Goal: Transaction & Acquisition: Purchase product/service

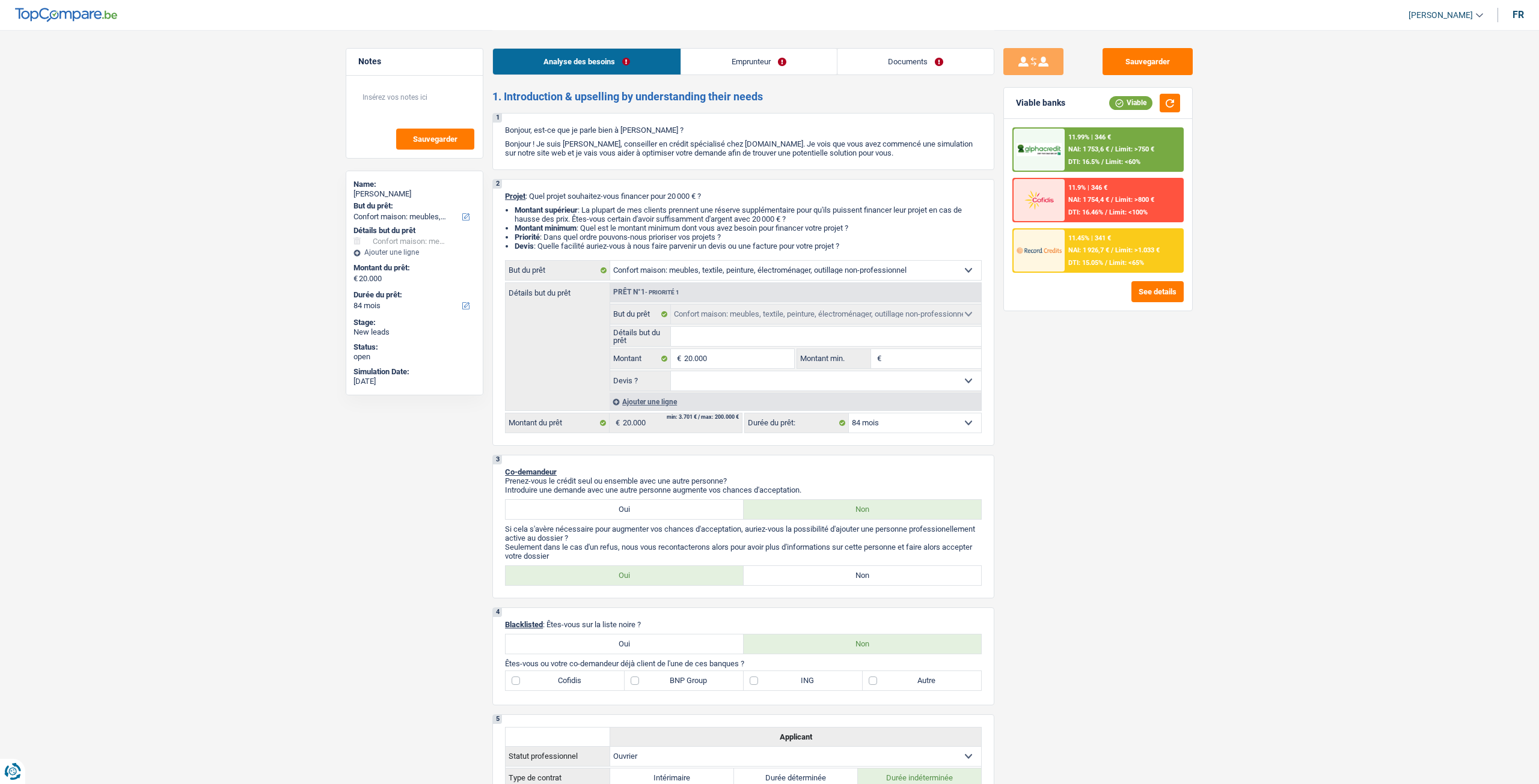
select select "household"
select select "84"
select select "household"
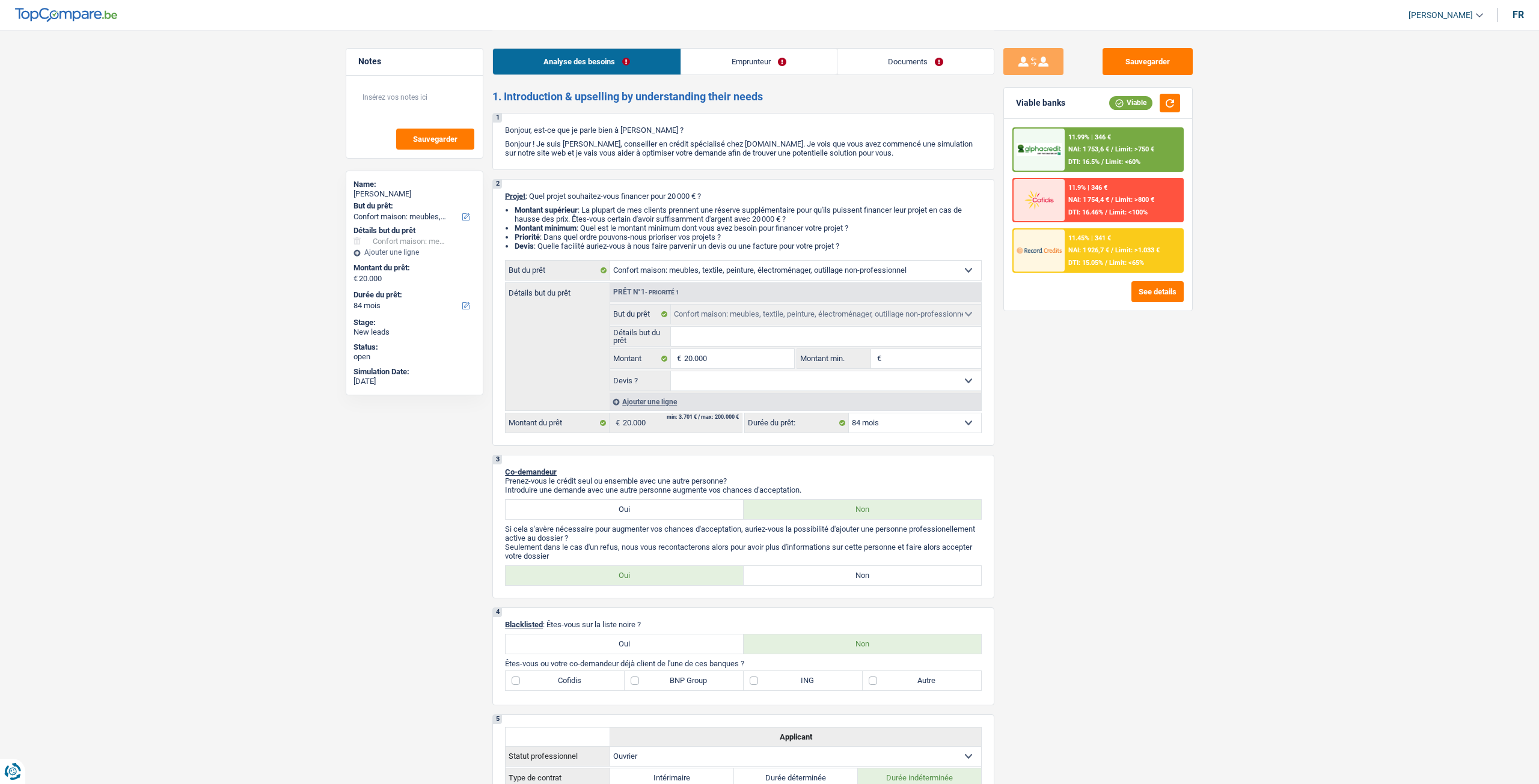
select select "84"
select select "worker"
select select "netSalary"
select select "ownerWithoutMortgage"
select select "household"
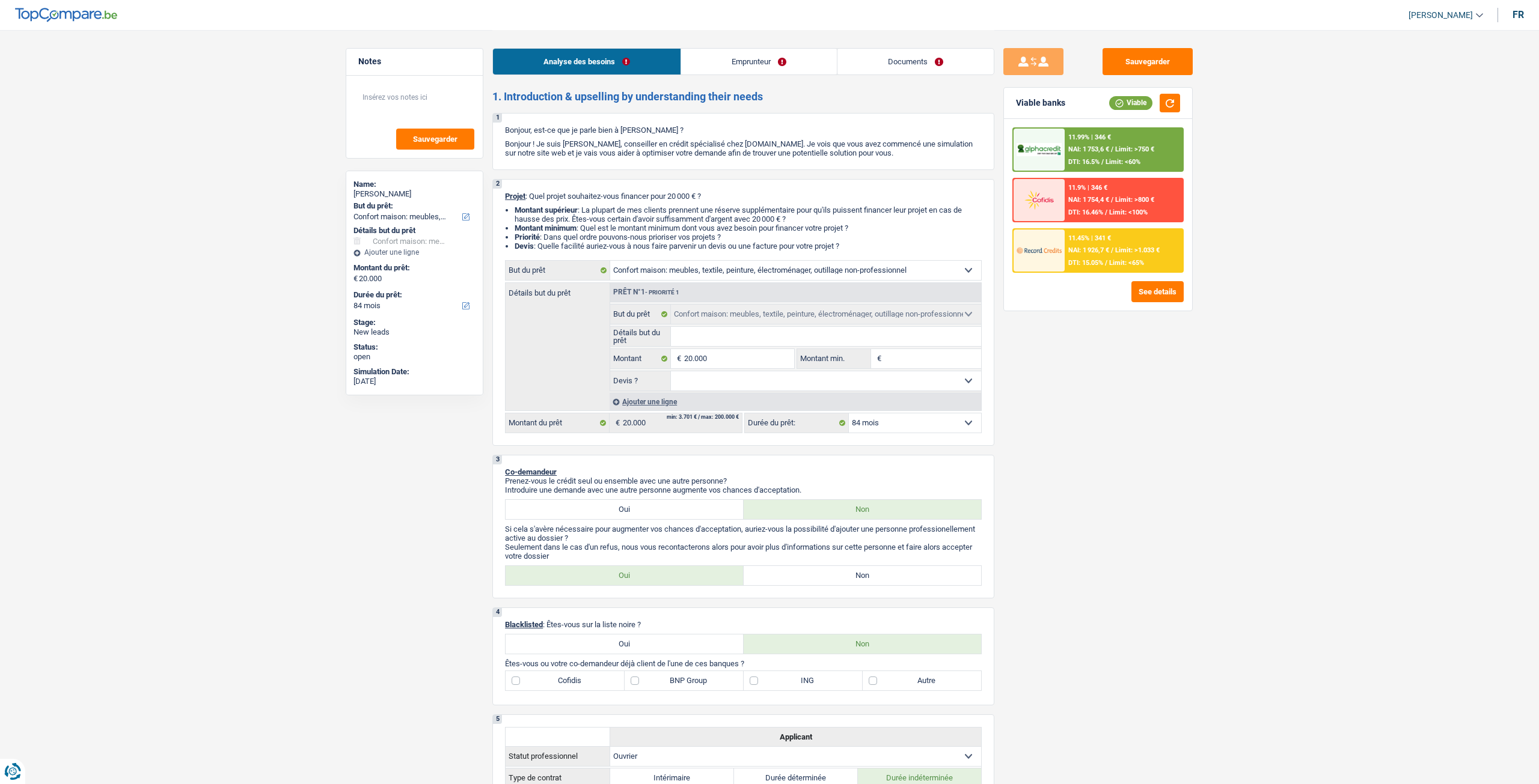
select select "household"
select select "84"
click at [722, 72] on link "Emprunteur" at bounding box center [755, 61] width 156 height 26
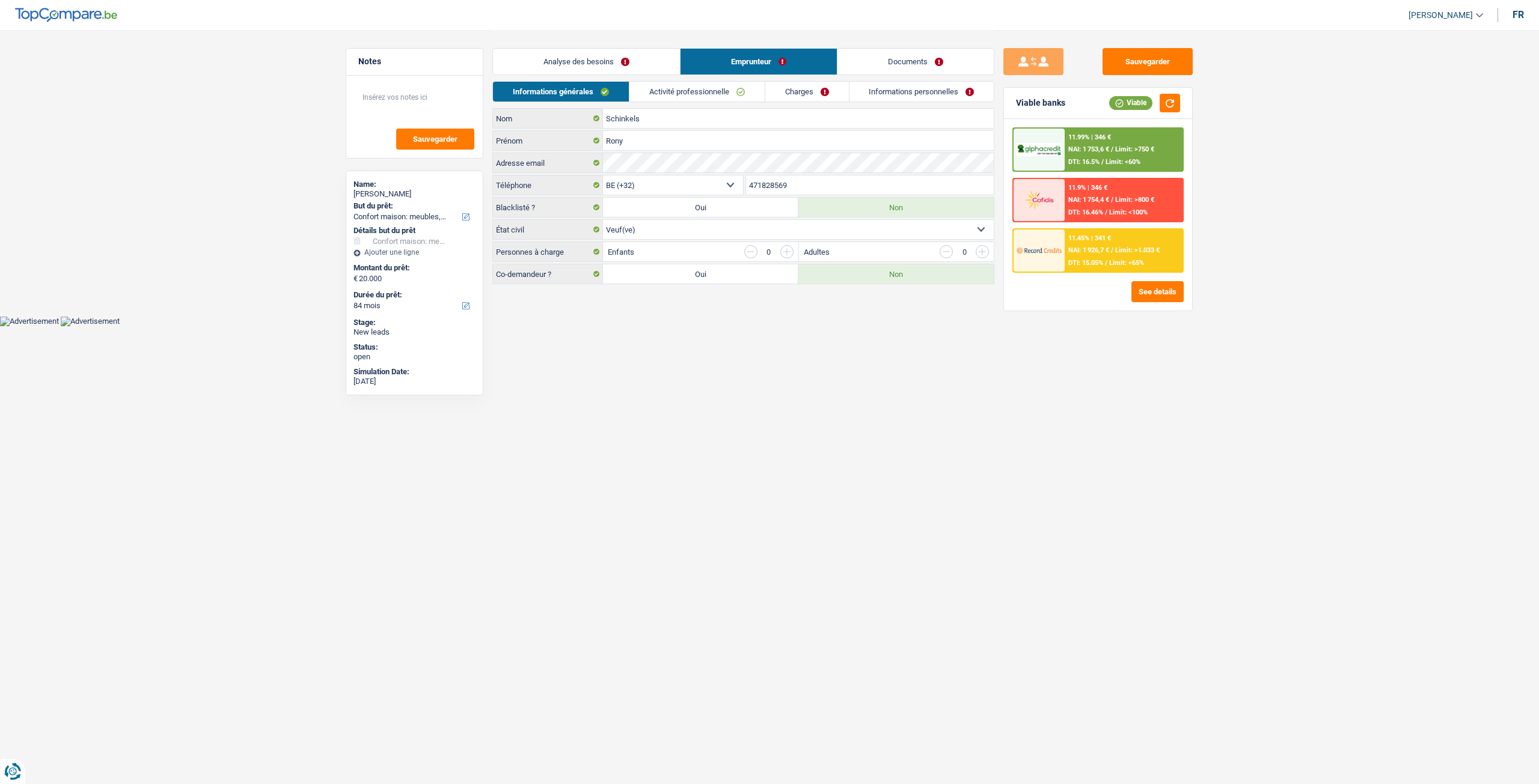
click at [878, 50] on link "Documents" at bounding box center [916, 61] width 157 height 26
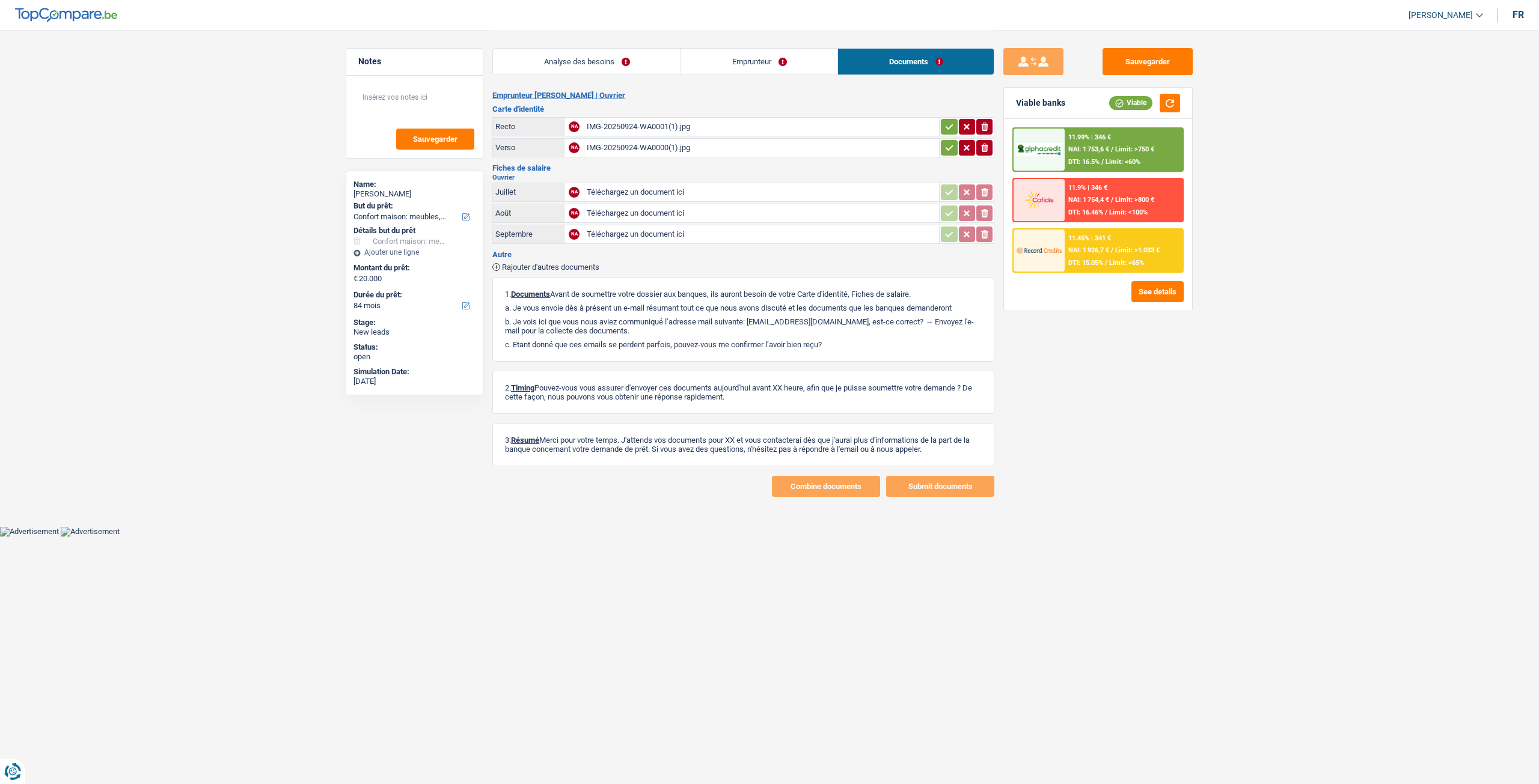
click at [677, 56] on link "Analyse des besoins" at bounding box center [587, 61] width 188 height 26
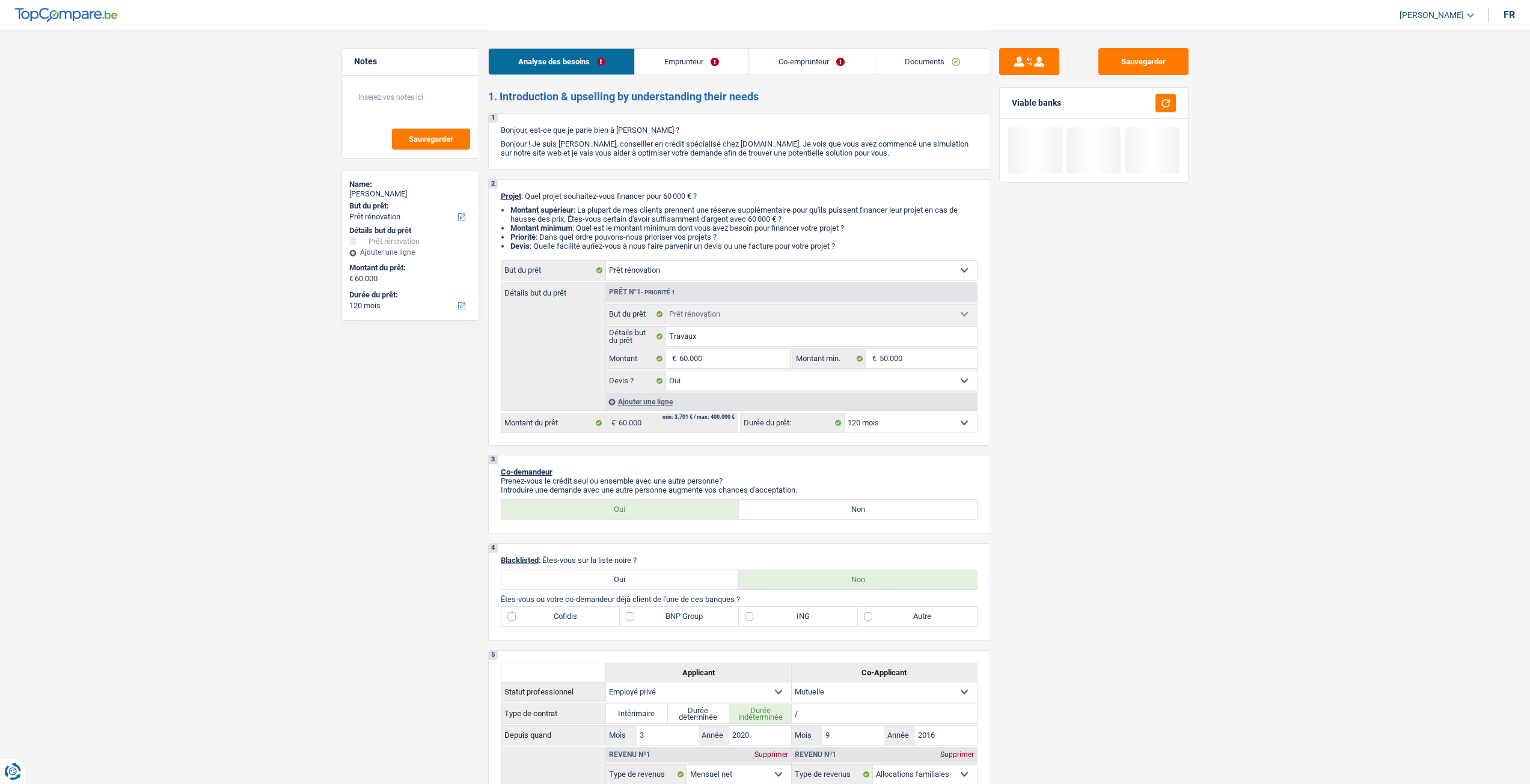
select select "renovation"
select select "120"
select select "renovation"
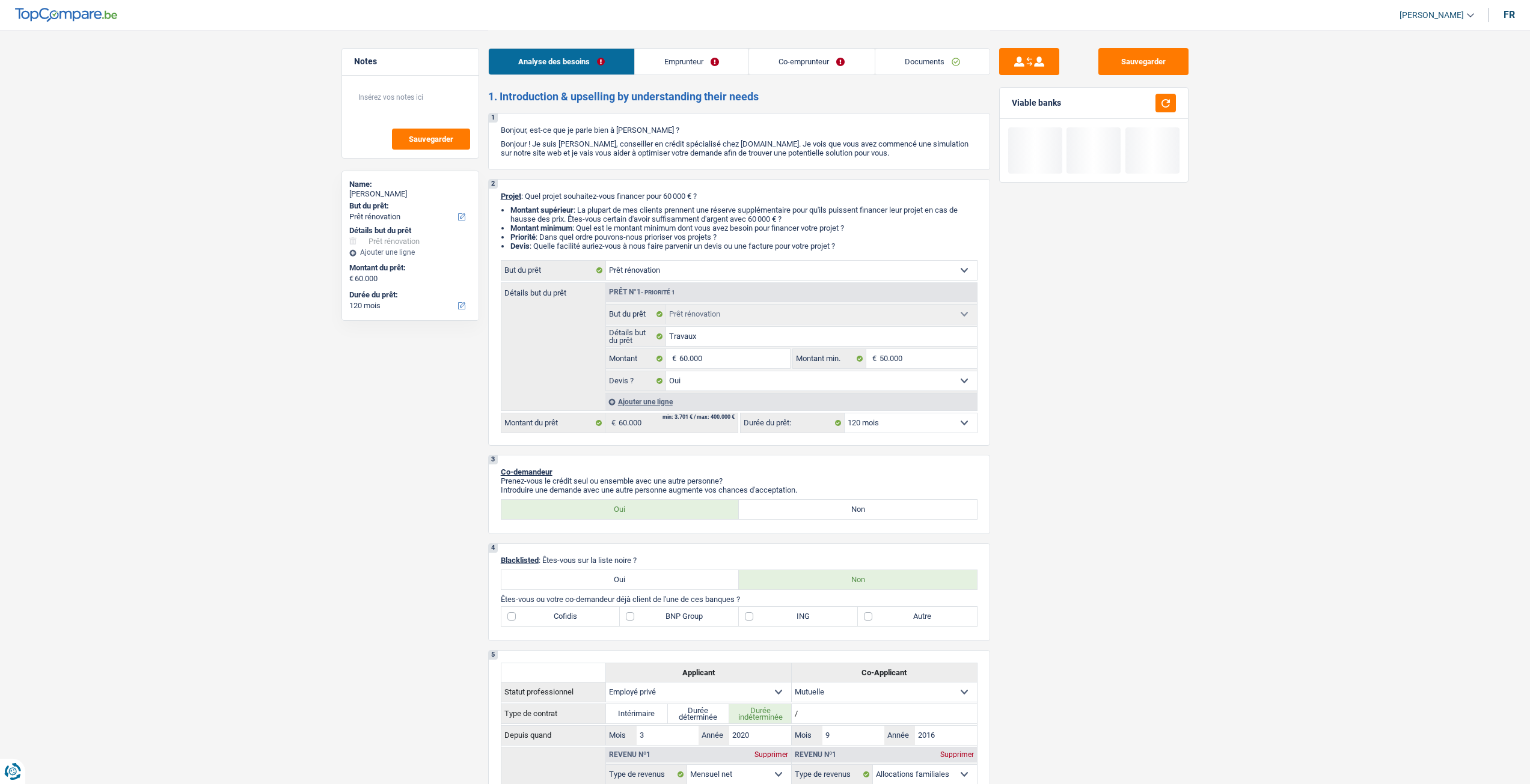
select select "yes"
select select "120"
select select "privateEmployee"
select select "mutuality"
select select "netSalary"
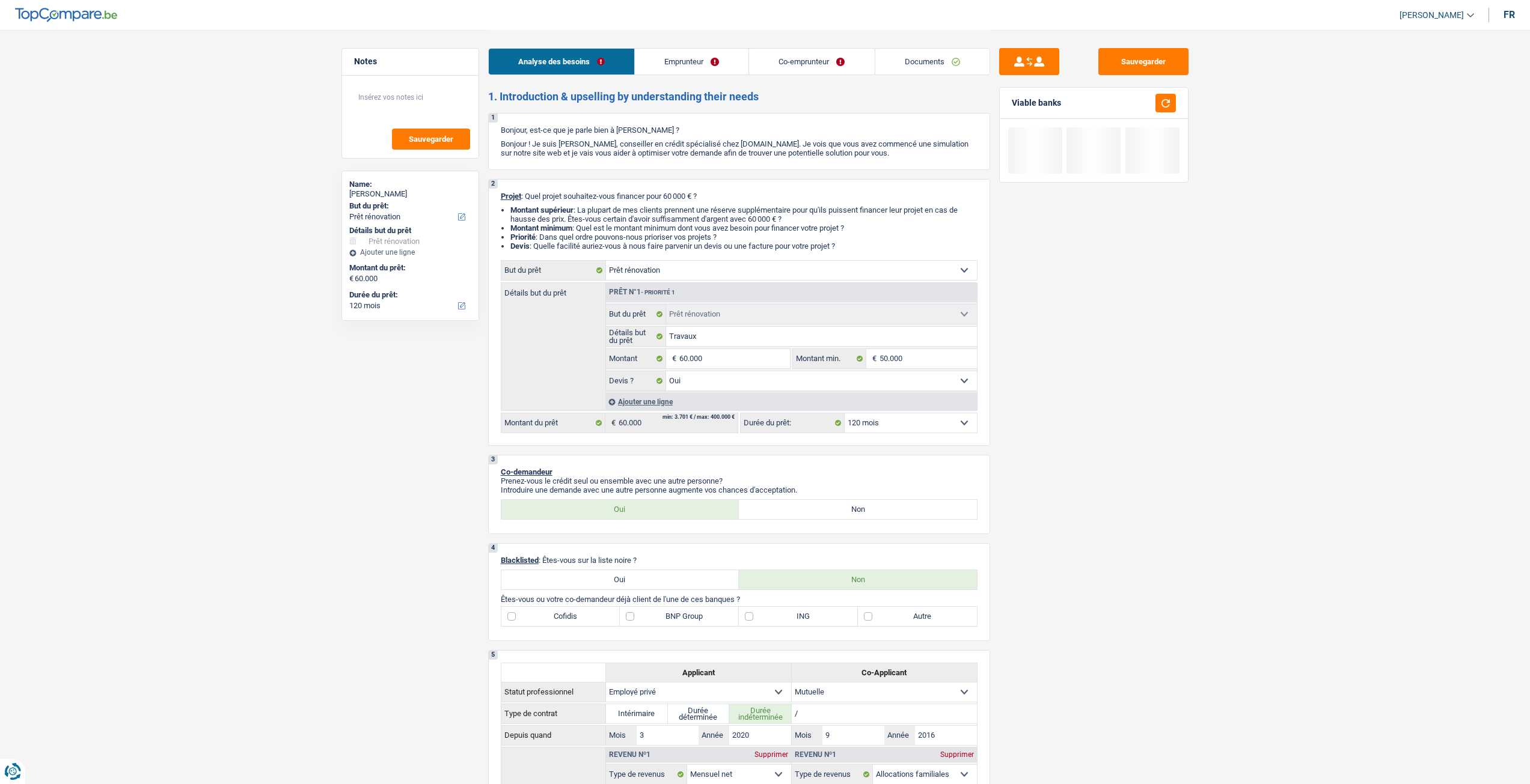
select select "mealVouchers"
select select "familyAllowances"
select select "mutualityIndemnity"
select select "ownerWithoutMortgage"
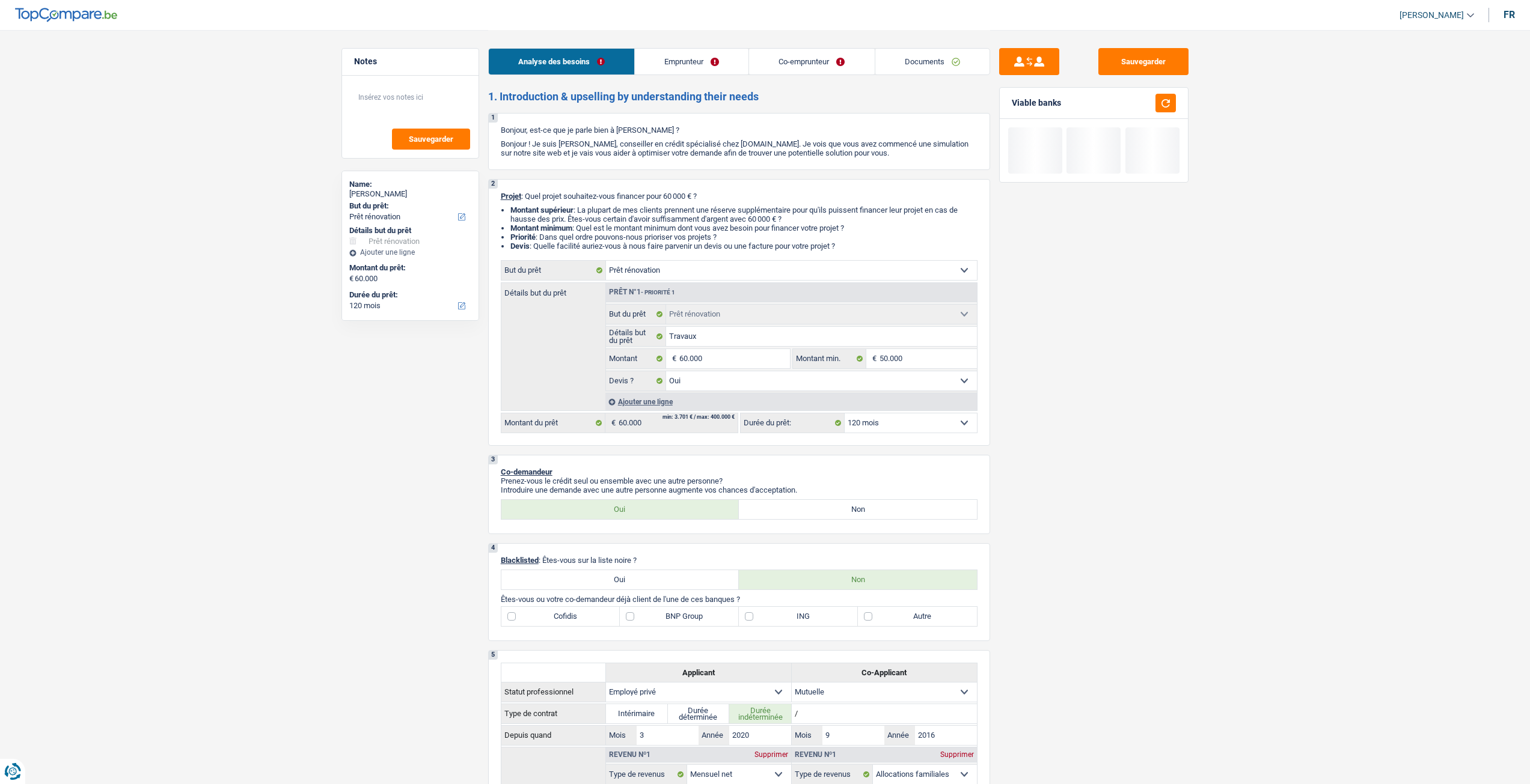
select select "renovationLoan"
select select "60"
select select "renovation"
select select "yes"
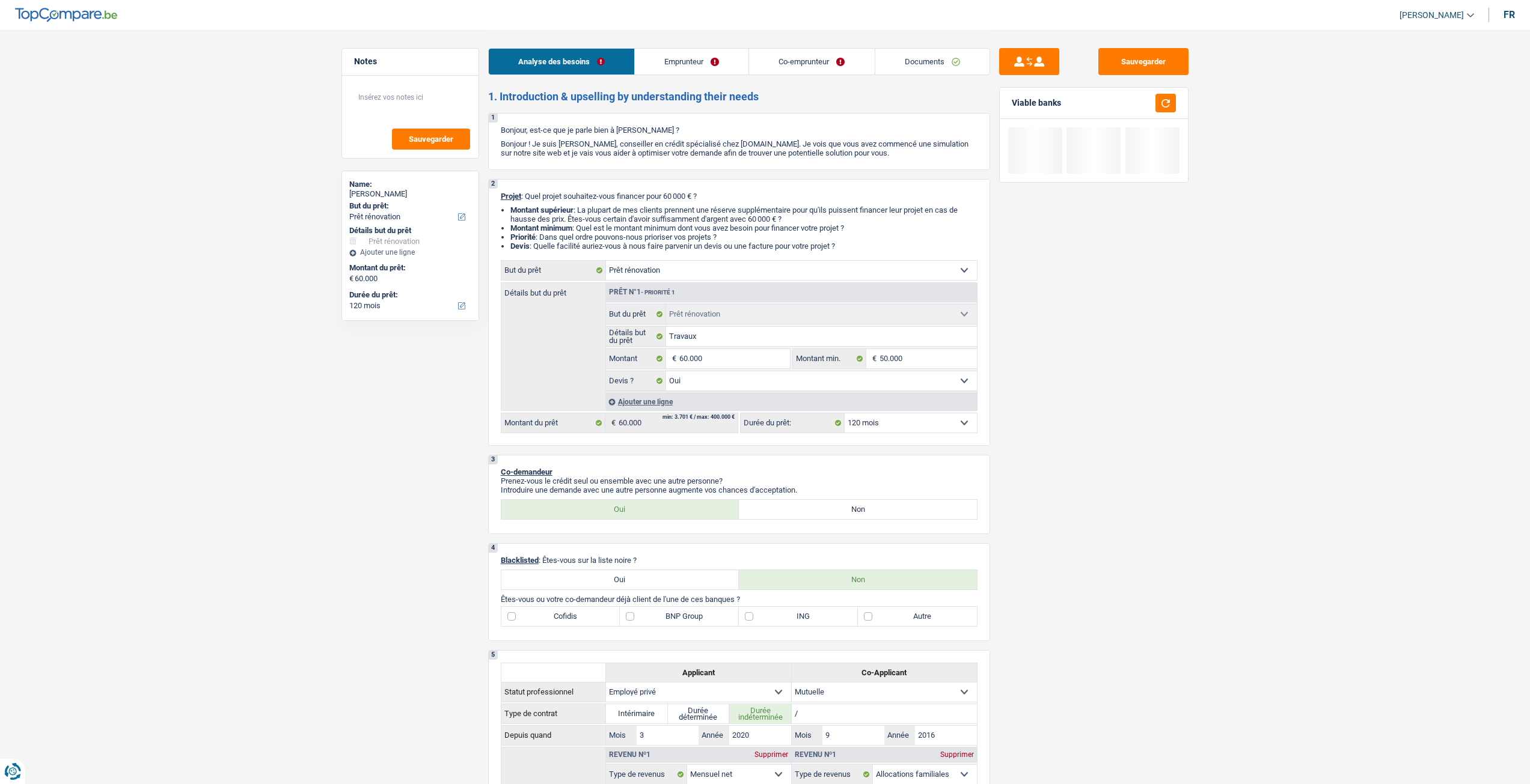
select select "120"
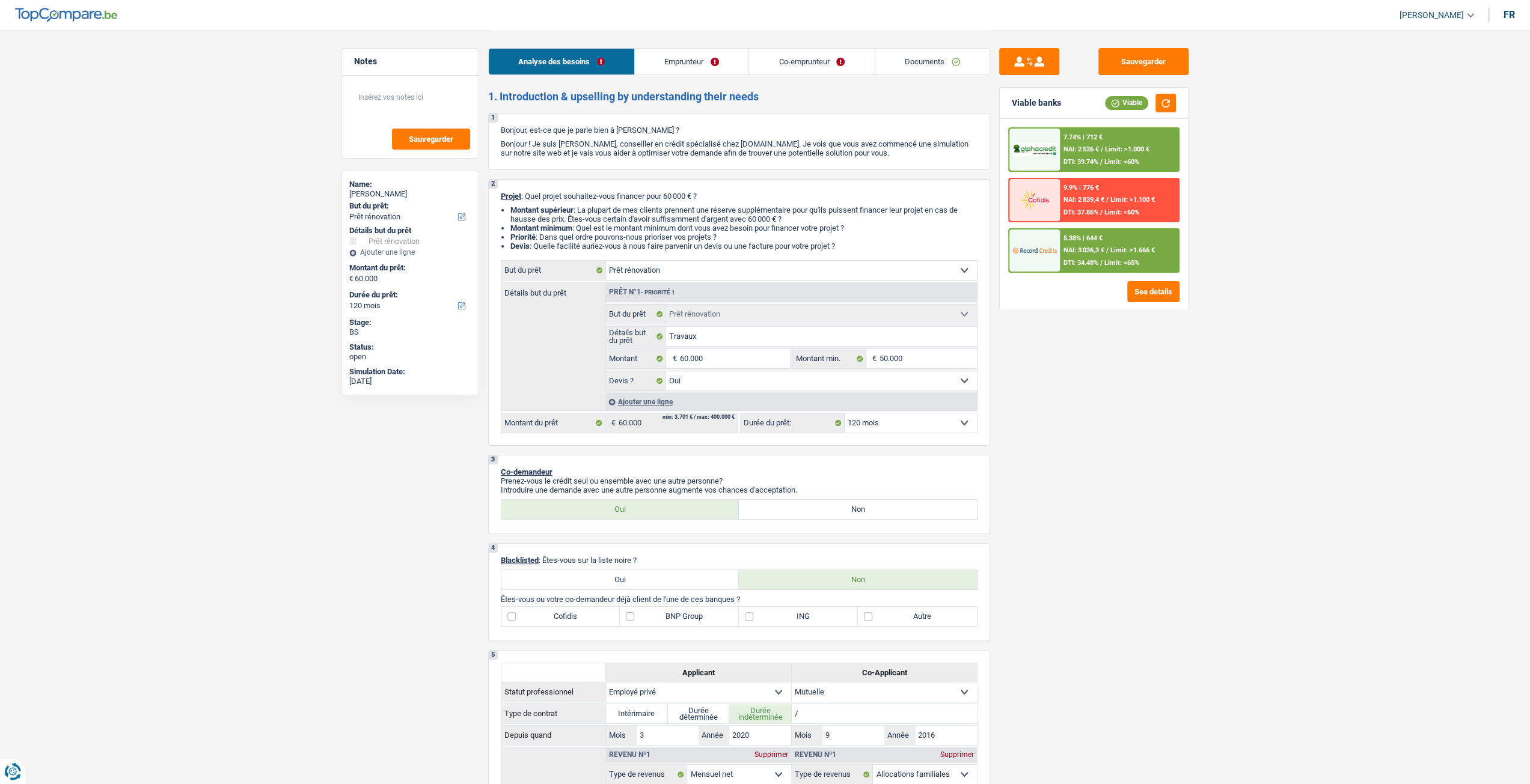
click at [955, 59] on link "Documents" at bounding box center [933, 61] width 114 height 26
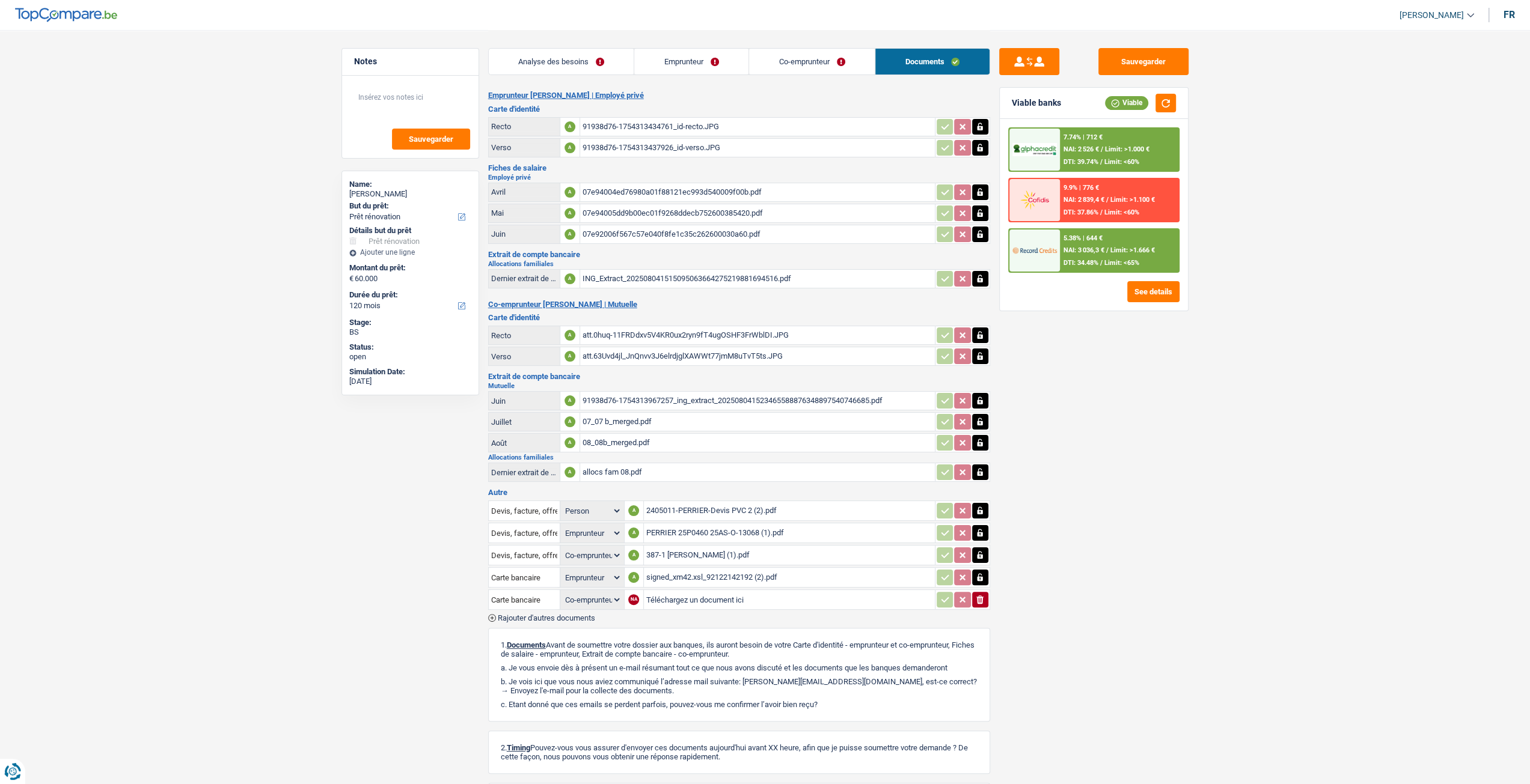
click at [589, 56] on link "Analyse des besoins" at bounding box center [561, 61] width 145 height 26
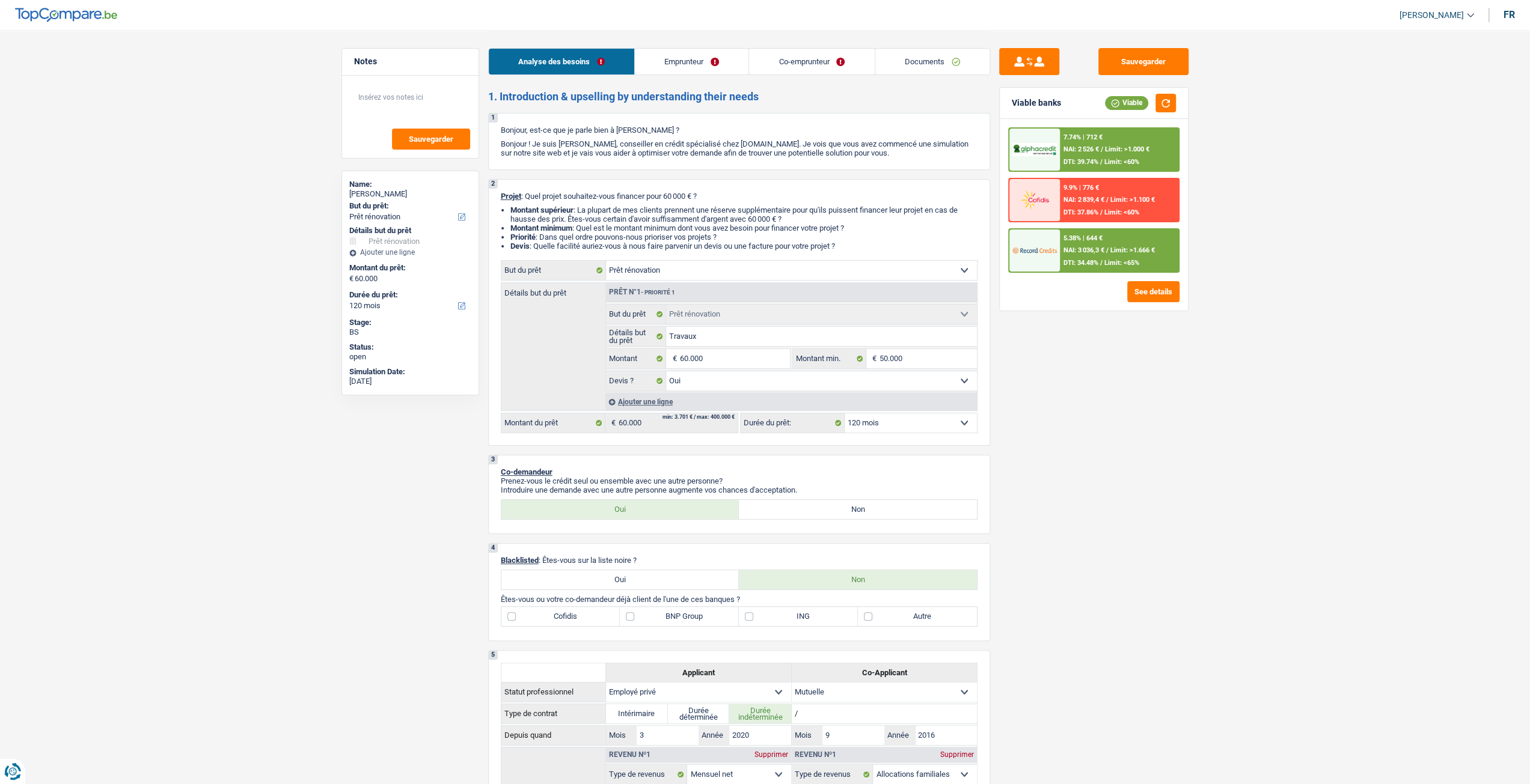
click at [681, 68] on link "Emprunteur" at bounding box center [691, 61] width 114 height 26
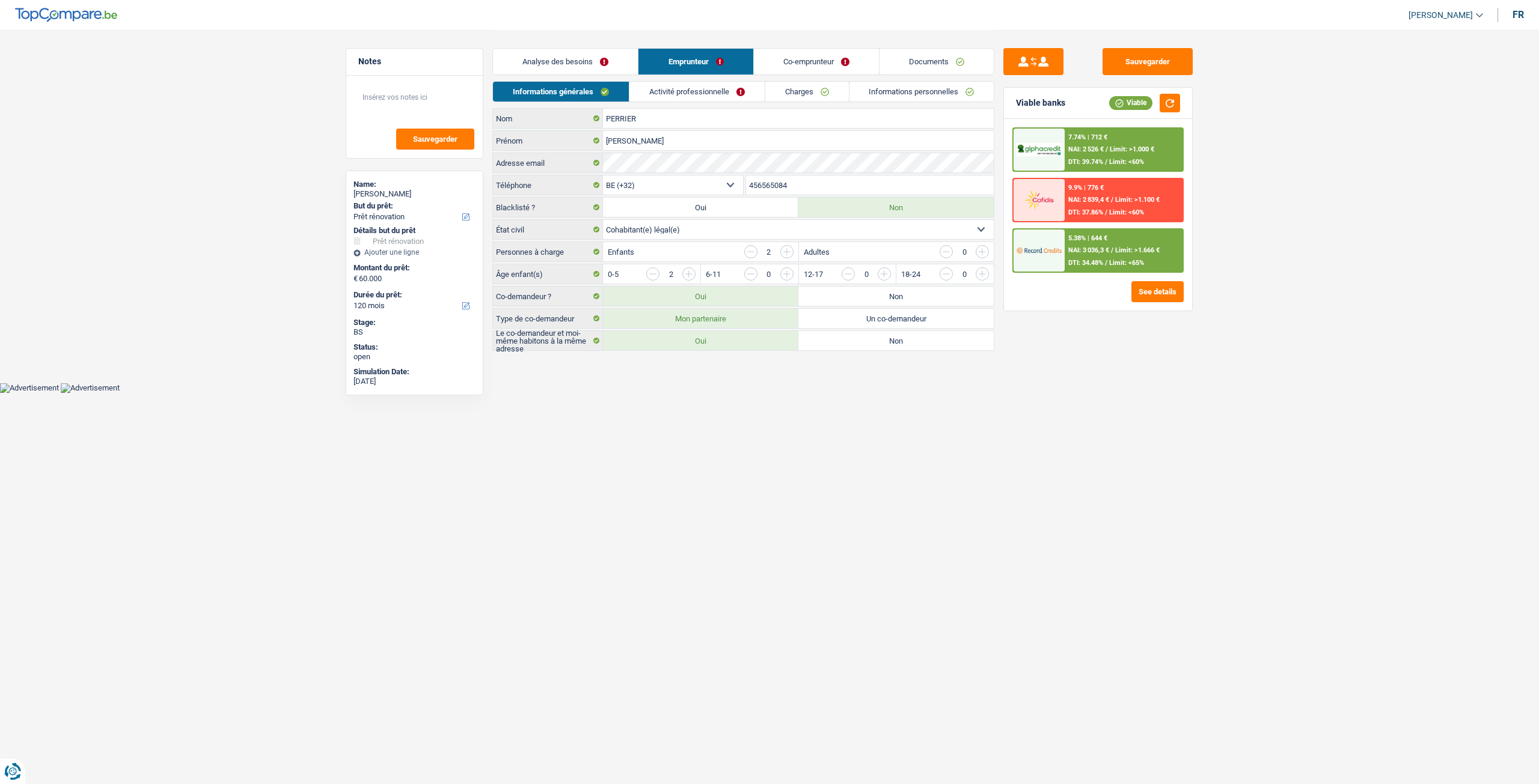
click at [681, 89] on link "Activité professionnelle" at bounding box center [697, 92] width 135 height 20
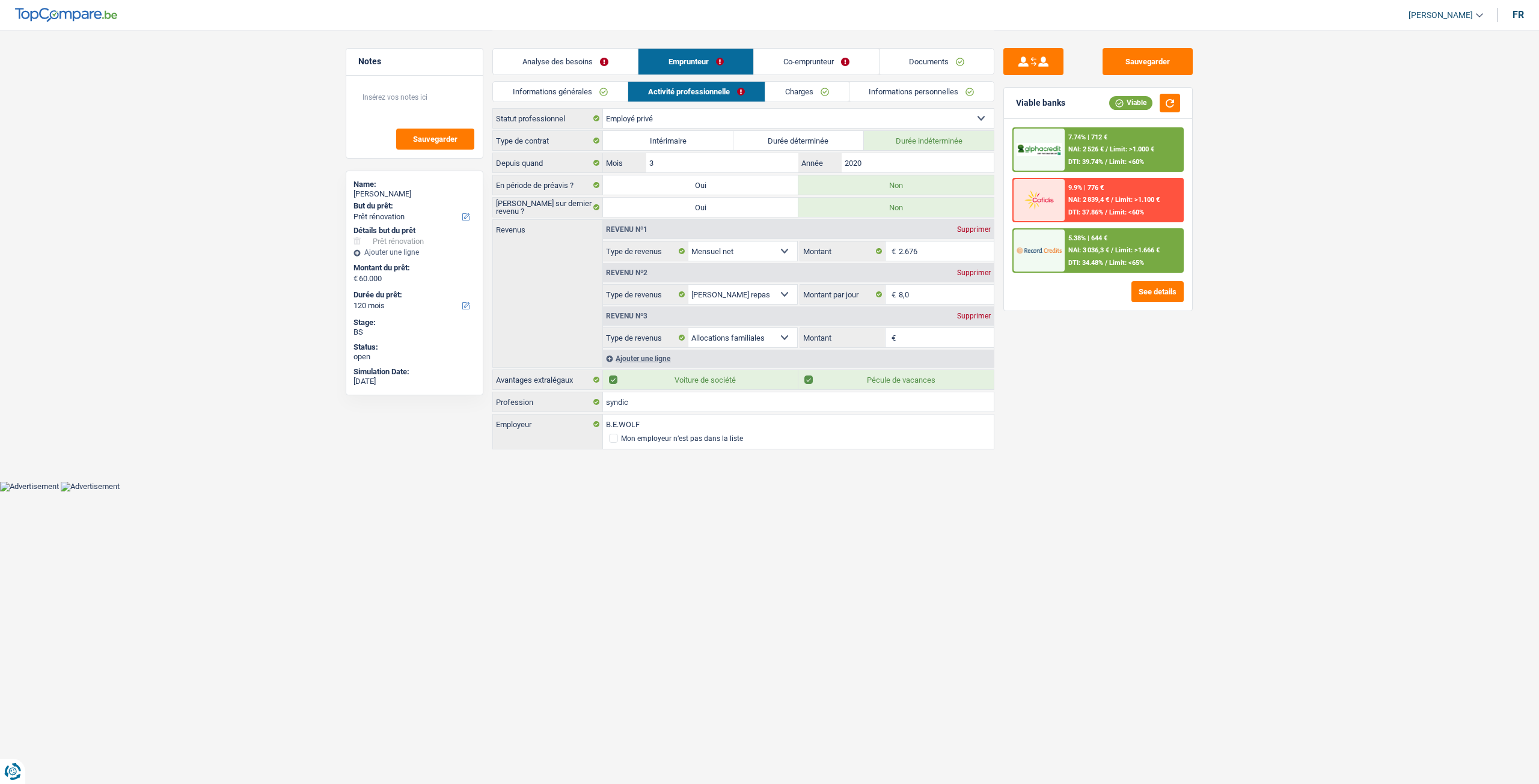
click at [572, 79] on div "Analyse des besoins Emprunteur Co-emprunteur Documents" at bounding box center [743, 56] width 502 height 51
click at [612, 73] on link "Analyse des besoins" at bounding box center [565, 61] width 145 height 26
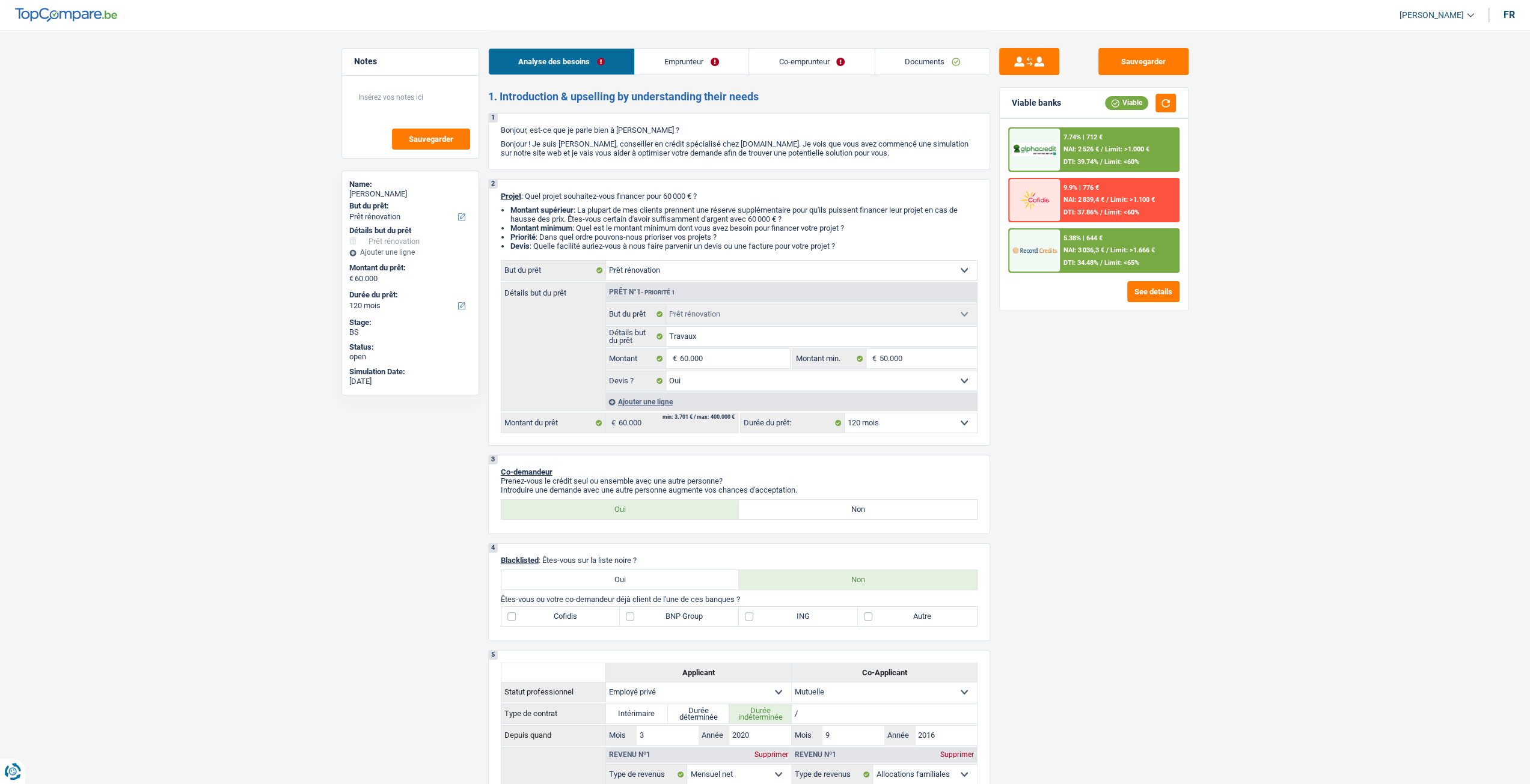
click at [706, 52] on link "Emprunteur" at bounding box center [691, 61] width 114 height 26
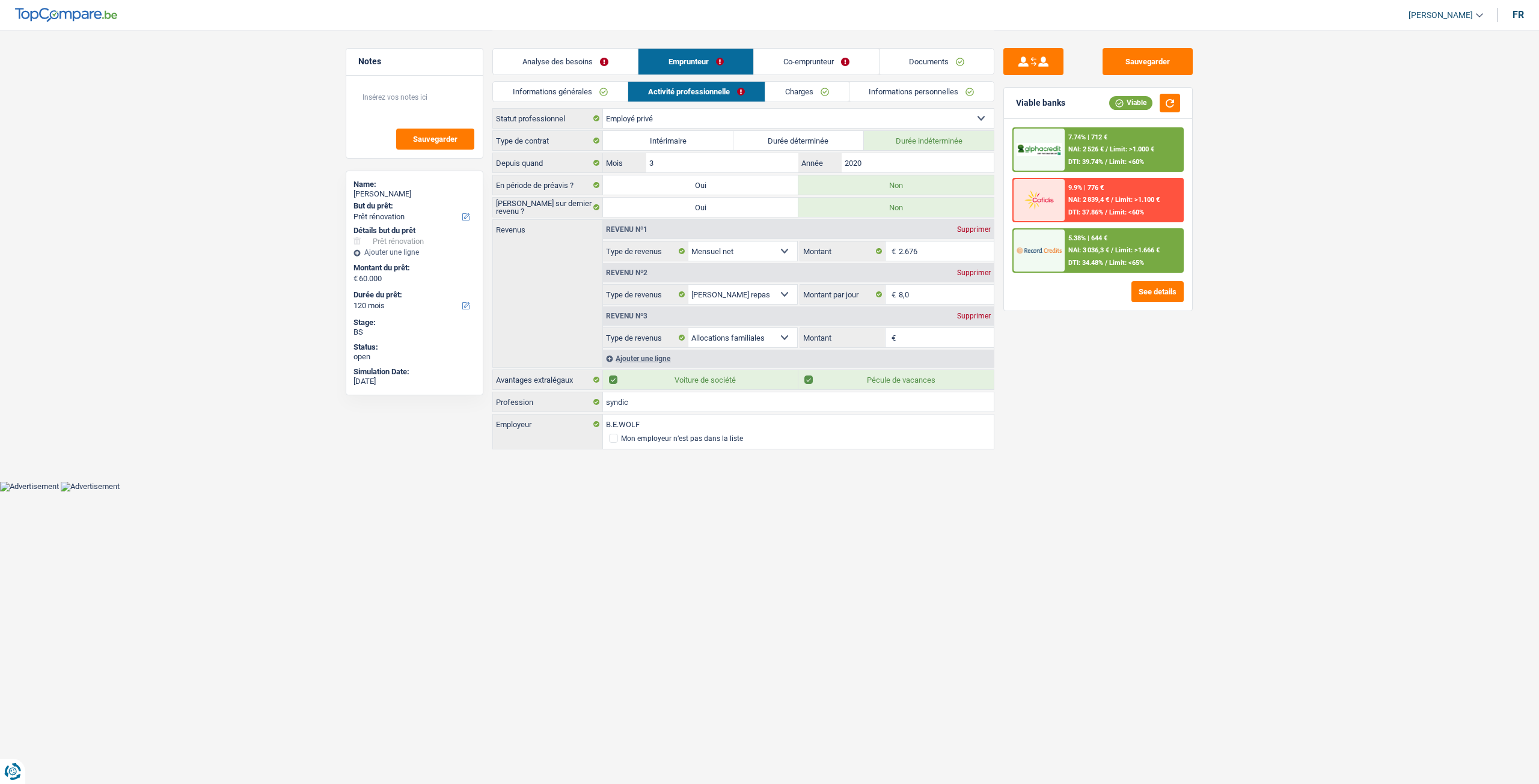
click at [791, 82] on link "Charges" at bounding box center [807, 92] width 83 height 20
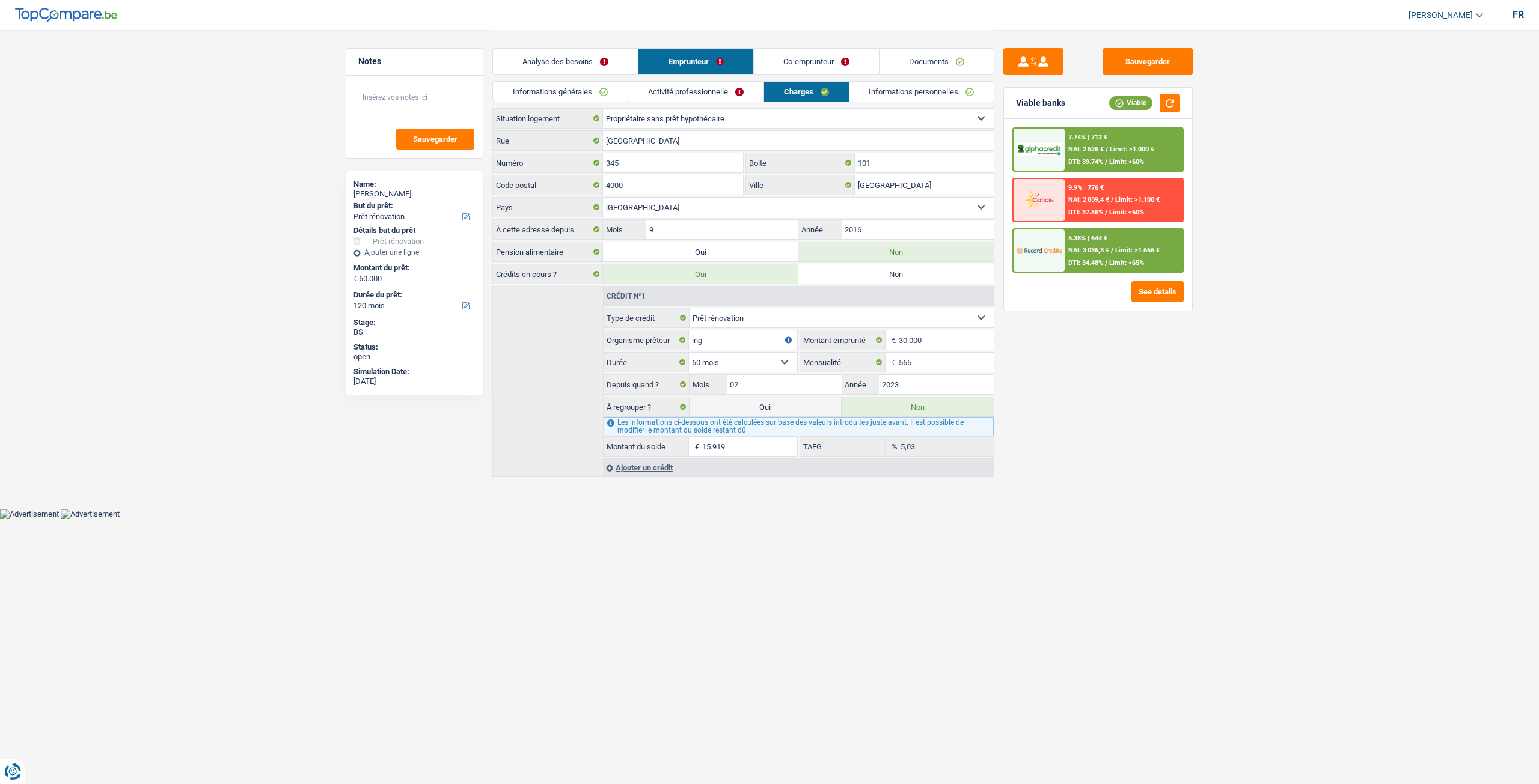
click at [911, 90] on link "Informations personnelles" at bounding box center [921, 92] width 145 height 20
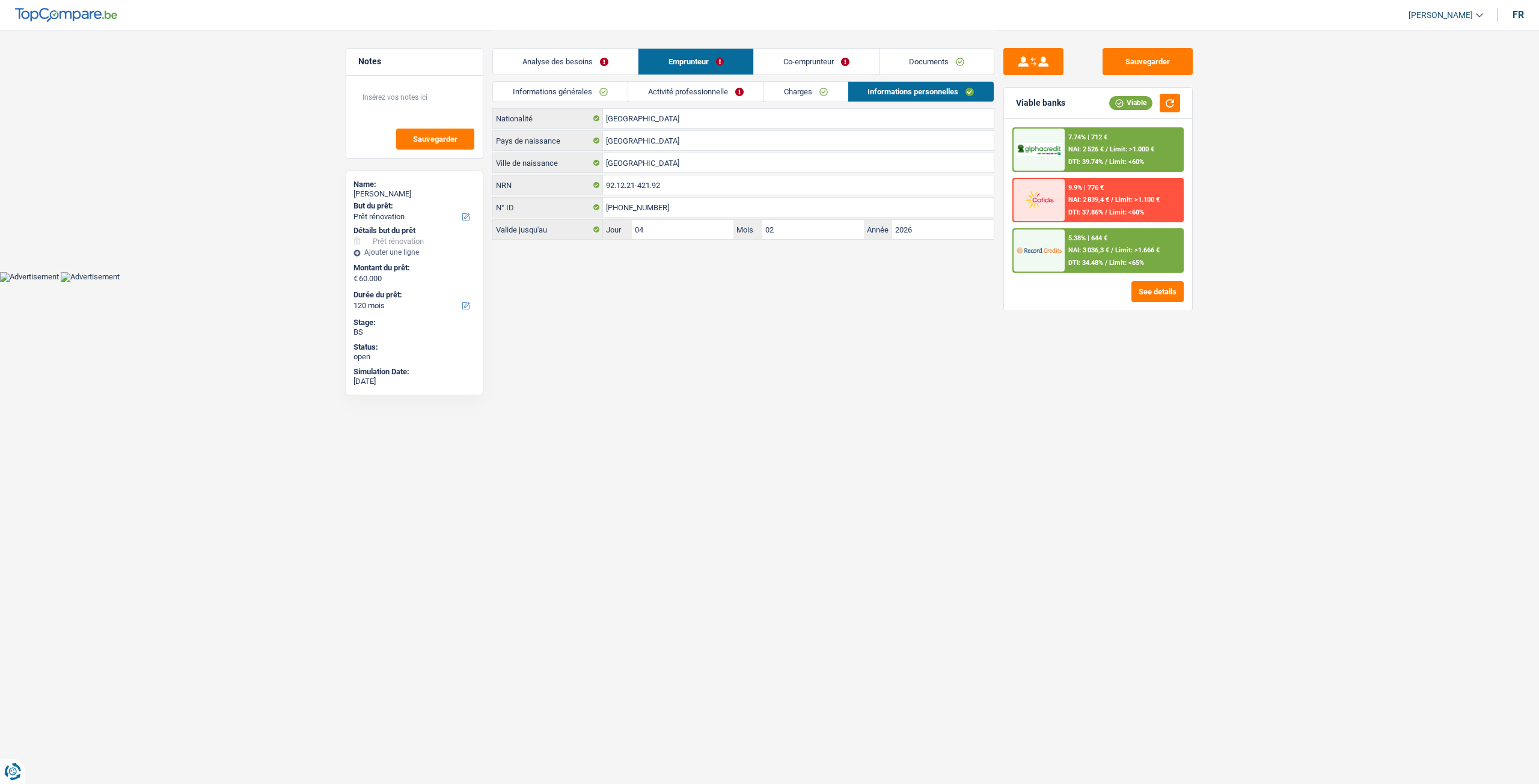
click at [827, 63] on link "Co-emprunteur" at bounding box center [816, 61] width 125 height 26
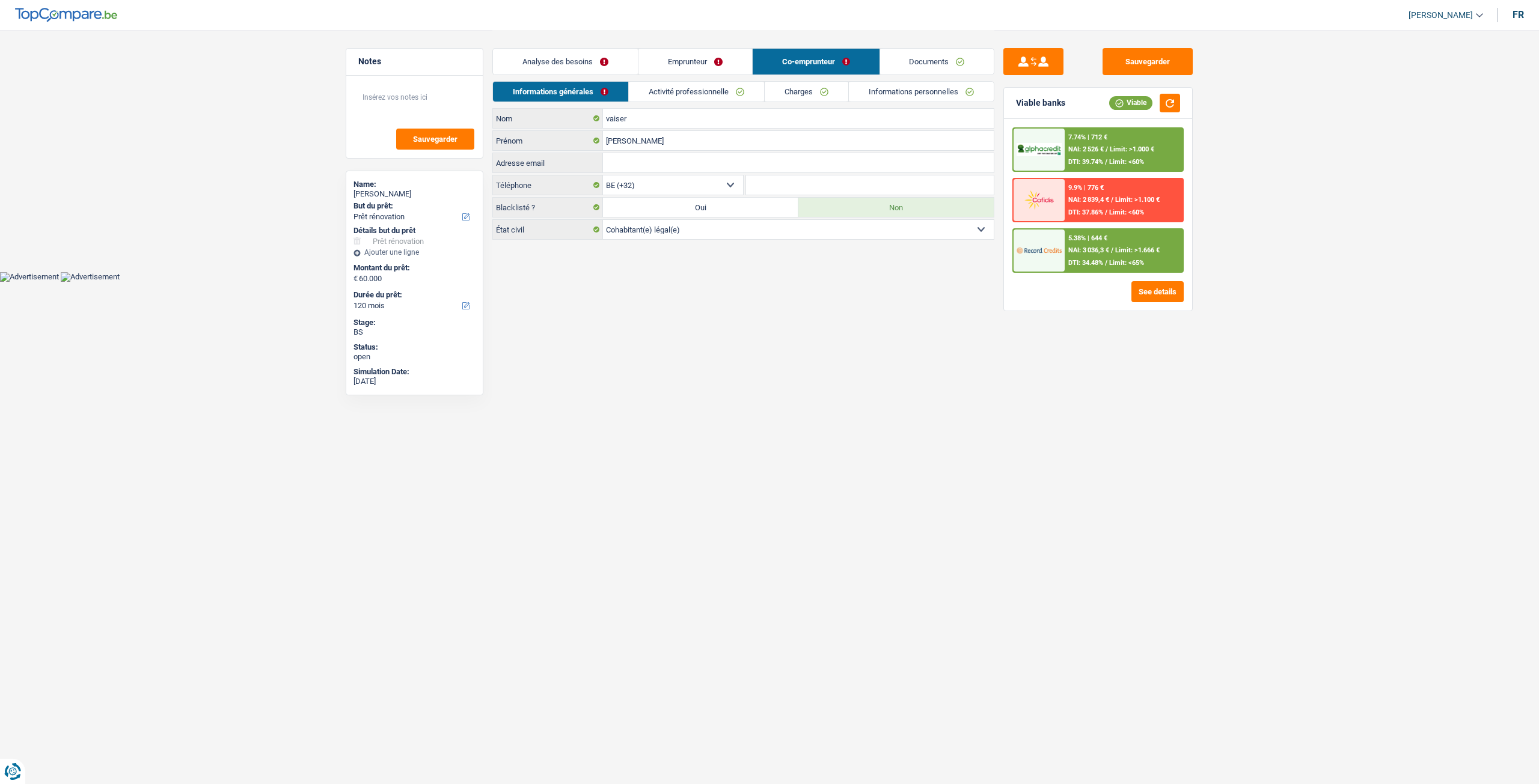
click at [739, 85] on link "Activité professionnelle" at bounding box center [696, 92] width 135 height 20
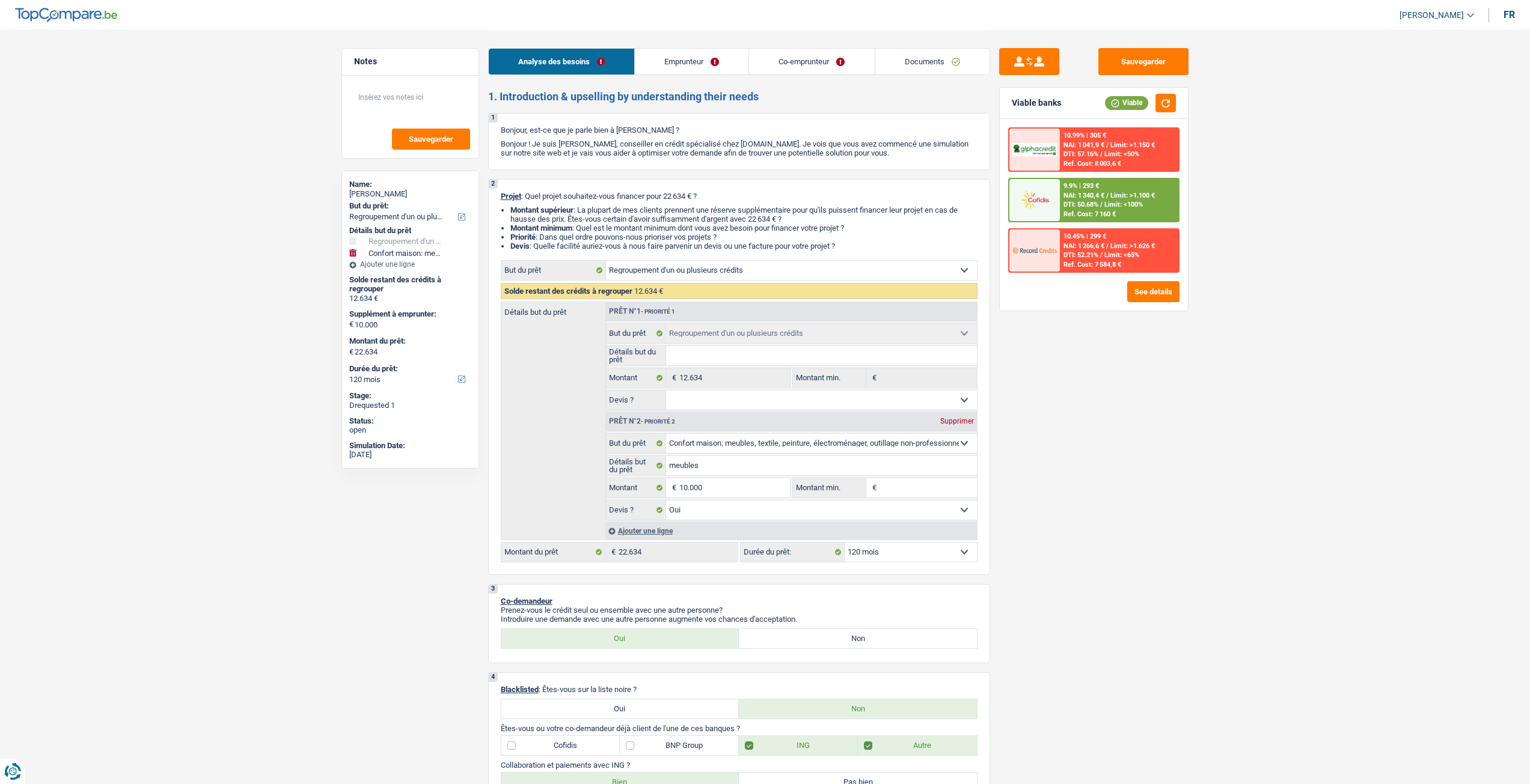
select select "refinancing"
select select "household"
select select "120"
select select "refinancing"
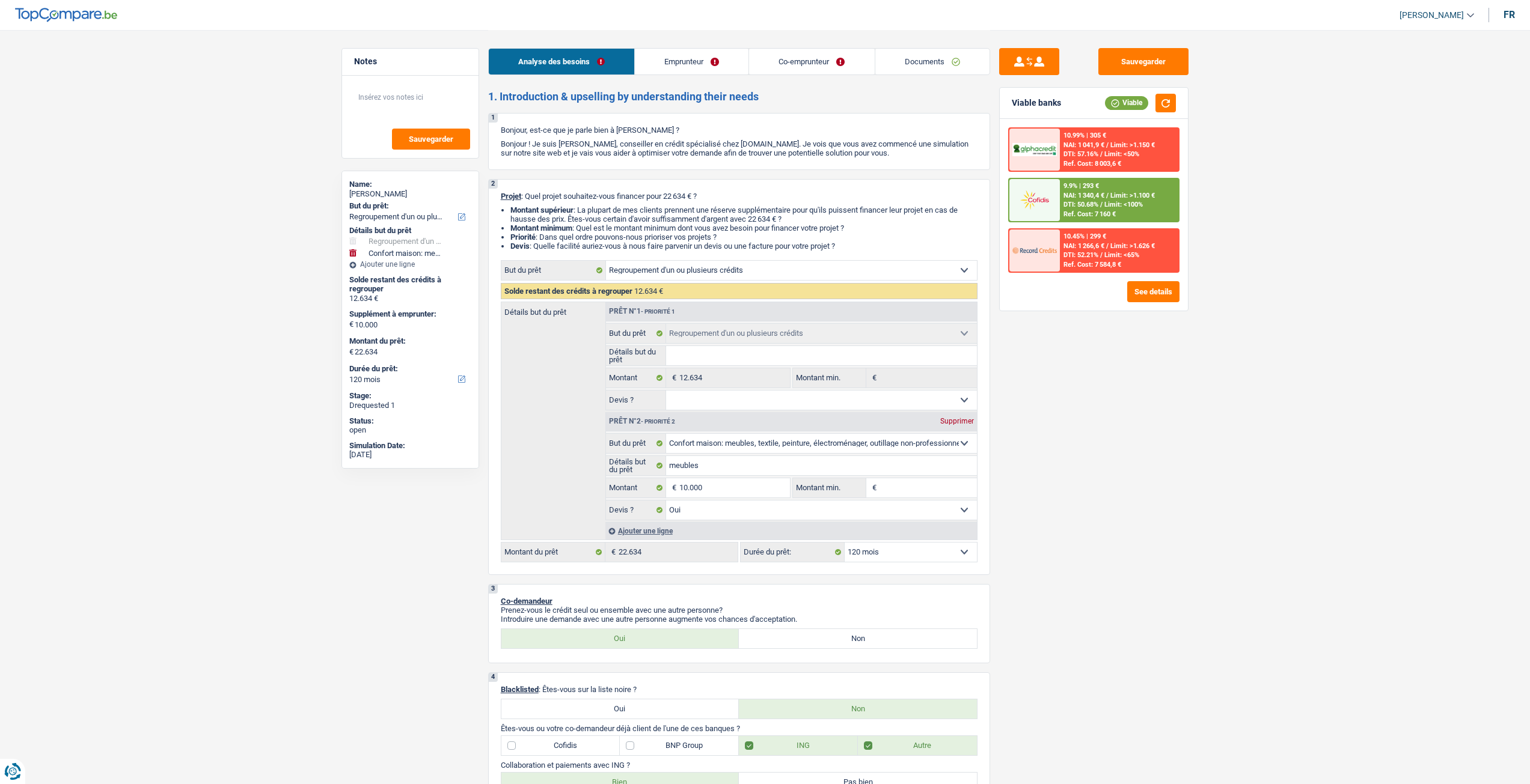
select select "refinancing"
select select "household"
select select "yes"
select select "120"
select select "worker"
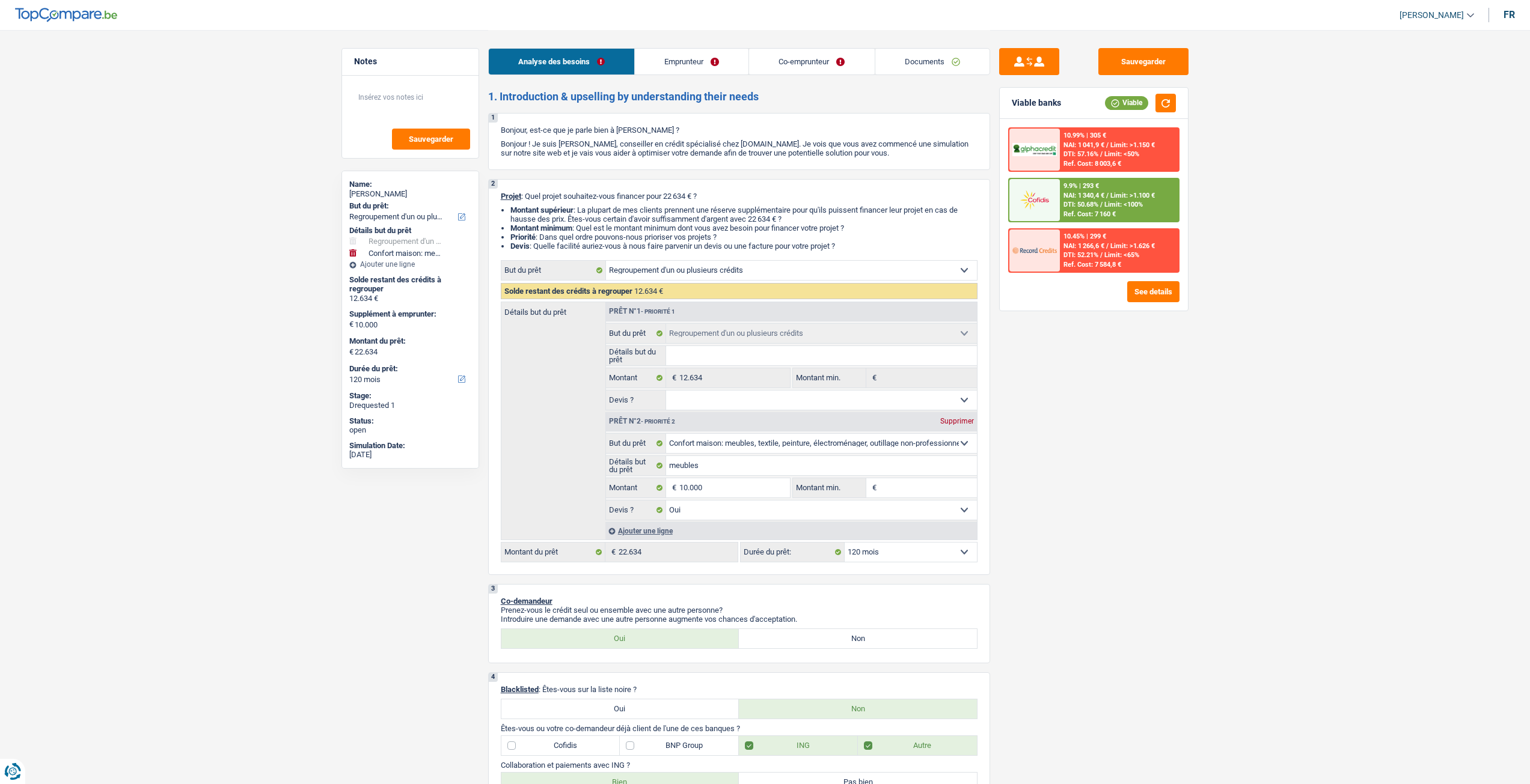
select select "student"
select select "netSalary"
select select "mealVouchers"
select select "familyAllowances"
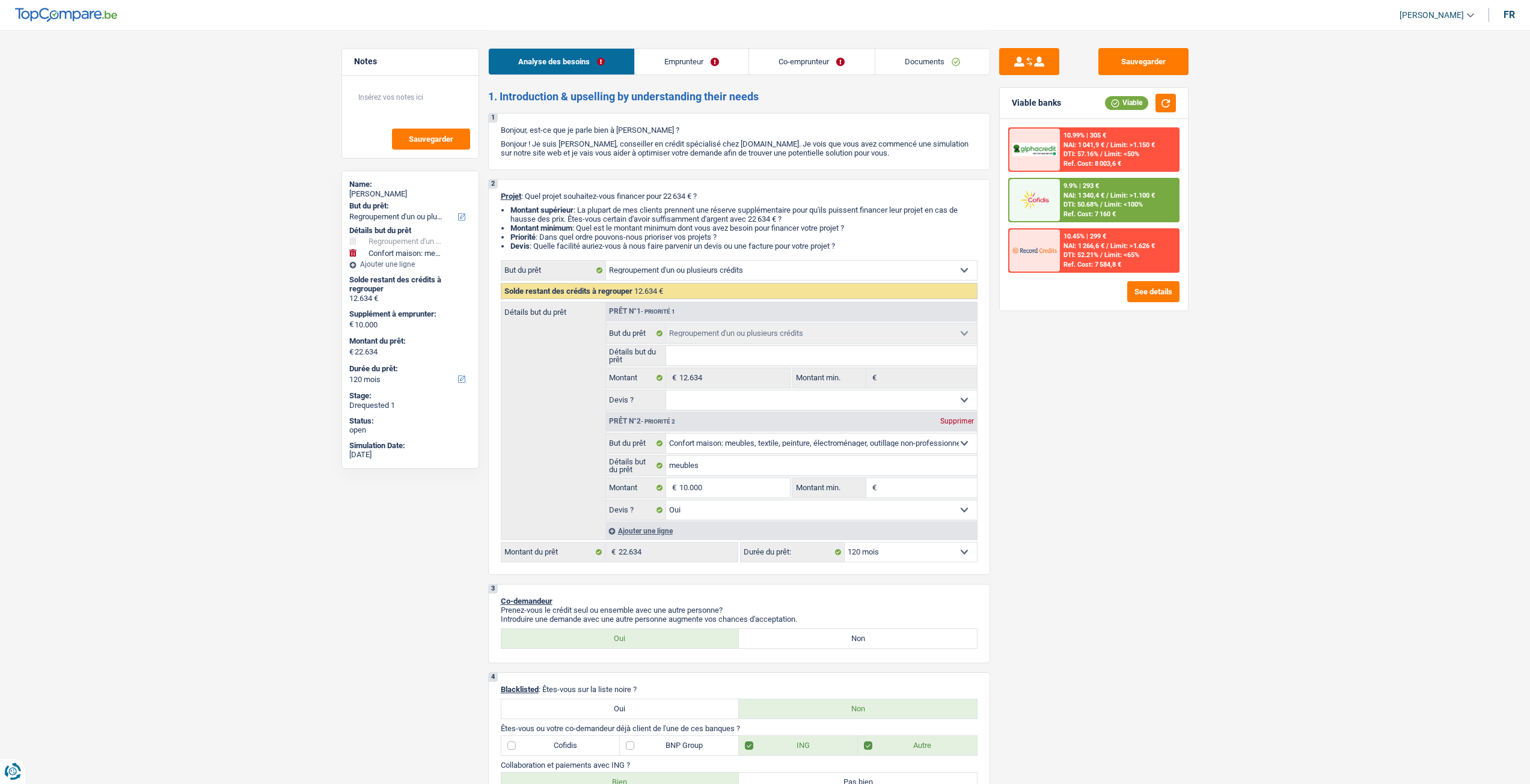
select select "rents"
select select "carLoan"
select select "60"
select select "personalLoan"
select select "other"
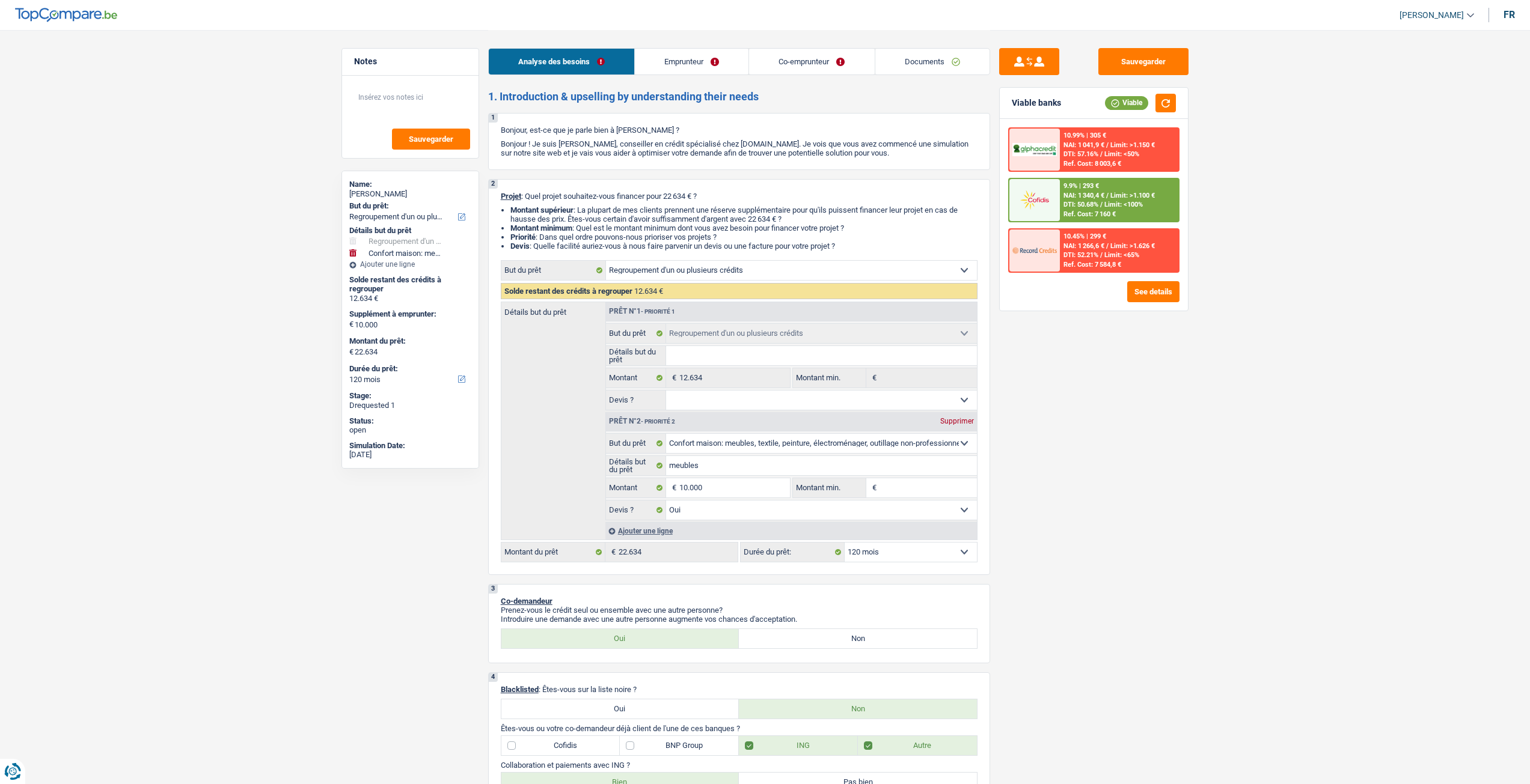
select select "60"
select select "personalLoan"
select select "homeFurnishingOrRelocation"
select select "12"
select select "refinancing"
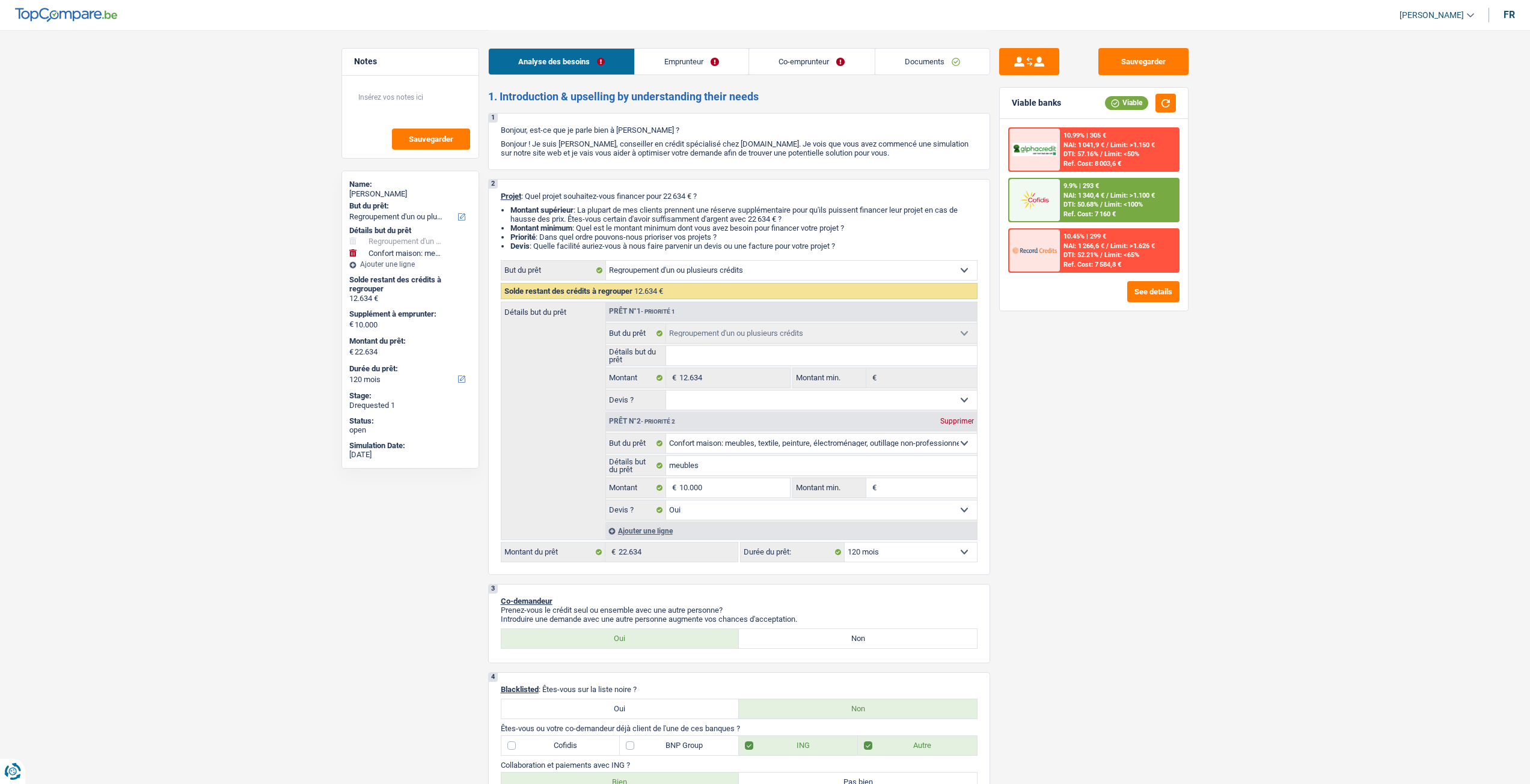
select select "refinancing"
select select "household"
select select "yes"
select select "120"
select select "coApplicant"
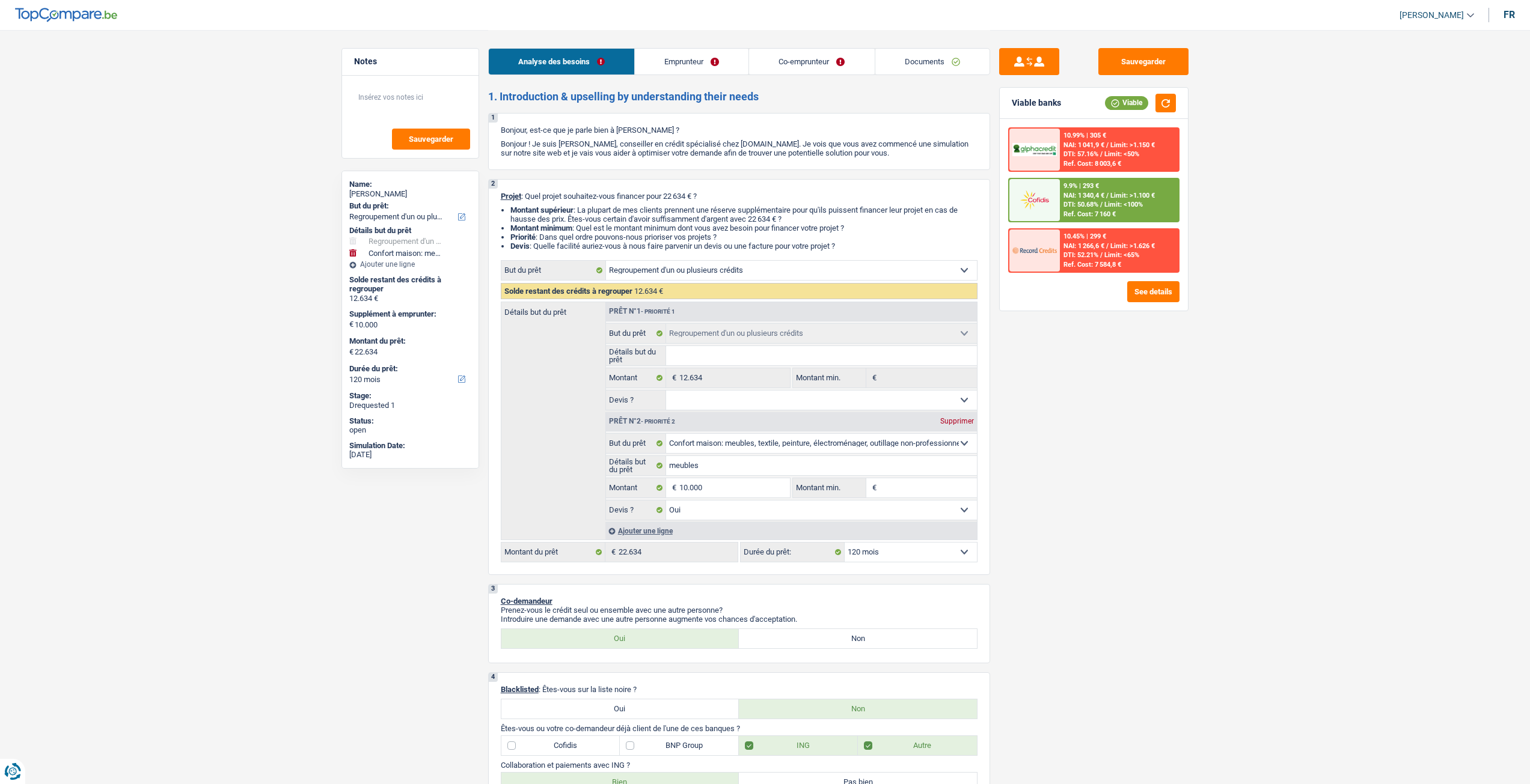
select select "applicant"
click at [964, 61] on link "Documents" at bounding box center [933, 61] width 114 height 26
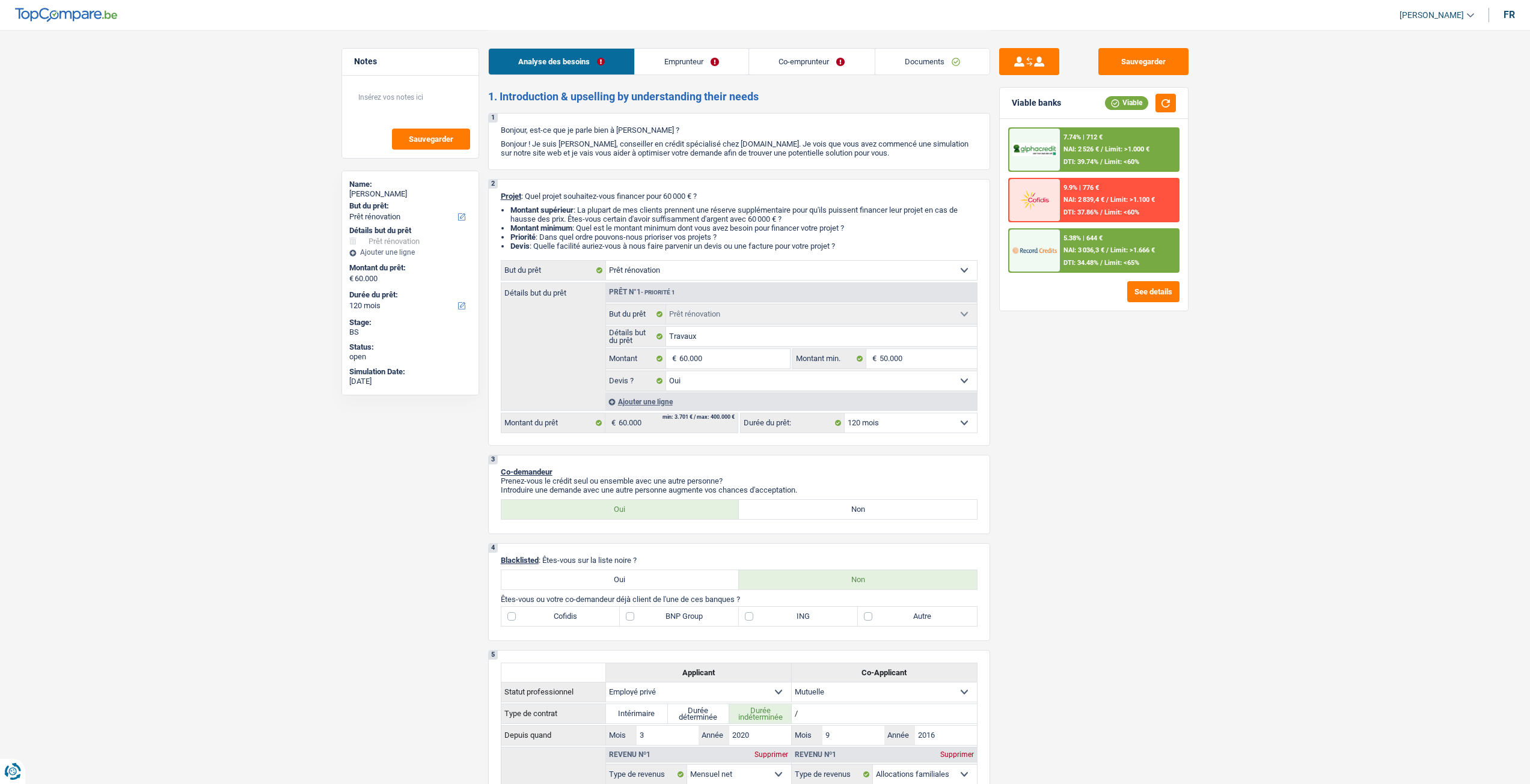
select select "renovation"
select select "120"
select select "renovation"
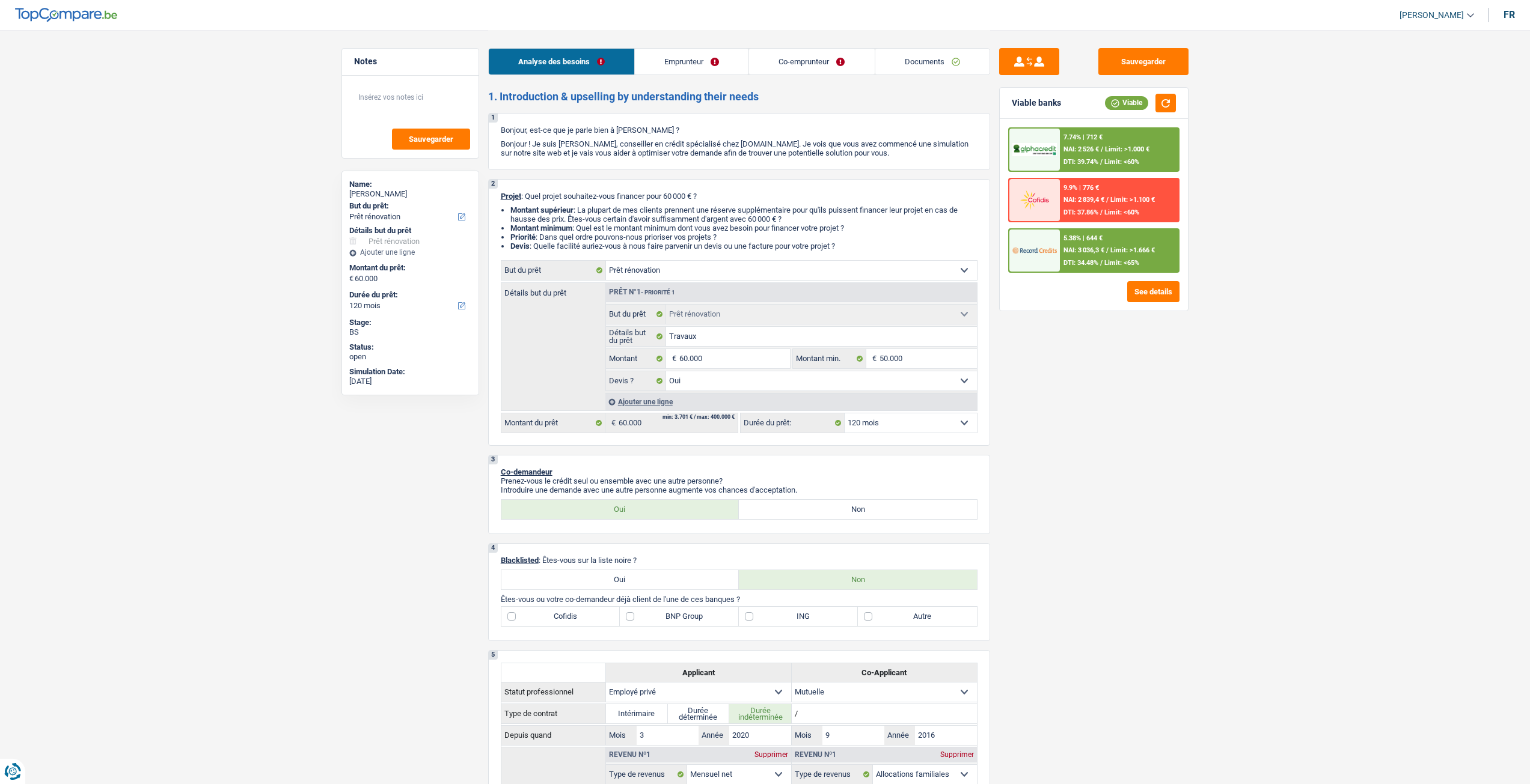
select select "yes"
select select "120"
select select "privateEmployee"
select select "mutuality"
select select "netSalary"
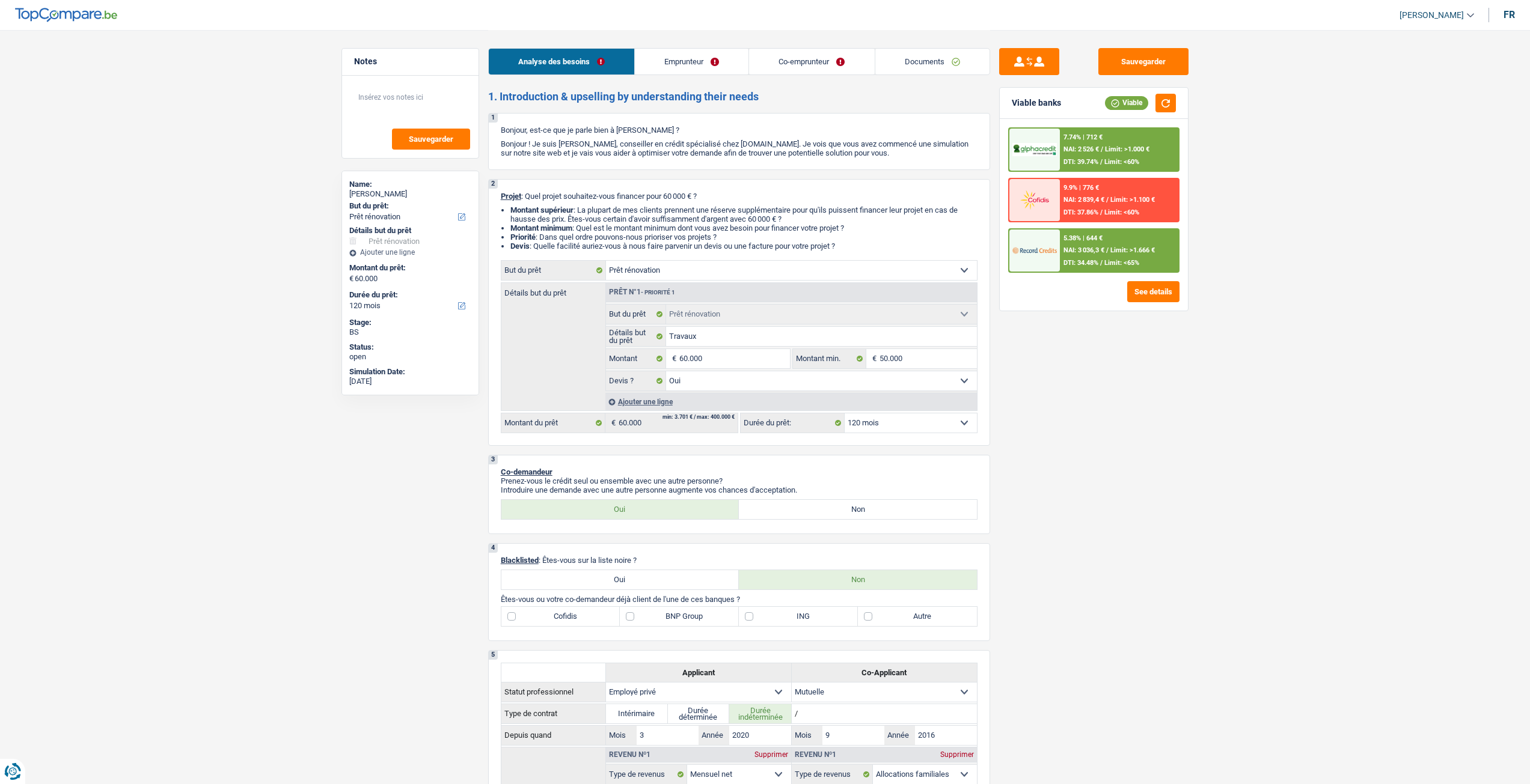
select select "mealVouchers"
select select "familyAllowances"
select select "mutualityIndemnity"
select select "ownerWithoutMortgage"
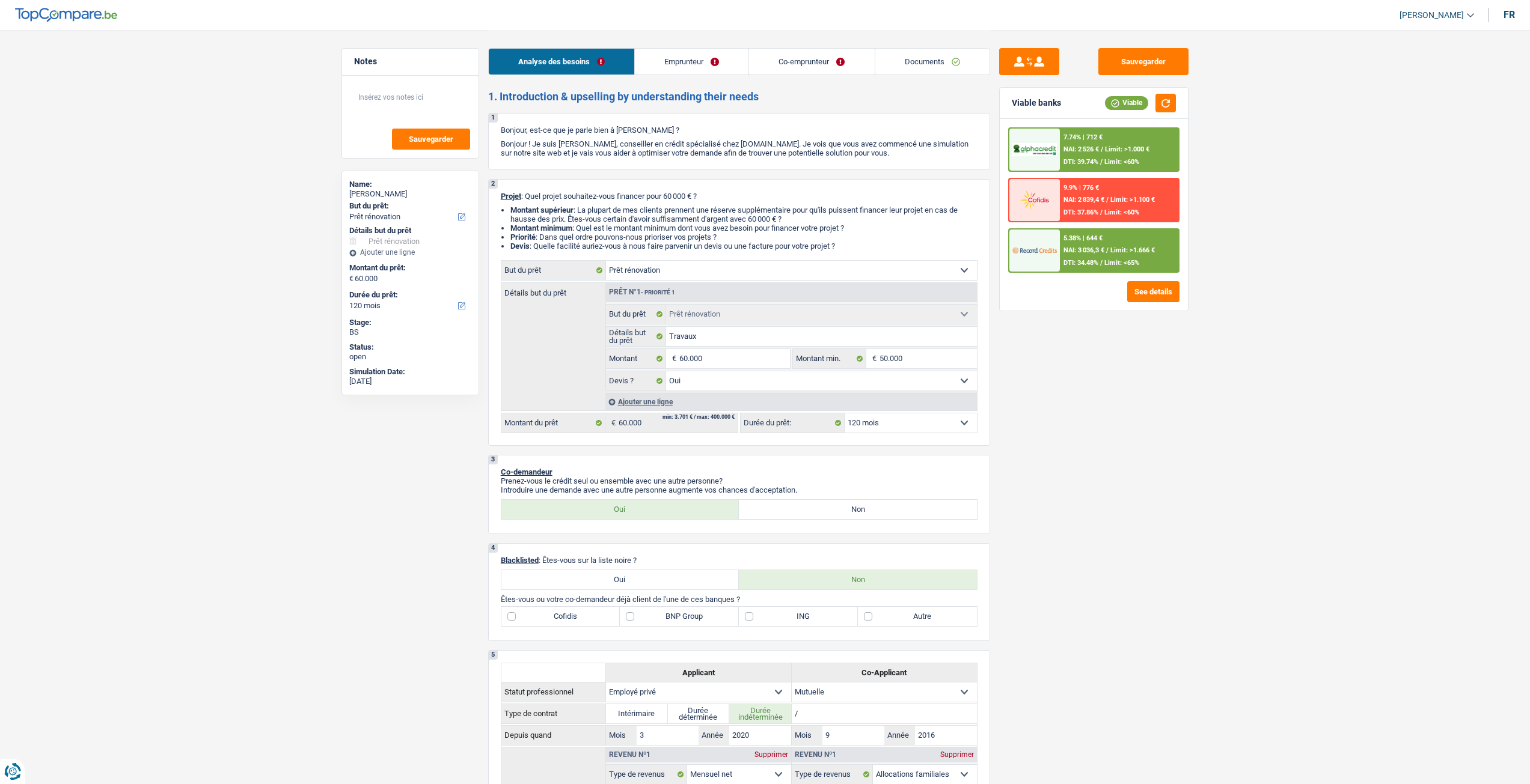
select select "renovationLoan"
select select "60"
select select "renovation"
select select "yes"
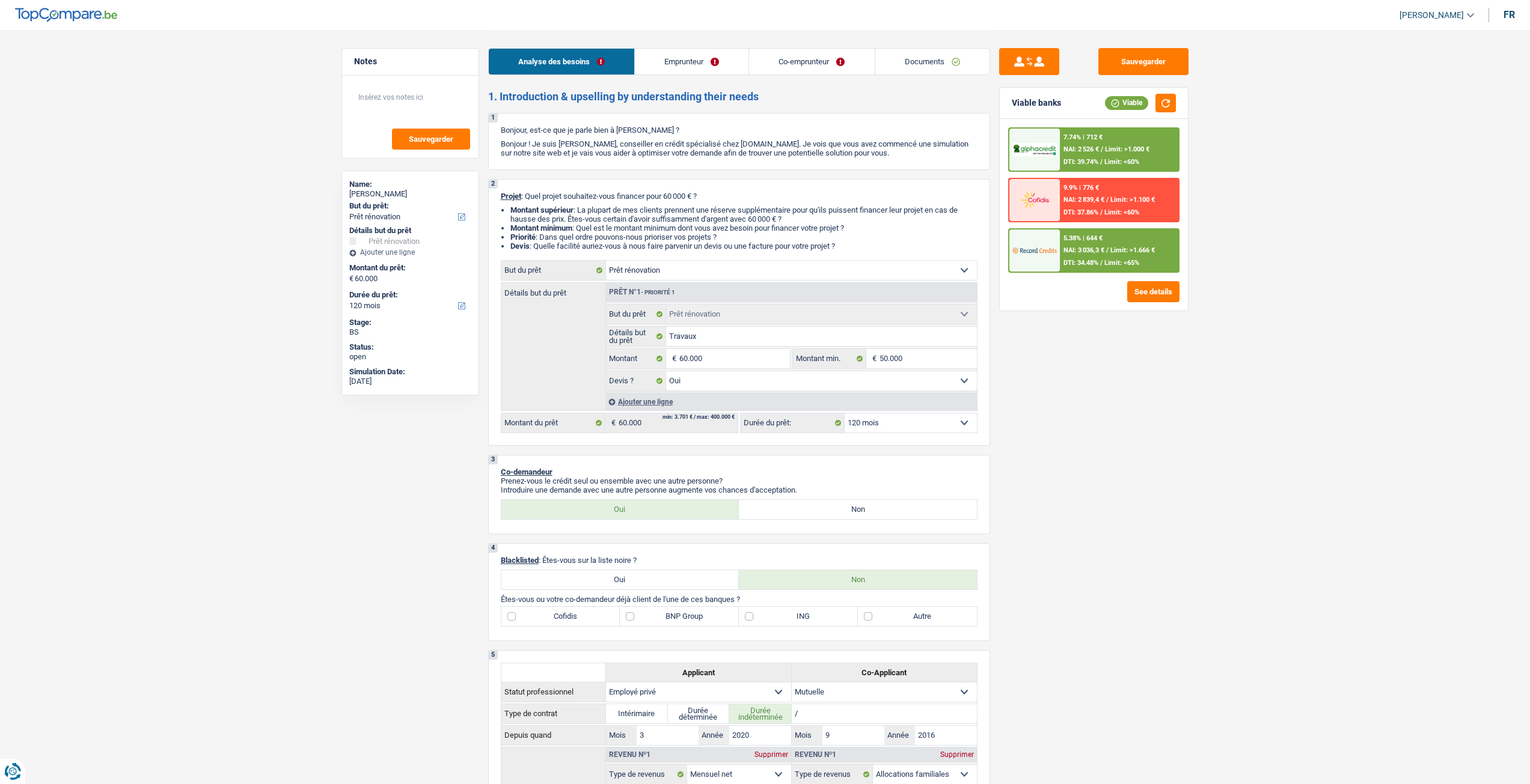
select select "120"
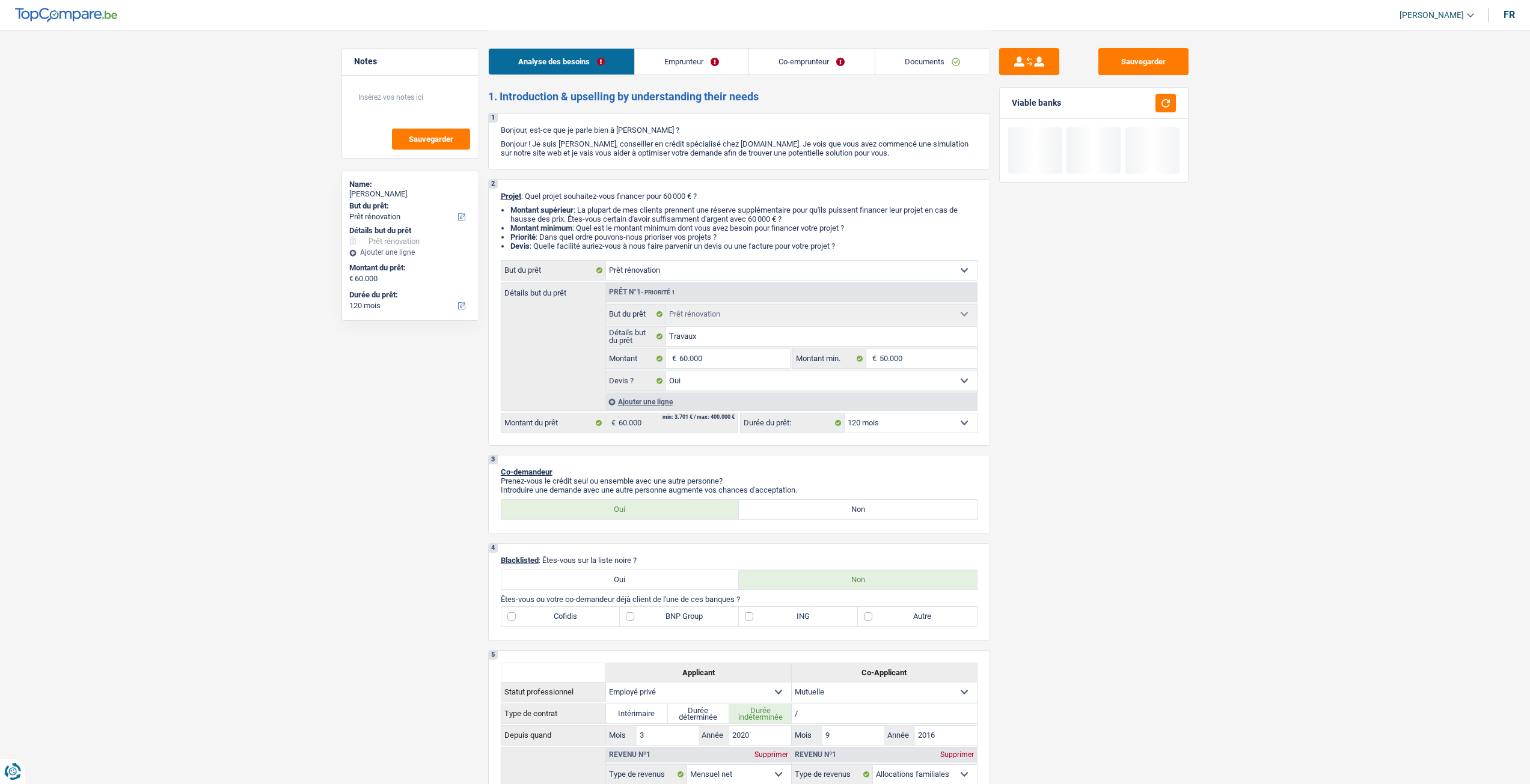
select select "renovation"
select select "120"
select select "renovation"
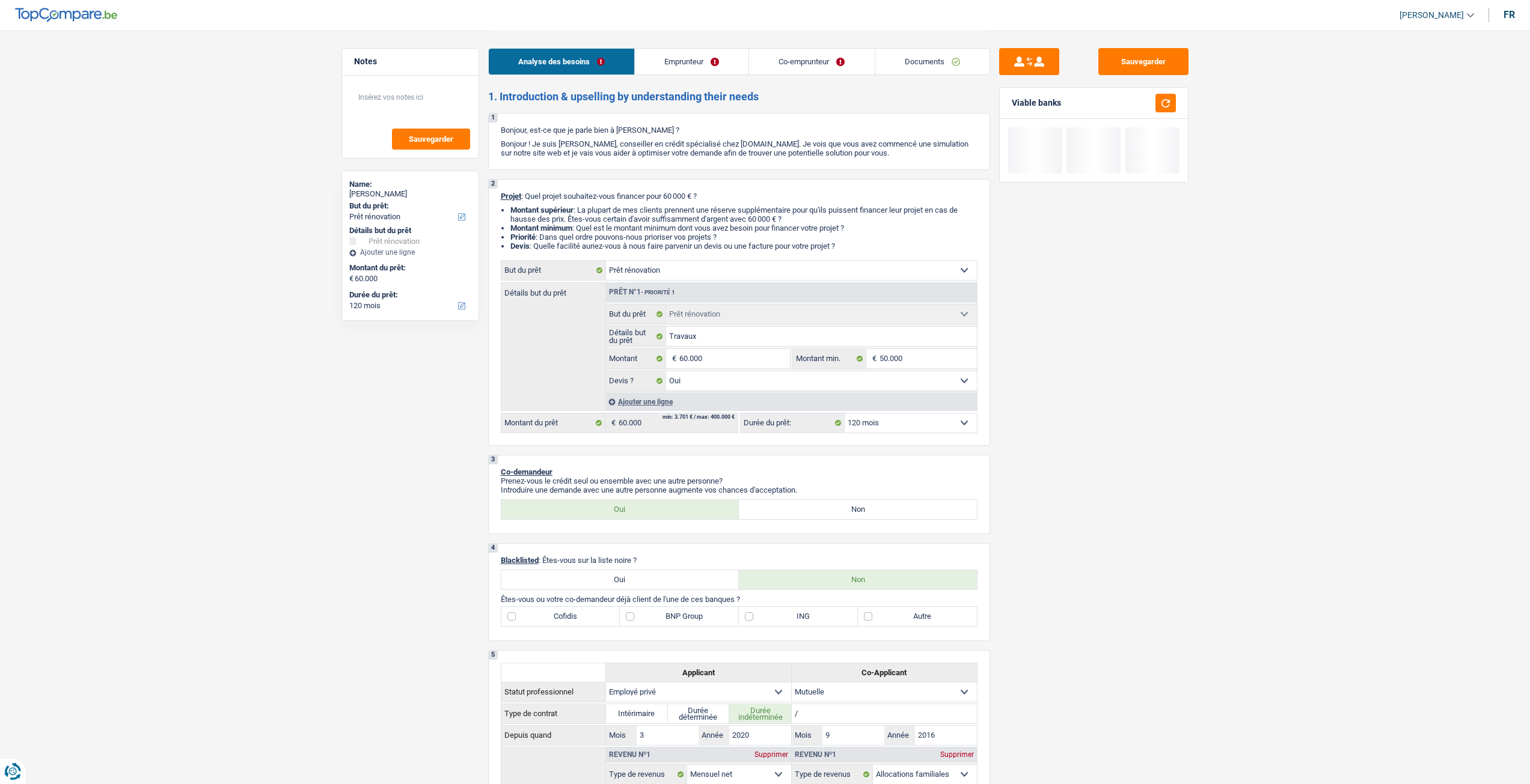
select select "yes"
select select "120"
select select "privateEmployee"
select select "mutuality"
select select "netSalary"
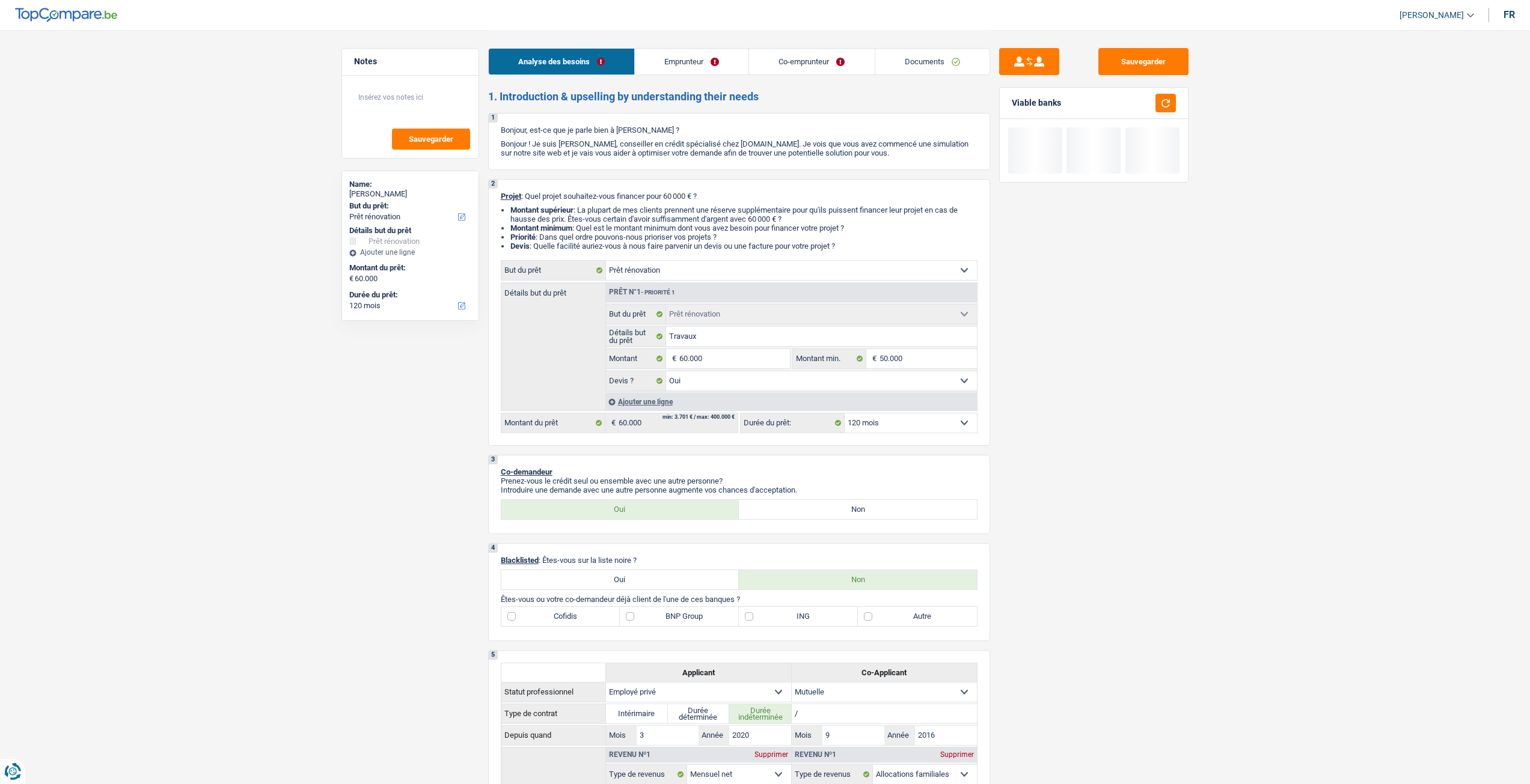
select select "mealVouchers"
select select "familyAllowances"
select select "mutualityIndemnity"
select select "ownerWithoutMortgage"
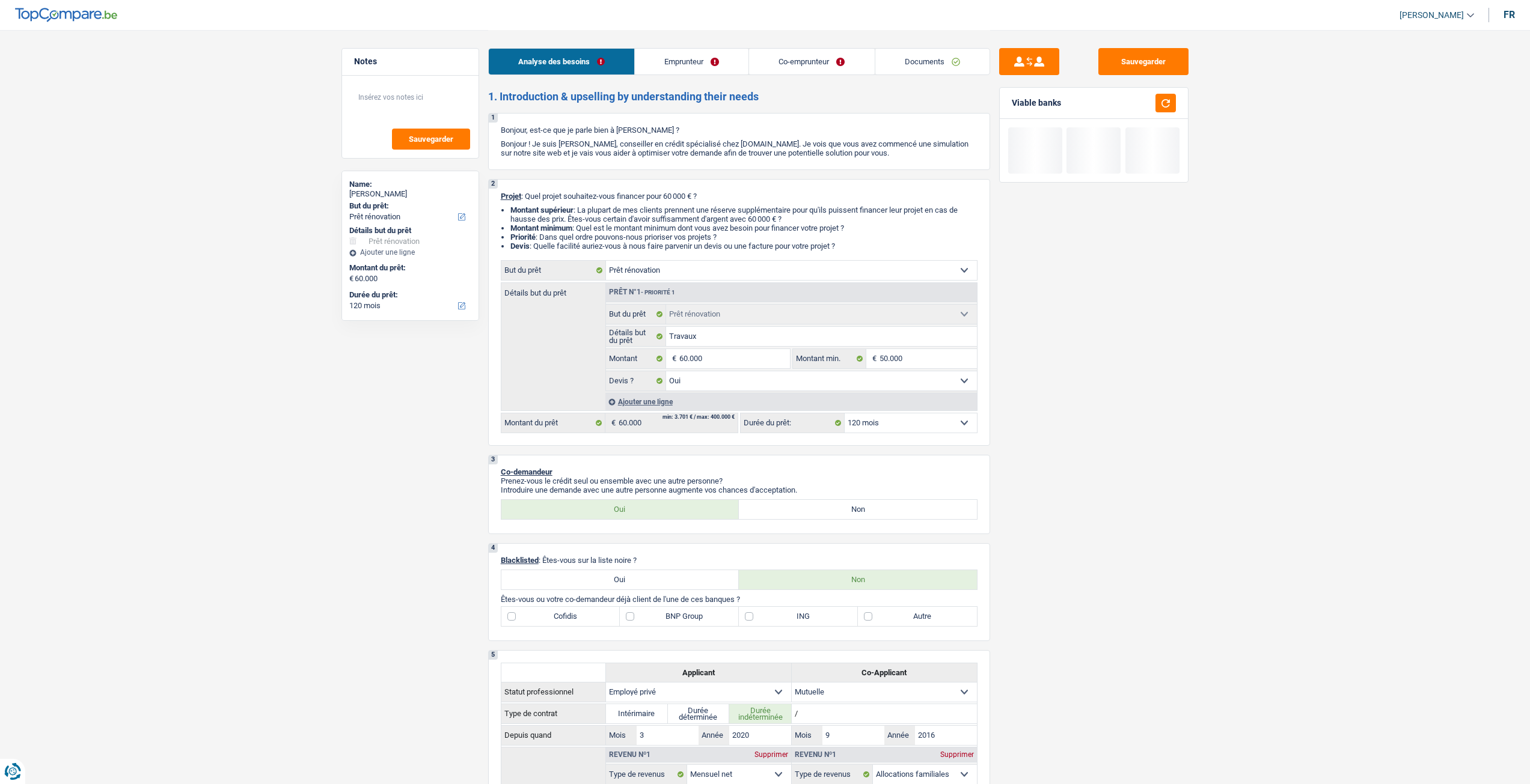
select select "renovationLoan"
select select "60"
select select "renovation"
select select "yes"
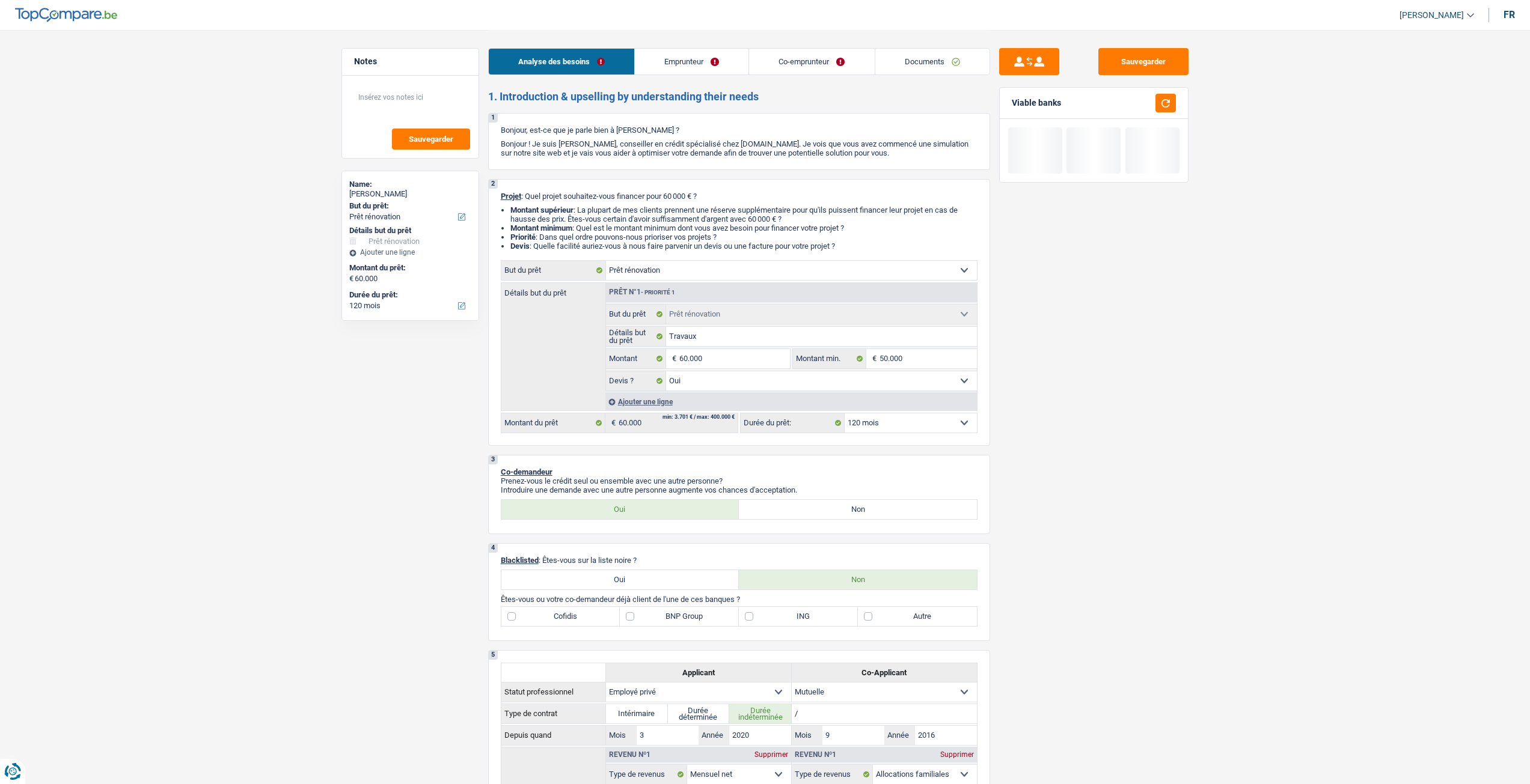
select select "120"
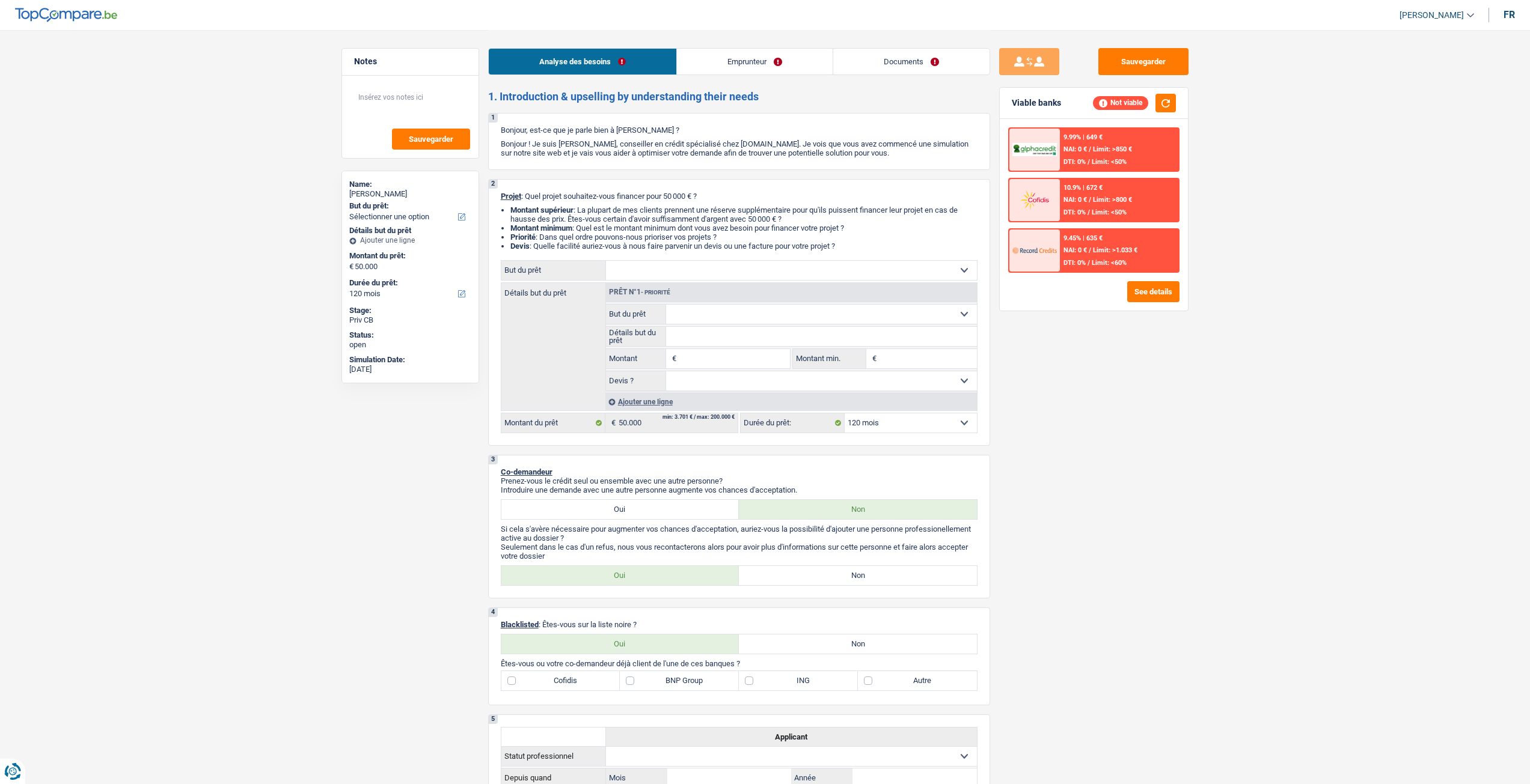
select select "120"
click at [917, 51] on link "Documents" at bounding box center [911, 61] width 157 height 26
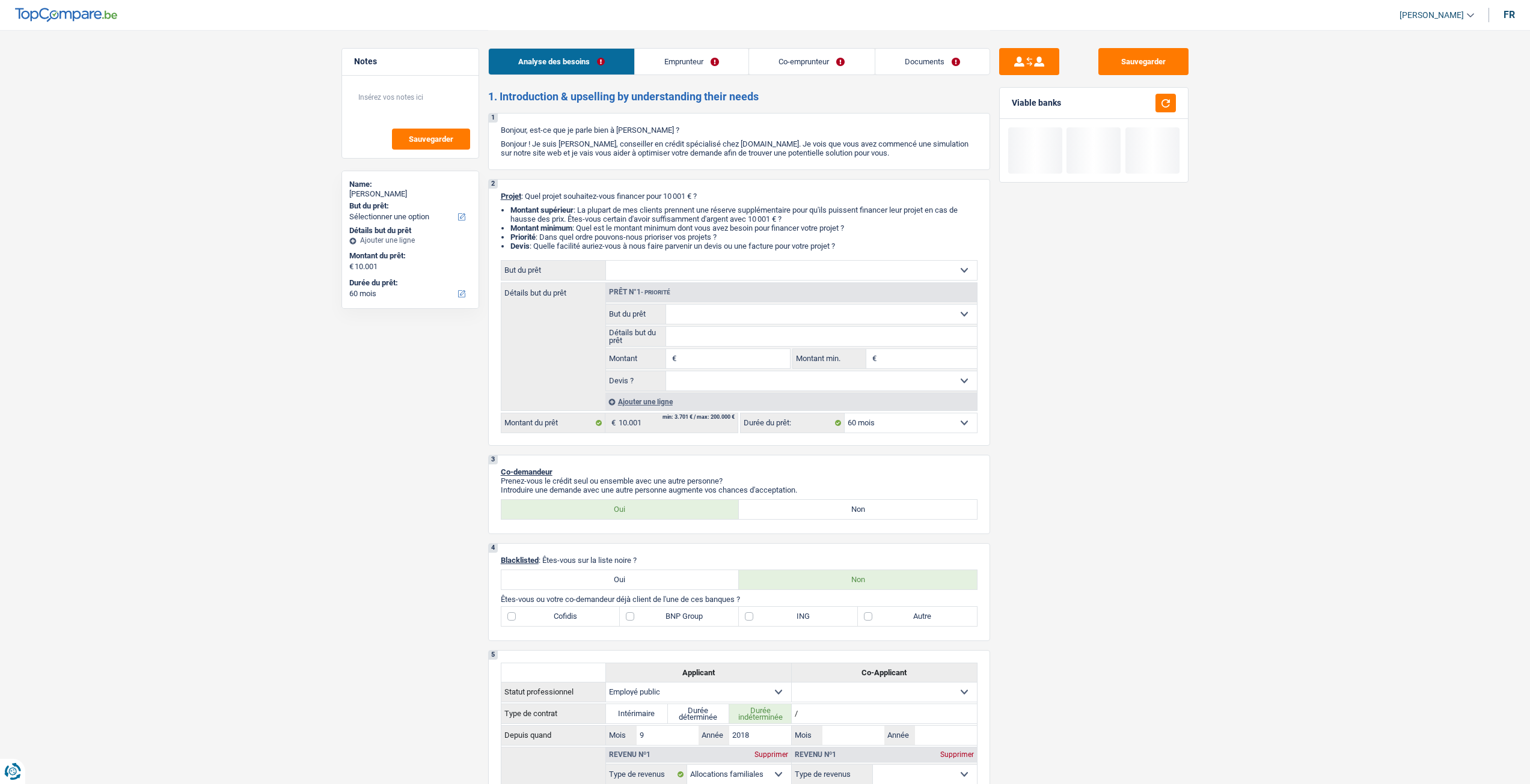
select select "60"
select select "publicEmployee"
select select "familyAllowances"
select select "netSalary"
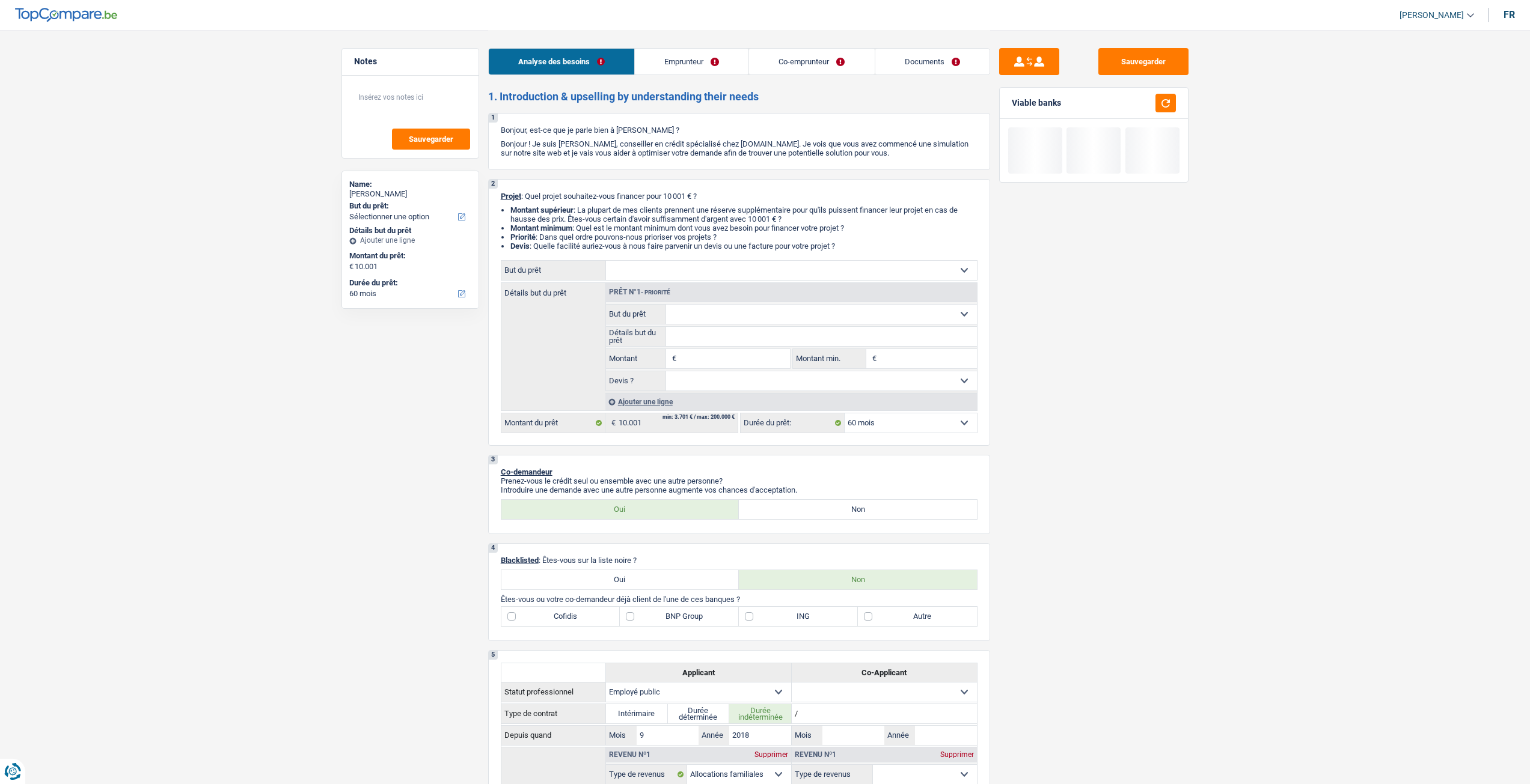
select select "mealVouchers"
select select "ownerWithMortgage"
select select "mortgage"
select select "60"
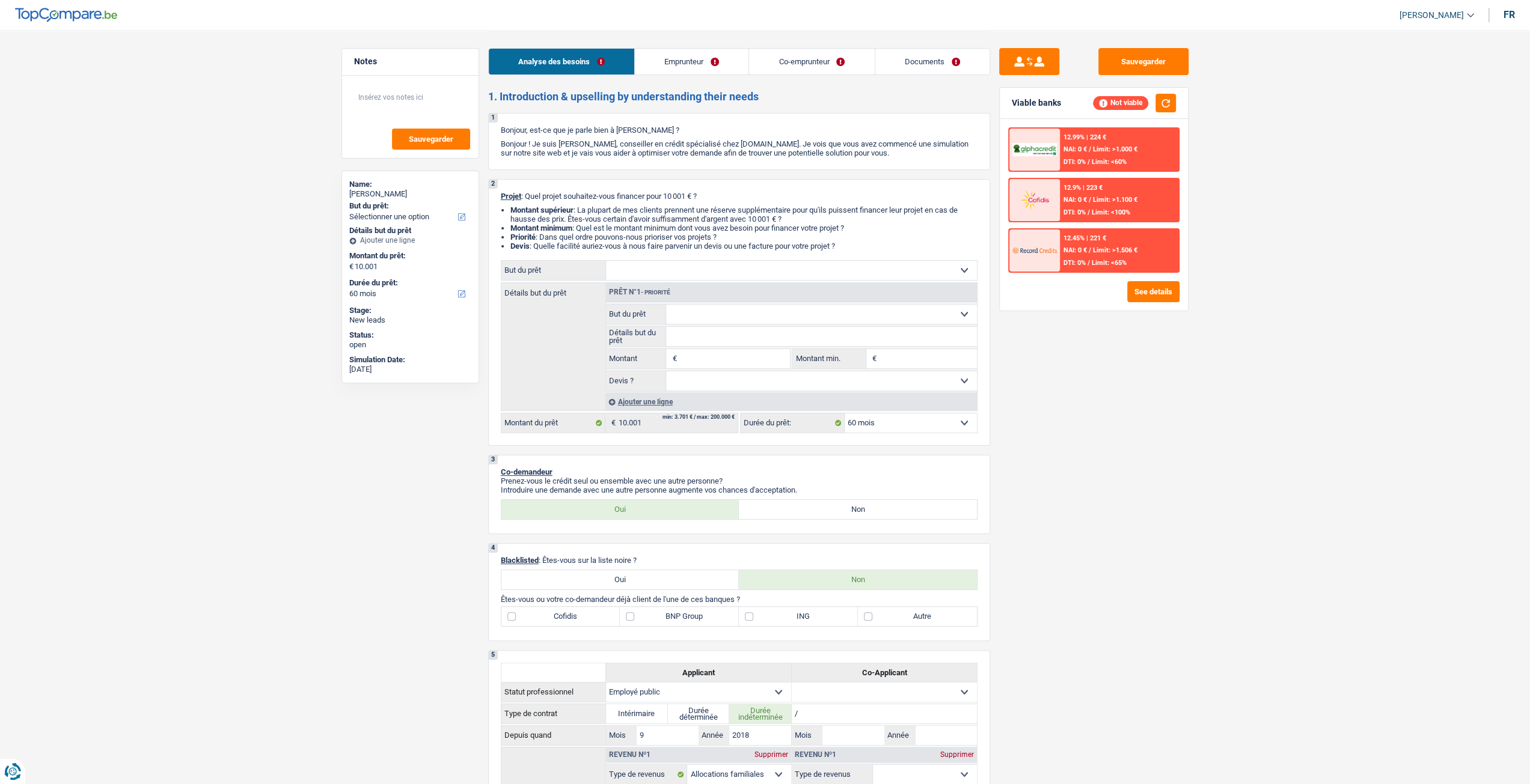
click at [1499, 15] on ul "[PERSON_NAME] Se déconnecter fr" at bounding box center [1452, 16] width 125 height 20
click at [1510, 18] on div "fr" at bounding box center [1509, 15] width 11 height 11
select select "familyAllowances"
select select "mealVouchers"
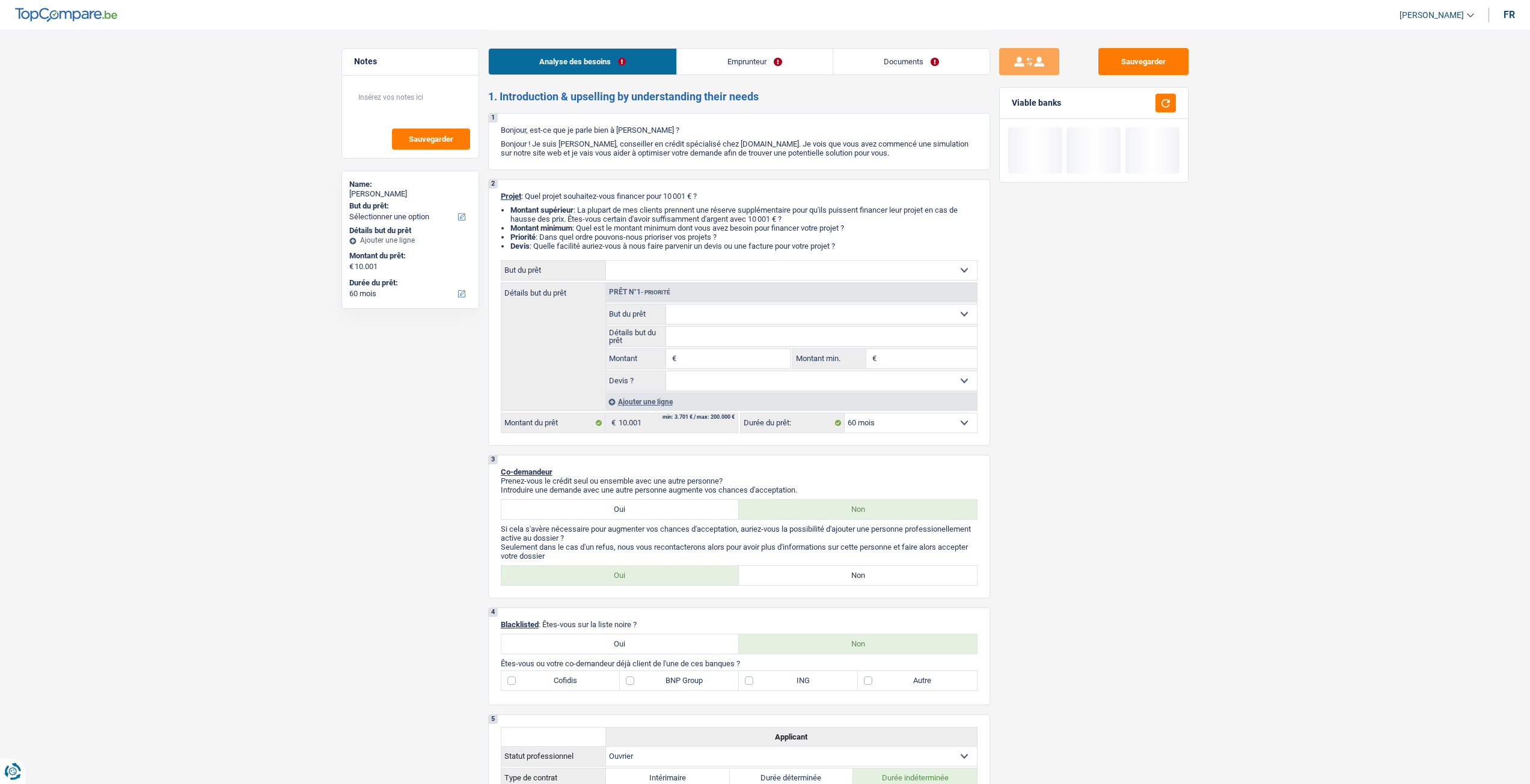
select select "60"
select select "worker"
select select "netSalary"
select select "rents"
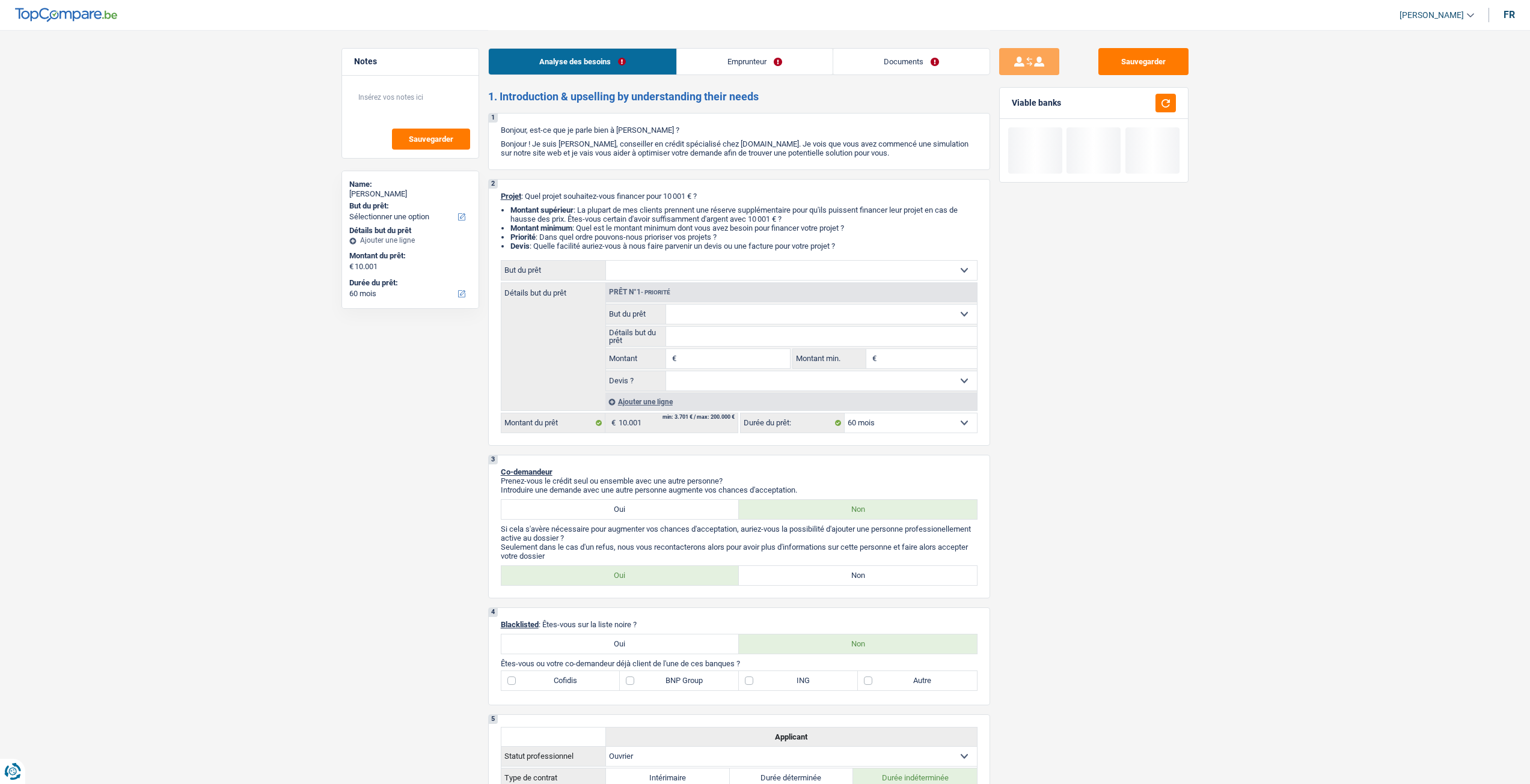
select select "60"
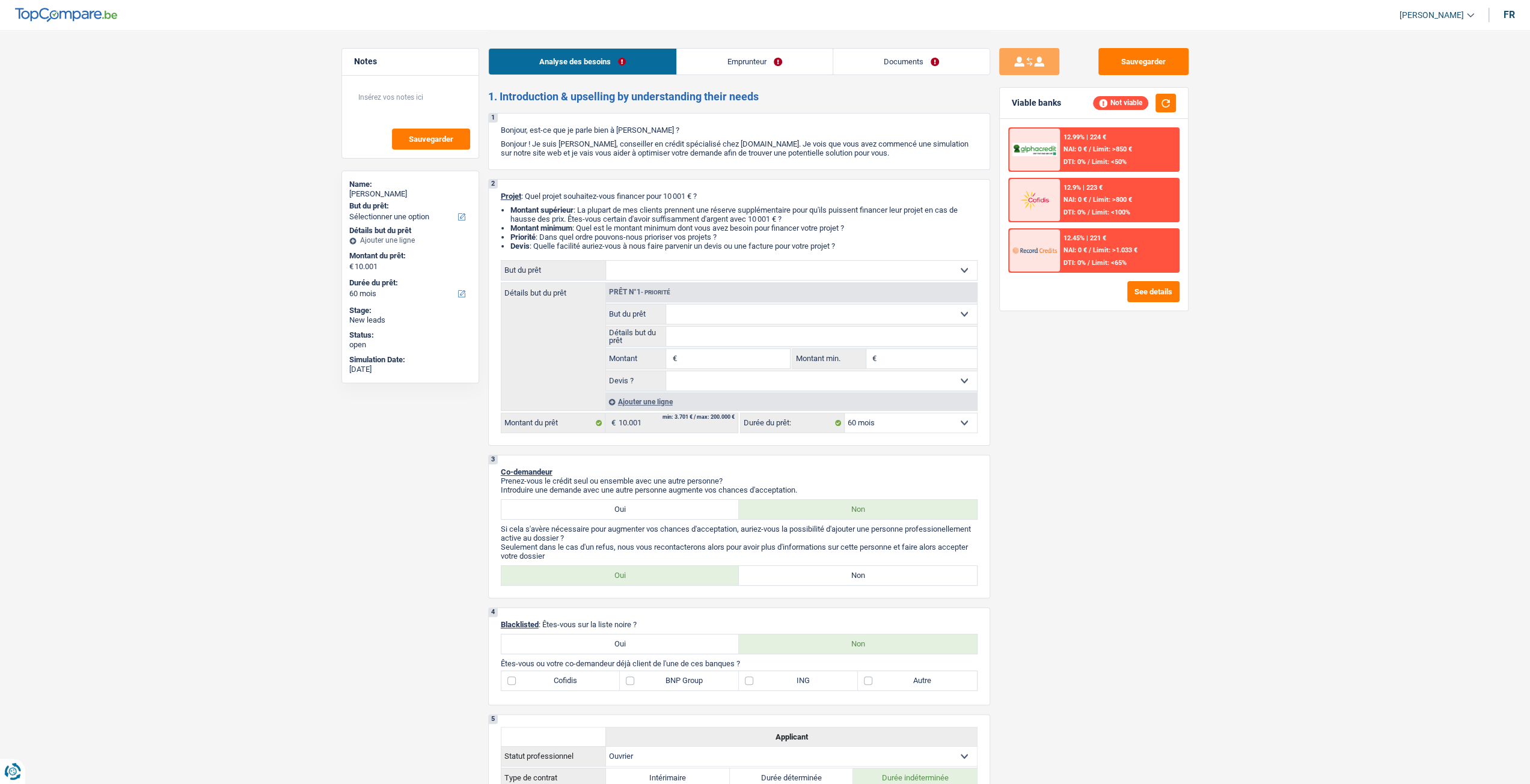
click at [925, 71] on link "Documents" at bounding box center [911, 61] width 157 height 26
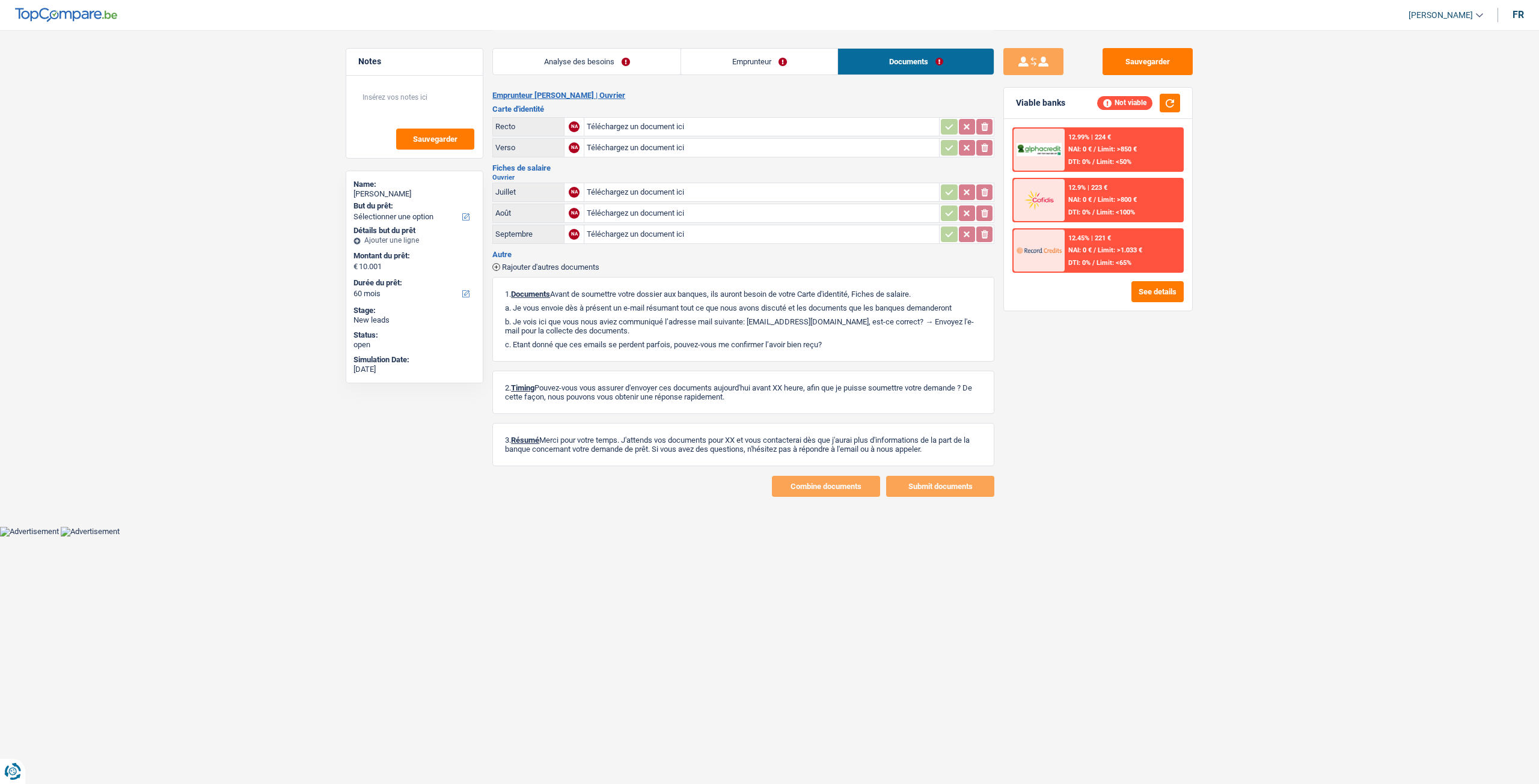
click at [758, 59] on link "Emprunteur" at bounding box center [760, 61] width 157 height 26
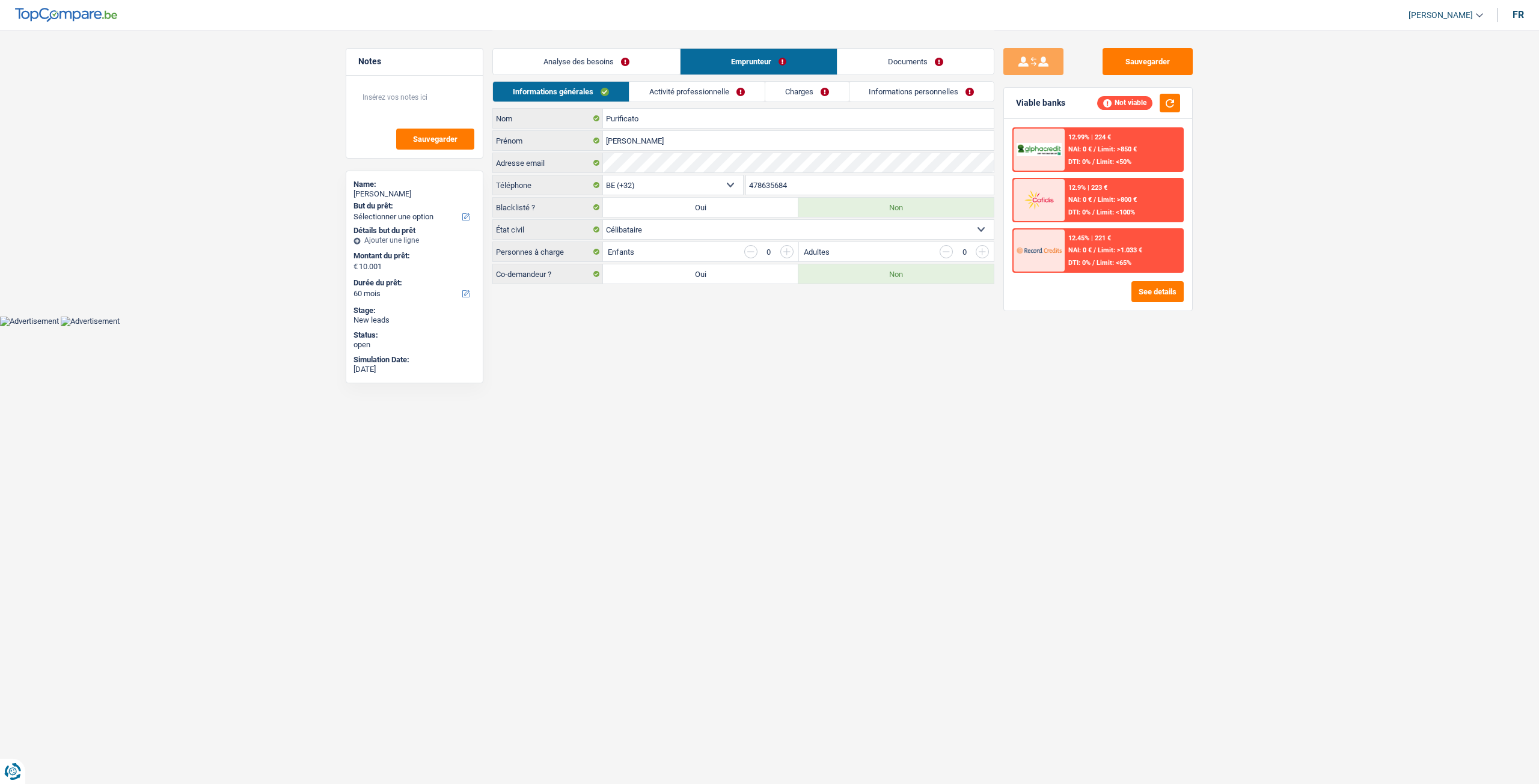
click at [613, 59] on link "Analyse des besoins" at bounding box center [586, 61] width 187 height 26
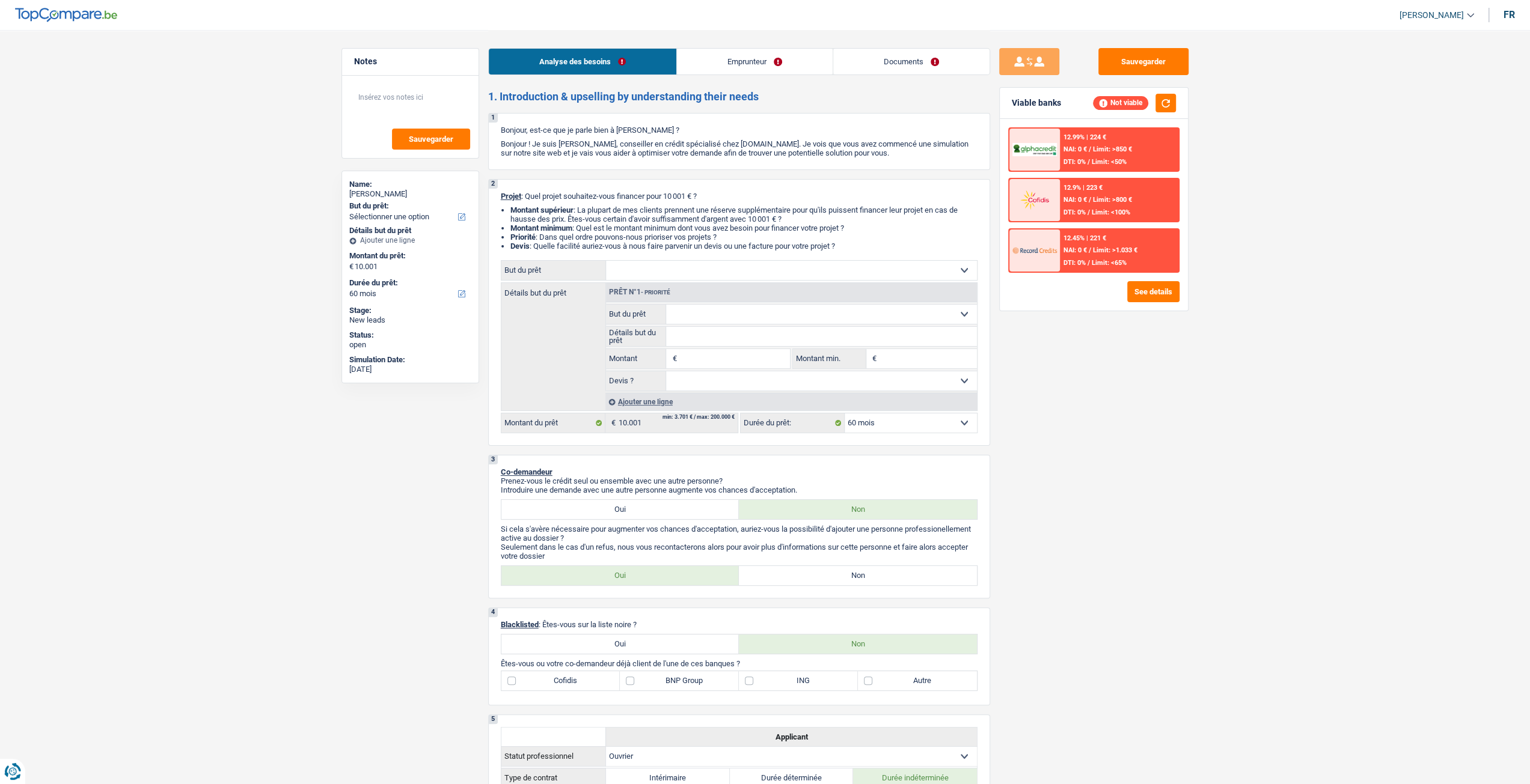
click at [771, 61] on link "Emprunteur" at bounding box center [755, 61] width 156 height 26
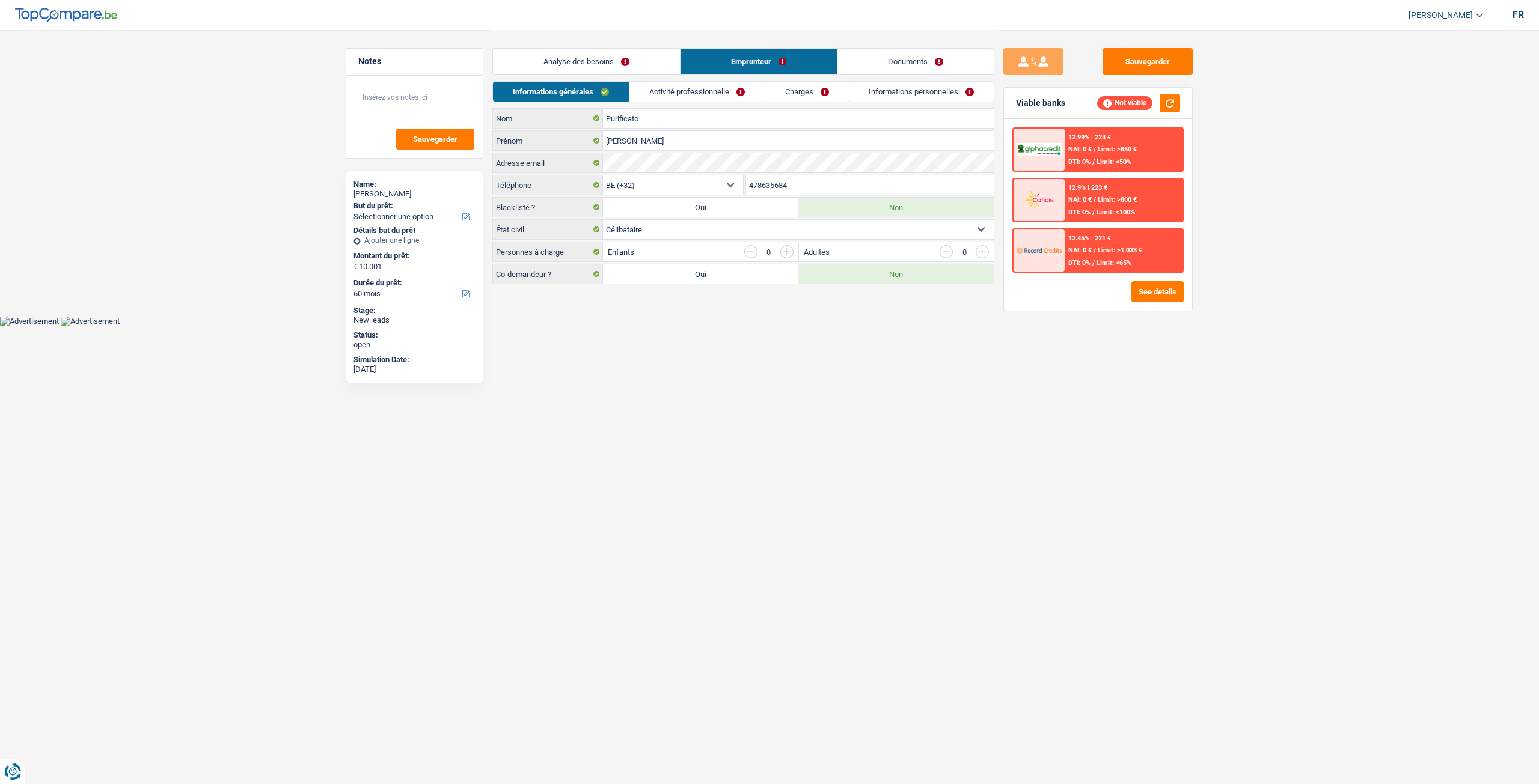
click at [719, 87] on link "Activité professionnelle" at bounding box center [697, 92] width 135 height 20
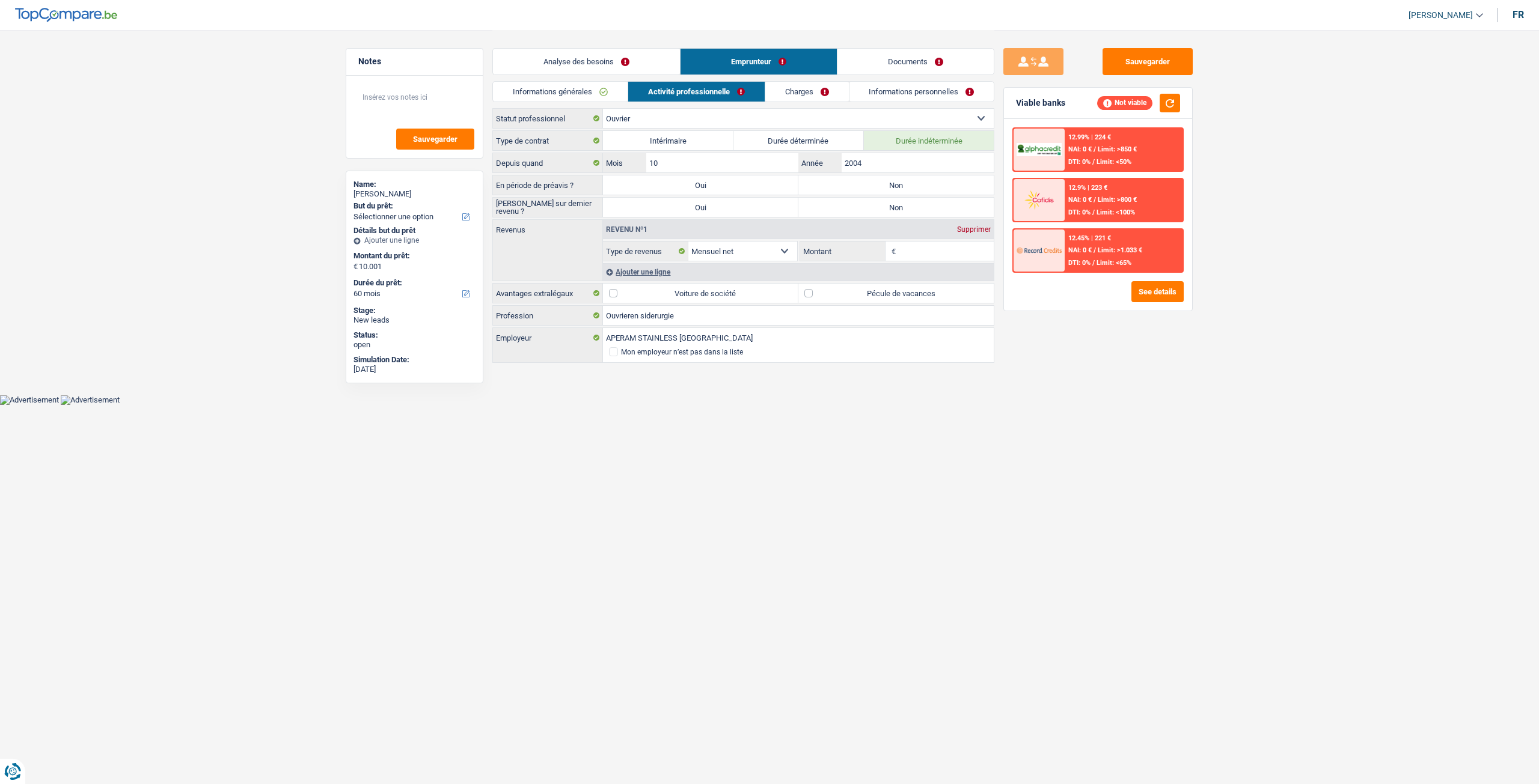
click at [848, 93] on ul "Informations générales Activité professionnelle Charges Informations personnell…" at bounding box center [743, 92] width 502 height 21
click at [664, 49] on link "Analyse des besoins" at bounding box center [586, 61] width 187 height 26
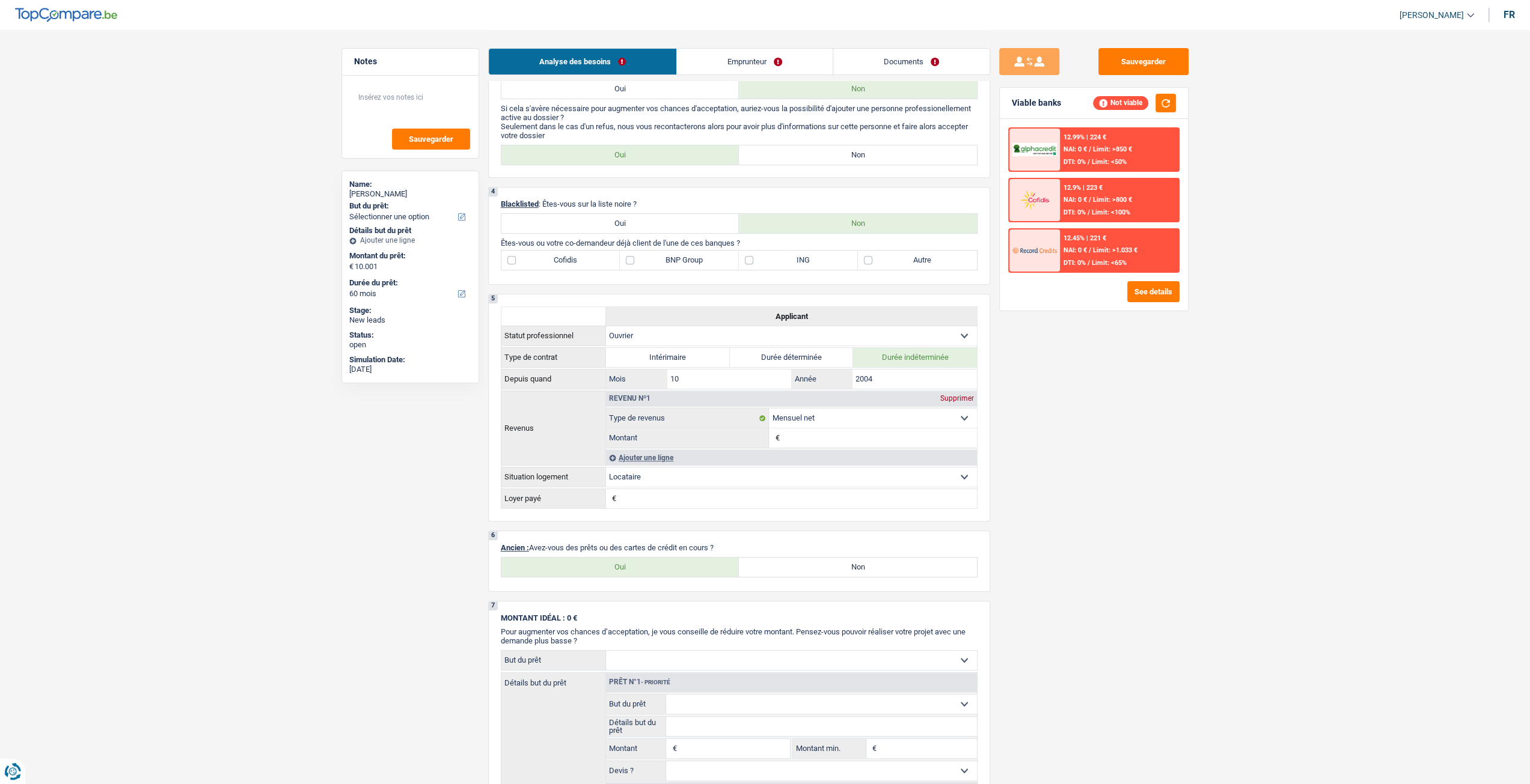
click at [589, 574] on label "Oui" at bounding box center [620, 567] width 238 height 19
click at [589, 574] on input "Oui" at bounding box center [620, 567] width 238 height 19
radio input "true"
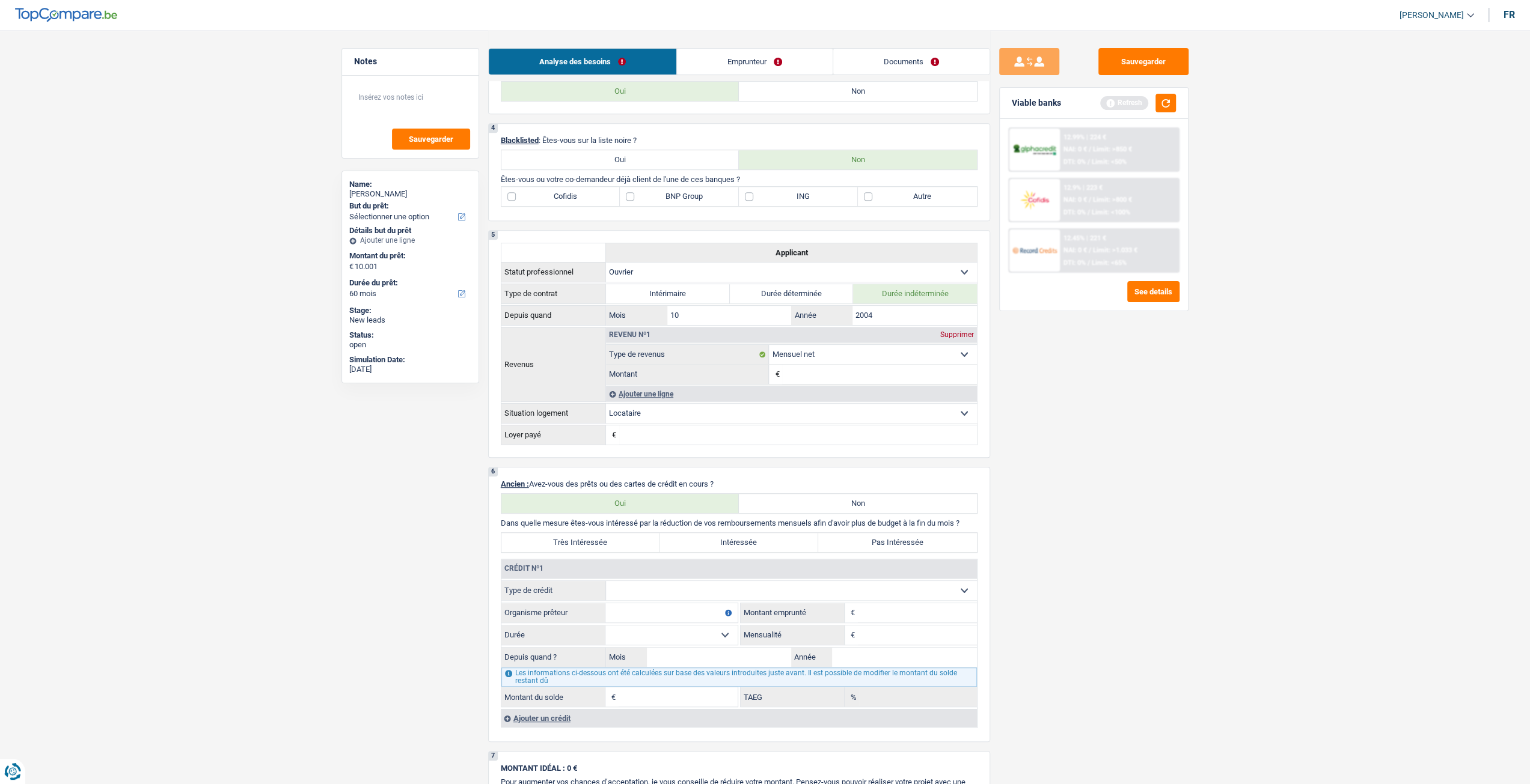
scroll to position [481, 0]
click at [662, 591] on select "Carte ou ouverture de crédit Prêt hypothécaire Vente à tempérament Prêt à tempé…" at bounding box center [791, 594] width 371 height 19
select select "cardOrCredit"
type input "0"
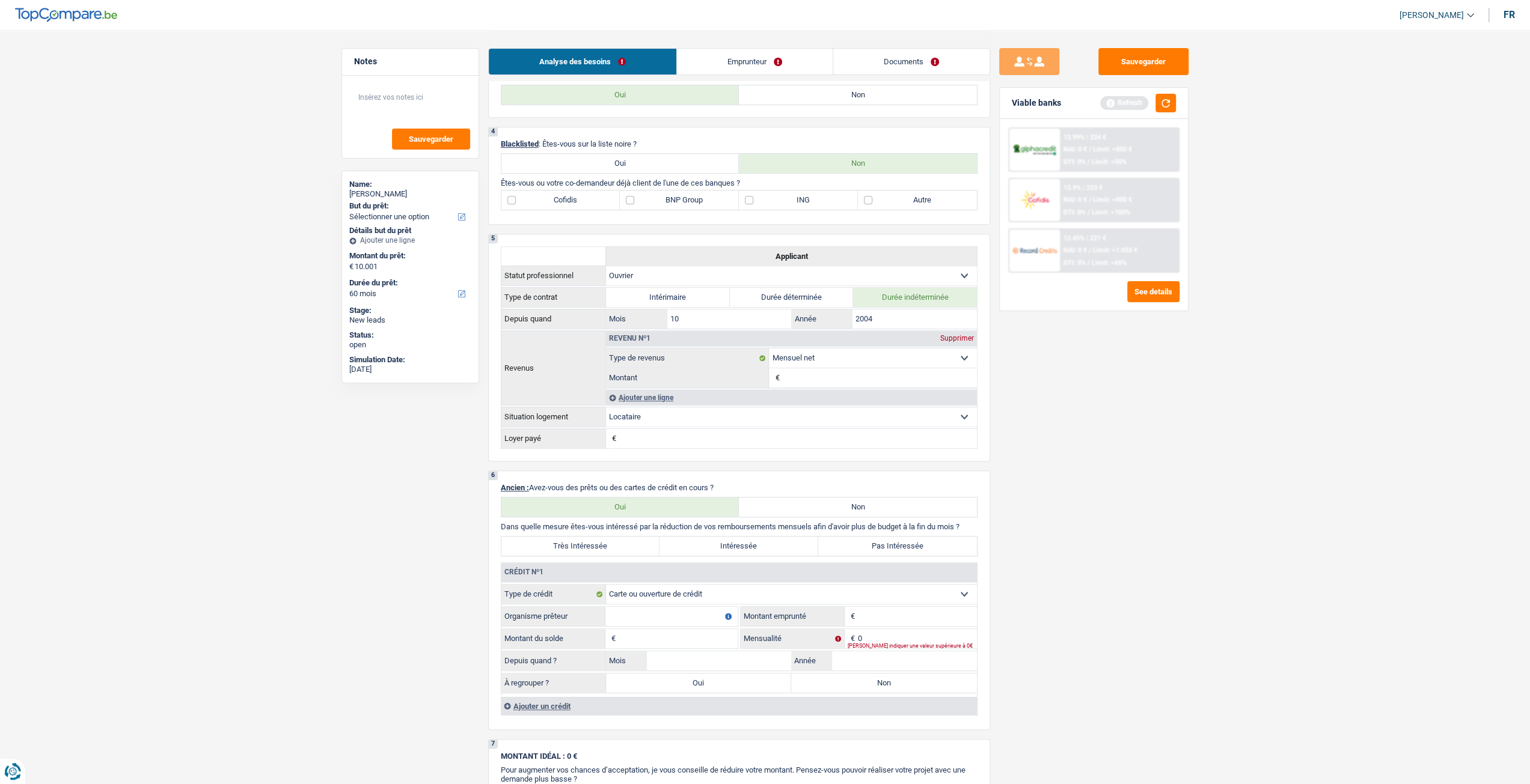
click at [861, 620] on input "Montant" at bounding box center [917, 616] width 119 height 19
click at [624, 616] on input "Organisme prêteur" at bounding box center [671, 616] width 132 height 19
type input "Santandeur"
click at [556, 705] on div "Ajouter un crédit" at bounding box center [739, 706] width 476 height 18
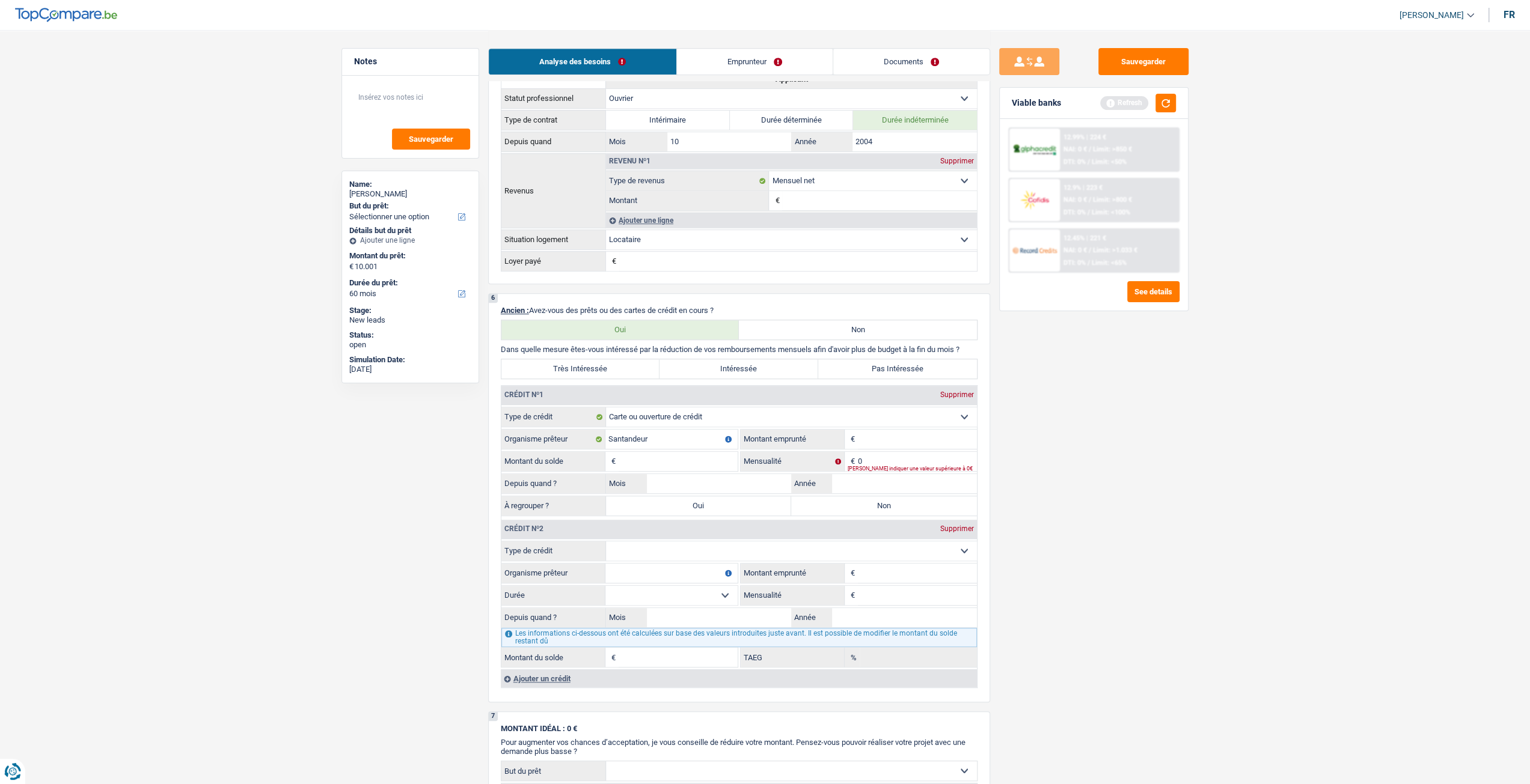
scroll to position [601, 0]
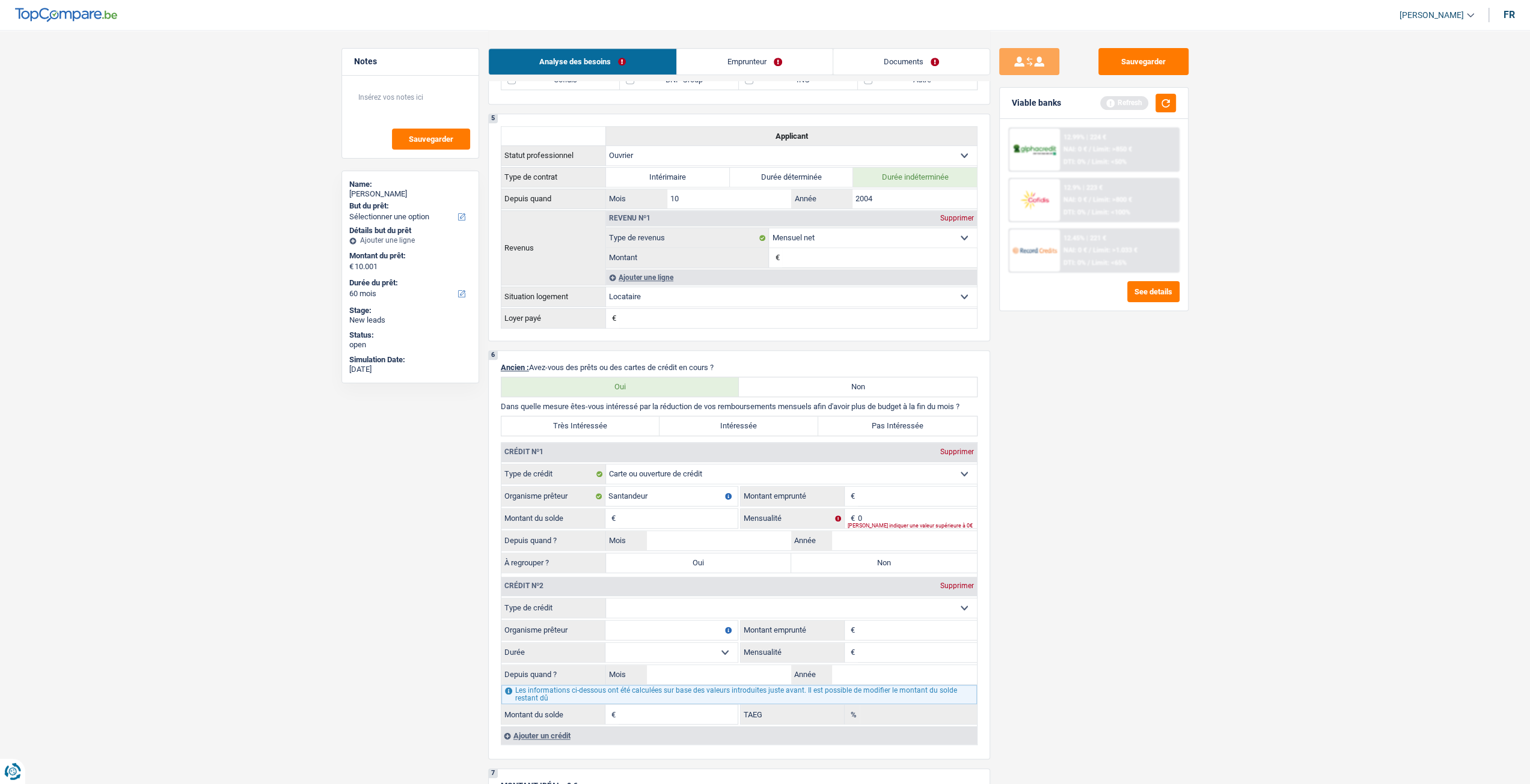
click at [949, 587] on div "Supprimer" at bounding box center [957, 586] width 40 height 7
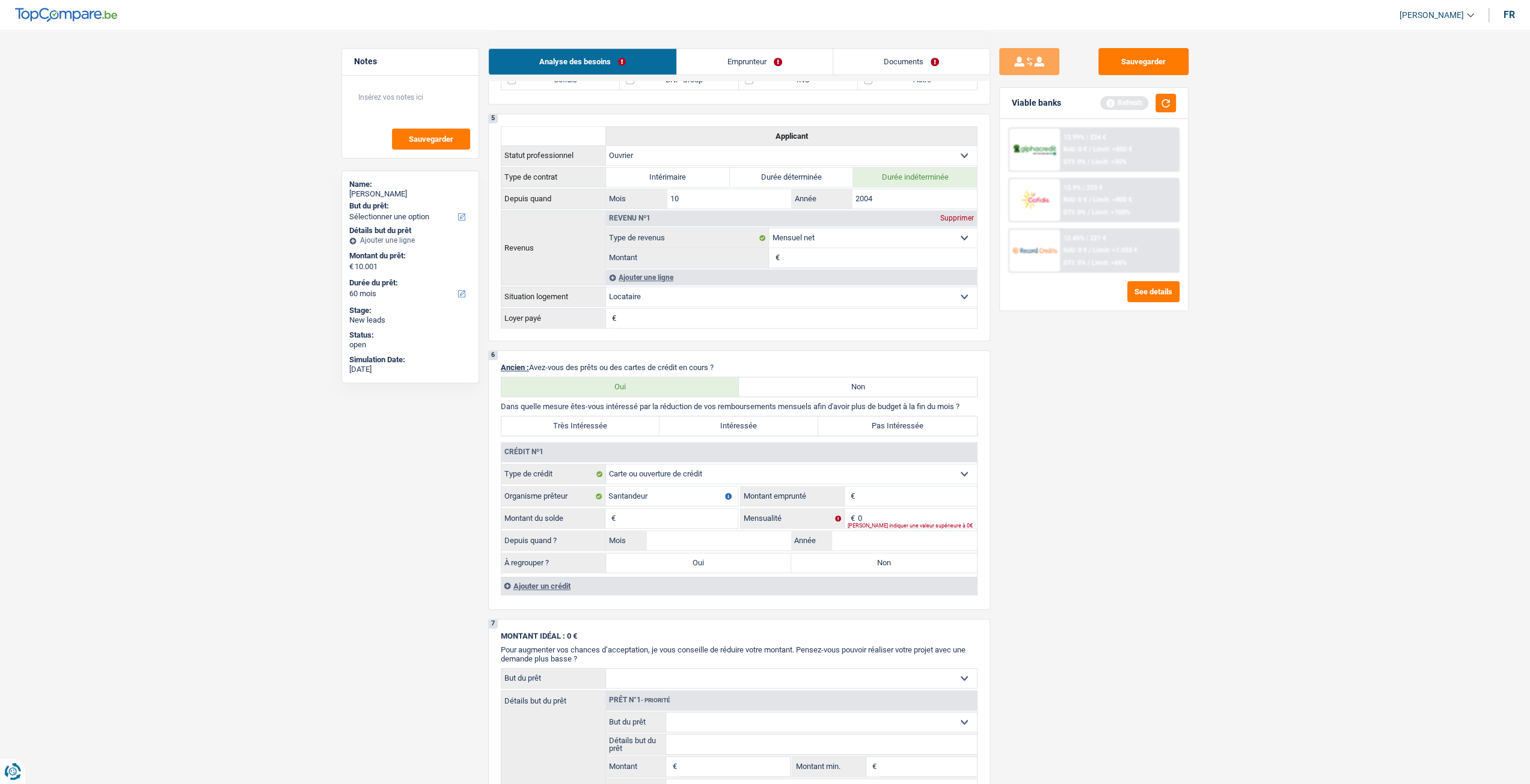
click at [554, 587] on div "Ajouter un crédit" at bounding box center [739, 586] width 476 height 18
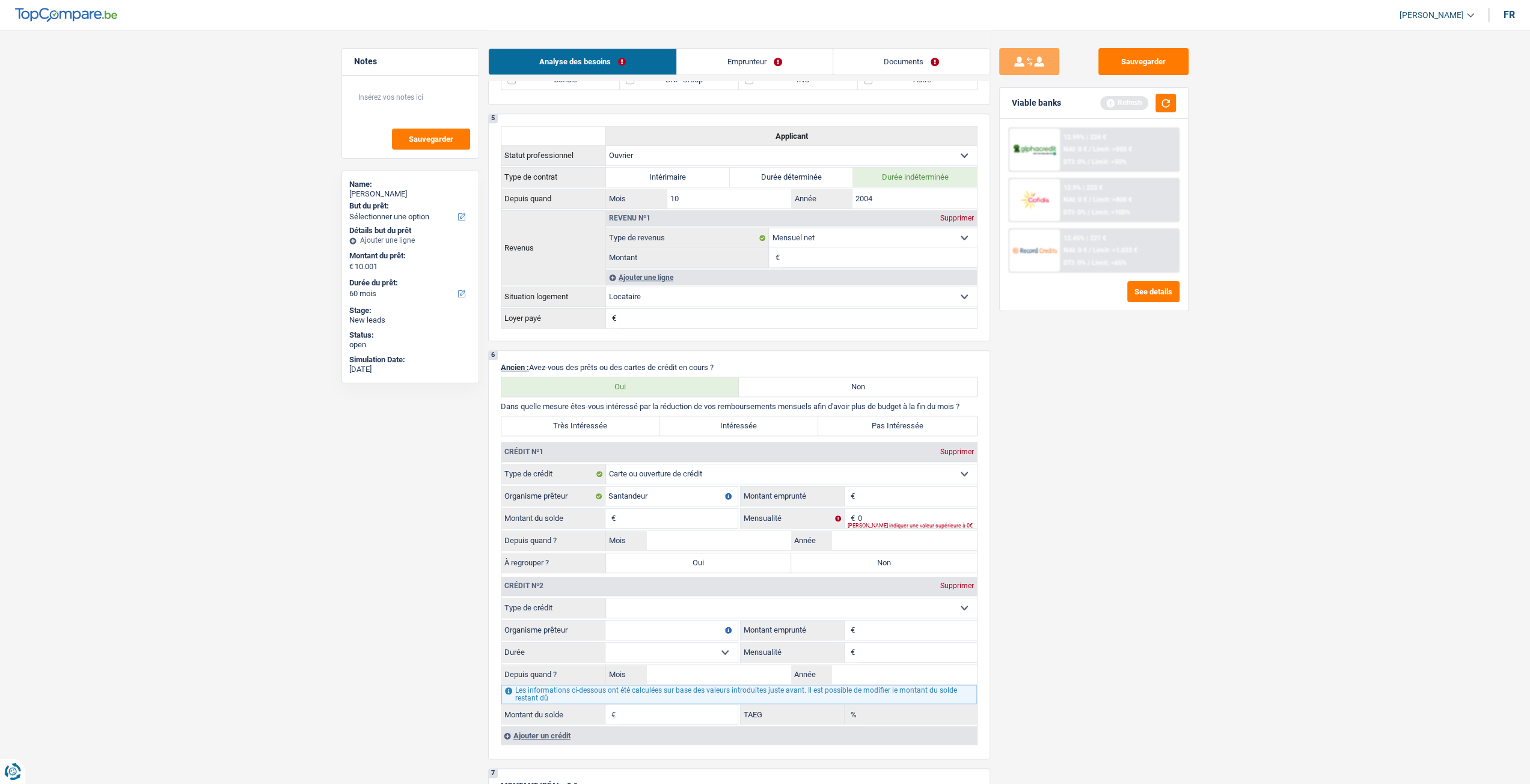
click at [628, 603] on select "Carte ou ouverture de crédit Prêt hypothécaire Vente à tempérament Prêt à tempé…" at bounding box center [791, 608] width 371 height 19
select select "personalLoan"
type input "0"
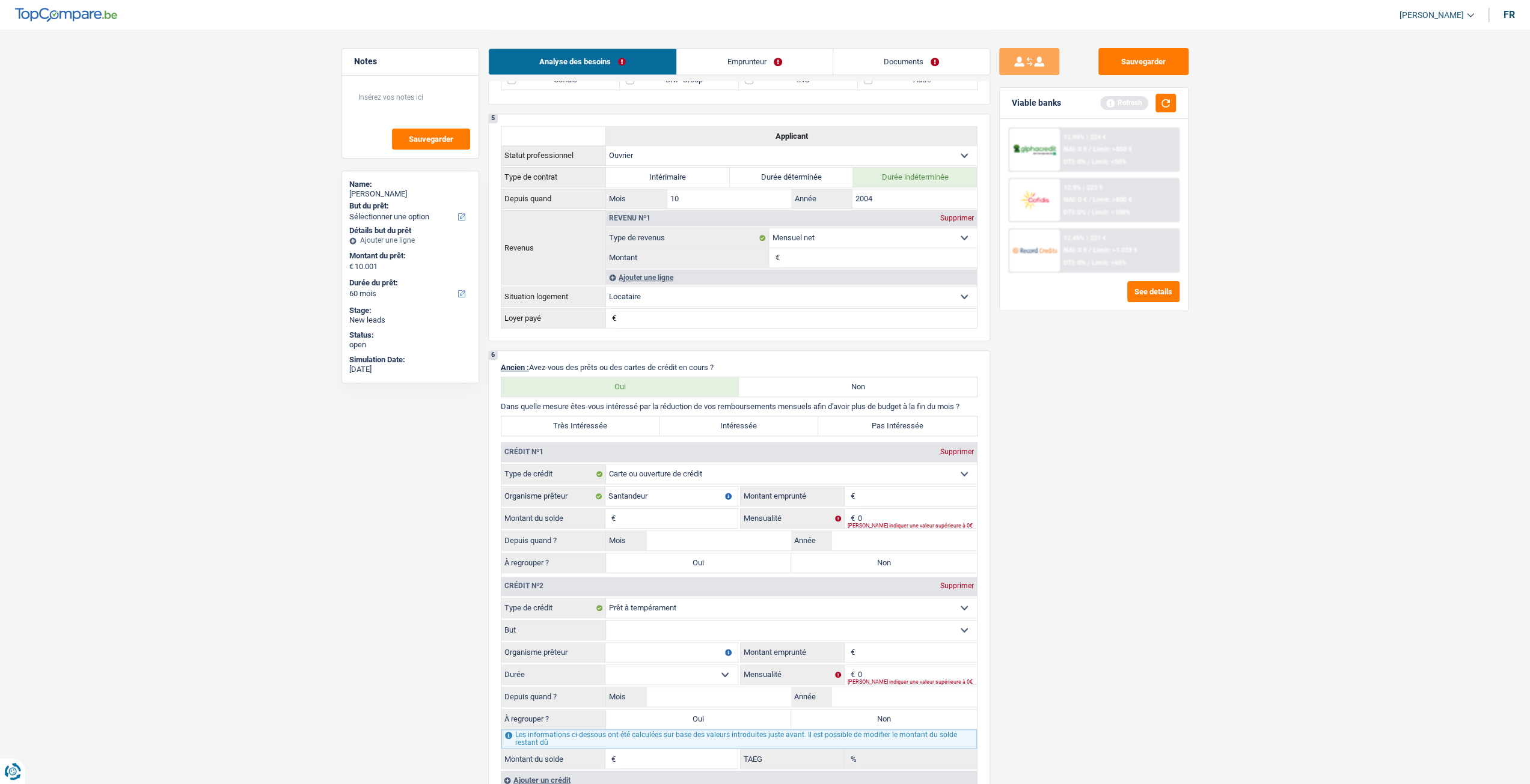
click at [689, 627] on select "Confort maison: meubles, textile, peinture, électroménager, outillage non-profe…" at bounding box center [791, 630] width 371 height 19
select select "carRestore"
click at [606, 620] on select "Confort maison: meubles, textile, peinture, électroménager, outillage non-profe…" at bounding box center [791, 630] width 371 height 19
click at [910, 673] on input "0" at bounding box center [917, 674] width 119 height 19
type input "380"
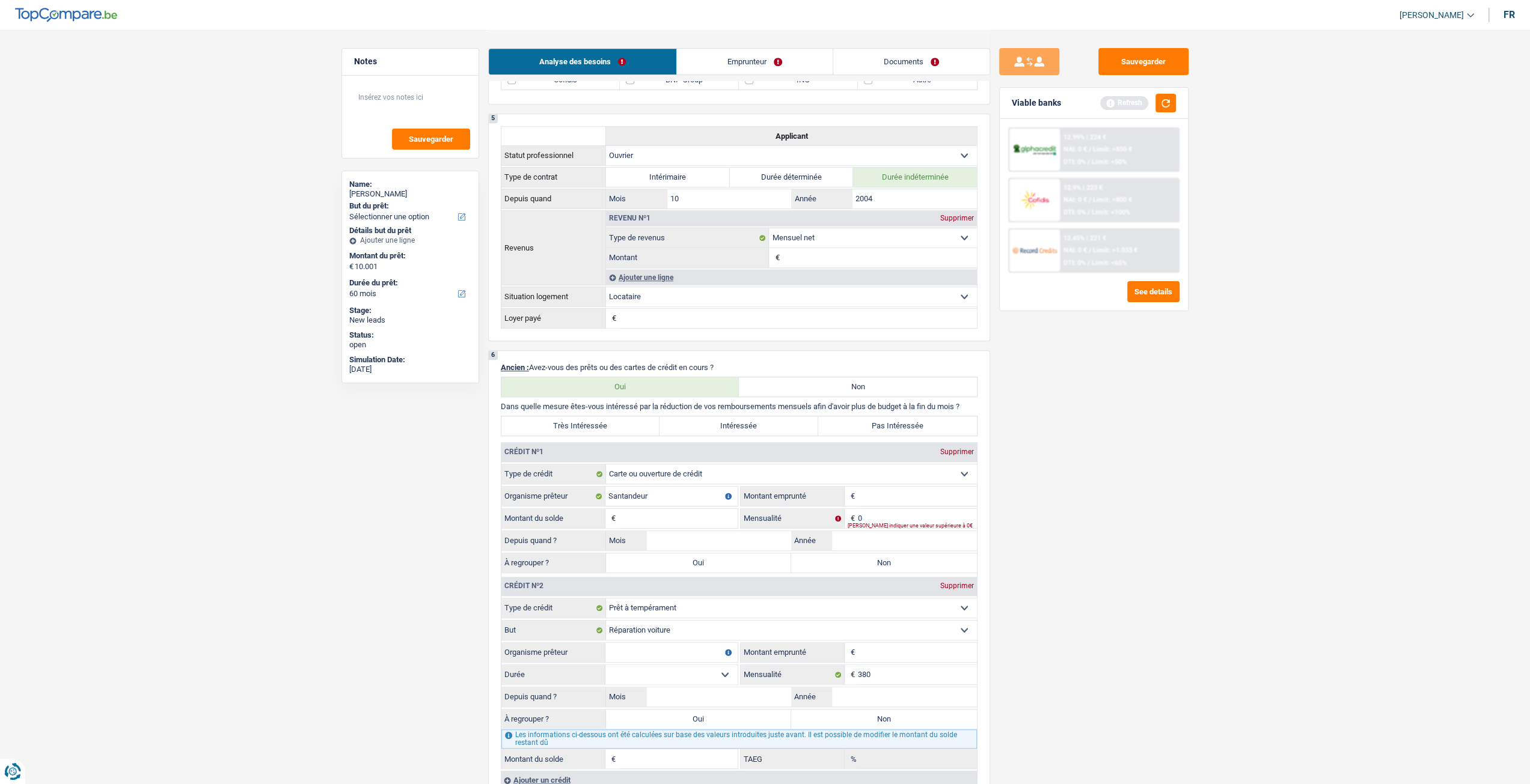
click at [660, 607] on select "Carte ou ouverture de crédit Prêt hypothécaire Vente à tempérament Prêt à tempé…" at bounding box center [791, 608] width 371 height 19
select select "carLoan"
click at [606, 599] on select "Carte ou ouverture de crédit Prêt hypothécaire Vente à tempérament Prêt à tempé…" at bounding box center [791, 608] width 371 height 19
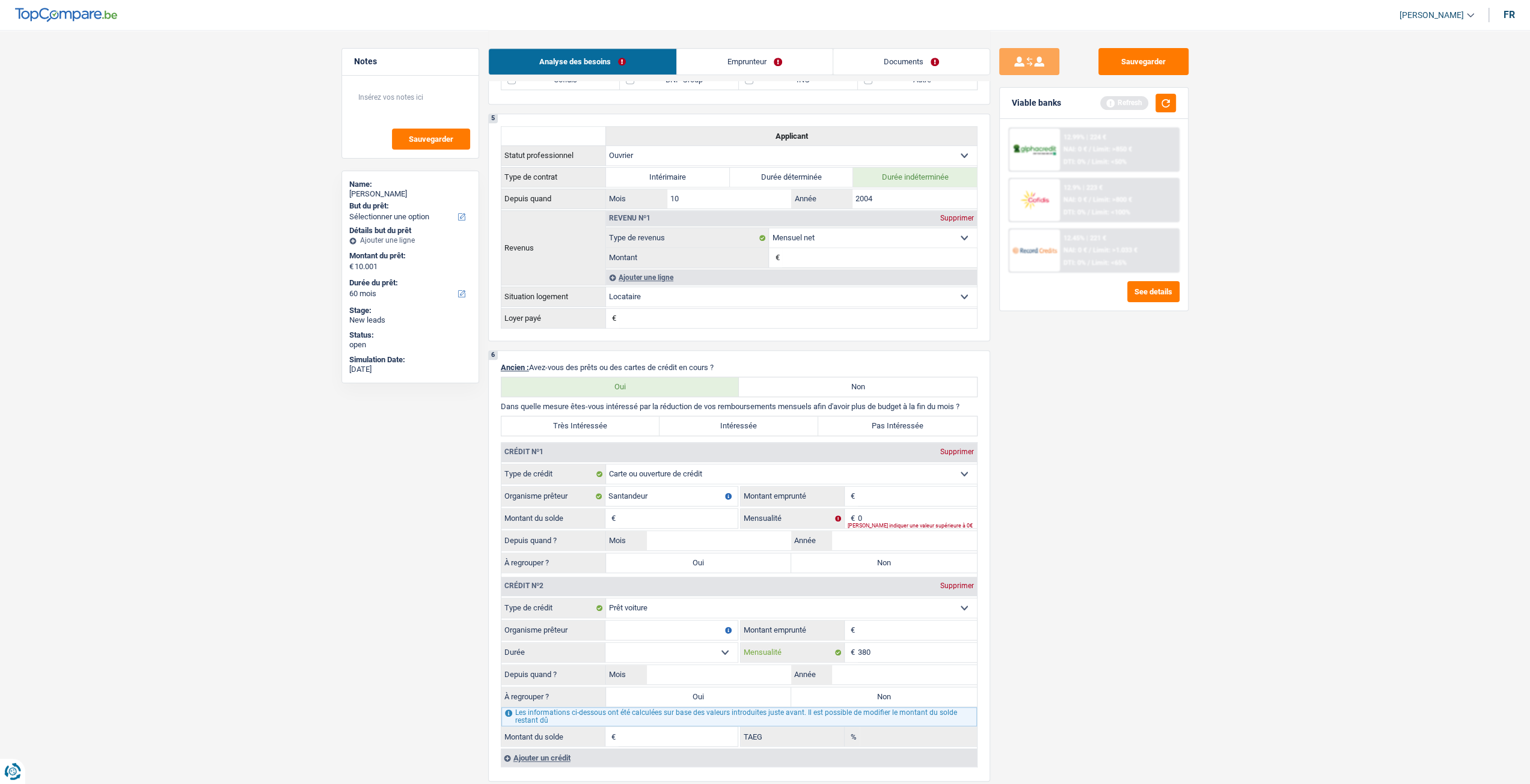
click at [963, 657] on input "380" at bounding box center [917, 652] width 119 height 19
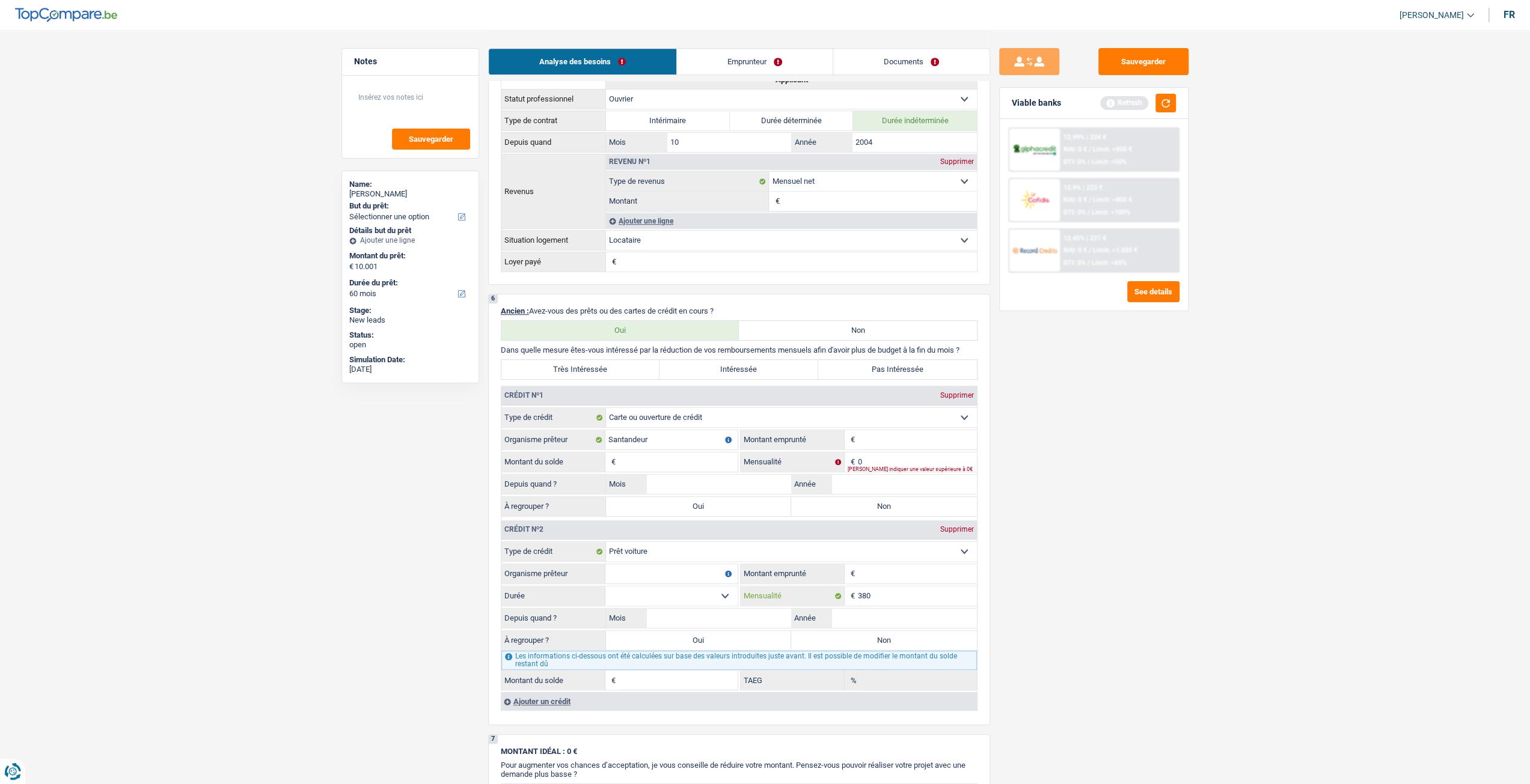
scroll to position [661, 0]
click at [1101, 555] on div "Sauvegarder Viable banks Refresh 12.99% | 224 € NAI: 0 € / Limit: >850 € DTI: 0…" at bounding box center [1094, 406] width 207 height 717
click at [868, 434] on input "Montant" at bounding box center [917, 436] width 119 height 19
type input "2.000"
drag, startPoint x: 1079, startPoint y: 502, endPoint x: 1052, endPoint y: 501, distance: 27.0
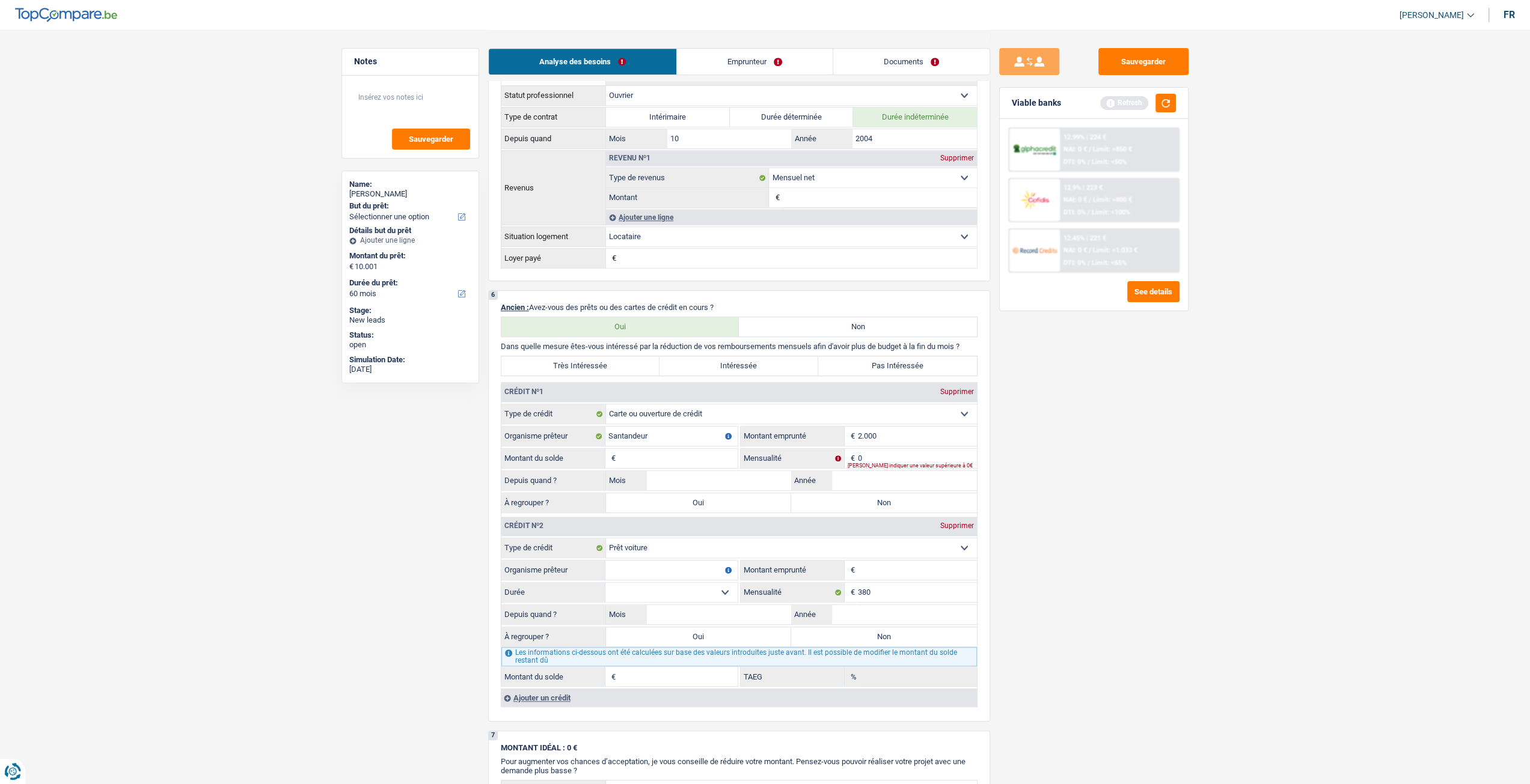
click at [1079, 502] on div "Sauvegarder Viable banks Refresh 12.99% | 224 € NAI: 0 € / Limit: >850 € DTI: 0…" at bounding box center [1094, 406] width 207 height 717
click at [672, 453] on input "Montant du solde" at bounding box center [678, 458] width 119 height 19
type input "1.750"
click at [913, 461] on input "0" at bounding box center [917, 458] width 119 height 19
type input "100"
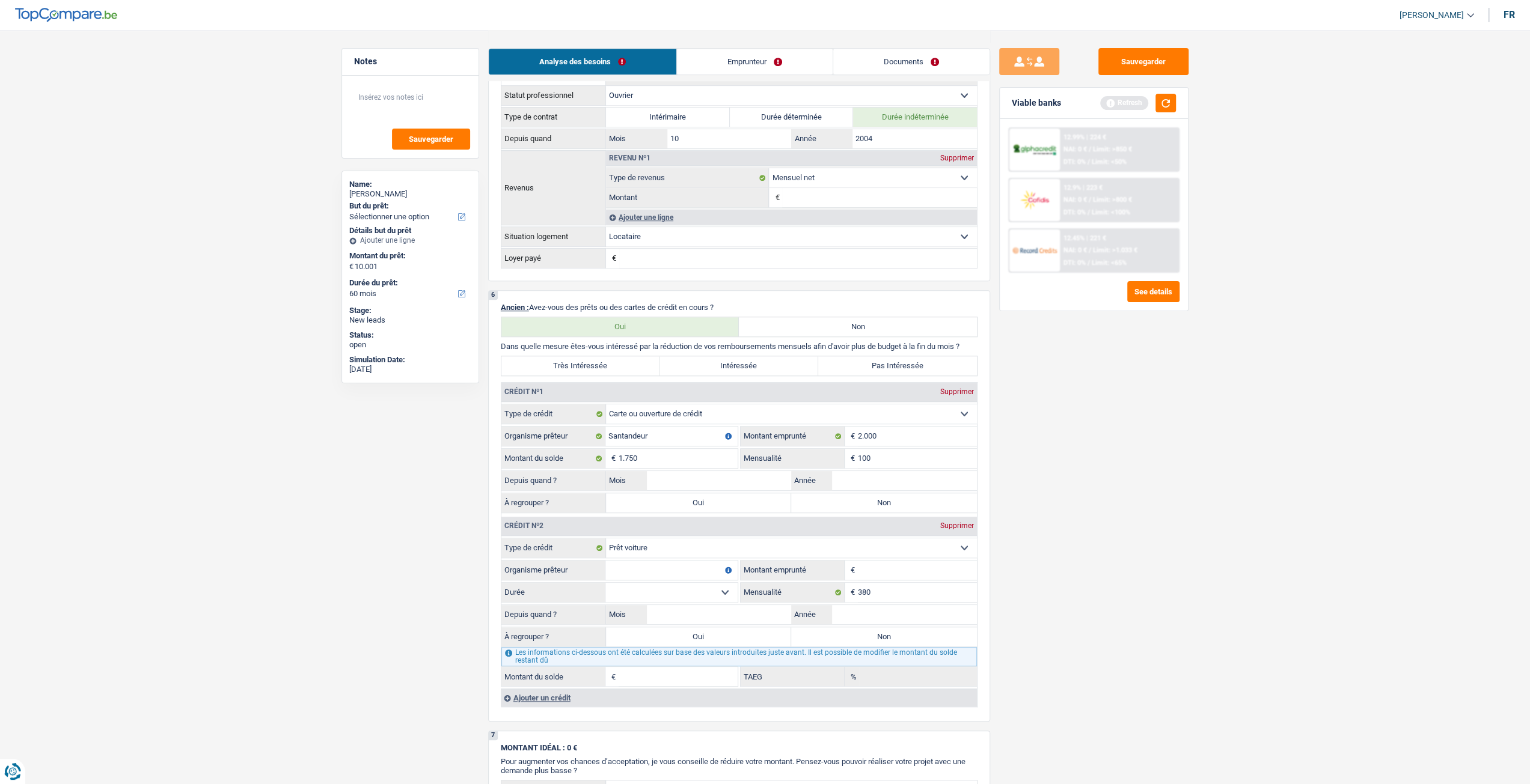
click at [1072, 481] on div "Sauvegarder Viable banks Refresh 12.99% | 224 € NAI: 0 € / Limit: >850 € DTI: 0…" at bounding box center [1094, 406] width 207 height 717
click at [894, 477] on input "Année" at bounding box center [904, 480] width 145 height 19
click at [1132, 494] on div "Sauvegarder Viable banks Refresh 12.99% | 224 € NAI: 0 € / Limit: >850 € DTI: 0…" at bounding box center [1094, 406] width 207 height 717
click at [912, 472] on input "Année" at bounding box center [904, 480] width 145 height 19
click at [708, 482] on input "Mois" at bounding box center [719, 480] width 145 height 19
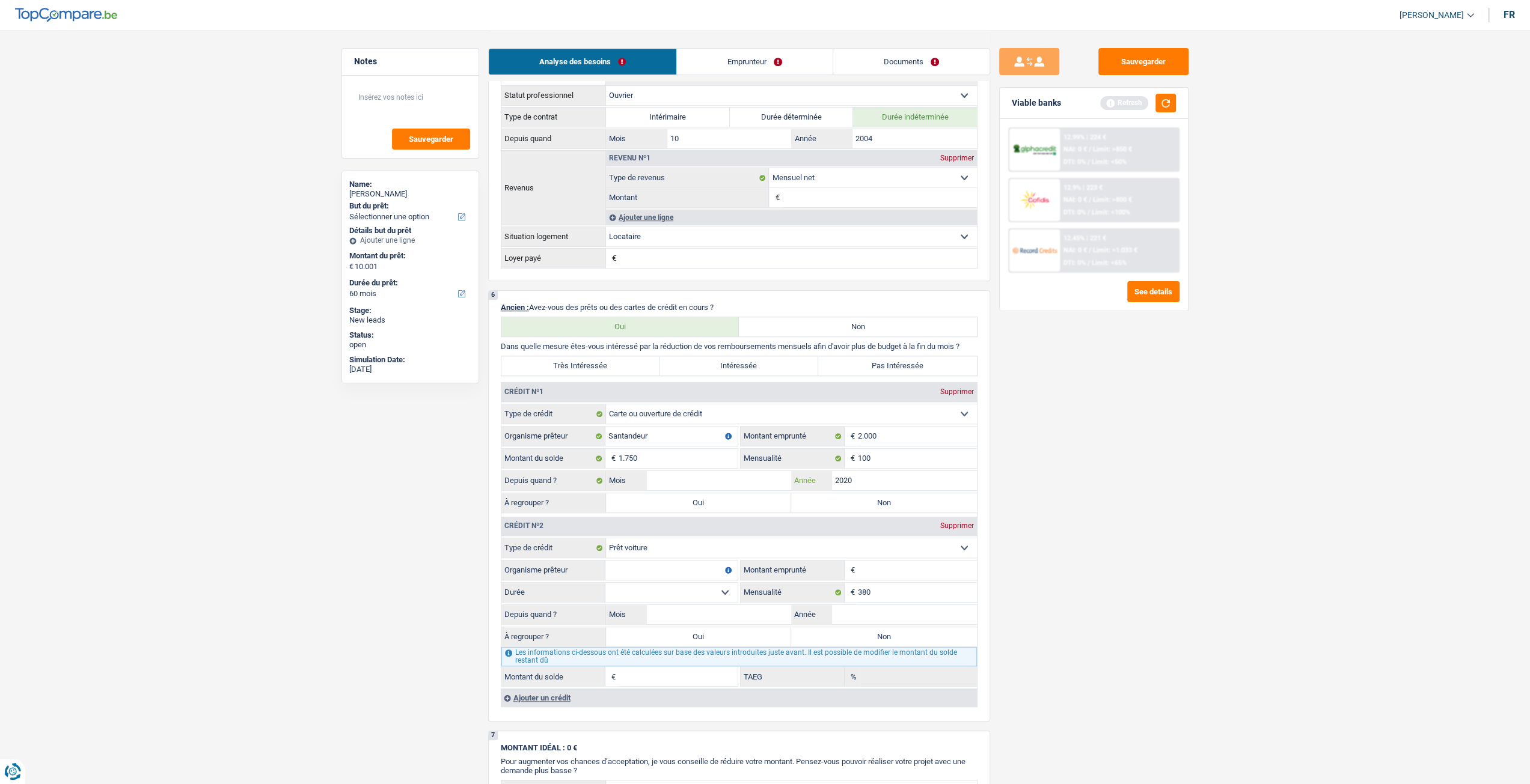
click at [921, 474] on input "2020" at bounding box center [904, 480] width 145 height 19
type input "2015"
click at [694, 479] on input "Mois" at bounding box center [719, 480] width 145 height 19
type input "5"
click at [1134, 515] on div "Sauvegarder Viable banks Refresh 12.99% | 224 € NAI: 0 € / Limit: >850 € DTI: 0…" at bounding box center [1094, 406] width 207 height 717
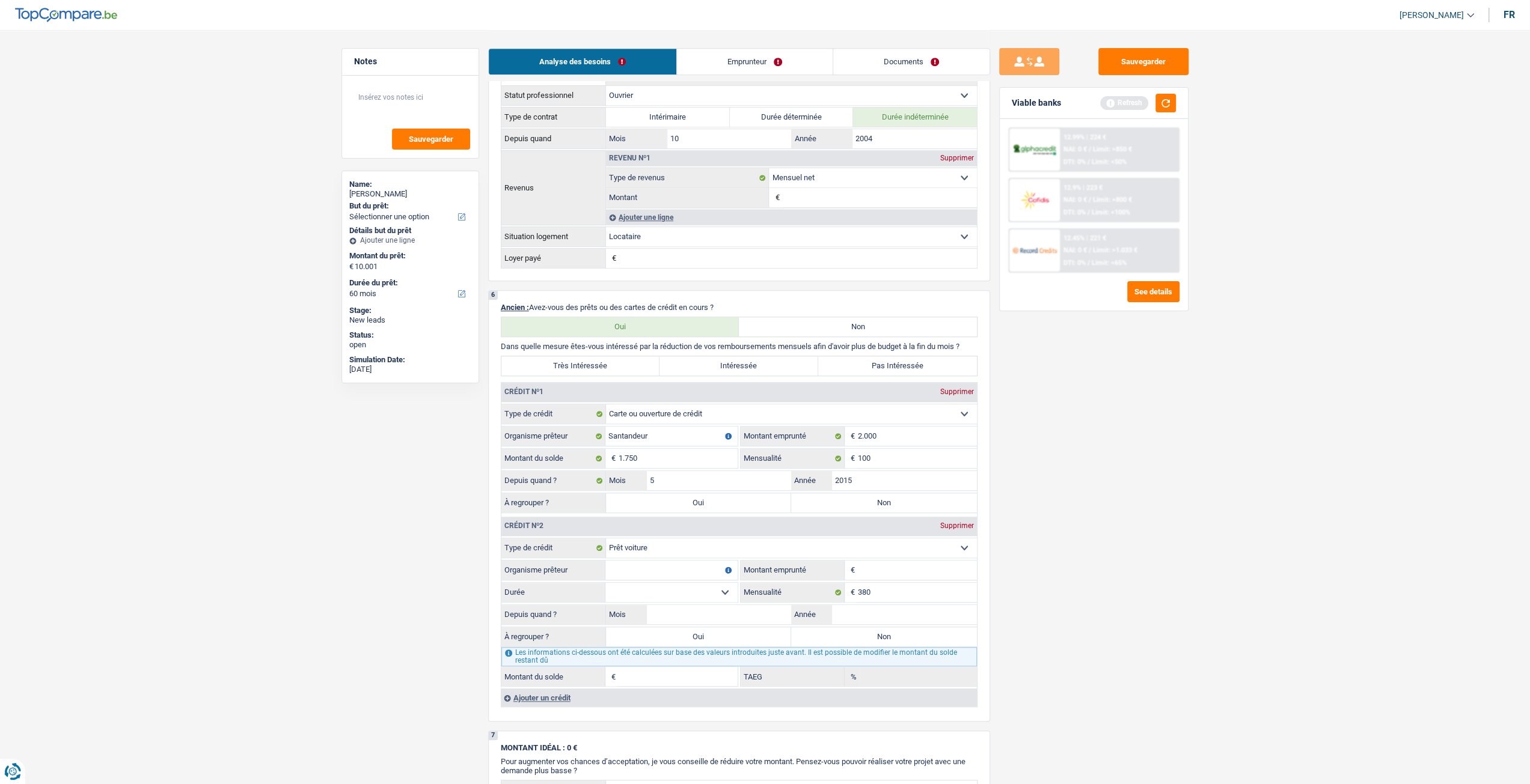
click at [911, 502] on label "Non" at bounding box center [883, 503] width 186 height 19
click at [911, 502] on input "Non" at bounding box center [883, 503] width 186 height 19
radio input "true"
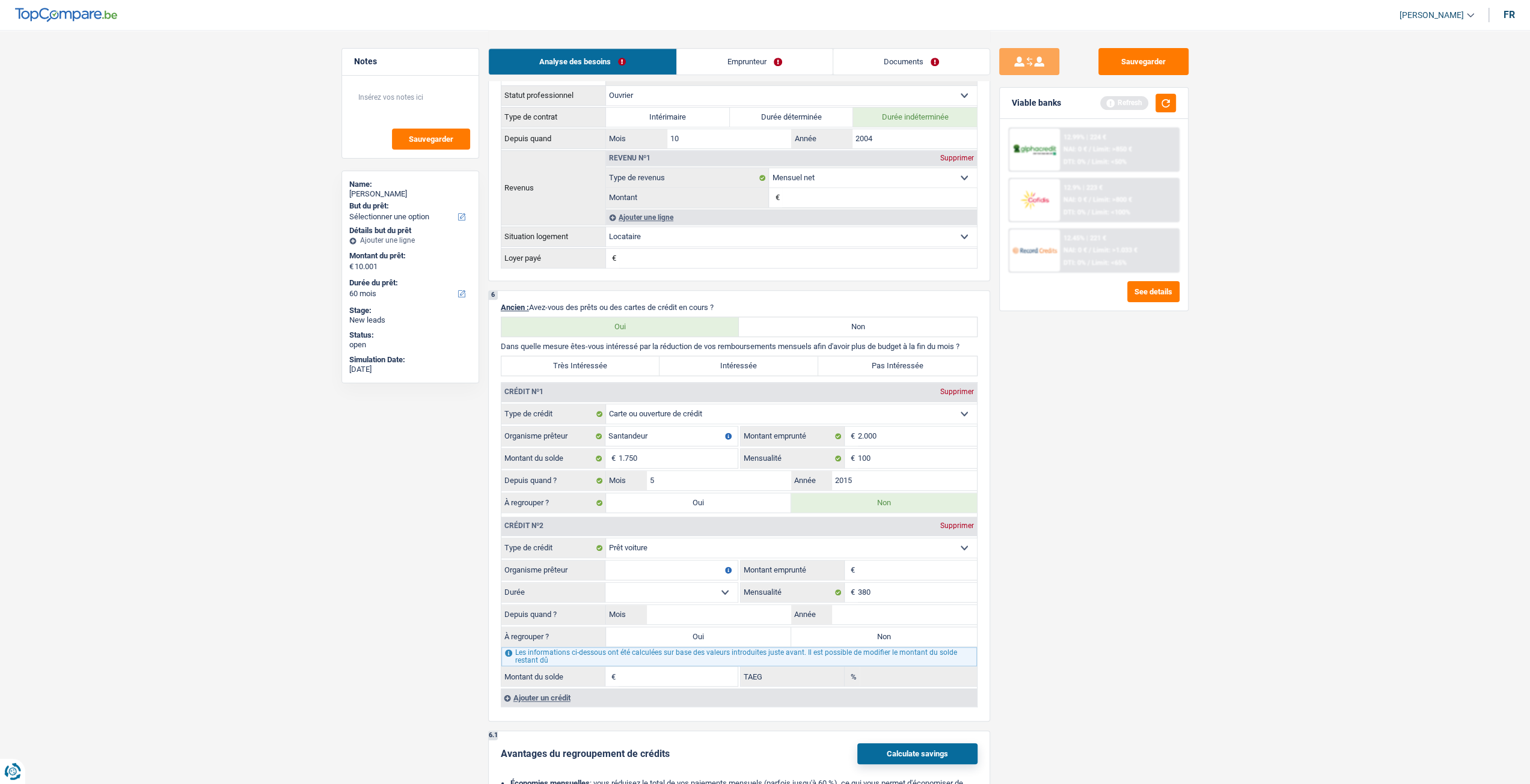
click at [642, 561] on input "Organisme prêteur" at bounding box center [671, 570] width 132 height 19
type input "soko/ alpha credit"
click at [875, 571] on input "Montant emprunté" at bounding box center [917, 570] width 119 height 19
type input "25.000"
click at [1293, 630] on main "Notes Sauvegarder Name: Angelo Purificato But du prêt: Confort maison: meubles,…" at bounding box center [765, 414] width 1530 height 2150
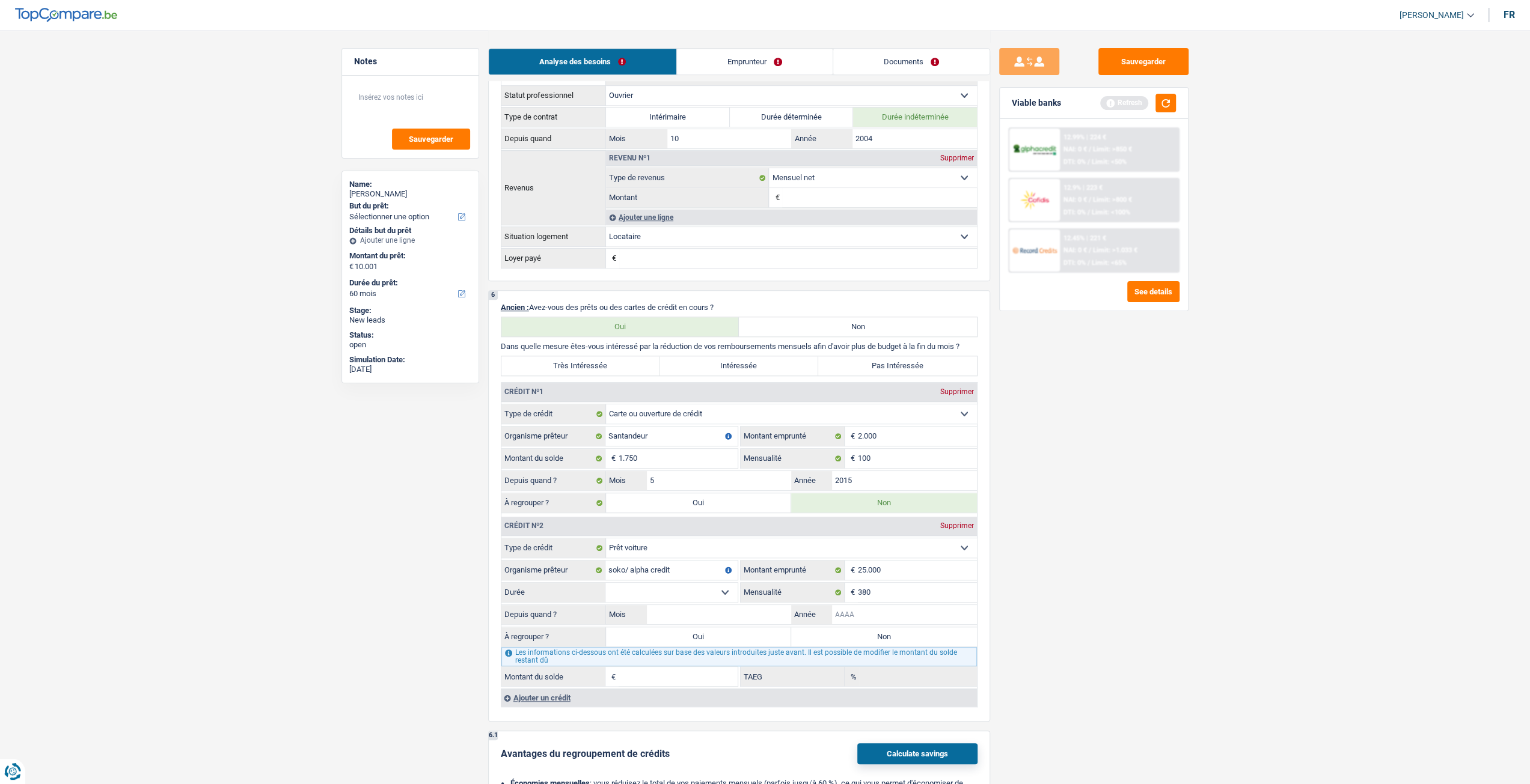
click at [905, 619] on input "Année" at bounding box center [904, 614] width 145 height 19
type input "2025"
click at [732, 615] on input "Mois" at bounding box center [719, 614] width 145 height 19
type input "7"
click at [683, 588] on select "12 mois 18 mois 24 mois 30 mois 36 mois 42 mois 48 mois 60 mois 72 mois 84 mois…" at bounding box center [671, 592] width 132 height 19
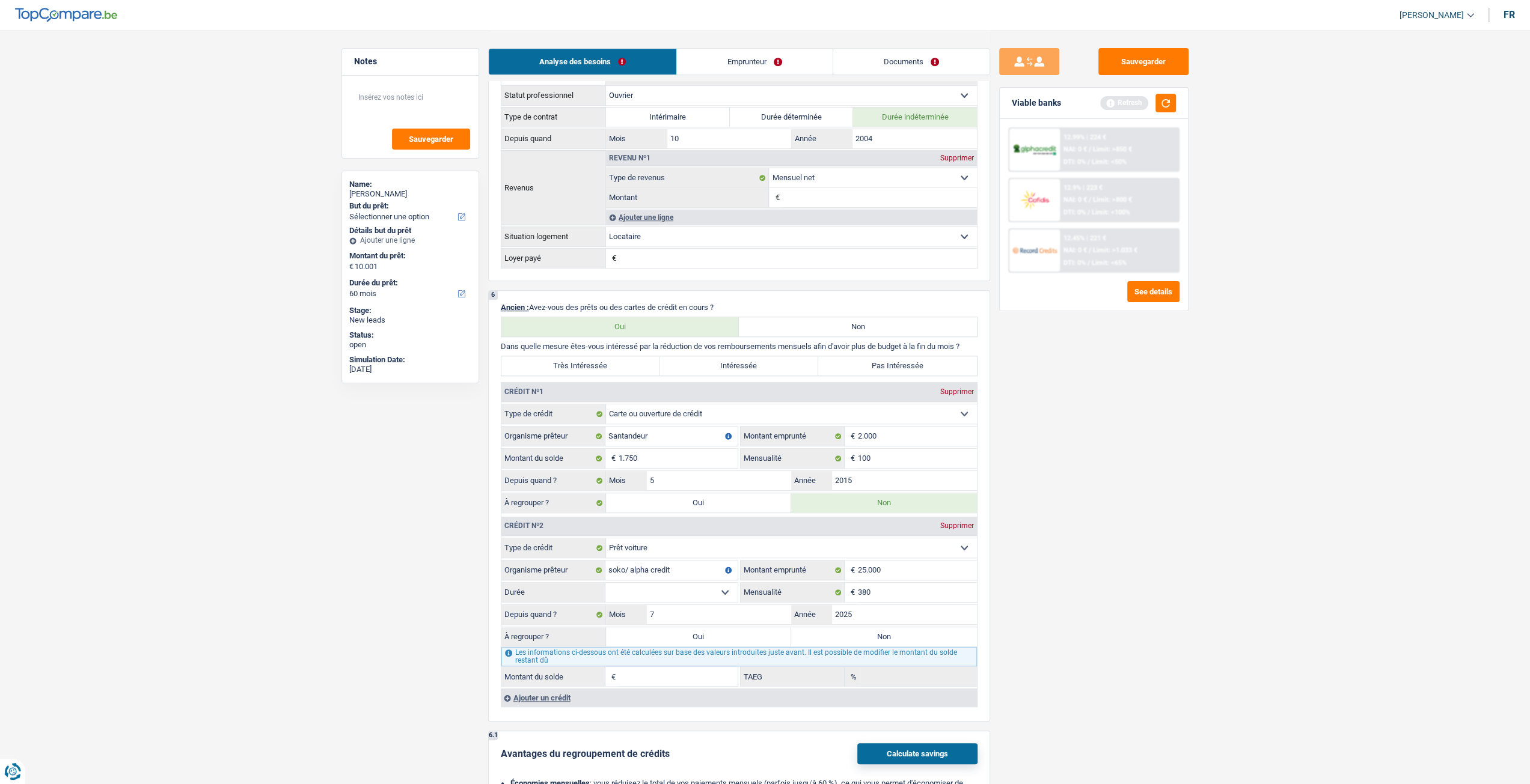
select select "60"
click at [605, 583] on select "12 mois 18 mois 24 mois 30 mois 36 mois 42 mois 48 mois 60 mois 72 mois 84 mois…" at bounding box center [671, 592] width 132 height 19
type input "23.642"
type input "0,00"
click at [894, 635] on label "Non" at bounding box center [883, 637] width 186 height 19
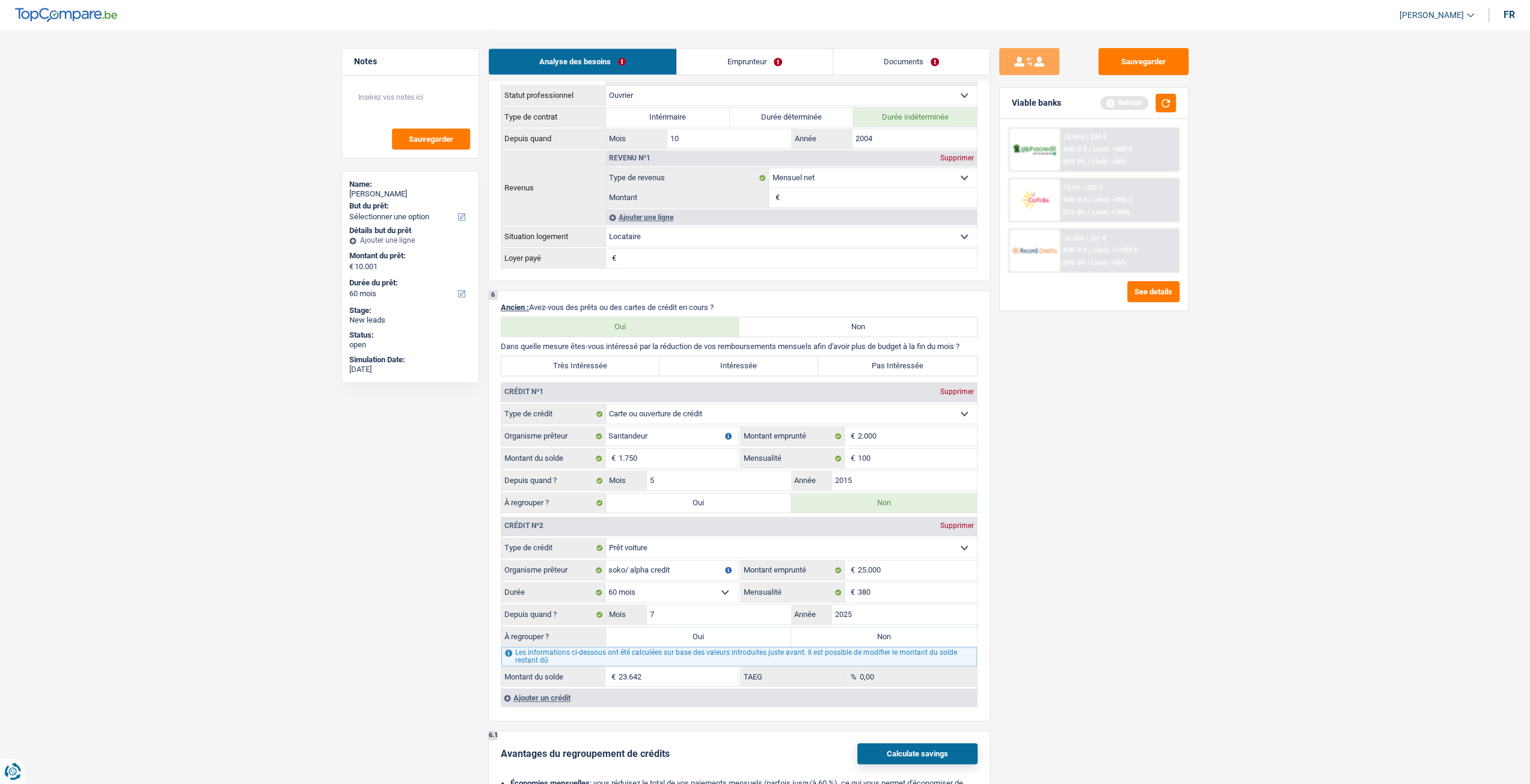
click at [894, 635] on input "Non" at bounding box center [883, 637] width 186 height 19
radio input "true"
click at [1170, 94] on button "button" at bounding box center [1165, 103] width 20 height 18
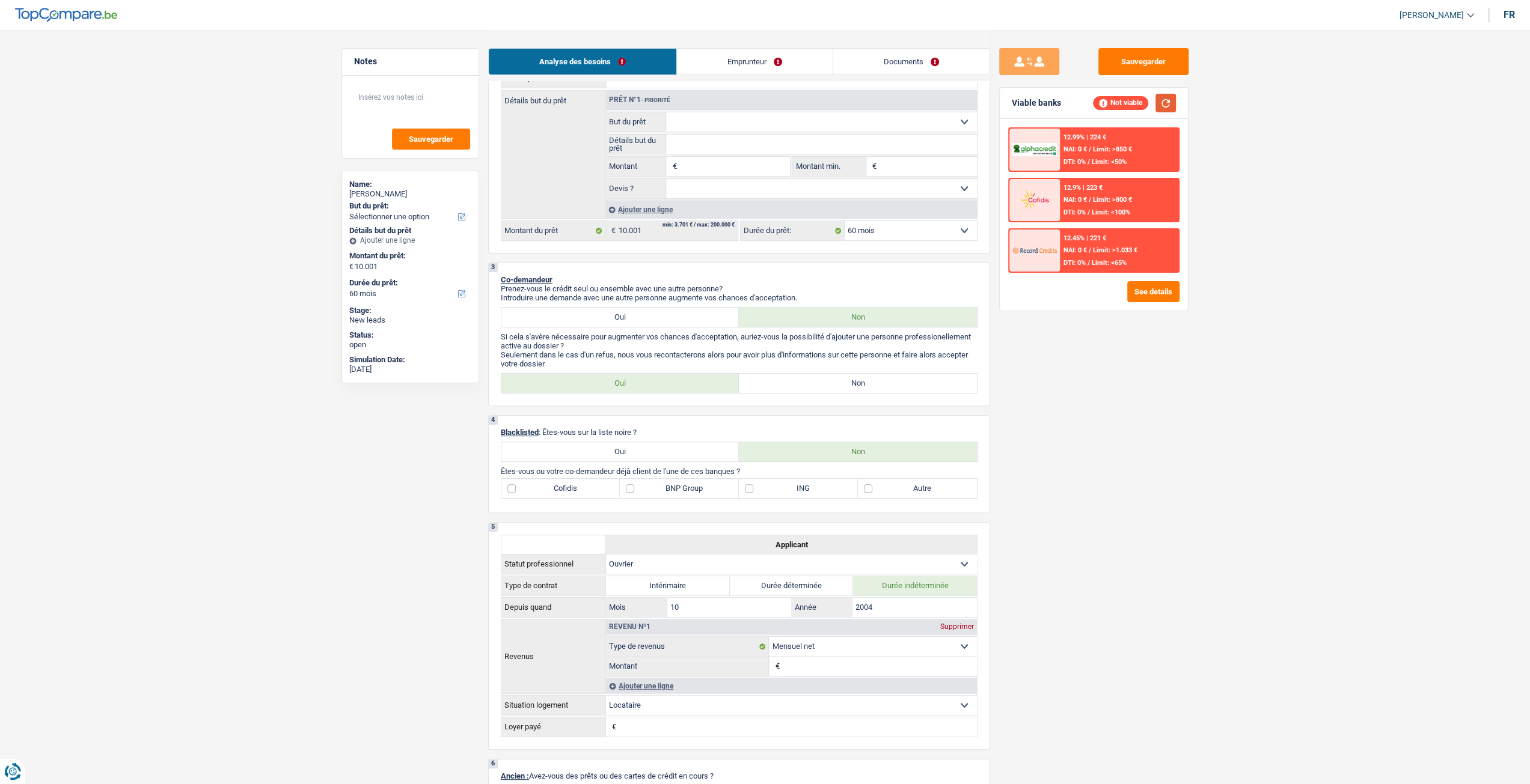
scroll to position [0, 0]
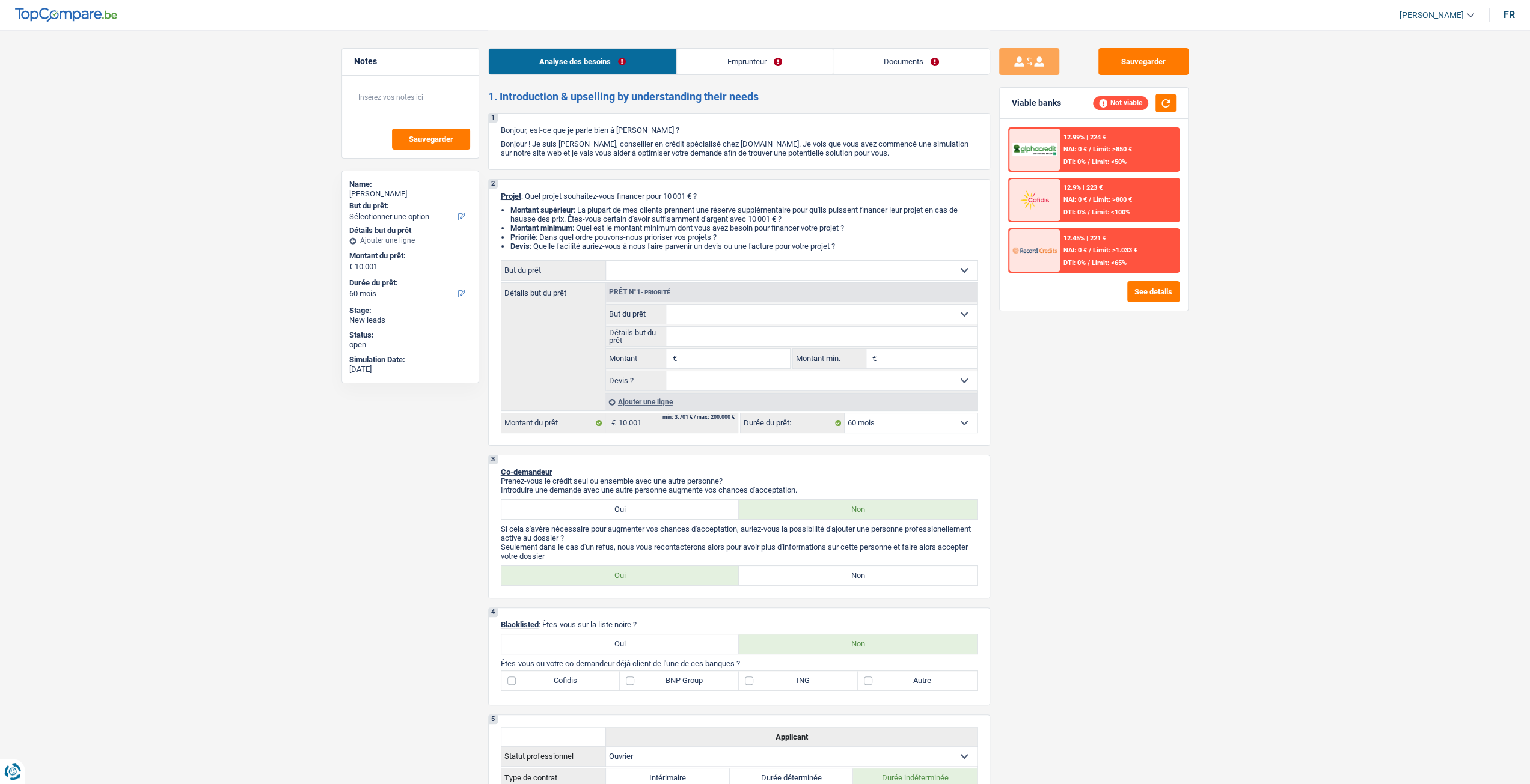
click at [700, 274] on select "Confort maison: meubles, textile, peinture, électroménager, outillage non-profe…" at bounding box center [791, 270] width 371 height 19
select select "household"
click at [606, 265] on select "Confort maison: meubles, textile, peinture, électroménager, outillage non-profe…" at bounding box center [791, 270] width 371 height 19
select select "household"
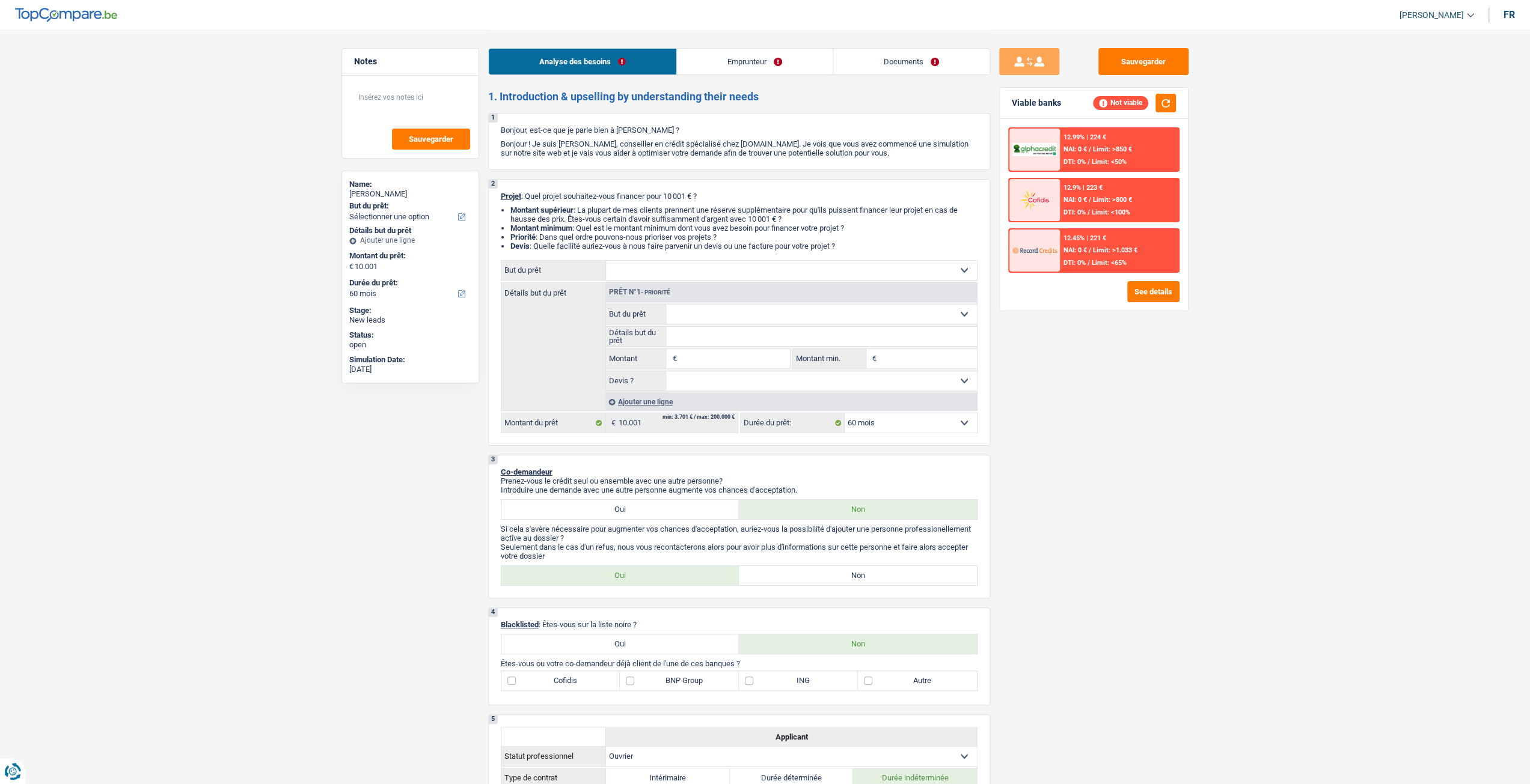
type input "10.001"
select select "household"
type input "10.001"
select select "household"
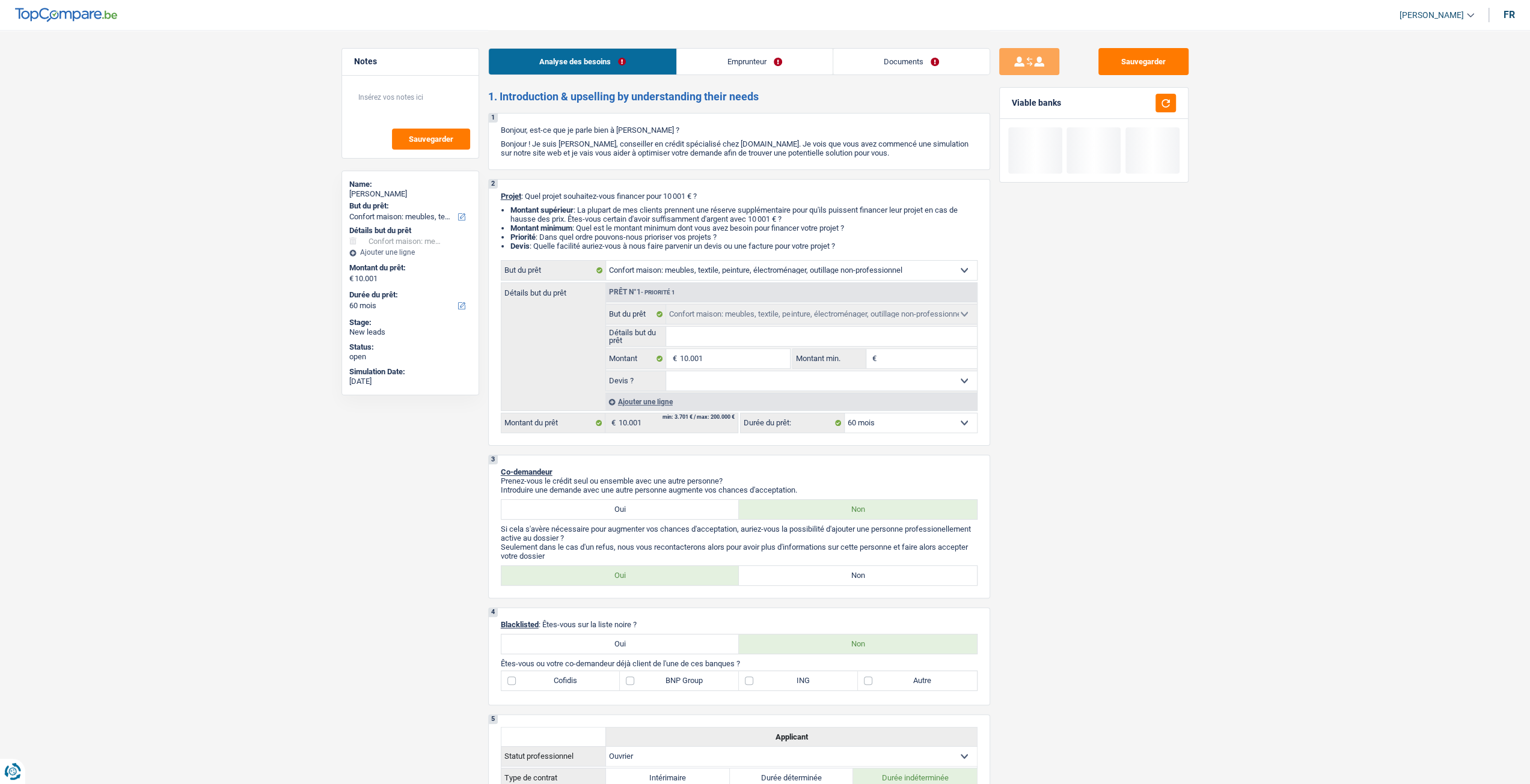
click at [717, 49] on link "Emprunteur" at bounding box center [755, 61] width 156 height 26
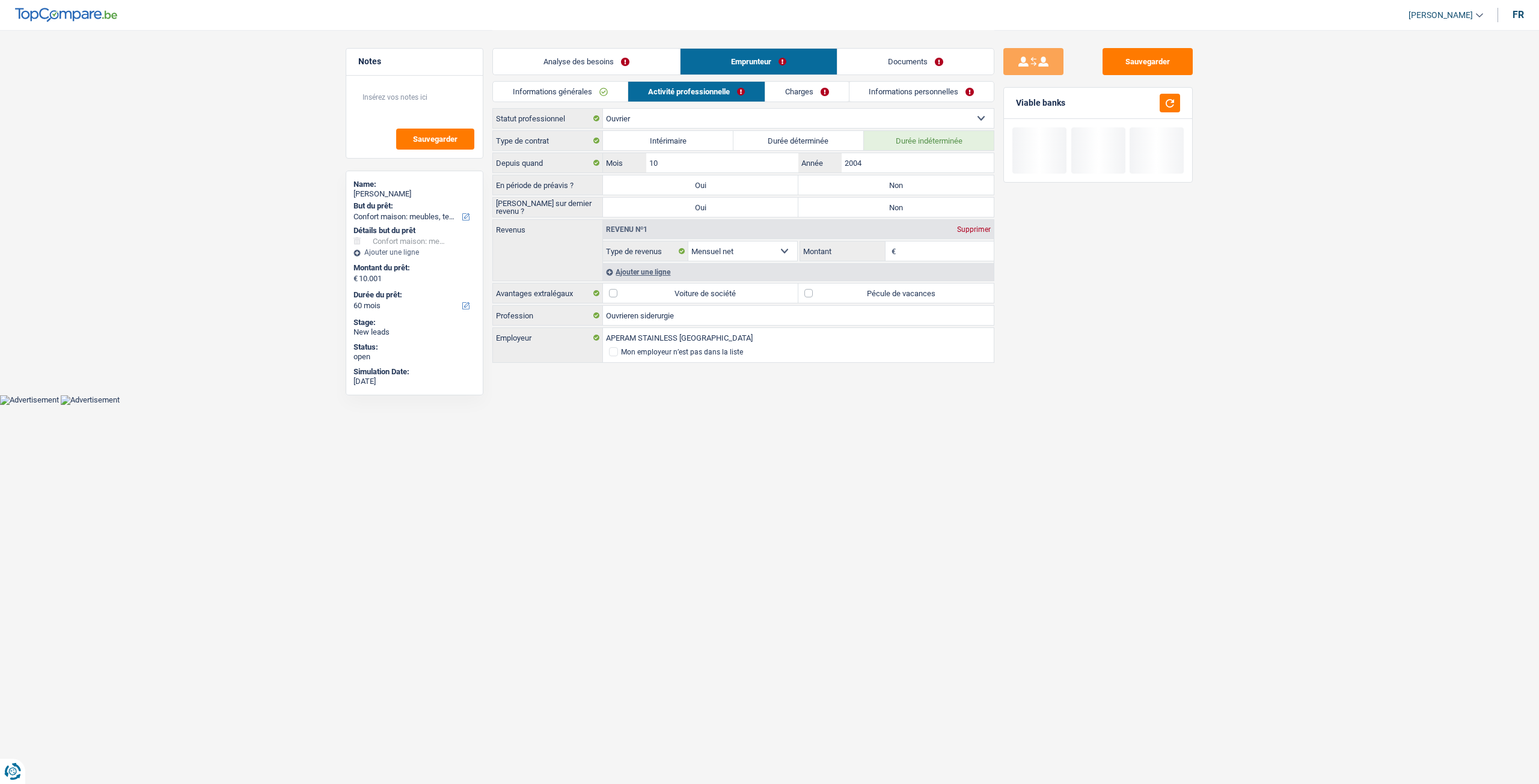
click at [811, 73] on link "Emprunteur" at bounding box center [759, 61] width 157 height 26
click at [811, 91] on link "Charges" at bounding box center [807, 92] width 83 height 20
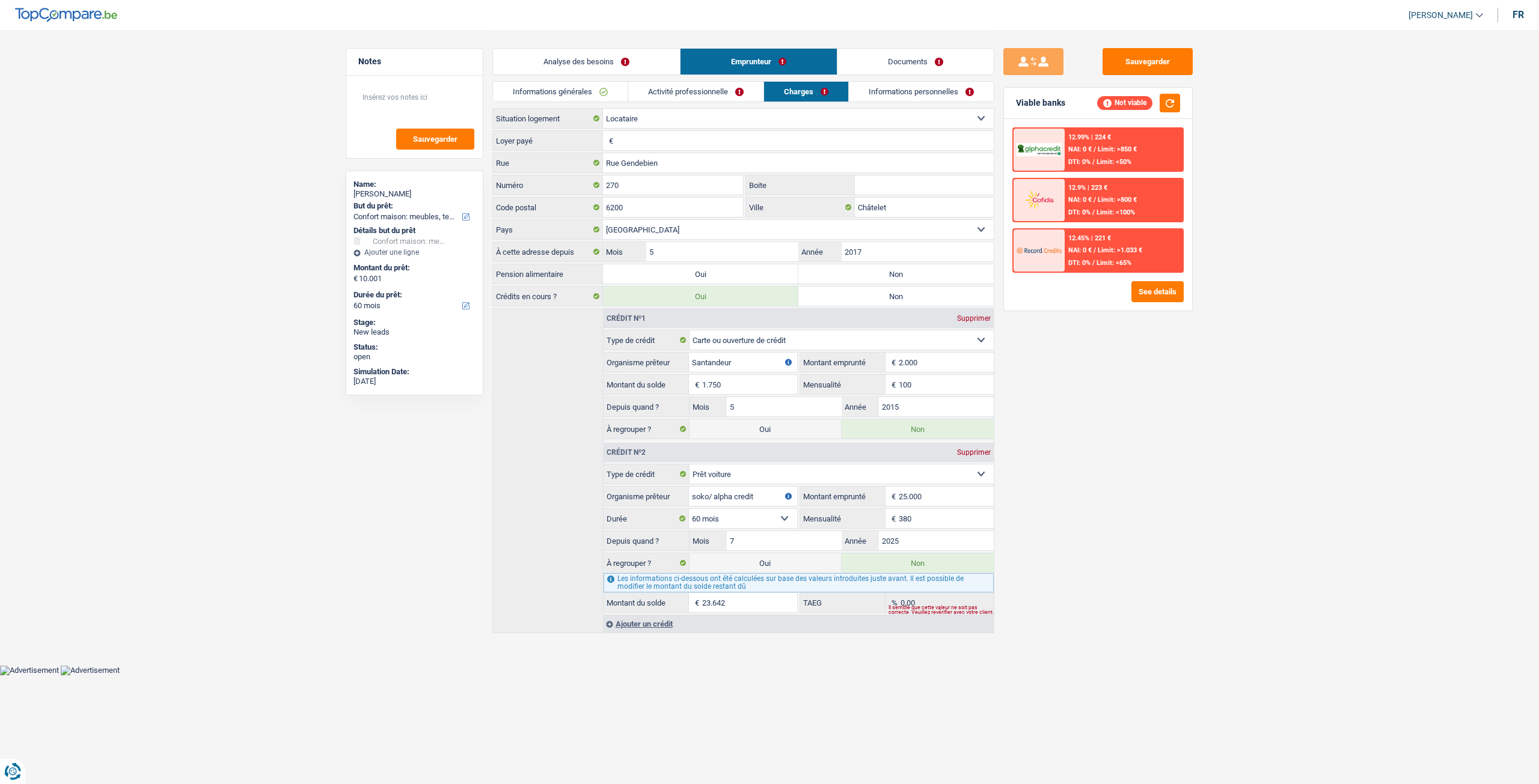
click at [607, 63] on link "Analyse des besoins" at bounding box center [586, 61] width 187 height 26
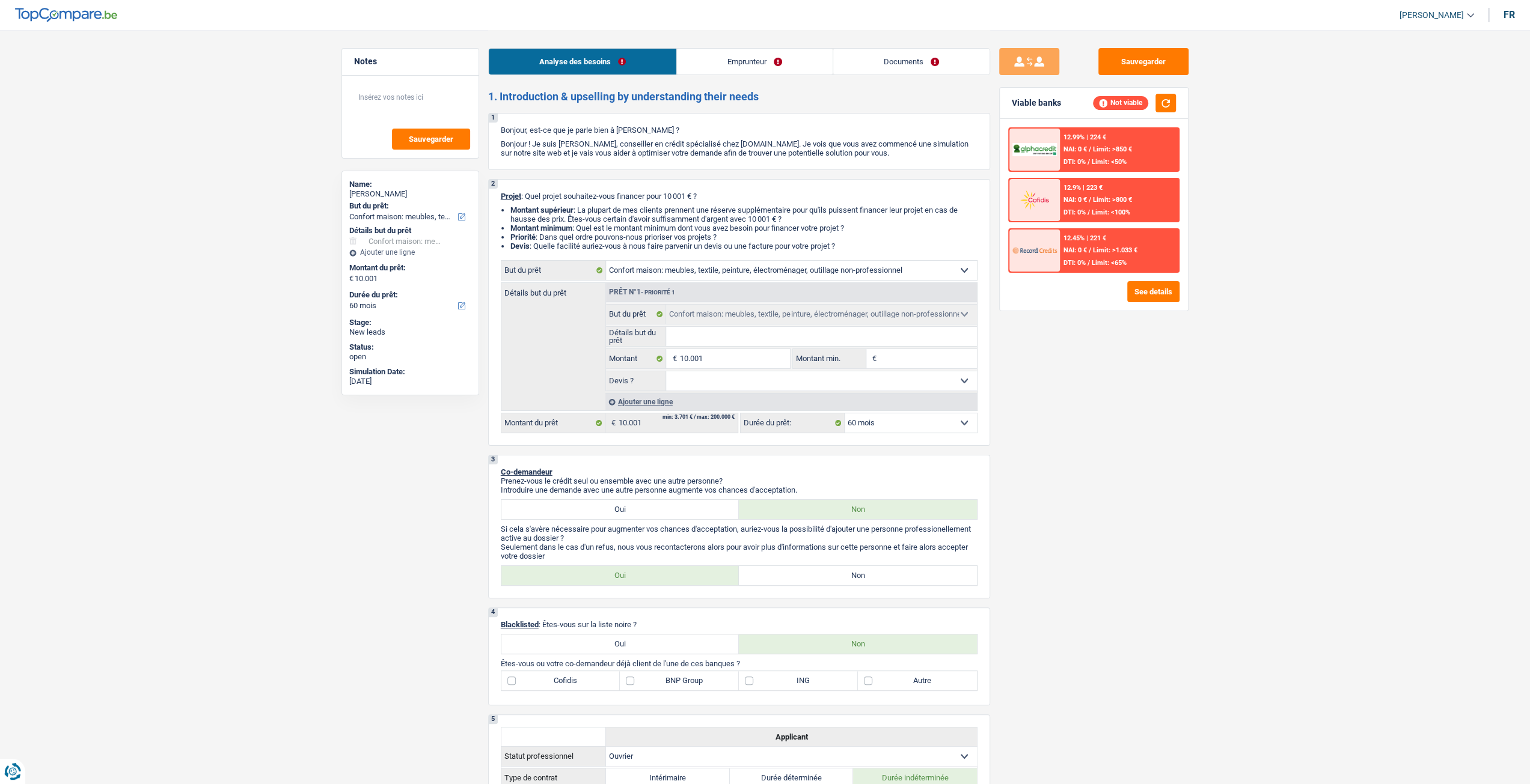
click at [700, 341] on input "Détails but du prêt" at bounding box center [821, 336] width 311 height 19
click at [729, 55] on link "Emprunteur" at bounding box center [755, 61] width 156 height 26
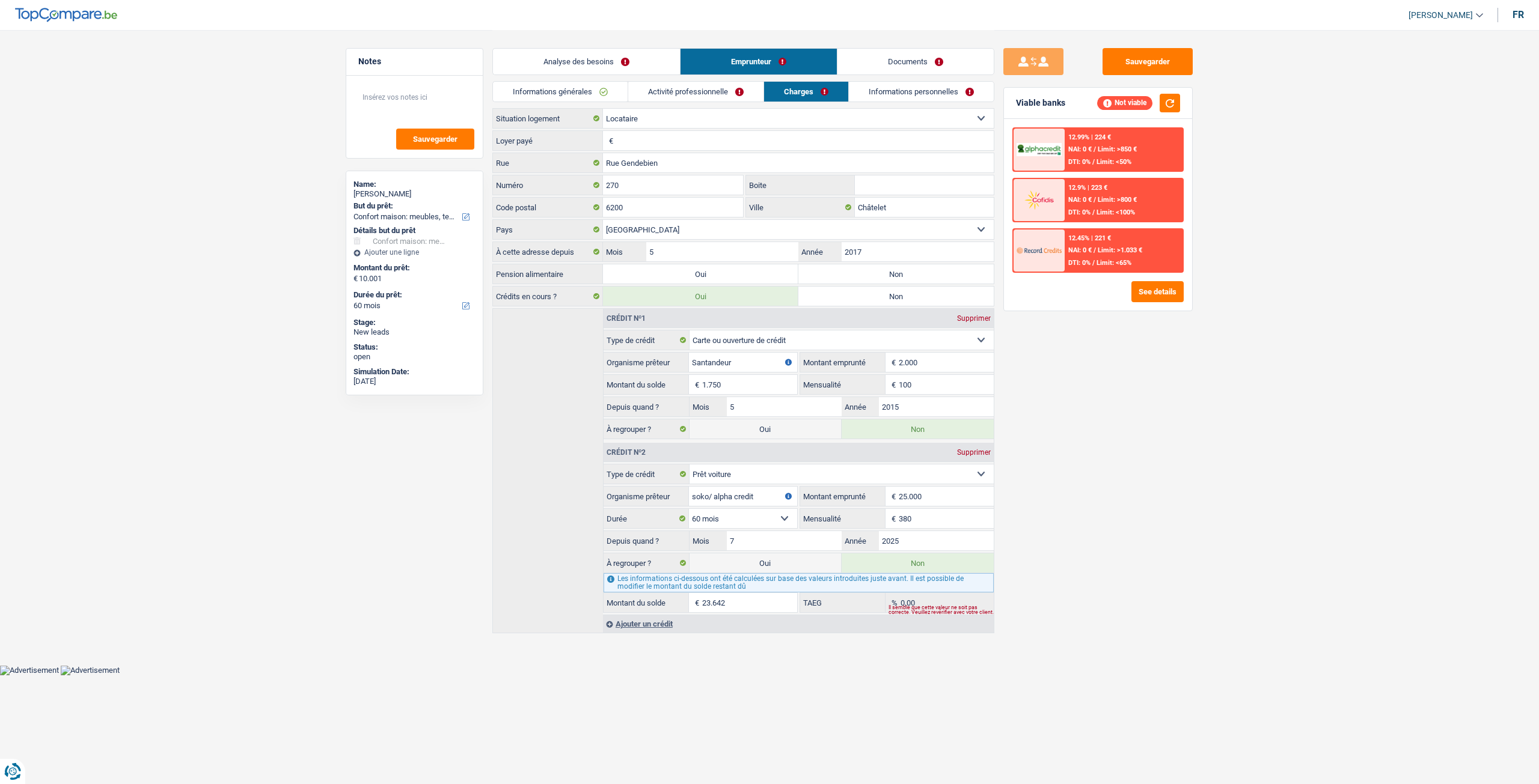
click at [681, 116] on select "Locataire Propriétaire avec prêt hypothécaire Propriétaire sans prêt hypothécai…" at bounding box center [798, 118] width 391 height 19
select select "liveWithParents"
click at [603, 109] on select "Locataire Propriétaire avec prêt hypothécaire Propriétaire sans prêt hypothécai…" at bounding box center [798, 118] width 391 height 19
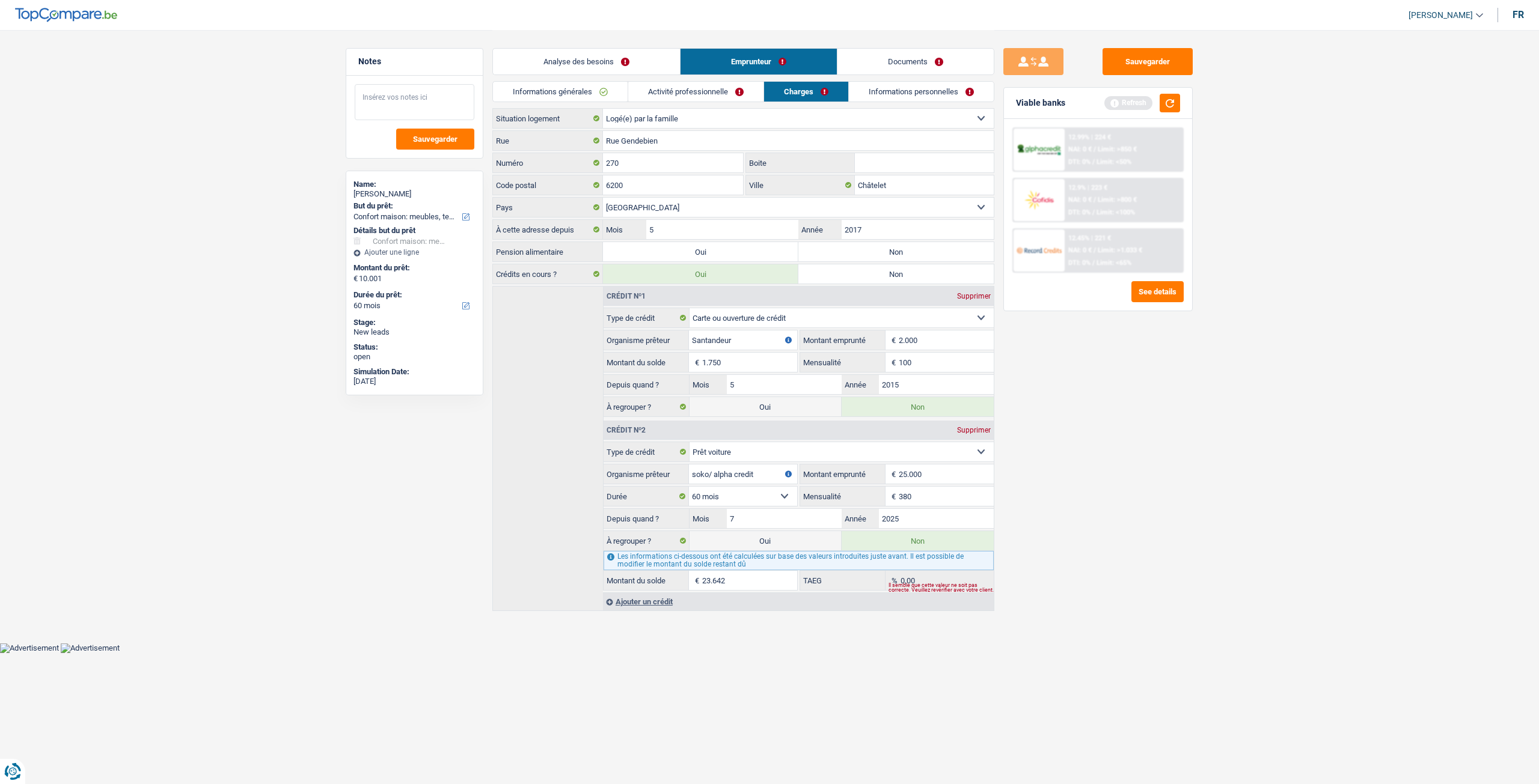
click at [422, 97] on textarea at bounding box center [415, 102] width 120 height 36
type textarea "Loger chez sa compagne"
click at [648, 39] on div "Analyse des besoins Emprunteur Documents" at bounding box center [743, 56] width 502 height 51
click at [628, 55] on link "Analyse des besoins" at bounding box center [586, 61] width 187 height 26
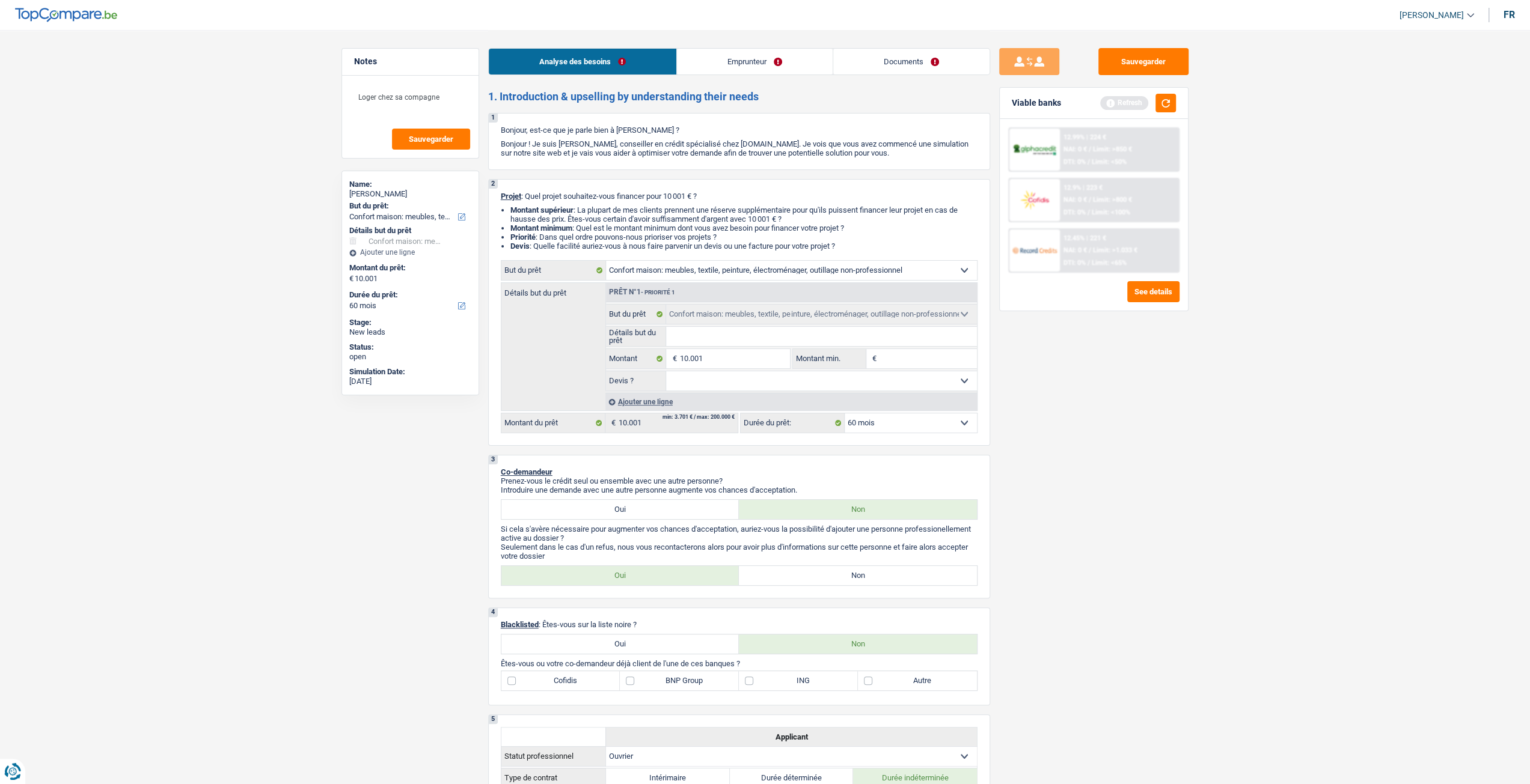
click at [732, 50] on link "Emprunteur" at bounding box center [755, 61] width 156 height 26
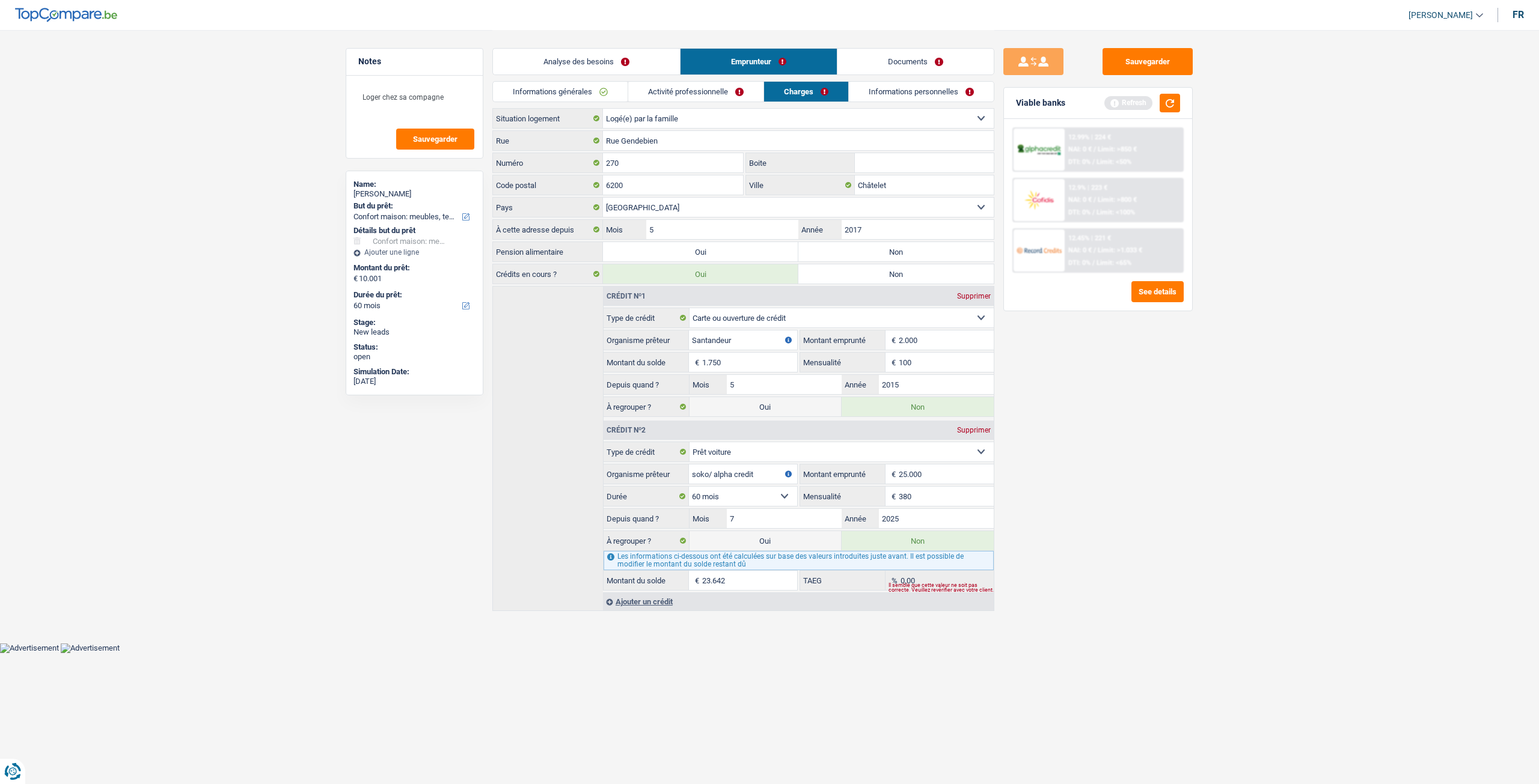
click at [703, 87] on link "Activité professionnelle" at bounding box center [696, 92] width 135 height 20
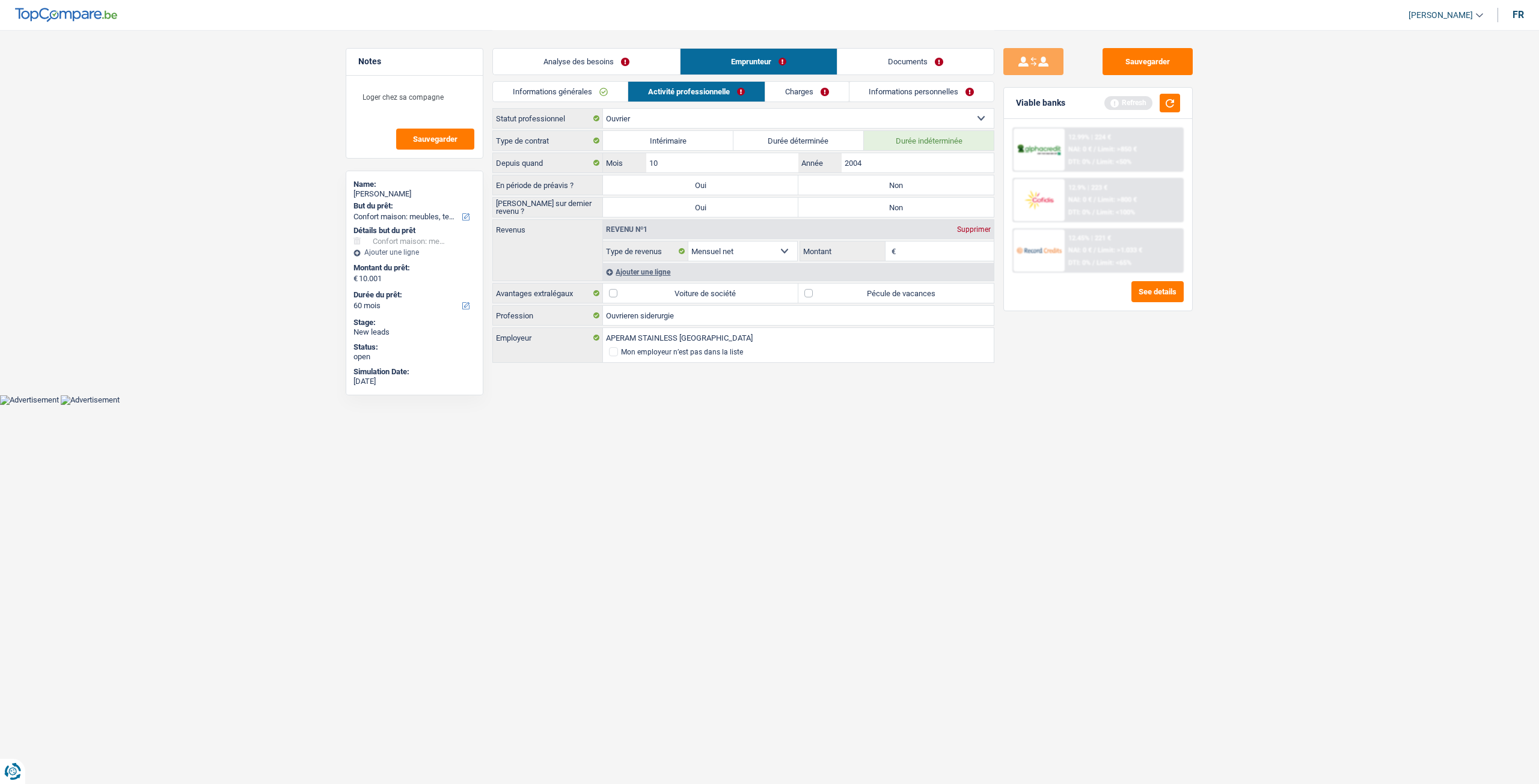
click at [592, 62] on link "Analyse des besoins" at bounding box center [586, 61] width 187 height 26
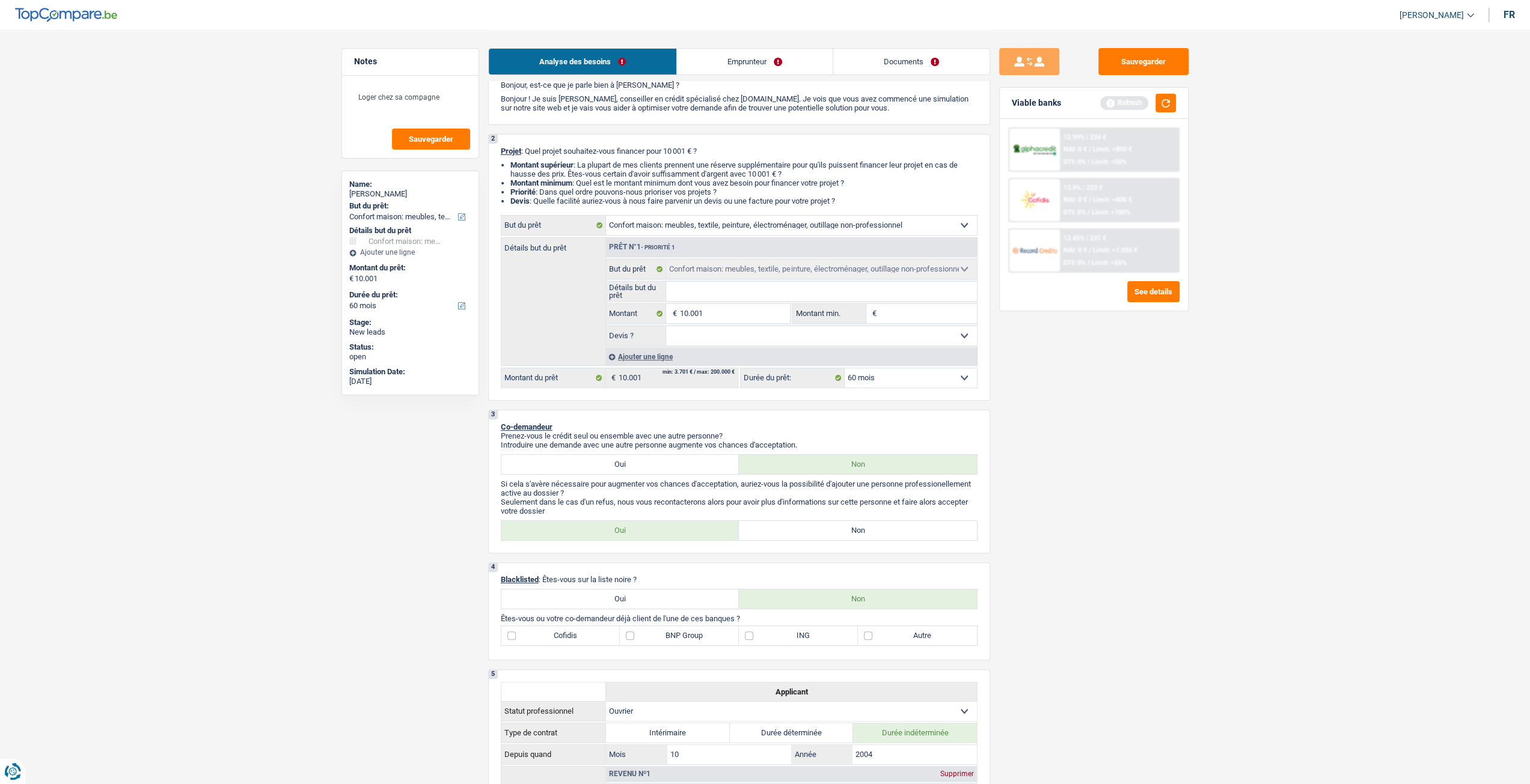
scroll to position [180, 0]
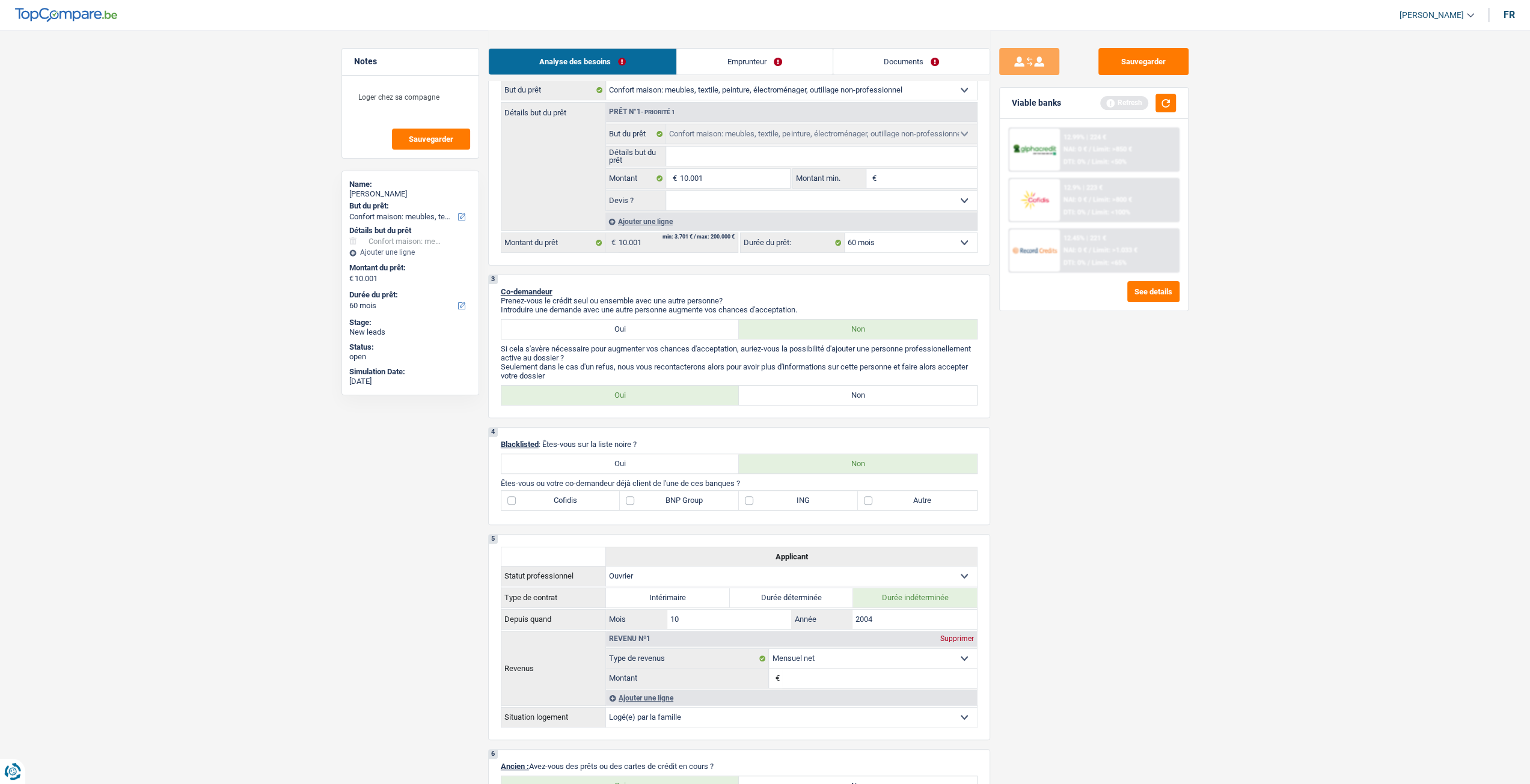
click at [770, 62] on link "Emprunteur" at bounding box center [755, 61] width 156 height 26
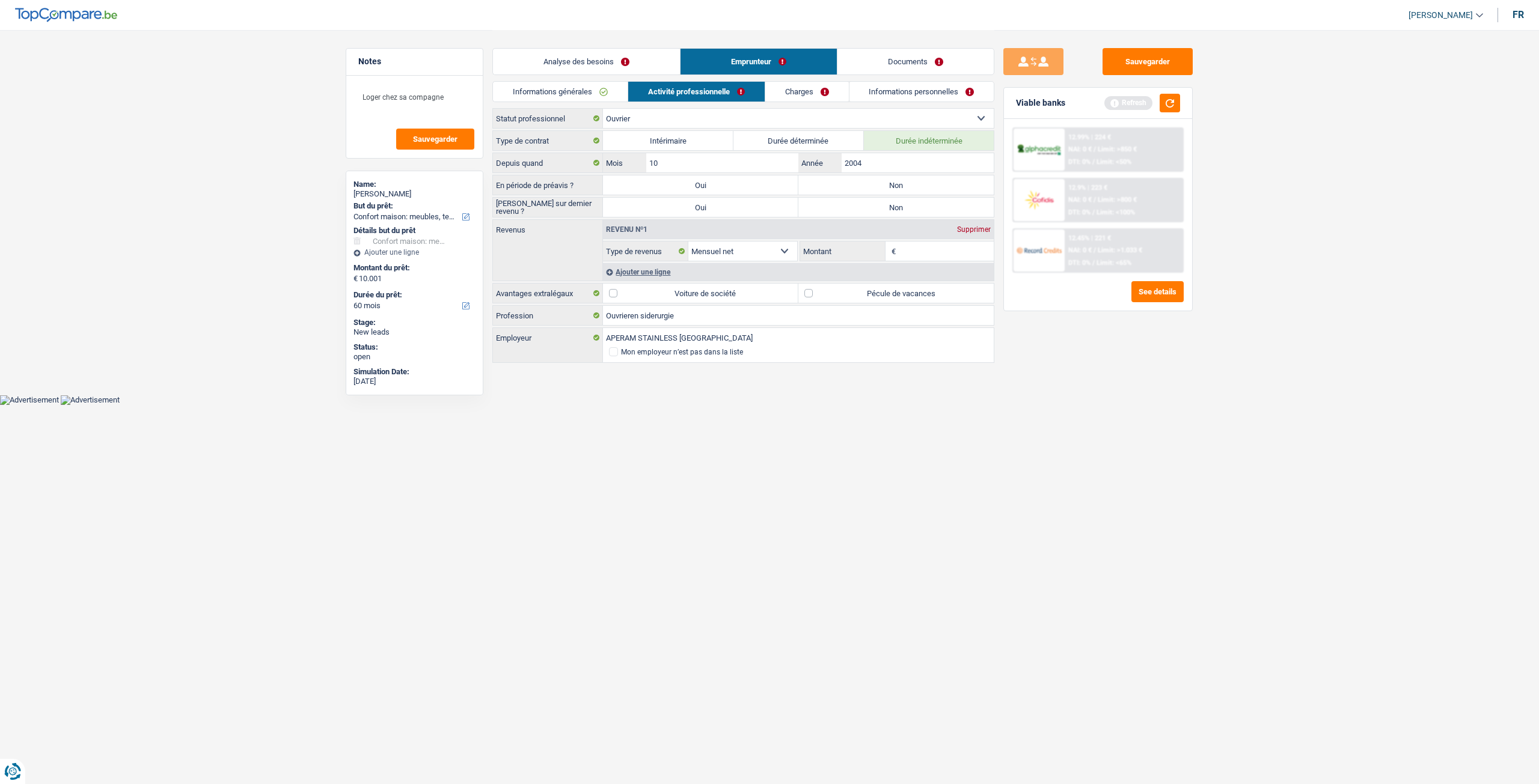
click at [810, 89] on link "Charges" at bounding box center [807, 92] width 83 height 20
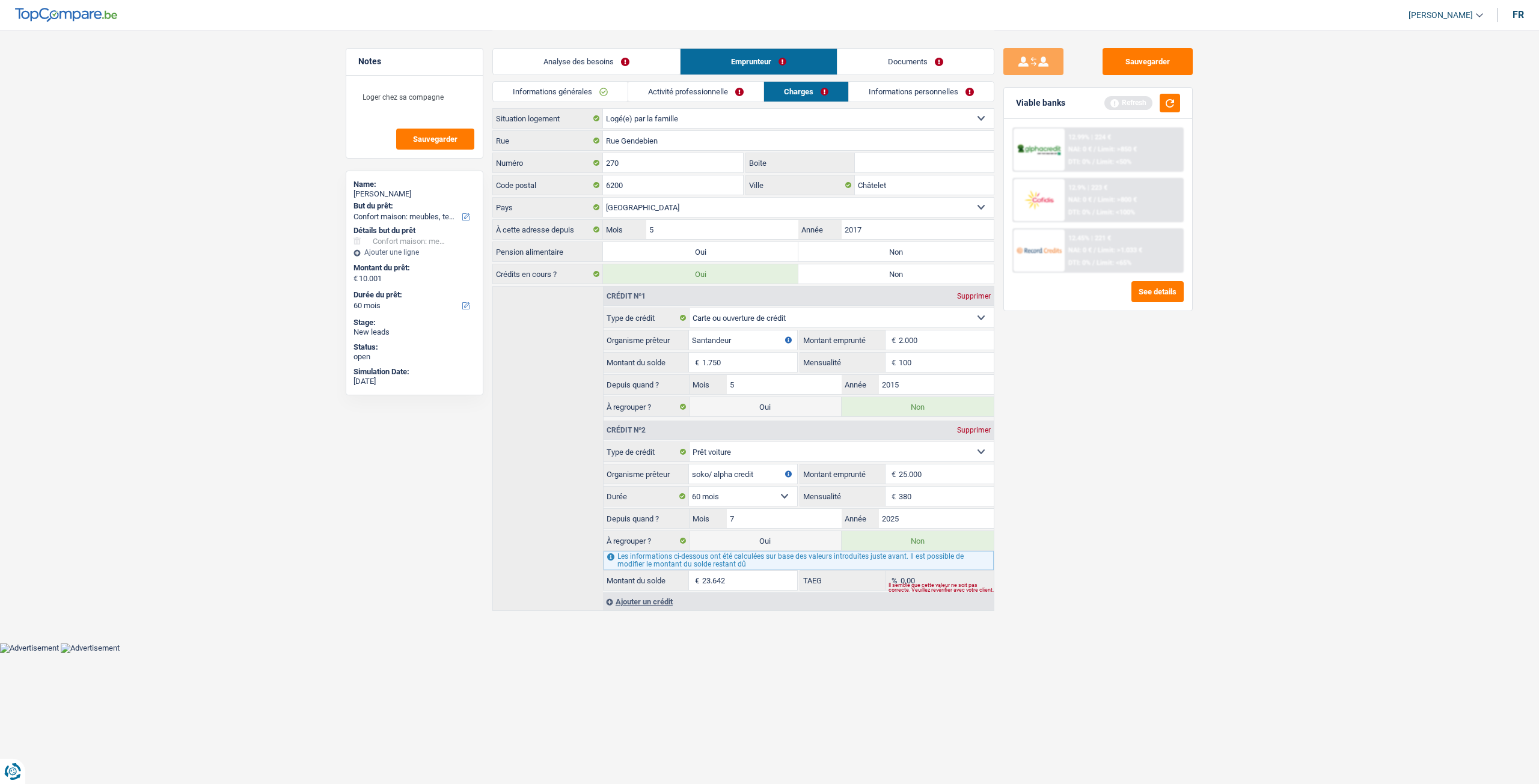
drag, startPoint x: 715, startPoint y: 97, endPoint x: 640, endPoint y: 99, distance: 75.0
click at [715, 96] on link "Activité professionnelle" at bounding box center [696, 92] width 135 height 20
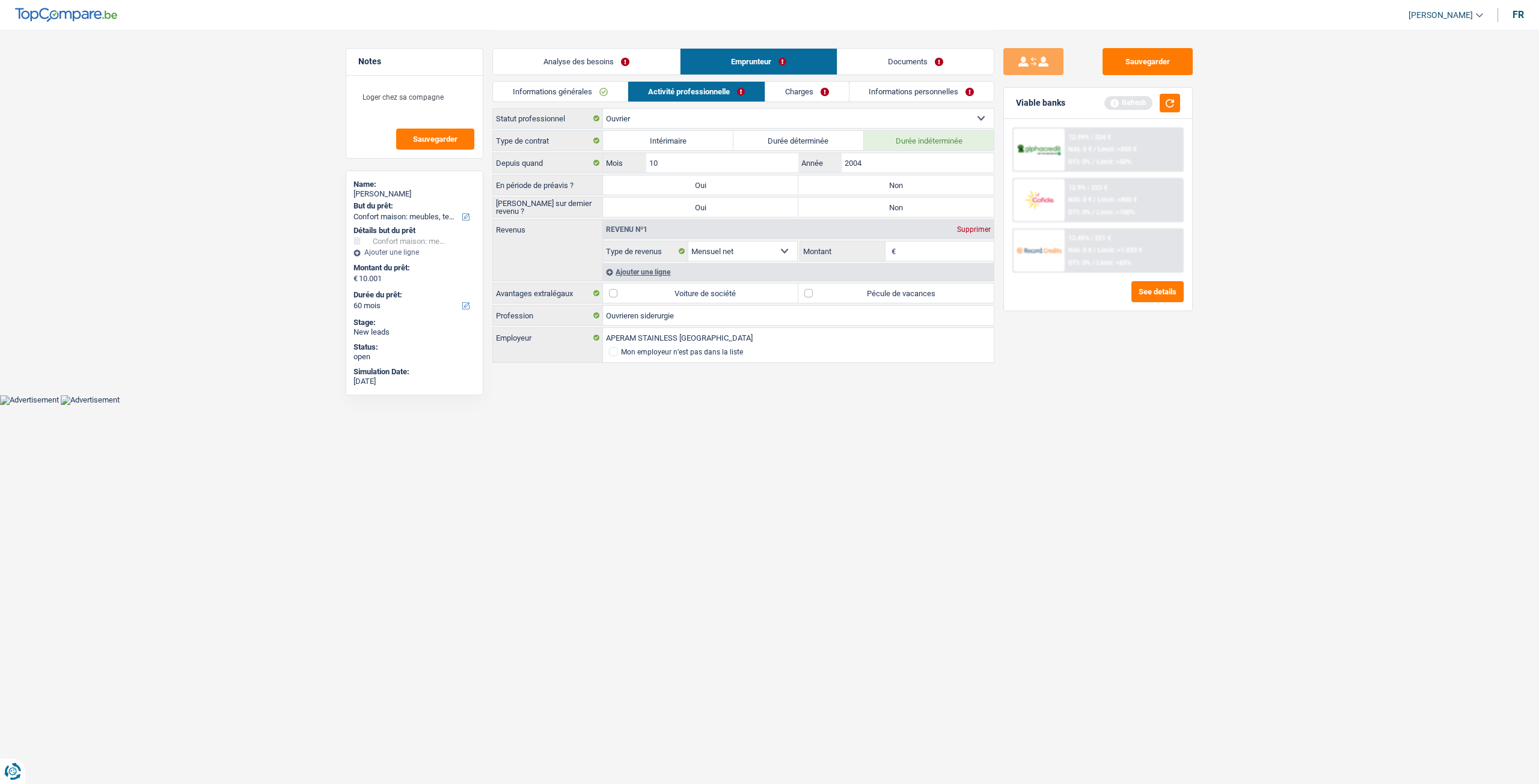
drag, startPoint x: 576, startPoint y: 90, endPoint x: 589, endPoint y: 80, distance: 16.4
click at [576, 89] on link "Informations générales" at bounding box center [560, 92] width 135 height 20
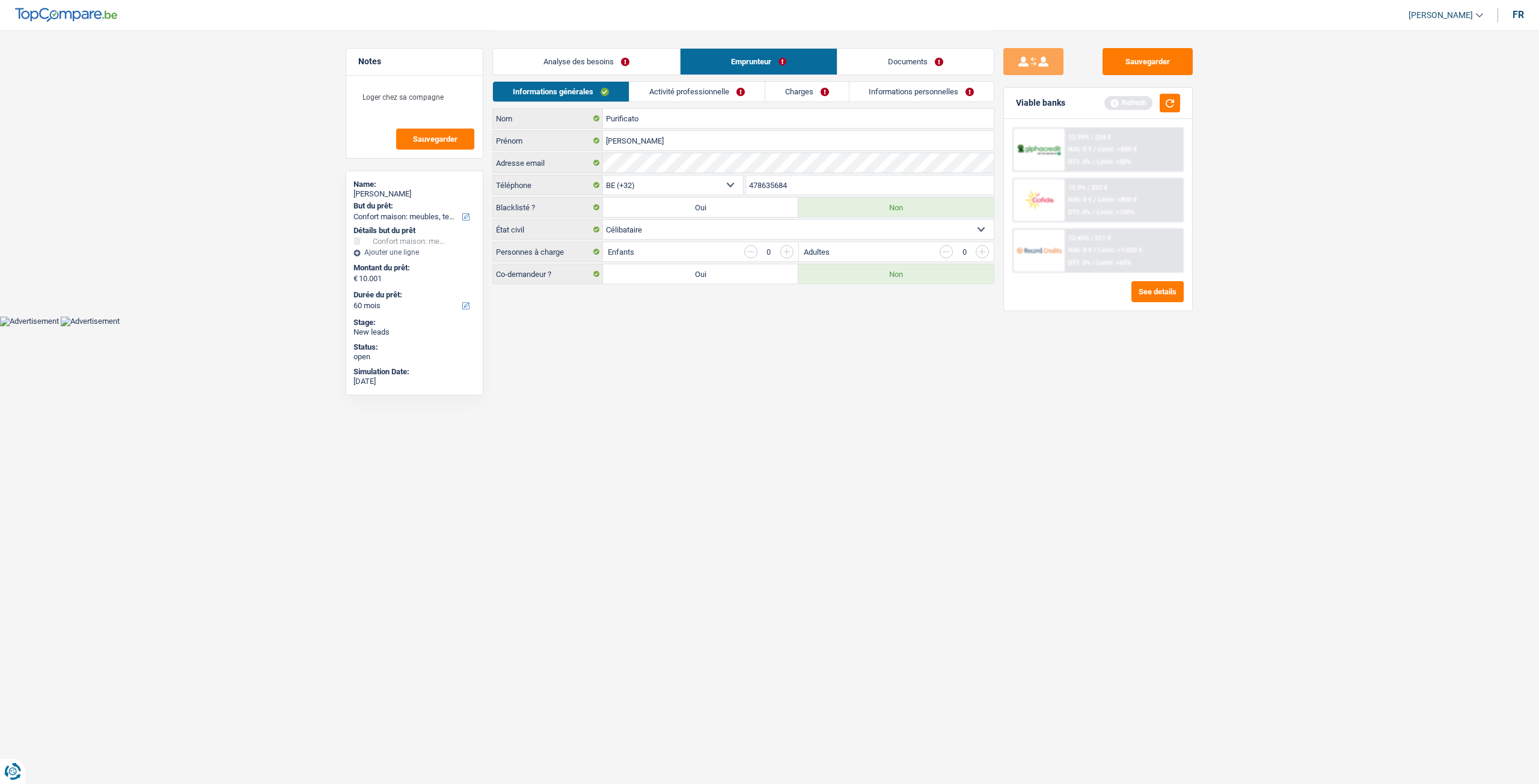
click at [603, 68] on link "Analyse des besoins" at bounding box center [586, 61] width 187 height 26
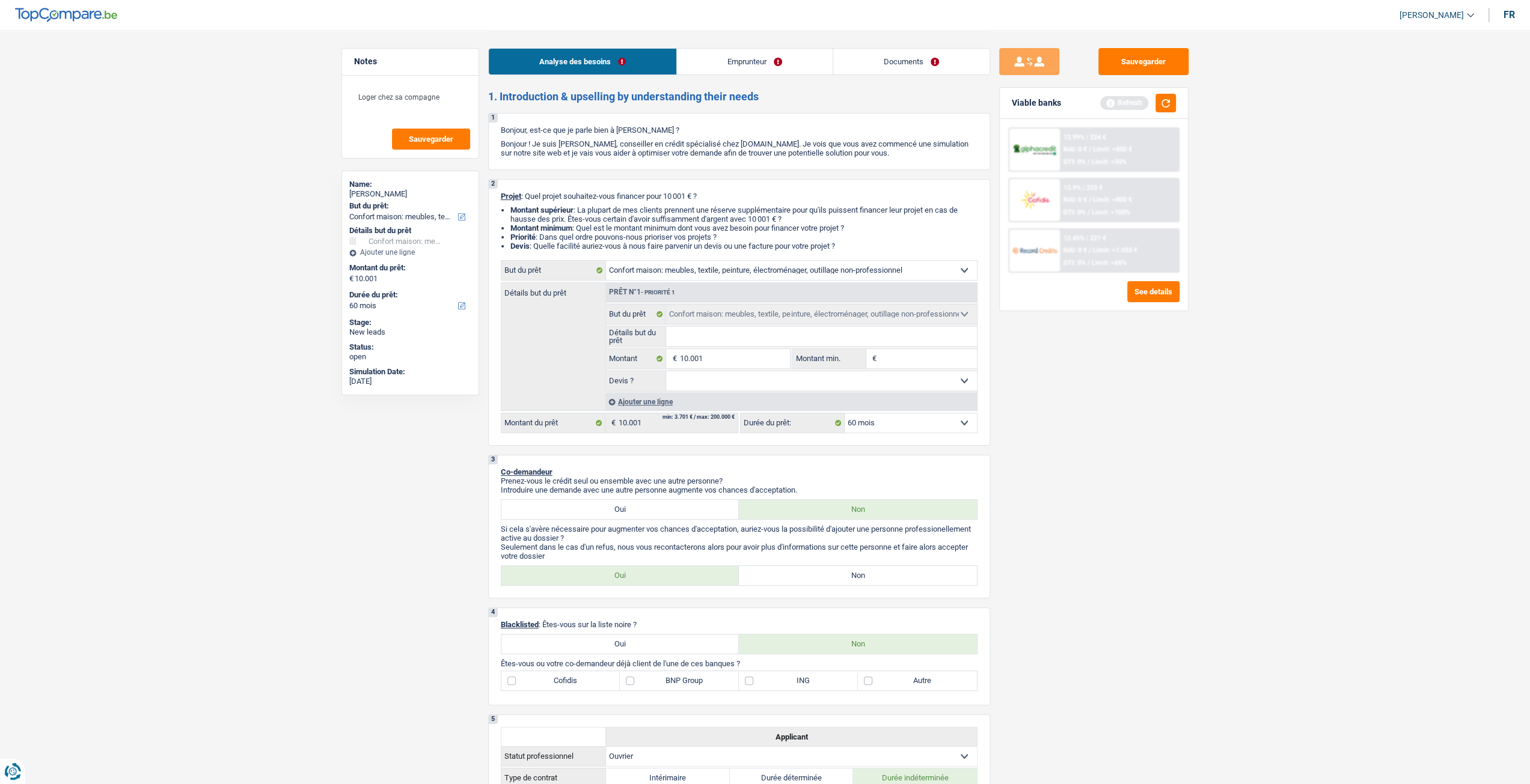
click at [757, 342] on input "Détails but du prêt" at bounding box center [821, 336] width 311 height 19
type input "A"
type input "Am"
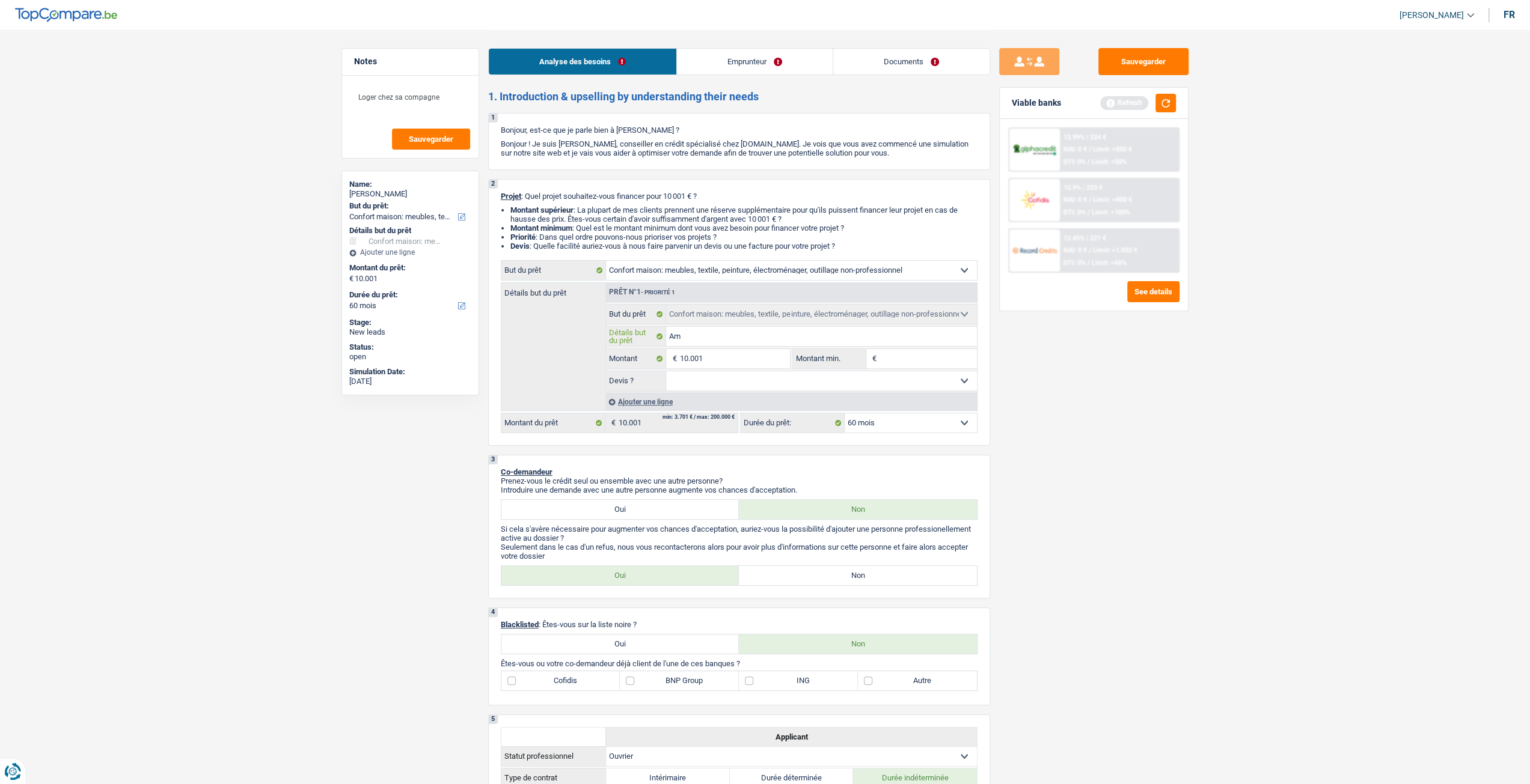
type input "Amé"
type input "Amén"
type input "Aména"
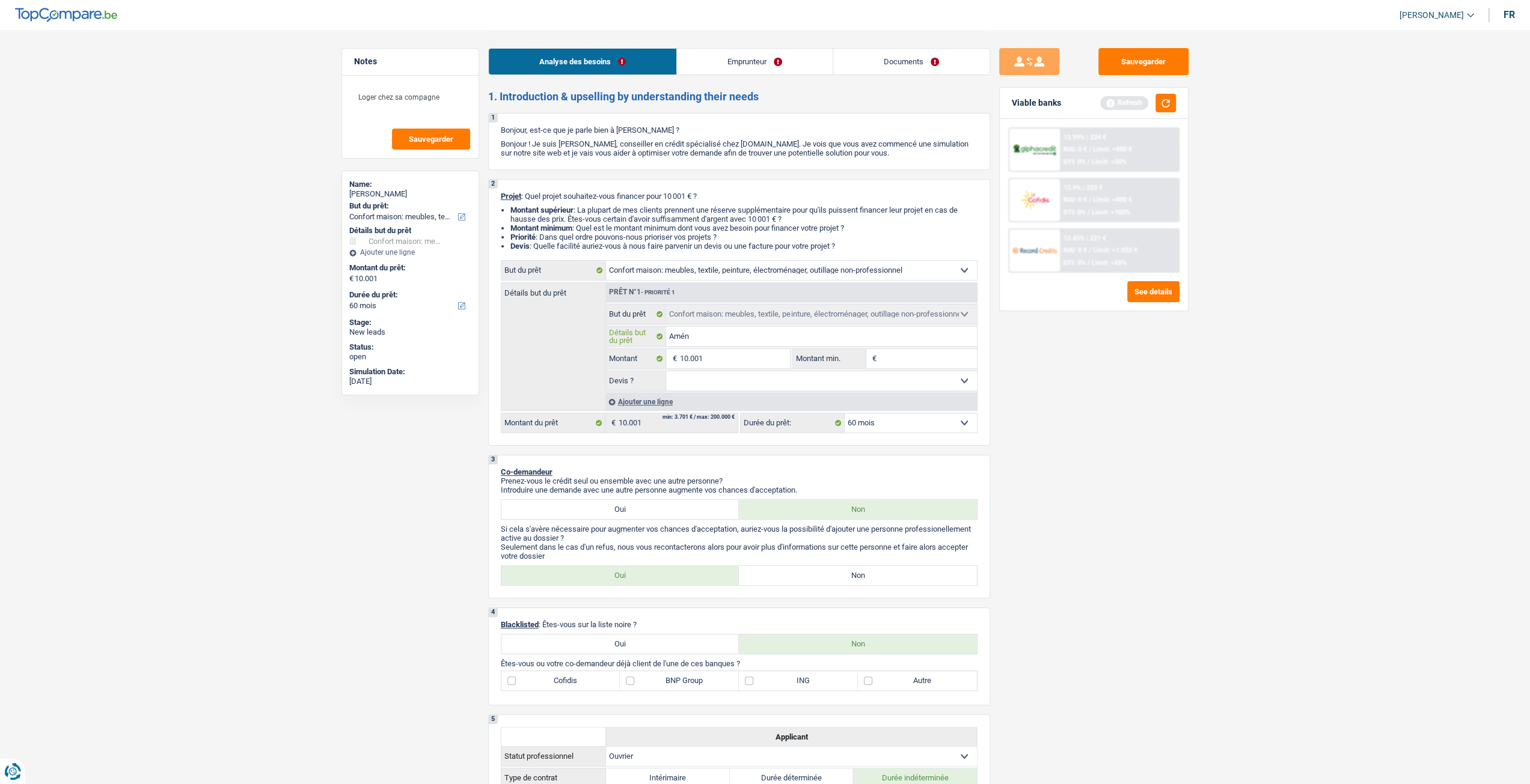
type input "Aména"
type input "Aménag"
type input "Aména"
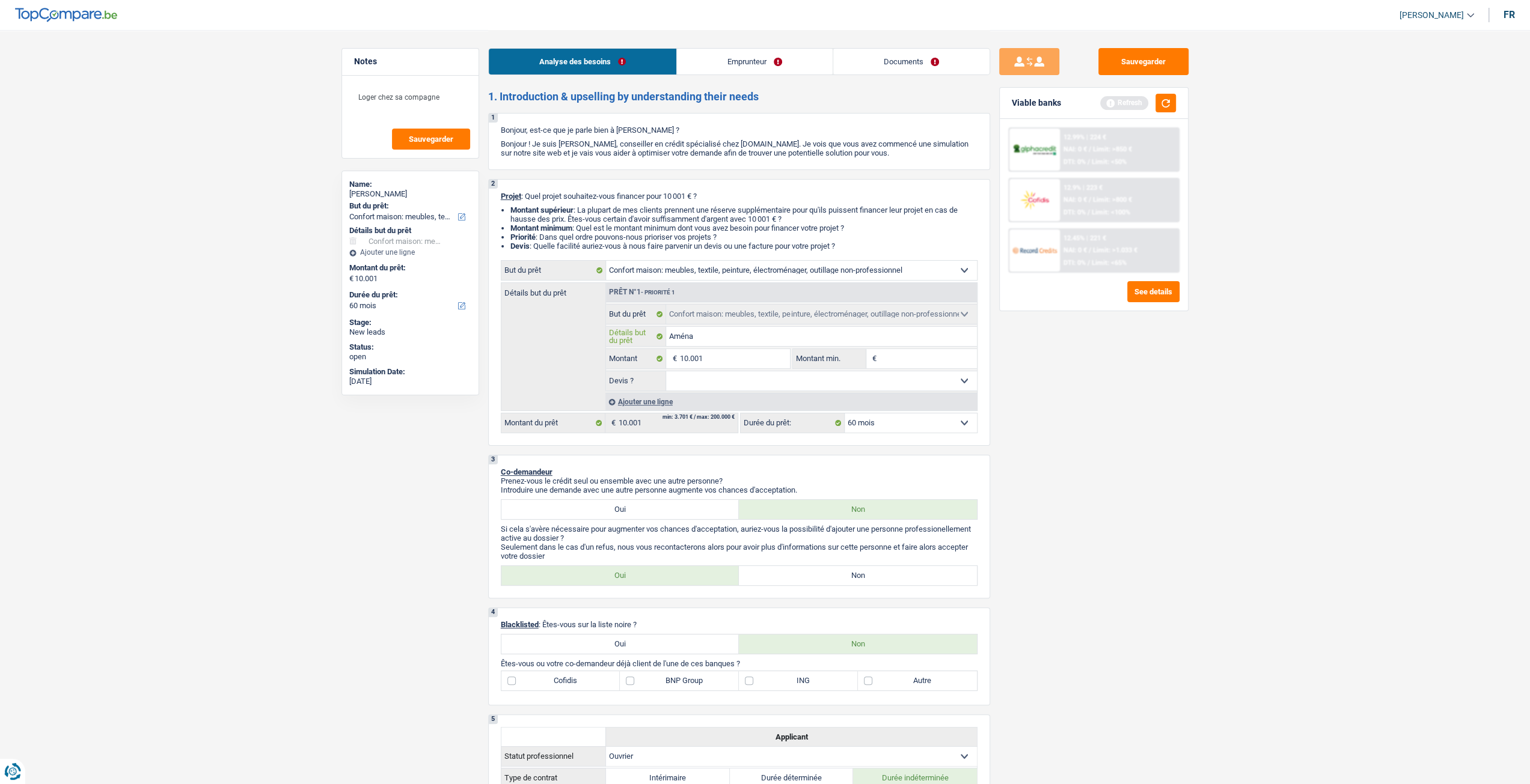
type input "Amén"
type input "Amé"
type input "Am"
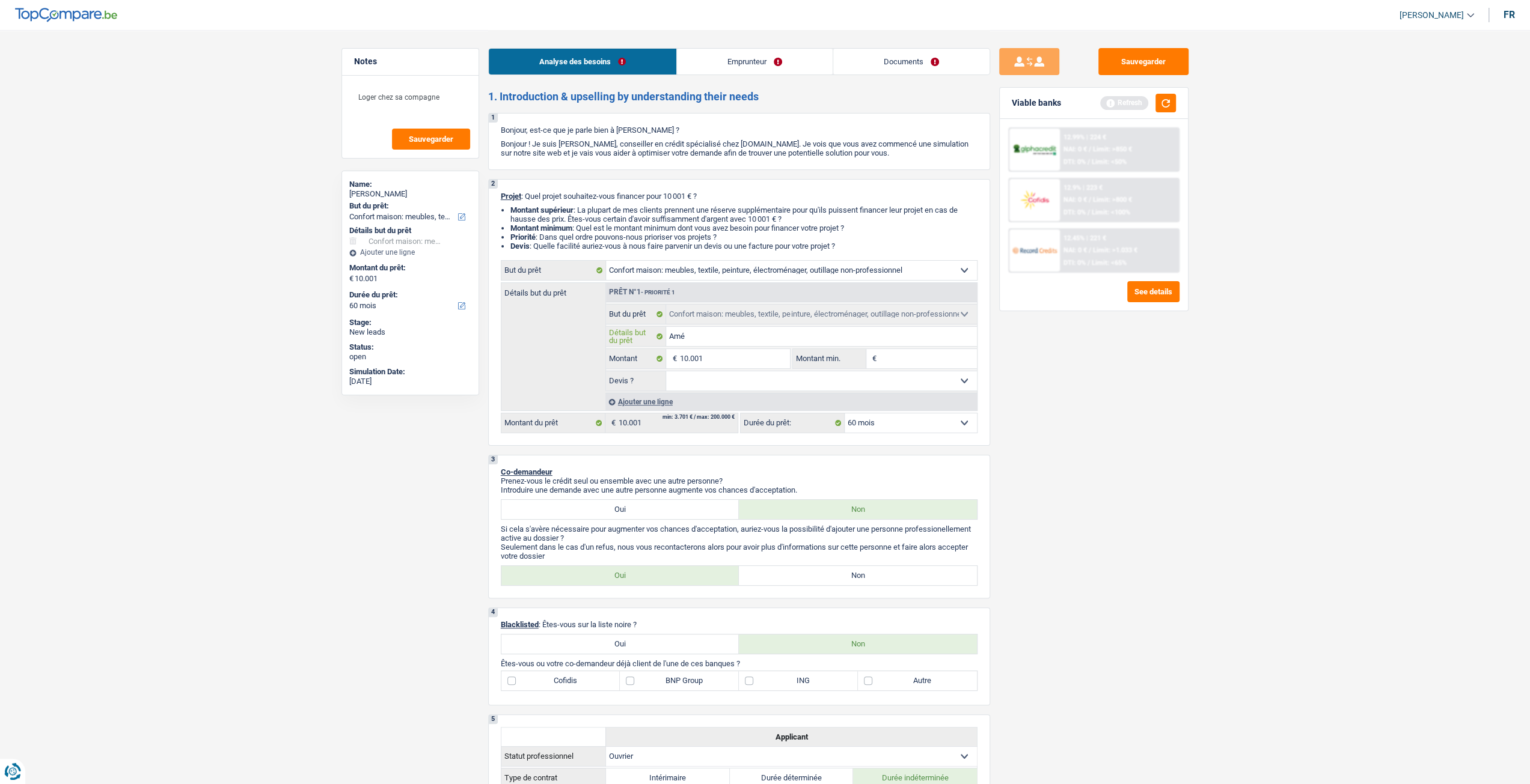
type input "Am"
type input "A"
type input "M"
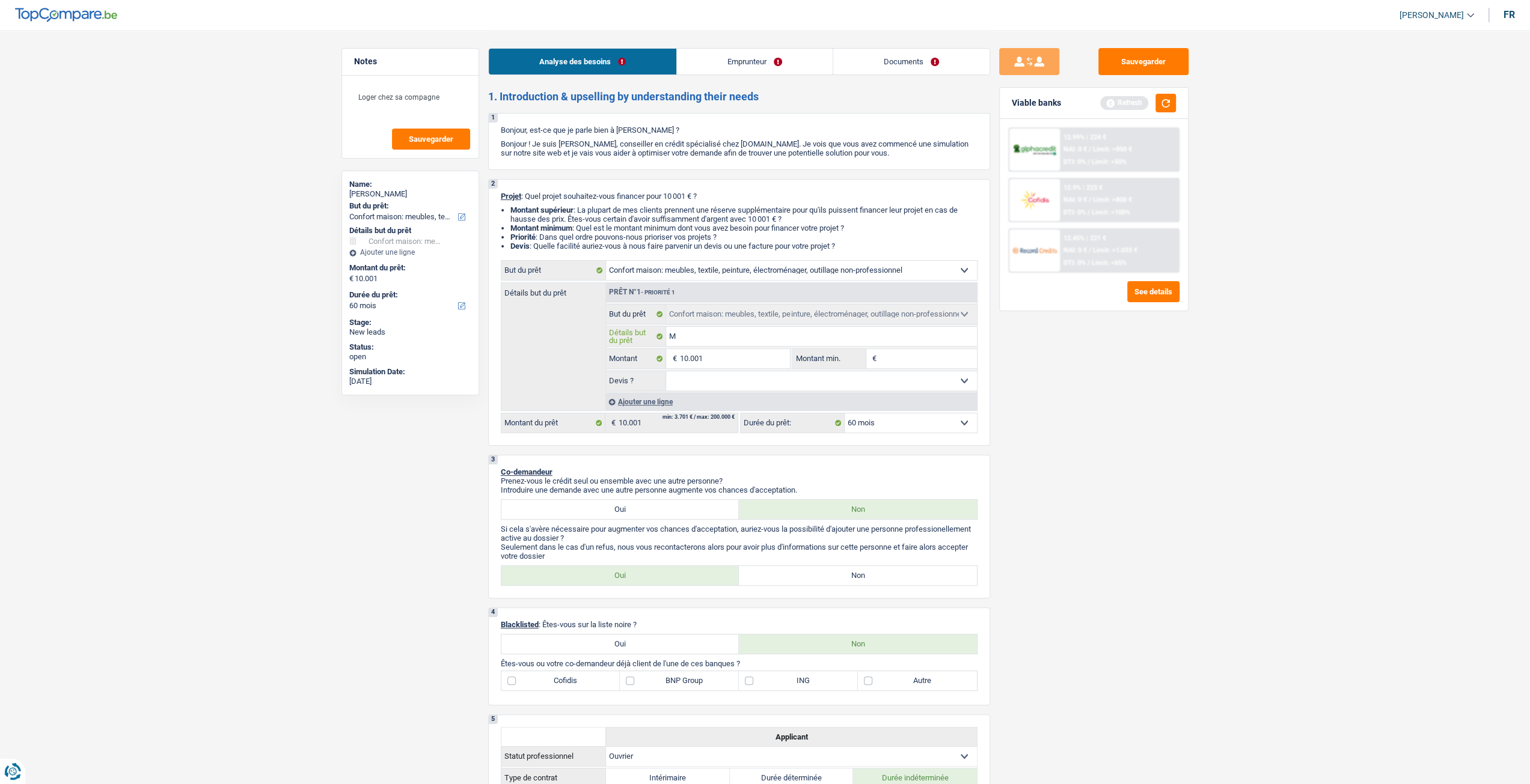
type input "Me"
type input "Meu"
type input "Meub"
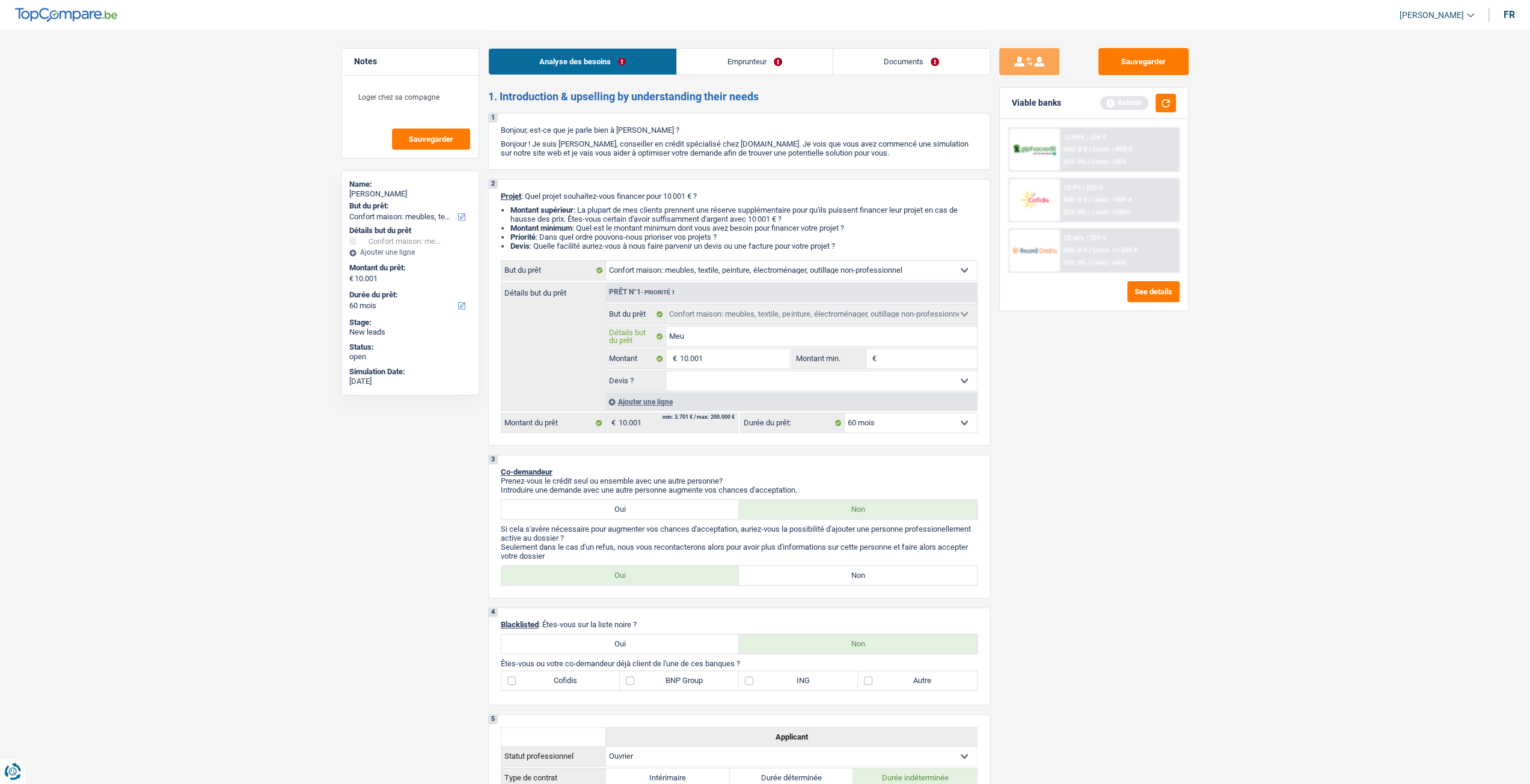
type input "Meub"
type input "Meubl"
type input "Meubls"
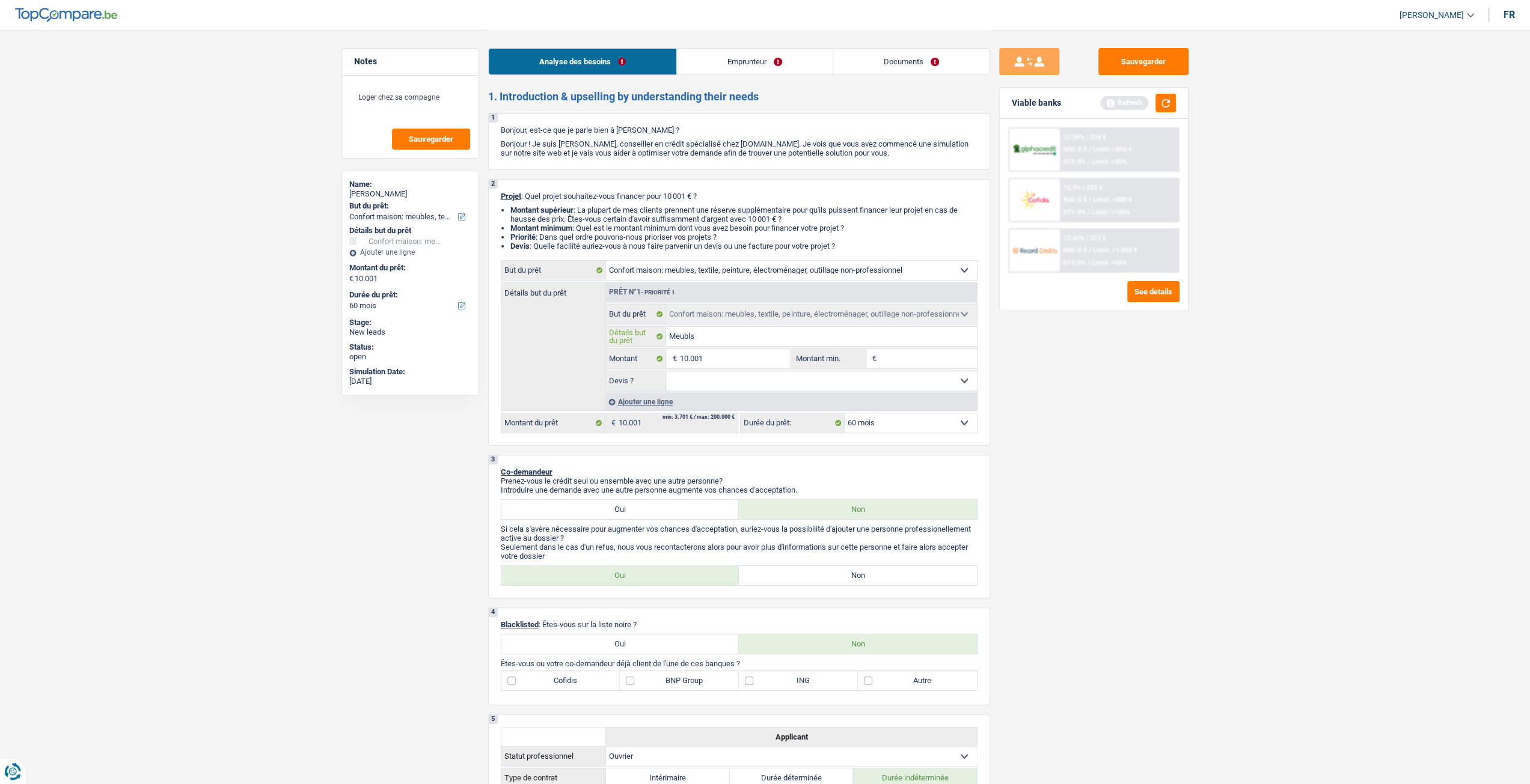
type input "Meubl"
type input "Meuble"
type input "Meubles"
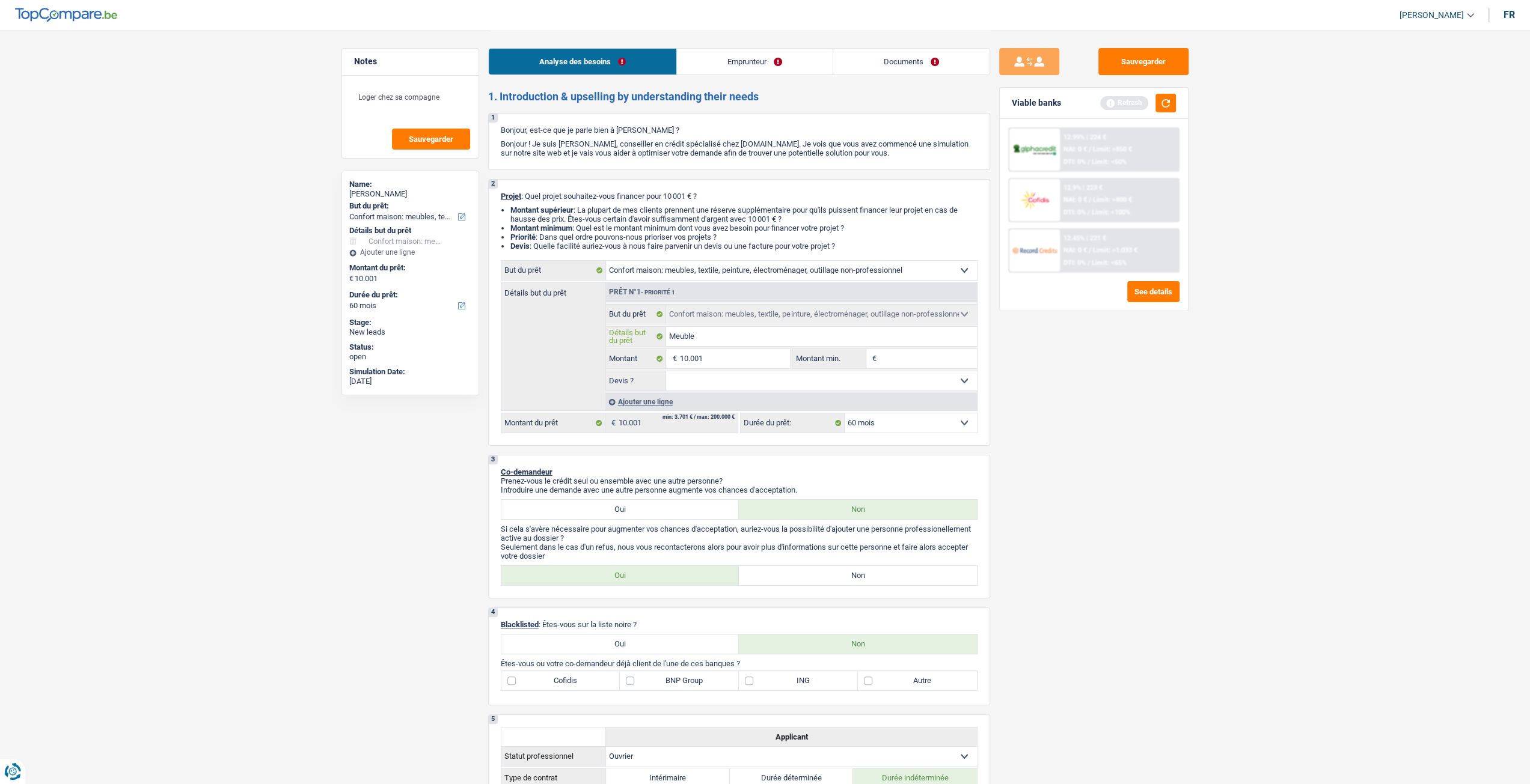
type input "Meubles"
click at [732, 389] on select "Oui Non Non répondu Sélectionner une option" at bounding box center [821, 381] width 311 height 19
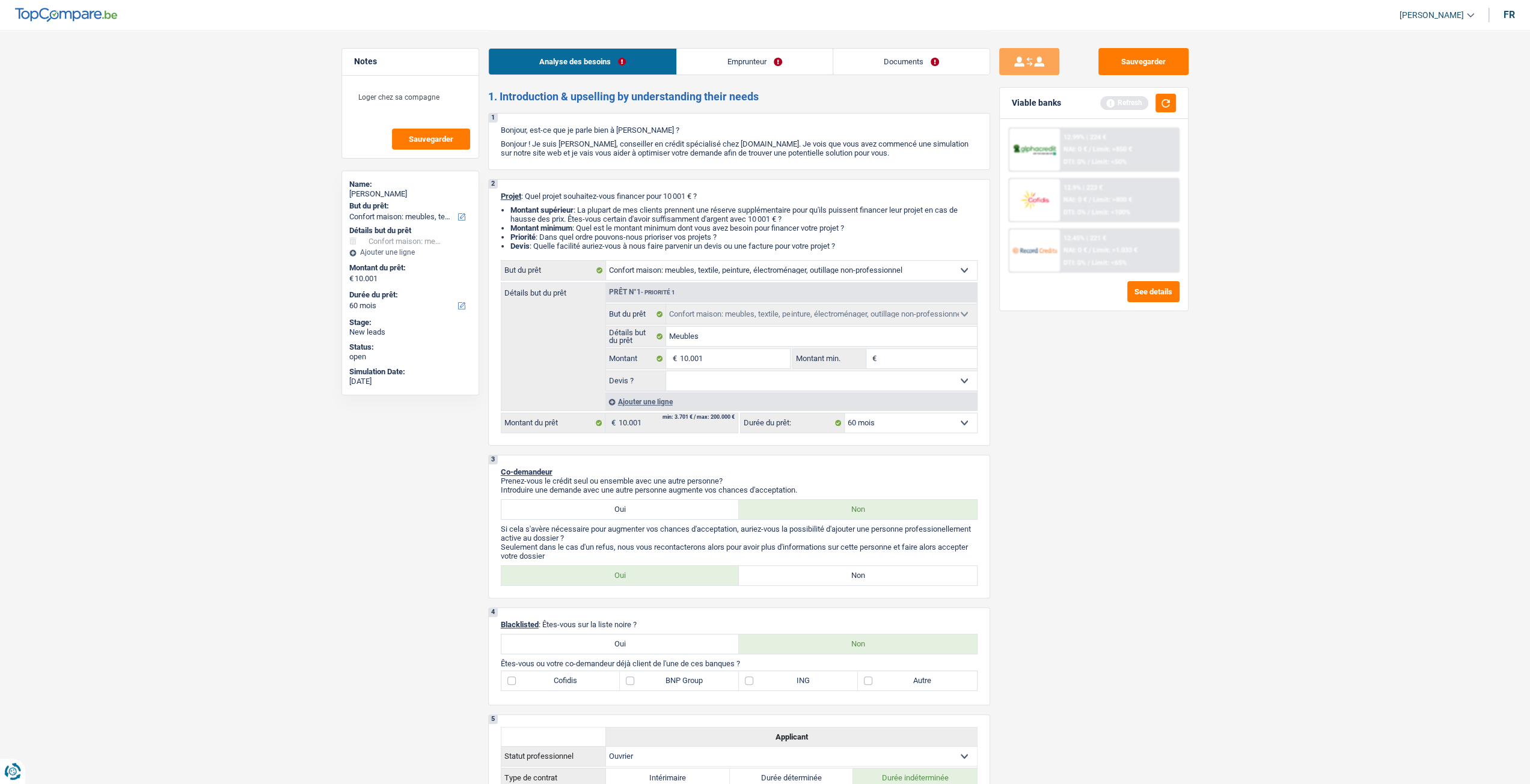
select select "yes"
click at [666, 374] on select "Oui Non Non répondu Sélectionner une option" at bounding box center [821, 381] width 311 height 19
select select "yes"
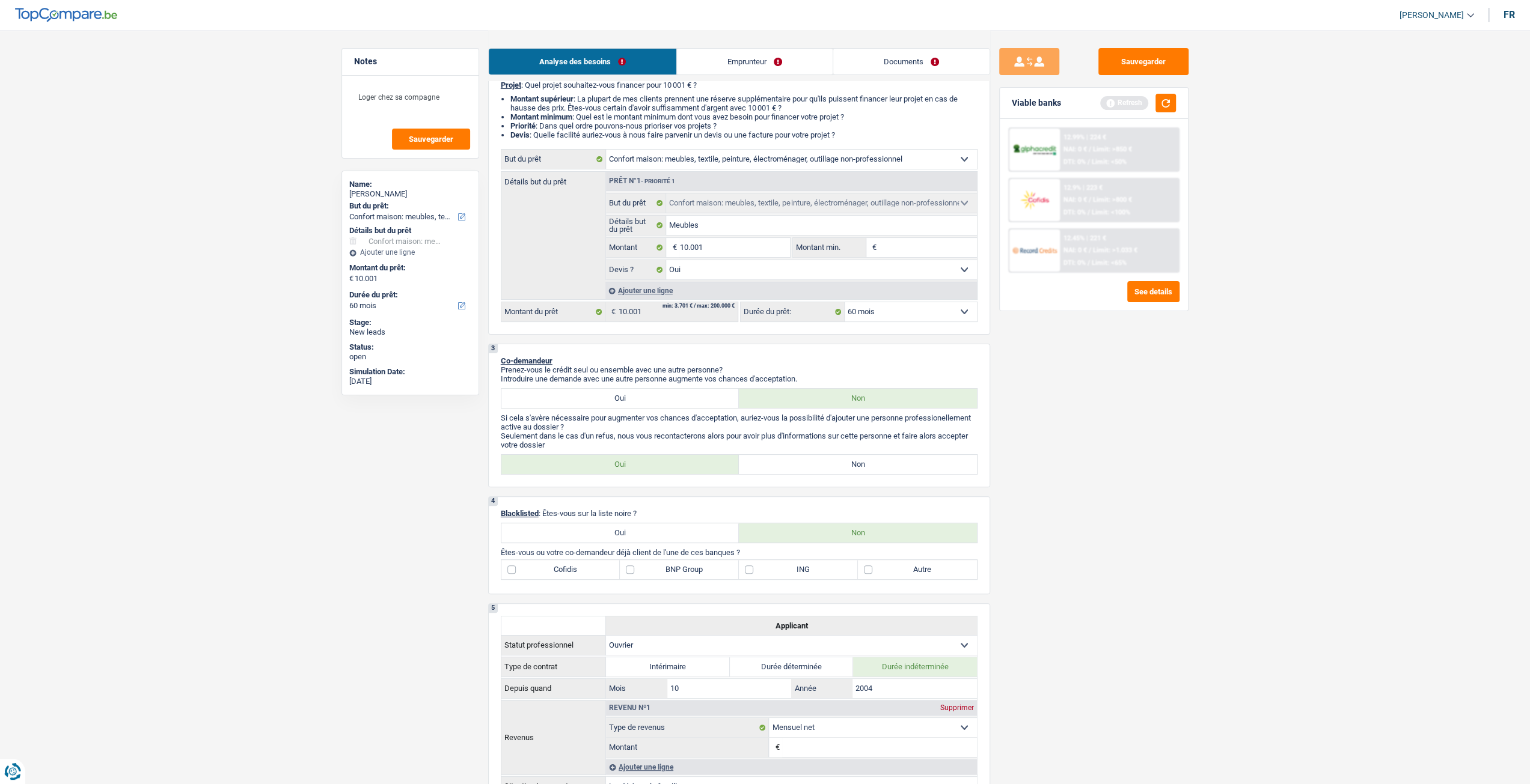
scroll to position [120, 0]
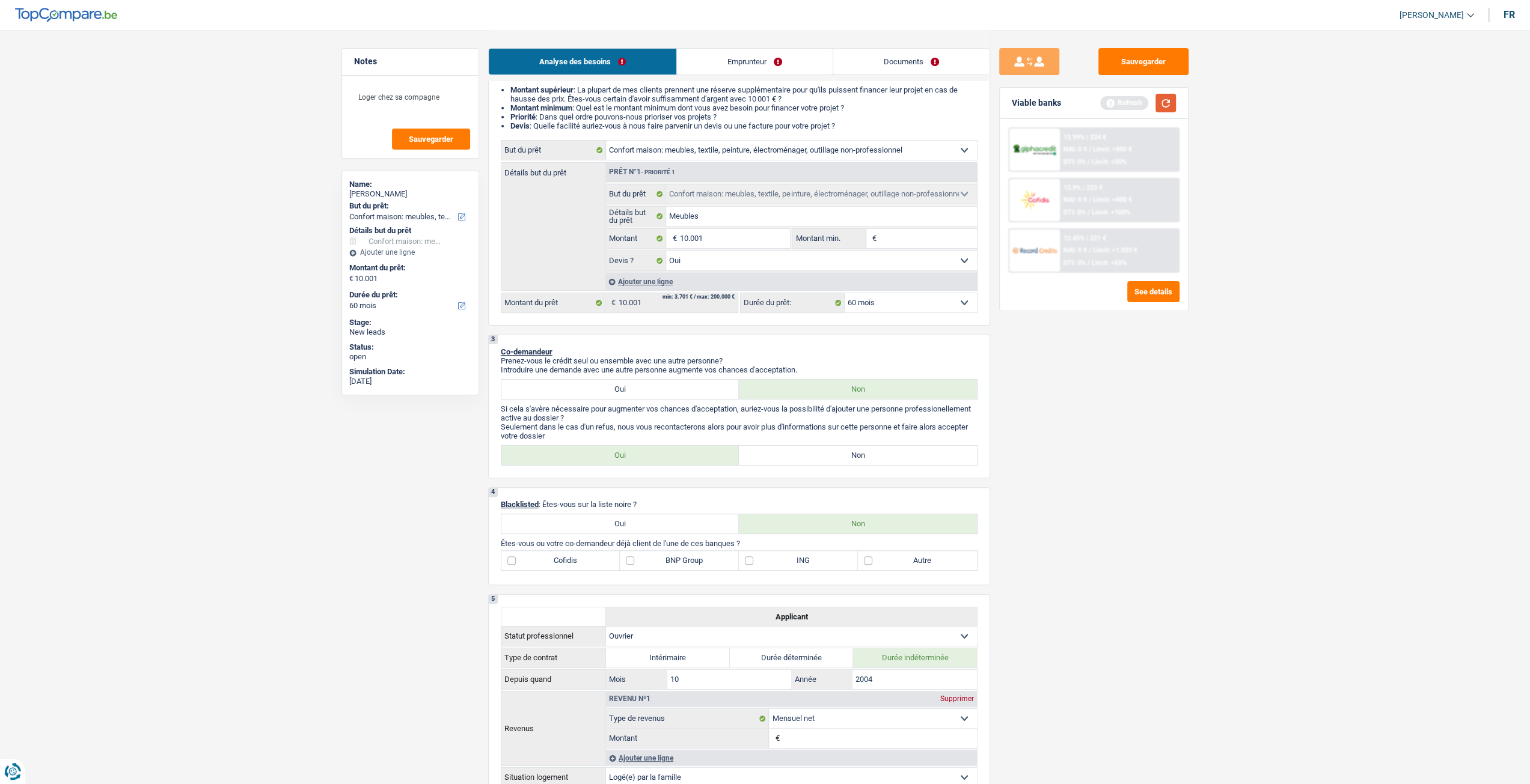
click at [1165, 100] on button "button" at bounding box center [1165, 103] width 20 height 18
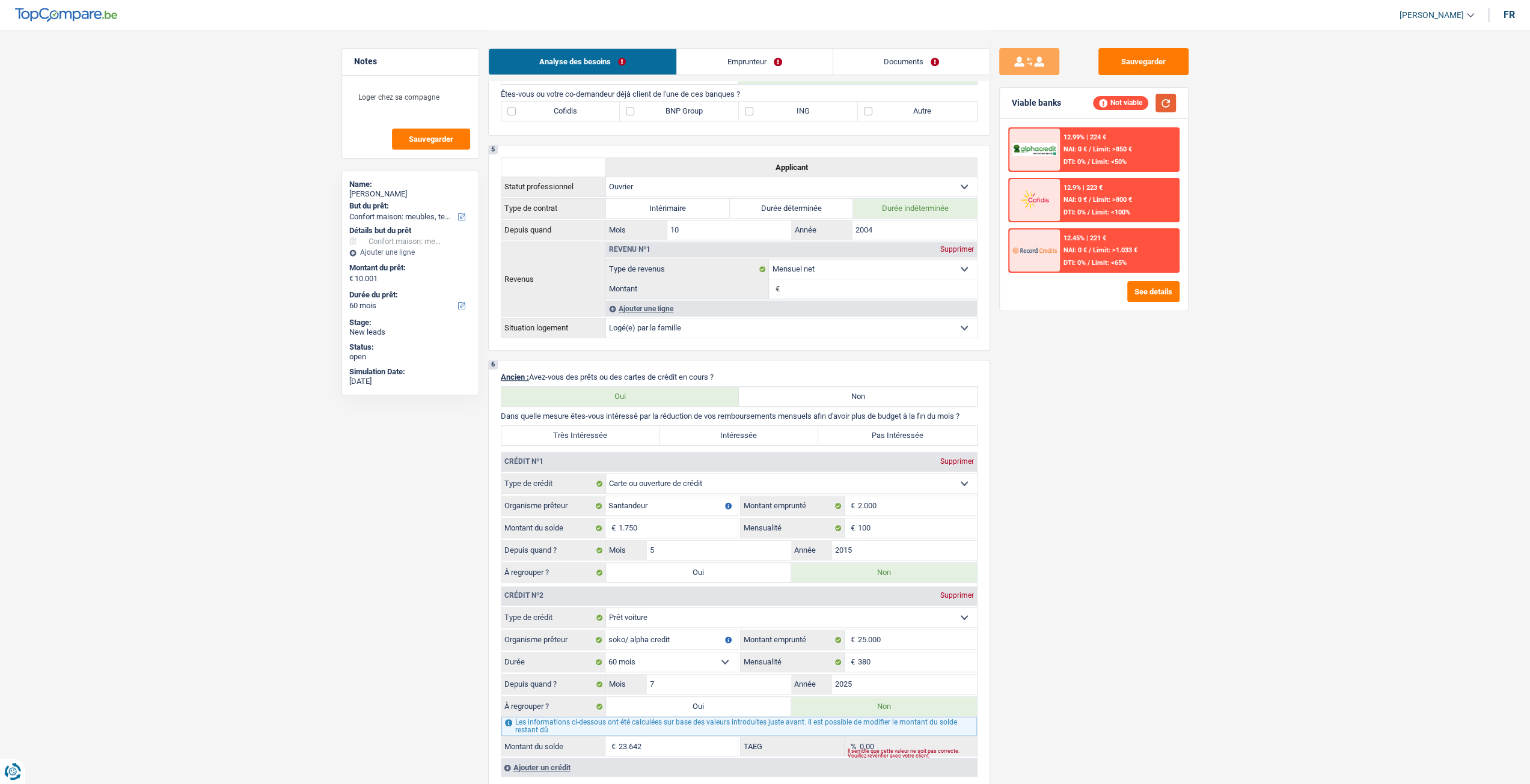
scroll to position [661, 0]
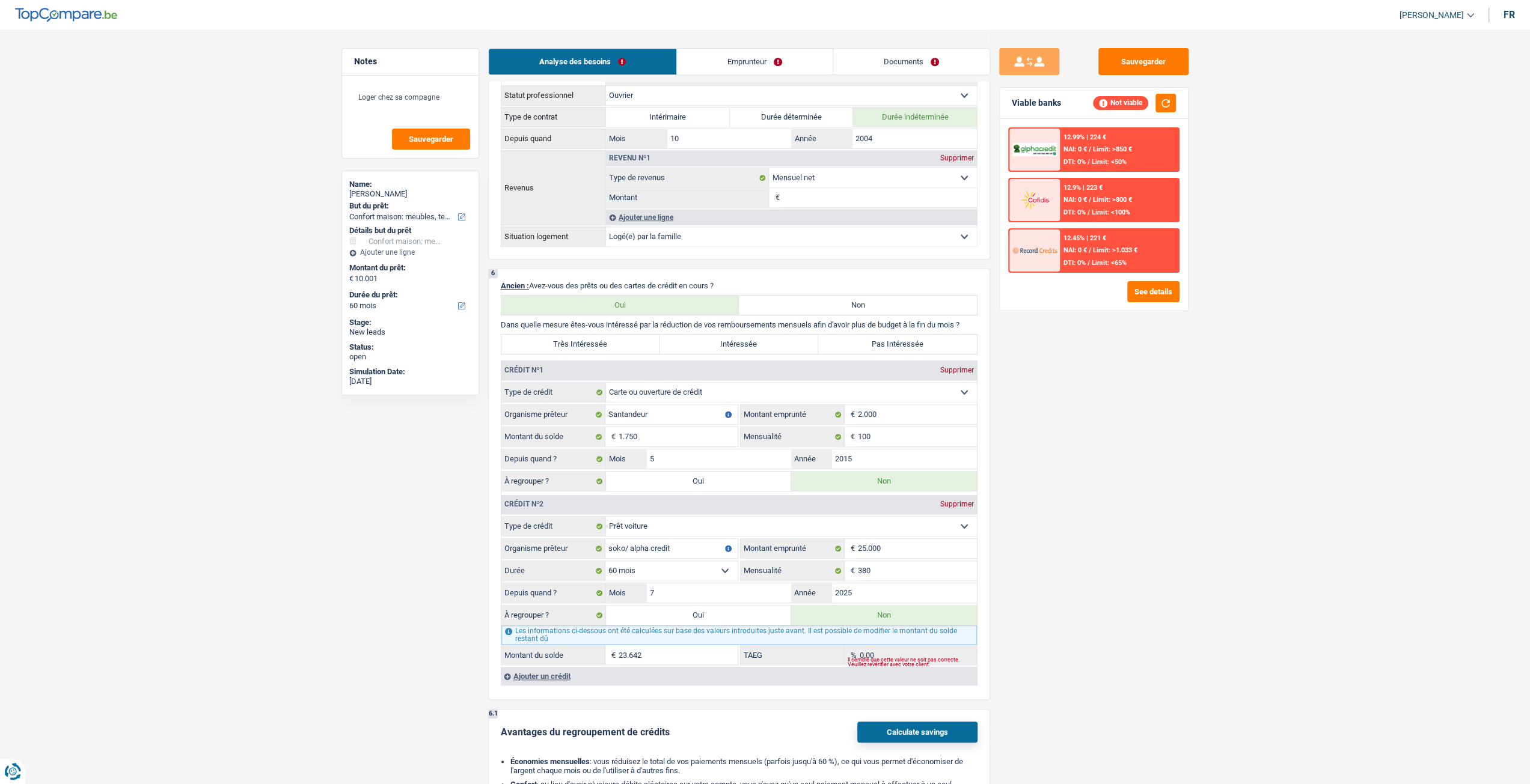
click at [916, 345] on label "Pas Intéressée" at bounding box center [897, 344] width 159 height 19
click at [916, 345] on input "Pas Intéressée" at bounding box center [897, 344] width 159 height 19
radio input "true"
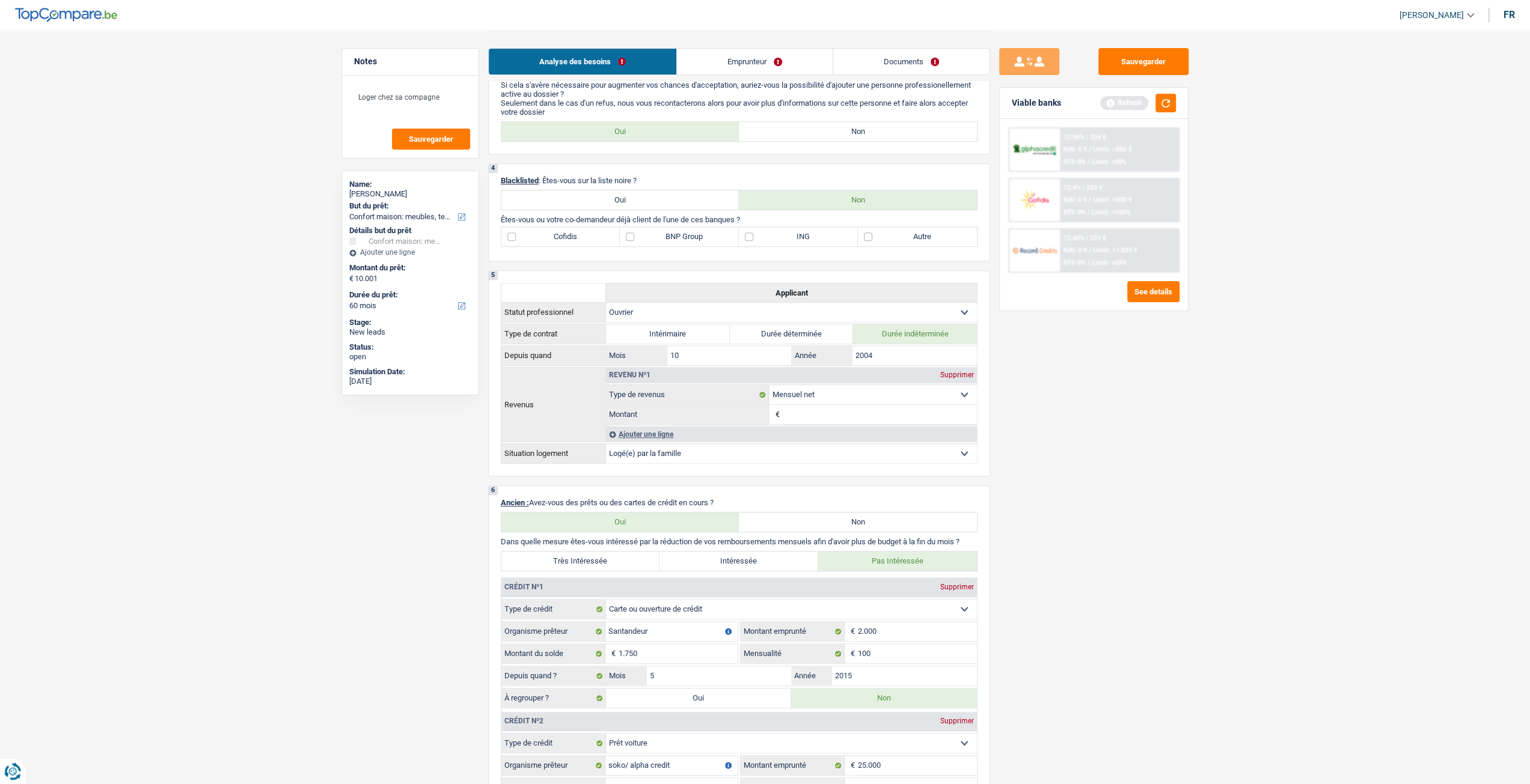
scroll to position [300, 0]
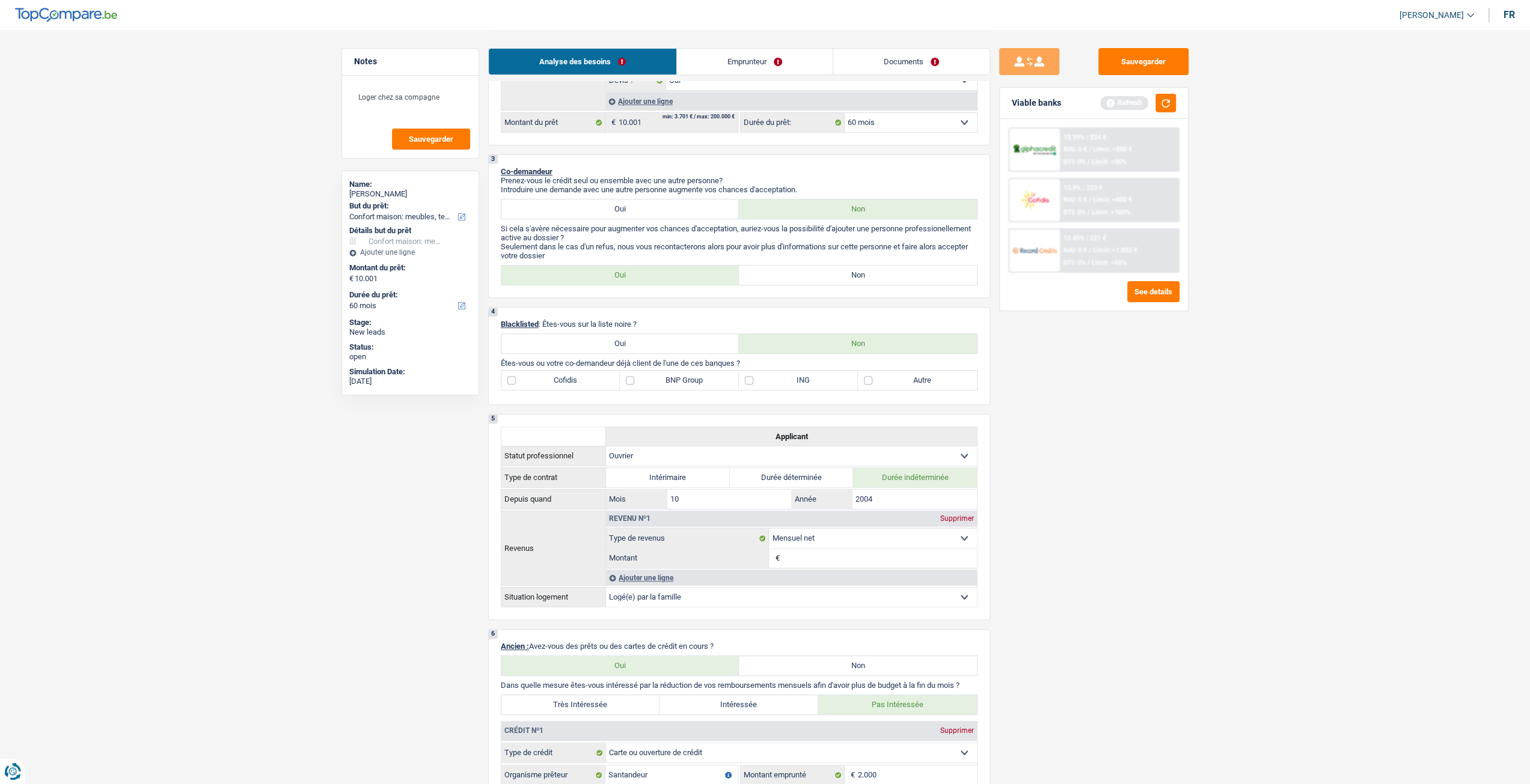
click at [659, 382] on label "BNP Group" at bounding box center [679, 380] width 119 height 19
click at [659, 382] on input "BNP Group" at bounding box center [679, 380] width 119 height 19
checkbox input "true"
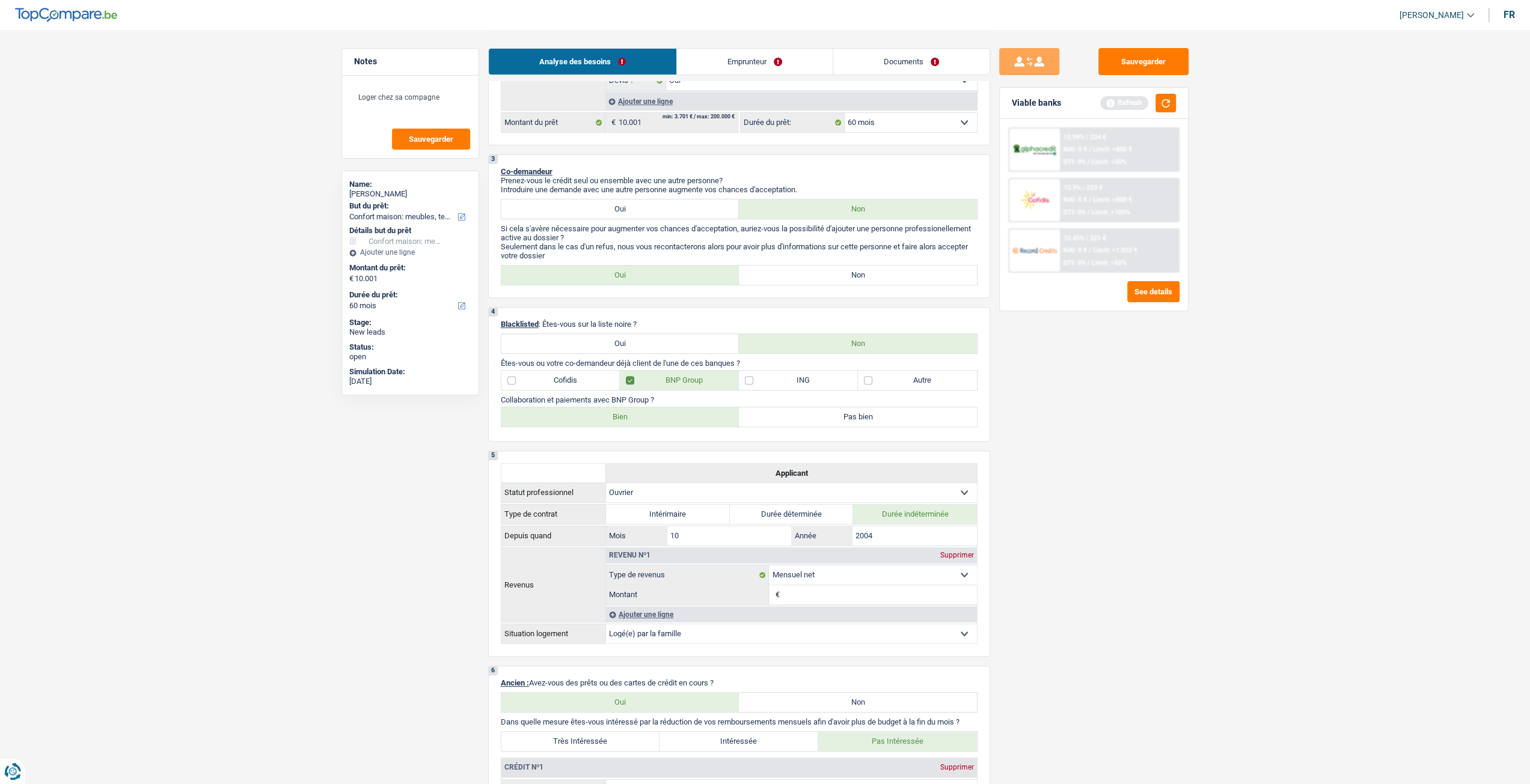
click at [650, 432] on div "4 Blacklisted : Êtes-vous sur la liste noire ? Oui Non Êtes-vous ou votre co-de…" at bounding box center [739, 374] width 502 height 135
click at [647, 427] on label "Bien" at bounding box center [620, 417] width 238 height 19
click at [647, 427] on input "Bien" at bounding box center [620, 417] width 238 height 19
radio input "true"
click at [782, 384] on label "ING" at bounding box center [798, 380] width 119 height 19
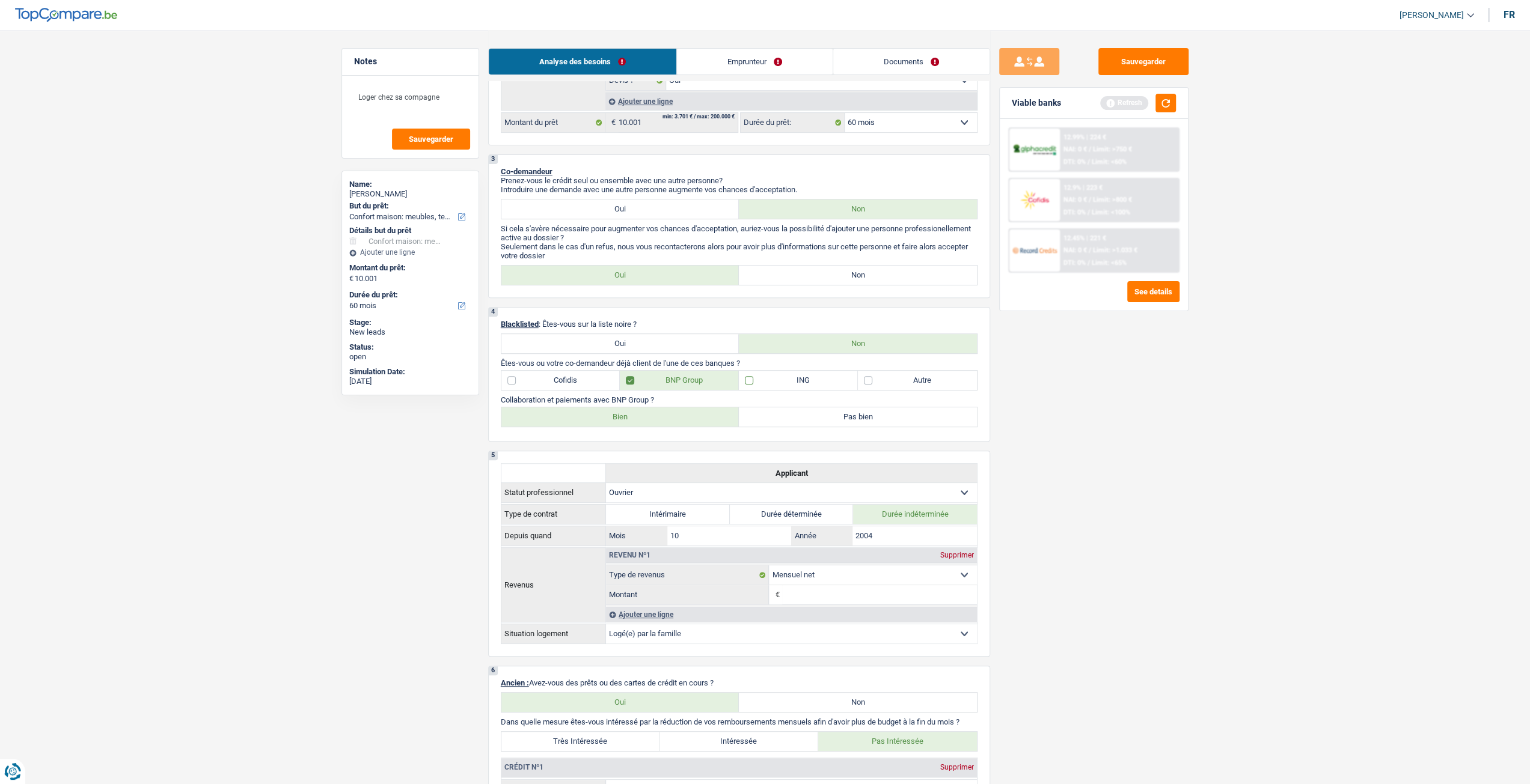
click at [782, 384] on input "ING" at bounding box center [798, 380] width 119 height 19
checkbox input "true"
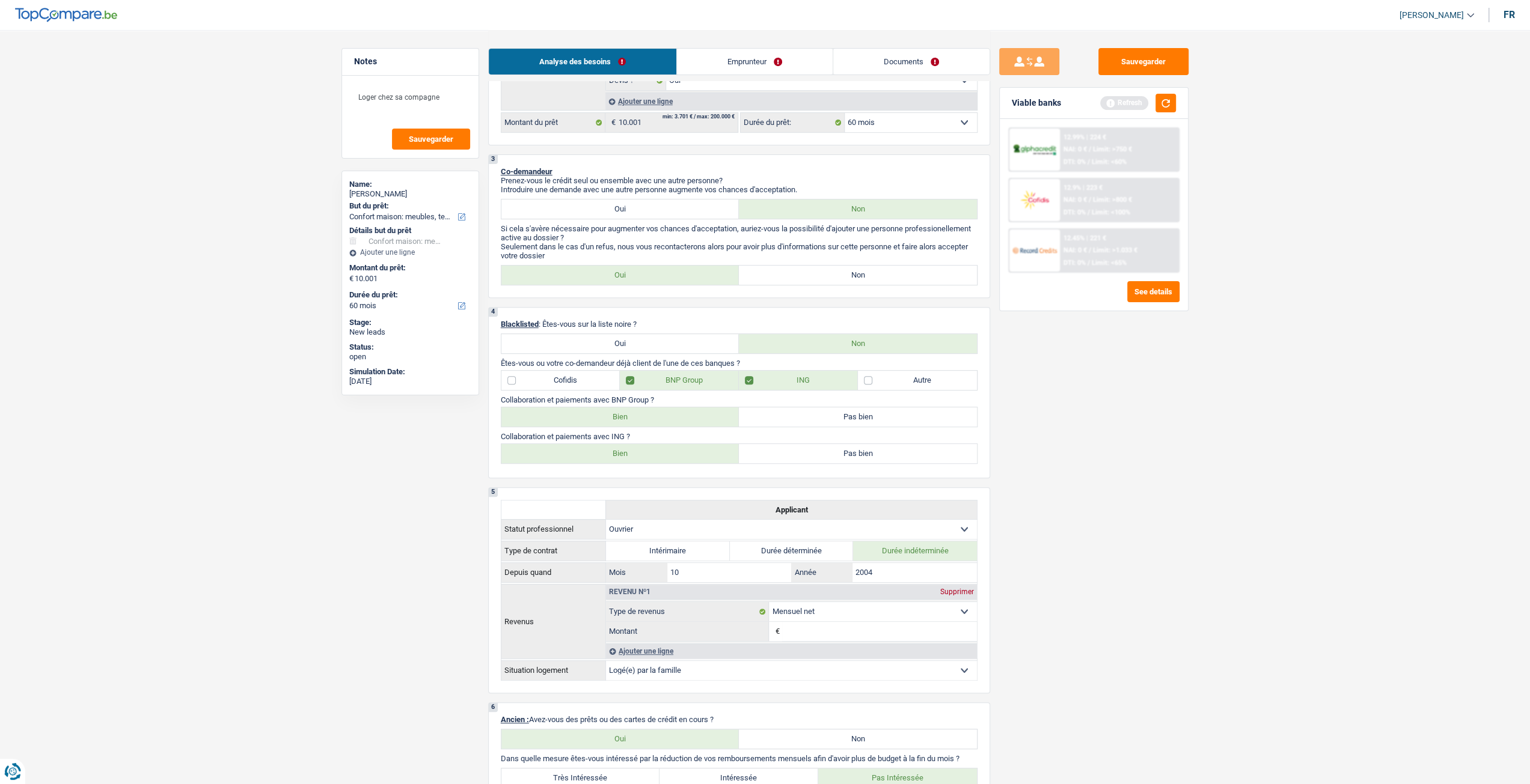
click at [652, 463] on label "Bien" at bounding box center [620, 453] width 238 height 19
click at [652, 463] on input "Bien" at bounding box center [620, 453] width 238 height 19
radio input "true"
click at [1169, 103] on button "button" at bounding box center [1165, 103] width 20 height 18
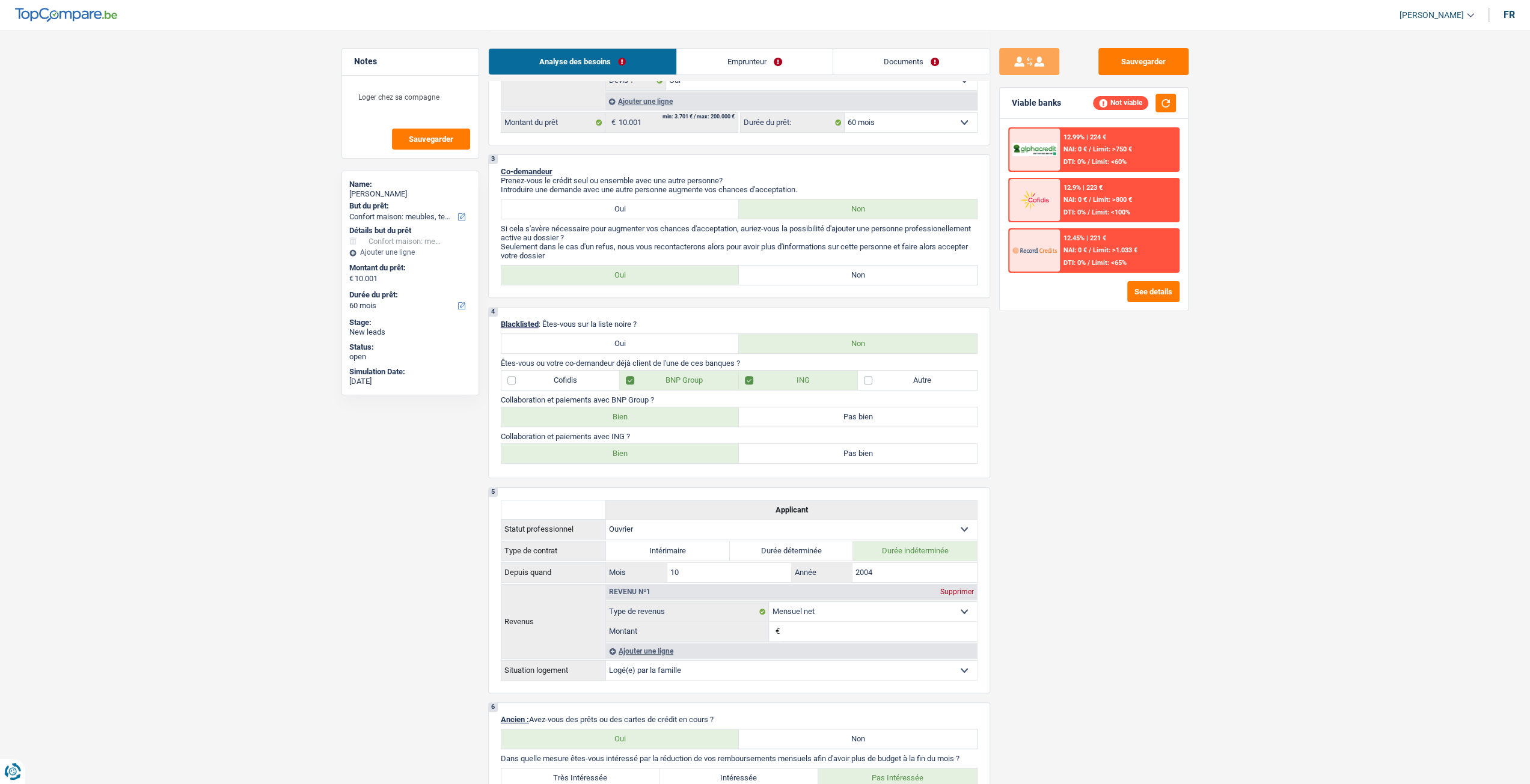
click at [880, 276] on label "Non" at bounding box center [857, 275] width 238 height 19
click at [880, 276] on input "Non" at bounding box center [857, 275] width 238 height 19
radio input "true"
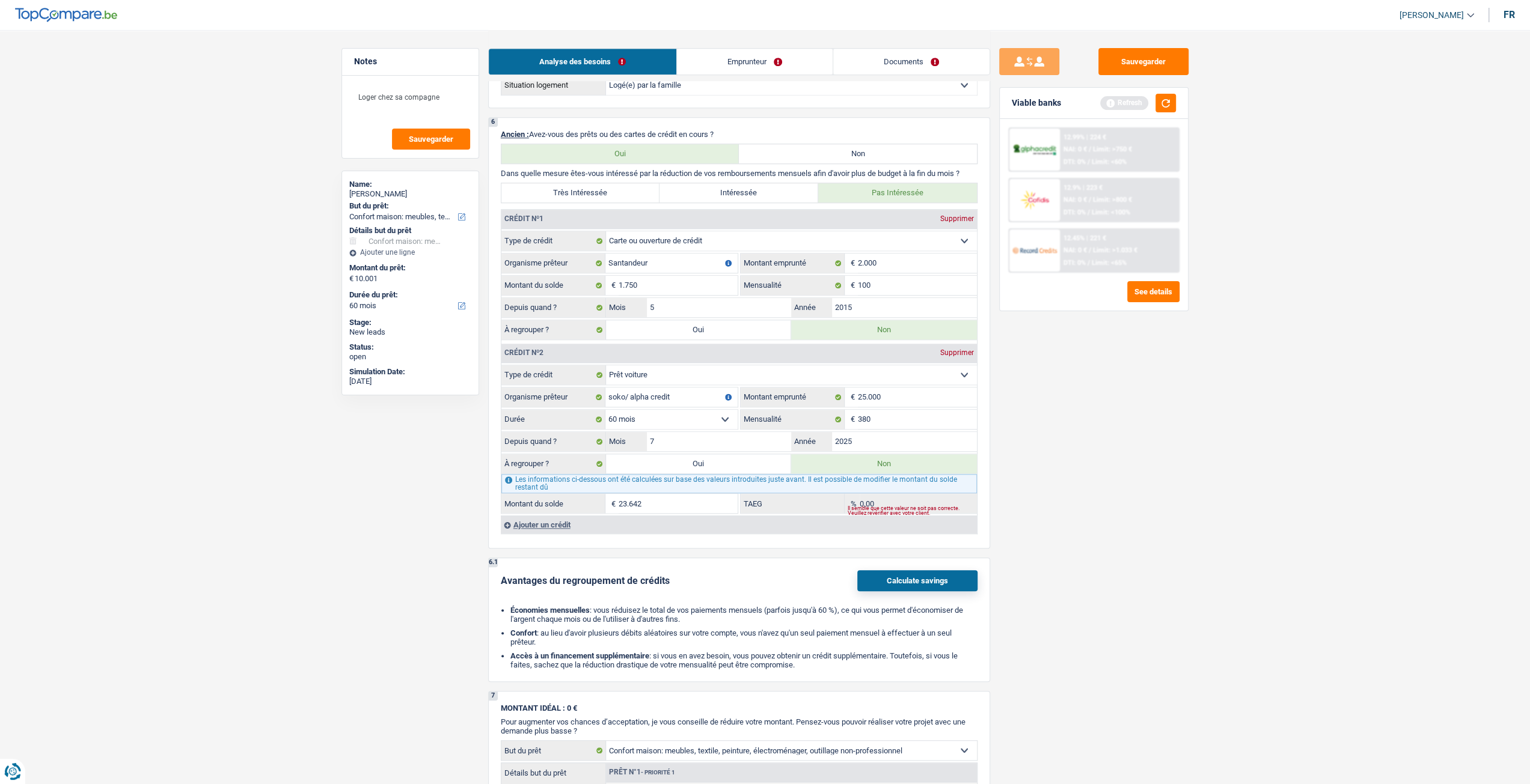
scroll to position [1141, 0]
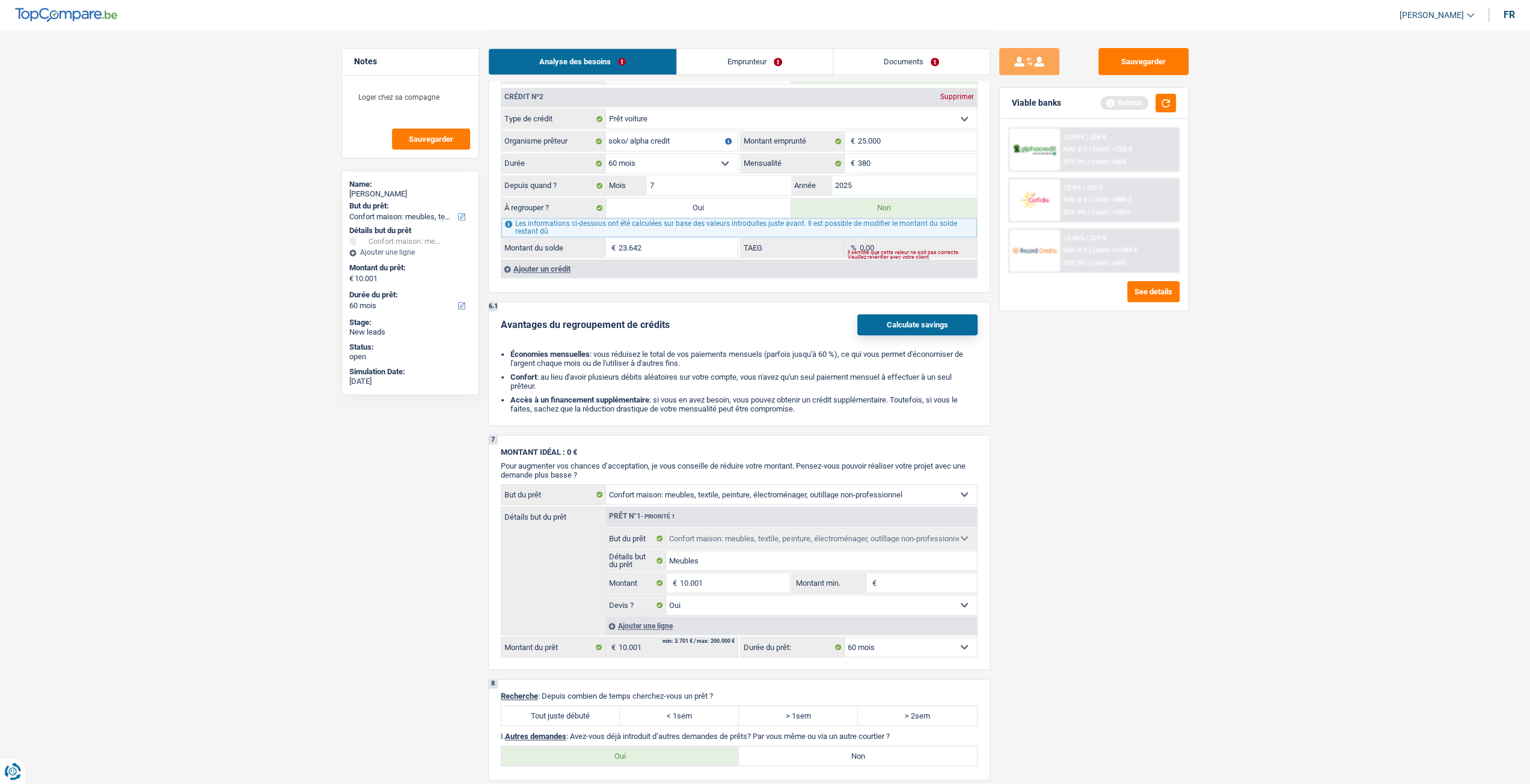
click at [697, 50] on link "Emprunteur" at bounding box center [755, 61] width 156 height 26
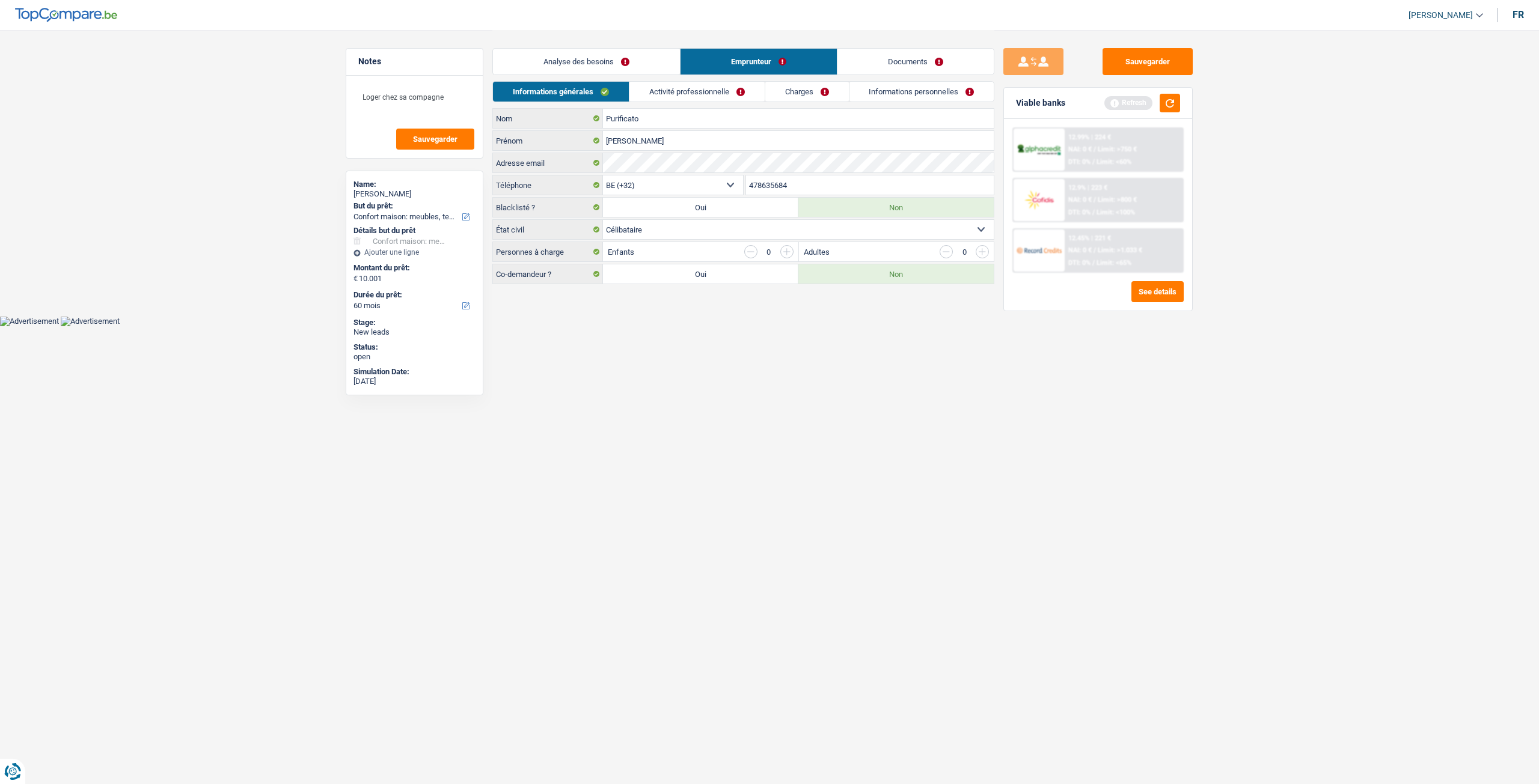
click at [727, 88] on link "Activité professionnelle" at bounding box center [697, 92] width 135 height 20
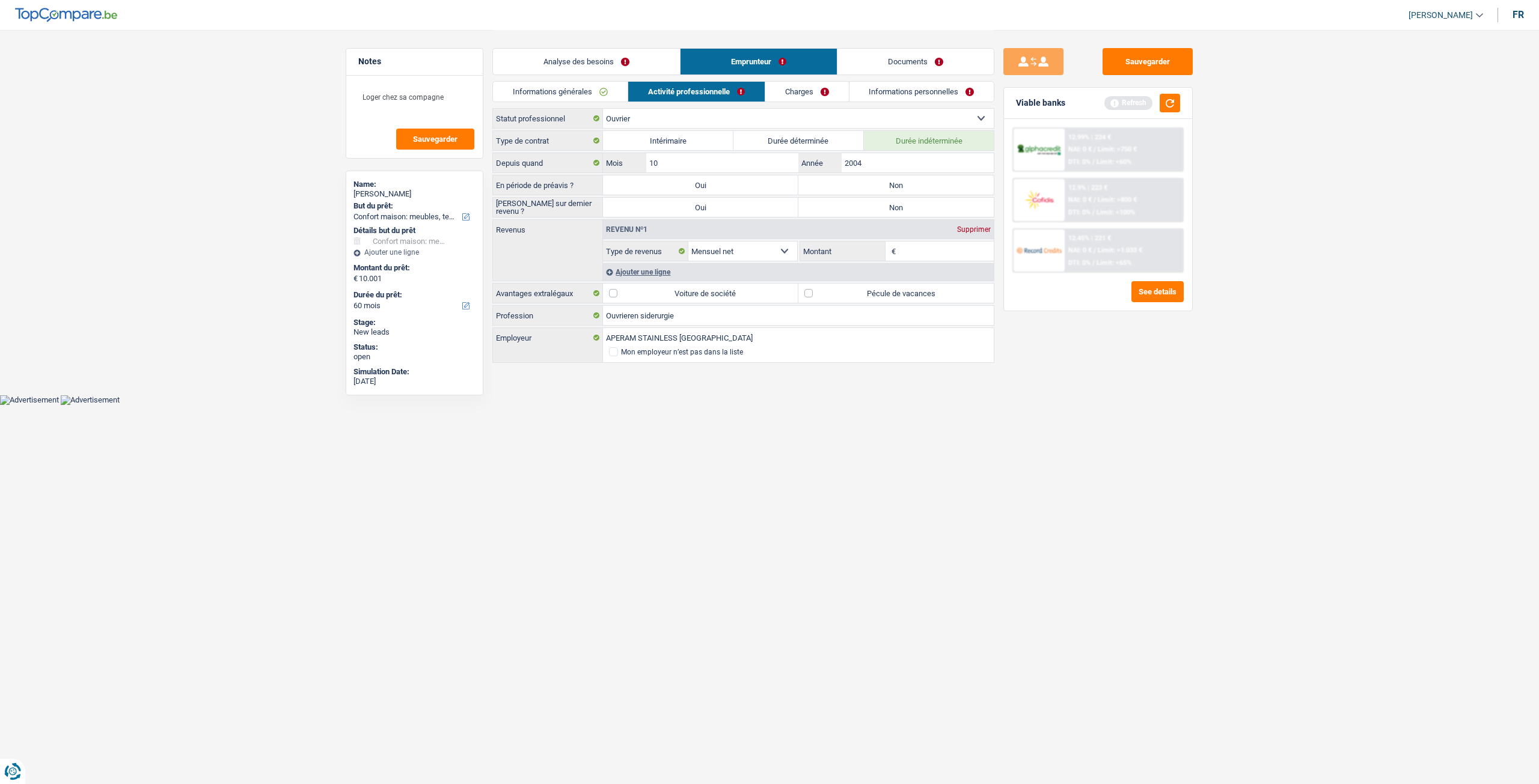
click at [661, 64] on link "Analyse des besoins" at bounding box center [586, 61] width 187 height 26
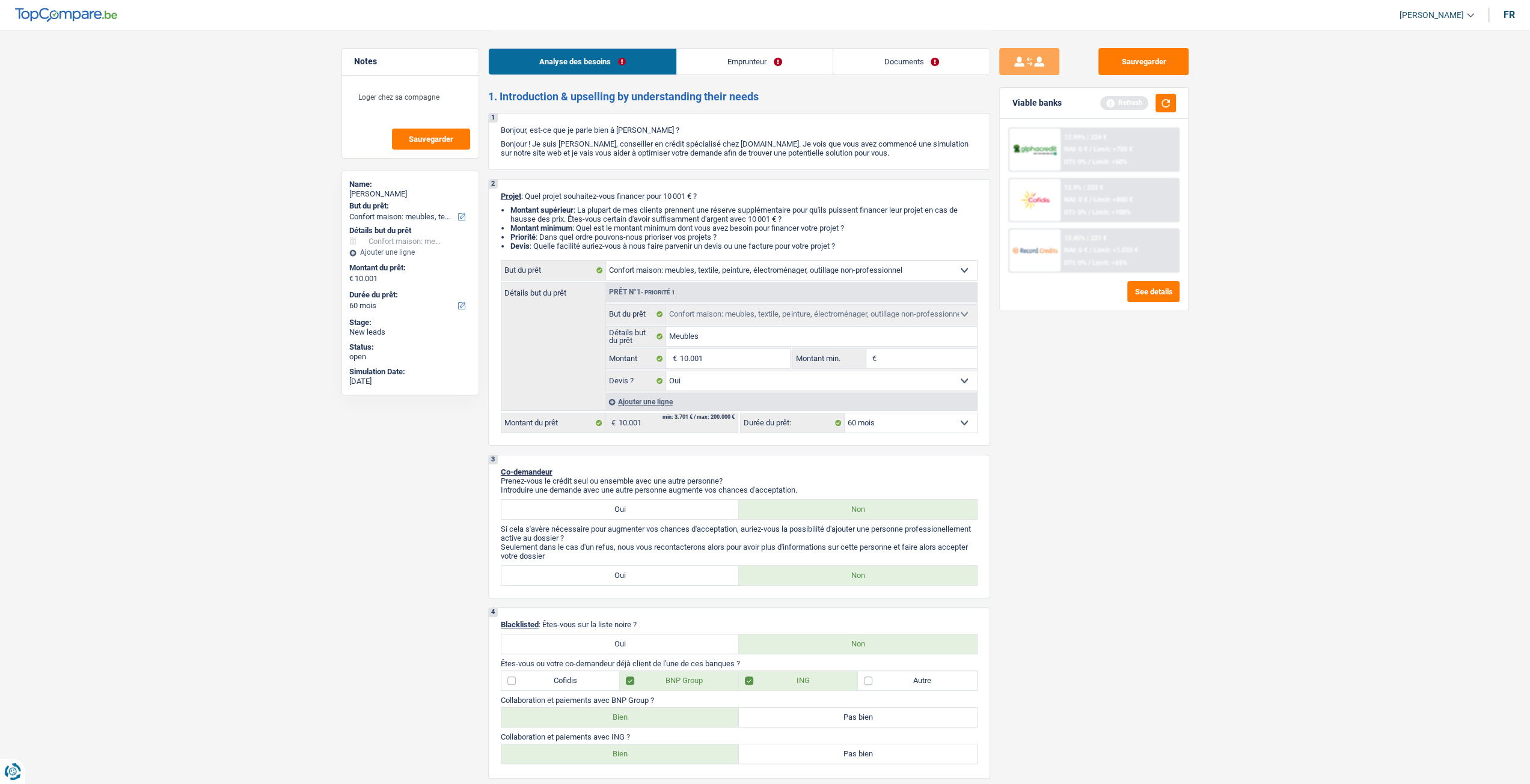
click at [743, 67] on link "Emprunteur" at bounding box center [755, 61] width 156 height 26
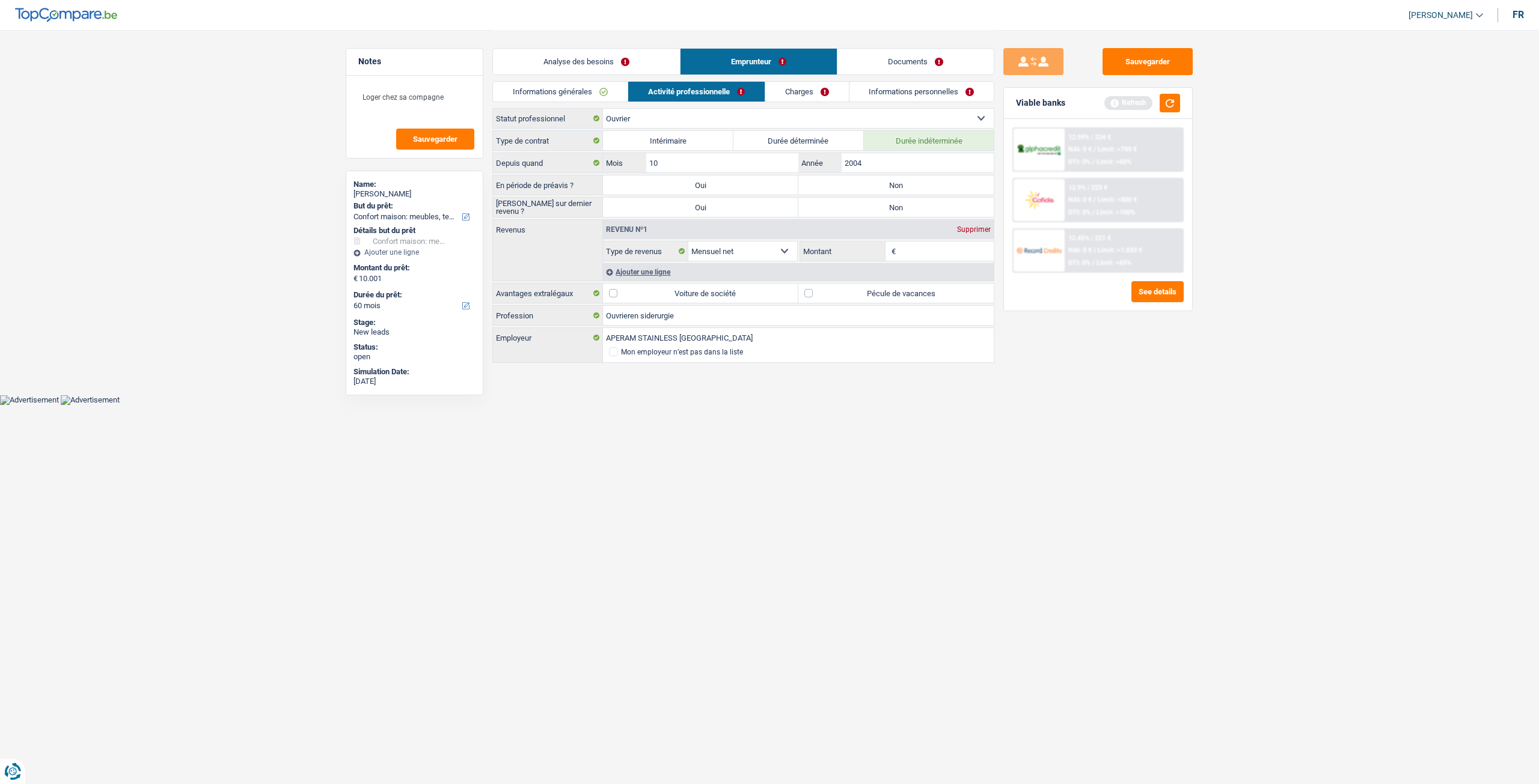
click at [845, 188] on label "Non" at bounding box center [896, 185] width 195 height 19
click at [845, 188] on input "Non" at bounding box center [896, 185] width 195 height 19
radio input "true"
click at [848, 209] on label "Non" at bounding box center [896, 207] width 195 height 19
click at [848, 209] on input "Non" at bounding box center [896, 207] width 195 height 19
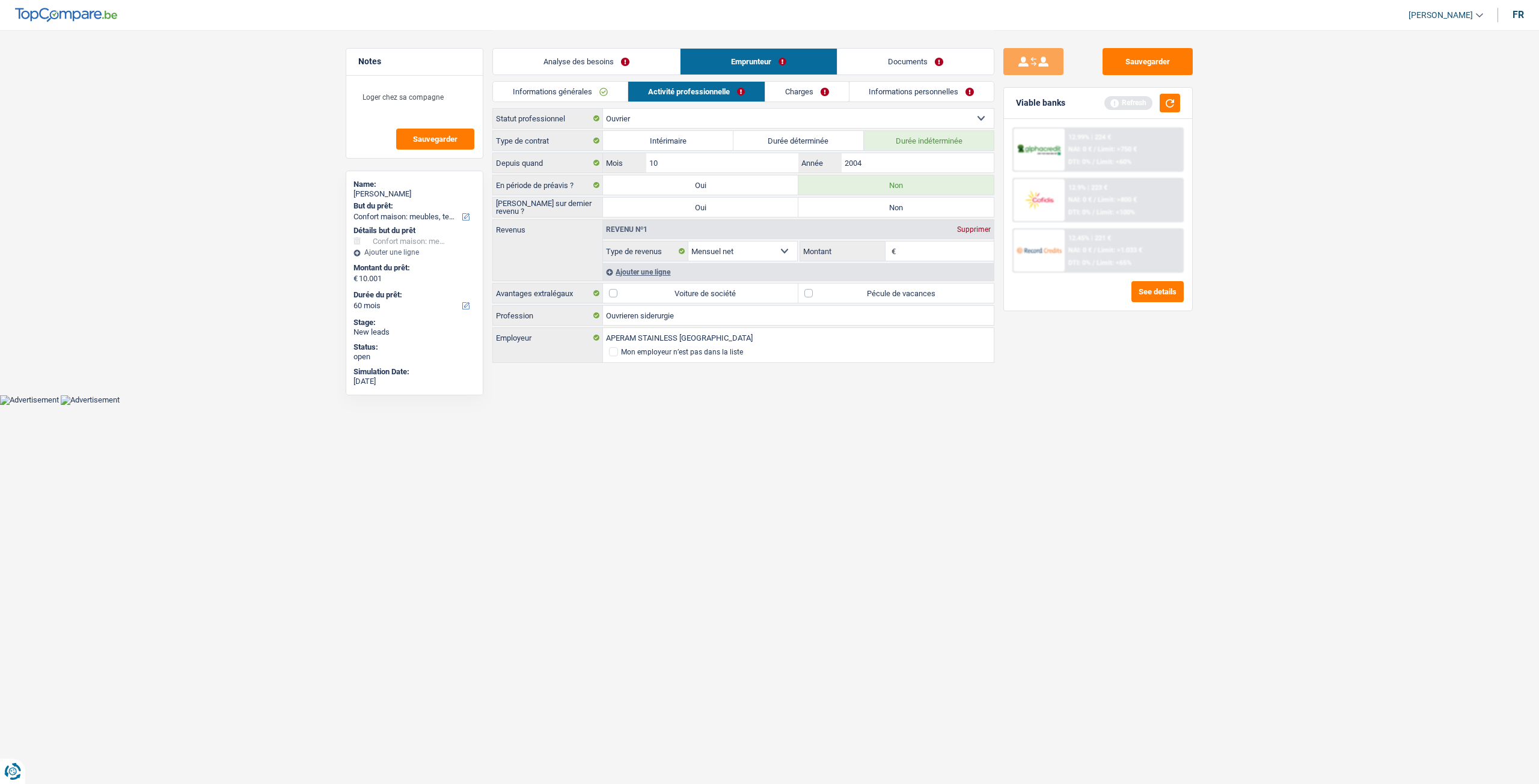
radio input "true"
click at [568, 35] on div "Analyse des besoins Emprunteur Documents" at bounding box center [743, 56] width 502 height 51
click at [571, 52] on link "Analyse des besoins" at bounding box center [586, 61] width 187 height 26
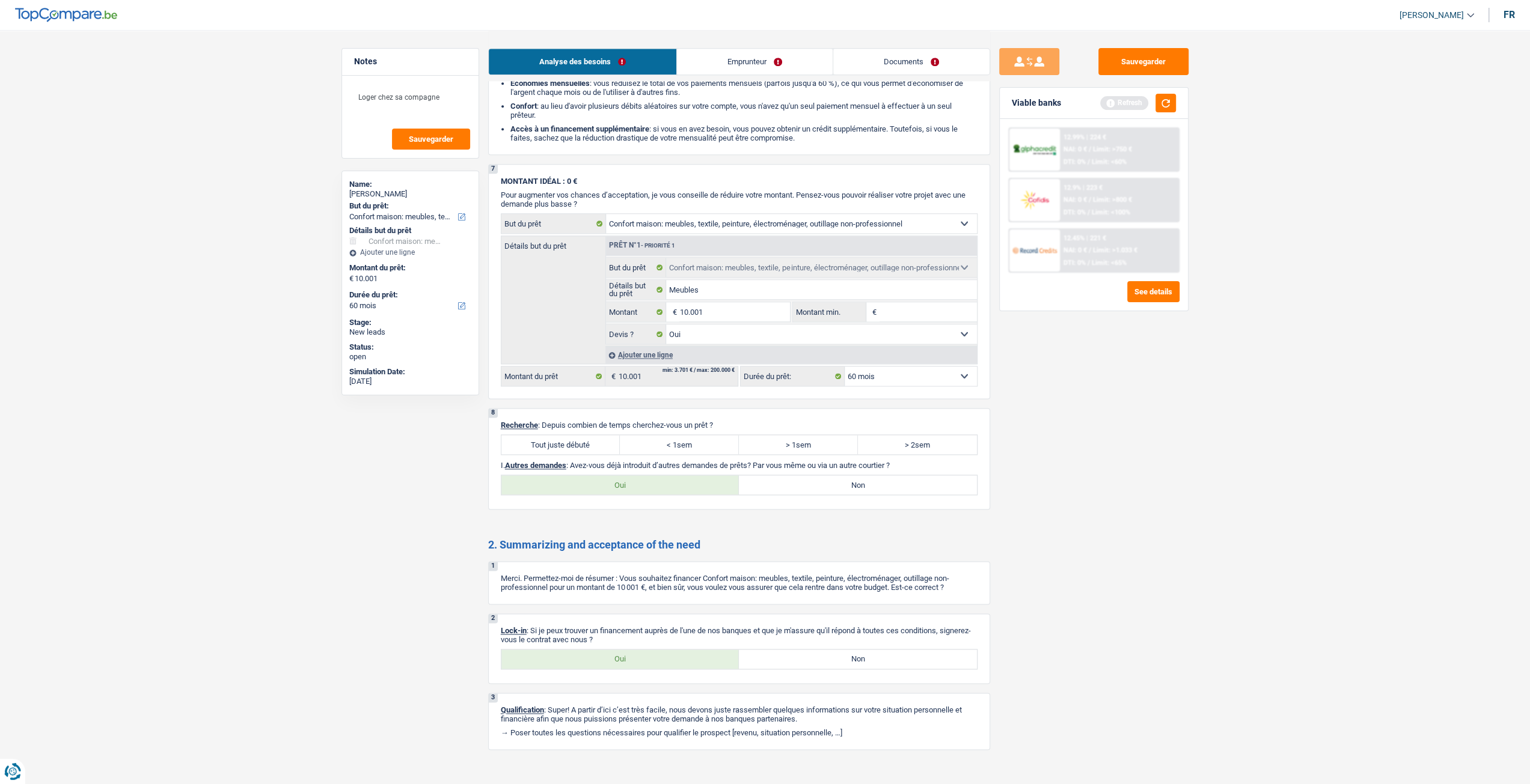
scroll to position [1428, 0]
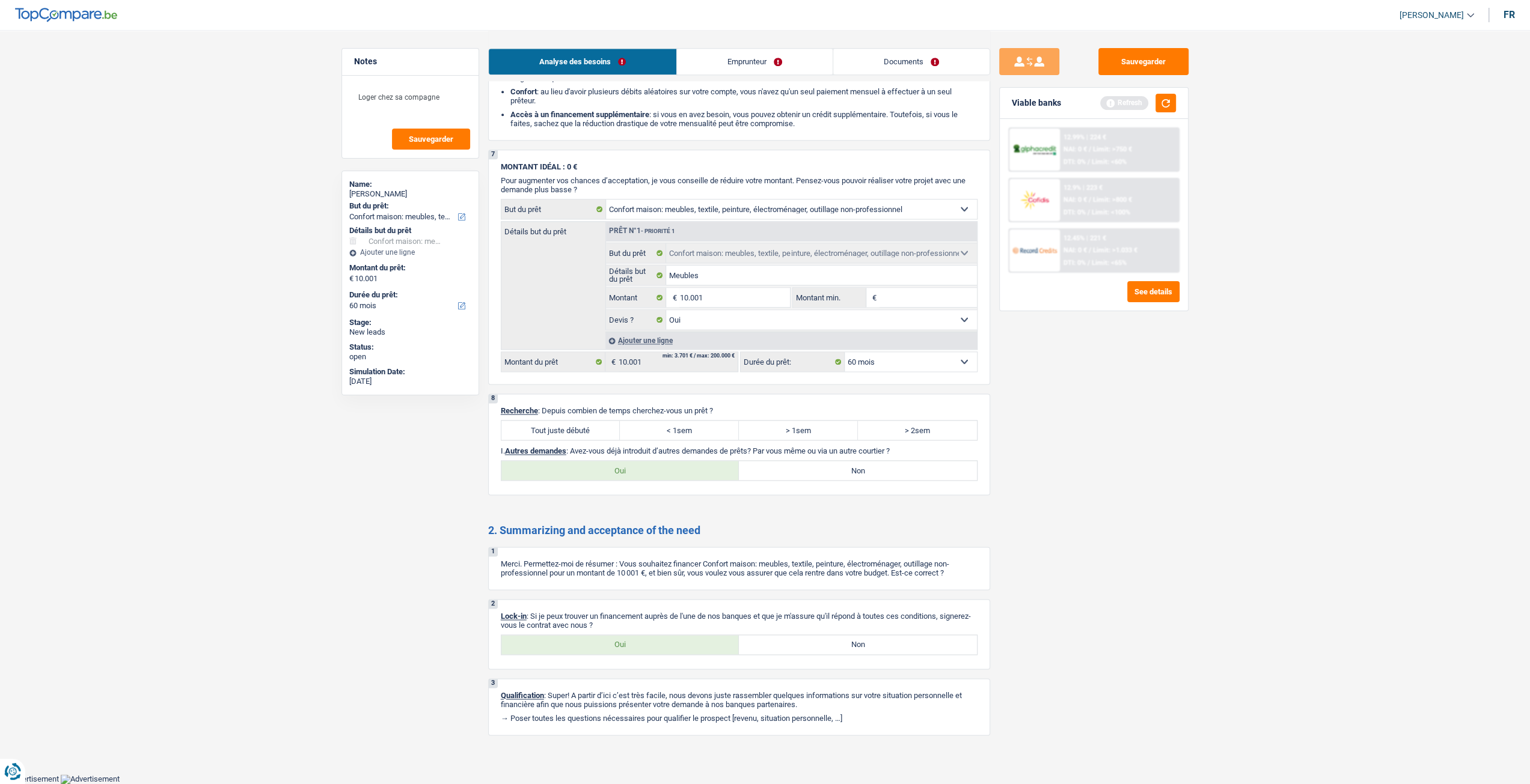
click at [583, 429] on label "Tout juste débuté" at bounding box center [561, 430] width 119 height 19
click at [583, 429] on input "Tout juste débuté" at bounding box center [561, 430] width 119 height 19
radio input "true"
click at [612, 640] on label "Oui" at bounding box center [620, 644] width 238 height 19
click at [612, 640] on input "Oui" at bounding box center [620, 644] width 238 height 19
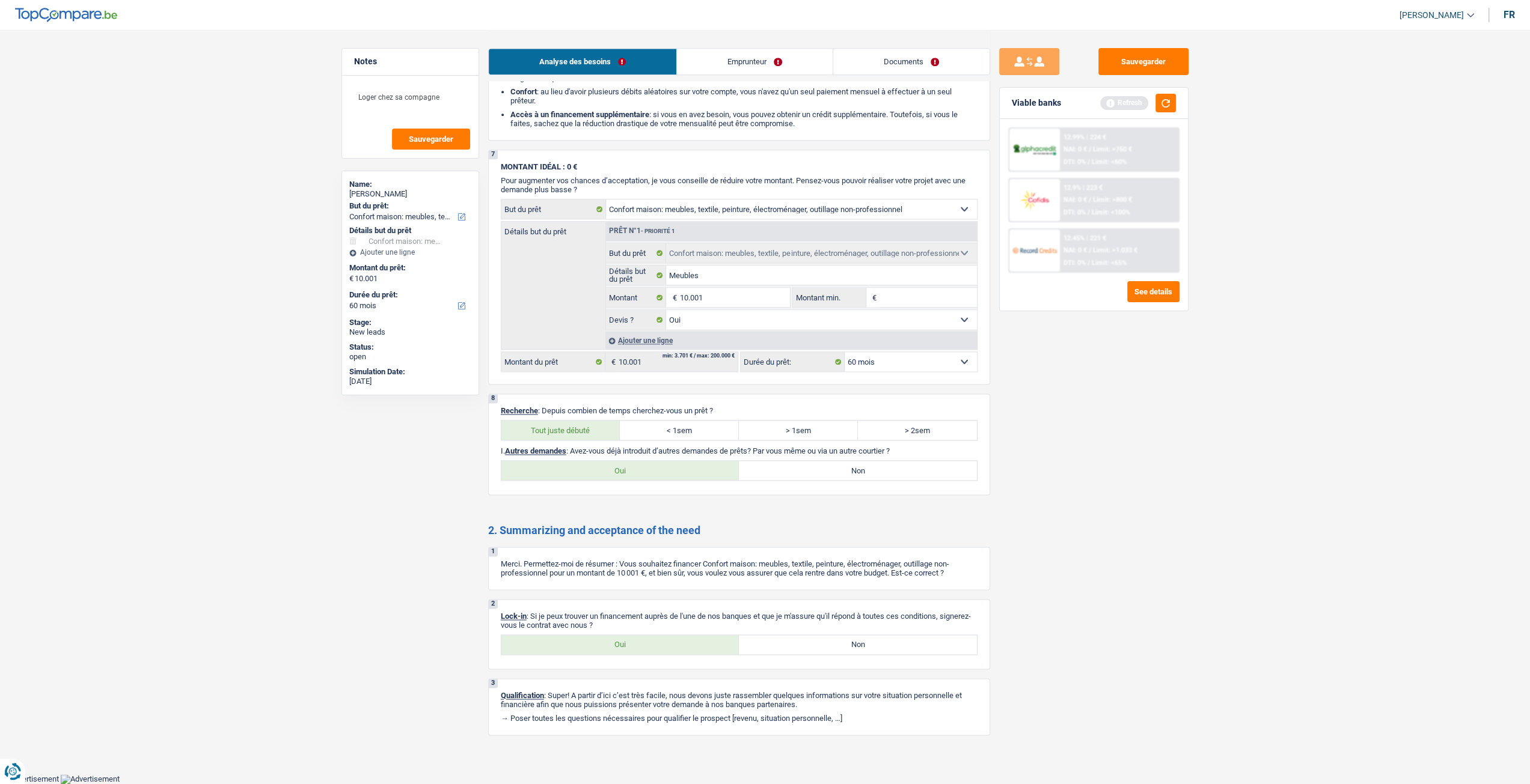
radio input "true"
click at [743, 59] on link "Emprunteur" at bounding box center [755, 61] width 156 height 26
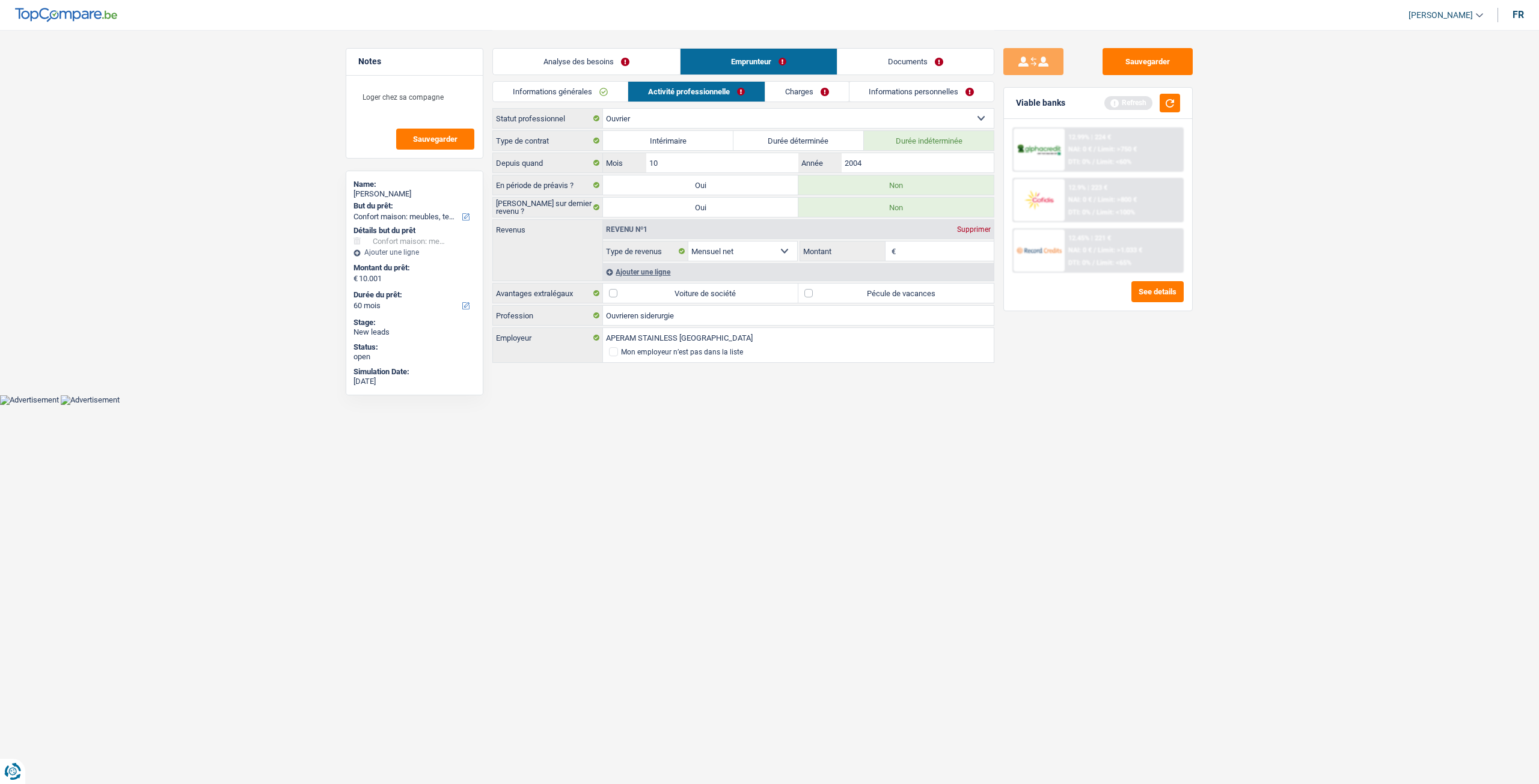
click at [928, 250] on input "Montant" at bounding box center [946, 251] width 95 height 19
type input "3"
type input "33"
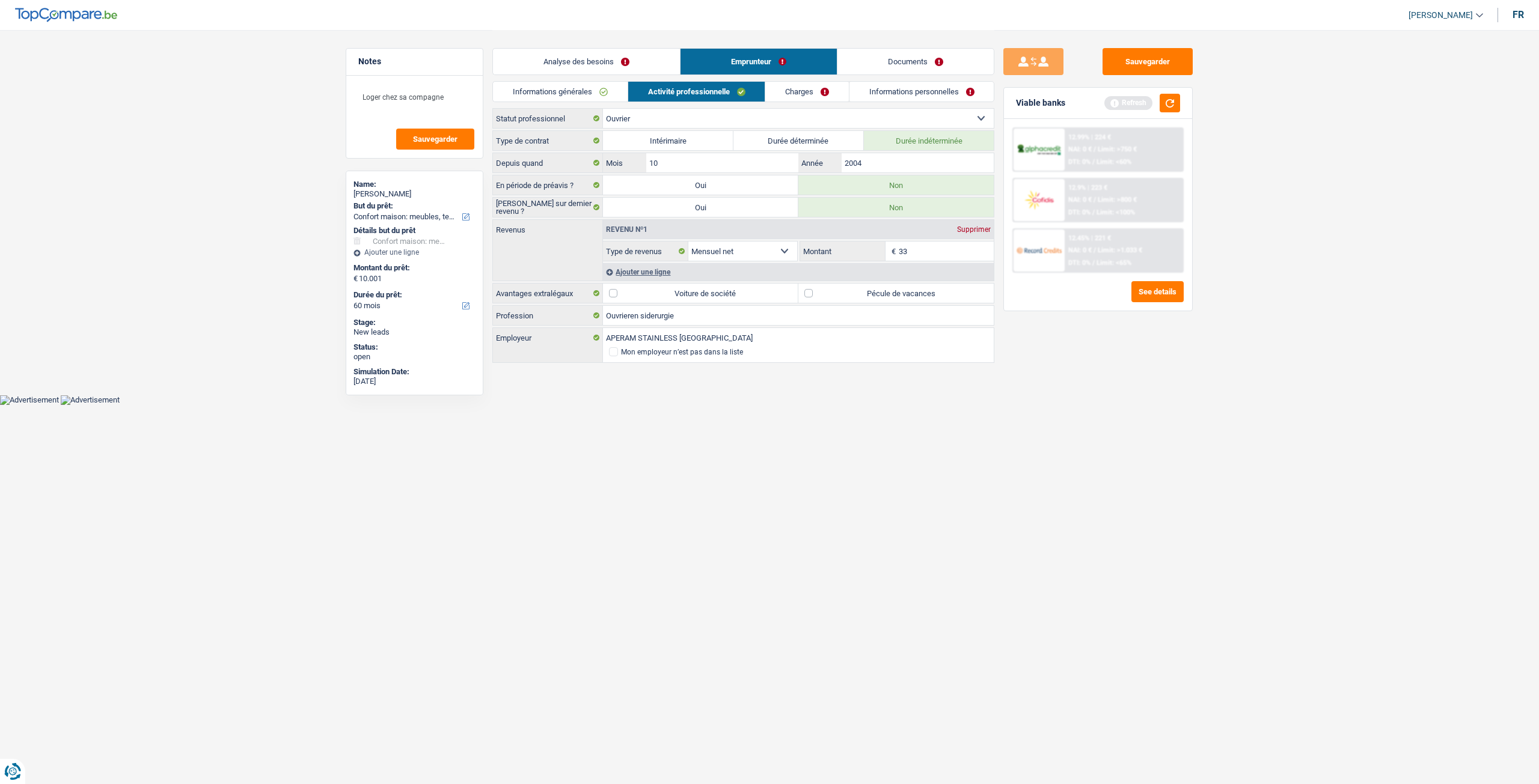
type input "330"
type input "3.300"
click at [1088, 397] on div "Sauvegarder Viable banks Refresh 12.99% | 224 € NAI: 0 € / Limit: >750 € DTI: 0…" at bounding box center [1097, 406] width 207 height 717
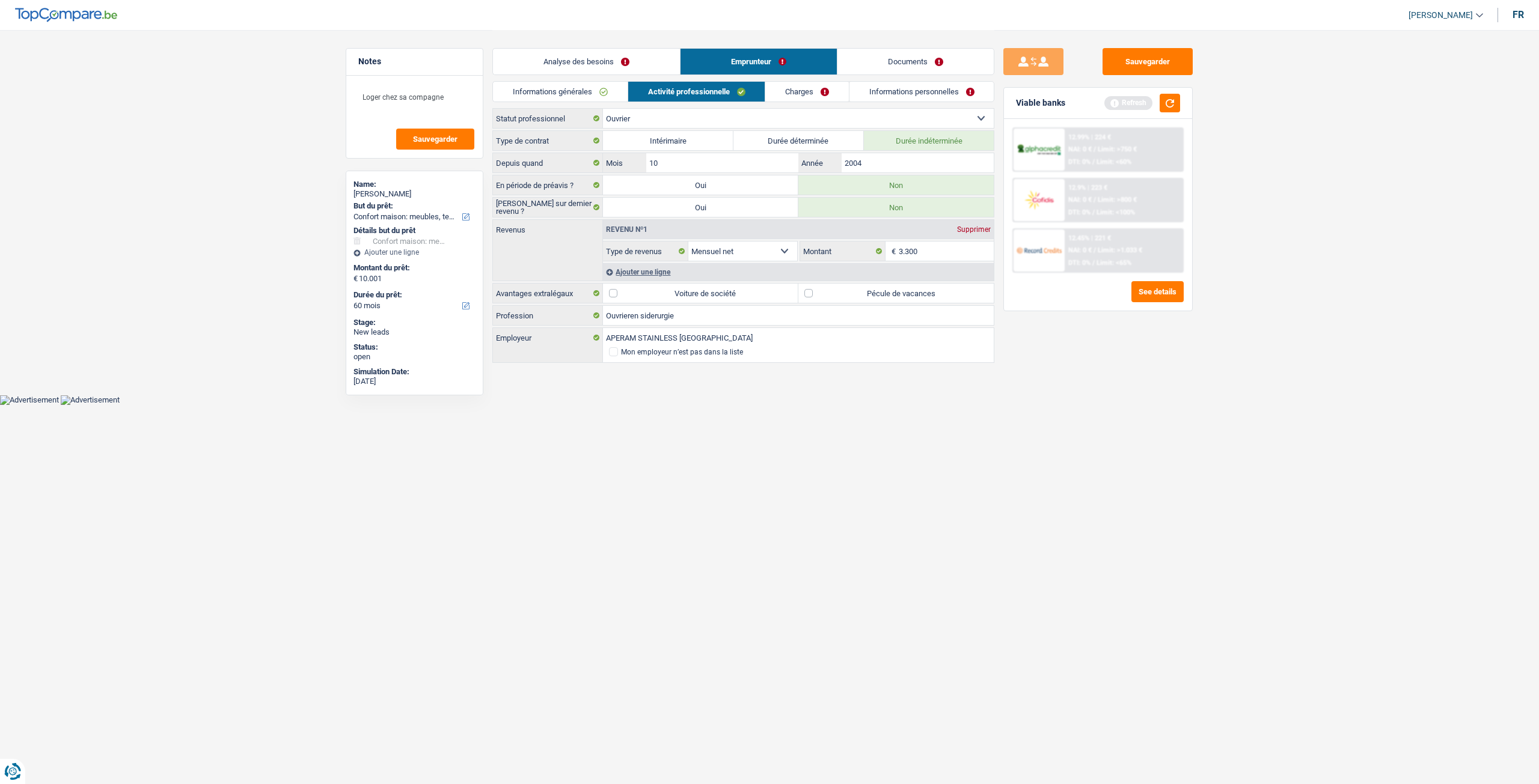
click at [624, 69] on link "Analyse des besoins" at bounding box center [586, 61] width 187 height 26
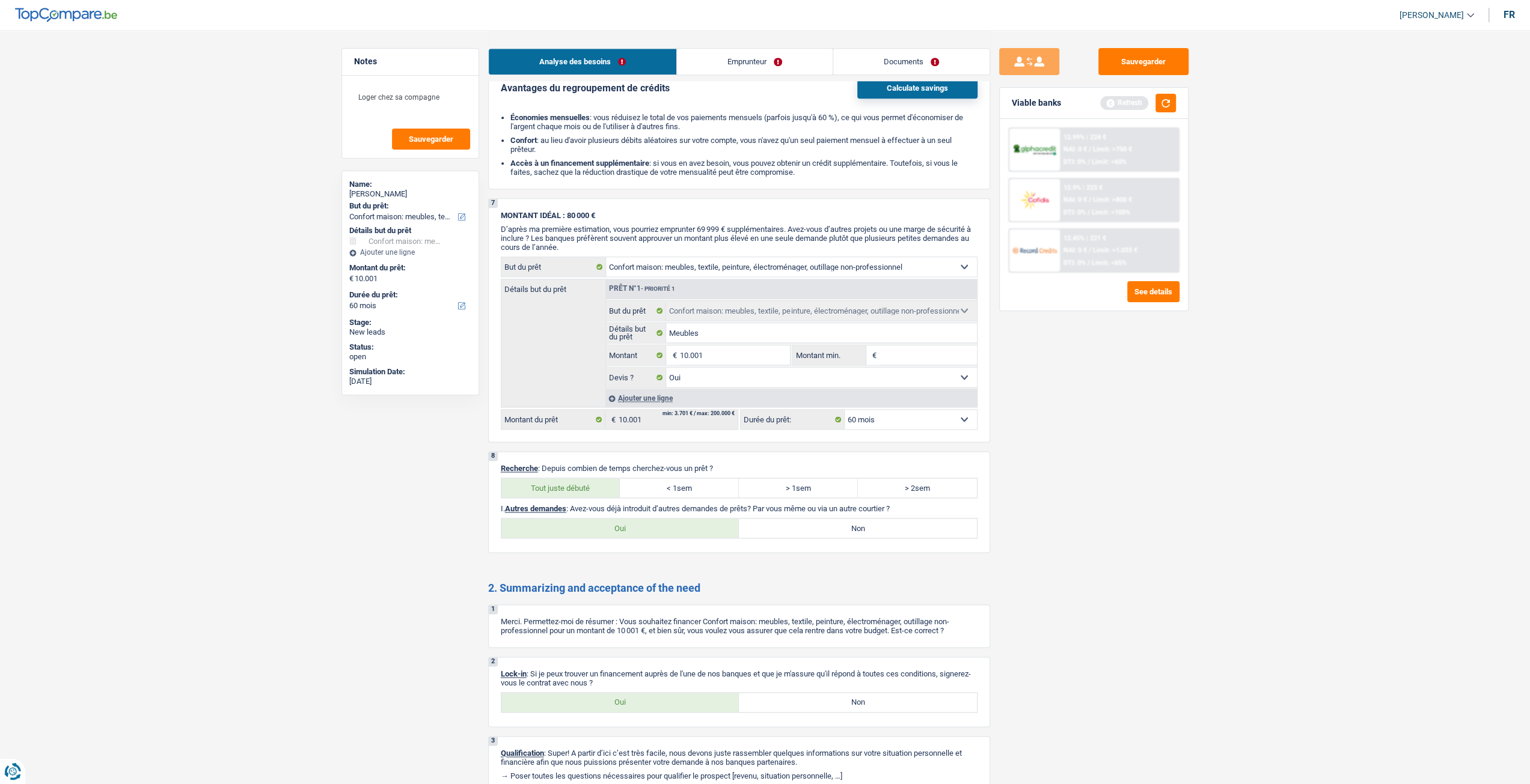
scroll to position [1382, 0]
click at [1162, 108] on button "button" at bounding box center [1165, 103] width 20 height 18
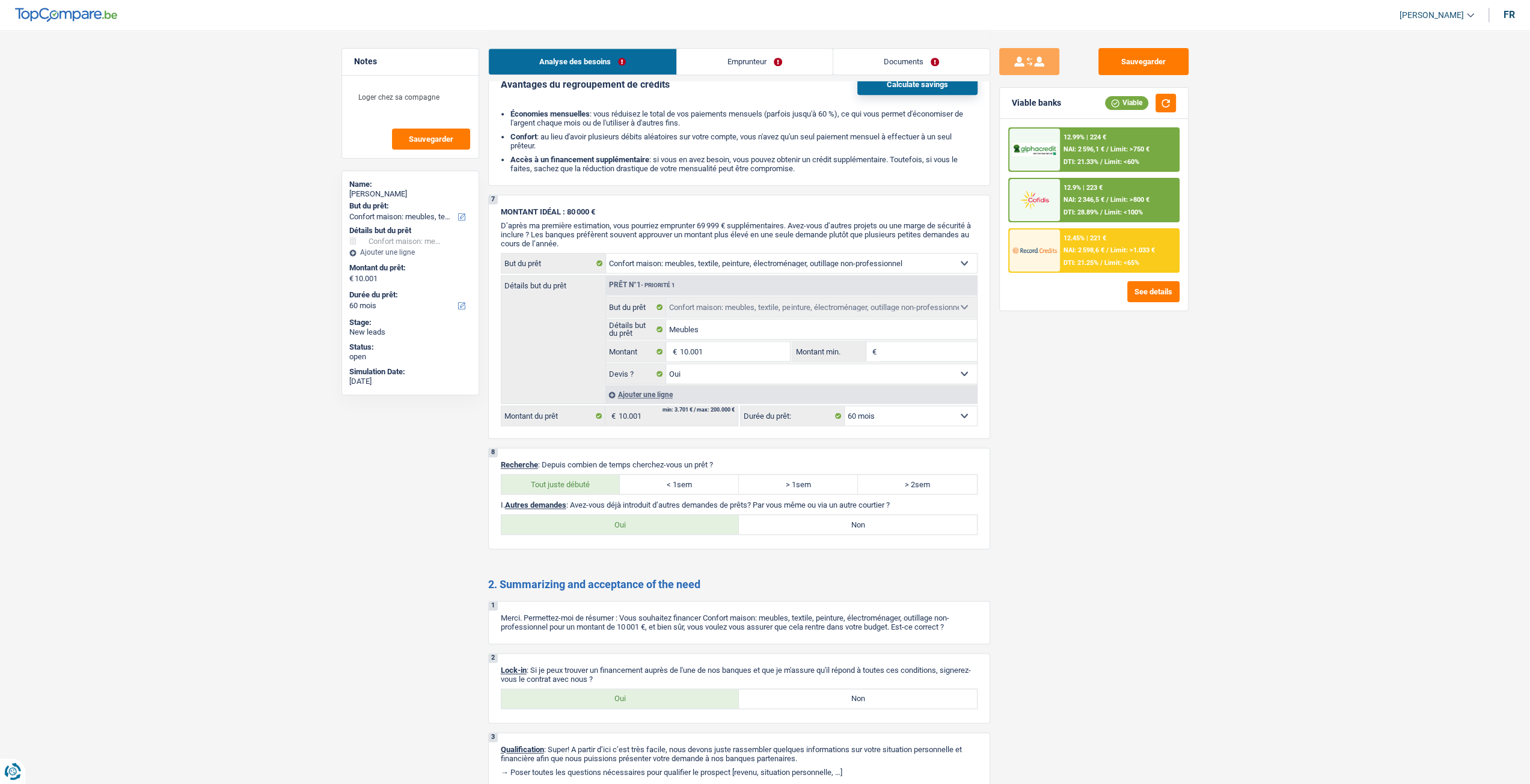
click at [836, 515] on label "Non" at bounding box center [857, 524] width 238 height 19
click at [836, 515] on input "Non" at bounding box center [857, 524] width 238 height 19
radio input "true"
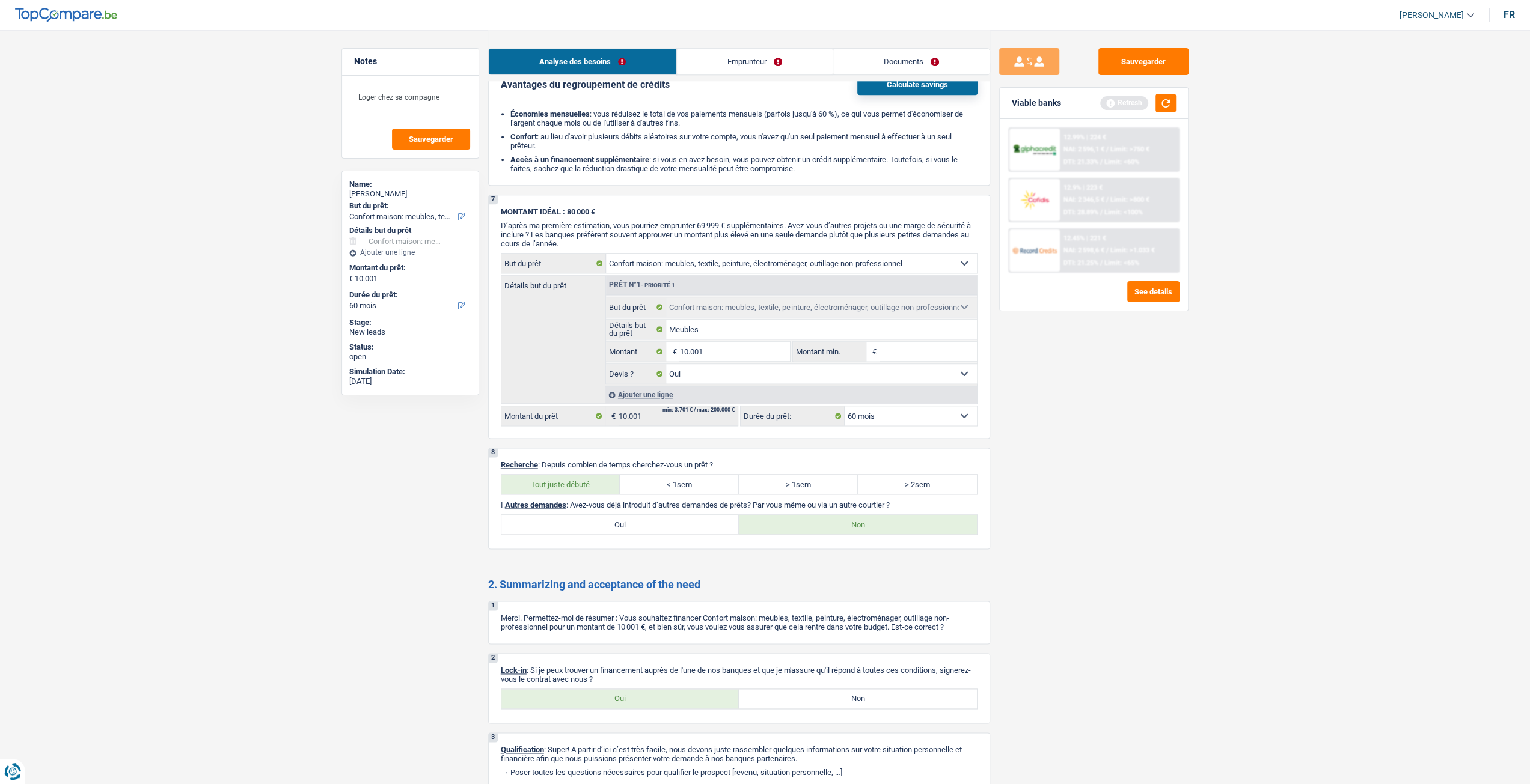
click at [836, 515] on label "Non" at bounding box center [857, 524] width 238 height 19
click at [836, 515] on input "Non" at bounding box center [857, 524] width 238 height 19
click at [711, 52] on link "Emprunteur" at bounding box center [755, 61] width 156 height 26
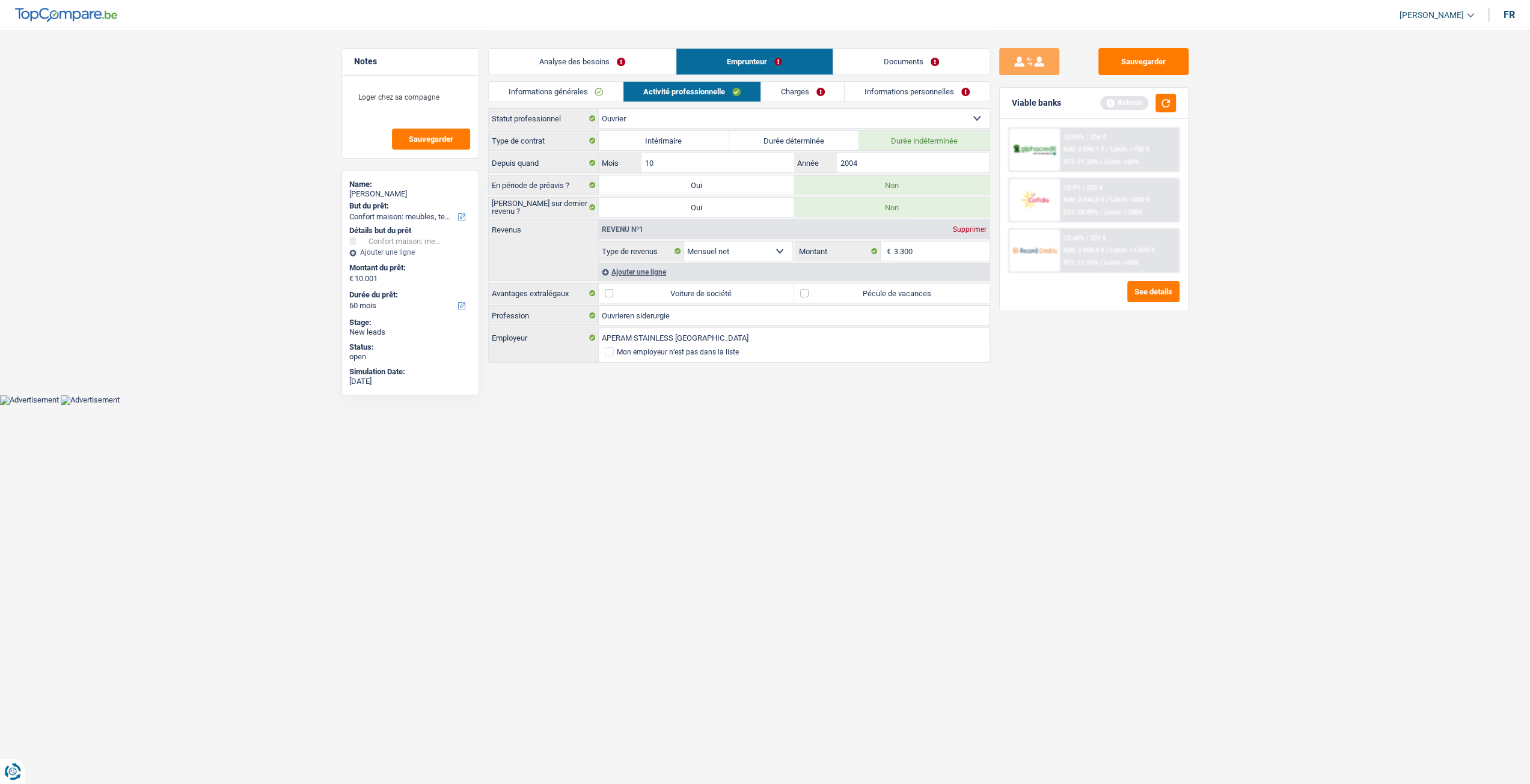
scroll to position [0, 0]
click at [573, 91] on link "Informations générales" at bounding box center [560, 92] width 135 height 20
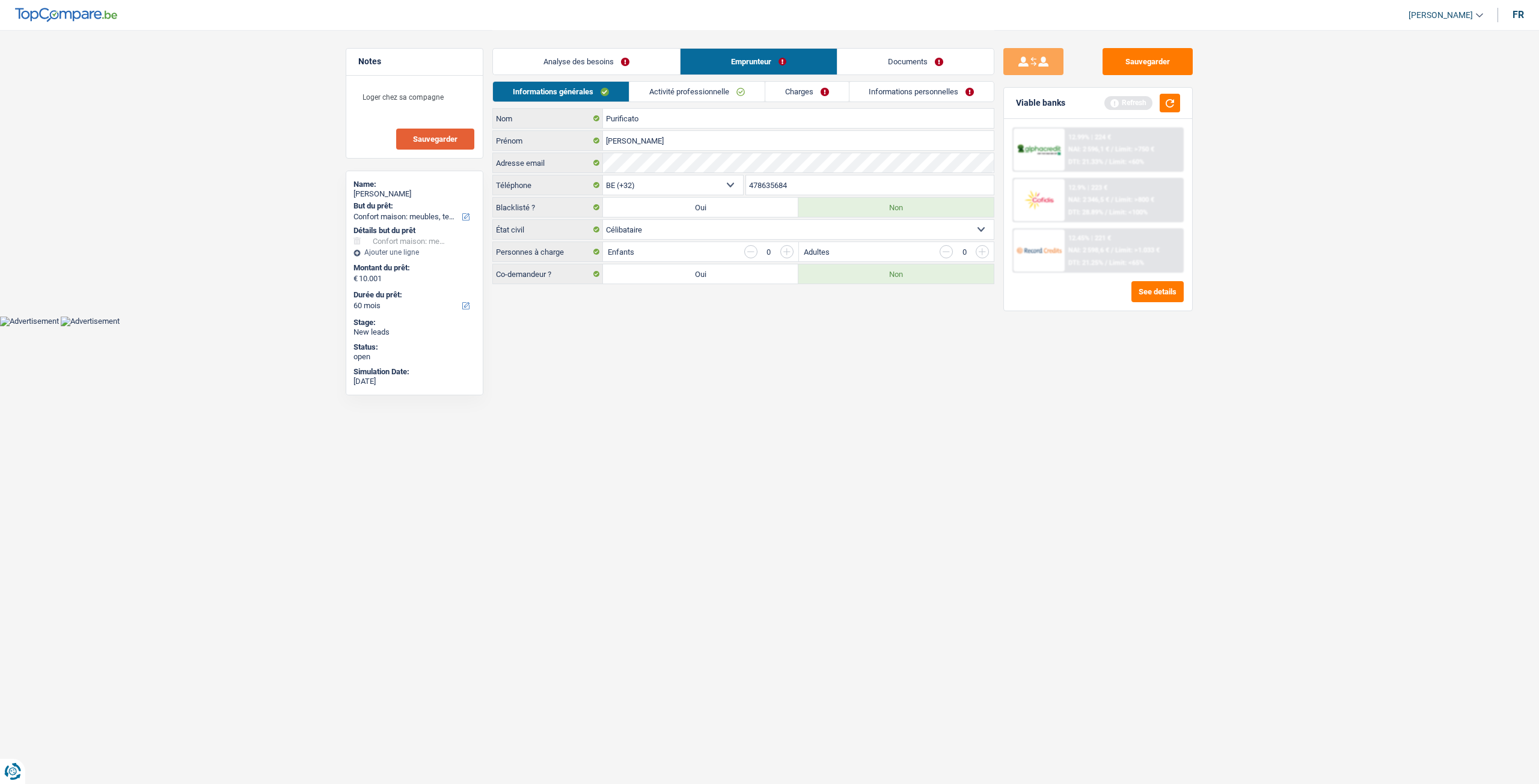
click at [451, 142] on button "Sauvegarder" at bounding box center [435, 139] width 78 height 21
click at [632, 73] on link "Analyse des besoins" at bounding box center [586, 61] width 187 height 26
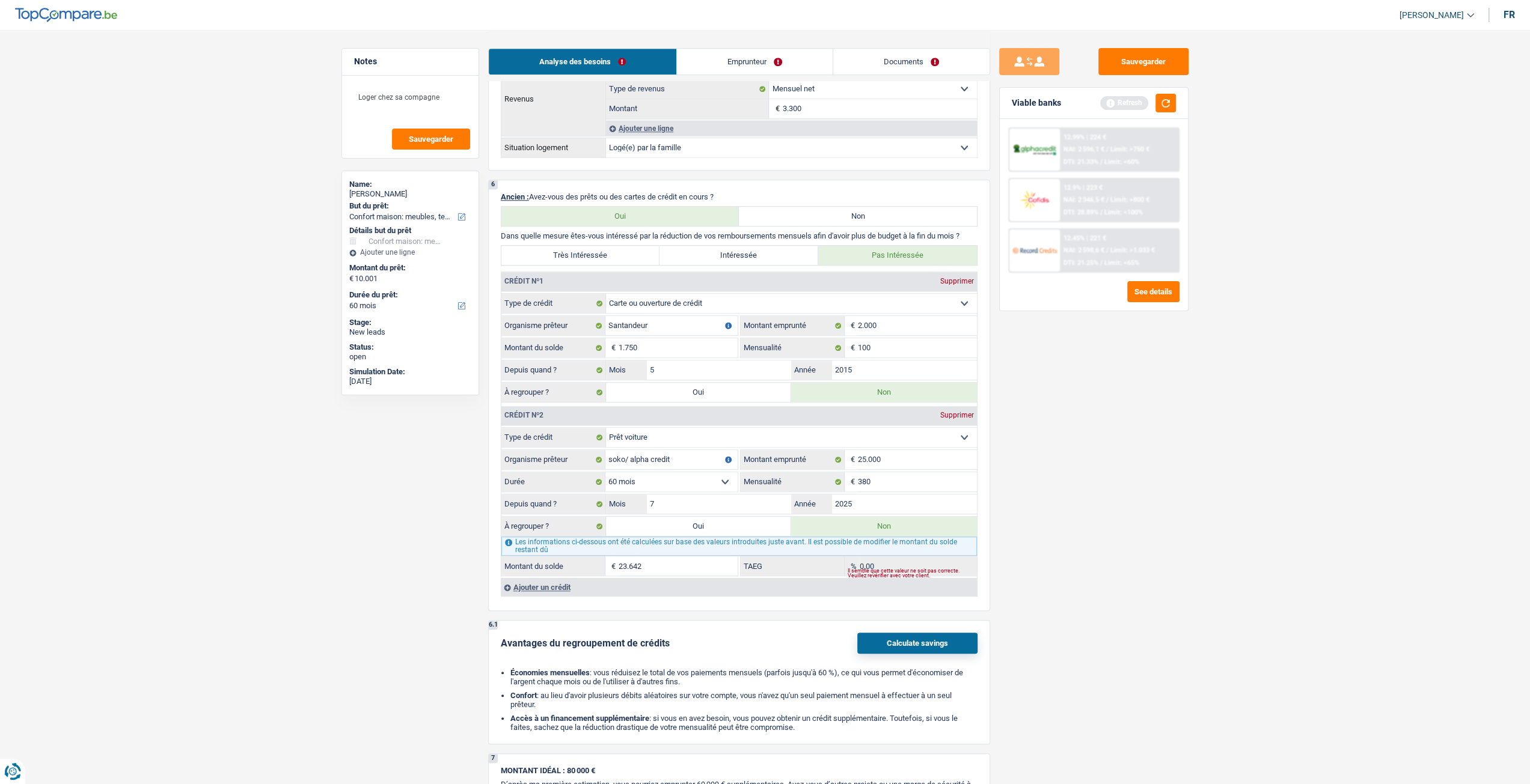
scroll to position [841, 0]
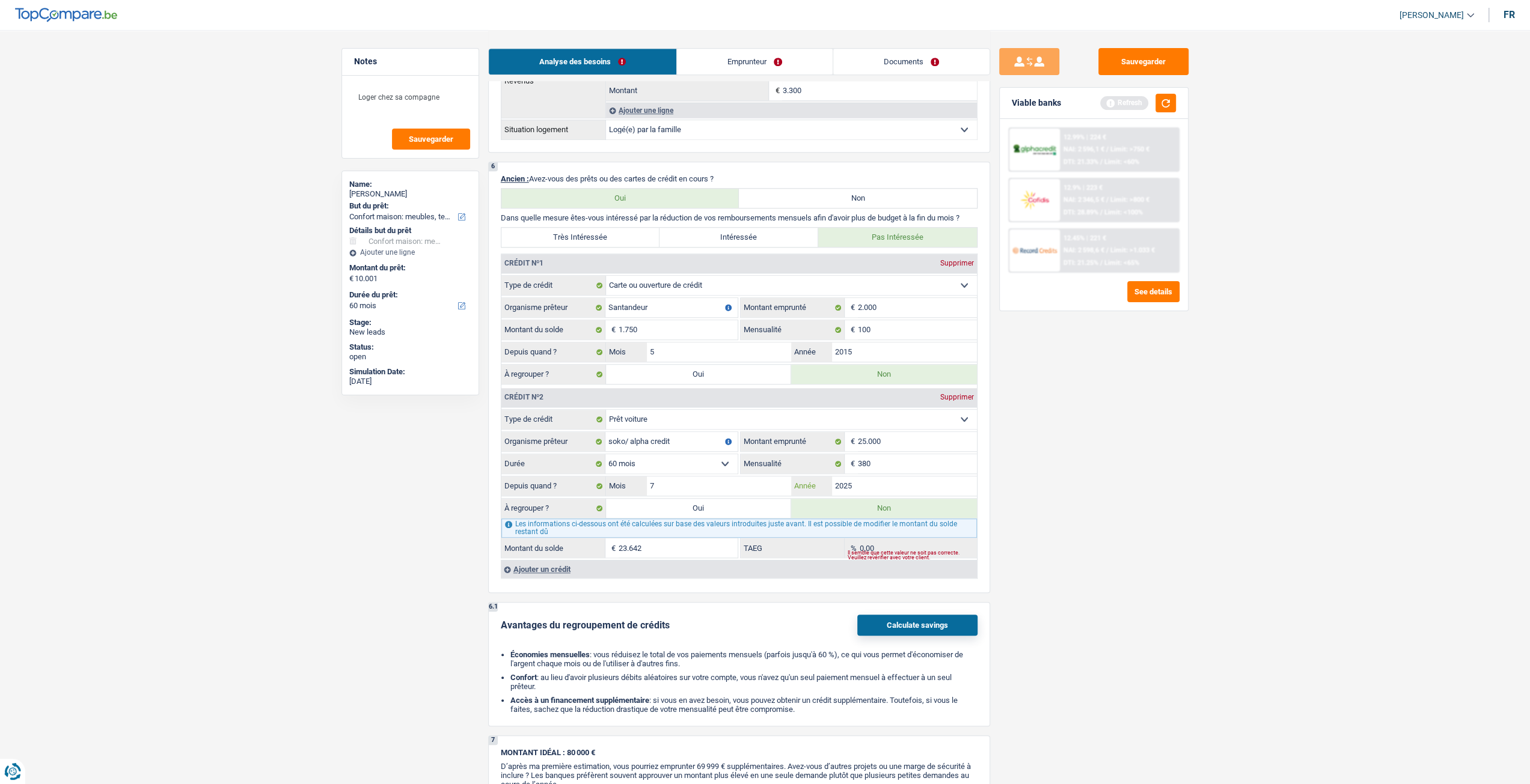
click at [882, 486] on input "2025" at bounding box center [904, 486] width 145 height 19
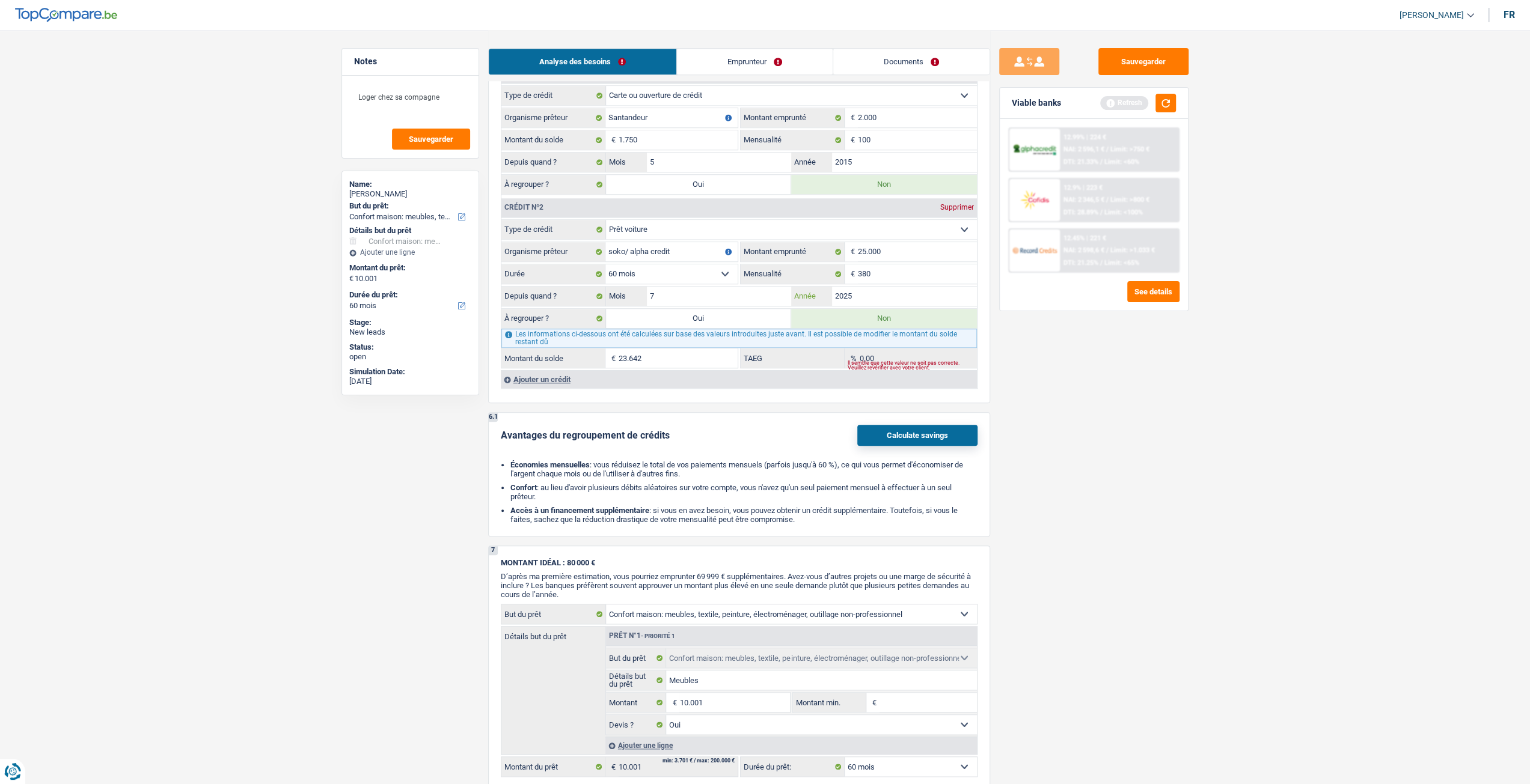
scroll to position [1022, 0]
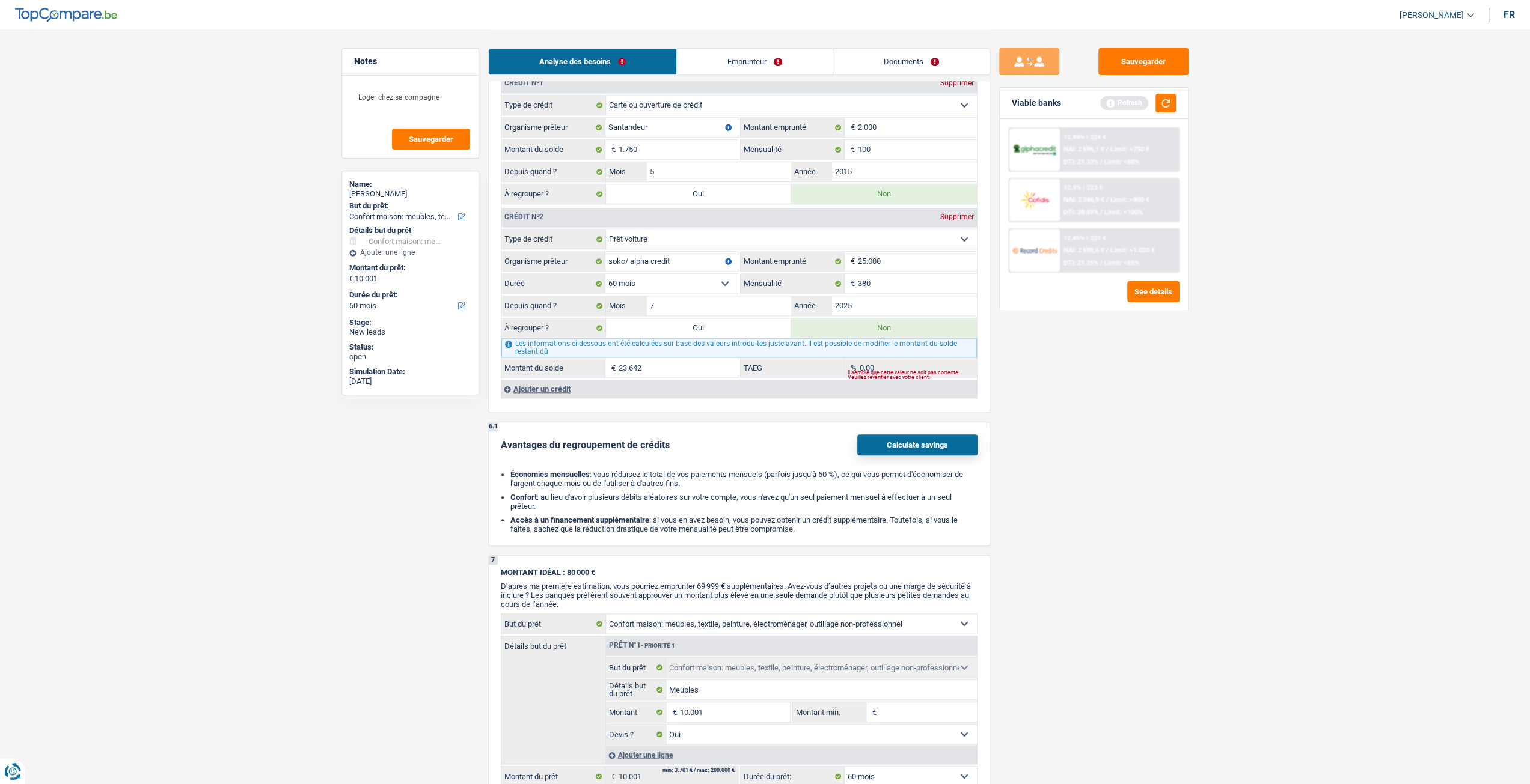
click at [743, 65] on link "Emprunteur" at bounding box center [755, 61] width 156 height 26
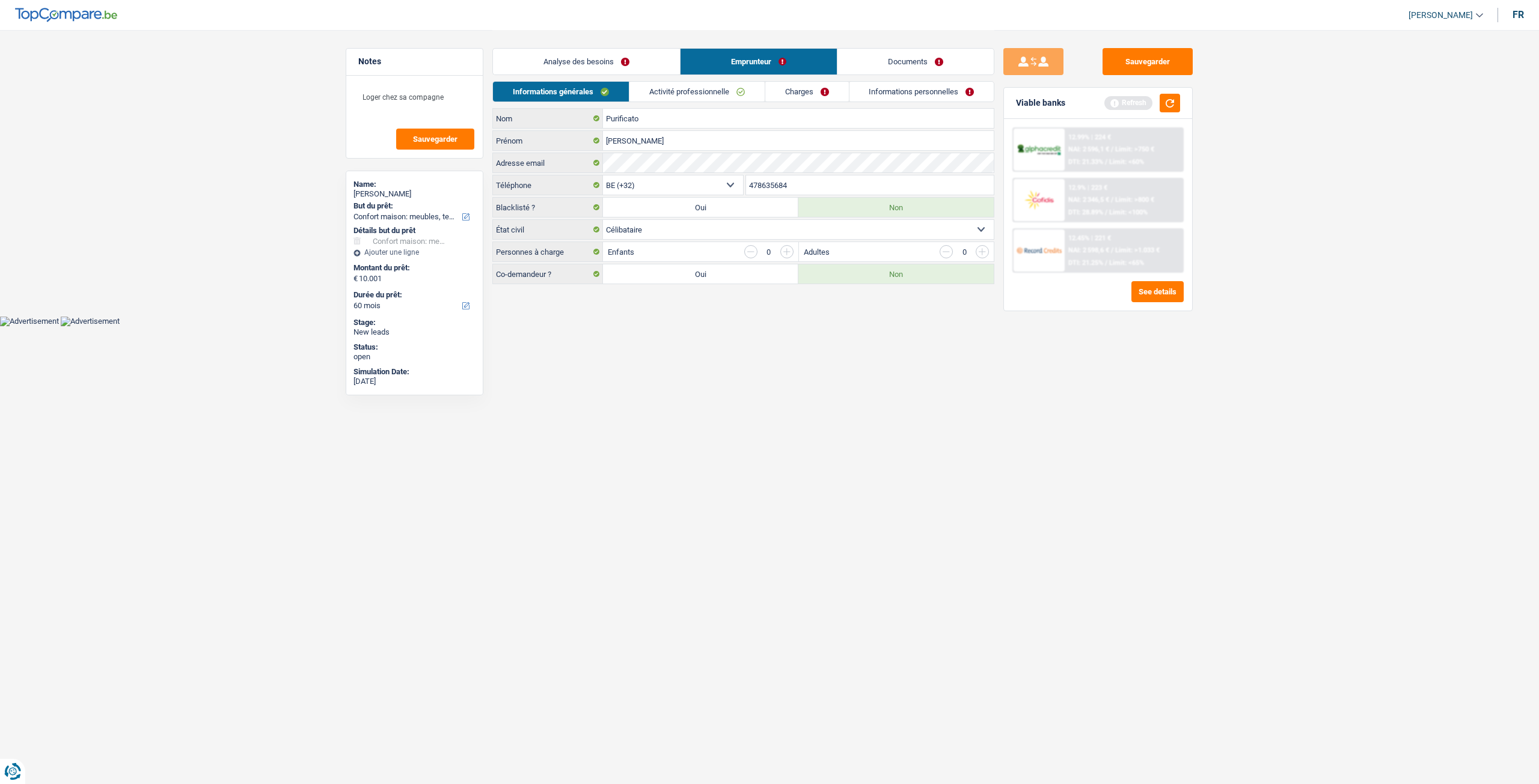
click at [681, 95] on link "Activité professionnelle" at bounding box center [697, 92] width 135 height 20
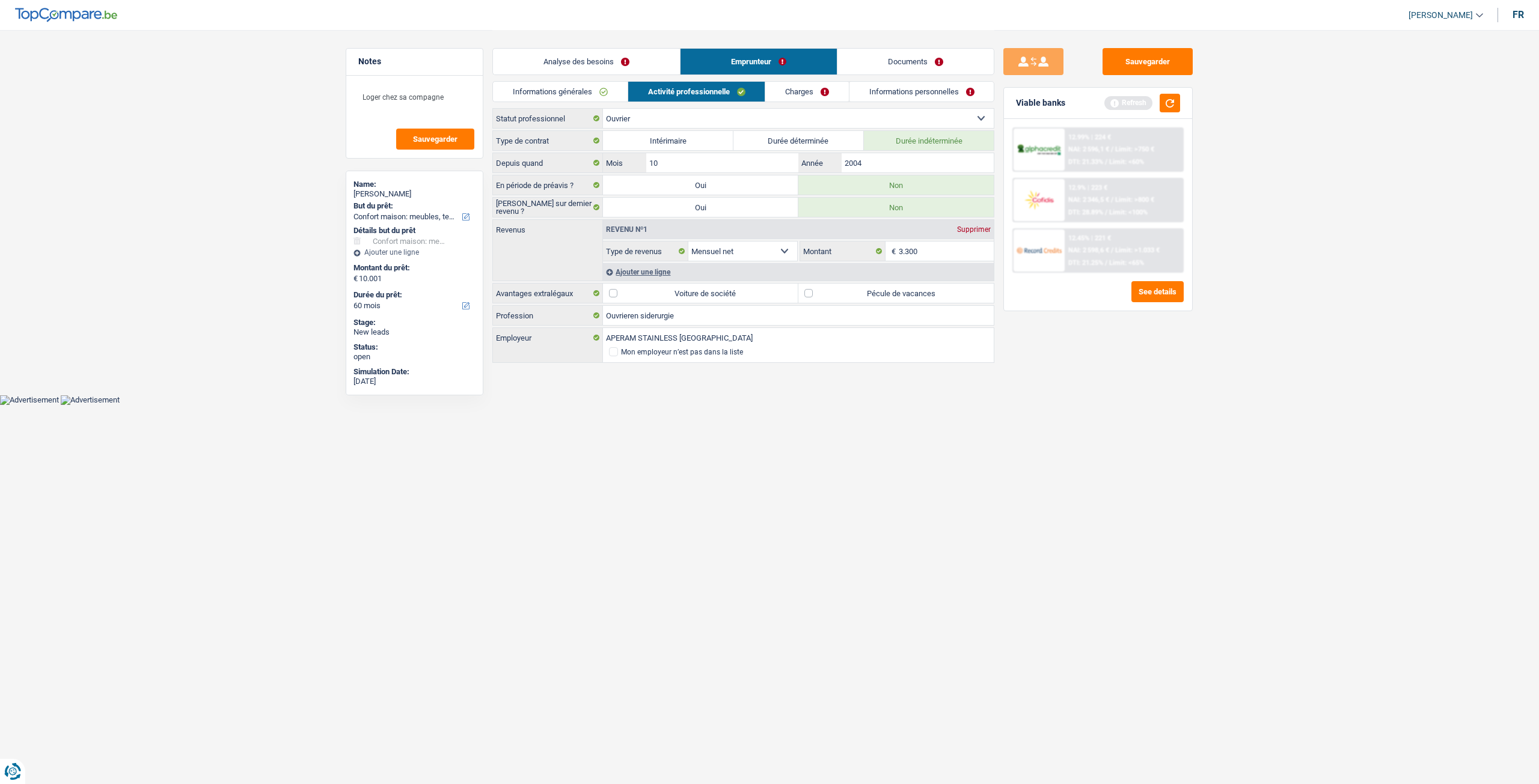
click at [561, 94] on link "Informations générales" at bounding box center [560, 92] width 135 height 20
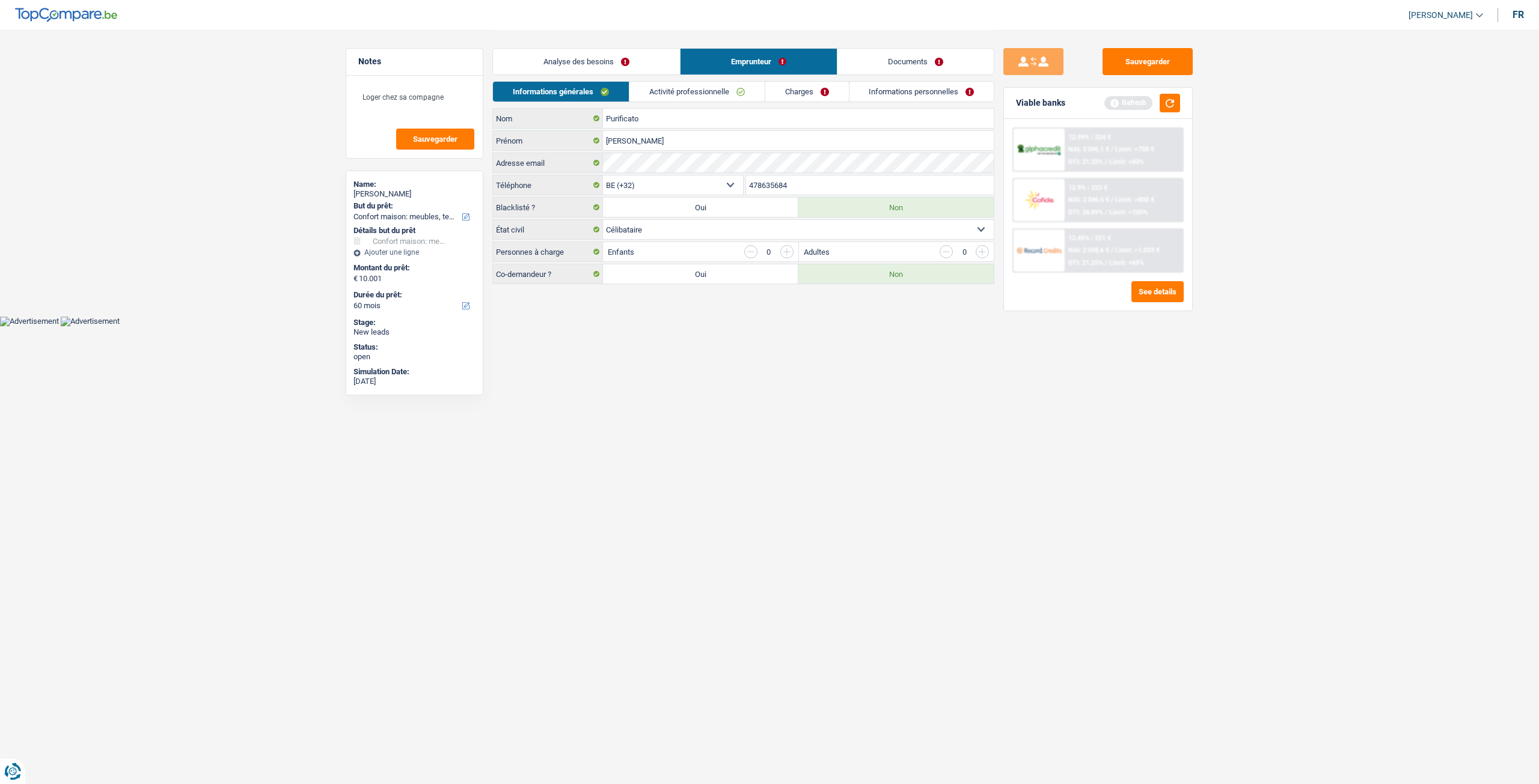
click at [657, 94] on link "Activité professionnelle" at bounding box center [697, 92] width 135 height 20
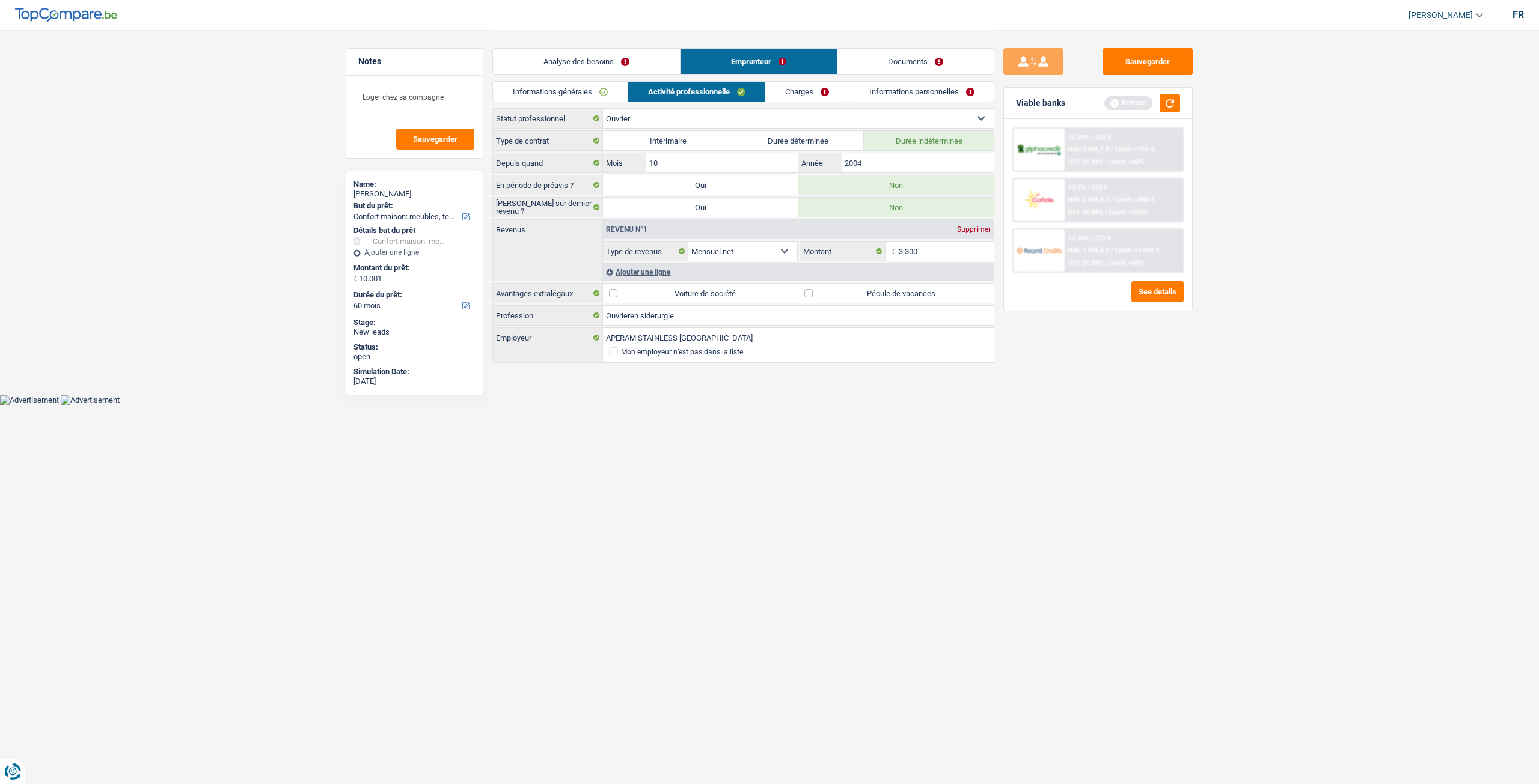
click at [592, 90] on link "Informations générales" at bounding box center [560, 92] width 135 height 20
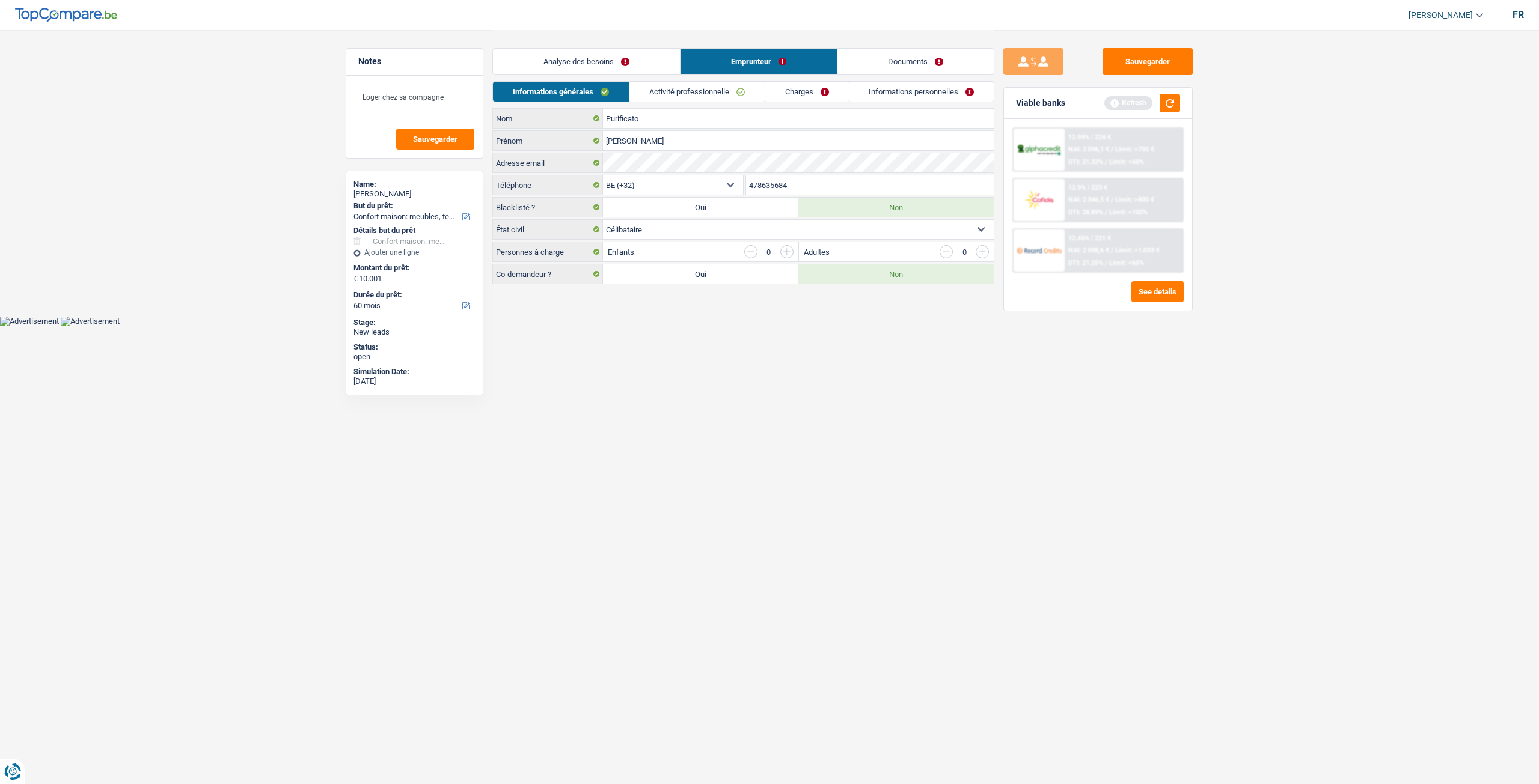
click at [684, 90] on link "Activité professionnelle" at bounding box center [697, 92] width 135 height 20
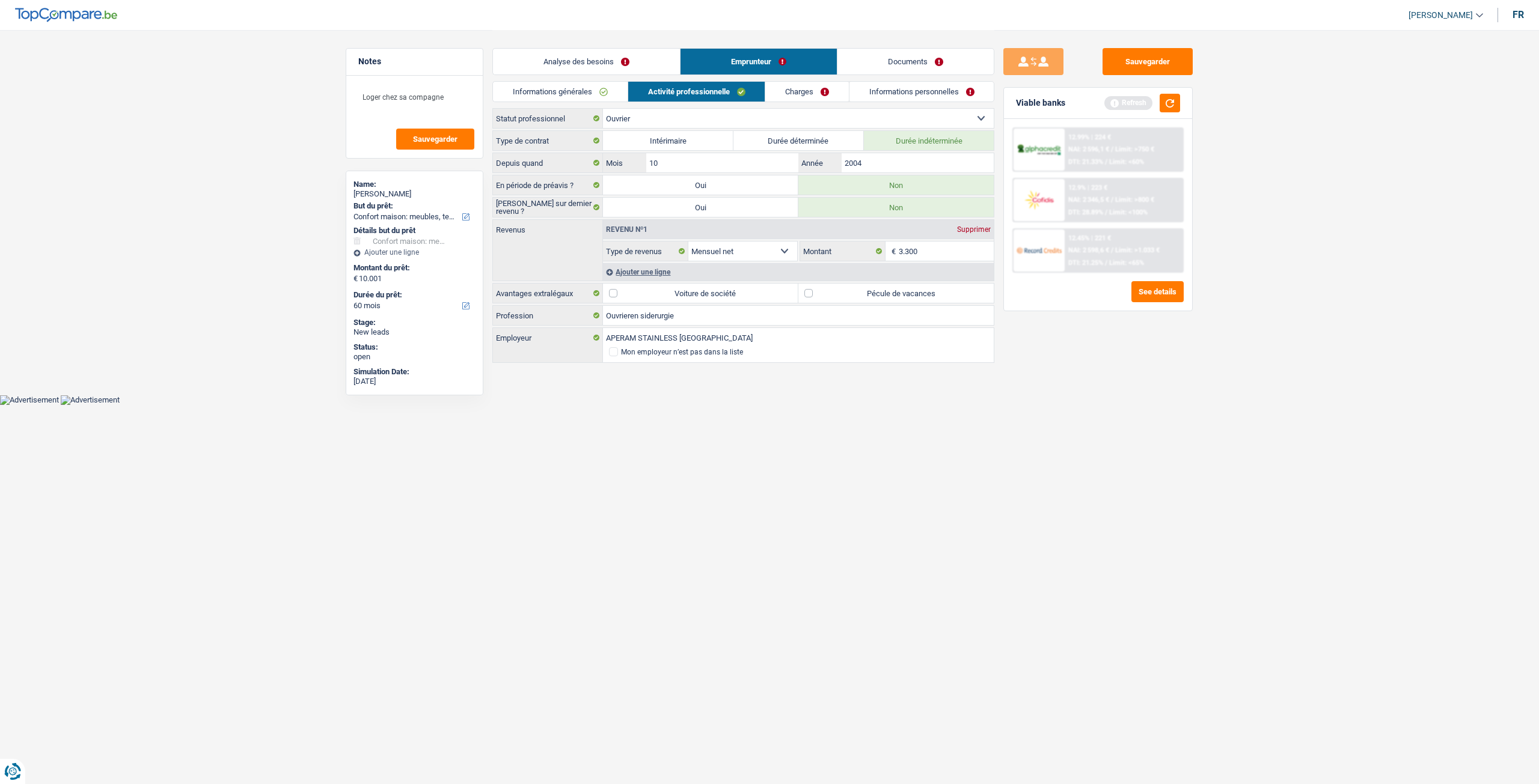
click at [652, 67] on link "Analyse des besoins" at bounding box center [586, 61] width 187 height 26
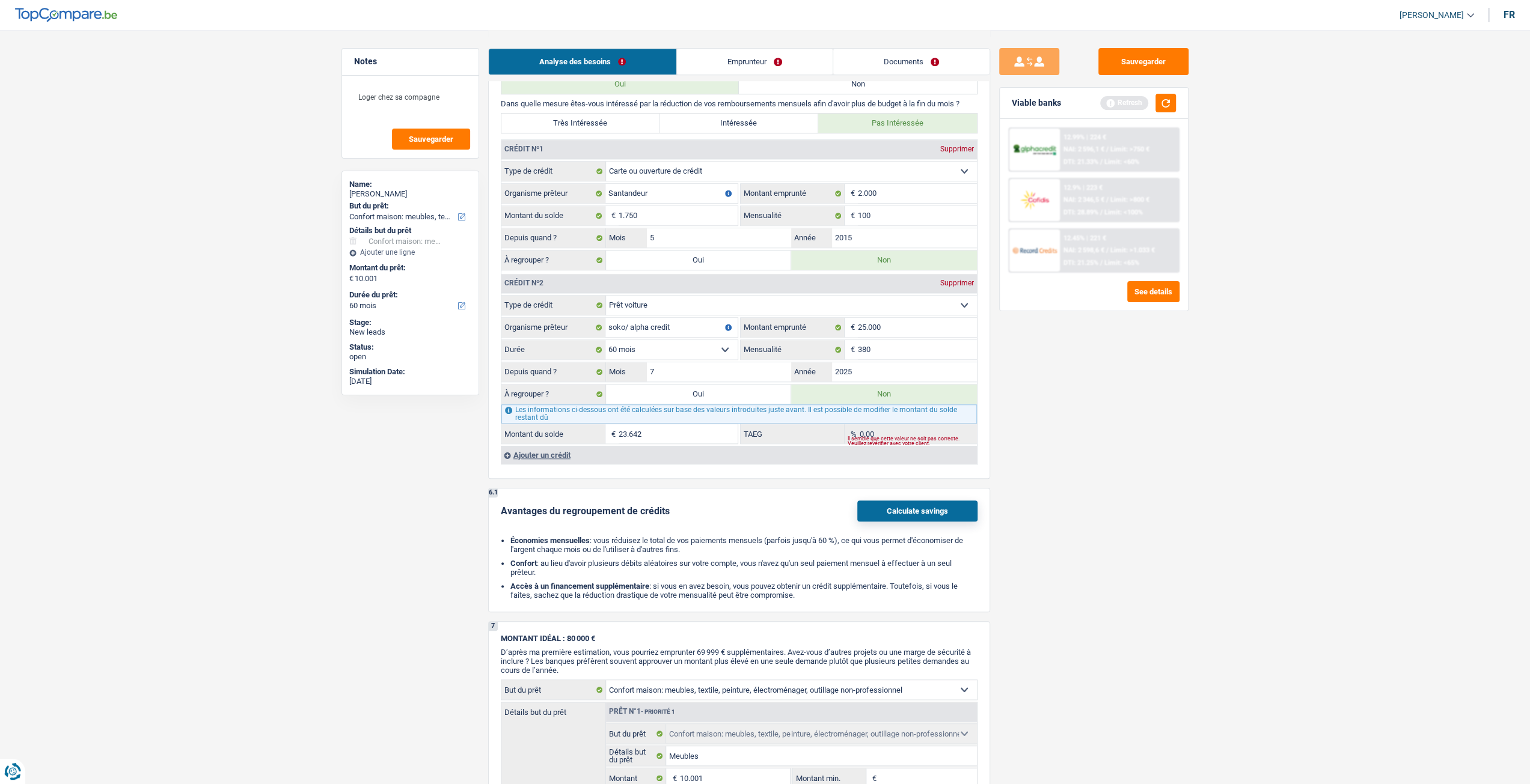
scroll to position [776, 0]
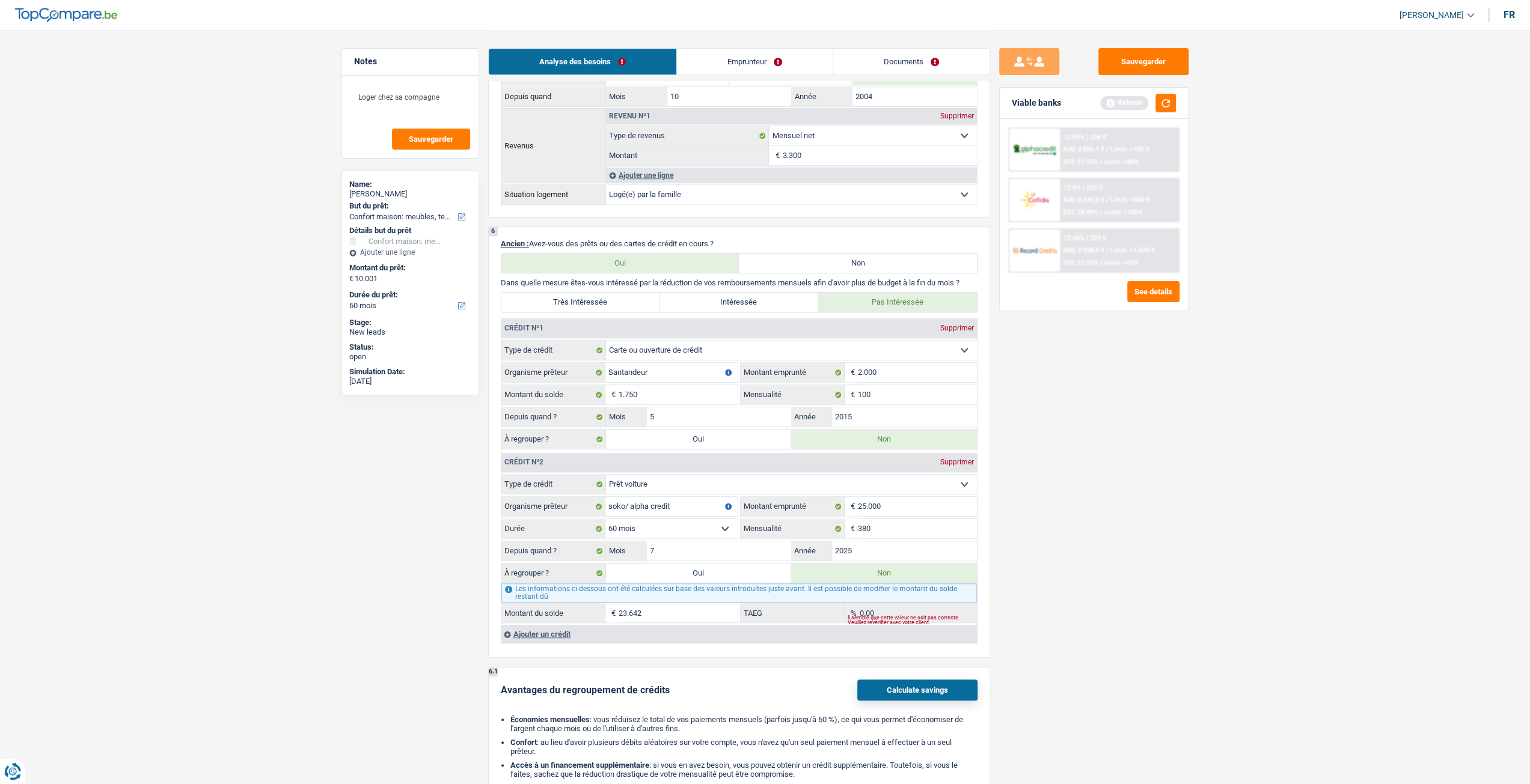
click at [730, 51] on link "Emprunteur" at bounding box center [755, 61] width 156 height 26
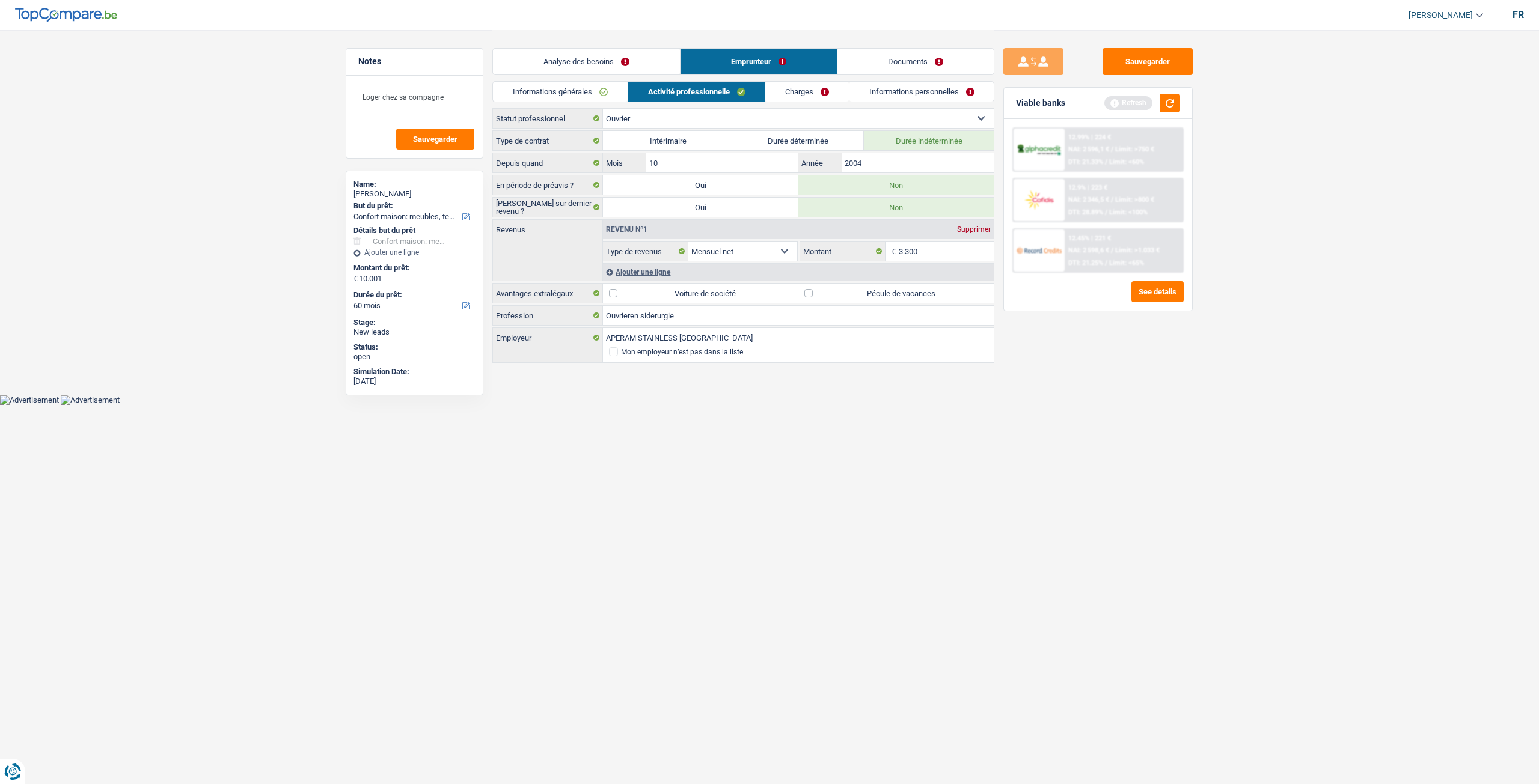
click at [562, 95] on link "Informations générales" at bounding box center [560, 92] width 135 height 20
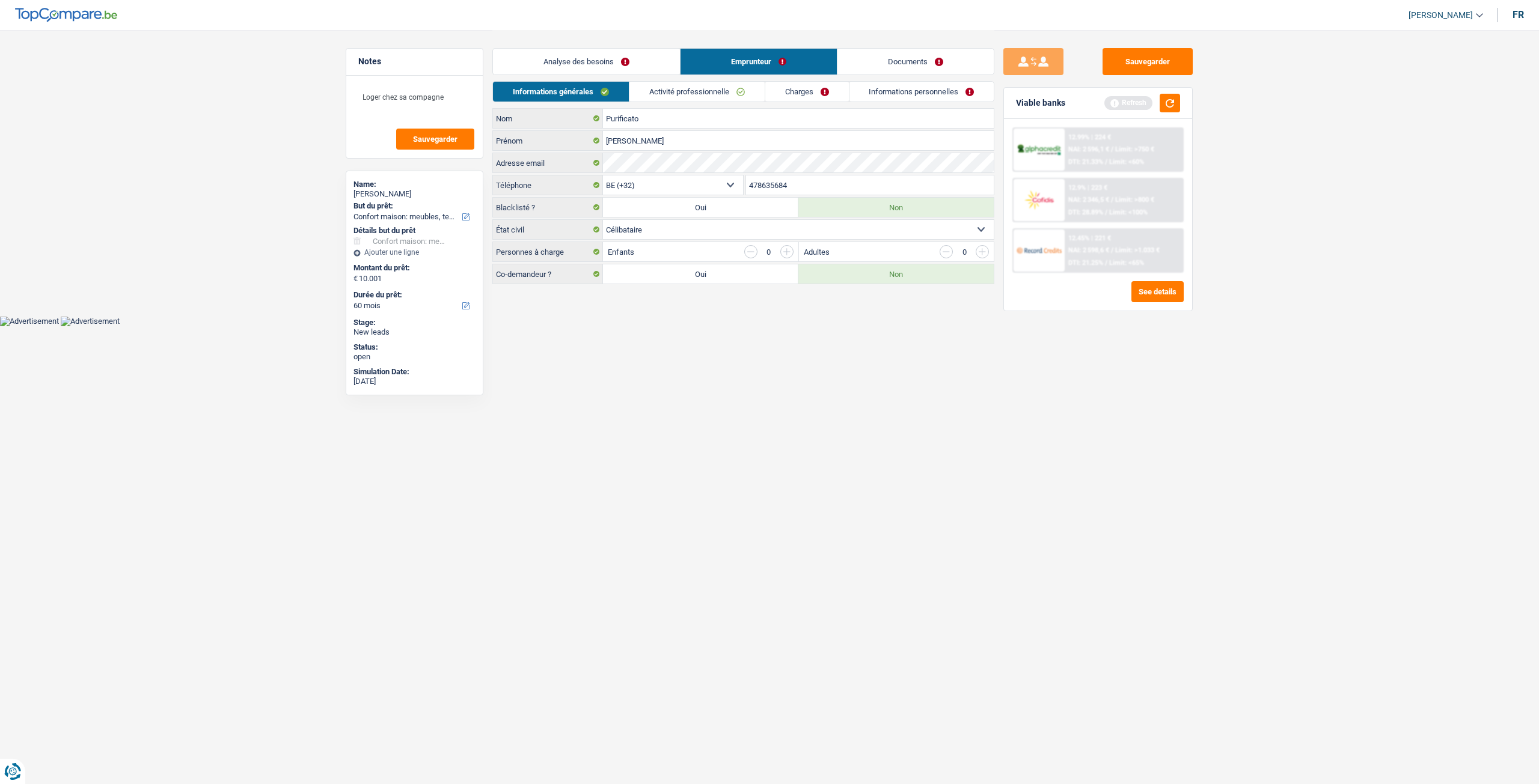
click at [672, 95] on link "Activité professionnelle" at bounding box center [697, 92] width 135 height 20
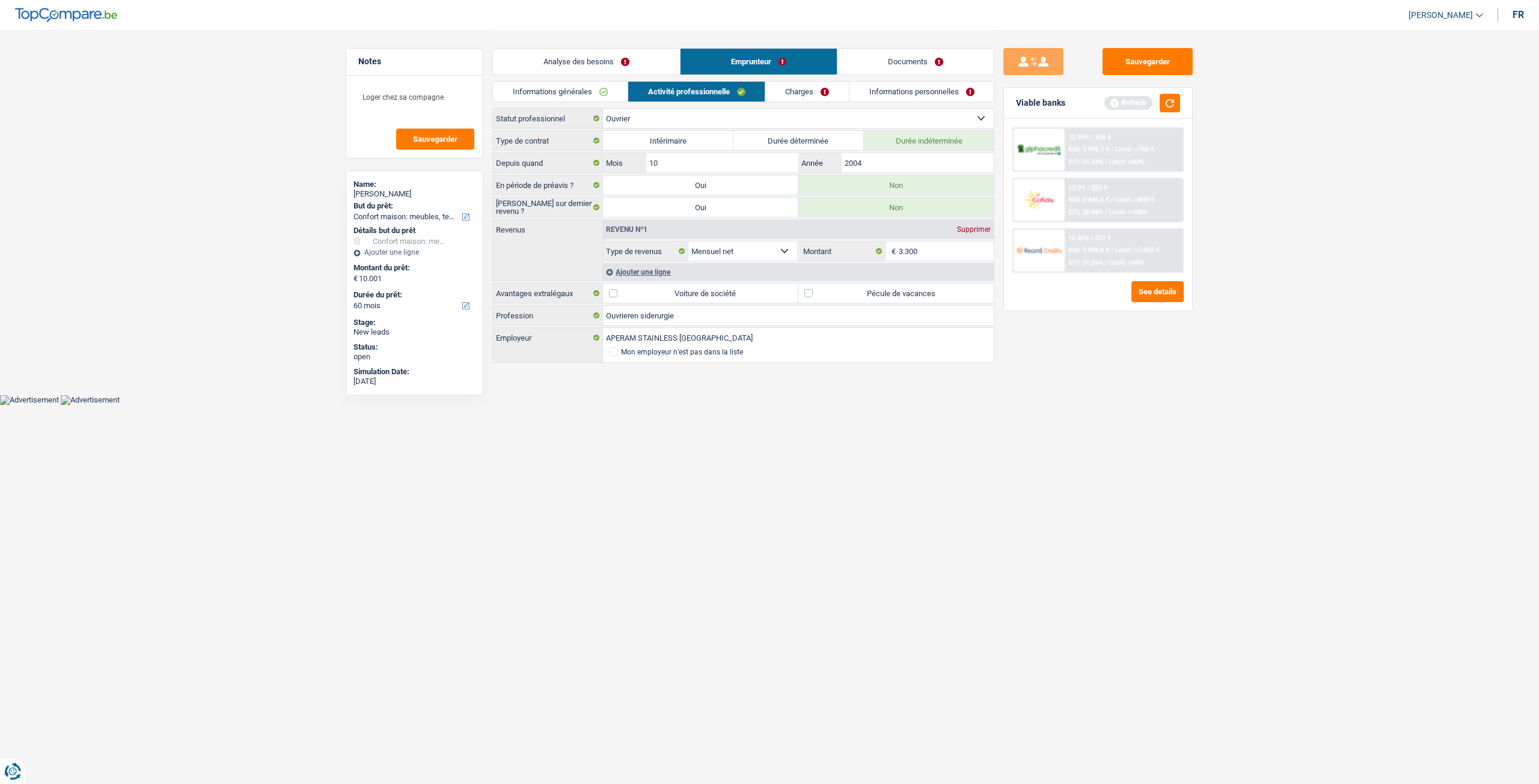
click at [918, 294] on label "Pécule de vacances" at bounding box center [896, 293] width 195 height 19
click at [918, 294] on input "Pécule de vacances" at bounding box center [896, 293] width 195 height 19
checkbox input "true"
click at [823, 405] on html "Vous avez le contrôle de vos données Nous utilisons des cookies, tout comme nos…" at bounding box center [770, 202] width 1539 height 405
click at [602, 88] on link "Informations générales" at bounding box center [560, 92] width 135 height 20
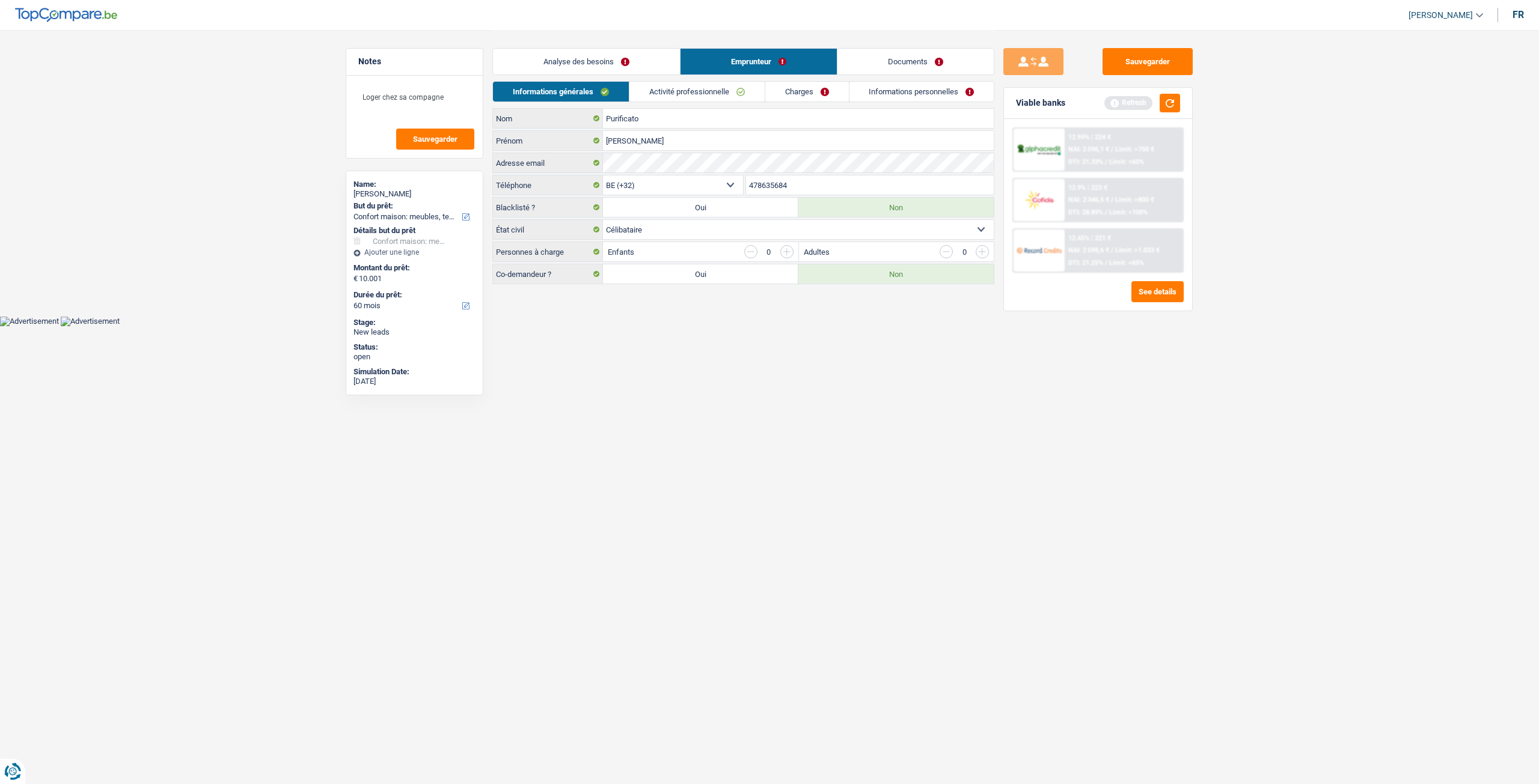
click at [784, 245] on input "button" at bounding box center [786, 252] width 13 height 13
click at [983, 268] on input "button" at bounding box center [1226, 276] width 501 height 19
drag, startPoint x: 981, startPoint y: 246, endPoint x: 947, endPoint y: 224, distance: 40.5
click at [981, 246] on input "button" at bounding box center [982, 252] width 13 height 13
click at [710, 83] on link "Activité professionnelle" at bounding box center [697, 92] width 135 height 20
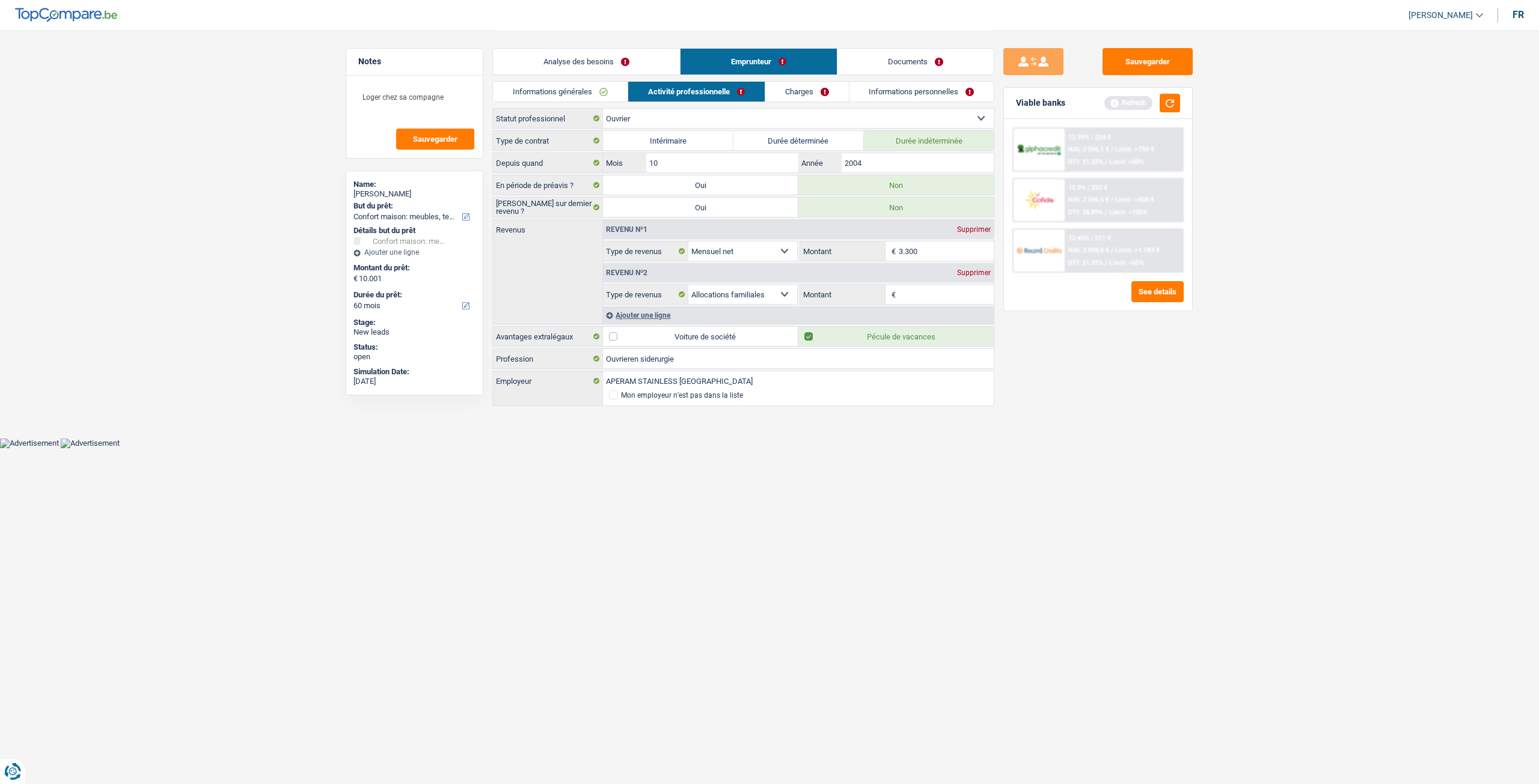
click at [918, 289] on input "Montant" at bounding box center [946, 294] width 95 height 19
click at [755, 288] on select "Allocation d'handicap Allocations chômage Allocations familiales Chèques repas …" at bounding box center [743, 294] width 109 height 19
select select "mealVouchers"
click at [688, 285] on select "Allocation d'handicap Allocations chômage Allocations familiales Chèques repas …" at bounding box center [743, 294] width 109 height 19
drag, startPoint x: 908, startPoint y: 286, endPoint x: 935, endPoint y: 346, distance: 65.8
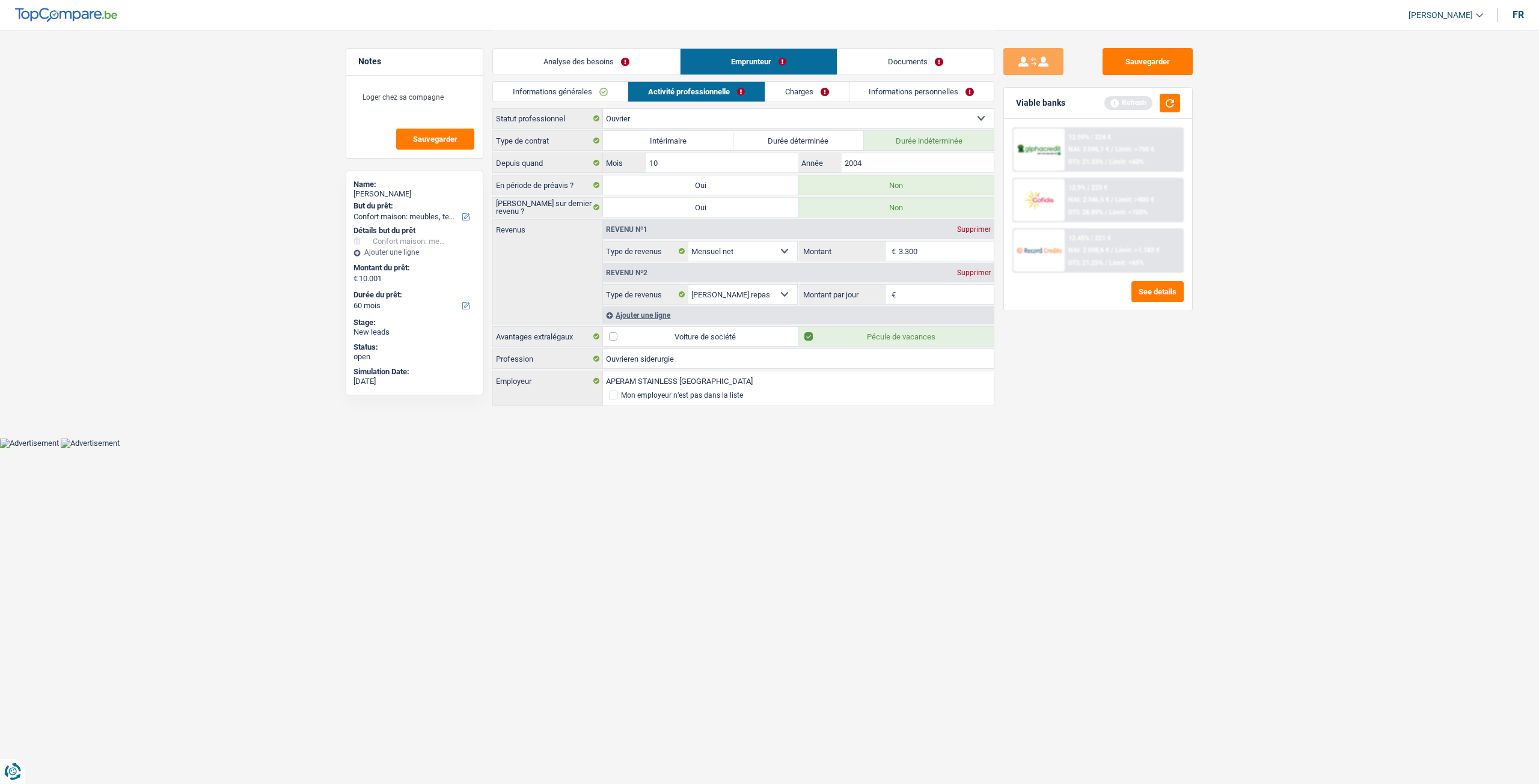
click at [908, 286] on input "Montant par jour" at bounding box center [946, 294] width 95 height 19
type input "8,0"
click at [987, 448] on html "Vous avez le contrôle de vos données Nous utilisons des cookies, tout comme nos…" at bounding box center [770, 224] width 1539 height 448
click at [809, 90] on link "Charges" at bounding box center [807, 92] width 83 height 20
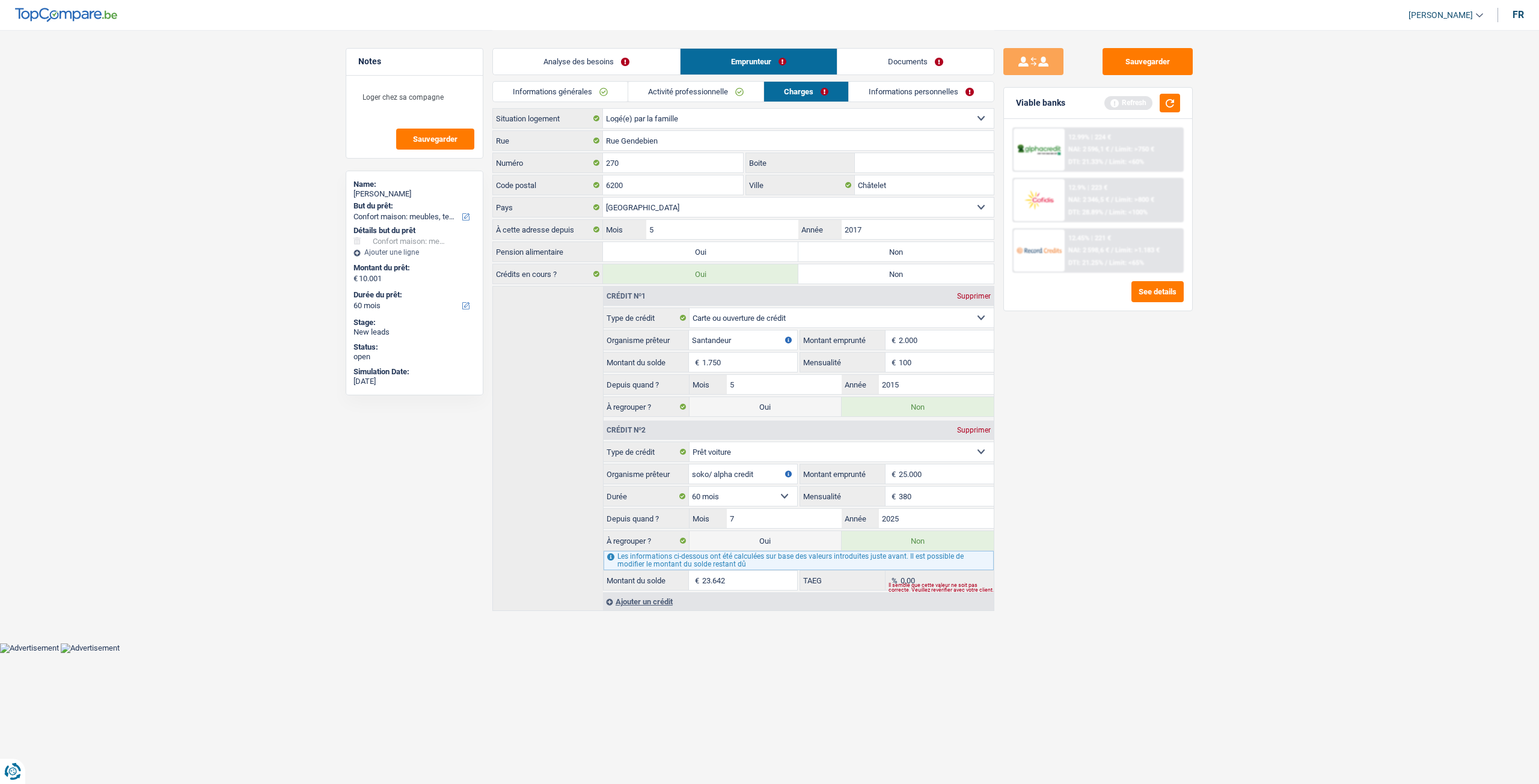
click at [891, 250] on label "Non" at bounding box center [896, 251] width 195 height 19
click at [891, 250] on input "Non" at bounding box center [896, 251] width 195 height 19
radio input "true"
click at [745, 97] on link "Activité professionnelle" at bounding box center [696, 92] width 135 height 20
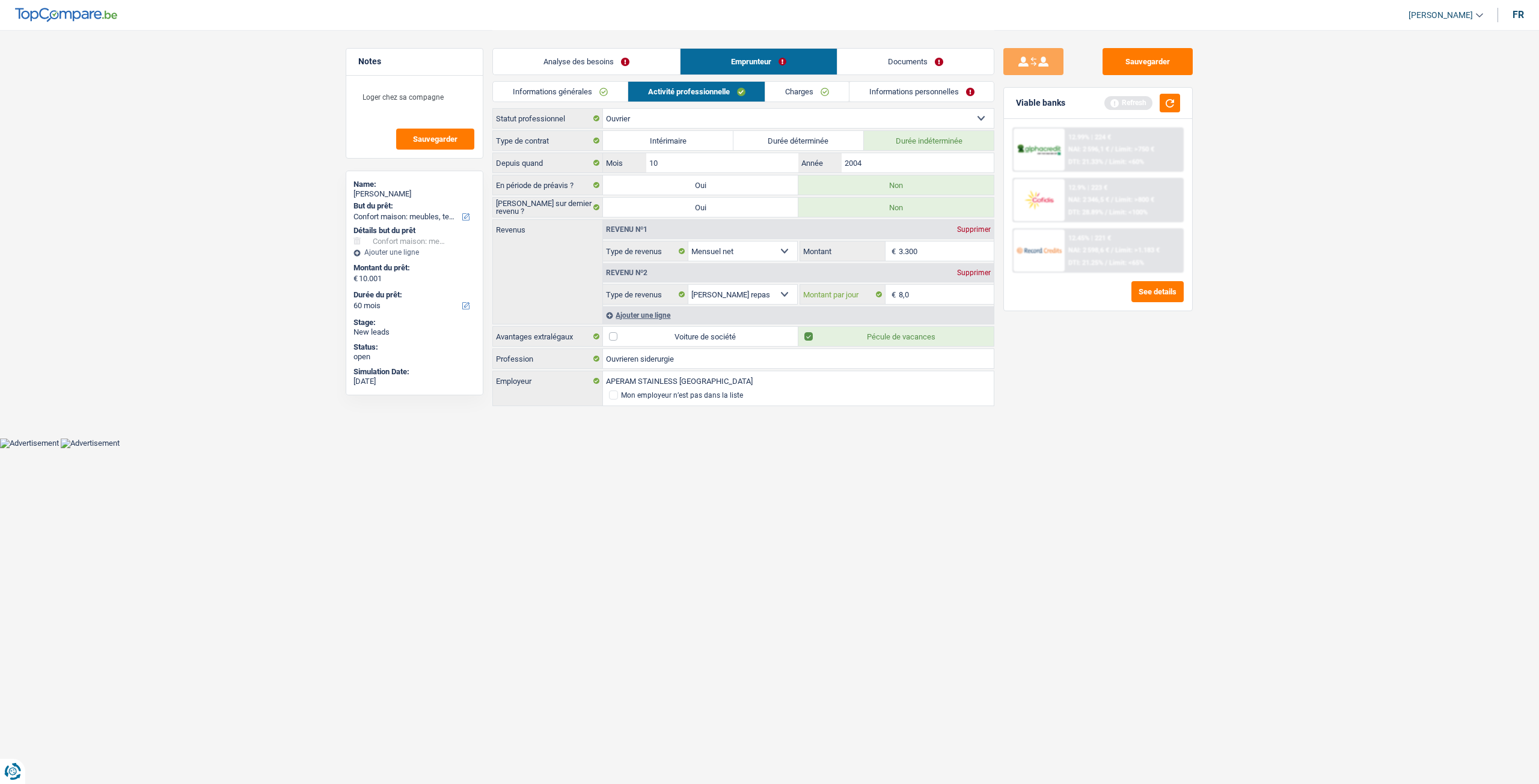
click at [904, 294] on input "8,0" at bounding box center [946, 294] width 95 height 19
type input "8"
type input "7,0"
click at [813, 92] on link "Charges" at bounding box center [807, 92] width 83 height 20
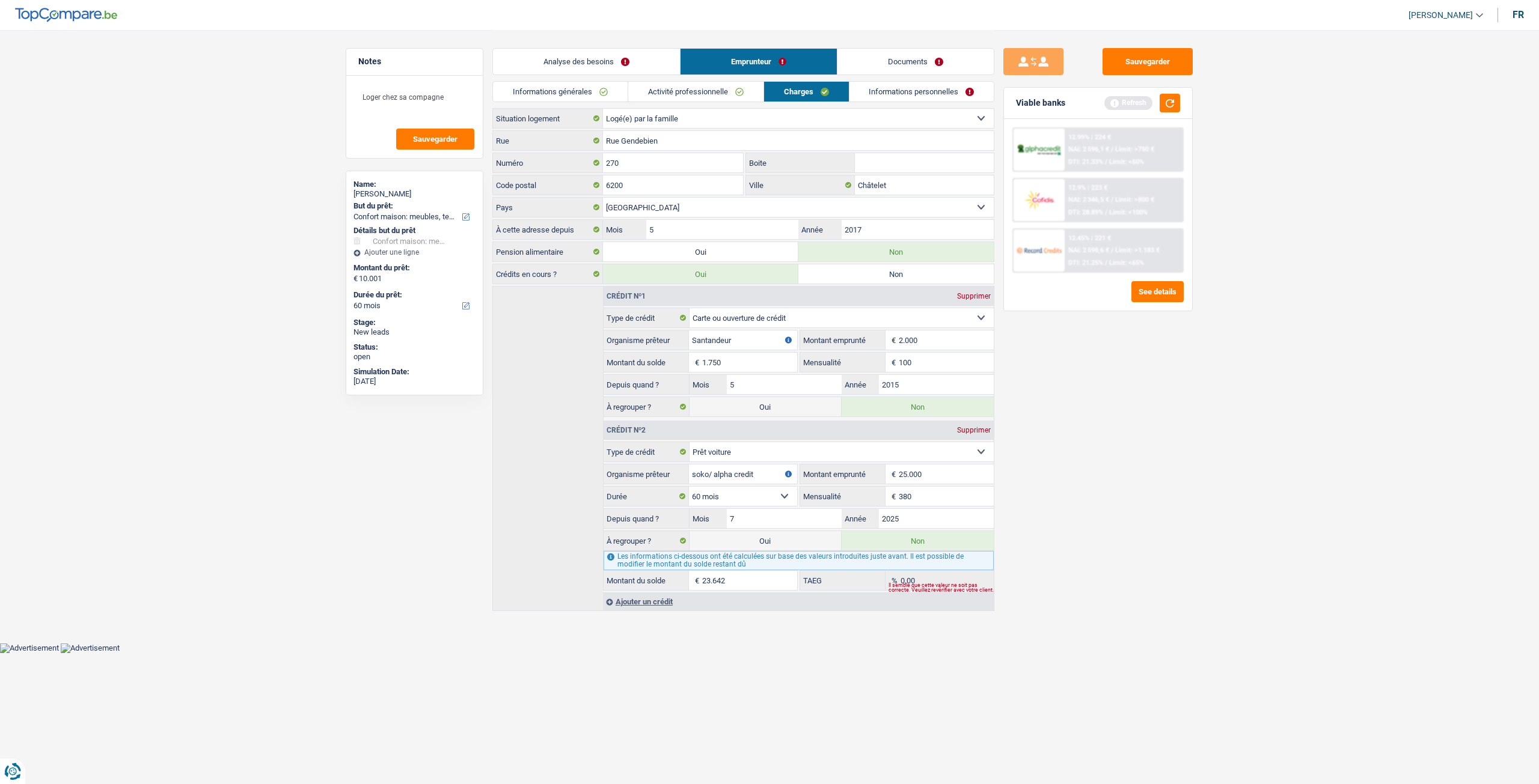
click at [887, 93] on link "Informations personnelles" at bounding box center [921, 92] width 145 height 20
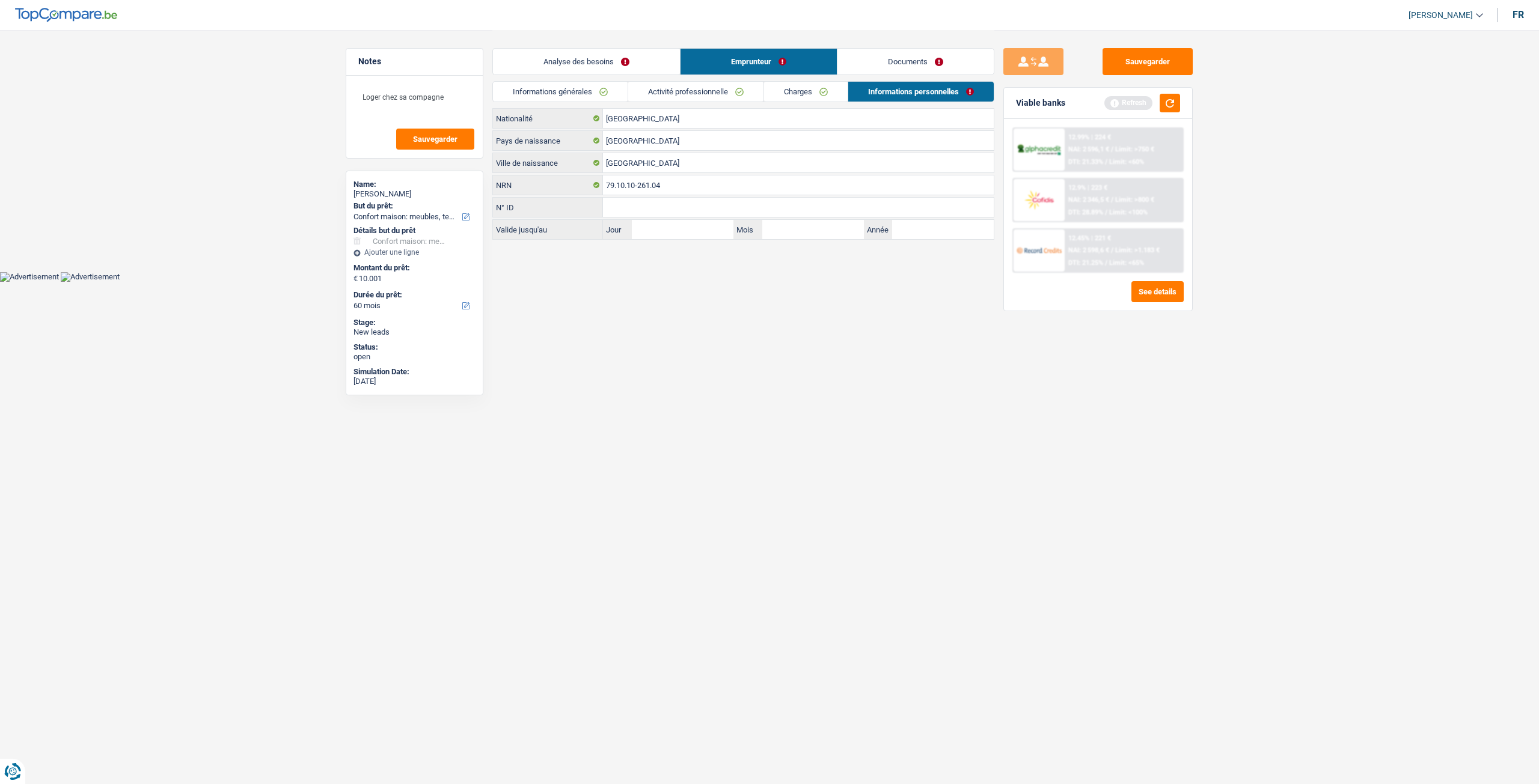
click at [911, 67] on link "Documents" at bounding box center [916, 61] width 157 height 26
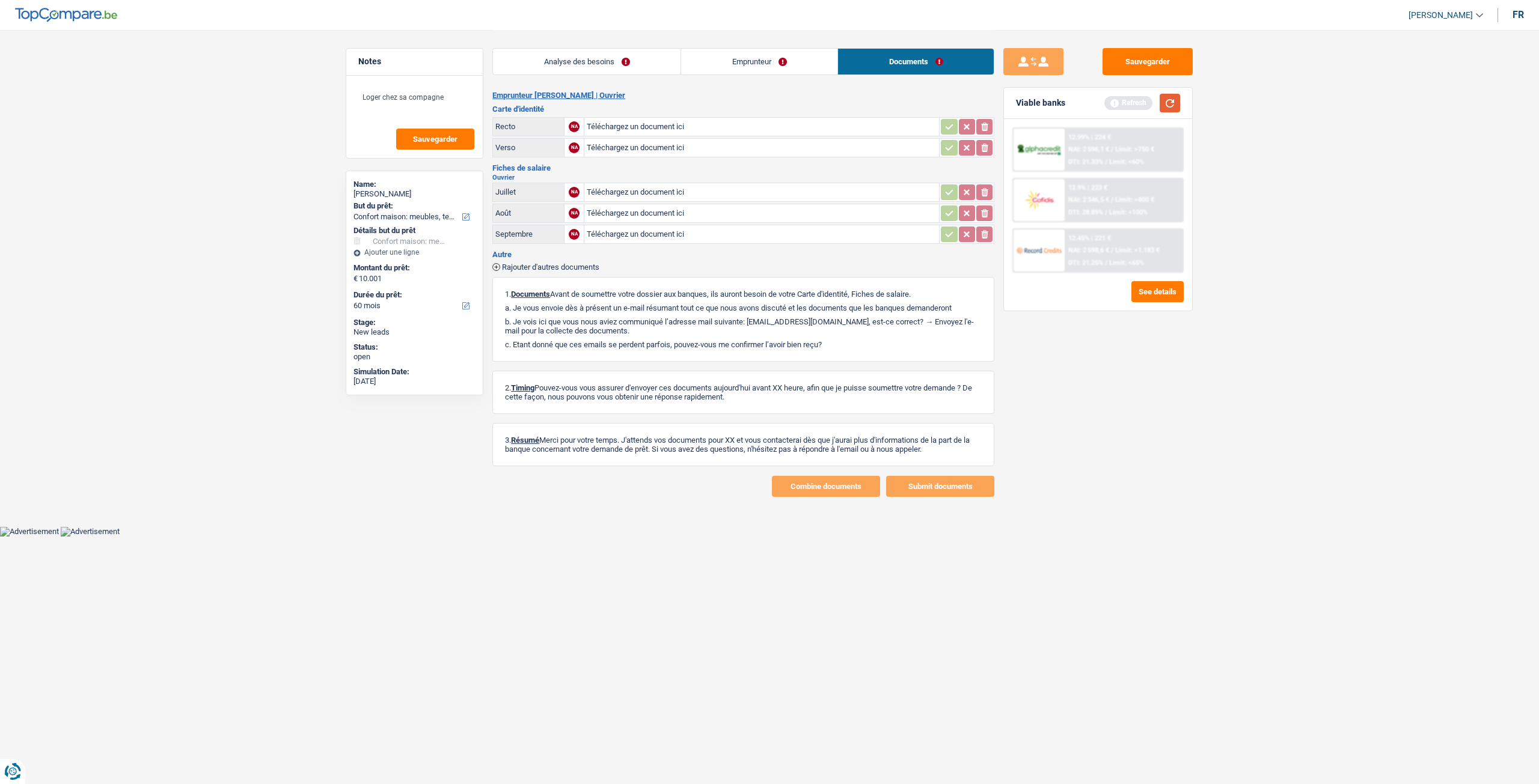
click at [1171, 101] on button "button" at bounding box center [1169, 103] width 20 height 18
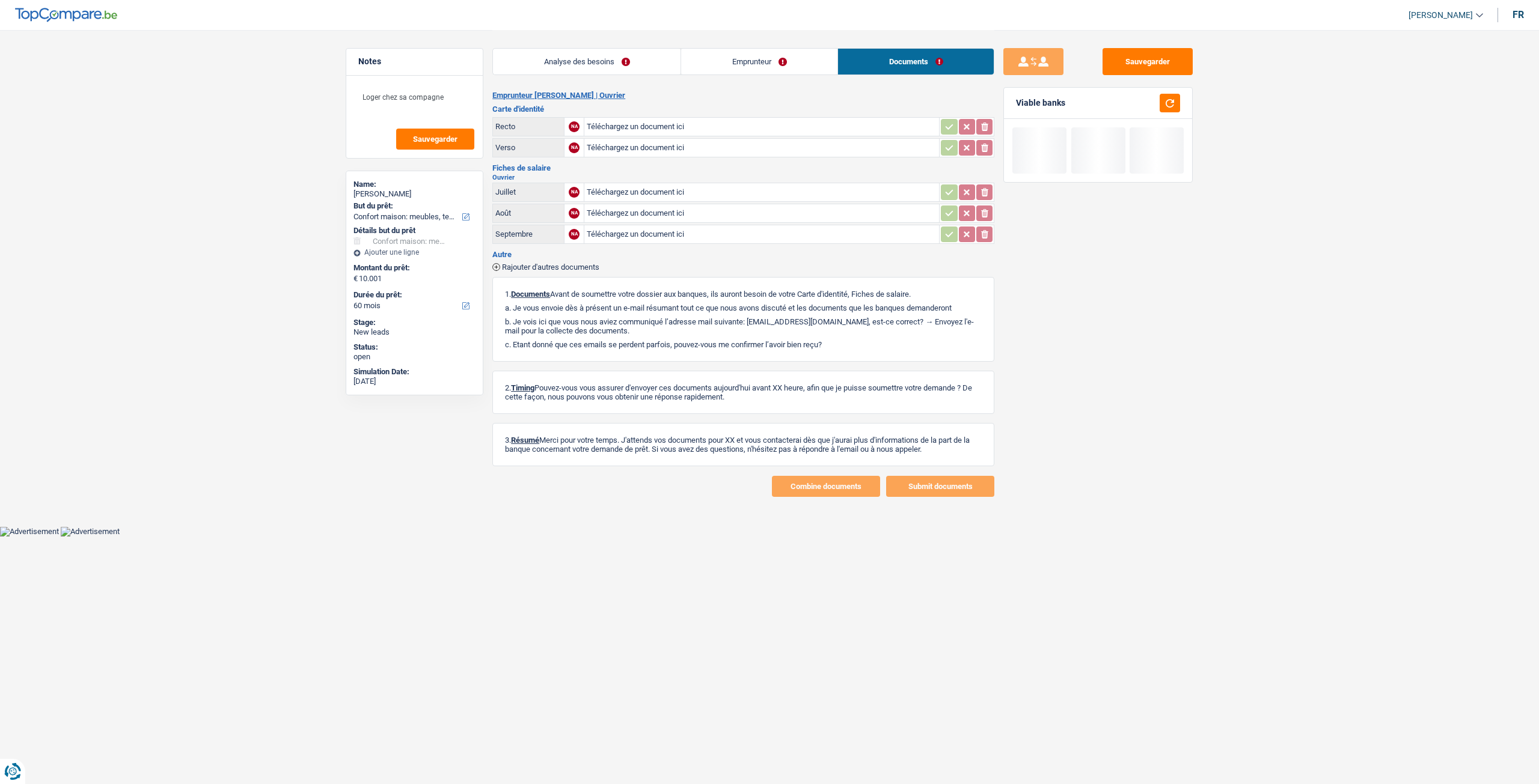
click at [581, 57] on link "Analyse des besoins" at bounding box center [587, 61] width 188 height 26
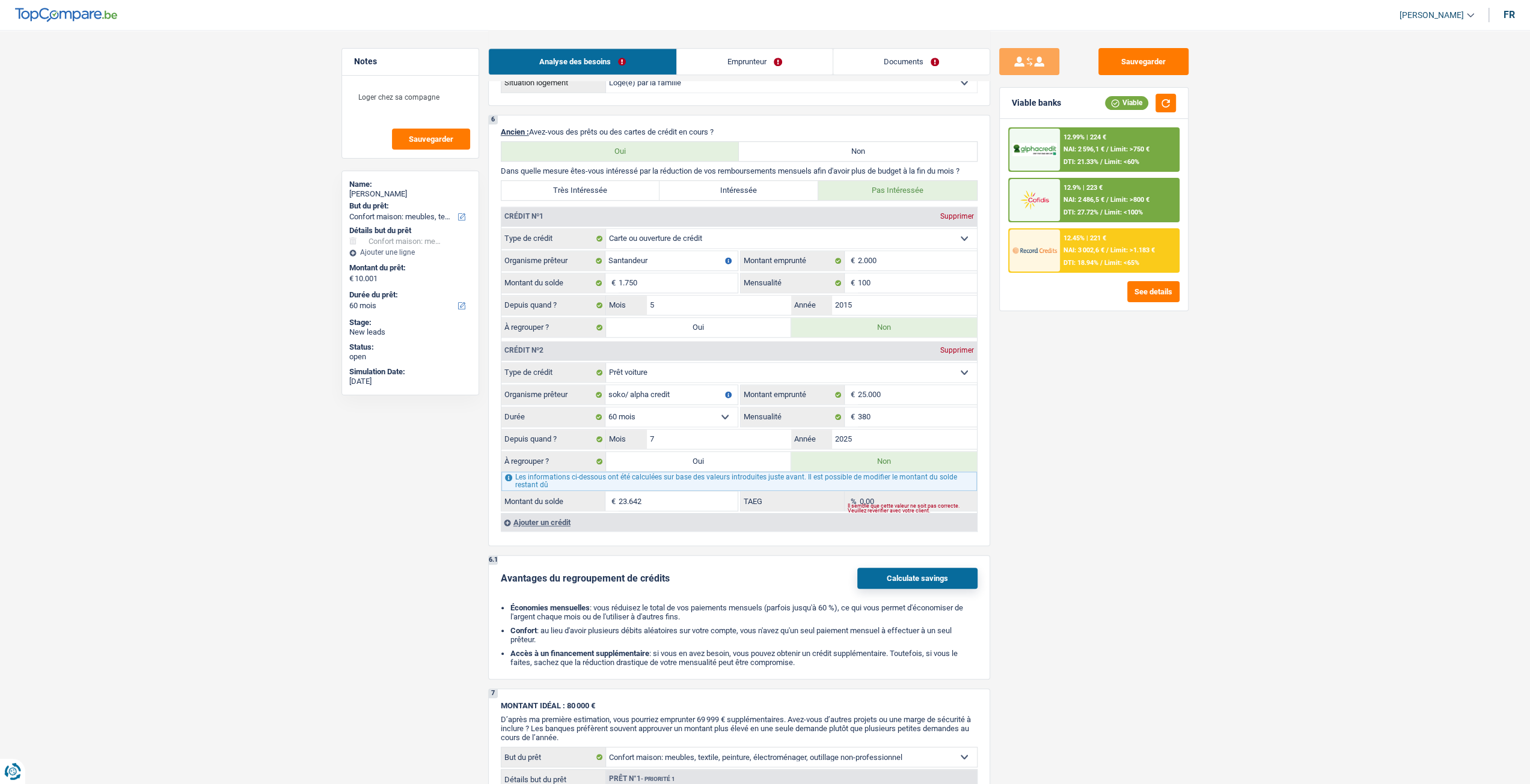
scroll to position [961, 0]
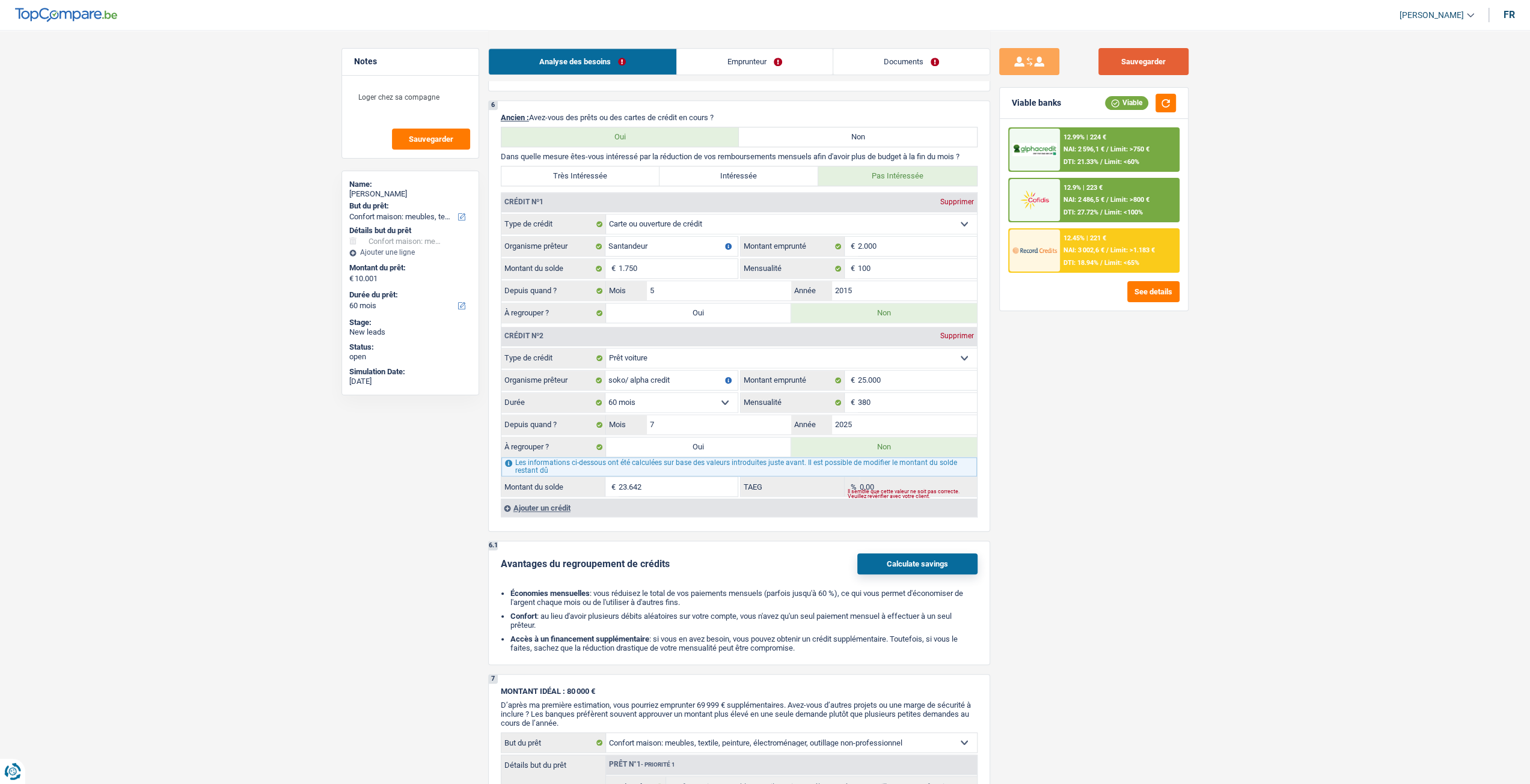
click at [1125, 61] on button "Sauvegarder" at bounding box center [1143, 61] width 90 height 27
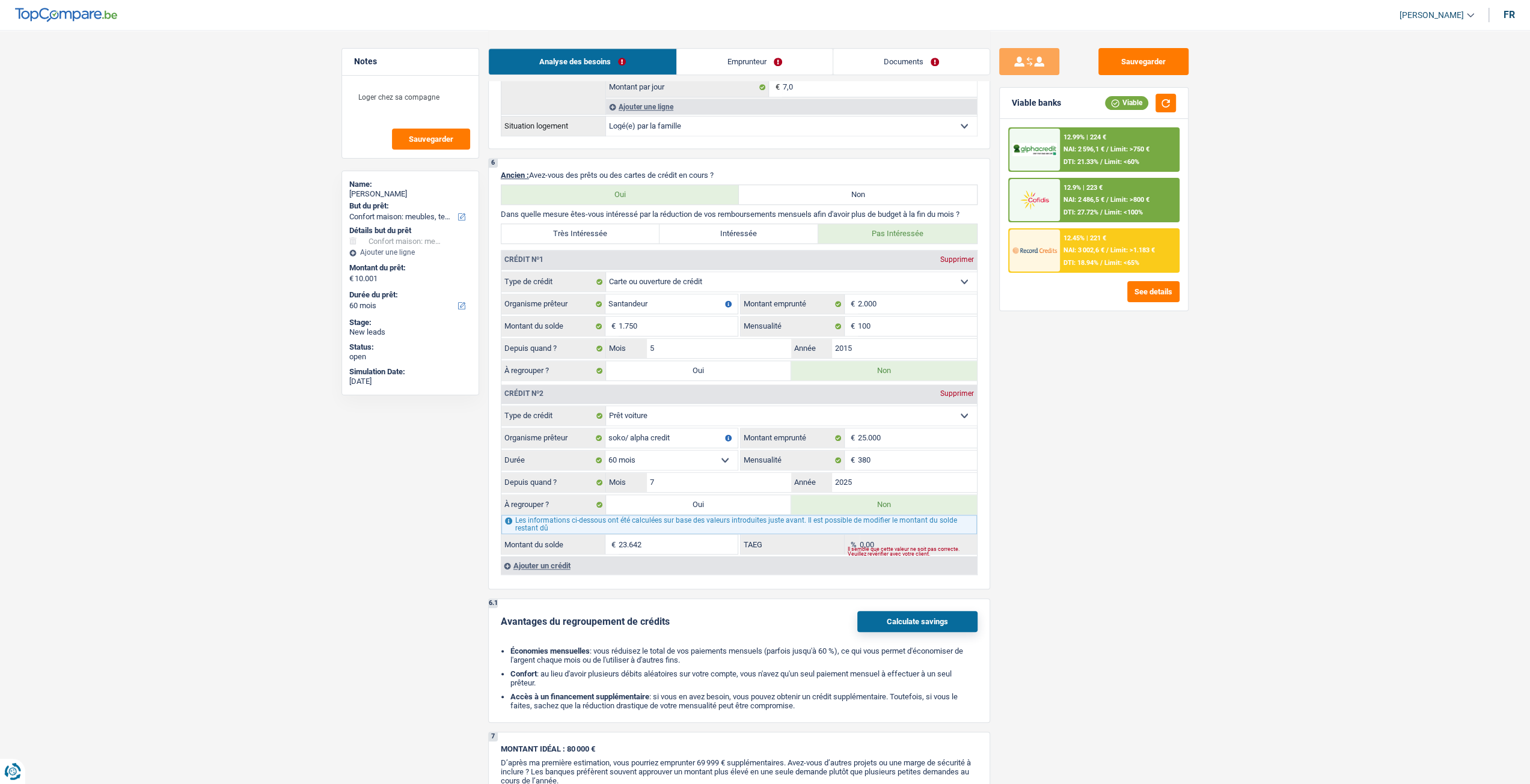
scroll to position [661, 0]
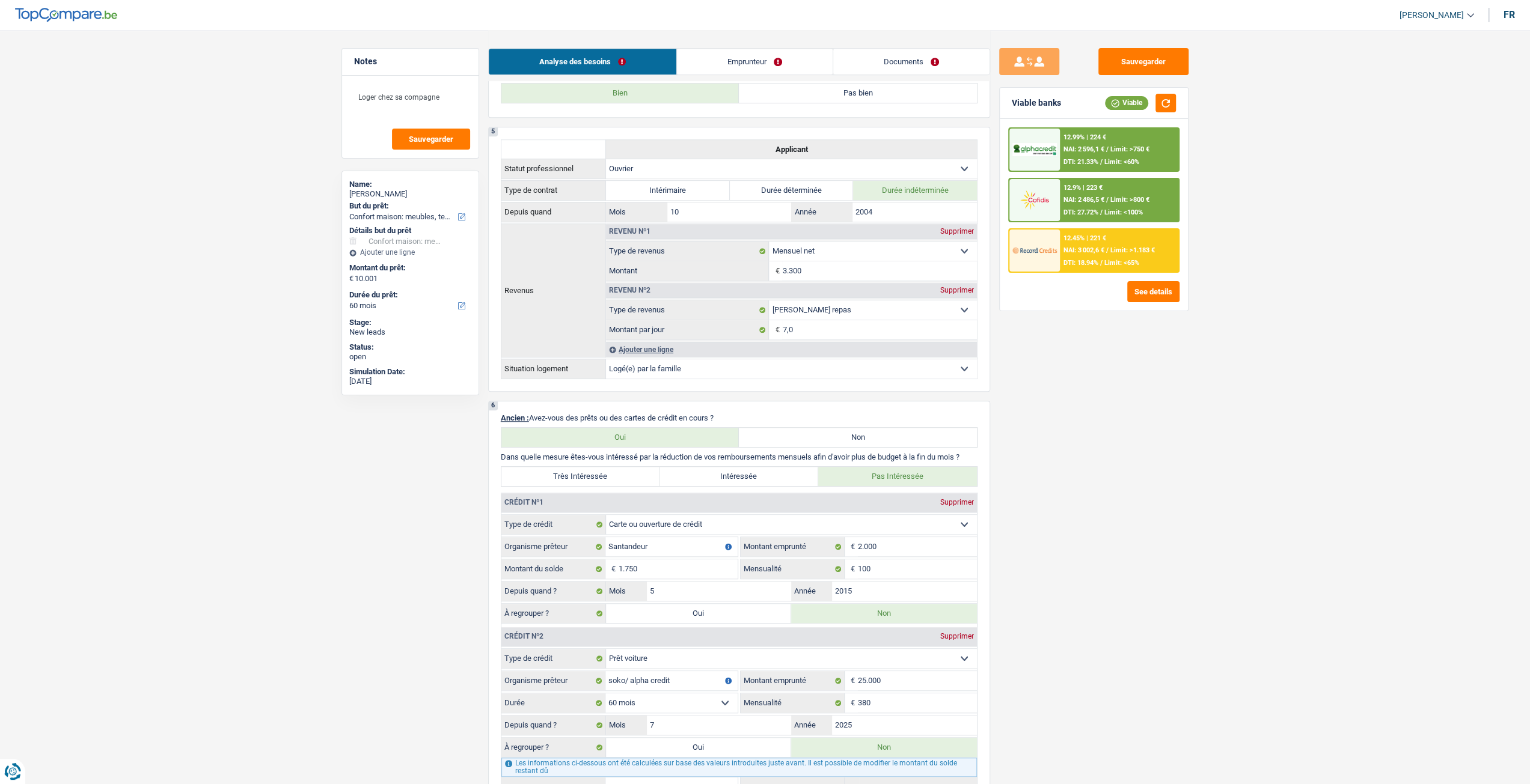
click at [783, 55] on link "Emprunteur" at bounding box center [755, 61] width 156 height 26
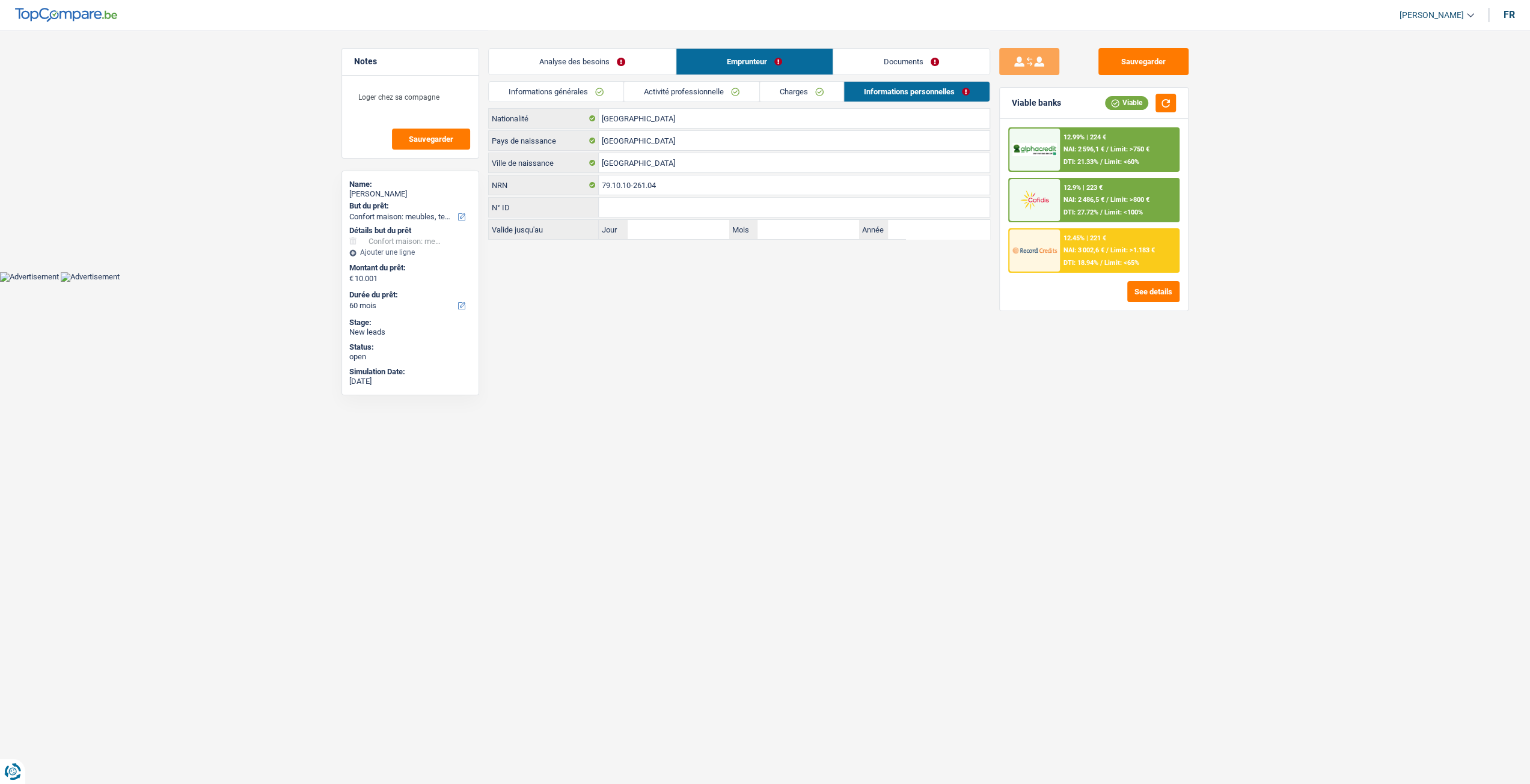
scroll to position [0, 0]
click at [696, 88] on link "Activité professionnelle" at bounding box center [696, 92] width 135 height 20
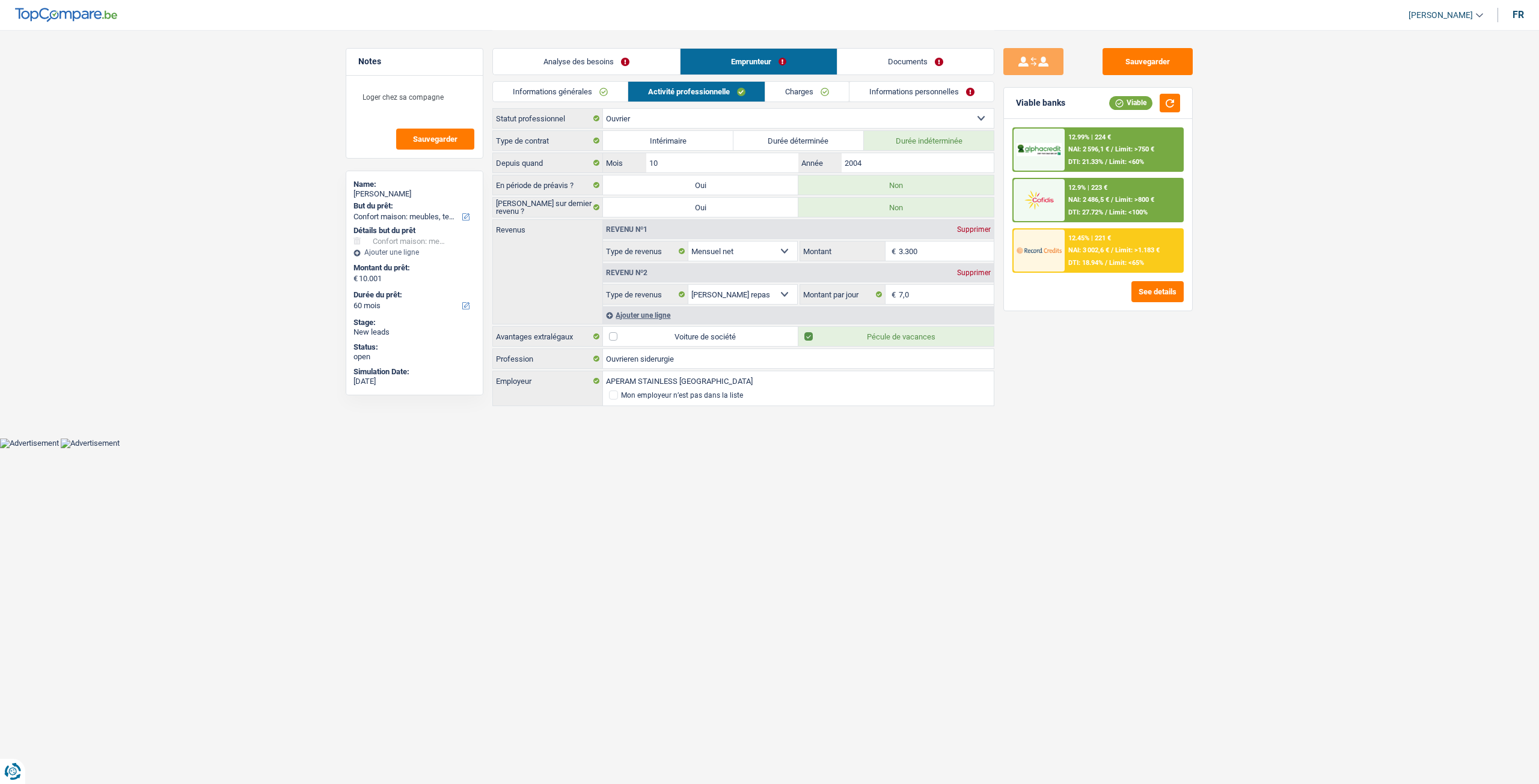
click at [643, 56] on link "Analyse des besoins" at bounding box center [586, 61] width 187 height 26
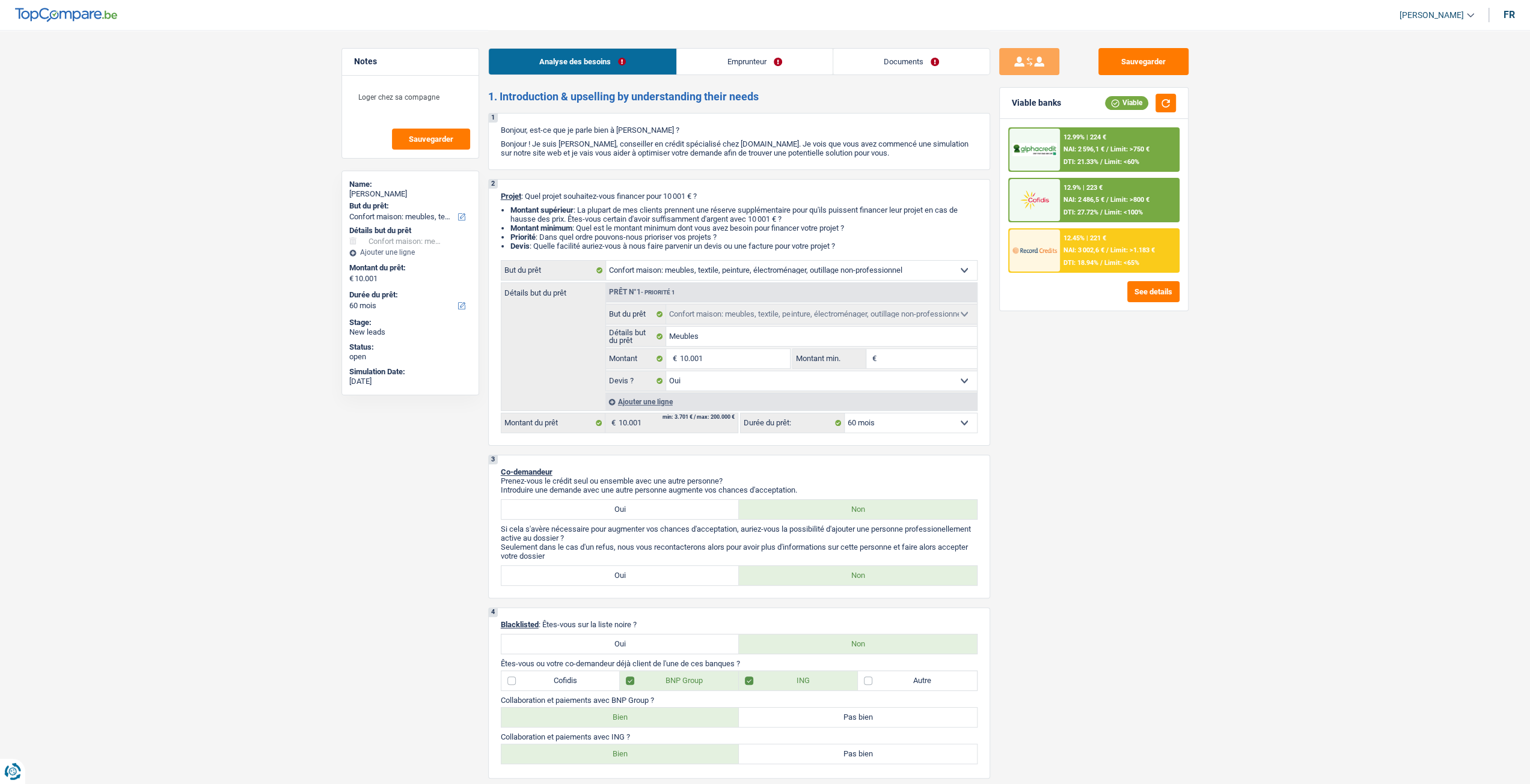
click at [890, 51] on link "Documents" at bounding box center [911, 61] width 157 height 26
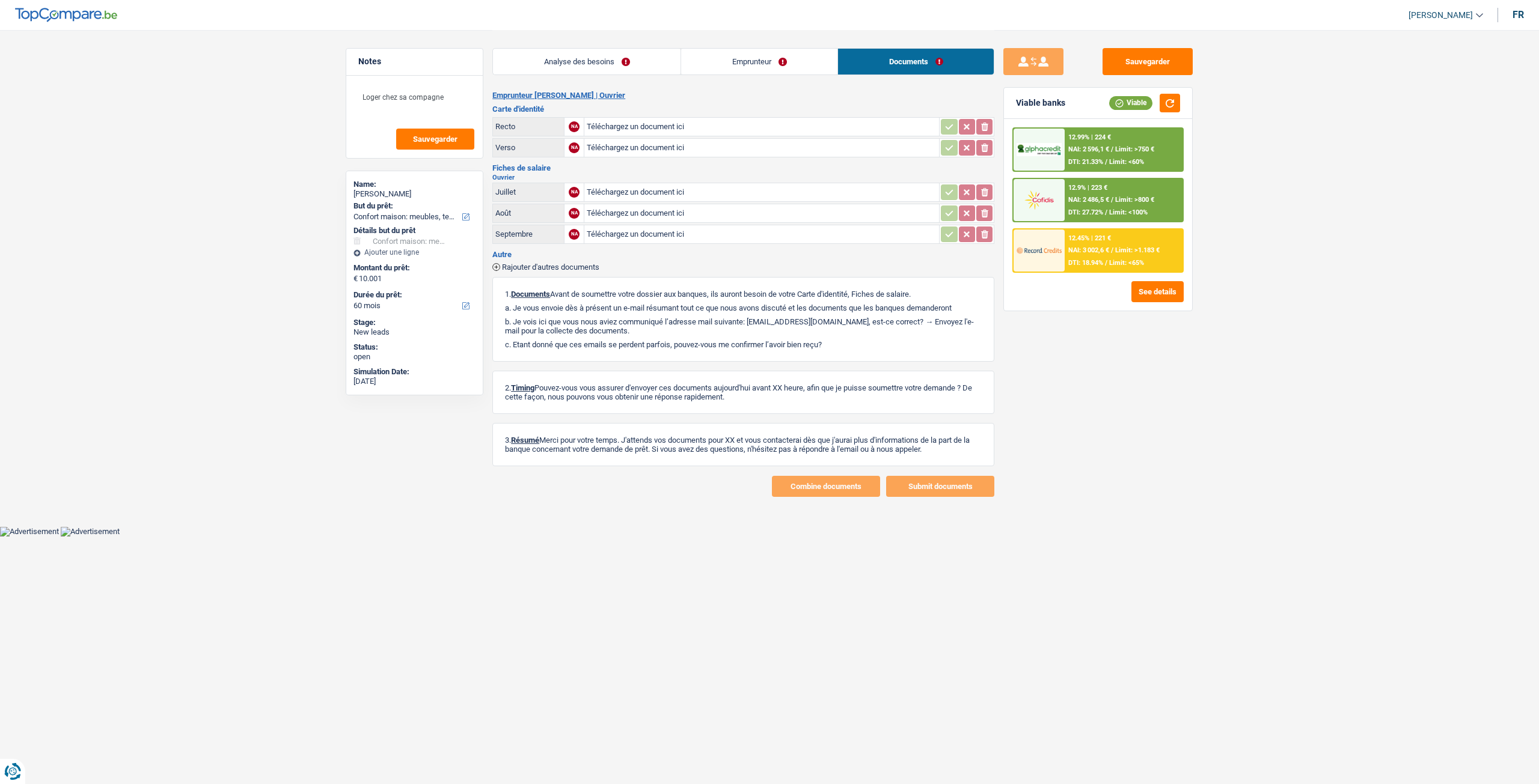
click at [595, 67] on link "Analyse des besoins" at bounding box center [587, 61] width 188 height 26
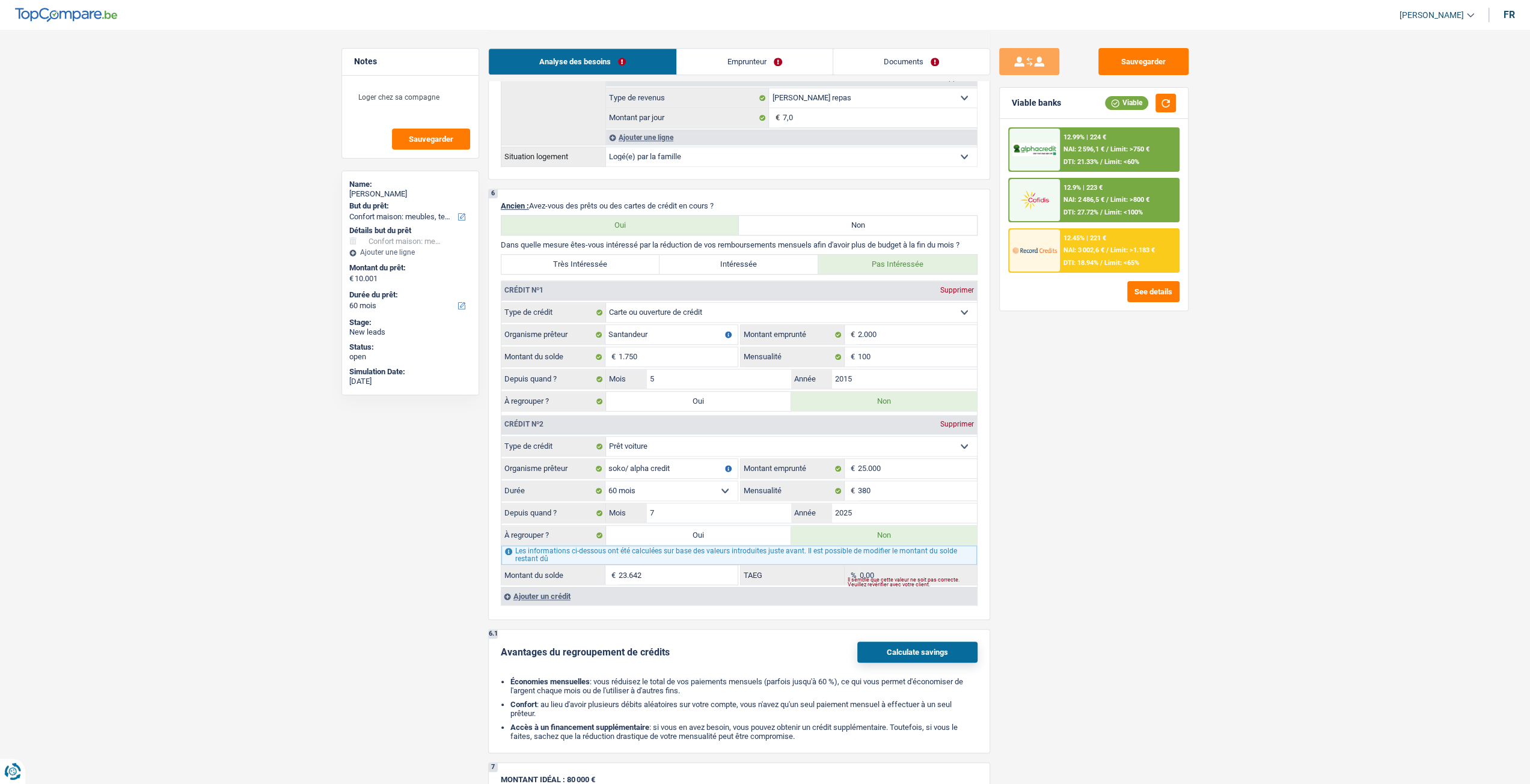
scroll to position [835, 0]
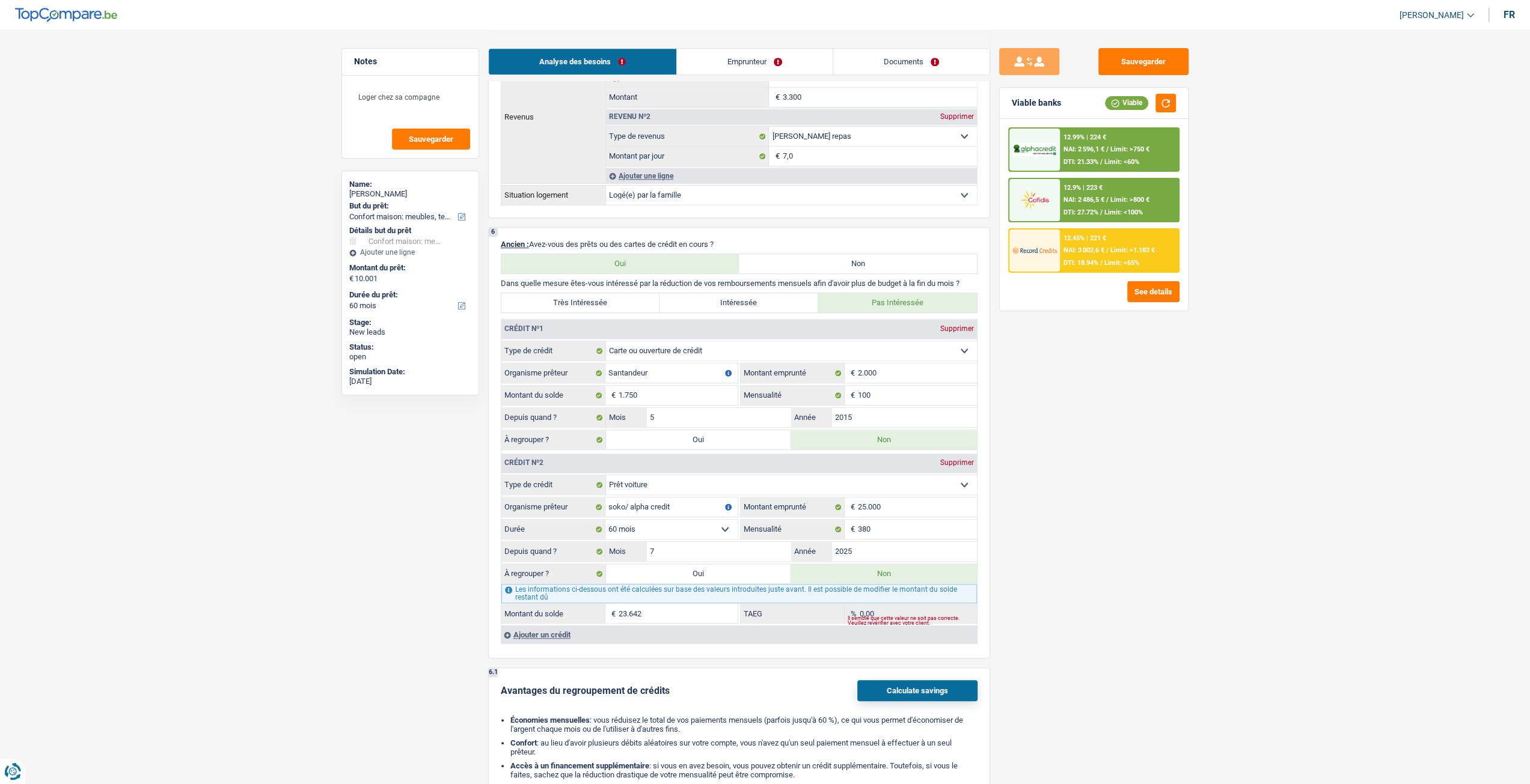
click at [745, 59] on link "Emprunteur" at bounding box center [755, 61] width 156 height 26
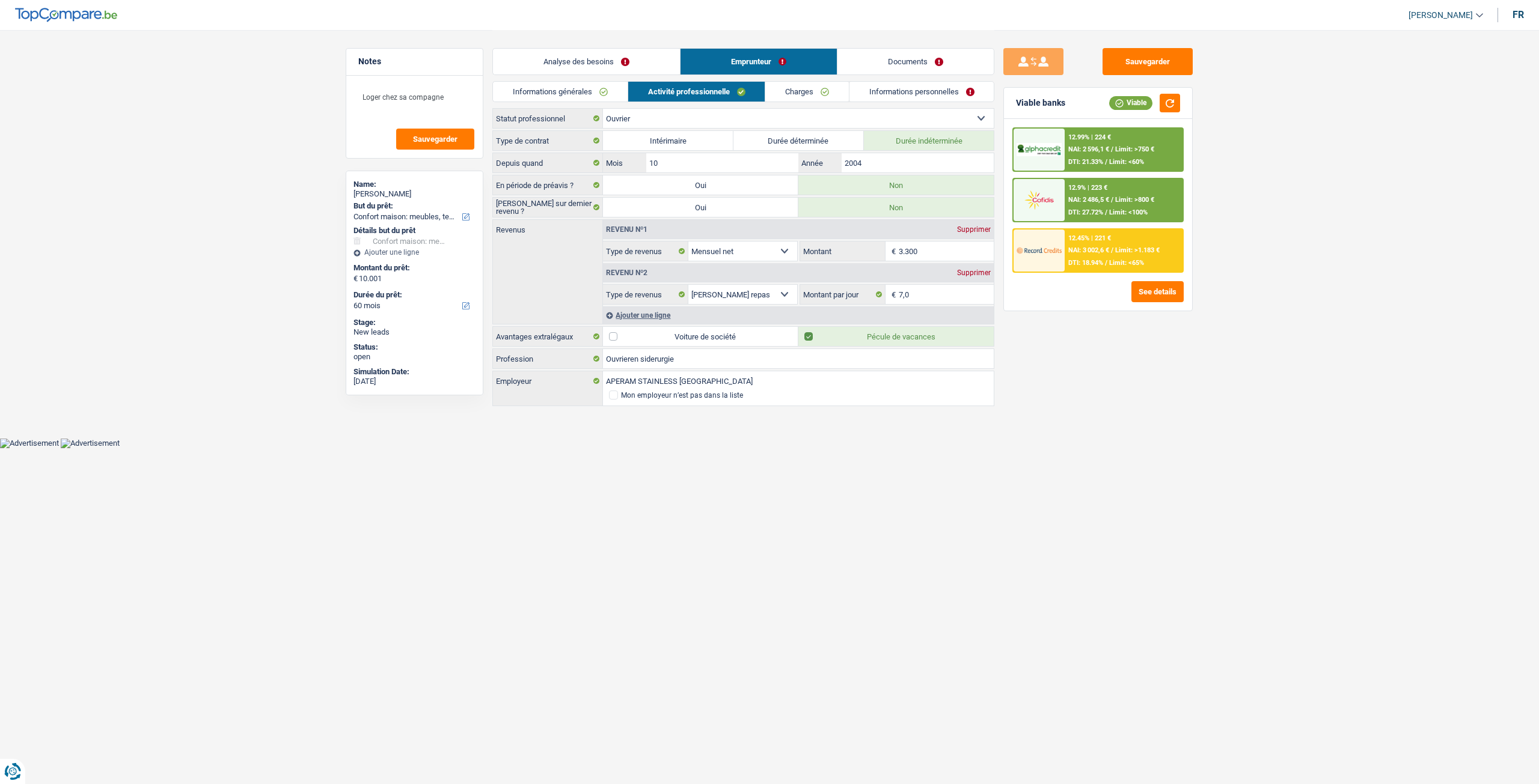
click at [667, 123] on select "Ouvrier Employé privé Employé public Invalide Indépendant Pensionné Chômeur Mut…" at bounding box center [798, 118] width 391 height 19
select select "mutuality"
click at [603, 109] on select "Ouvrier Employé privé Employé public Invalide Indépendant Pensionné Chômeur Mut…" at bounding box center [798, 118] width 391 height 19
select select "netSalary"
select select "mealVouchers"
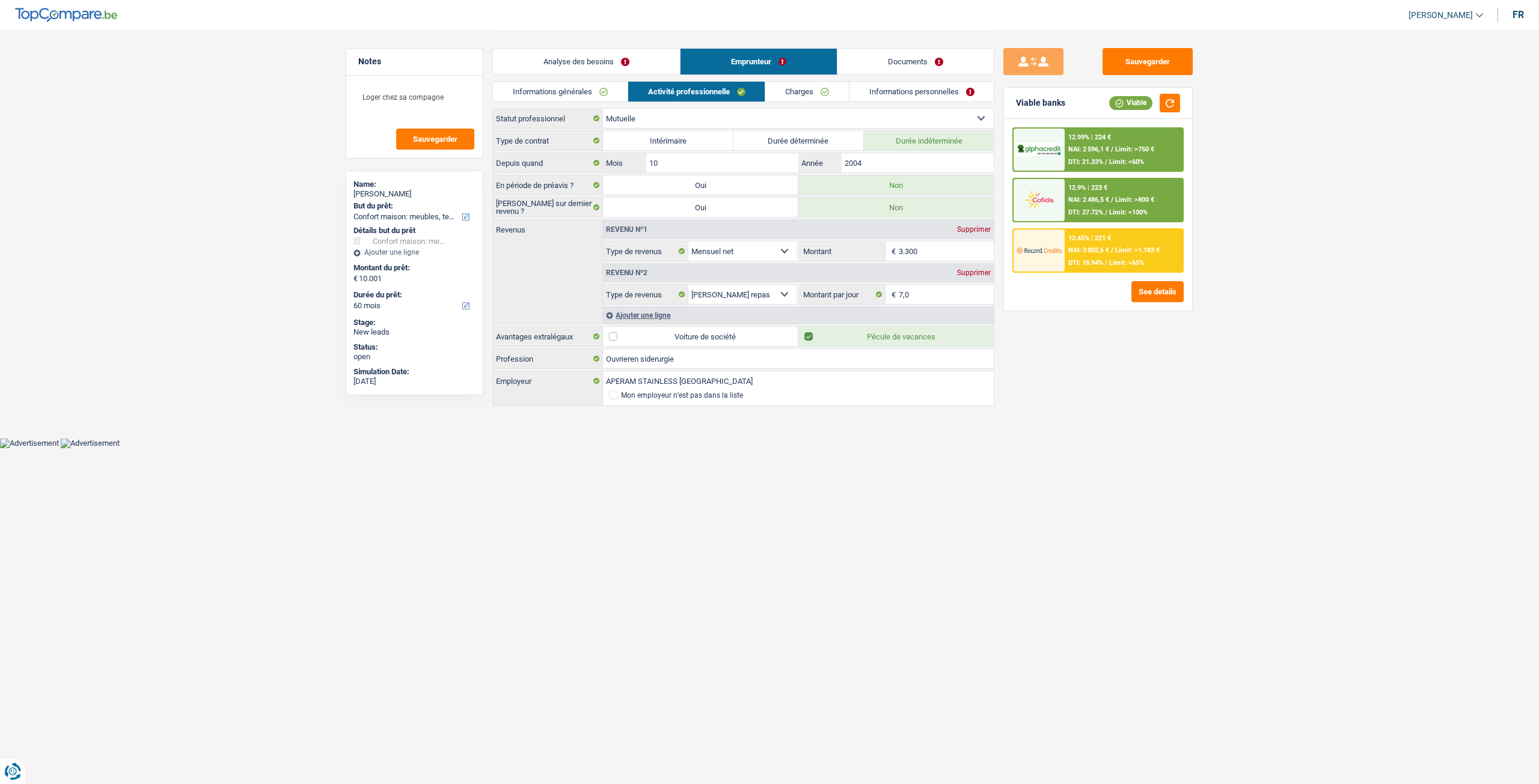
select select "familyAllowances"
select select "mutualityIndemnity"
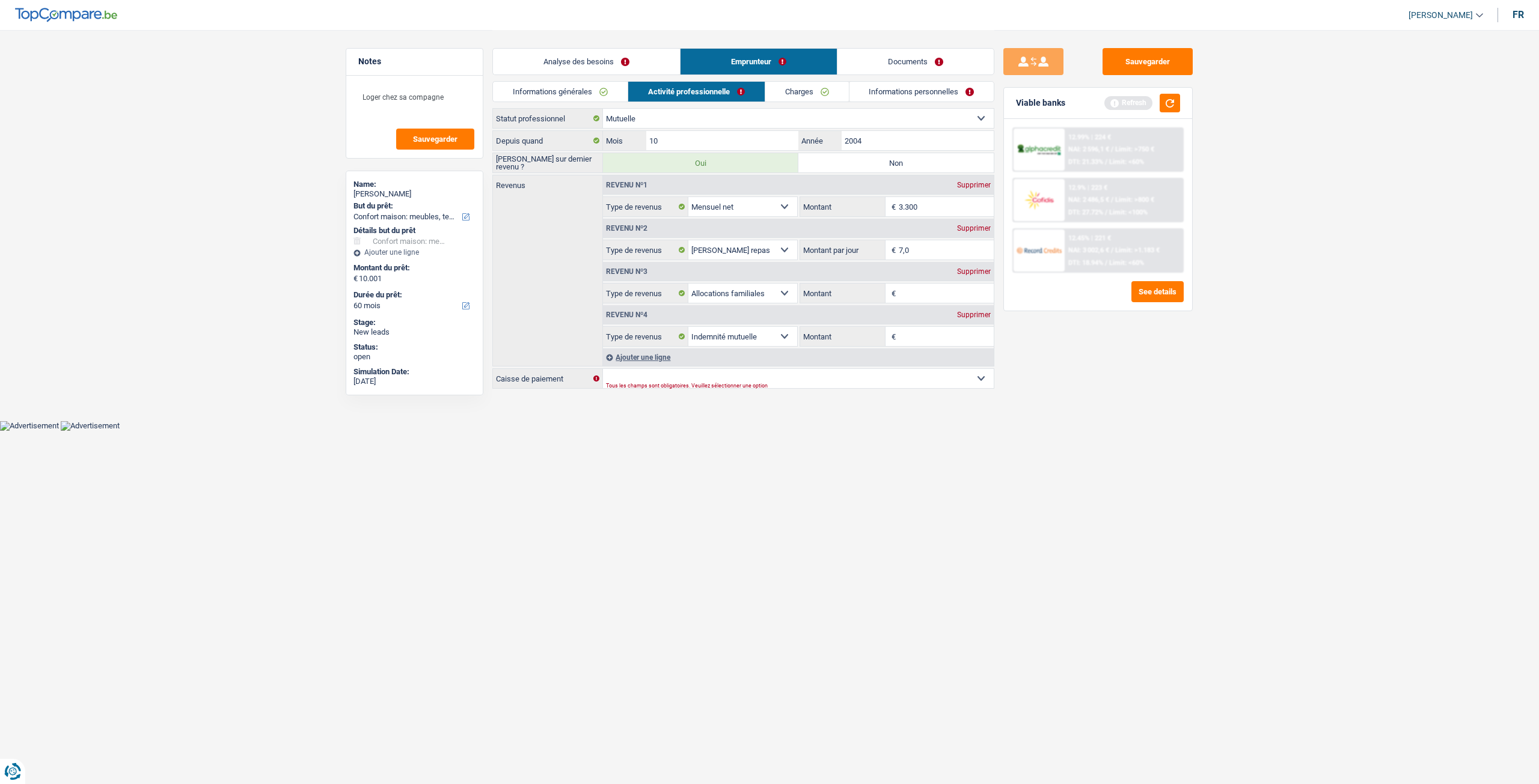
click at [983, 178] on div "Revenu nº1 Supprimer" at bounding box center [798, 185] width 391 height 19
click at [980, 185] on div "Supprimer" at bounding box center [973, 185] width 39 height 7
select select "mealVouchers"
type input "7,0"
select select "familyAllowances"
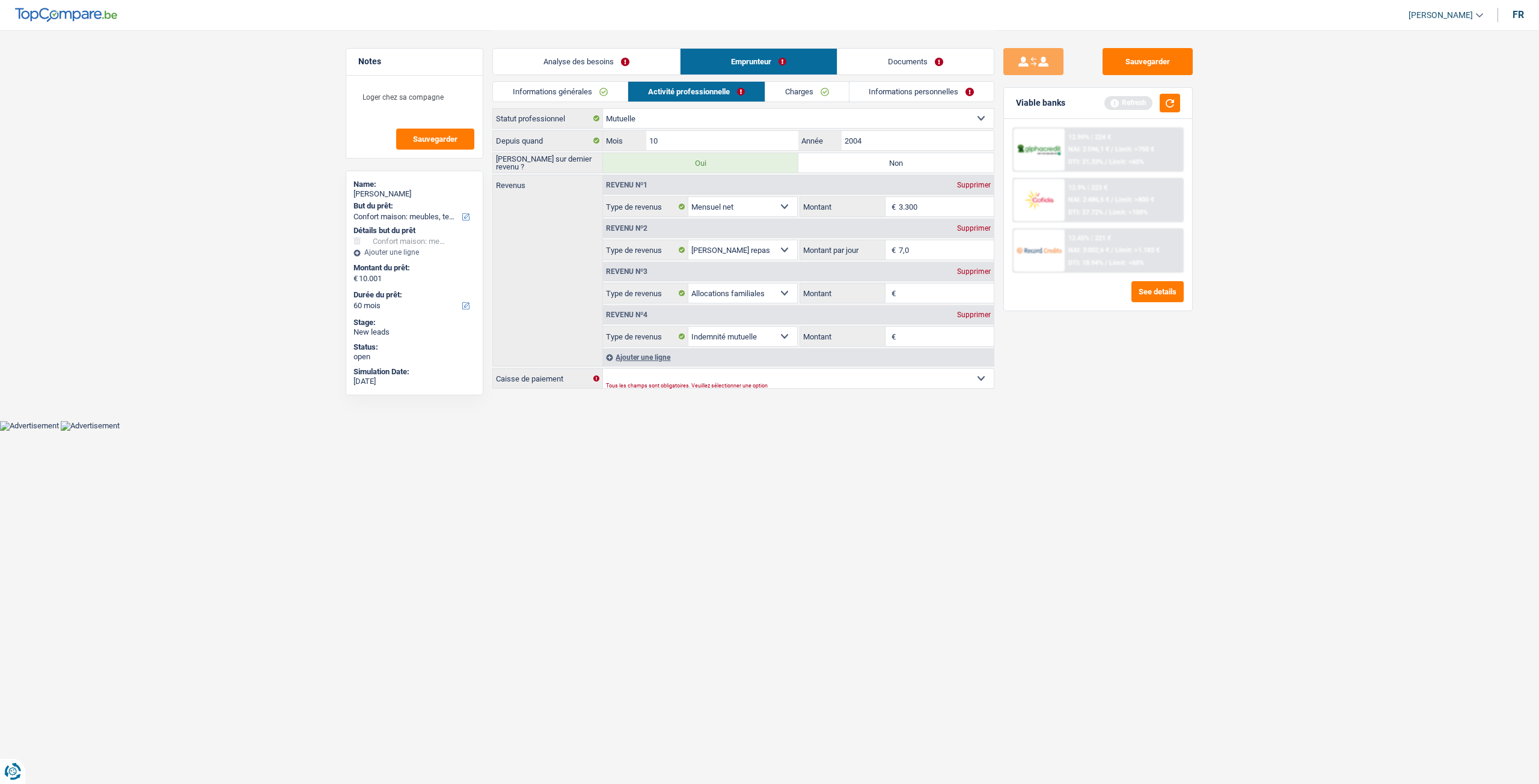
select select "mutualityIndemnity"
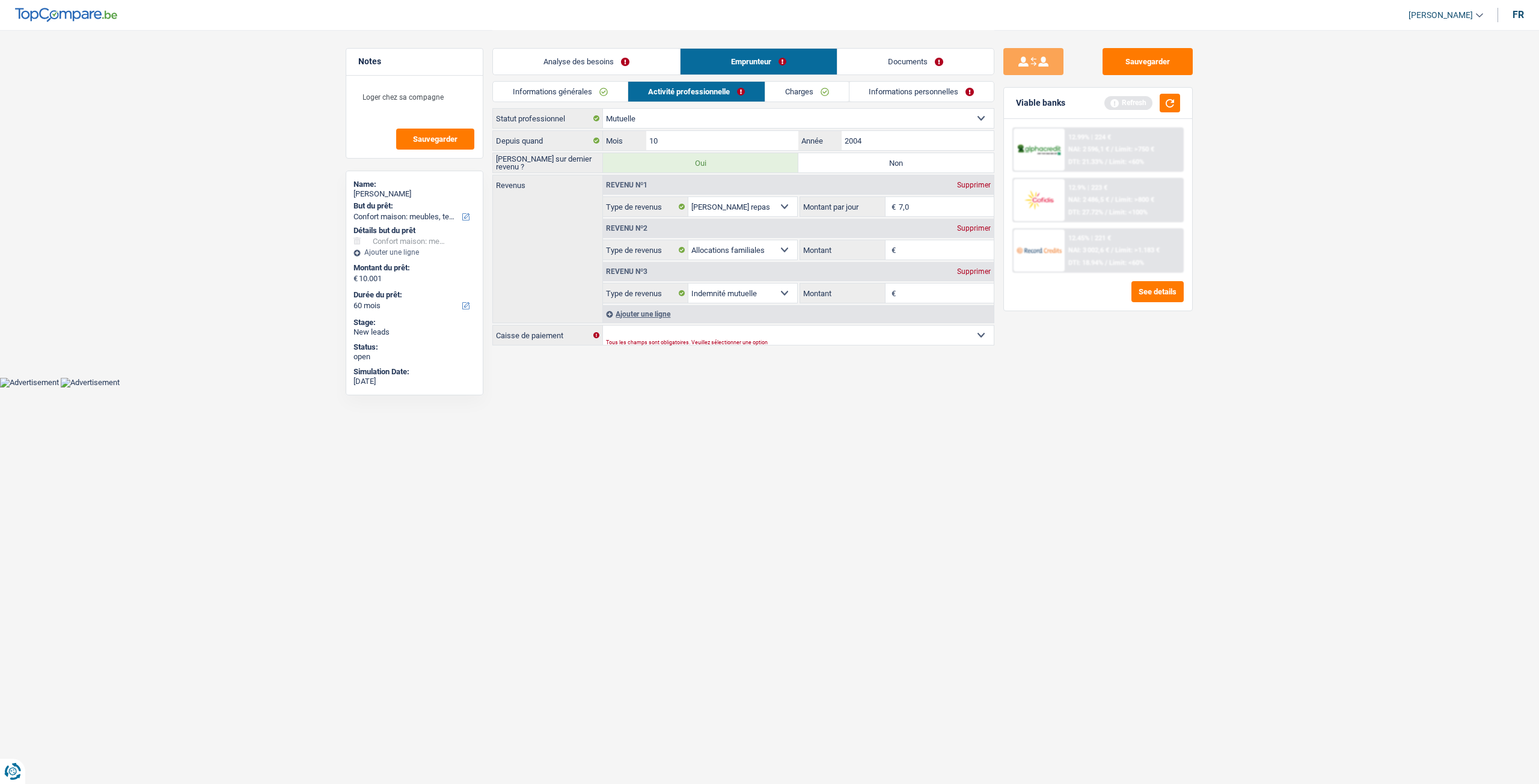
click at [980, 185] on div "Supprimer" at bounding box center [973, 185] width 39 height 7
select select "familyAllowances"
select select "mutualityIndemnity"
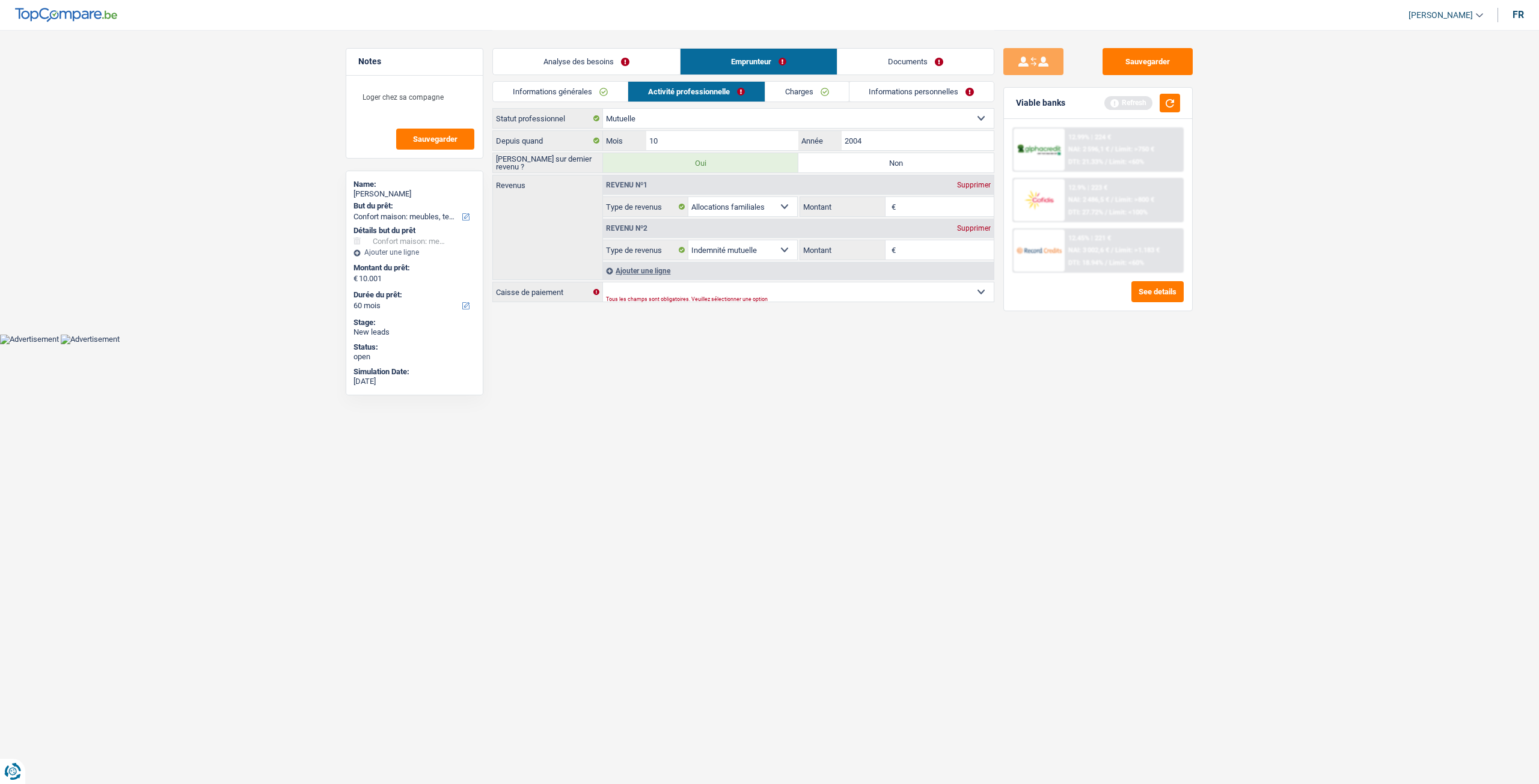
click at [980, 185] on div "Supprimer" at bounding box center [973, 185] width 39 height 7
select select "mutualityIndemnity"
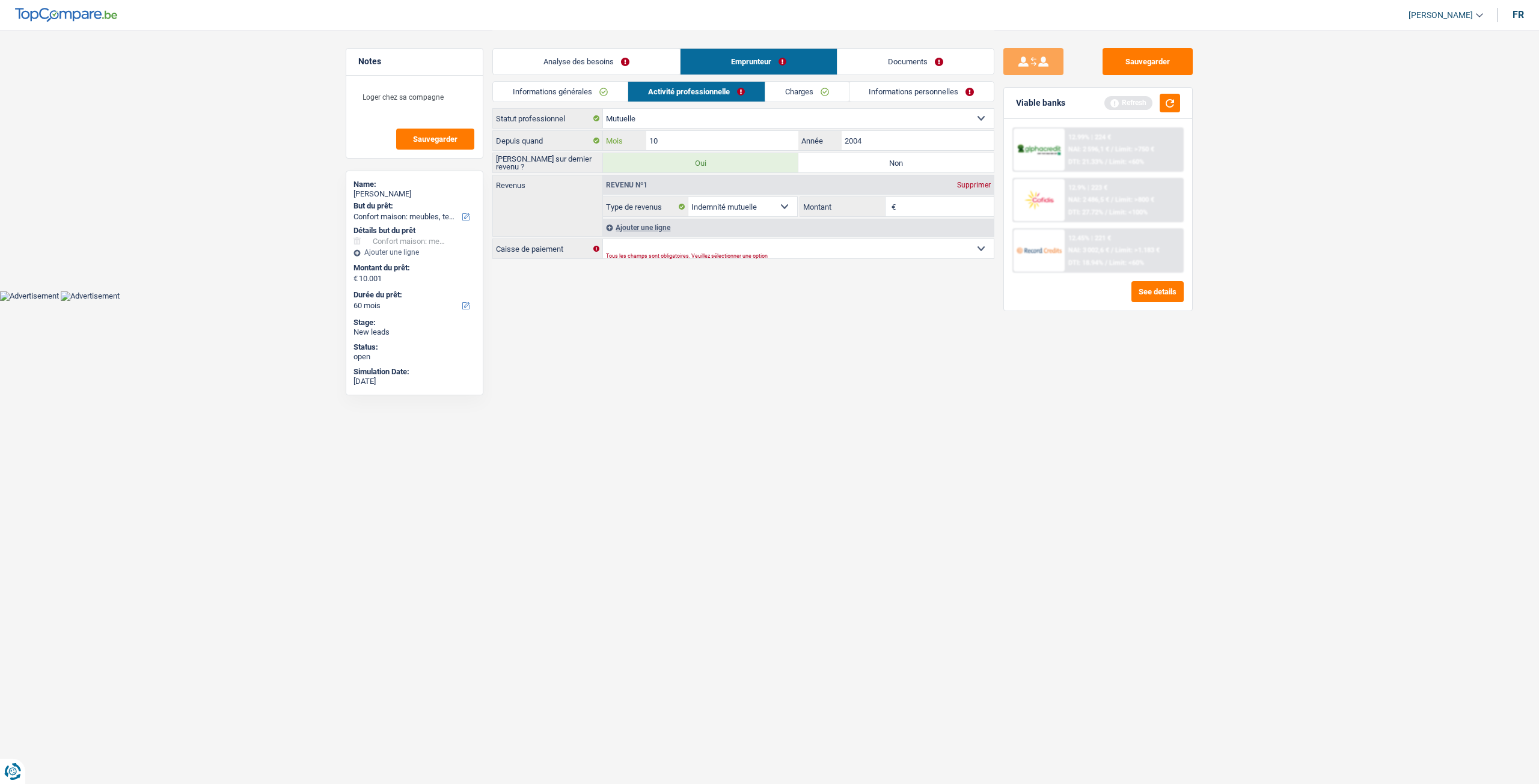
drag, startPoint x: 717, startPoint y: 140, endPoint x: 935, endPoint y: 248, distance: 243.3
click at [717, 140] on input "10" at bounding box center [722, 140] width 152 height 19
type input "1"
type input "5"
click at [877, 137] on input "2004" at bounding box center [918, 140] width 152 height 19
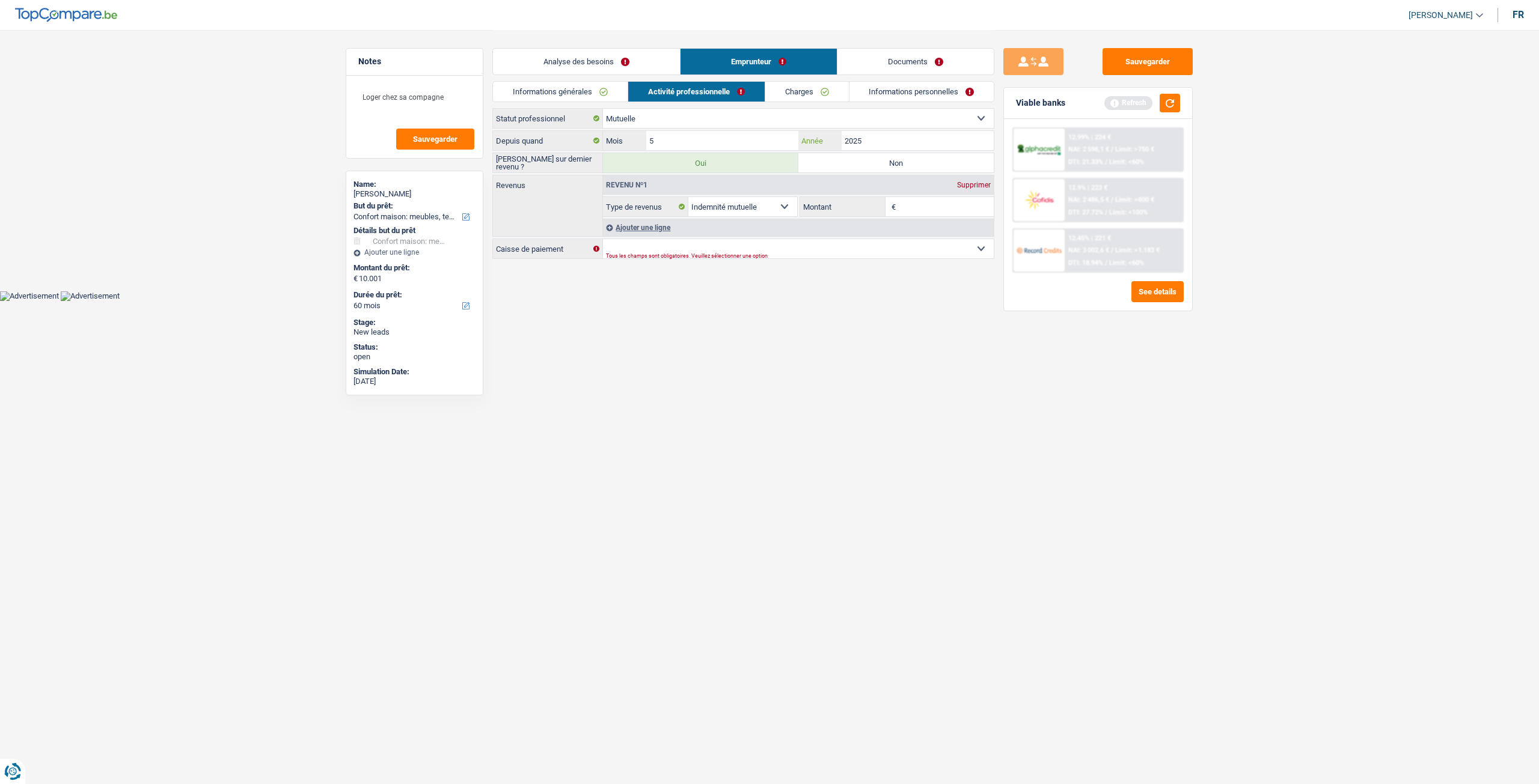
type input "2025"
click at [935, 301] on html "Vous avez le contrôle de vos données Nous utilisons des cookies, tout comme nos…" at bounding box center [770, 150] width 1539 height 301
click at [898, 156] on label "Non" at bounding box center [896, 162] width 195 height 19
click at [898, 156] on input "Non" at bounding box center [896, 162] width 195 height 19
radio input "true"
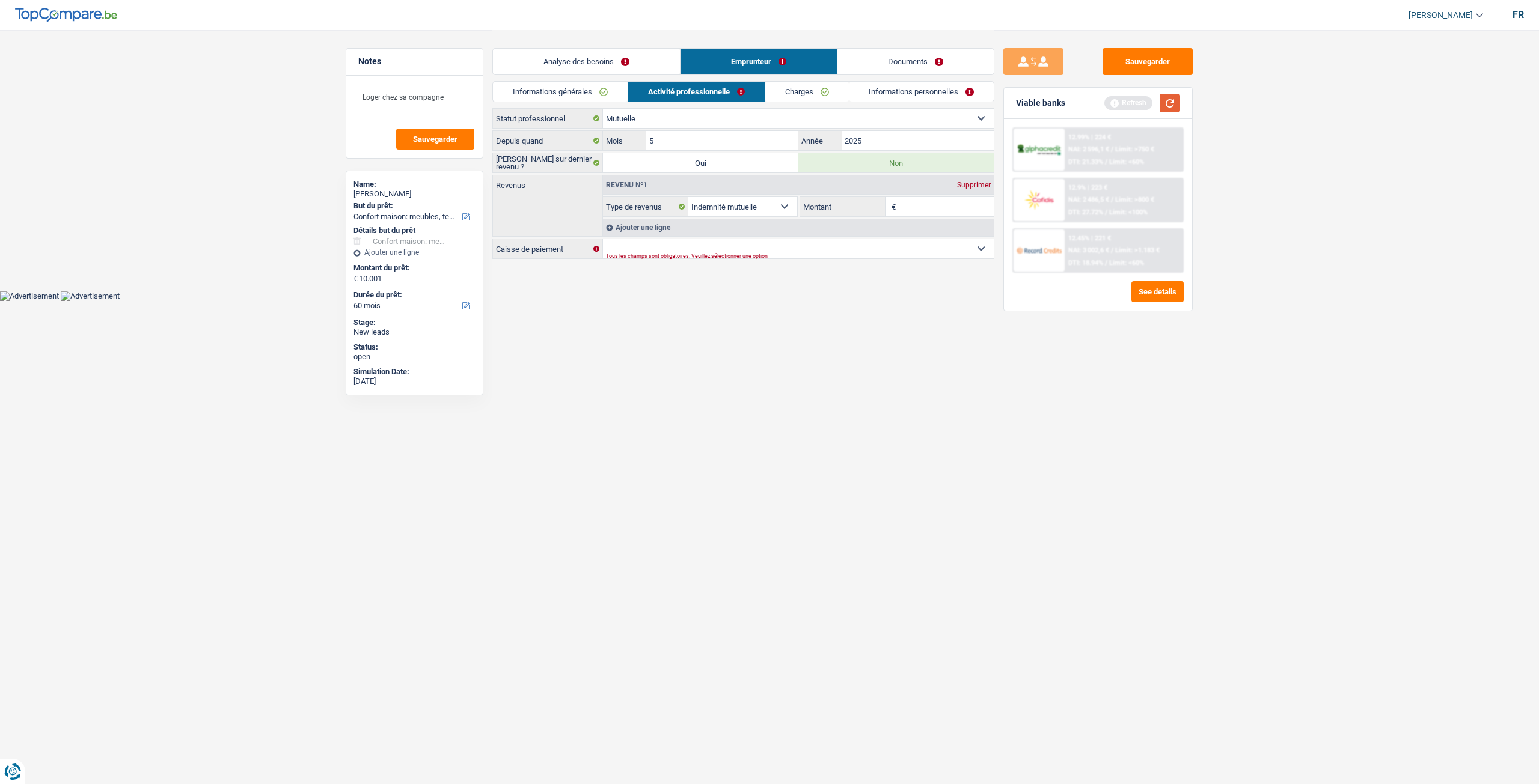
click at [1179, 99] on button "button" at bounding box center [1169, 103] width 20 height 18
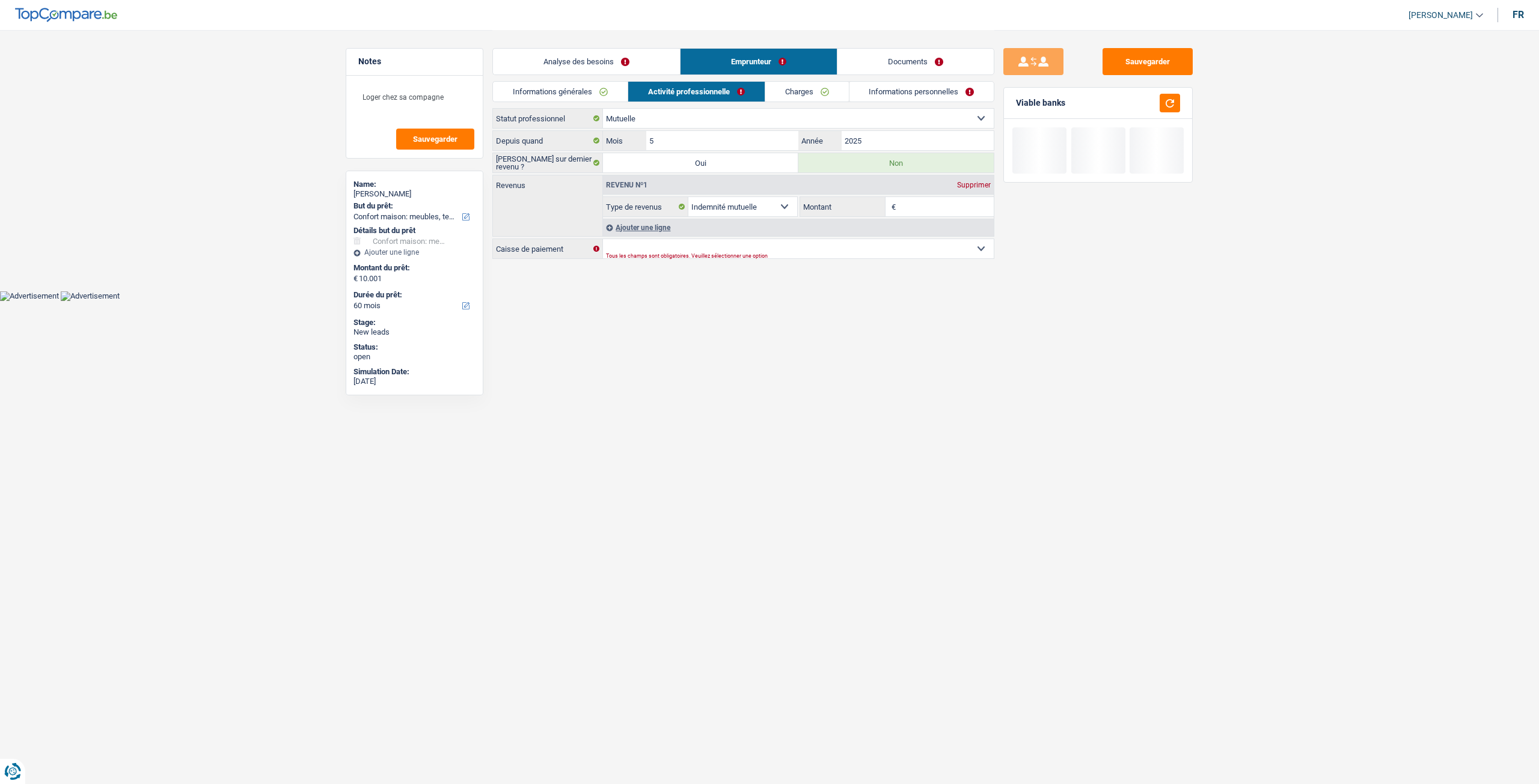
click at [925, 205] on input "Montant" at bounding box center [946, 207] width 95 height 19
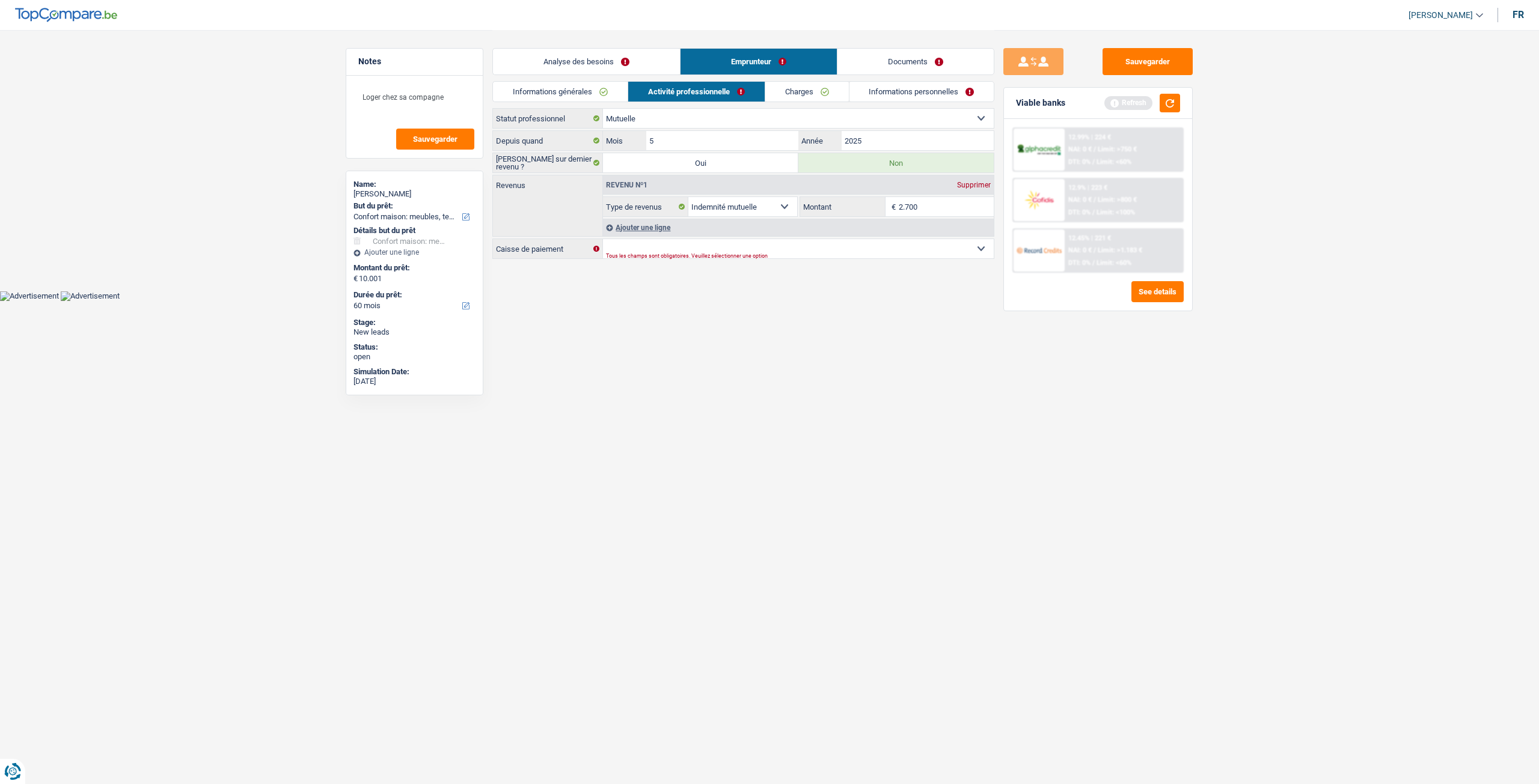
type input "2.700"
click at [961, 301] on html "Vous avez le contrôle de vos données Nous utilisons des cookies, tout comme nos…" at bounding box center [770, 150] width 1539 height 301
click at [900, 243] on select "Mutualité Chrétienne Mutualité Socialiste (Solidaris) SPF Sécurité Sociale Unio…" at bounding box center [798, 248] width 391 height 19
select select "spf"
click at [603, 239] on select "Mutualité Chrétienne Mutualité Socialiste (Solidaris) SPF Sécurité Sociale Unio…" at bounding box center [798, 248] width 391 height 19
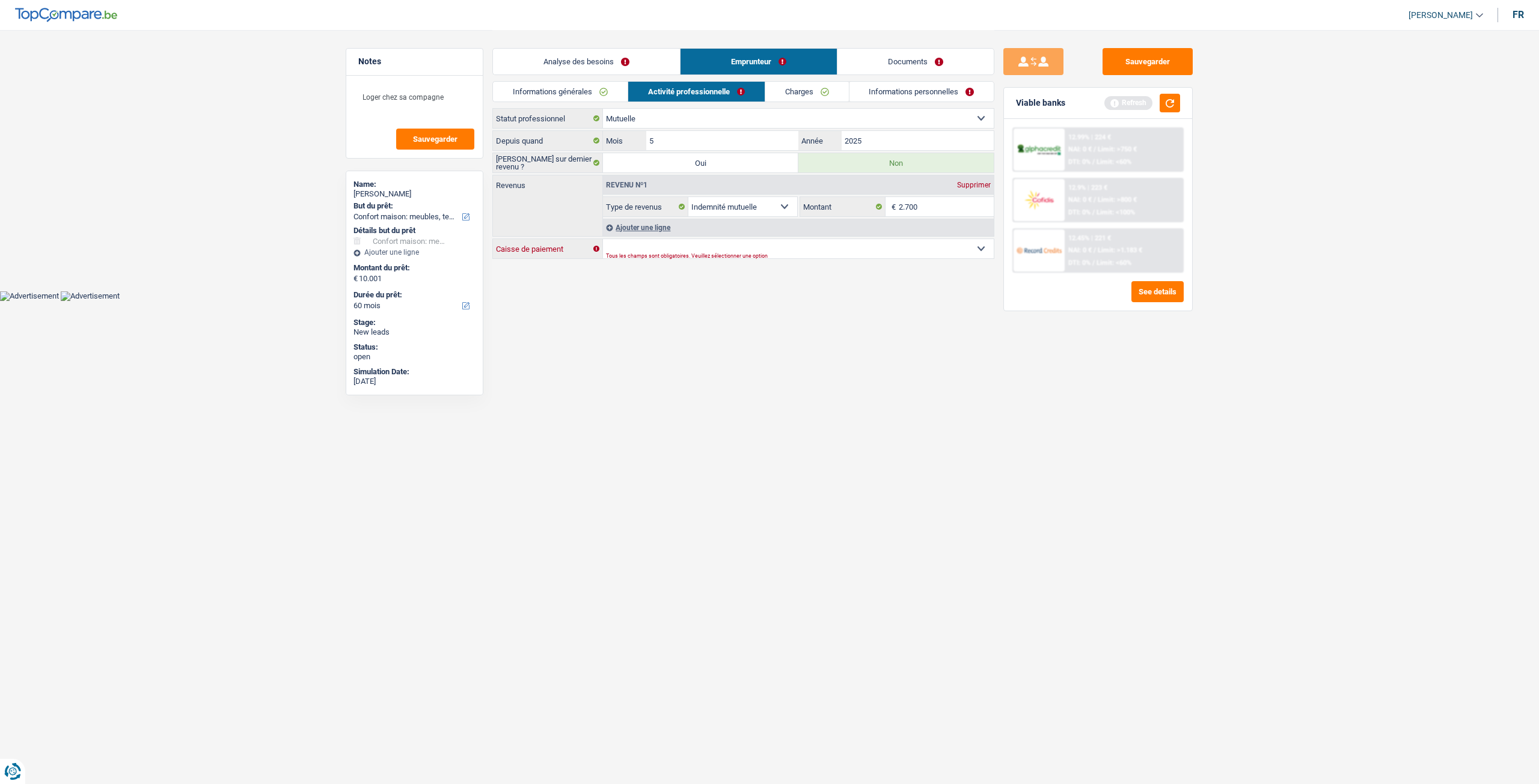
select select "BE"
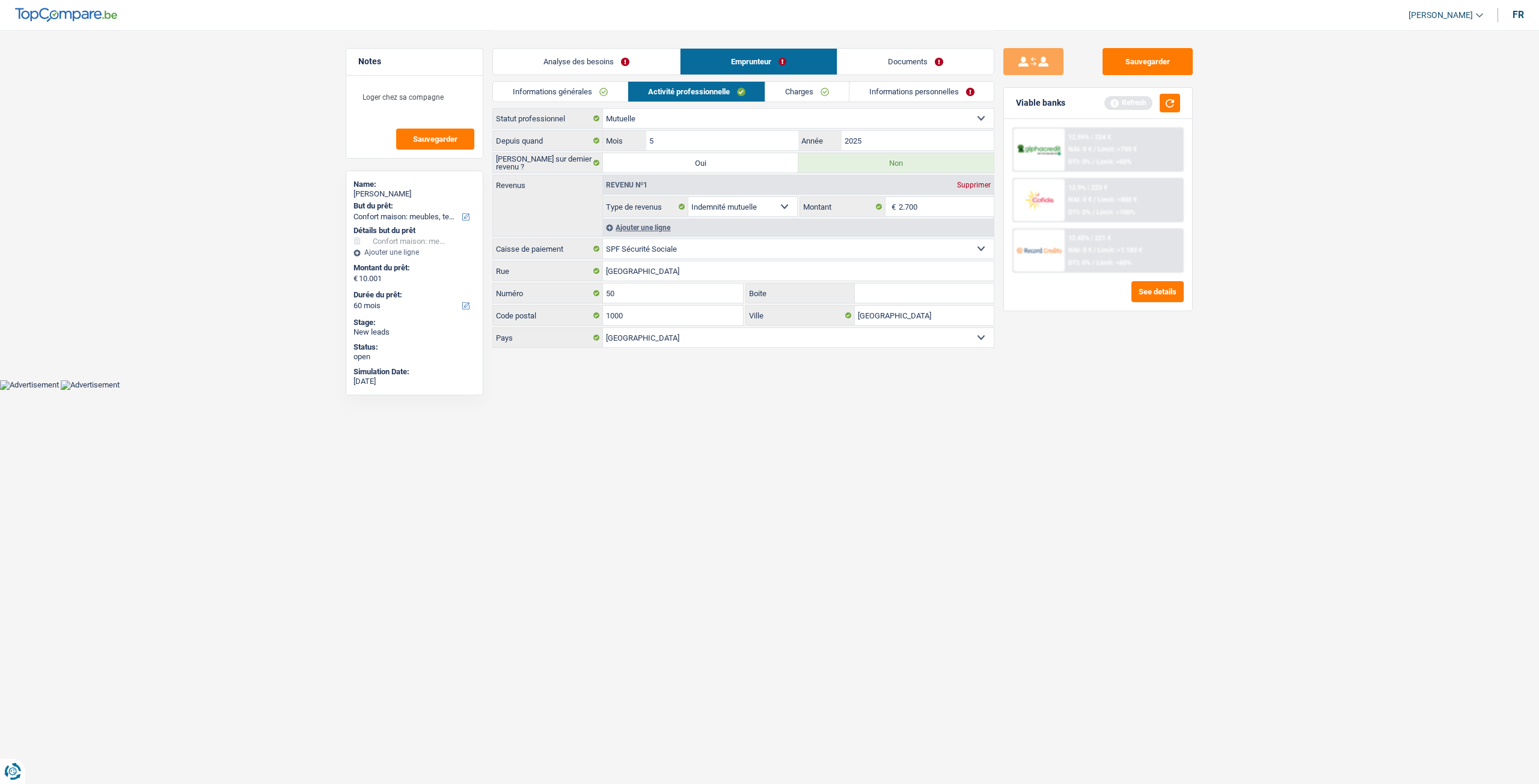
click at [743, 244] on select "Mutualité Chrétienne Mutualité Socialiste (Solidaris) SPF Sécurité Sociale Unio…" at bounding box center [798, 248] width 391 height 19
select select "solidaris"
click at [603, 239] on select "Mutualité Chrétienne Mutualité Socialiste (Solidaris) SPF Sécurité Sociale Unio…" at bounding box center [798, 248] width 391 height 19
select select
click at [1177, 96] on button "button" at bounding box center [1169, 103] width 20 height 18
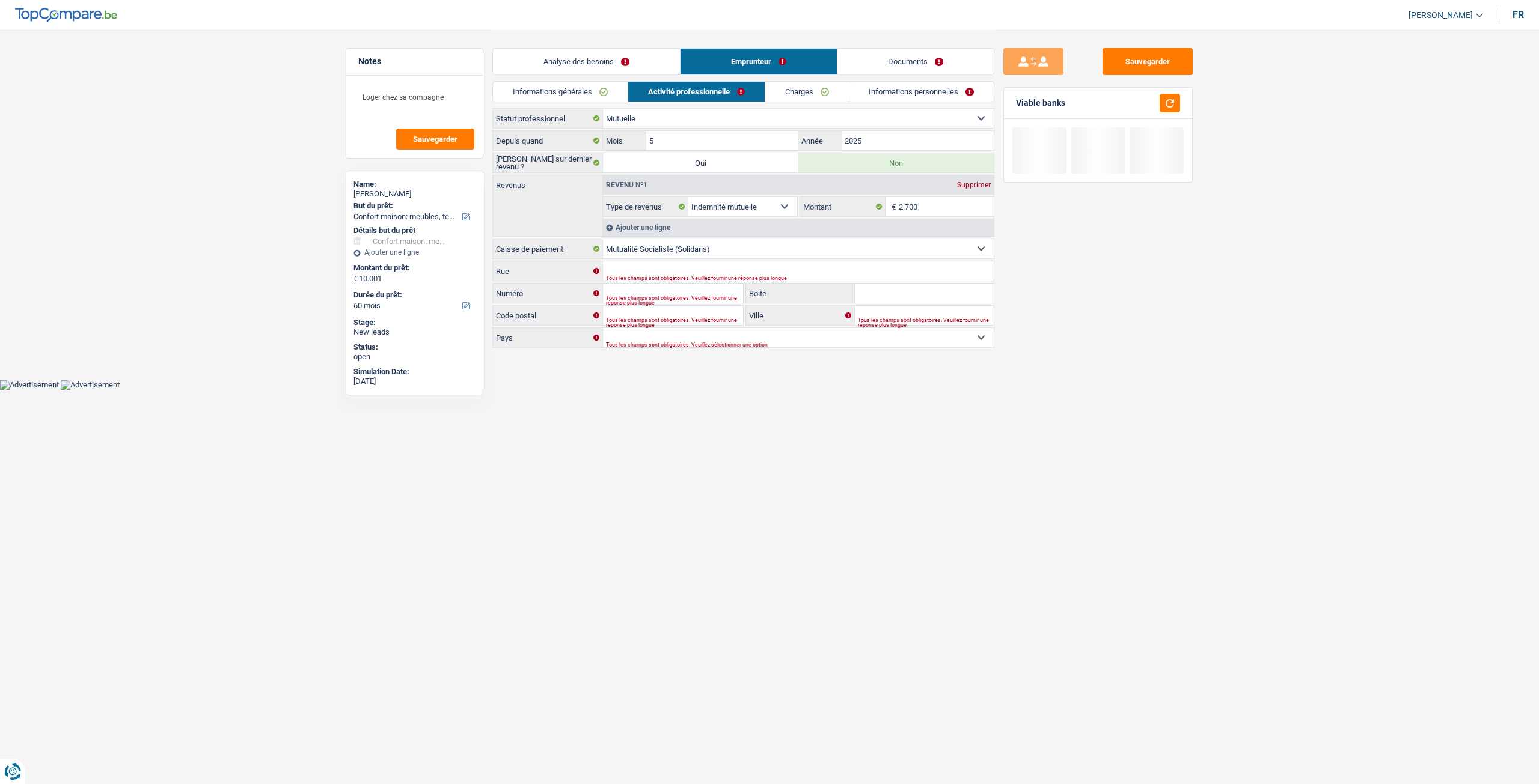
click at [1148, 306] on div "Sauvegarder Viable banks" at bounding box center [1097, 406] width 207 height 717
click at [929, 243] on select "Mutualité Chrétienne Mutualité Socialiste (Solidaris) SPF Sécurité Sociale Unio…" at bounding box center [798, 248] width 391 height 19
select select "chretienne"
click at [603, 239] on select "Mutualité Chrétienne Mutualité Socialiste (Solidaris) SPF Sécurité Sociale Unio…" at bounding box center [798, 248] width 391 height 19
type input "Chaussée de Haecht"
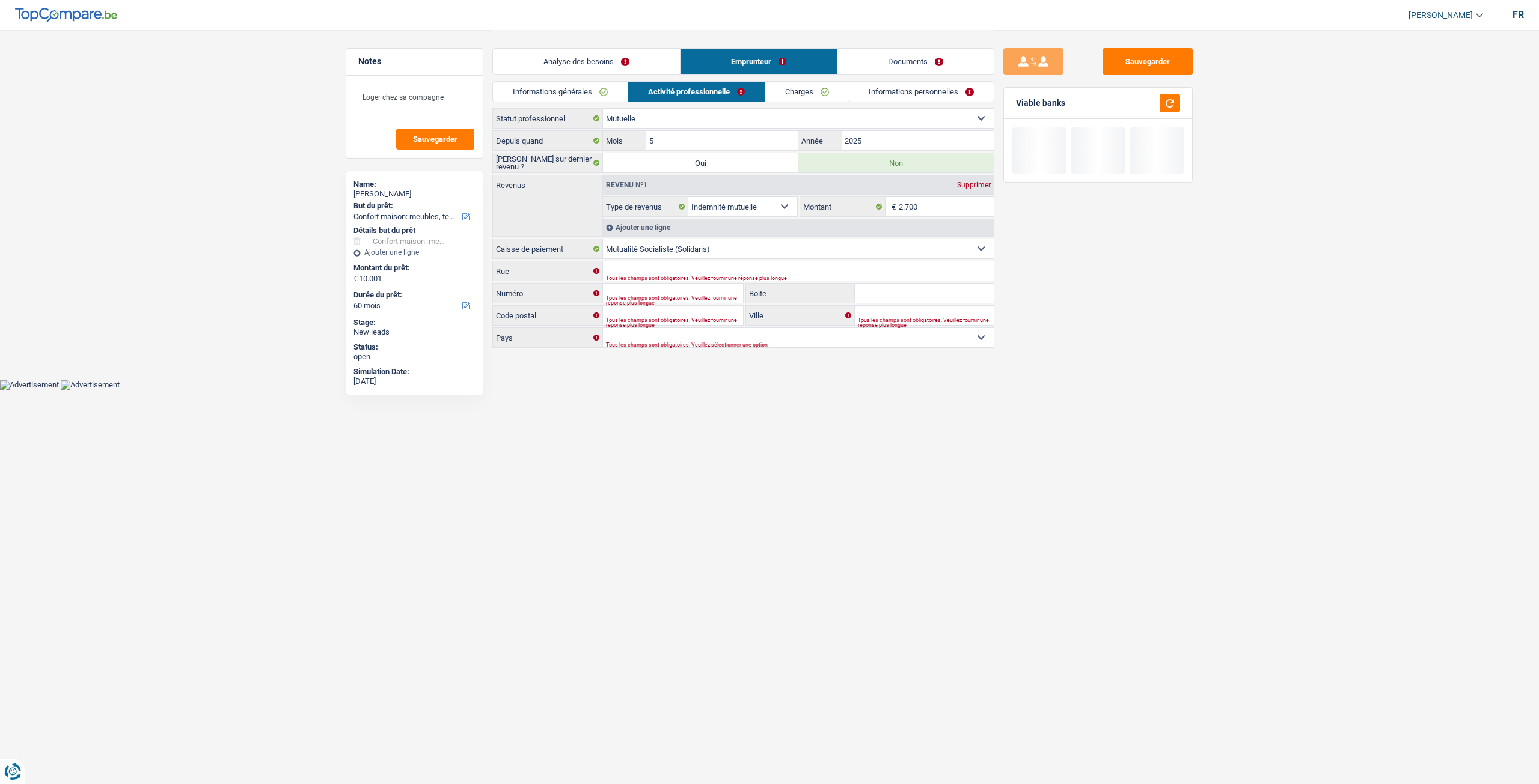
type input "579"
type input "1030"
type input "Schaerbeek"
select select "BE"
click at [705, 242] on select "Mutualité Chrétienne Mutualité Socialiste (Solidaris) SPF Sécurité Sociale Unio…" at bounding box center [798, 248] width 391 height 19
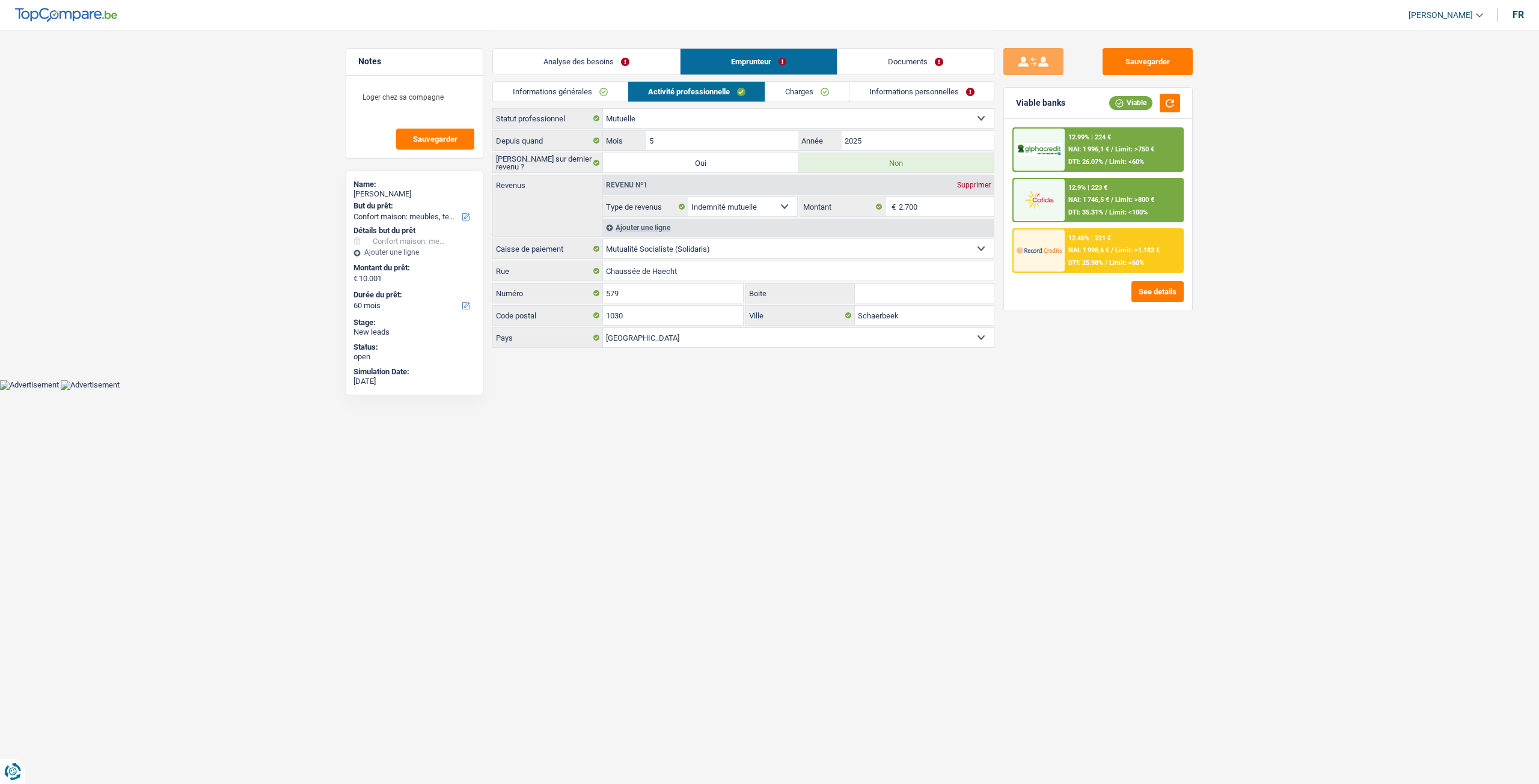
select select "solidaris"
click at [603, 239] on select "Mutualité Chrétienne Mutualité Socialiste (Solidaris) SPF Sécurité Sociale Unio…" at bounding box center [798, 248] width 391 height 19
select select
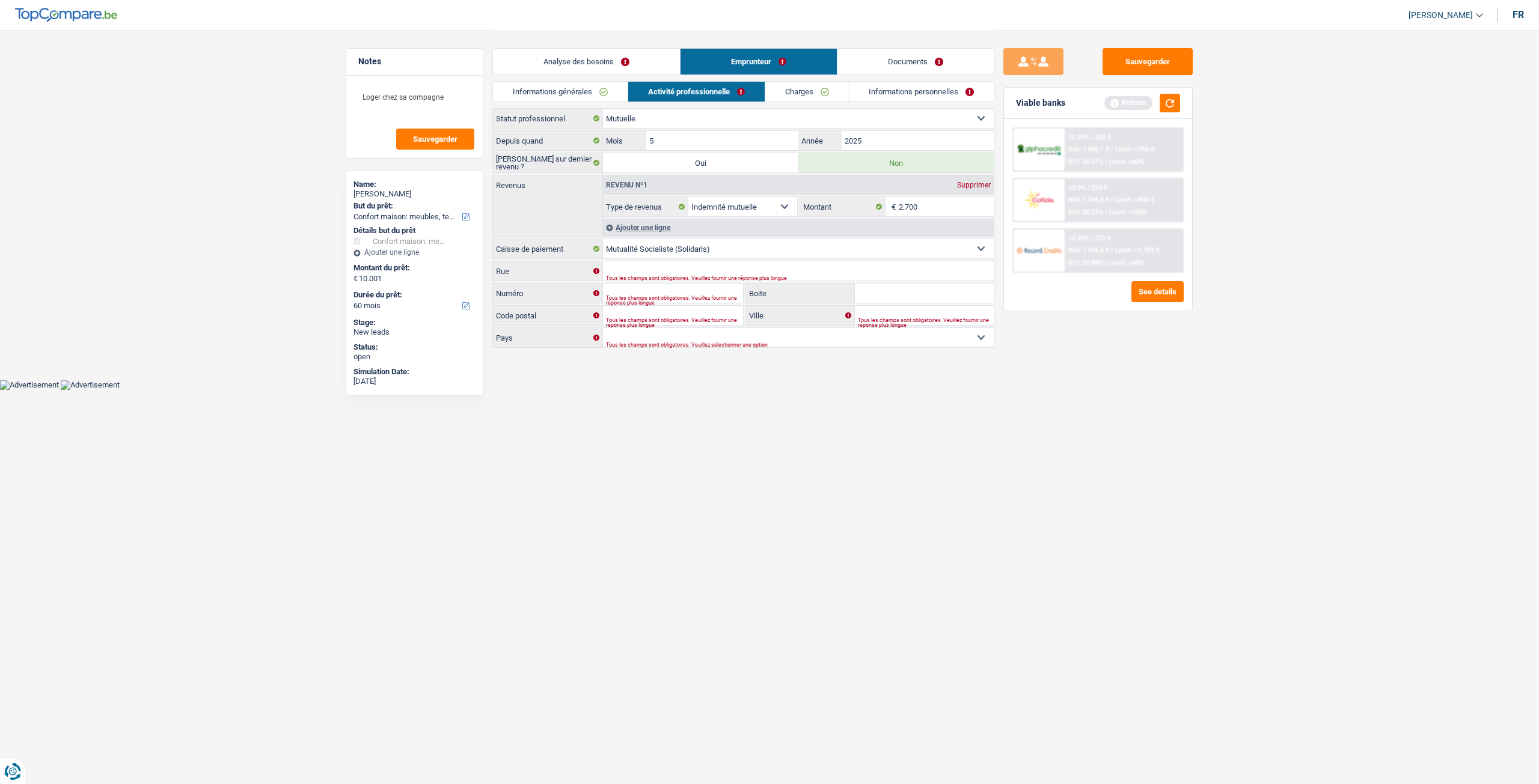
click at [1089, 345] on div "Sauvegarder Viable banks Refresh 12.99% | 224 € NAI: 1 996,1 € / Limit: >750 € …" at bounding box center [1097, 406] width 207 height 717
click at [887, 88] on link "Informations personnelles" at bounding box center [921, 92] width 145 height 20
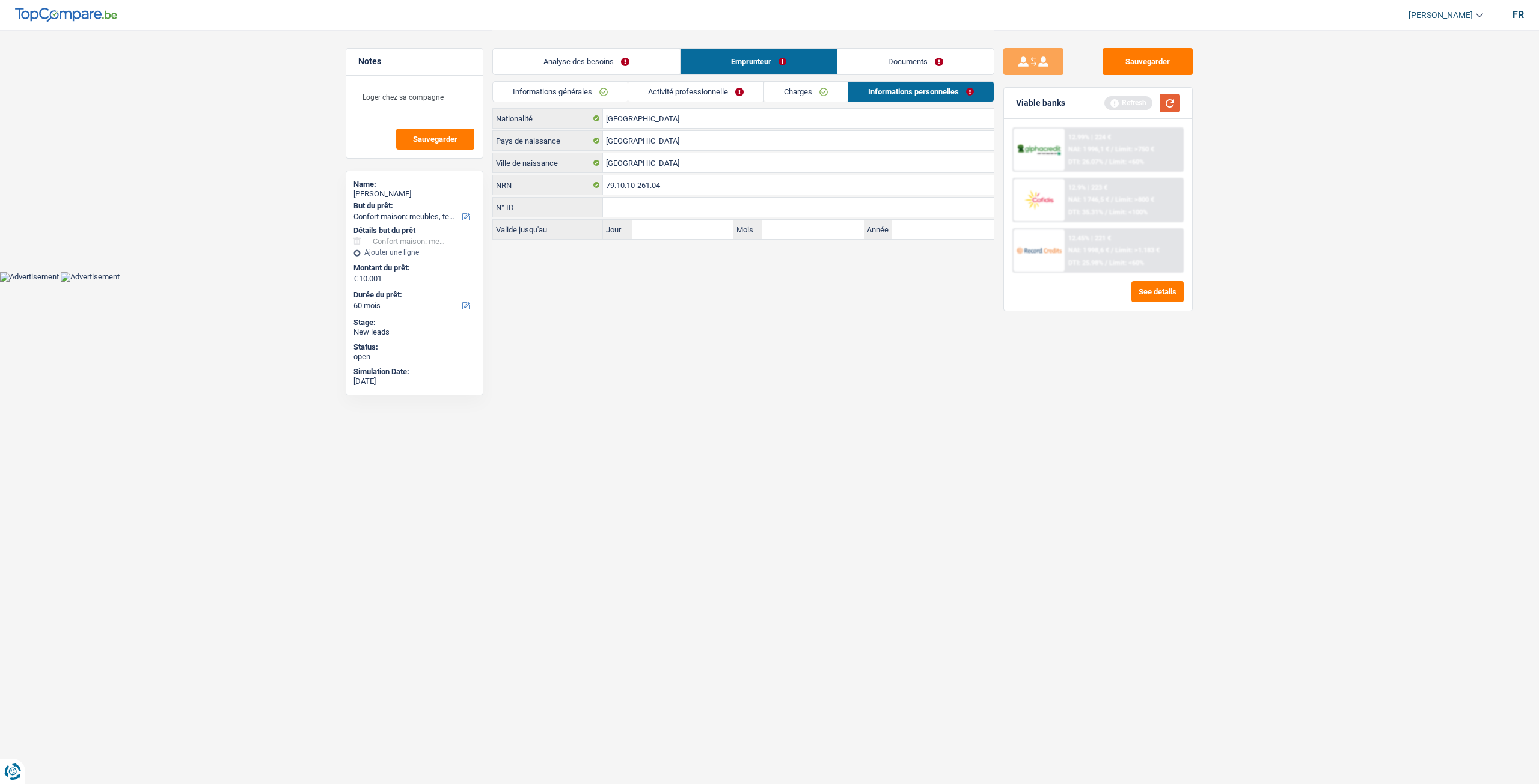
click at [1172, 100] on button "button" at bounding box center [1169, 103] width 20 height 18
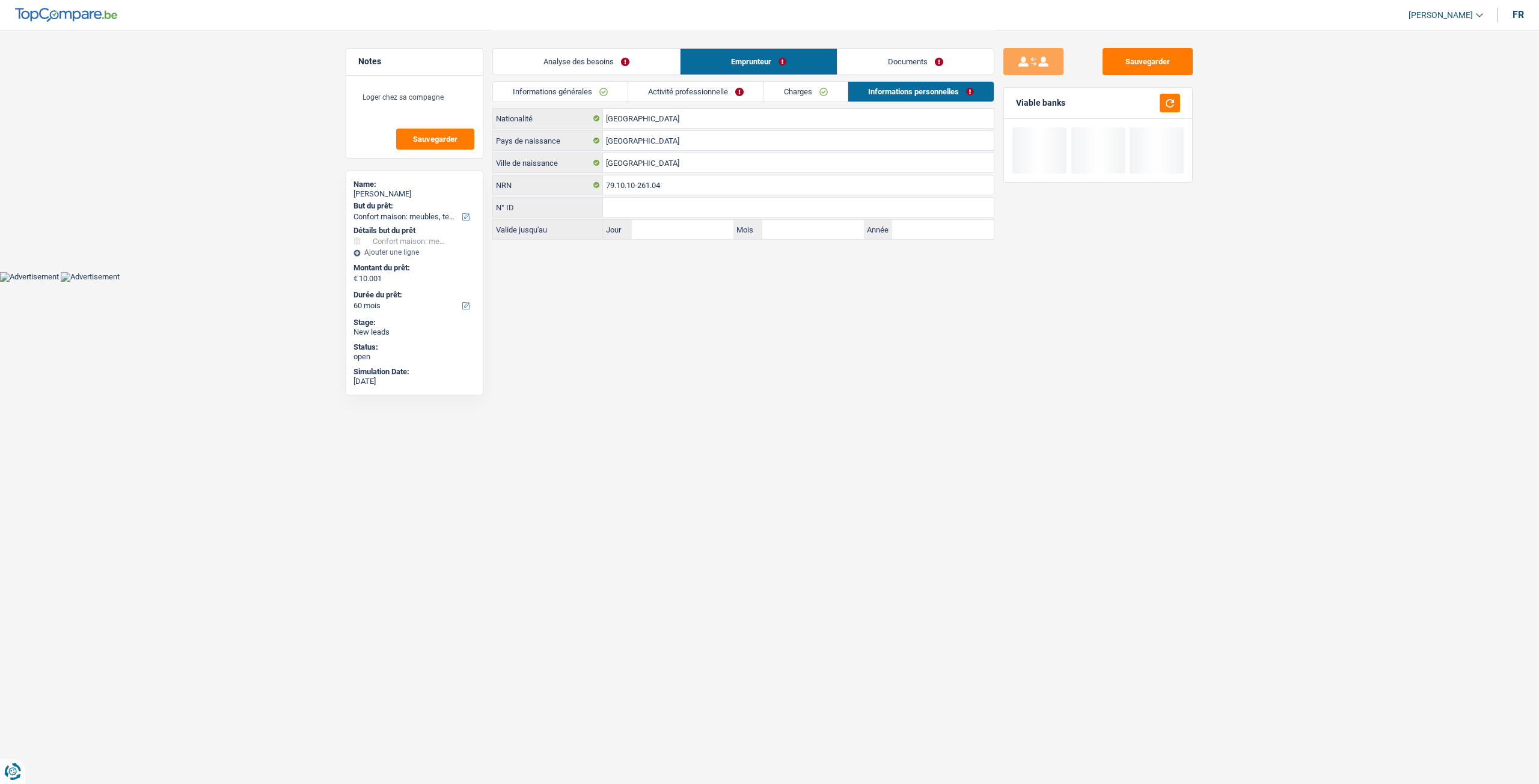
click at [583, 66] on link "Analyse des besoins" at bounding box center [586, 61] width 187 height 26
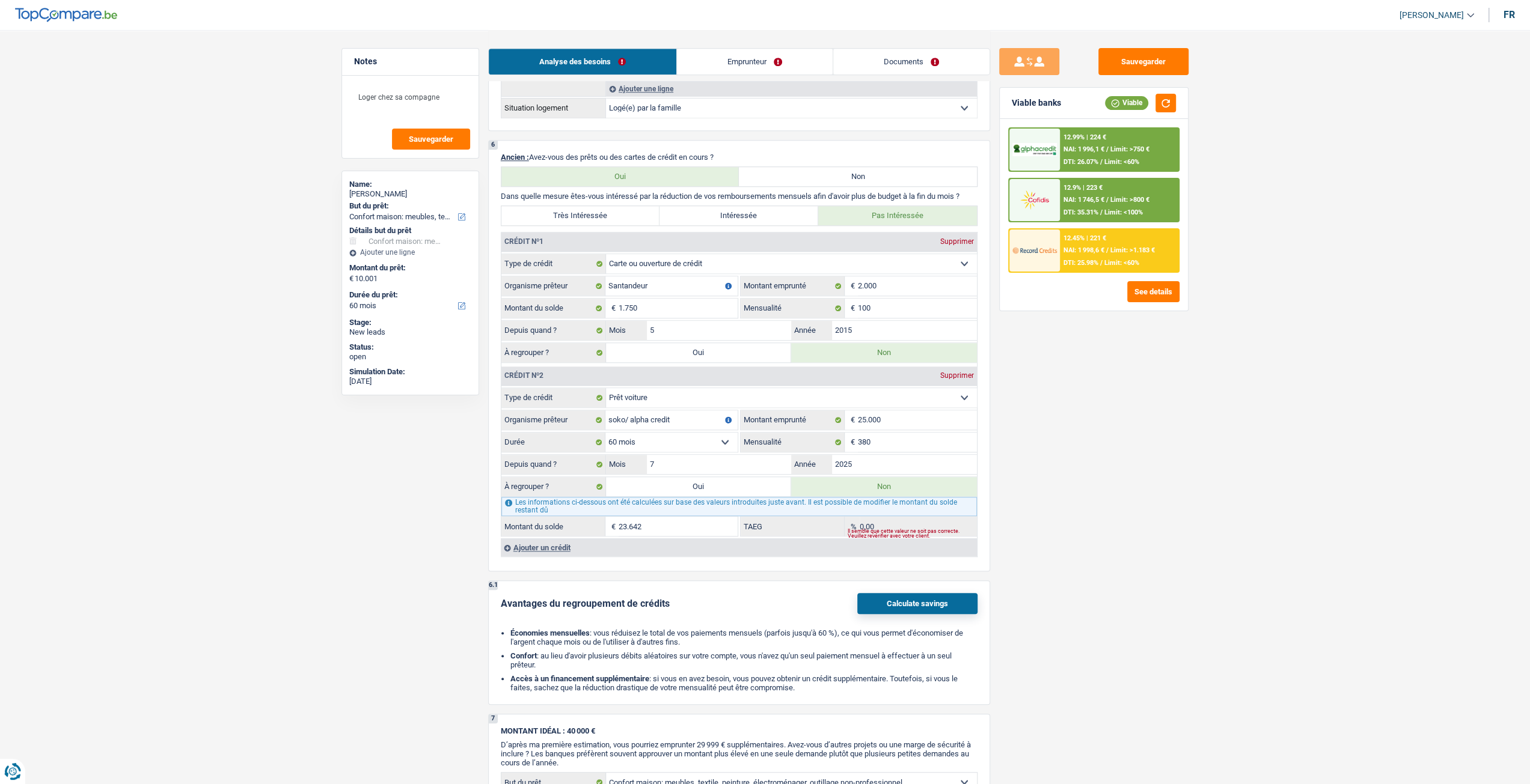
scroll to position [1322, 0]
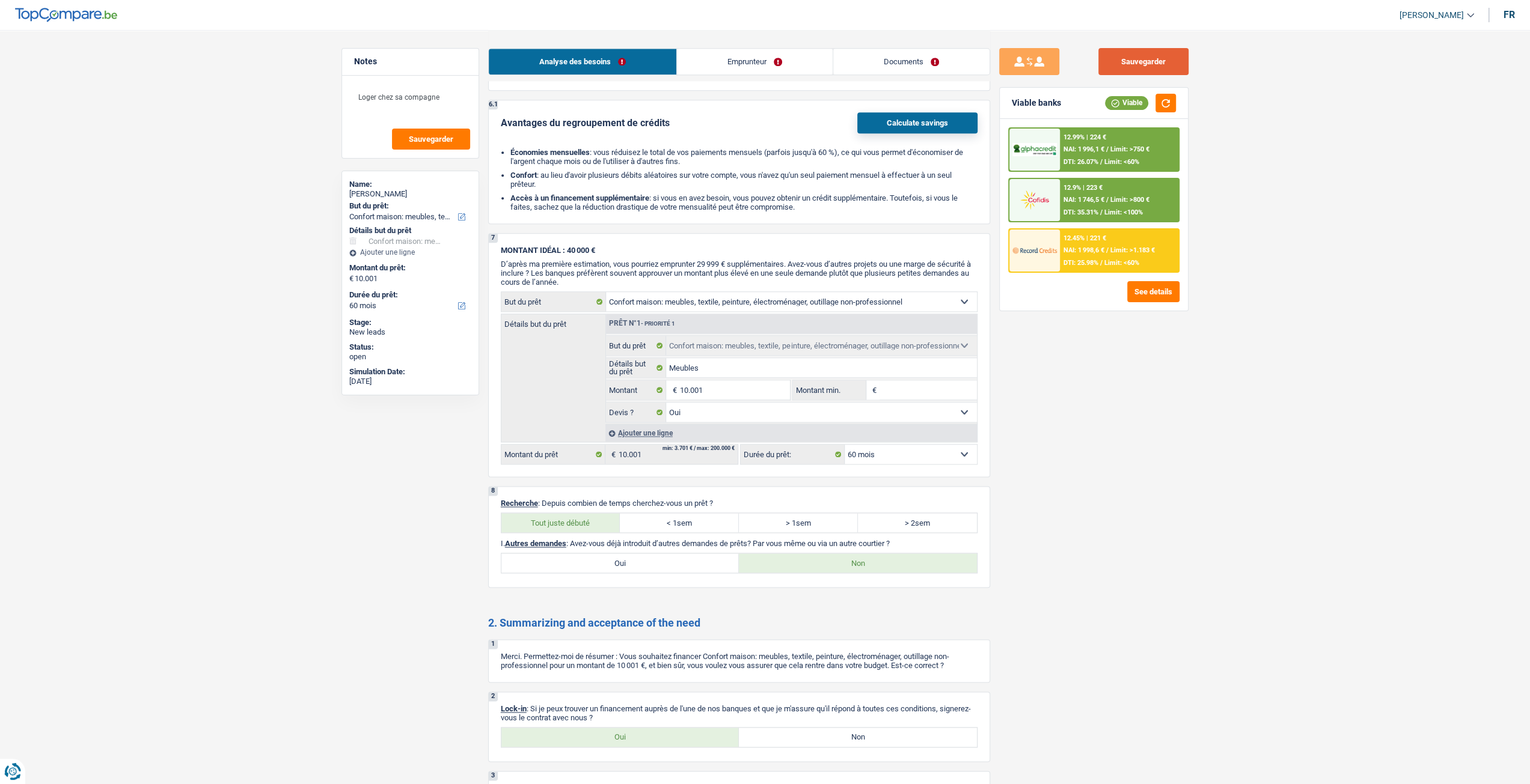
click at [1136, 51] on button "Sauvegarder" at bounding box center [1143, 61] width 90 height 27
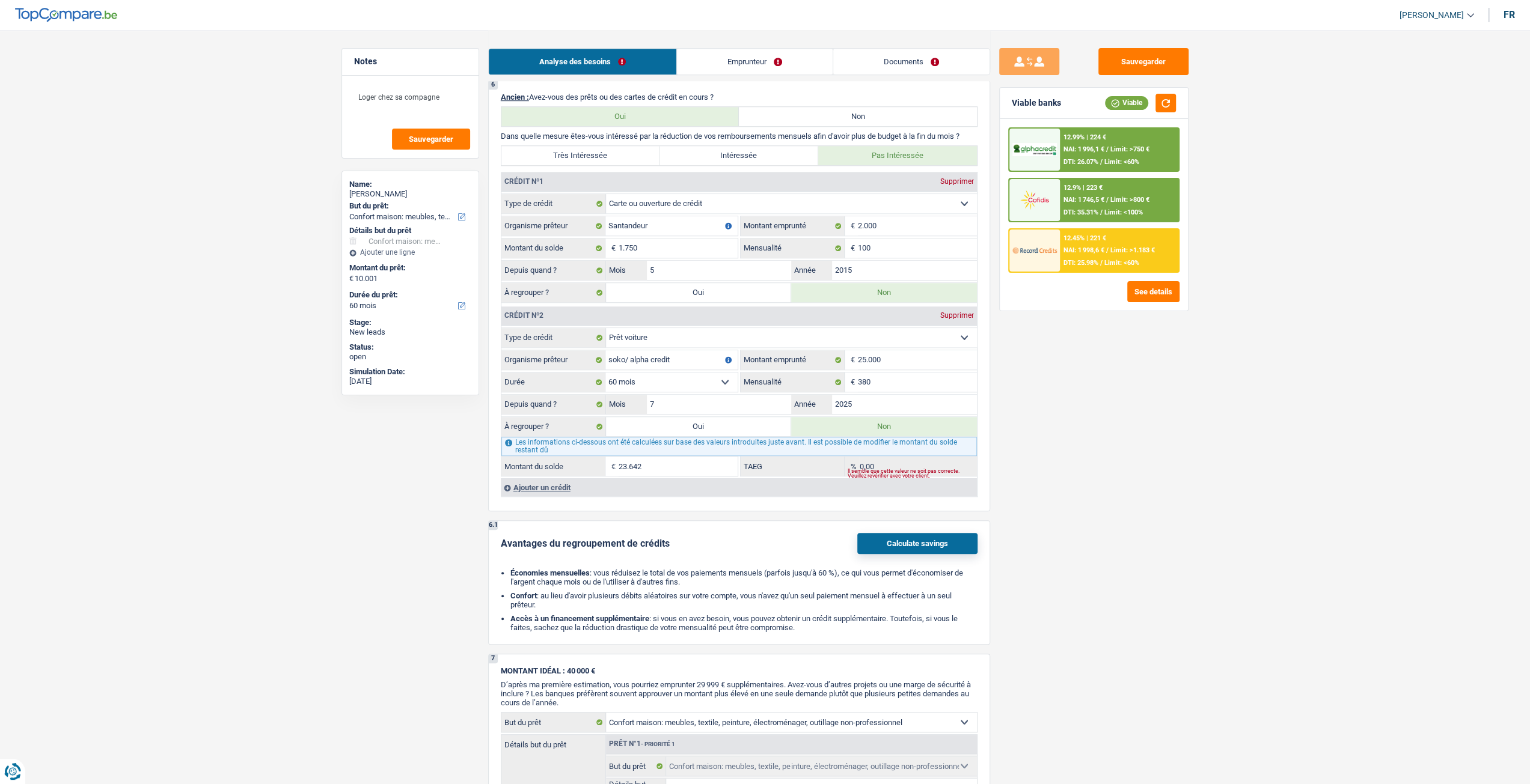
scroll to position [901, 0]
click at [738, 58] on link "Emprunteur" at bounding box center [755, 61] width 156 height 26
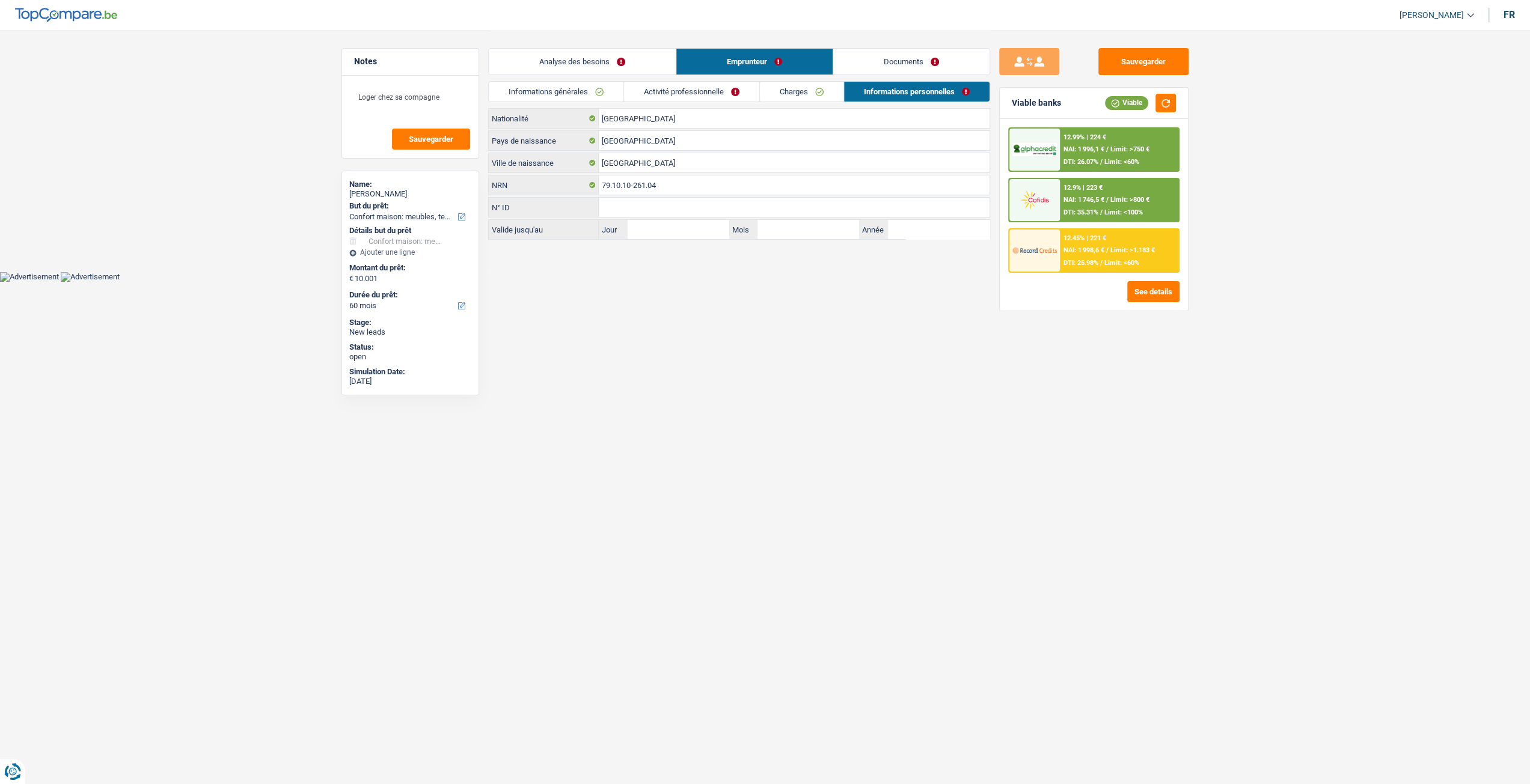
scroll to position [0, 0]
click at [729, 92] on link "Activité professionnelle" at bounding box center [696, 92] width 135 height 20
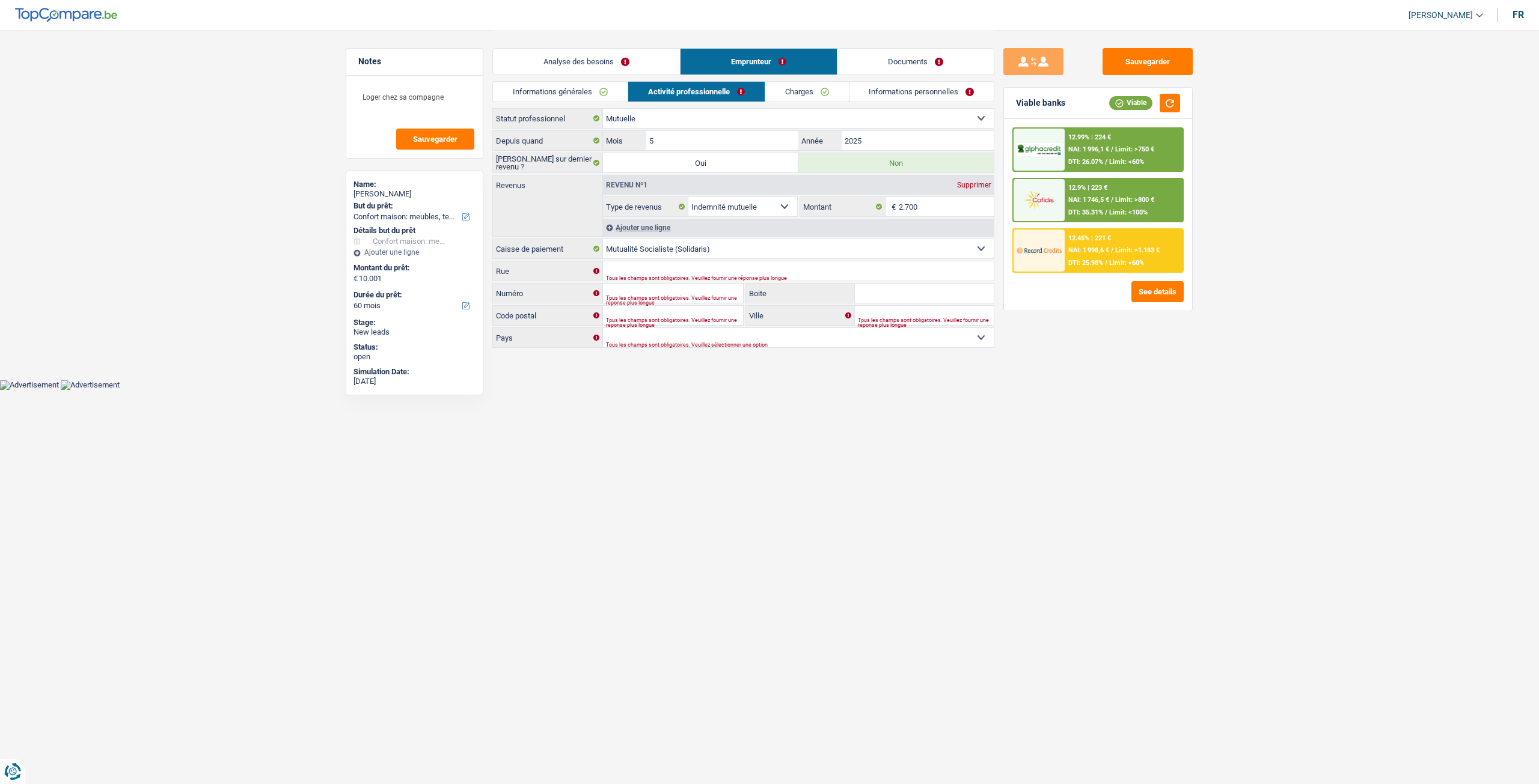
click at [810, 87] on link "Charges" at bounding box center [807, 92] width 83 height 20
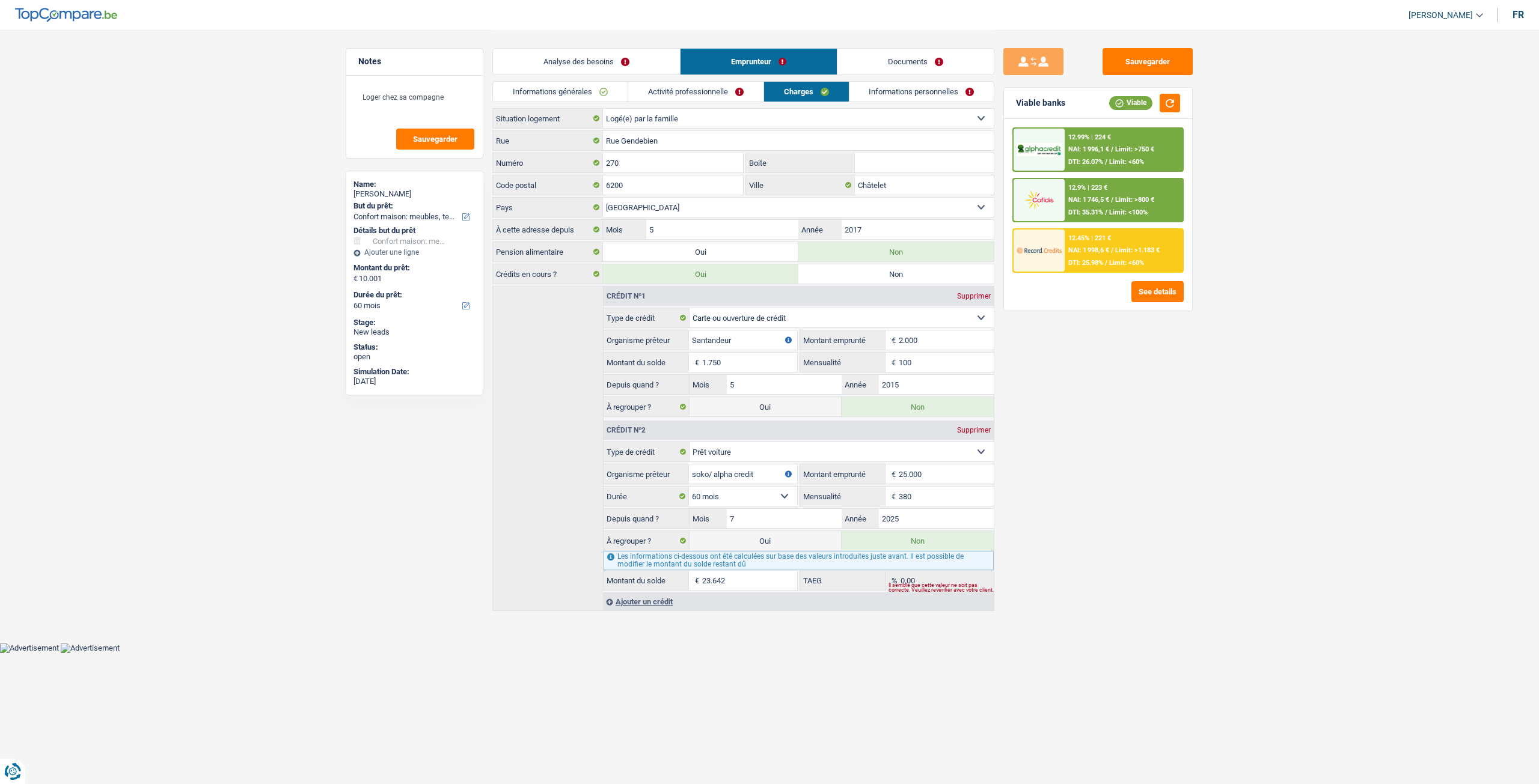
click at [924, 94] on link "Informations personnelles" at bounding box center [921, 92] width 145 height 20
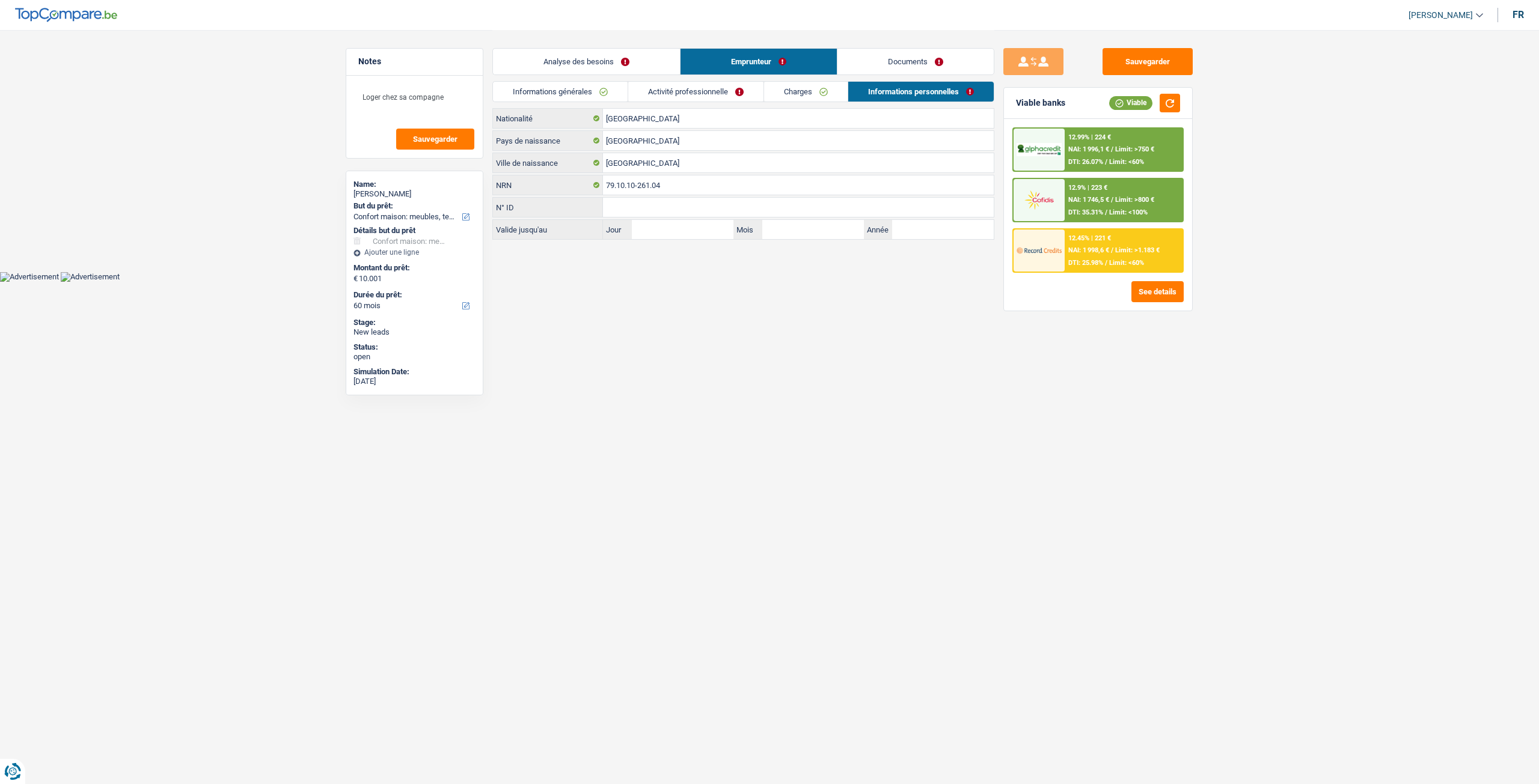
click at [817, 88] on link "Charges" at bounding box center [805, 92] width 83 height 20
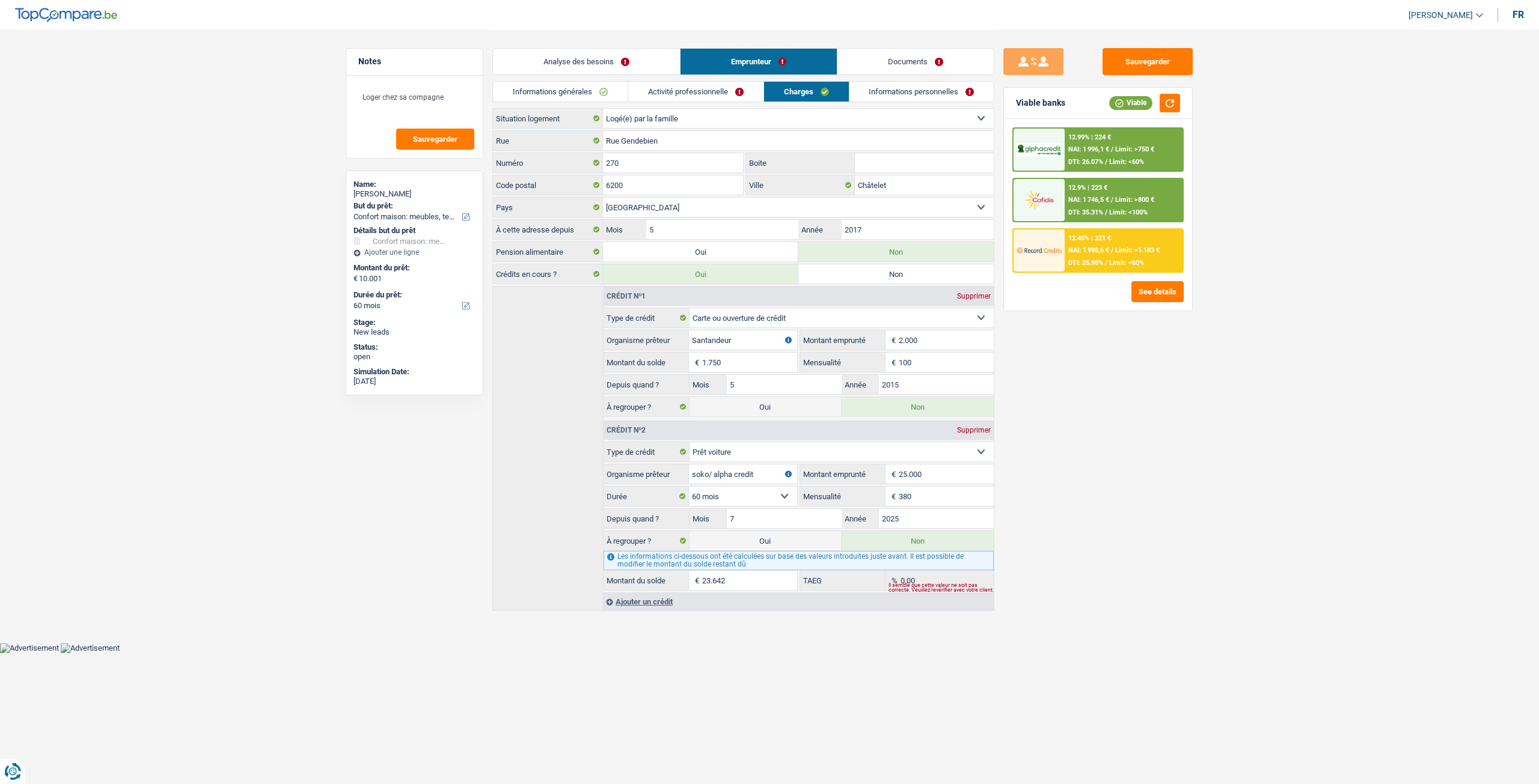
drag, startPoint x: 643, startPoint y: 55, endPoint x: 652, endPoint y: 59, distance: 9.8
click at [643, 54] on link "Analyse des besoins" at bounding box center [586, 61] width 187 height 26
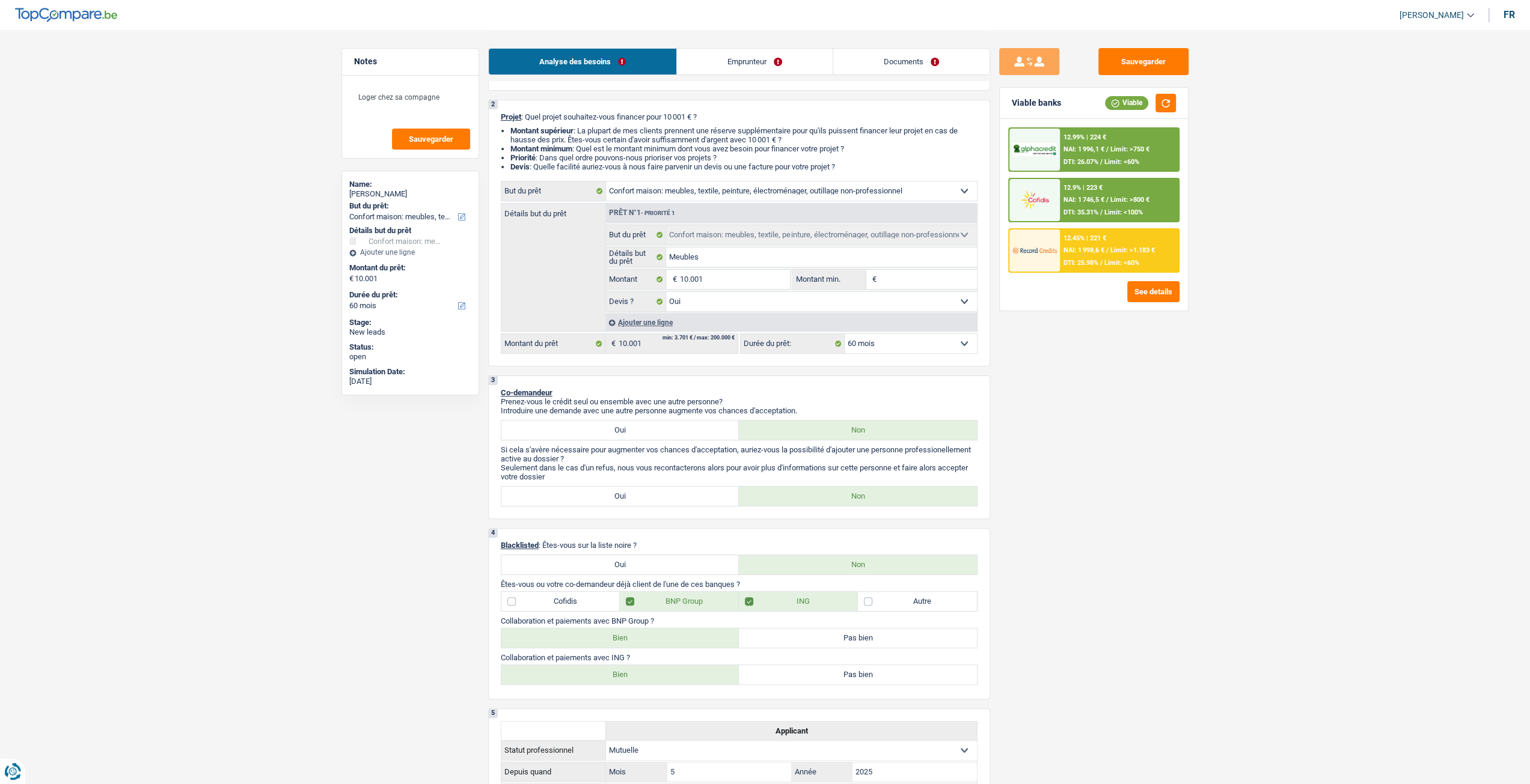
scroll to position [300, 0]
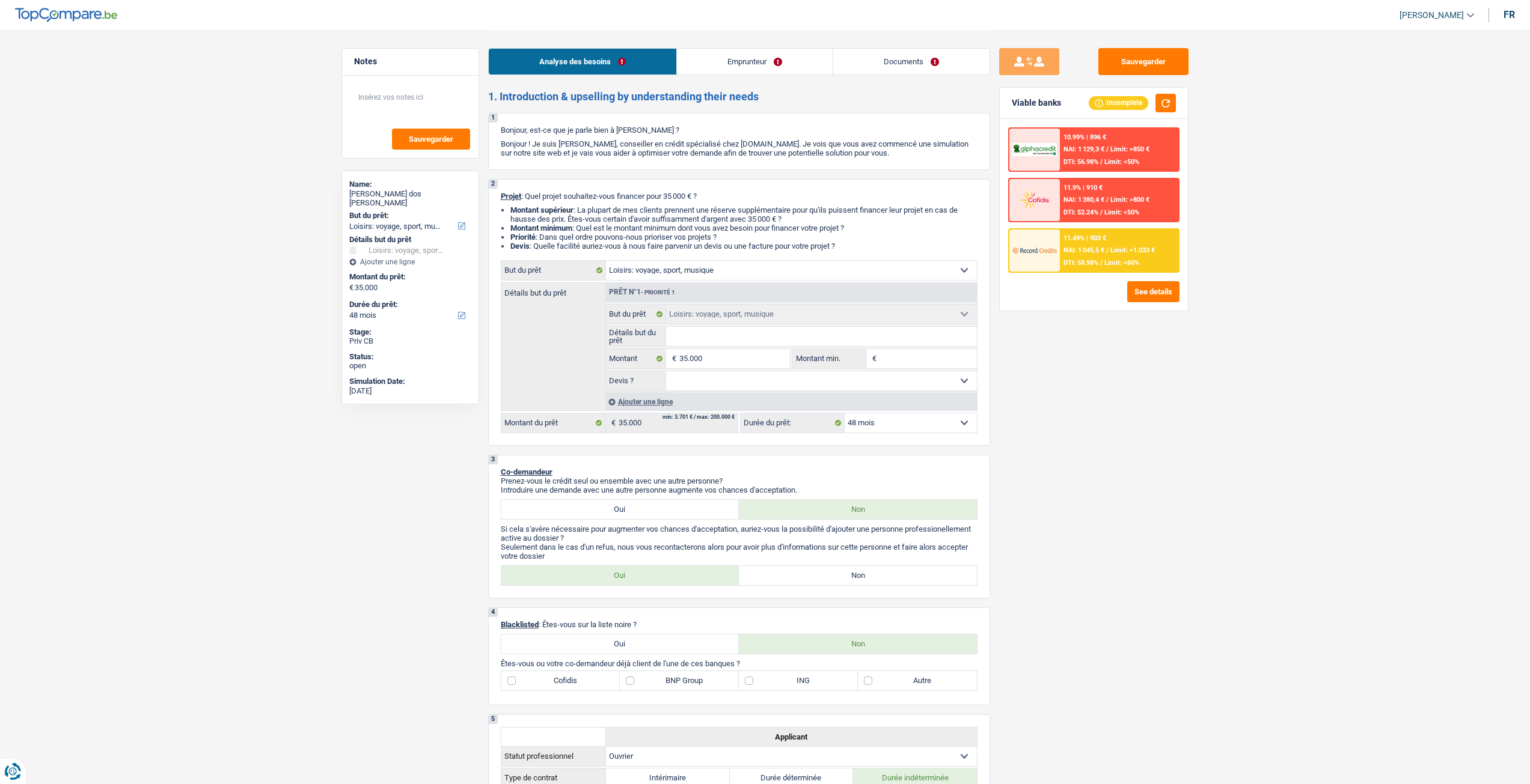
select select "hobbies"
select select "48"
select select "hobbies"
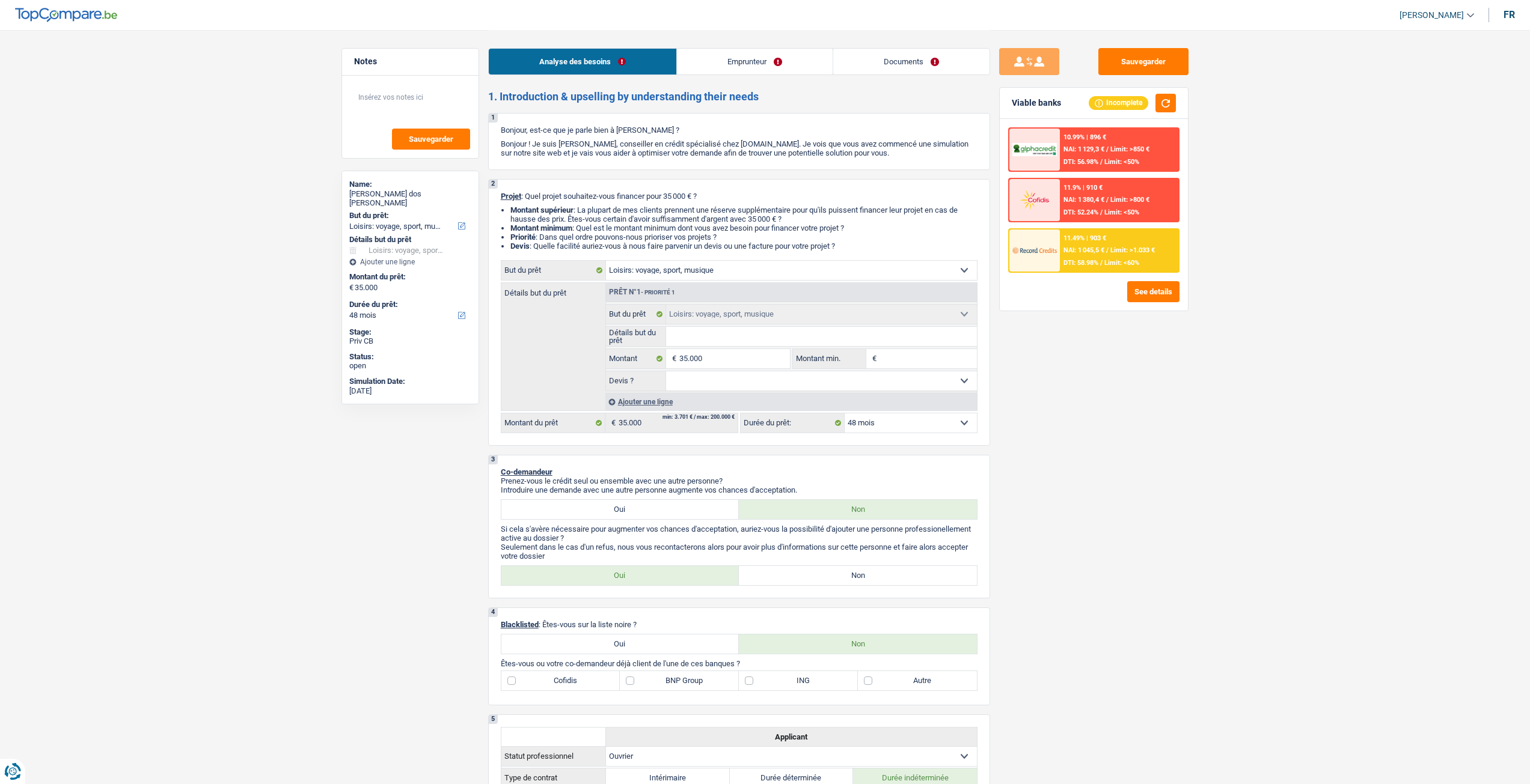
select select "48"
select select "worker"
select select "familyAllowances"
select select "netSalary"
select select "rents"
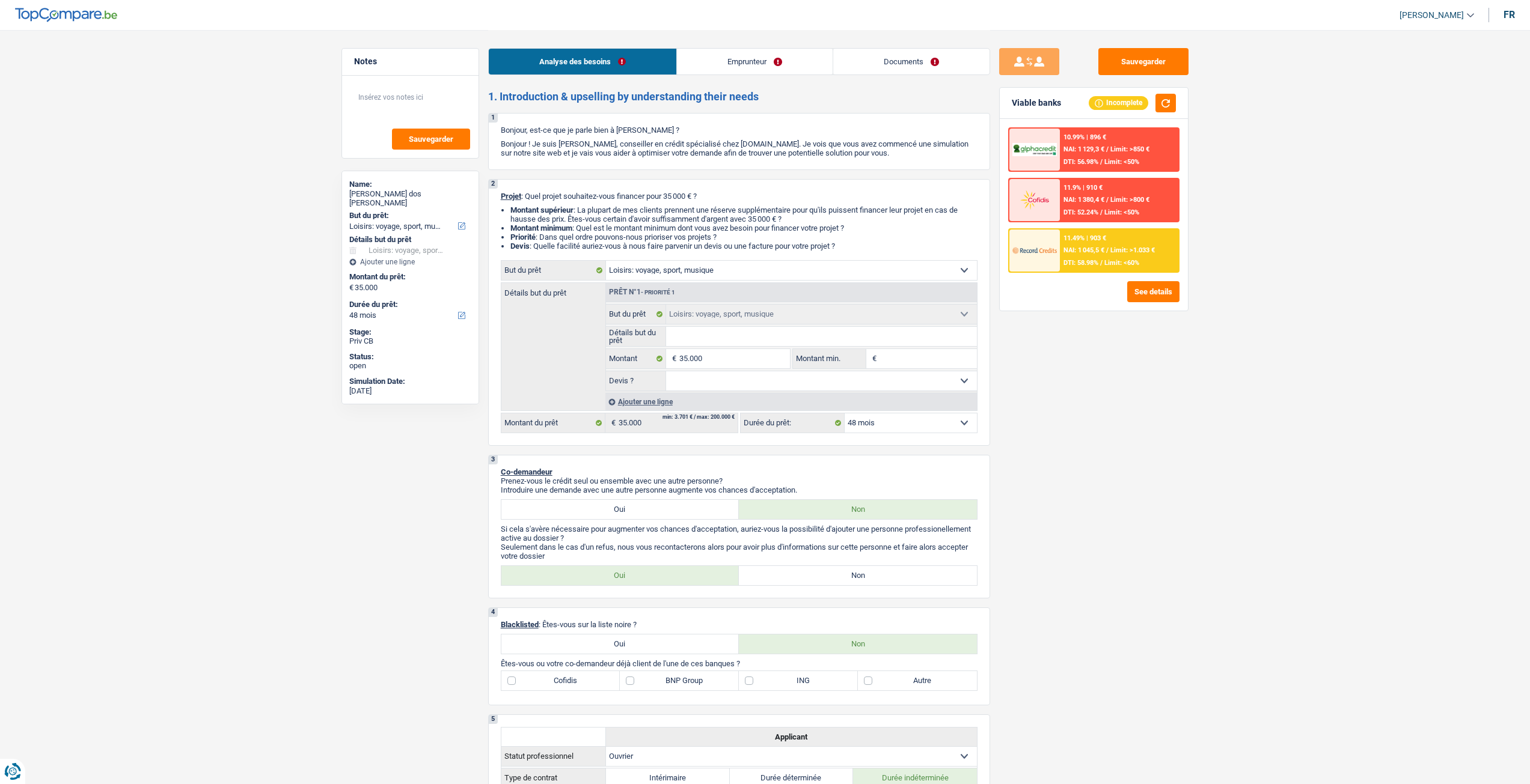
select select "hobbies"
select select "48"
select select "rents"
select select "LU"
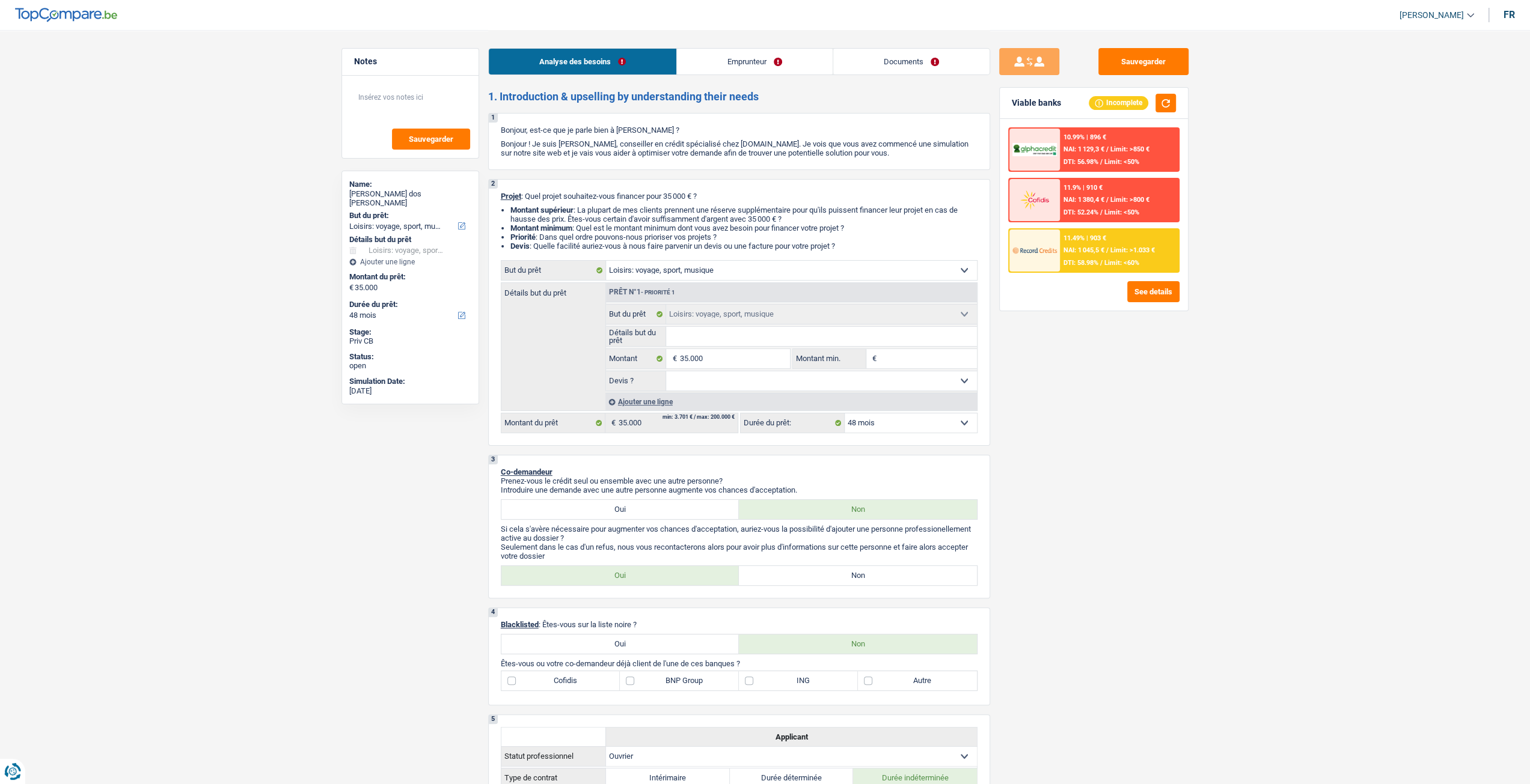
click at [878, 56] on link "Documents" at bounding box center [911, 61] width 157 height 26
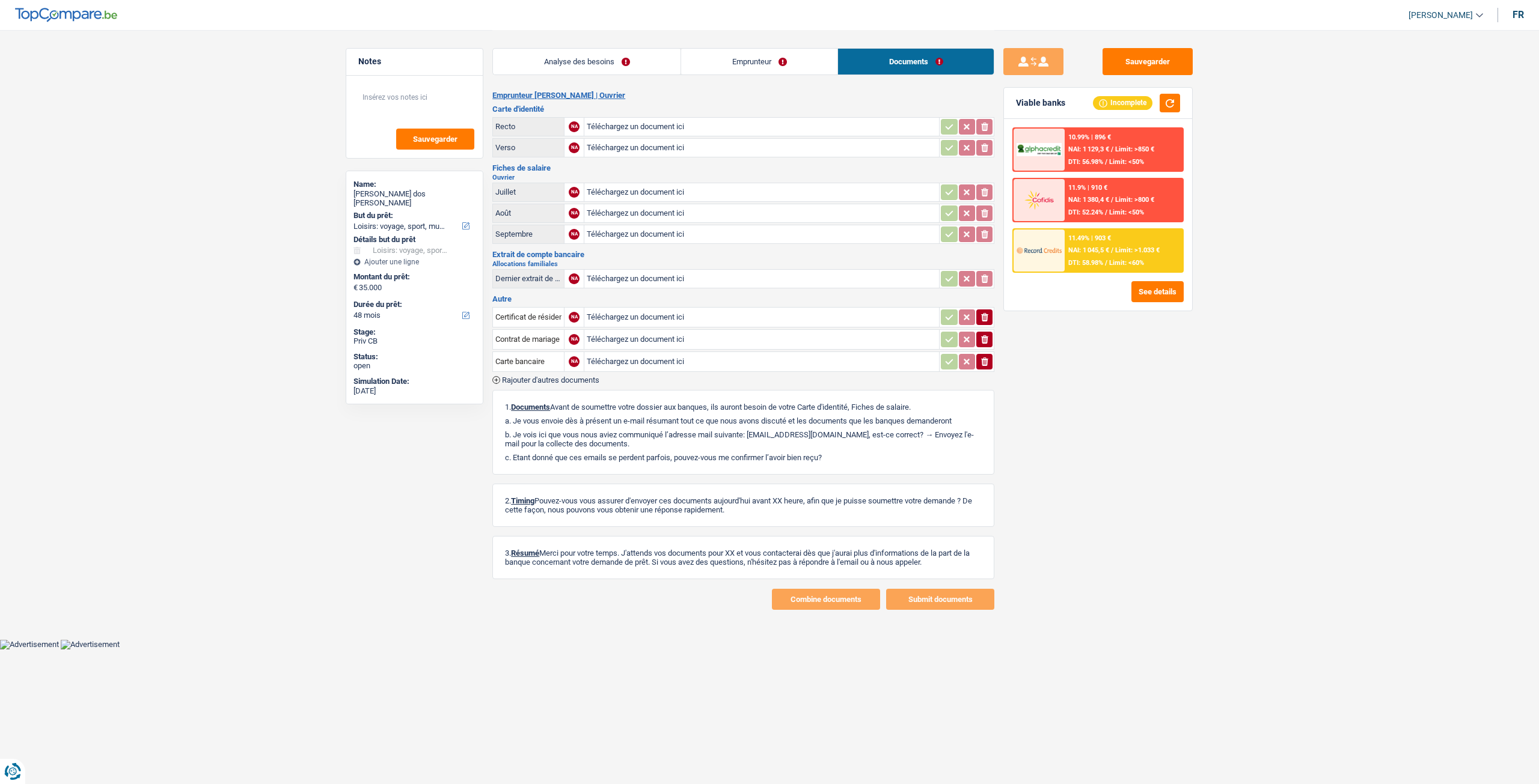
click at [624, 58] on link "Analyse des besoins" at bounding box center [587, 61] width 188 height 26
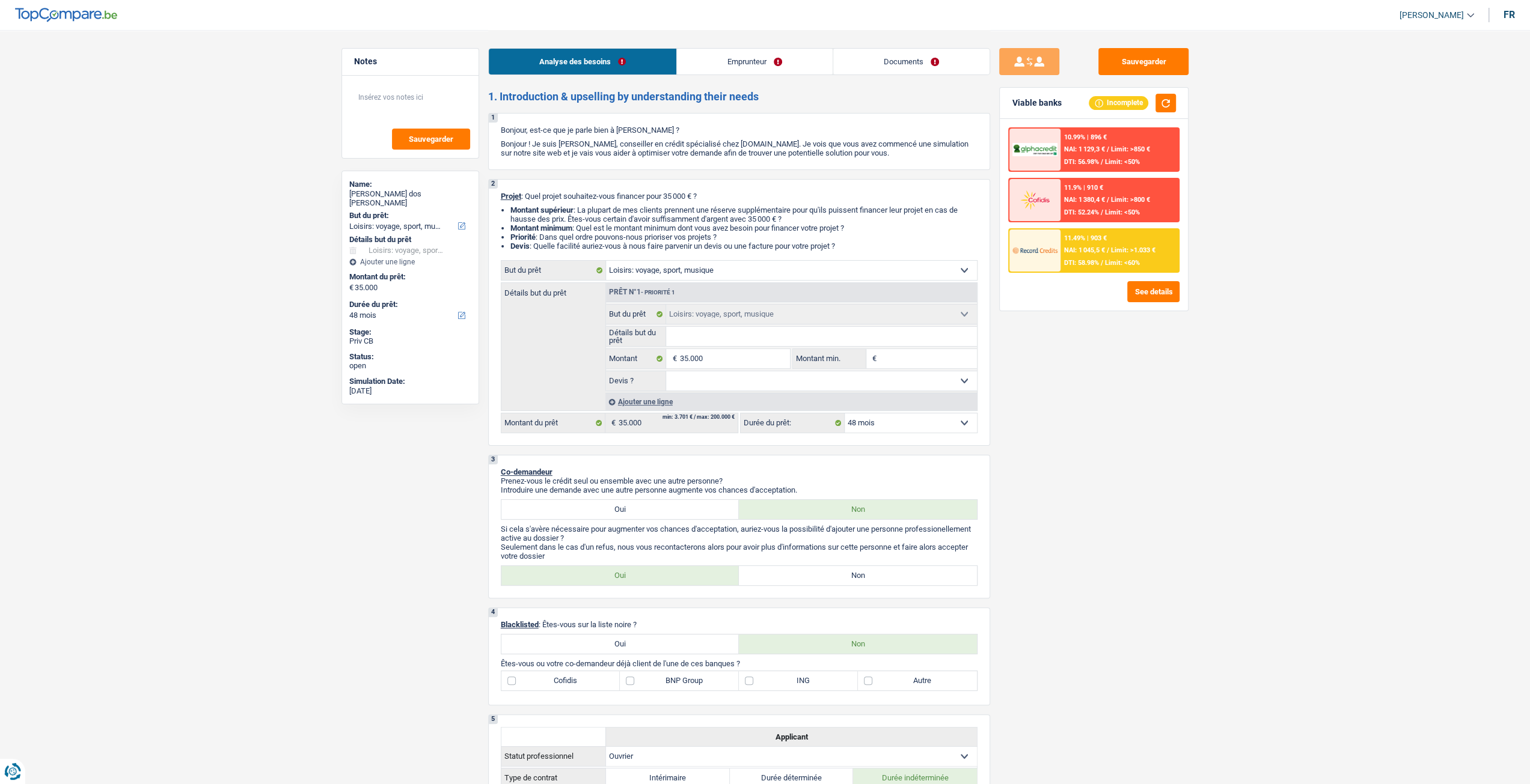
click at [726, 47] on div "Analyse des besoins Emprunteur Documents" at bounding box center [739, 56] width 502 height 51
click at [727, 61] on link "Emprunteur" at bounding box center [755, 61] width 156 height 26
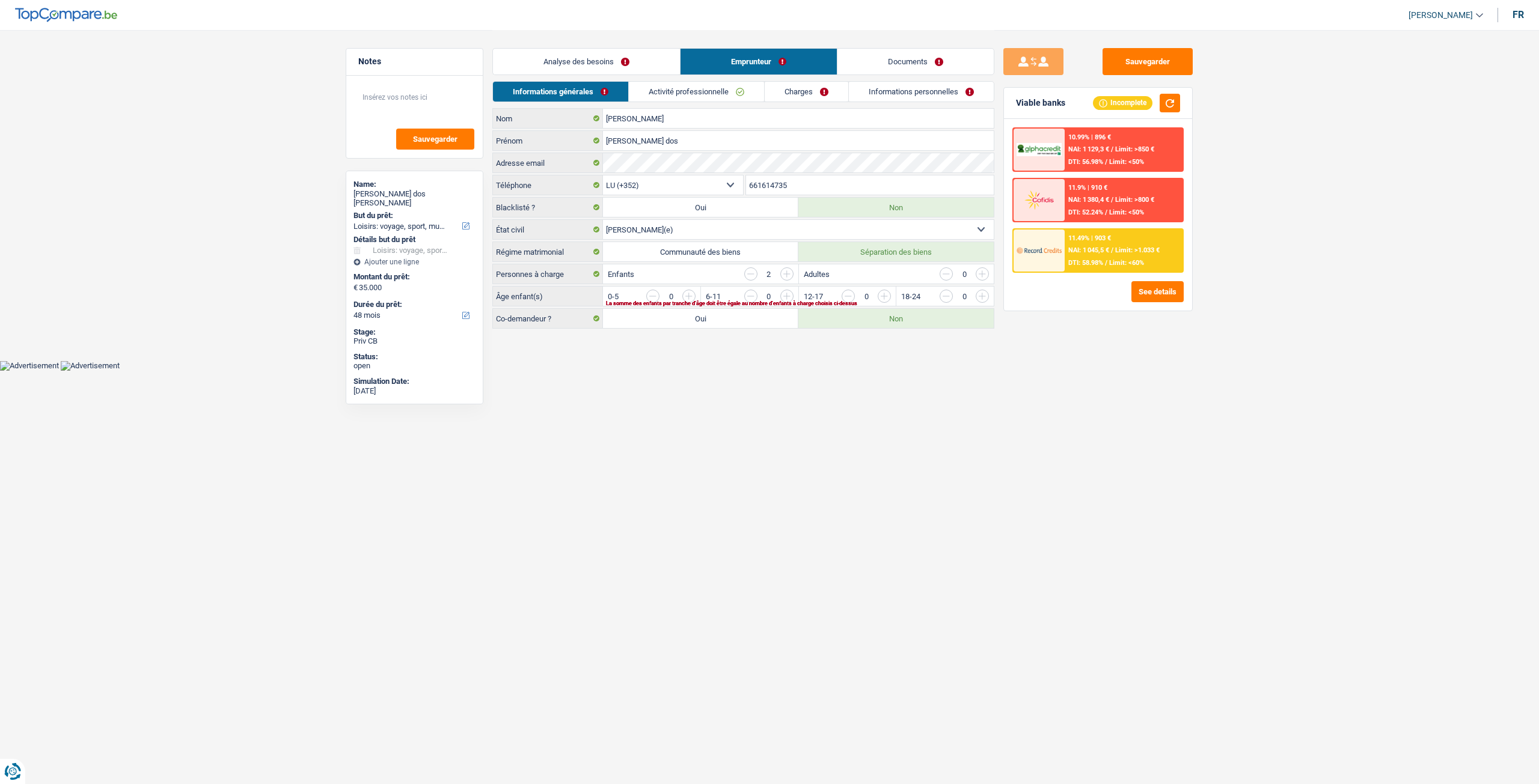
click at [679, 92] on link "Activité professionnelle" at bounding box center [696, 92] width 135 height 20
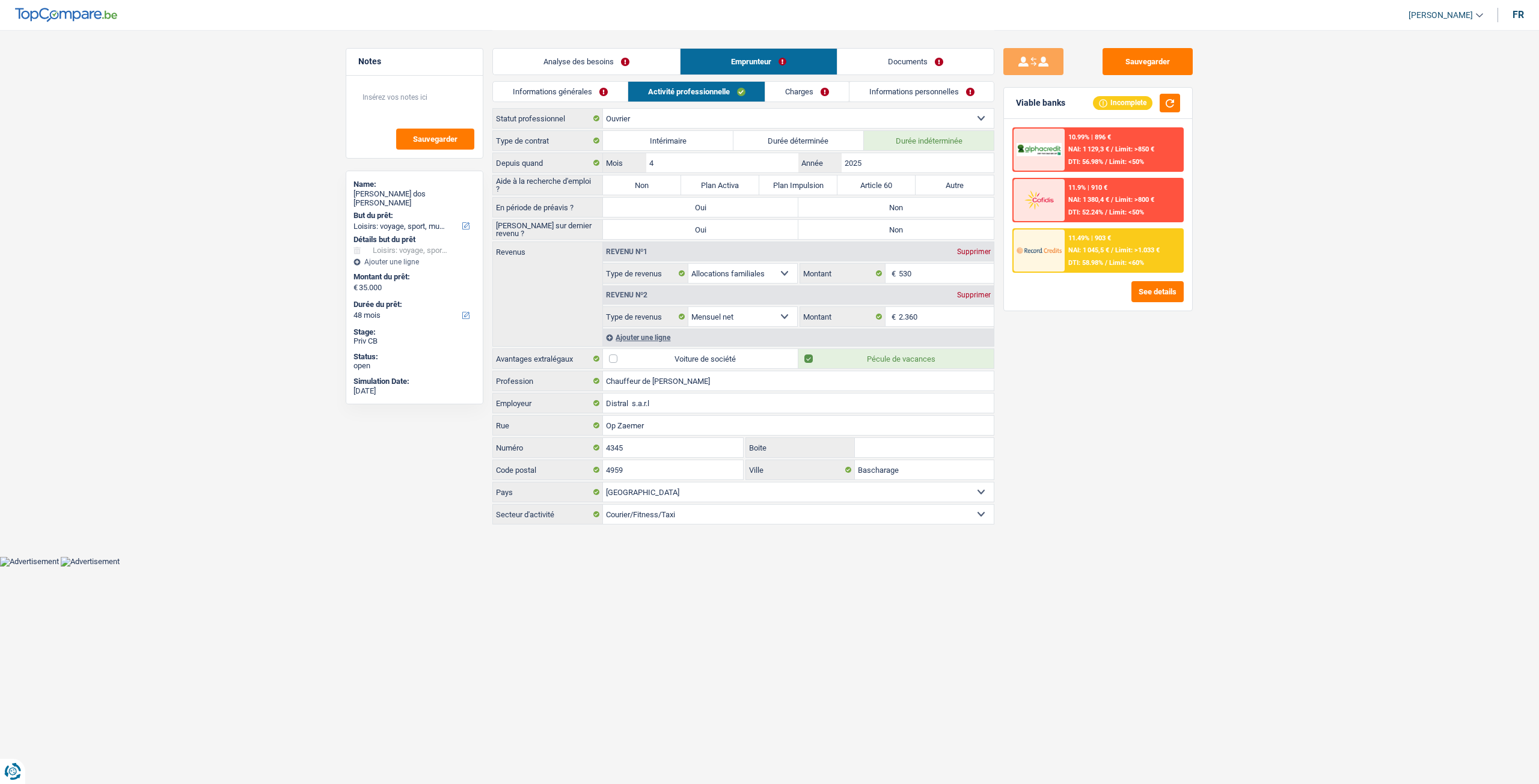
click at [803, 80] on div "Analyse des besoins Emprunteur Documents" at bounding box center [743, 56] width 502 height 51
click at [797, 92] on link "Charges" at bounding box center [807, 92] width 83 height 20
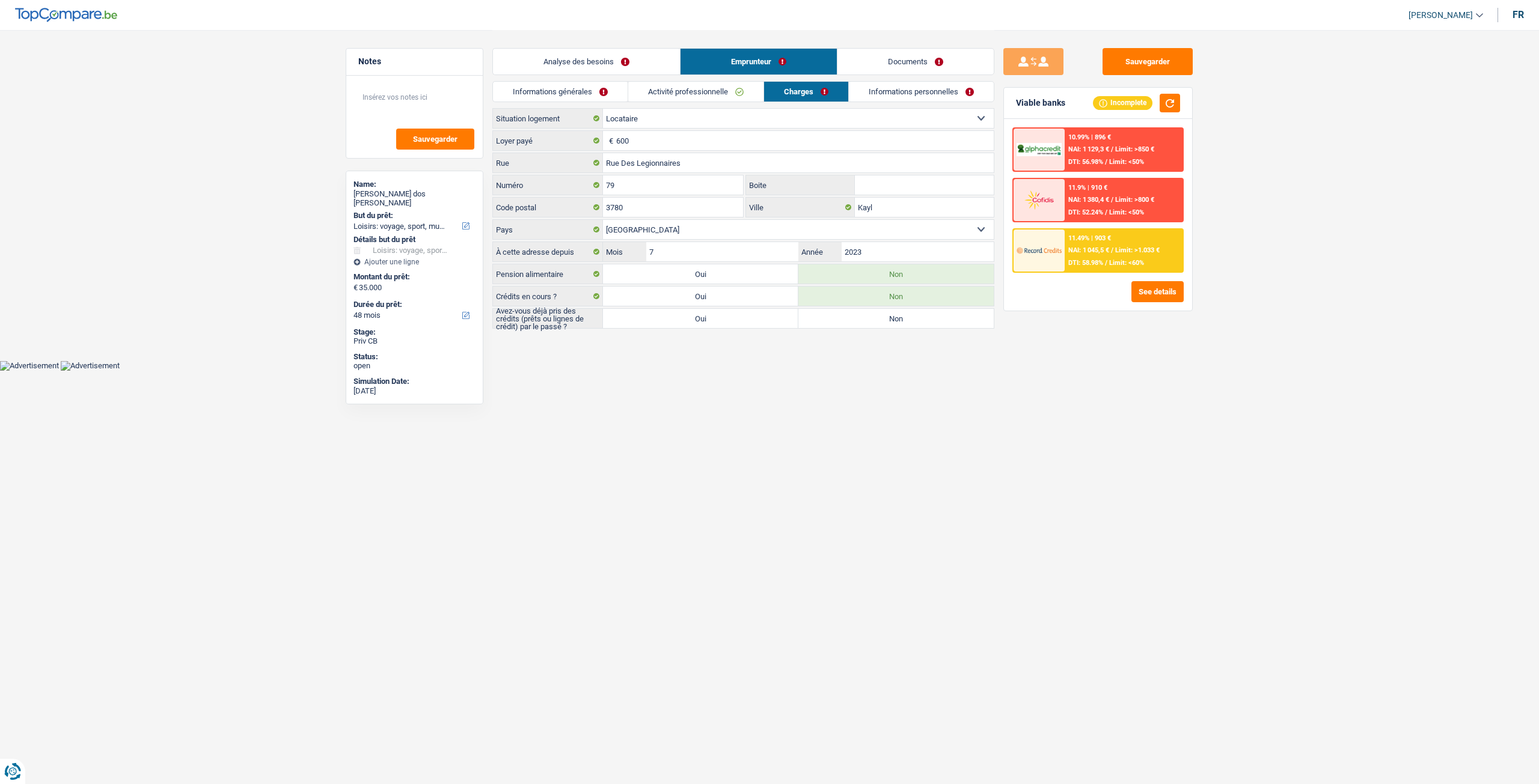
click at [595, 63] on link "Analyse des besoins" at bounding box center [586, 61] width 187 height 26
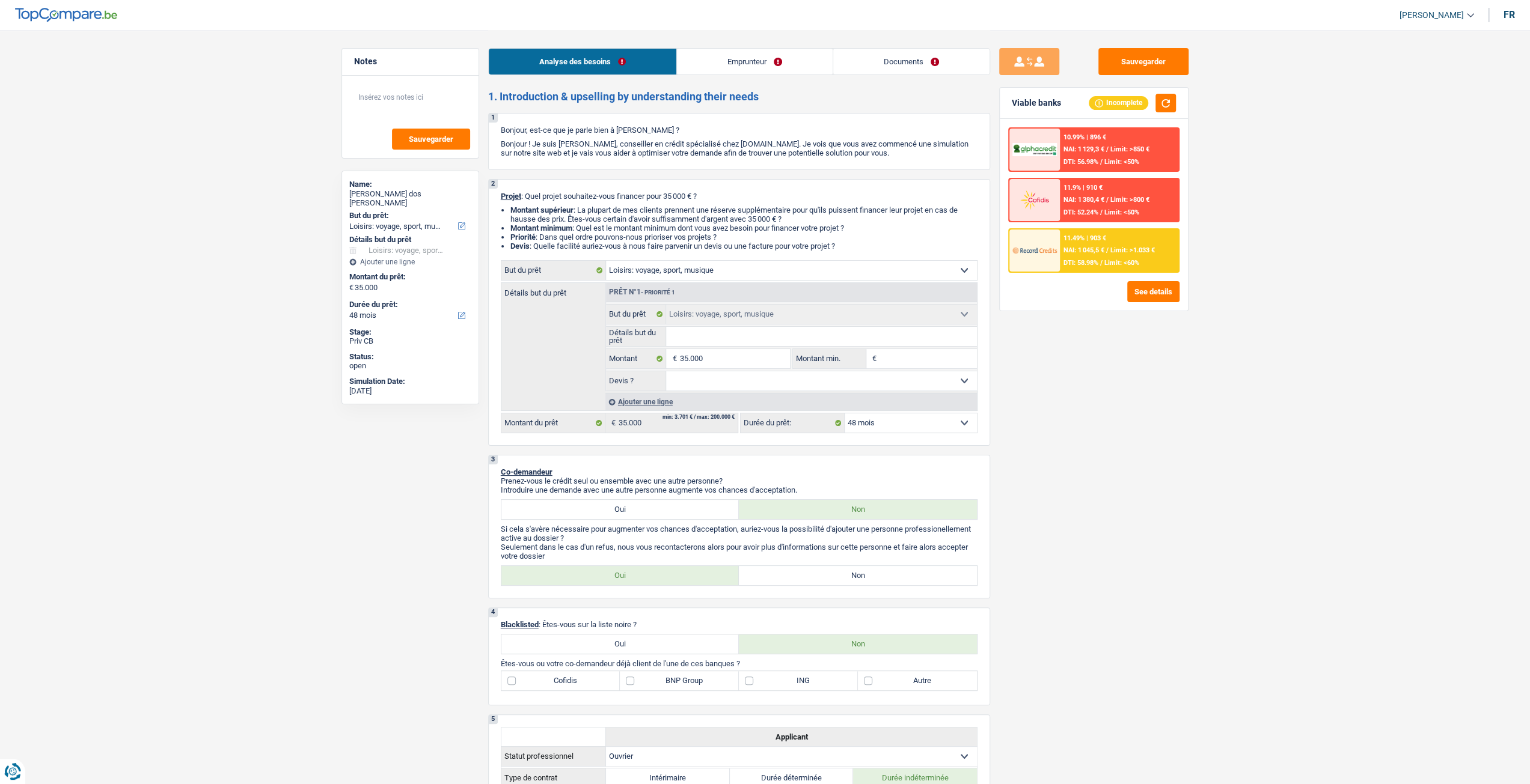
click at [705, 346] on input "Détails but du prêt" at bounding box center [821, 336] width 311 height 19
click at [755, 63] on link "Emprunteur" at bounding box center [755, 61] width 156 height 26
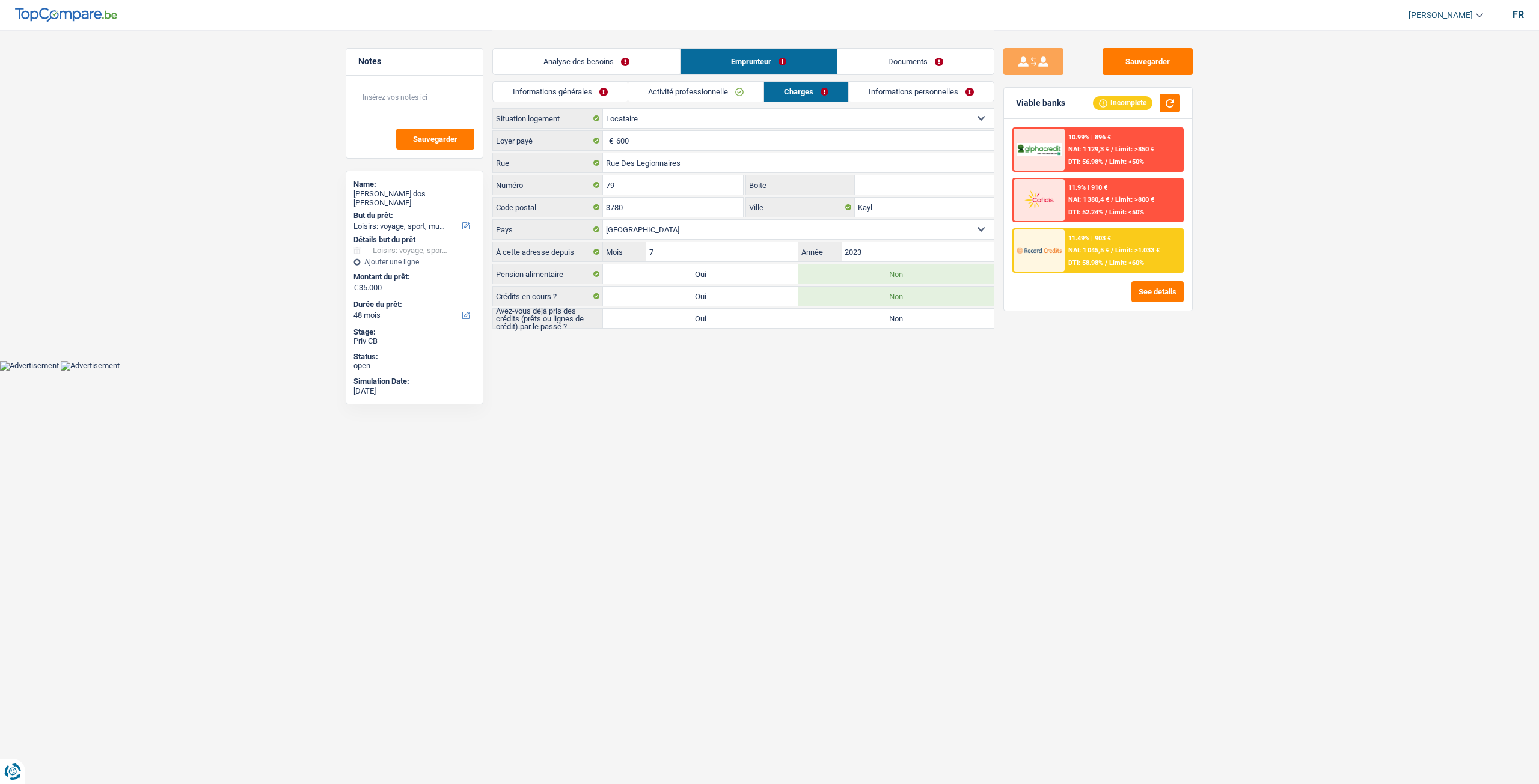
click at [712, 89] on link "Activité professionnelle" at bounding box center [696, 92] width 135 height 20
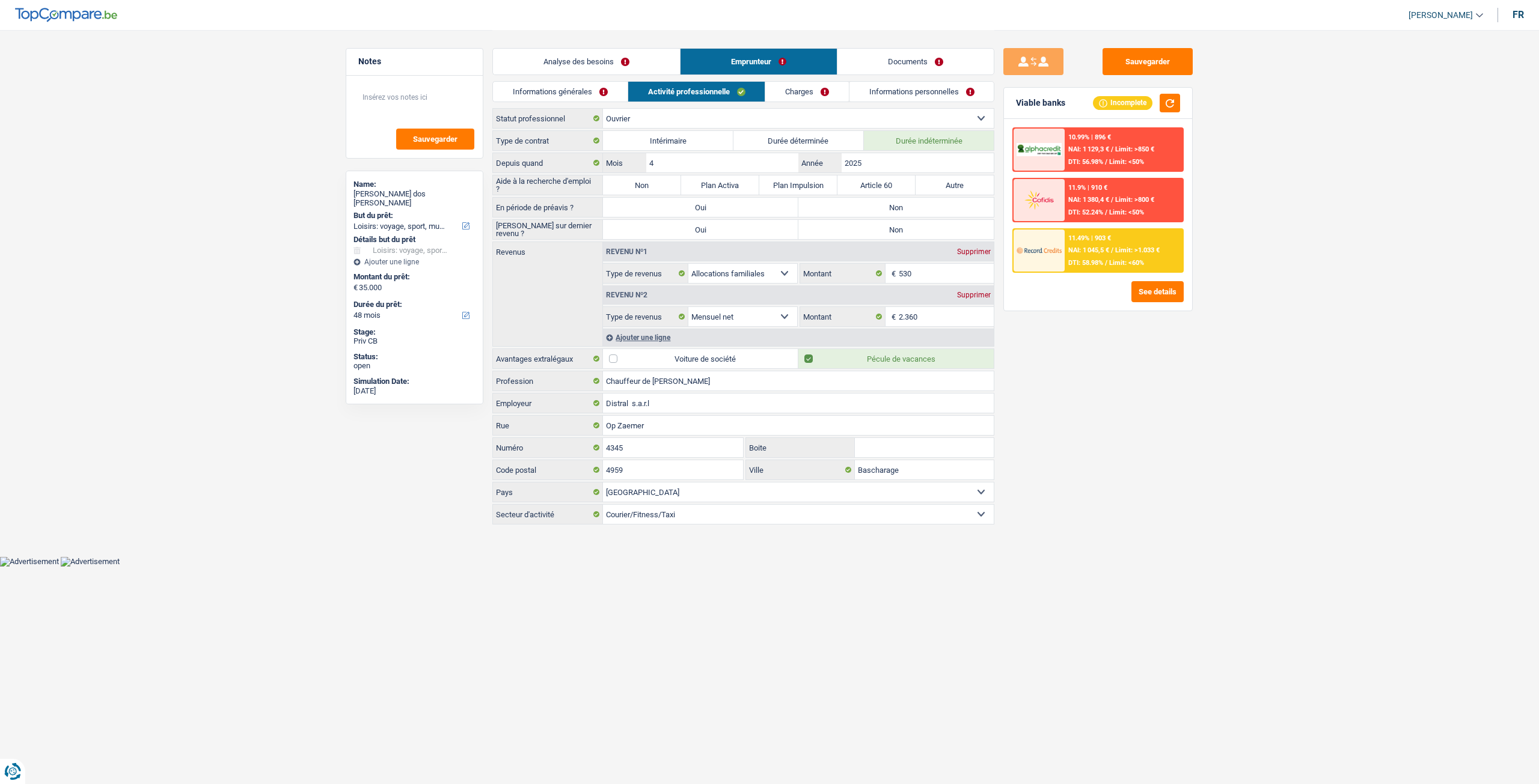
click at [595, 88] on link "Informations générales" at bounding box center [560, 92] width 135 height 20
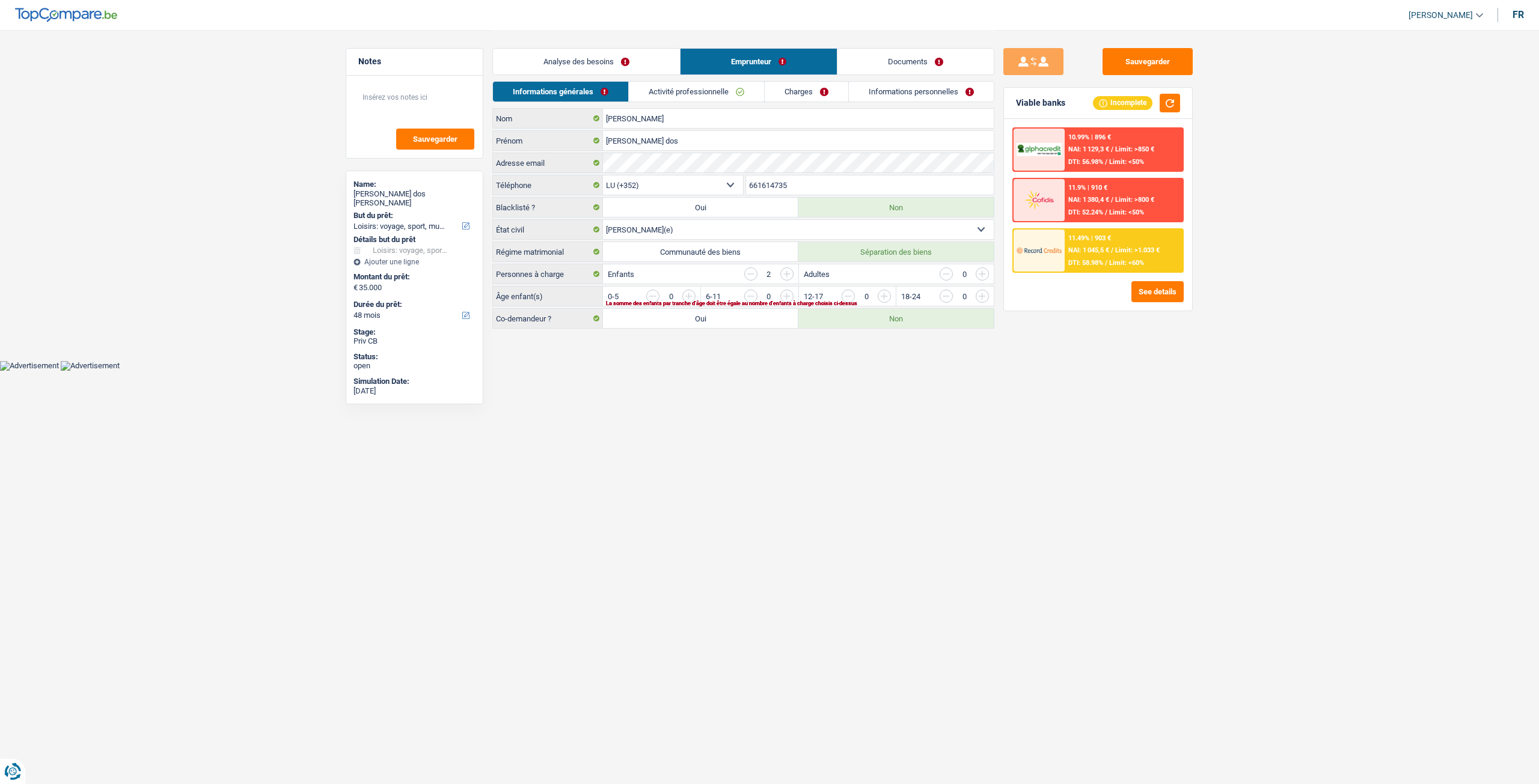
drag, startPoint x: 607, startPoint y: 63, endPoint x: 643, endPoint y: 75, distance: 37.9
click at [607, 63] on link "Analyse des besoins" at bounding box center [586, 61] width 187 height 26
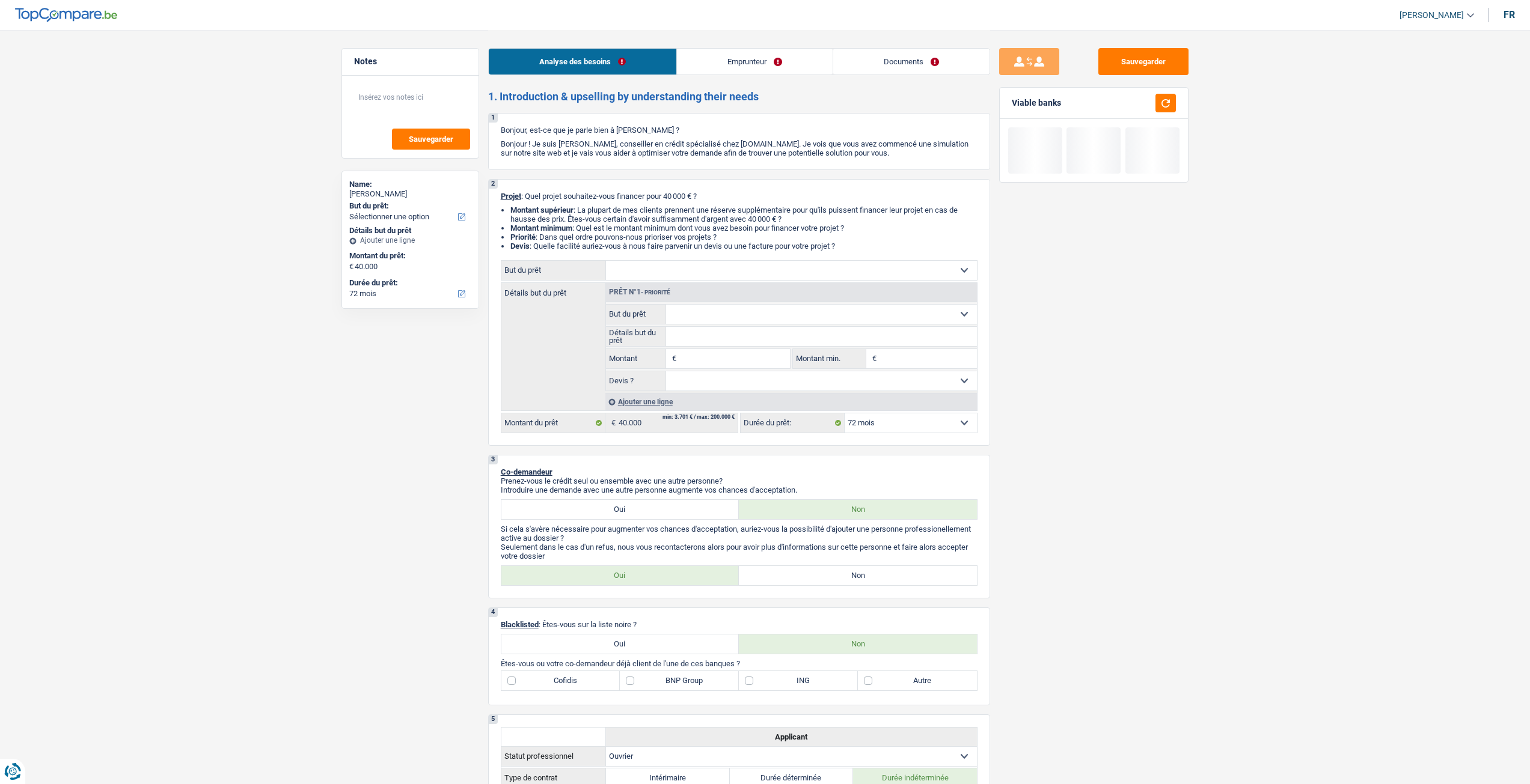
select select "72"
select select "worker"
select select "netSalary"
select select "rents"
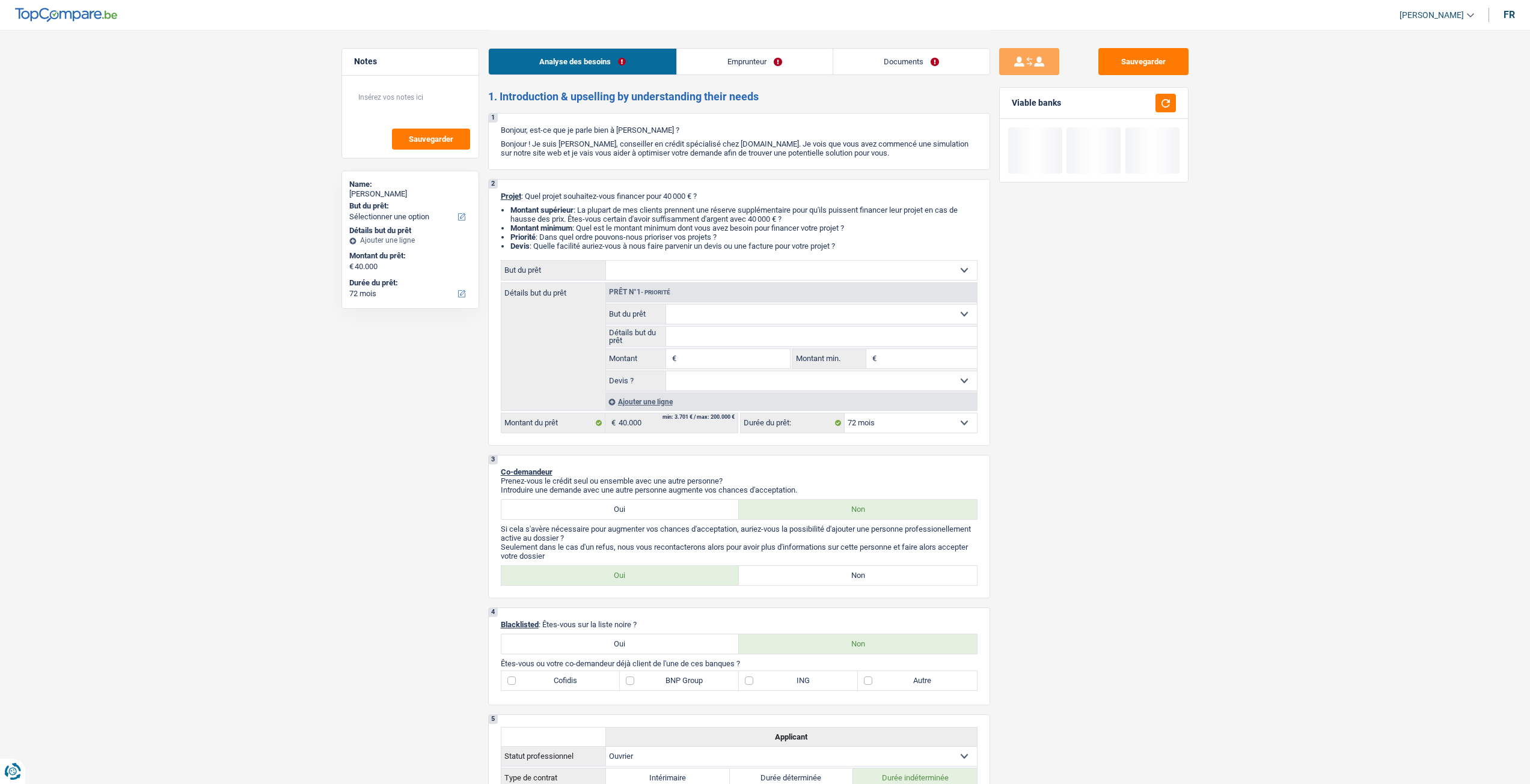
select select "72"
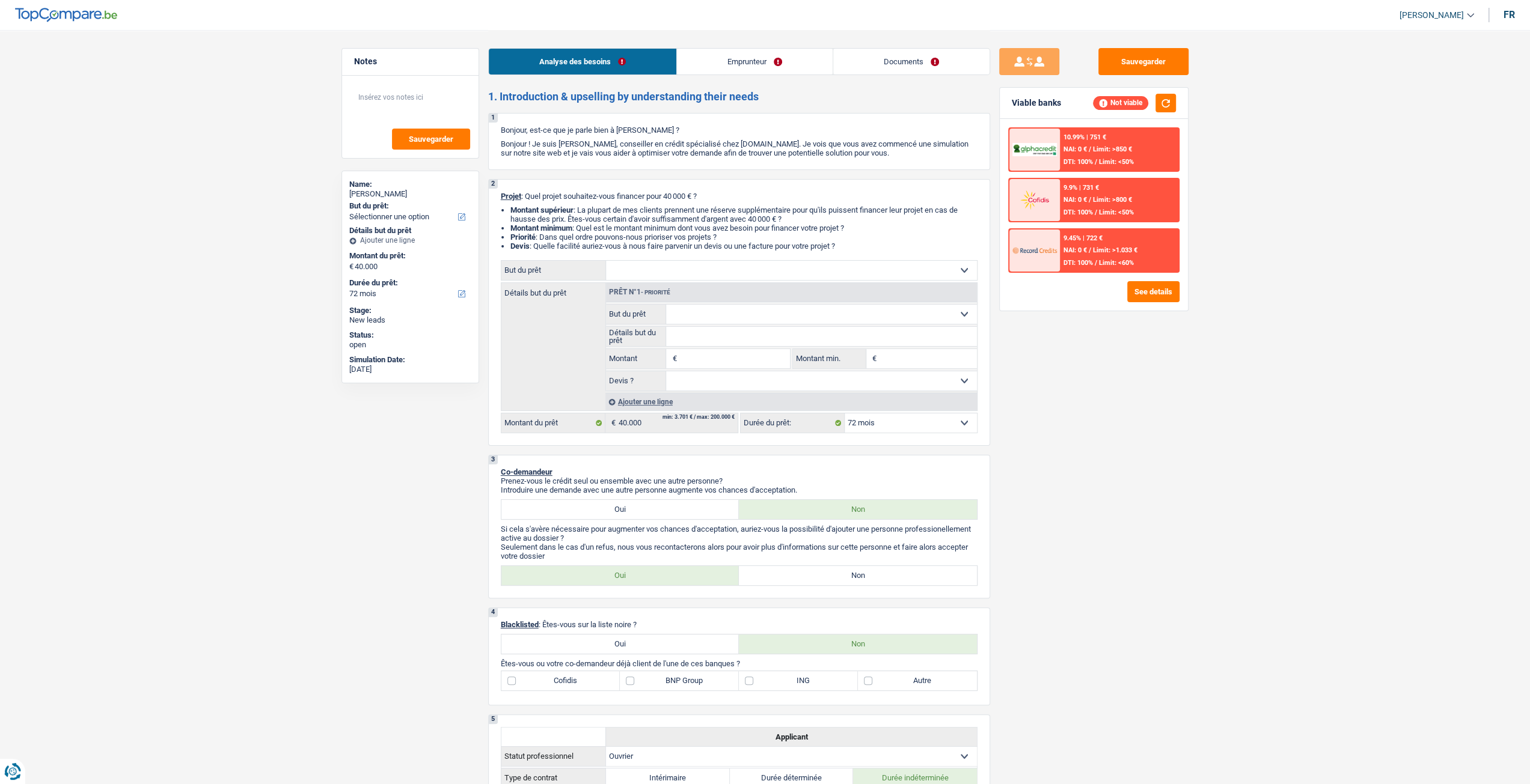
click at [795, 61] on link "Emprunteur" at bounding box center [755, 61] width 156 height 26
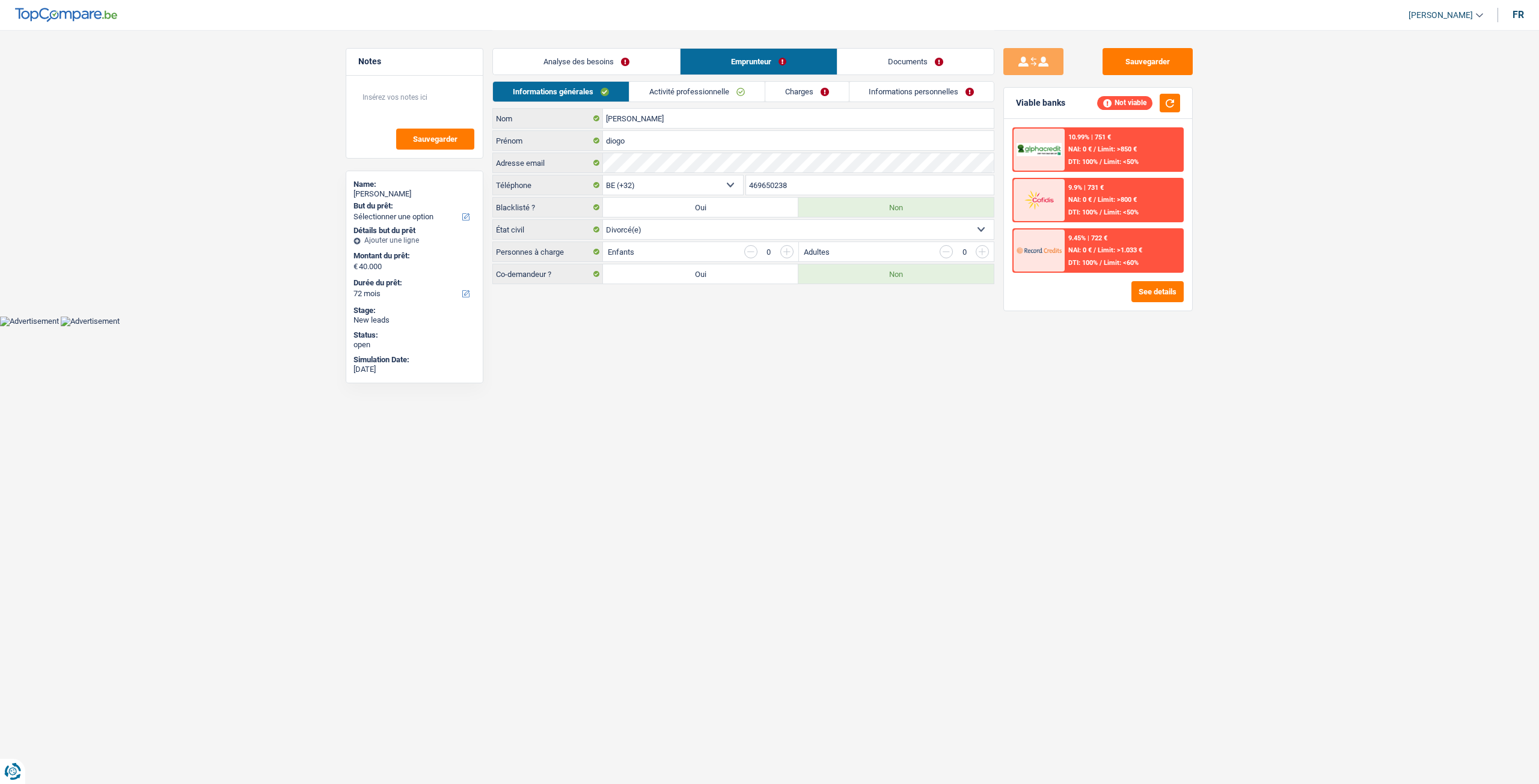
click at [954, 62] on link "Documents" at bounding box center [916, 61] width 157 height 26
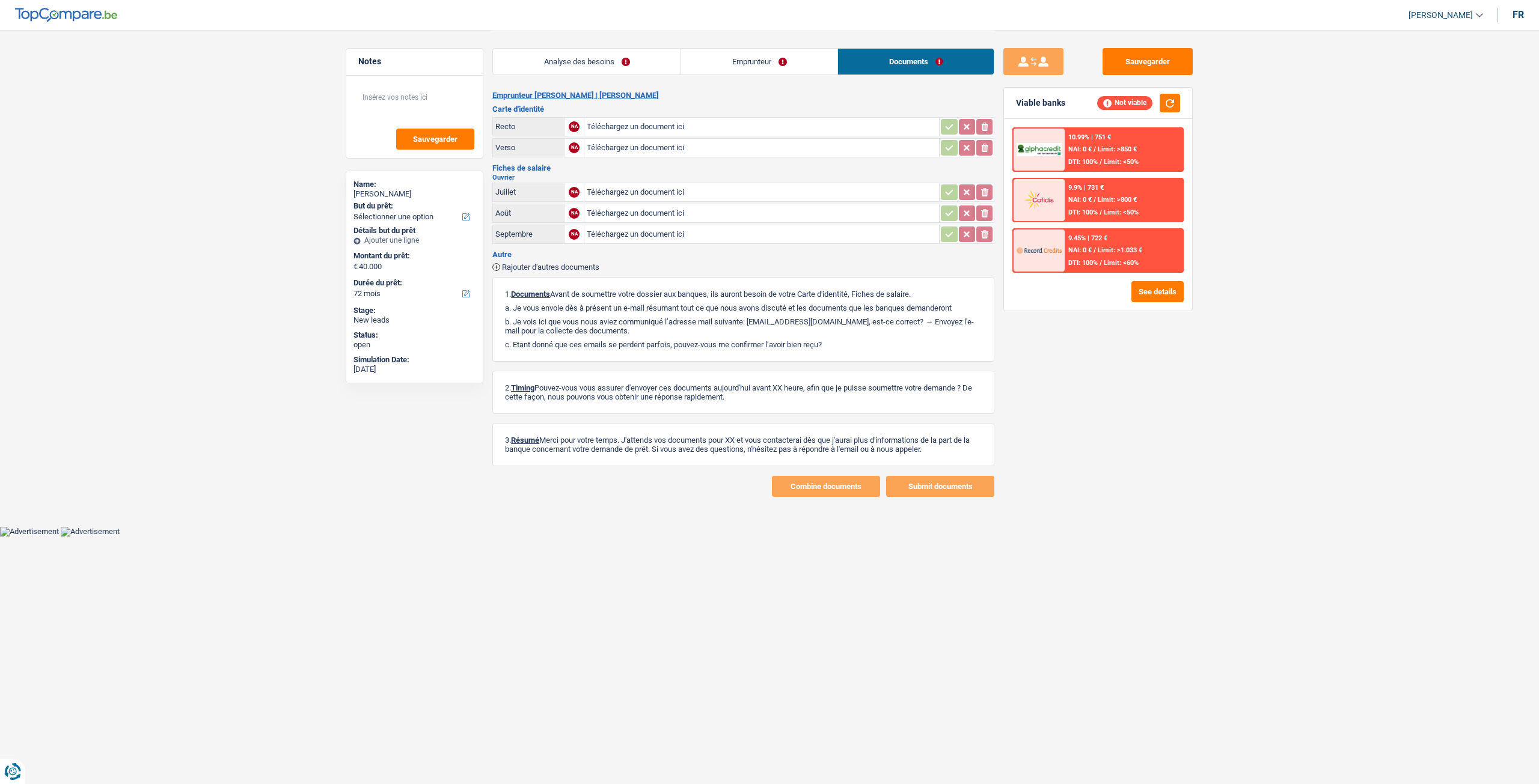
click at [636, 62] on link "Analyse des besoins" at bounding box center [587, 61] width 188 height 26
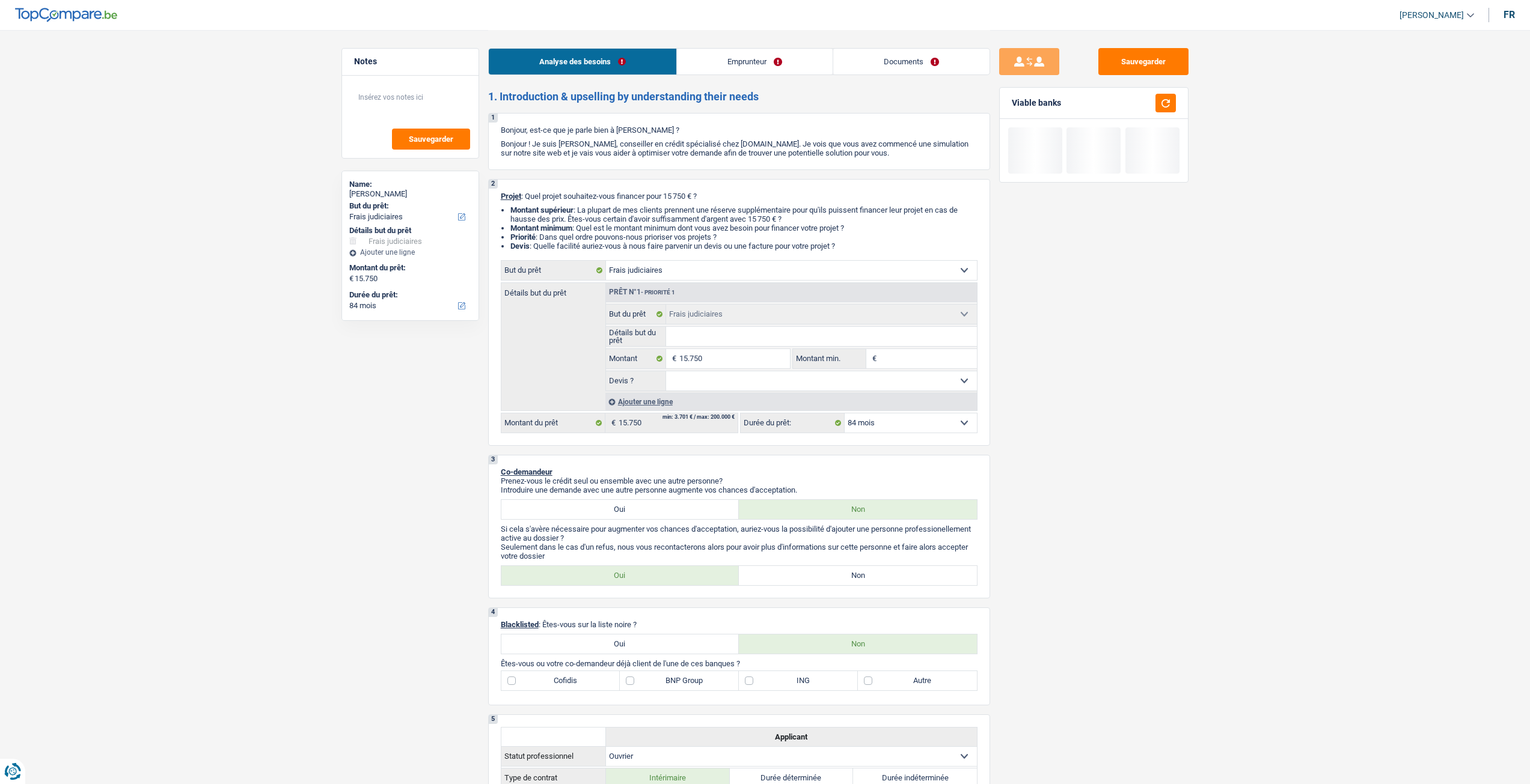
select select "judicial"
select select "84"
select select "judicial"
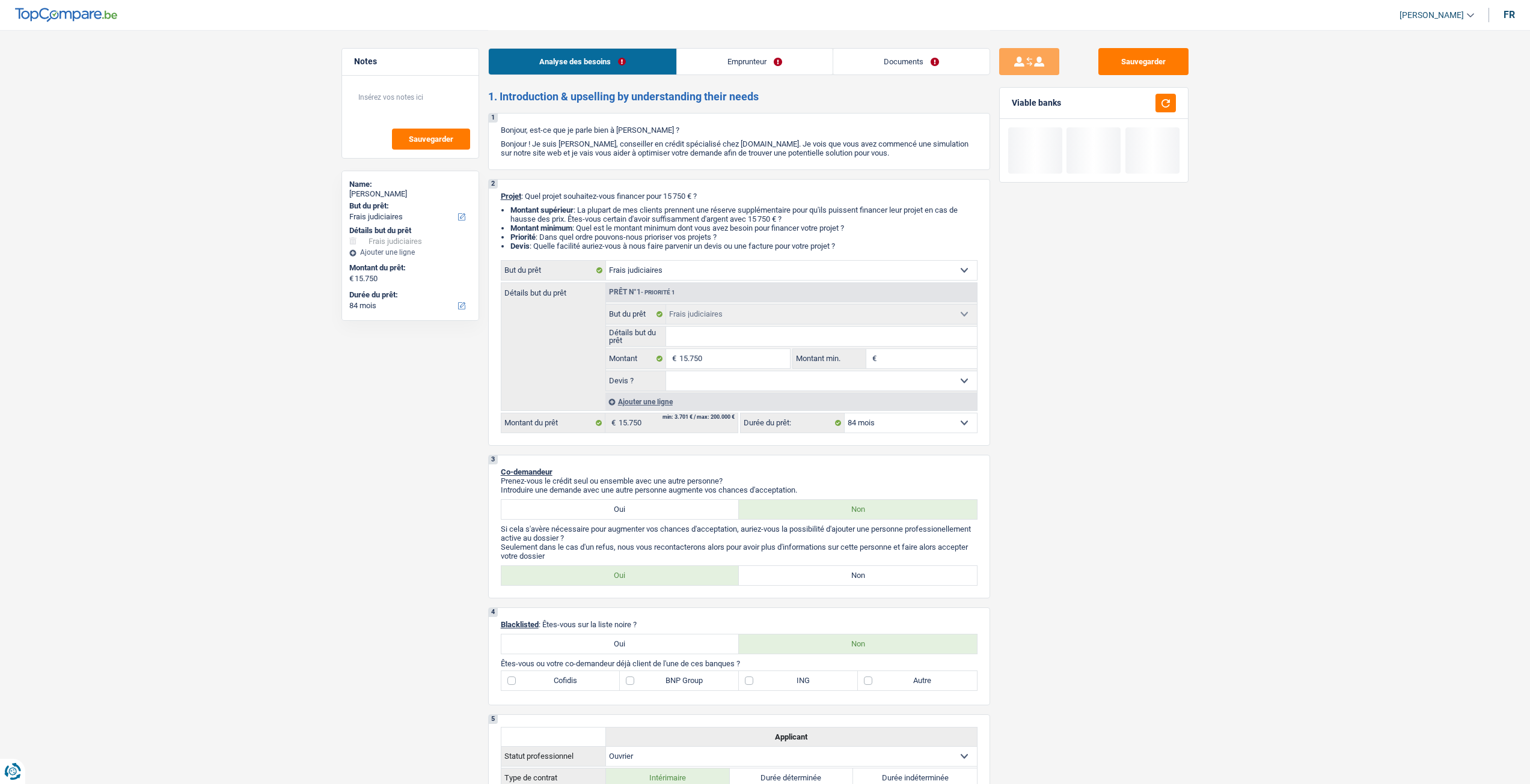
select select "84"
select select "worker"
select select "netSalary"
select select "rents"
select select "judicial"
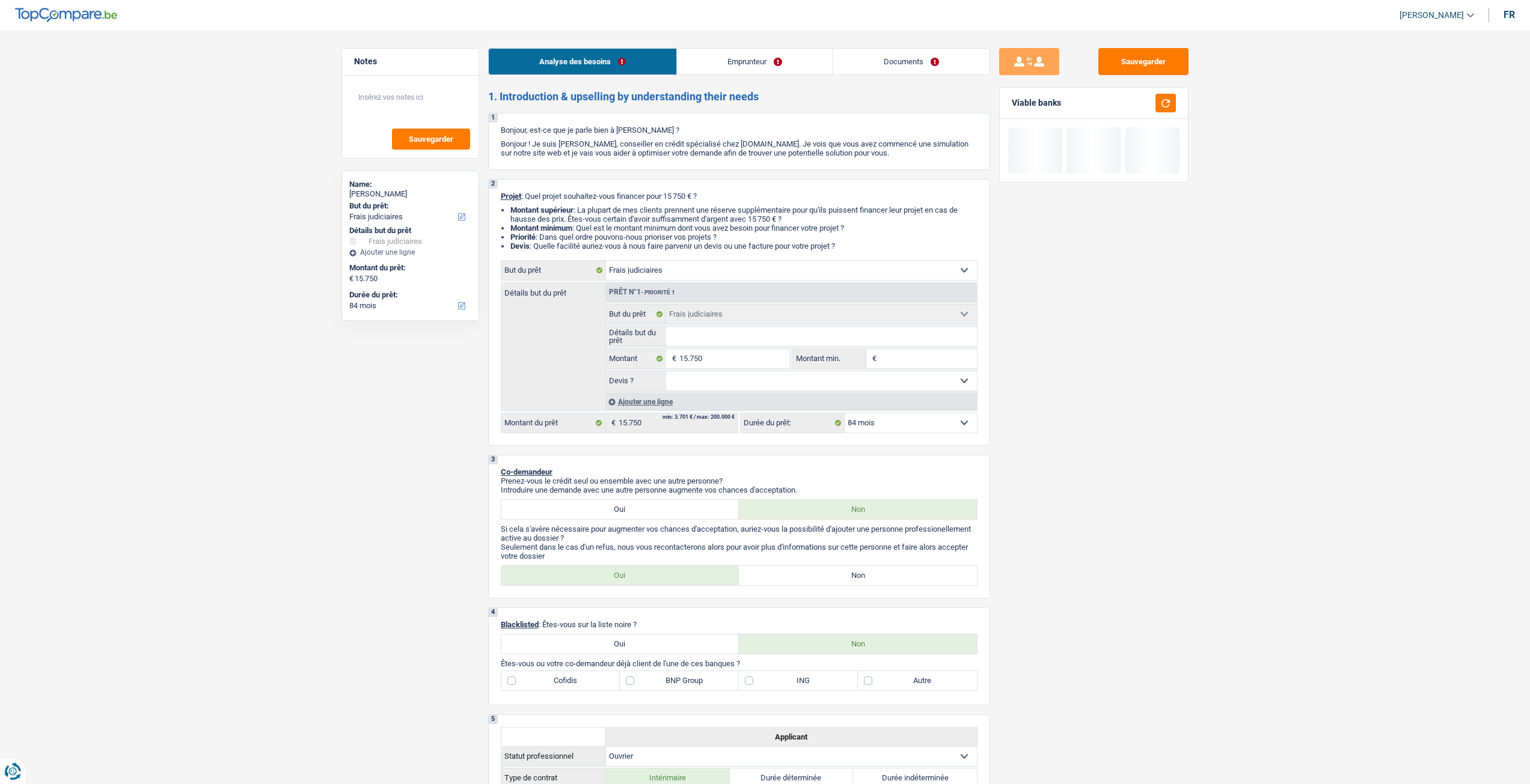
select select "judicial"
select select "84"
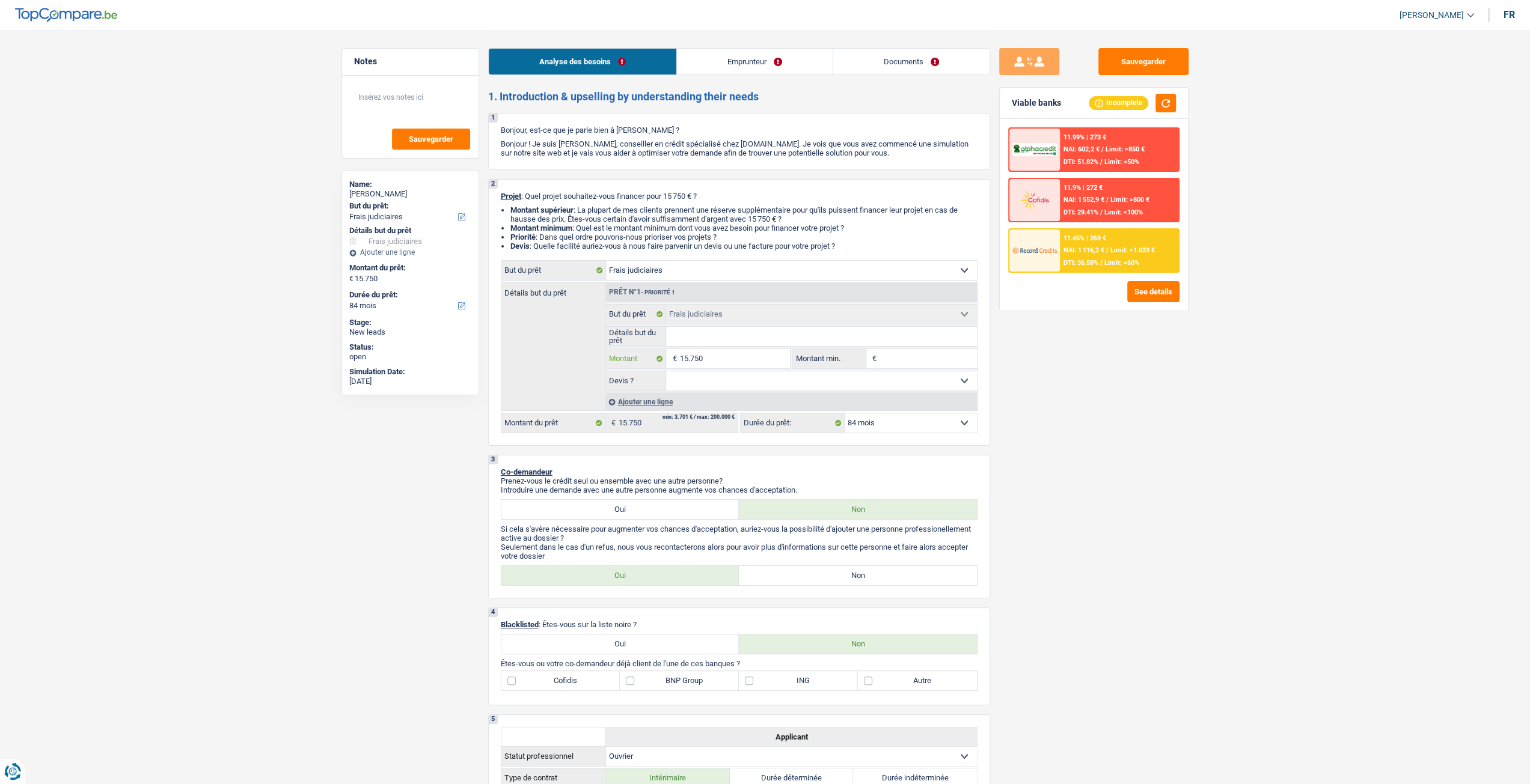
click at [710, 362] on input "15.750" at bounding box center [734, 358] width 110 height 19
type input "1.575"
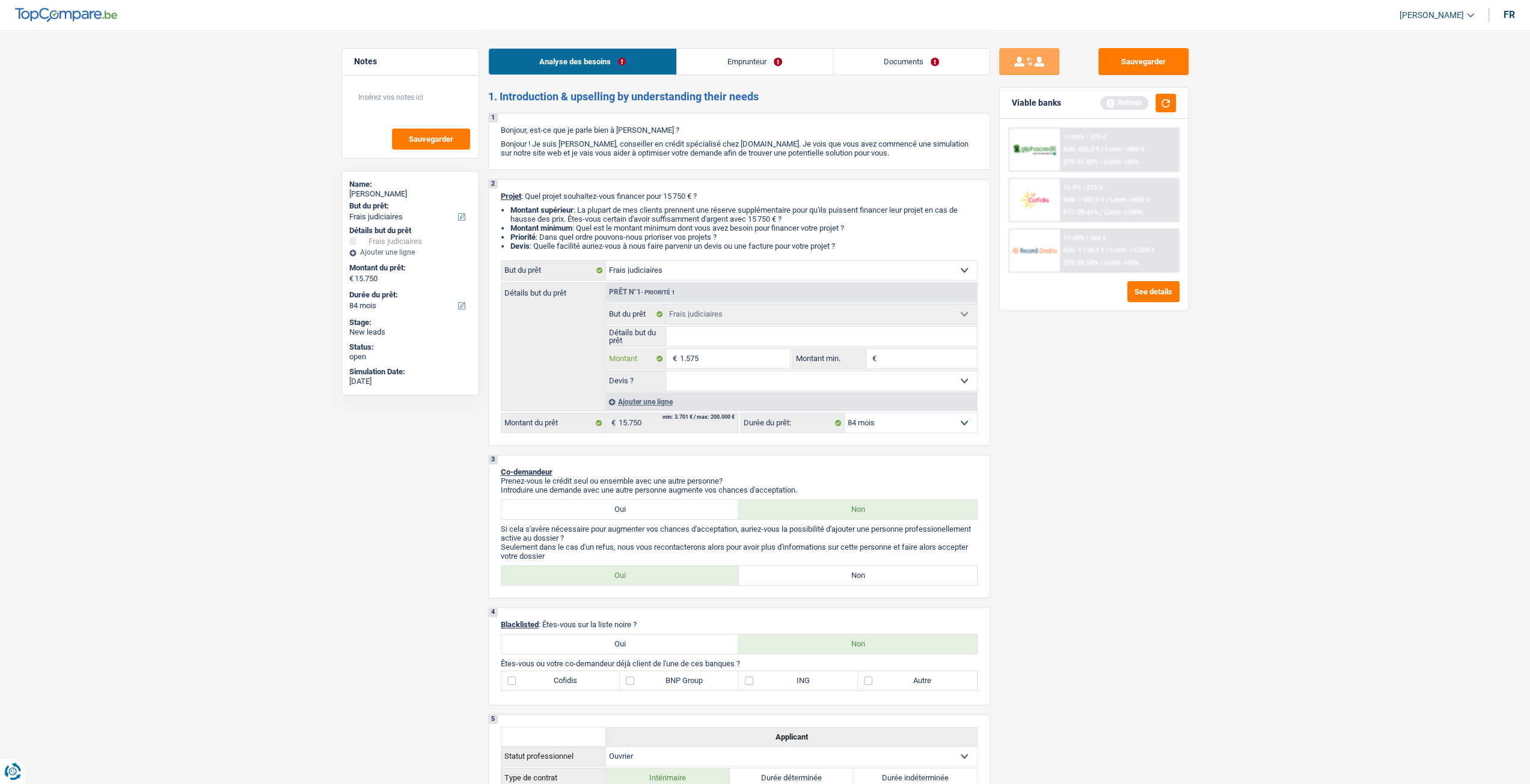
type input "157"
type input "15"
type input "1"
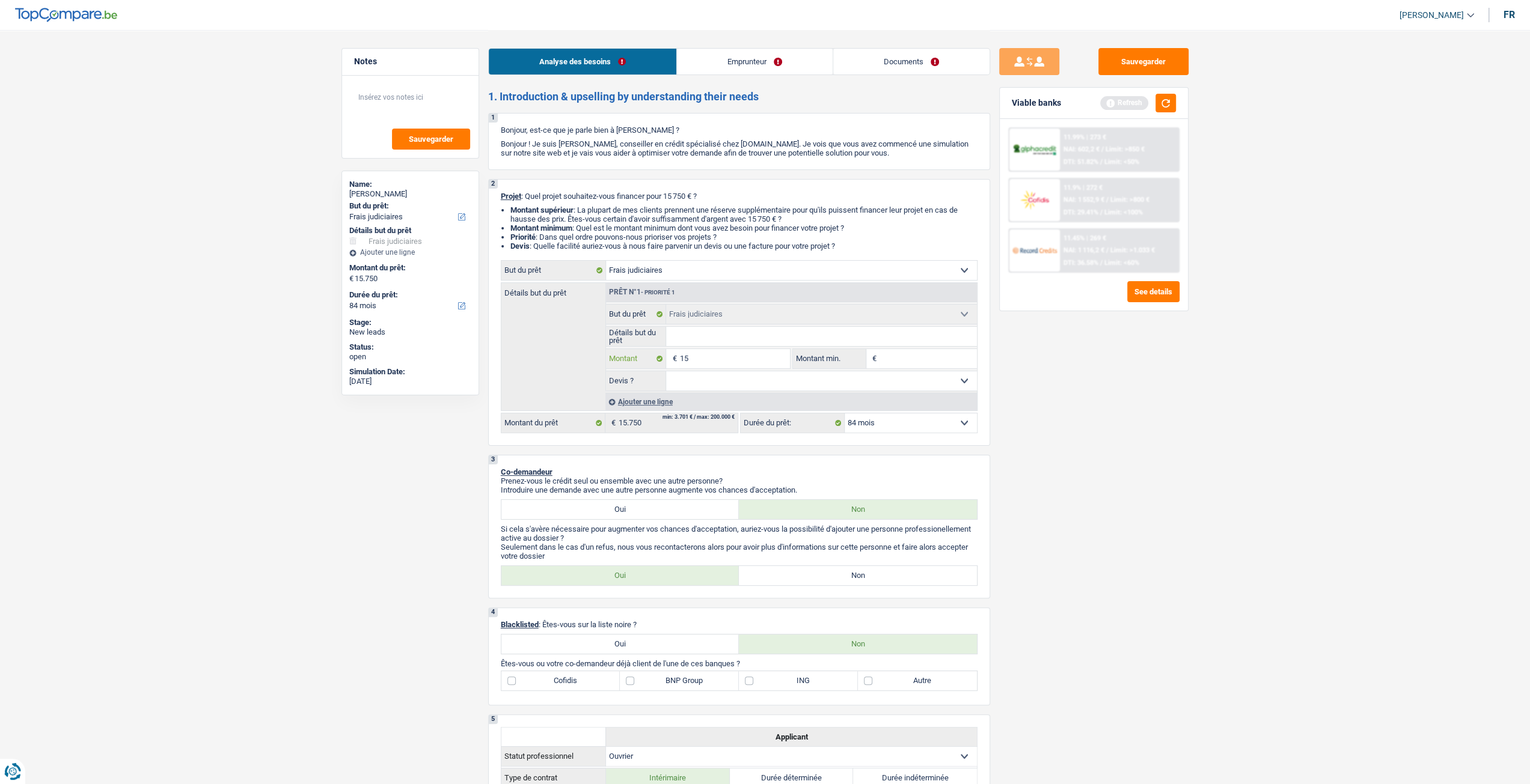
type input "1"
type input "16"
type input "160"
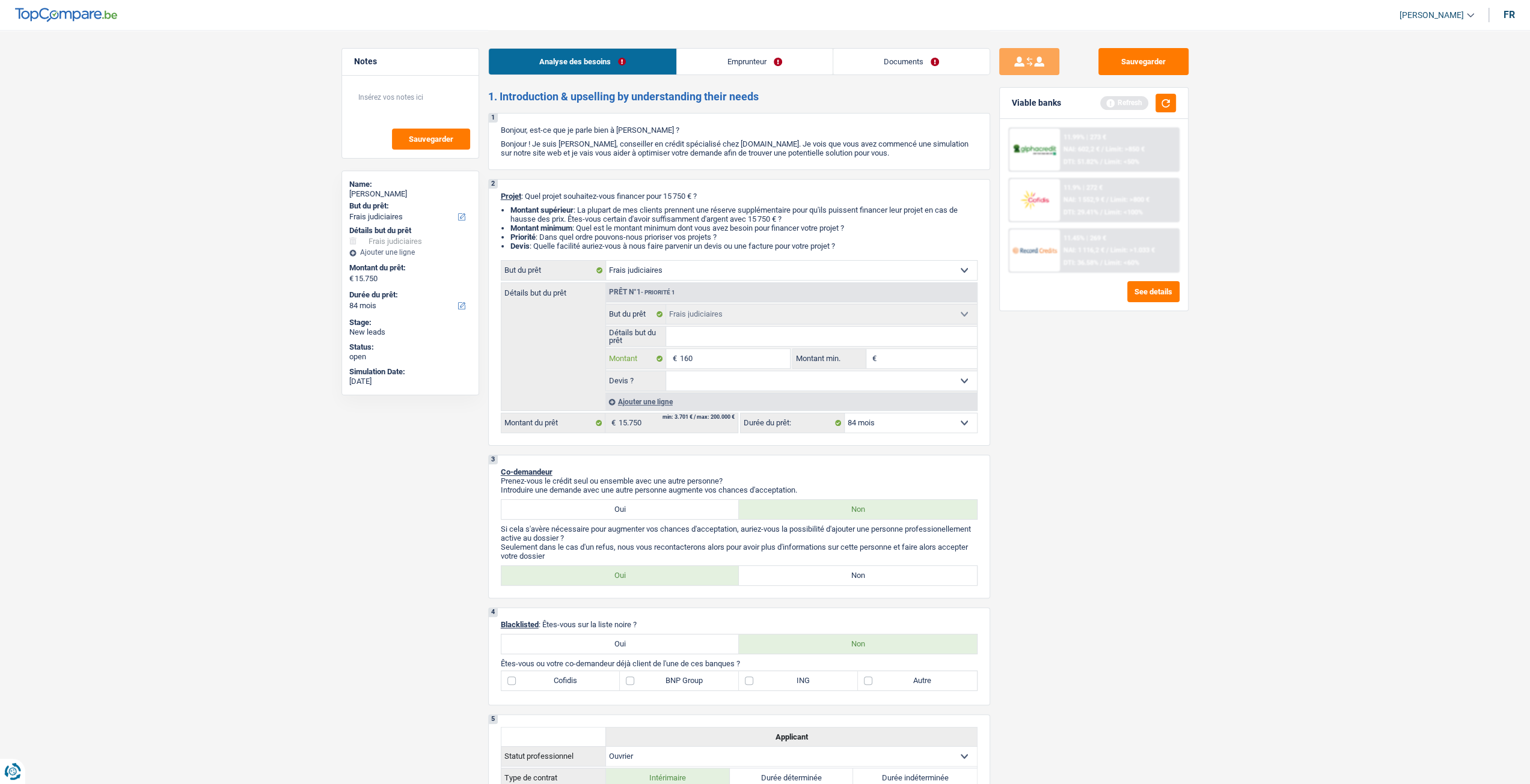
type input "1.600"
type input "16.000"
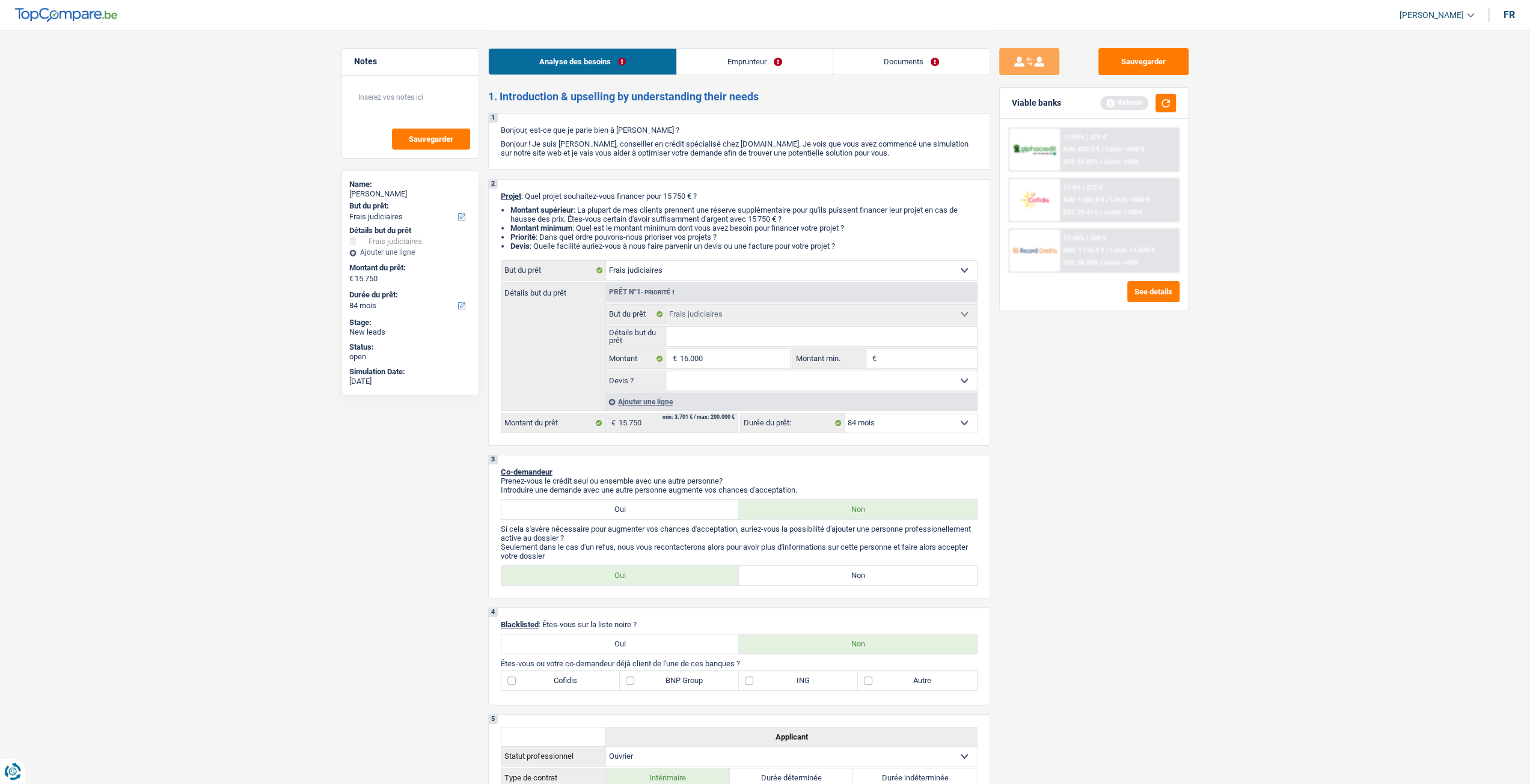
type input "16.000"
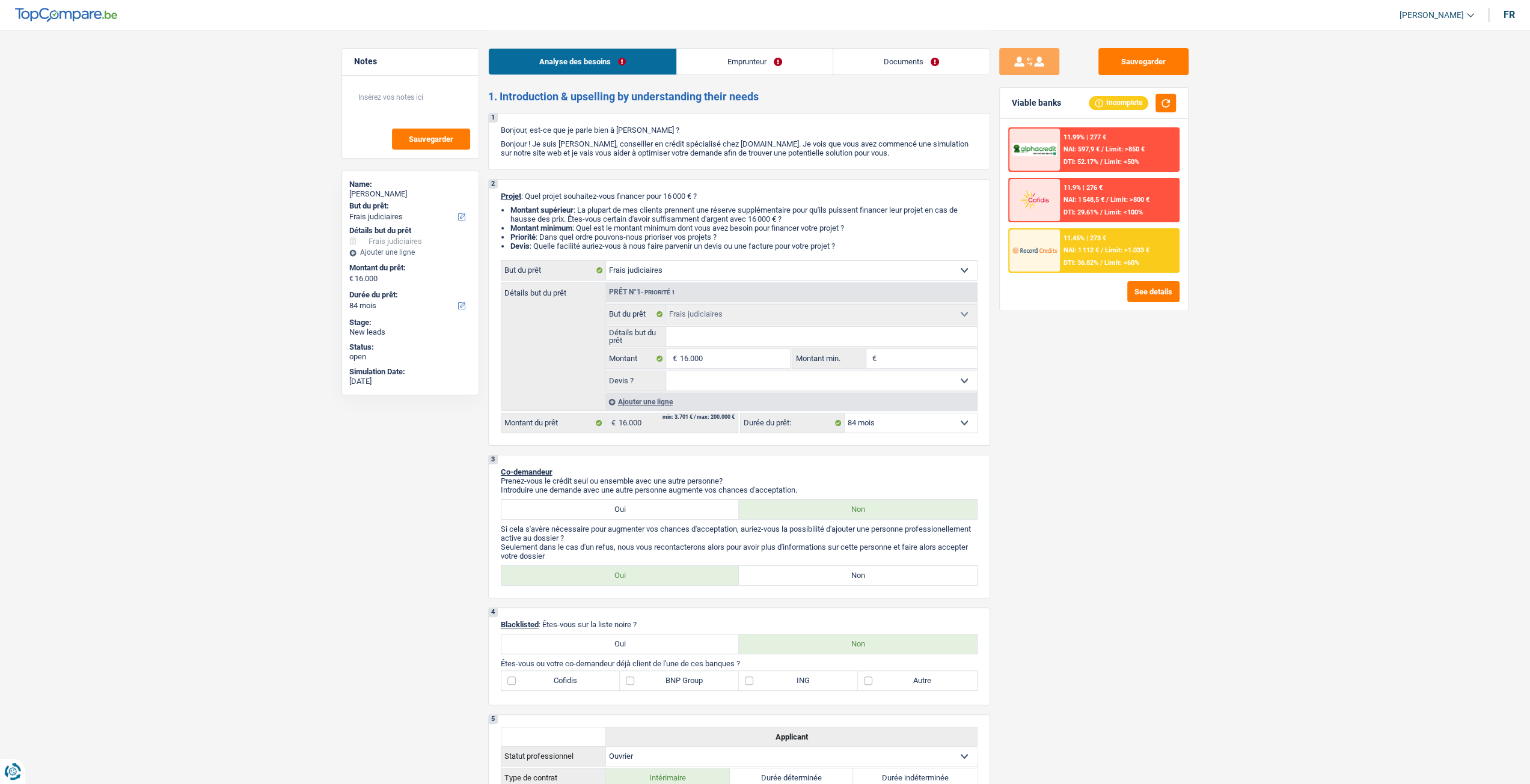
click at [712, 346] on input "Détails but du prêt" at bounding box center [821, 336] width 311 height 19
type input "A"
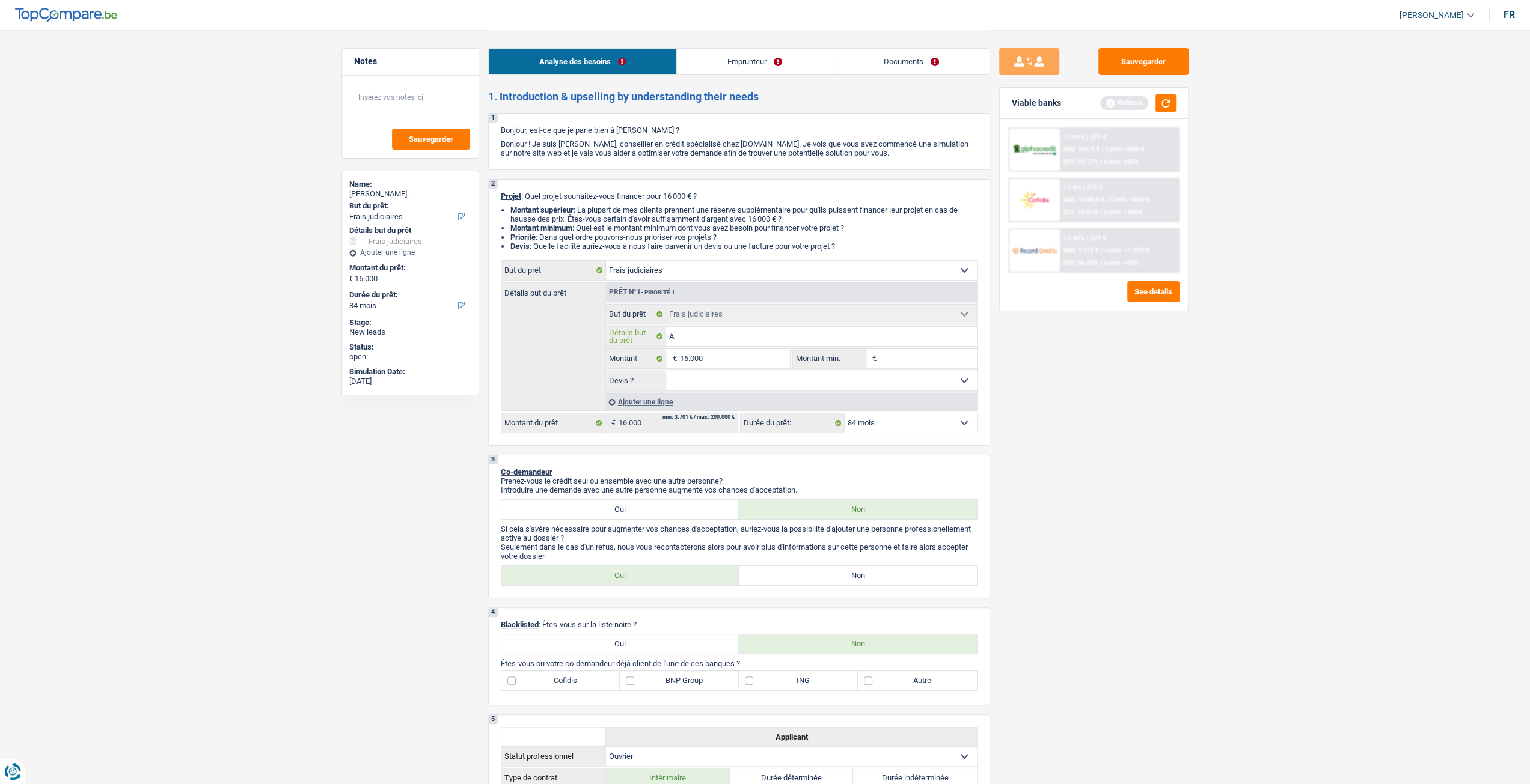
type input "Av"
type input "Avo"
type input "Avoc"
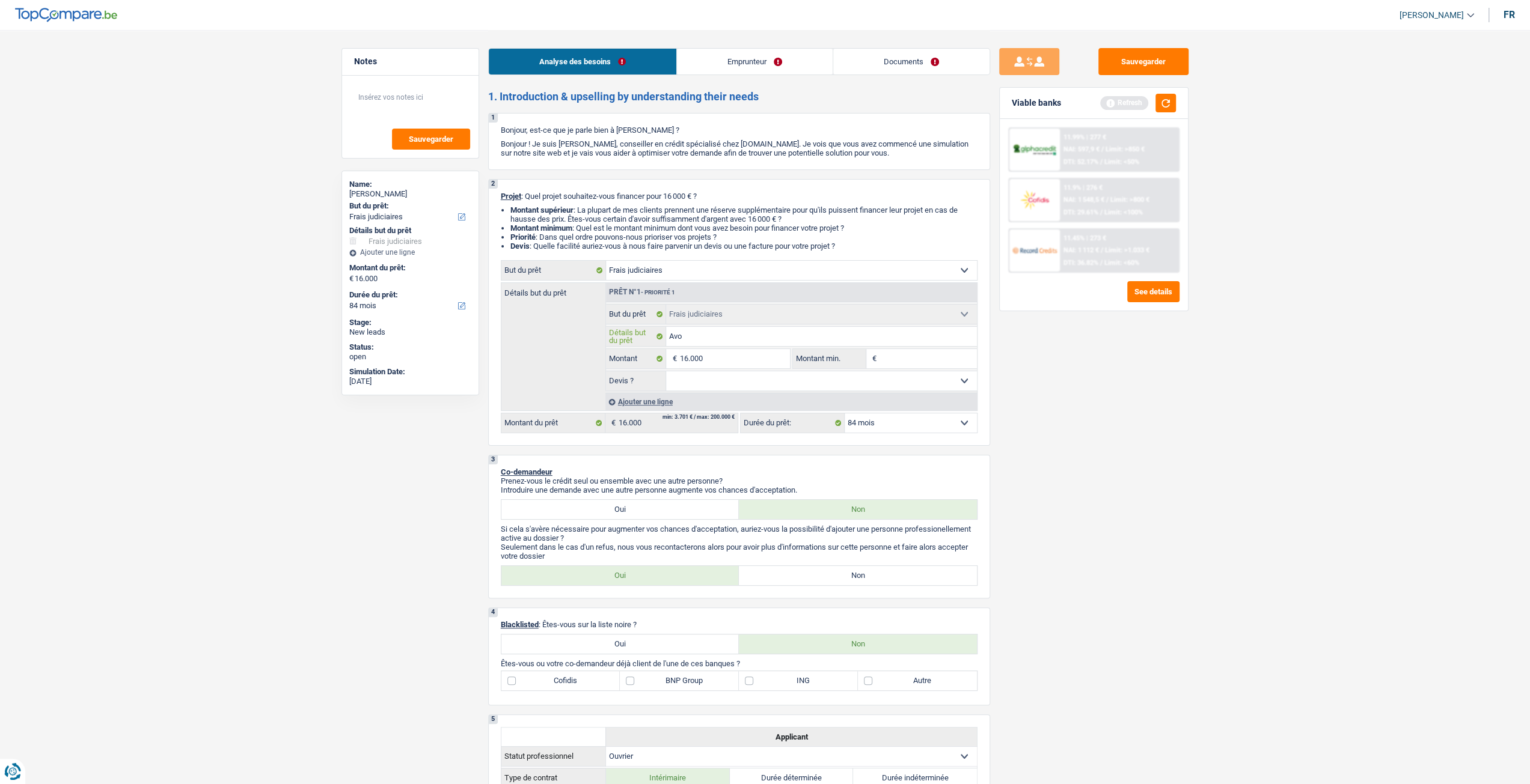
type input "Avoc"
type input "Avoca"
type input "Avocat"
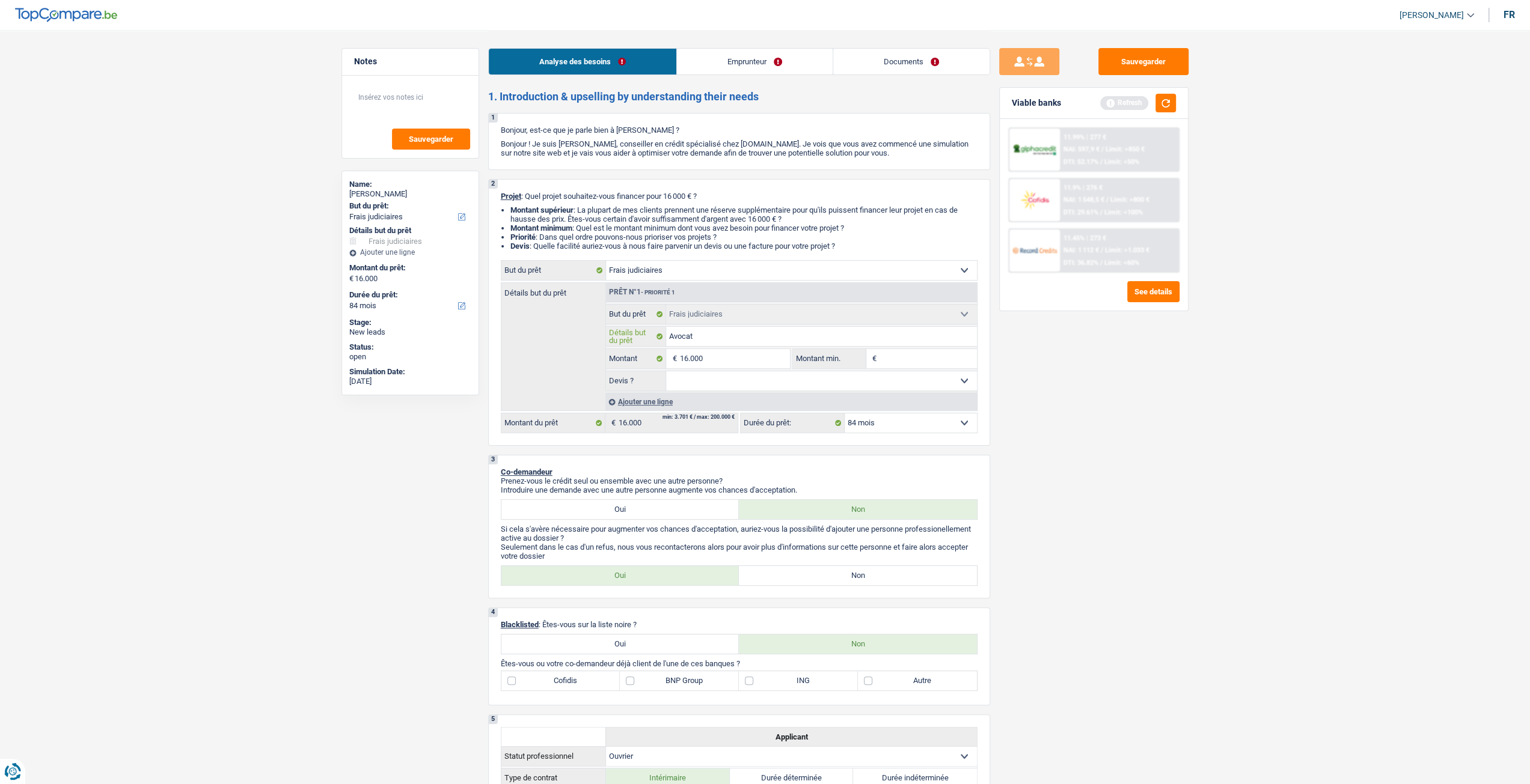
type input "Avocats"
click at [743, 67] on link "Emprunteur" at bounding box center [755, 61] width 156 height 26
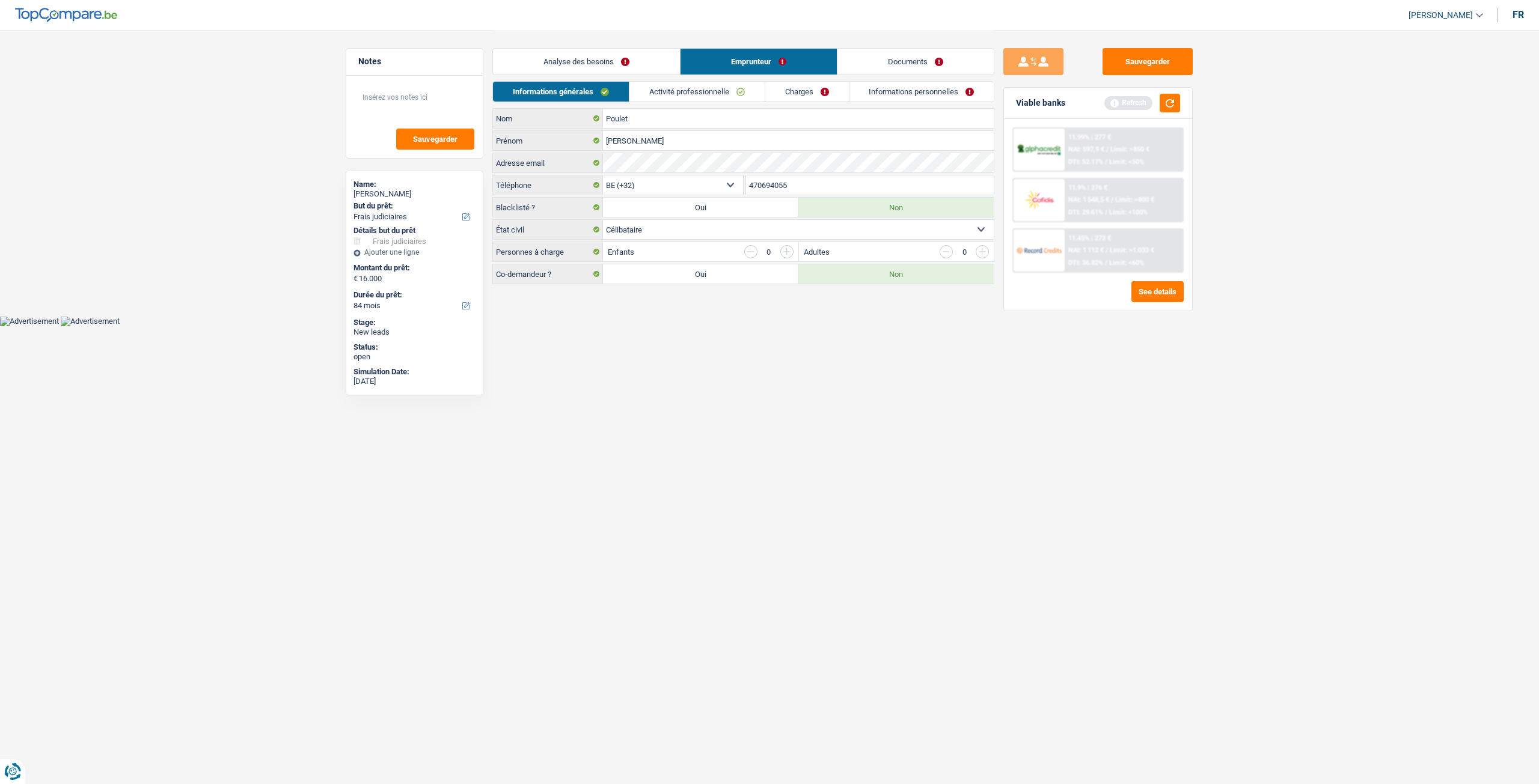
click at [707, 92] on link "Activité professionnelle" at bounding box center [697, 92] width 135 height 20
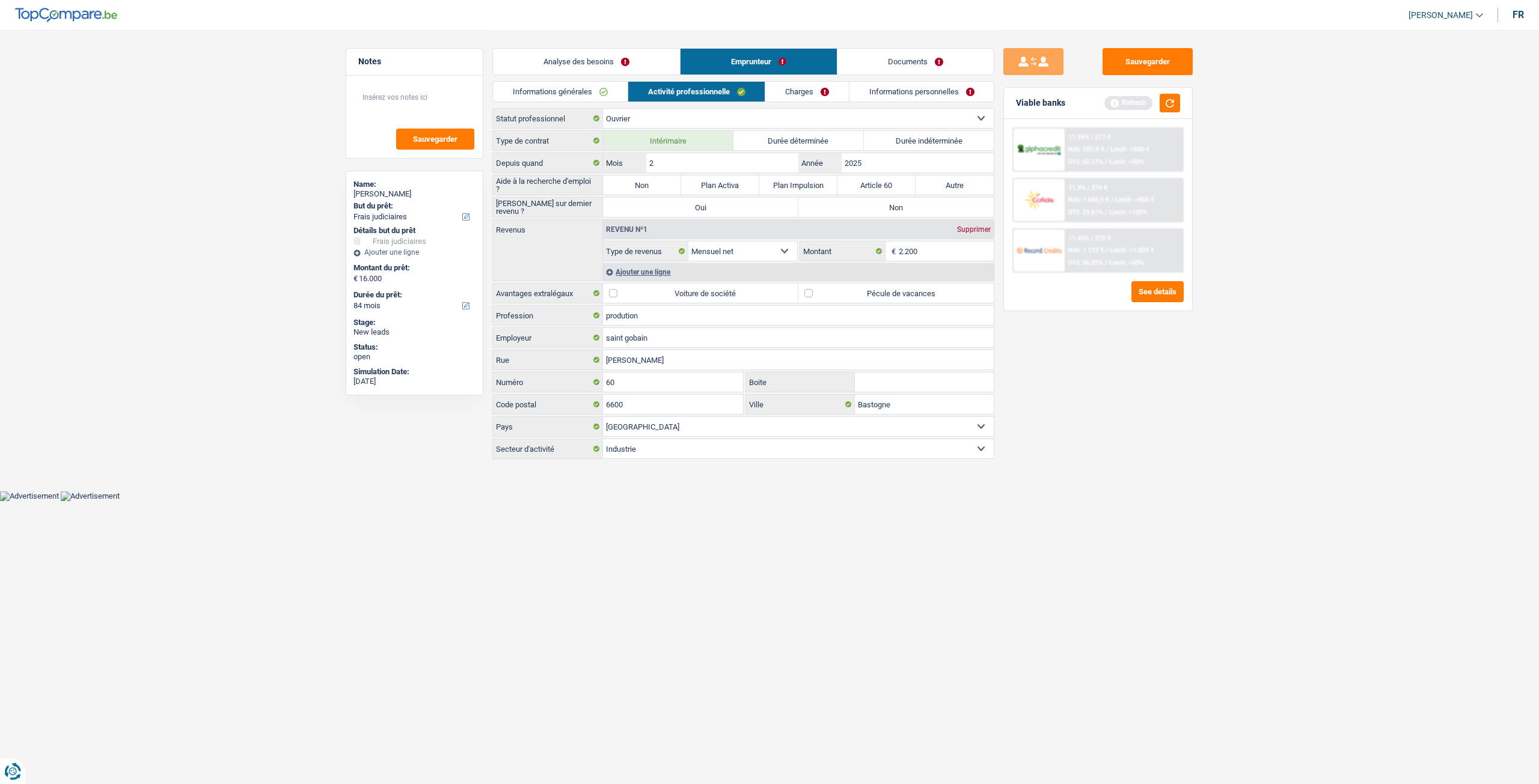
click at [833, 92] on link "Charges" at bounding box center [807, 92] width 83 height 20
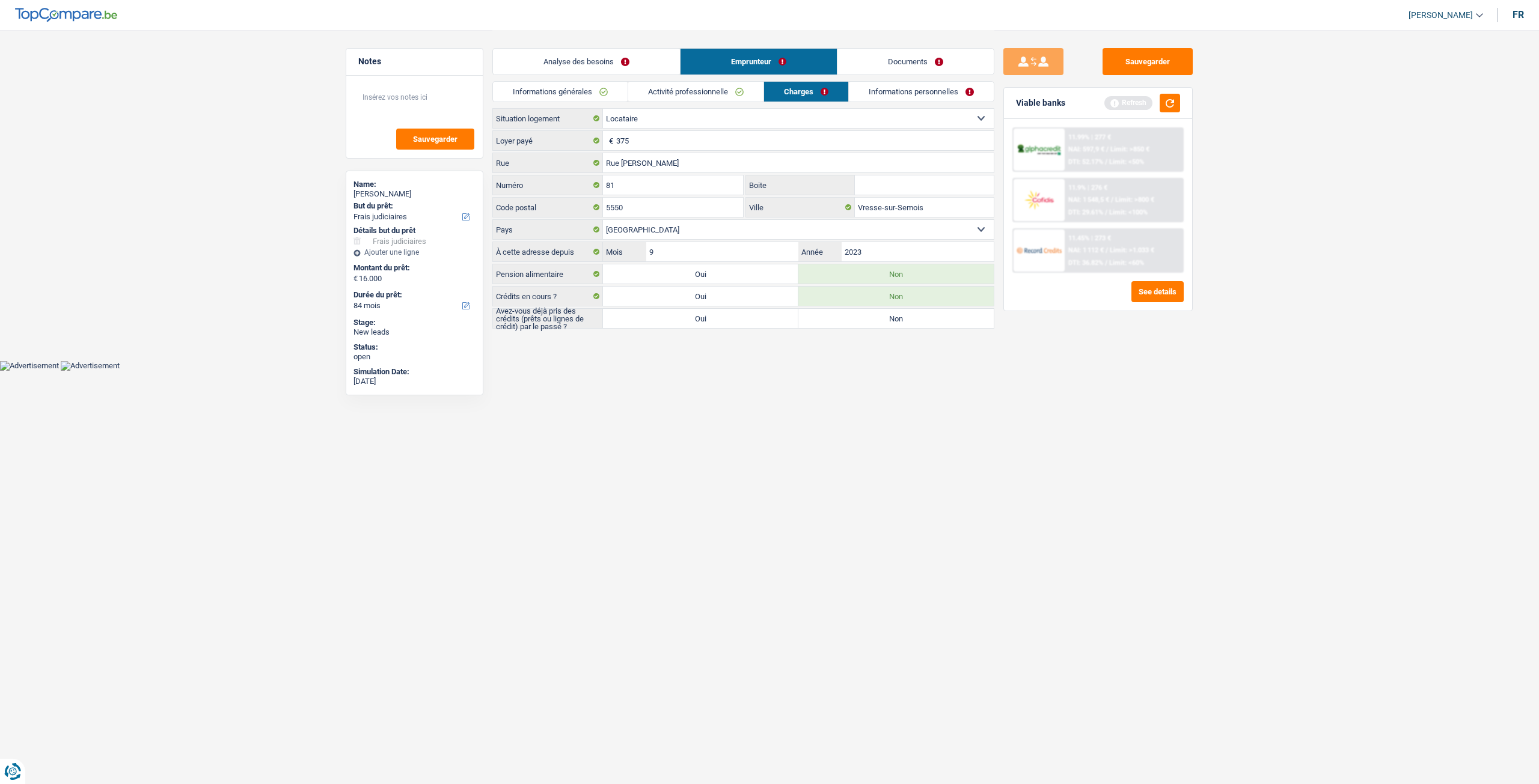
click at [903, 87] on link "Informations personnelles" at bounding box center [920, 92] width 145 height 20
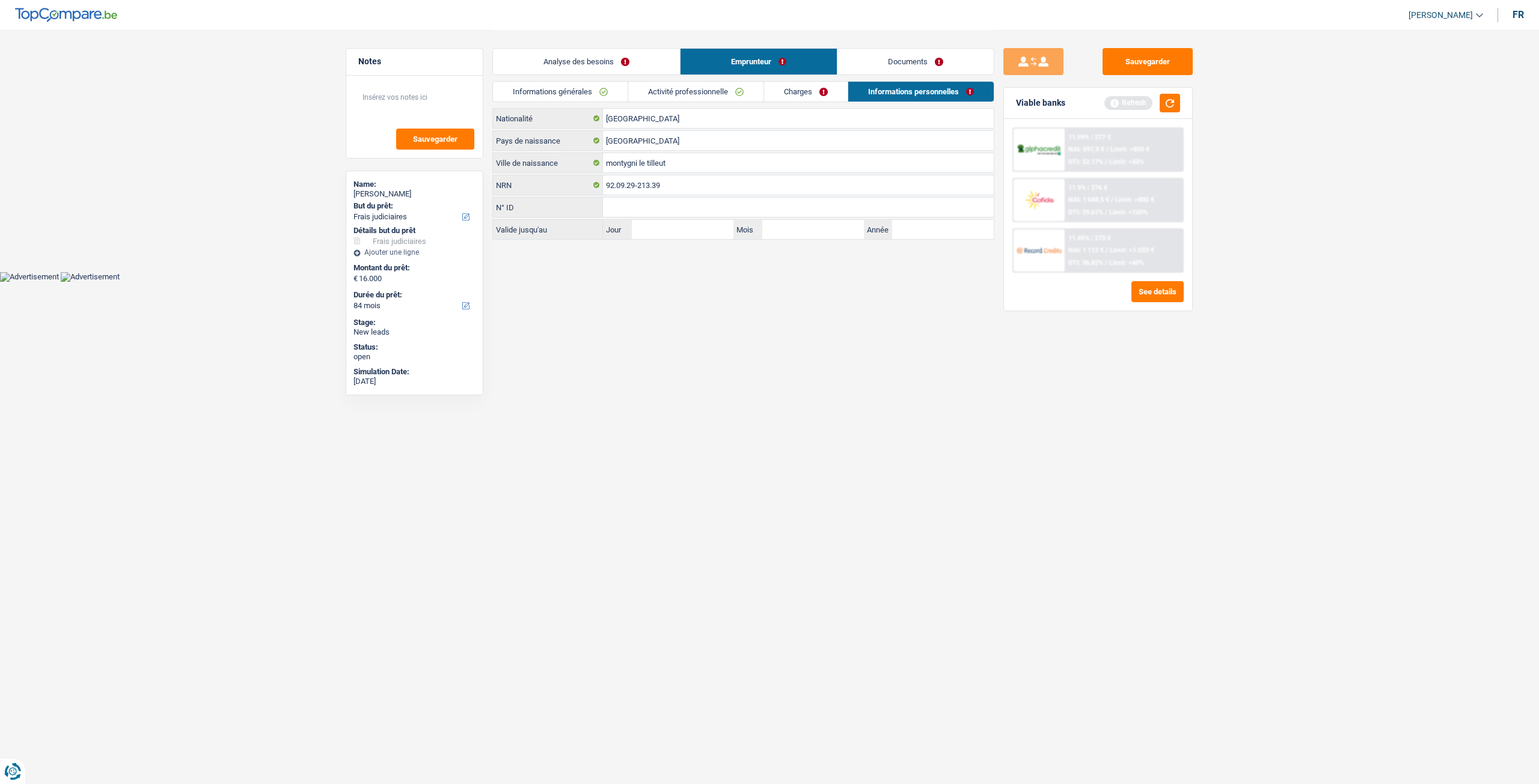
click at [713, 87] on link "Activité professionnelle" at bounding box center [696, 92] width 135 height 20
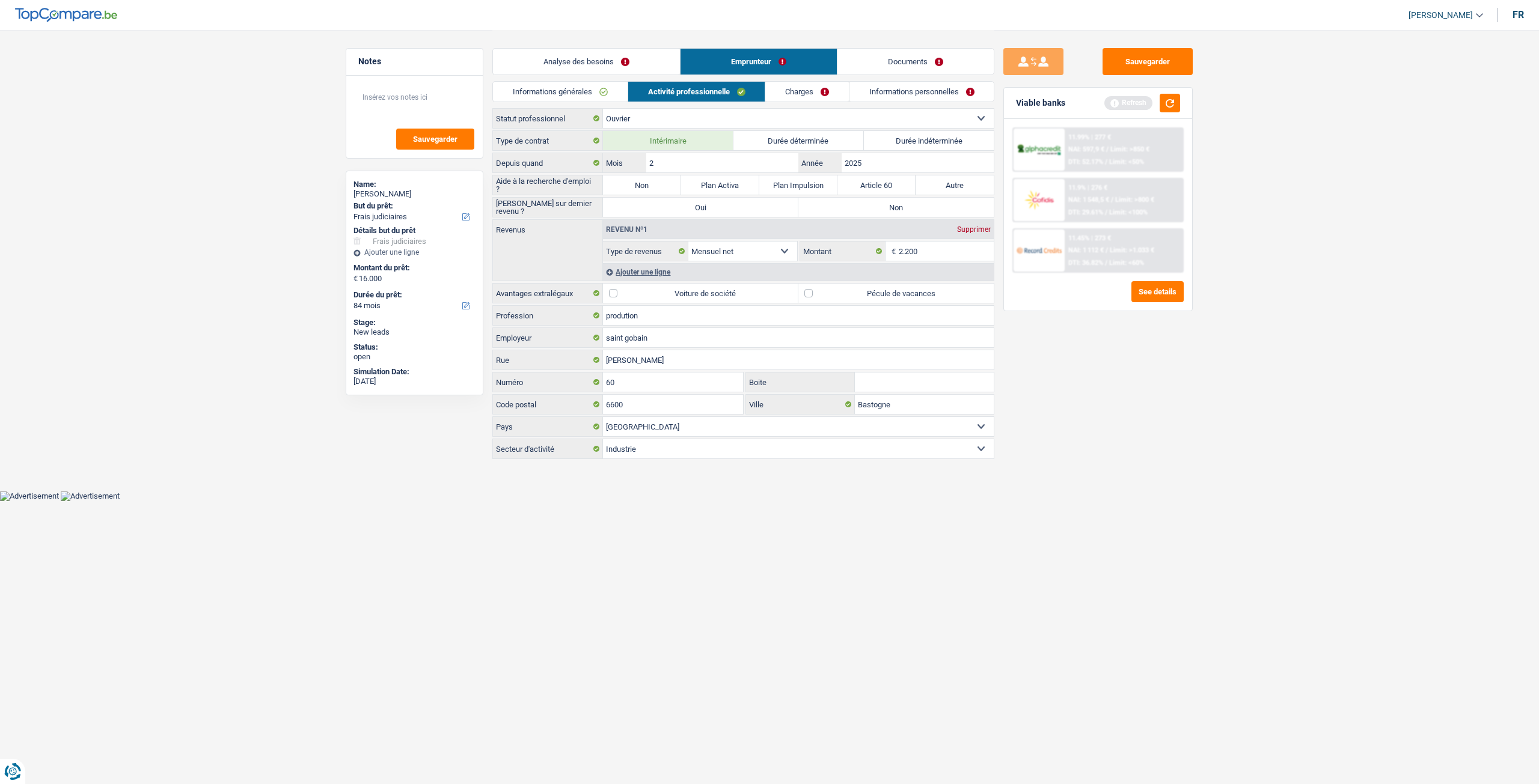
click at [606, 82] on link "Informations générales" at bounding box center [560, 92] width 135 height 20
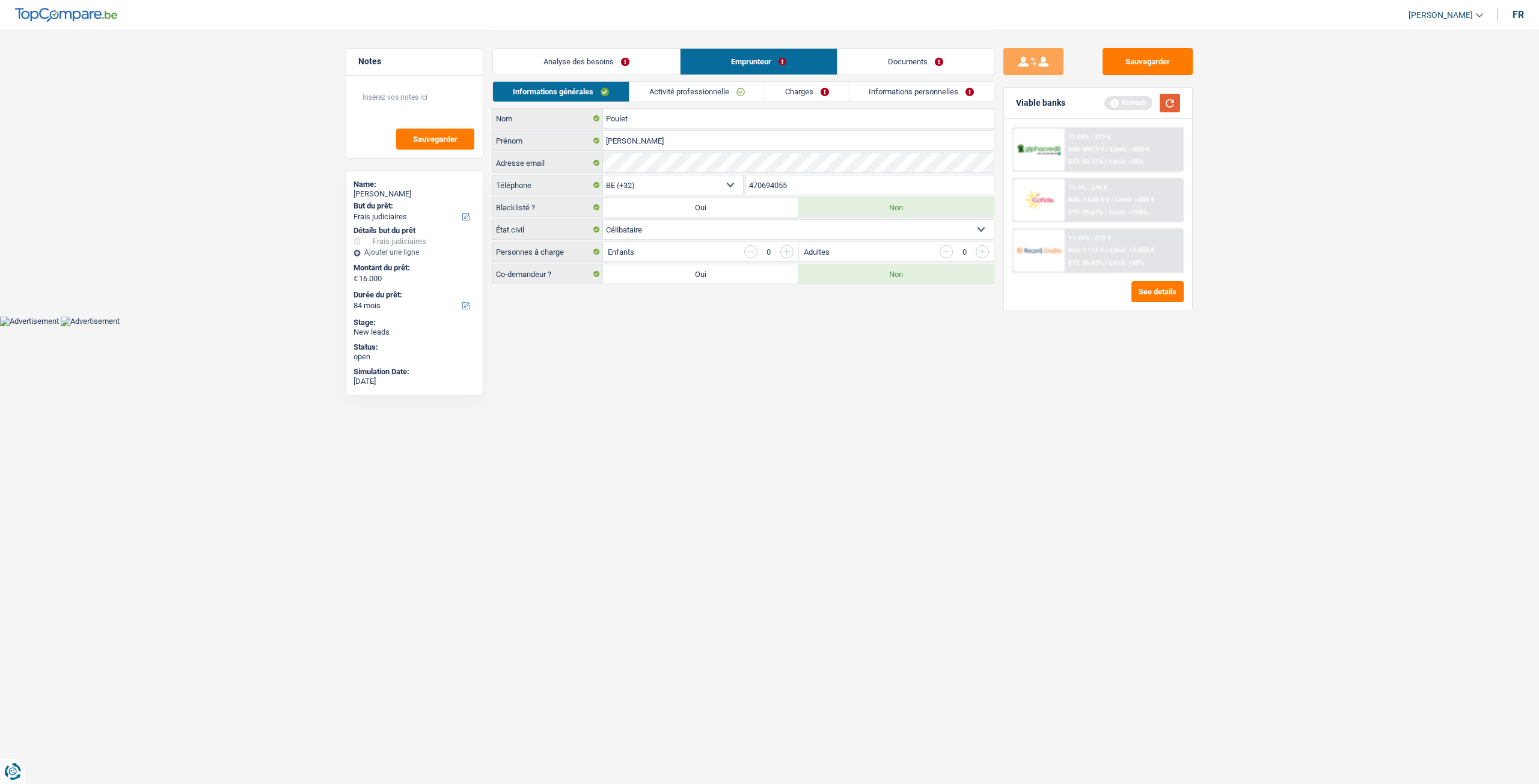
click at [1165, 108] on button "button" at bounding box center [1169, 103] width 20 height 18
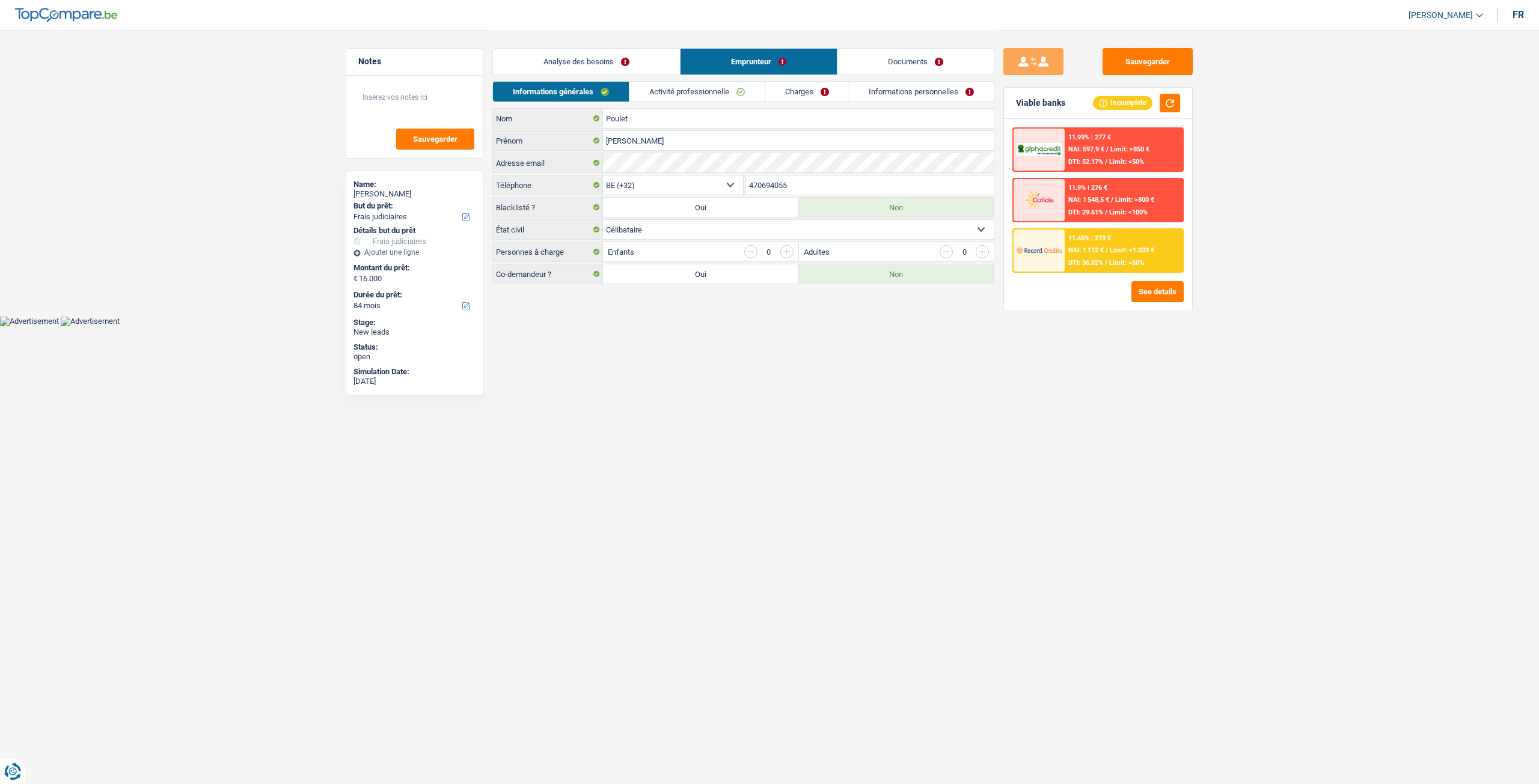
click at [553, 67] on link "Analyse des besoins" at bounding box center [586, 61] width 187 height 26
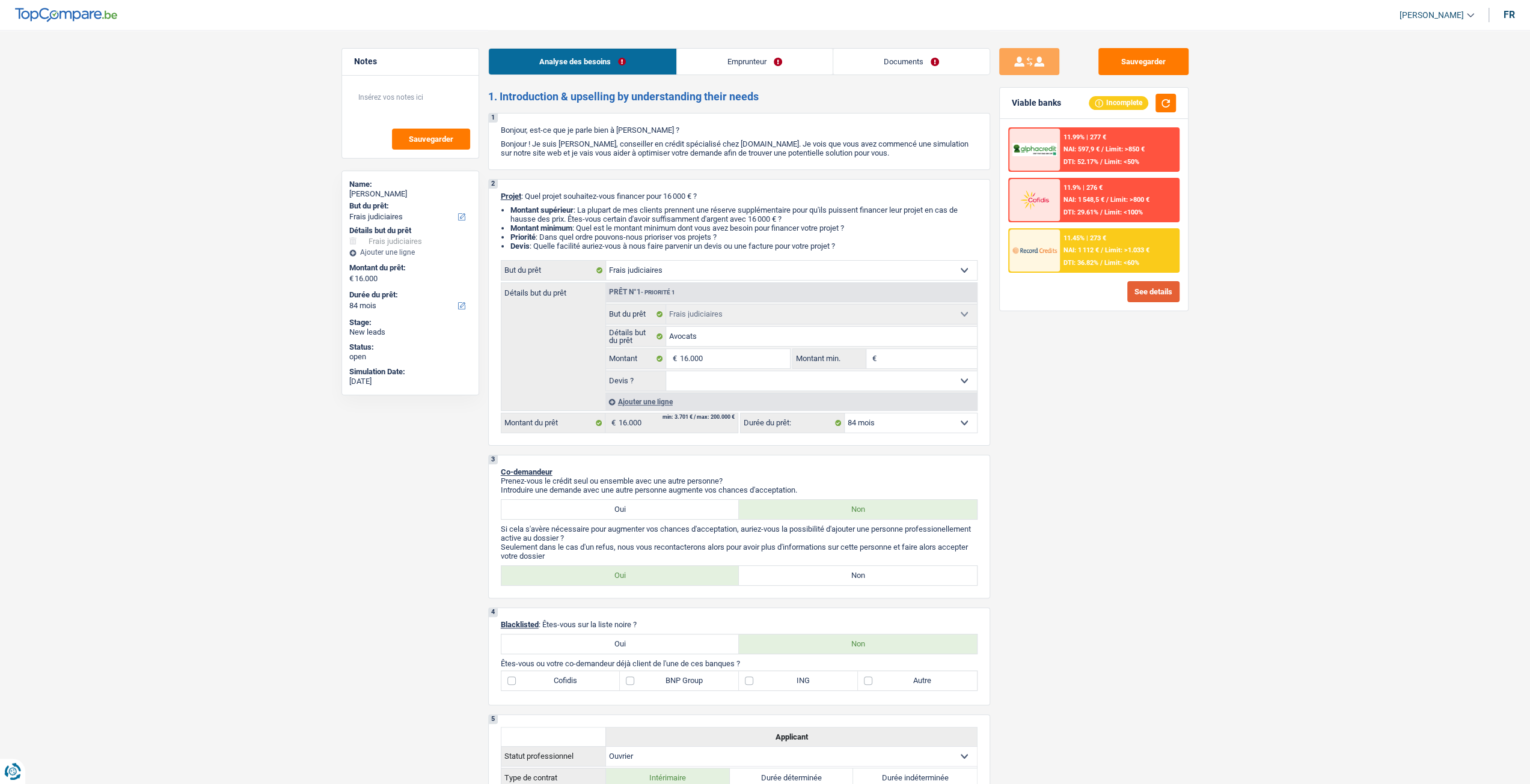
click at [1149, 295] on button "See details" at bounding box center [1153, 292] width 52 height 21
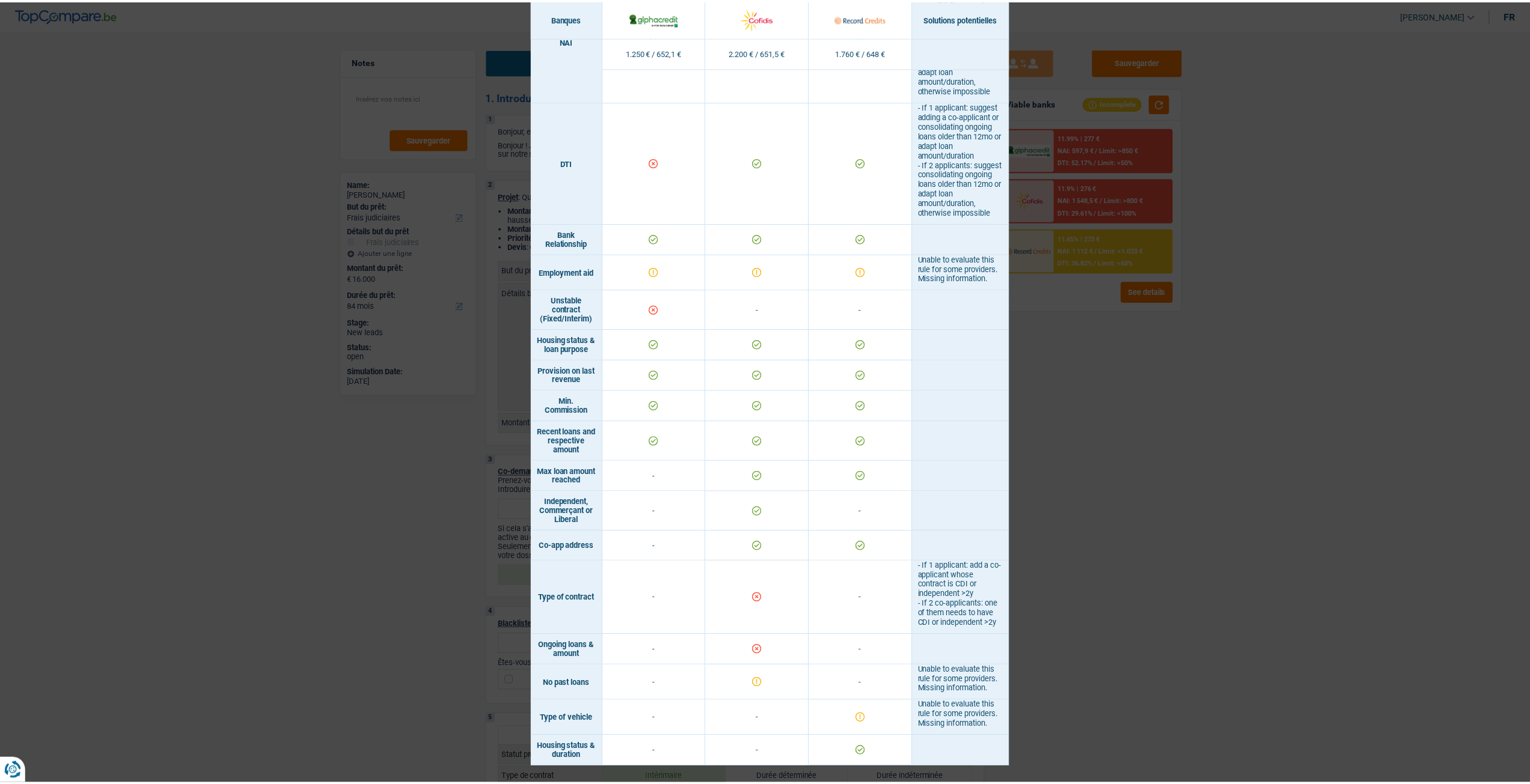
scroll to position [555, 0]
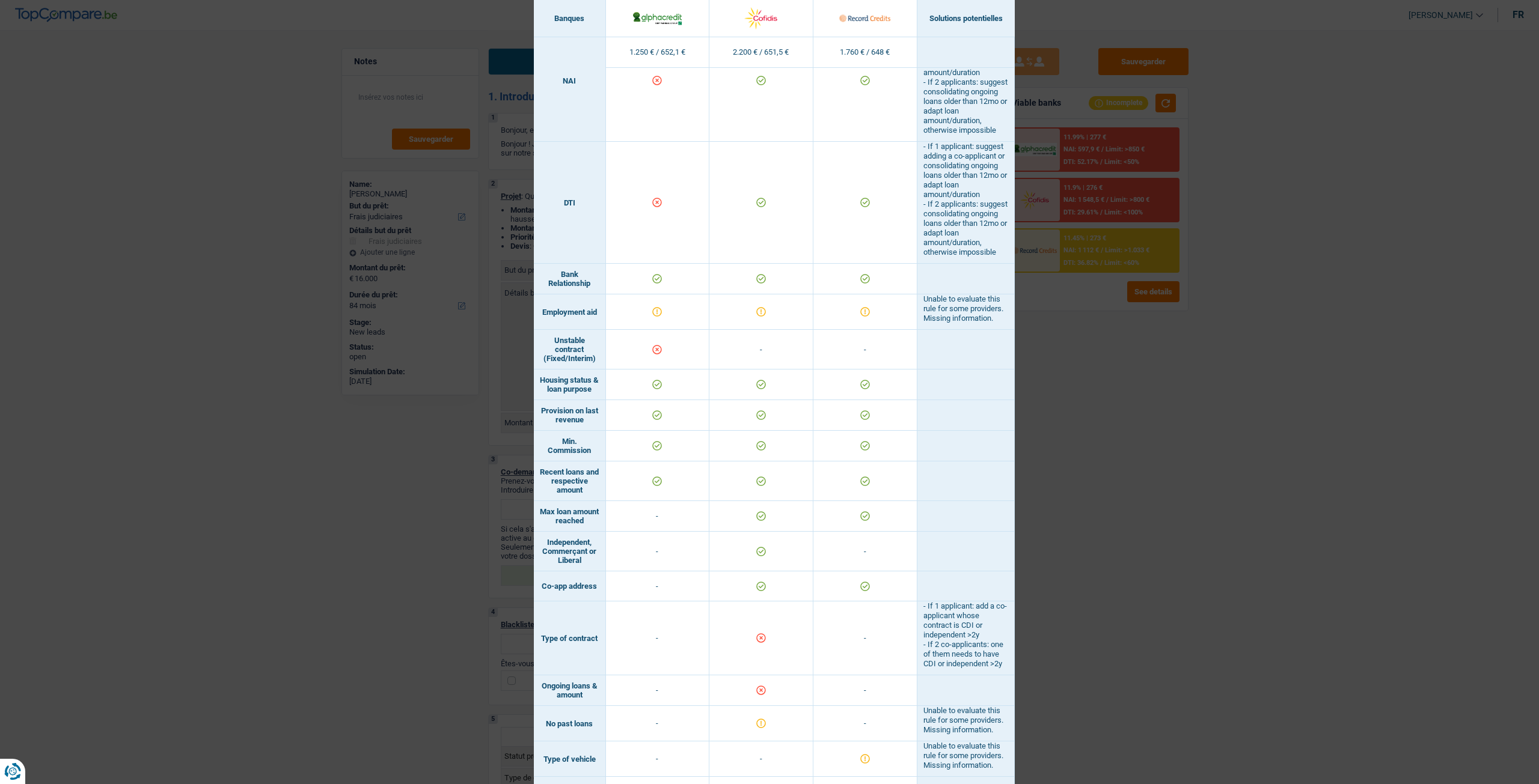
click at [1097, 453] on div "Banks conditions × Banques Solutions potentielles Revenus / Charges 1.250 € / 6…" at bounding box center [770, 392] width 1539 height 784
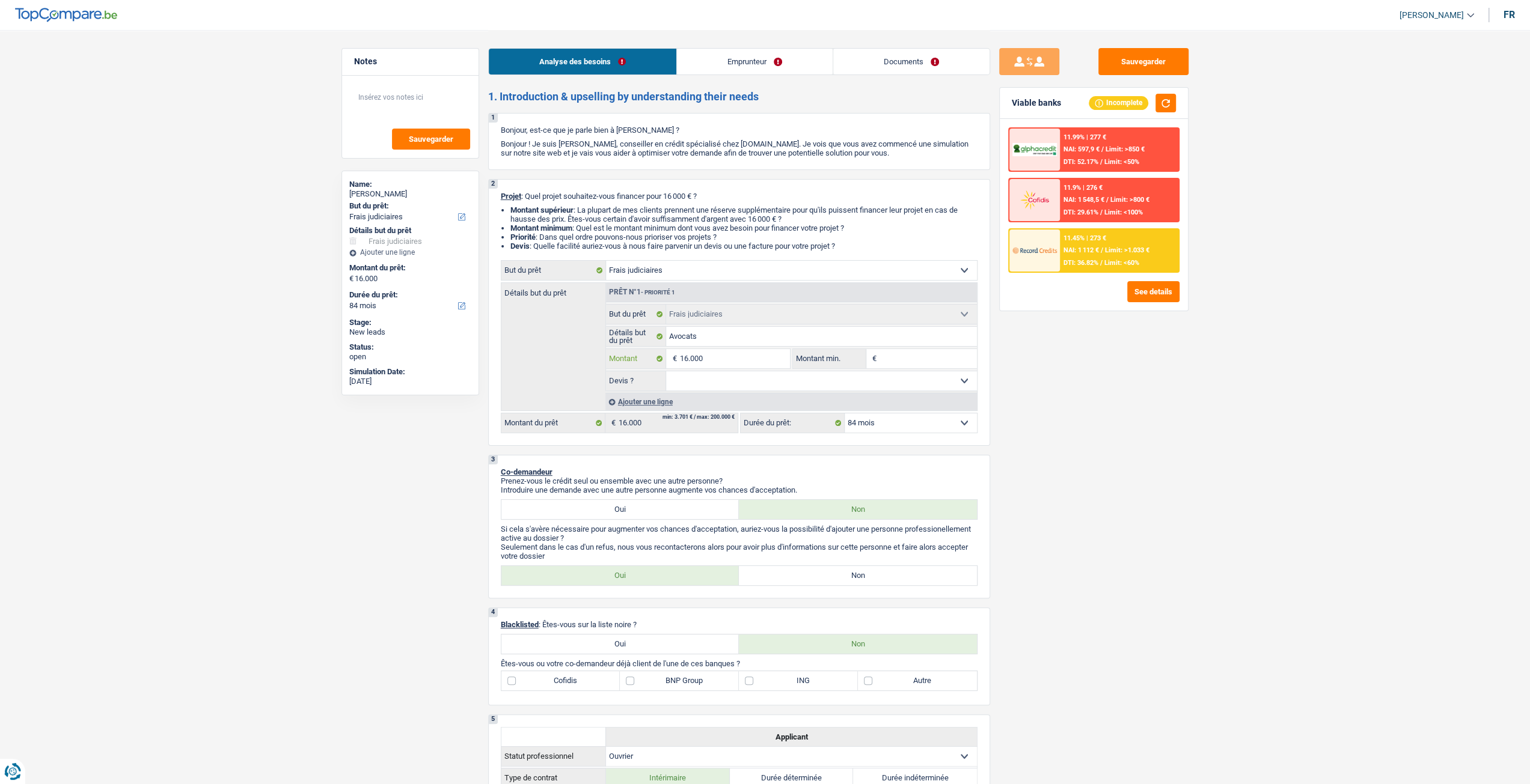
click at [746, 360] on input "16.000" at bounding box center [734, 358] width 110 height 19
click at [939, 357] on input "Montant min." at bounding box center [928, 358] width 97 height 19
type input "1"
type input "10"
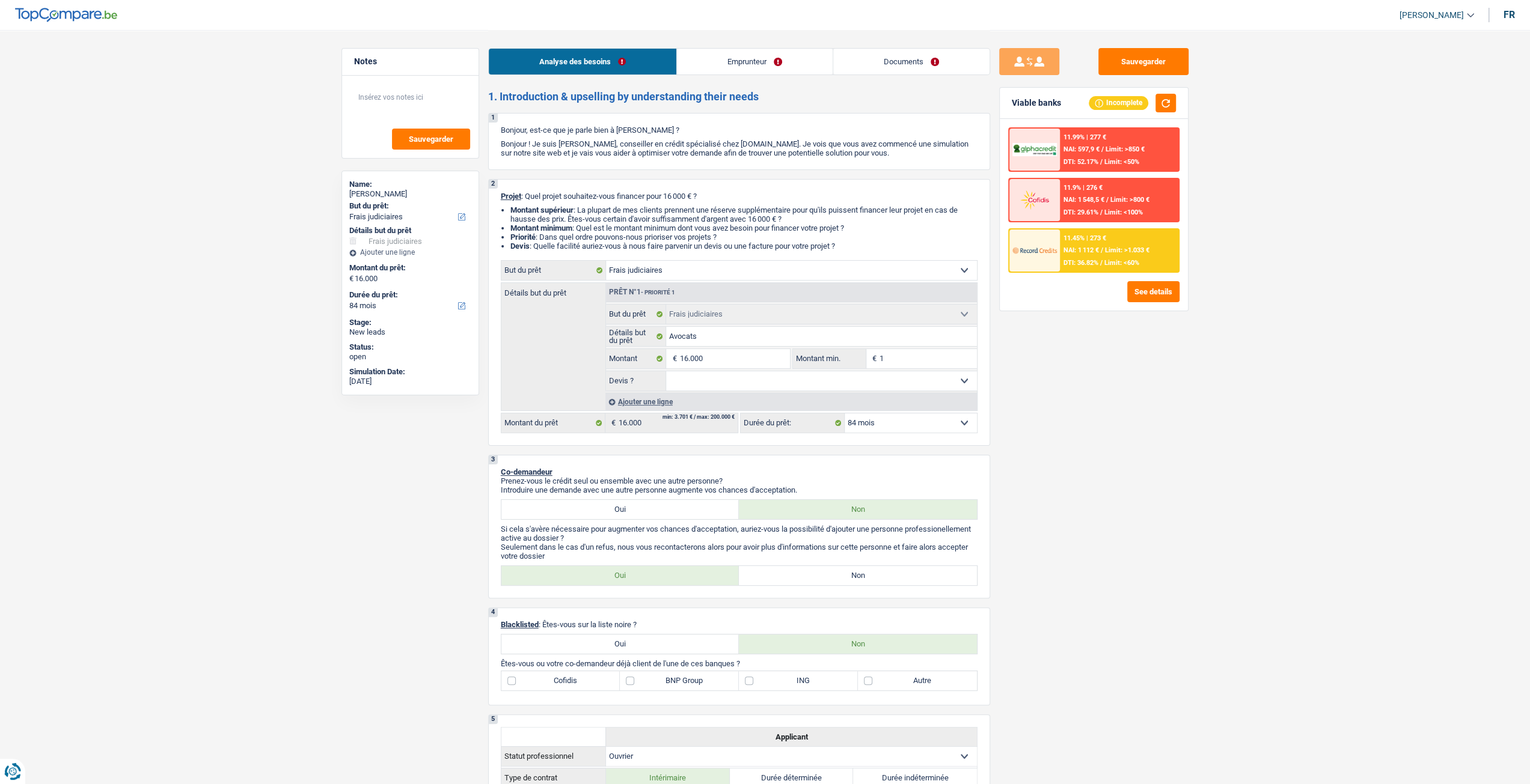
type input "10"
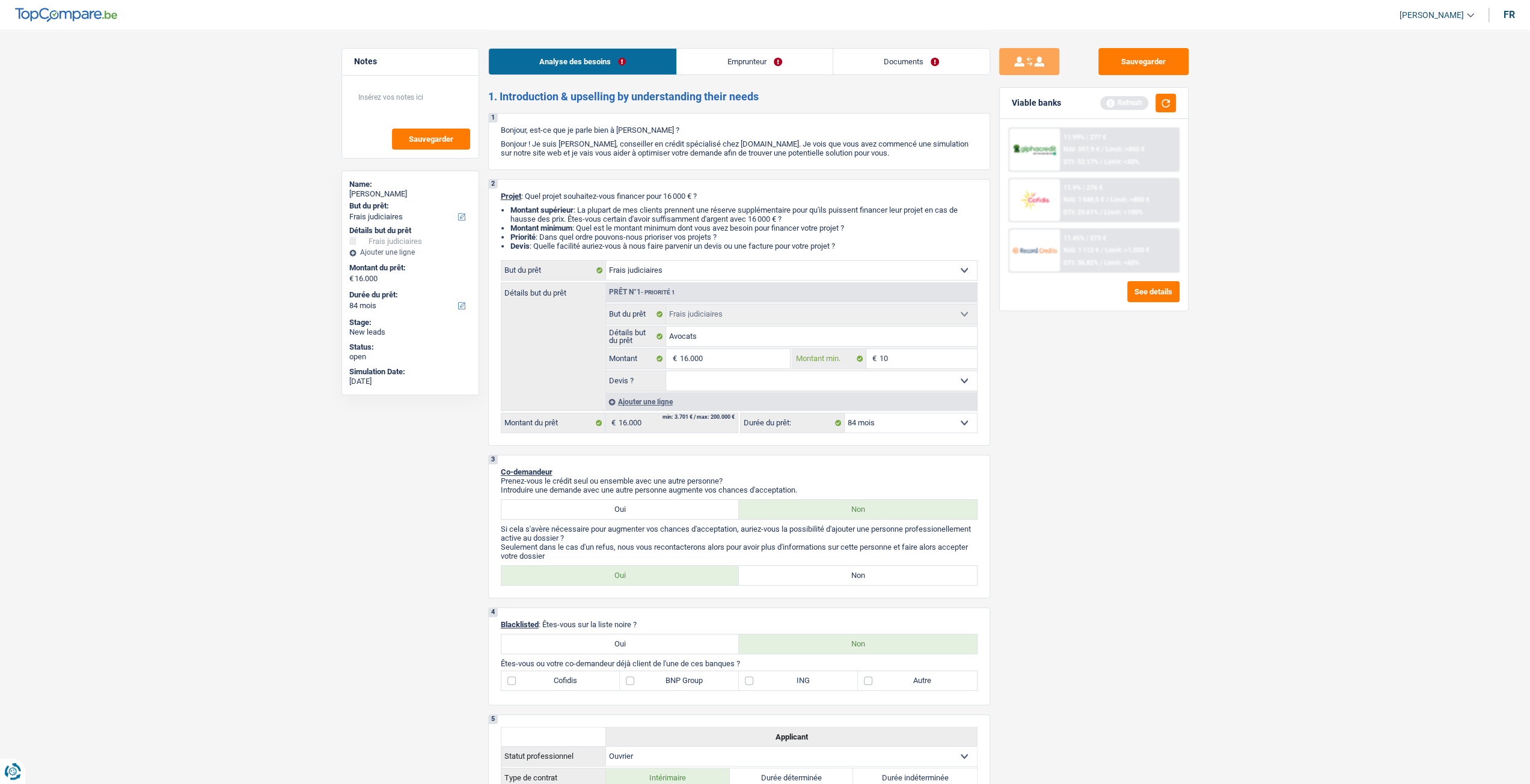
type input "100"
type input "1.000"
type input "10.000"
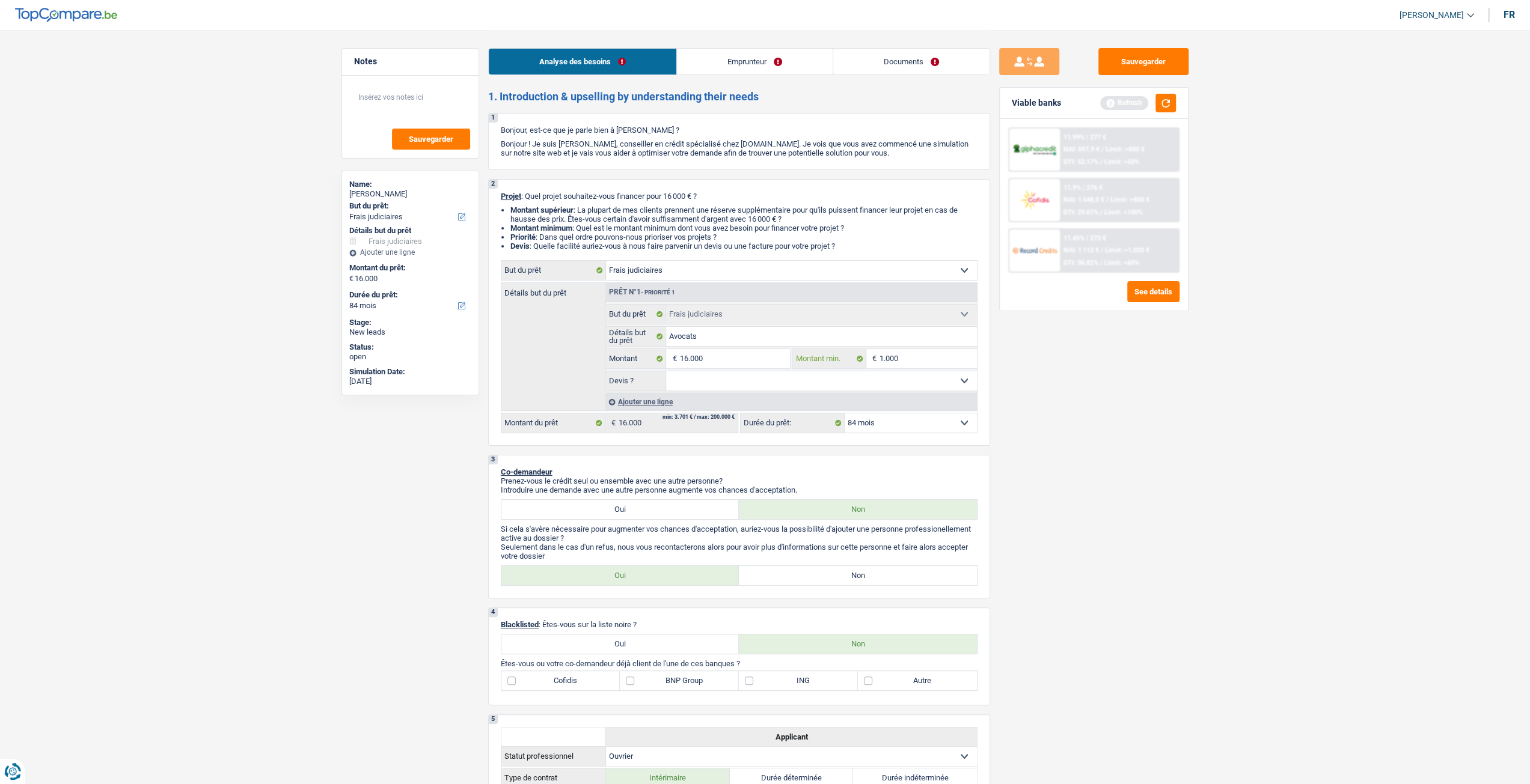
type input "10.000"
click at [1182, 458] on div "Sauvegarder Viable banks Refresh 11.99% | 277 € NAI: 597,9 € / Limit: >850 € DT…" at bounding box center [1094, 406] width 207 height 717
click at [767, 71] on link "Emprunteur" at bounding box center [755, 61] width 156 height 26
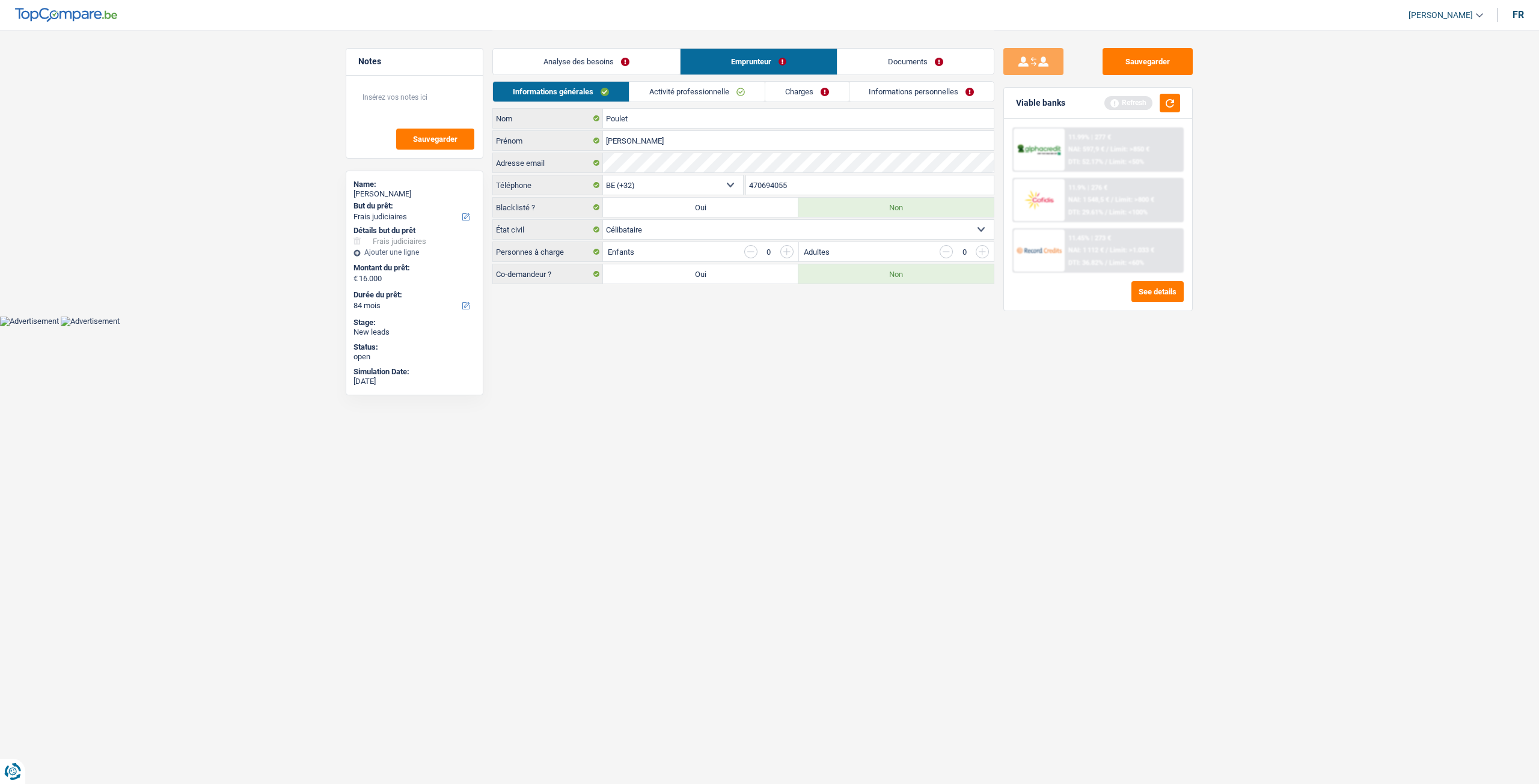
click at [614, 49] on link "Analyse des besoins" at bounding box center [586, 61] width 187 height 26
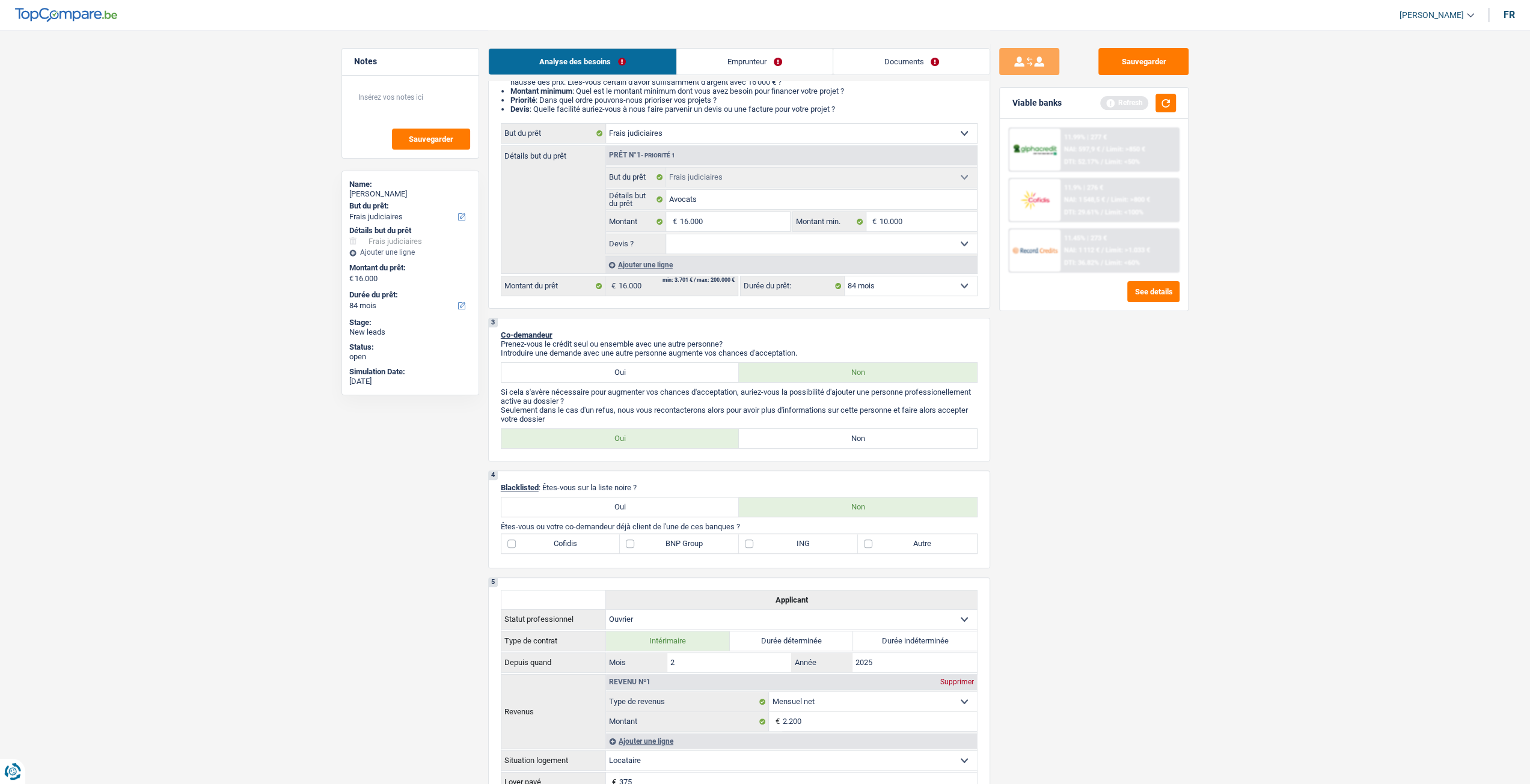
scroll to position [300, 0]
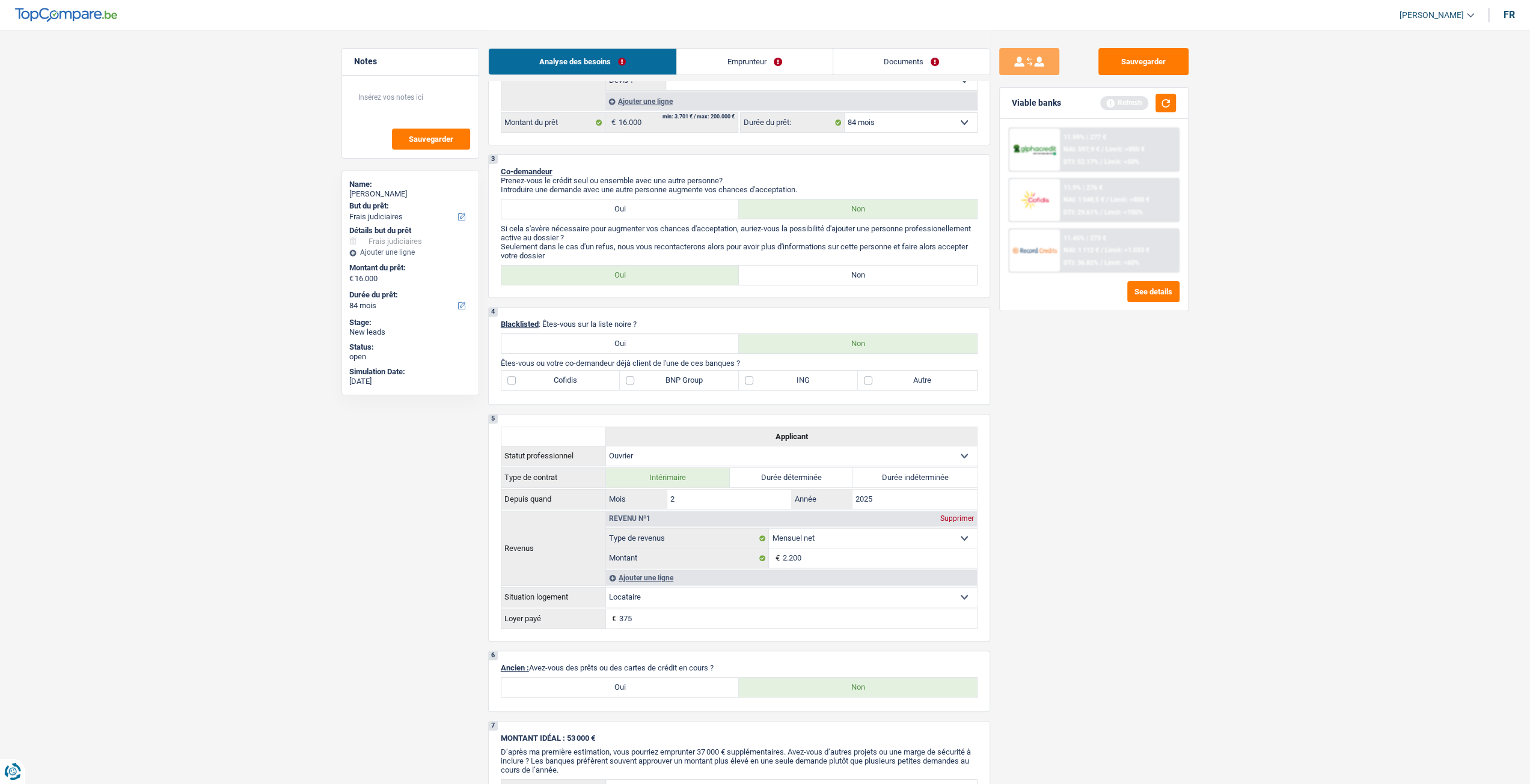
click at [854, 271] on label "Non" at bounding box center [857, 275] width 238 height 19
click at [854, 271] on input "Non" at bounding box center [857, 275] width 238 height 19
radio input "true"
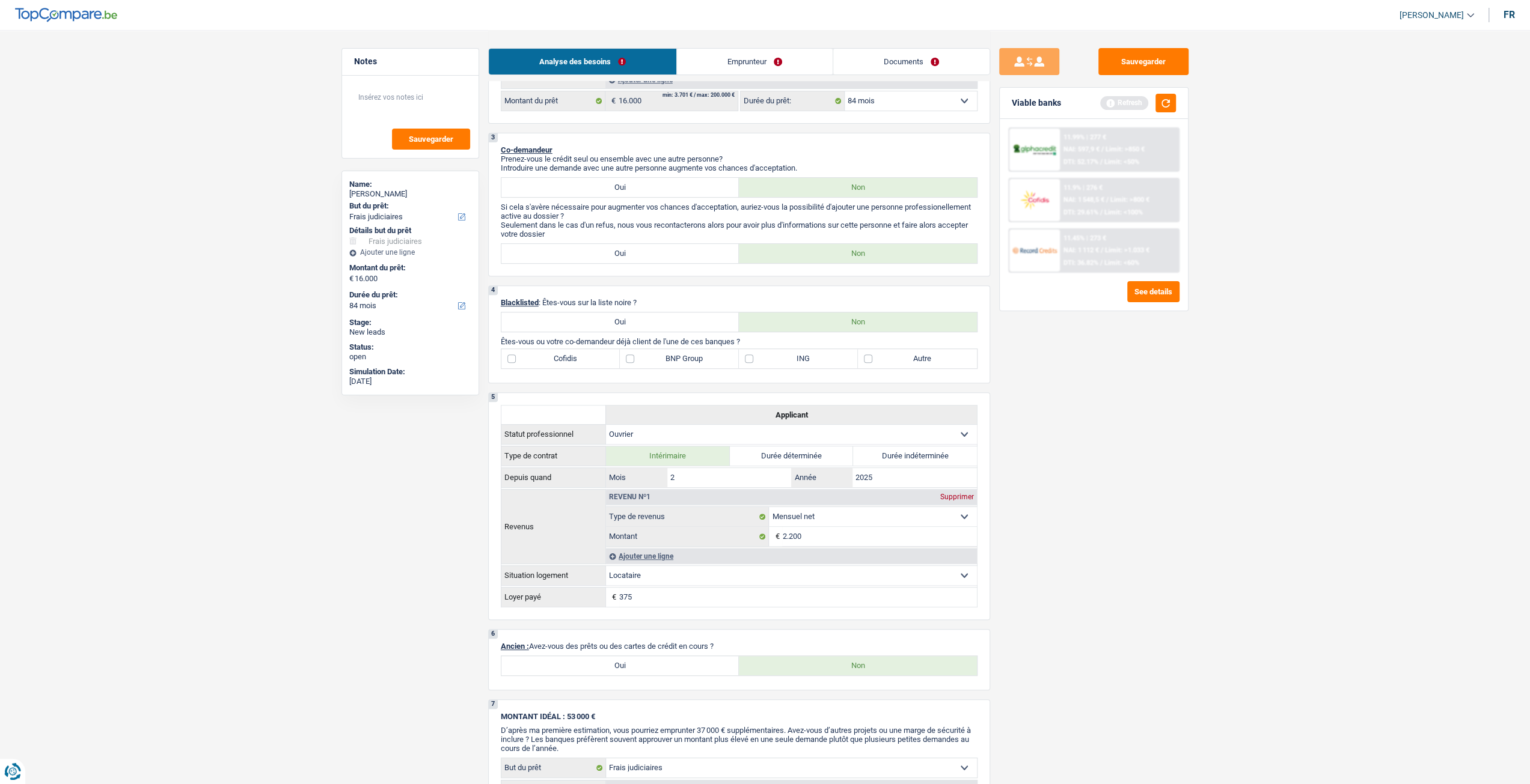
scroll to position [421, 0]
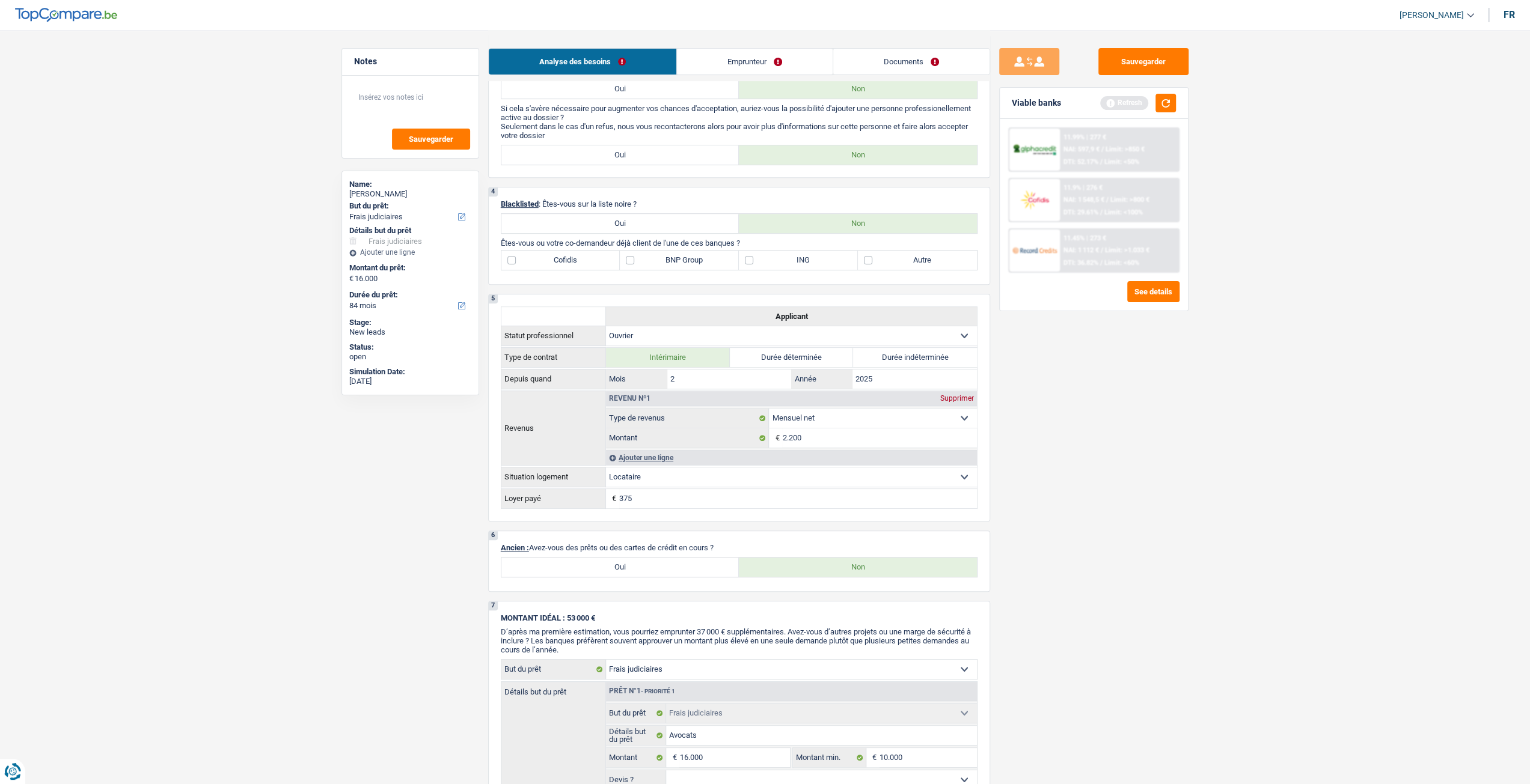
click at [801, 59] on link "Emprunteur" at bounding box center [755, 61] width 156 height 26
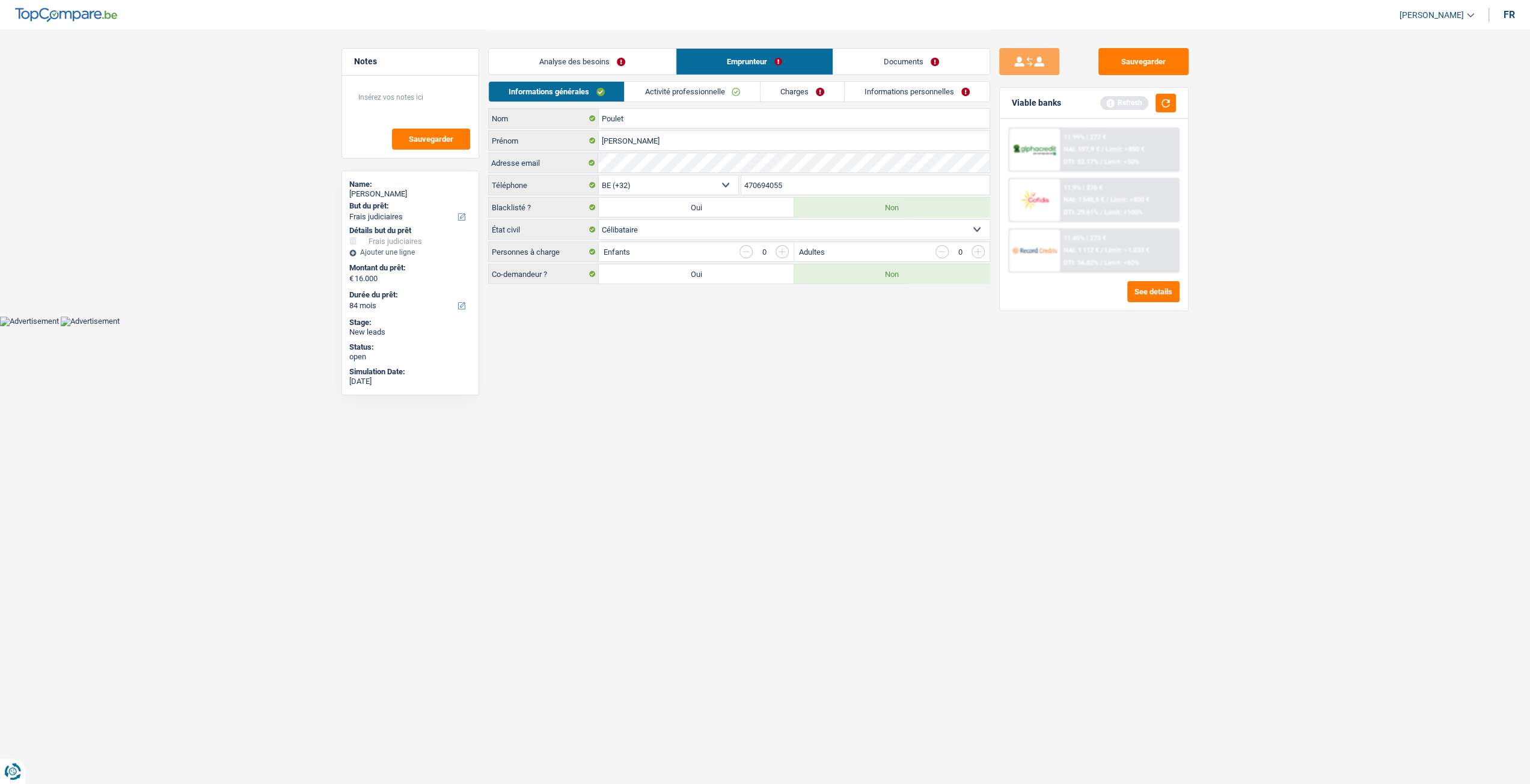
scroll to position [0, 0]
click at [681, 76] on div "Analyse des besoins Emprunteur Documents" at bounding box center [743, 56] width 502 height 51
click at [659, 67] on link "Analyse des besoins" at bounding box center [586, 61] width 187 height 26
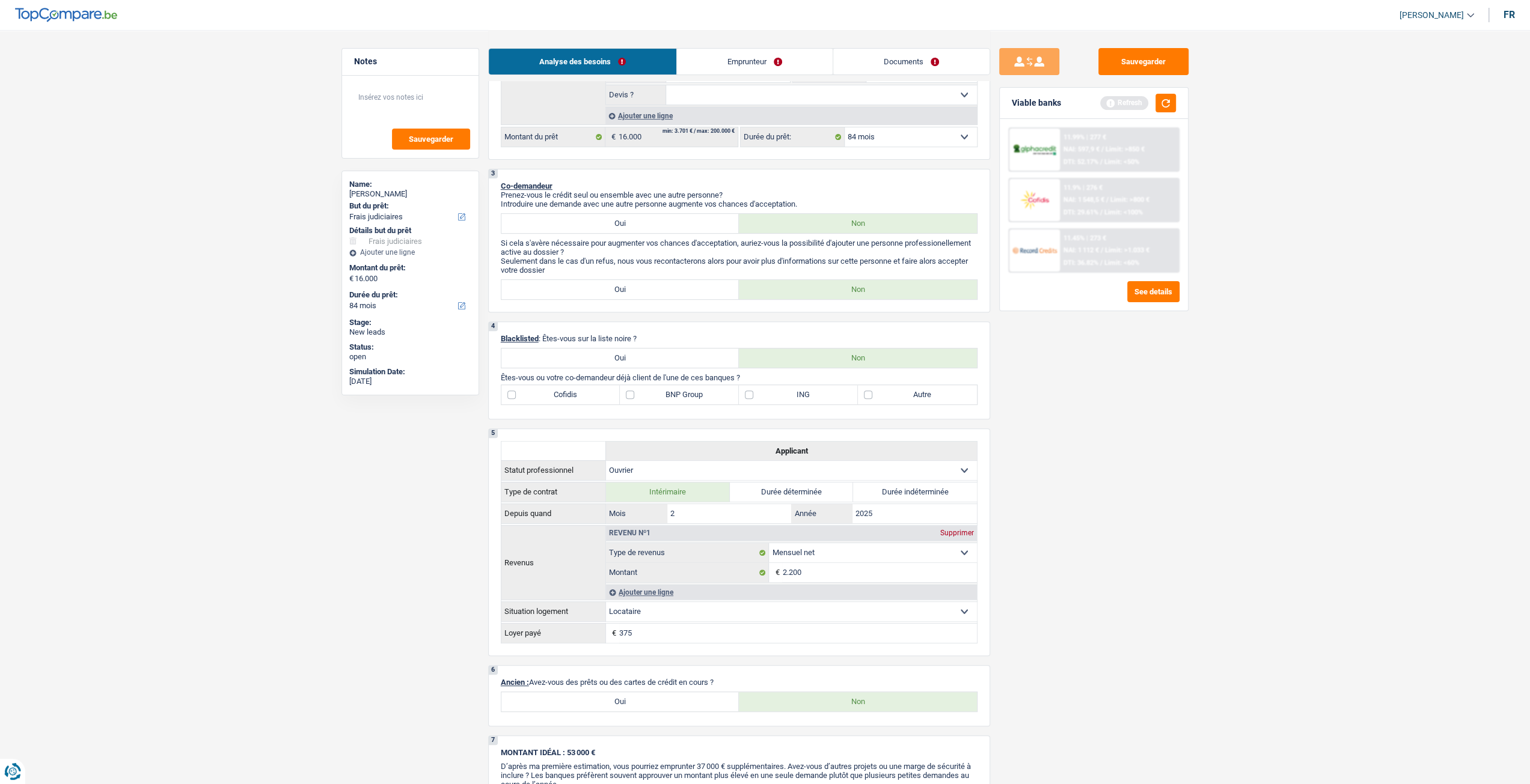
scroll to position [300, 0]
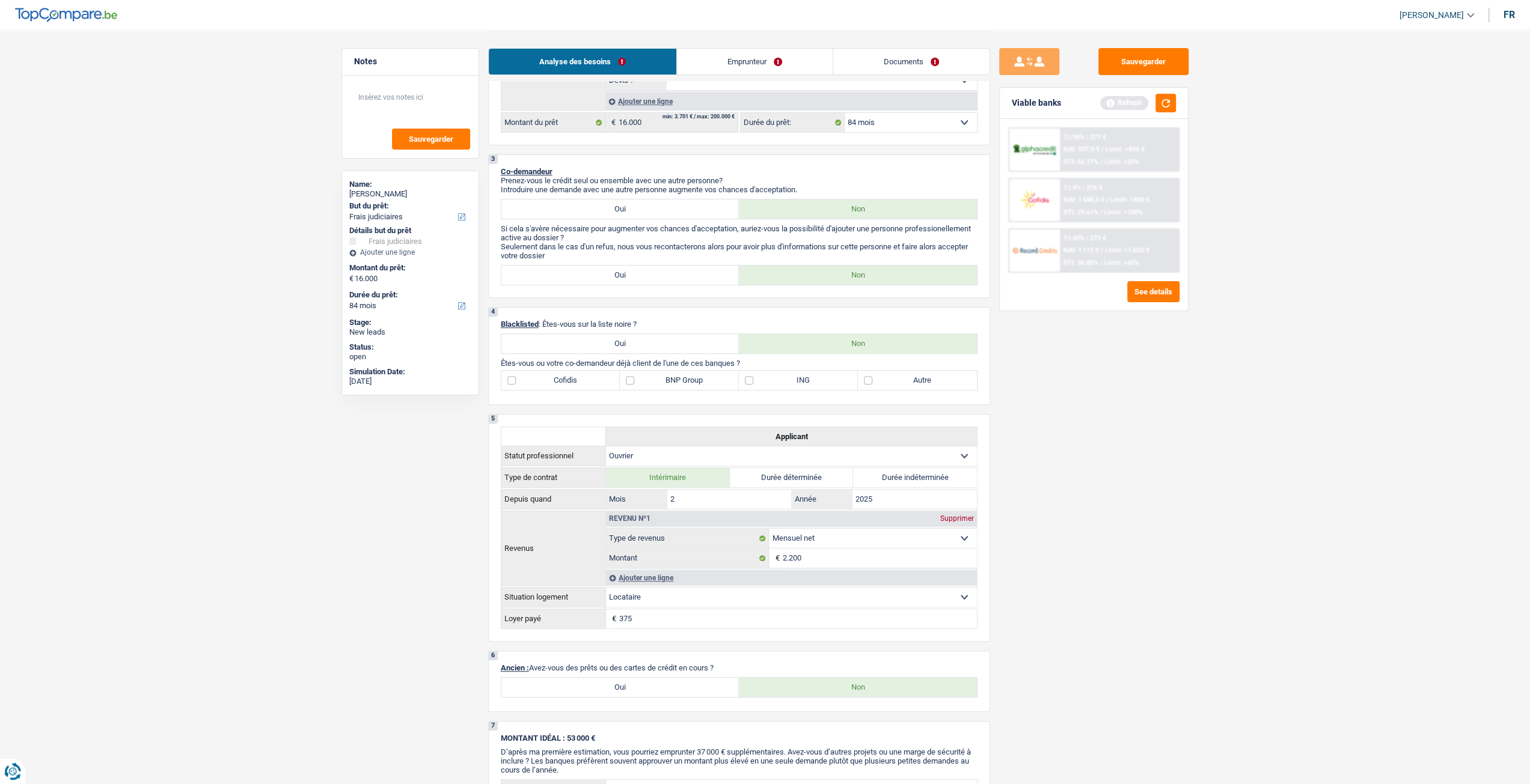
click at [927, 383] on label "Autre" at bounding box center [917, 380] width 119 height 19
click at [927, 383] on input "Autre" at bounding box center [917, 380] width 119 height 19
checkbox input "true"
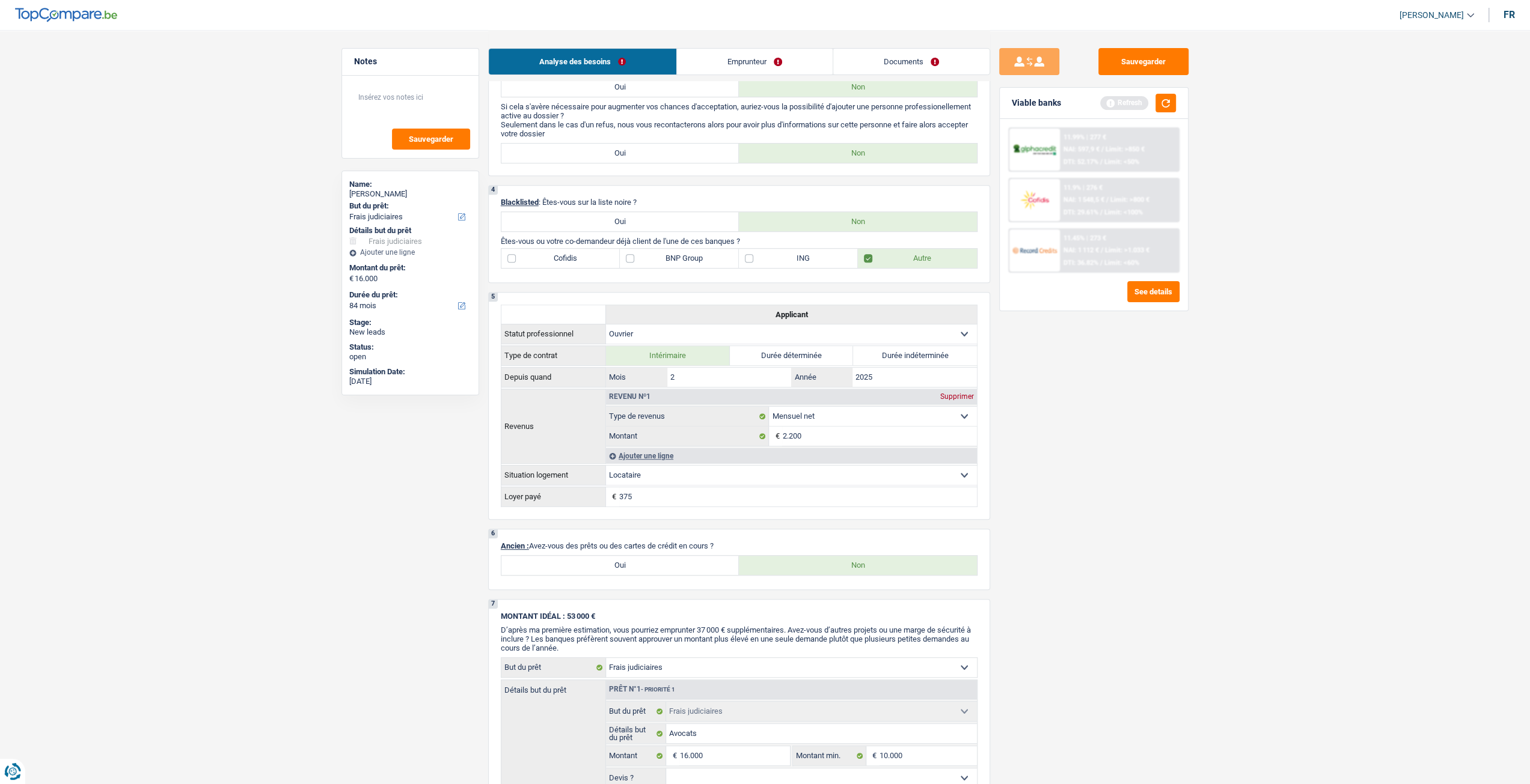
drag, startPoint x: 960, startPoint y: 453, endPoint x: 951, endPoint y: 468, distance: 17.5
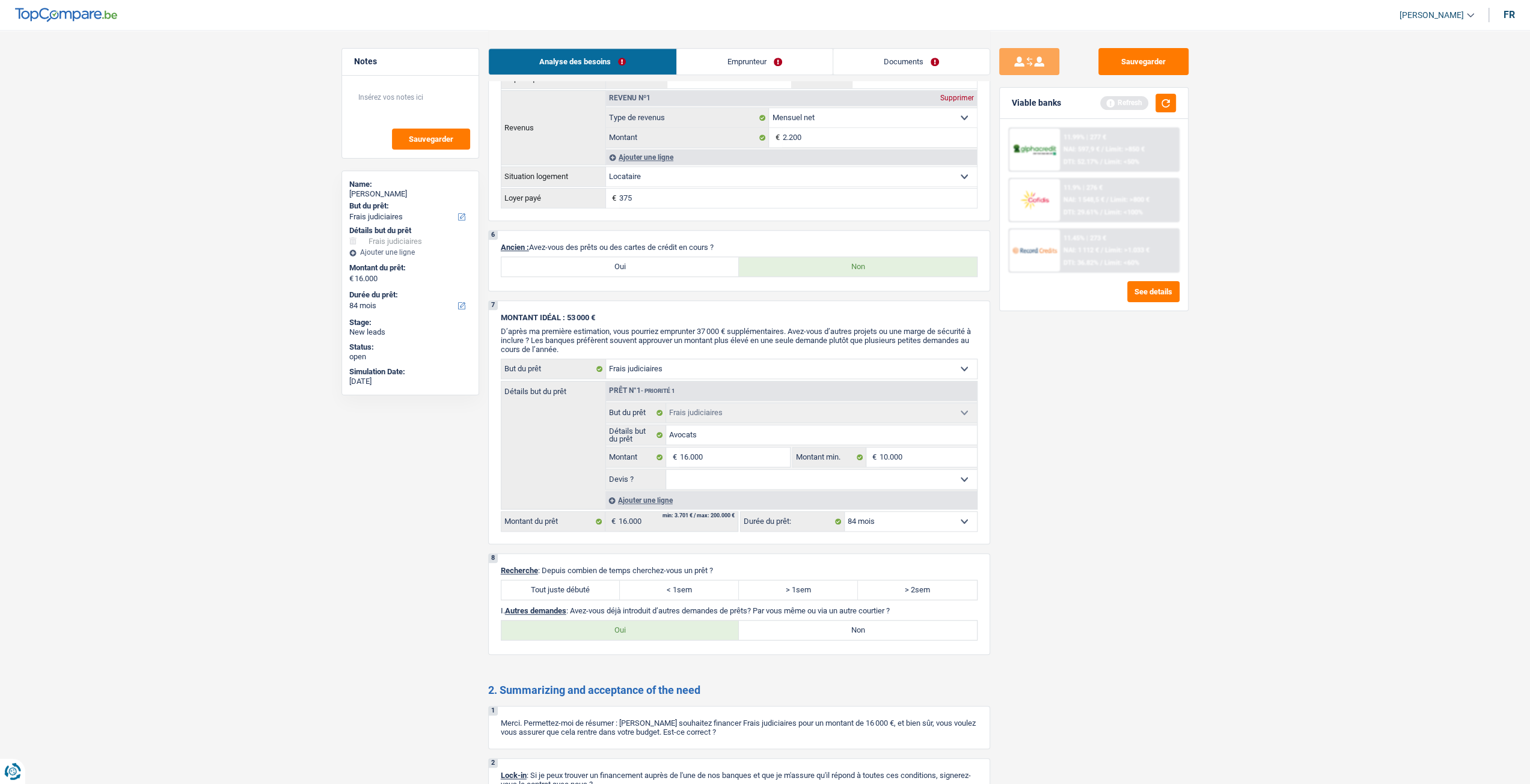
scroll to position [883, 0]
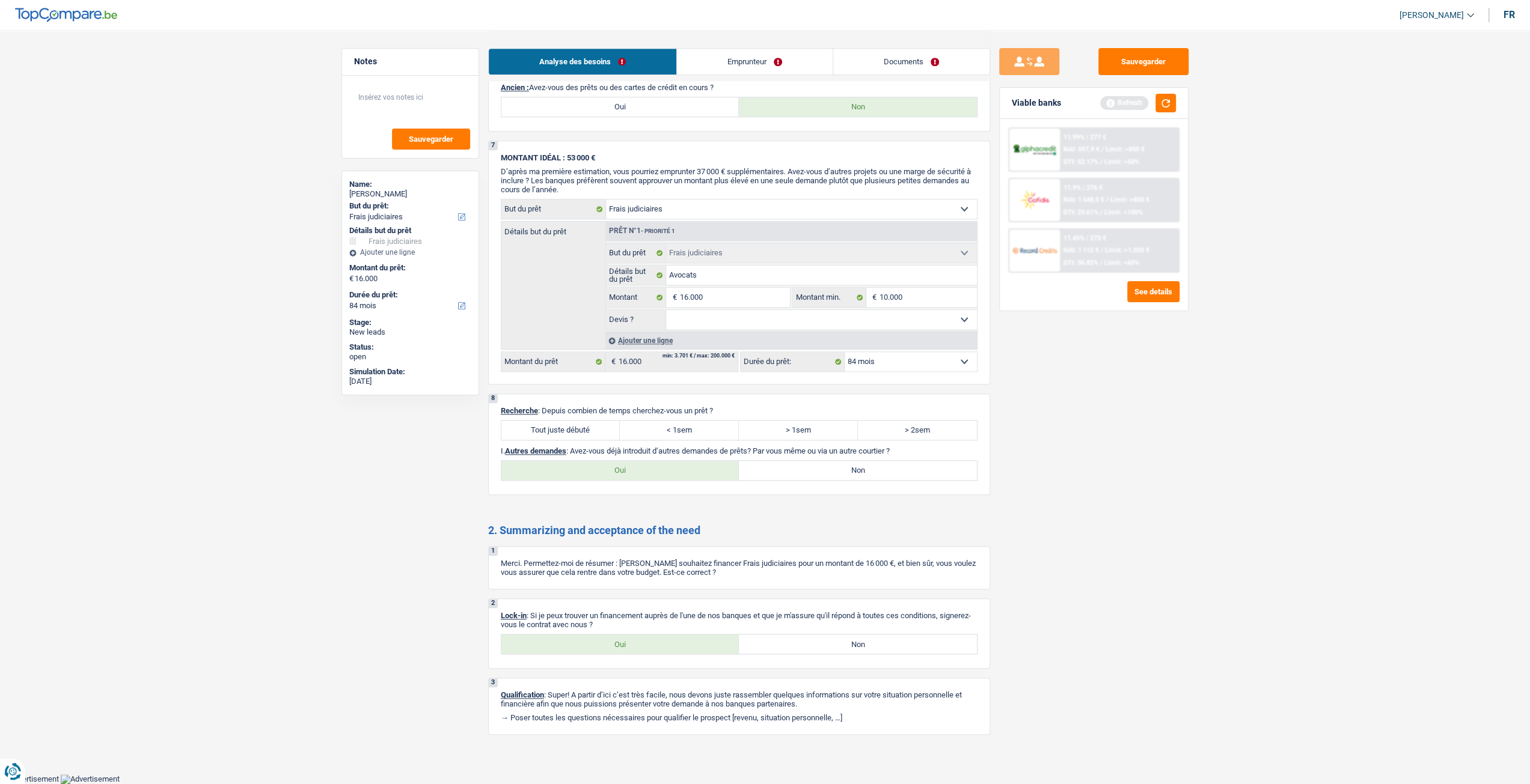
click at [581, 427] on label "Tout juste débuté" at bounding box center [561, 430] width 119 height 19
click at [581, 427] on input "Tout juste débuté" at bounding box center [561, 430] width 119 height 19
radio input "true"
click at [651, 462] on label "Oui" at bounding box center [620, 470] width 238 height 19
click at [651, 462] on input "Oui" at bounding box center [620, 470] width 238 height 19
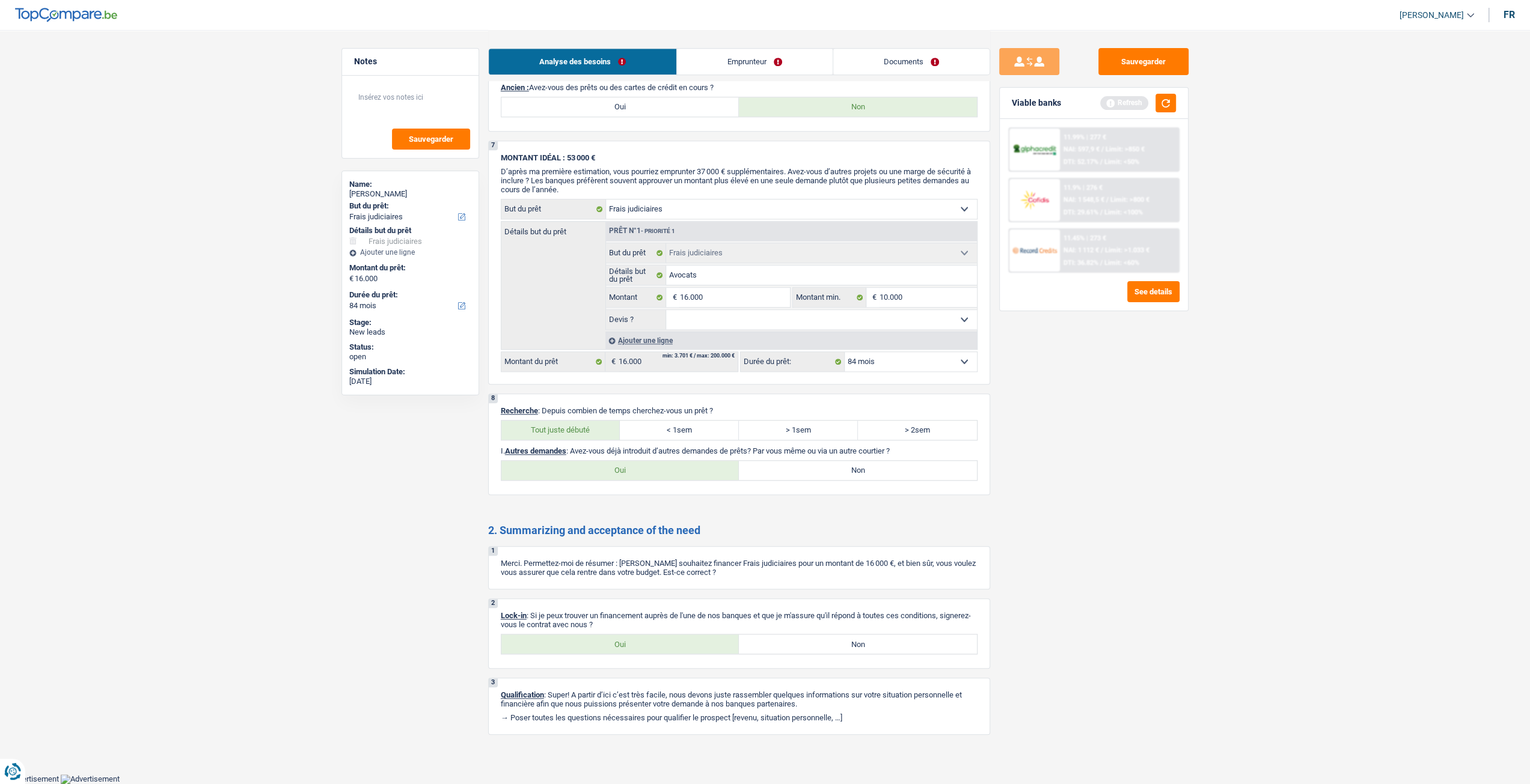
radio input "true"
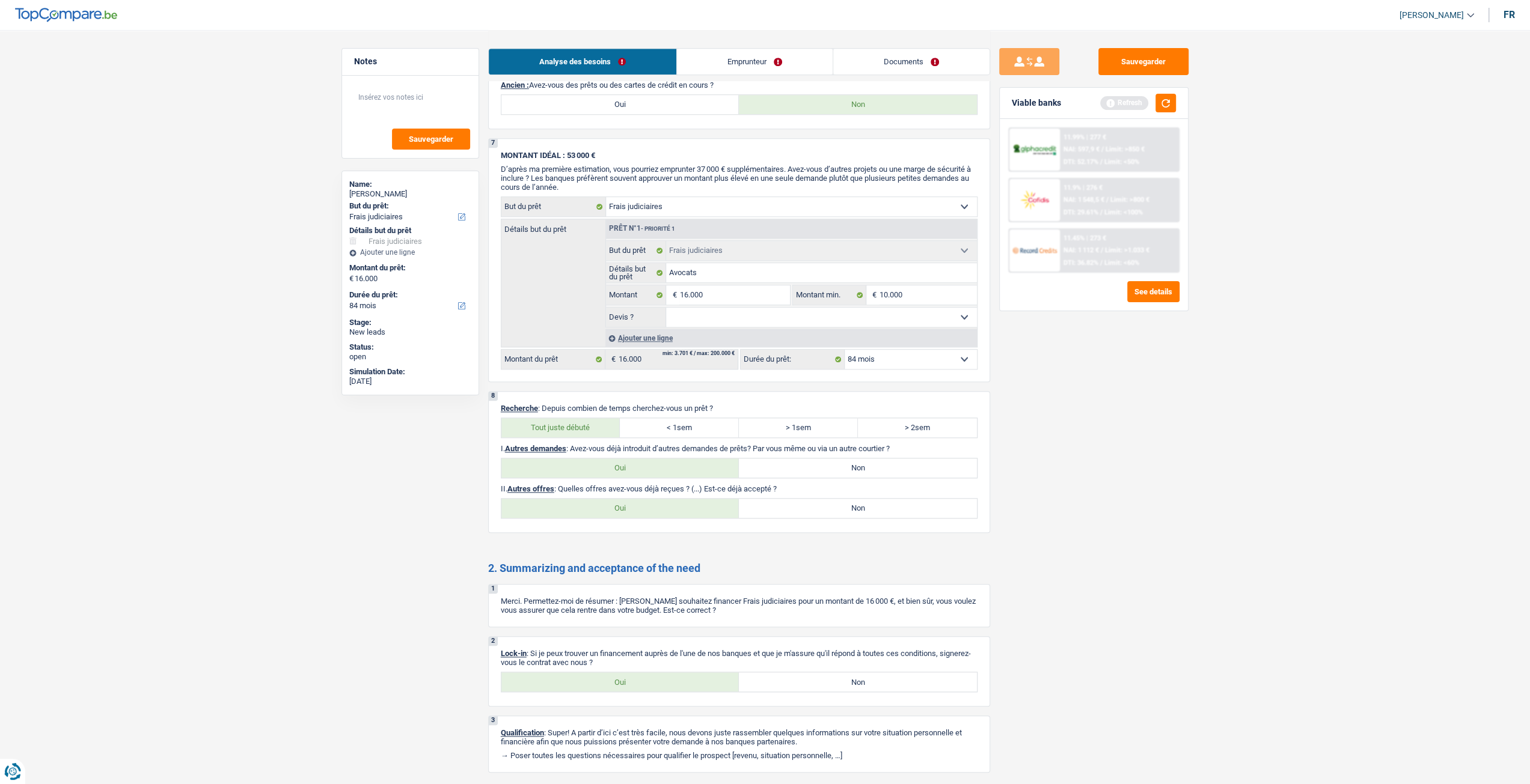
click at [642, 677] on label "Oui" at bounding box center [620, 682] width 238 height 19
click at [642, 677] on input "Oui" at bounding box center [620, 682] width 238 height 19
radio input "true"
click at [903, 460] on label "Non" at bounding box center [857, 467] width 238 height 19
click at [903, 460] on input "Non" at bounding box center [857, 467] width 238 height 19
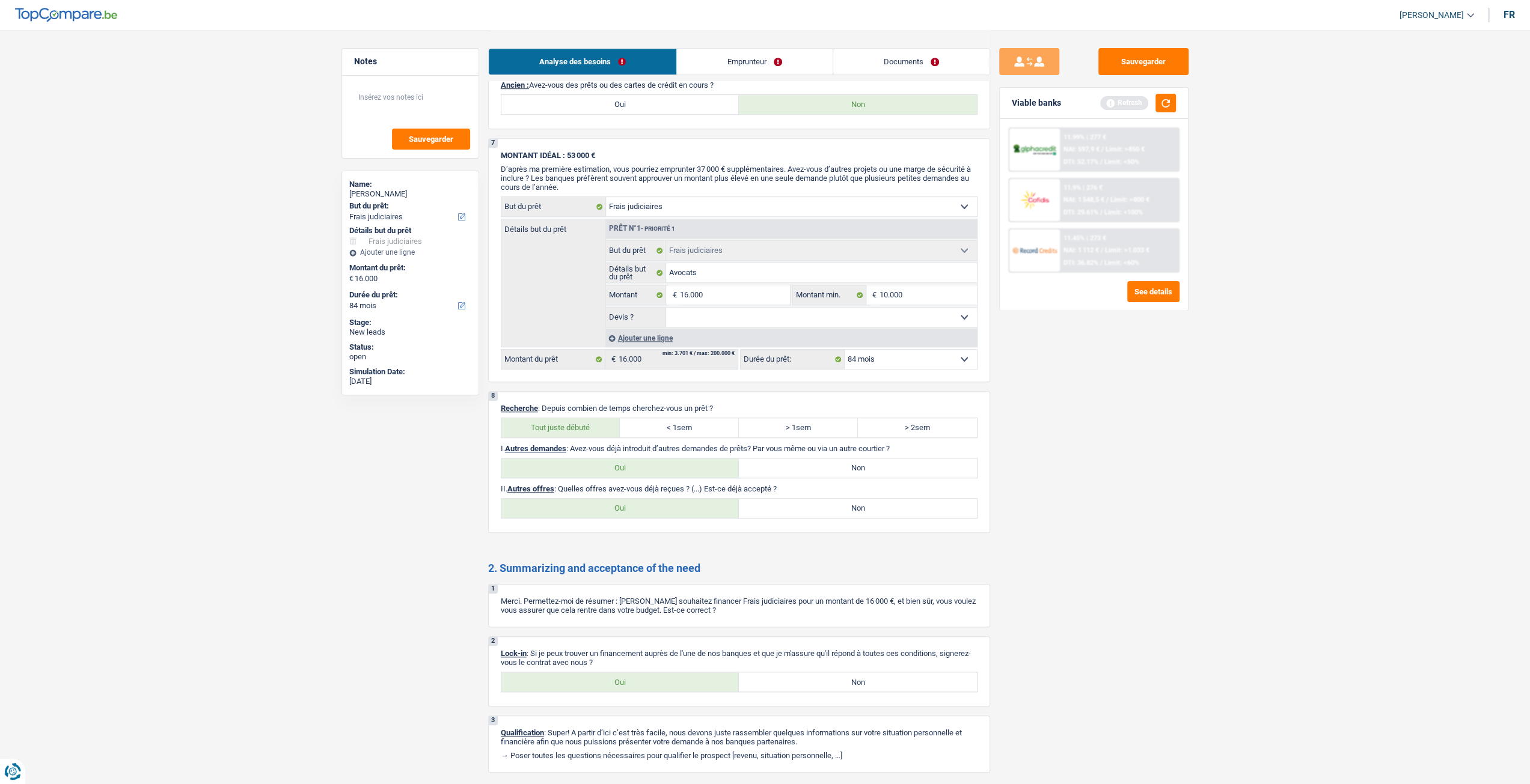
radio input "true"
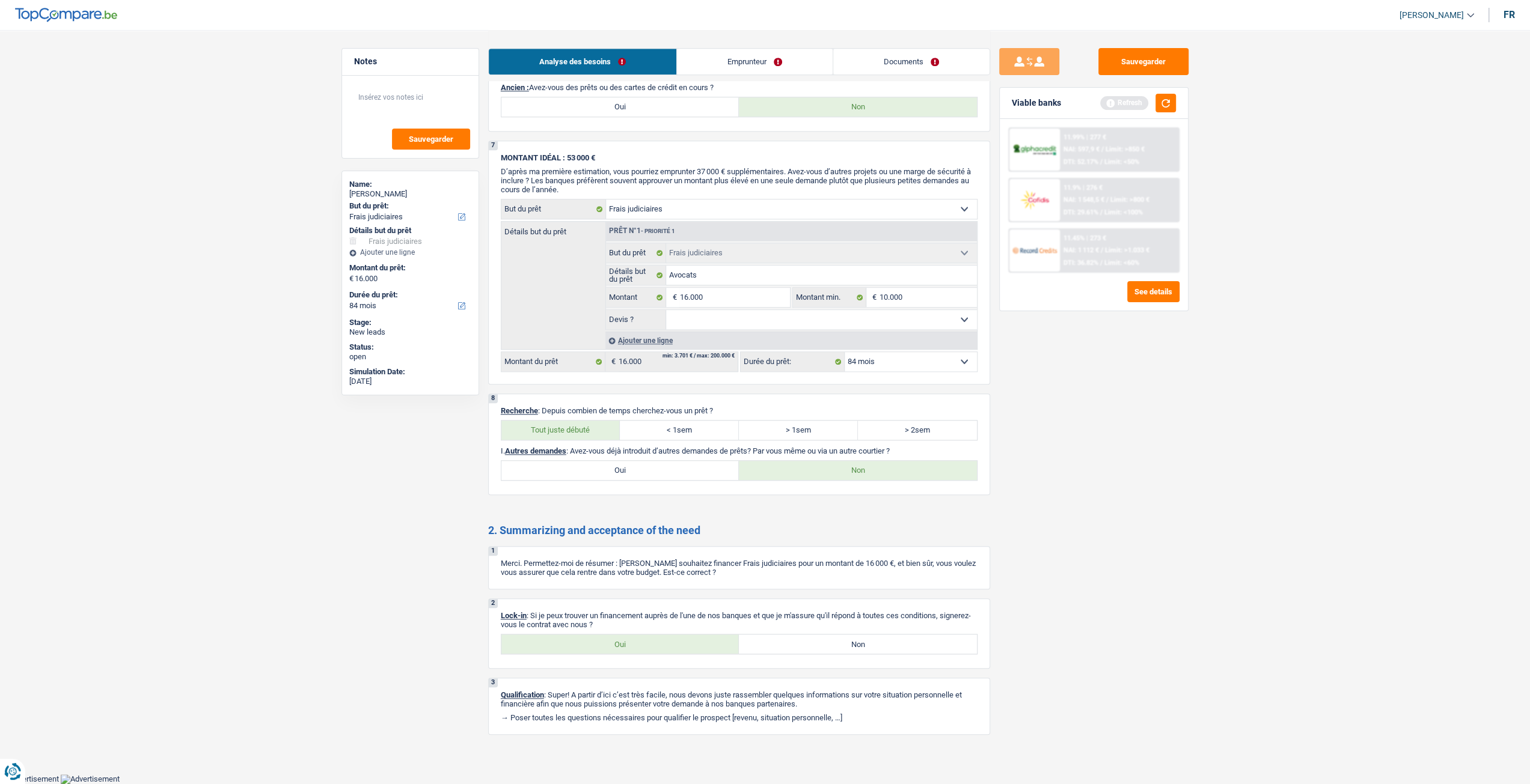
click at [703, 51] on link "Emprunteur" at bounding box center [755, 61] width 156 height 26
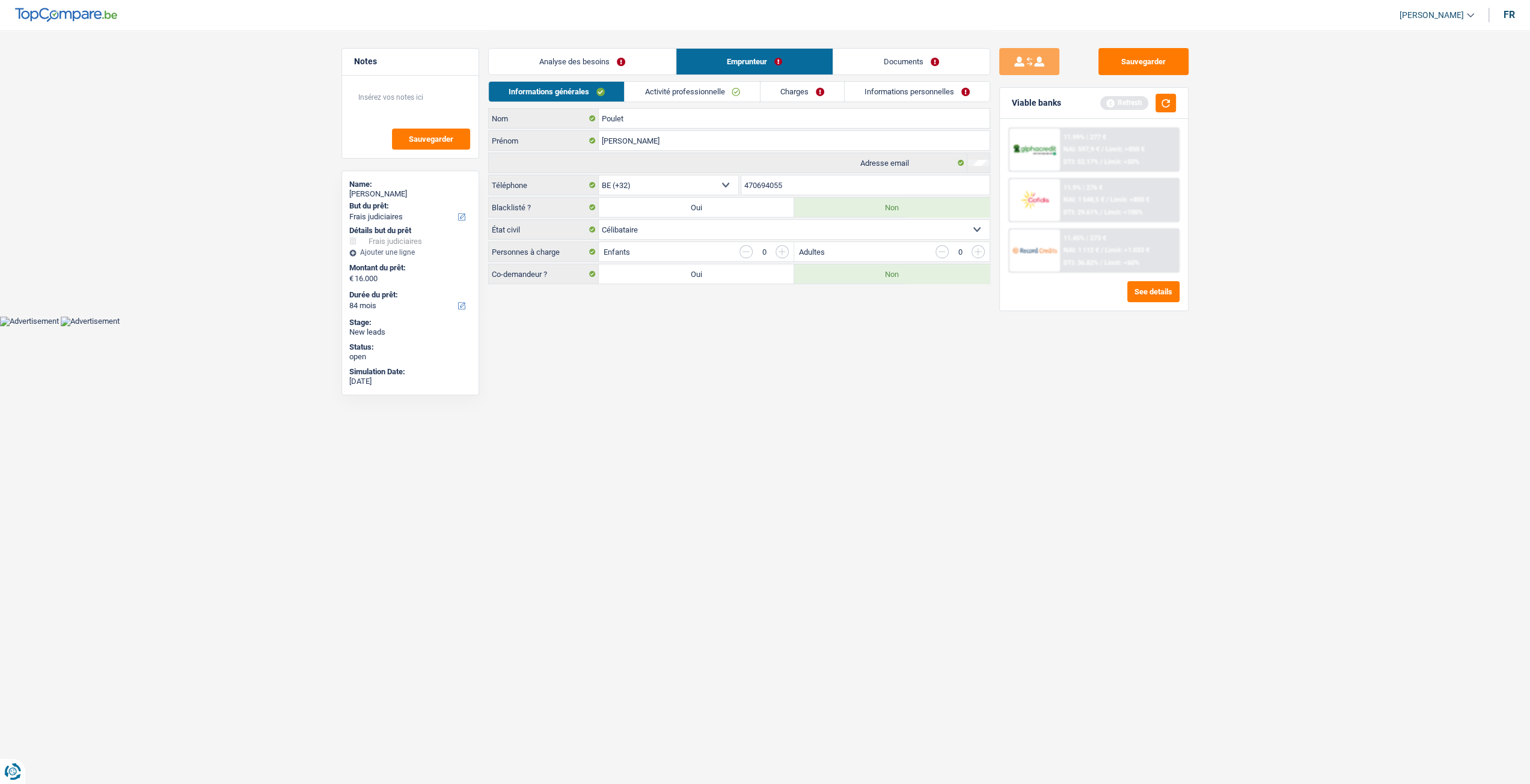
scroll to position [0, 0]
click at [693, 95] on link "Activité professionnelle" at bounding box center [697, 92] width 135 height 20
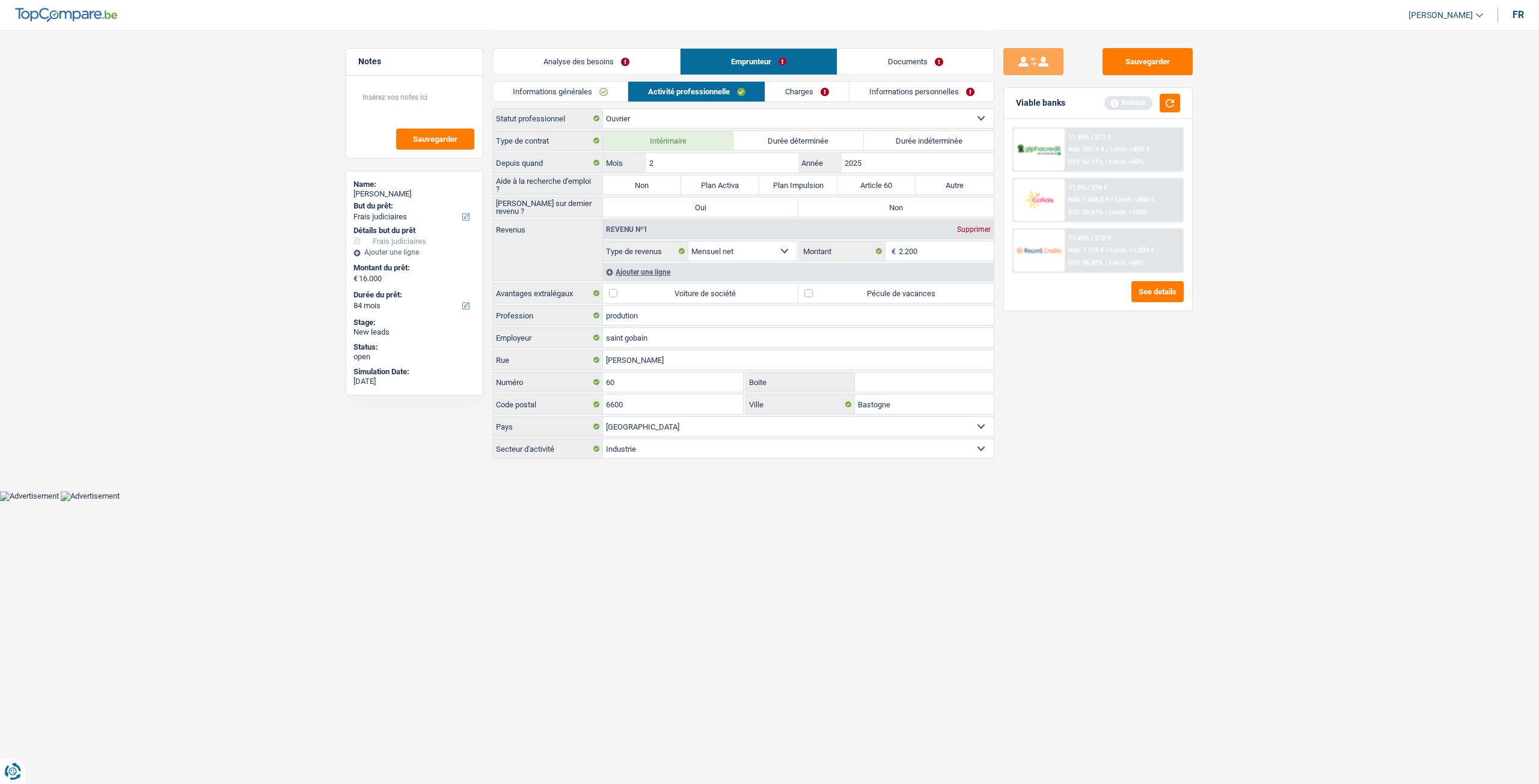
click at [665, 184] on label "Non" at bounding box center [642, 185] width 78 height 19
click at [665, 184] on input "Non" at bounding box center [642, 185] width 78 height 19
radio input "true"
click at [925, 195] on div "Type de contrat Intérimaire Durée déterminée Durée indéterminée Depuis quand 2 …" at bounding box center [743, 295] width 502 height 329
click at [907, 201] on label "Non" at bounding box center [896, 207] width 195 height 19
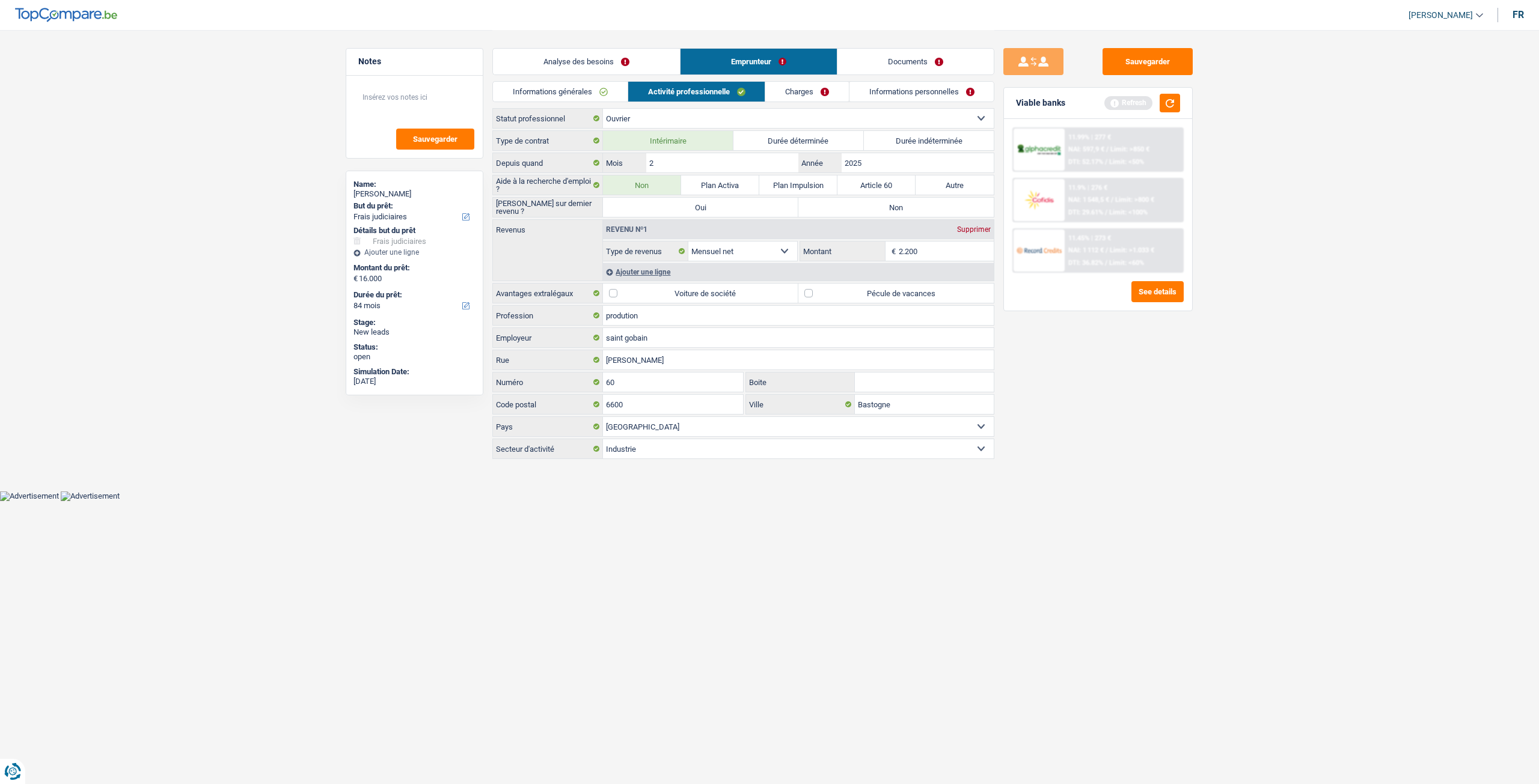
click at [907, 201] on input "Non" at bounding box center [896, 207] width 195 height 19
radio input "true"
click at [628, 310] on input "prodution" at bounding box center [798, 315] width 391 height 19
type input "production"
click at [1295, 427] on main "Notes Sauvegarder Name: Mathieu Poulet But du prêt: Confort maison: meubles, te…" at bounding box center [770, 245] width 1539 height 491
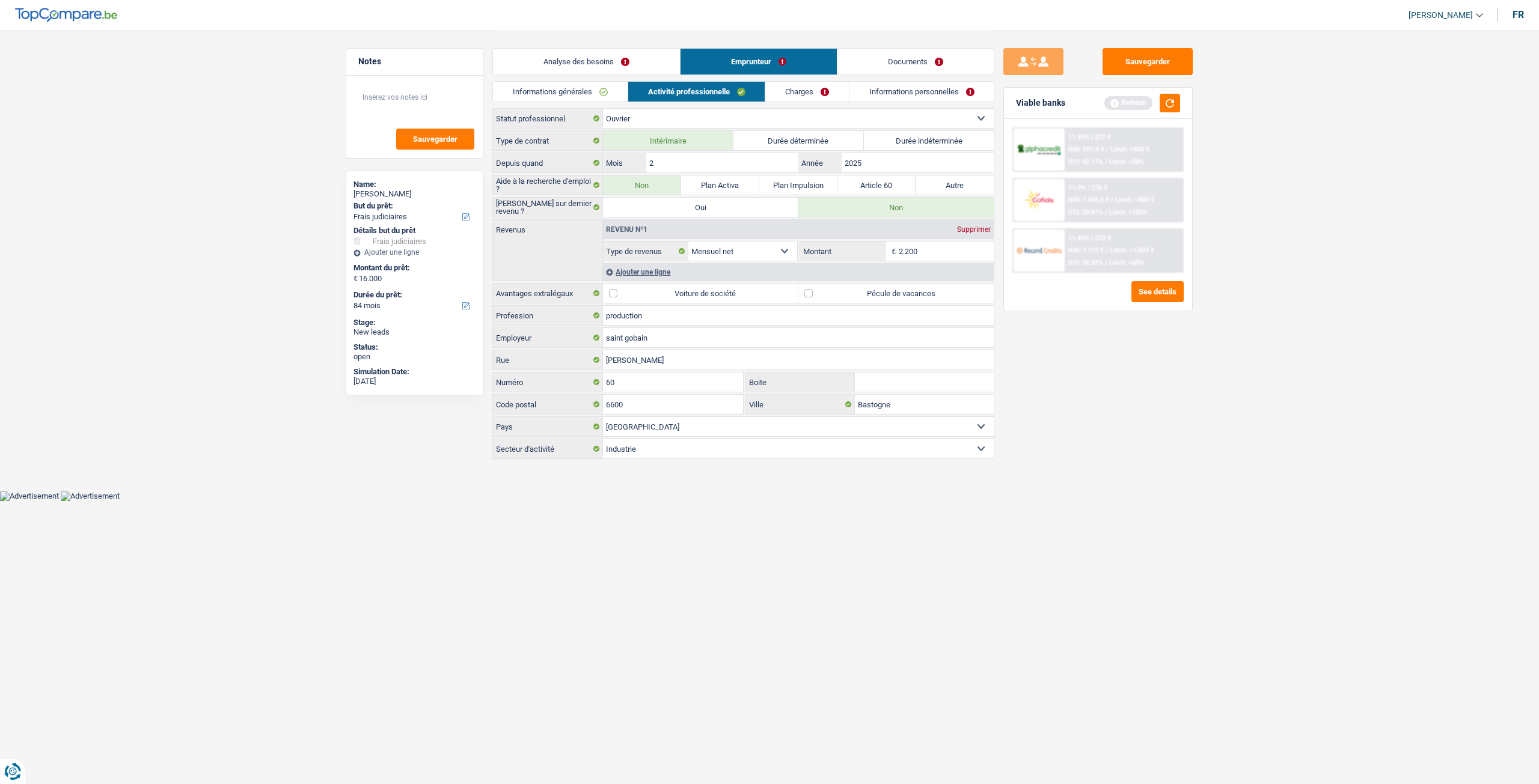
click at [870, 286] on label "Pécule de vacances" at bounding box center [896, 293] width 195 height 19
click at [870, 286] on input "Pécule de vacances" at bounding box center [896, 293] width 195 height 19
checkbox input "true"
click at [925, 244] on input "2.200" at bounding box center [946, 251] width 95 height 19
click at [1069, 377] on div "Sauvegarder Viable banks Refresh 11.99% | 277 € NAI: 597,9 € / Limit: >850 € DT…" at bounding box center [1097, 406] width 207 height 717
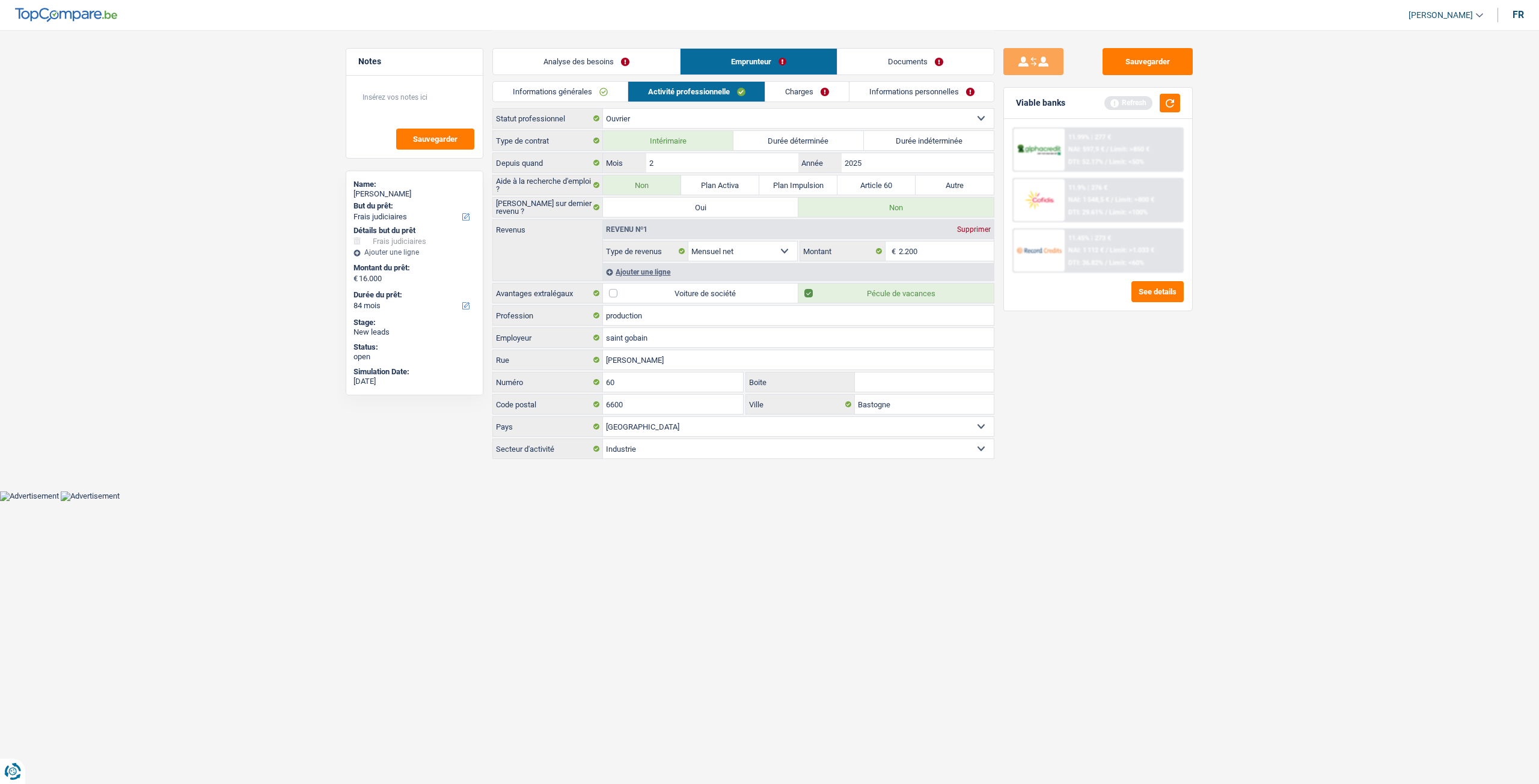
click at [677, 264] on div "Ajouter une ligne" at bounding box center [798, 271] width 391 height 18
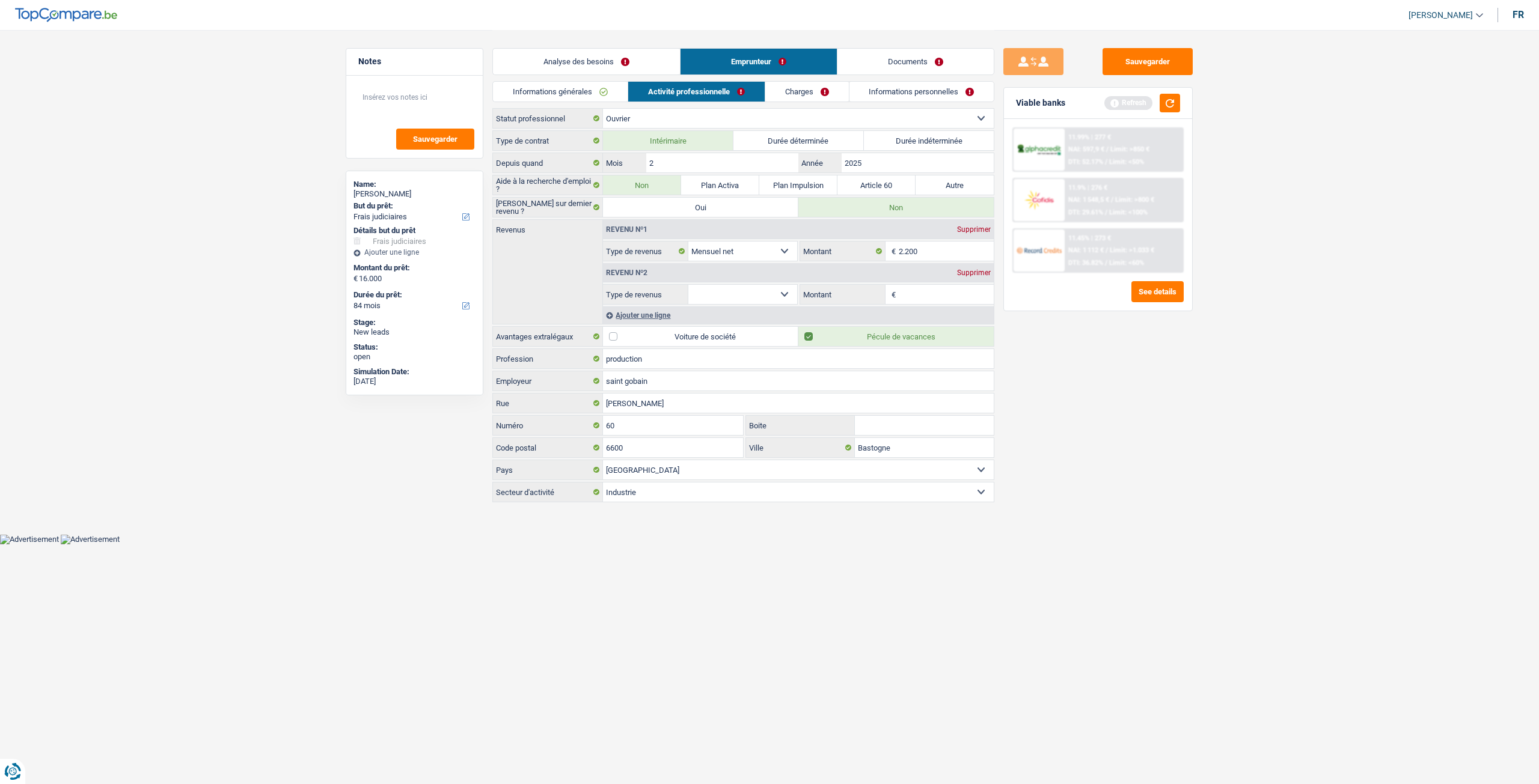
click at [729, 292] on select "Allocation d'handicap Allocations chômage Allocations familiales Chèques repas …" at bounding box center [743, 294] width 109 height 19
select select "mealVouchers"
click at [688, 285] on select "Allocation d'handicap Allocations chômage Allocations familiales Chèques repas …" at bounding box center [743, 294] width 109 height 19
click at [919, 295] on input "Montant par jour" at bounding box center [946, 294] width 95 height 19
type input "7,0"
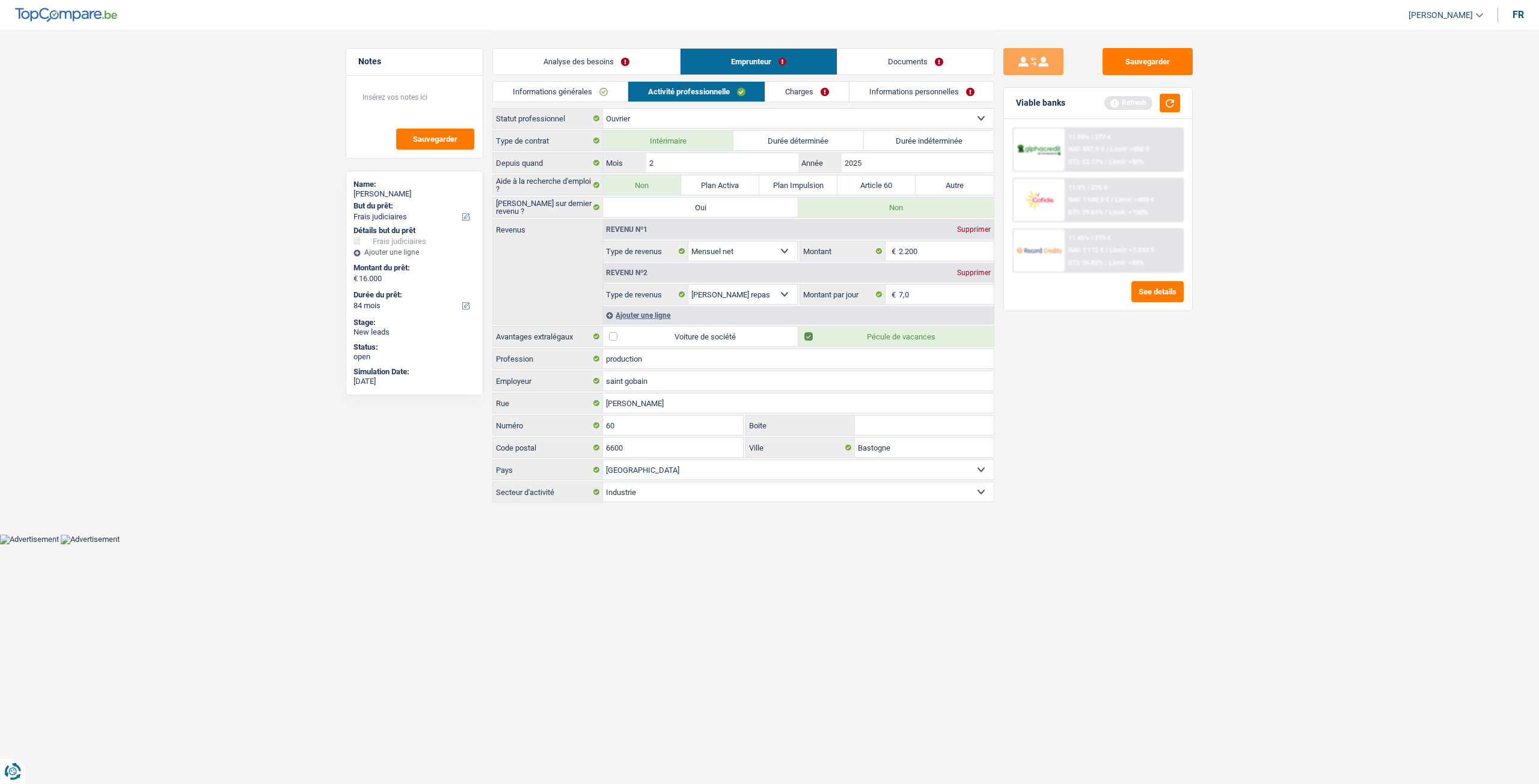
click at [815, 92] on link "Charges" at bounding box center [807, 92] width 83 height 20
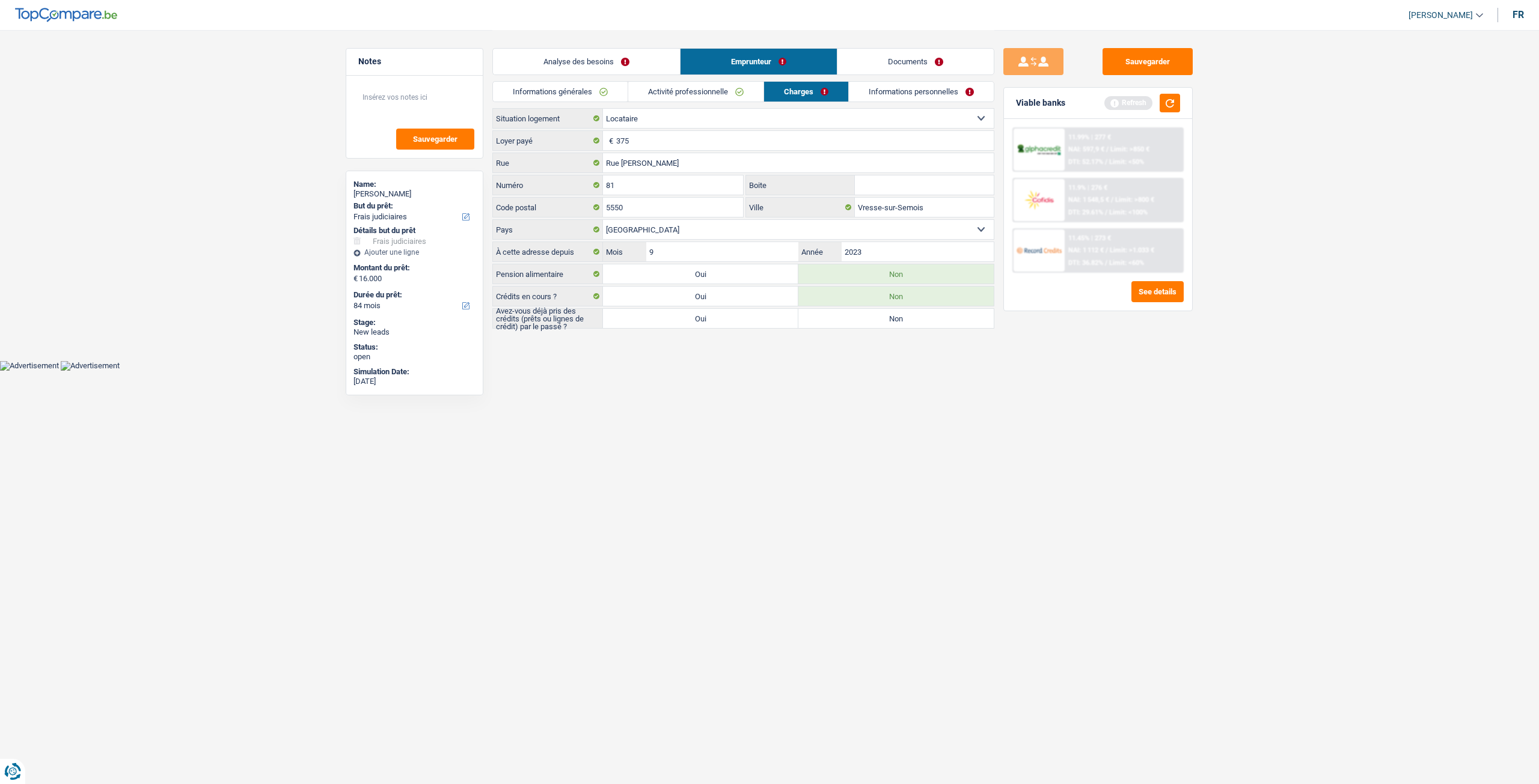
click at [870, 317] on label "Non" at bounding box center [896, 318] width 195 height 19
click at [870, 317] on input "Non" at bounding box center [896, 318] width 195 height 19
radio input "true"
click at [662, 145] on input "375" at bounding box center [804, 140] width 377 height 19
click at [949, 93] on link "Informations personnelles" at bounding box center [921, 92] width 145 height 20
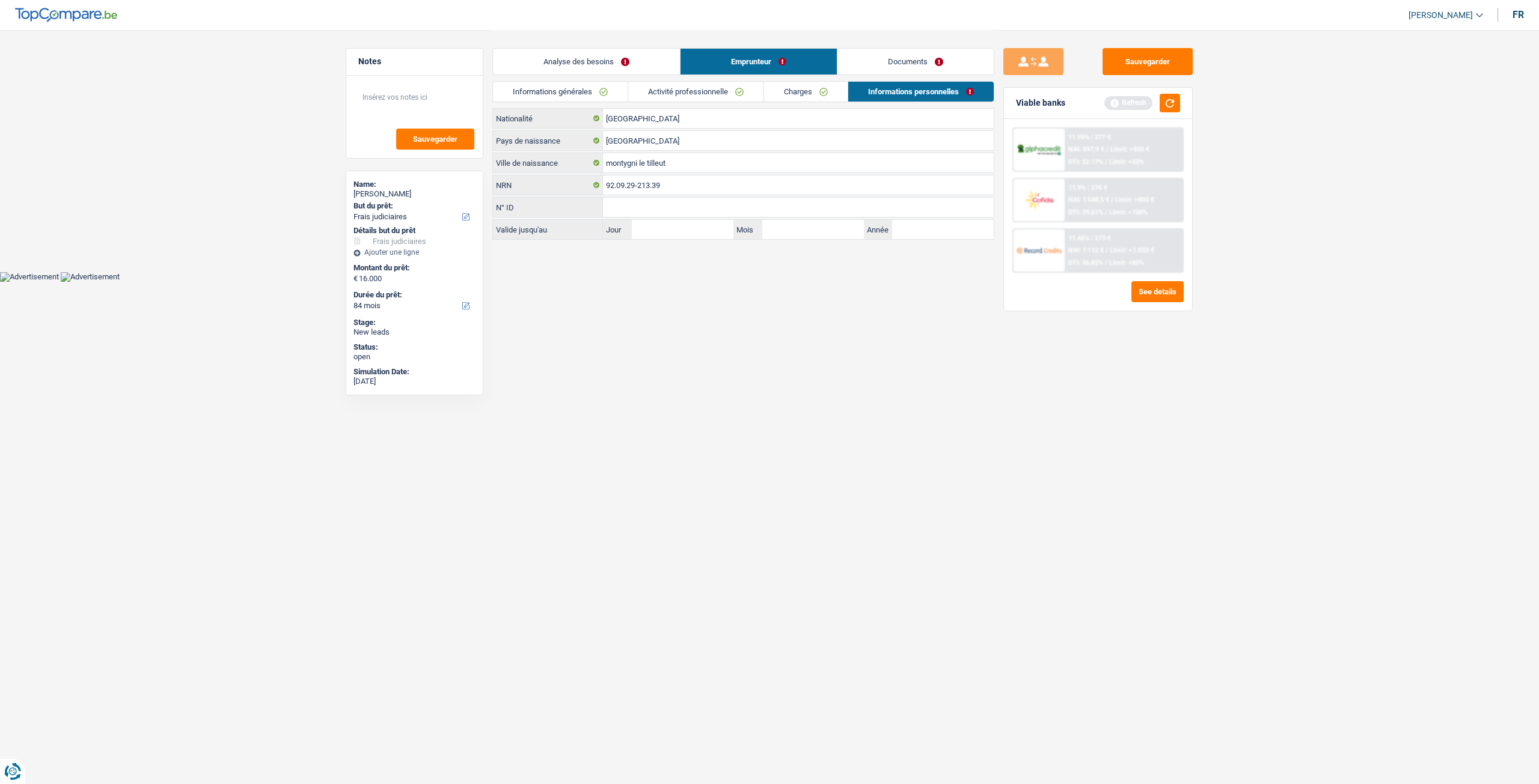
click at [949, 56] on link "Documents" at bounding box center [916, 61] width 157 height 26
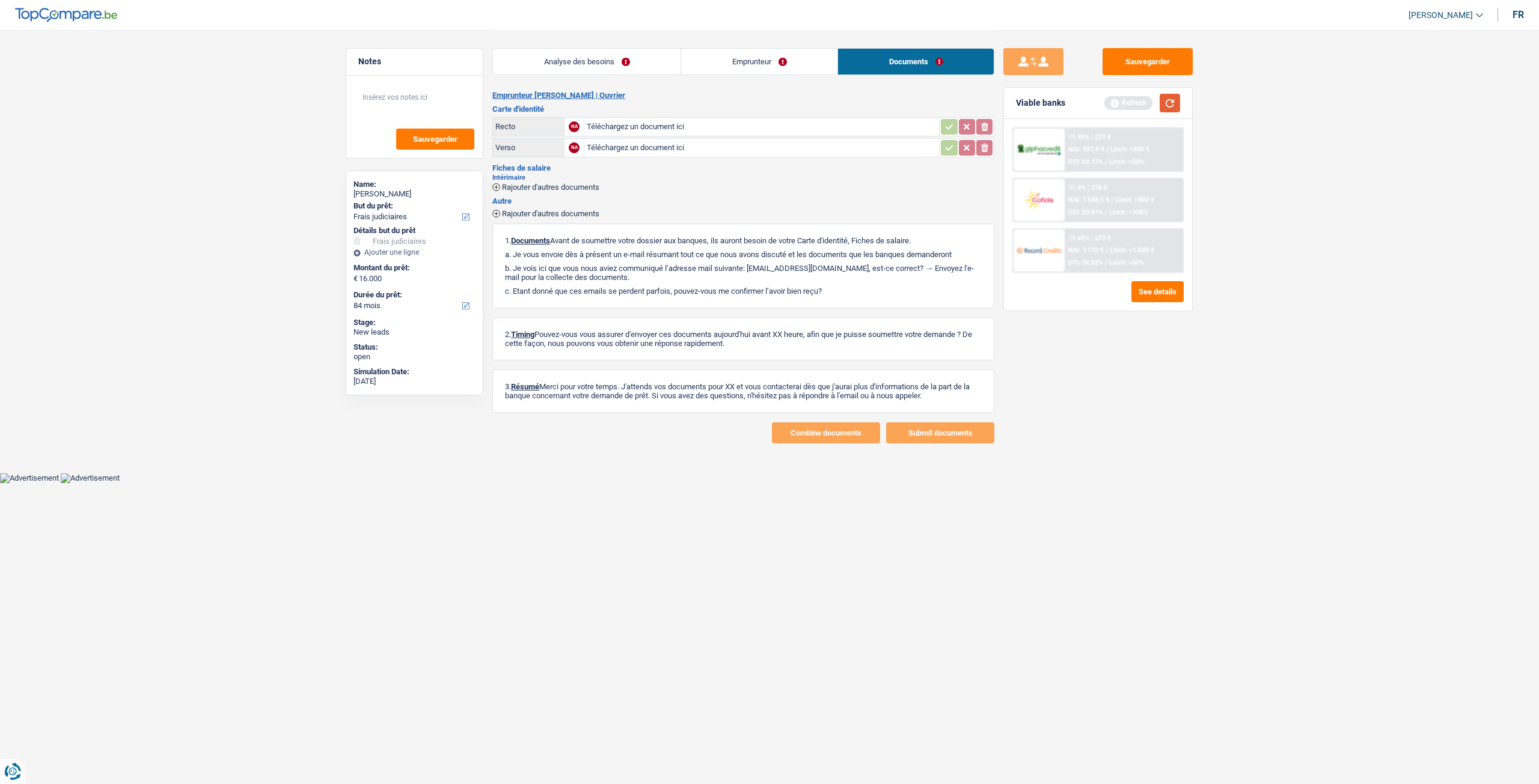
click at [1165, 97] on button "button" at bounding box center [1169, 103] width 20 height 18
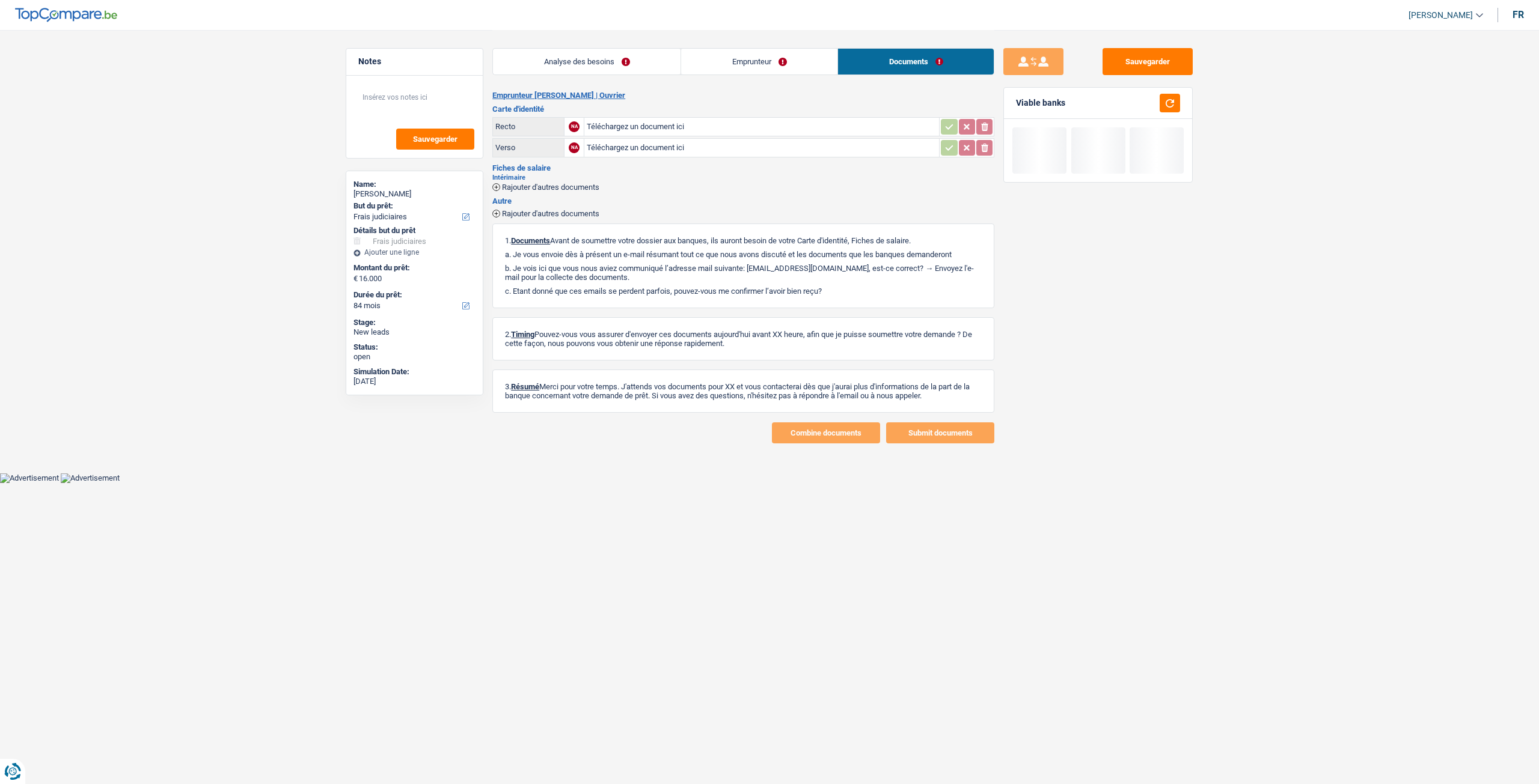
click at [602, 66] on link "Analyse des besoins" at bounding box center [587, 61] width 188 height 26
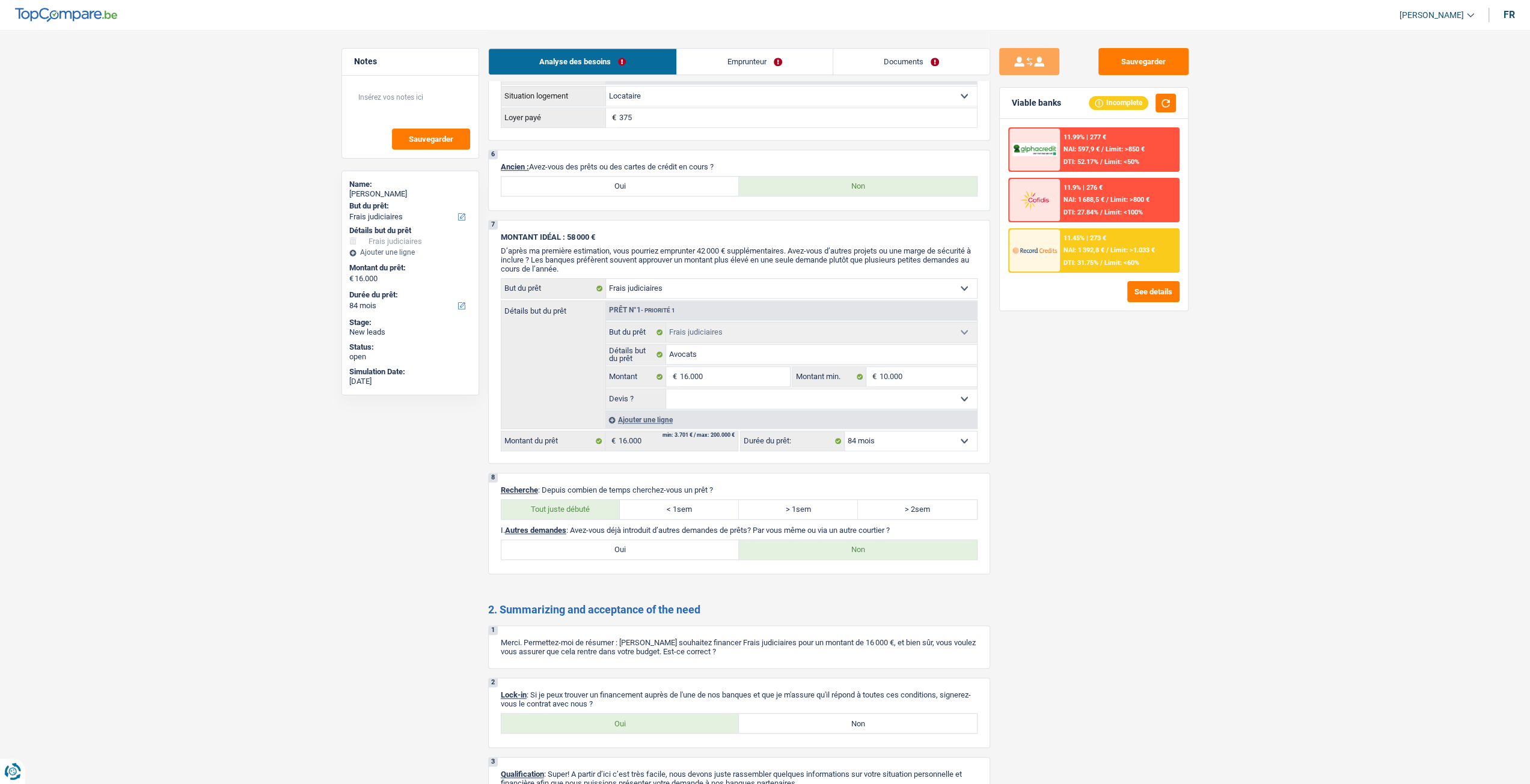
scroll to position [941, 0]
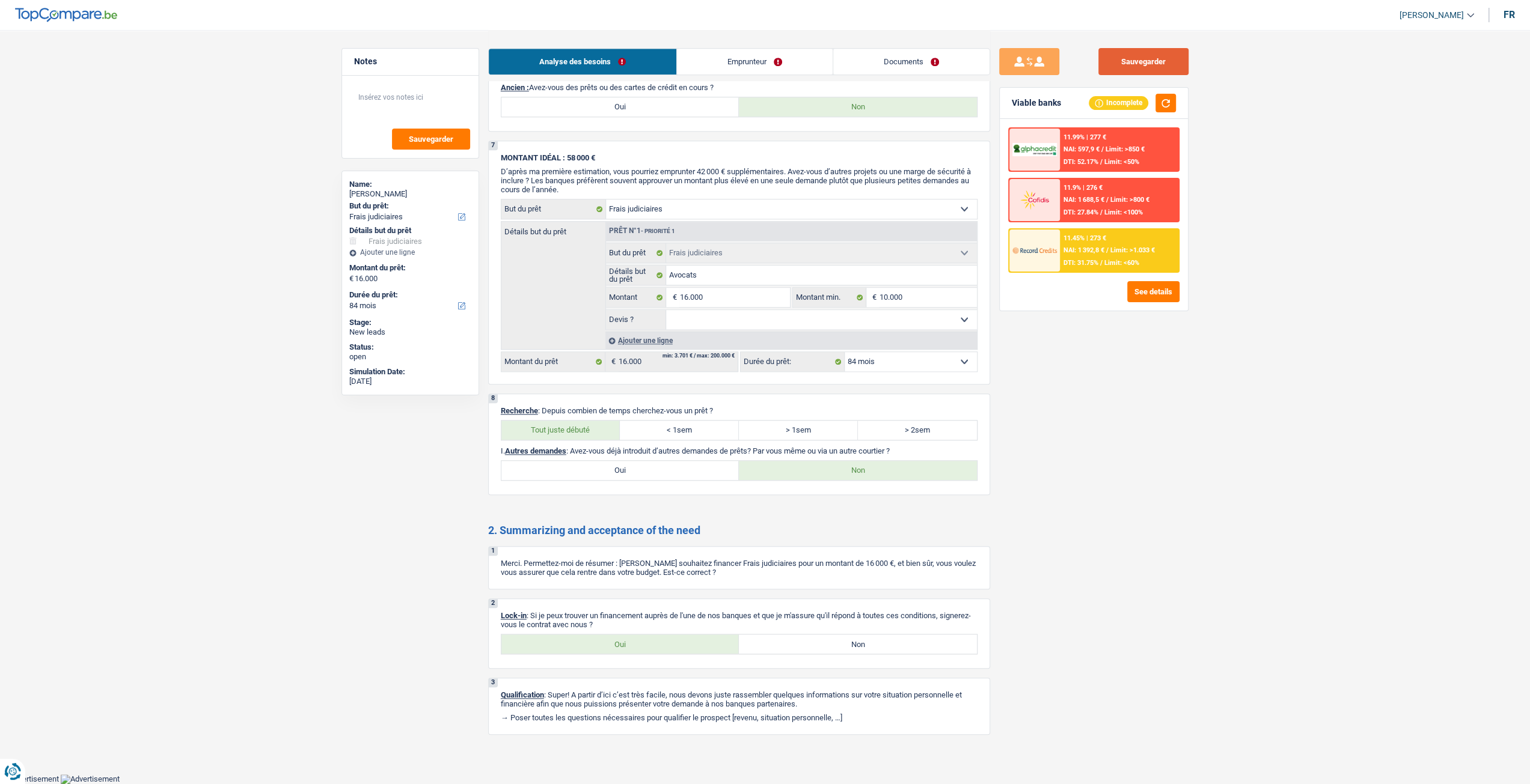
click at [1149, 63] on button "Sauvegarder" at bounding box center [1143, 61] width 90 height 27
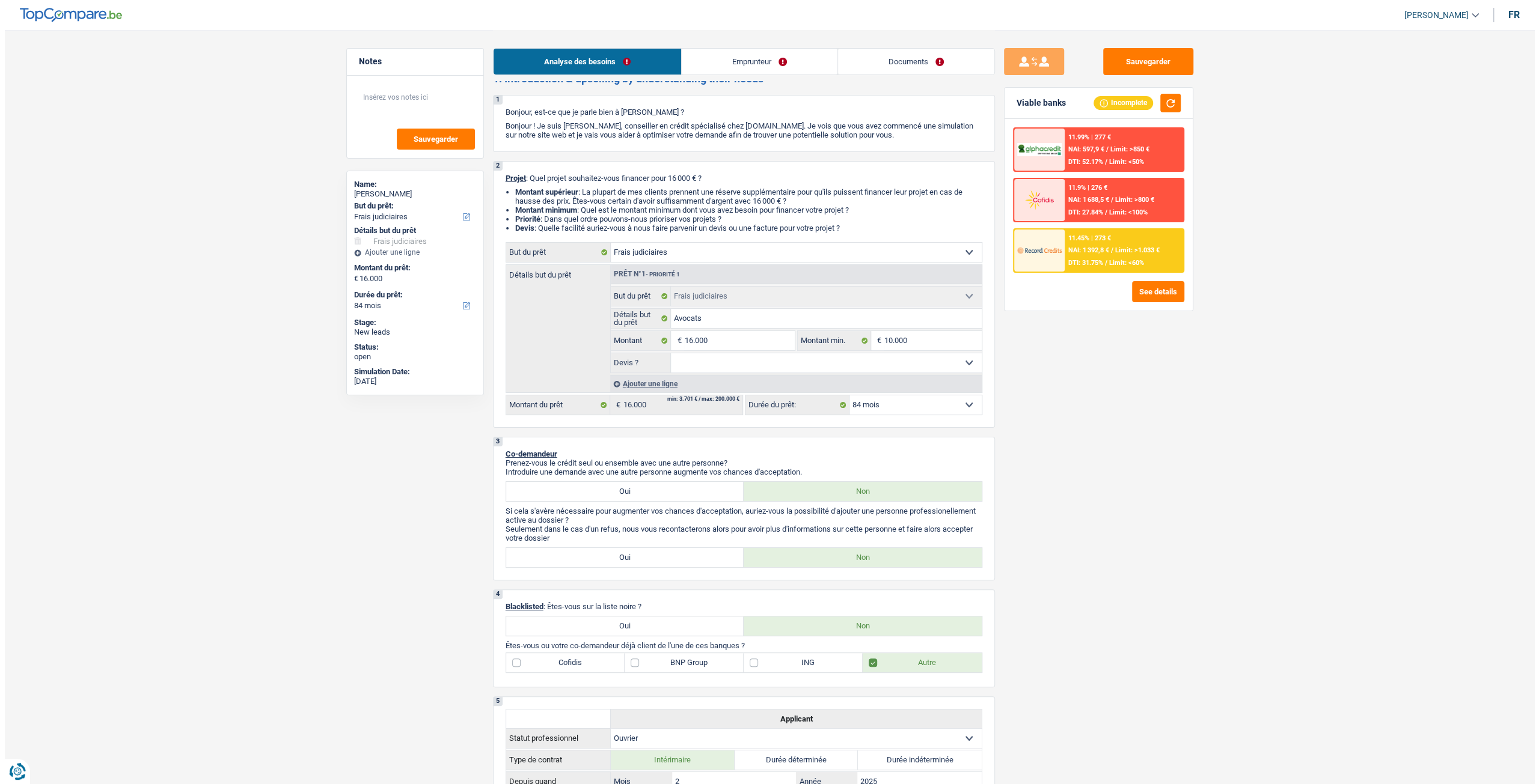
scroll to position [0, 0]
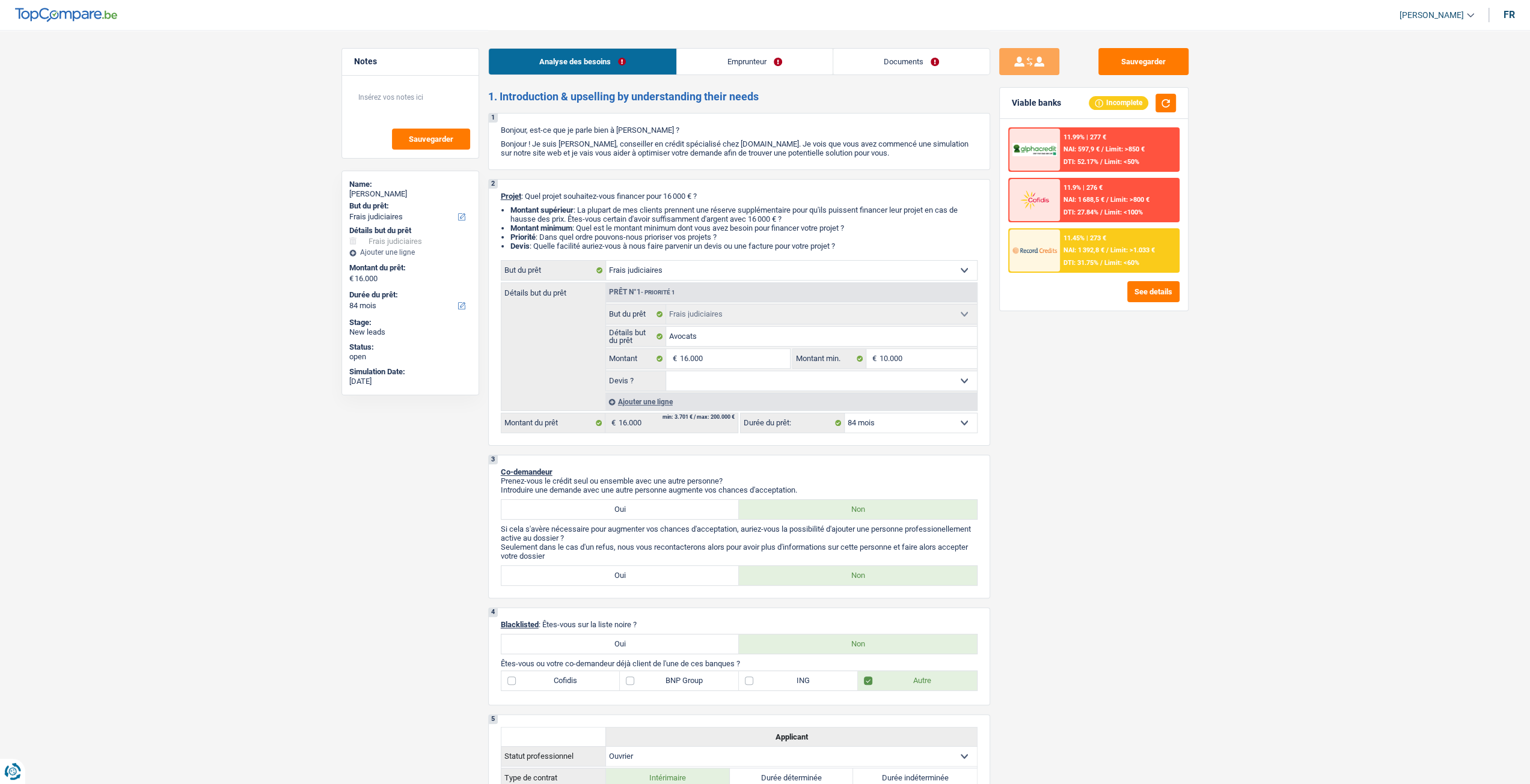
click at [921, 45] on div "Analyse des besoins Emprunteur Documents" at bounding box center [739, 56] width 502 height 51
click at [927, 64] on link "Documents" at bounding box center [911, 61] width 157 height 26
select select "judicial"
select select "84"
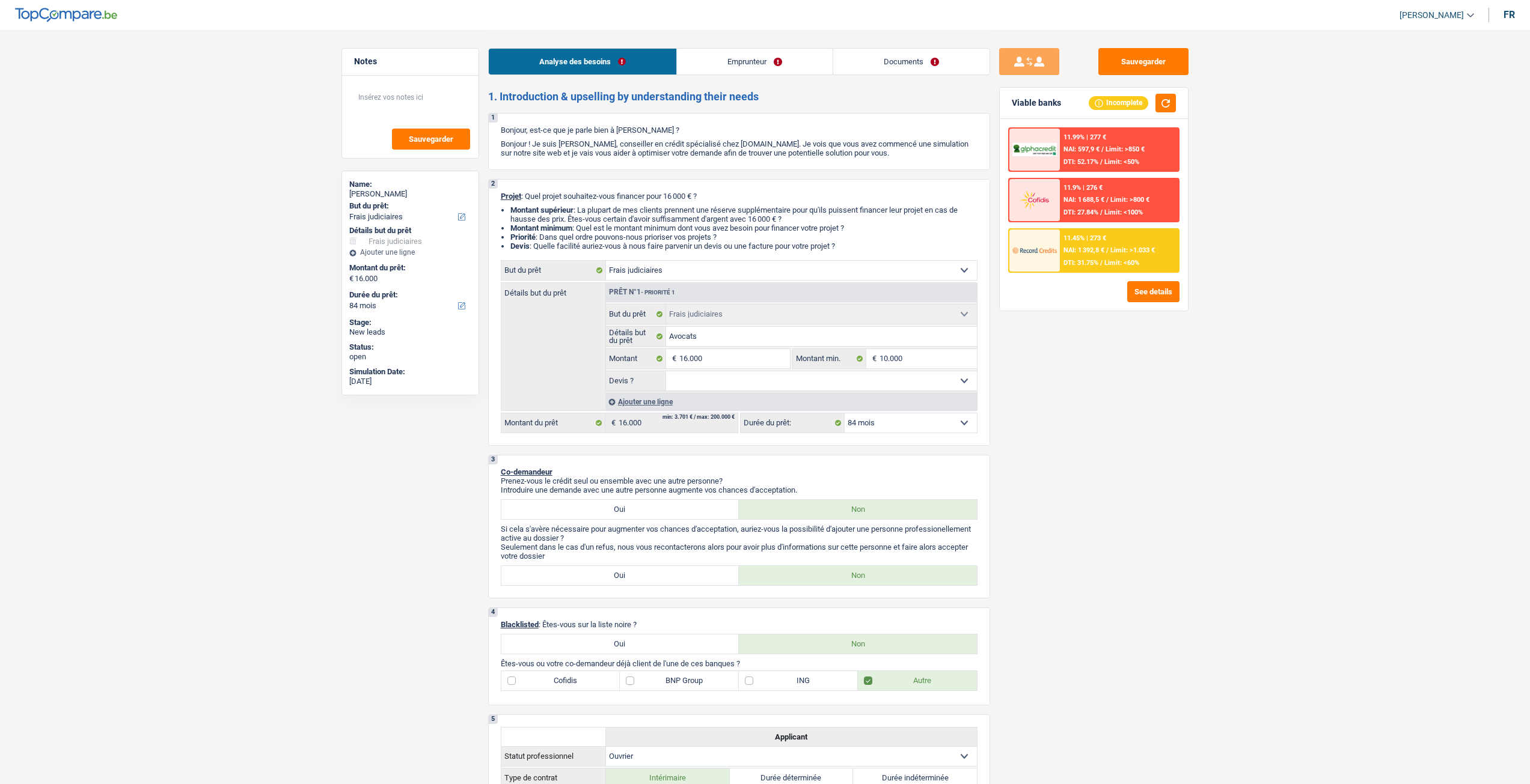
select select "judicial"
select select "84"
select select "worker"
select select "netSalary"
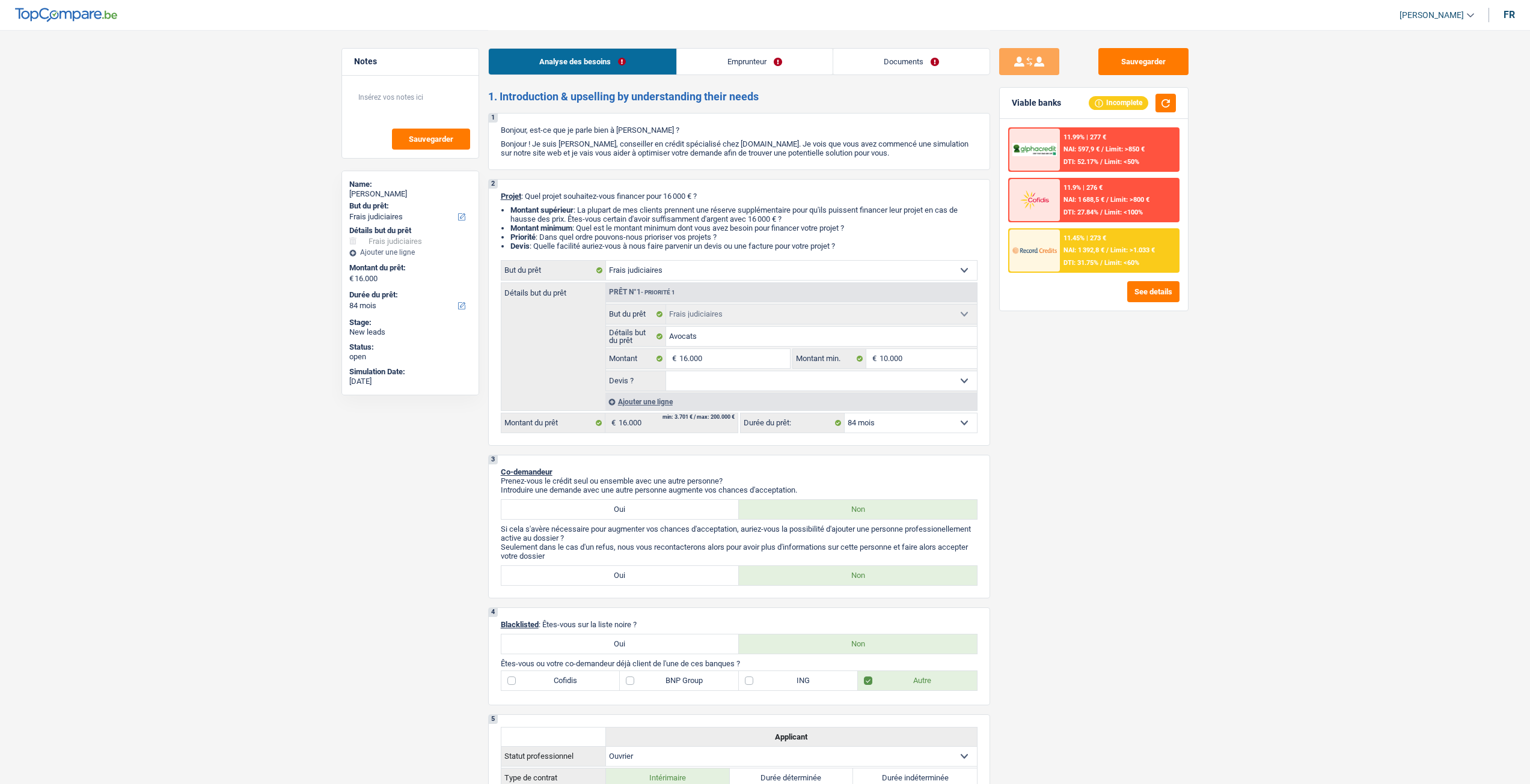
select select "mealVouchers"
select select "rents"
select select "judicial"
select select "84"
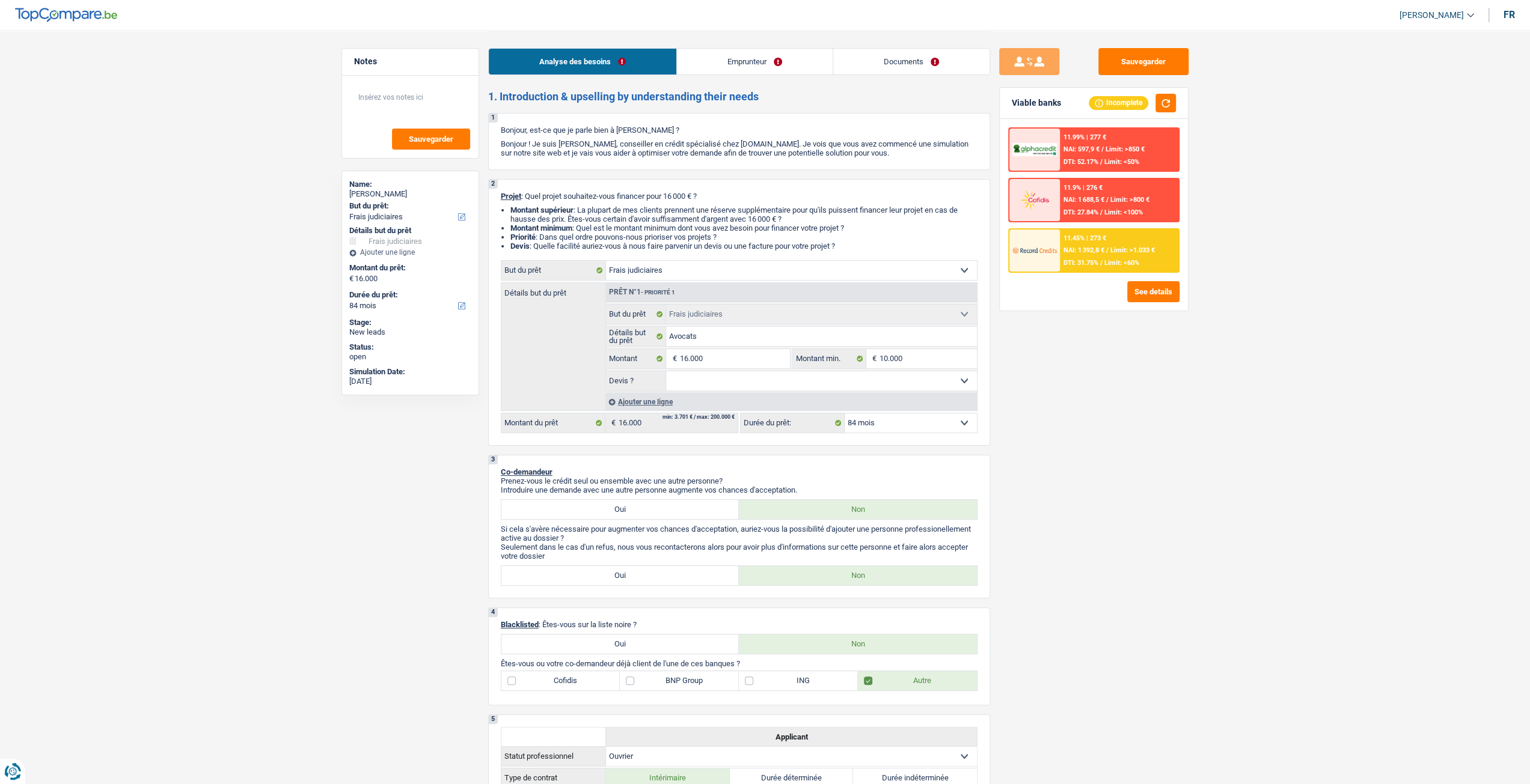
click at [742, 71] on link "Emprunteur" at bounding box center [755, 61] width 156 height 26
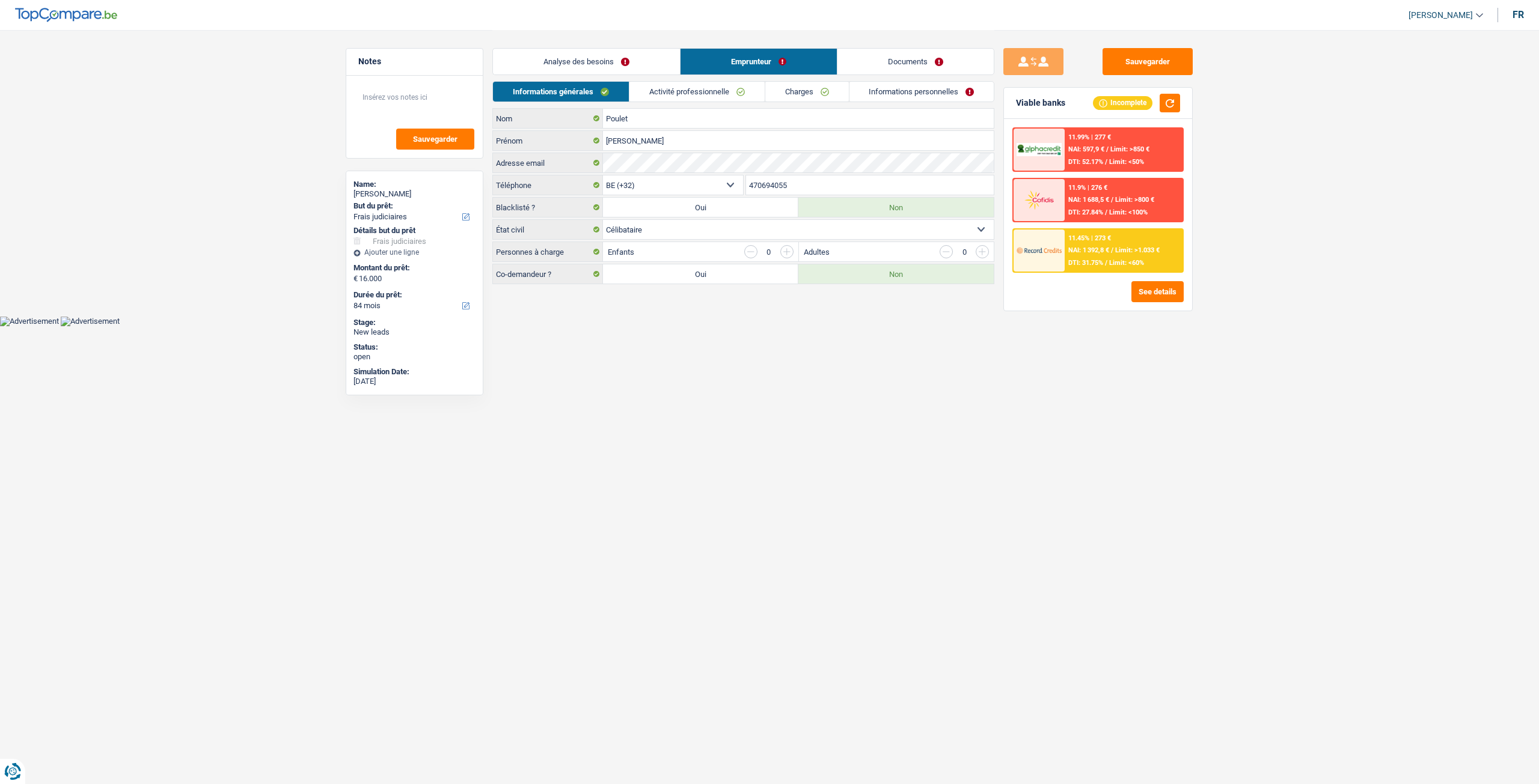
drag, startPoint x: 738, startPoint y: 87, endPoint x: 748, endPoint y: 96, distance: 13.5
click at [737, 87] on link "Activité professionnelle" at bounding box center [697, 92] width 135 height 20
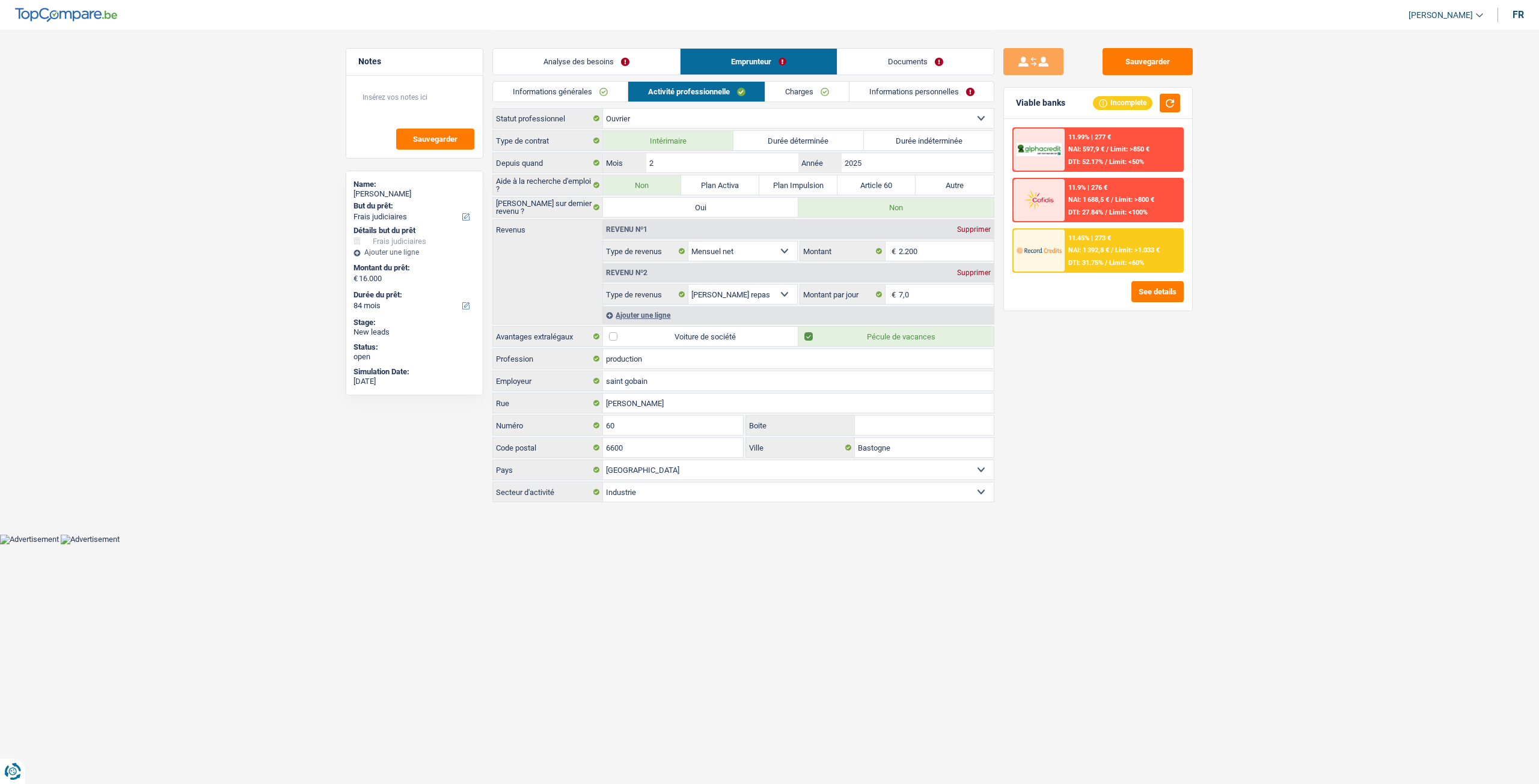
click at [790, 90] on link "Charges" at bounding box center [807, 92] width 83 height 20
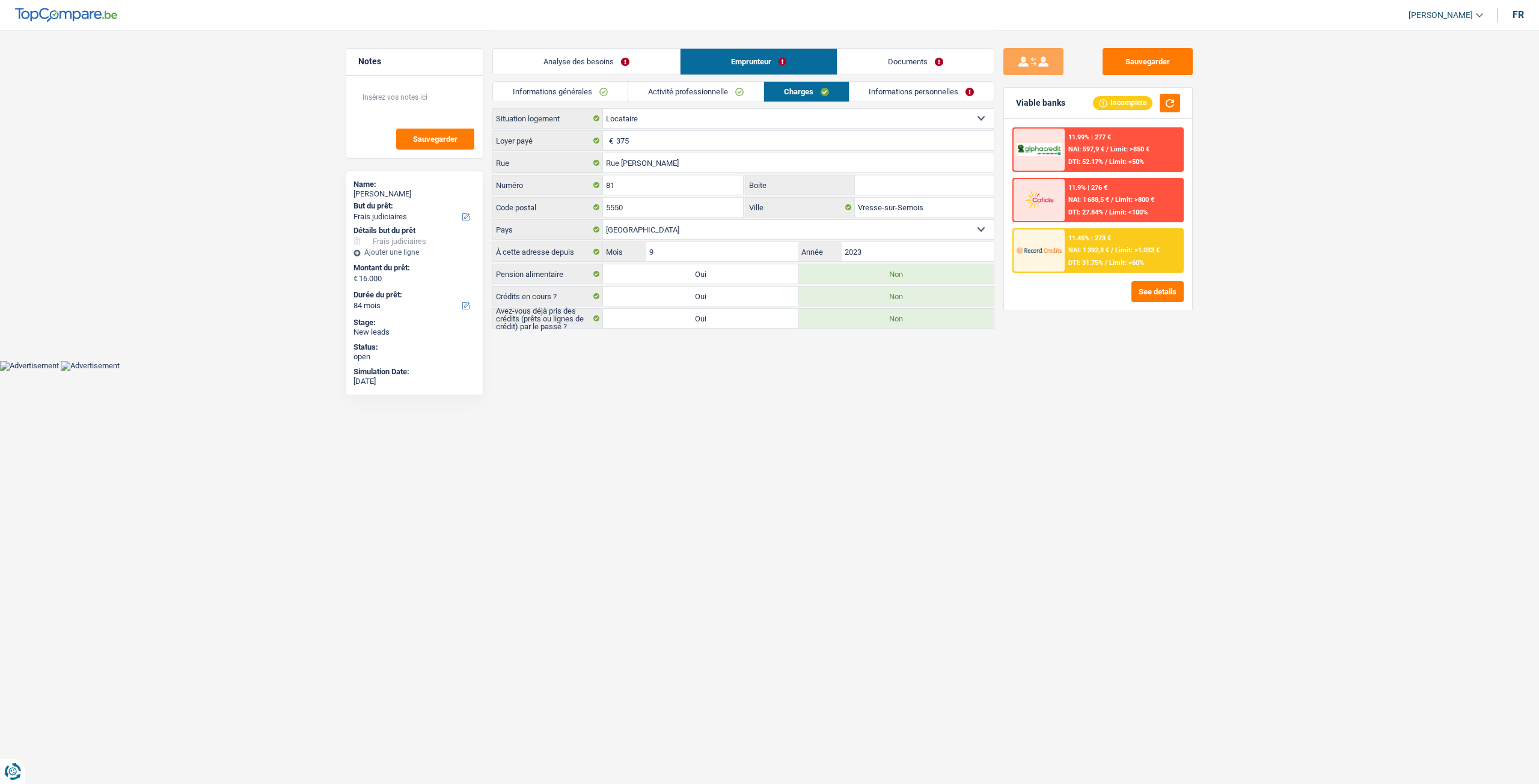
click at [875, 93] on link "Informations personnelles" at bounding box center [921, 92] width 145 height 20
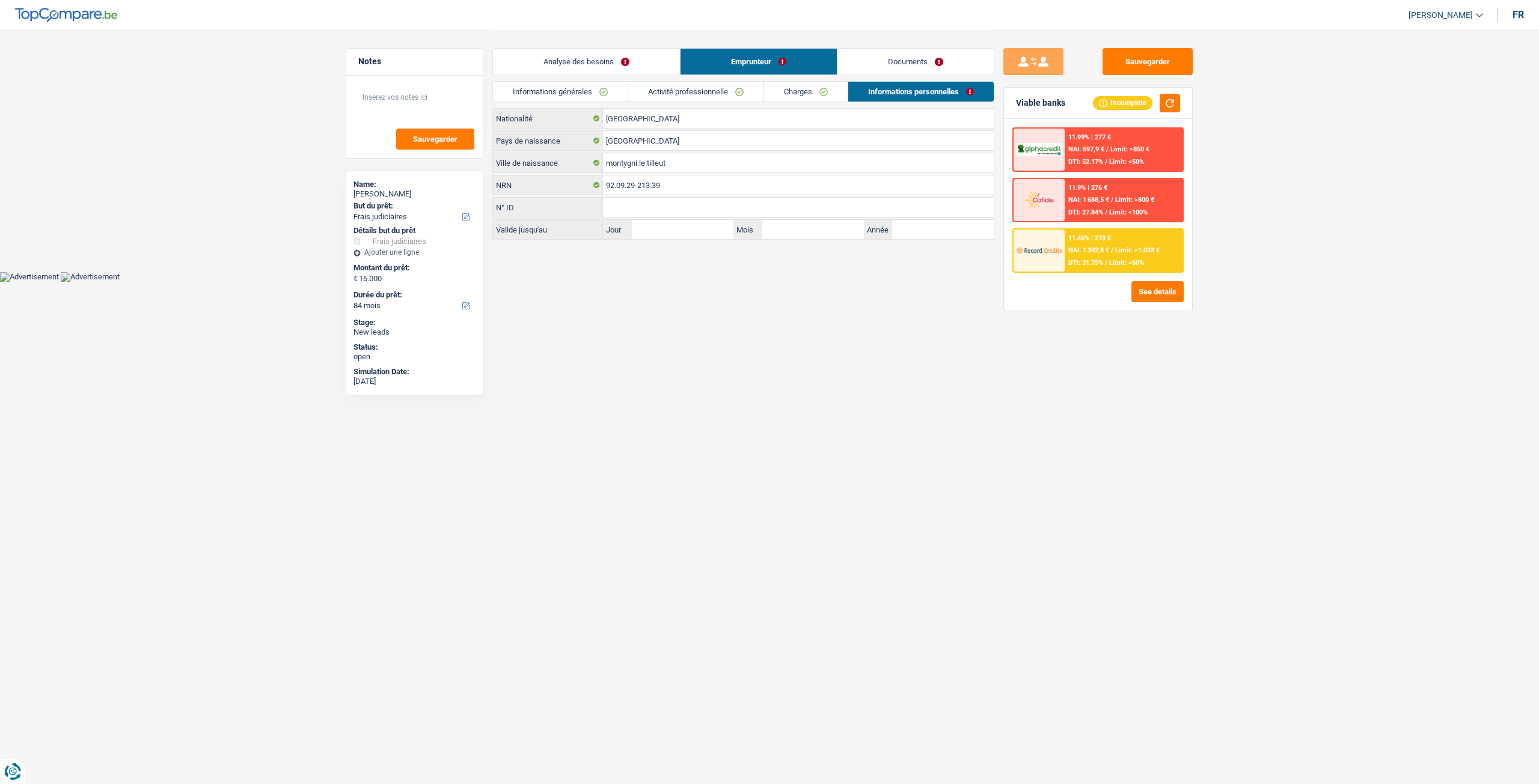
click at [880, 60] on link "Documents" at bounding box center [916, 61] width 157 height 26
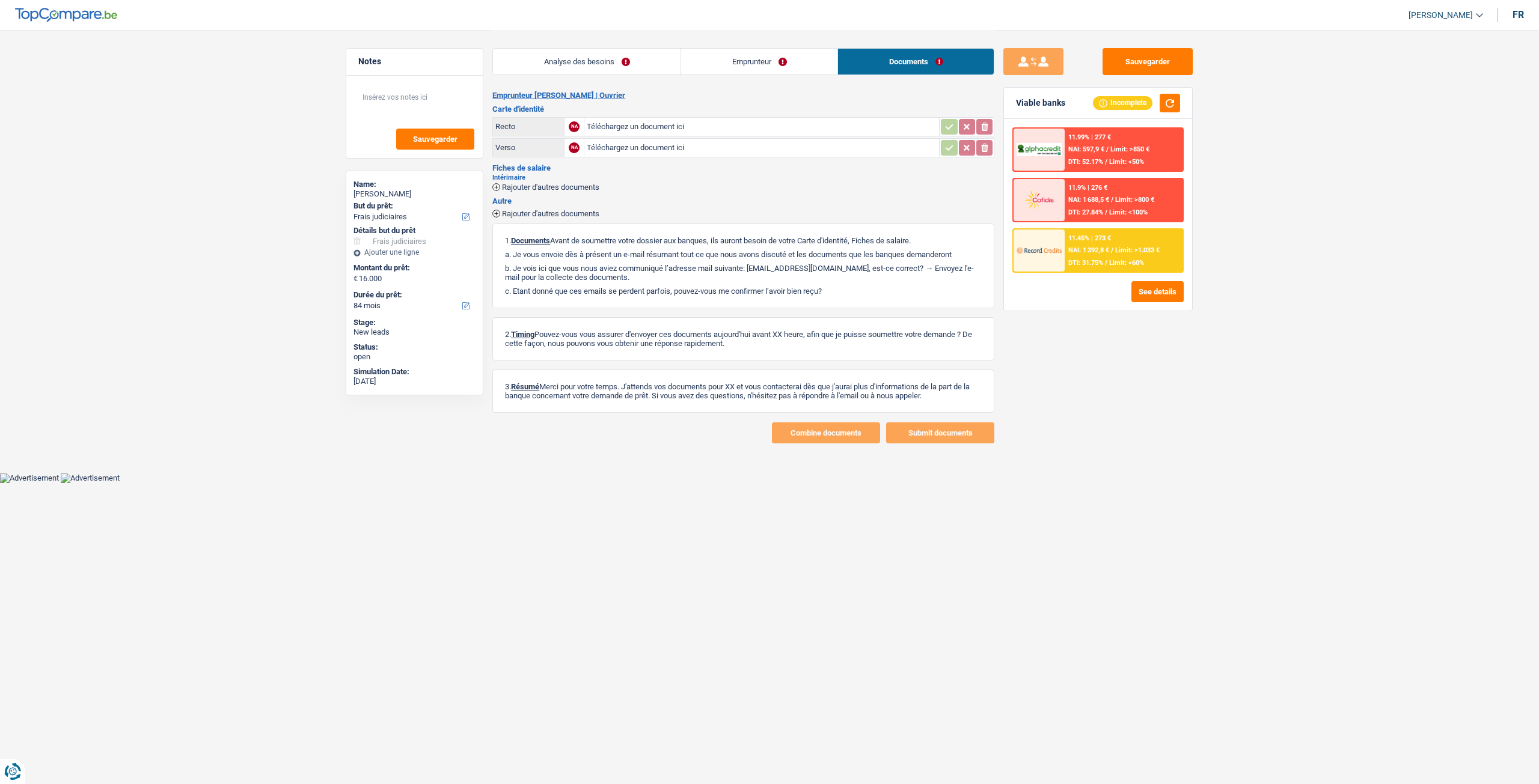
click at [568, 63] on link "Analyse des besoins" at bounding box center [587, 61] width 188 height 26
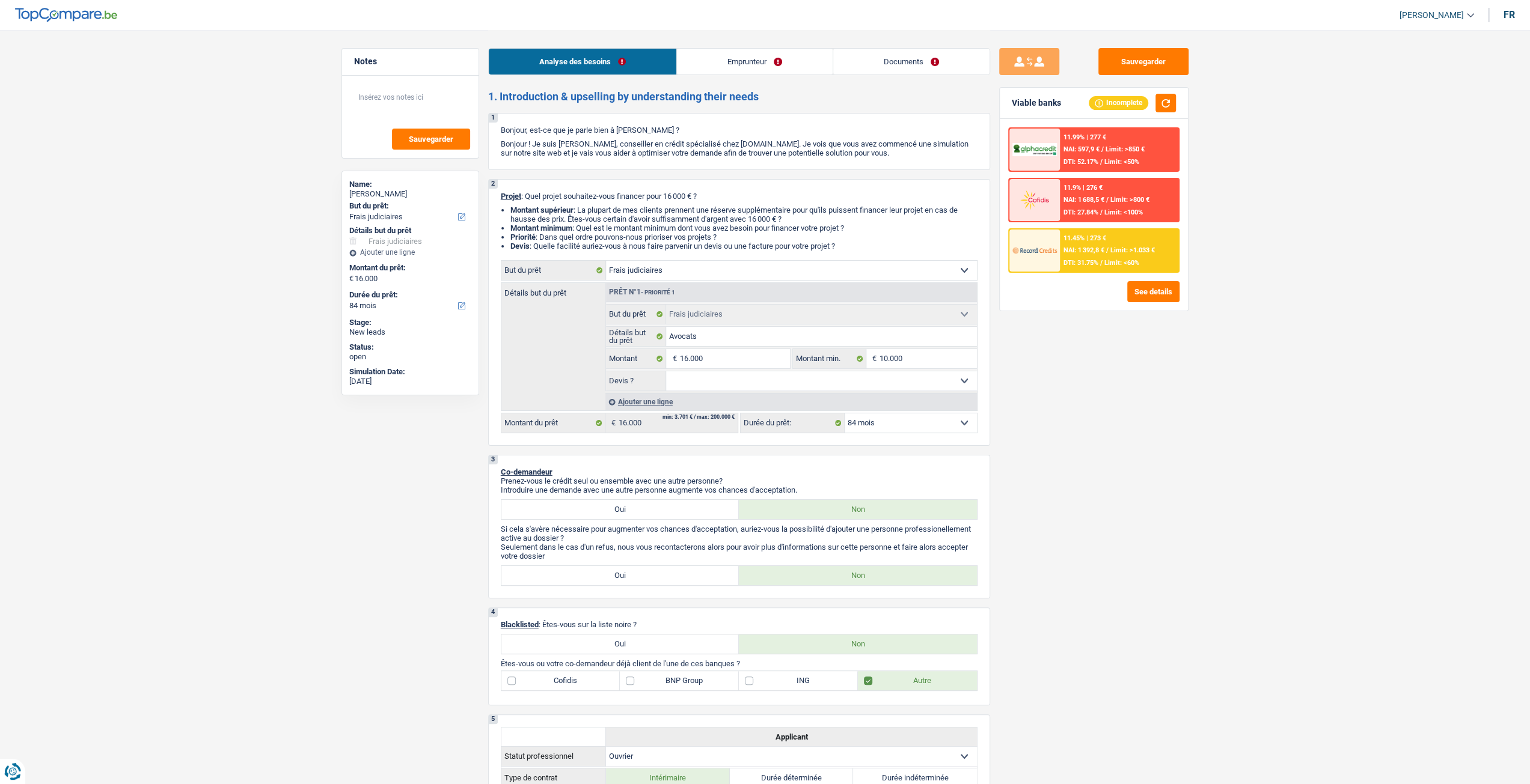
click at [777, 76] on div "Analyse des besoins Emprunteur Documents" at bounding box center [739, 56] width 502 height 51
click at [775, 66] on link "Emprunteur" at bounding box center [755, 61] width 156 height 26
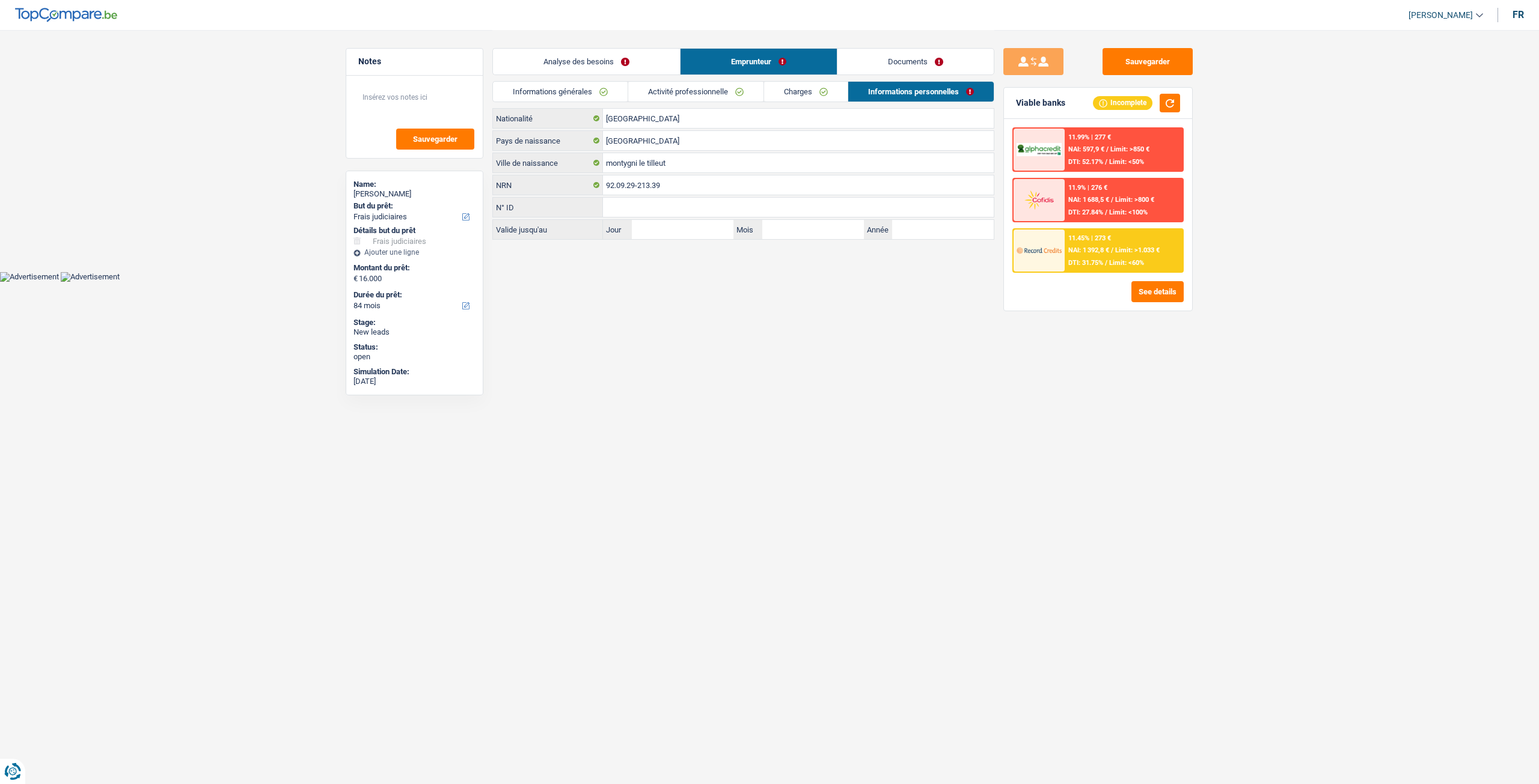
drag, startPoint x: 717, startPoint y: 99, endPoint x: 726, endPoint y: 124, distance: 26.6
click at [717, 99] on link "Activité professionnelle" at bounding box center [696, 92] width 135 height 20
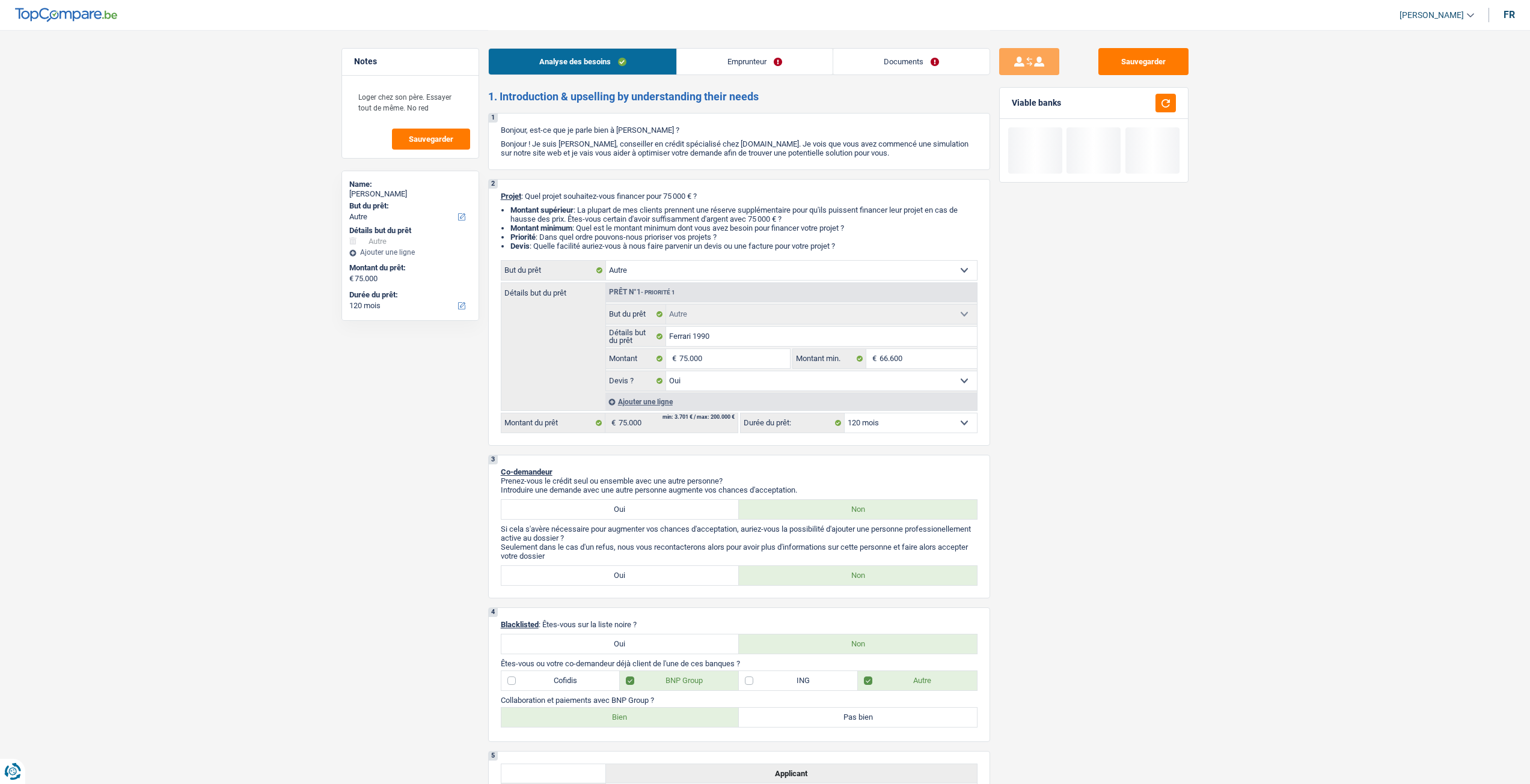
select select "other"
select select "120"
select select "other"
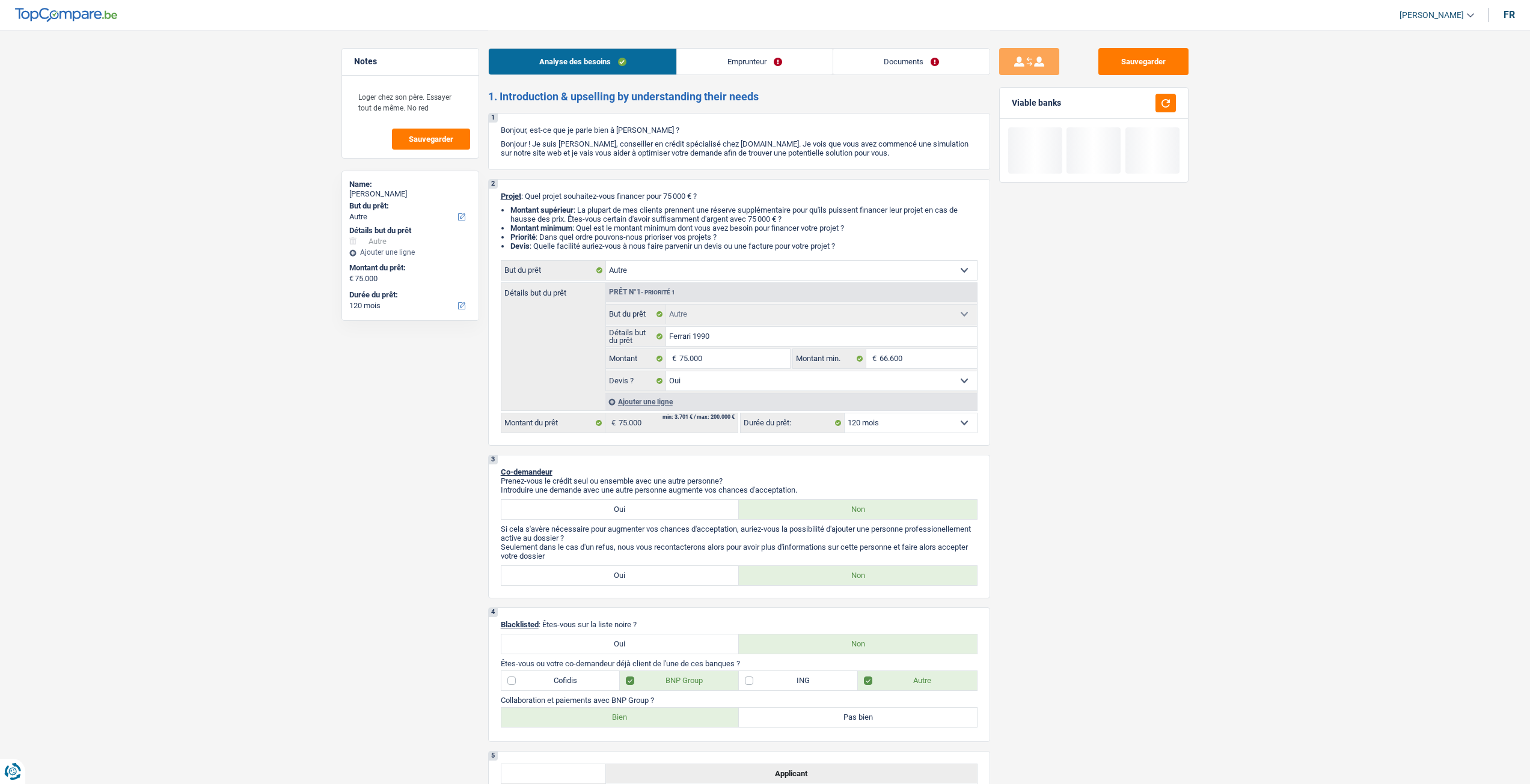
select select "yes"
select select "120"
select select "privateEmployee"
select select "netSalary"
select select "mealVouchers"
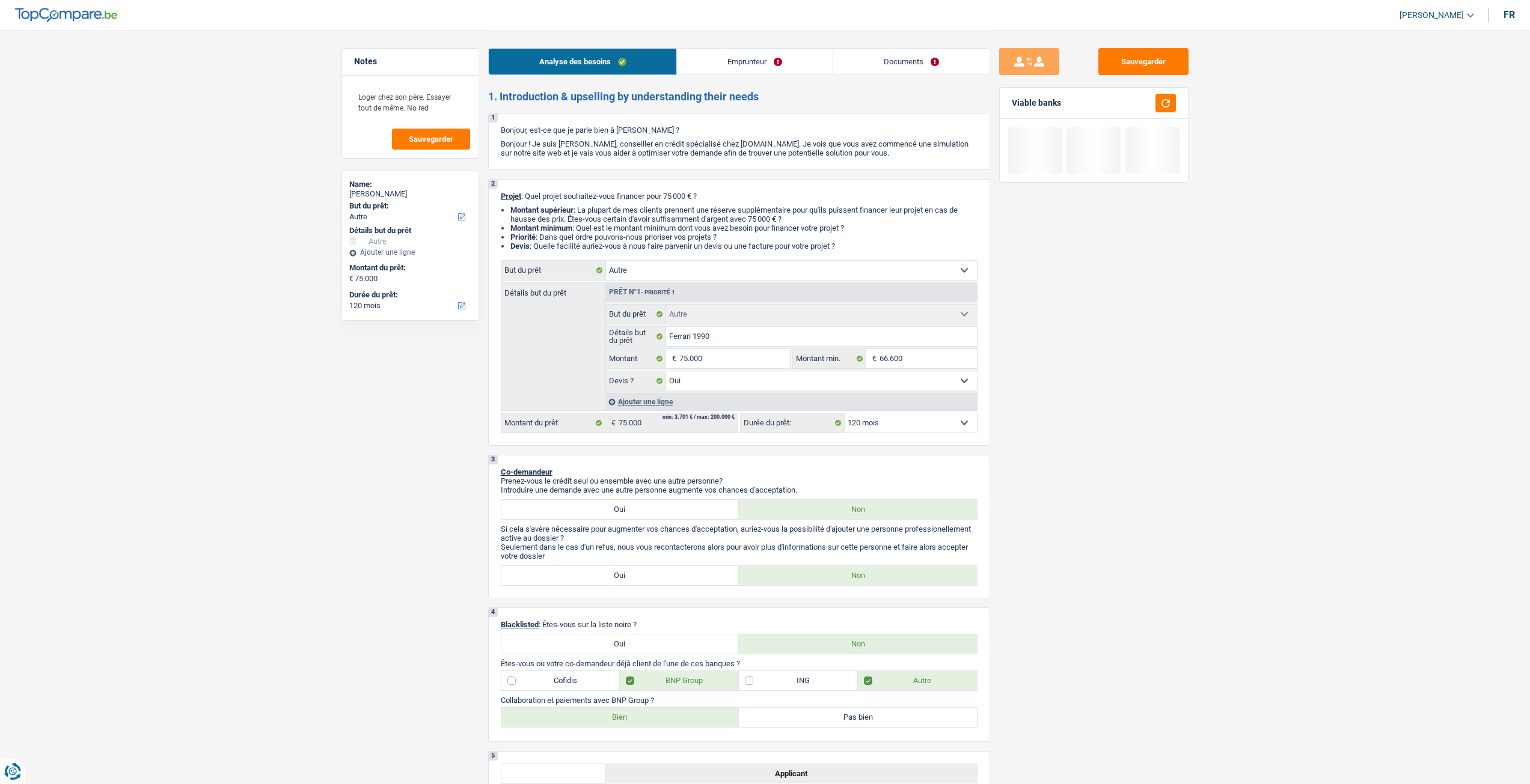
select select "liveWithParents"
select select "carLoan"
select select "60"
select select "other"
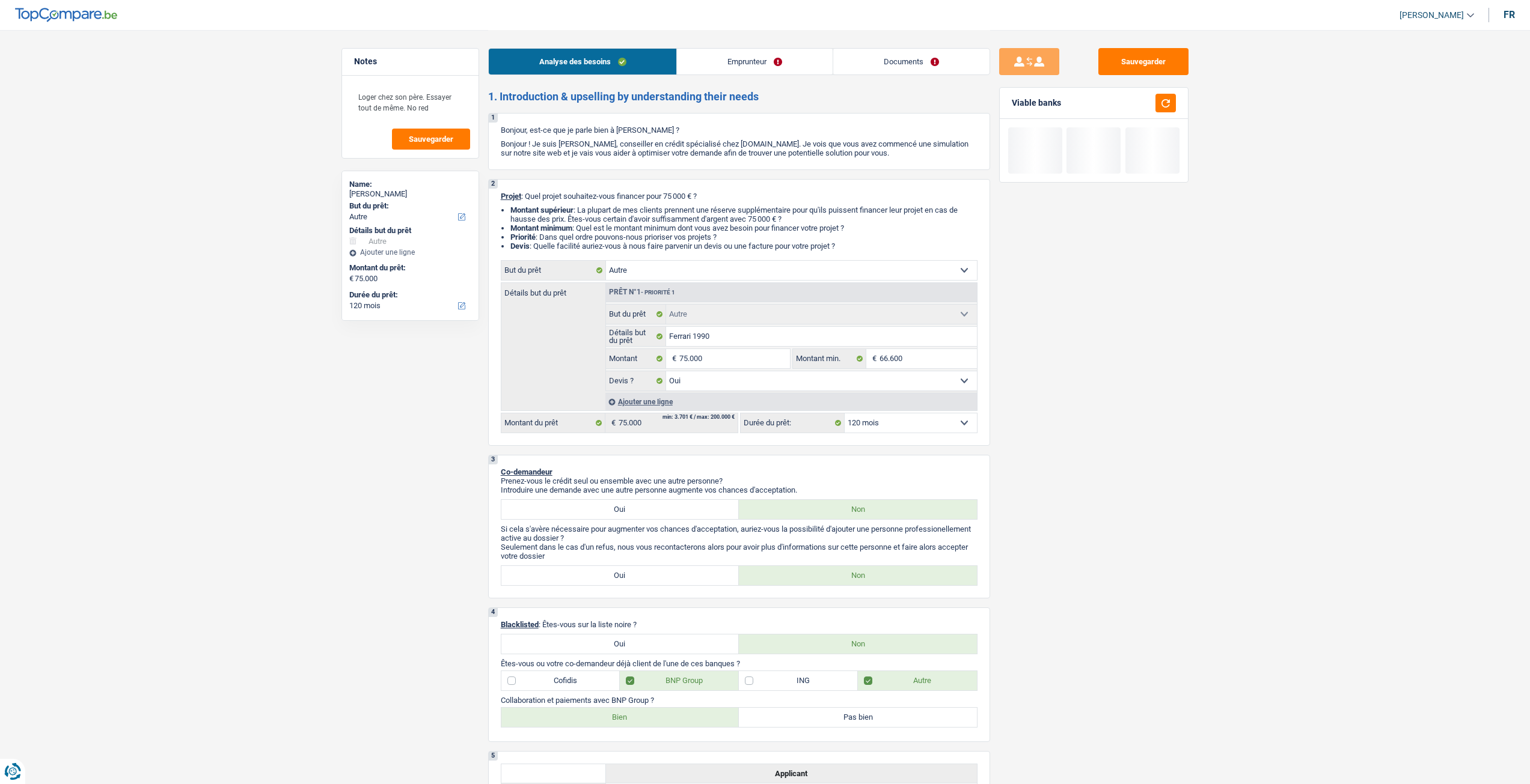
select select "yes"
select select "120"
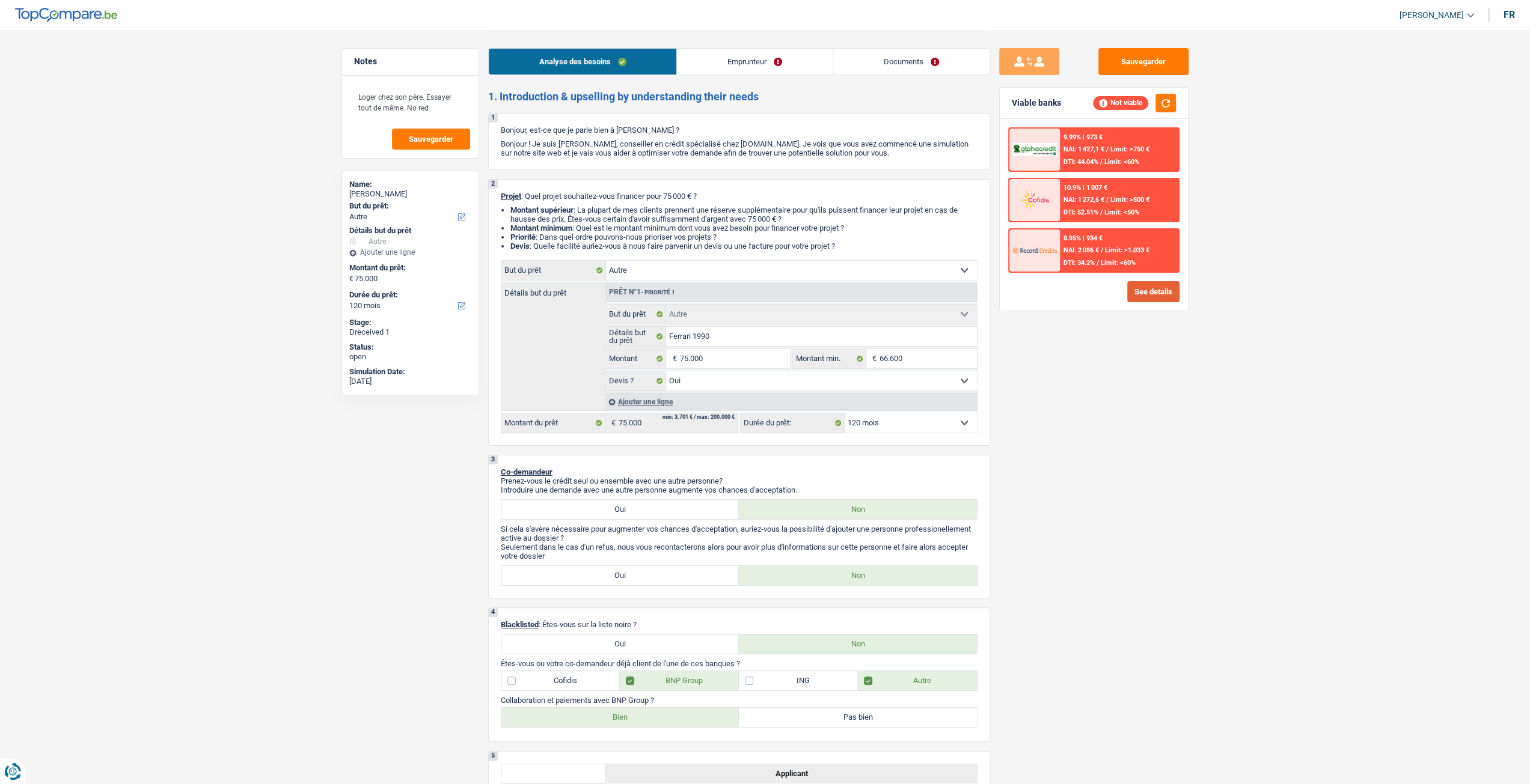
click at [1169, 290] on button "See details" at bounding box center [1153, 292] width 52 height 21
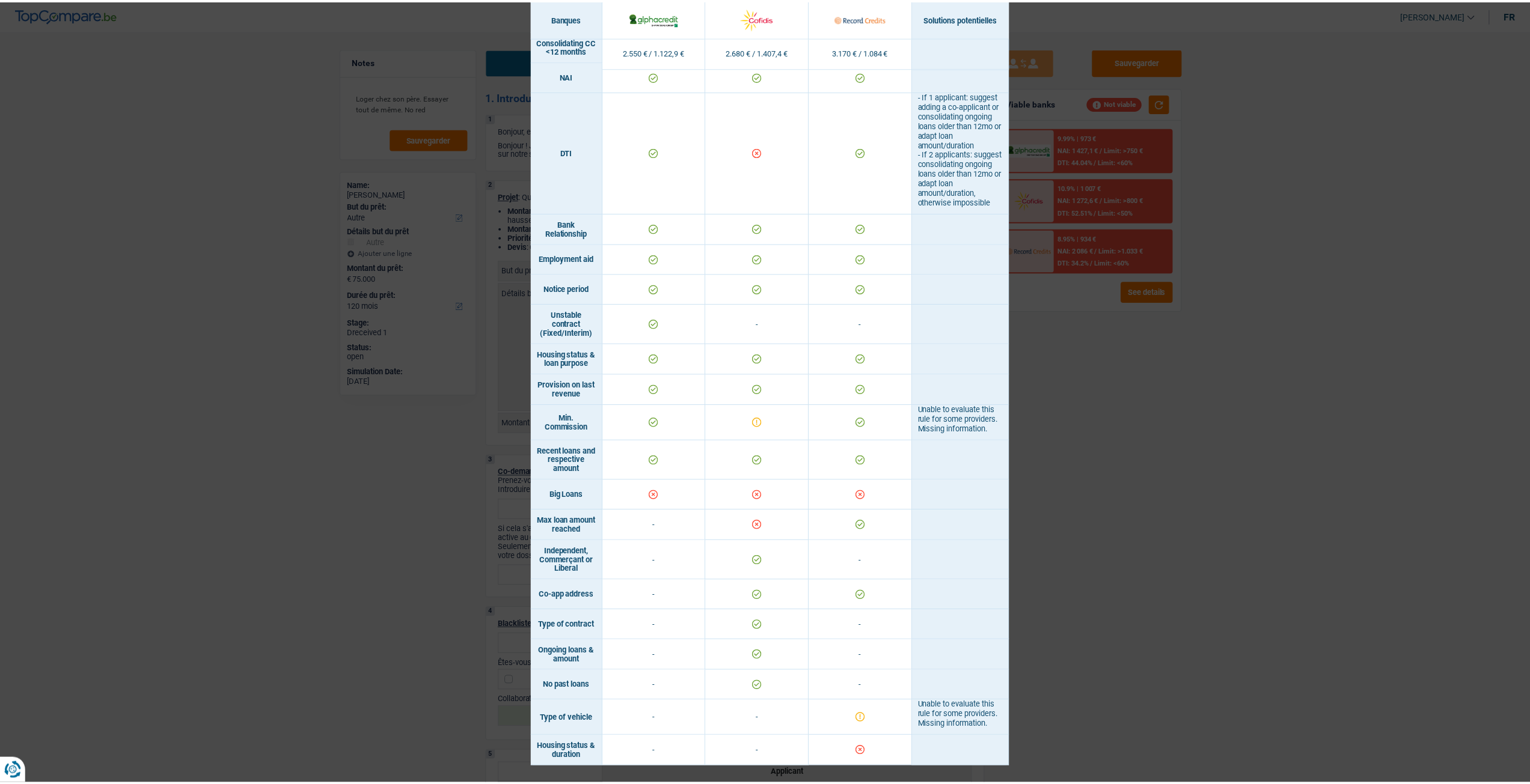
scroll to position [563, 0]
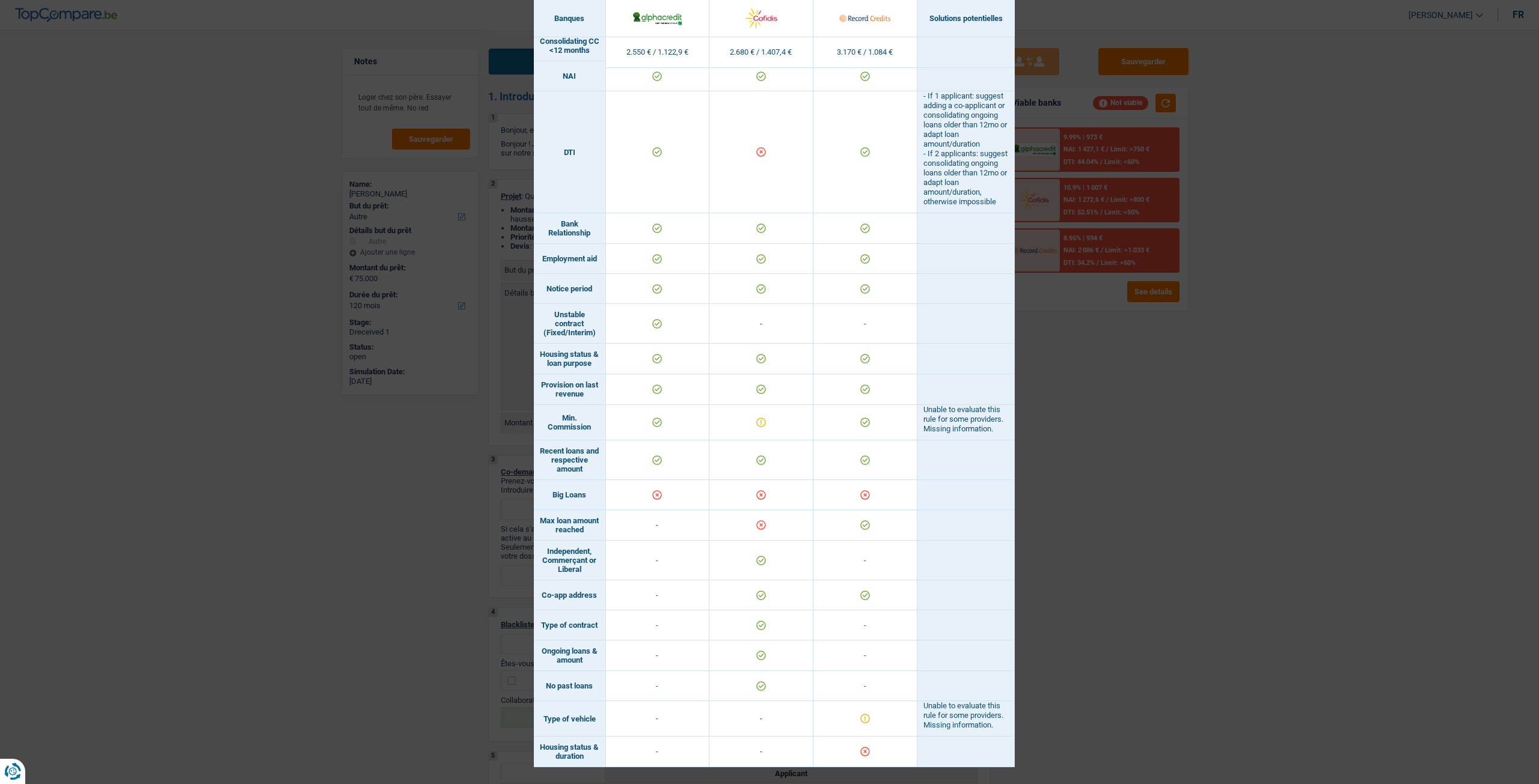
click at [1330, 456] on div "Banks conditions × Banques Solutions potentielles Revenus / Charges 2.550 € / 1…" at bounding box center [770, 392] width 1539 height 784
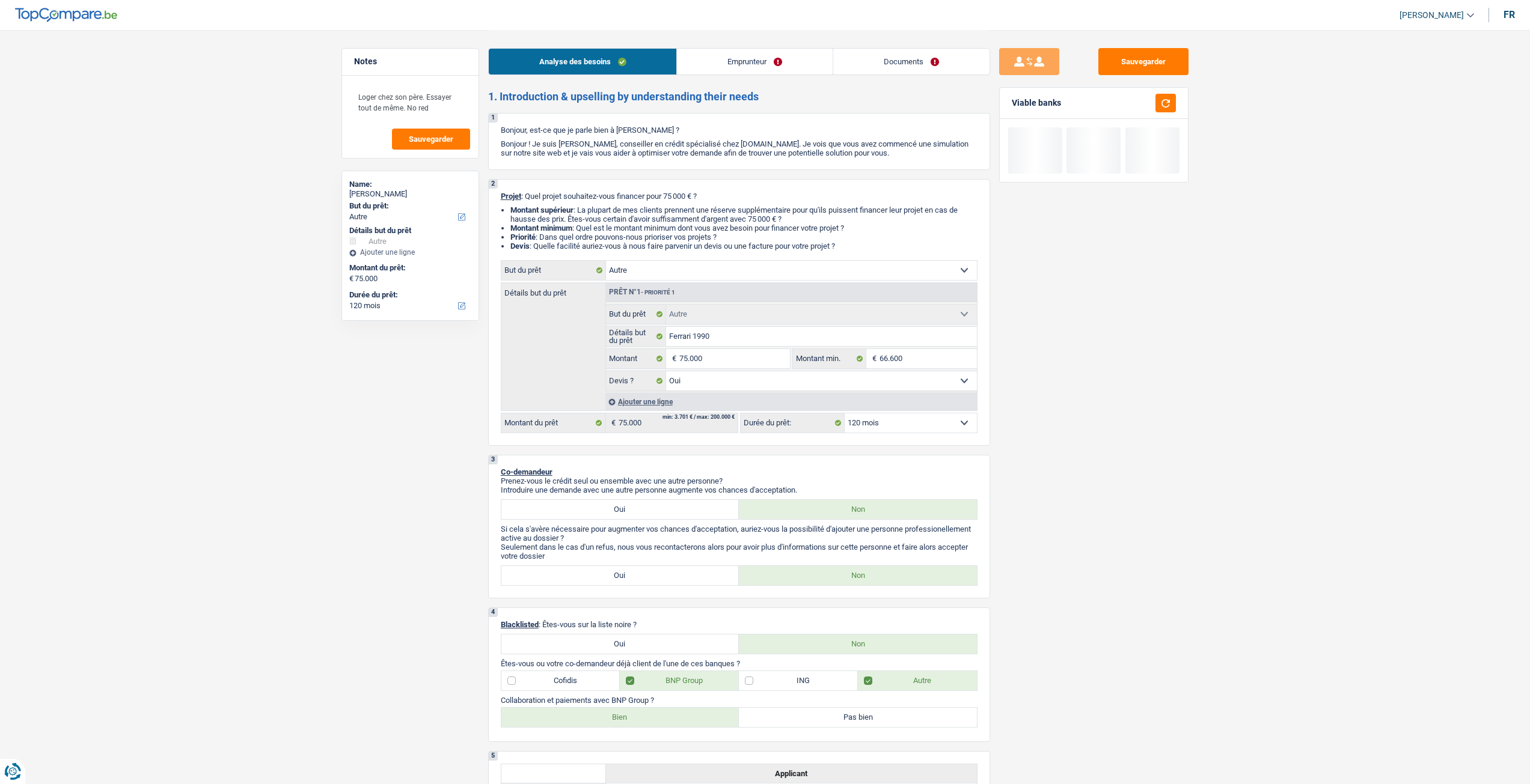
select select "other"
select select "120"
select select "other"
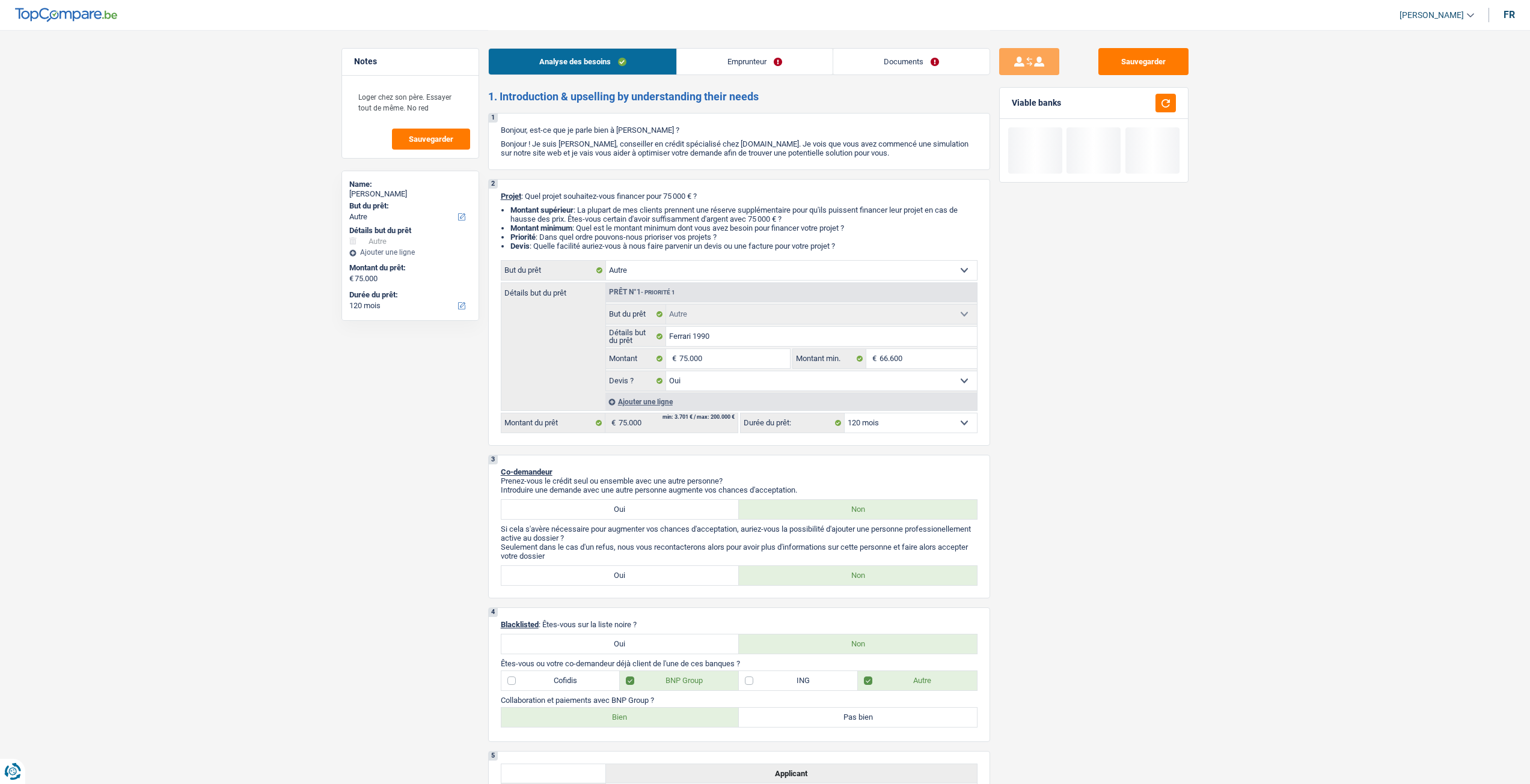
select select "yes"
select select "120"
select select "privateEmployee"
select select "netSalary"
select select "mealVouchers"
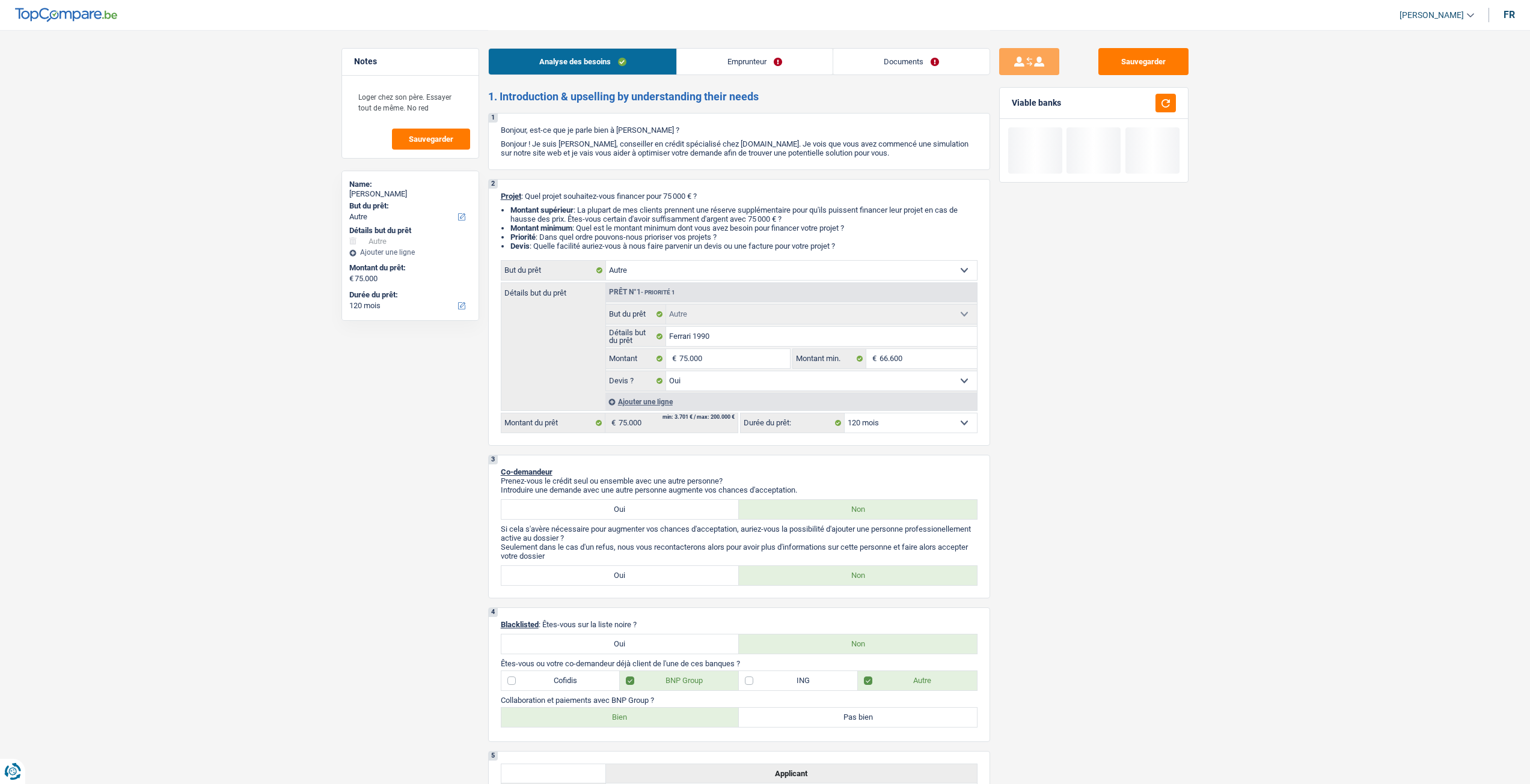
select select "liveWithParents"
select select "carLoan"
select select "60"
select select "other"
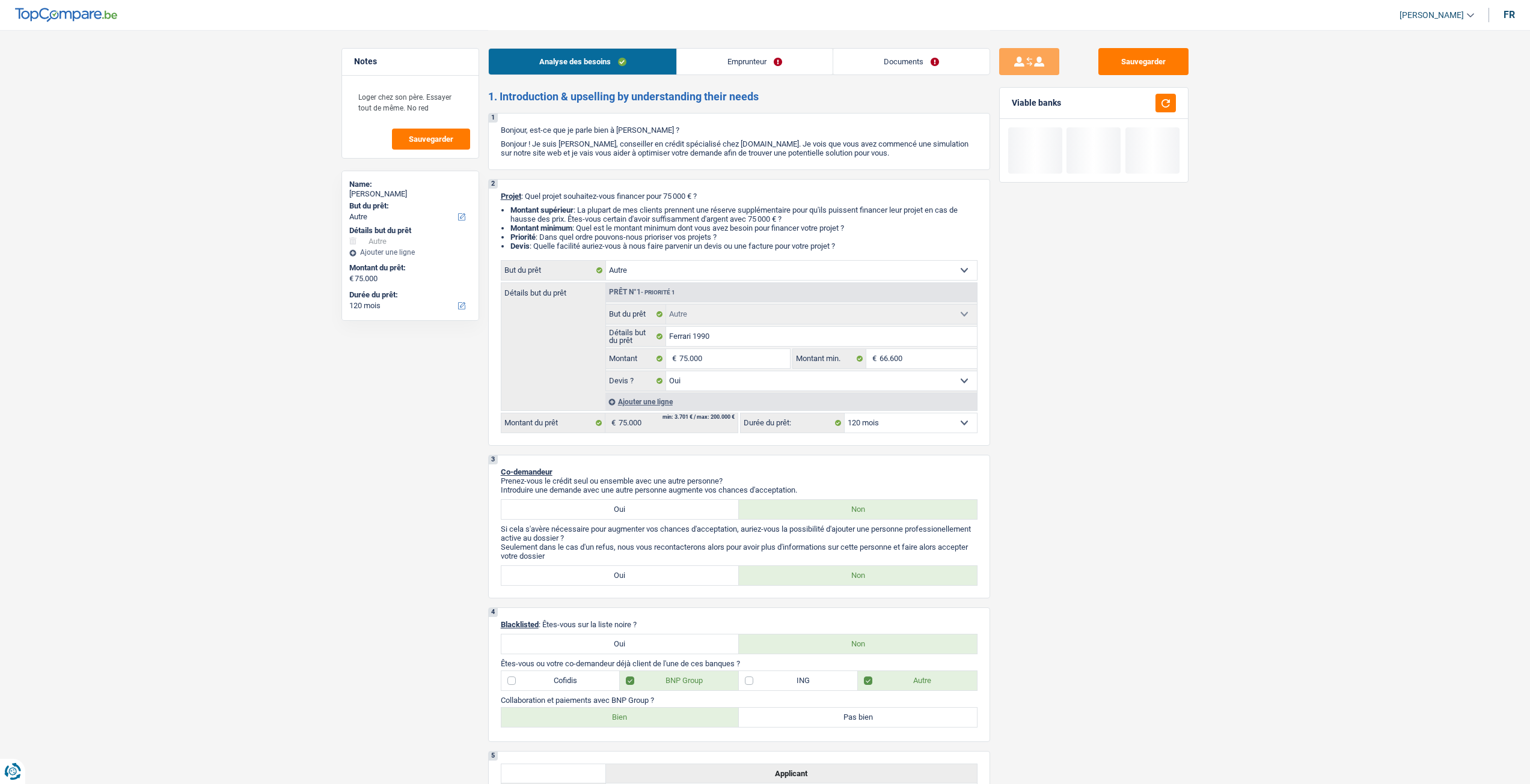
select select "yes"
select select "120"
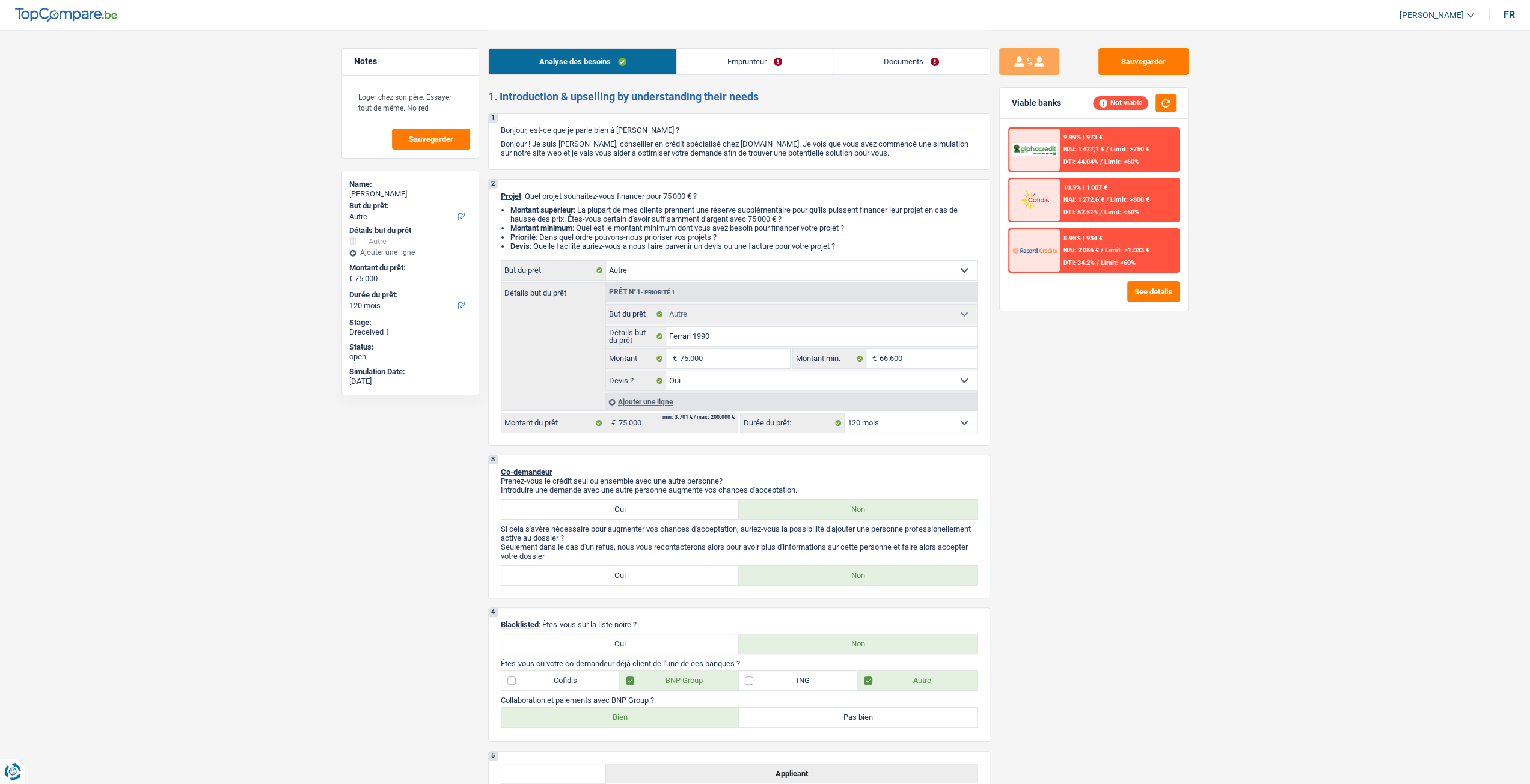
click at [1106, 159] on span "Limit: <60%" at bounding box center [1121, 161] width 35 height 8
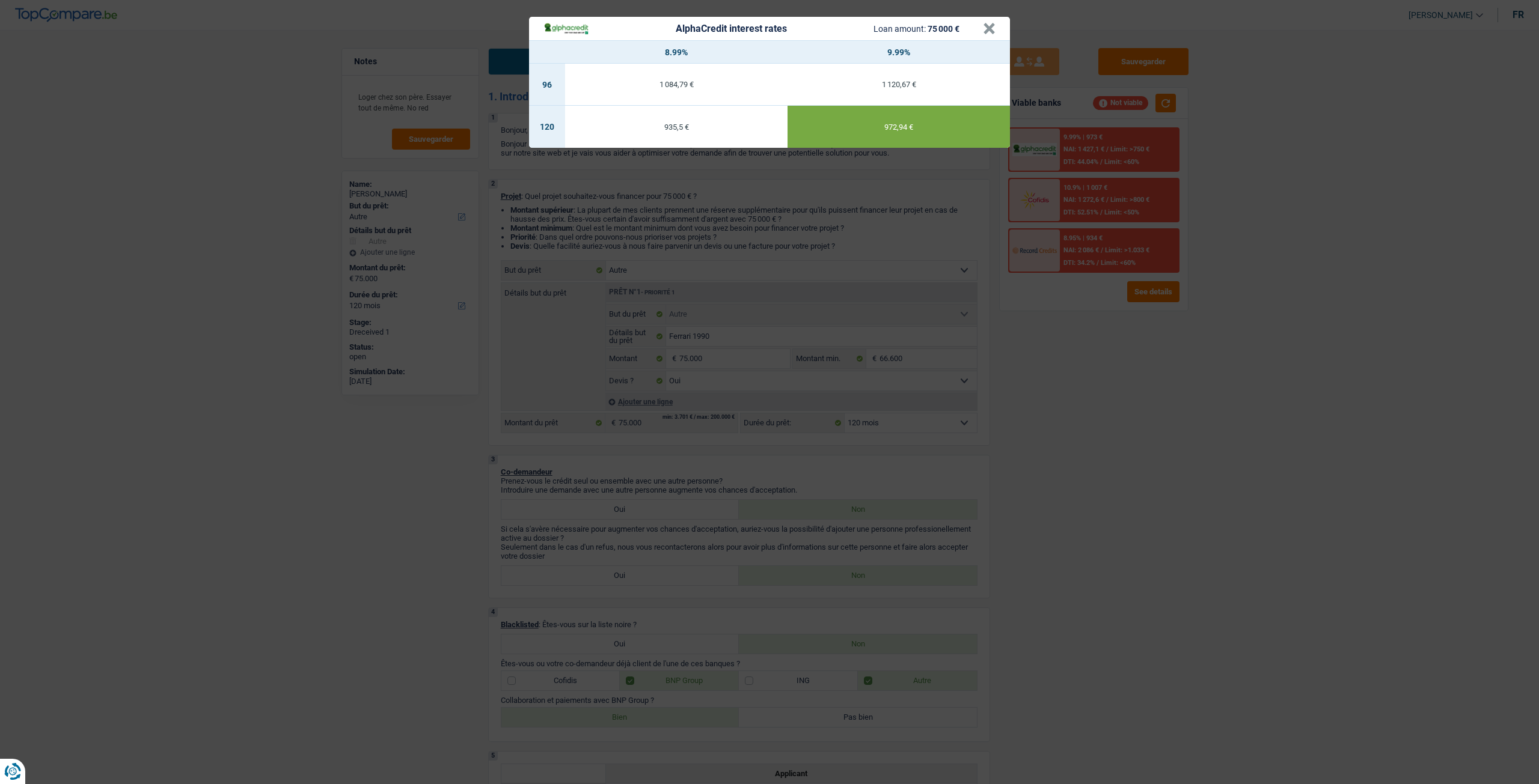
click at [1227, 364] on div "AlphaCredit interest rates Loan amount: 75 000 € × 8.99% 9.99% 96 1 084,79 € 1 …" at bounding box center [770, 392] width 1539 height 784
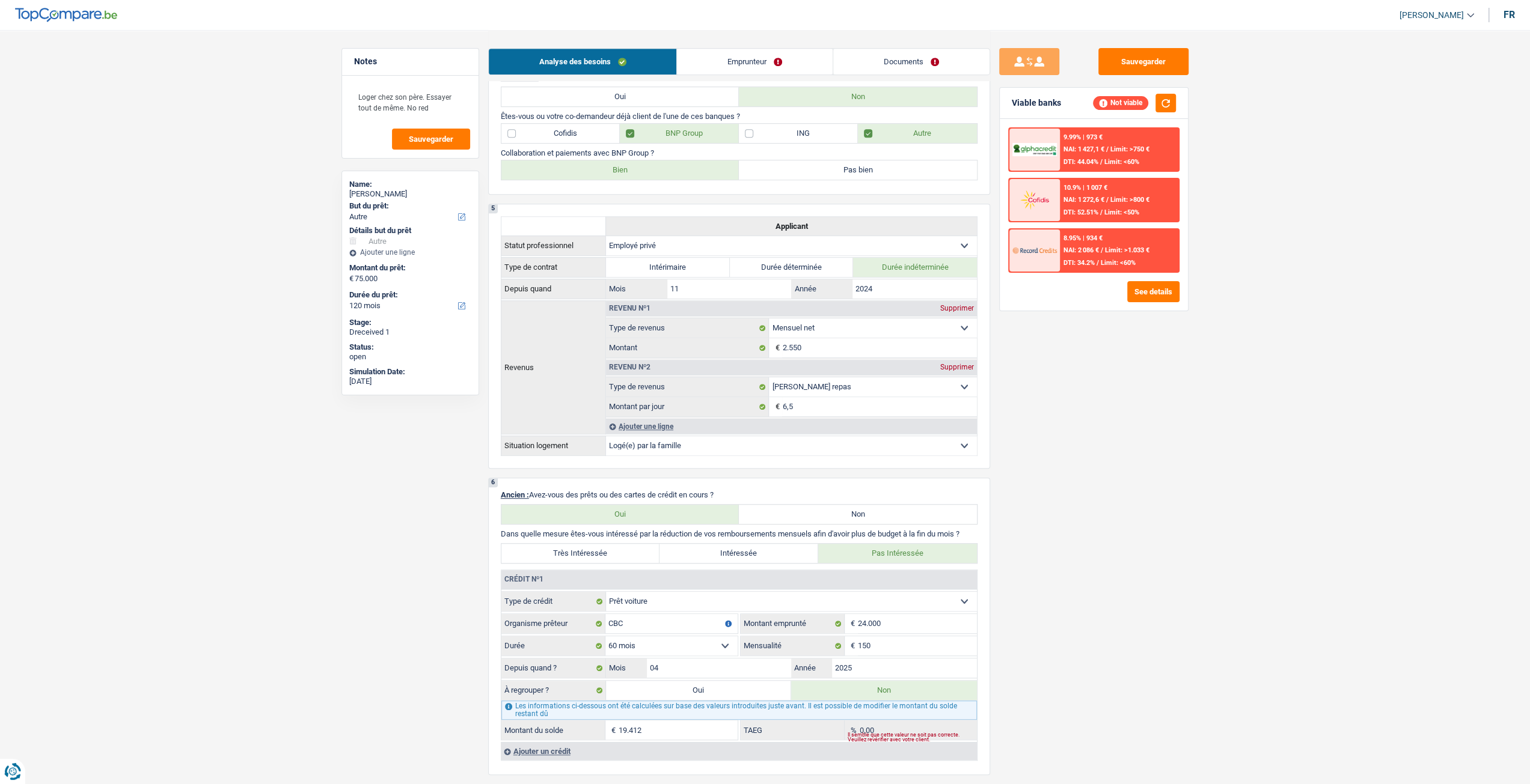
scroll to position [601, 0]
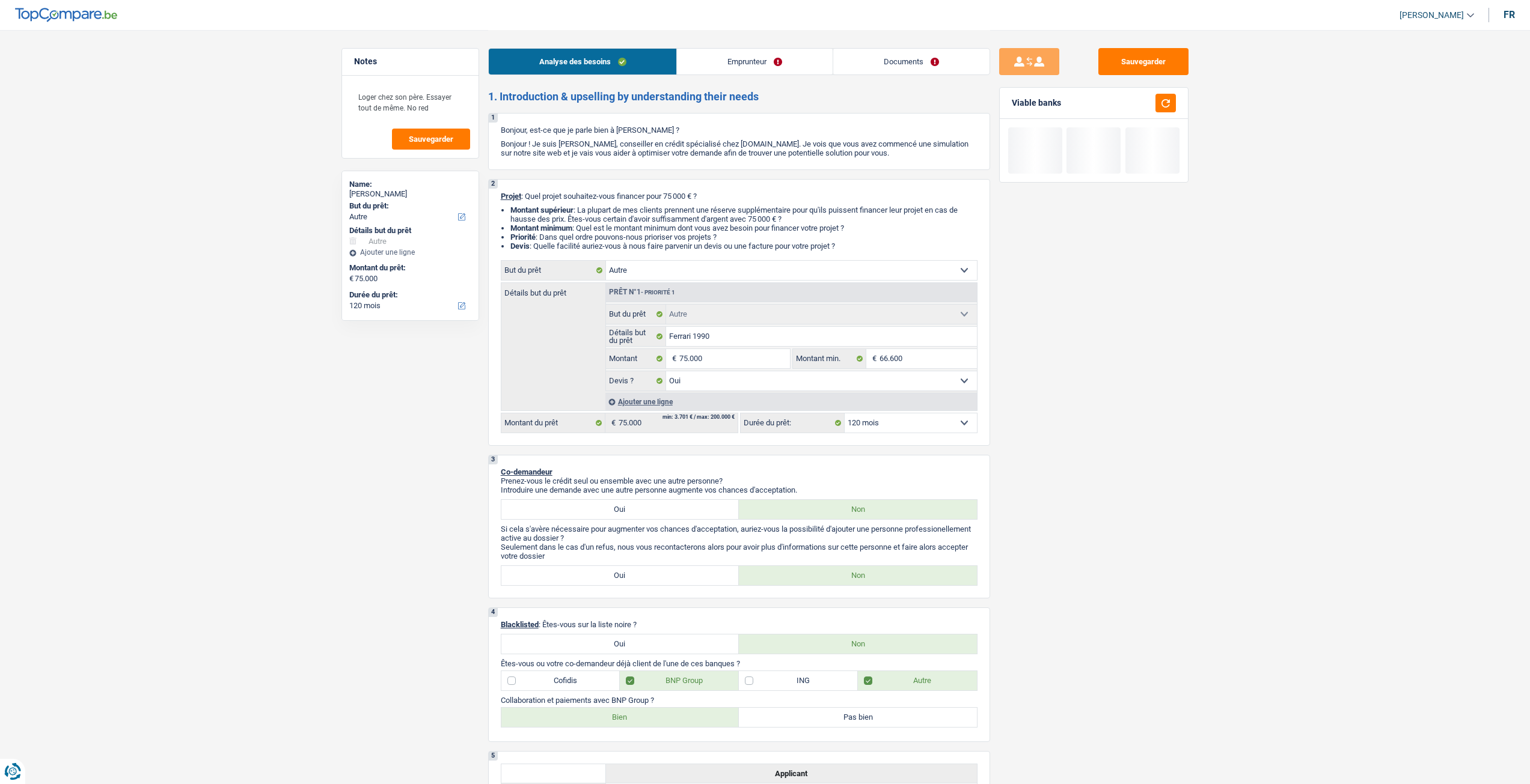
select select "other"
select select "120"
select select "other"
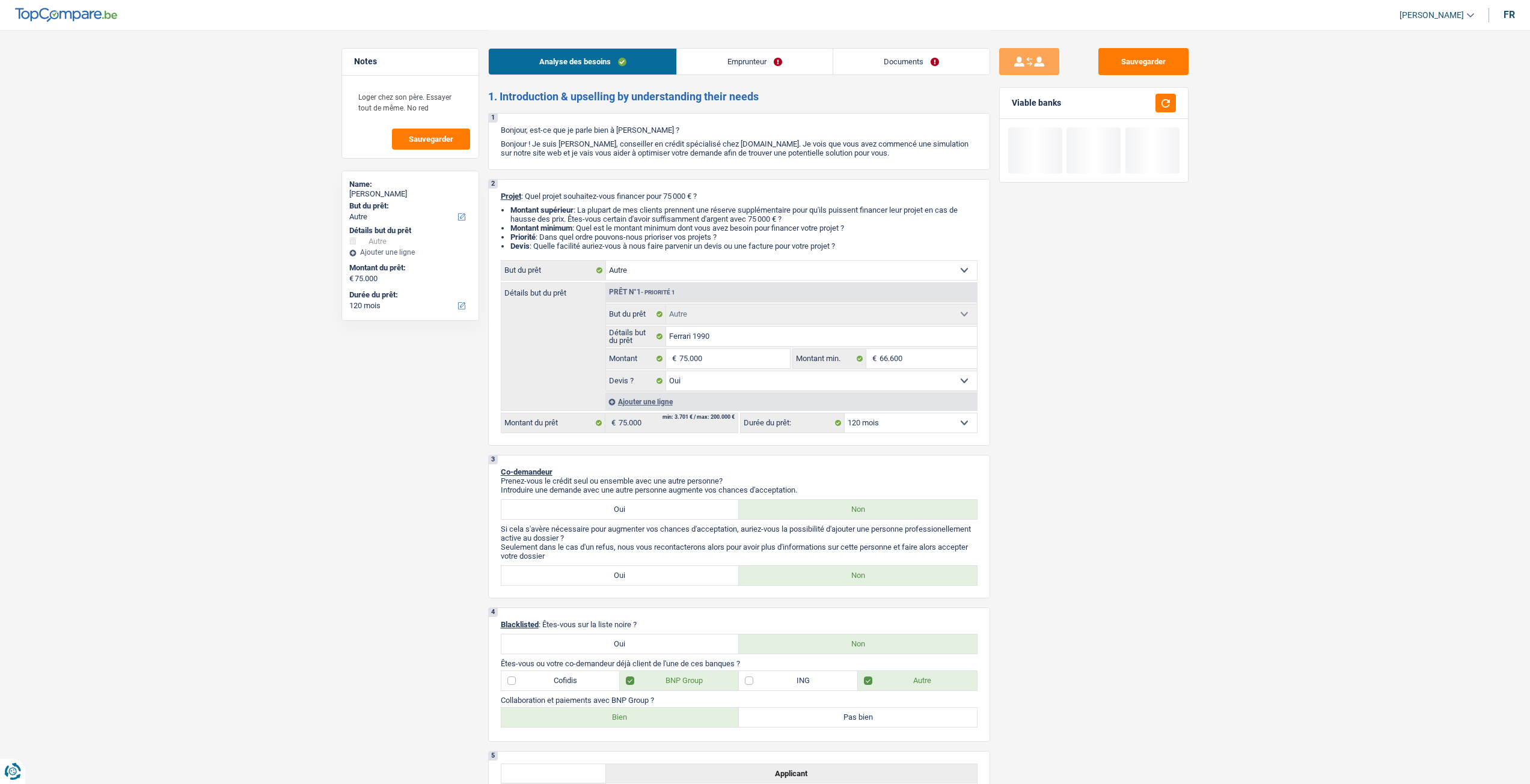
select select "yes"
select select "120"
select select "privateEmployee"
select select "netSalary"
select select "mealVouchers"
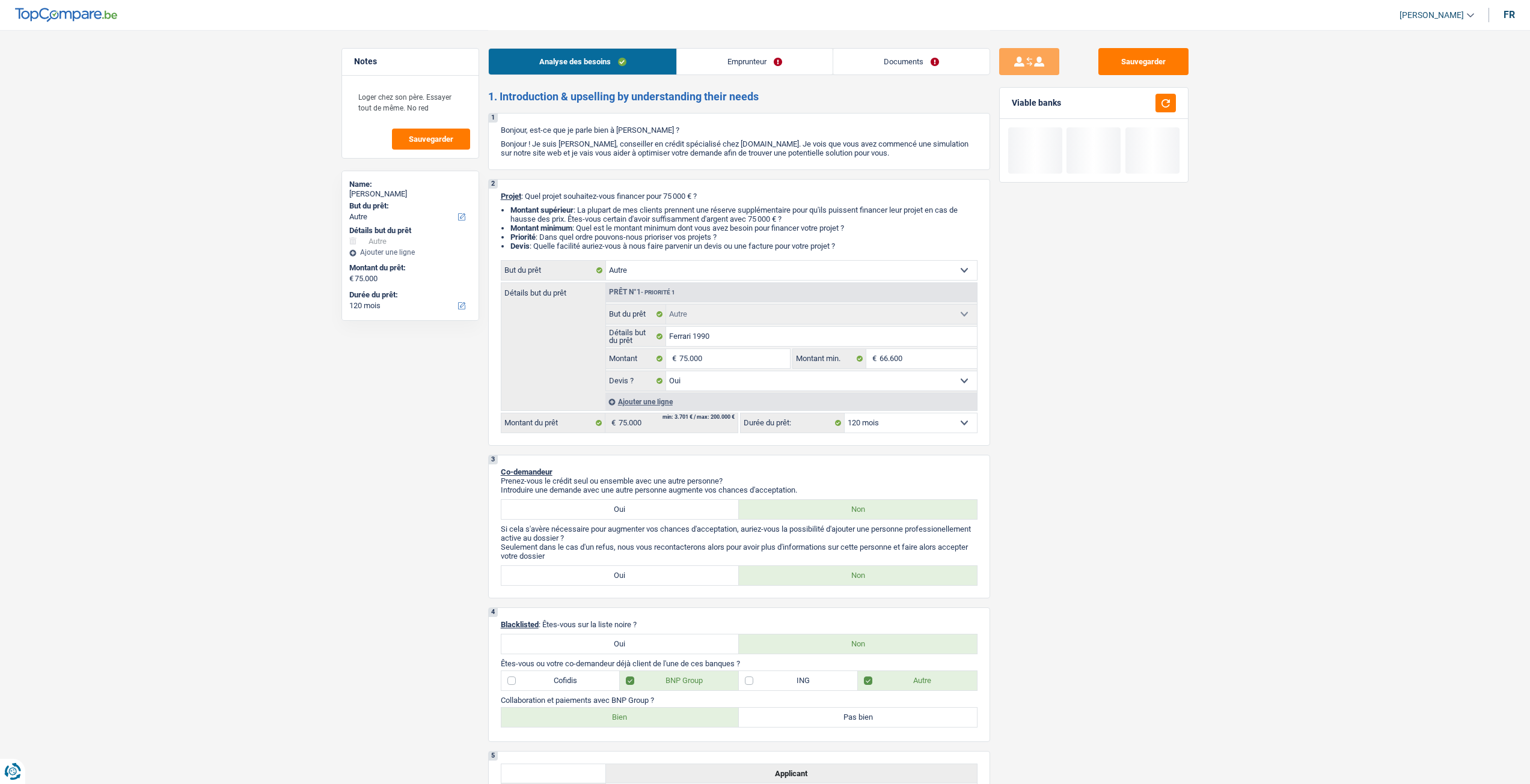
select select "liveWithParents"
select select "carLoan"
select select "60"
select select "other"
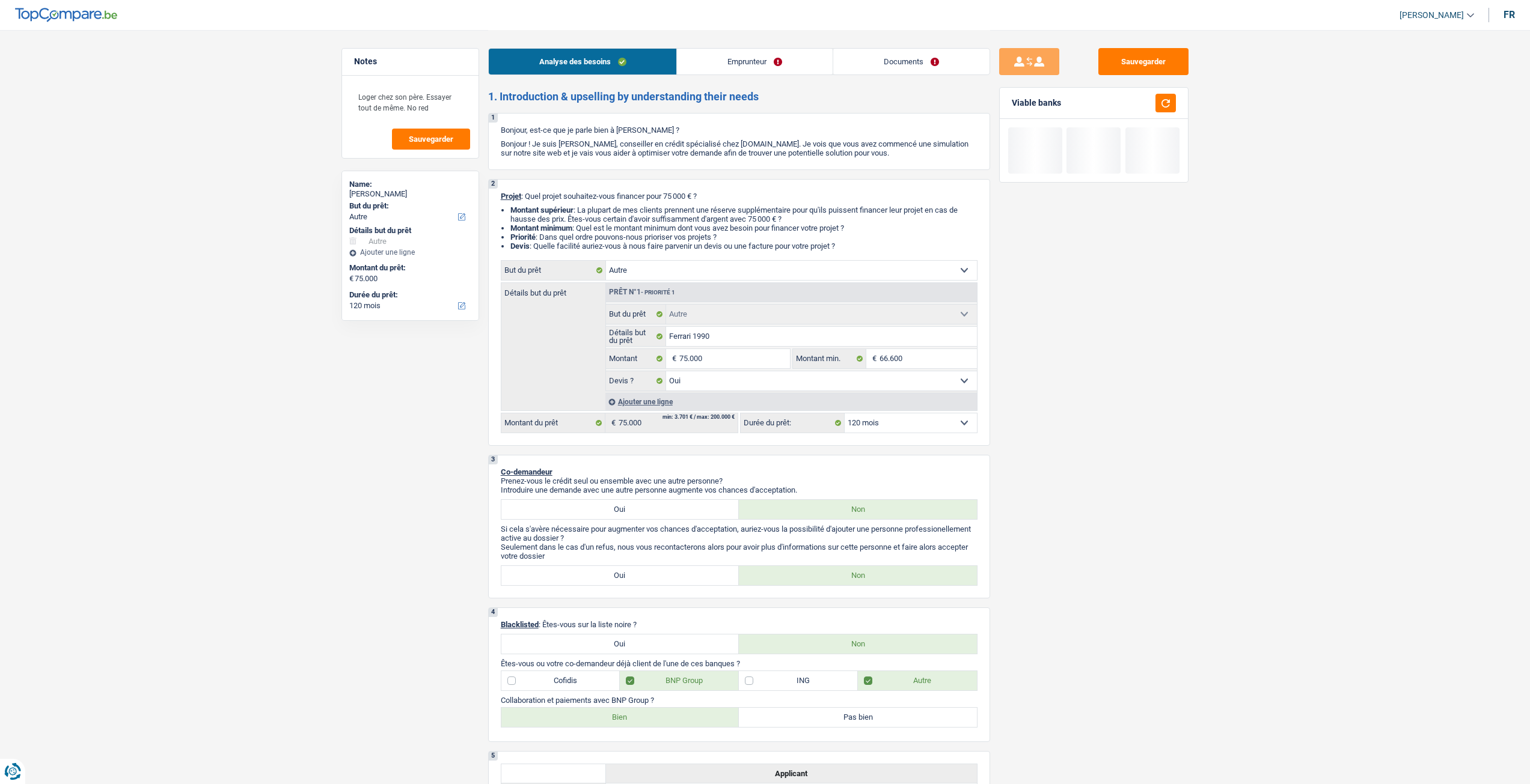
select select "yes"
select select "120"
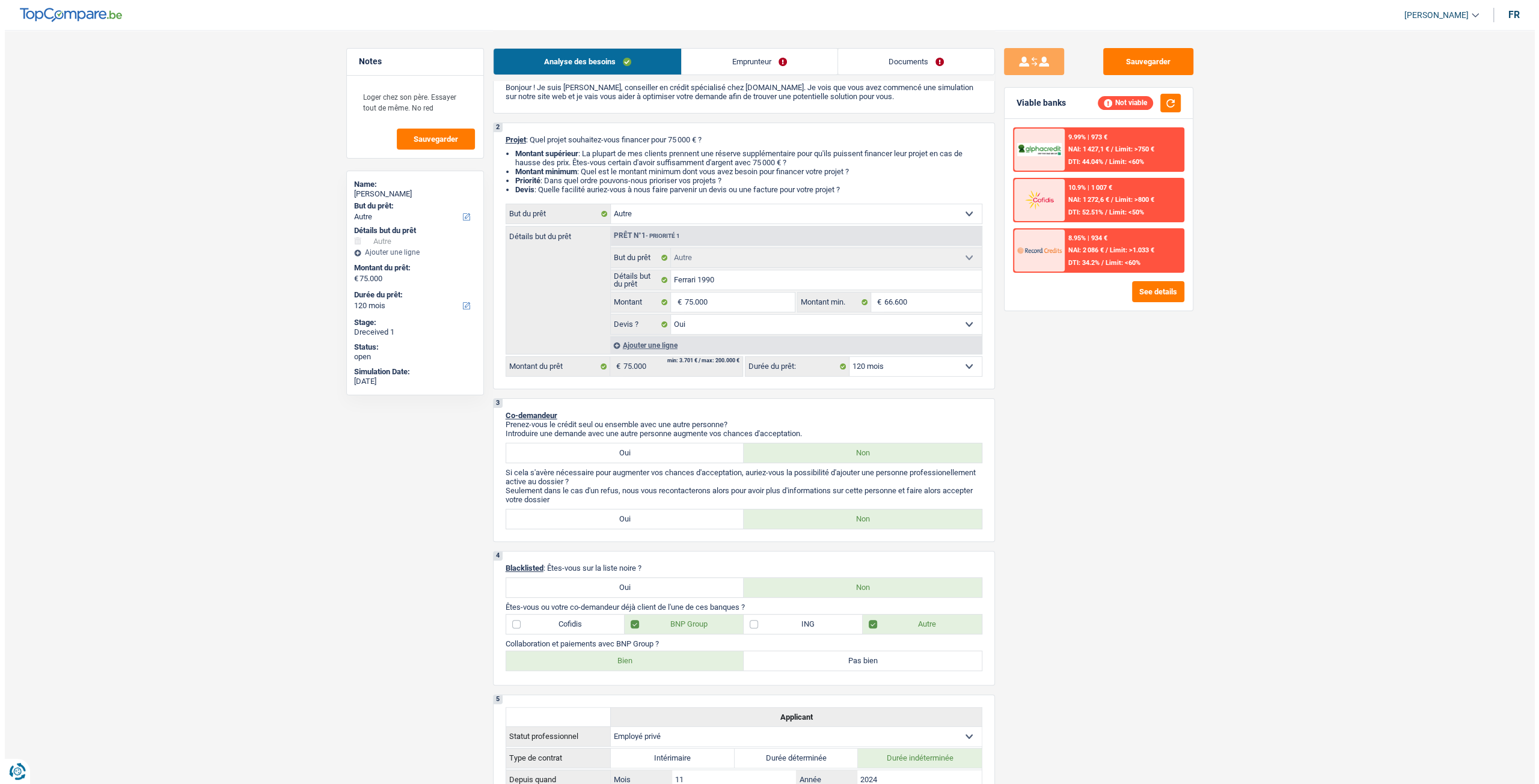
scroll to position [60, 0]
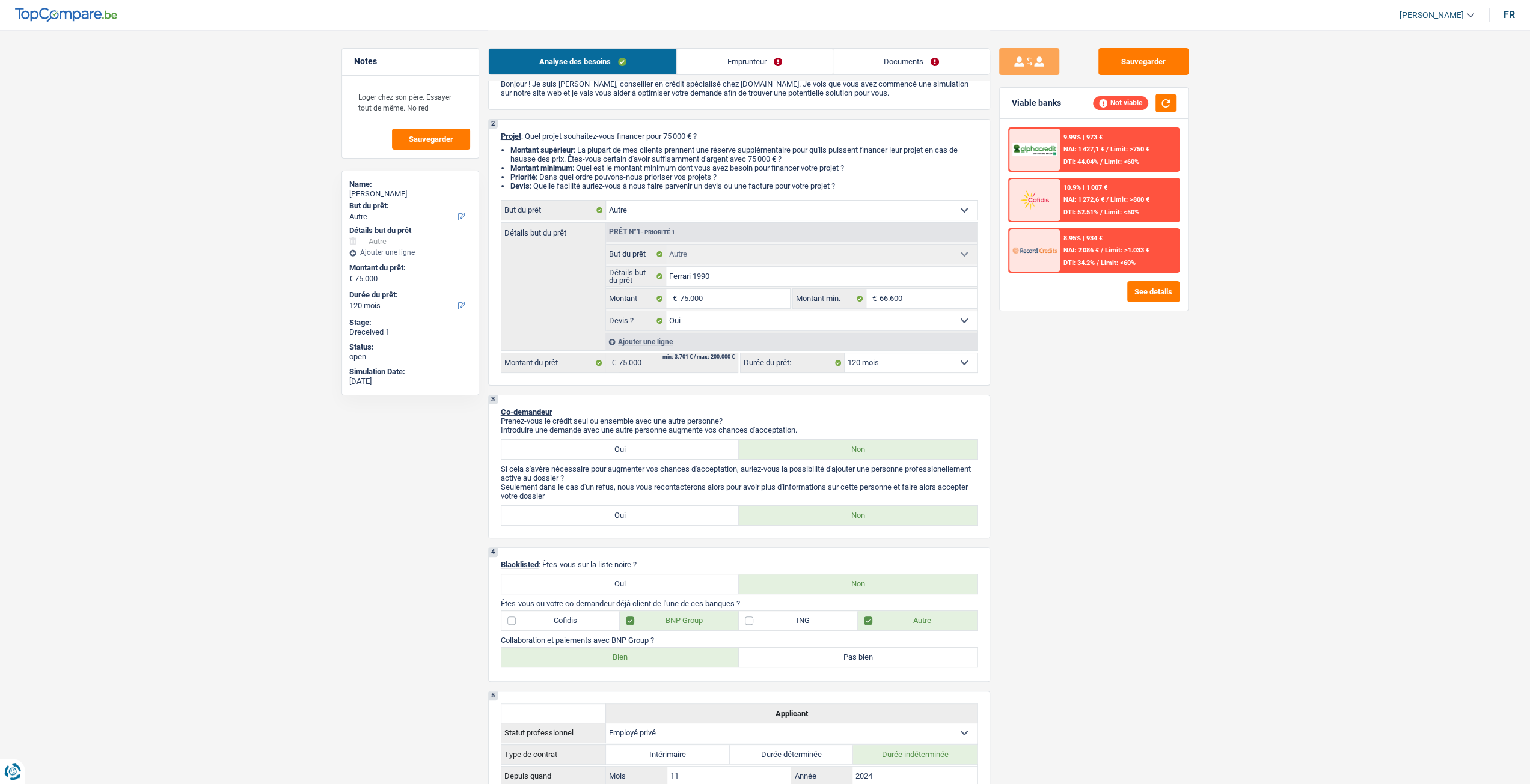
click at [1091, 252] on span "NAI: 2 086 €" at bounding box center [1081, 250] width 35 height 8
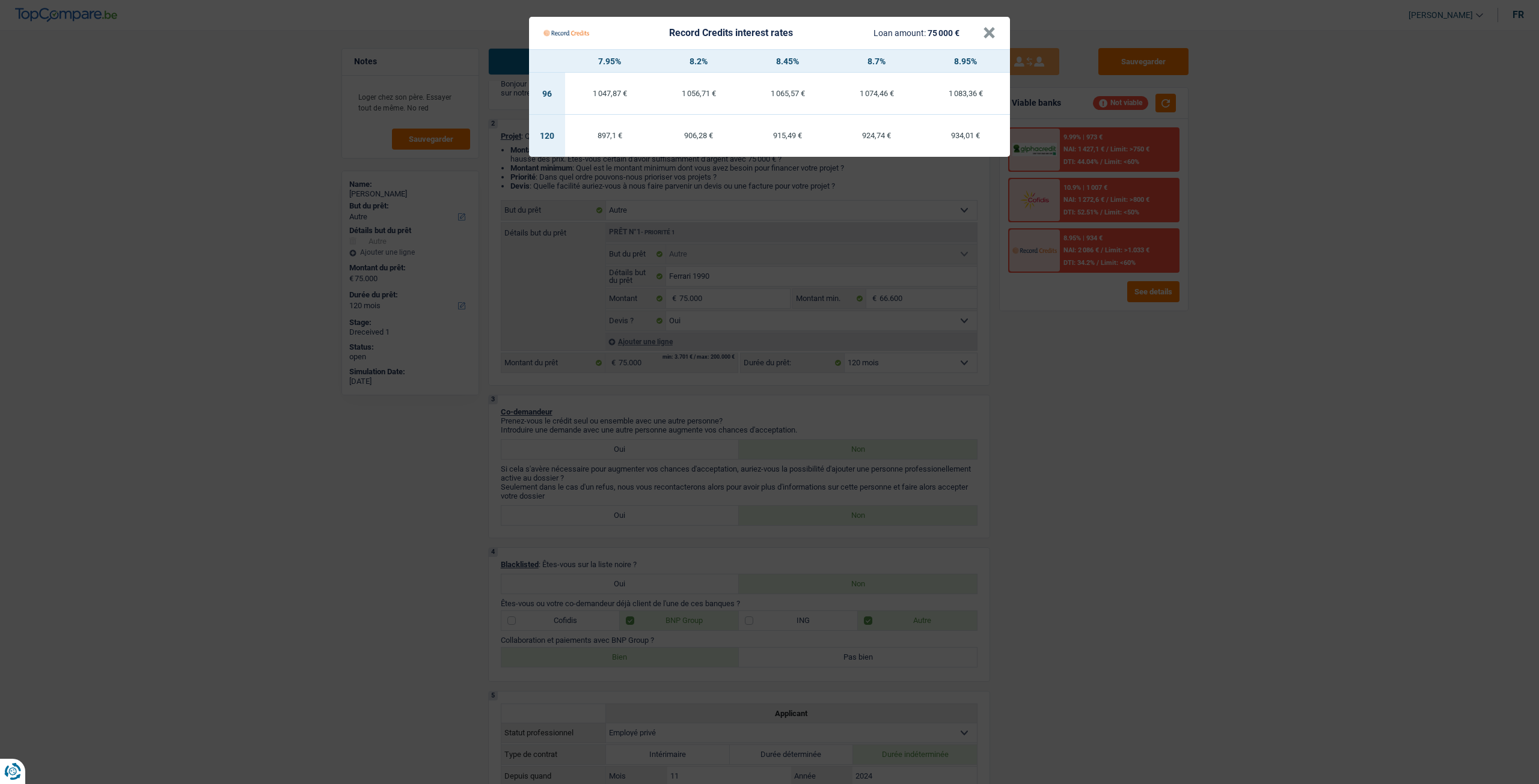
click at [1097, 408] on Credits "Record Credits interest rates Loan amount: 75 000 € × 7.95% 8.2% 8.45% 8.7% 8.9…" at bounding box center [770, 392] width 1539 height 784
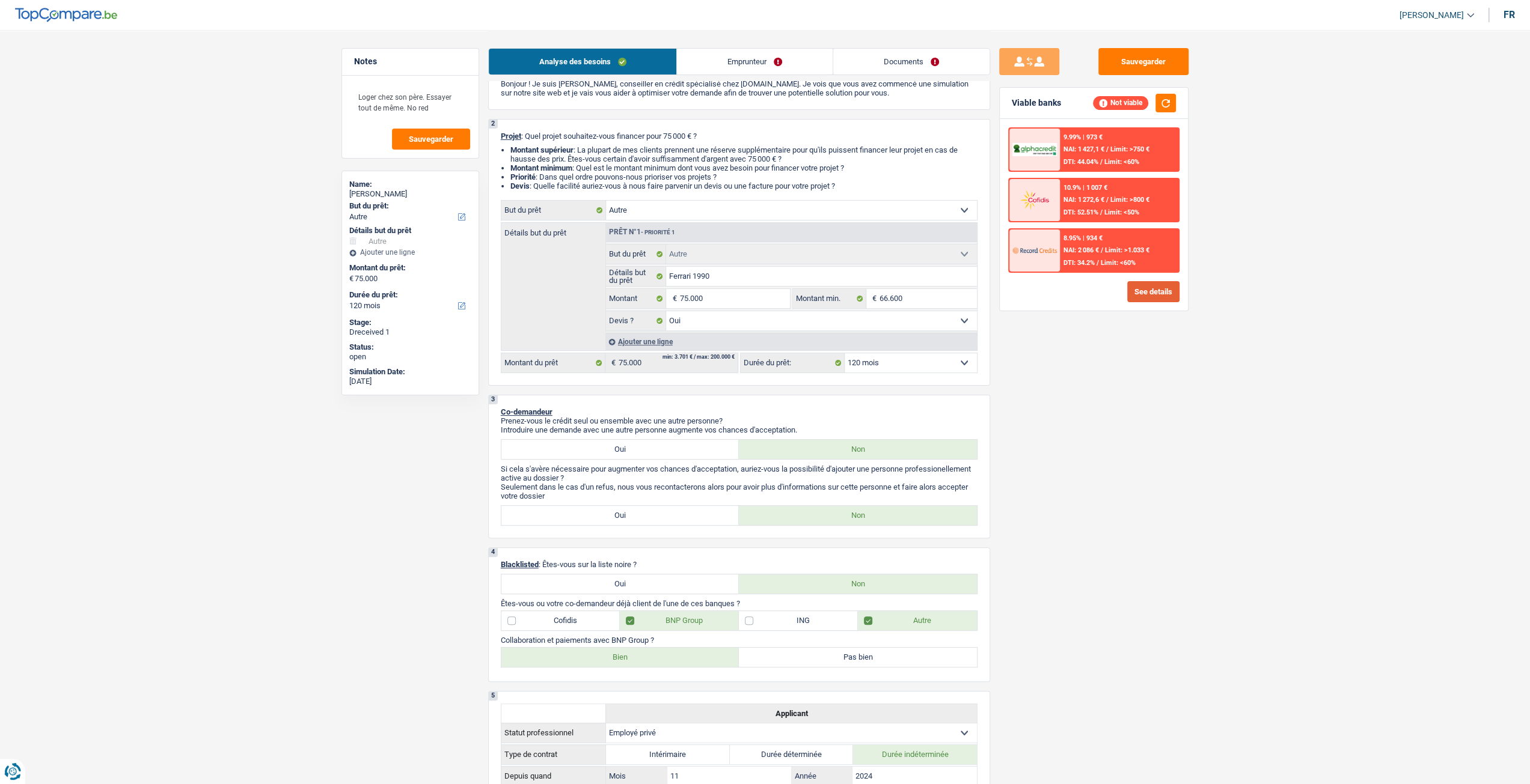
click at [1176, 297] on button "See details" at bounding box center [1153, 292] width 52 height 21
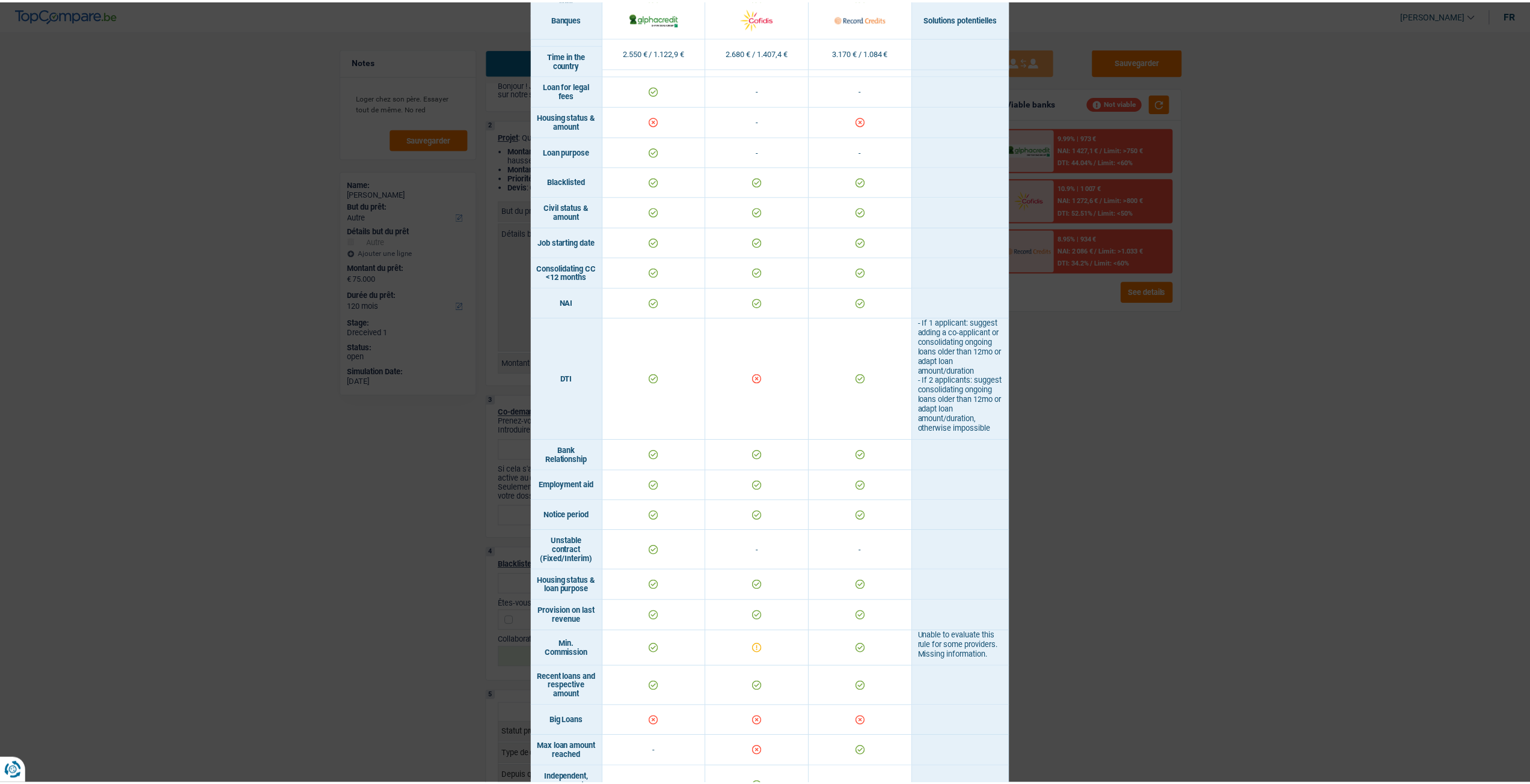
scroll to position [563, 0]
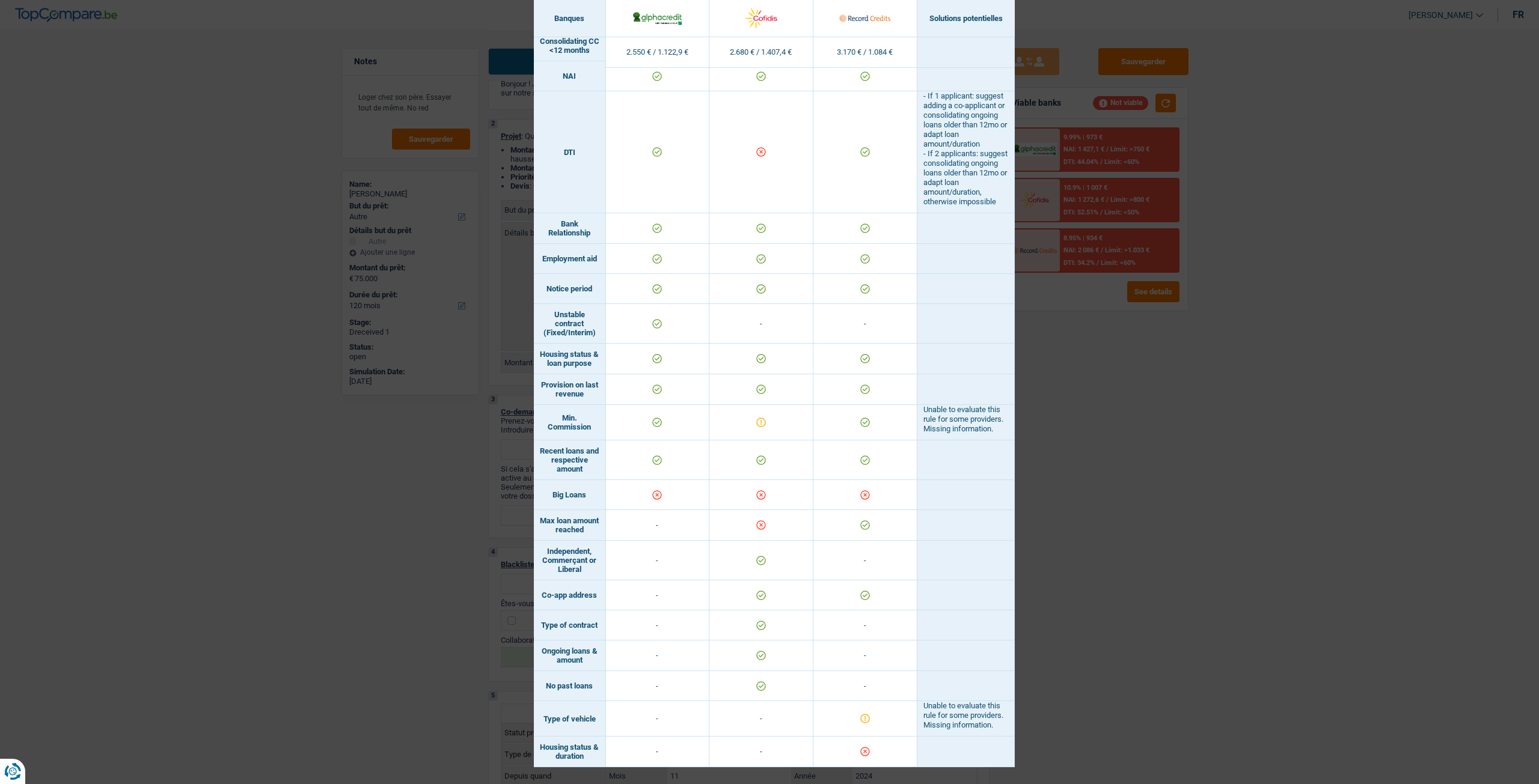
click at [1238, 476] on div "Banks conditions × Banques Solutions potentielles Revenus / Charges 2.550 € / 1…" at bounding box center [770, 392] width 1539 height 784
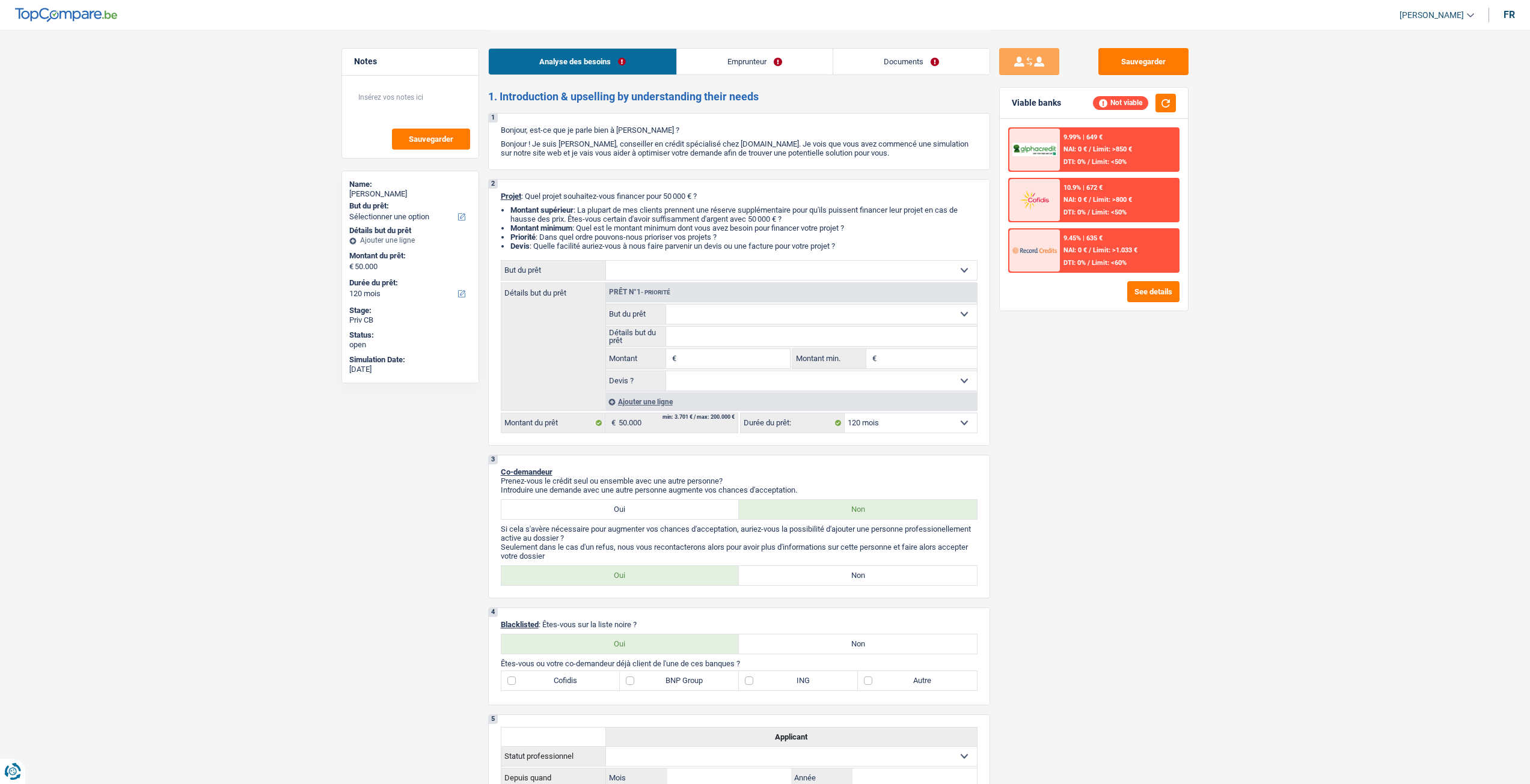
select select "120"
drag, startPoint x: 0, startPoint y: 0, endPoint x: 899, endPoint y: 57, distance: 900.8
click at [899, 57] on link "Documents" at bounding box center [911, 61] width 157 height 26
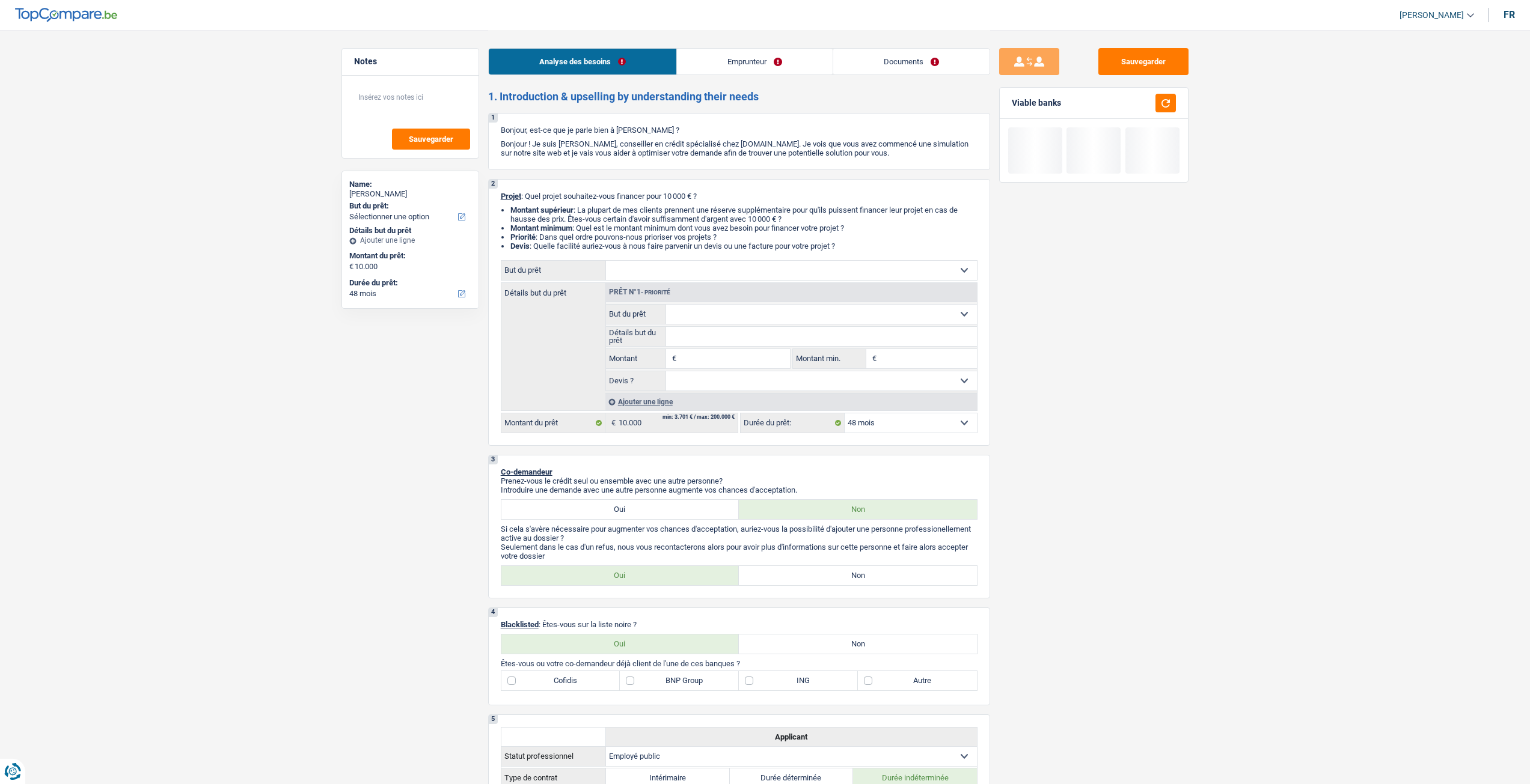
select select "48"
select select "publicEmployee"
select select "netSalary"
select select "mealVouchers"
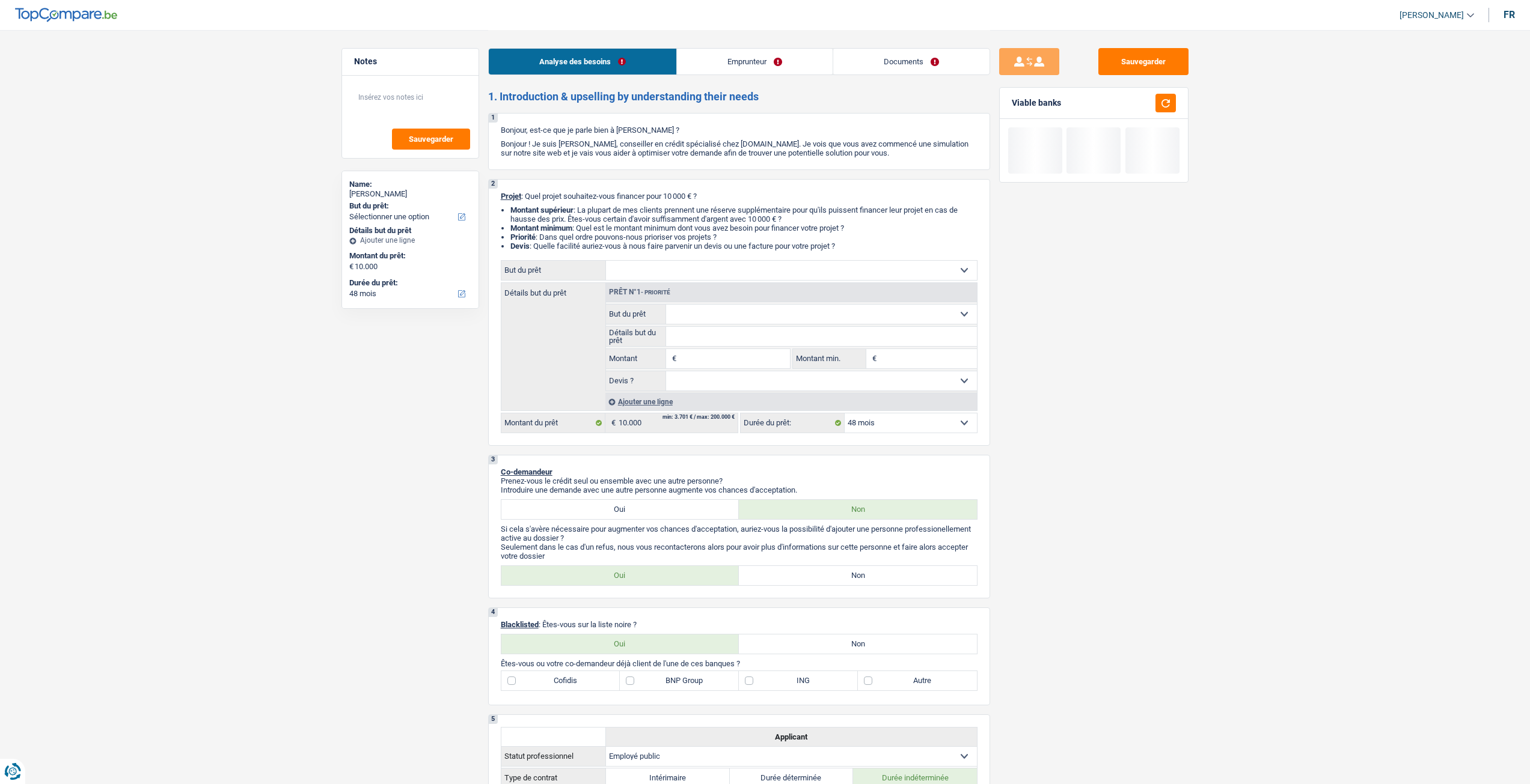
select select "48"
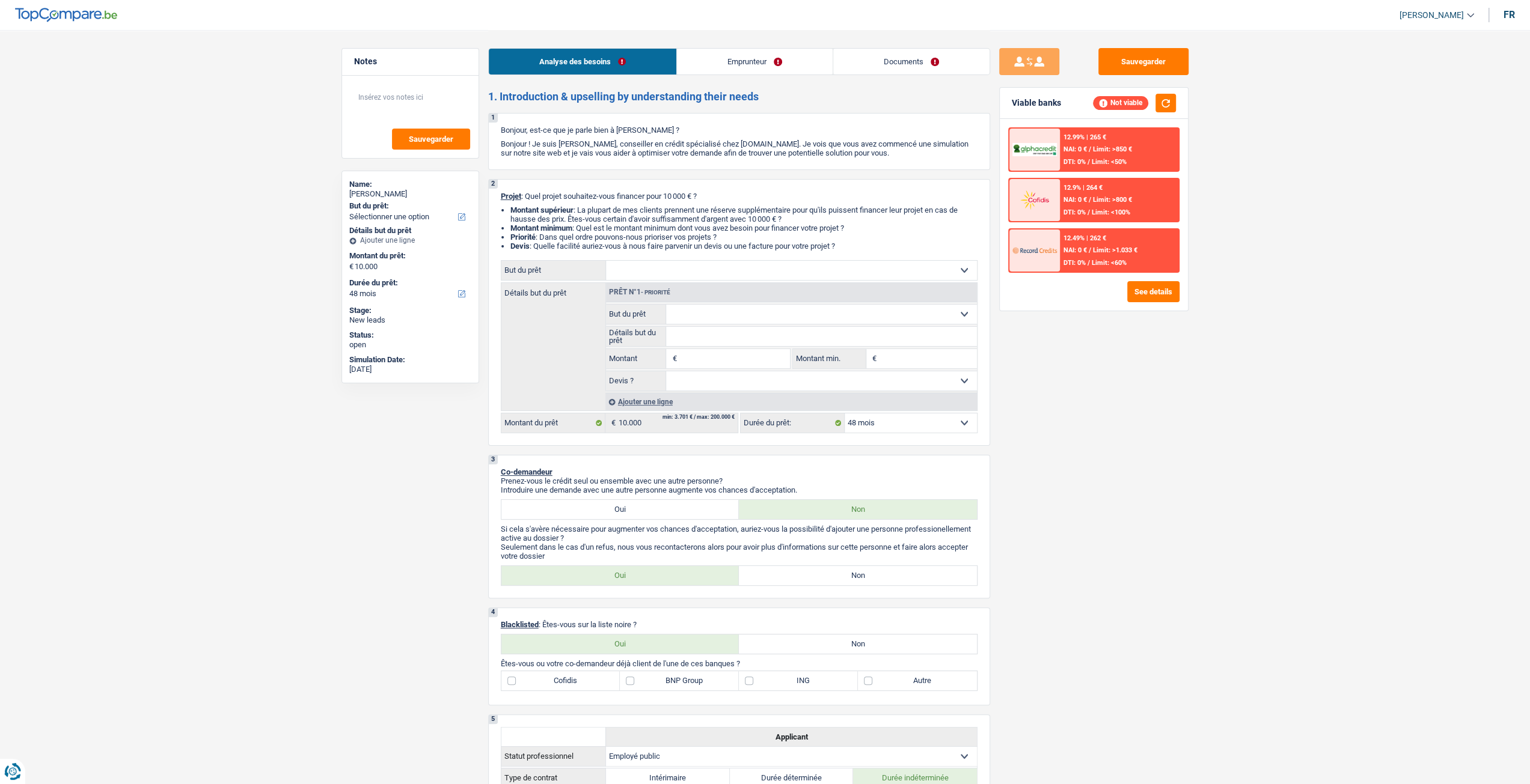
click at [727, 67] on link "Emprunteur" at bounding box center [755, 61] width 156 height 26
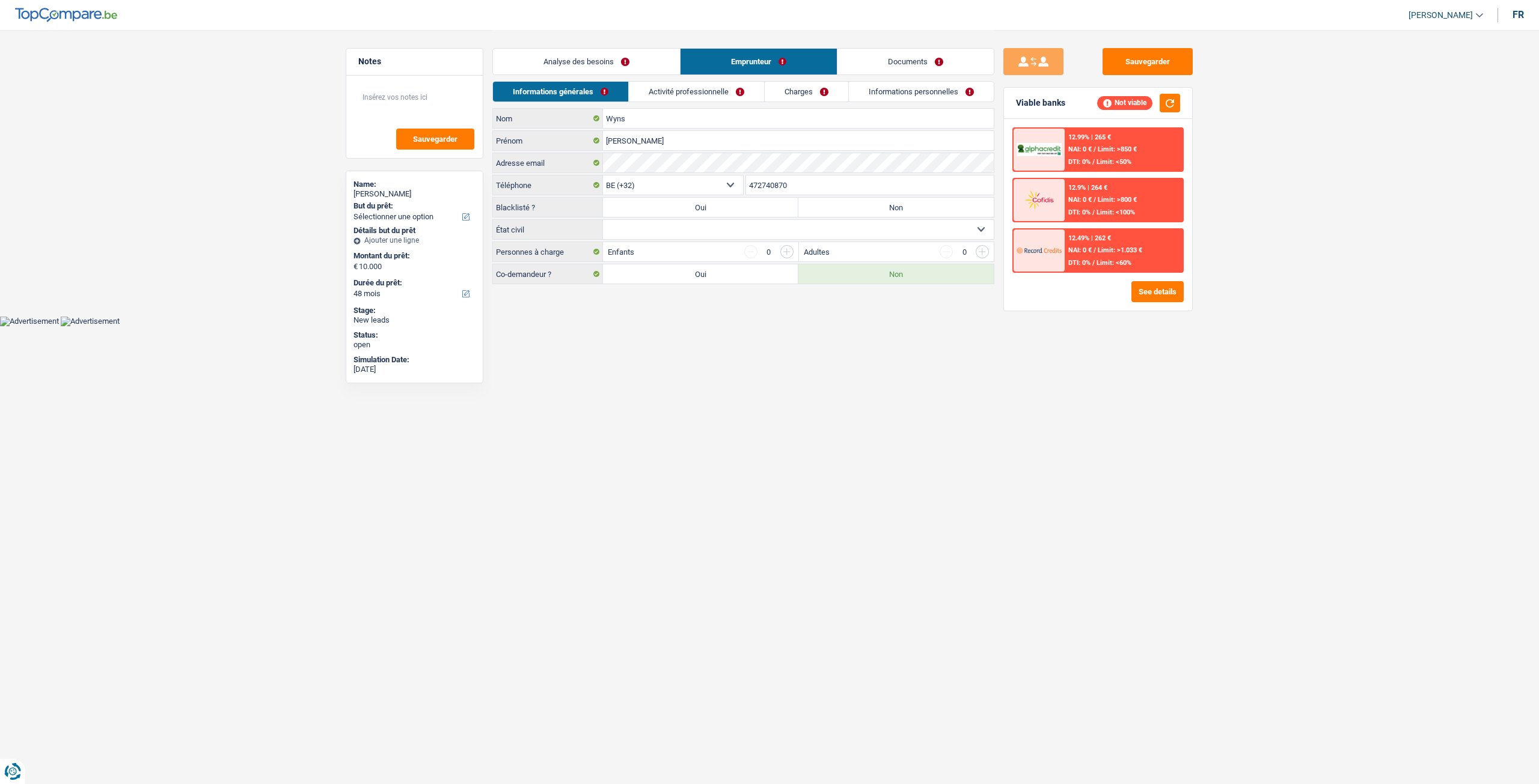
click at [777, 92] on link "Charges" at bounding box center [806, 92] width 83 height 20
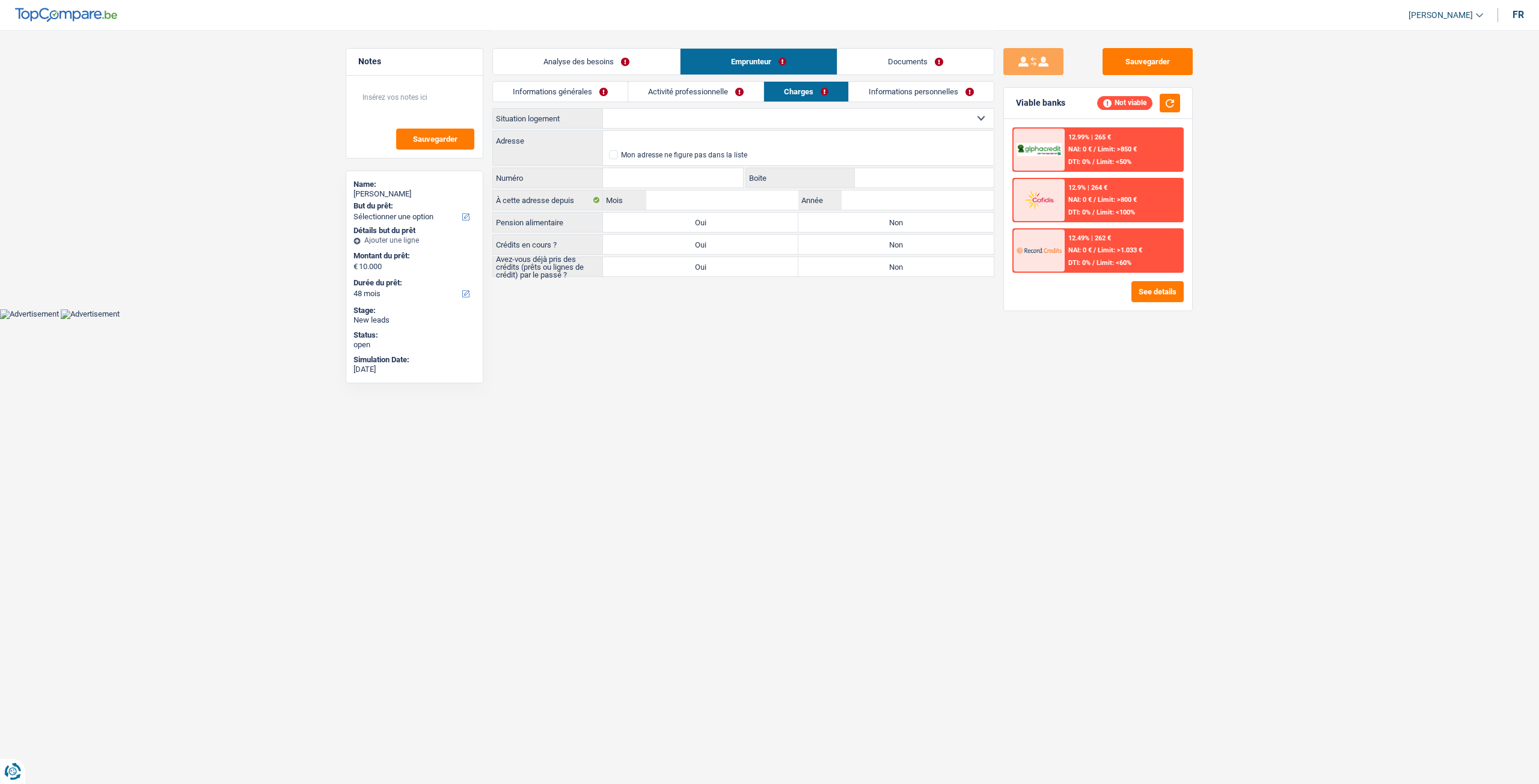
click at [889, 94] on link "Informations personnelles" at bounding box center [920, 92] width 145 height 20
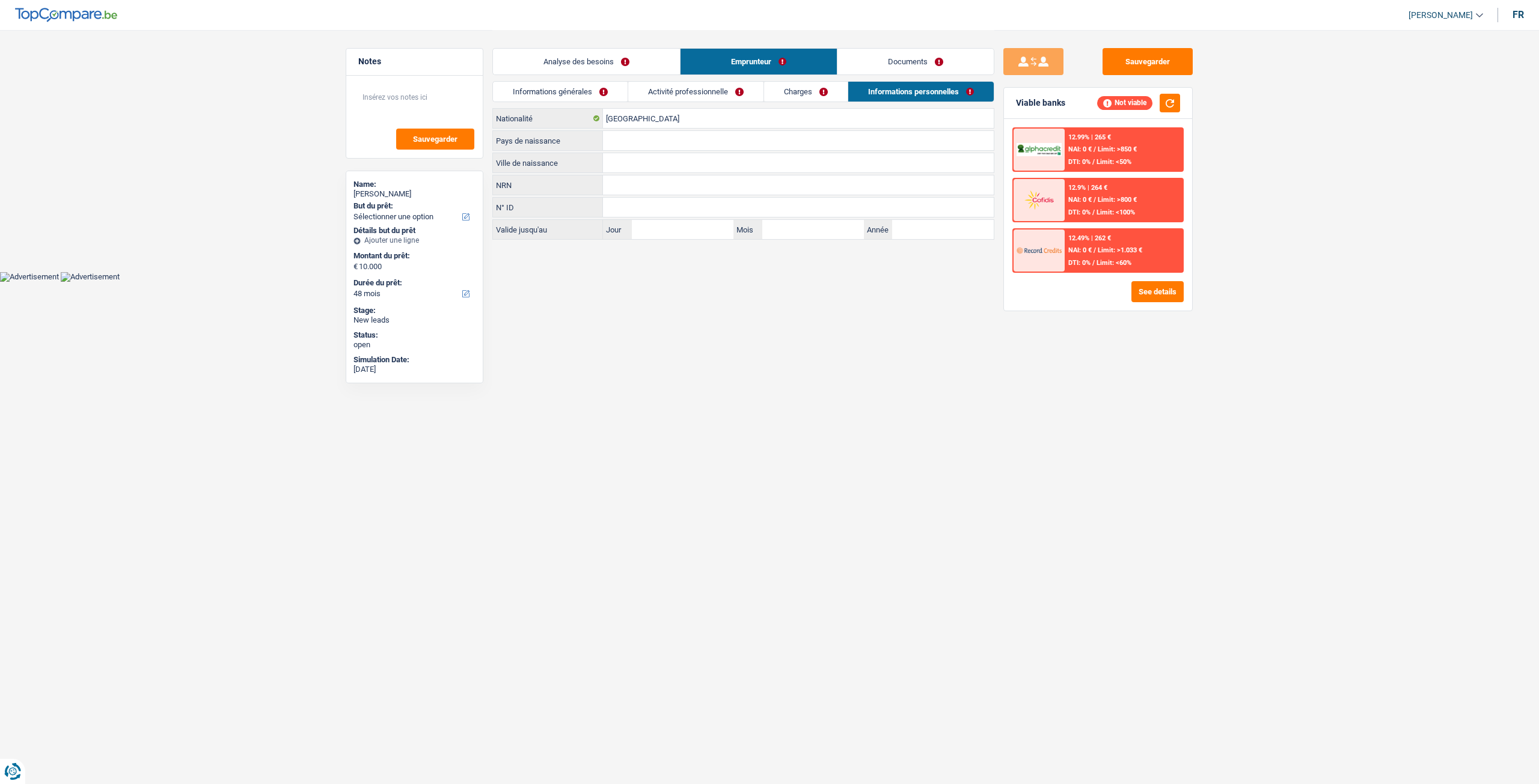
click at [748, 80] on div "Analyse des besoins Emprunteur Documents" at bounding box center [743, 56] width 502 height 51
click at [899, 61] on link "Documents" at bounding box center [916, 61] width 157 height 26
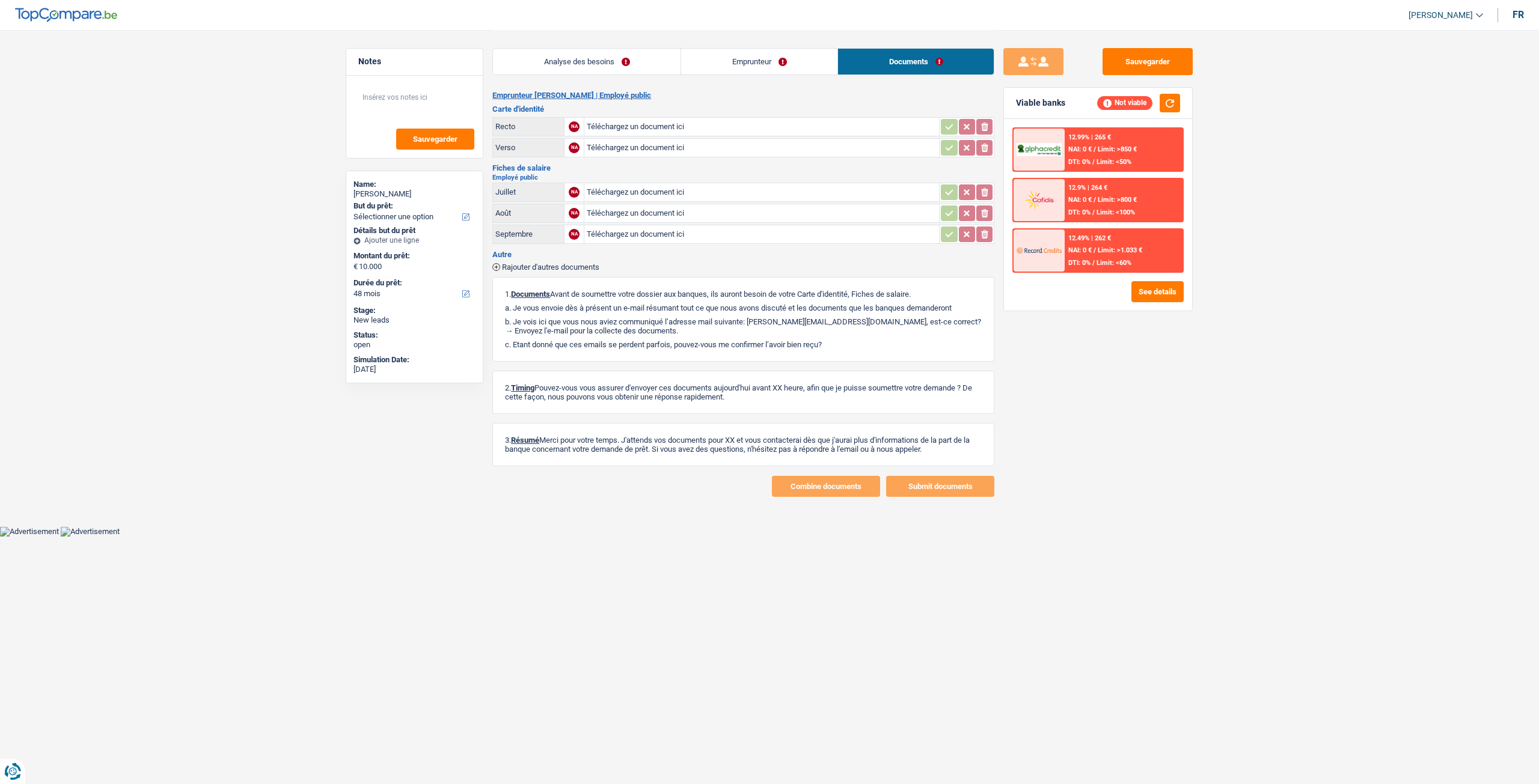
click at [790, 61] on link "Emprunteur" at bounding box center [760, 61] width 157 height 26
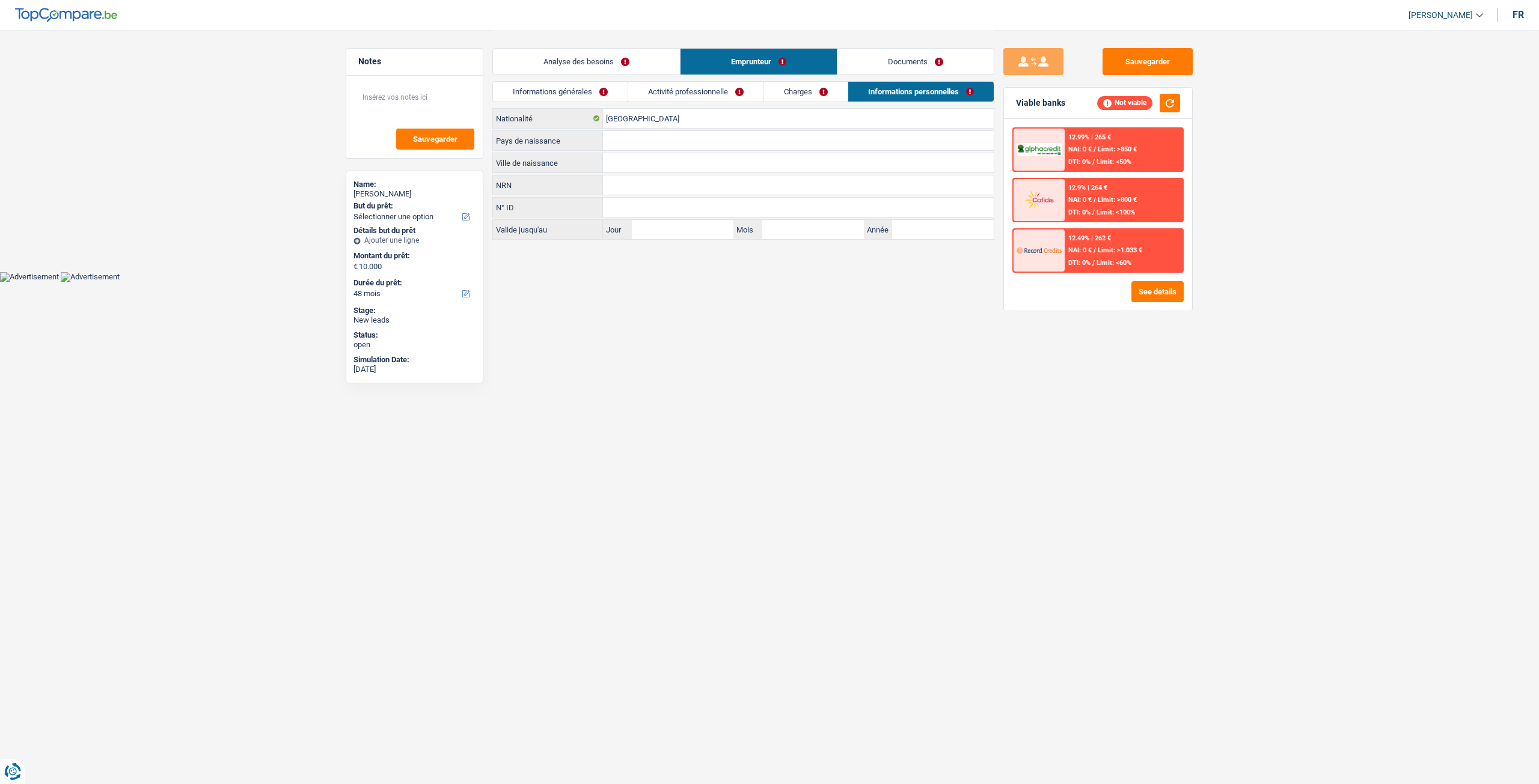
click at [827, 87] on link "Charges" at bounding box center [805, 92] width 83 height 20
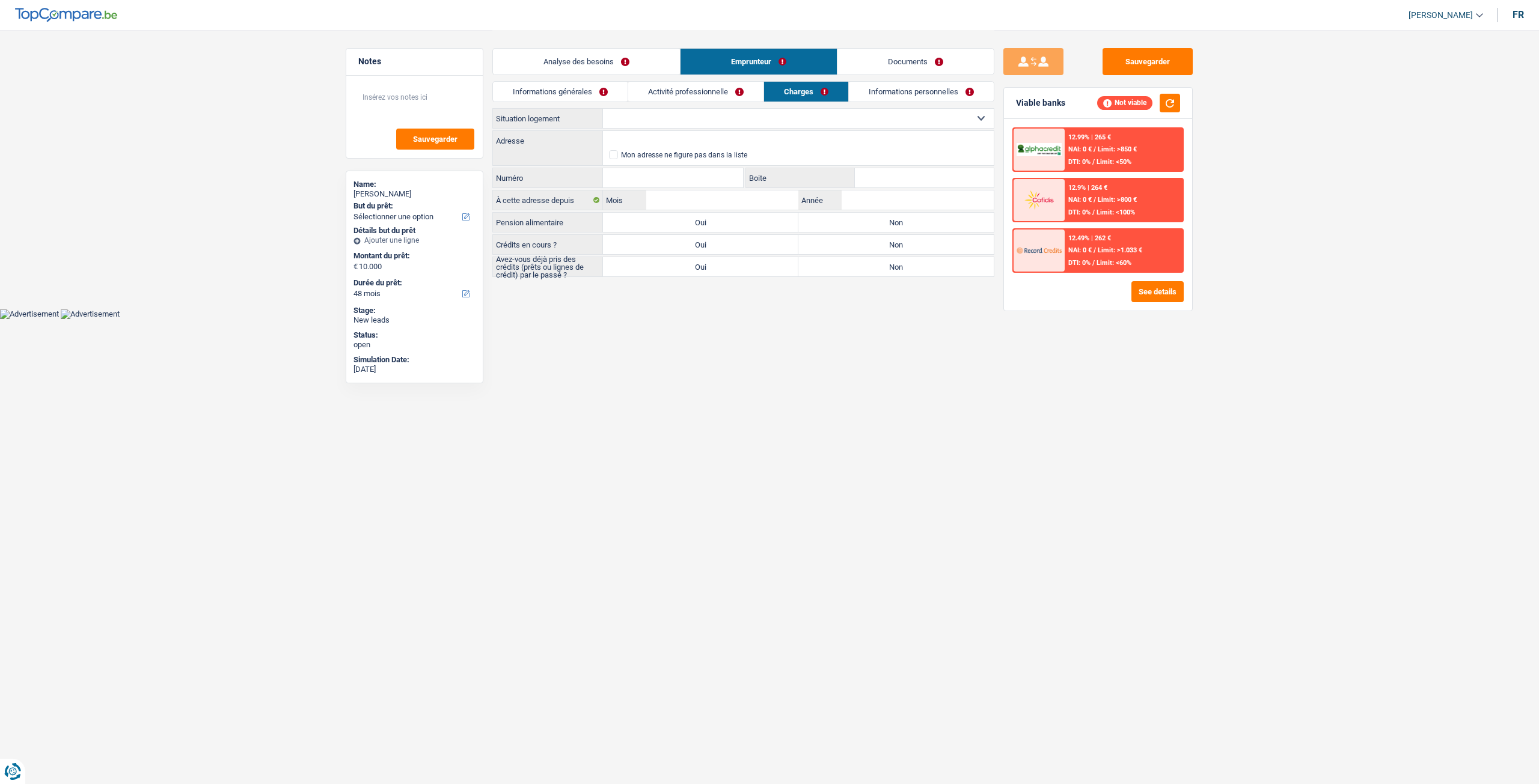
click at [726, 91] on link "Activité professionnelle" at bounding box center [696, 92] width 135 height 20
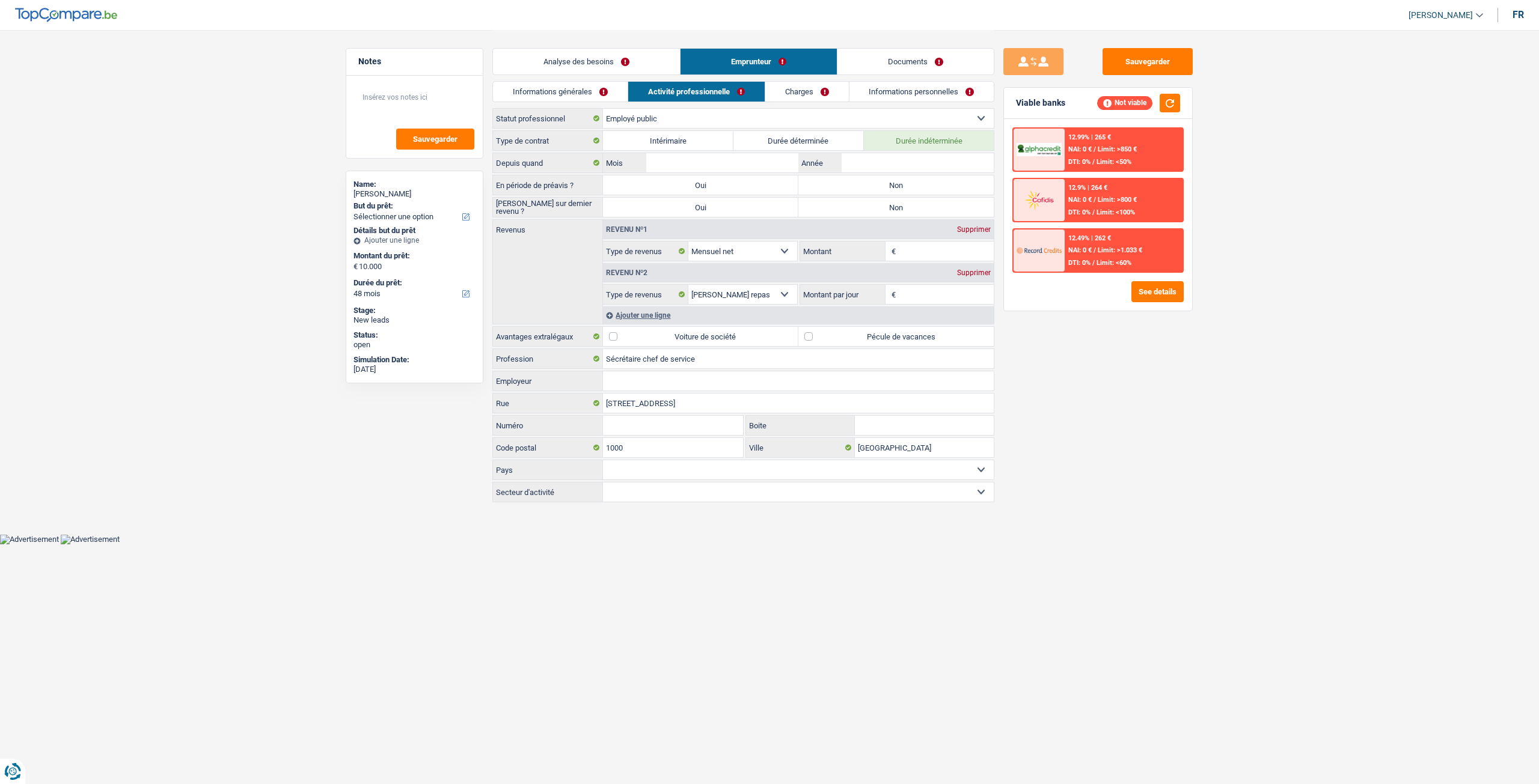
click at [600, 96] on link "Informations générales" at bounding box center [560, 92] width 135 height 20
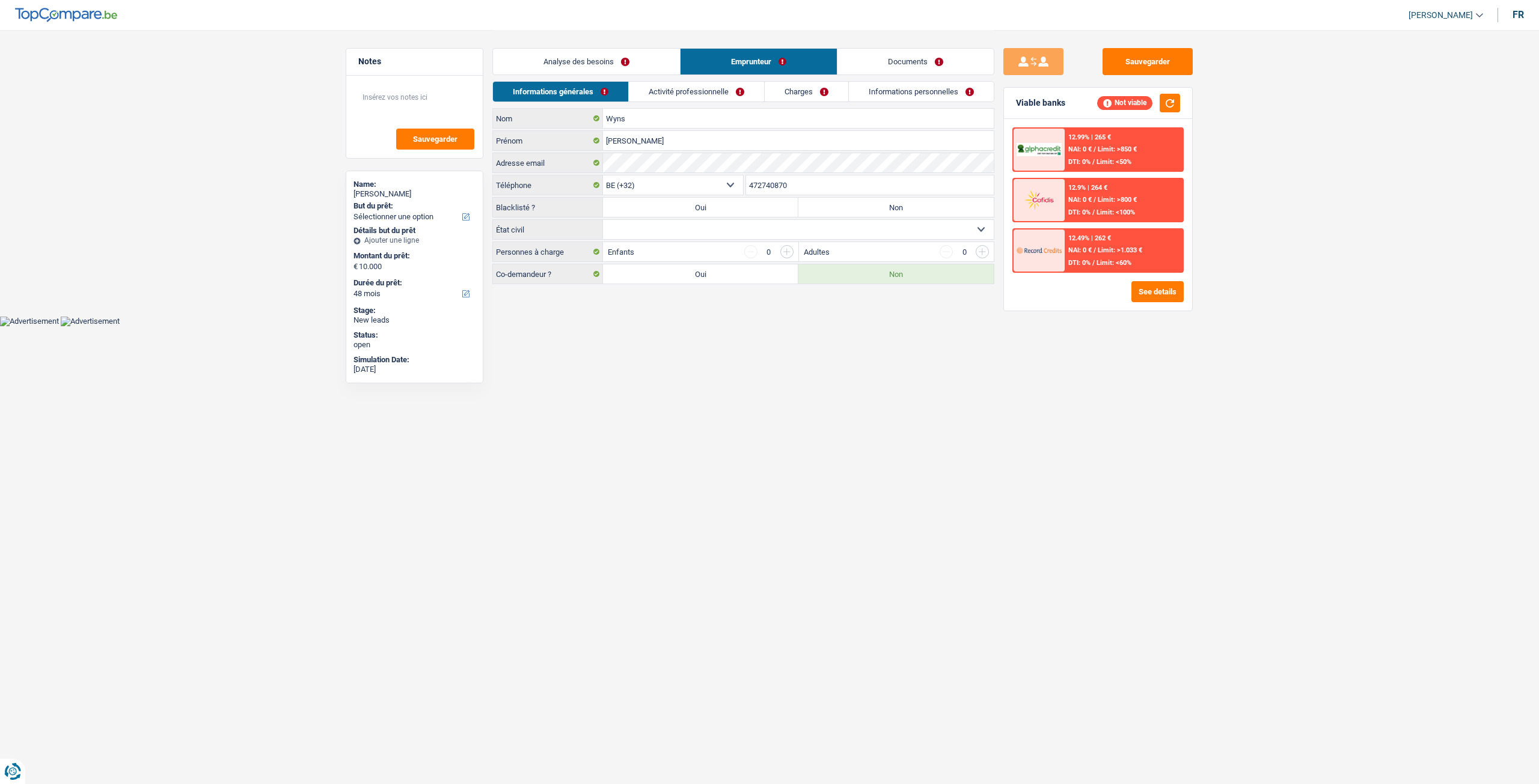
click at [659, 71] on link "Analyse des besoins" at bounding box center [586, 61] width 187 height 26
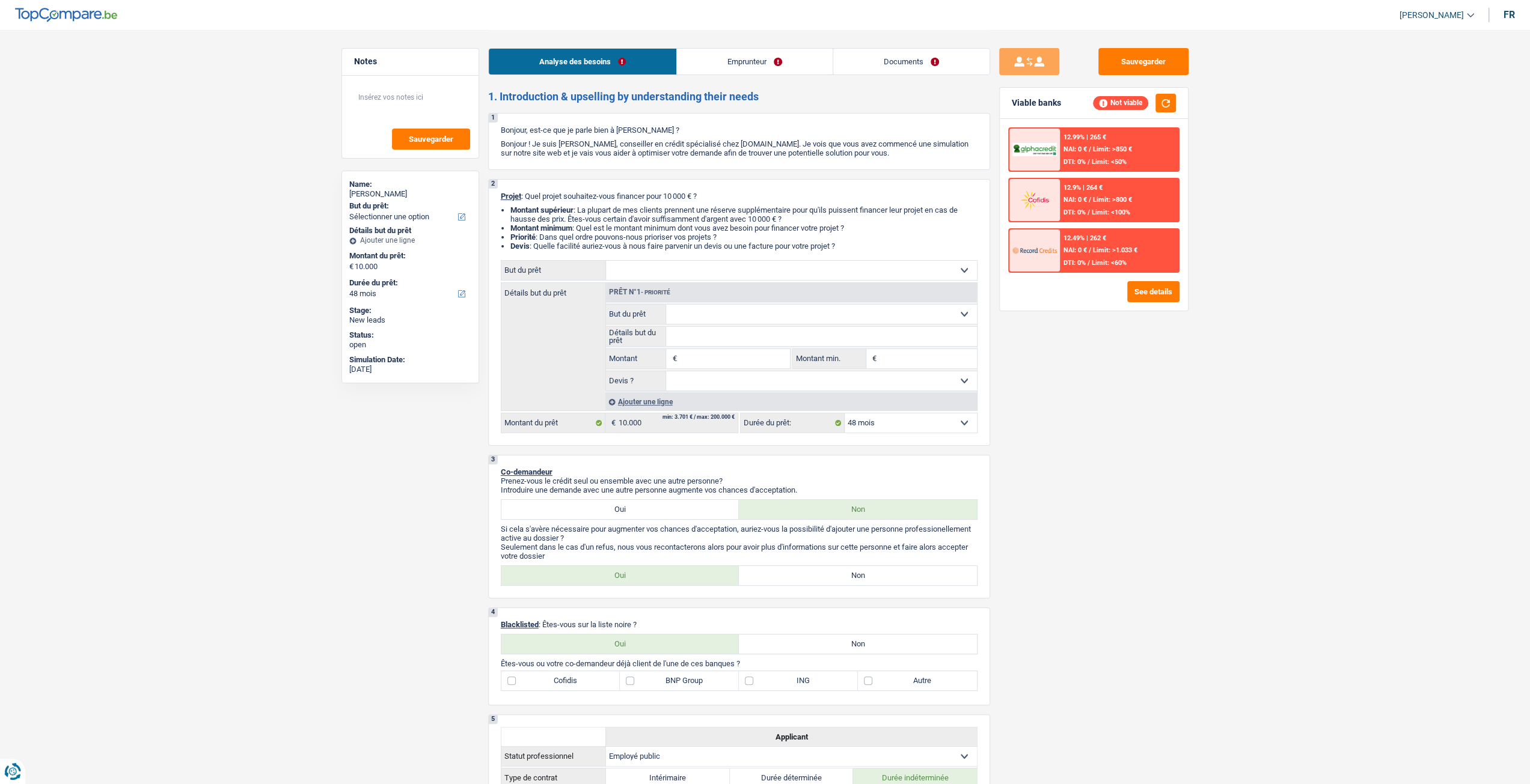
click at [1104, 210] on span "Limit: <100%" at bounding box center [1111, 212] width 39 height 8
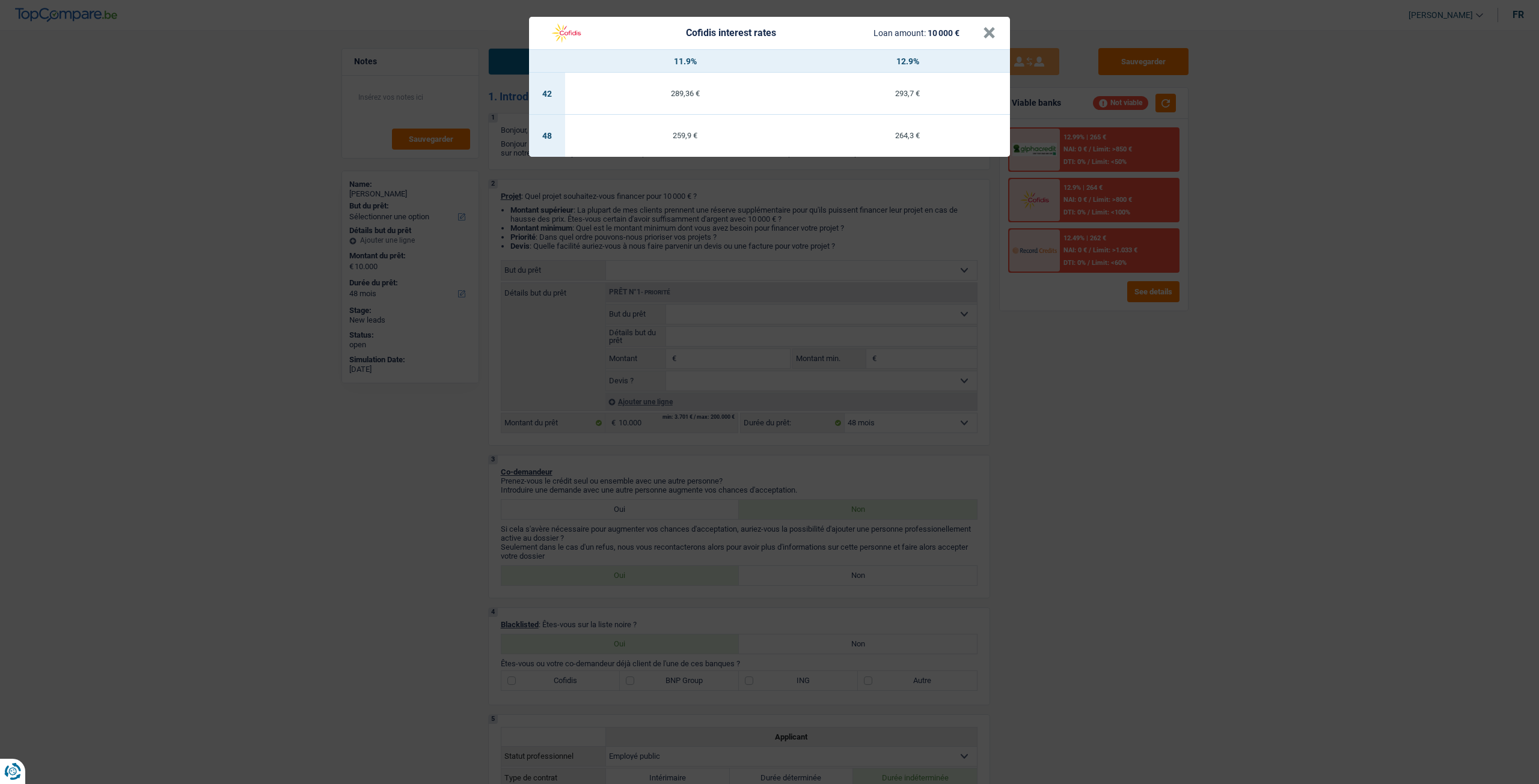
click at [1109, 364] on div "Cofidis interest rates Loan amount: 10 000 € × 11.9% 12.9% 42 289,36 € 293,7 € …" at bounding box center [770, 392] width 1539 height 784
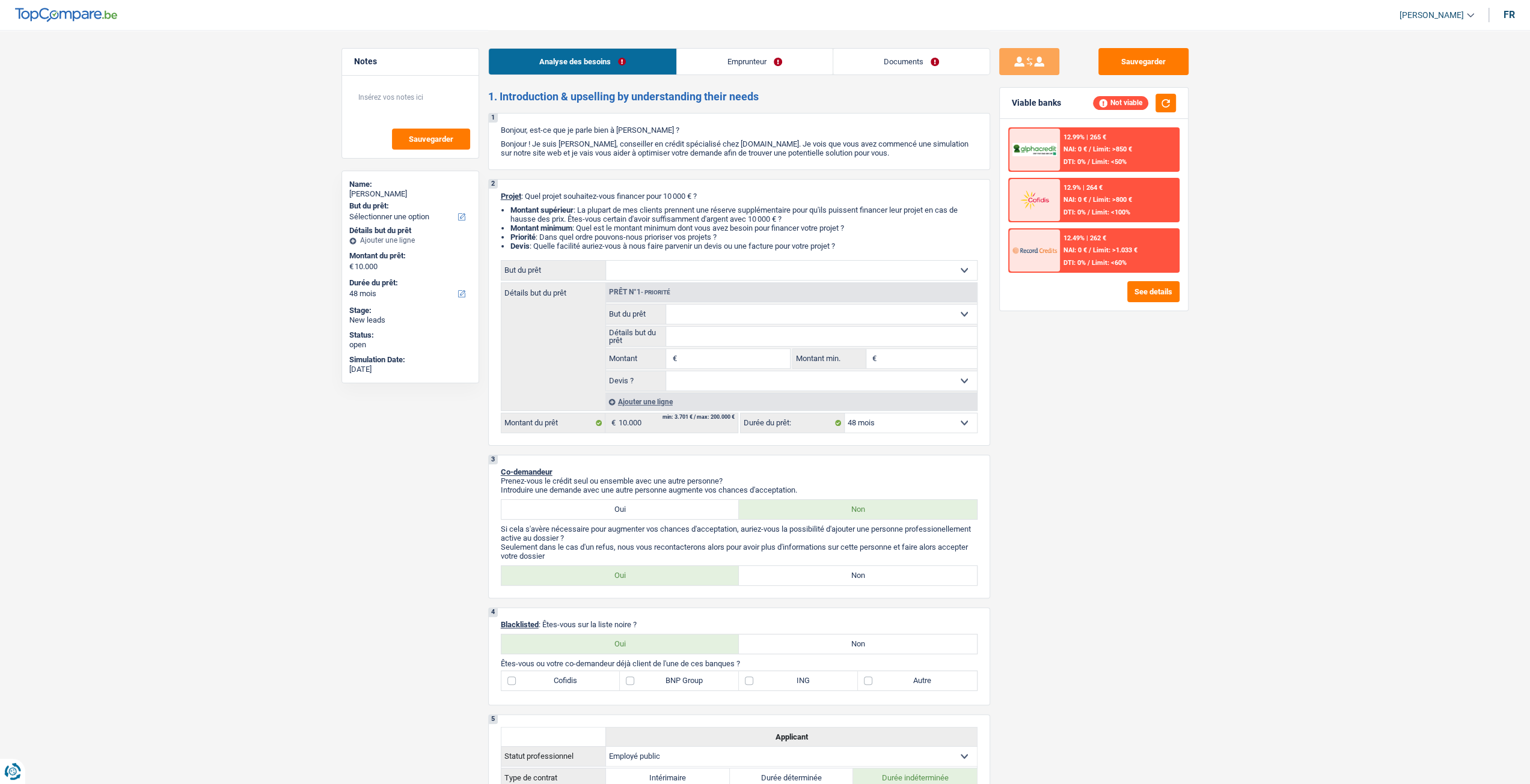
click at [1129, 166] on div "12.99% | 265 € NAI: 0 € / Limit: >850 € DTI: 0% / Limit: <50%" at bounding box center [1119, 149] width 119 height 42
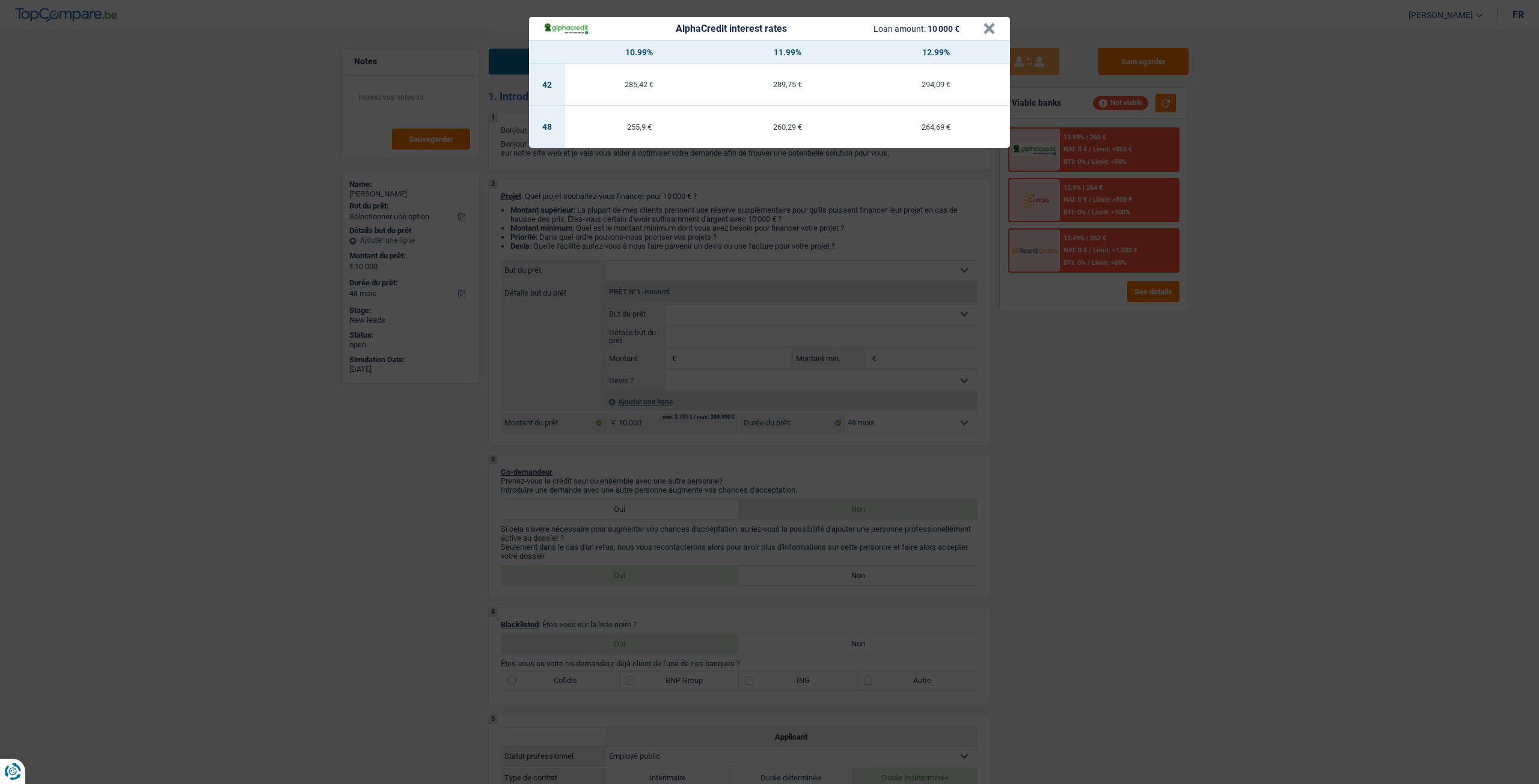
click at [1079, 360] on div "AlphaCredit interest rates Loan amount: 10 000 € × 10.99% 11.99% 12.99% 42 285,…" at bounding box center [770, 392] width 1539 height 784
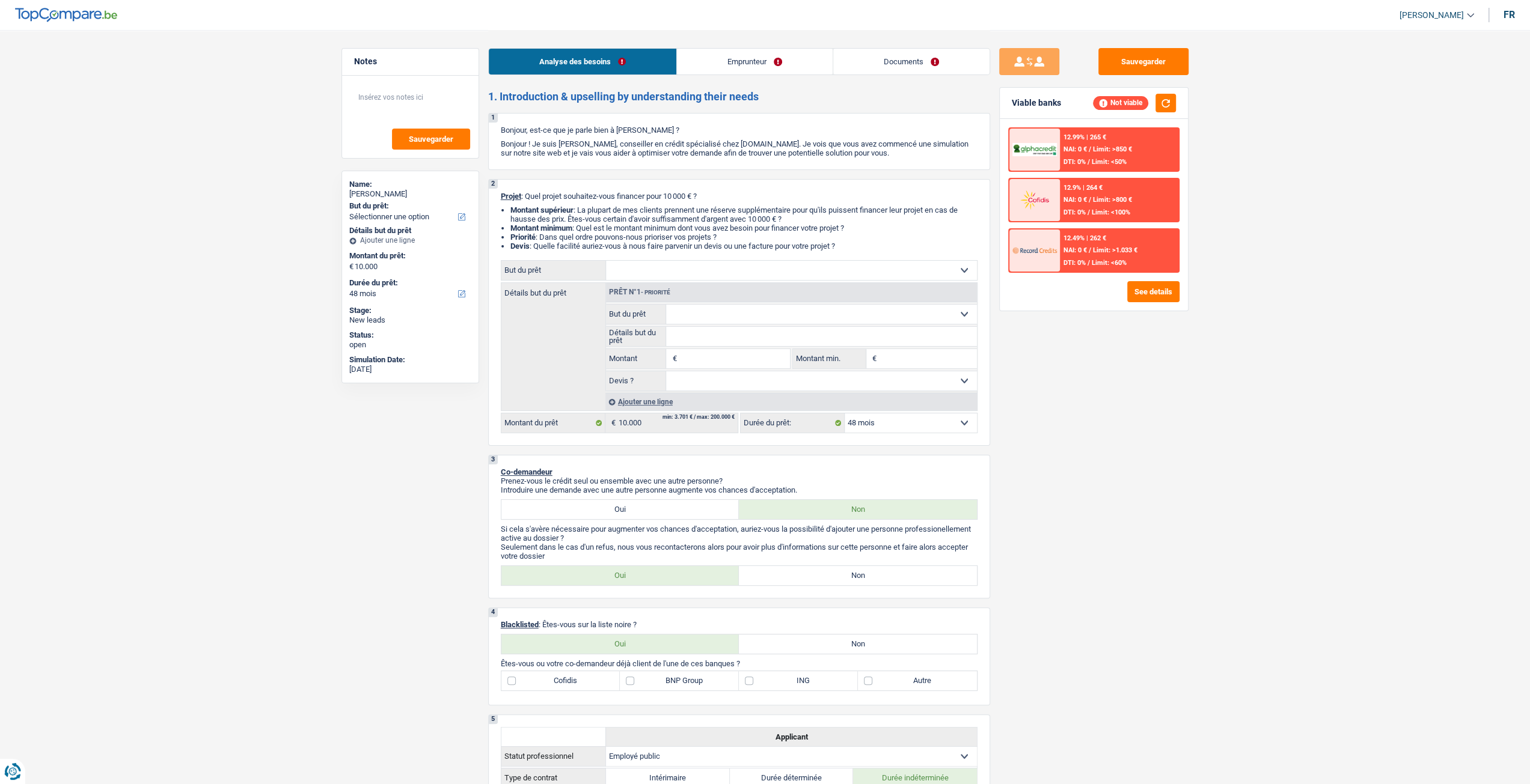
click at [1096, 260] on span "Limit: <60%" at bounding box center [1109, 262] width 35 height 8
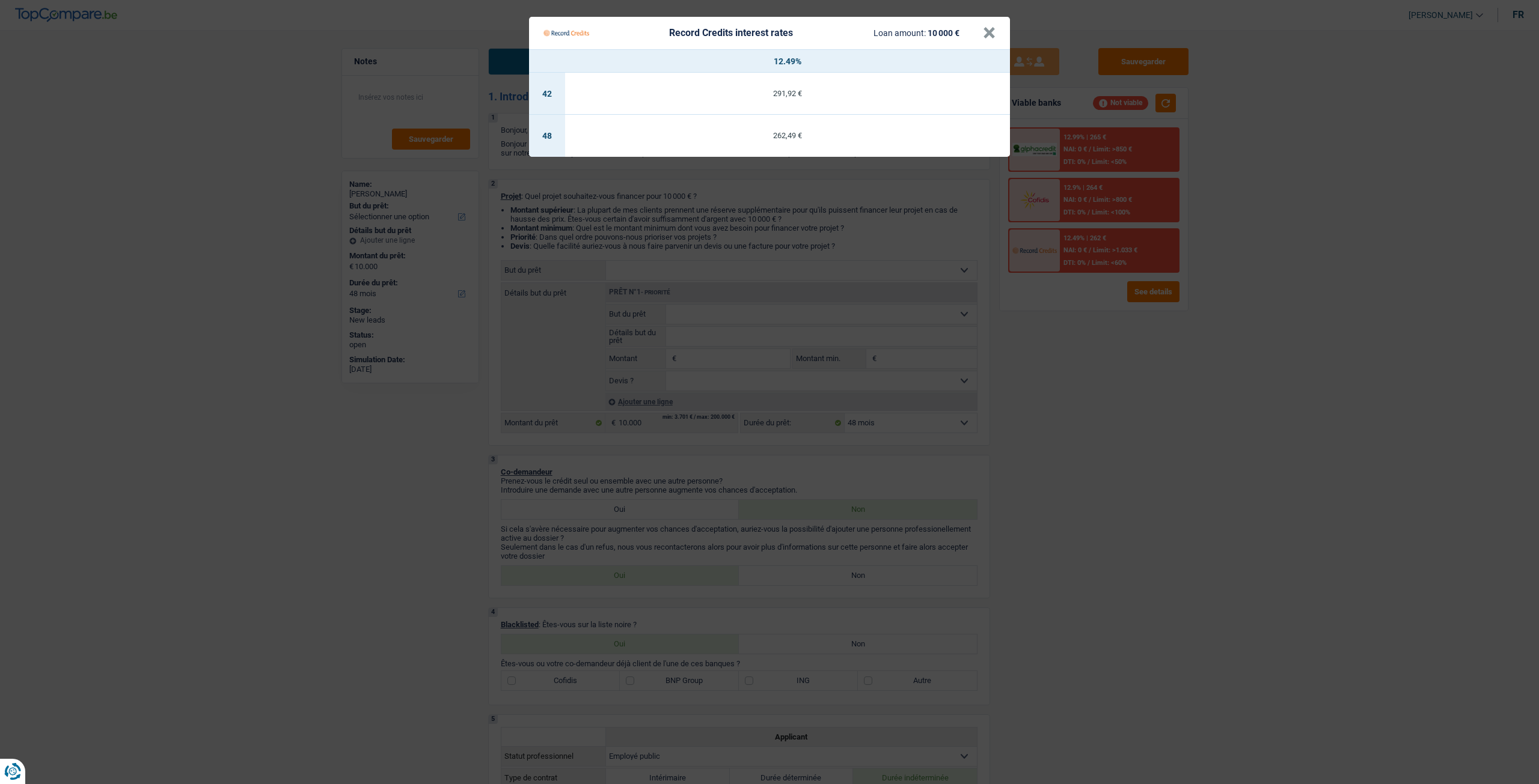
click at [1107, 360] on Credits "Record Credits interest rates Loan amount: 10 000 € × 12.49% 42 291,92 € 48 262…" at bounding box center [770, 392] width 1539 height 784
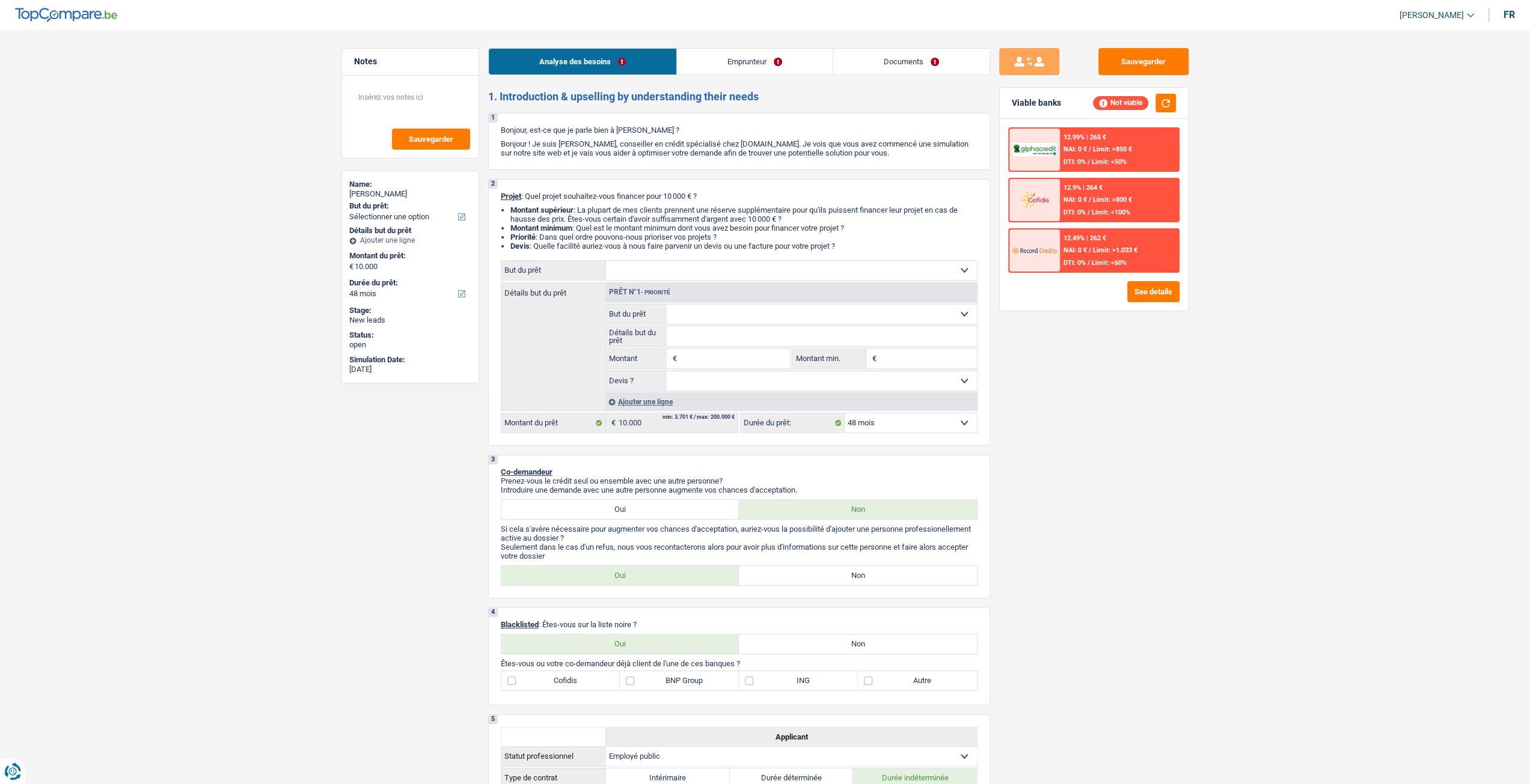
click at [1095, 204] on div "12.9% | 264 € NAI: 0 € / Limit: >800 € DTI: 0% / Limit: <100%" at bounding box center [1119, 200] width 119 height 42
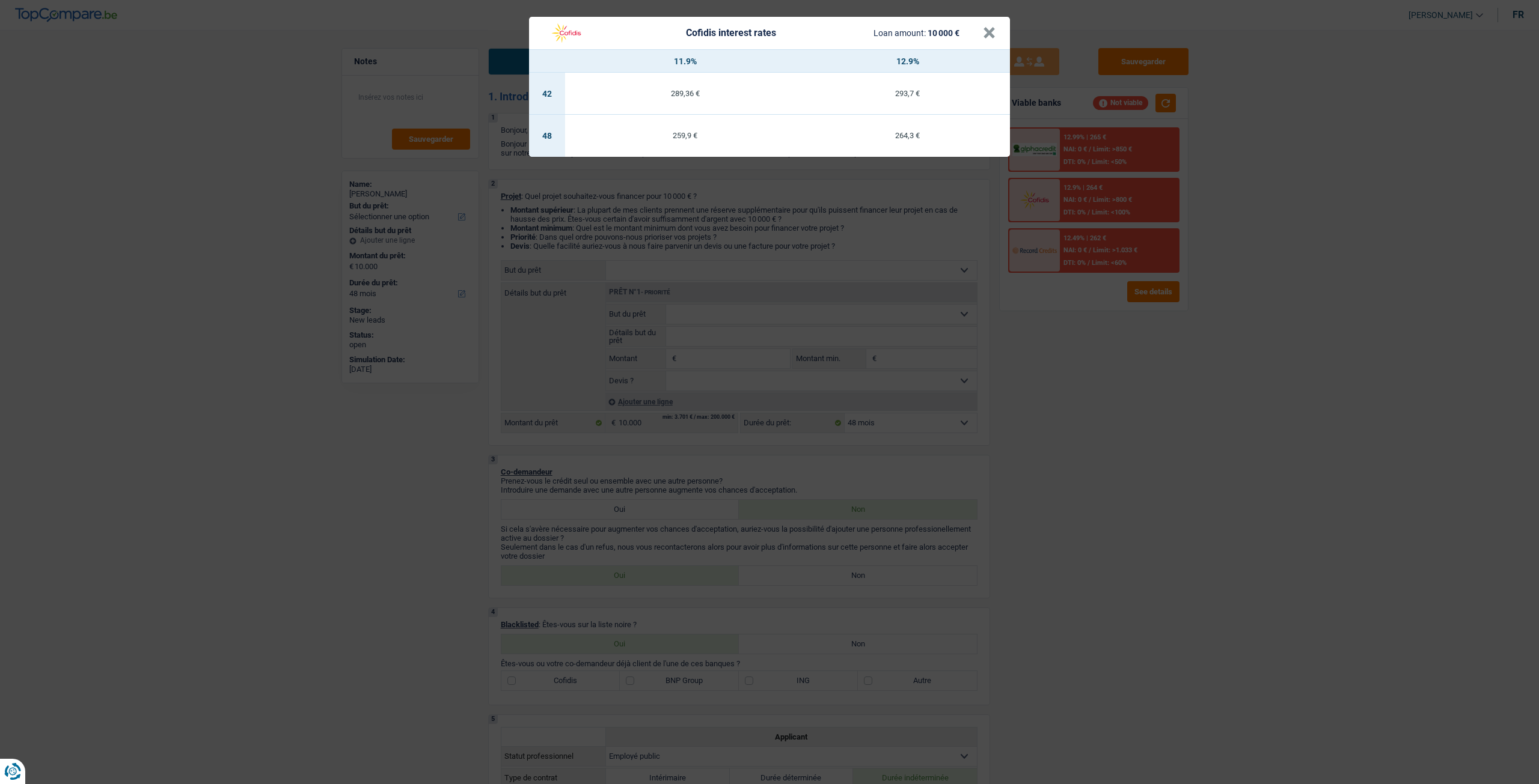
click at [1115, 343] on div "Cofidis interest rates Loan amount: 10 000 € × 11.9% 12.9% 42 289,36 € 293,7 € …" at bounding box center [770, 392] width 1539 height 784
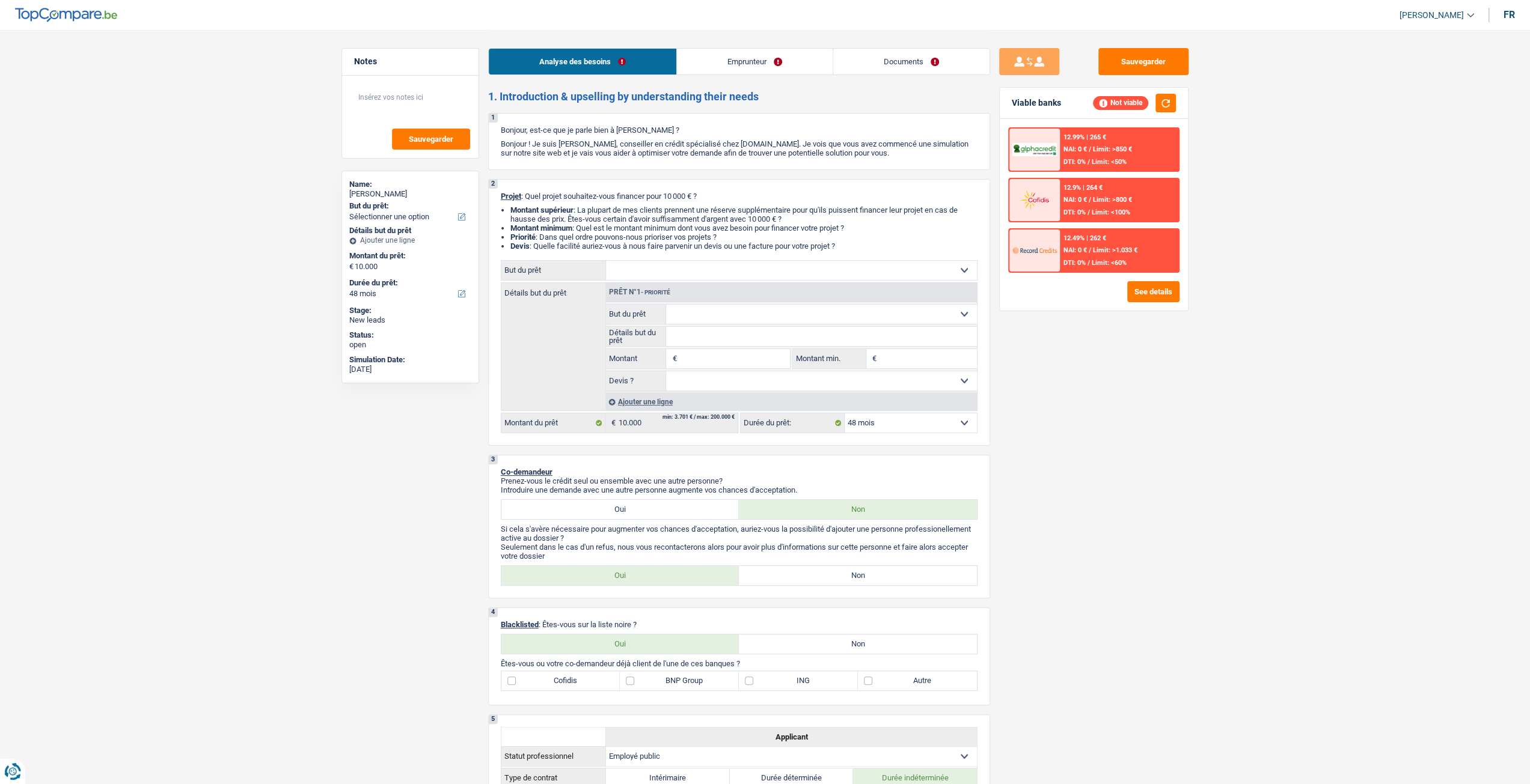
click at [1128, 154] on div "12.99% | 265 € NAI: 0 € / Limit: >850 € DTI: 0% / Limit: <50%" at bounding box center [1119, 149] width 119 height 42
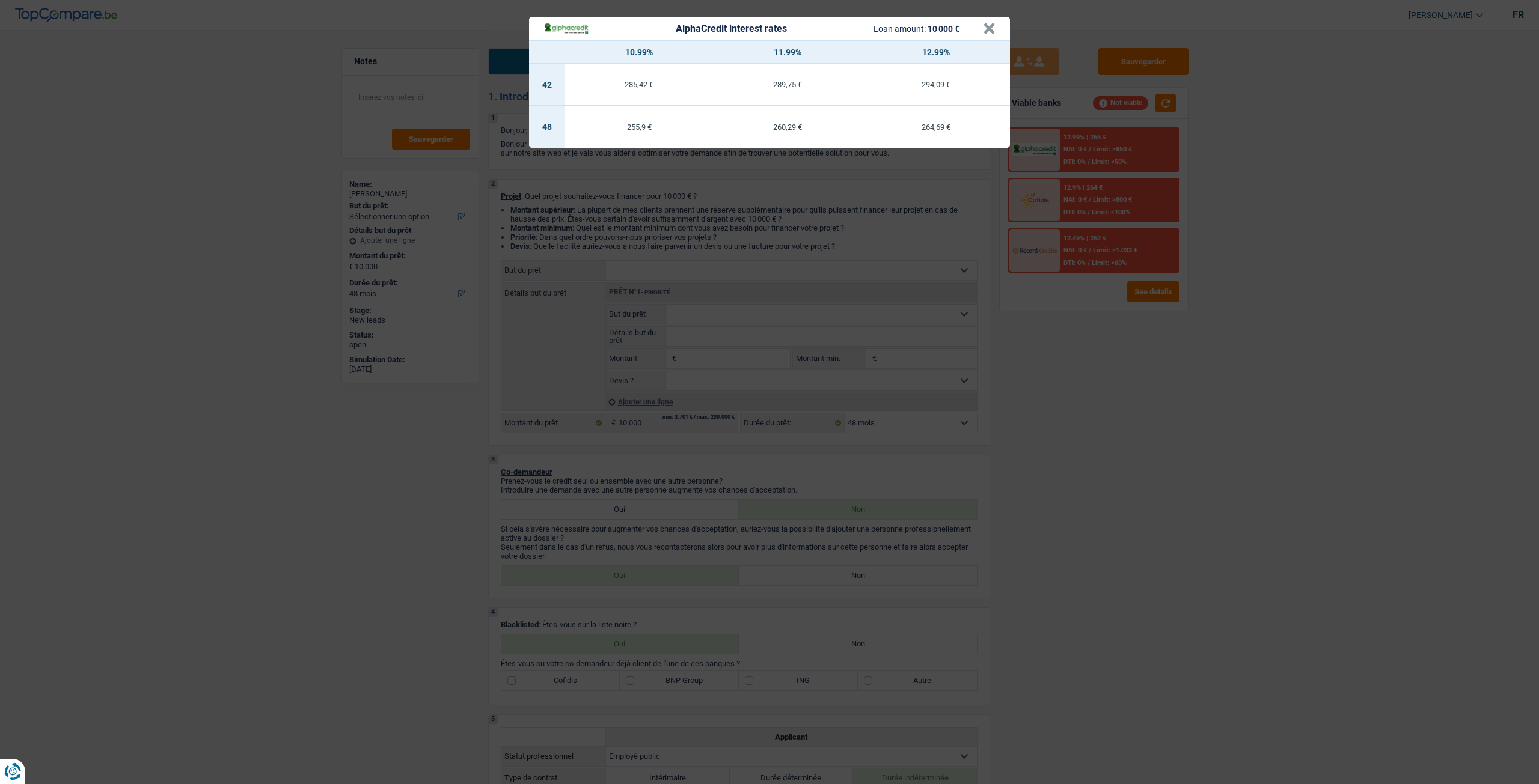
click at [1124, 323] on div "AlphaCredit interest rates Loan amount: 10 000 € × 10.99% 11.99% 12.99% 42 285,…" at bounding box center [770, 392] width 1539 height 784
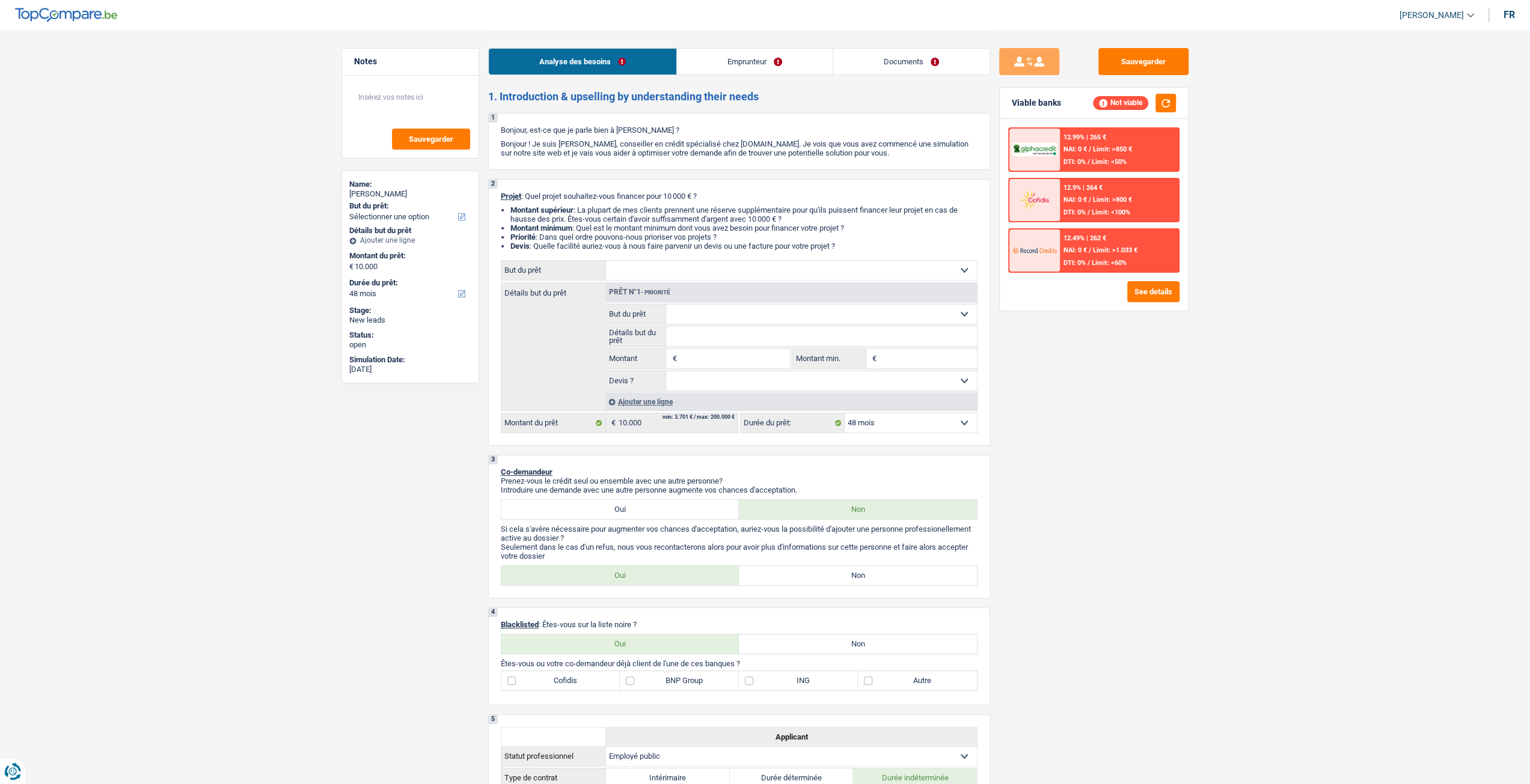
click at [1060, 268] on div "12.49% | 262 € NAI: 0 € / Limit: >1.033 € DTI: 0% / Limit: <60%" at bounding box center [1119, 251] width 119 height 42
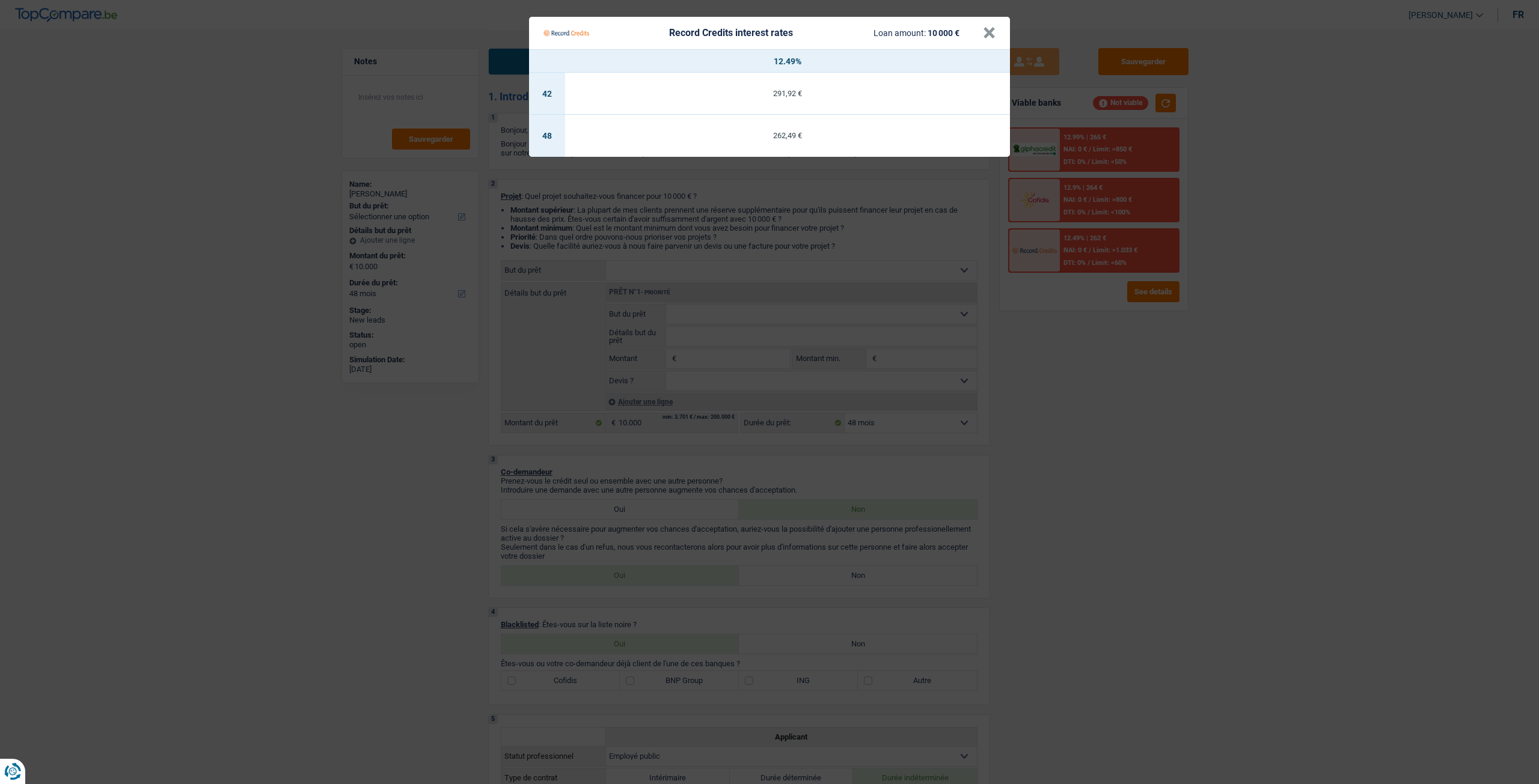
click at [1071, 362] on Credits "Record Credits interest rates Loan amount: 10 000 € × 12.49% 42 291,92 € 48 262…" at bounding box center [770, 392] width 1539 height 784
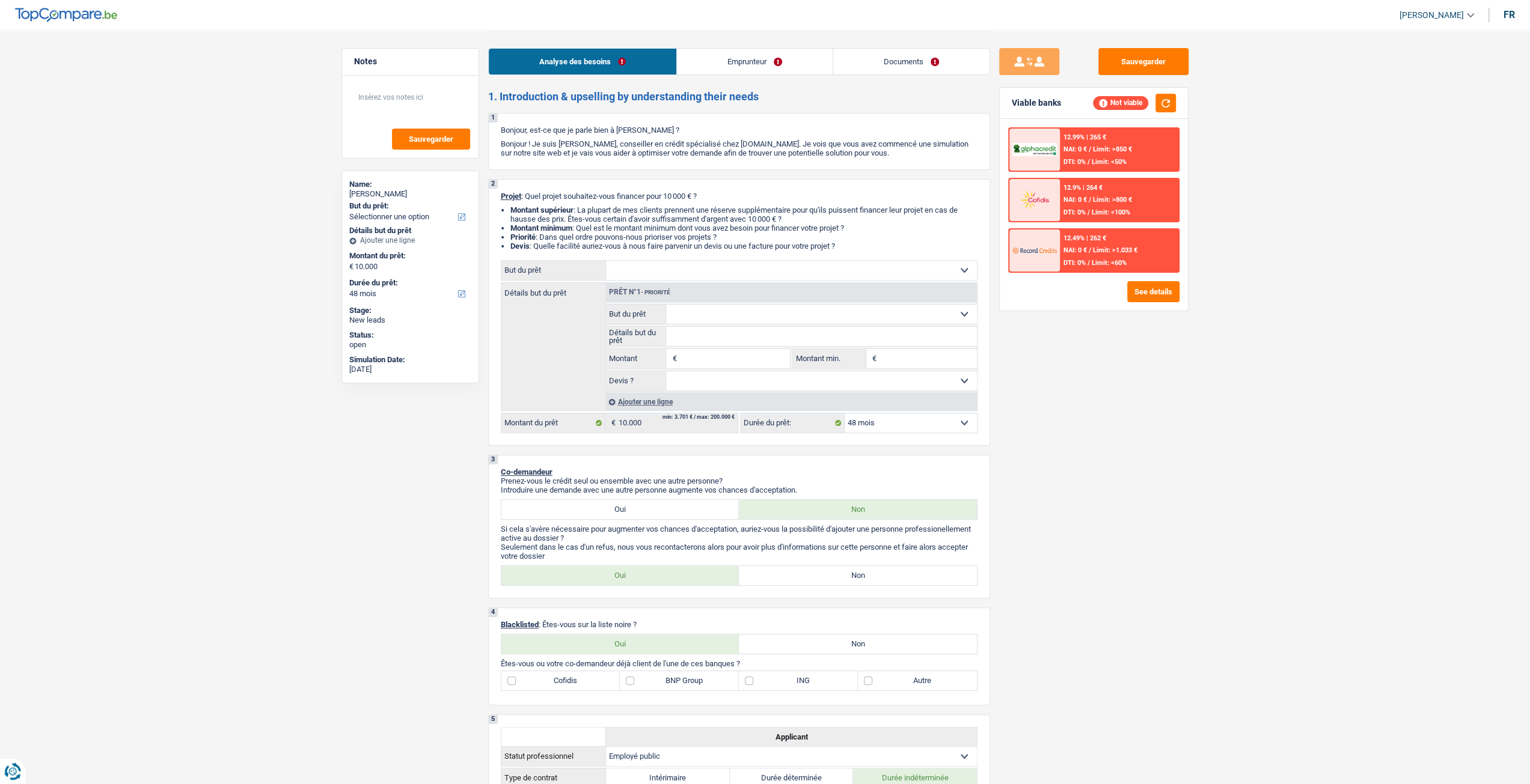
click at [1098, 155] on div "12.99% | 265 € NAI: 0 € / Limit: >850 € DTI: 0% / Limit: <50%" at bounding box center [1119, 149] width 119 height 42
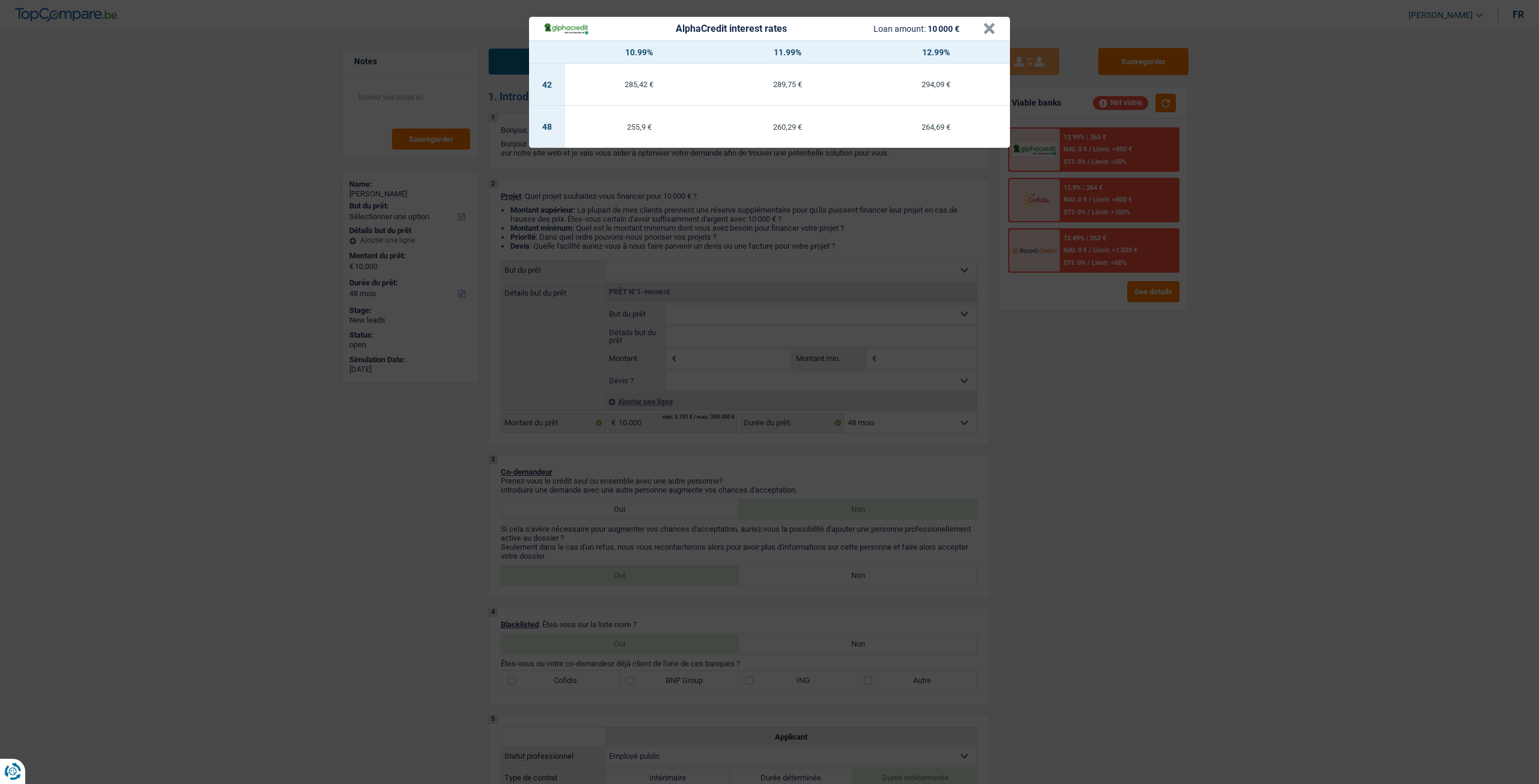
click at [1081, 312] on div "AlphaCredit interest rates Loan amount: 10 000 € × 10.99% 11.99% 12.99% 42 285,…" at bounding box center [770, 392] width 1539 height 784
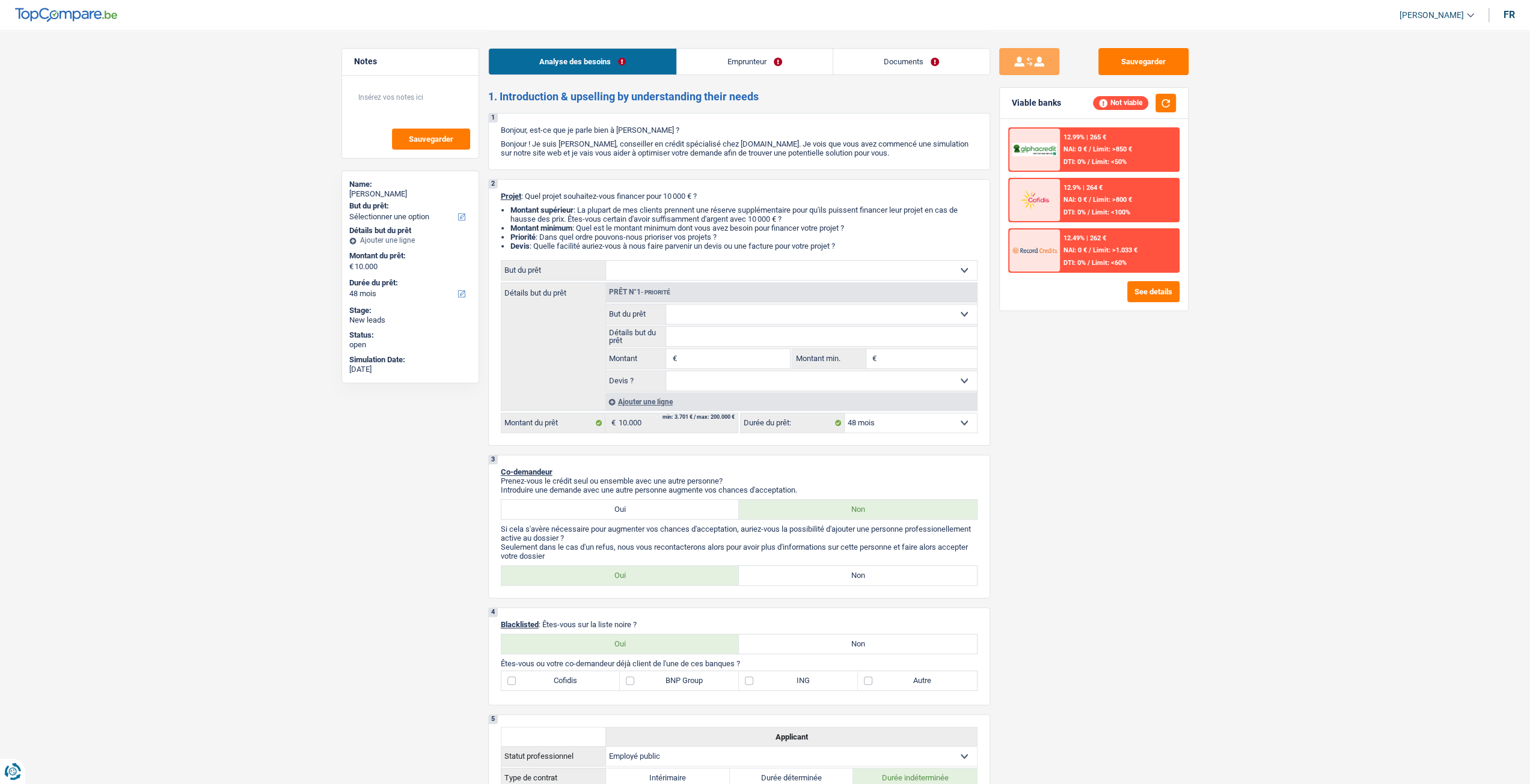
click at [1091, 148] on span "/" at bounding box center [1089, 149] width 2 height 8
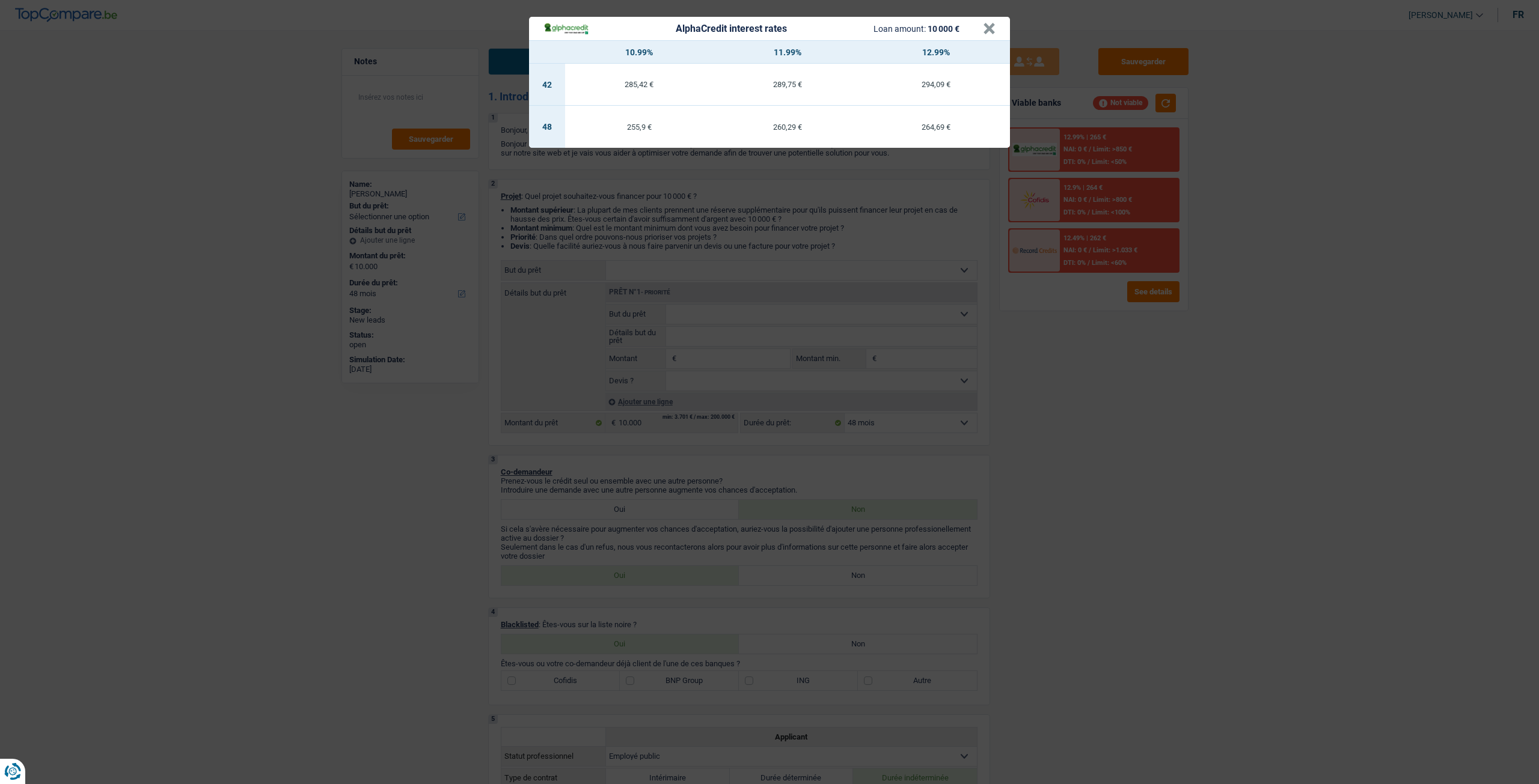
click at [1108, 333] on div "AlphaCredit interest rates Loan amount: 10 000 € × 10.99% 11.99% 12.99% 42 285,…" at bounding box center [770, 392] width 1539 height 784
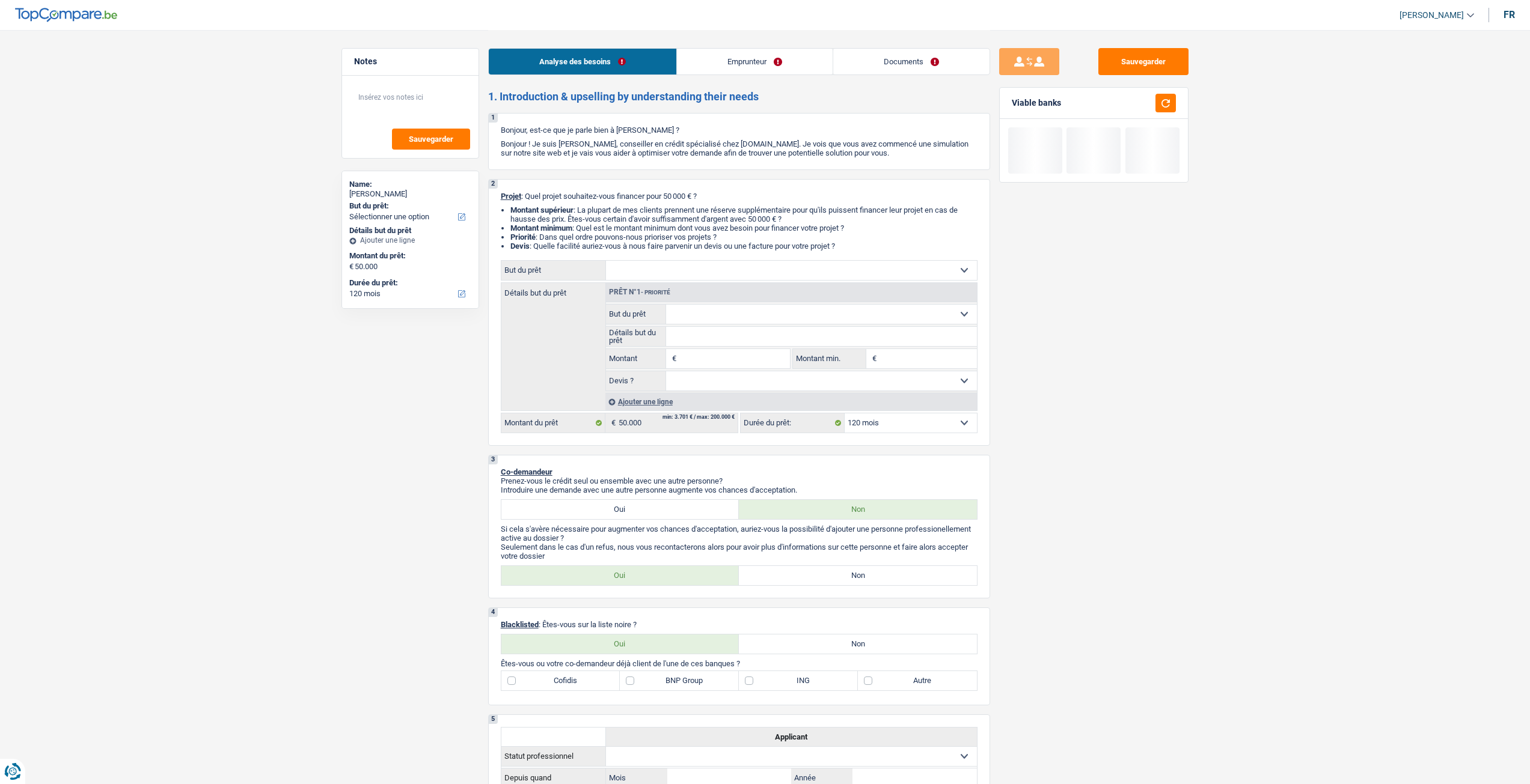
select select "120"
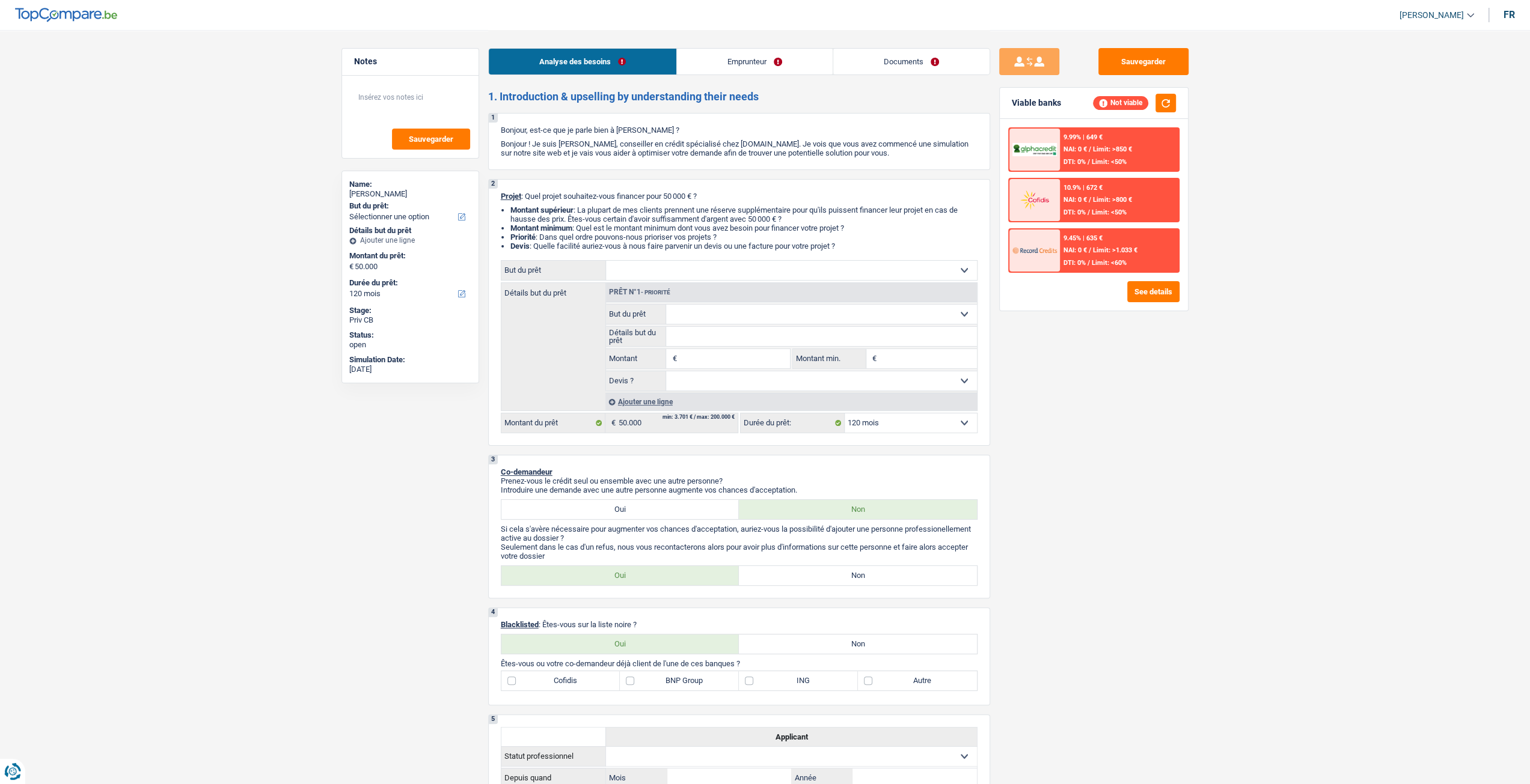
click at [937, 66] on link "Documents" at bounding box center [911, 61] width 157 height 26
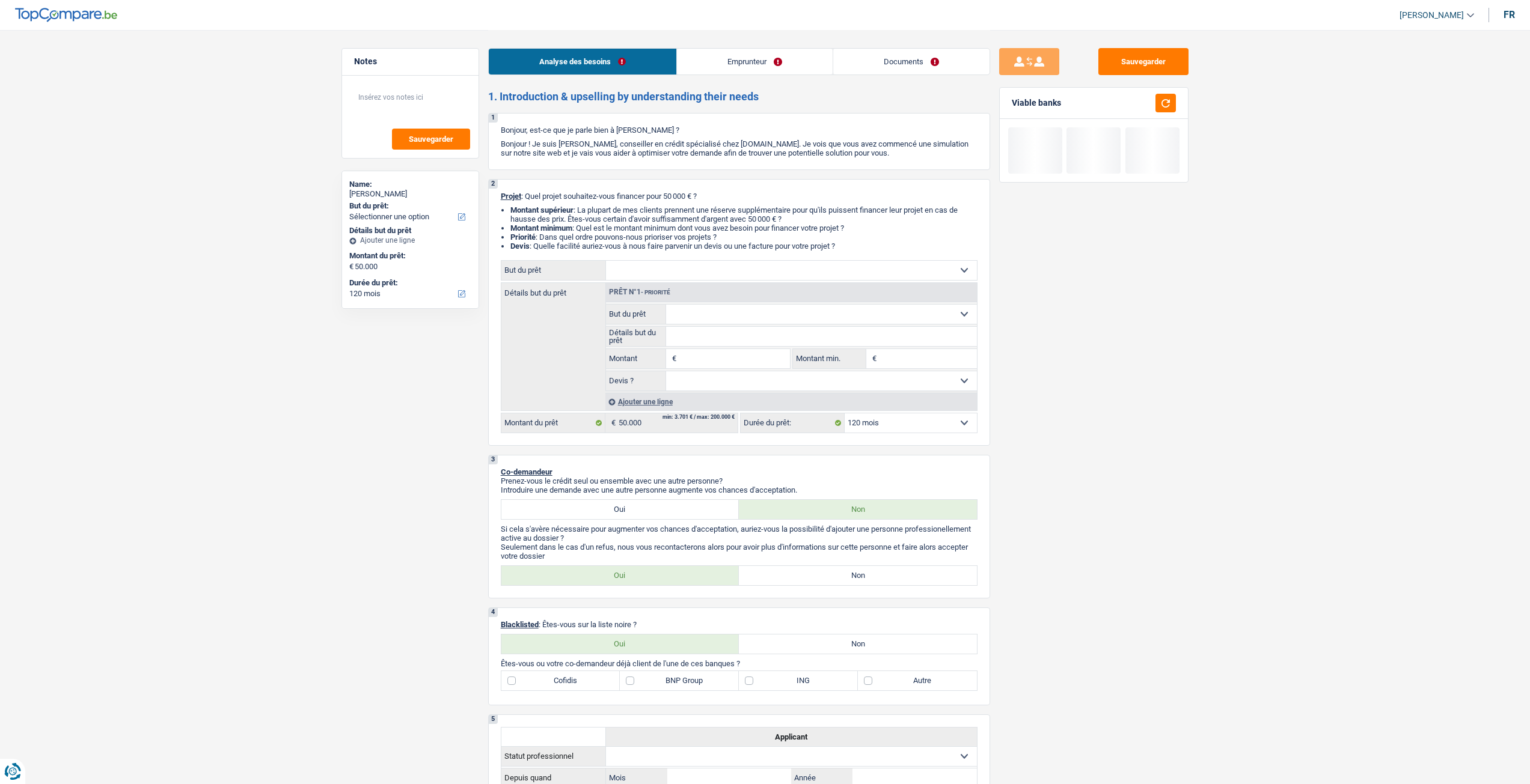
select select "120"
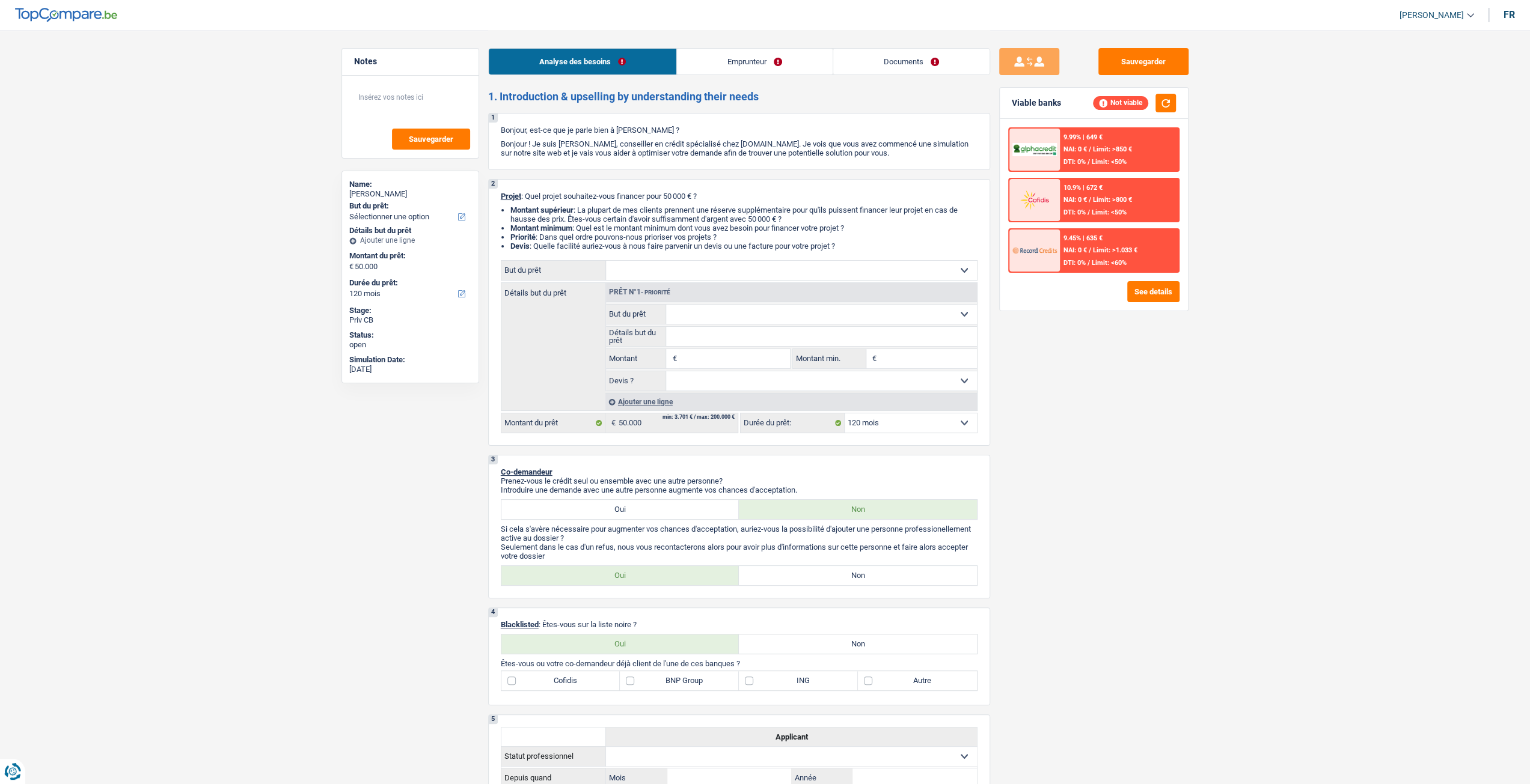
click at [773, 74] on link "Emprunteur" at bounding box center [755, 61] width 156 height 26
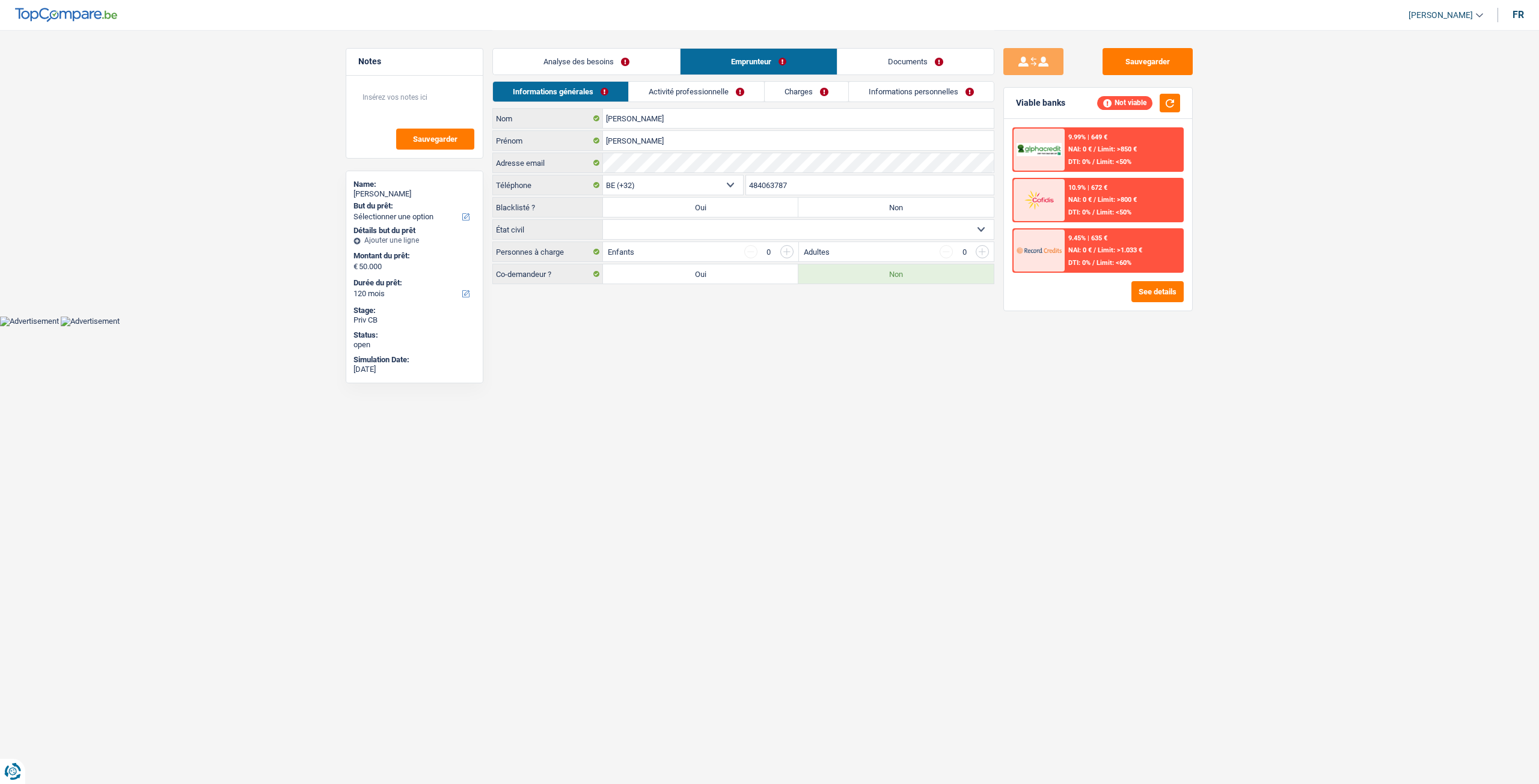
click at [611, 61] on link "Analyse des besoins" at bounding box center [586, 61] width 187 height 26
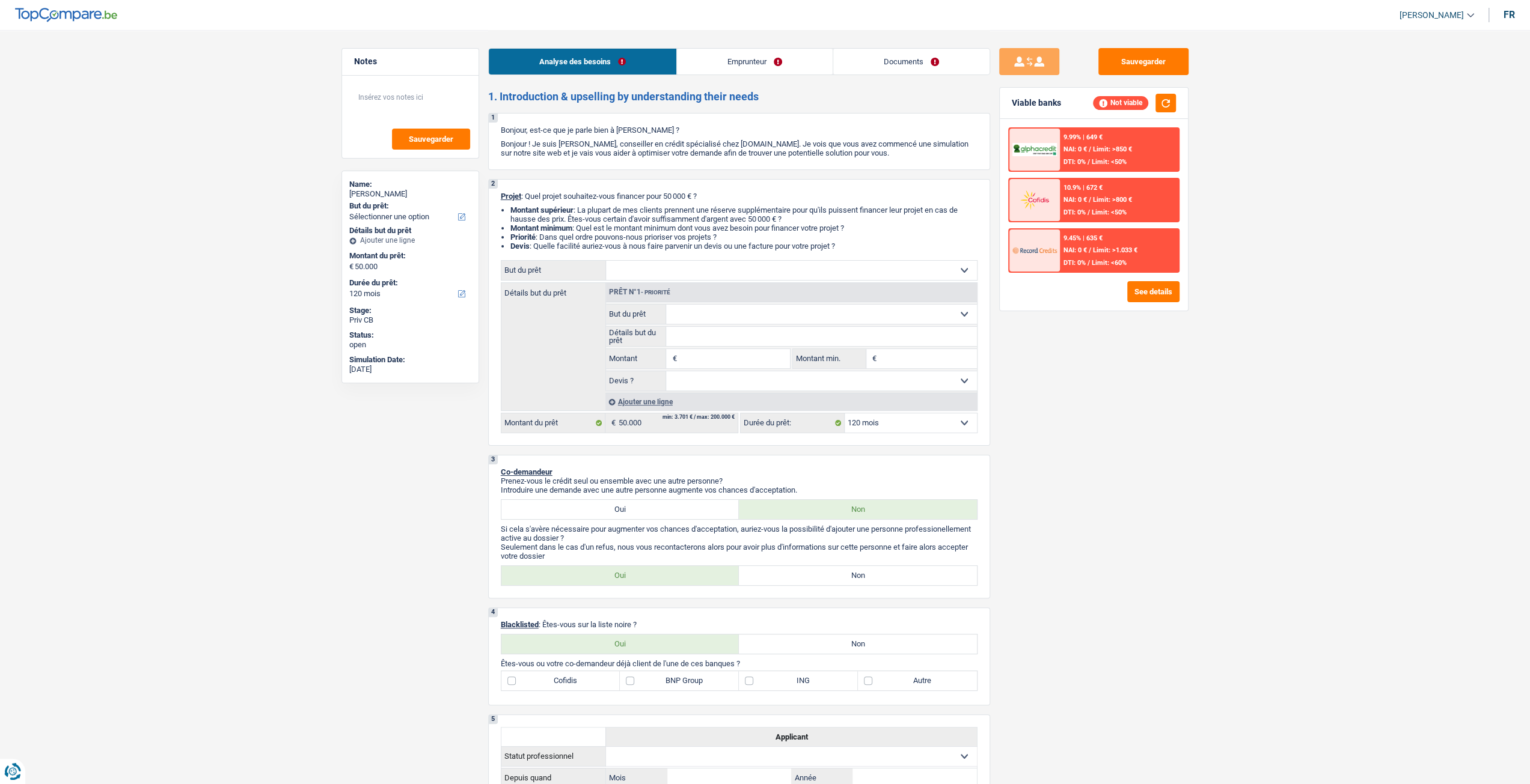
click at [770, 61] on link "Emprunteur" at bounding box center [755, 61] width 156 height 26
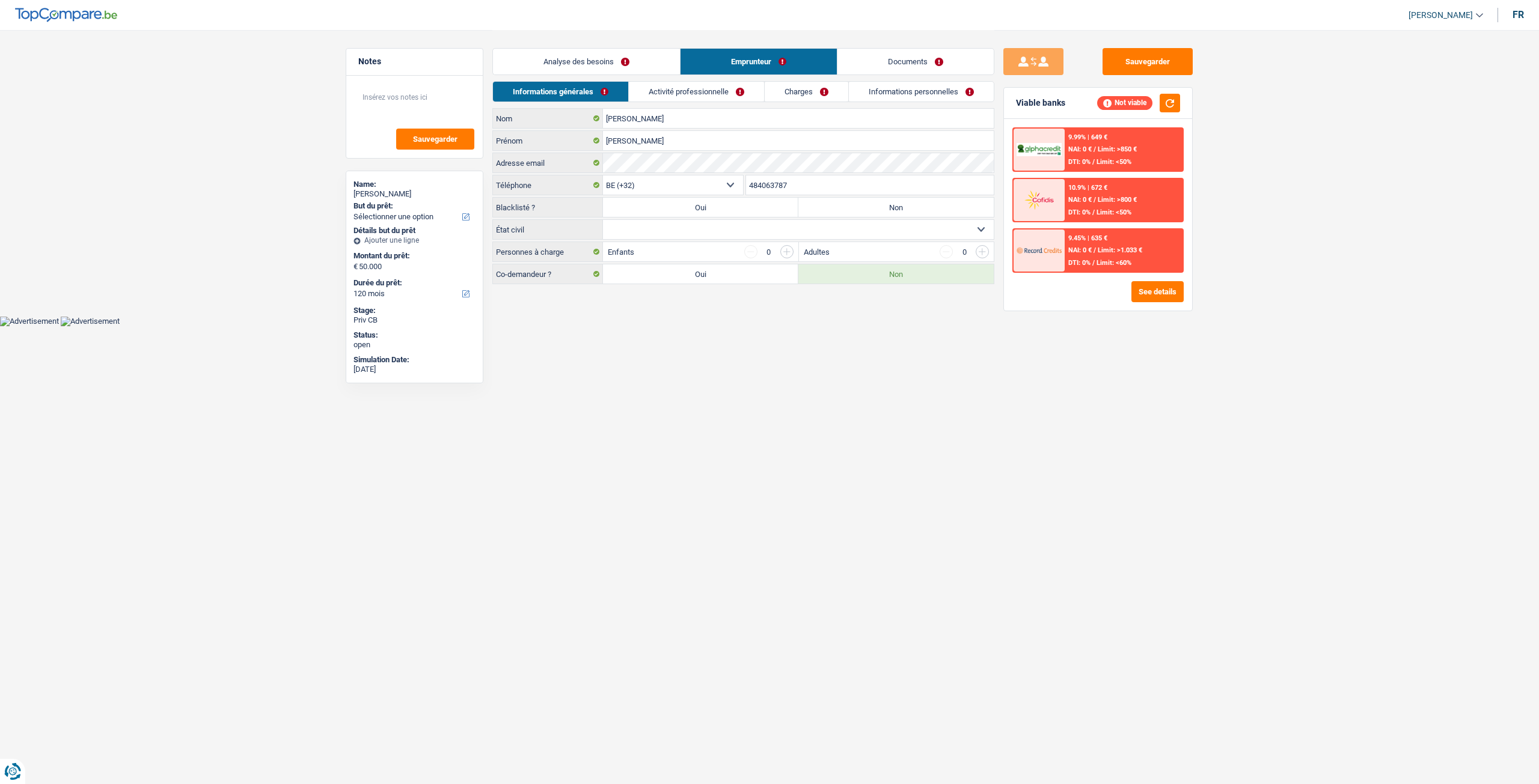
click at [791, 84] on link "Charges" at bounding box center [806, 92] width 83 height 20
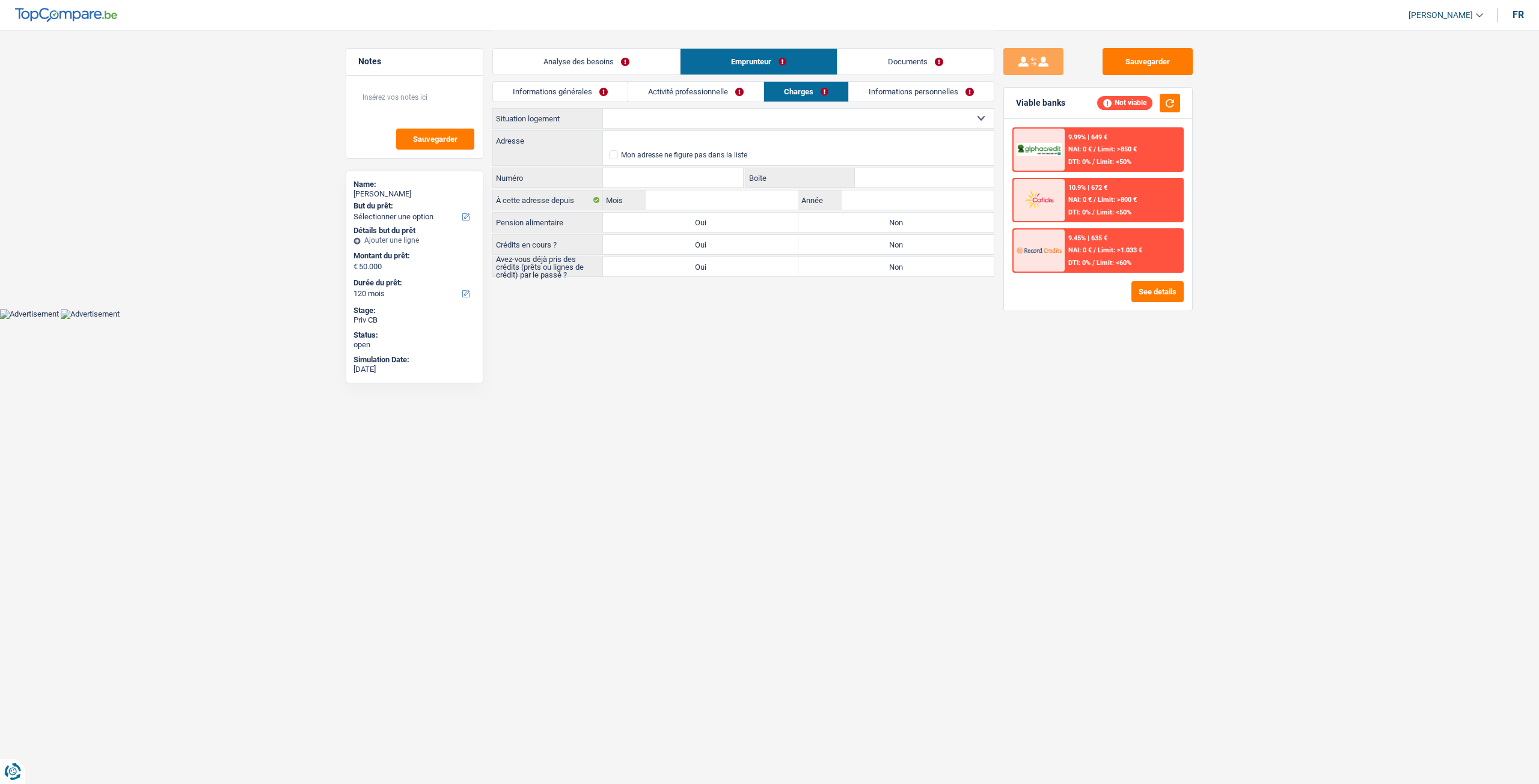
click at [689, 97] on link "Activité professionnelle" at bounding box center [696, 92] width 135 height 20
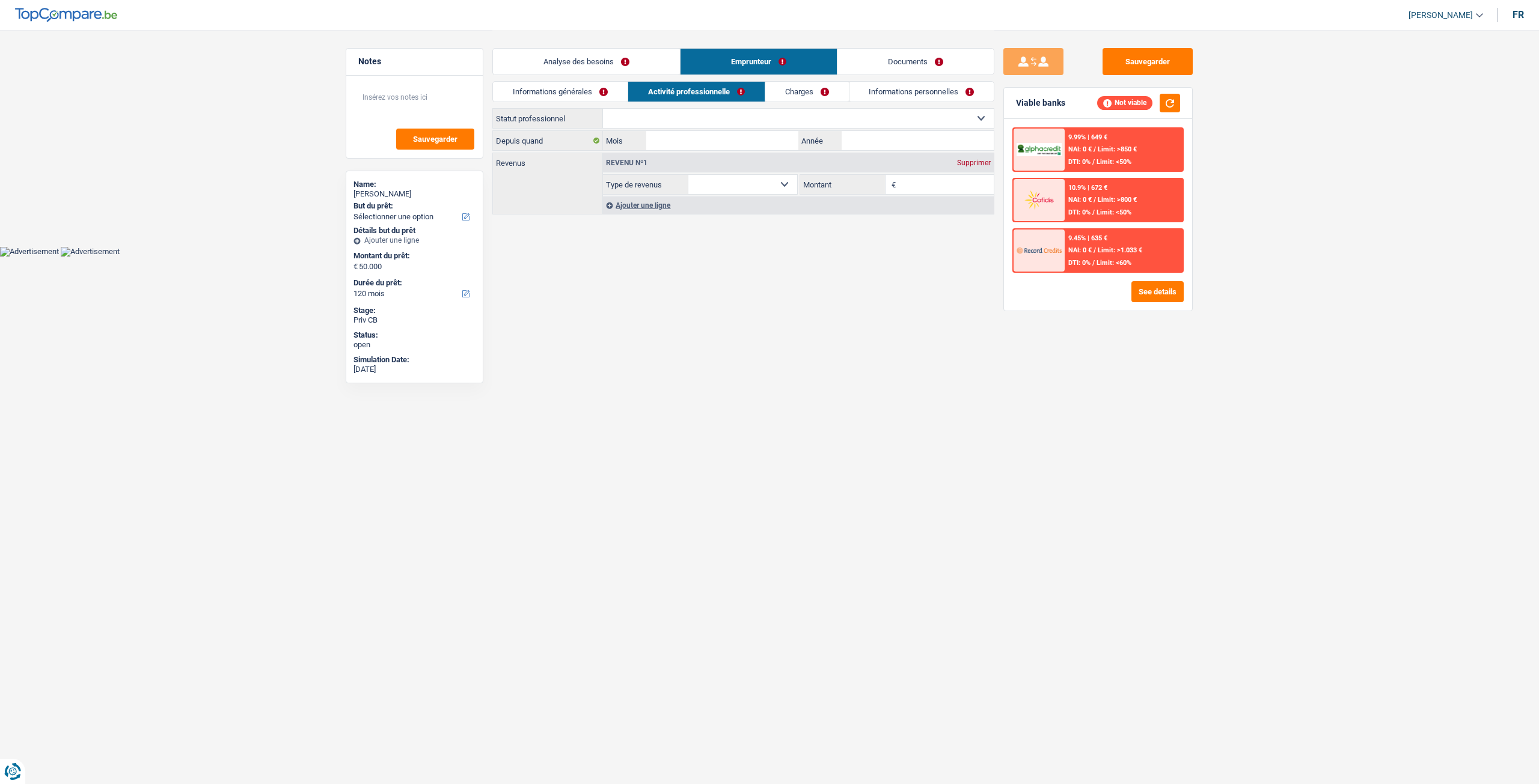
click at [527, 93] on link "Informations générales" at bounding box center [560, 92] width 135 height 20
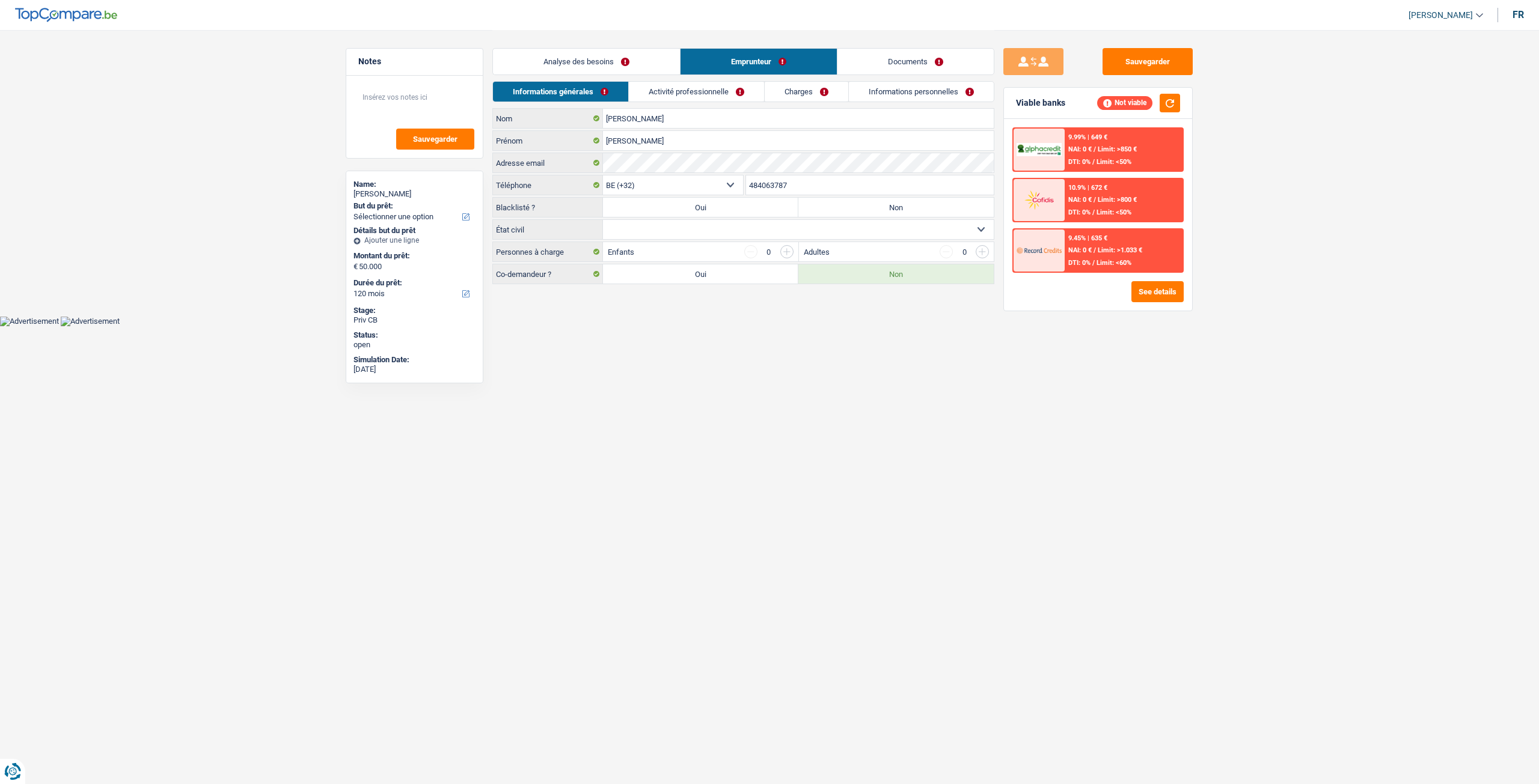
click at [714, 90] on link "Activité professionnelle" at bounding box center [696, 92] width 135 height 20
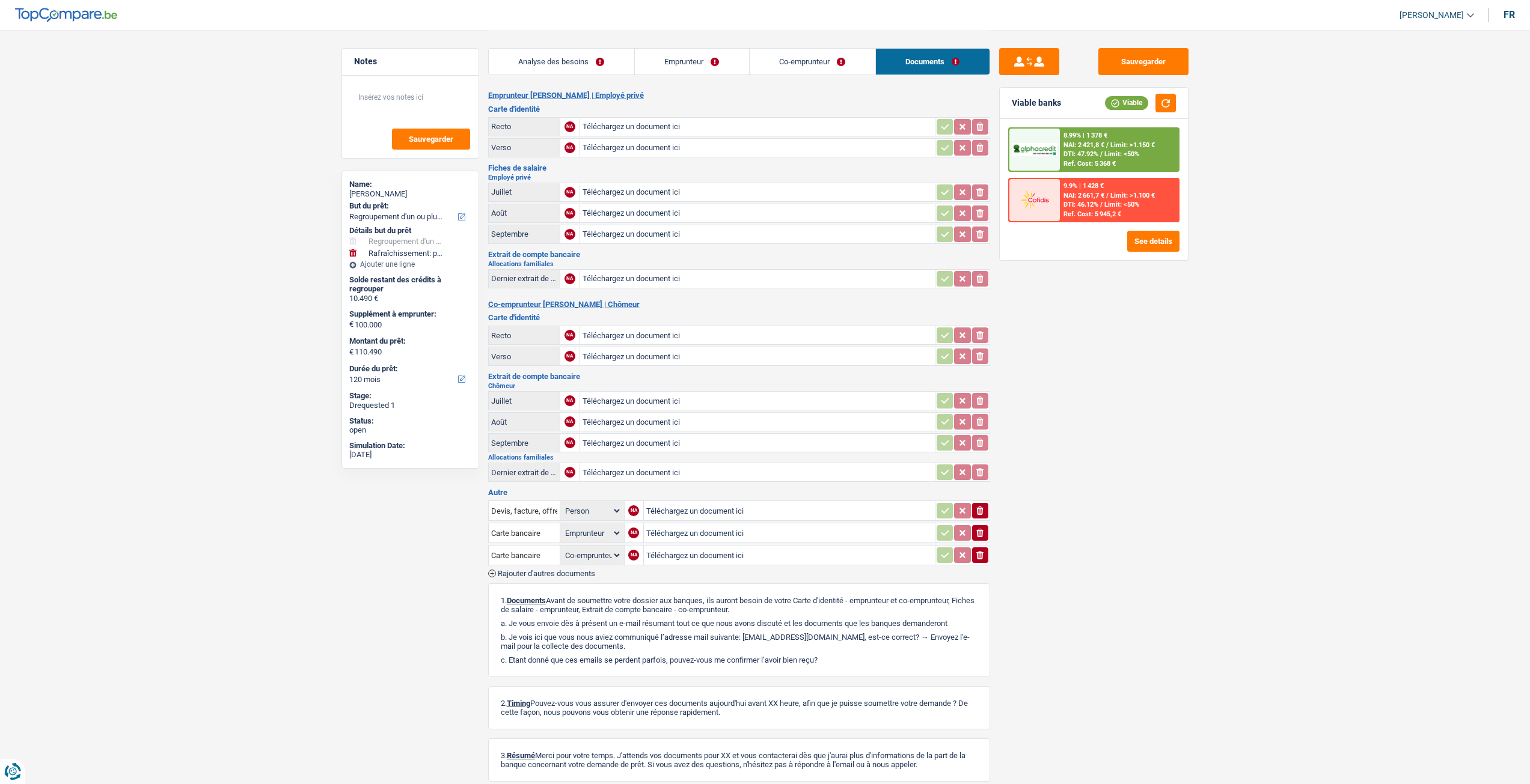
select select "refinancing"
select select "houseOrGarden"
select select "120"
select select "applicant"
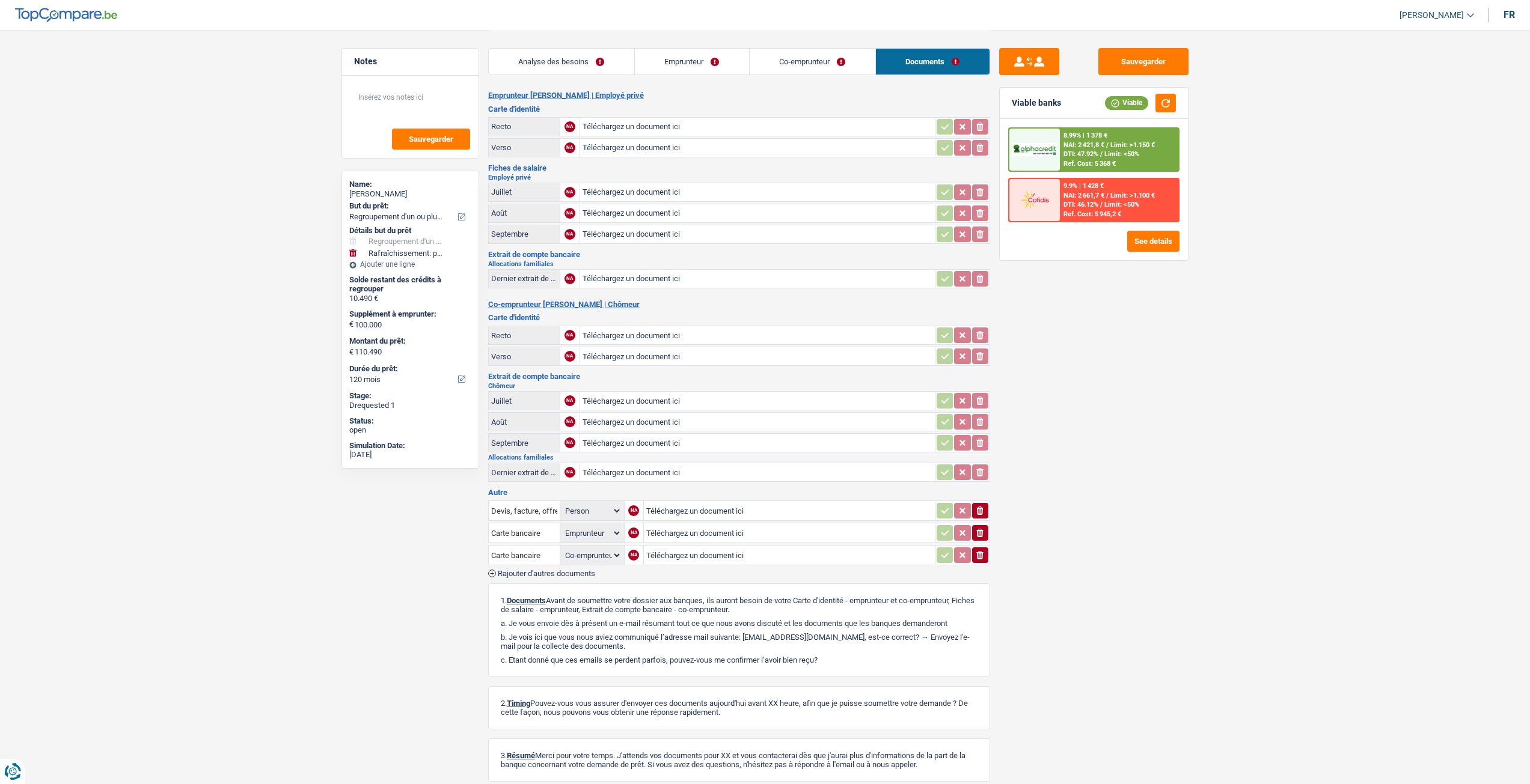
select select "coApplicant"
click at [555, 56] on link "Analyse des besoins" at bounding box center [561, 61] width 145 height 26
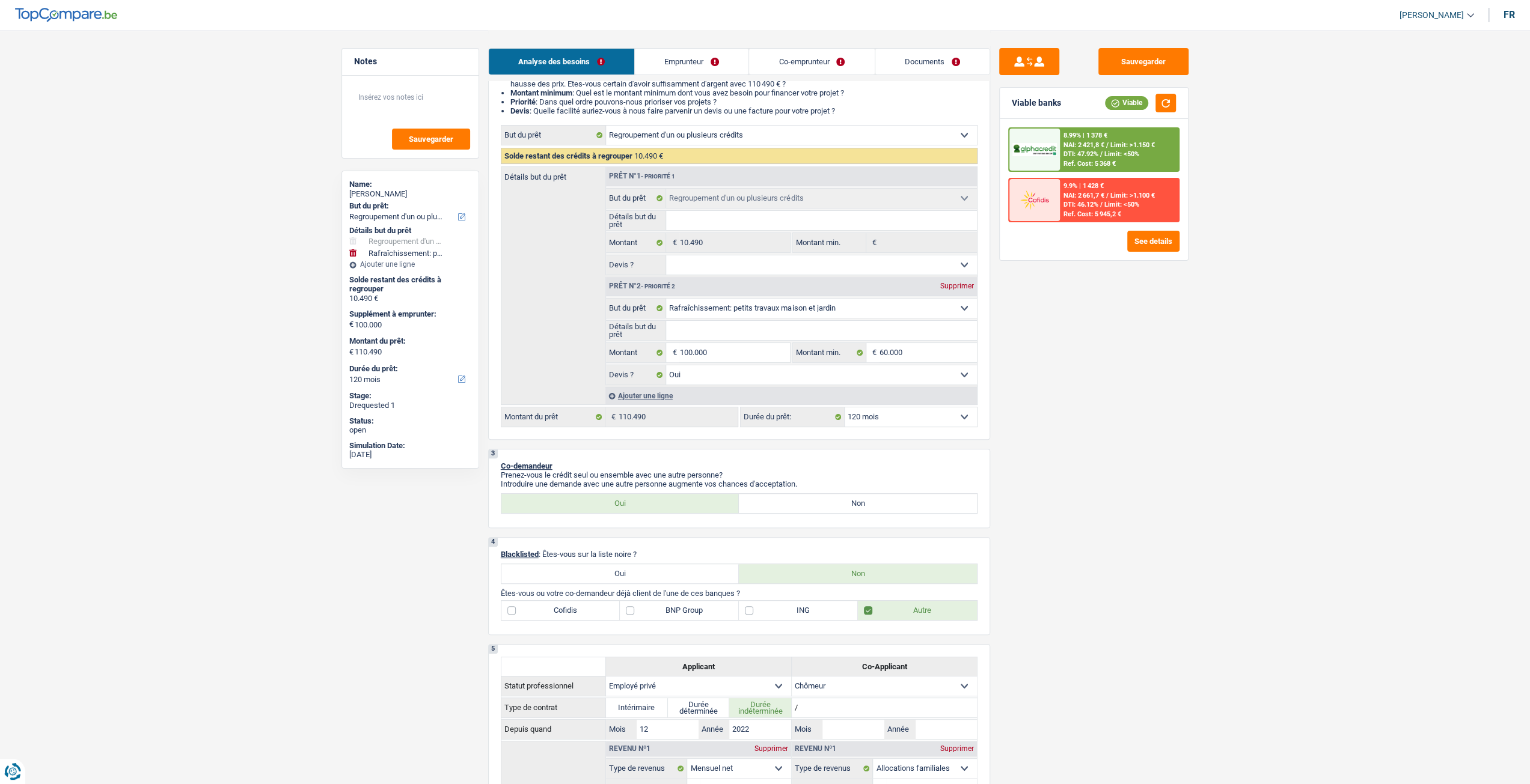
scroll to position [120, 0]
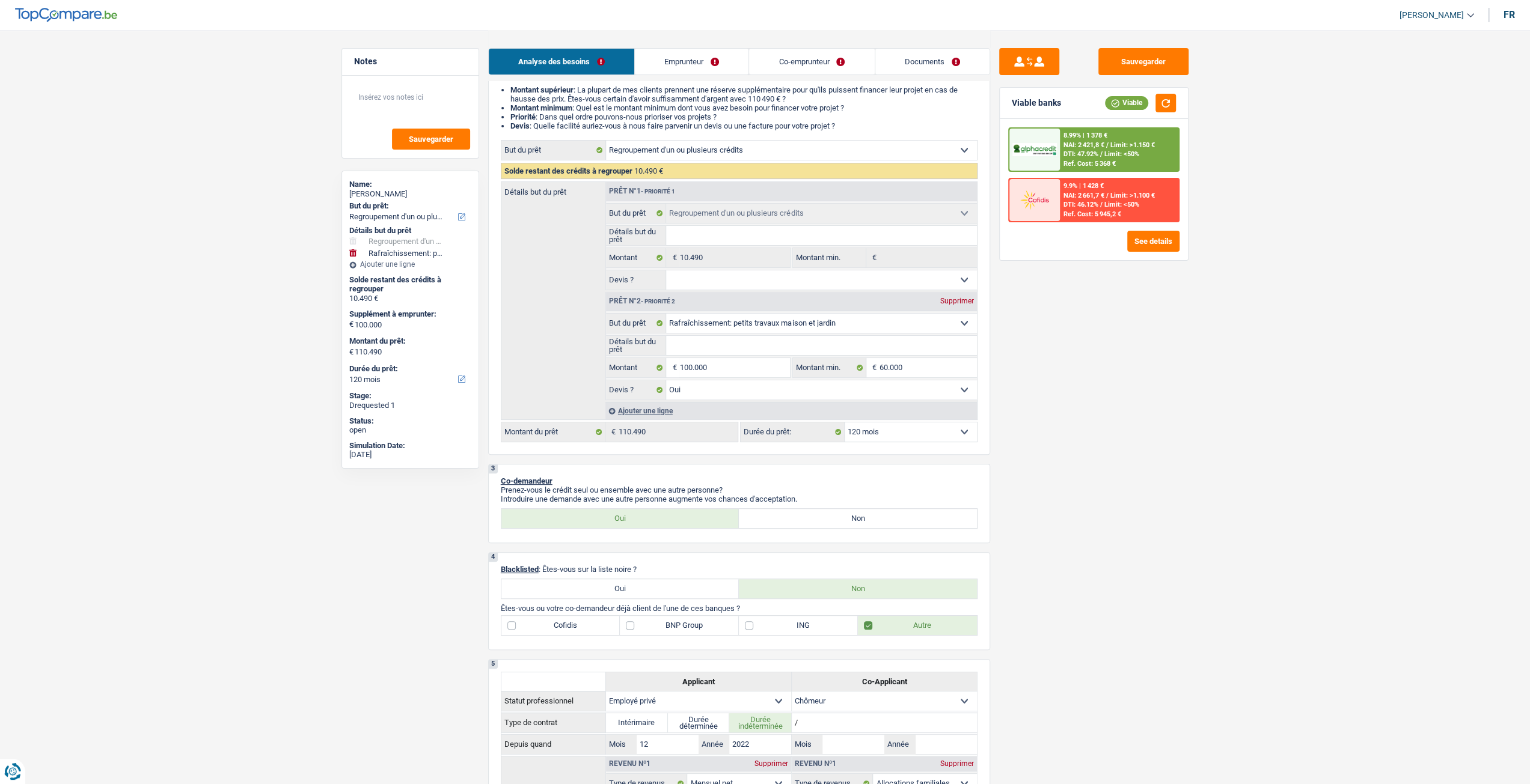
click at [1127, 152] on span "Limit: <50%" at bounding box center [1121, 154] width 35 height 8
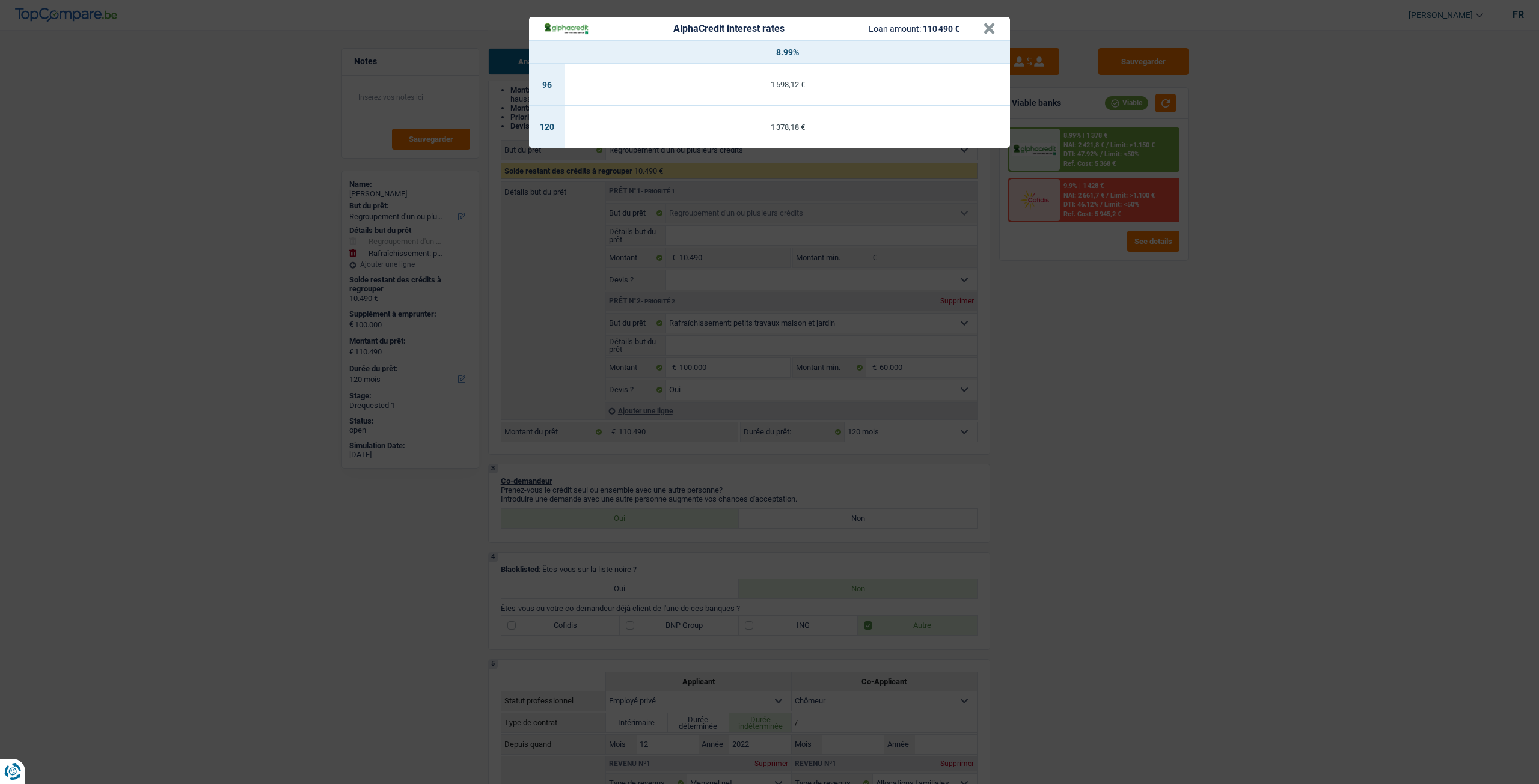
click at [1042, 356] on div "AlphaCredit interest rates Loan amount: 110 490 € × 8.99% 96 1 598,12 € 120 1 3…" at bounding box center [770, 392] width 1539 height 784
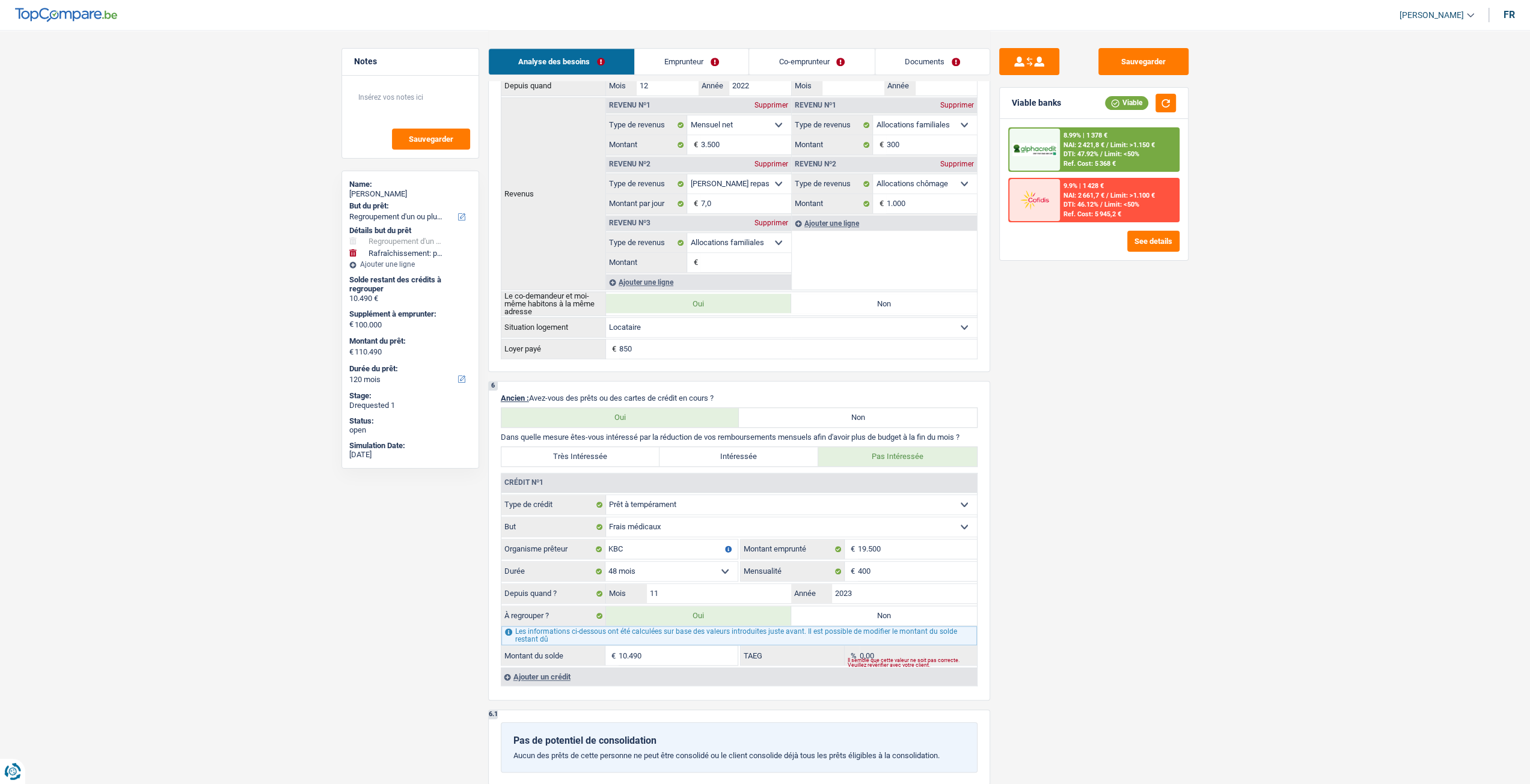
scroll to position [781, 0]
click at [807, 54] on link "Co-emprunteur" at bounding box center [811, 61] width 125 height 26
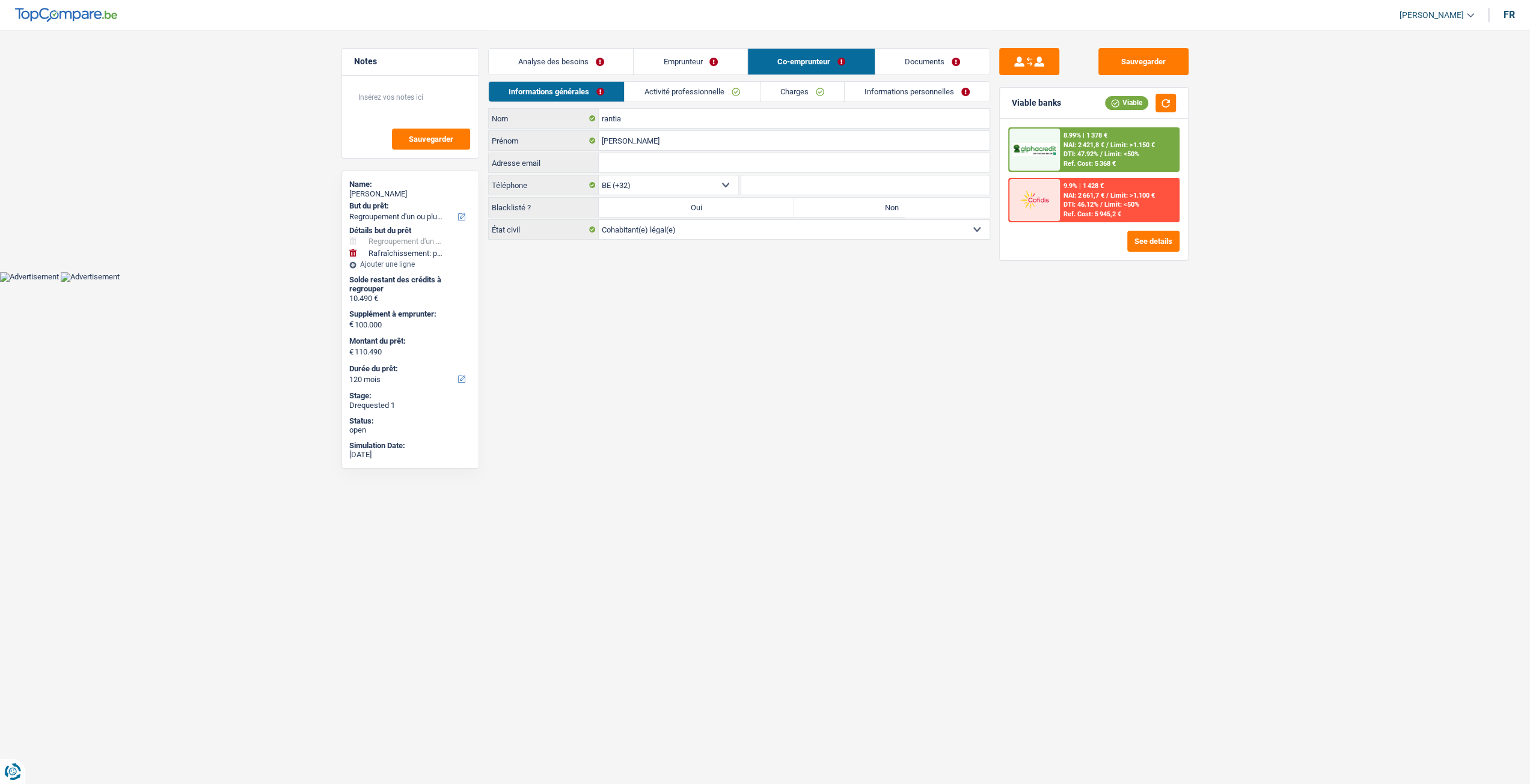
scroll to position [0, 0]
click at [705, 94] on link "Activité professionnelle" at bounding box center [696, 92] width 135 height 20
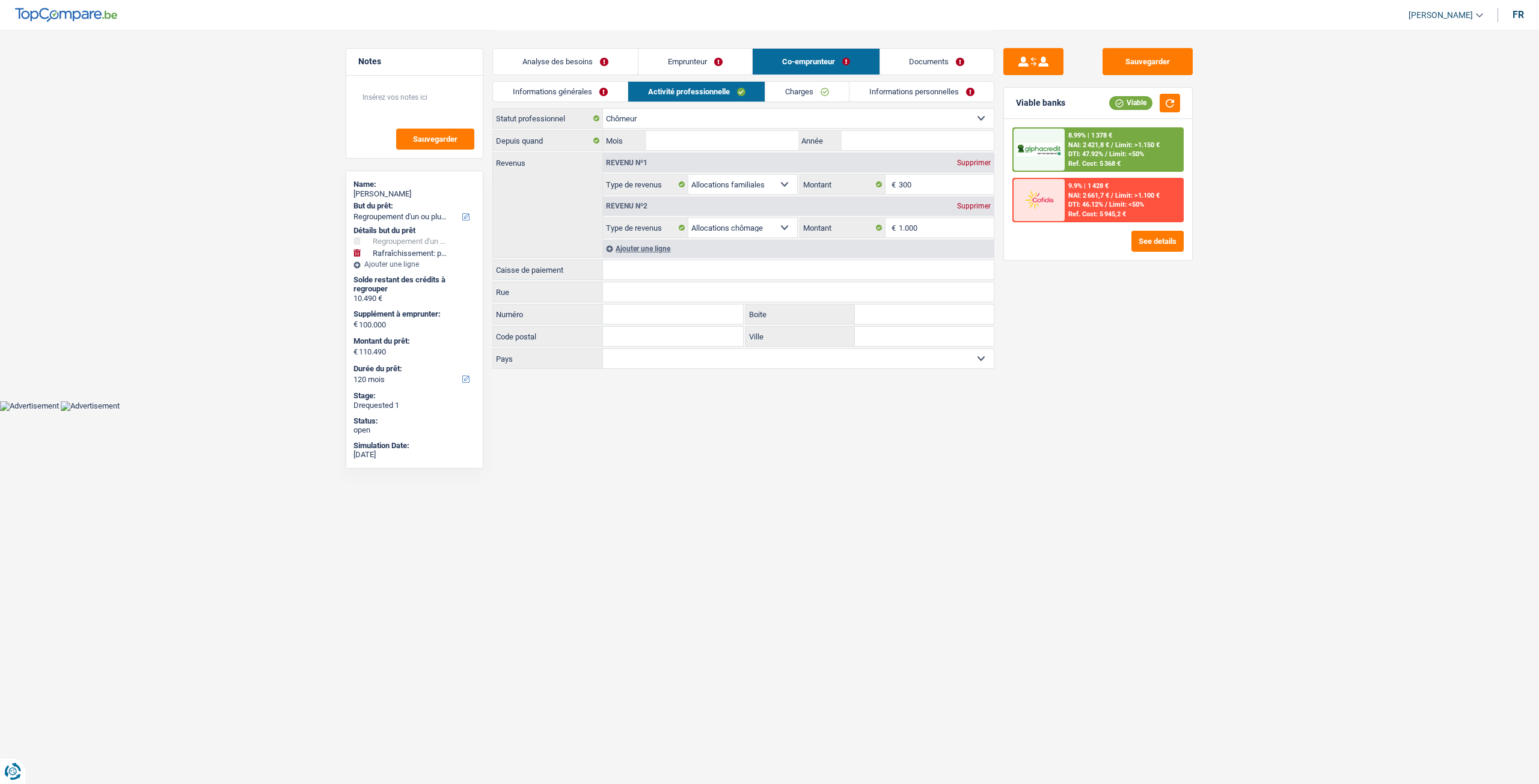
click at [793, 92] on link "Charges" at bounding box center [807, 92] width 83 height 20
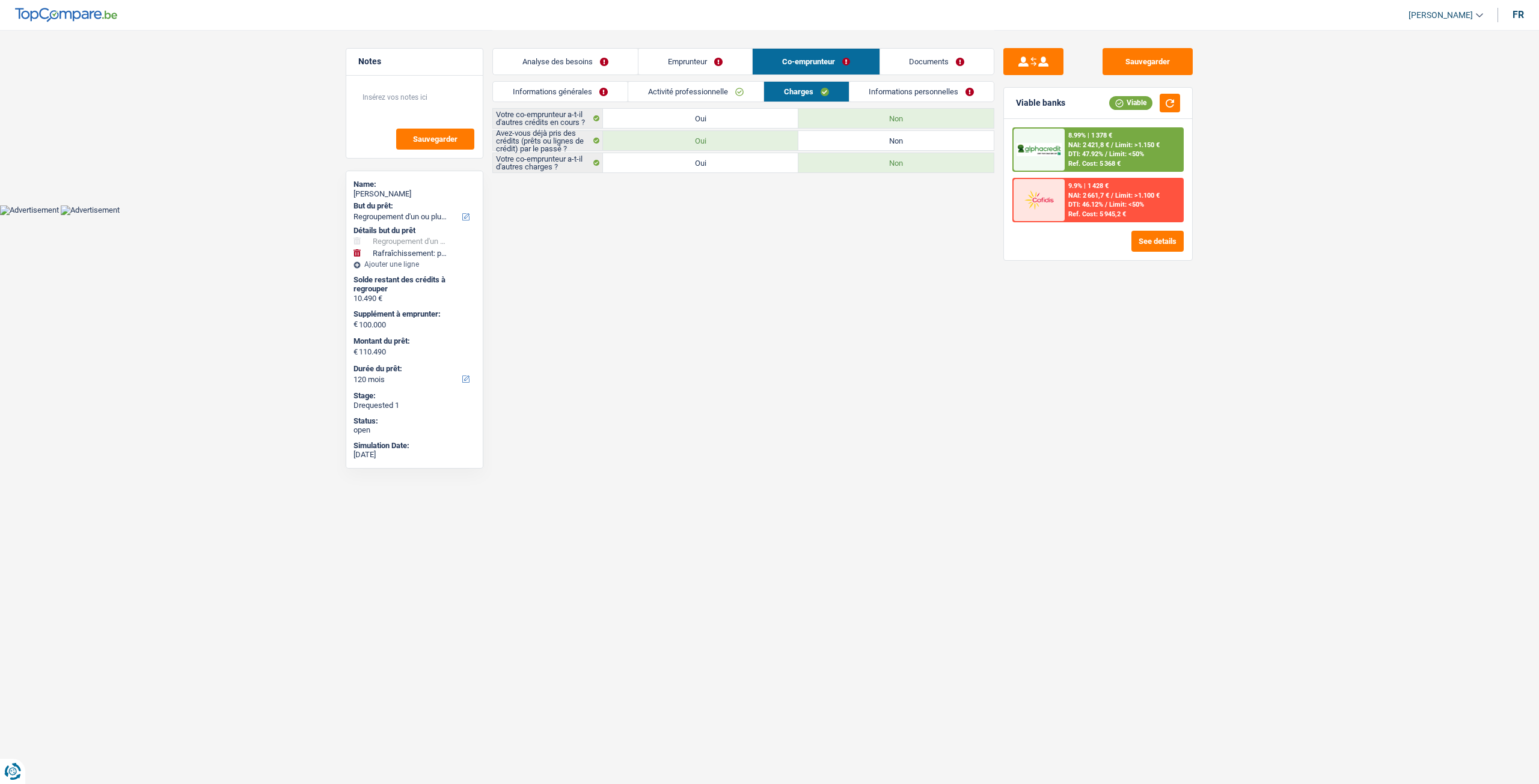
click at [911, 92] on link "Informations personnelles" at bounding box center [921, 92] width 145 height 20
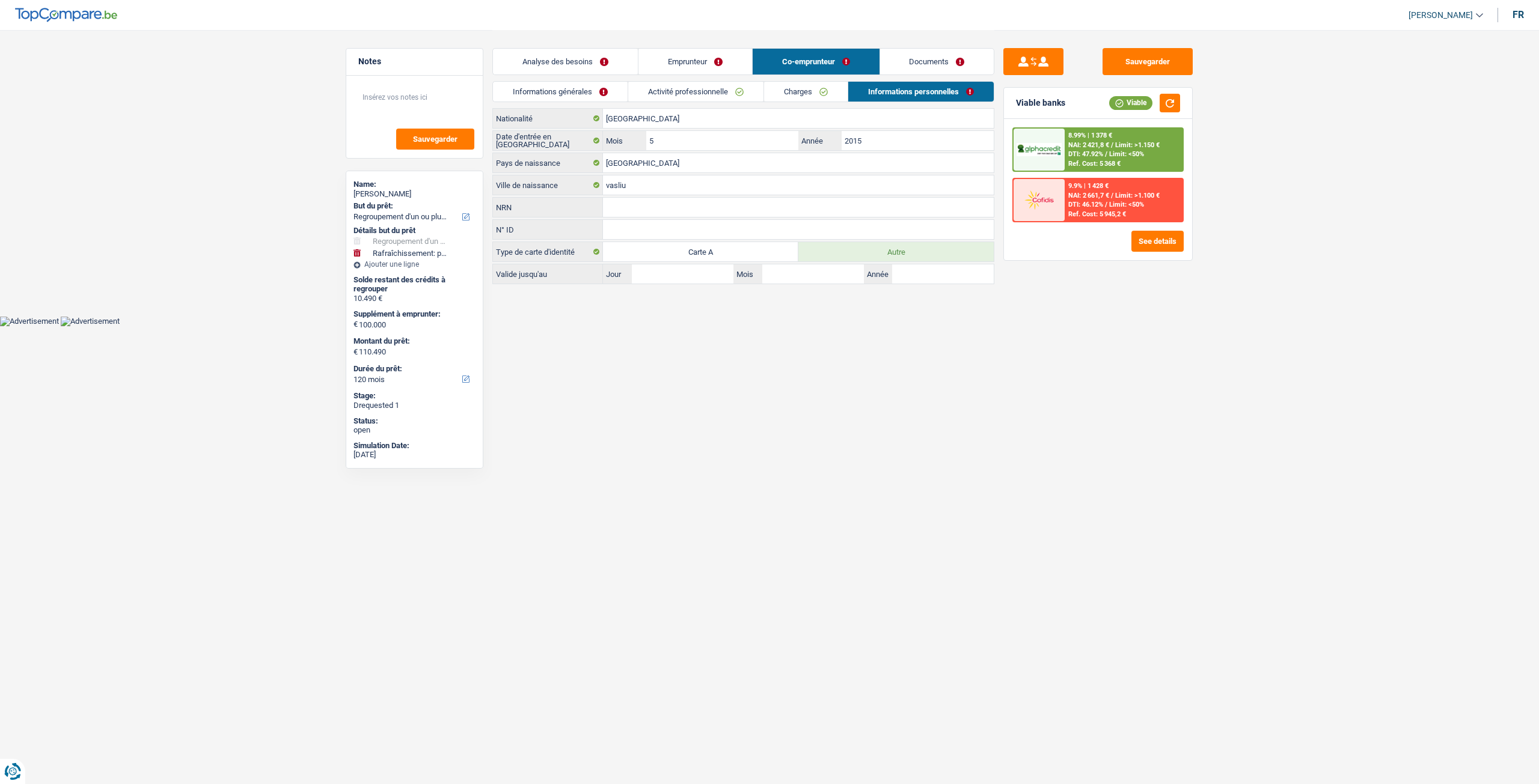
click at [716, 59] on link "Emprunteur" at bounding box center [695, 61] width 114 height 26
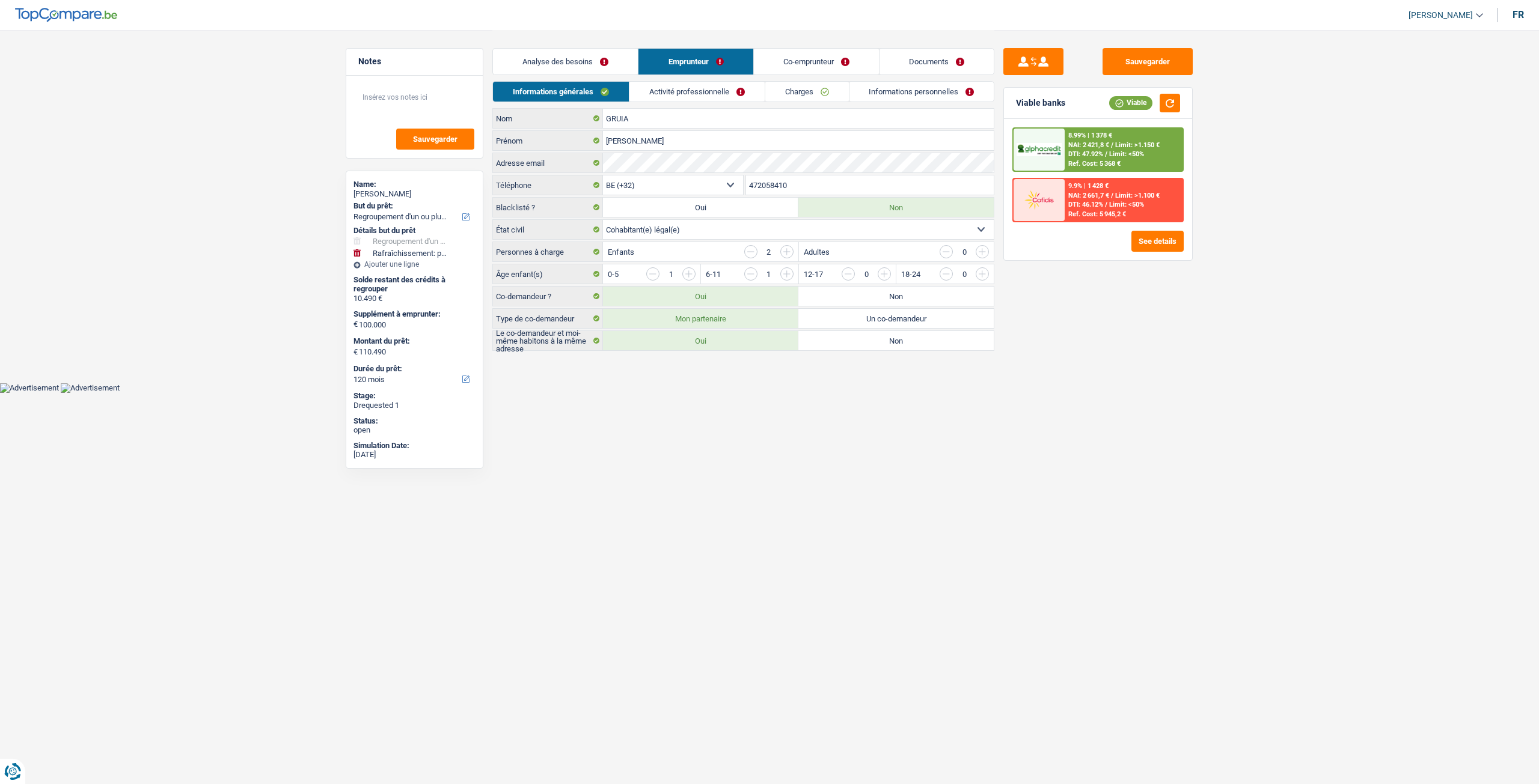
click at [586, 54] on link "Analyse des besoins" at bounding box center [565, 61] width 145 height 26
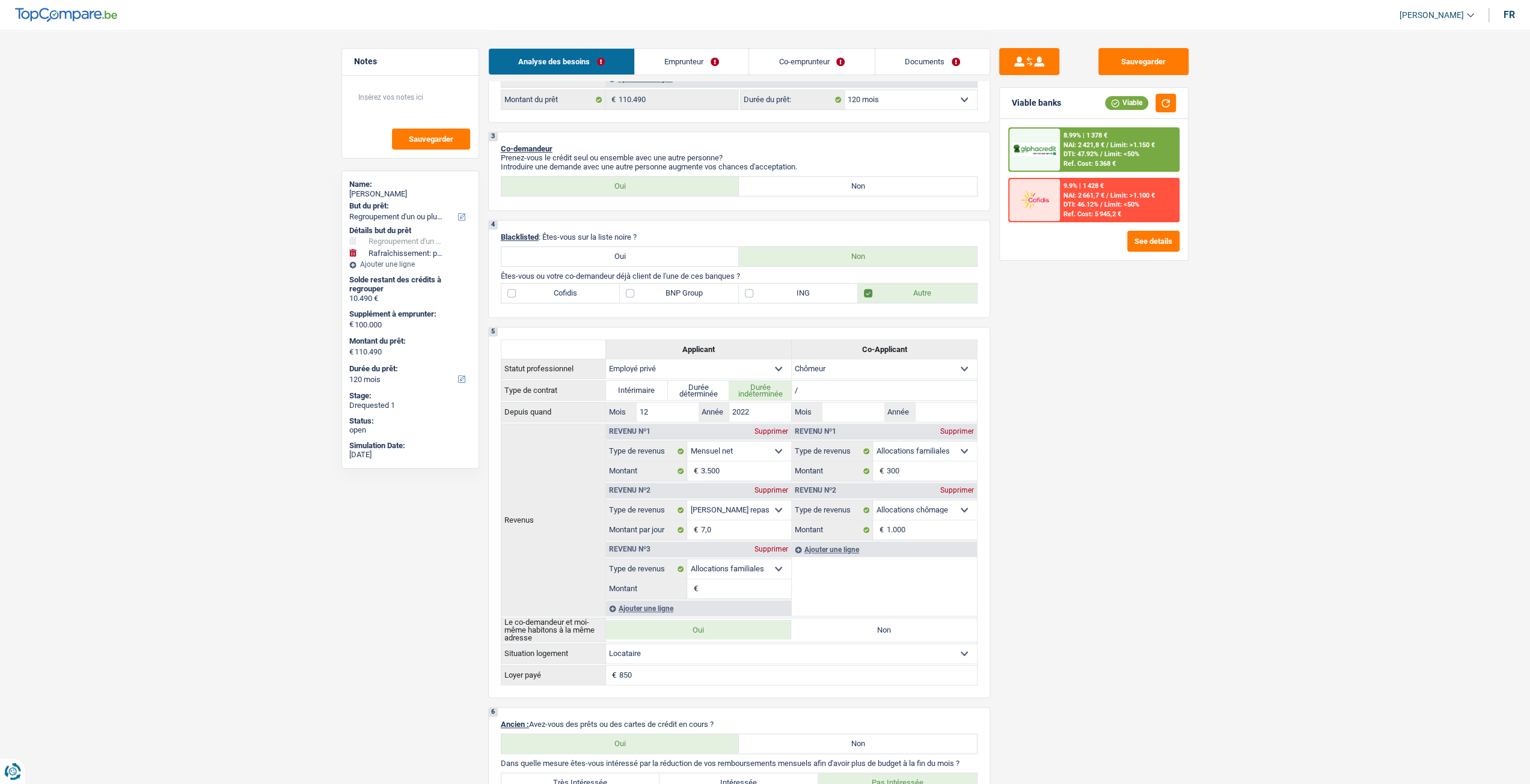
scroll to position [421, 0]
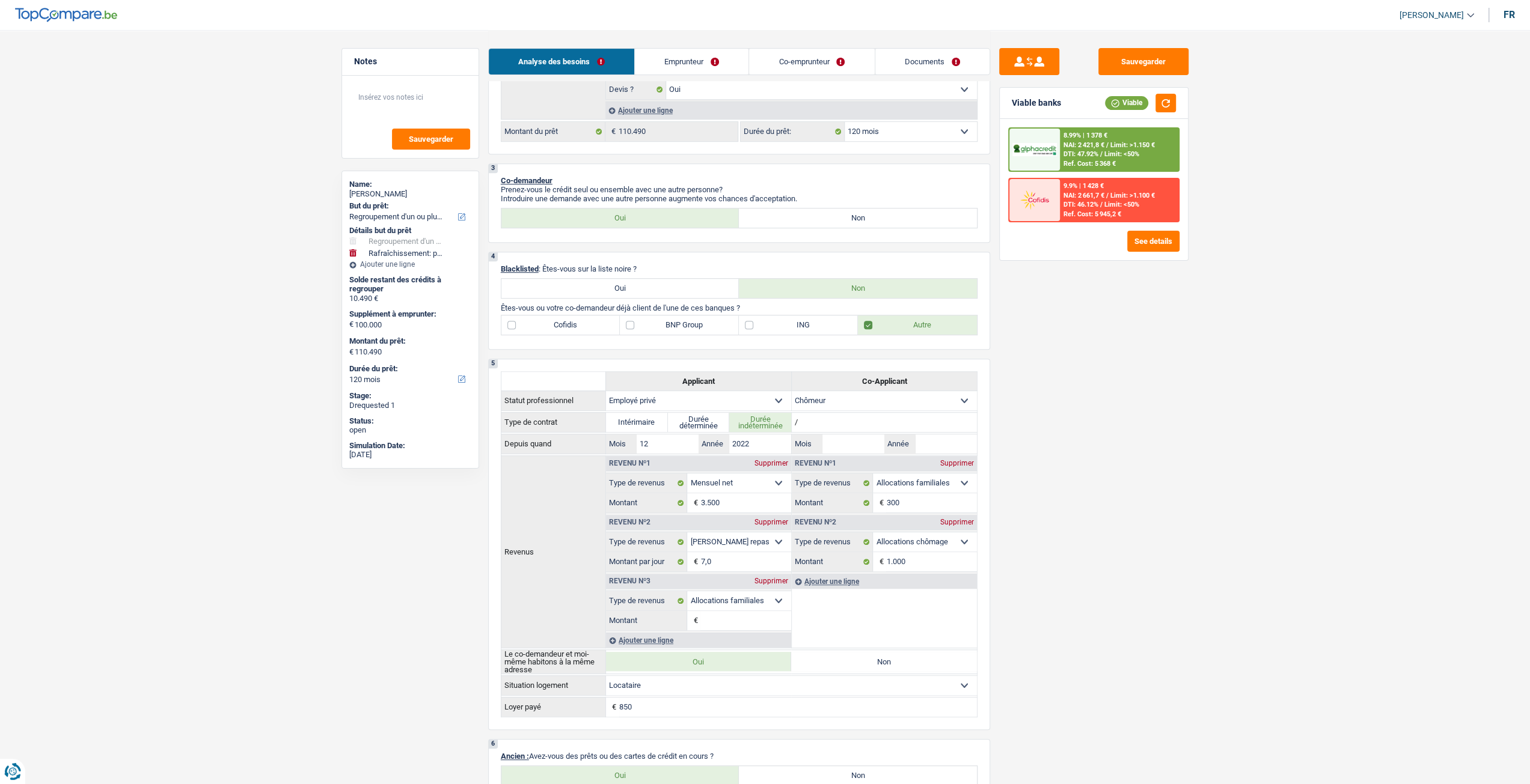
click at [1157, 140] on div "8.99% | 1 378 € NAI: 2 421,8 € / Limit: >1.150 € DTI: 47.92% / Limit: <50% Ref.…" at bounding box center [1119, 149] width 119 height 42
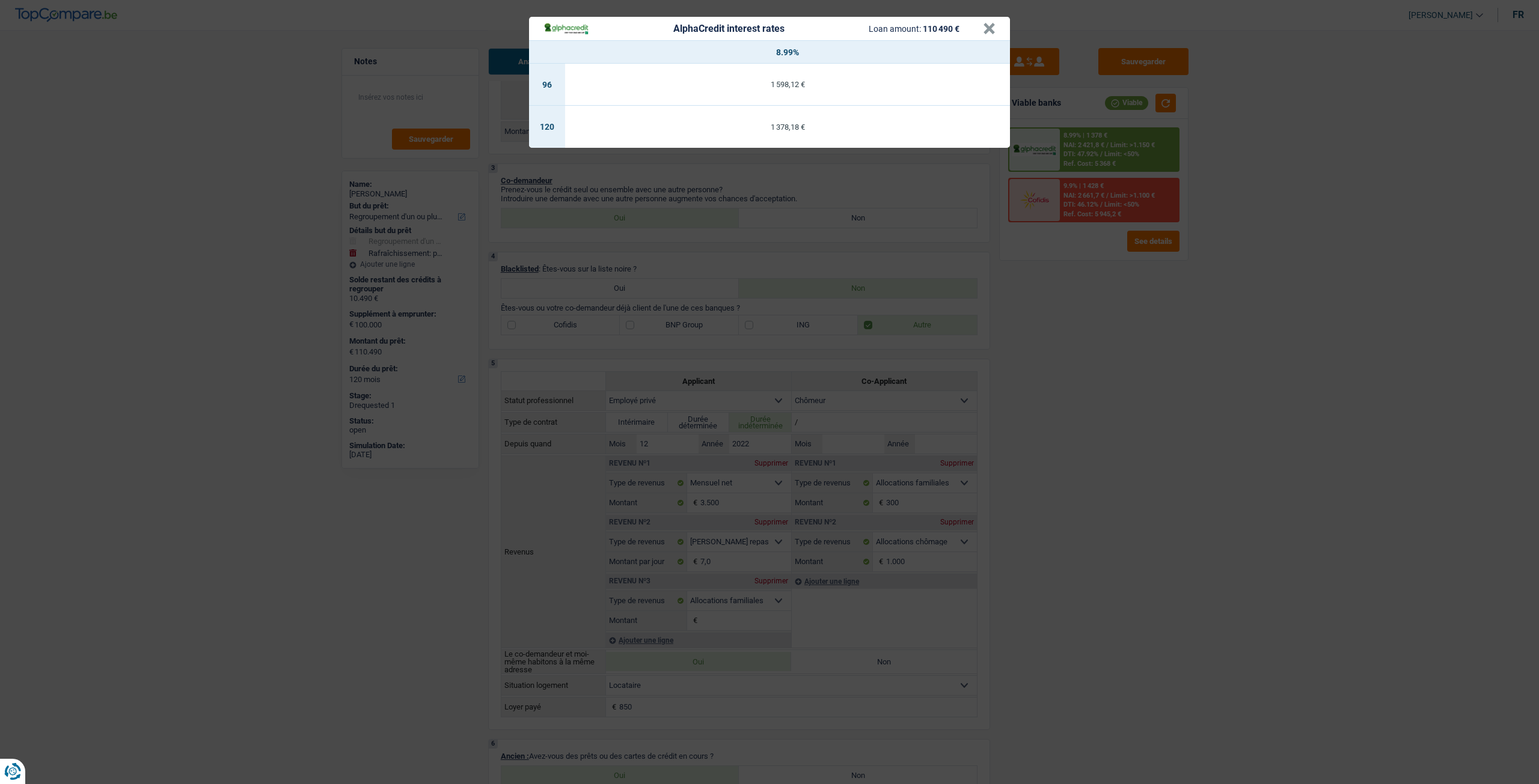
click at [1159, 369] on div "AlphaCredit interest rates Loan amount: 110 490 € × 8.99% 96 1 598,12 € 120 1 3…" at bounding box center [770, 392] width 1539 height 784
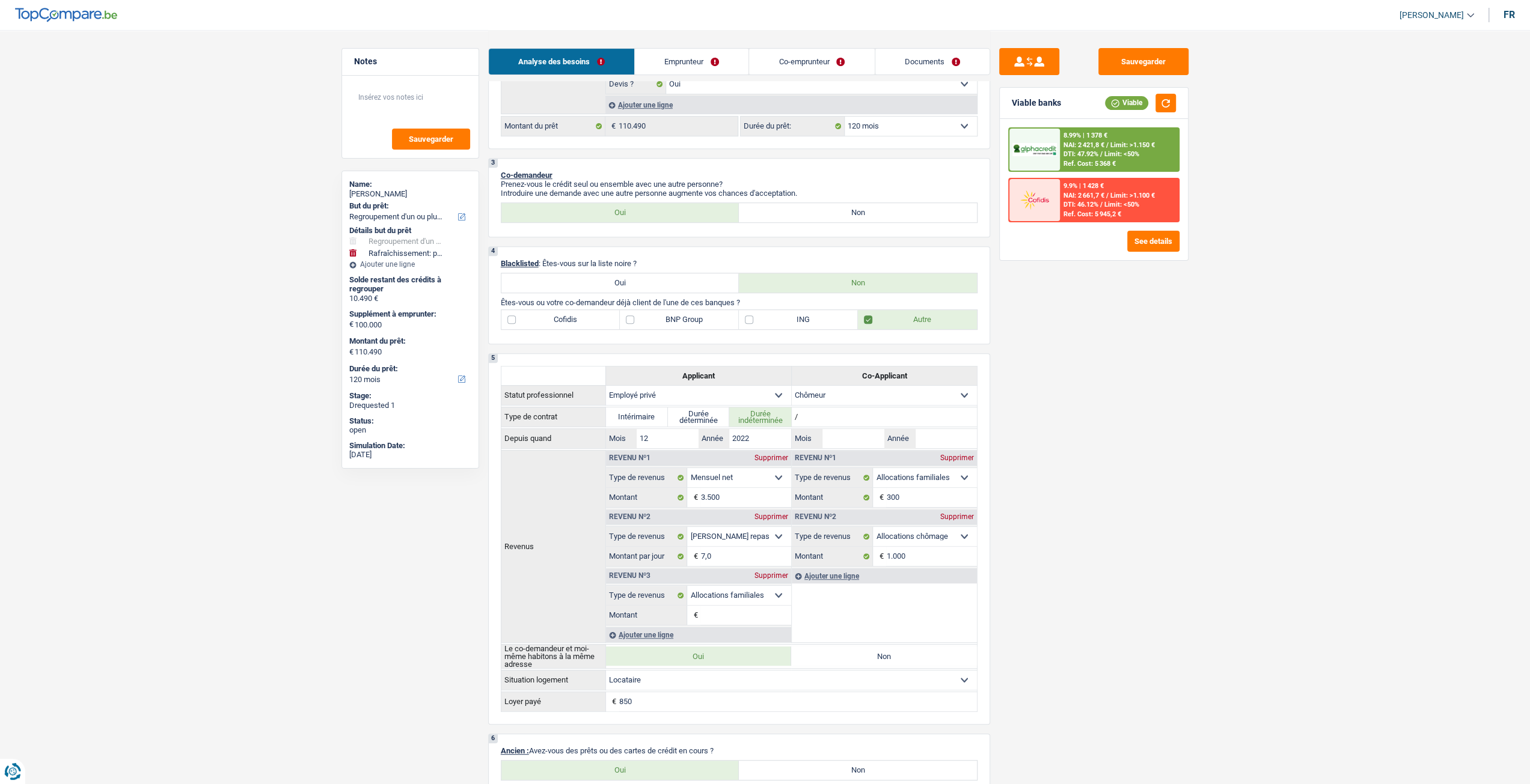
scroll to position [300, 0]
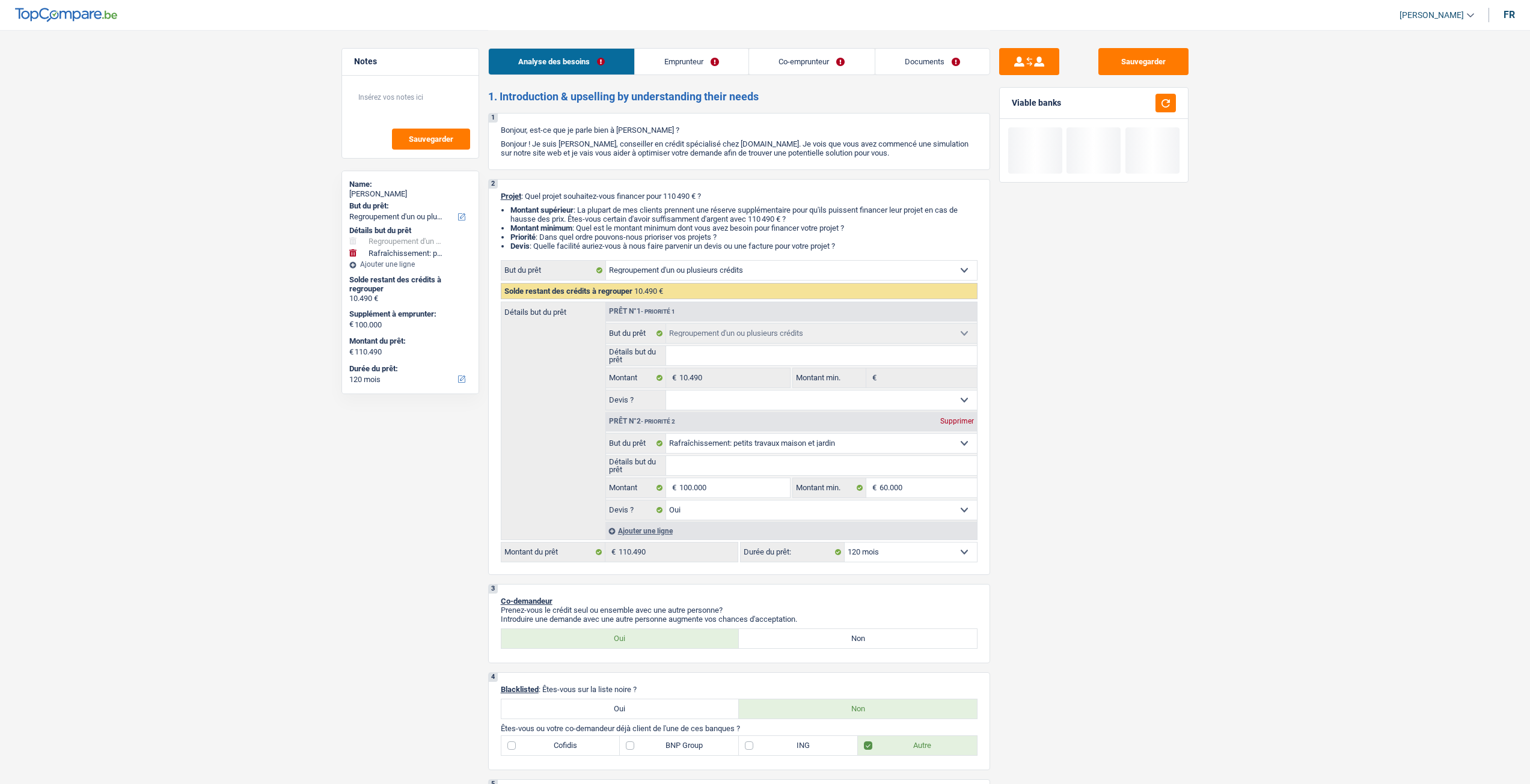
select select "refinancing"
select select "houseOrGarden"
select select "120"
select select "refinancing"
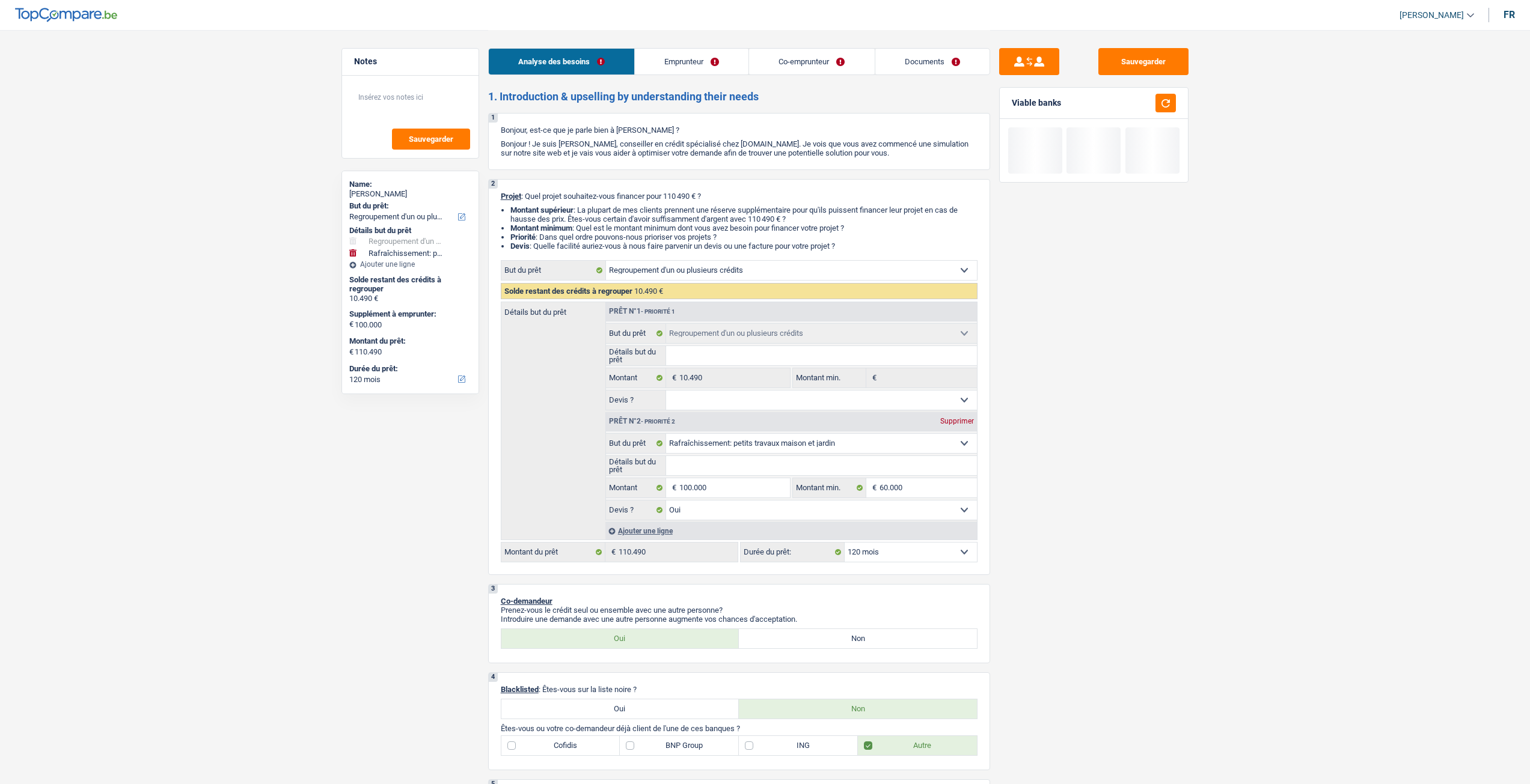
select select "refinancing"
select select "houseOrGarden"
select select "yes"
select select "120"
select select "privateEmployee"
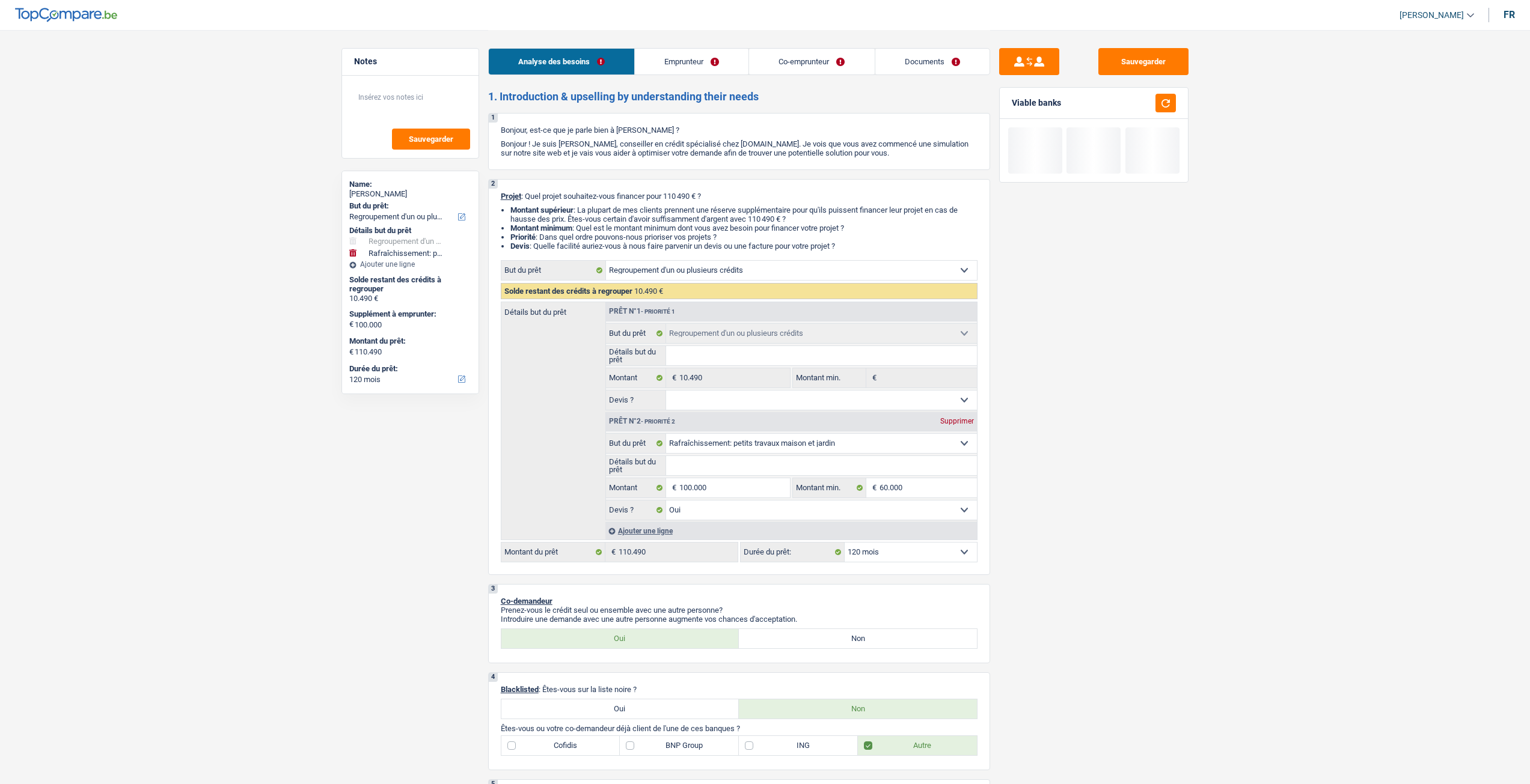
select select "unemployed"
select select "netSalary"
select select "mealVouchers"
select select "familyAllowances"
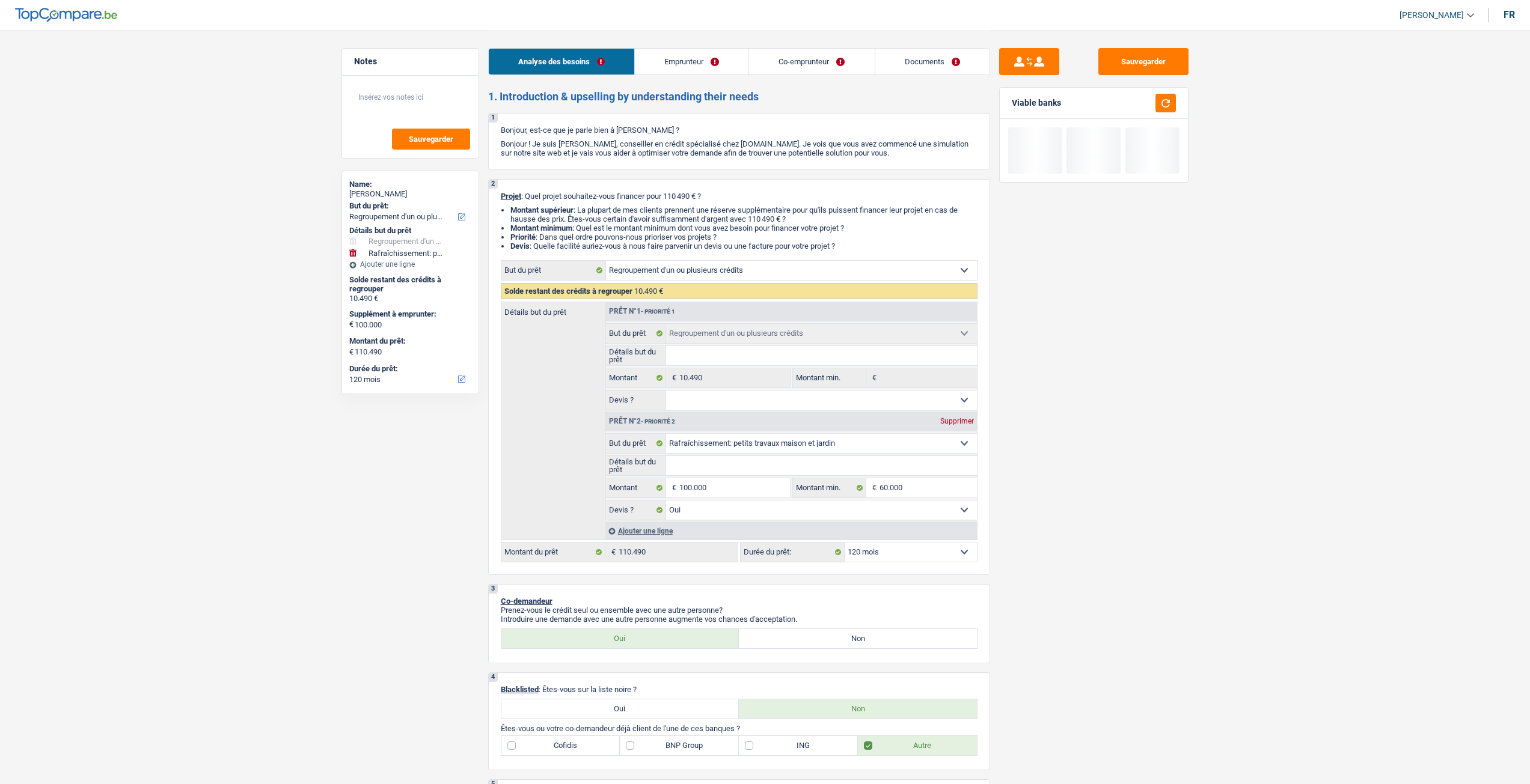
select select "unemployment"
select select "rents"
select select "personalLoan"
select select "medicalFees"
select select "48"
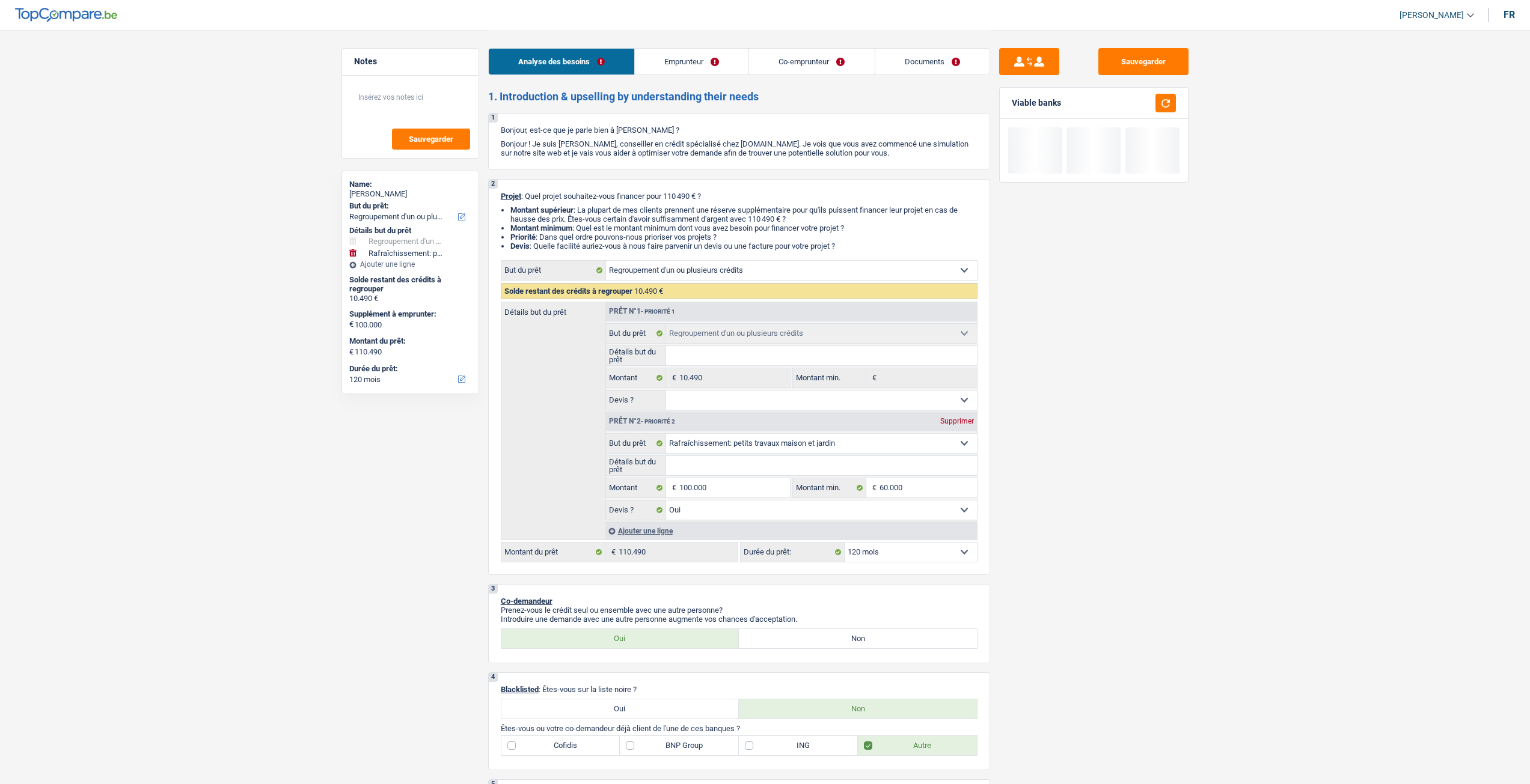
select select "refinancing"
select select "houseOrGarden"
select select "yes"
select select "120"
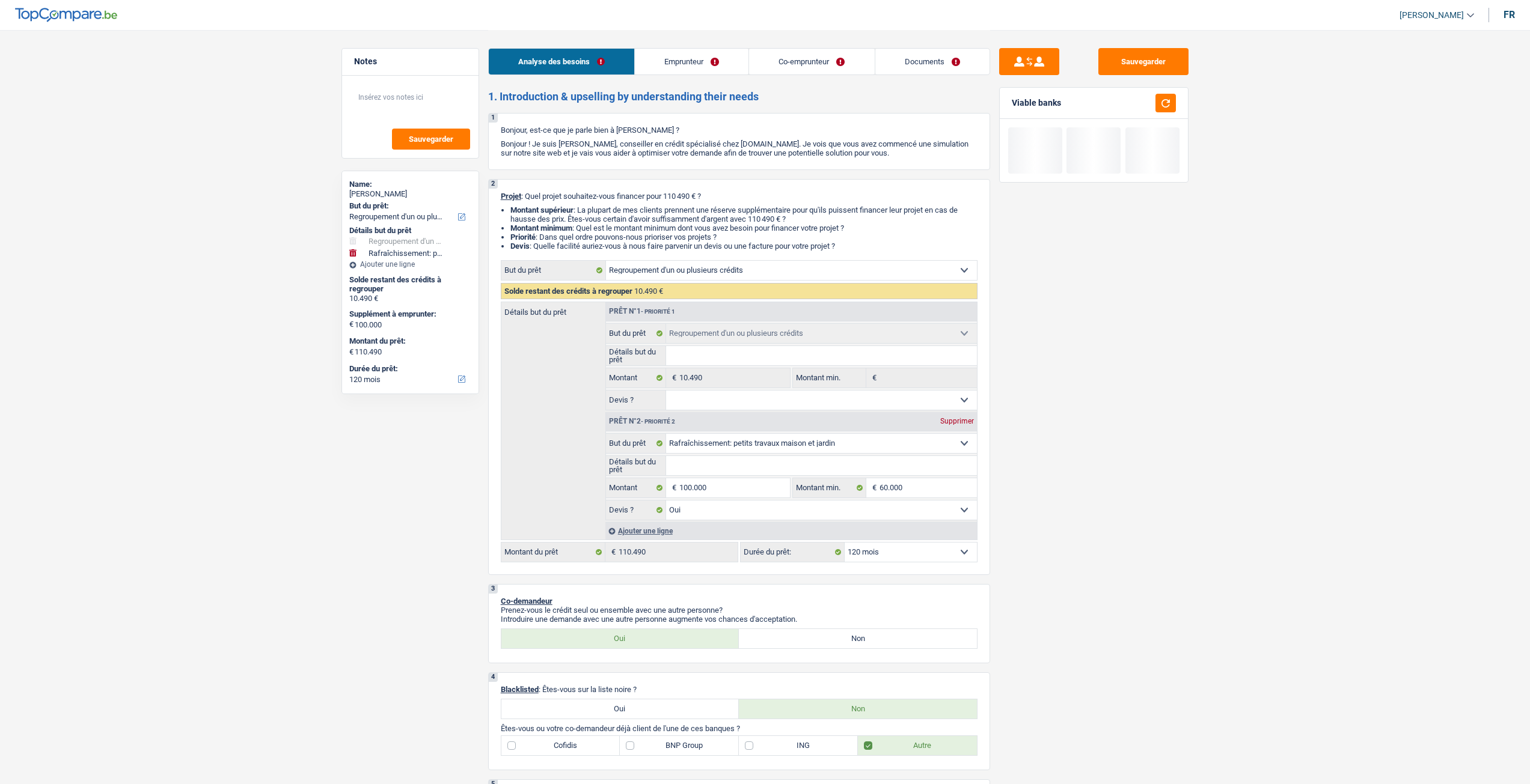
select select "unemployed"
select select "familyAllowances"
select select "unemployment"
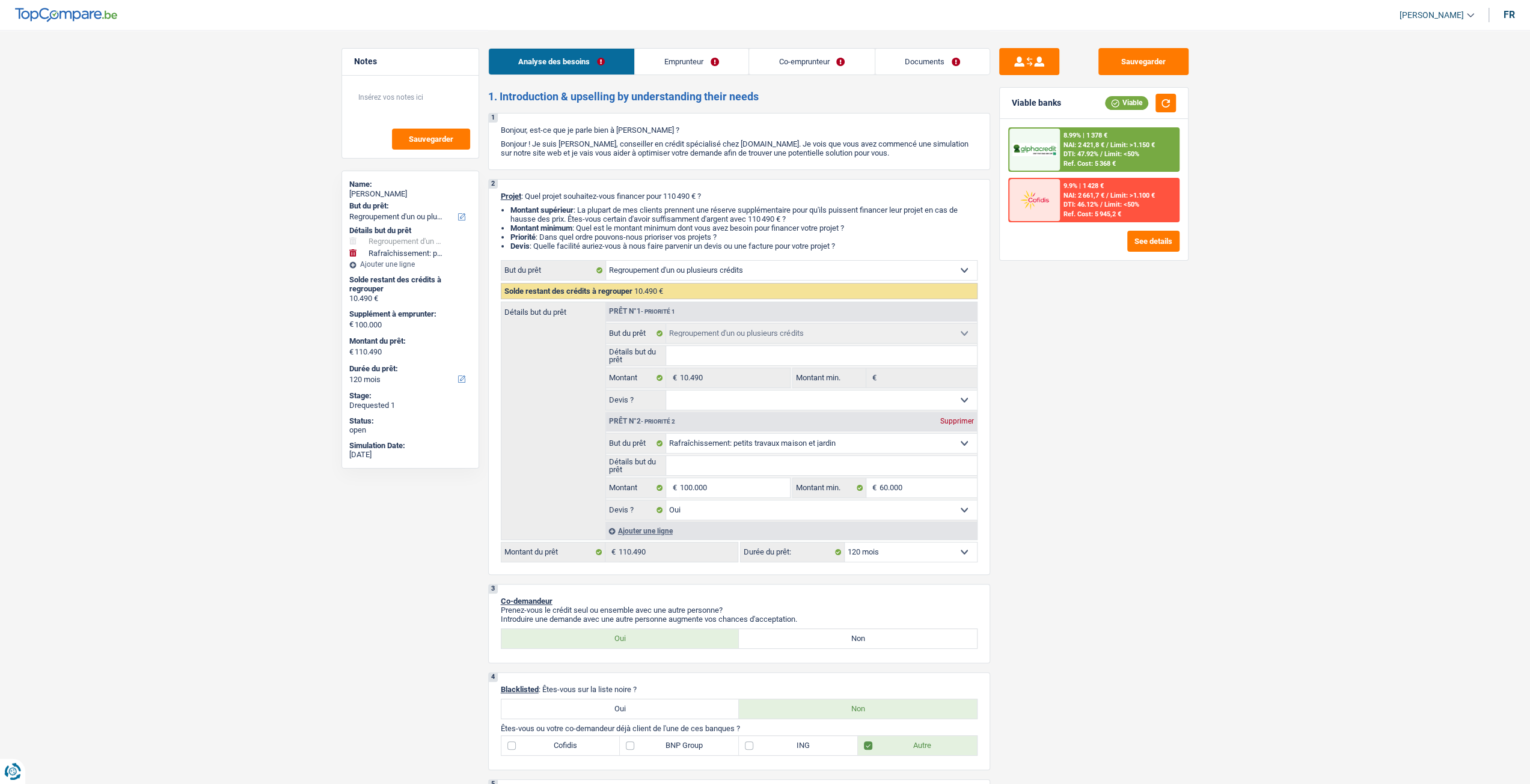
click at [712, 64] on link "Emprunteur" at bounding box center [691, 61] width 114 height 26
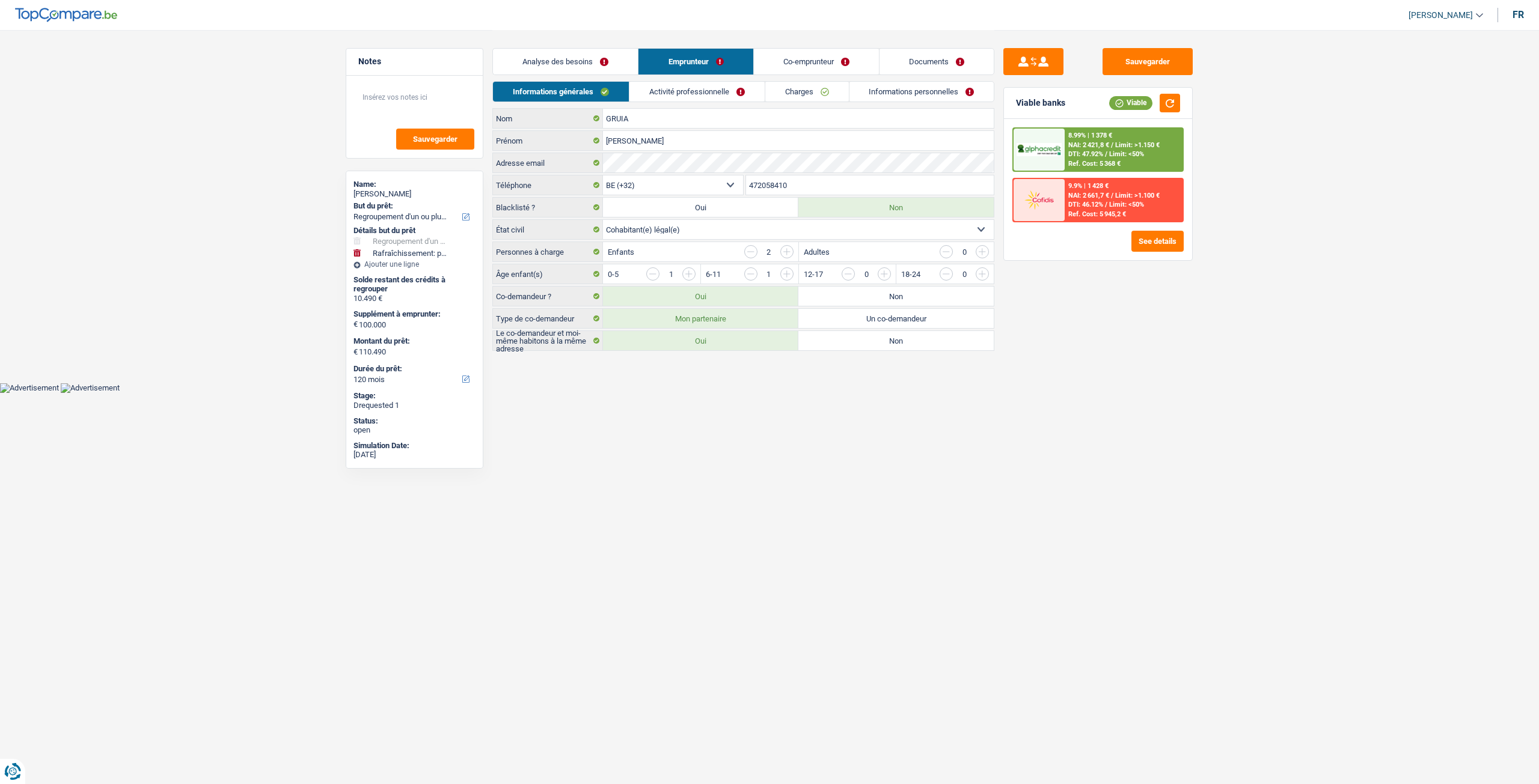
click at [660, 92] on link "Activité professionnelle" at bounding box center [697, 92] width 135 height 20
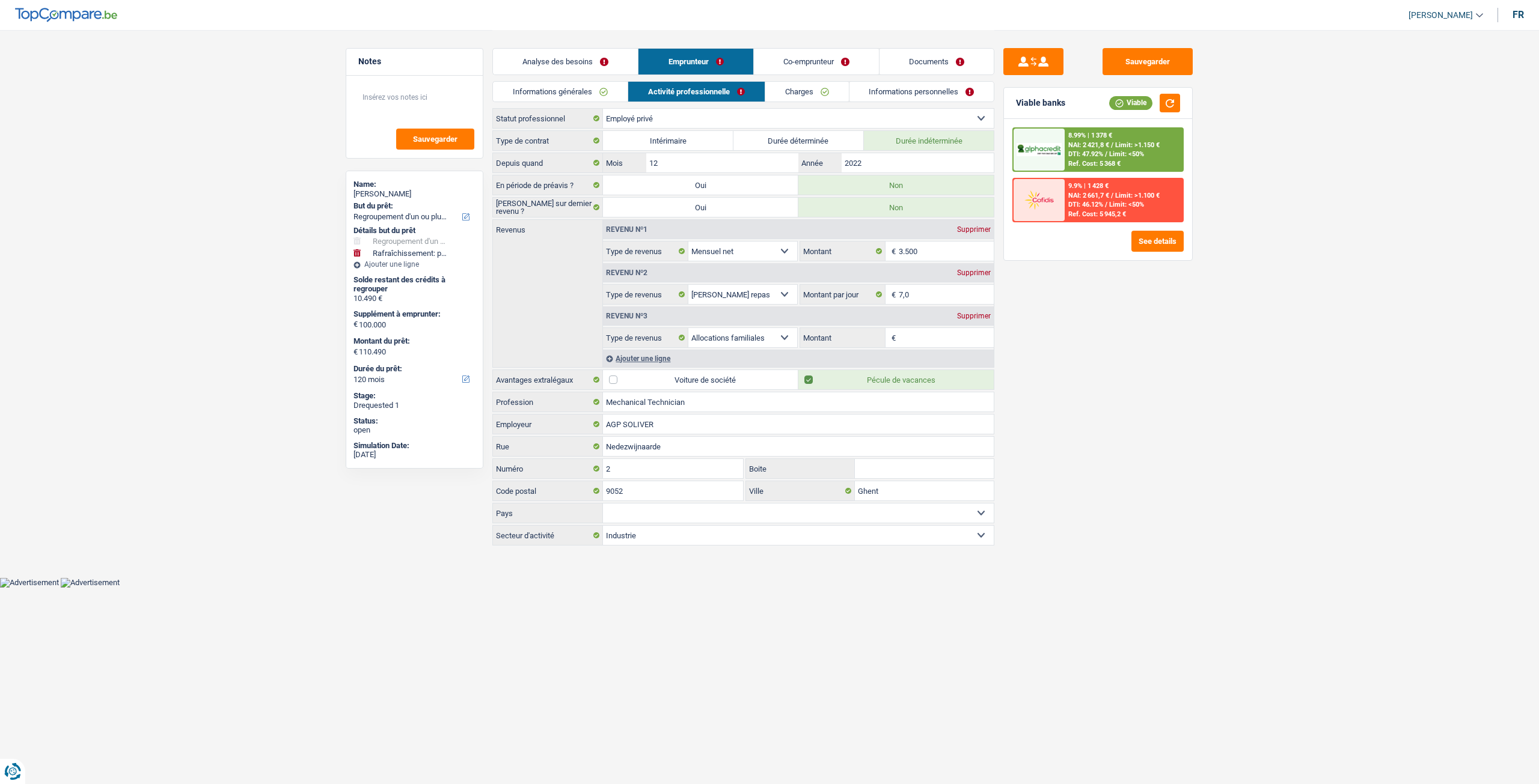
click at [841, 73] on link "Co-emprunteur" at bounding box center [816, 61] width 125 height 26
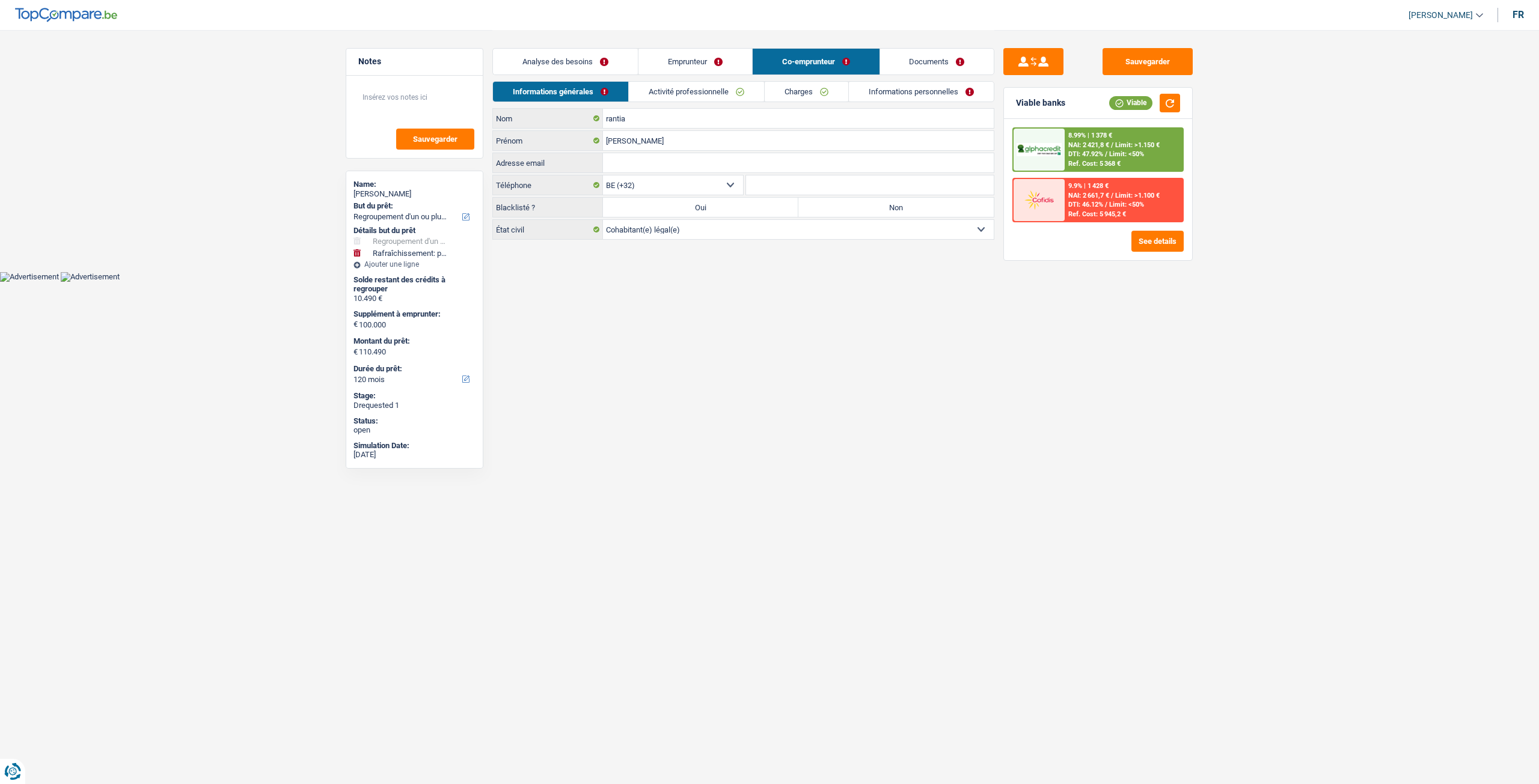
click at [740, 92] on link "Activité professionnelle" at bounding box center [696, 92] width 135 height 20
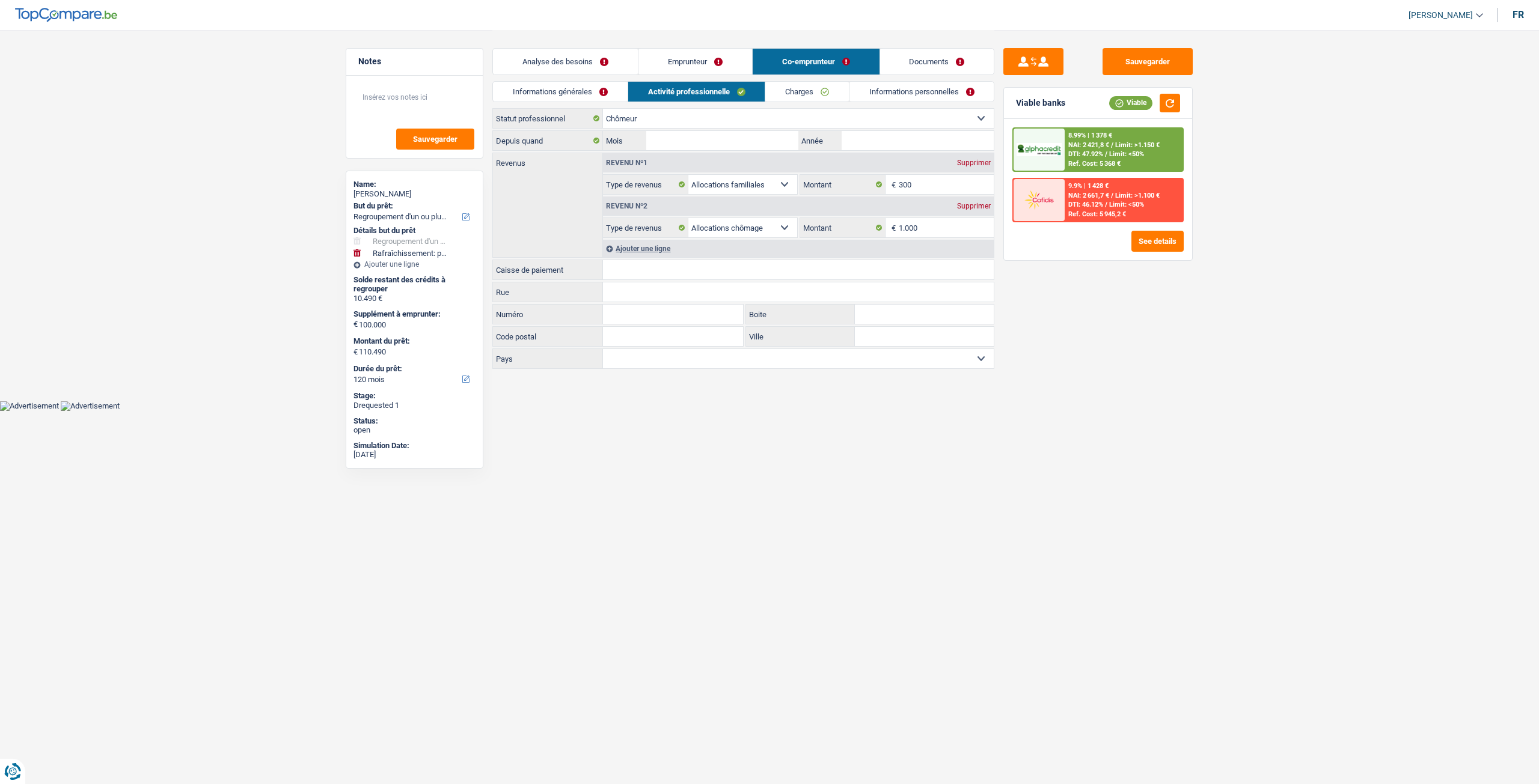
click at [830, 90] on link "Charges" at bounding box center [807, 92] width 83 height 20
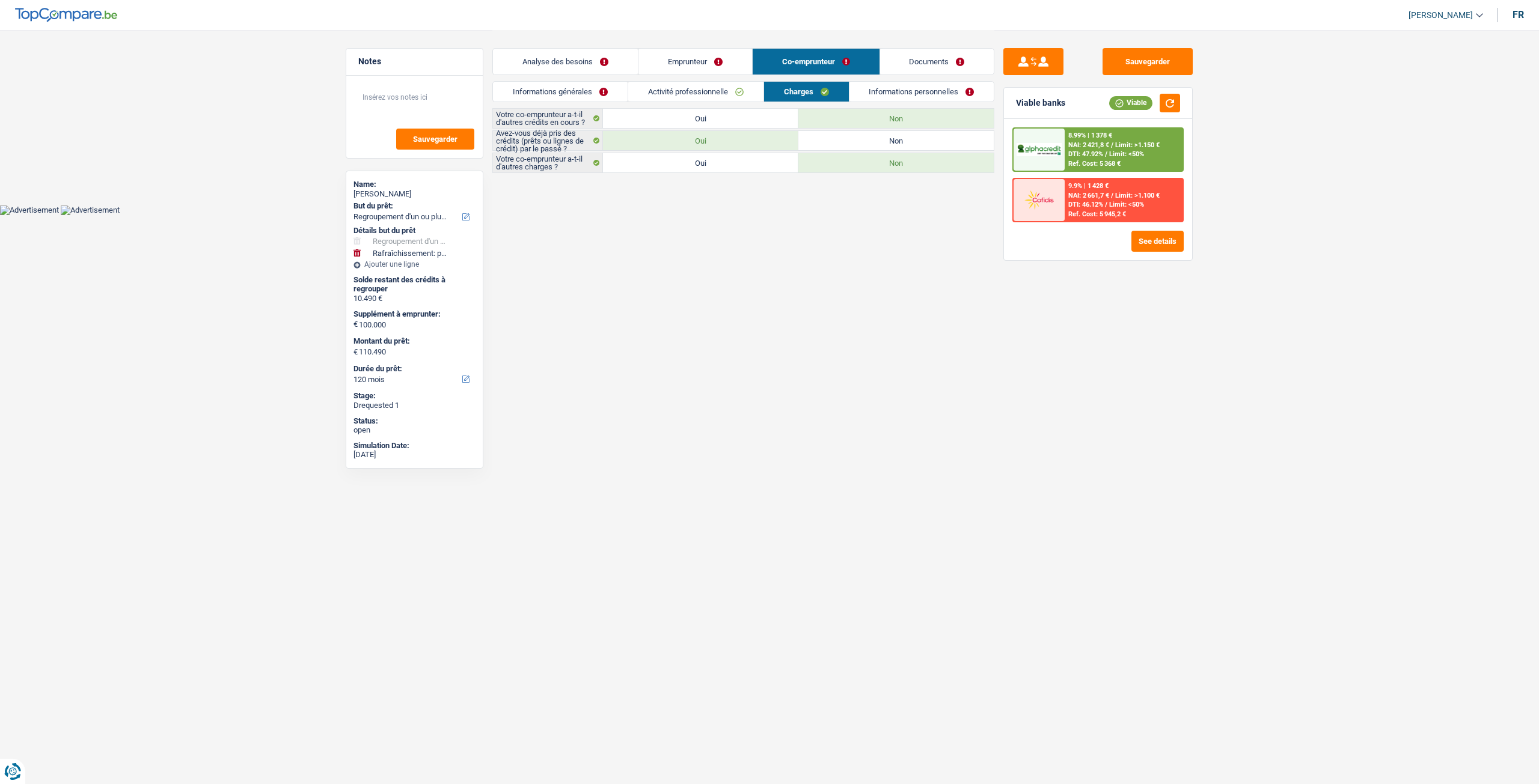
click at [880, 80] on div "Analyse des besoins Emprunteur Co-emprunteur Documents" at bounding box center [743, 56] width 502 height 51
click at [884, 81] on li "Informations personnelles" at bounding box center [921, 92] width 146 height 21
click at [887, 84] on link "Informations personnelles" at bounding box center [921, 92] width 145 height 20
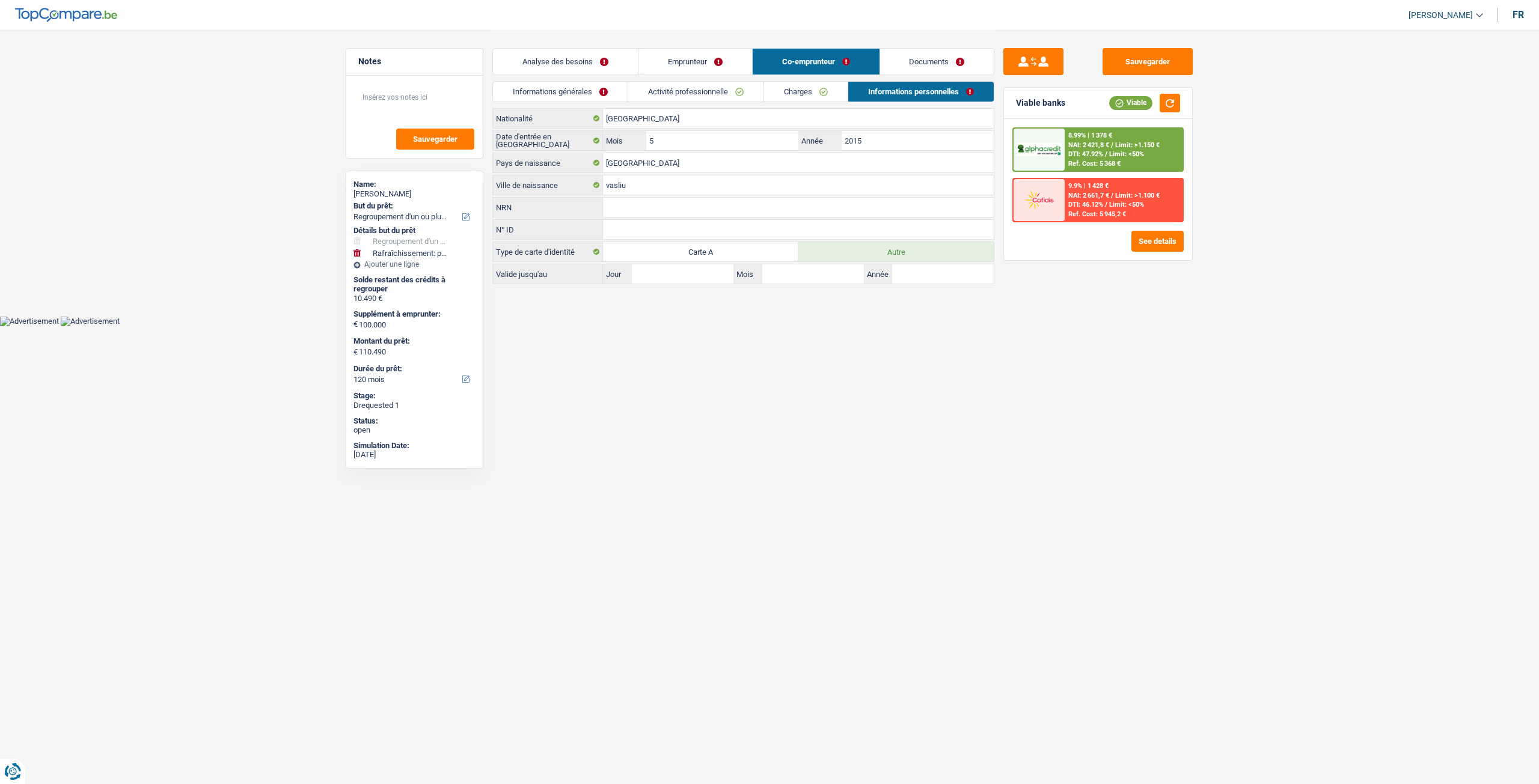
click at [732, 65] on link "Emprunteur" at bounding box center [695, 61] width 114 height 26
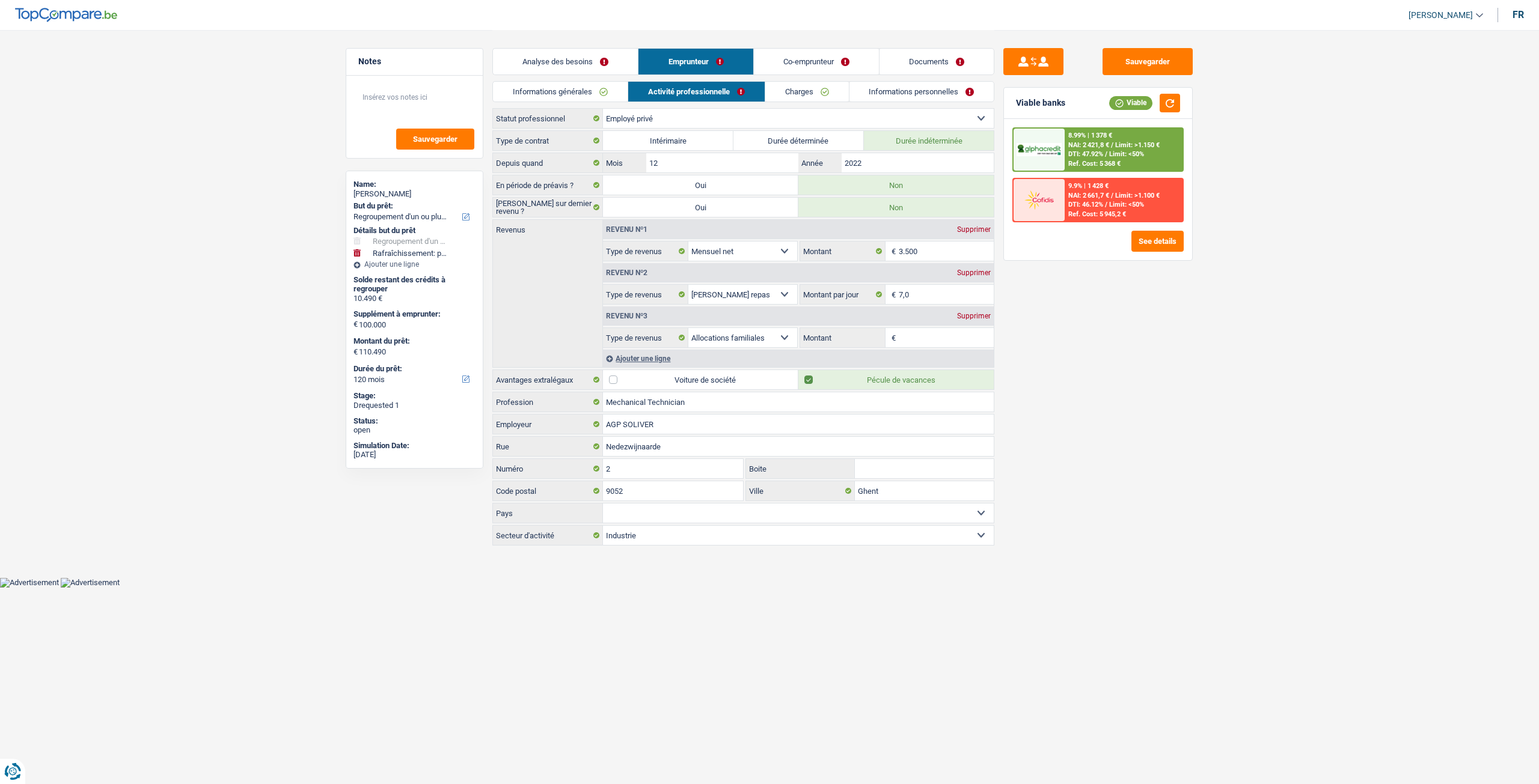
click at [580, 106] on div "Informations générales Activité professionnelle Charges Informations personnell…" at bounding box center [743, 94] width 502 height 27
drag, startPoint x: 570, startPoint y: 91, endPoint x: 592, endPoint y: 88, distance: 22.2
click at [570, 90] on link "Informations générales" at bounding box center [560, 92] width 135 height 20
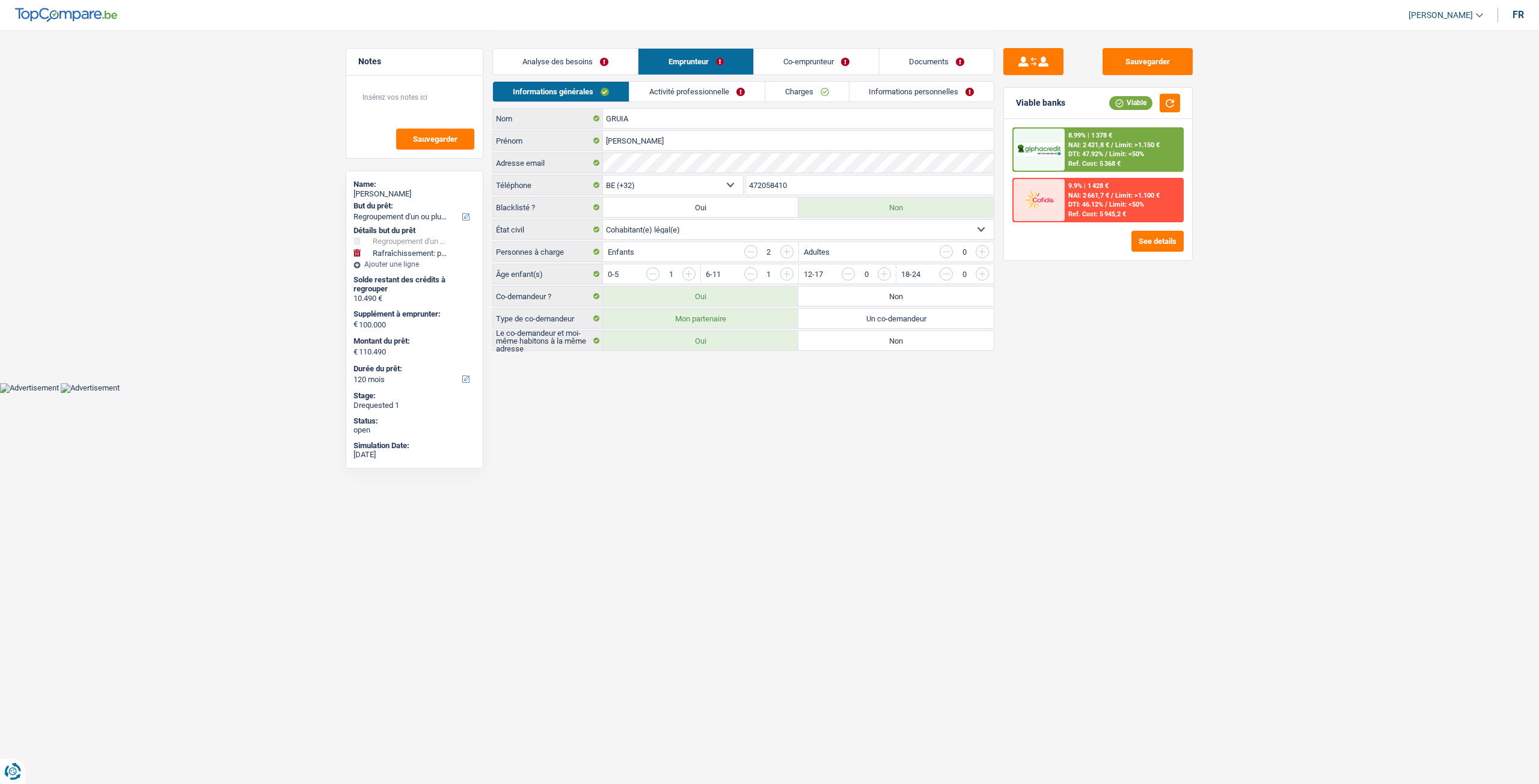
click at [630, 58] on link "Analyse des besoins" at bounding box center [565, 61] width 145 height 26
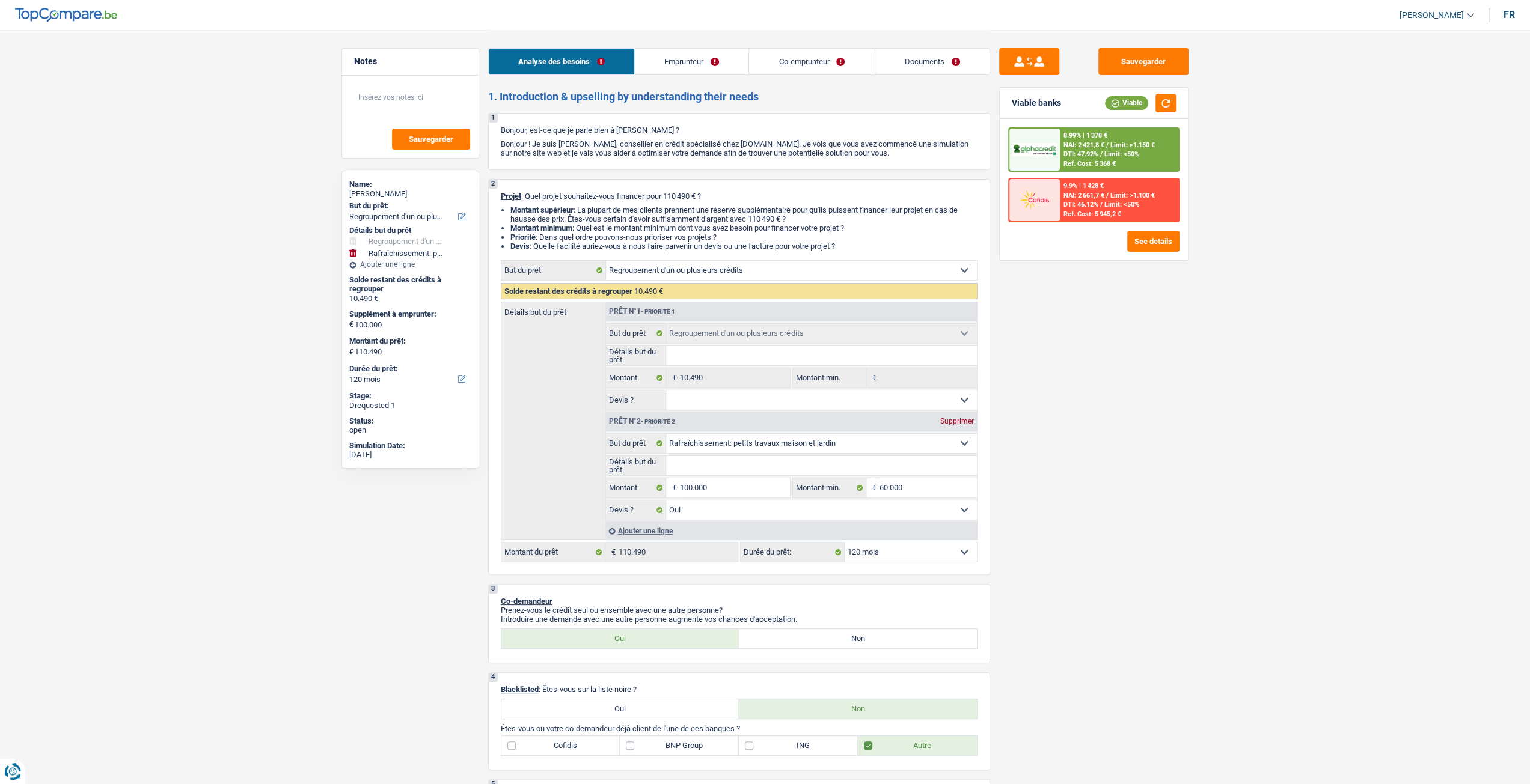
click at [1119, 146] on span "Limit: >1.150 €" at bounding box center [1132, 145] width 44 height 8
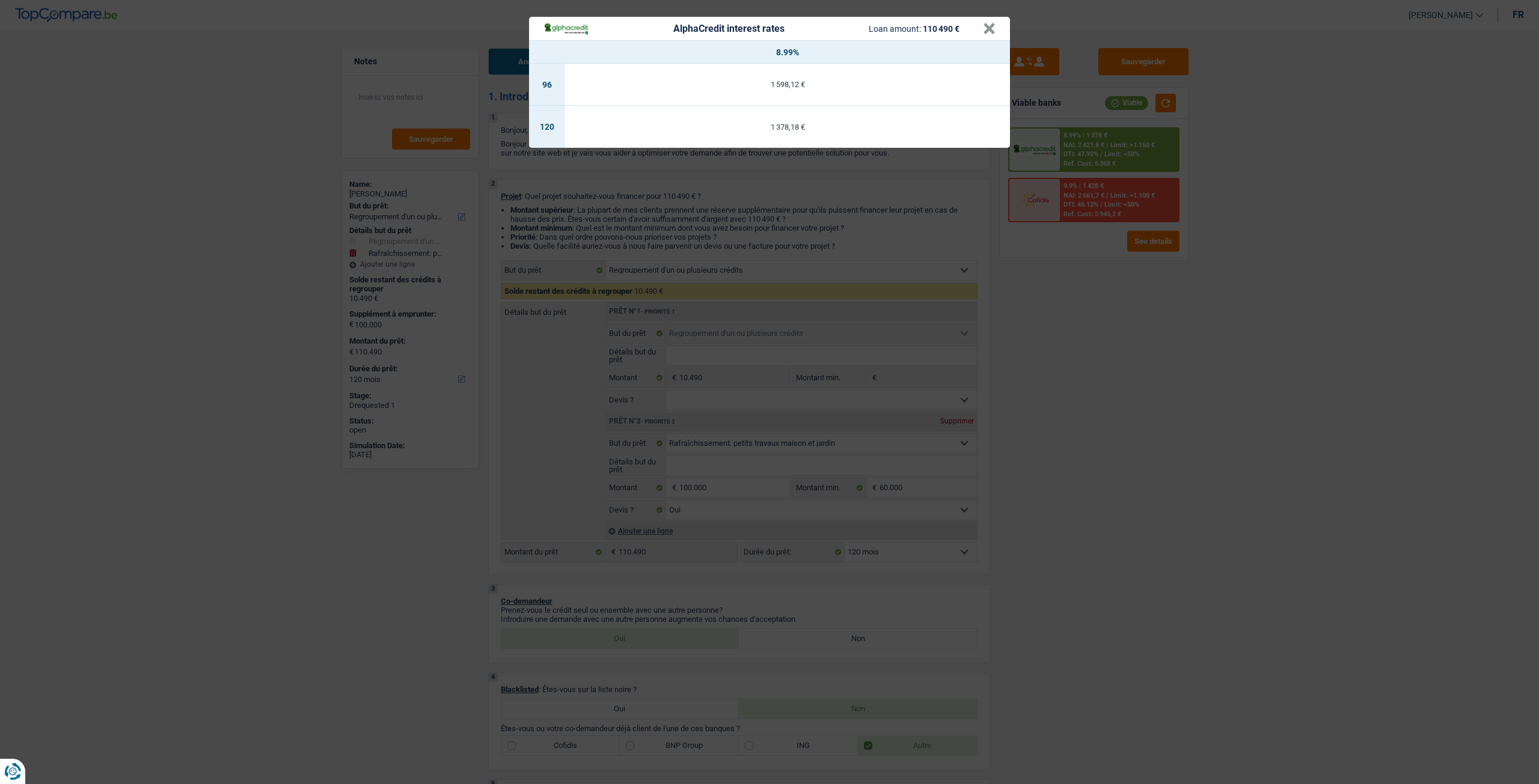
click at [1125, 338] on div "AlphaCredit interest rates Loan amount: 110 490 € × 8.99% 96 1 598,12 € 120 1 3…" at bounding box center [770, 392] width 1539 height 784
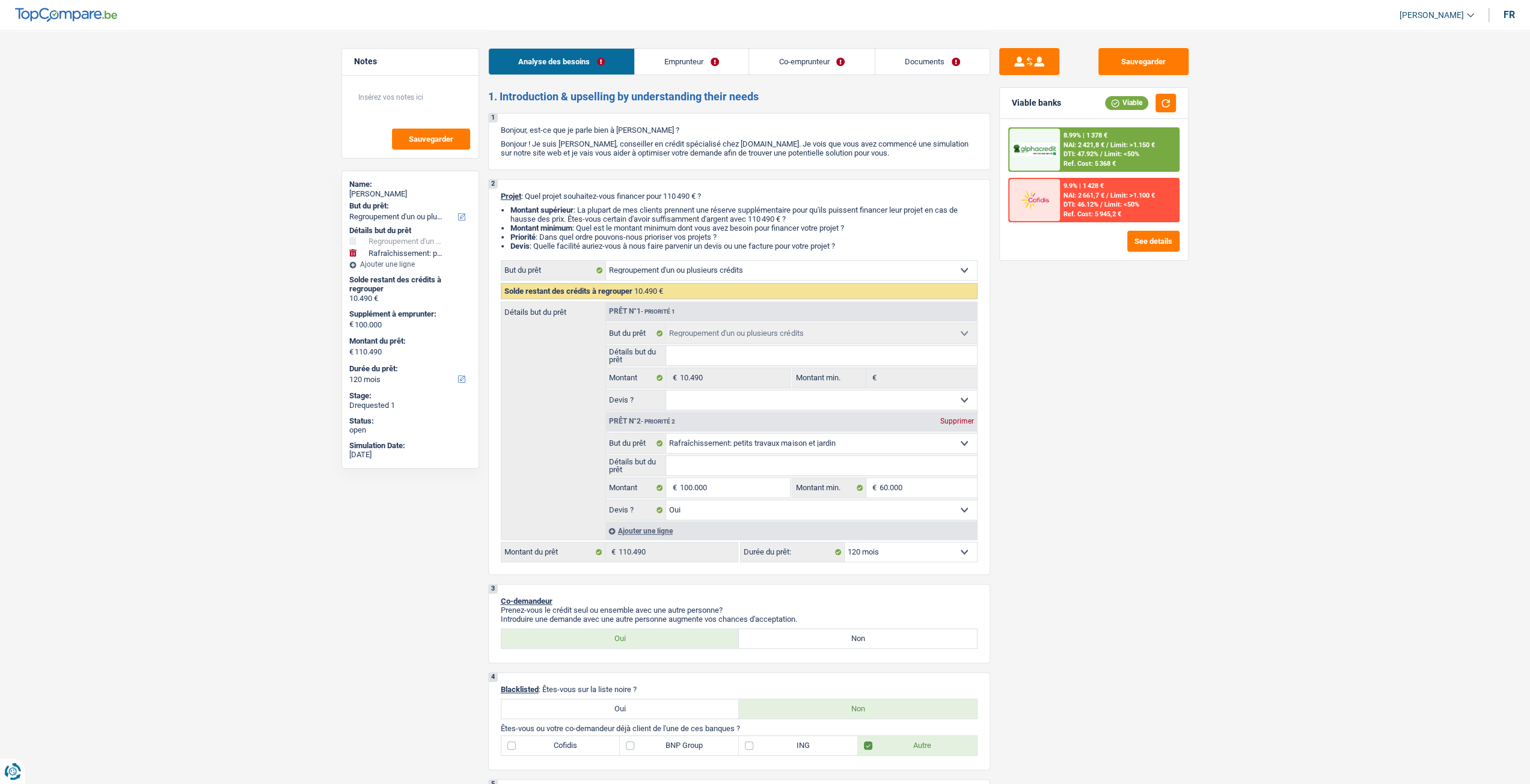
scroll to position [180, 0]
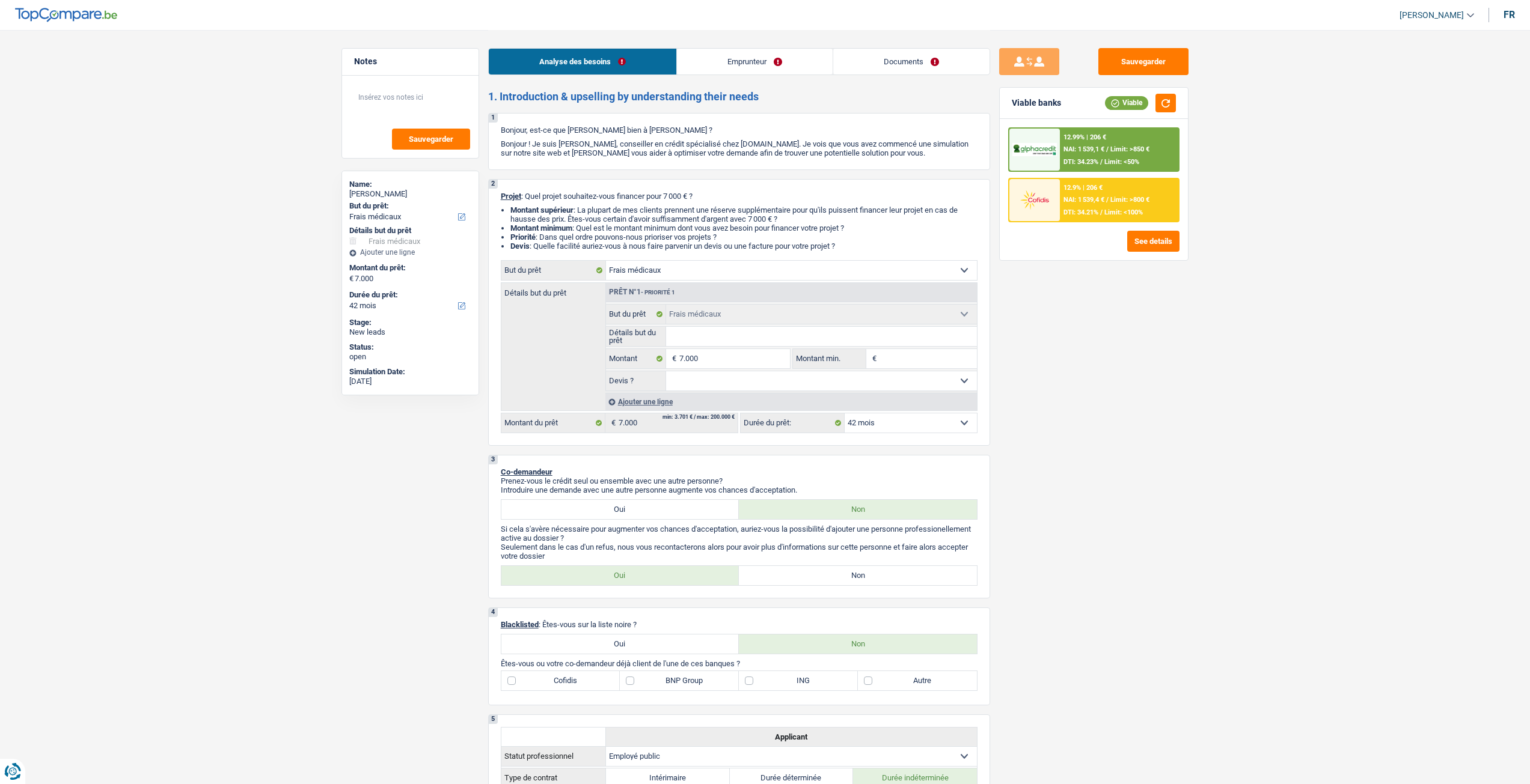
select select "medical"
select select "42"
select select "medical"
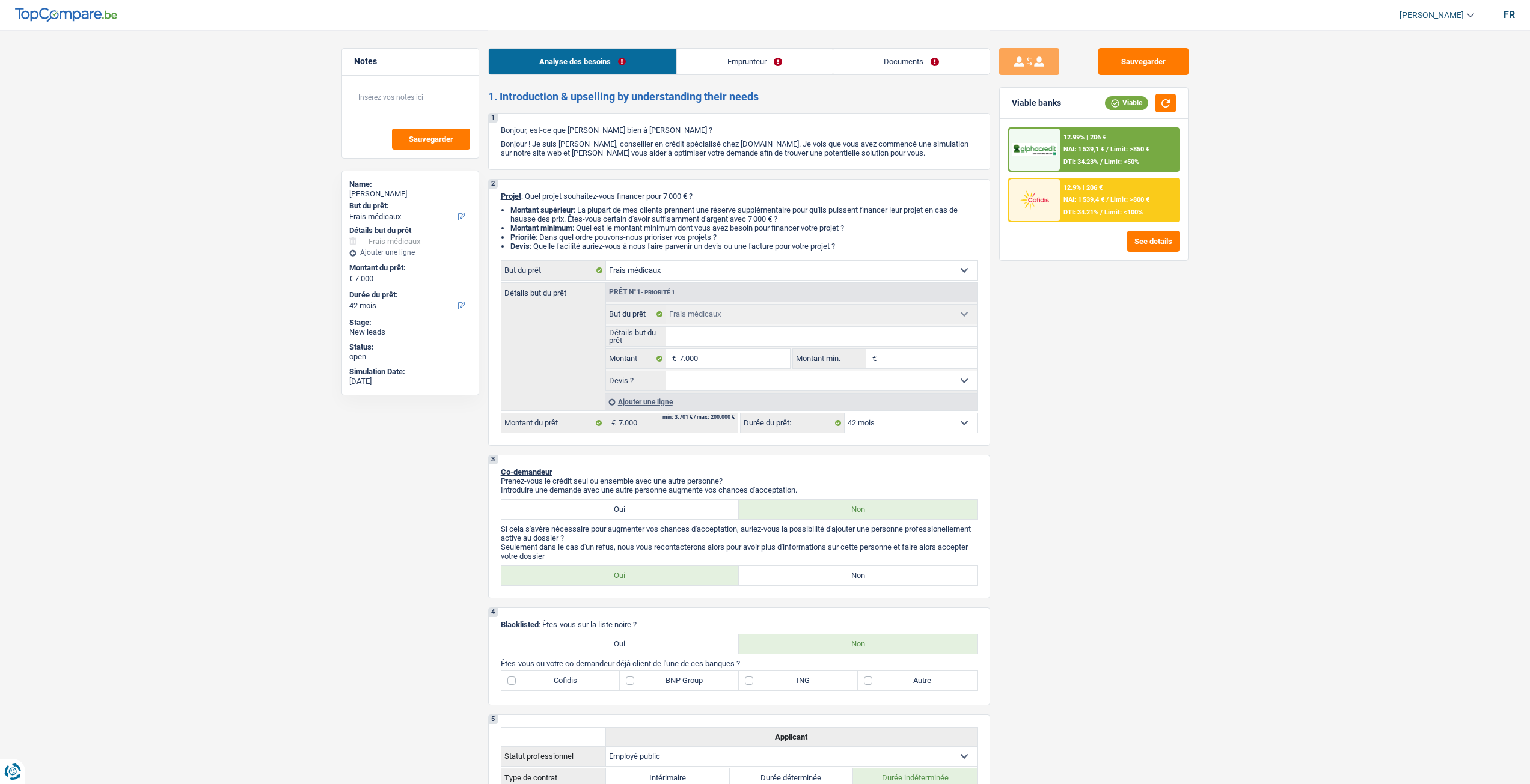
select select "42"
select select "publicEmployee"
select select "netSalary"
select select "mealVouchers"
select select "rents"
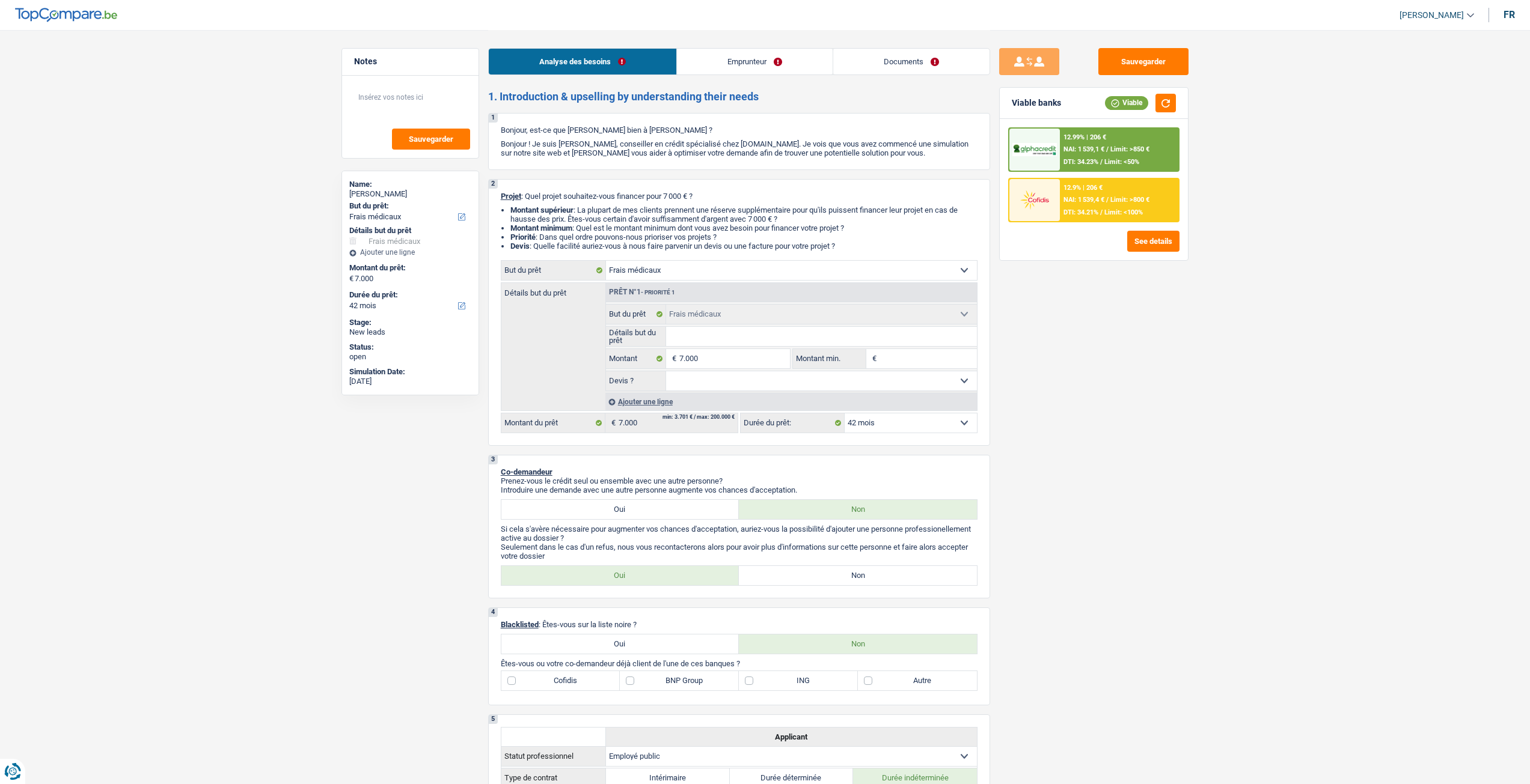
select select "medical"
select select "42"
click at [747, 346] on input "Détails but du prêt" at bounding box center [821, 336] width 311 height 19
type input "D"
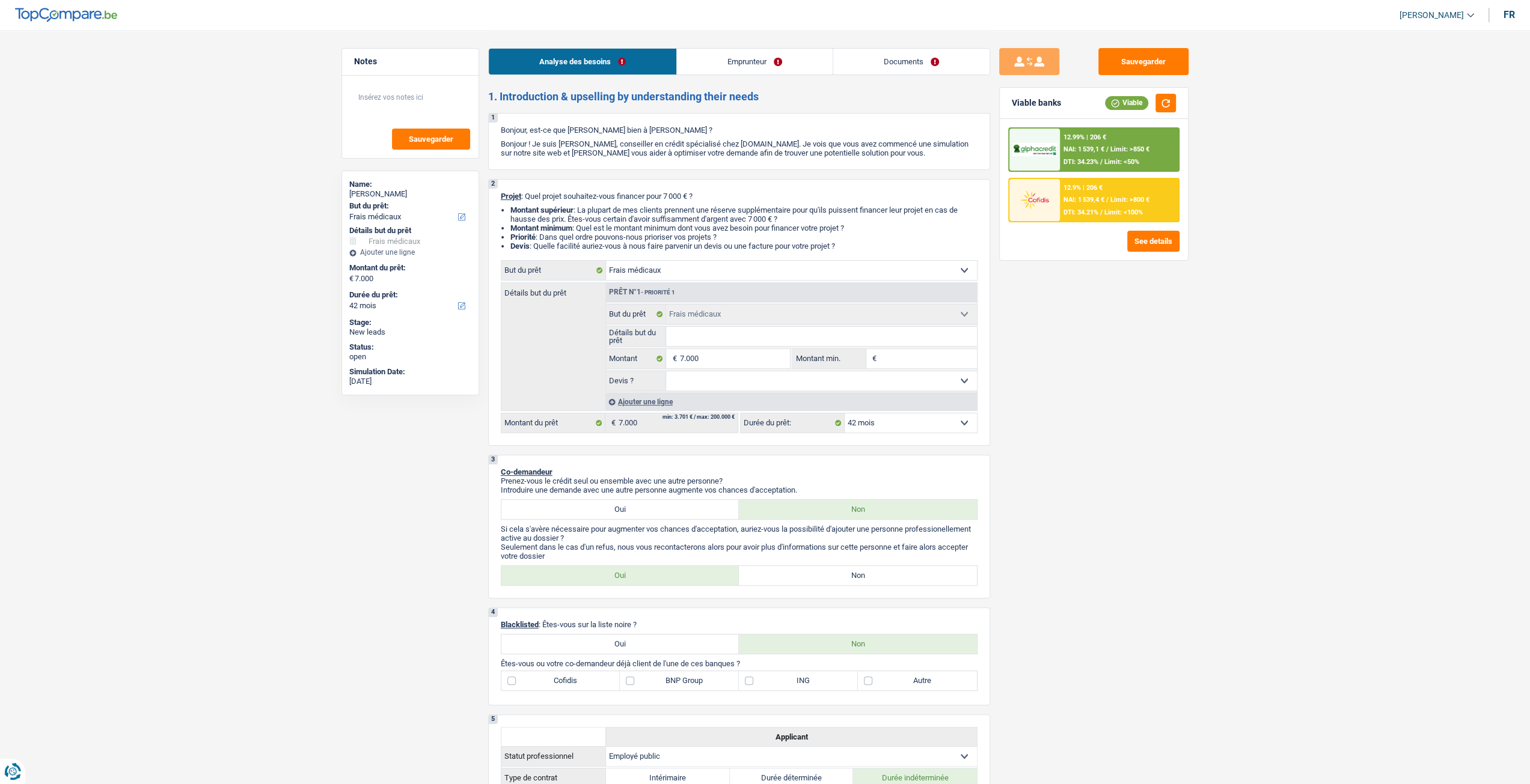
type input "D"
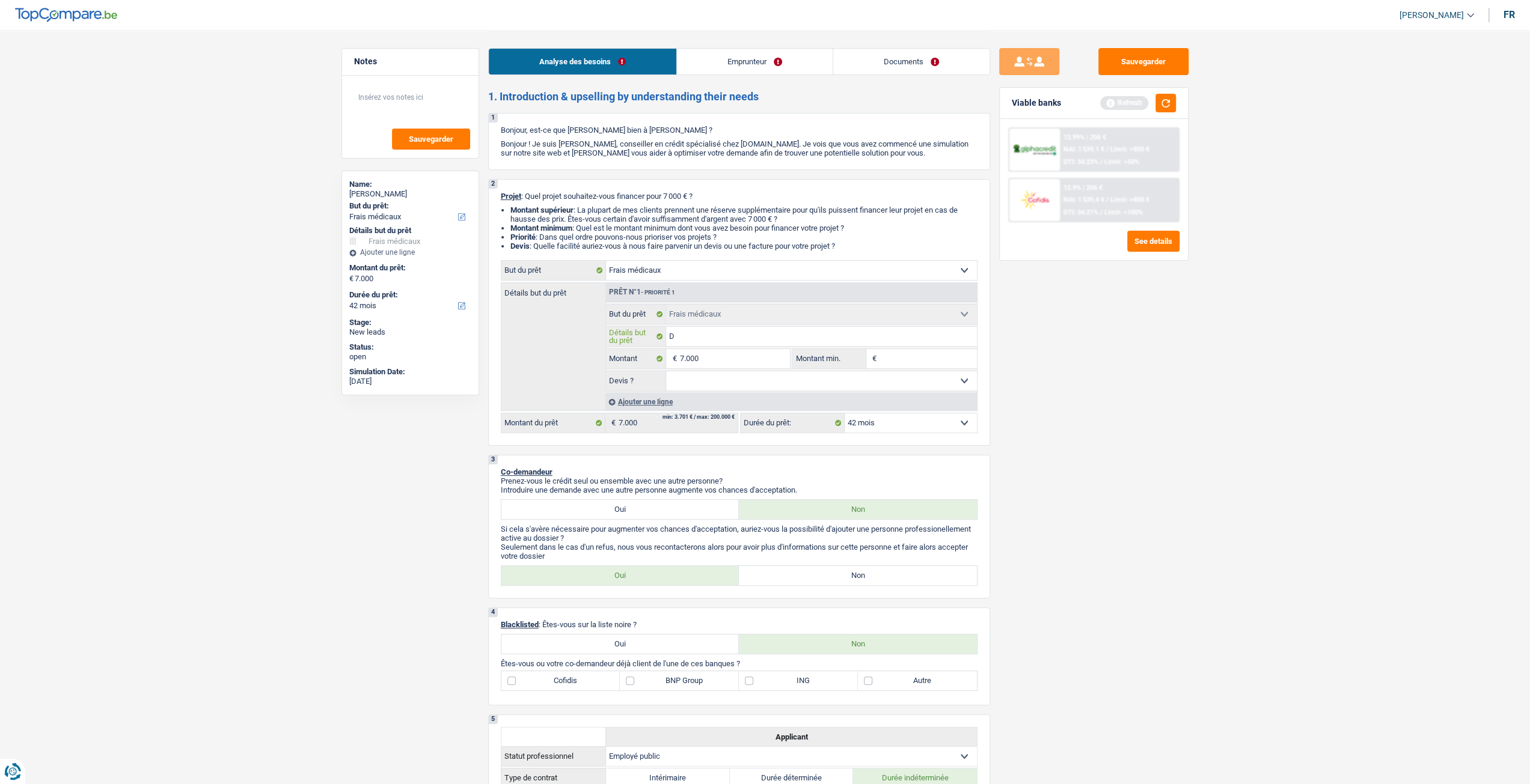
type input "De"
type input "Den"
type input "Dent"
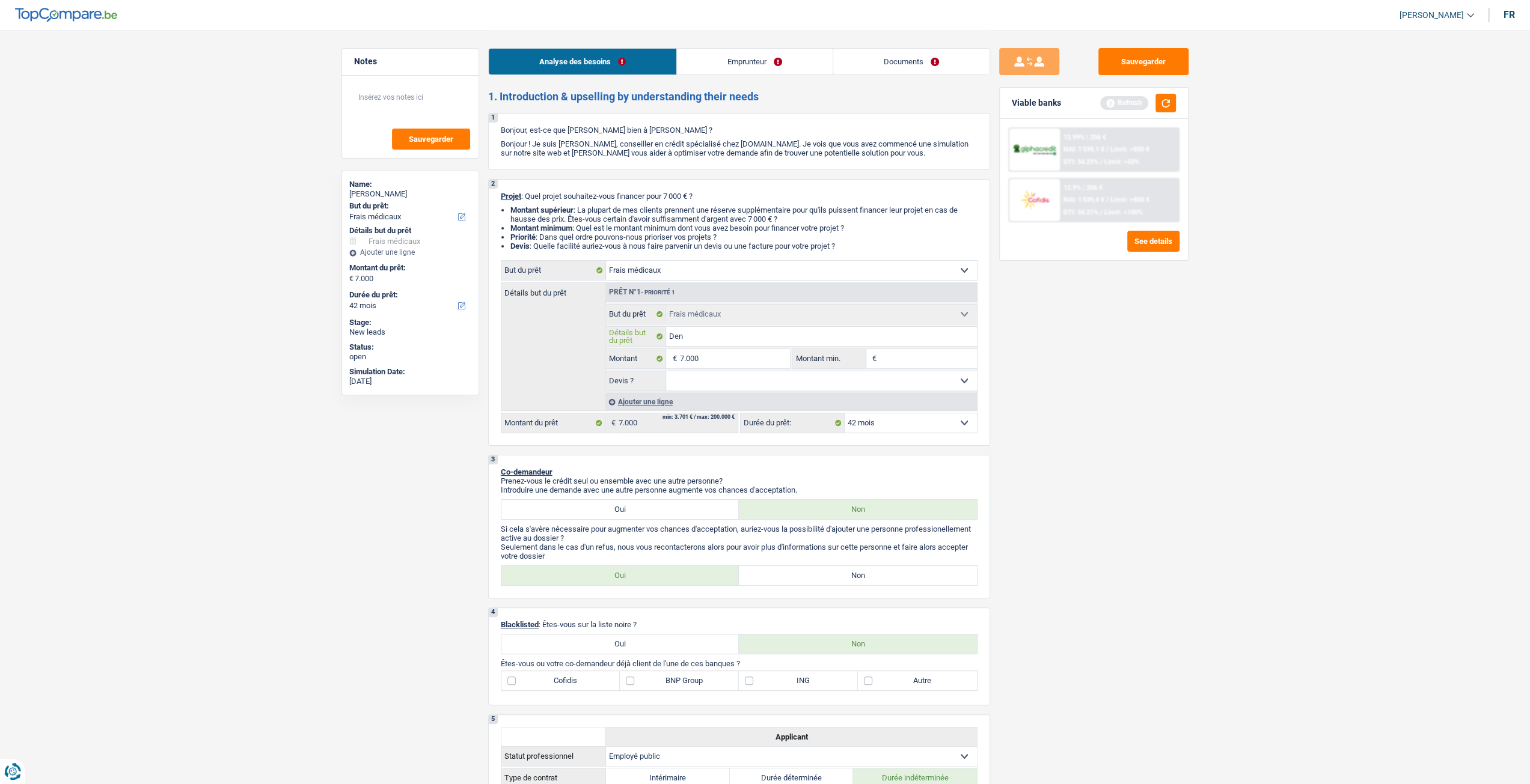
type input "Dent"
type input "Denti"
type input "Dentit"
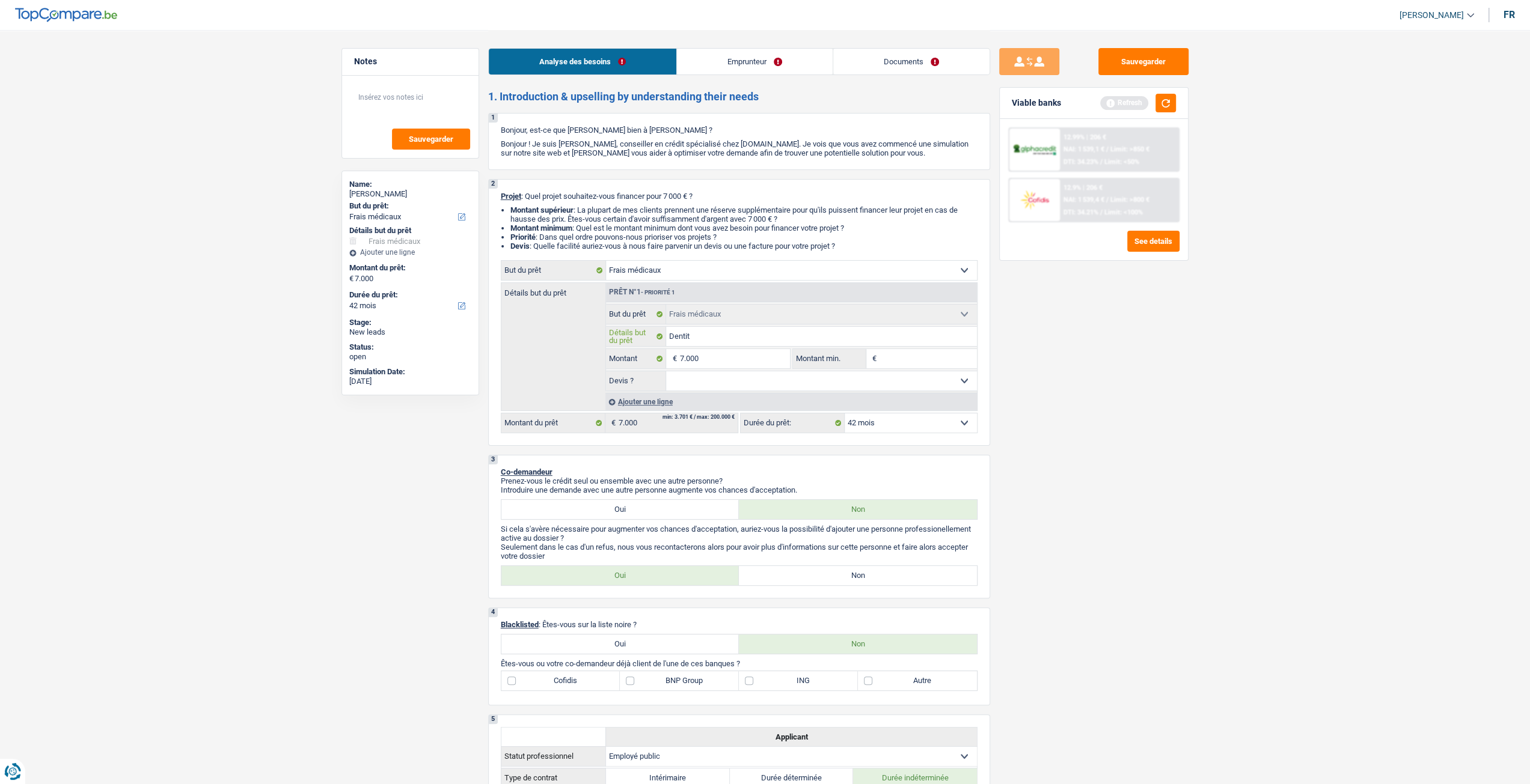
type input "Dentiti"
type input "Dentitio"
type input "Dentition"
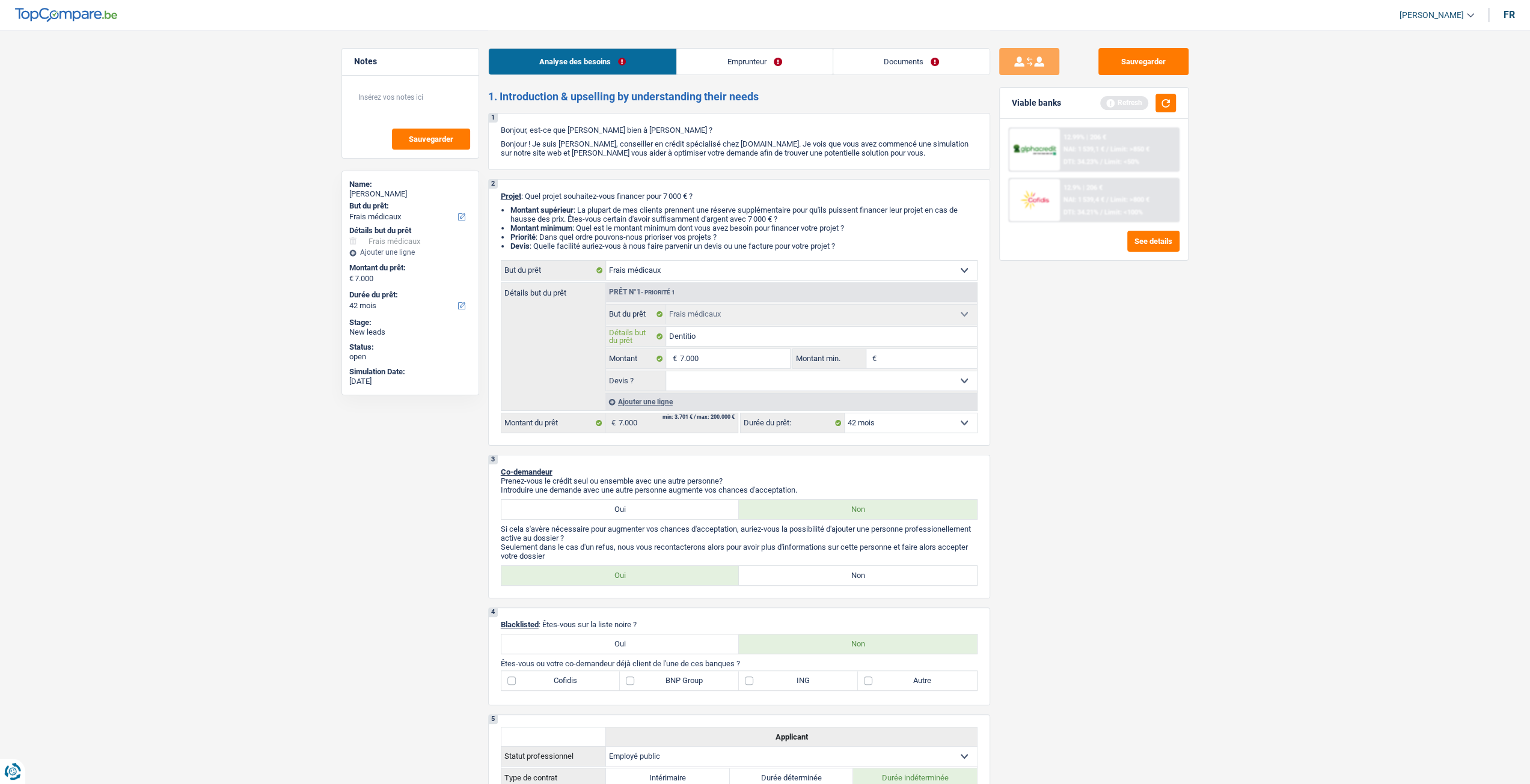
type input "Dentition"
click at [1005, 341] on div "Sauvegarder Viable banks Refresh 12.99% | 206 € NAI: 1 539,1 € / Limit: >850 € …" at bounding box center [1094, 406] width 207 height 717
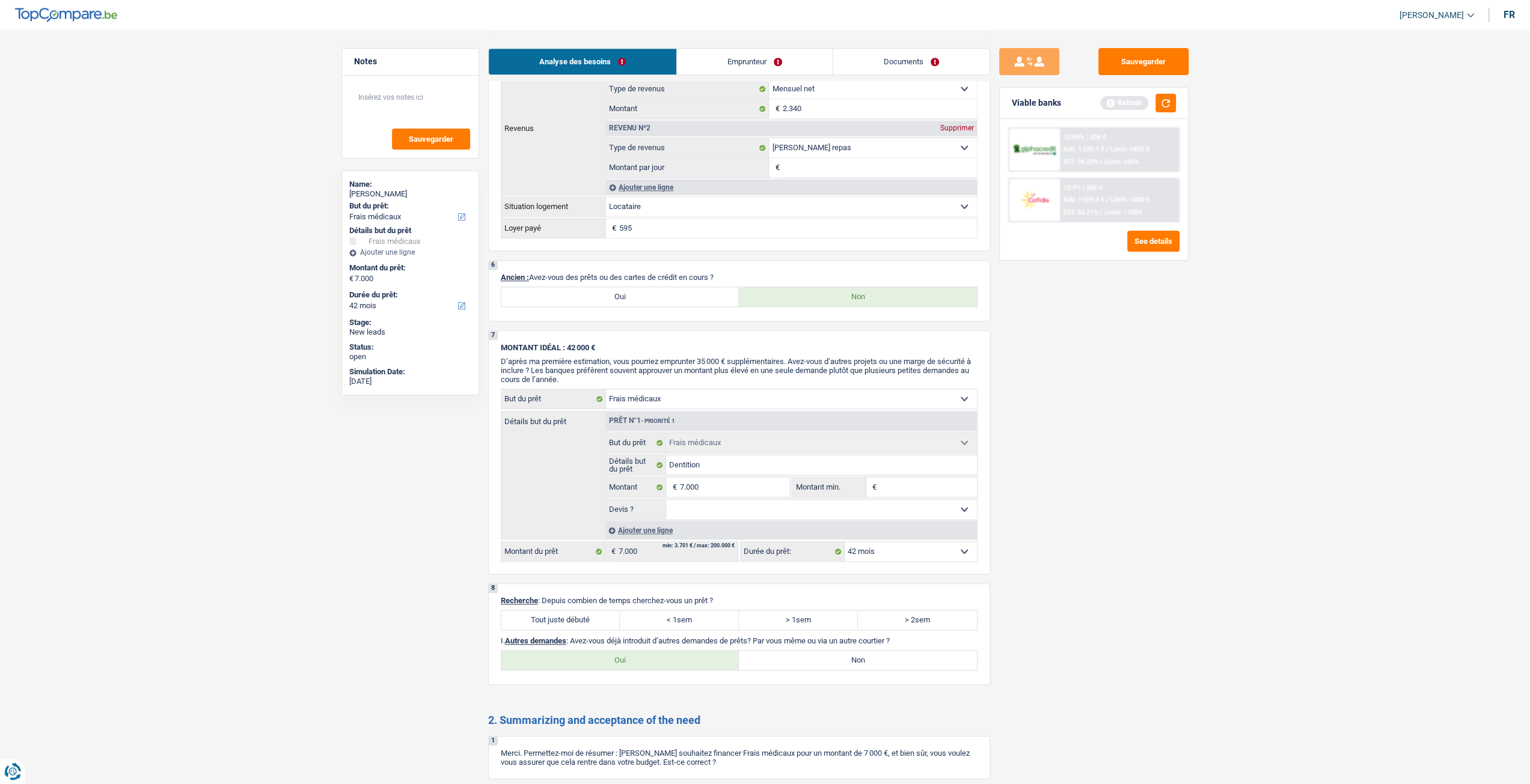
scroll to position [781, 0]
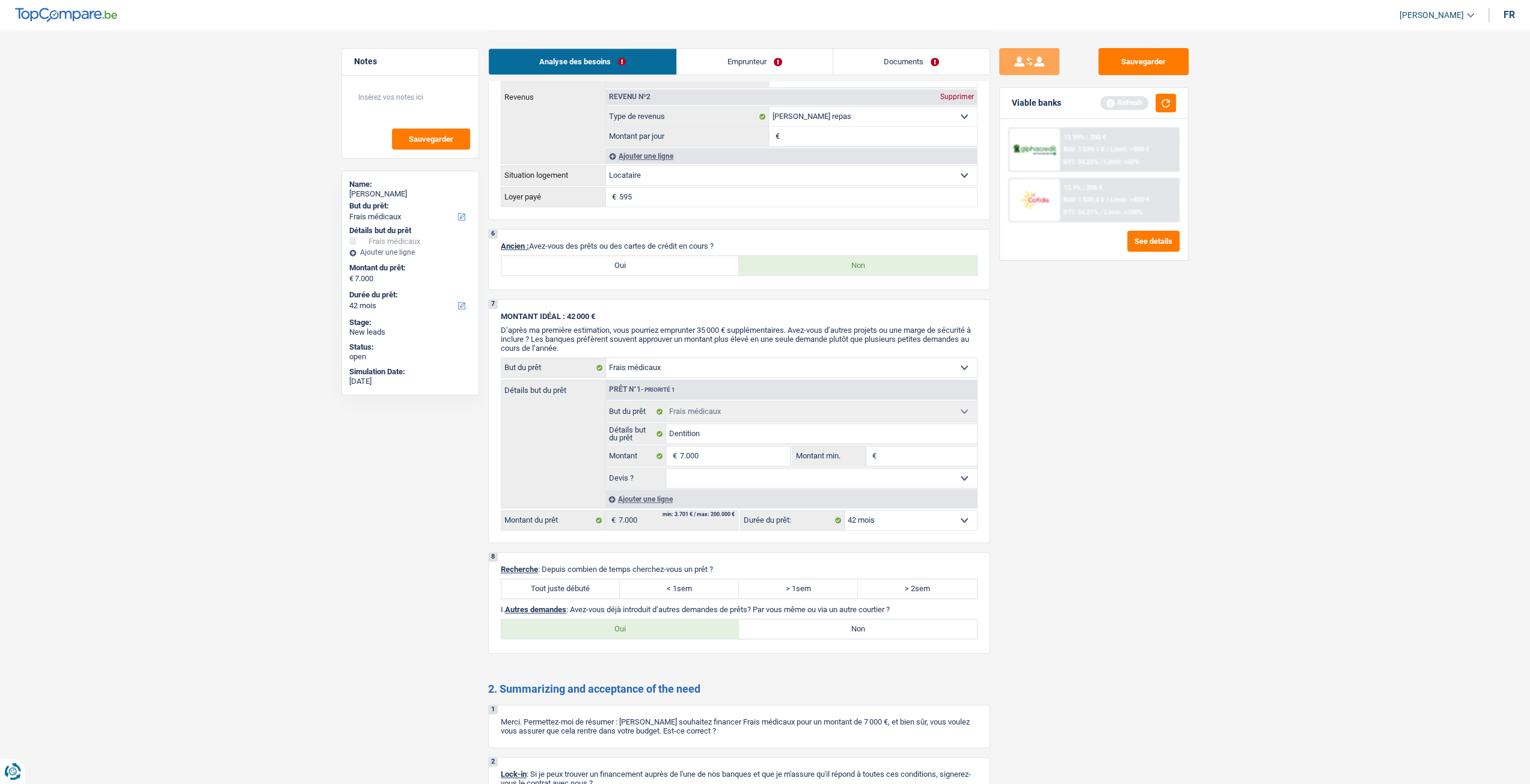
click at [663, 273] on label "Oui" at bounding box center [620, 265] width 238 height 19
click at [663, 273] on input "Oui" at bounding box center [620, 265] width 238 height 19
radio input "true"
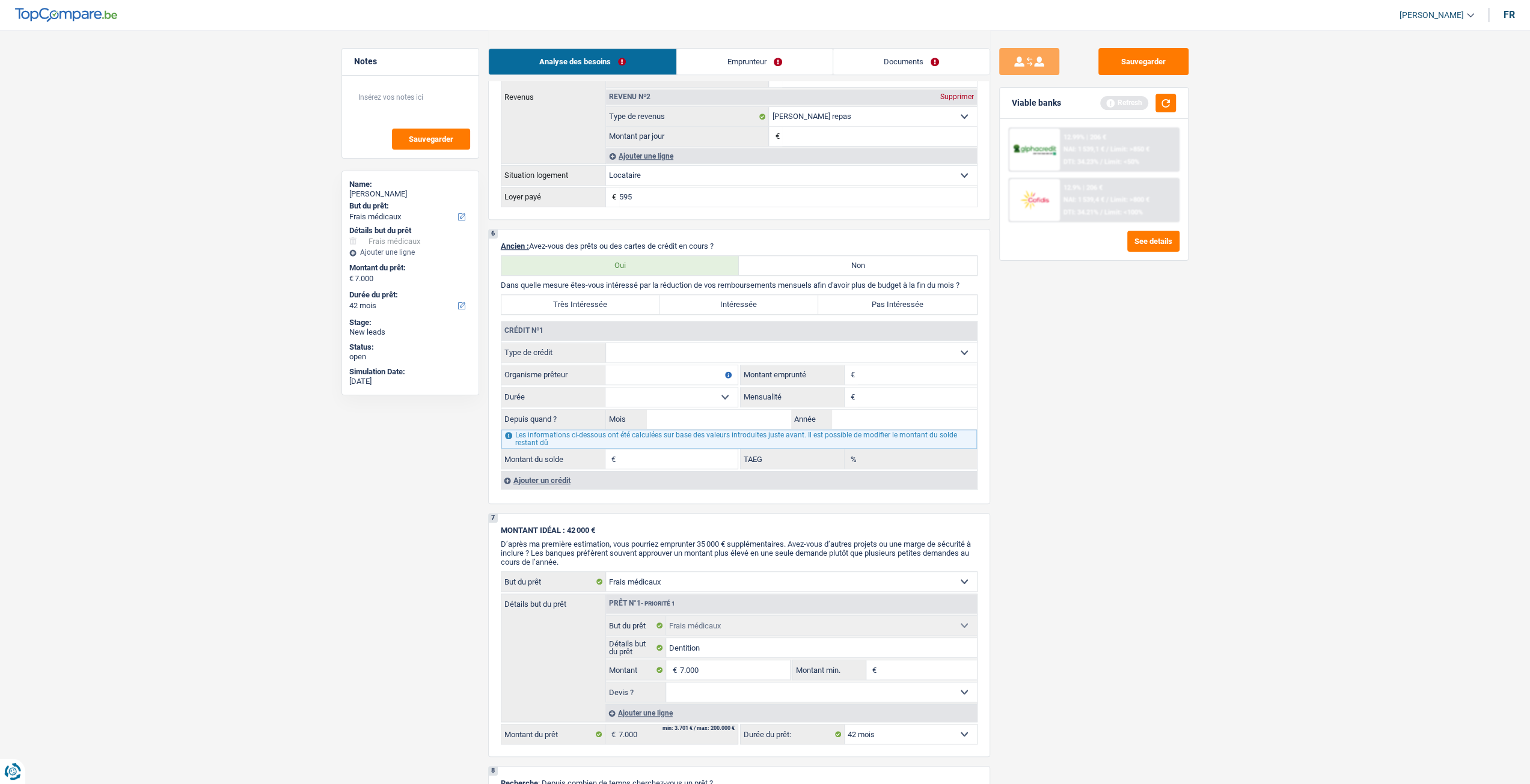
click at [661, 347] on select "Carte ou ouverture de crédit Prêt hypothécaire Vente à tempérament Prêt à tempé…" at bounding box center [791, 353] width 371 height 19
select select "cardOrCredit"
type input "0"
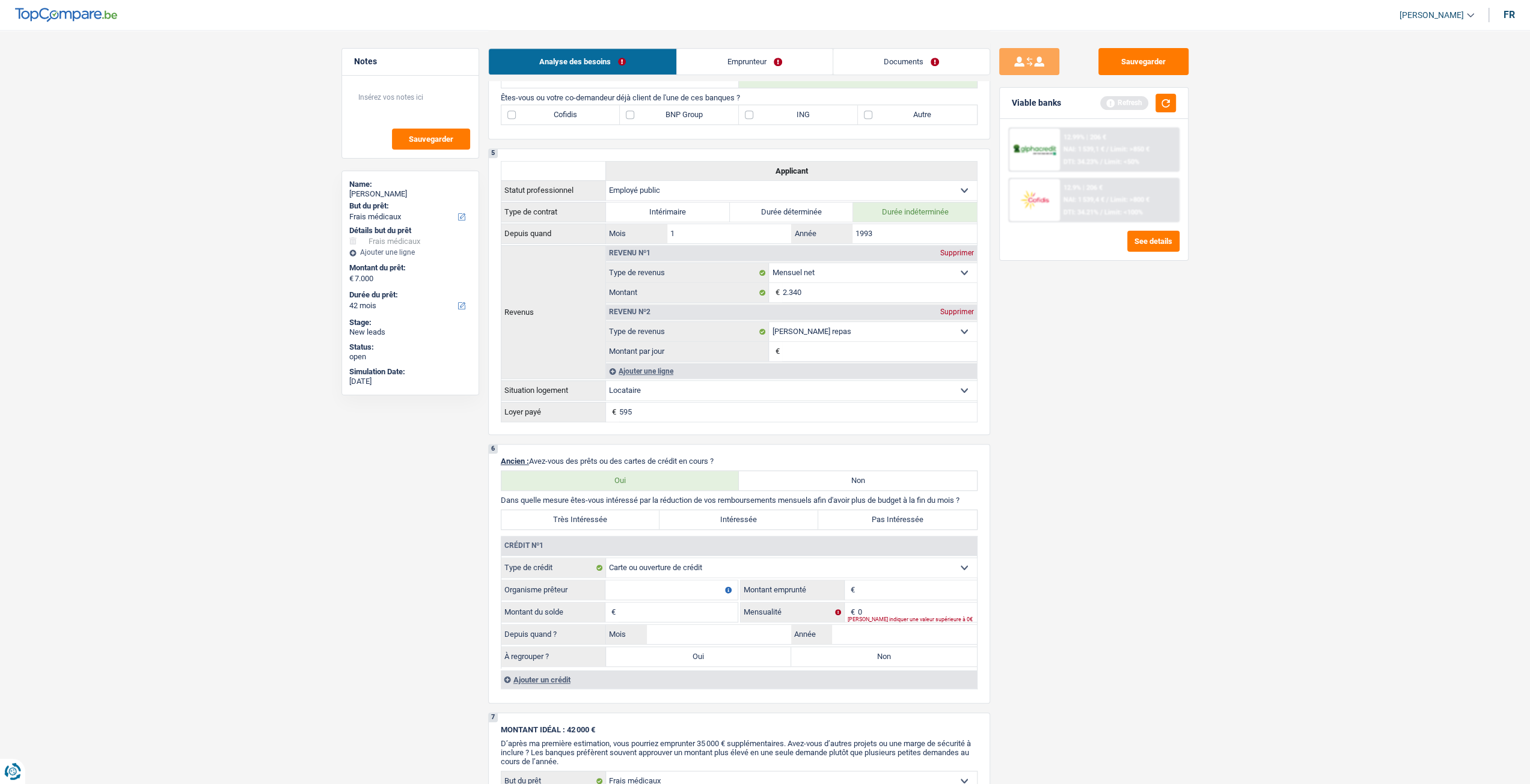
scroll to position [481, 0]
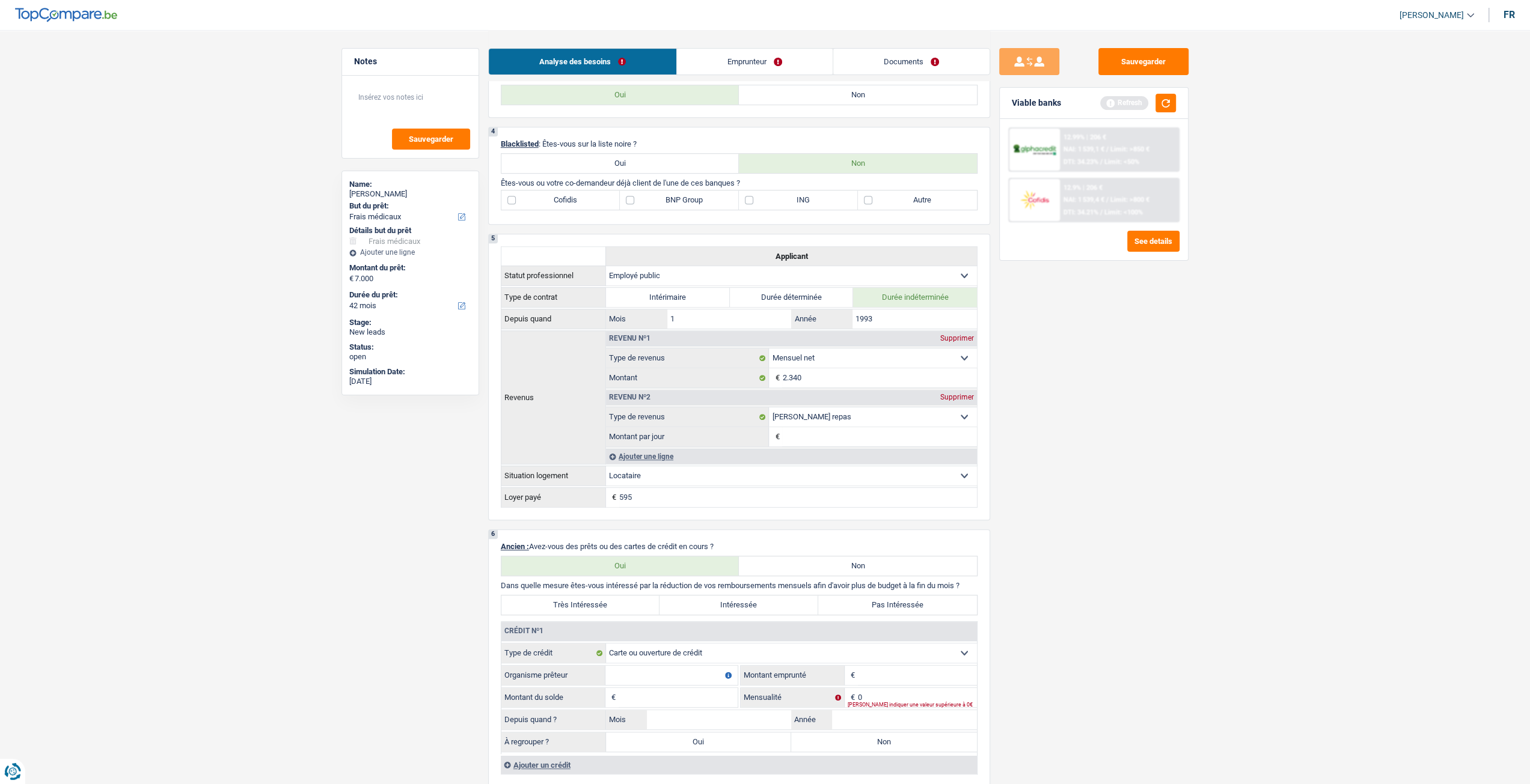
click at [808, 192] on div "4 Blacklisted : Êtes-vous sur la liste noire ? Oui Non Êtes-vous ou votre co-de…" at bounding box center [739, 176] width 502 height 98
click at [803, 201] on label "ING" at bounding box center [798, 200] width 119 height 19
click at [803, 201] on input "ING" at bounding box center [798, 200] width 119 height 19
checkbox input "true"
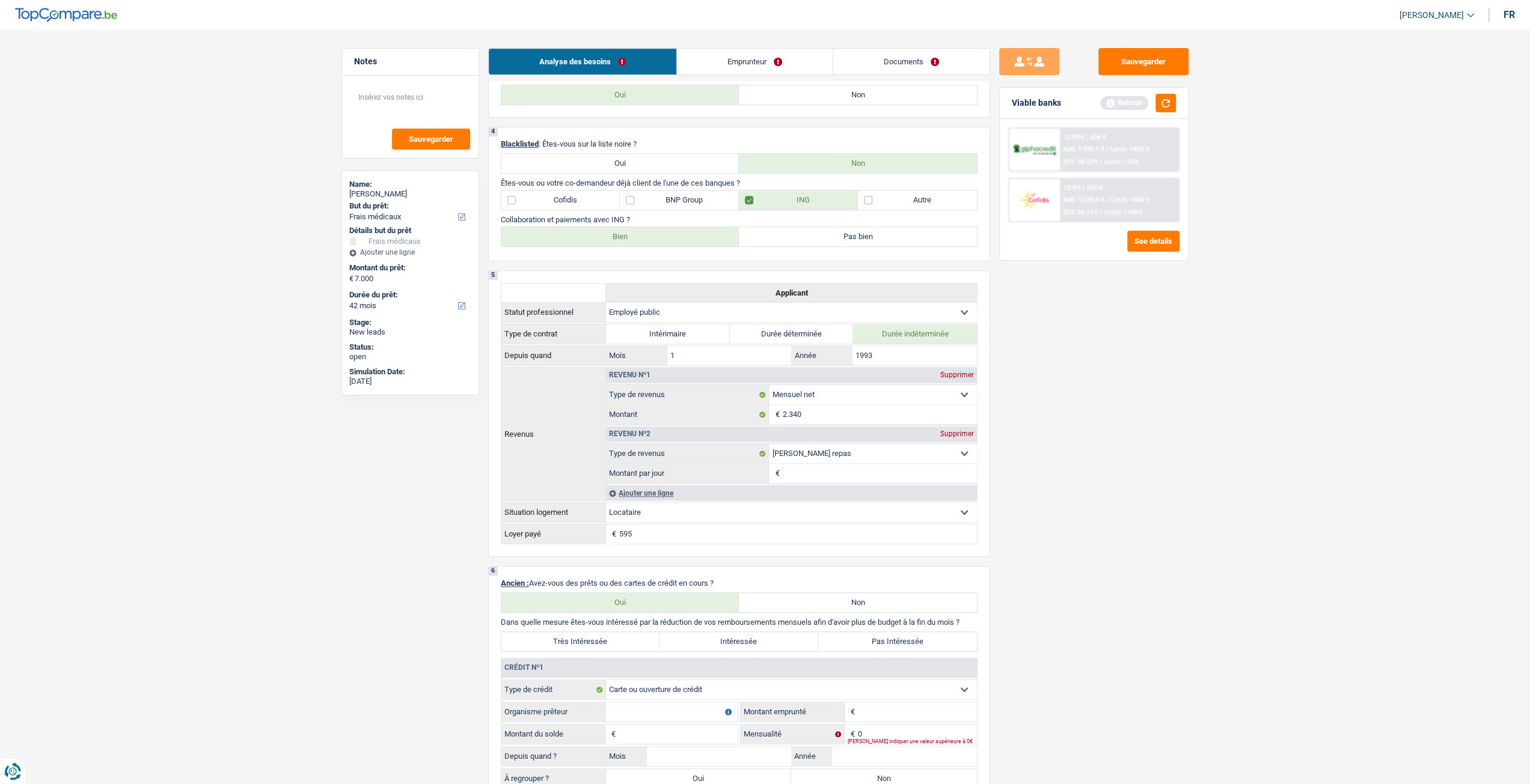
click at [699, 240] on label "Bien" at bounding box center [620, 236] width 238 height 19
click at [699, 240] on input "Bien" at bounding box center [620, 236] width 238 height 19
radio input "true"
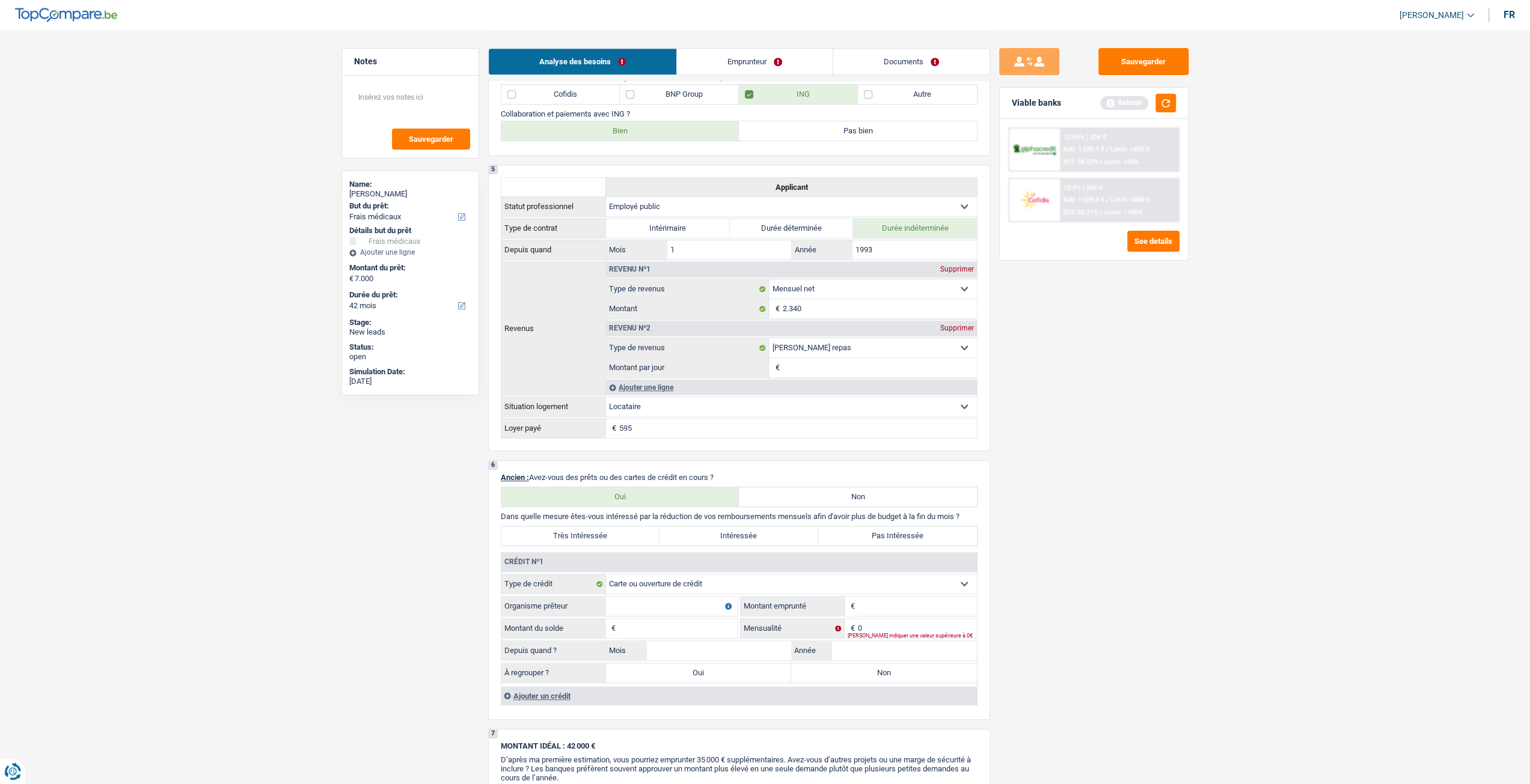
scroll to position [781, 0]
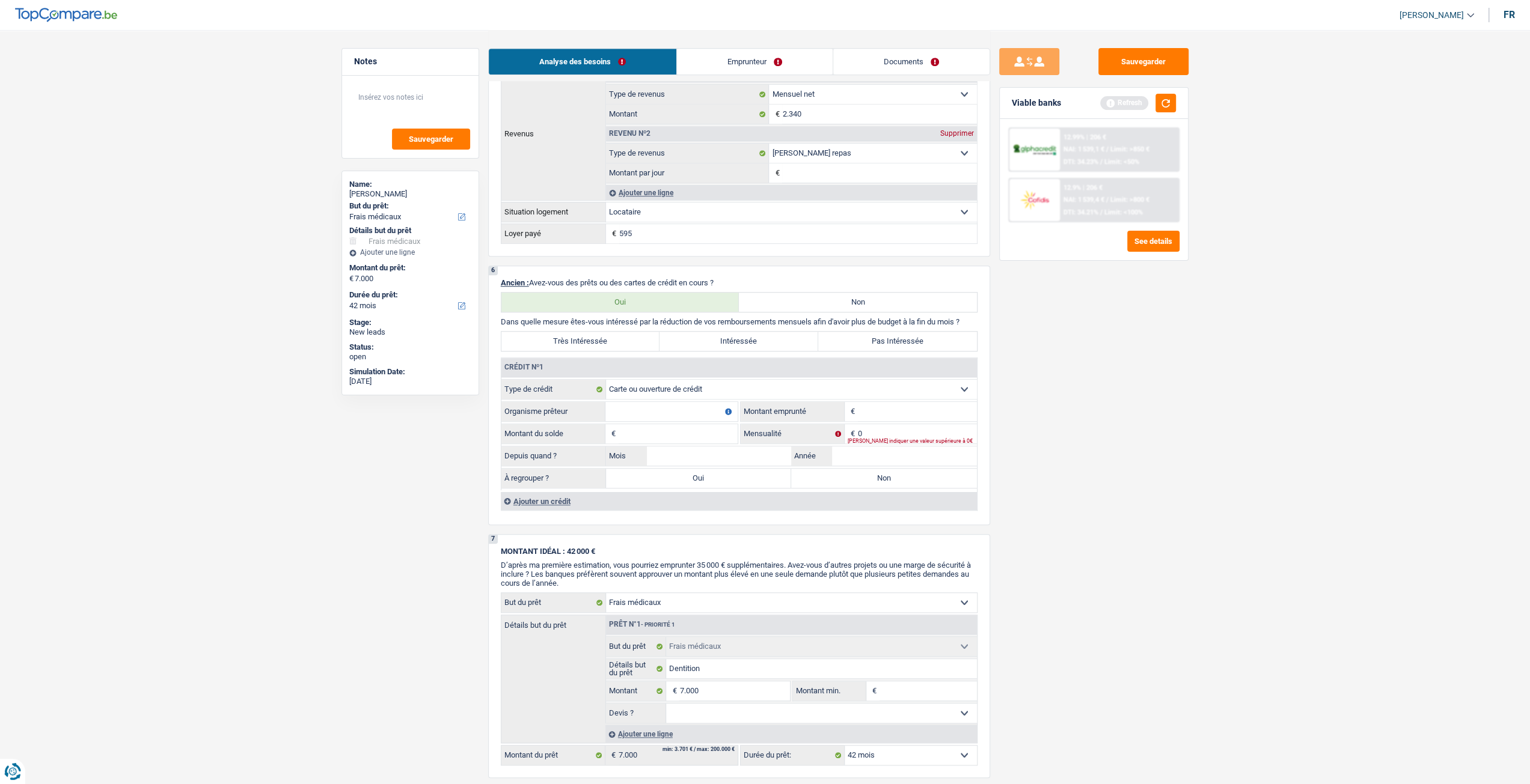
drag, startPoint x: 685, startPoint y: 434, endPoint x: 976, endPoint y: 458, distance: 292.0
click at [685, 434] on input "Montant du solde" at bounding box center [678, 434] width 119 height 19
type input "3"
type input "1.400"
click at [891, 411] on input "Montant" at bounding box center [917, 411] width 119 height 19
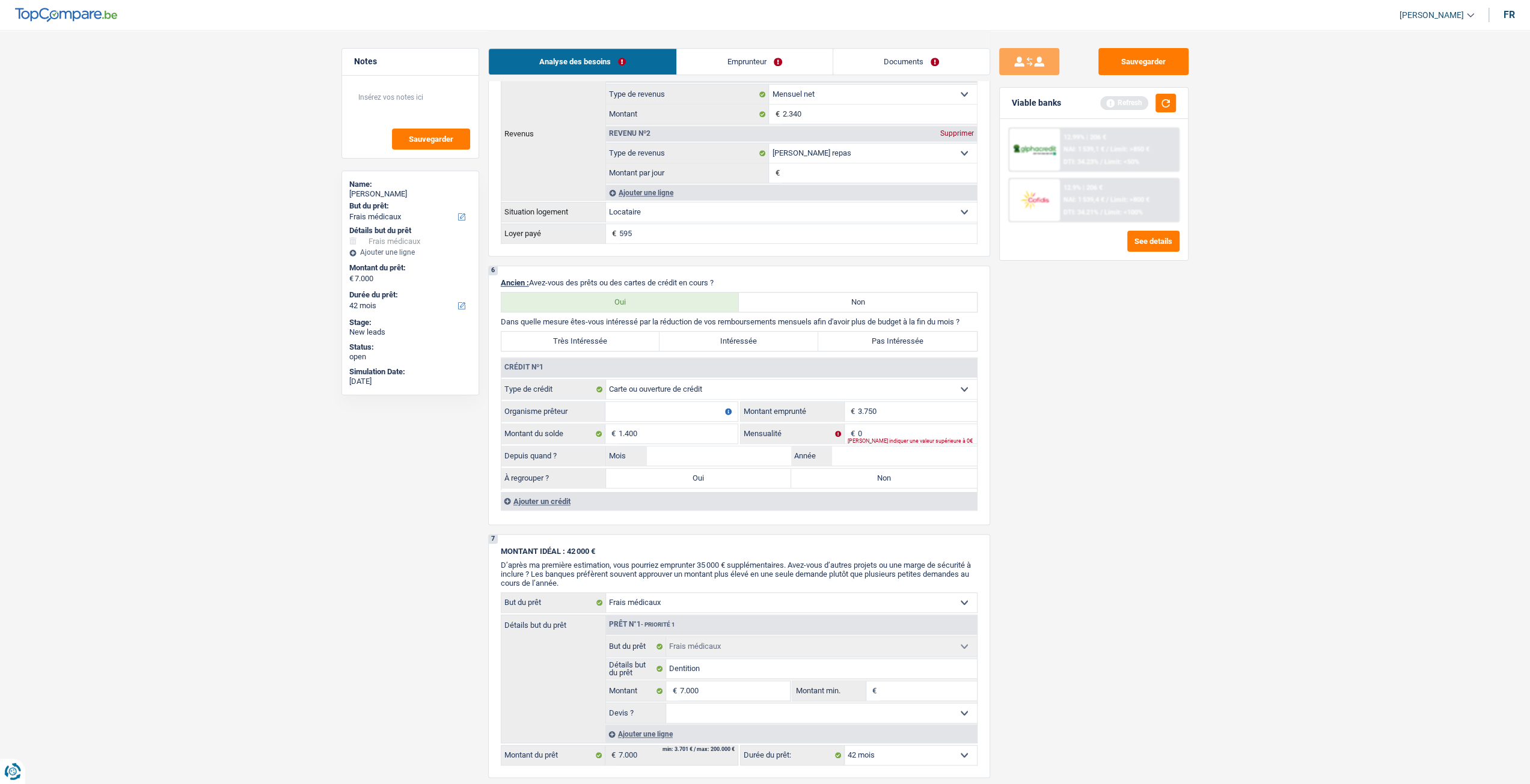
type input "3.750"
click at [665, 424] on fieldset "1.400 € Montant du solde" at bounding box center [619, 434] width 236 height 20
click at [729, 419] on input "Organisme prêteur" at bounding box center [671, 411] width 132 height 19
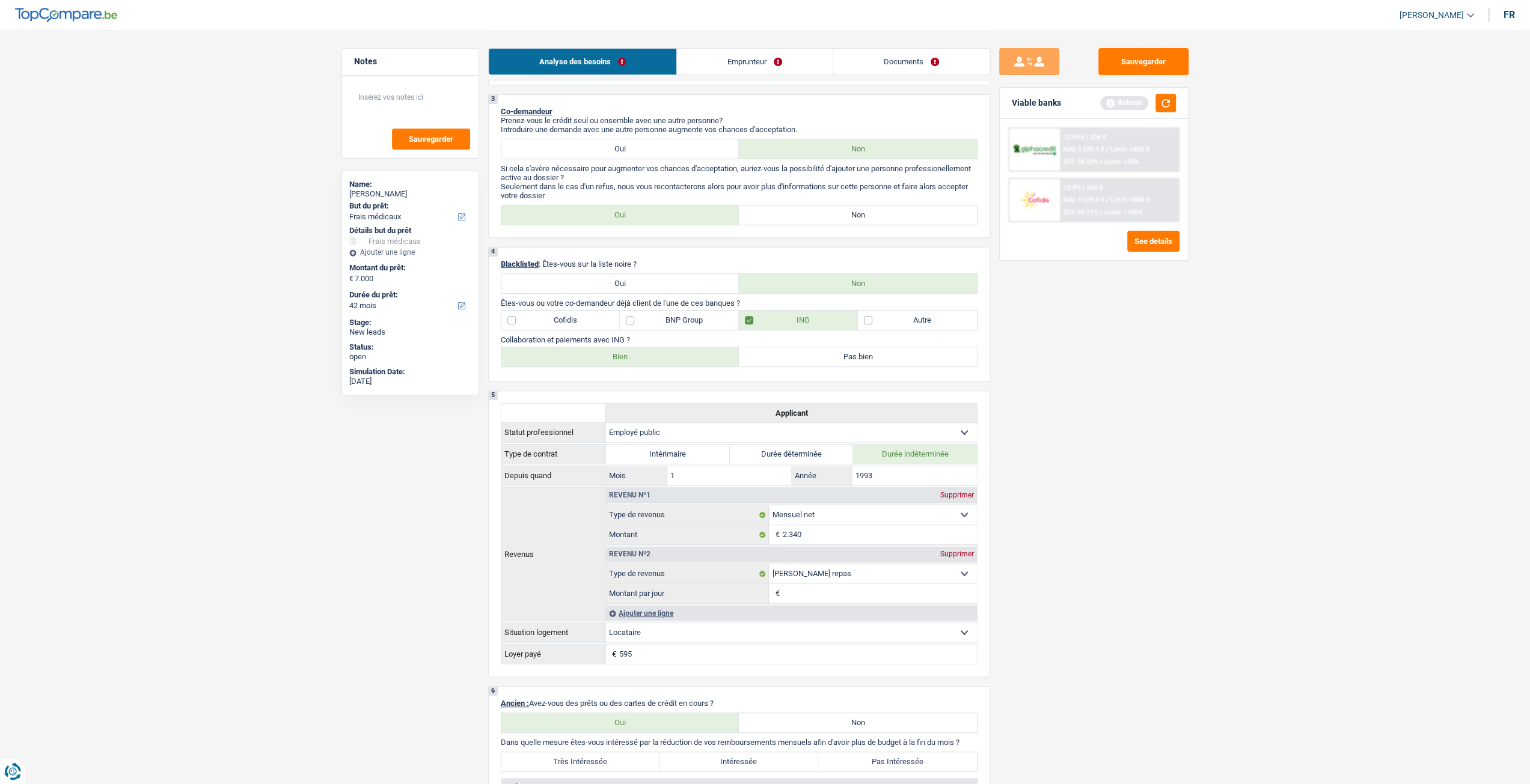
scroll to position [661, 0]
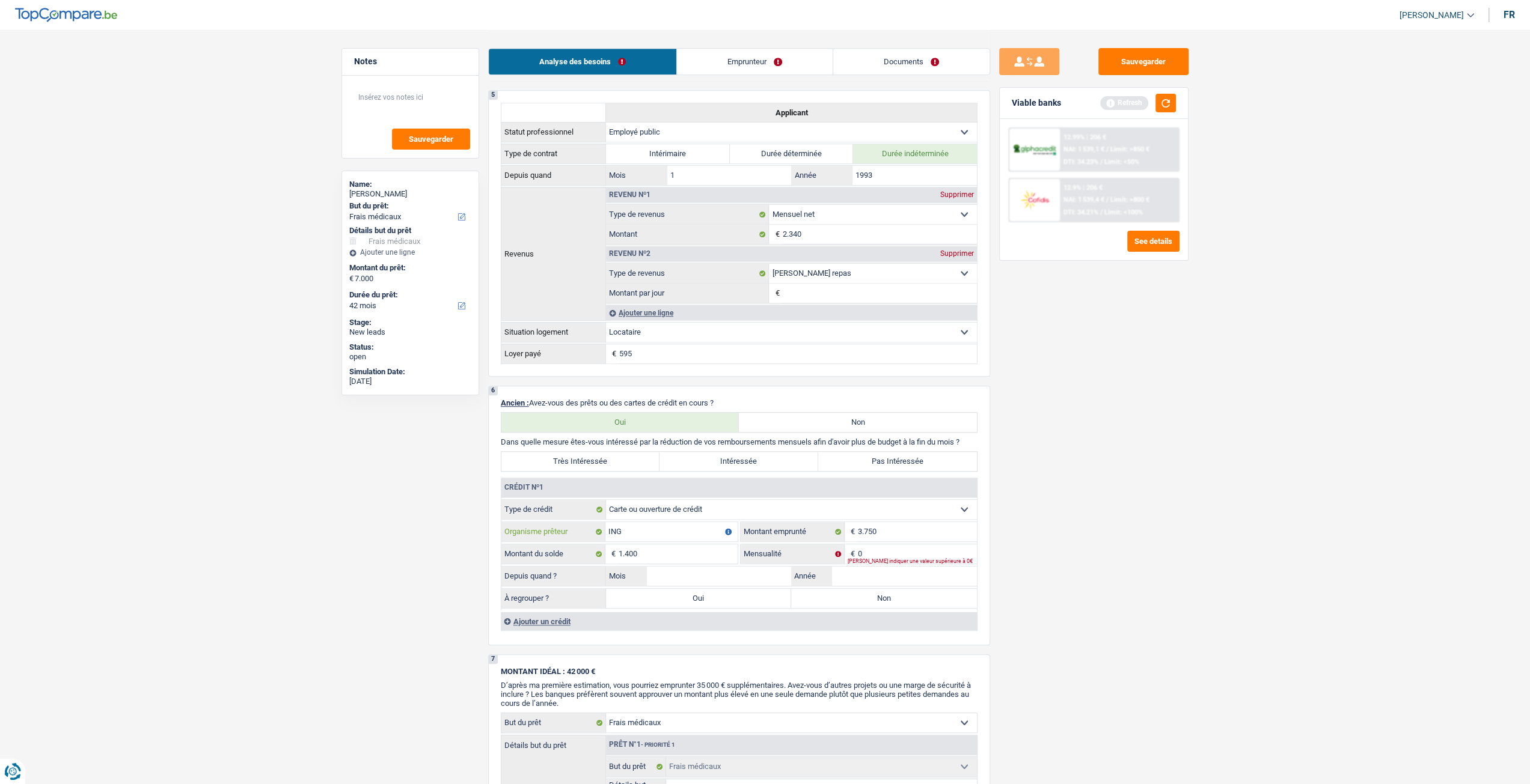
type input "ING"
click at [880, 550] on input "0" at bounding box center [917, 553] width 119 height 19
type input "75"
click at [1062, 606] on div "Sauvegarder Viable banks Refresh 12.99% | 206 € NAI: 1 539,1 € / Limit: >850 € …" at bounding box center [1094, 406] width 207 height 717
click at [939, 574] on input "Année" at bounding box center [904, 576] width 145 height 19
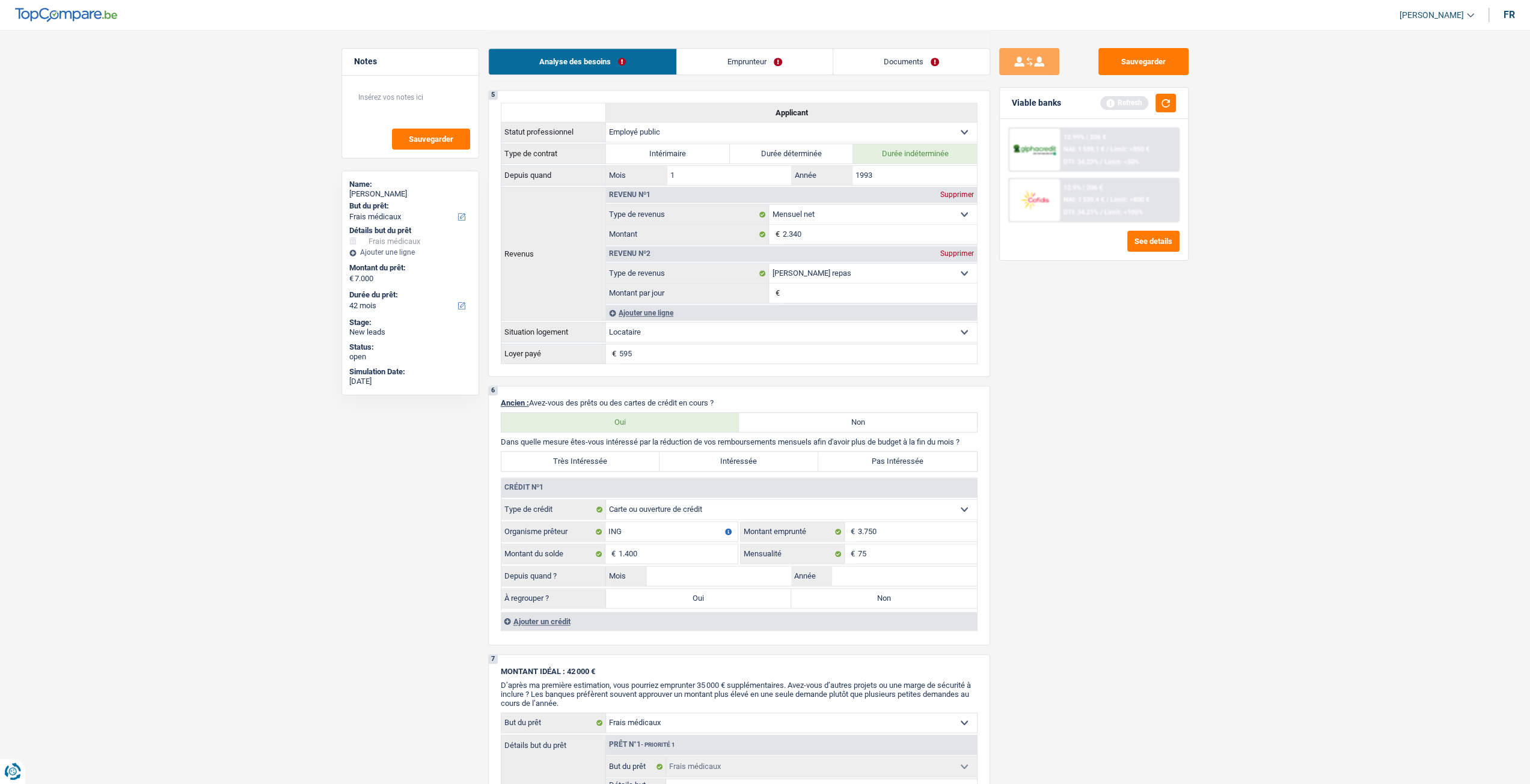
click at [928, 461] on label "Pas Intéressée" at bounding box center [897, 461] width 159 height 19
click at [928, 461] on input "Pas Intéressée" at bounding box center [897, 461] width 159 height 19
radio input "true"
click at [883, 577] on input "Année" at bounding box center [904, 576] width 145 height 19
type input "2025"
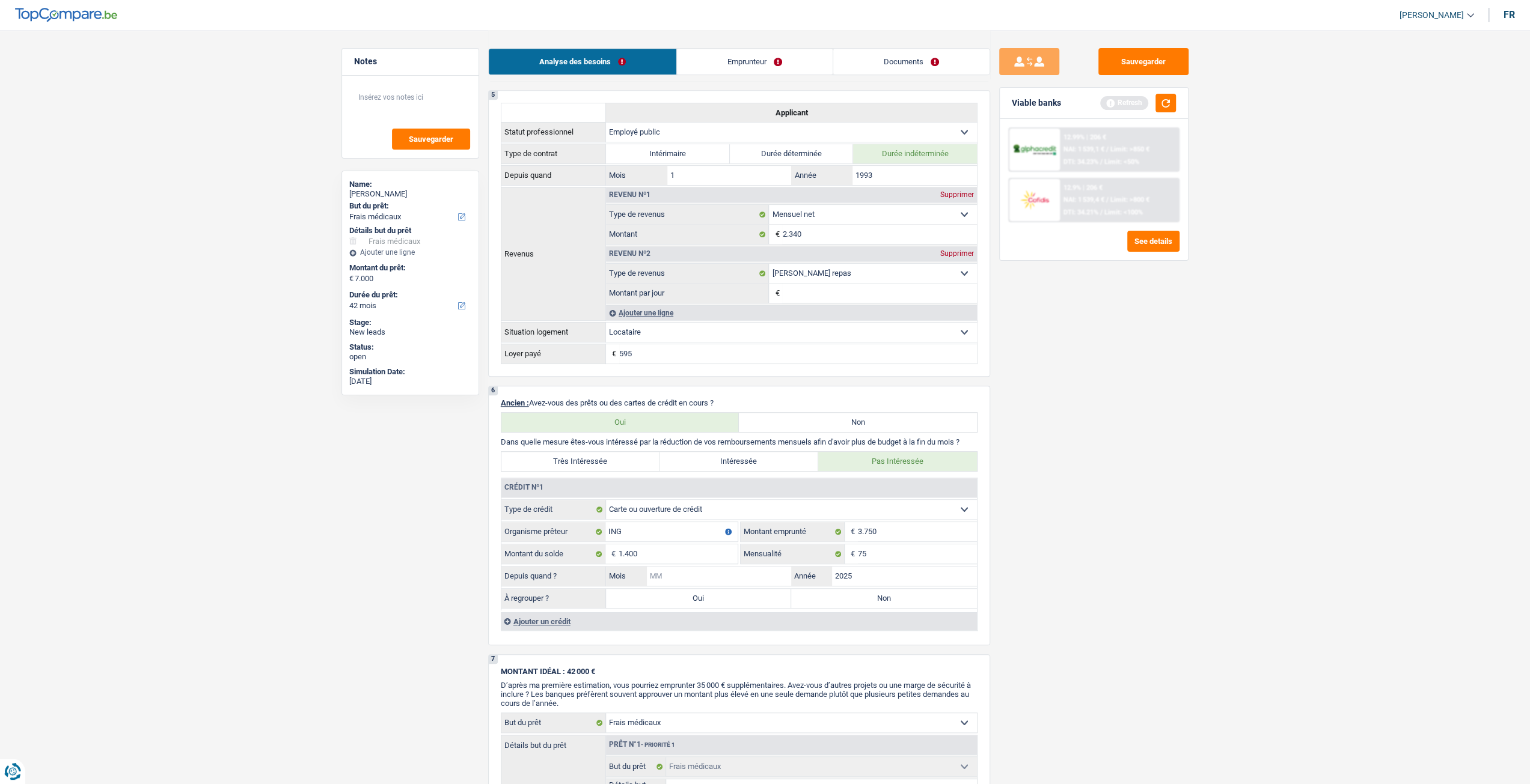
click at [736, 575] on input "Mois" at bounding box center [719, 576] width 145 height 19
type input "7"
click at [909, 608] on label "Non" at bounding box center [883, 598] width 186 height 19
click at [909, 608] on input "Non" at bounding box center [883, 598] width 186 height 19
radio input "true"
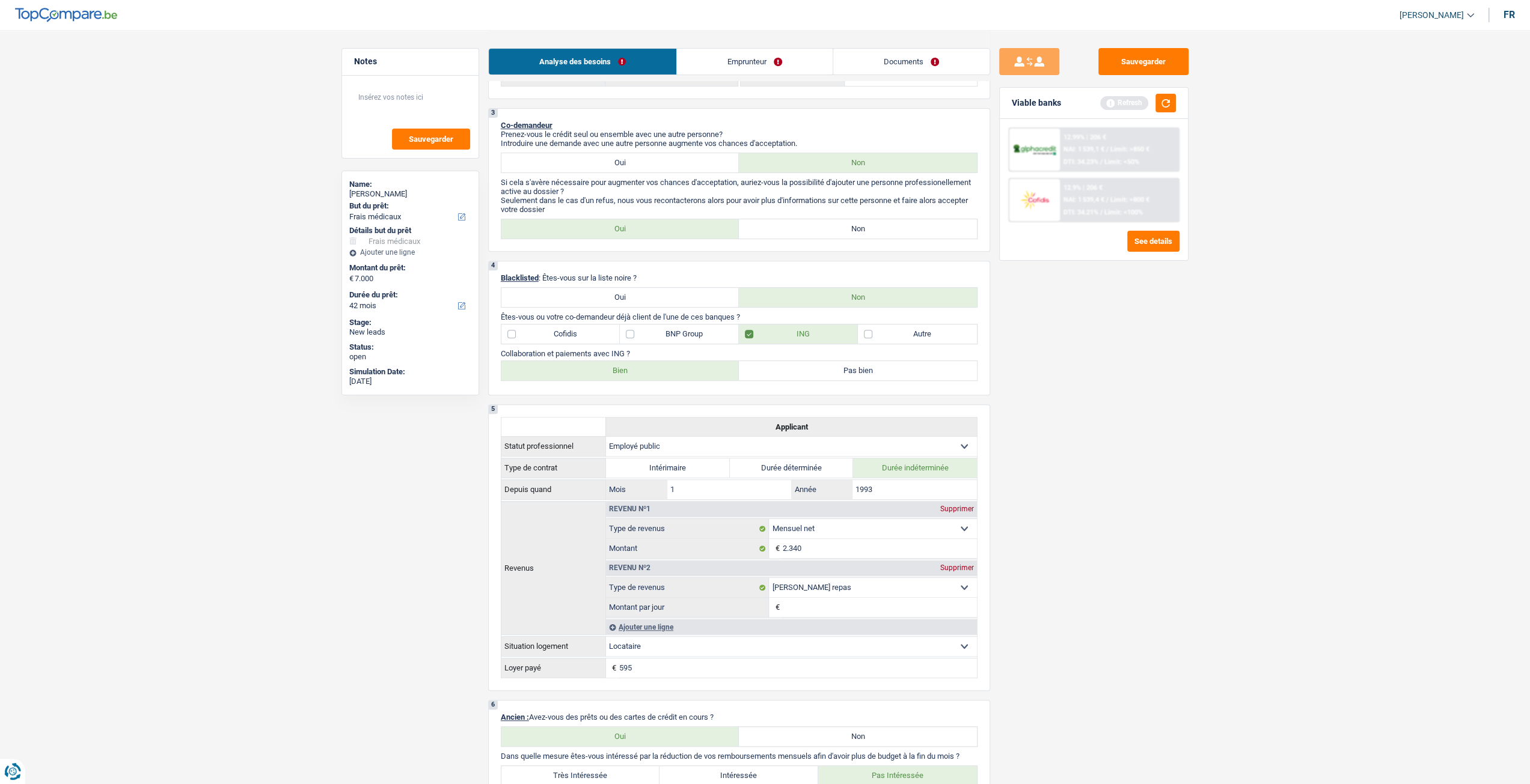
scroll to position [180, 0]
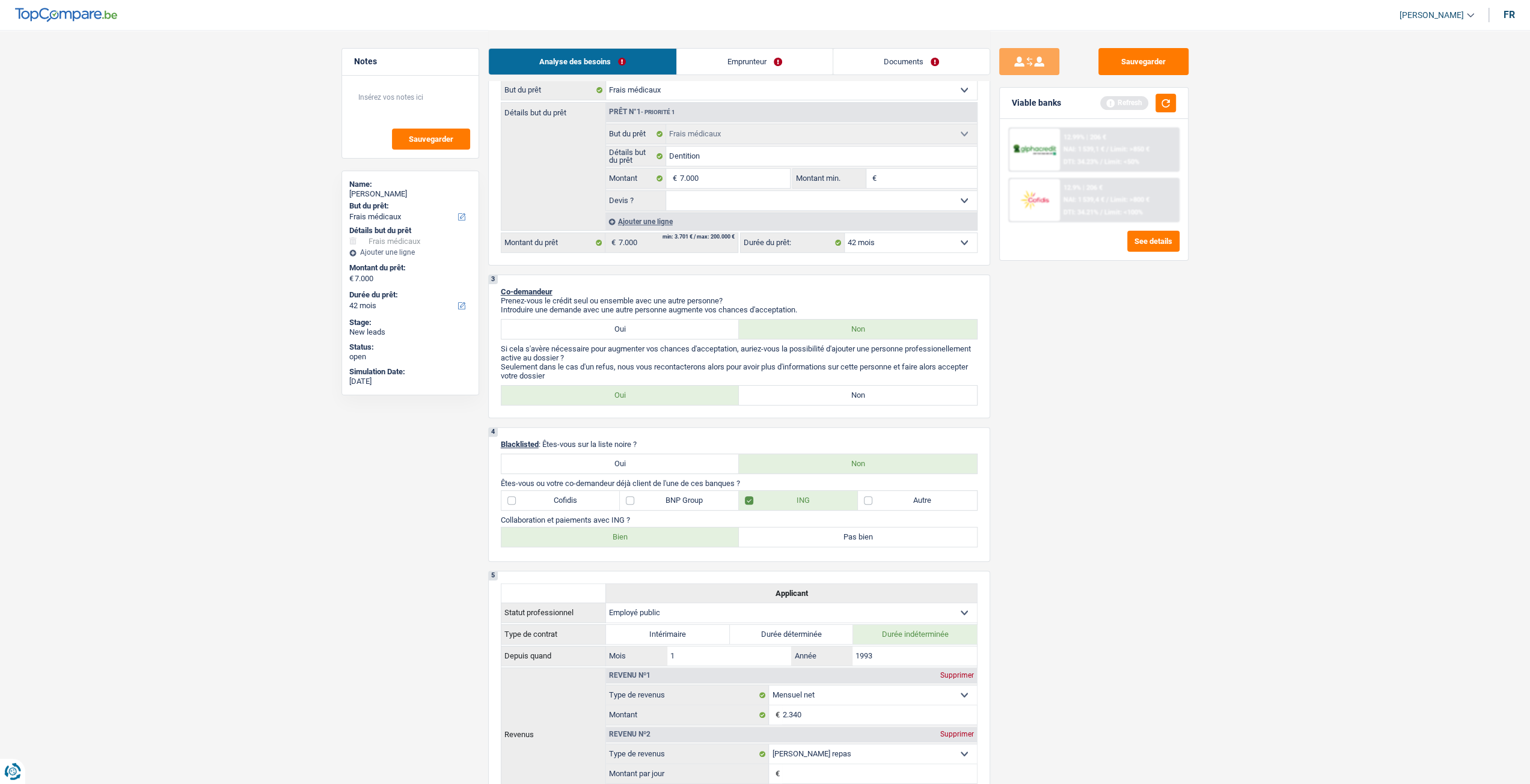
click at [782, 66] on link "Emprunteur" at bounding box center [755, 61] width 156 height 26
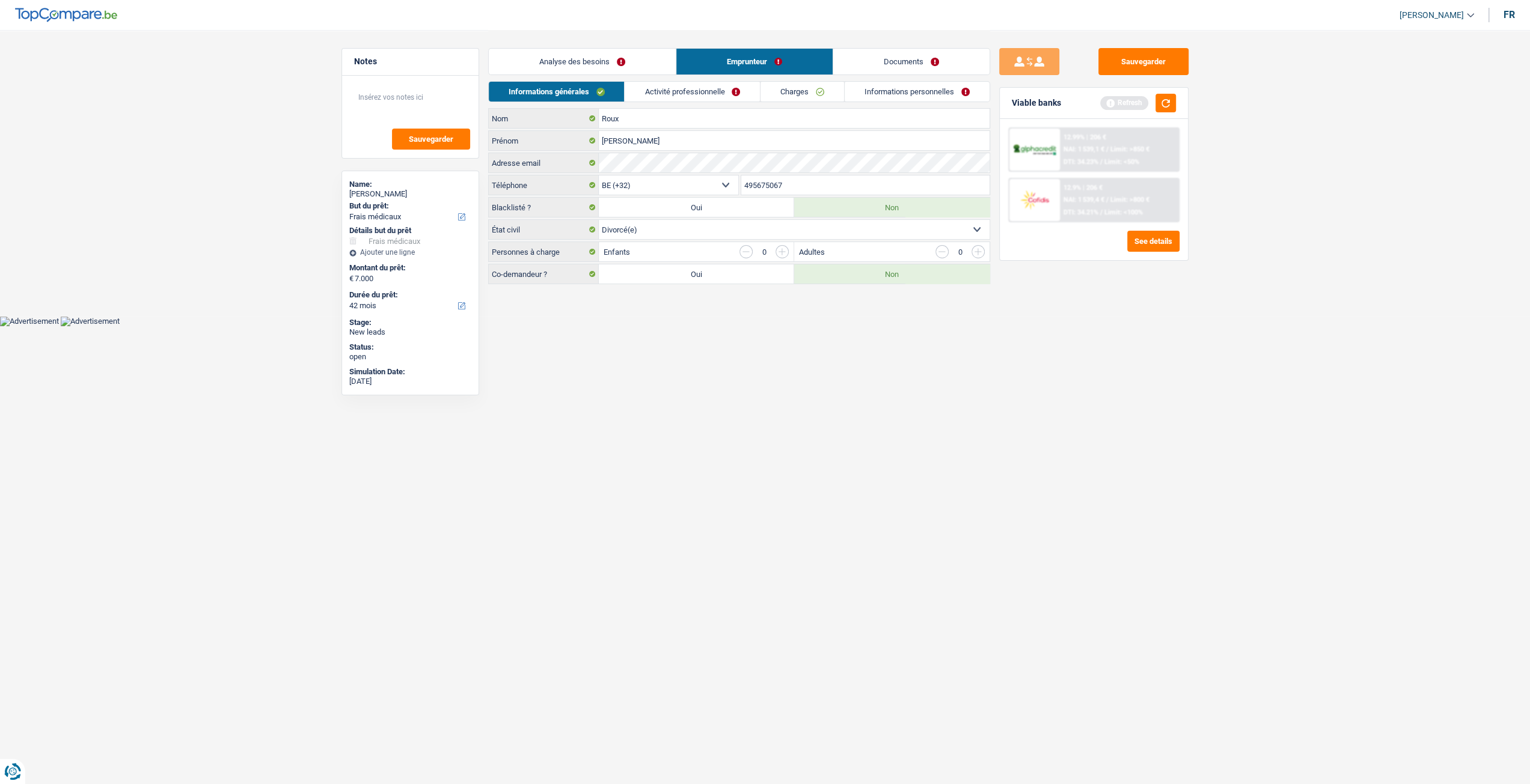
scroll to position [0, 0]
click at [742, 89] on link "Activité professionnelle" at bounding box center [697, 92] width 135 height 20
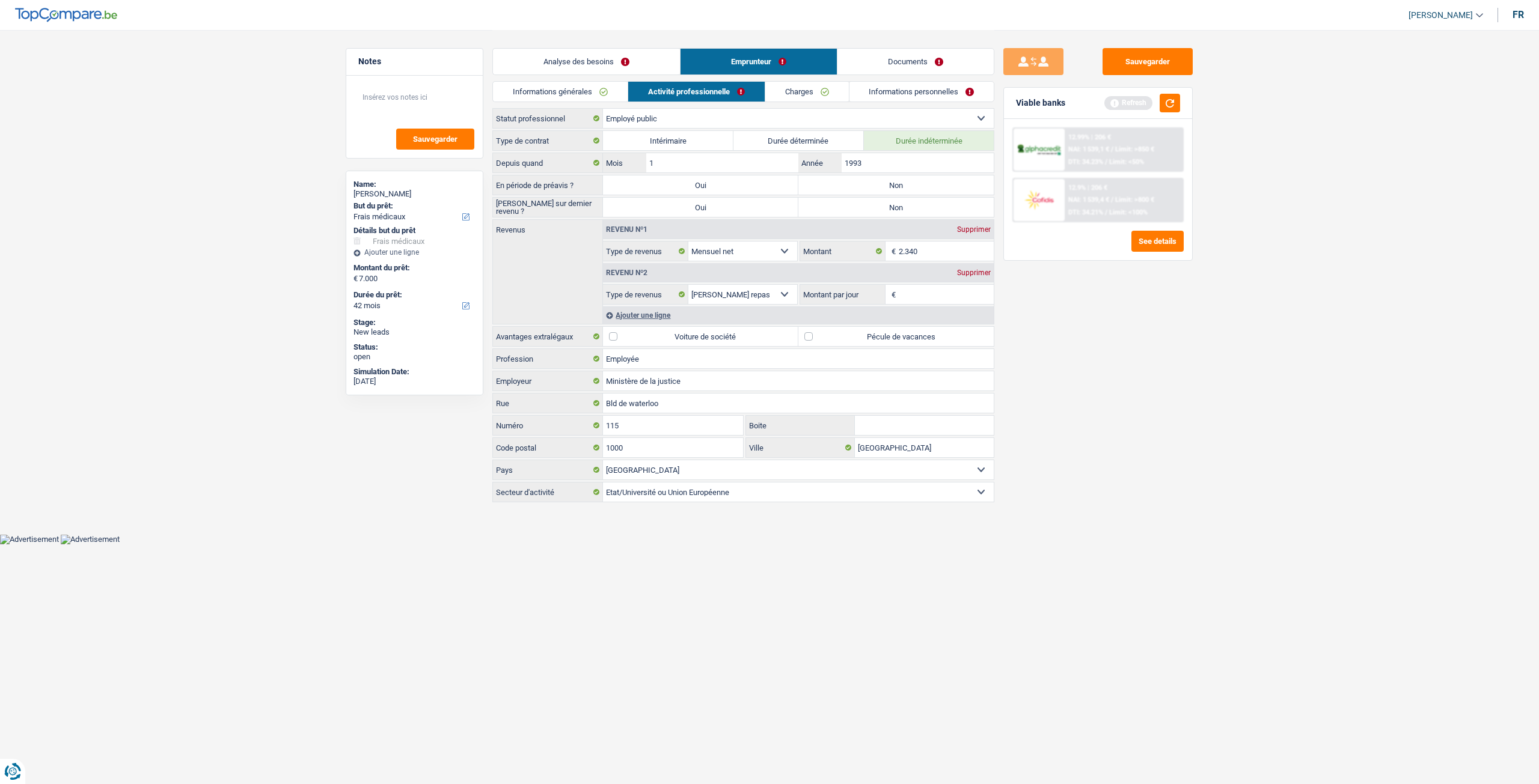
click at [624, 63] on link "Analyse des besoins" at bounding box center [586, 61] width 187 height 26
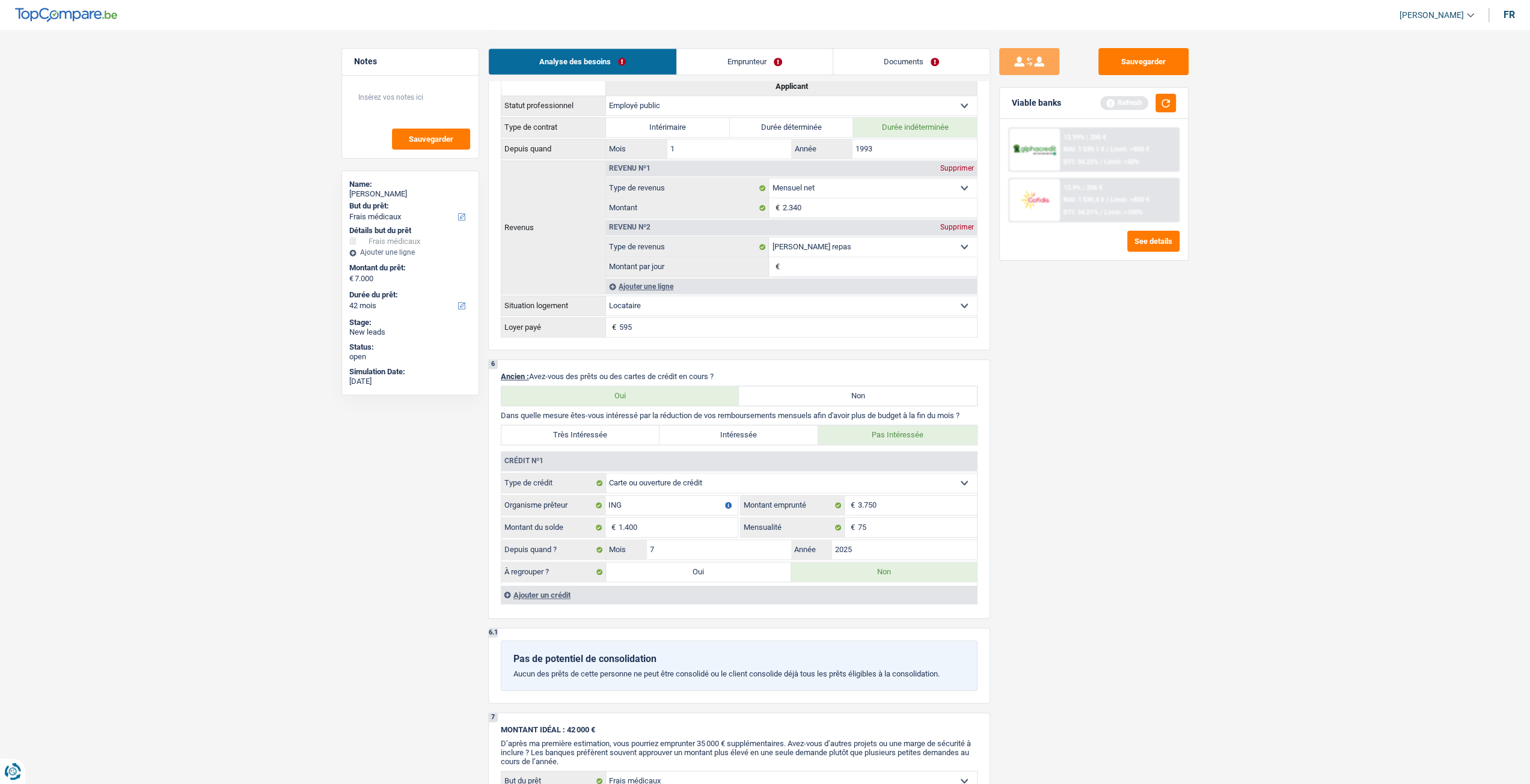
scroll to position [841, 0]
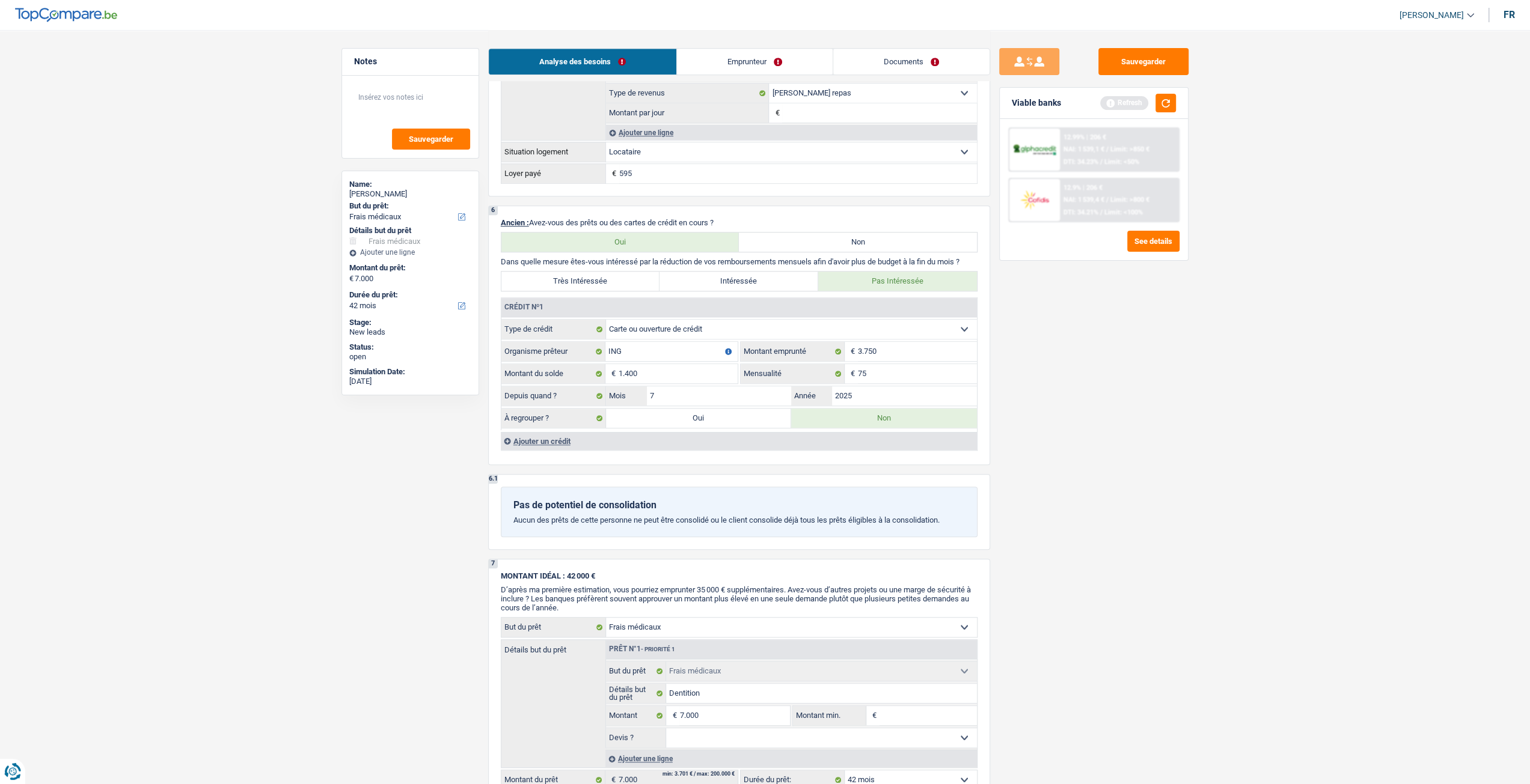
click at [537, 441] on div "Ajouter un crédit" at bounding box center [739, 441] width 476 height 18
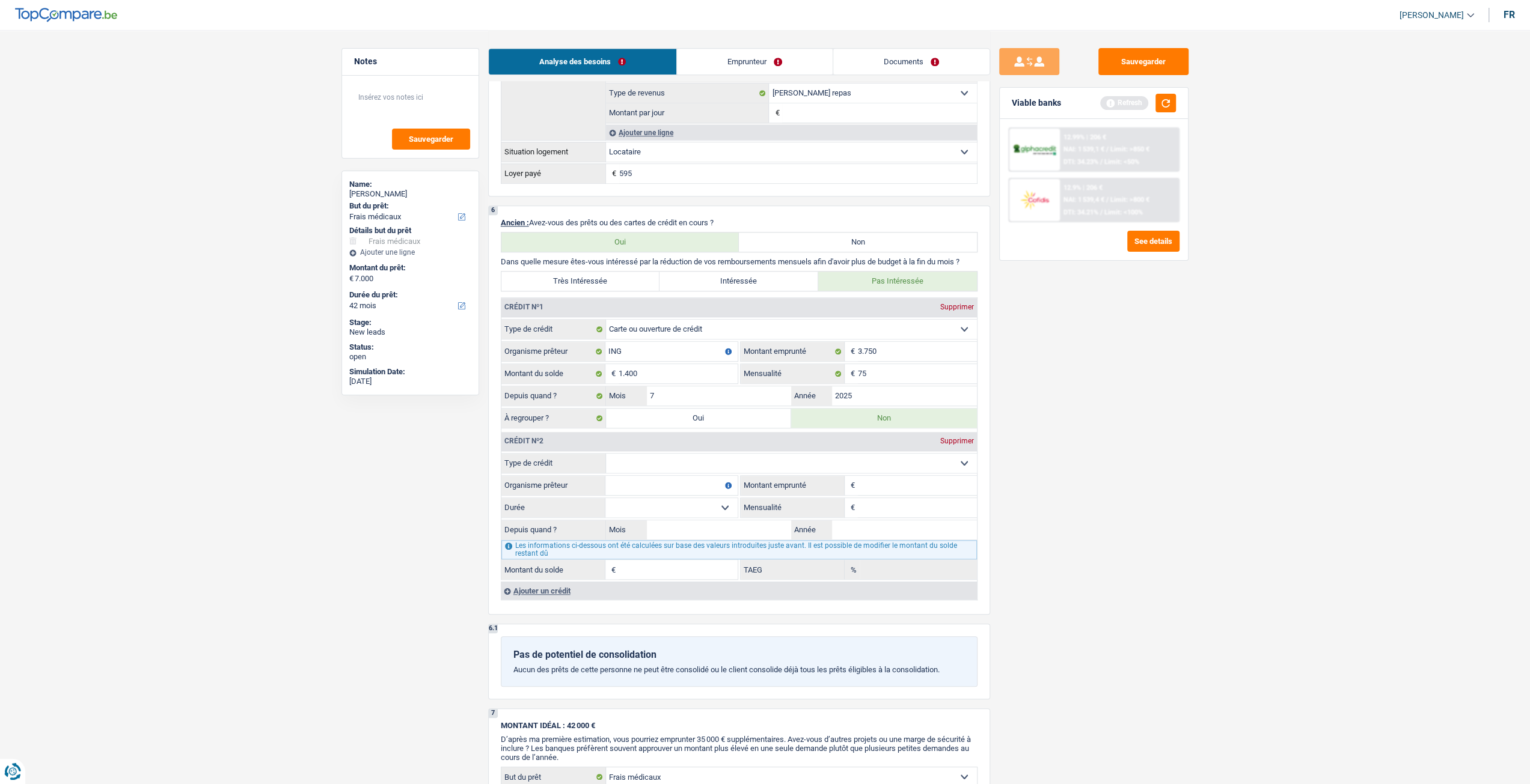
click at [669, 467] on select "Carte ou ouverture de crédit Prêt hypothécaire Vente à tempérament Prêt à tempé…" at bounding box center [791, 463] width 371 height 19
select select "personalLoan"
type input "0"
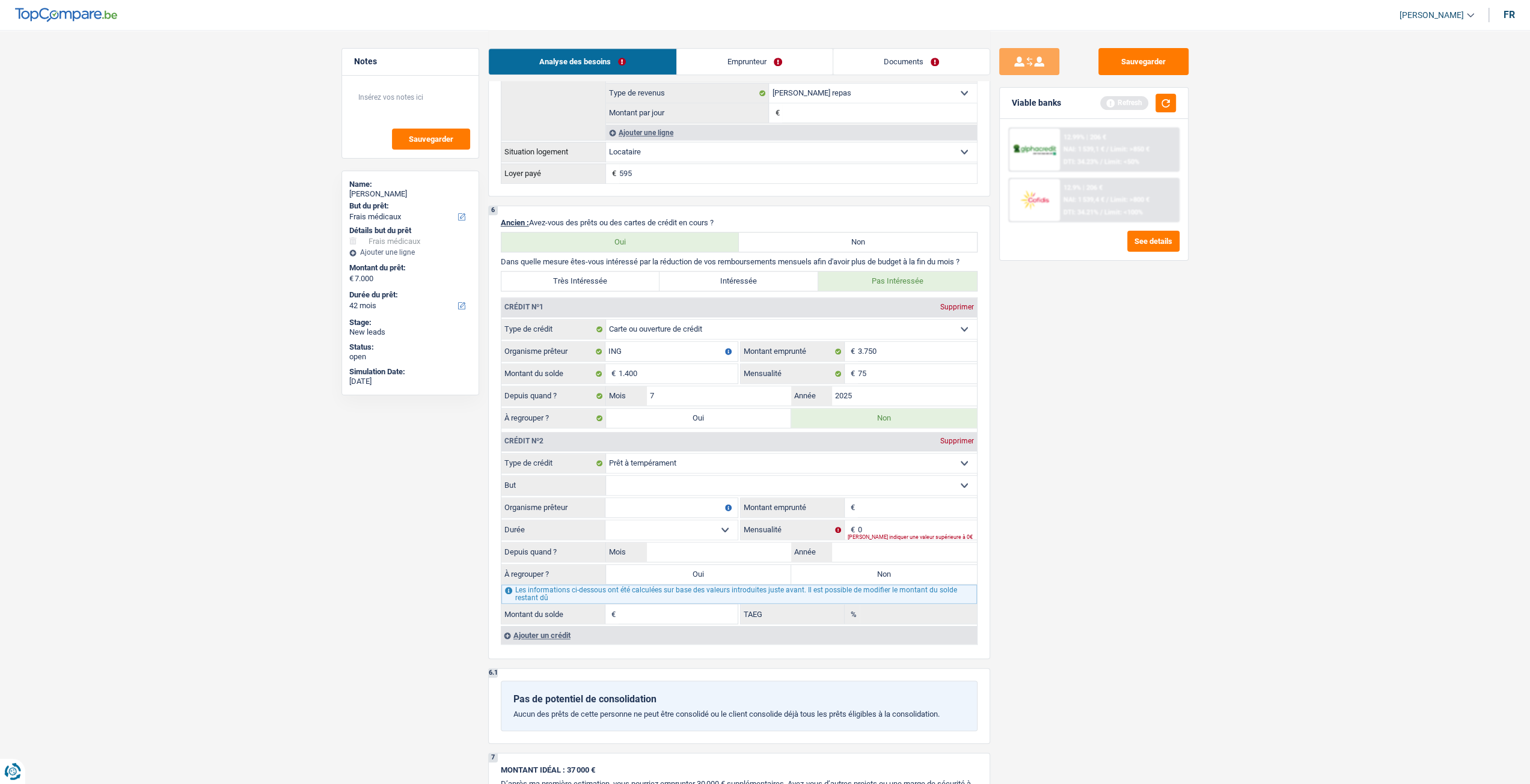
click at [545, 632] on div "Ajouter un crédit" at bounding box center [739, 635] width 476 height 18
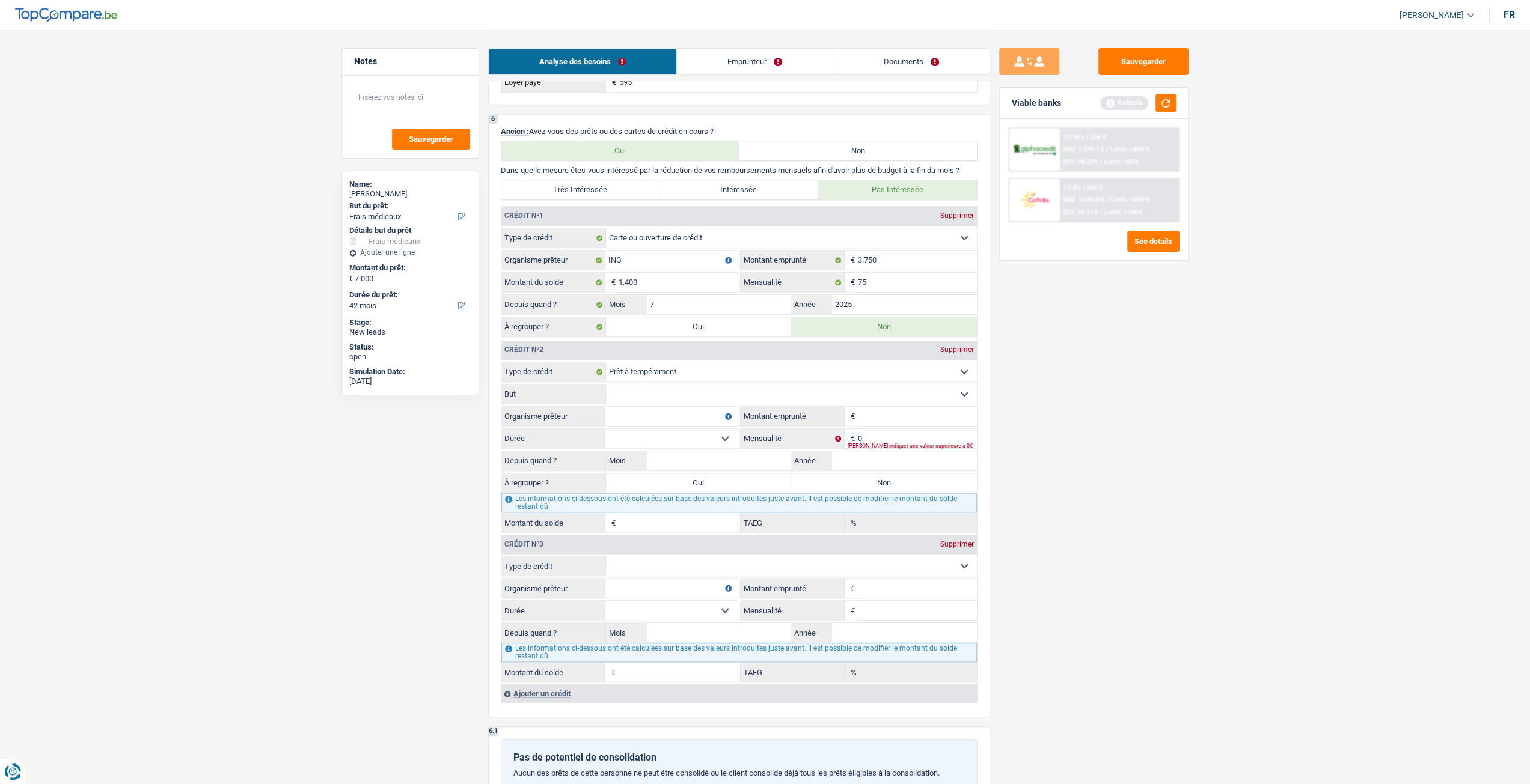
scroll to position [961, 0]
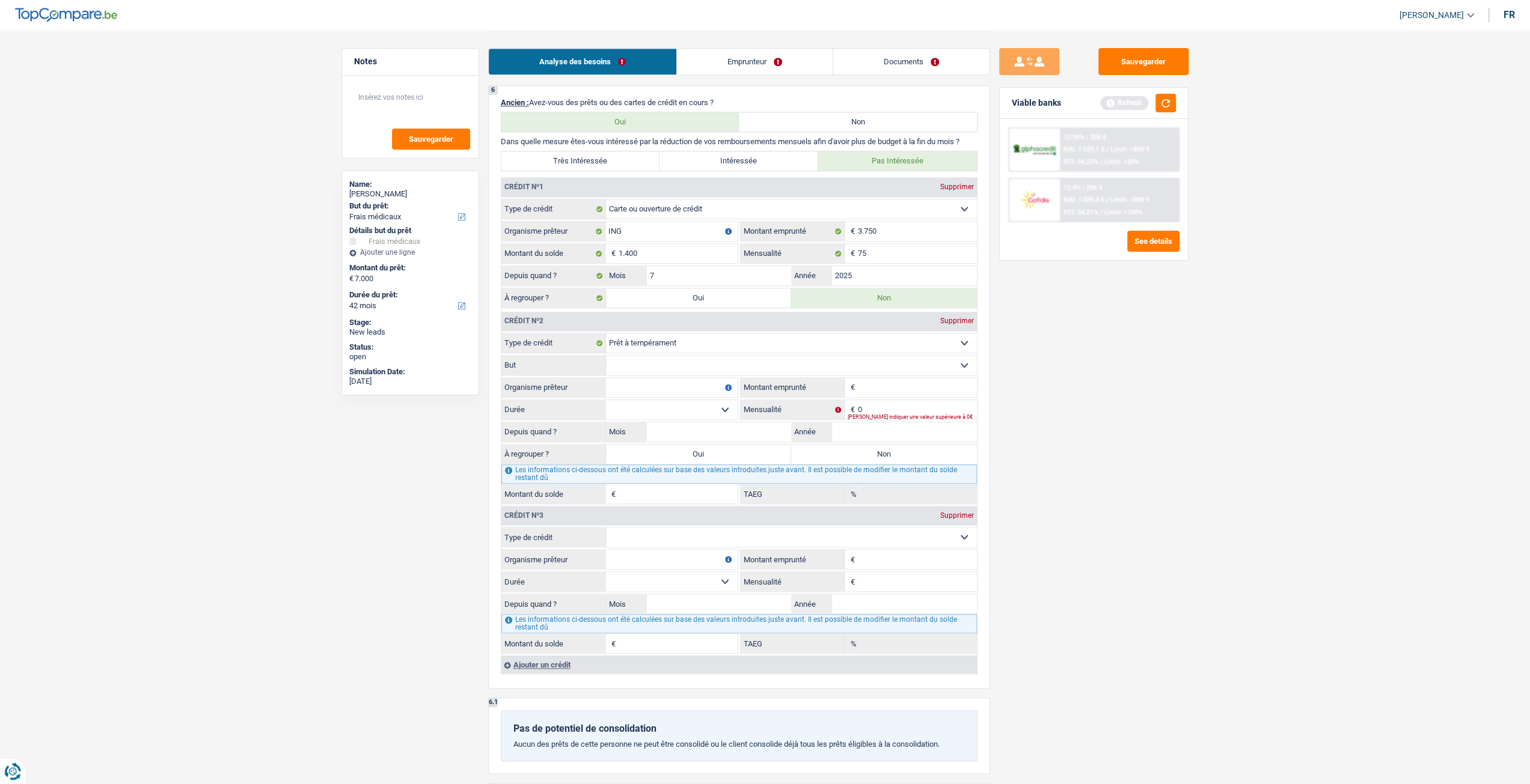
click at [652, 533] on select "Carte ou ouverture de crédit Prêt hypothécaire Vente à tempérament Prêt à tempé…" at bounding box center [791, 537] width 371 height 19
select select "personalLoan"
type input "0"
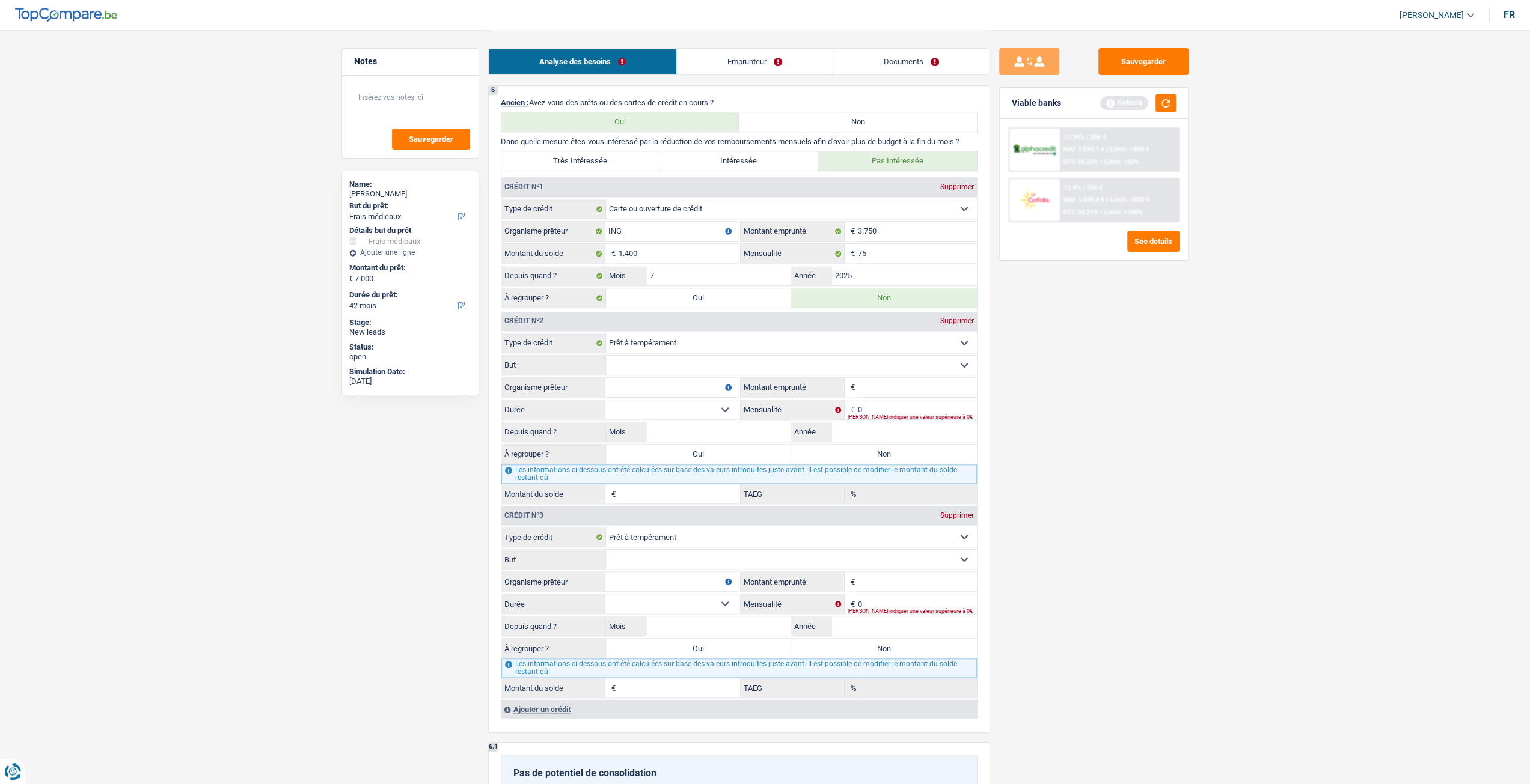
click at [875, 385] on input "Montant emprunté" at bounding box center [917, 387] width 119 height 19
click at [912, 575] on input "Montant emprunté" at bounding box center [917, 581] width 119 height 19
type input "1.250"
click at [877, 386] on input "Montant emprunté" at bounding box center [917, 387] width 119 height 19
type input "500"
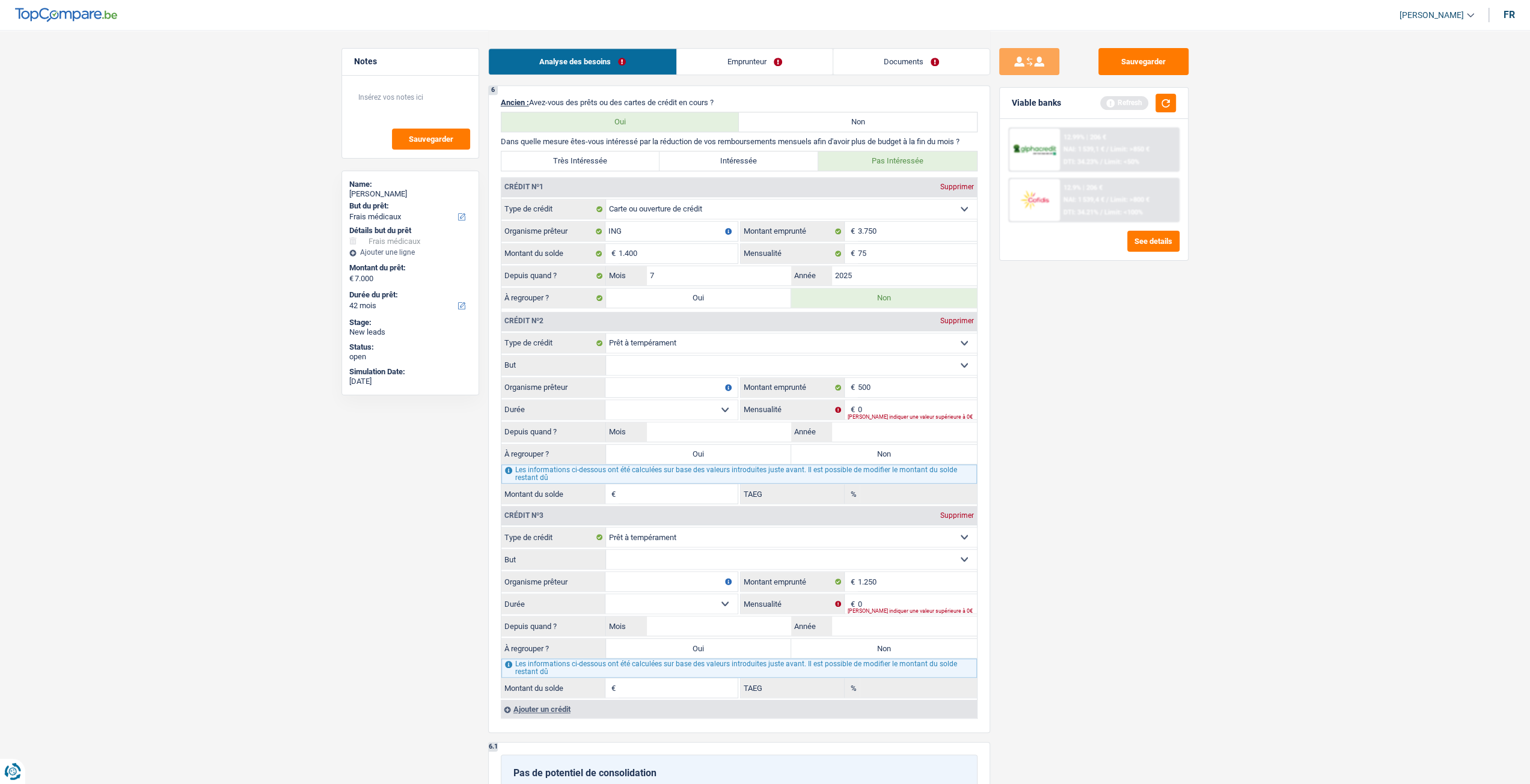
click at [664, 564] on select "Confort maison: meubles, textile, peinture, électroménager, outillage non-profe…" at bounding box center [791, 559] width 371 height 19
click at [588, 582] on label "Organisme prêteur" at bounding box center [553, 581] width 104 height 19
click at [605, 582] on input "Organisme prêteur" at bounding box center [671, 581] width 132 height 19
click at [643, 572] on input "Organisme prêteur" at bounding box center [671, 581] width 132 height 19
type input "ING"
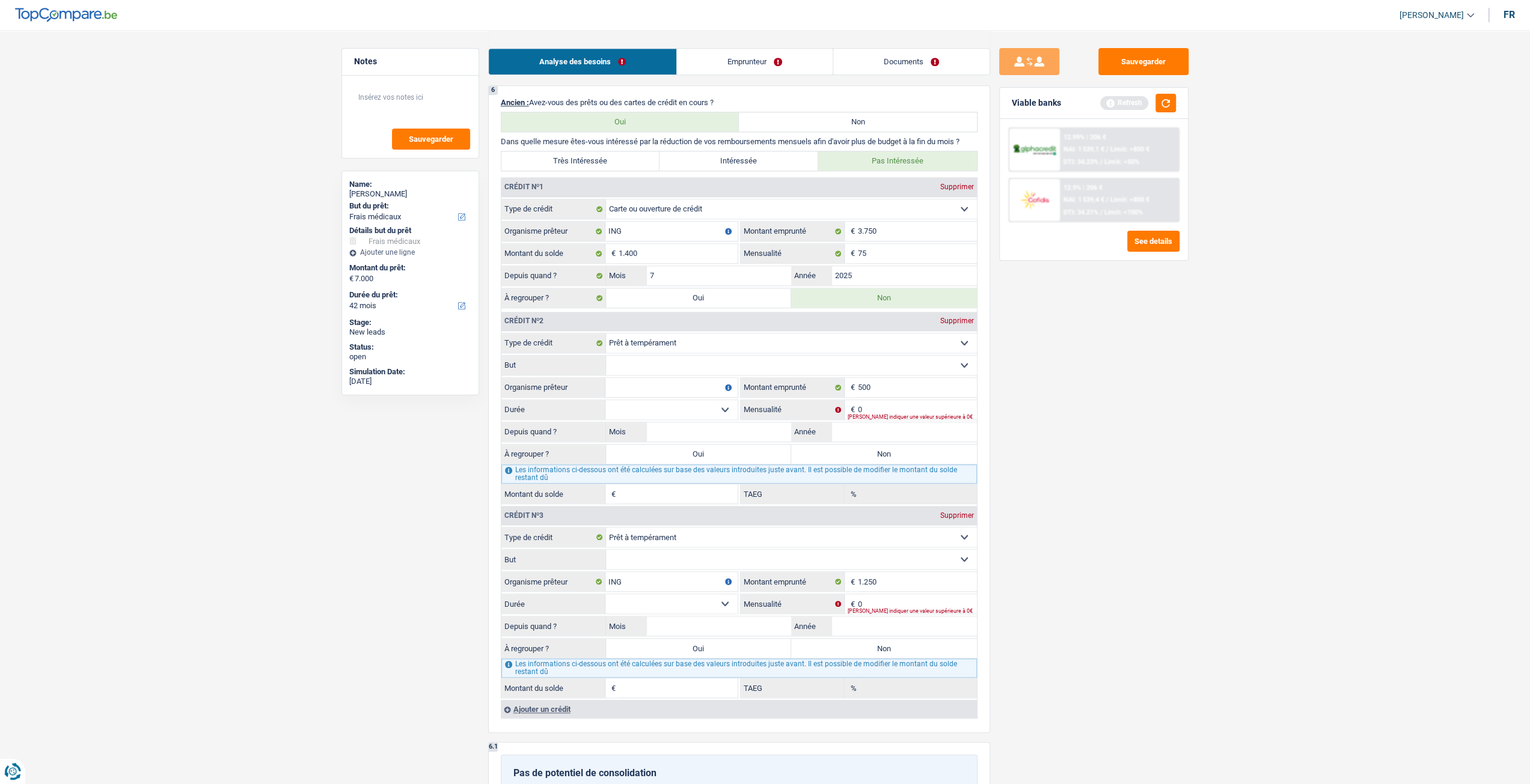
click at [664, 384] on input "Organisme prêteur" at bounding box center [671, 387] width 132 height 19
type input "ING"
click at [942, 402] on input "0" at bounding box center [917, 410] width 119 height 19
type input "25"
click at [1191, 472] on div "Sauvegarder Viable banks Refresh 12.99% | 206 € NAI: 1 539,1 € / Limit: >850 € …" at bounding box center [1094, 406] width 207 height 717
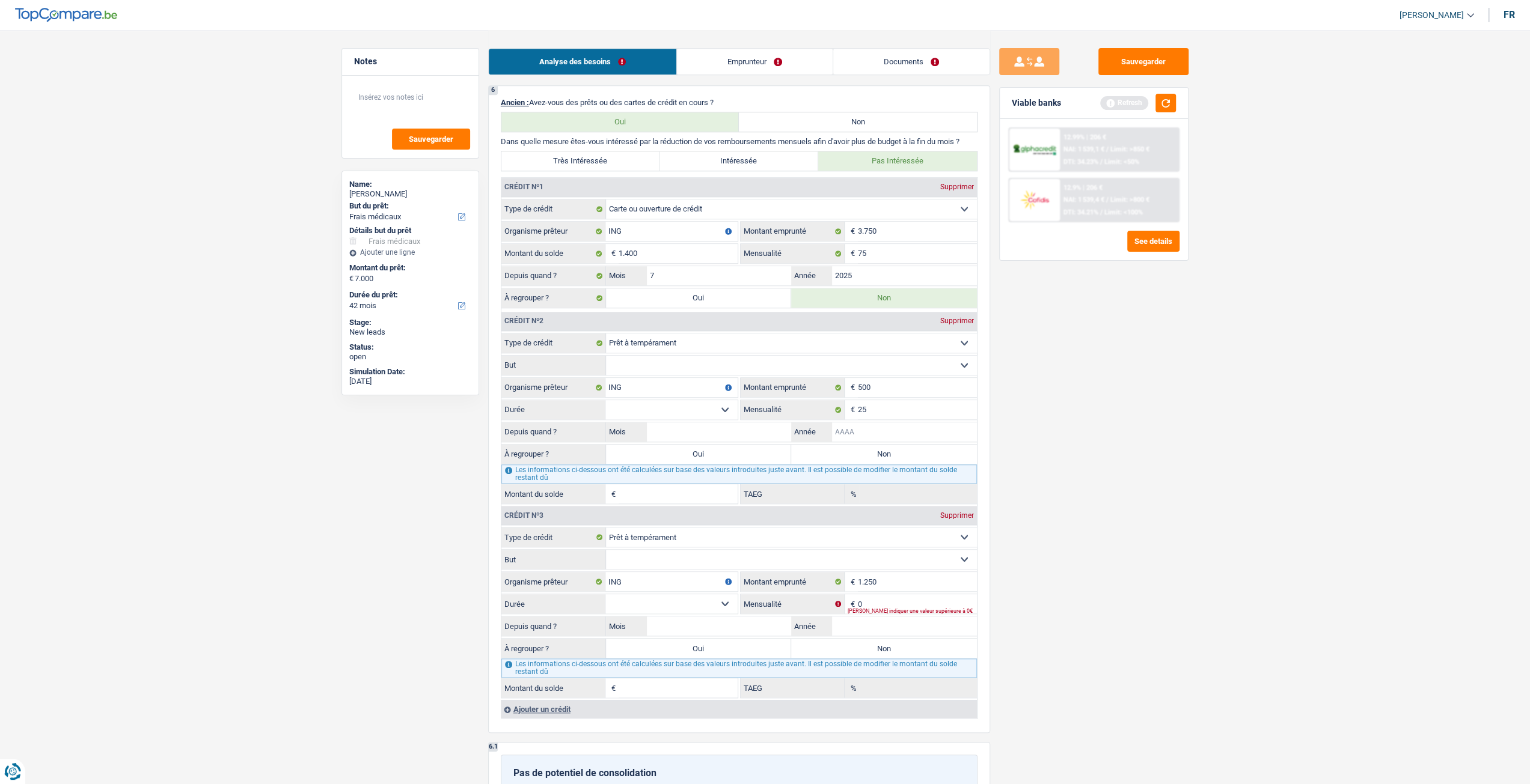
click at [873, 431] on input "Année" at bounding box center [904, 431] width 145 height 19
type input "2025"
click at [688, 422] on input "Mois" at bounding box center [719, 431] width 145 height 19
type input "6"
click at [1189, 472] on div "Sauvegarder Viable banks Refresh 12.99% | 206 € NAI: 1 539,1 € / Limit: >850 € …" at bounding box center [1094, 406] width 207 height 717
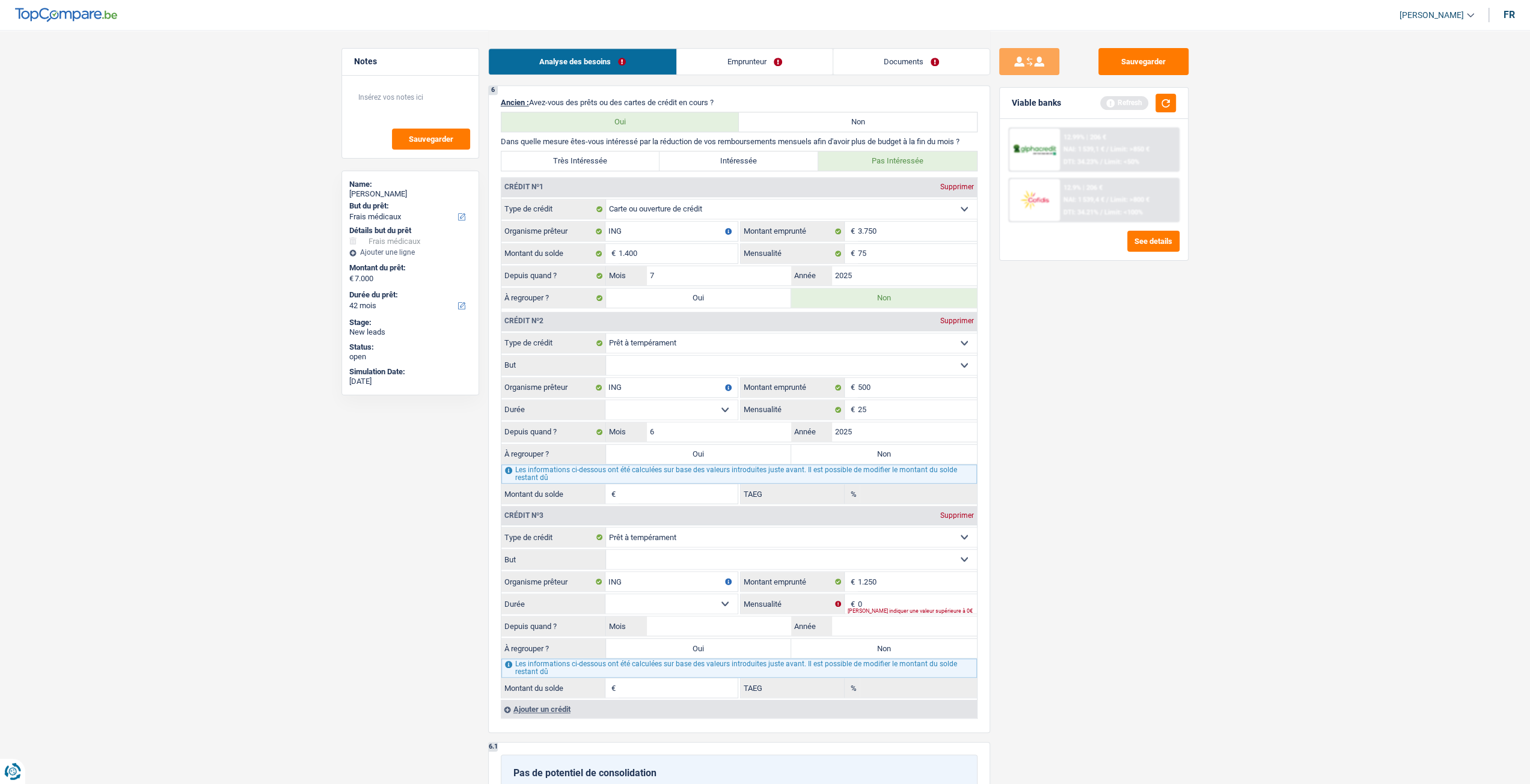
click at [652, 407] on select "12 mois 18 mois 24 mois Sélectionner une option" at bounding box center [671, 410] width 132 height 19
select select "24"
click at [605, 400] on select "12 mois 18 mois 24 mois Sélectionner une option" at bounding box center [671, 410] width 132 height 19
type input "429"
type input "19,75"
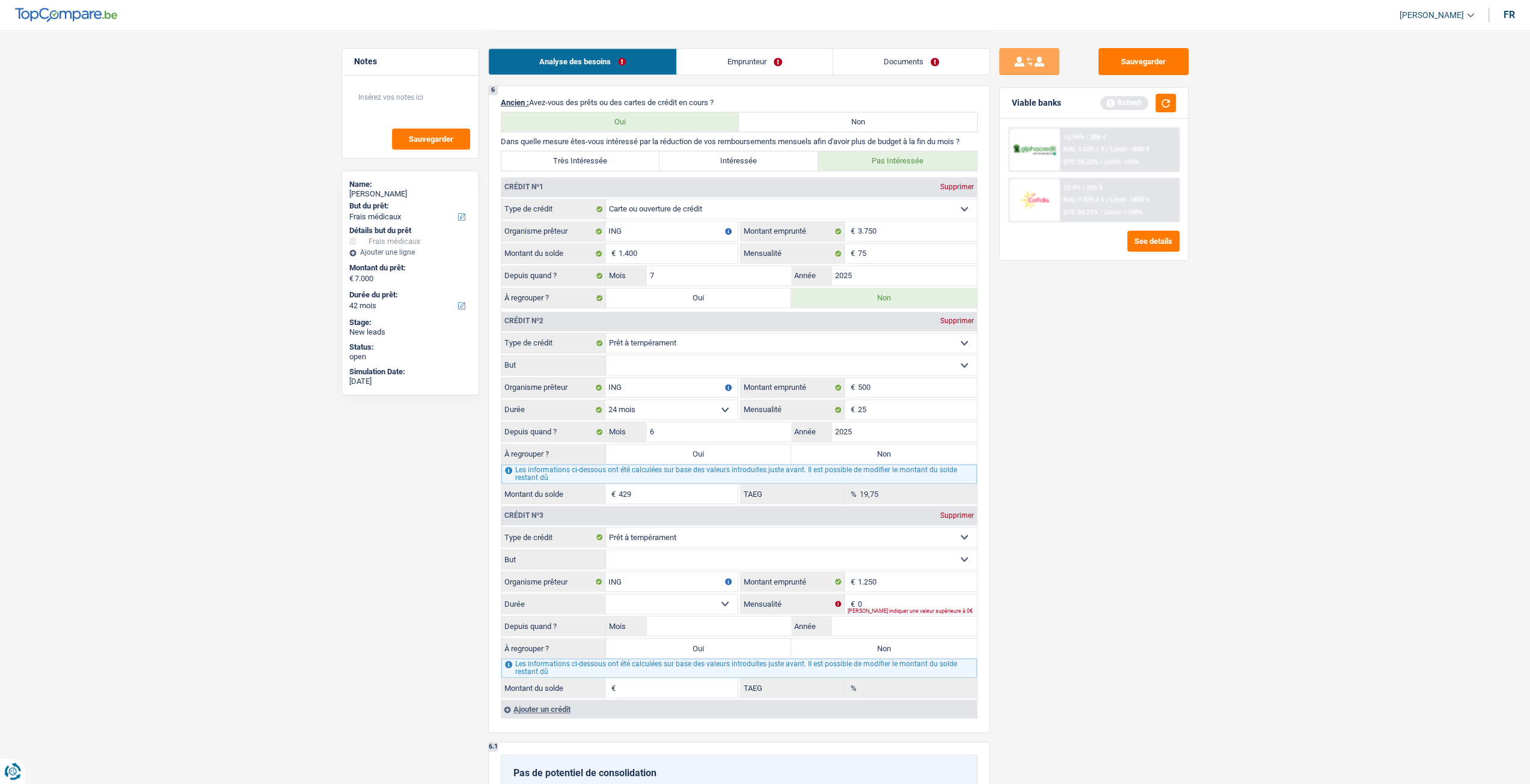
click at [645, 369] on select "Confort maison: meubles, textile, peinture, électroménager, outillage non-profe…" at bounding box center [791, 365] width 371 height 19
select select "other"
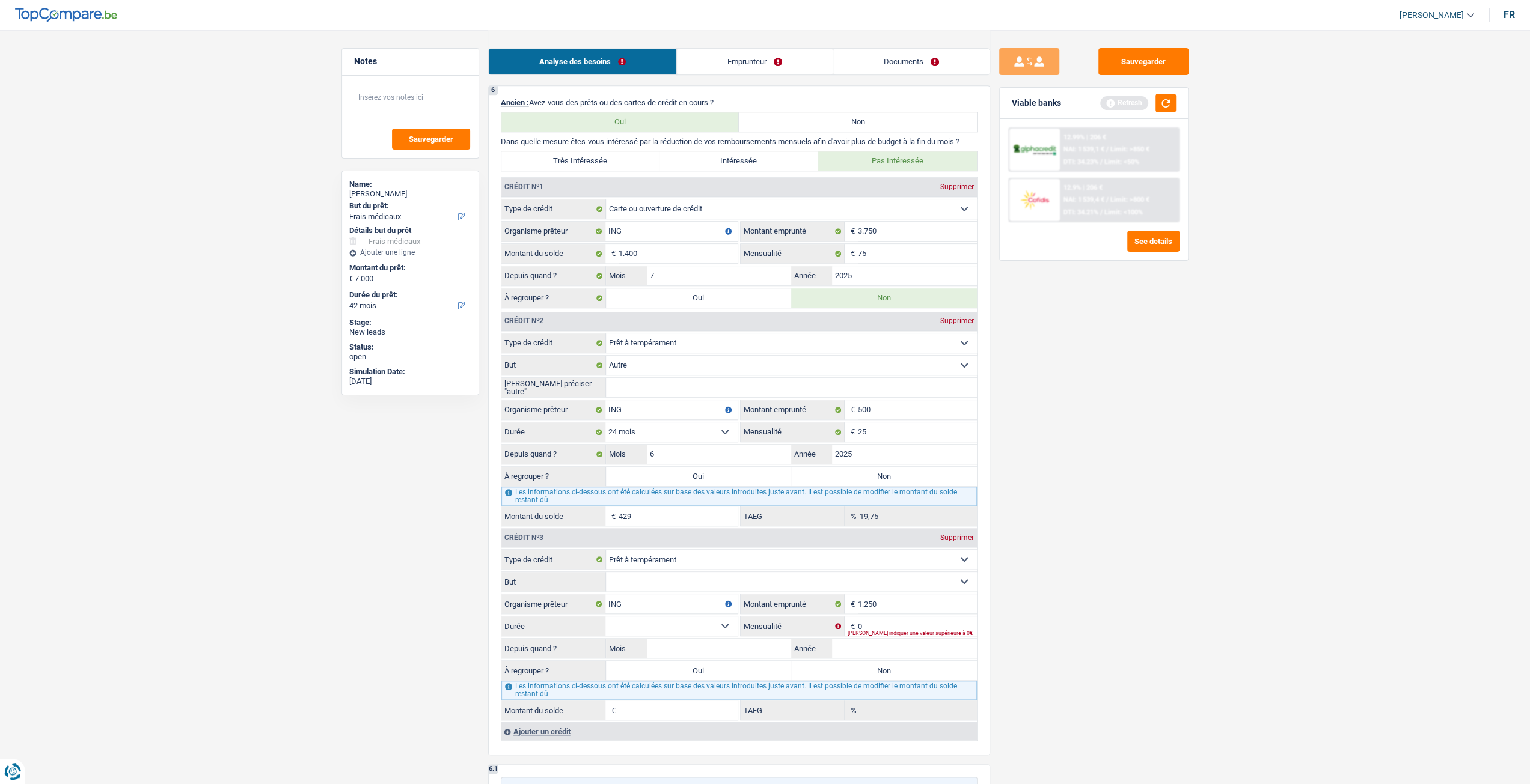
click at [691, 381] on input "Veuillez préciser "autre"" at bounding box center [791, 387] width 371 height 19
click at [720, 451] on input "6" at bounding box center [719, 454] width 145 height 19
type input "1"
type input "334"
click at [1140, 473] on div "Sauvegarder Viable banks Refresh 12.99% | 206 € NAI: 1 539,1 € / Limit: >850 € …" at bounding box center [1094, 406] width 207 height 717
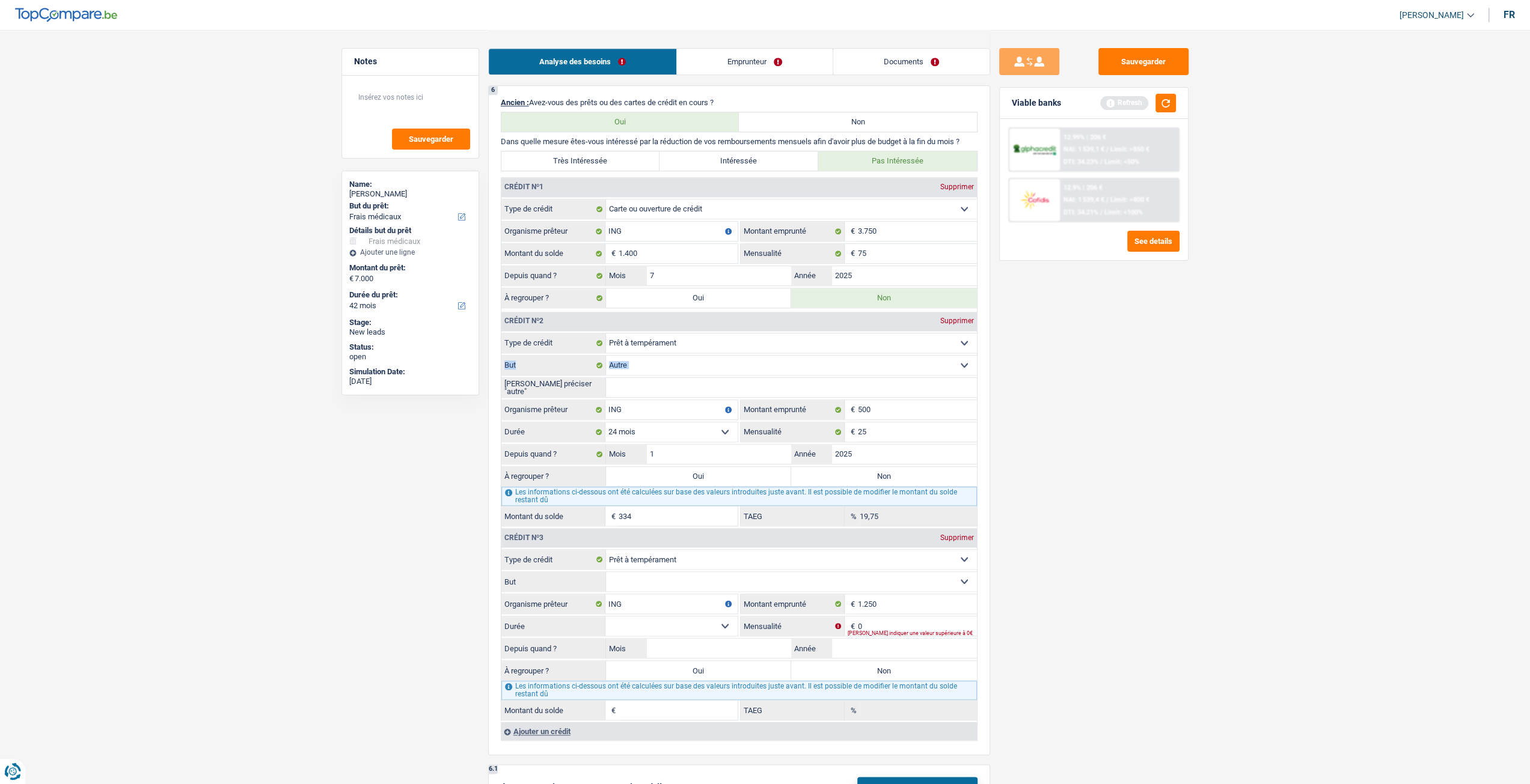
click at [631, 374] on fieldset "Carte ou ouverture de crédit Prêt hypothécaire Vente à tempérament Prêt à tempé…" at bounding box center [739, 429] width 475 height 193
click at [633, 379] on input "Veuillez préciser "autre"" at bounding box center [791, 387] width 371 height 19
type input "Personnel"
click at [1329, 516] on main "Notes Sauvegarder Name: Danielle Roux But du prêt: Confort maison: meubles, tex…" at bounding box center [765, 286] width 1530 height 2493
click at [861, 475] on label "Non" at bounding box center [883, 476] width 186 height 19
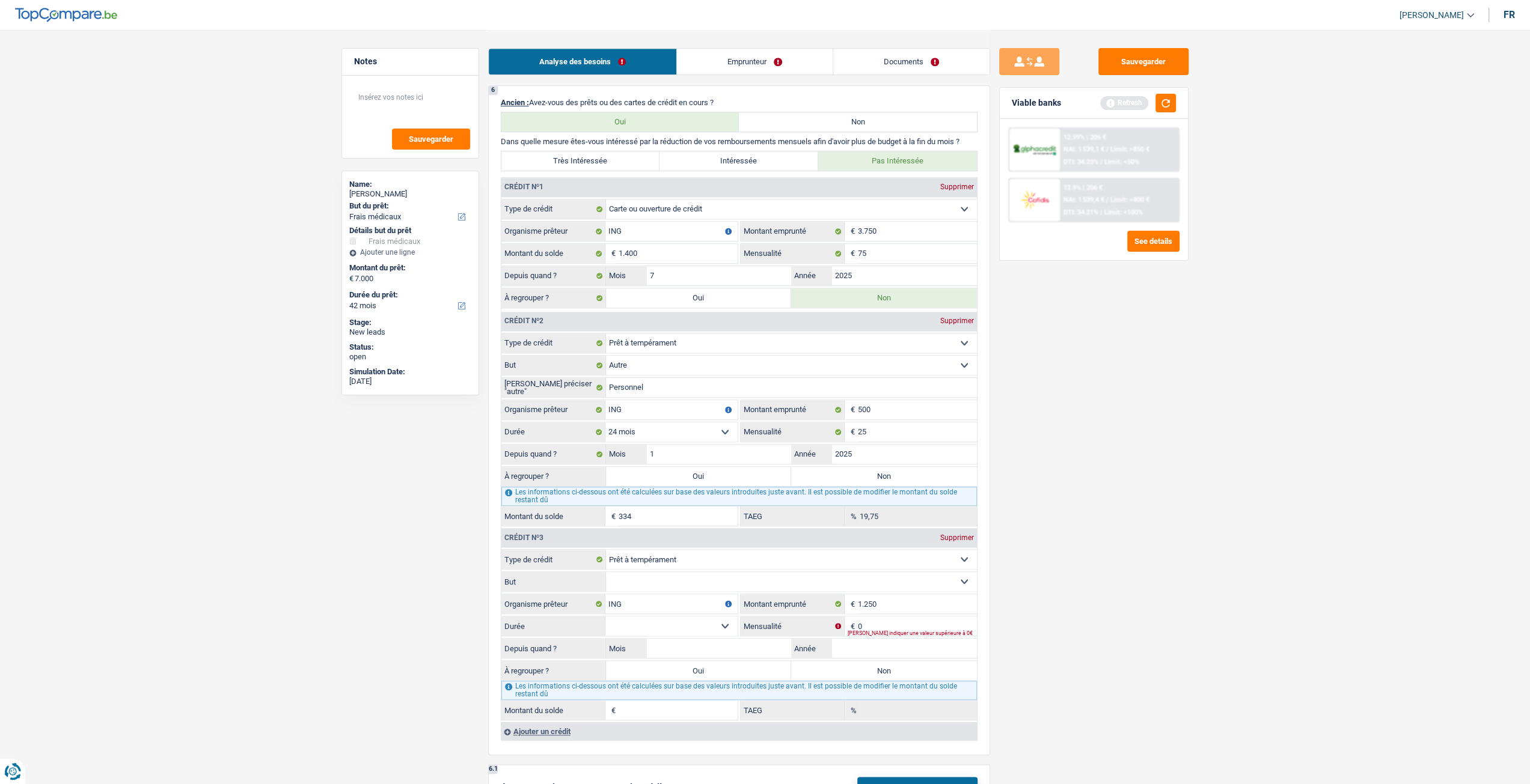
click at [861, 475] on input "Non" at bounding box center [883, 476] width 186 height 19
radio input "true"
click at [937, 618] on input "0" at bounding box center [917, 625] width 119 height 19
type input "125"
click at [1224, 611] on main "Notes Sauvegarder Name: Danielle Roux But du prêt: Confort maison: meubles, tex…" at bounding box center [765, 286] width 1530 height 2493
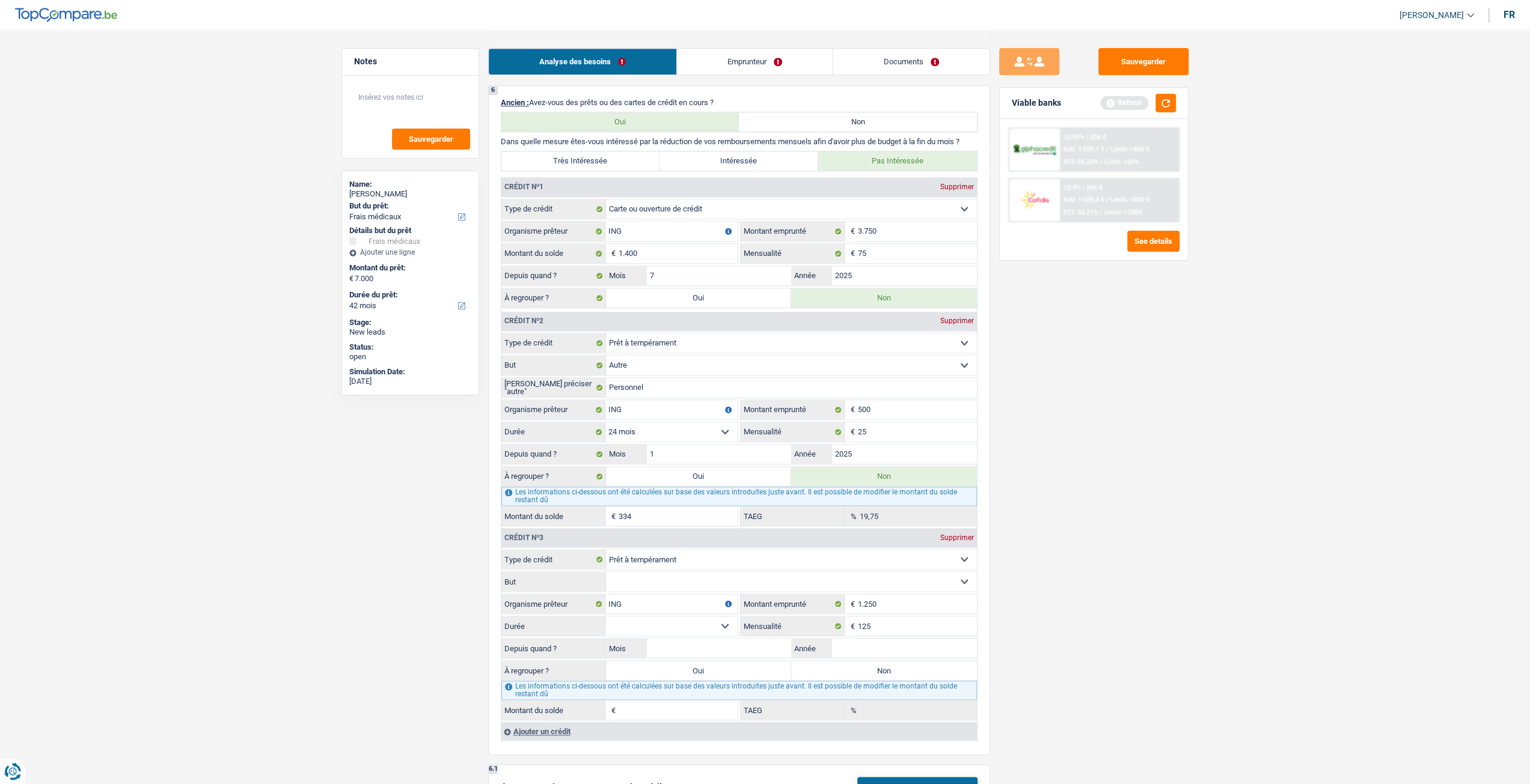
click at [943, 587] on fieldset "Confort maison: meubles, textile, peinture, électroménager, outillage non-profe…" at bounding box center [739, 581] width 475 height 20
click at [724, 579] on select "Confort maison: meubles, textile, peinture, électroménager, outillage non-profe…" at bounding box center [791, 581] width 371 height 19
select select "other"
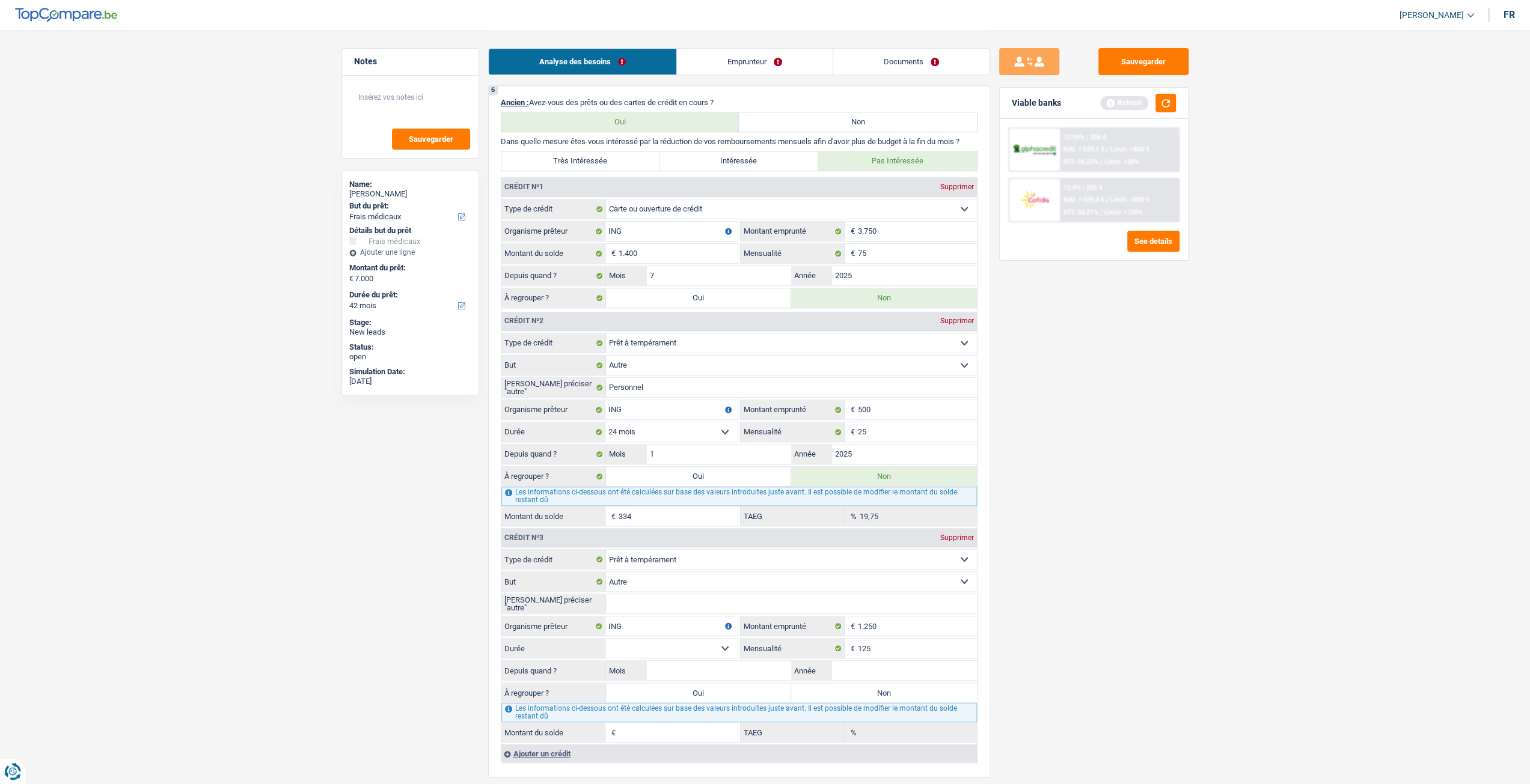
click at [713, 603] on input "Veuillez préciser "autre"" at bounding box center [791, 604] width 371 height 19
type input "Personnel"
click at [944, 664] on input "Année" at bounding box center [904, 670] width 145 height 19
type input "2025"
click at [756, 670] on input "Mois" at bounding box center [719, 670] width 145 height 19
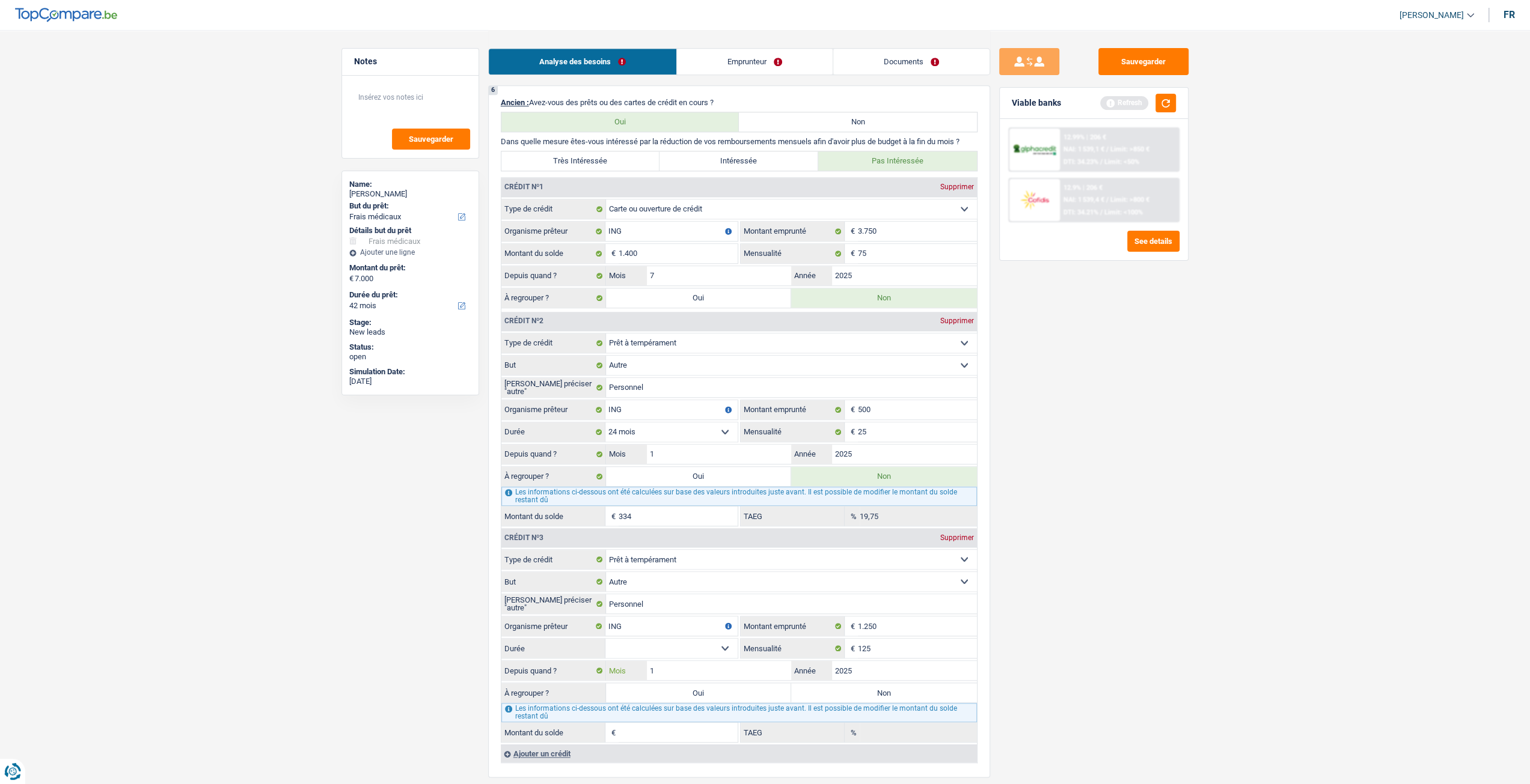
type input "1"
click at [1196, 632] on div "Sauvegarder Viable banks Refresh 12.99% | 206 € NAI: 1 539,1 € / Limit: >850 € …" at bounding box center [1094, 406] width 207 height 717
click at [640, 639] on select "12 mois 18 mois 24 mois Sélectionner une option" at bounding box center [671, 648] width 132 height 19
select select "24"
click at [605, 639] on select "12 mois 18 mois 24 mois Sélectionner une option" at bounding box center [671, 648] width 132 height 19
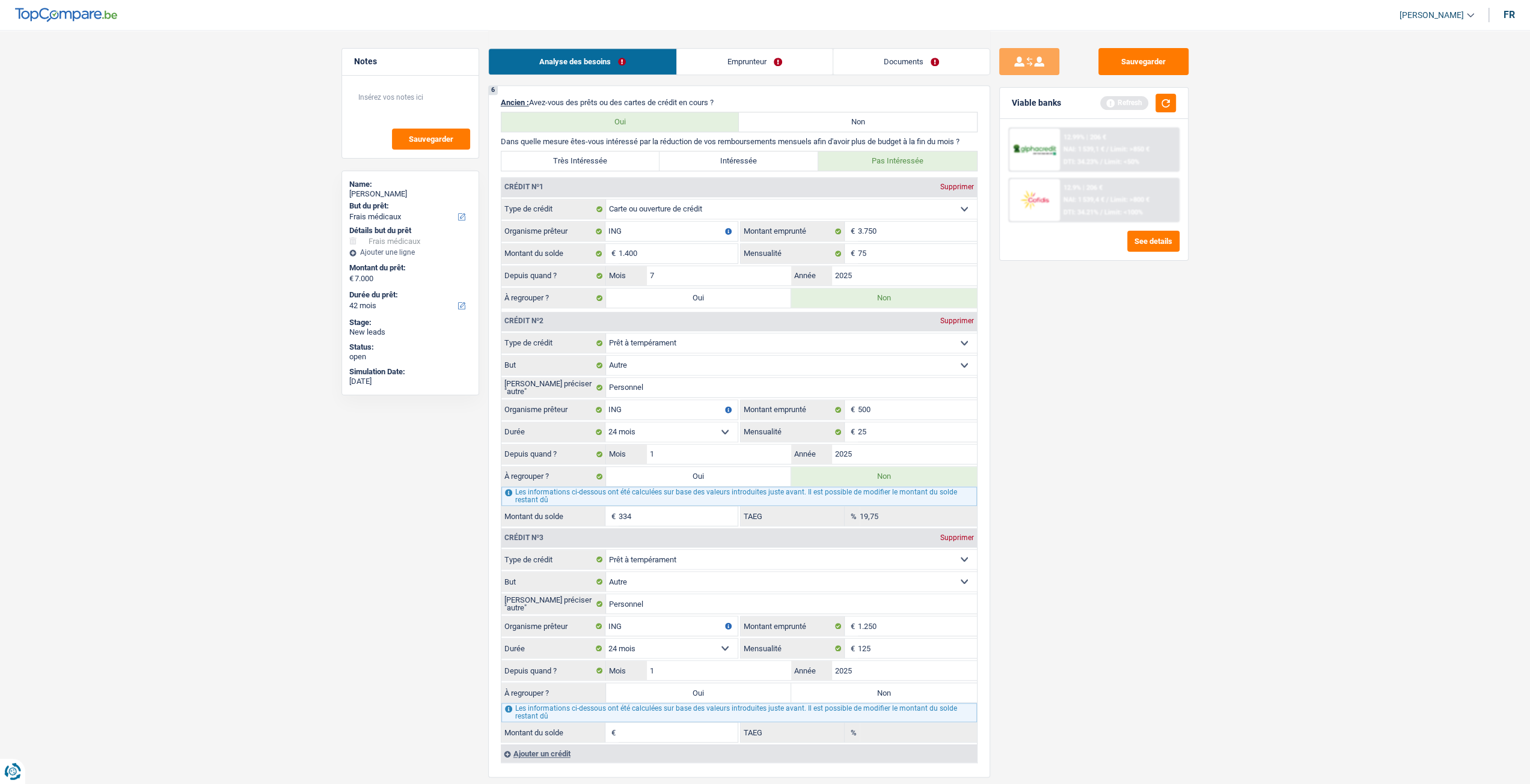
type input "1"
type input "0,00"
click at [1088, 635] on div "Sauvegarder Viable banks Refresh 12.99% | 206 € NAI: 1 539,1 € / Limit: >850 € …" at bounding box center [1094, 406] width 207 height 717
click at [738, 664] on input "1" at bounding box center [719, 670] width 145 height 19
click at [913, 668] on input "2025" at bounding box center [904, 670] width 145 height 19
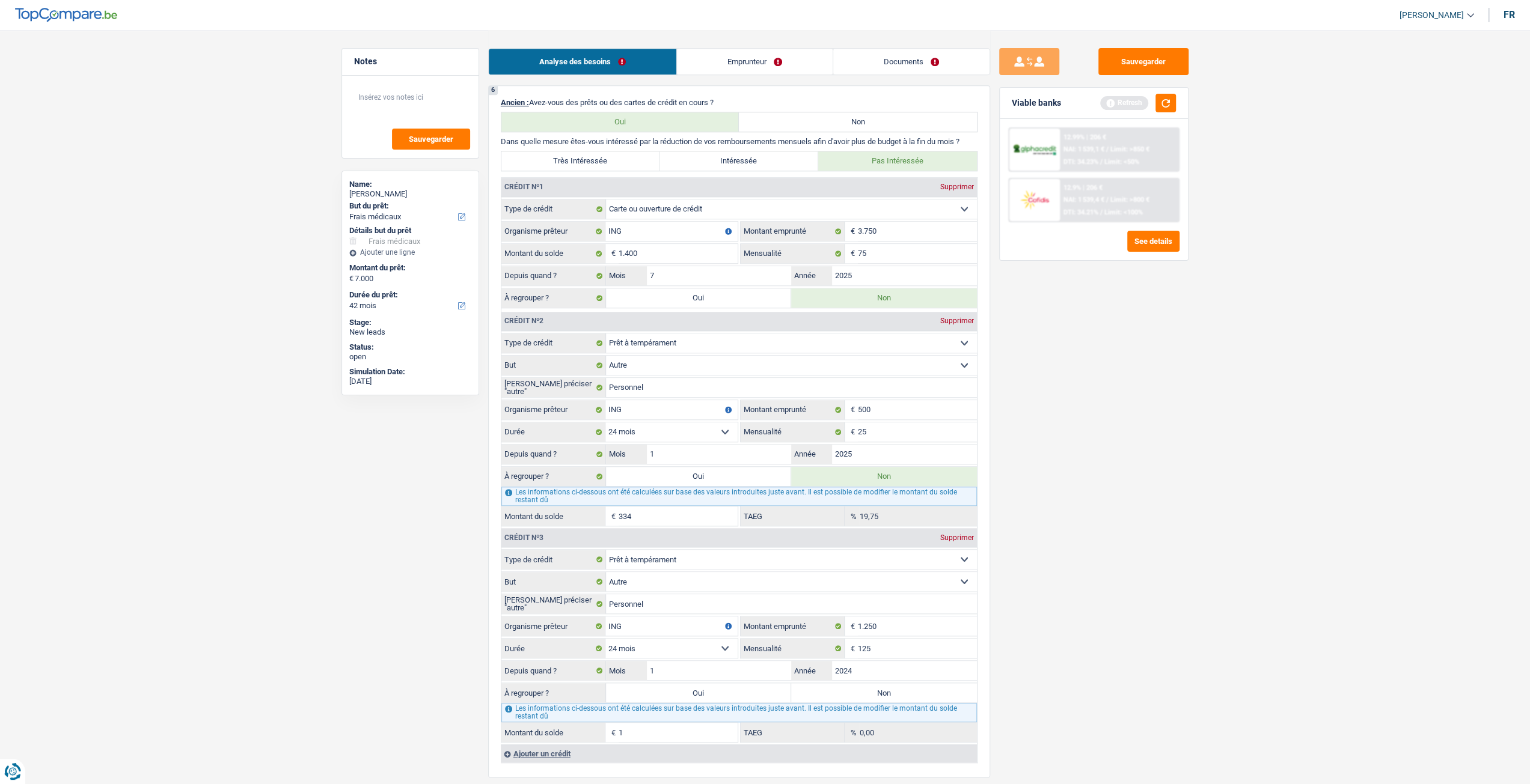
type input "2024"
click at [1097, 661] on div "Sauvegarder Viable banks Refresh 12.99% | 206 € NAI: 1 539,1 € / Limit: >850 € …" at bounding box center [1094, 406] width 207 height 717
click at [951, 692] on label "Non" at bounding box center [883, 692] width 186 height 19
click at [951, 692] on input "Non" at bounding box center [883, 692] width 186 height 19
radio input "true"
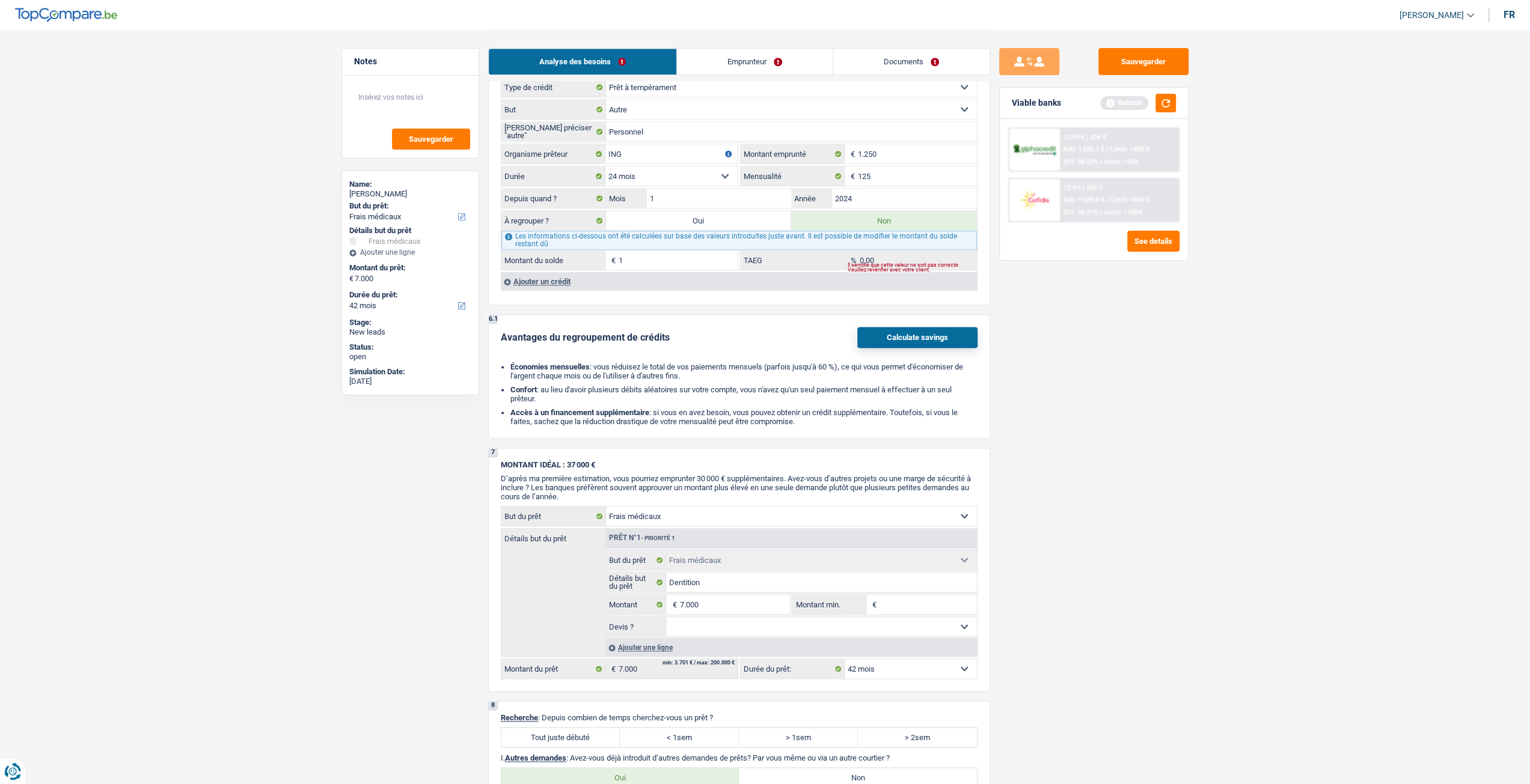
scroll to position [1442, 0]
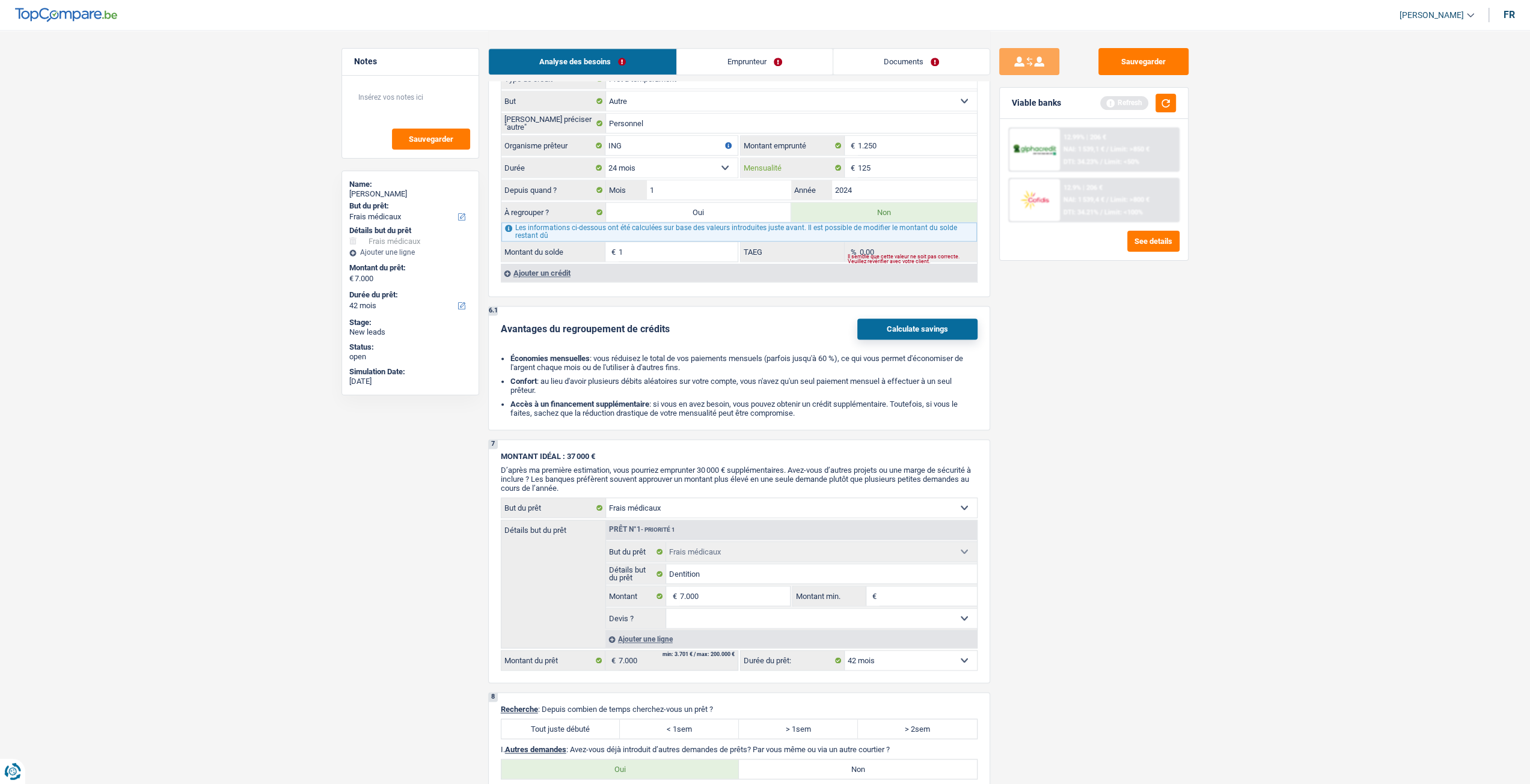
click at [909, 161] on input "125" at bounding box center [917, 167] width 119 height 19
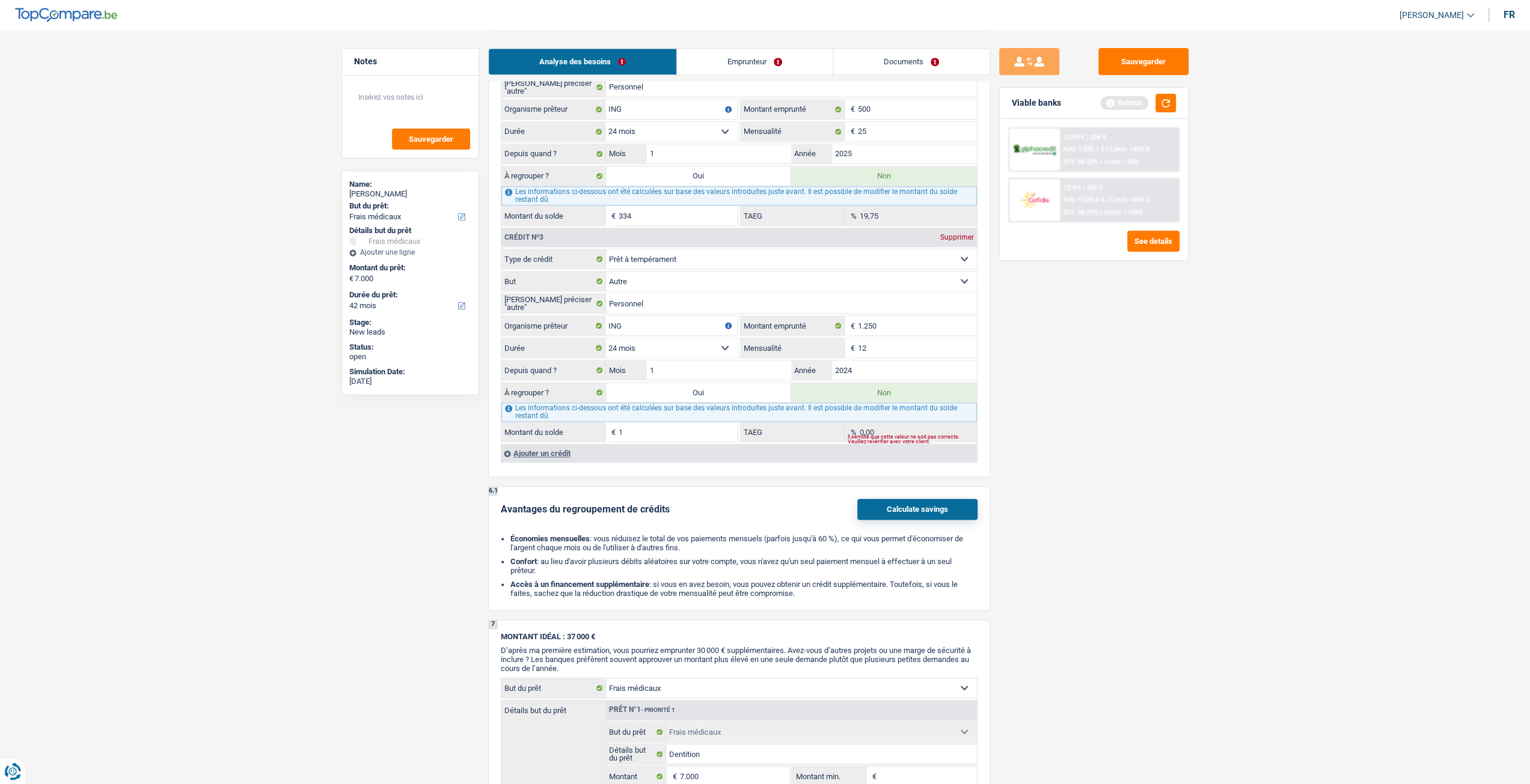
type input "1"
type input "59"
type input "174"
type input "12,98"
click at [1100, 481] on div "Sauvegarder Viable banks Refresh 12.99% | 206 € NAI: 1 539,1 € / Limit: >850 € …" at bounding box center [1094, 406] width 207 height 717
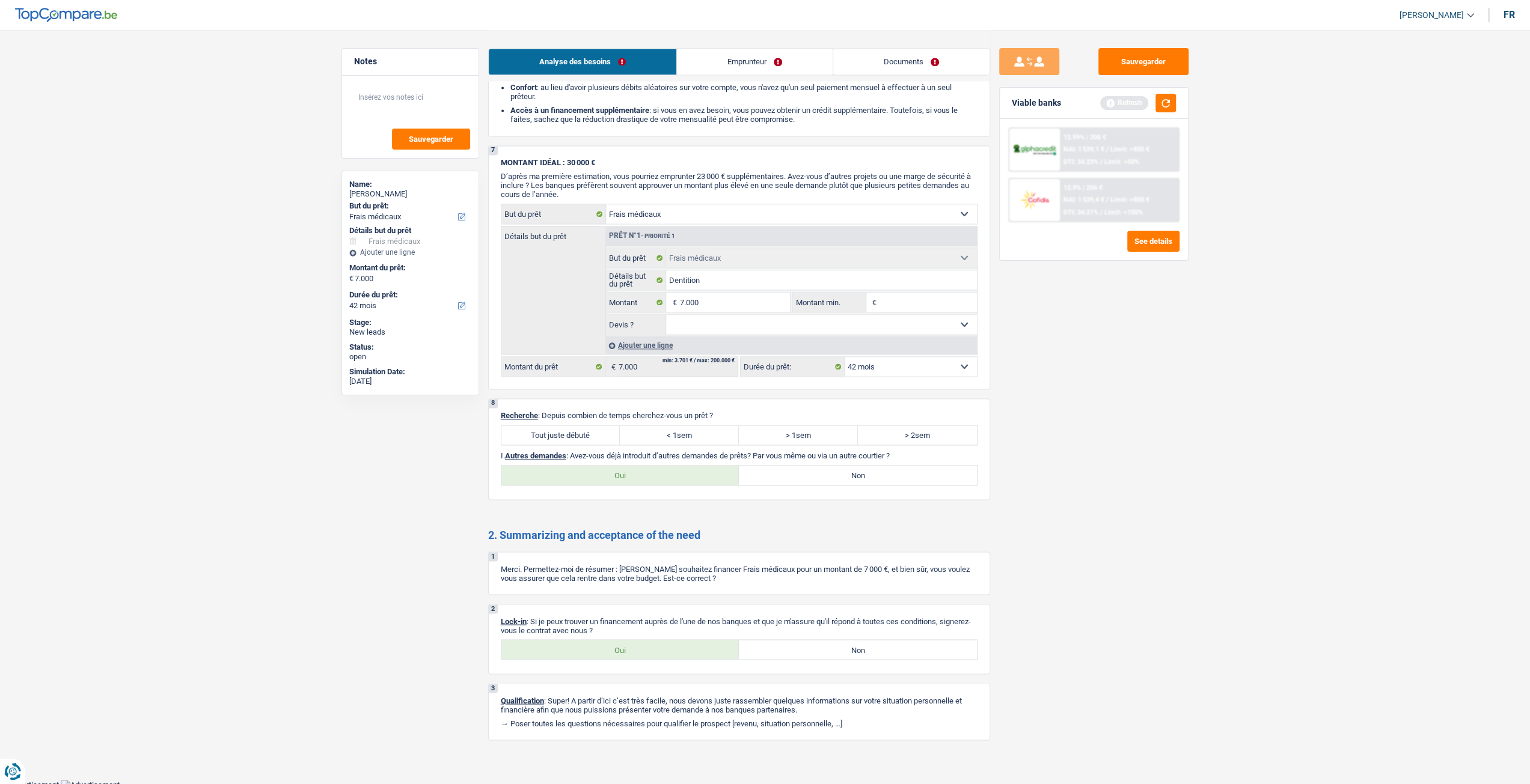
scroll to position [1737, 0]
click at [547, 426] on label "Tout juste débuté" at bounding box center [561, 434] width 119 height 19
click at [547, 426] on input "Tout juste débuté" at bounding box center [561, 434] width 119 height 19
radio input "true"
click at [620, 656] on div "2 Lock-in : Si je peux trouver un financement auprès de l'une de nos banques et…" at bounding box center [739, 639] width 502 height 71
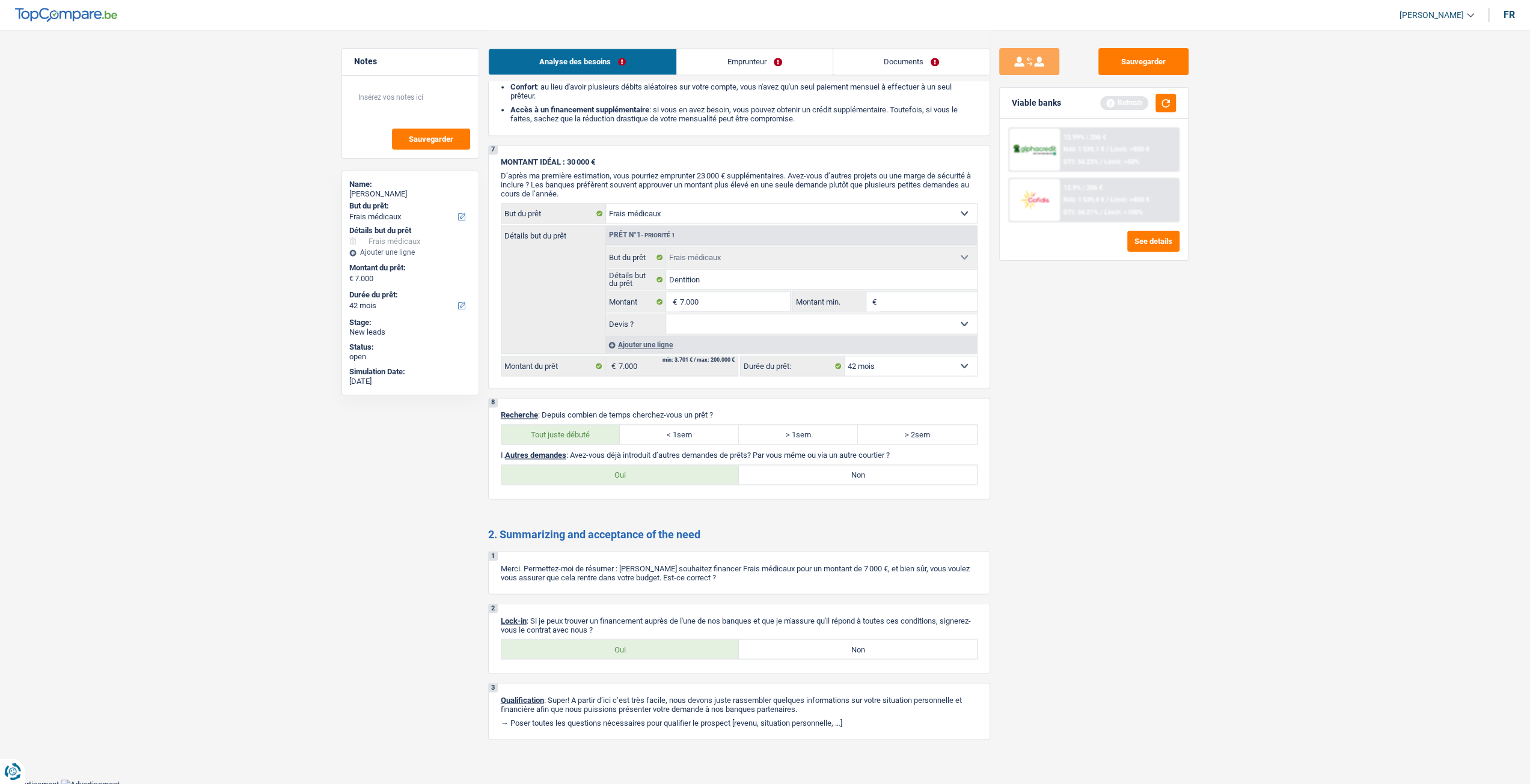
click at [648, 647] on label "Oui" at bounding box center [620, 649] width 238 height 19
click at [648, 647] on input "Oui" at bounding box center [620, 649] width 238 height 19
radio input "true"
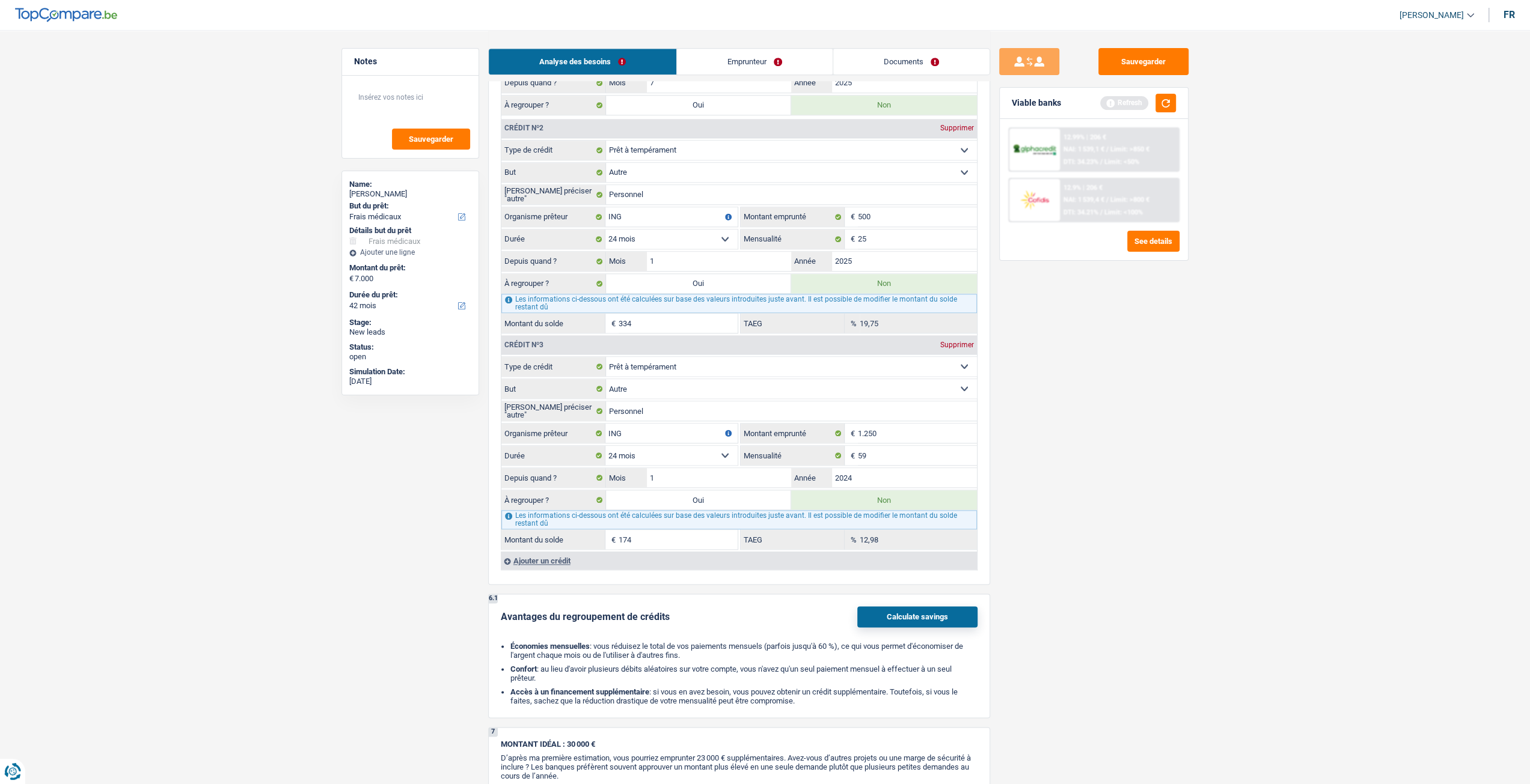
scroll to position [1136, 0]
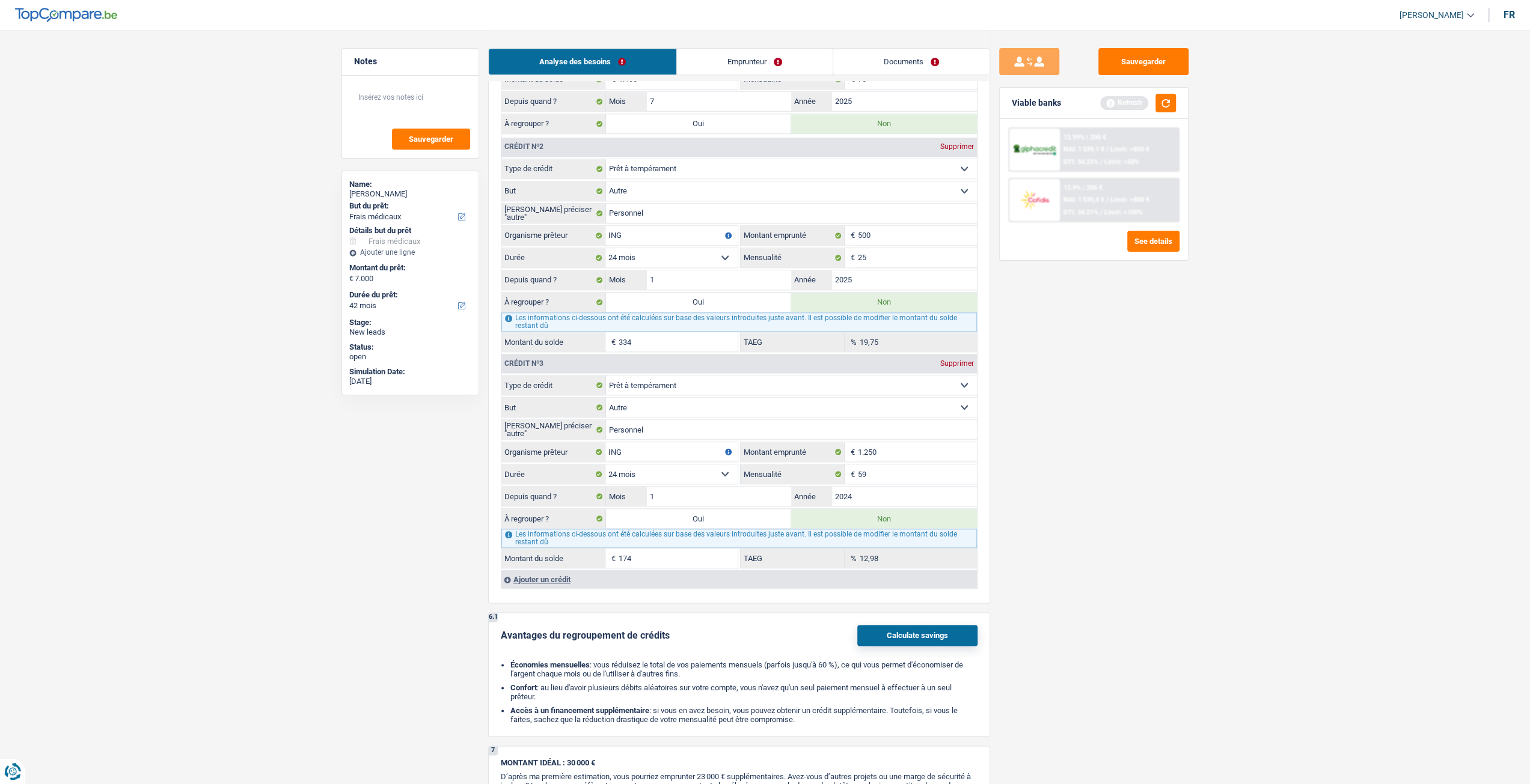
click at [698, 380] on select "Carte ou ouverture de crédit Prêt hypothécaire Vente à tempérament Prêt à tempé…" at bounding box center [791, 385] width 371 height 19
click at [678, 405] on select "Confort maison: meubles, textile, peinture, électroménager, outillage non-profe…" at bounding box center [791, 407] width 371 height 19
select select "homeFurnishingOrRelocation"
click at [606, 398] on select "Confort maison: meubles, textile, peinture, électroménager, outillage non-profe…" at bounding box center [791, 407] width 371 height 19
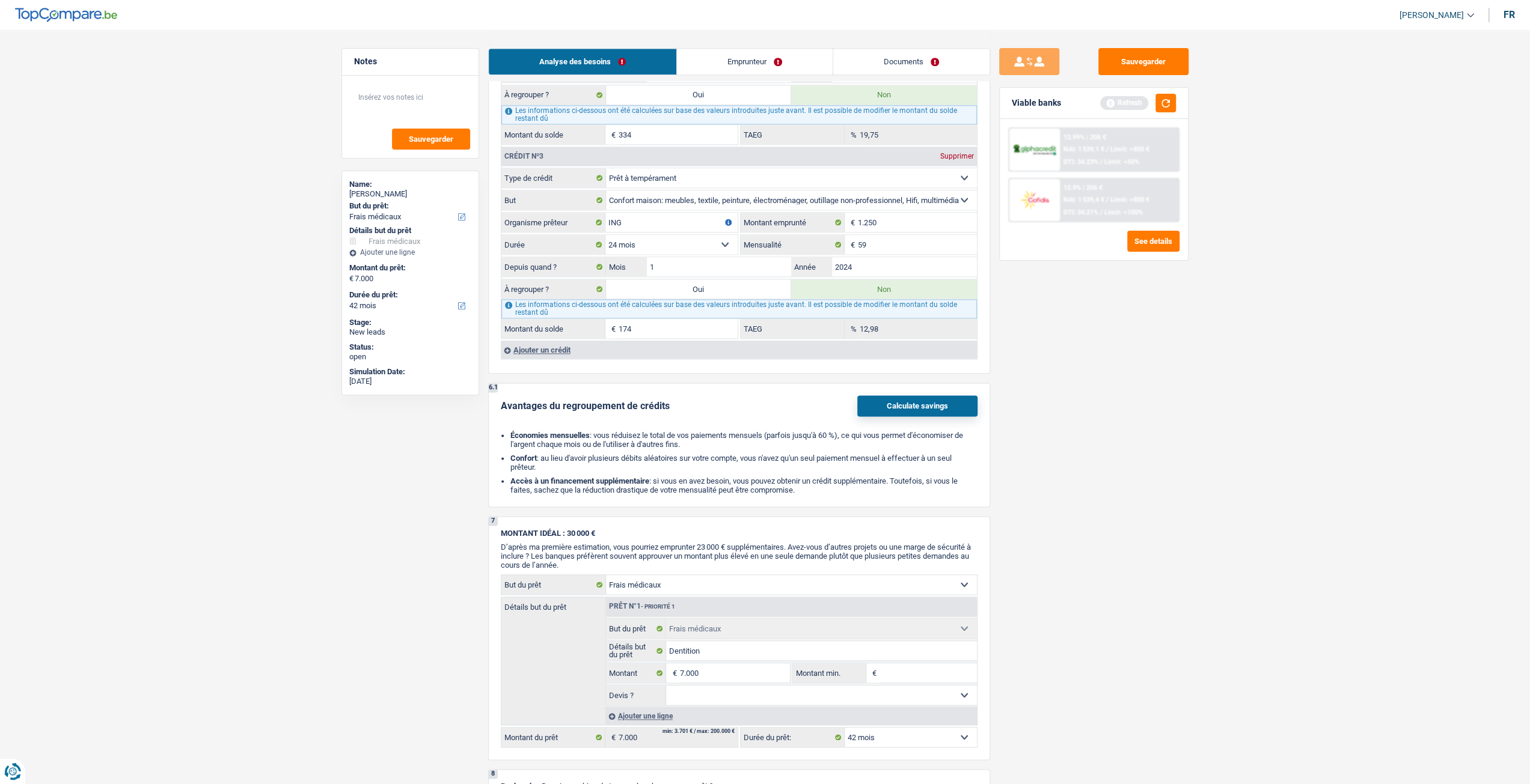
scroll to position [1715, 0]
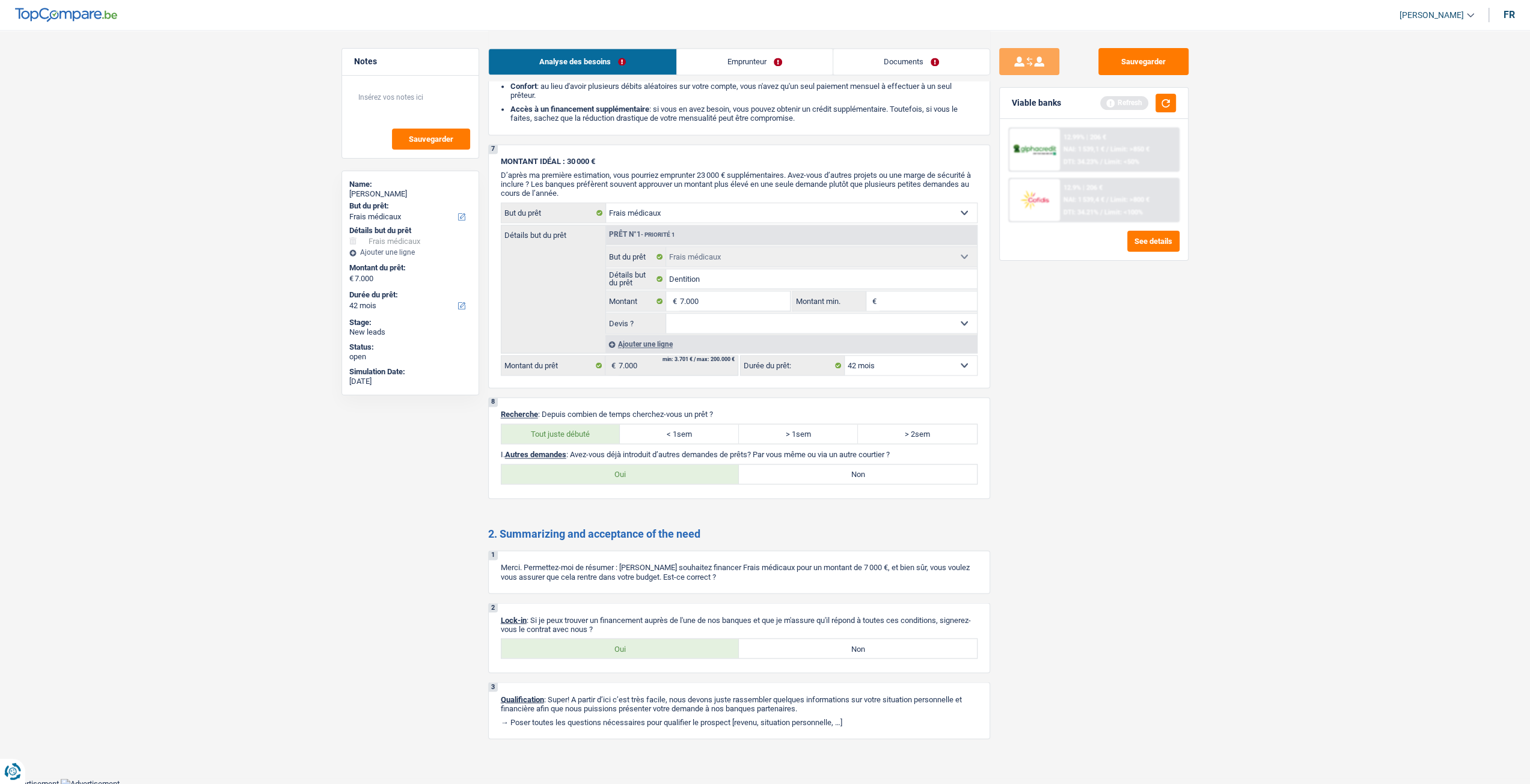
click at [867, 474] on label "Non" at bounding box center [857, 474] width 238 height 19
click at [867, 474] on input "Non" at bounding box center [857, 474] width 238 height 19
radio input "true"
click at [669, 67] on link "Analyse des besoins" at bounding box center [583, 61] width 188 height 26
click at [681, 71] on link "Emprunteur" at bounding box center [755, 61] width 156 height 26
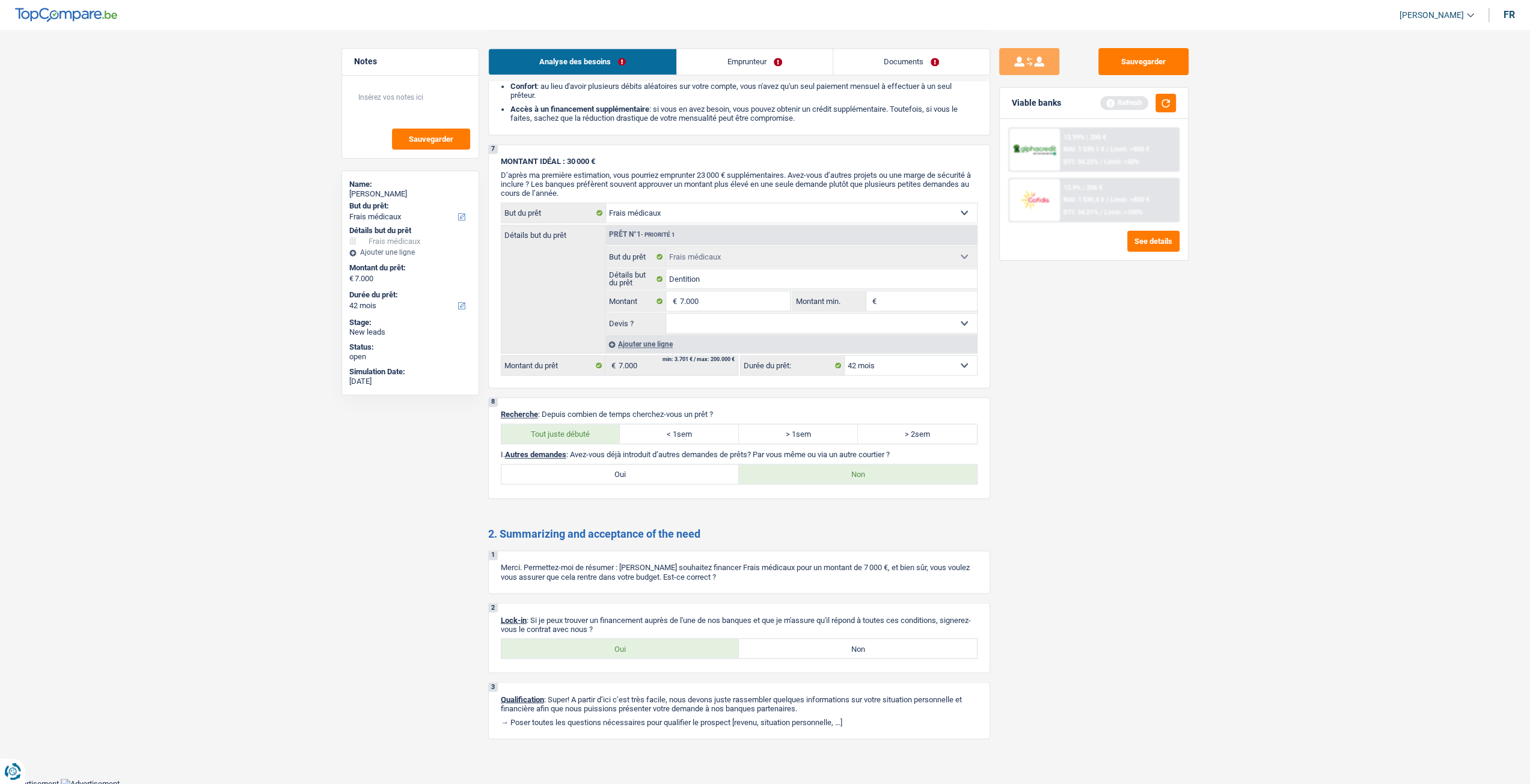
scroll to position [0, 0]
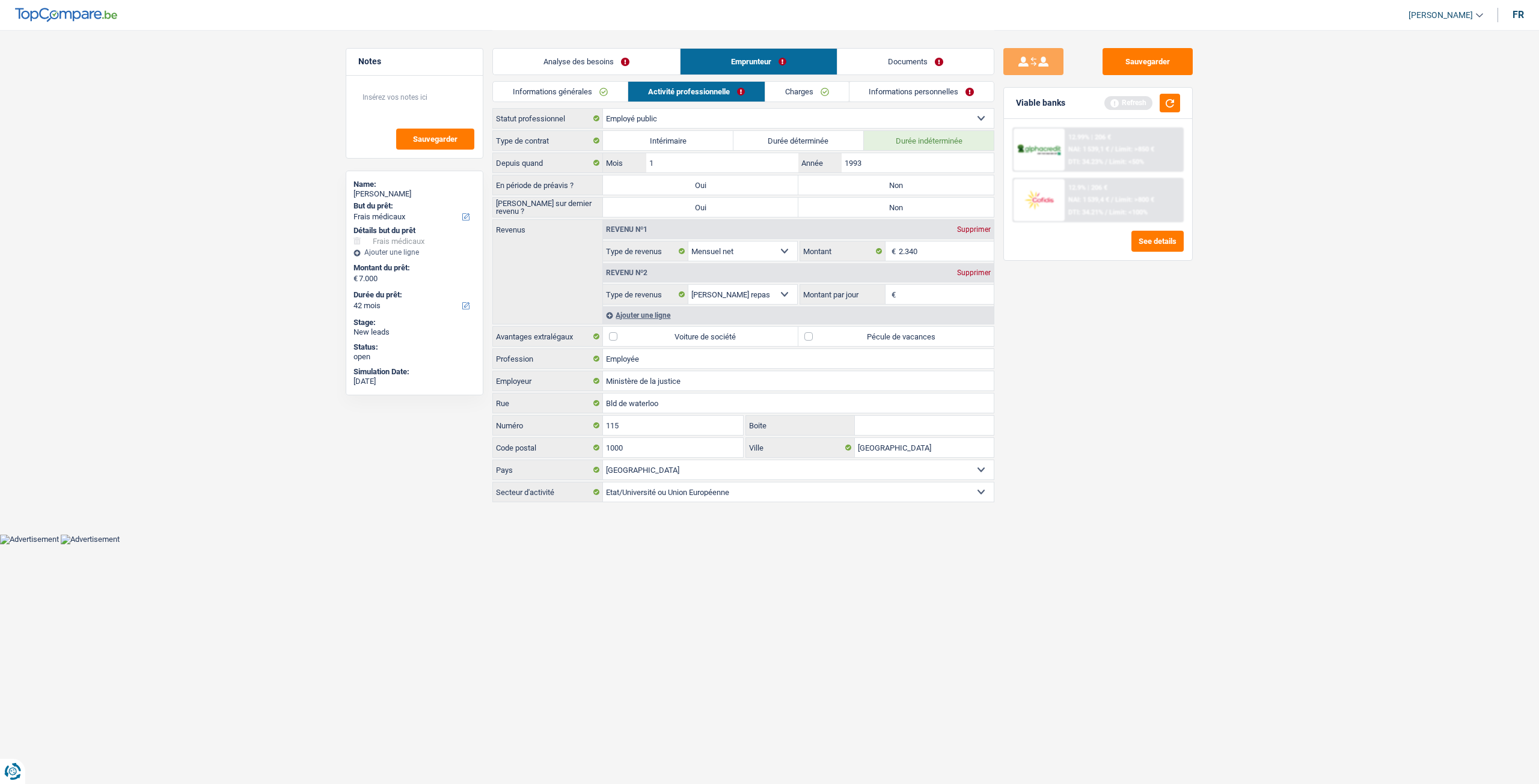
click at [571, 95] on link "Informations générales" at bounding box center [560, 92] width 135 height 20
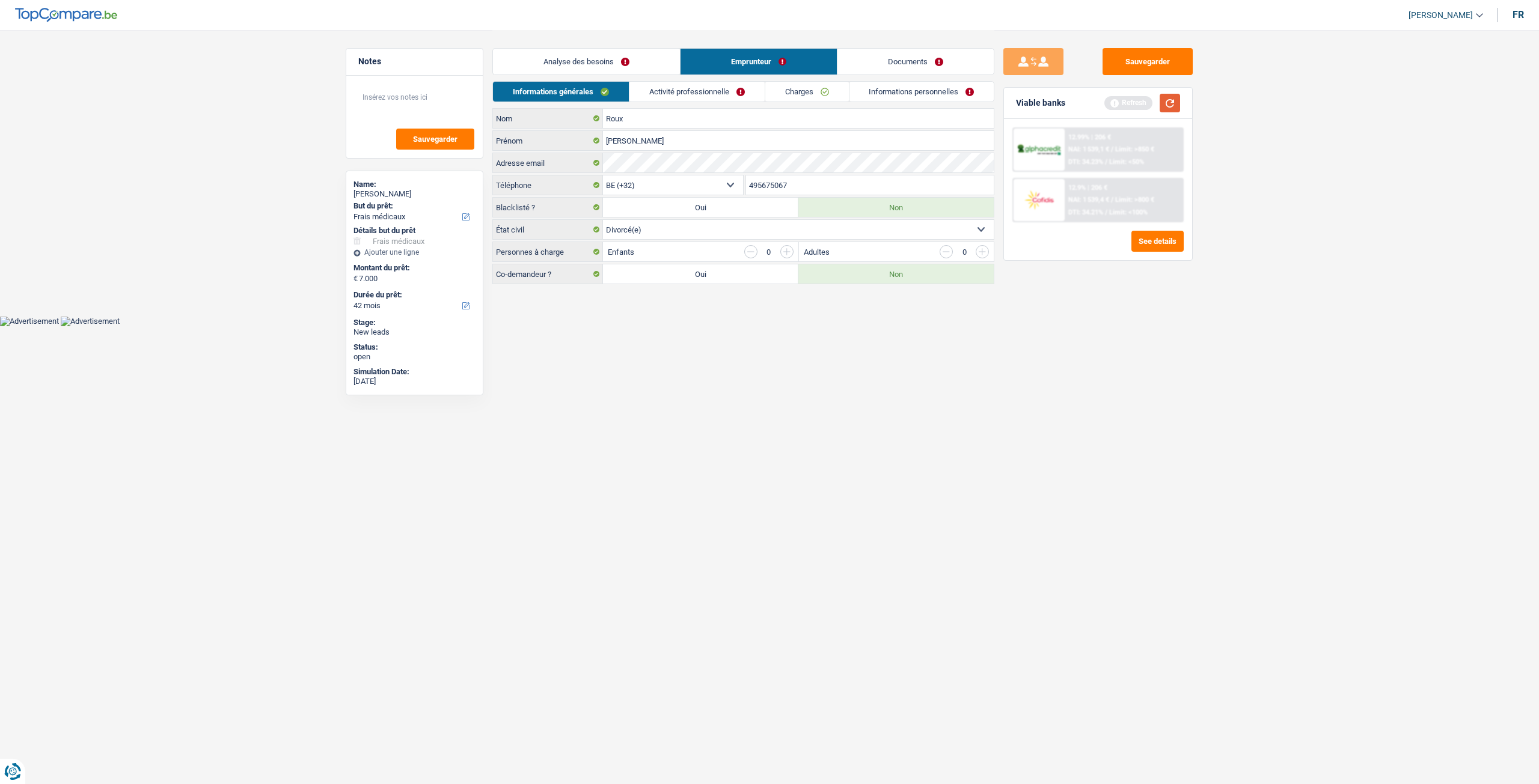
click at [1168, 97] on button "button" at bounding box center [1169, 103] width 20 height 18
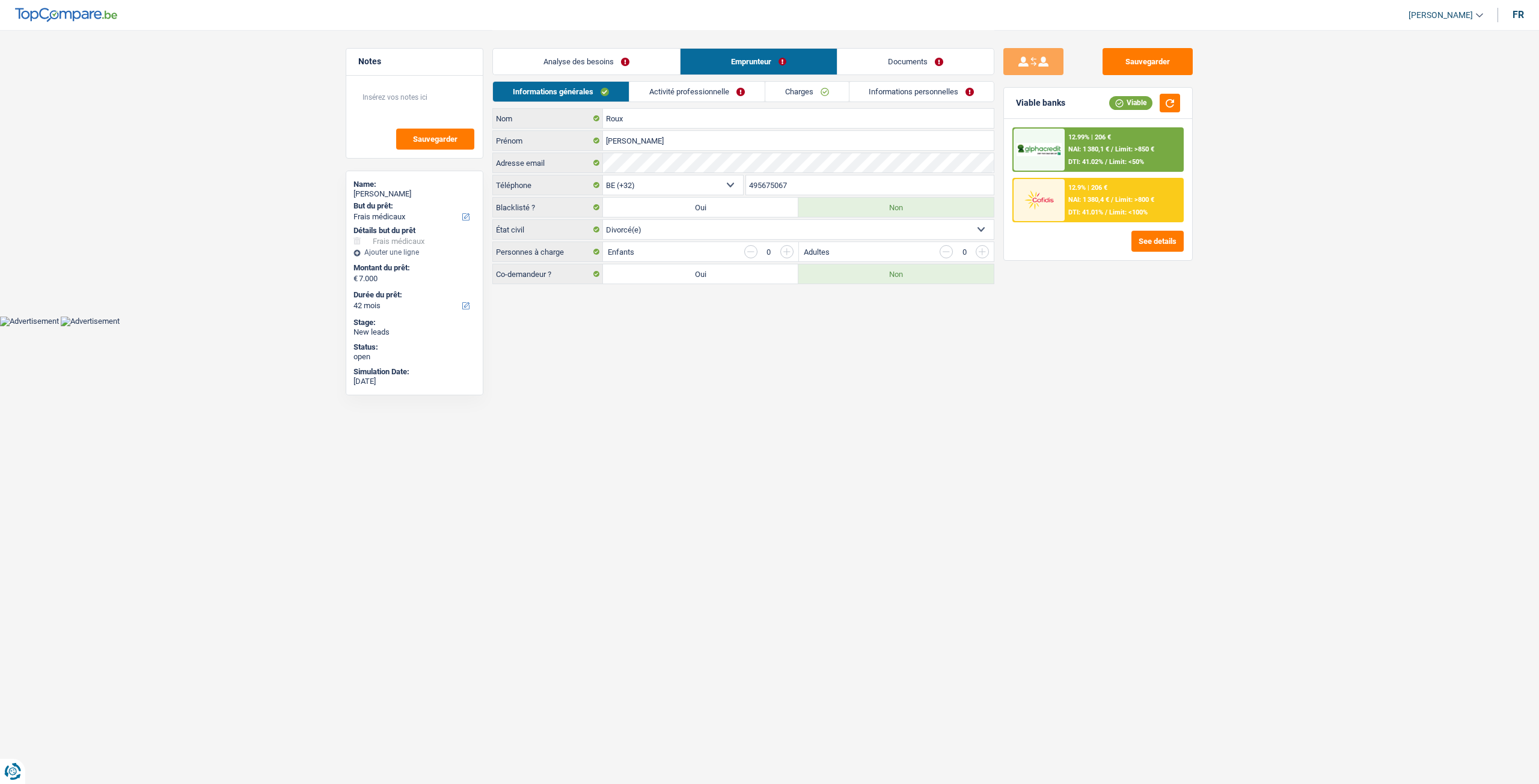
click at [712, 93] on link "Activité professionnelle" at bounding box center [697, 92] width 135 height 20
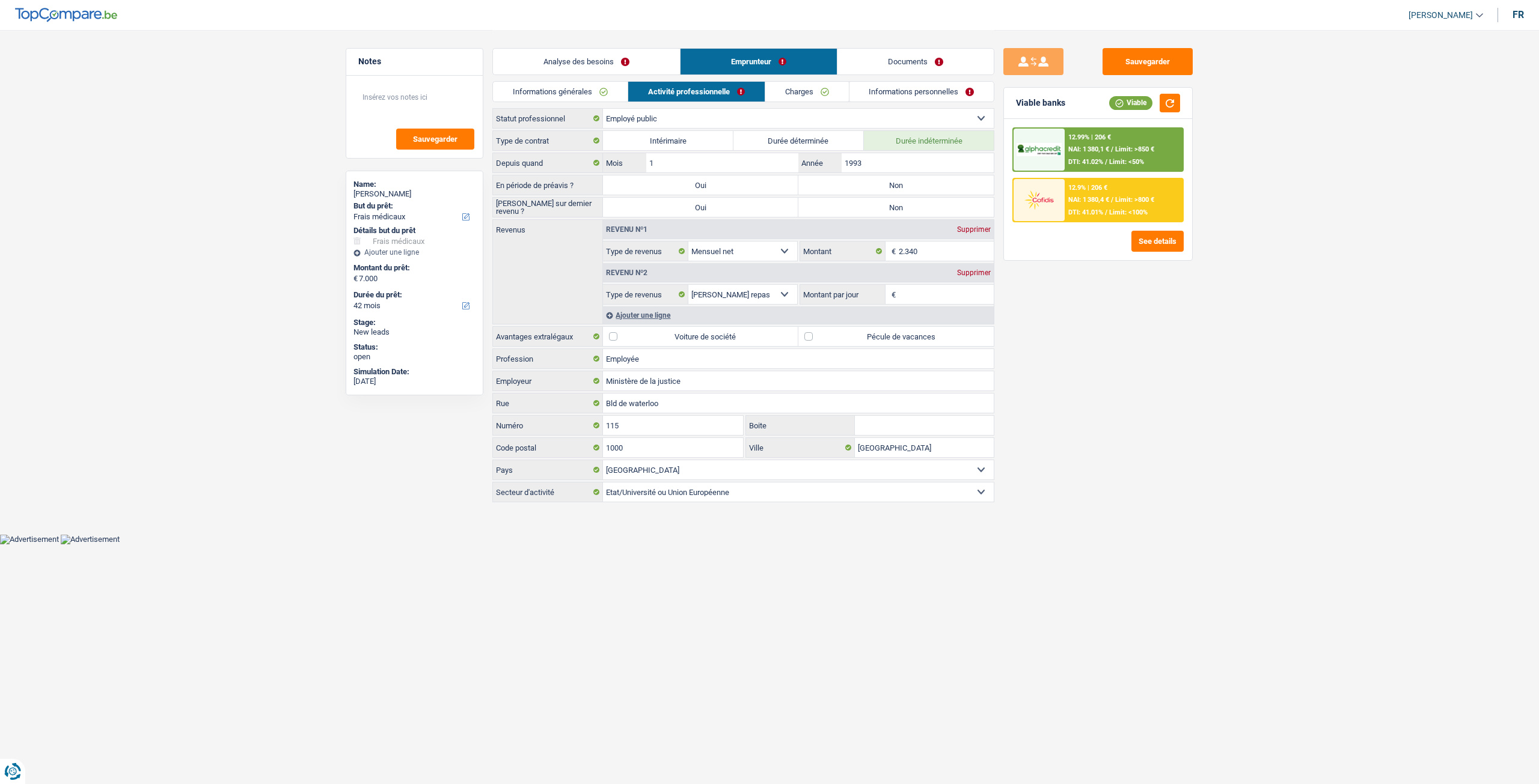
click at [848, 178] on label "Non" at bounding box center [896, 185] width 195 height 19
click at [848, 178] on input "Non" at bounding box center [896, 185] width 195 height 19
radio input "true"
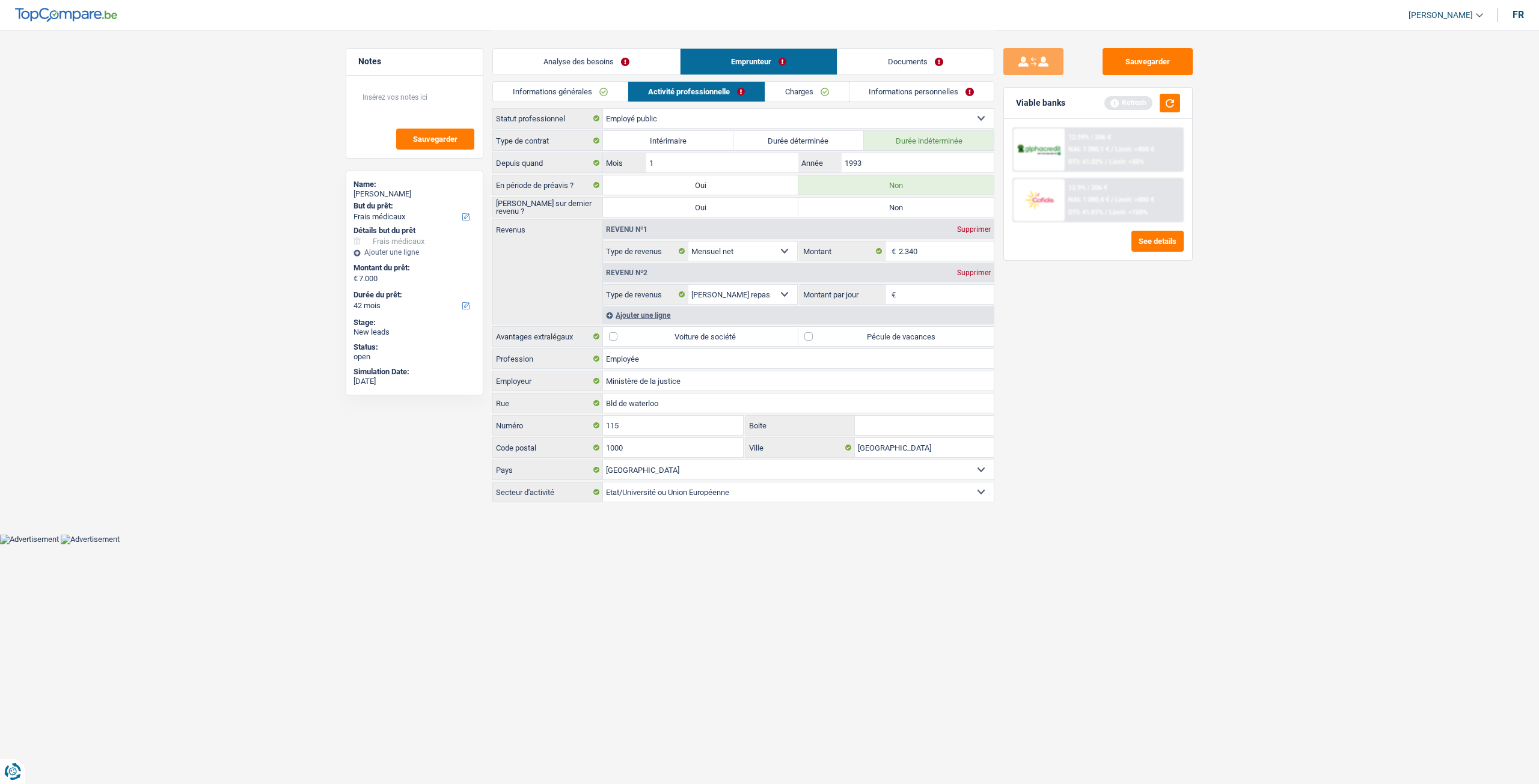
click at [850, 202] on label "Non" at bounding box center [896, 207] width 195 height 19
click at [850, 202] on input "Non" at bounding box center [896, 207] width 195 height 19
radio input "true"
click at [896, 162] on input "1993" at bounding box center [918, 162] width 152 height 19
click at [956, 252] on input "2.340" at bounding box center [946, 251] width 95 height 19
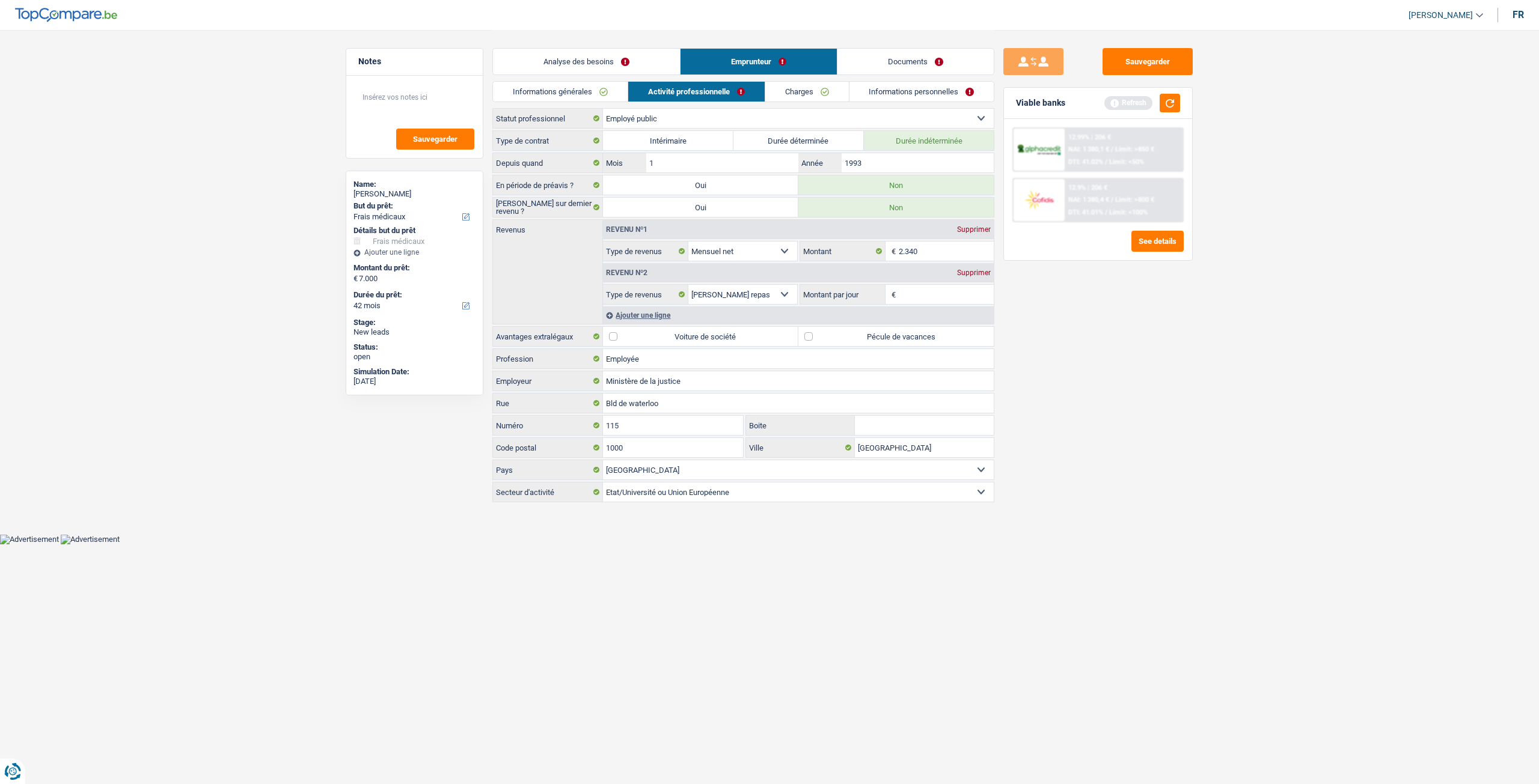
click at [936, 329] on label "Pécule de vacances" at bounding box center [896, 336] width 195 height 19
click at [936, 329] on input "Pécule de vacances" at bounding box center [896, 336] width 195 height 19
checkbox input "true"
click at [969, 269] on div "Supprimer" at bounding box center [973, 273] width 39 height 7
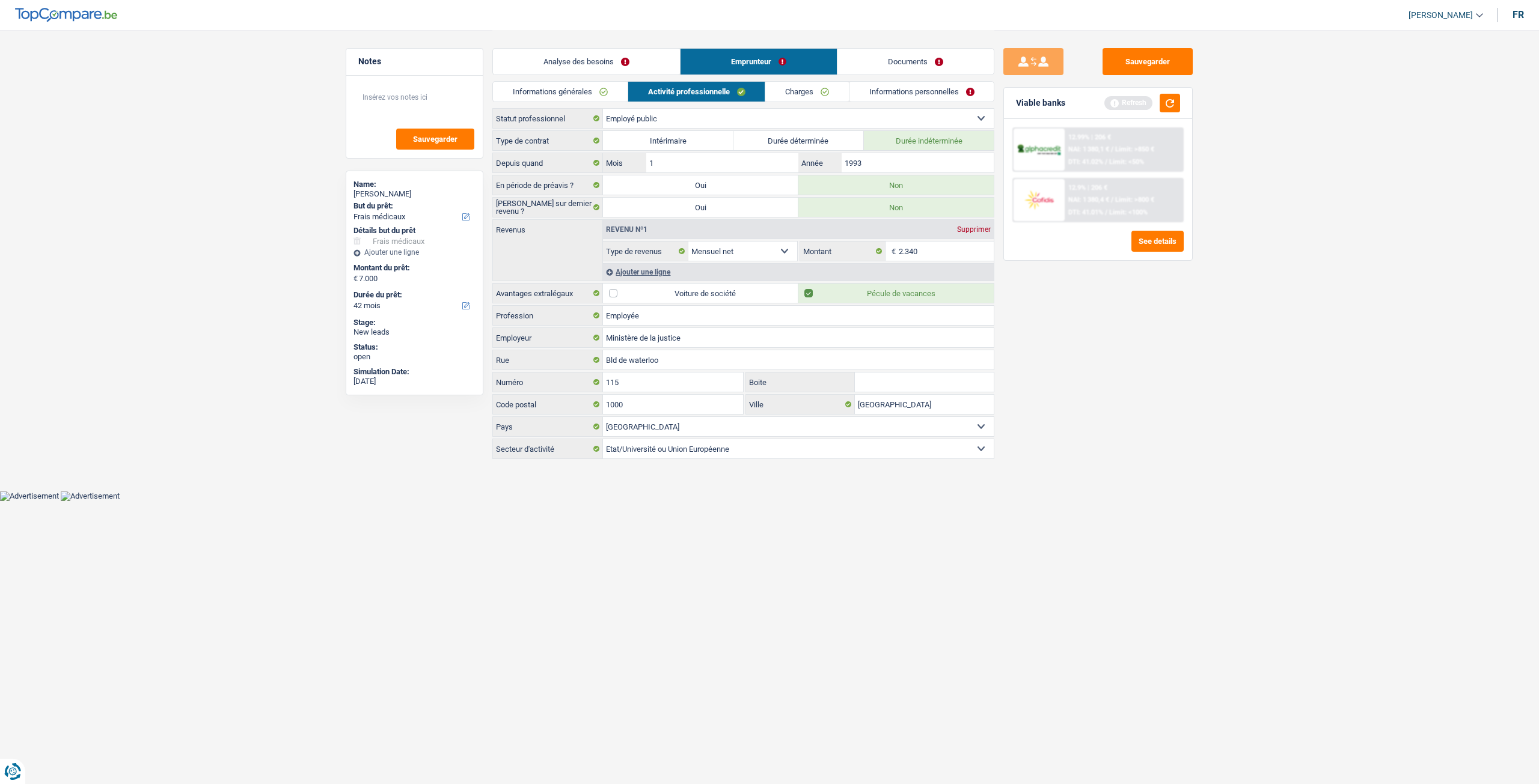
click at [795, 93] on link "Charges" at bounding box center [807, 92] width 83 height 20
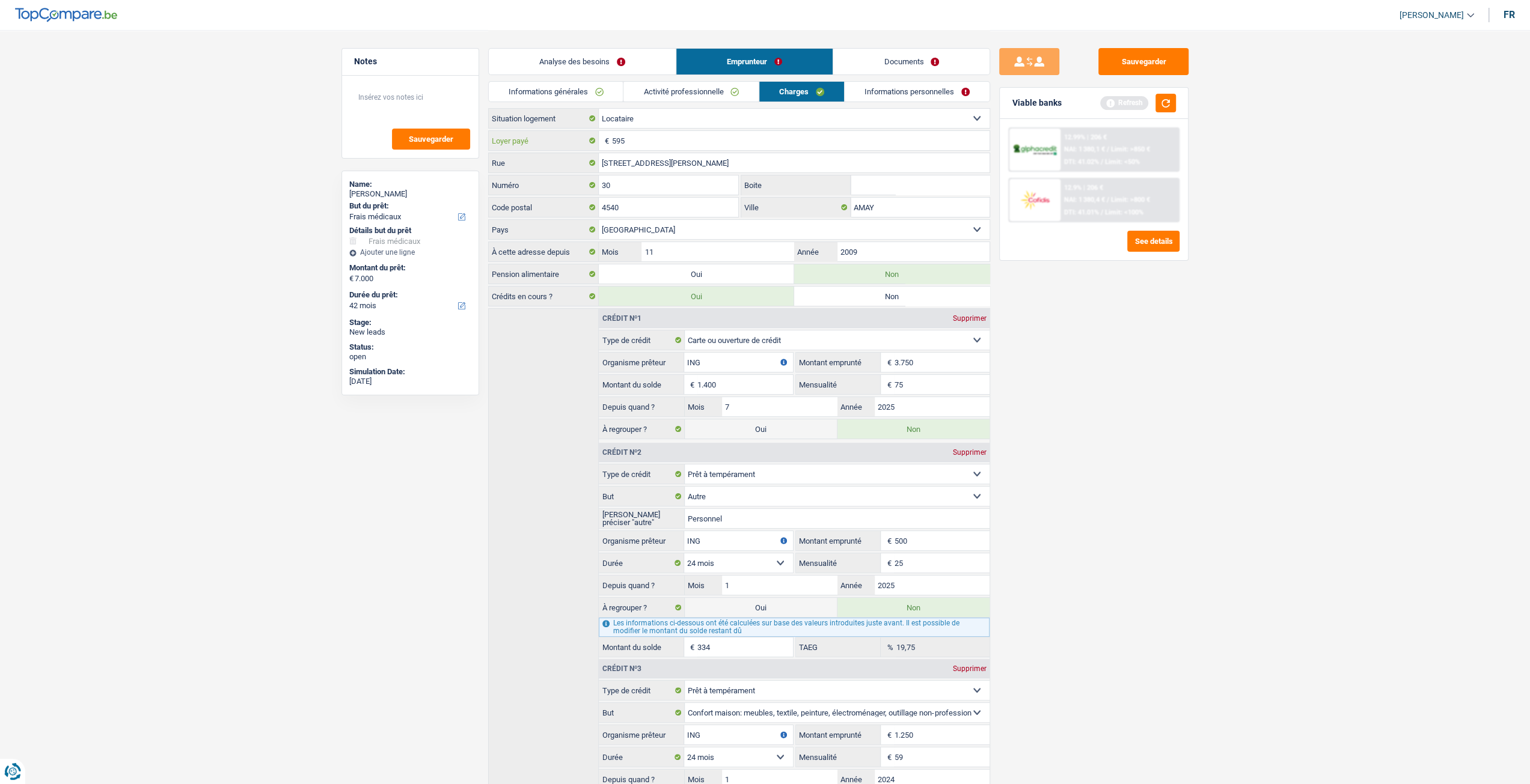
click at [679, 135] on input "595" at bounding box center [801, 140] width 377 height 19
click at [917, 90] on link "Informations personnelles" at bounding box center [916, 92] width 145 height 20
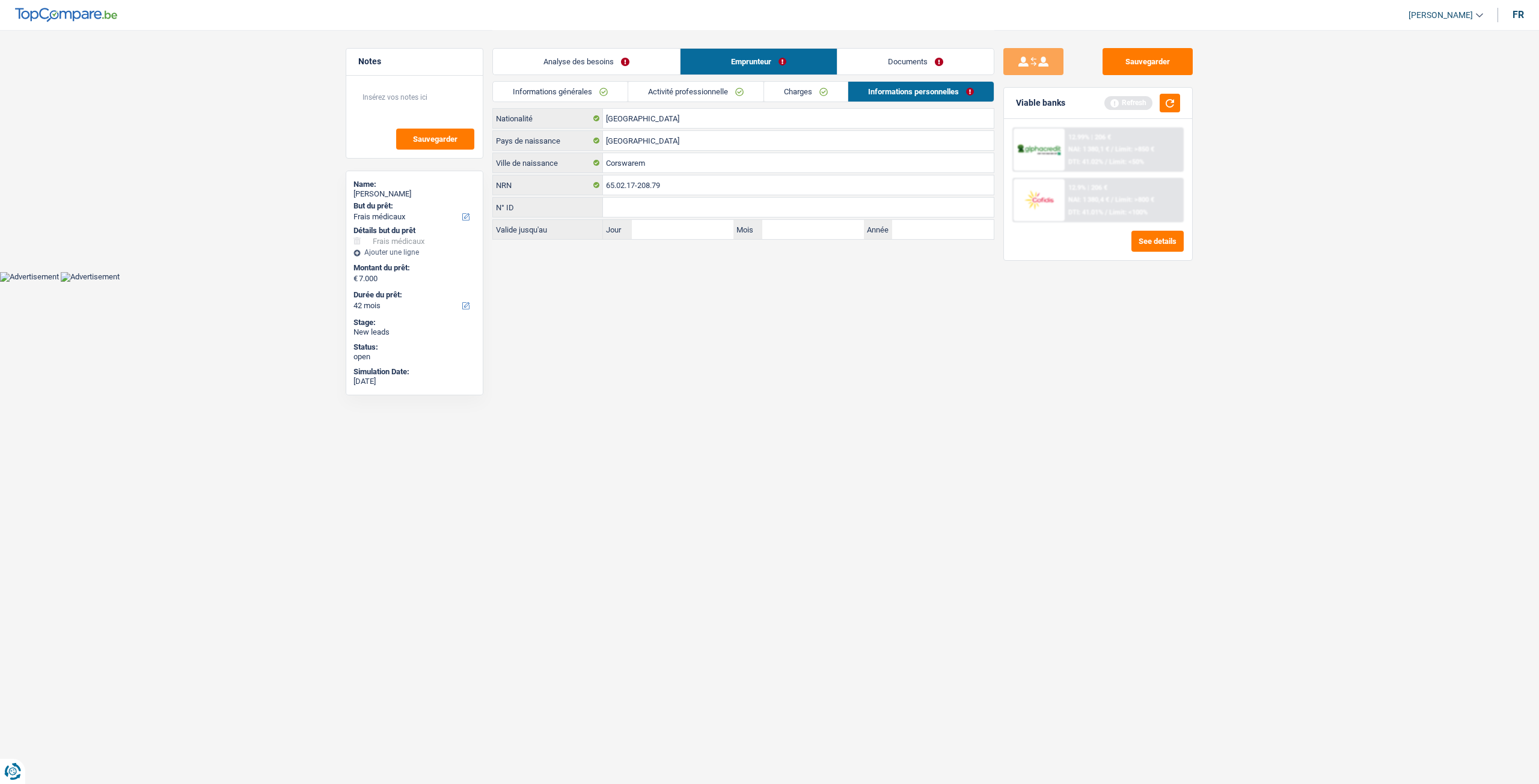
click at [870, 59] on link "Documents" at bounding box center [916, 61] width 157 height 26
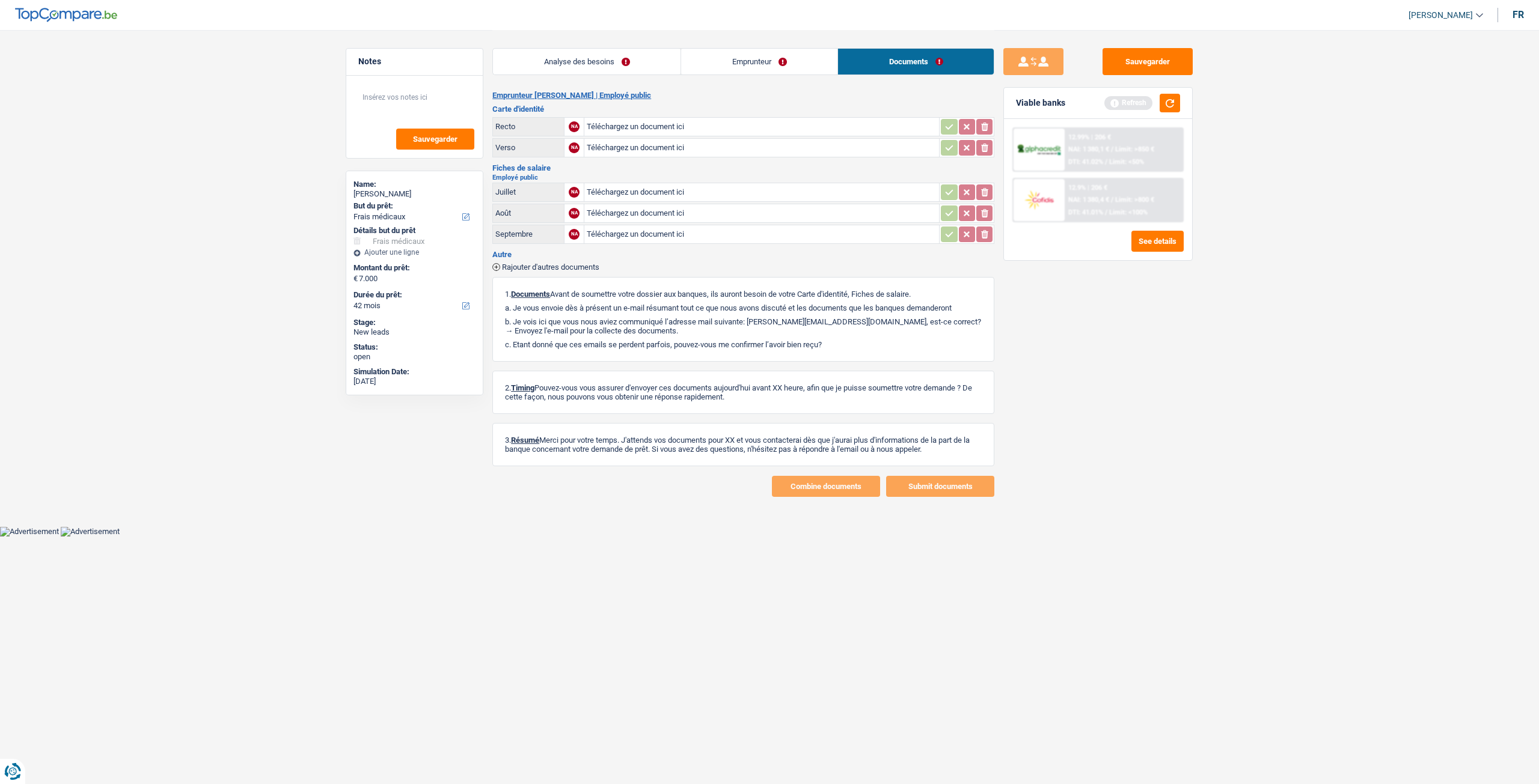
click at [760, 69] on link "Emprunteur" at bounding box center [760, 61] width 157 height 26
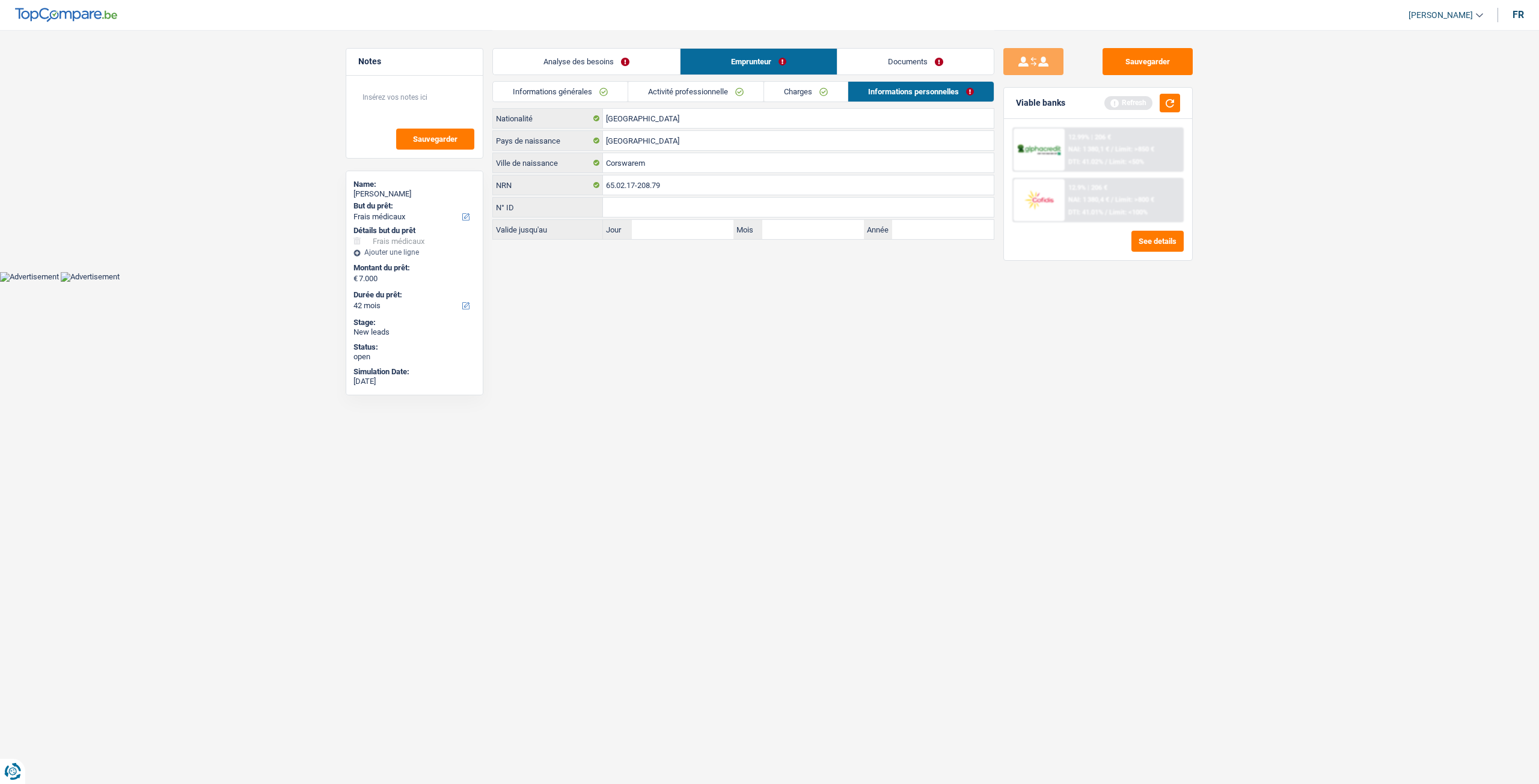
click at [787, 90] on link "Charges" at bounding box center [805, 92] width 83 height 20
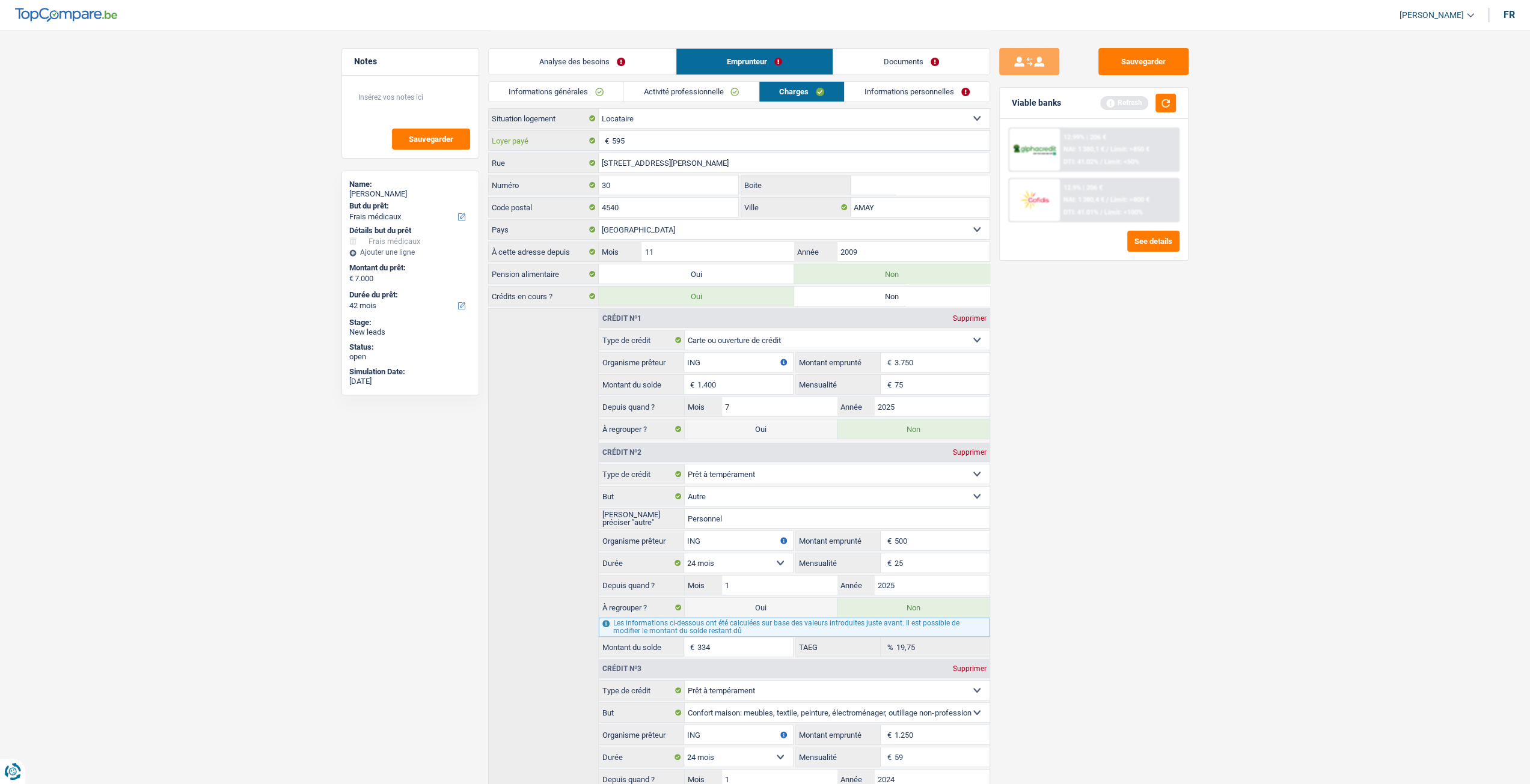
drag, startPoint x: 671, startPoint y: 132, endPoint x: 693, endPoint y: 150, distance: 28.4
click at [671, 132] on input "595" at bounding box center [801, 140] width 377 height 19
click at [893, 207] on input "AMAY" at bounding box center [920, 207] width 139 height 19
click at [909, 91] on link "Informations personnelles" at bounding box center [916, 92] width 145 height 20
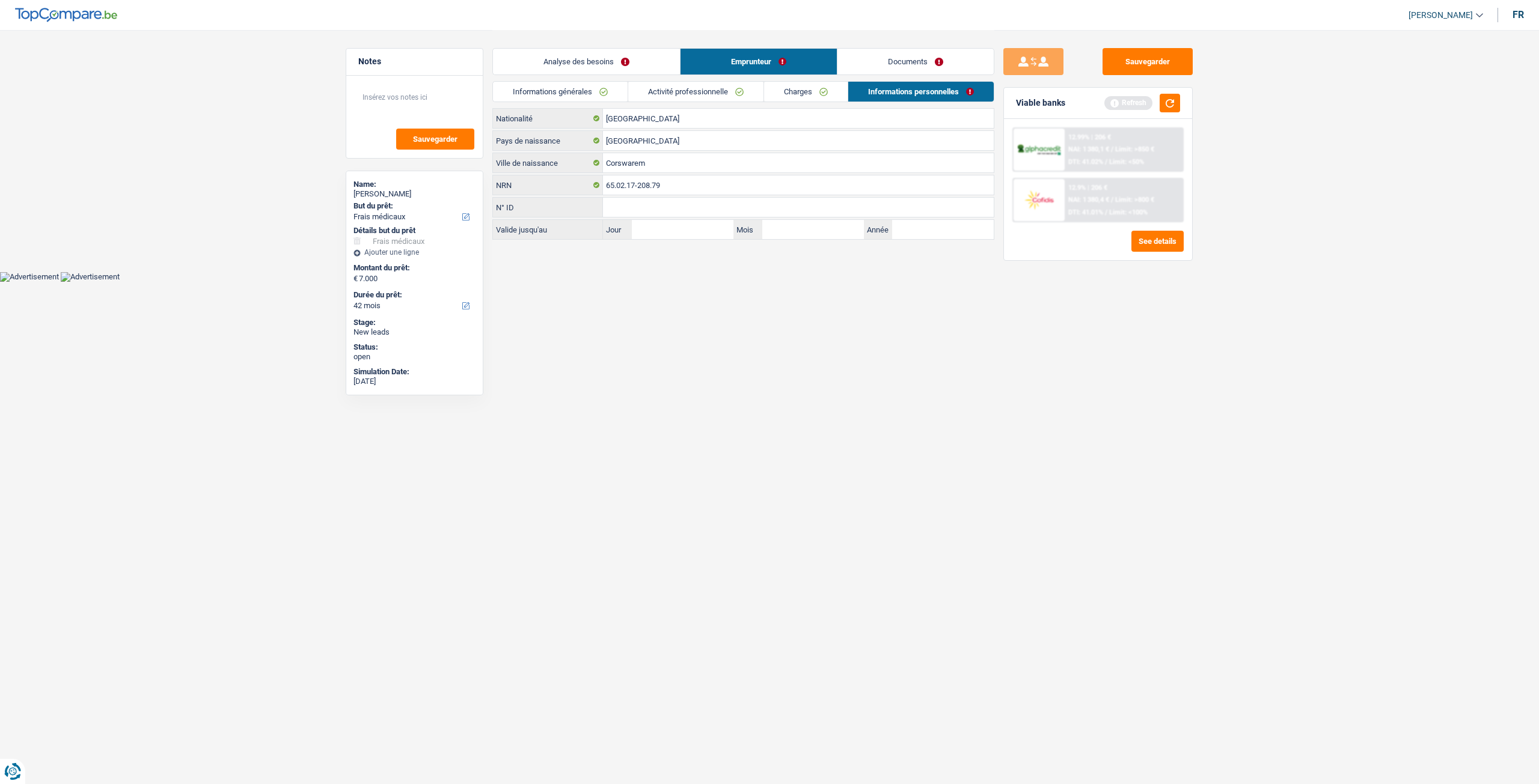
click at [628, 93] on li "Activité professionnelle" at bounding box center [695, 92] width 136 height 21
click at [612, 63] on link "Analyse des besoins" at bounding box center [586, 61] width 187 height 26
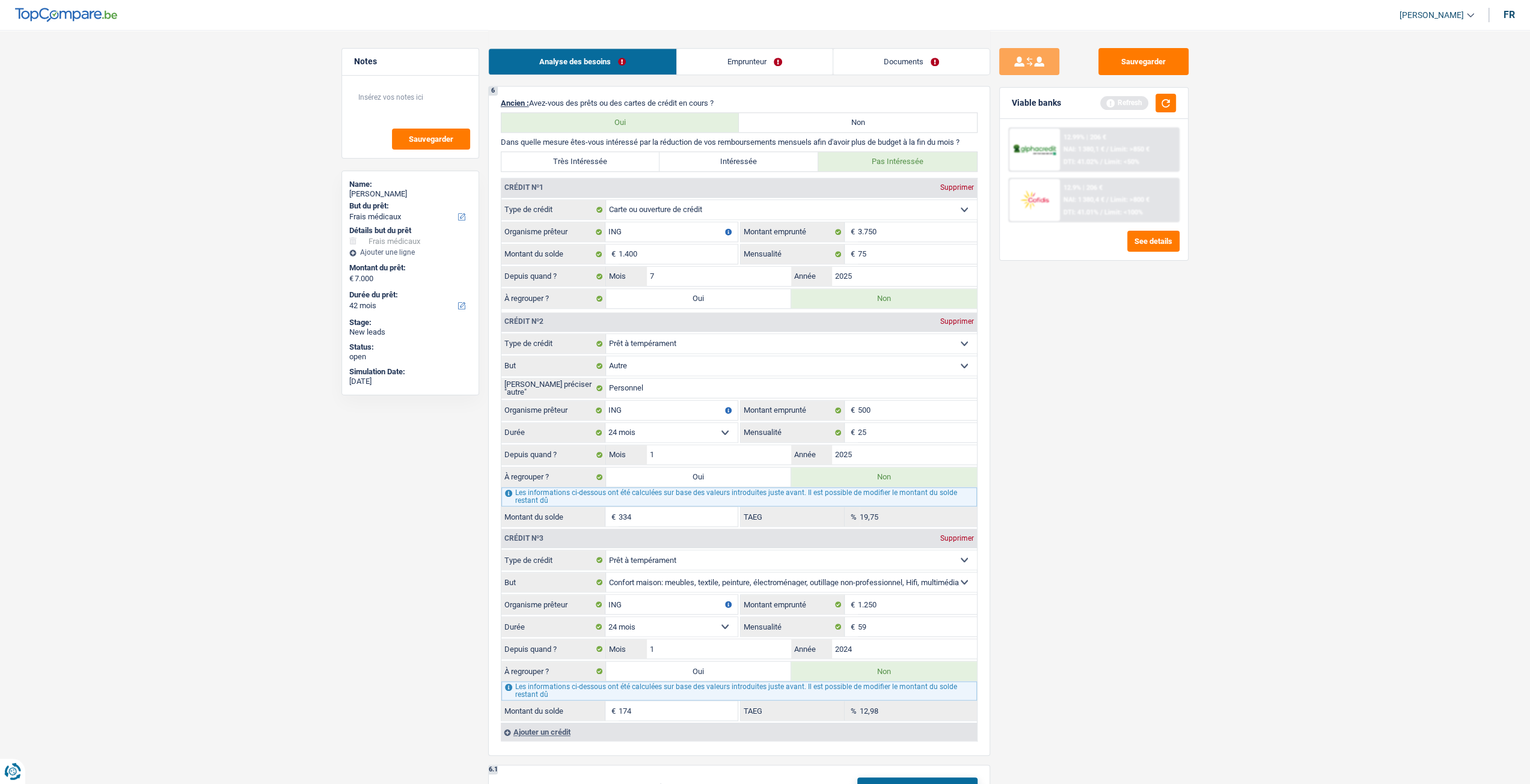
scroll to position [901, 0]
click at [1170, 102] on button "button" at bounding box center [1165, 103] width 20 height 18
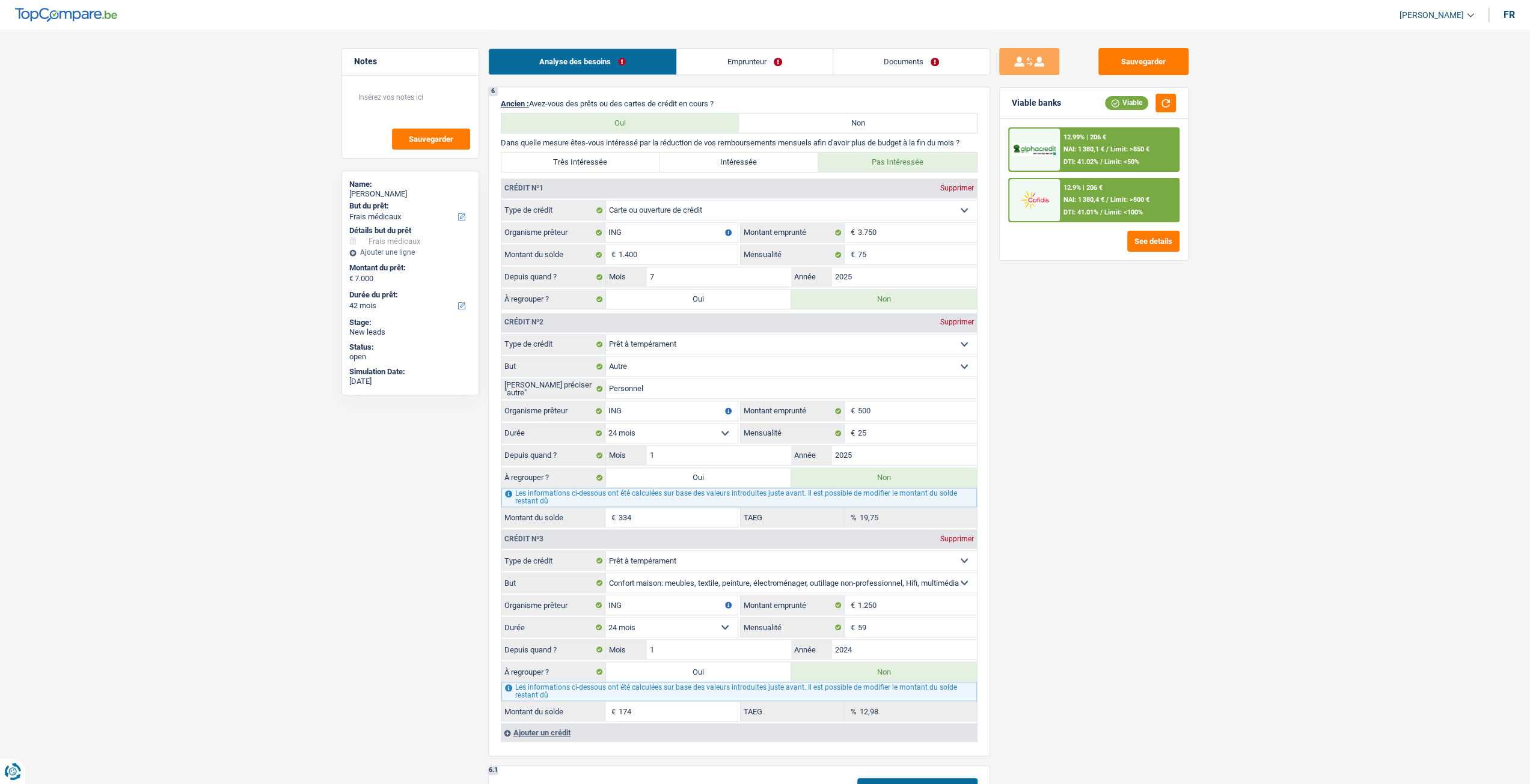
click at [715, 662] on label "Oui" at bounding box center [698, 671] width 186 height 19
click at [715, 662] on input "Oui" at bounding box center [698, 671] width 186 height 19
radio input "true"
type input "7.174"
type input "174"
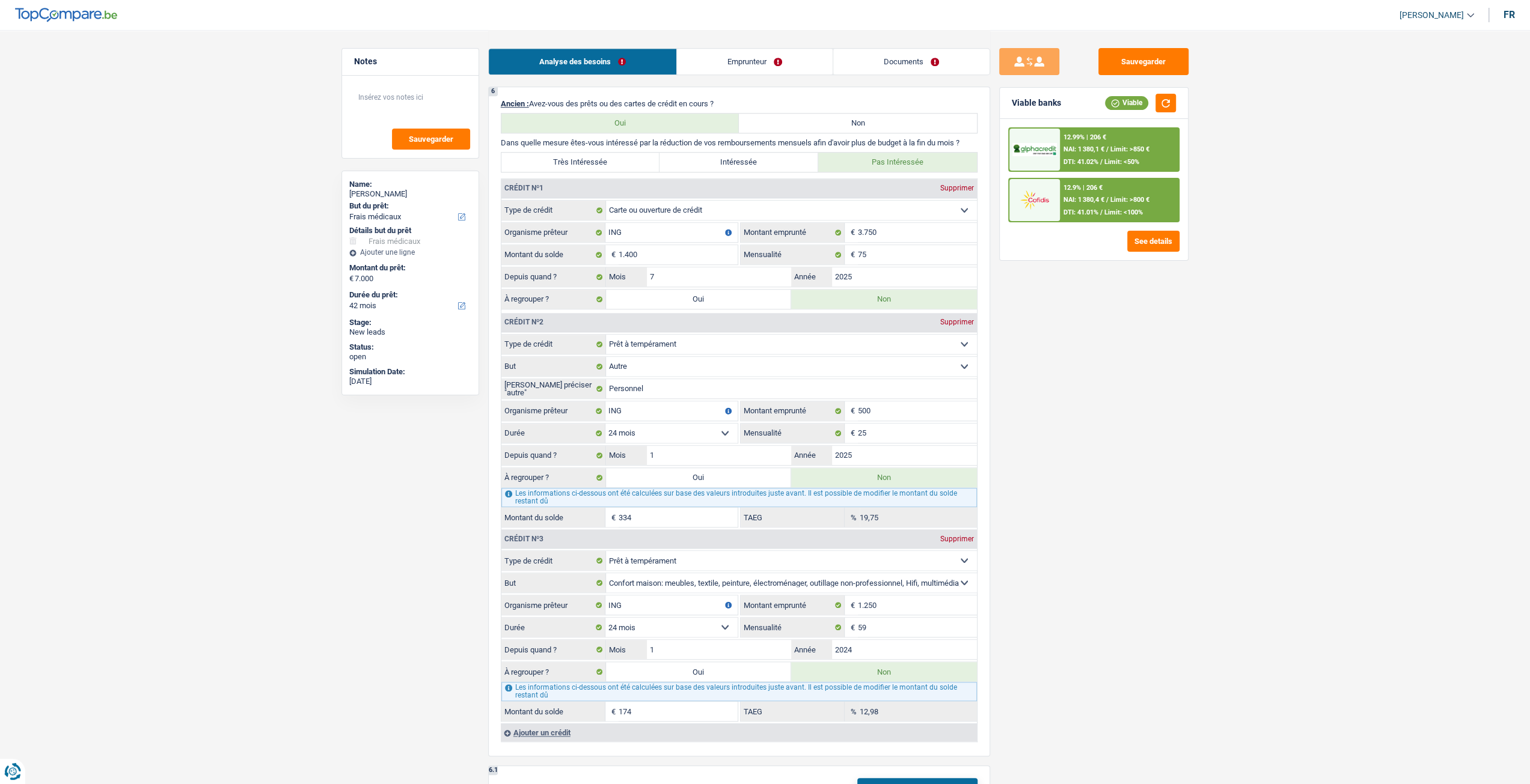
type input "174"
radio input "false"
select select "refinancing"
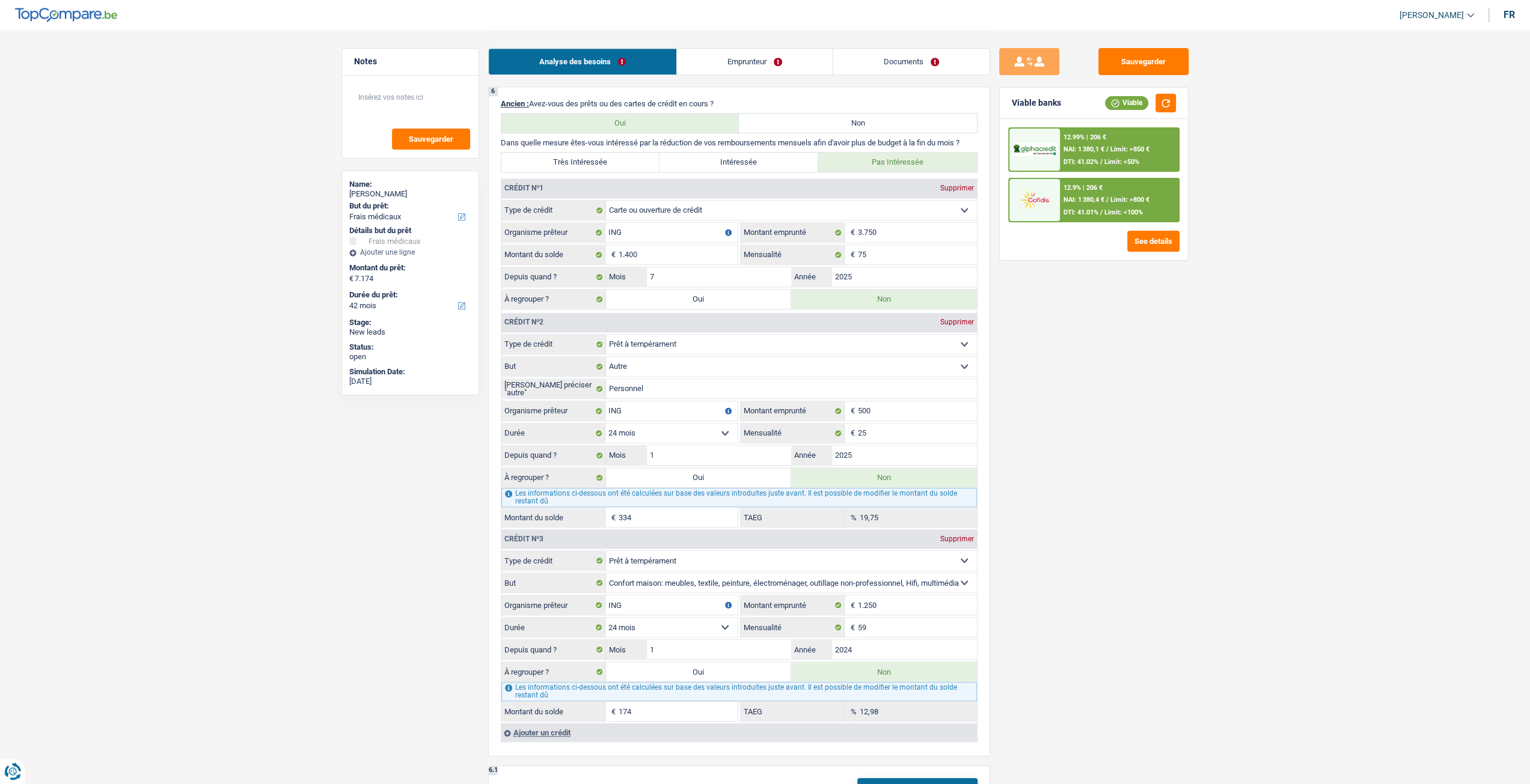
select select "refinancing"
select select "medical"
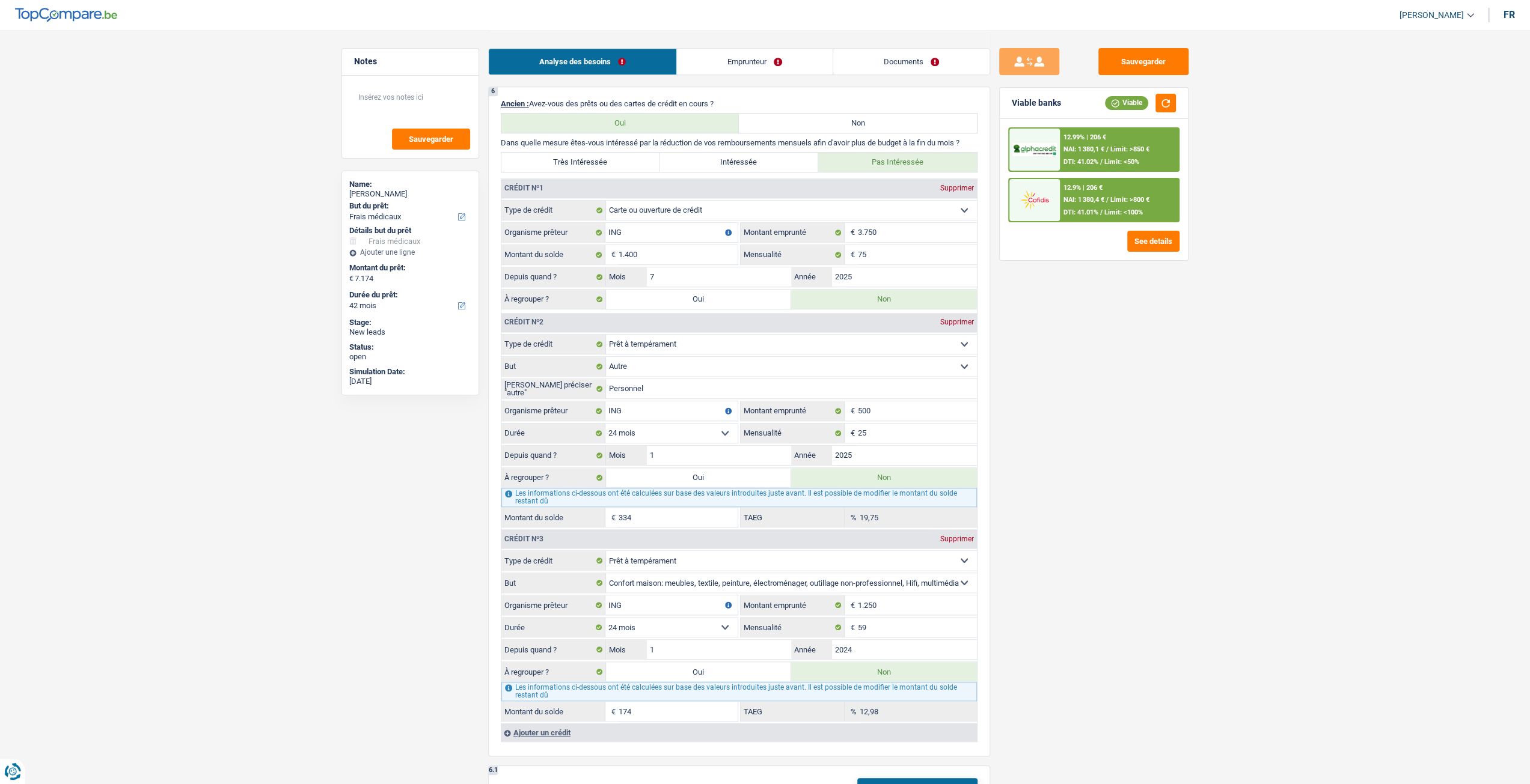
select select "medical"
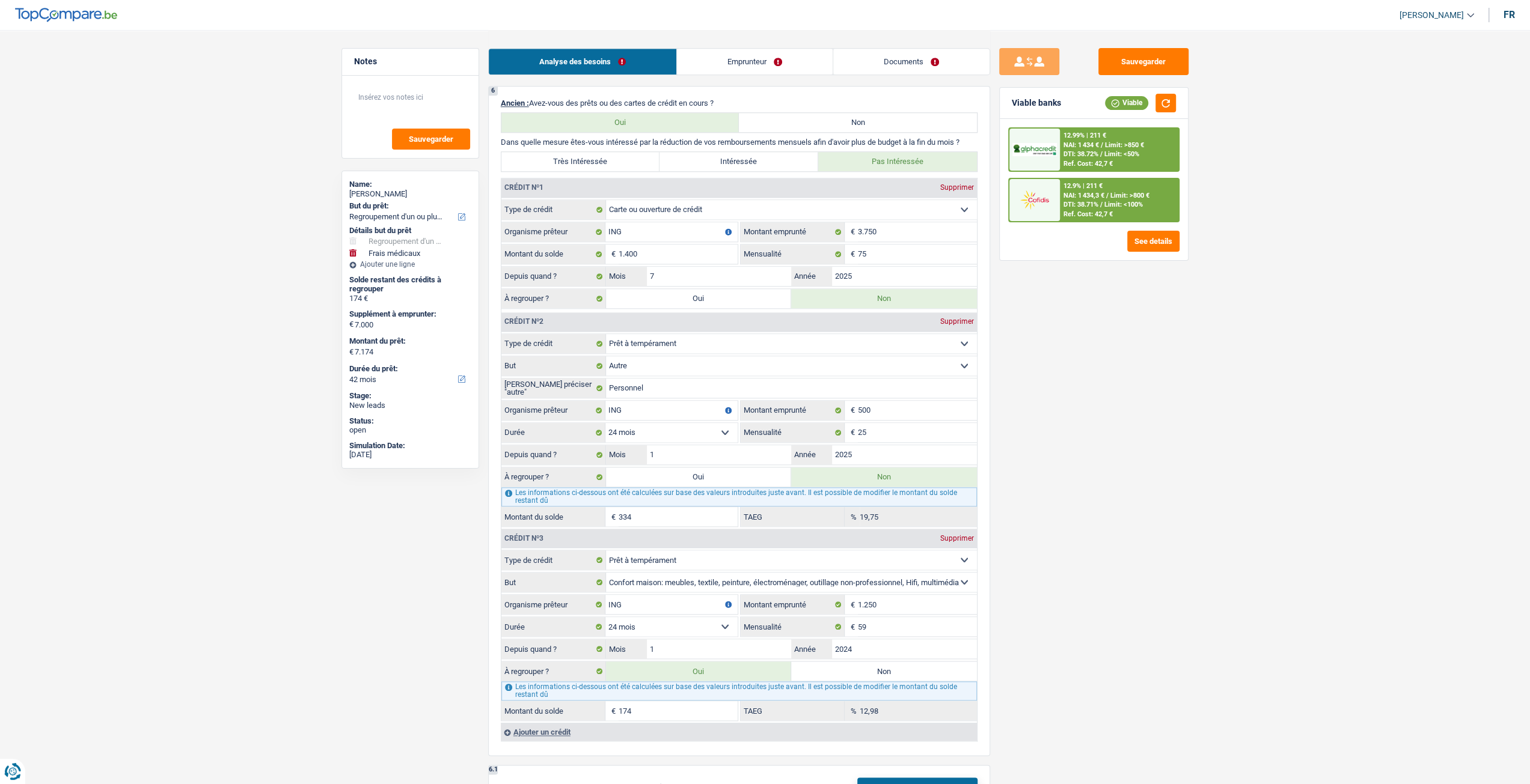
scroll to position [1141, 0]
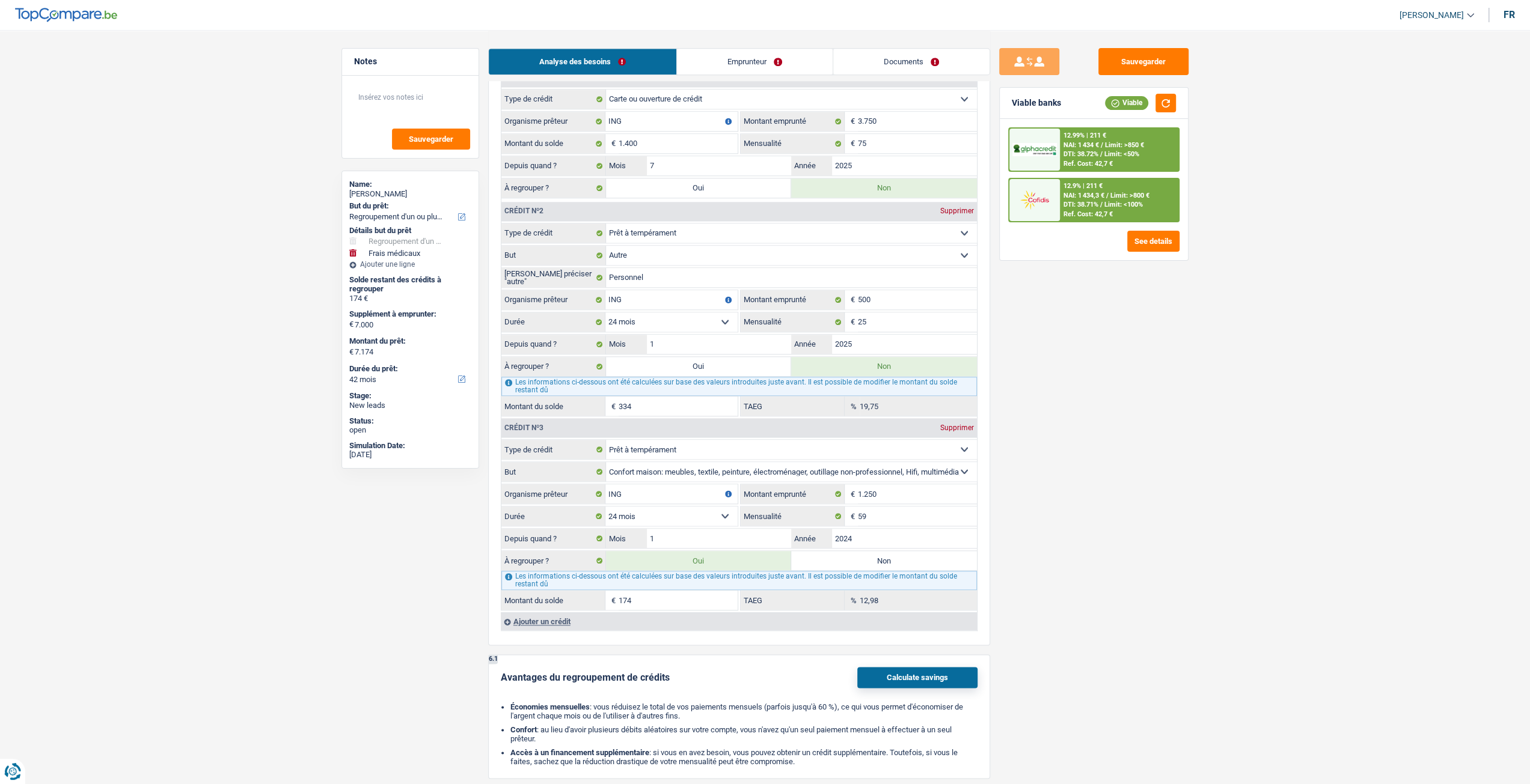
click at [886, 551] on label "Non" at bounding box center [883, 560] width 186 height 19
click at [886, 551] on input "Non" at bounding box center [883, 560] width 186 height 19
radio input "true"
select select "medical"
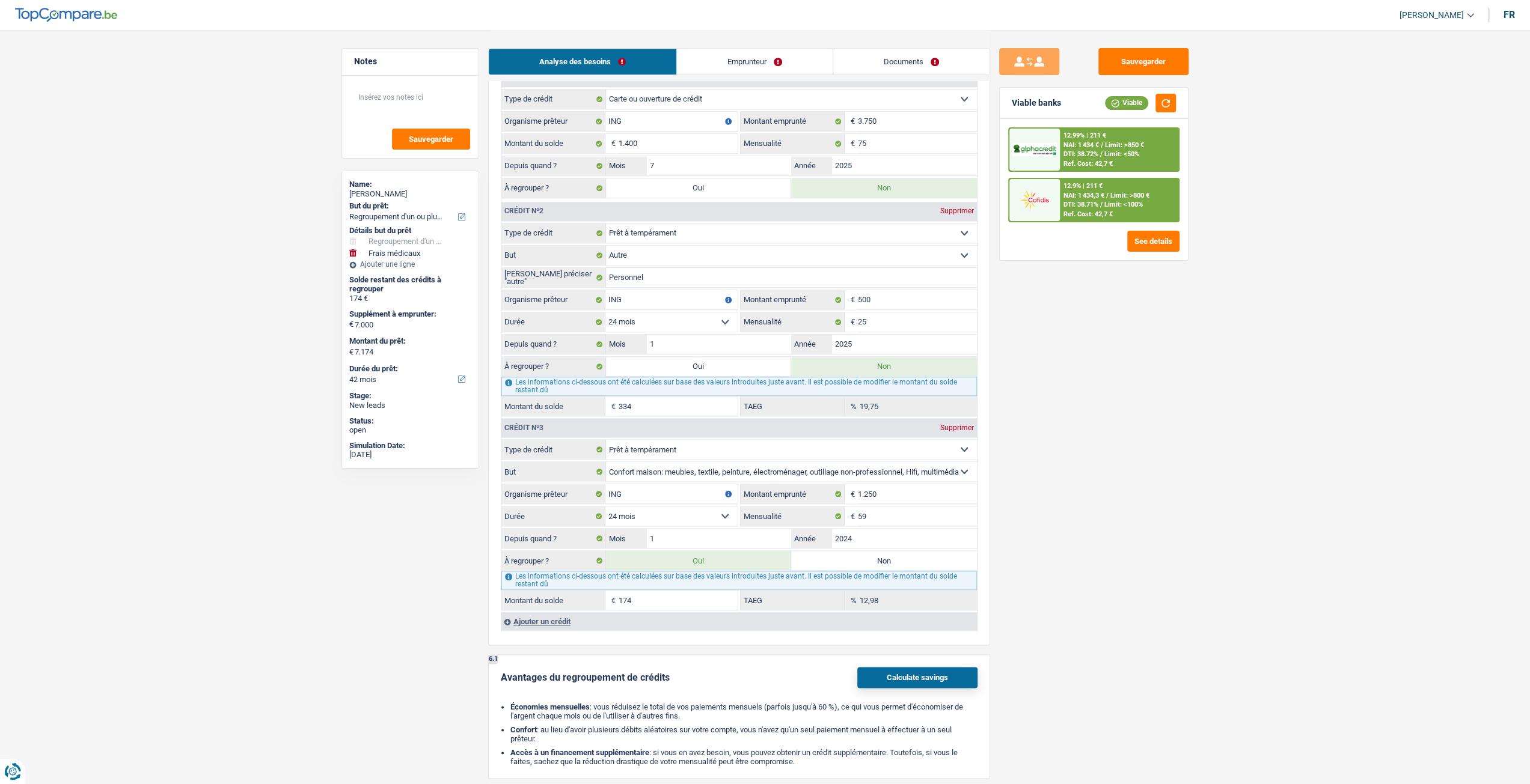
select select "medical"
type input "Dentition"
type input "7.000"
select select "medical"
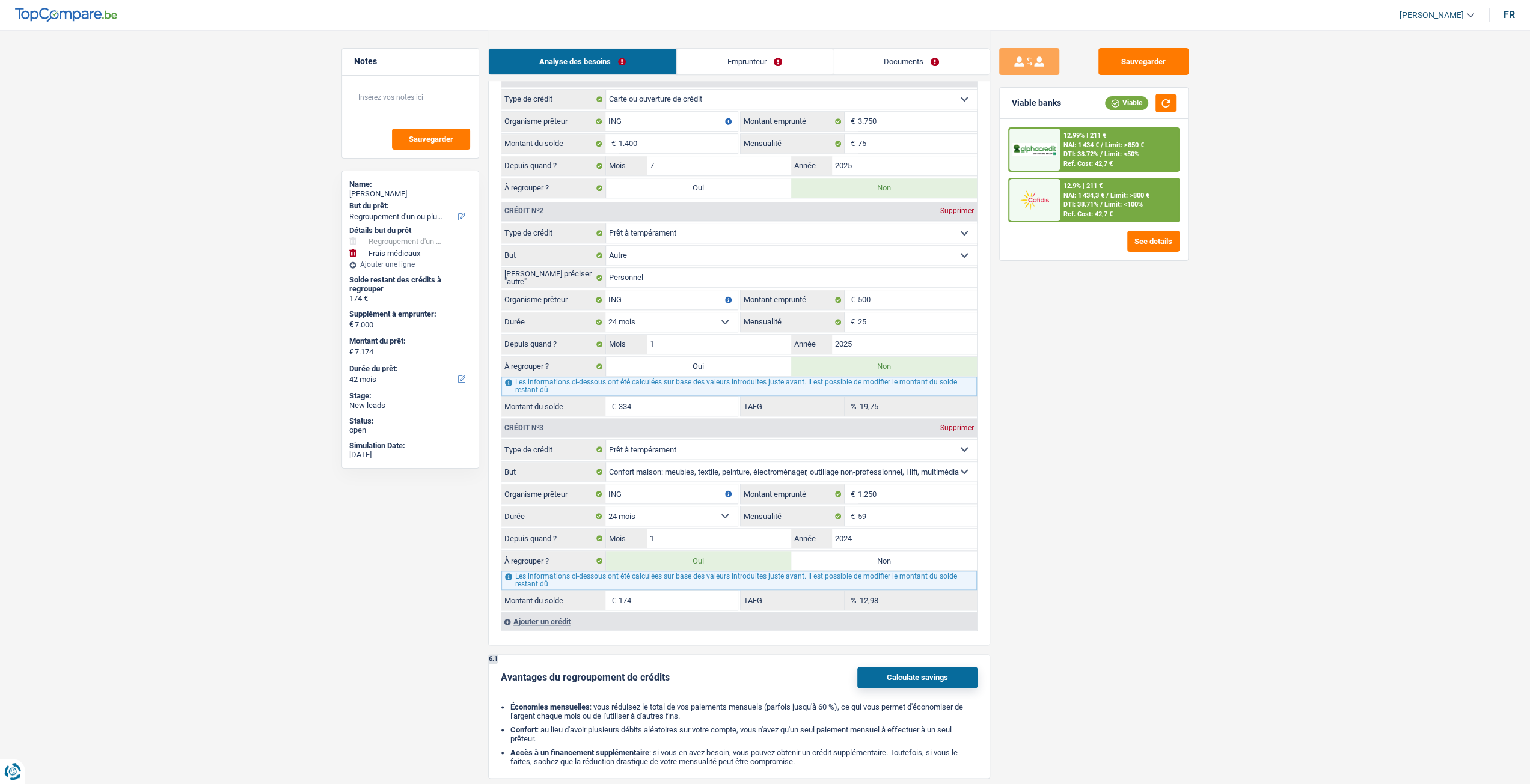
select select "medical"
type input "Dentition"
type input "7.000"
radio input "false"
type input "7.000"
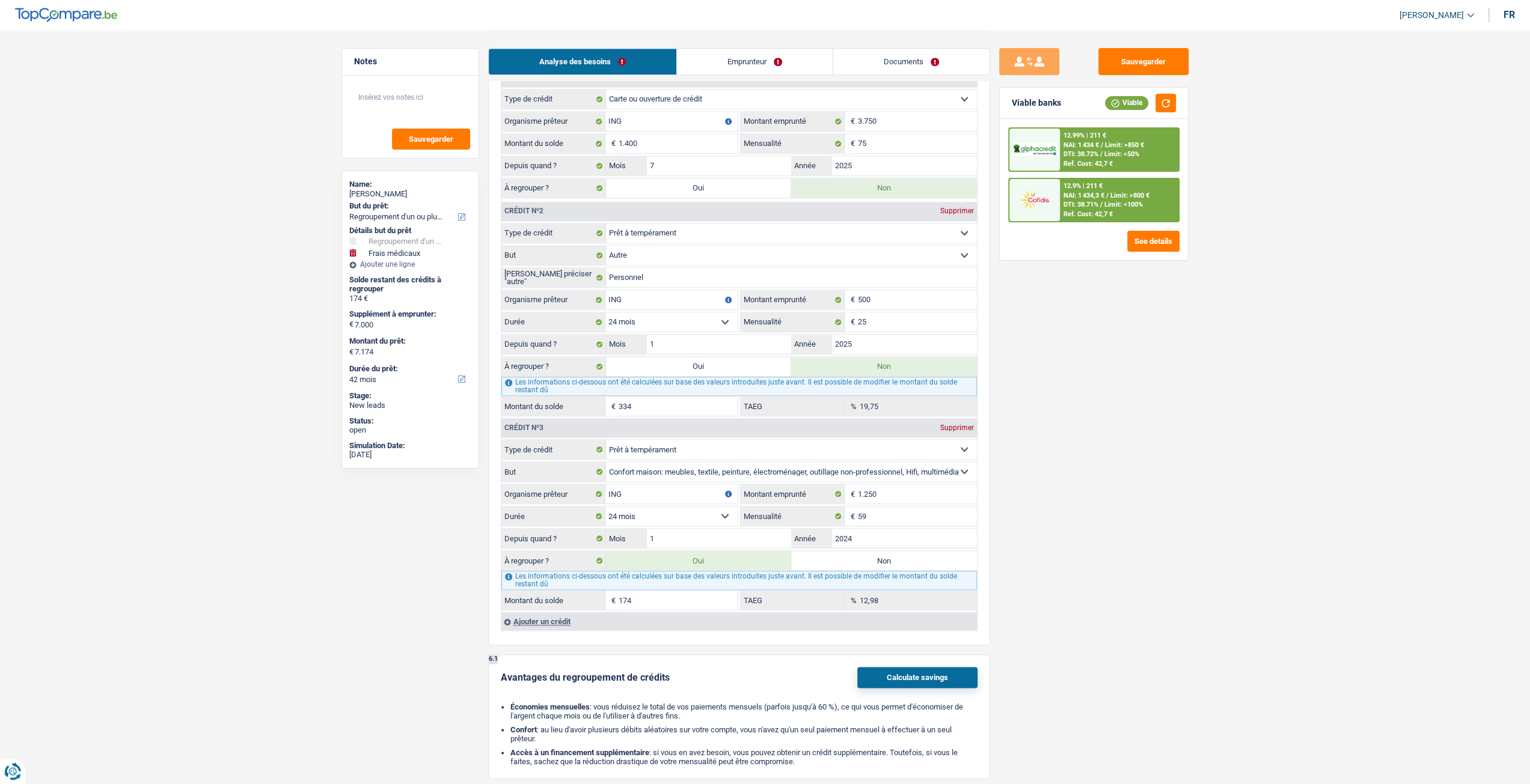
type input "7.000"
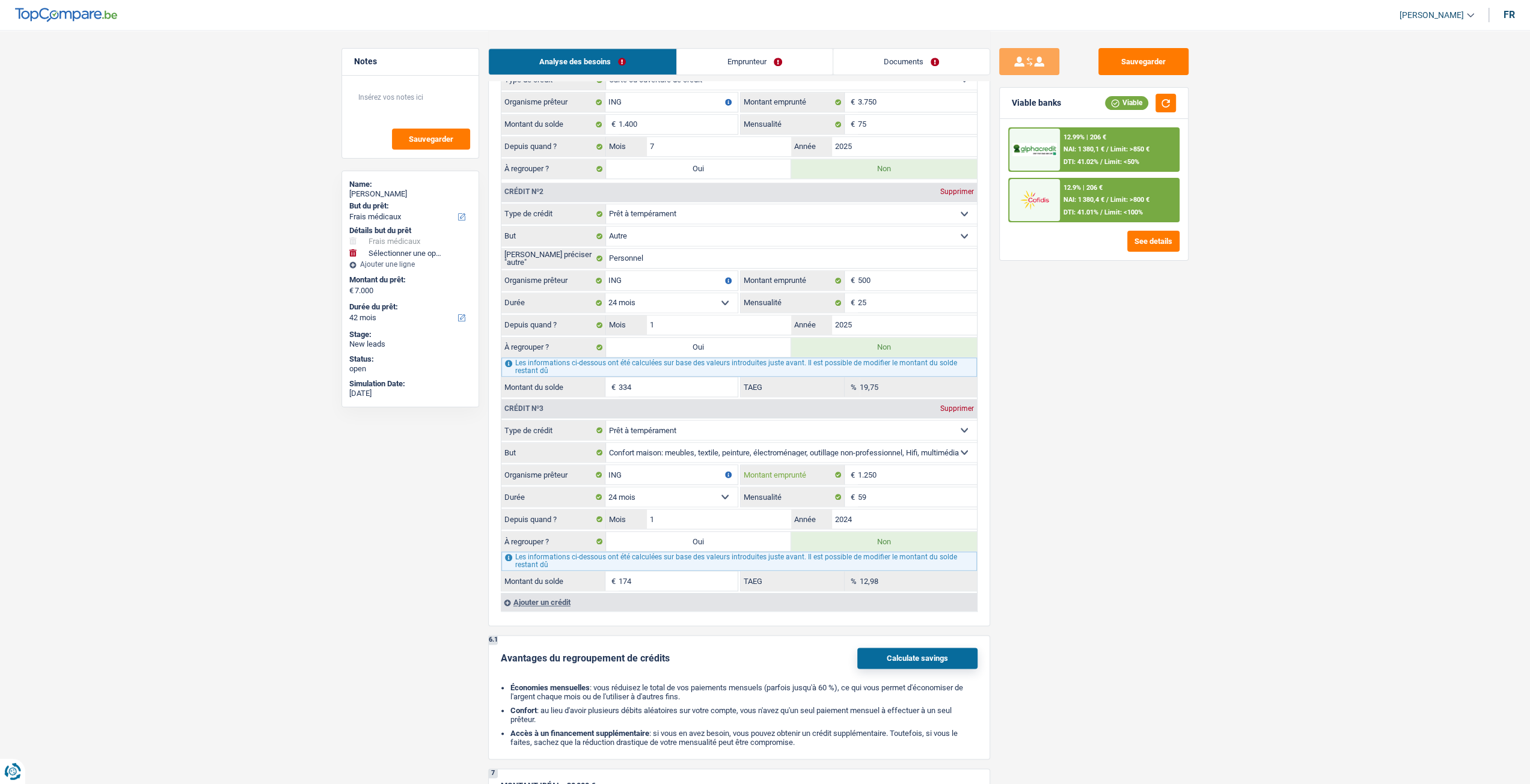
click at [933, 465] on input "1.250" at bounding box center [917, 474] width 119 height 19
click at [1014, 440] on div "Sauvegarder Viable banks Viable 12.99% | 206 € NAI: 1 380,1 € / Limit: >850 € D…" at bounding box center [1094, 406] width 207 height 717
click at [737, 515] on input "1" at bounding box center [719, 519] width 145 height 19
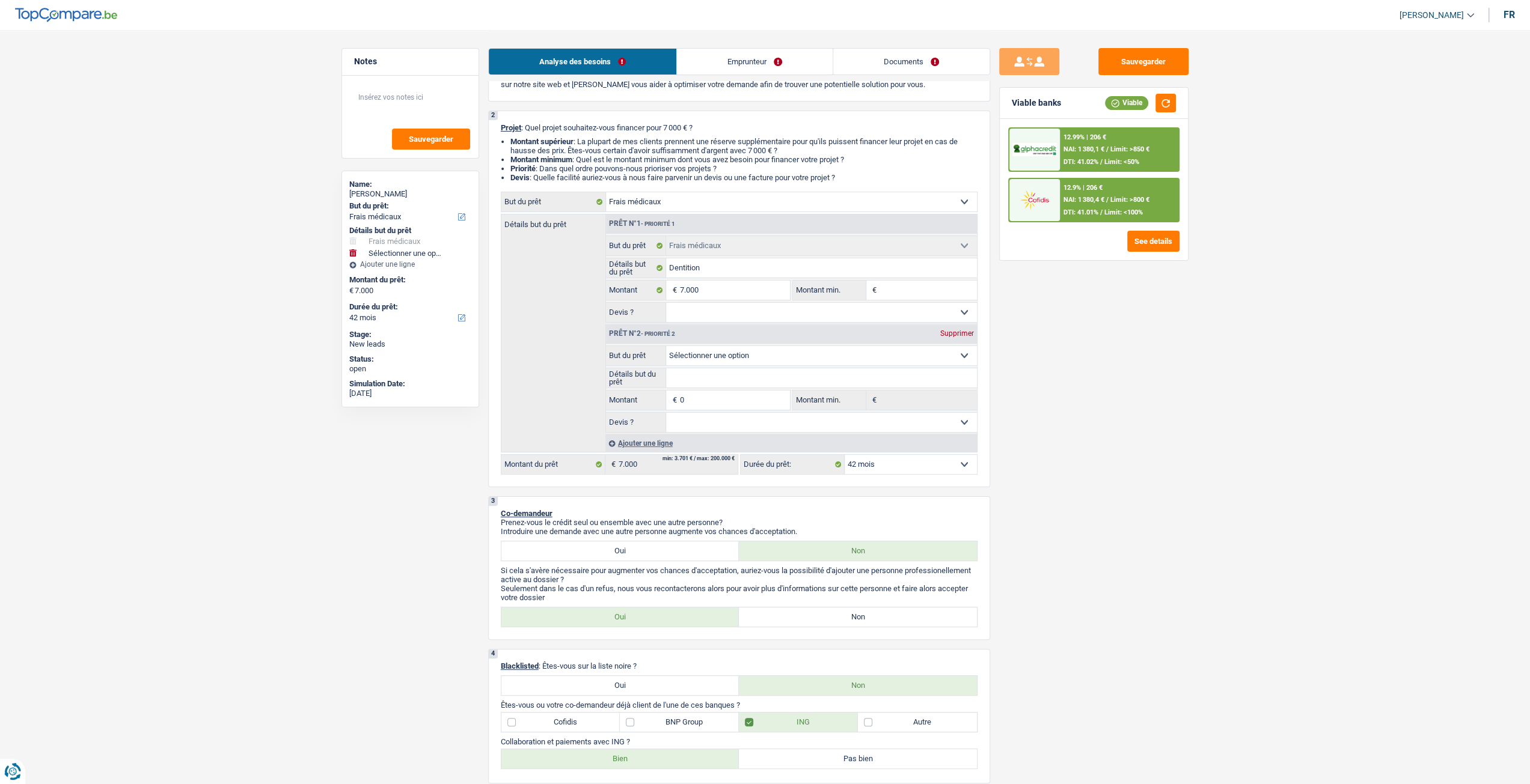
scroll to position [60, 0]
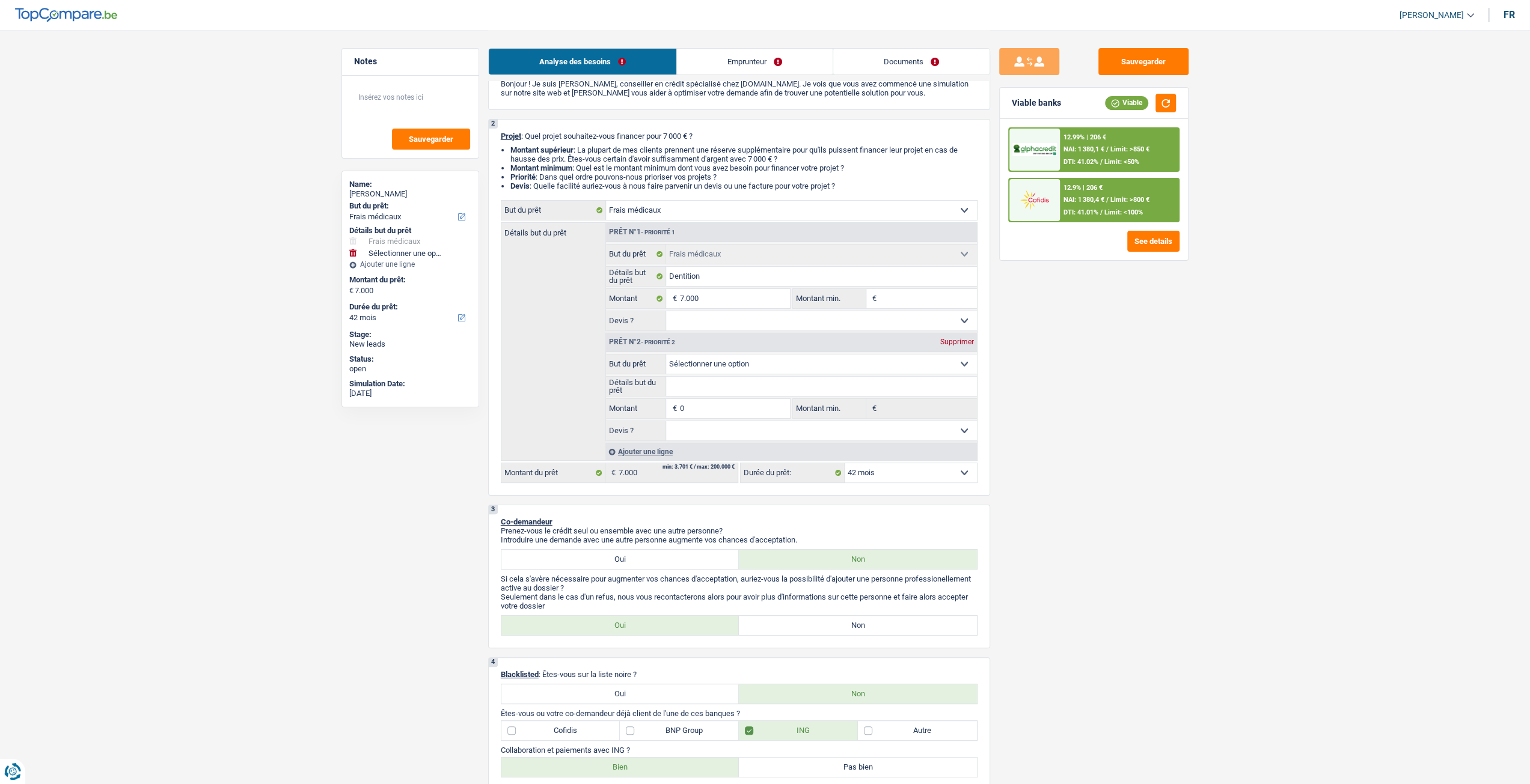
click at [952, 344] on div "Supprimer" at bounding box center [957, 342] width 40 height 7
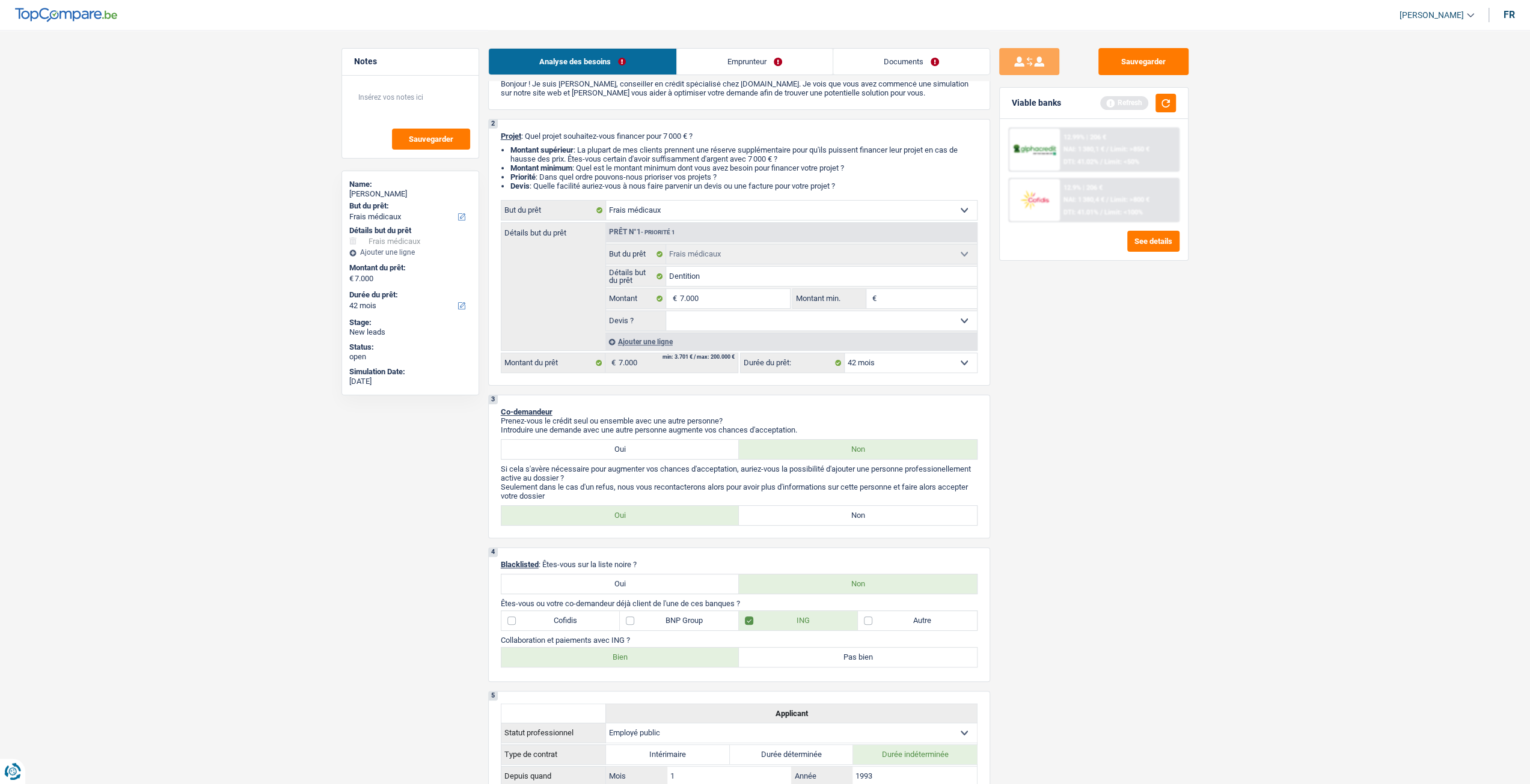
click at [889, 521] on label "Non" at bounding box center [857, 515] width 238 height 19
click at [889, 521] on input "Non" at bounding box center [857, 515] width 238 height 19
radio input "true"
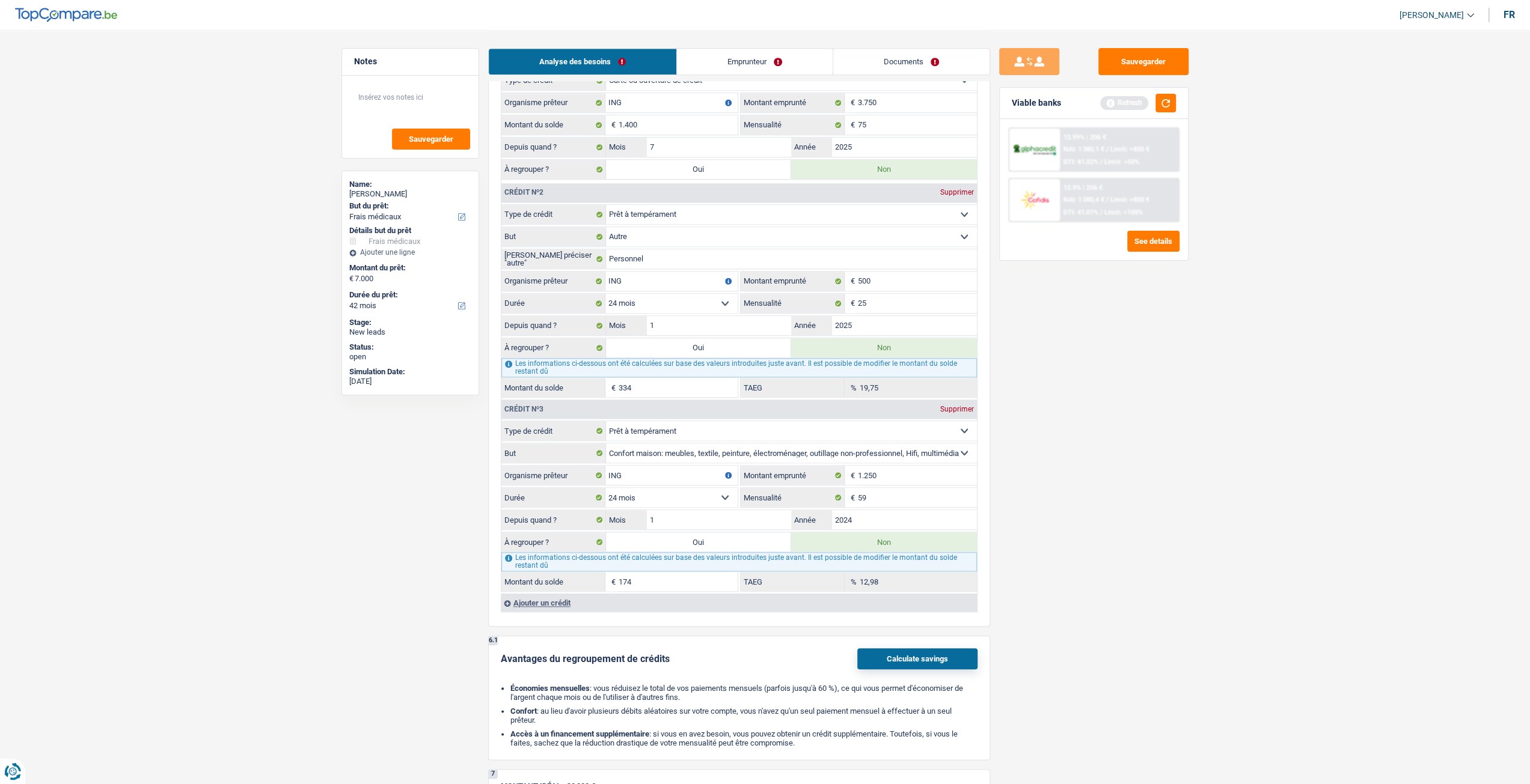
scroll to position [815, 0]
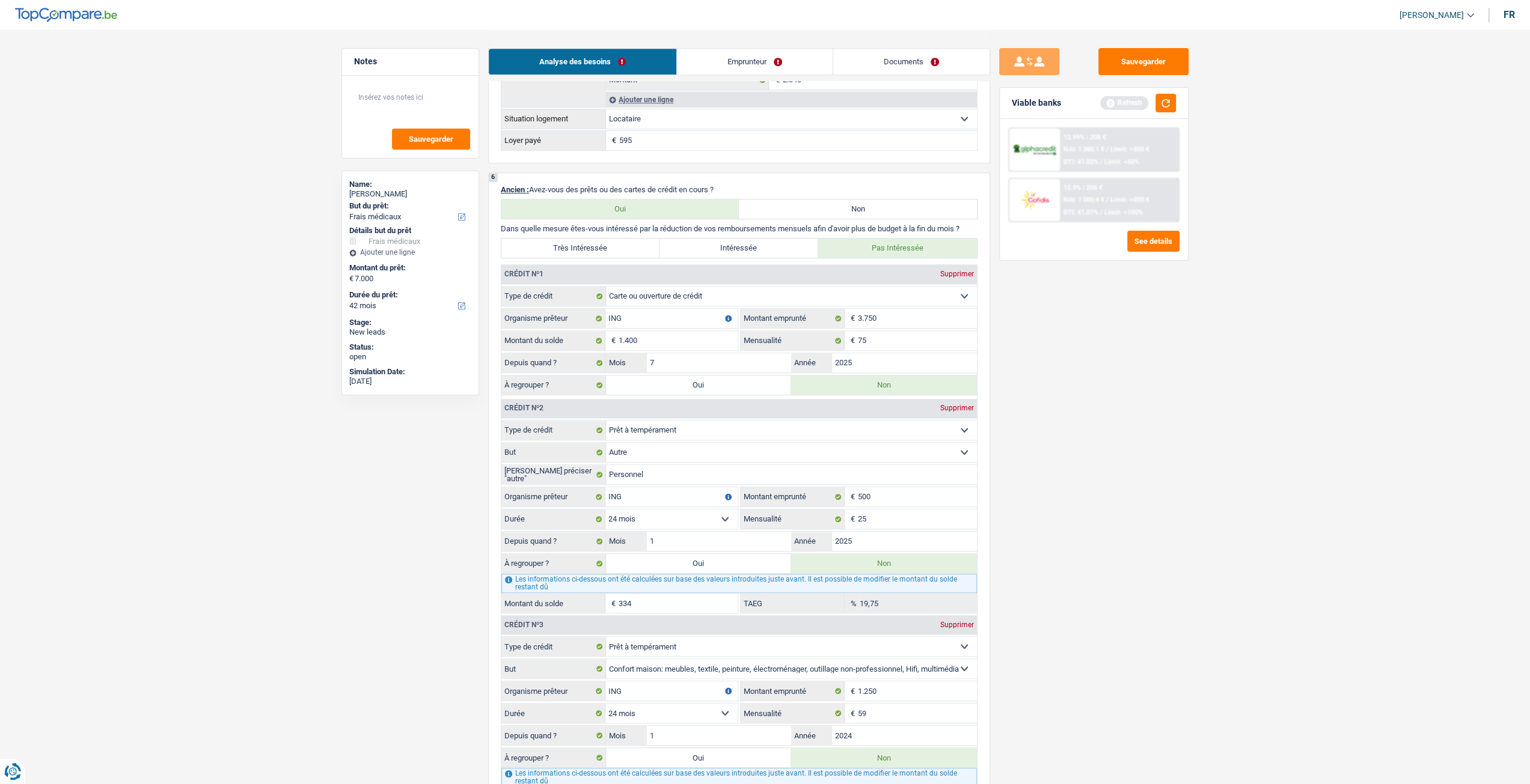
click at [756, 42] on div "Analyse des besoins Emprunteur Documents" at bounding box center [739, 56] width 502 height 51
click at [736, 56] on link "Emprunteur" at bounding box center [755, 61] width 156 height 26
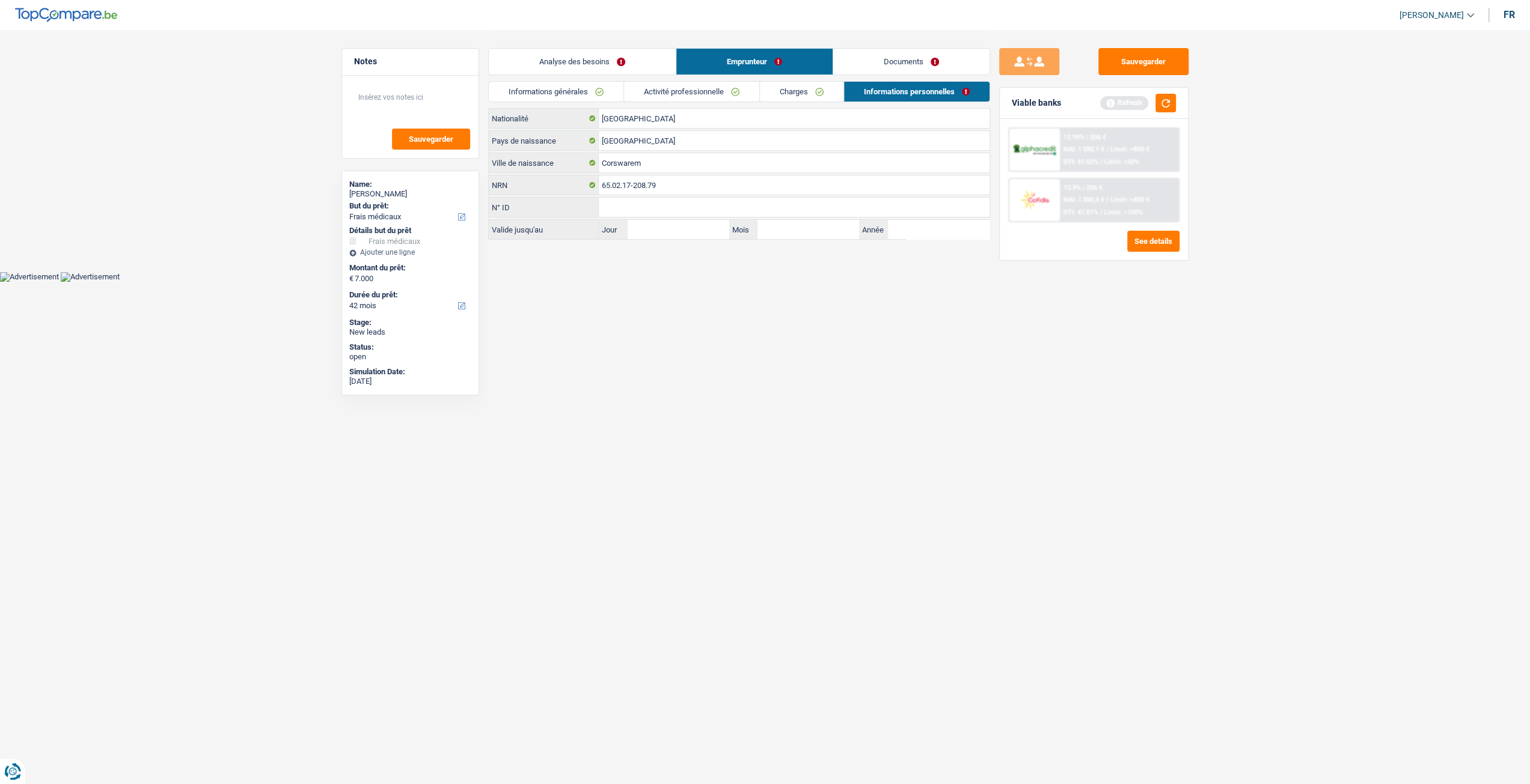
scroll to position [0, 0]
click at [790, 97] on link "Charges" at bounding box center [806, 92] width 83 height 20
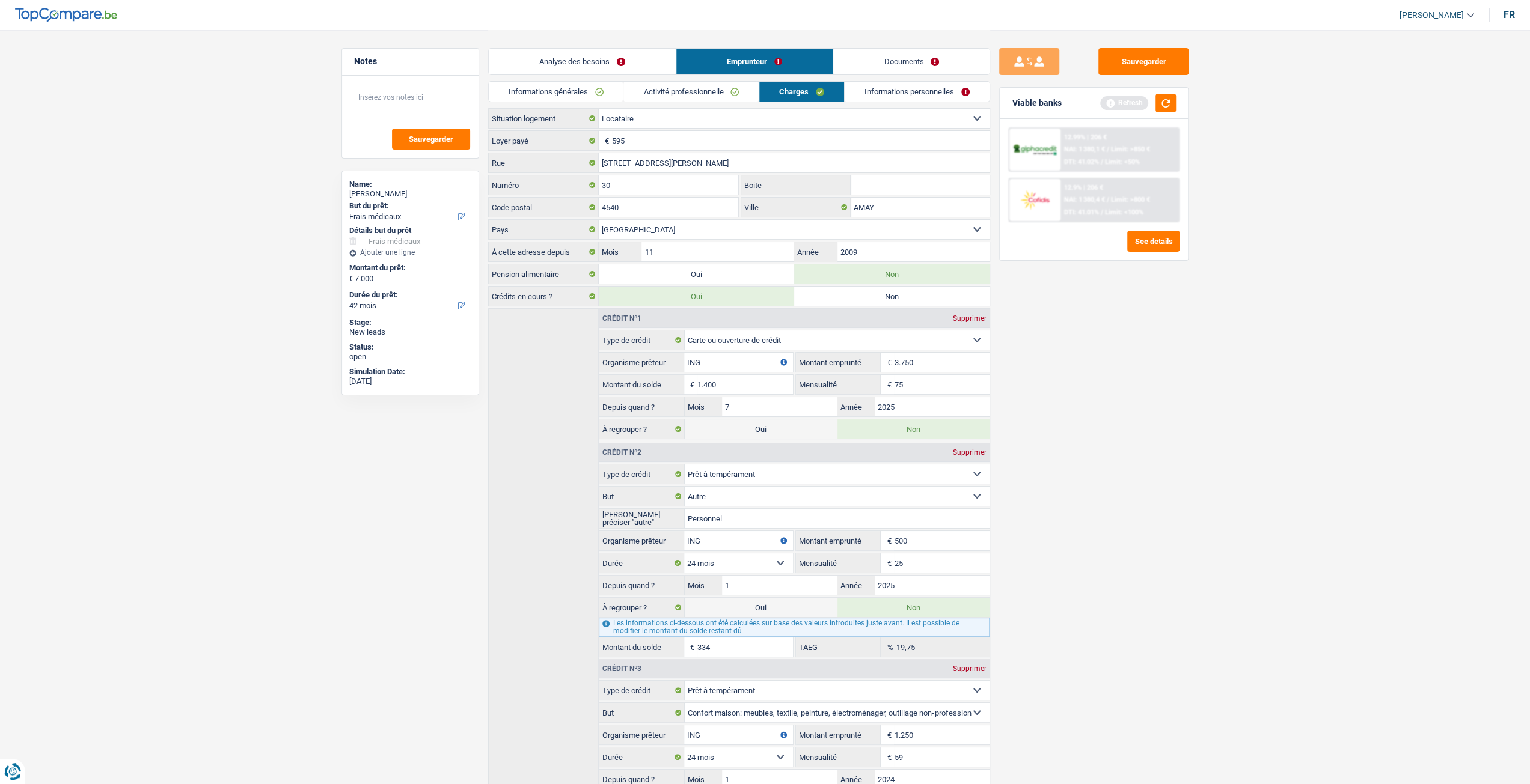
click at [715, 92] on link "Activité professionnelle" at bounding box center [691, 92] width 135 height 20
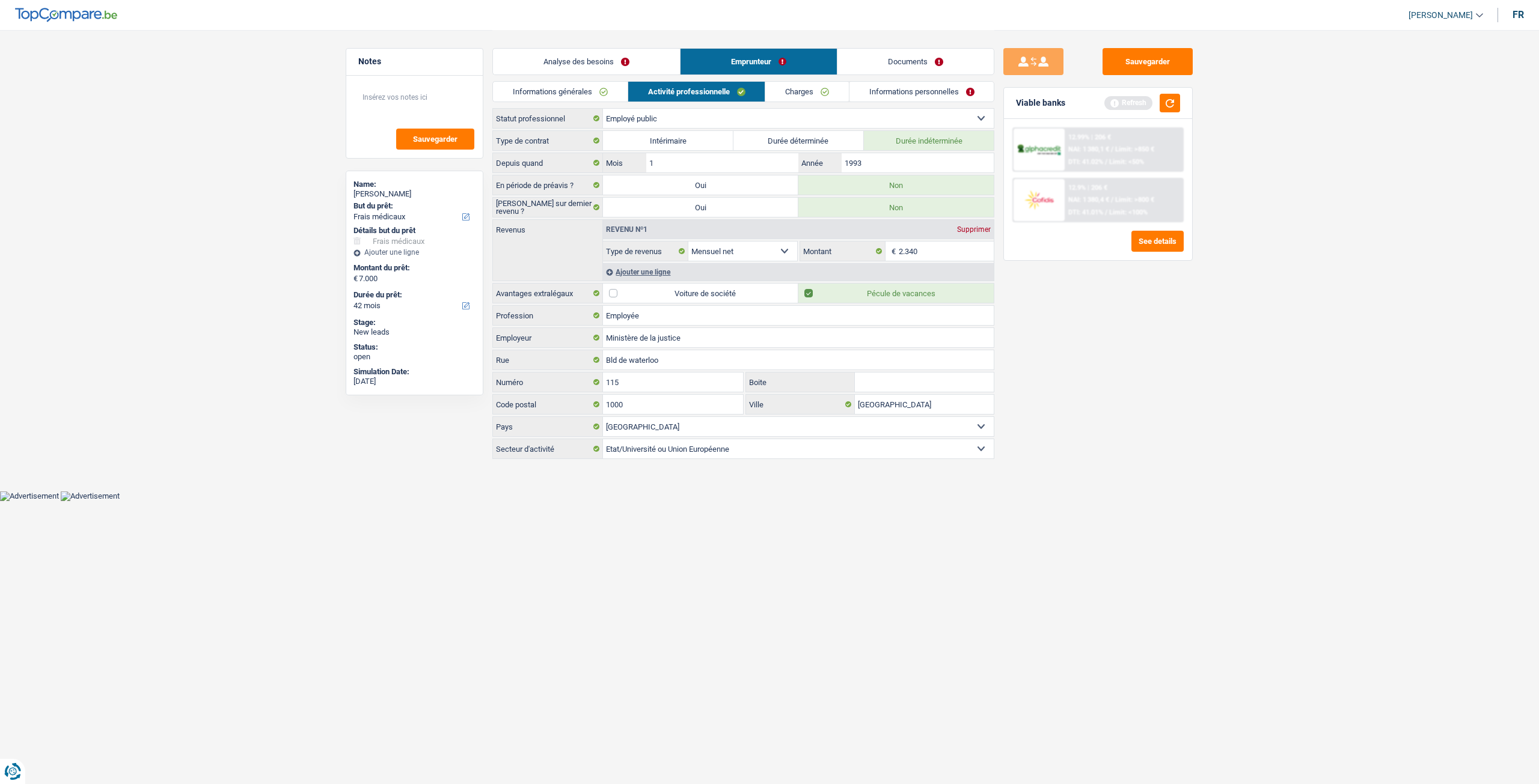
click at [582, 100] on link "Informations générales" at bounding box center [560, 92] width 135 height 20
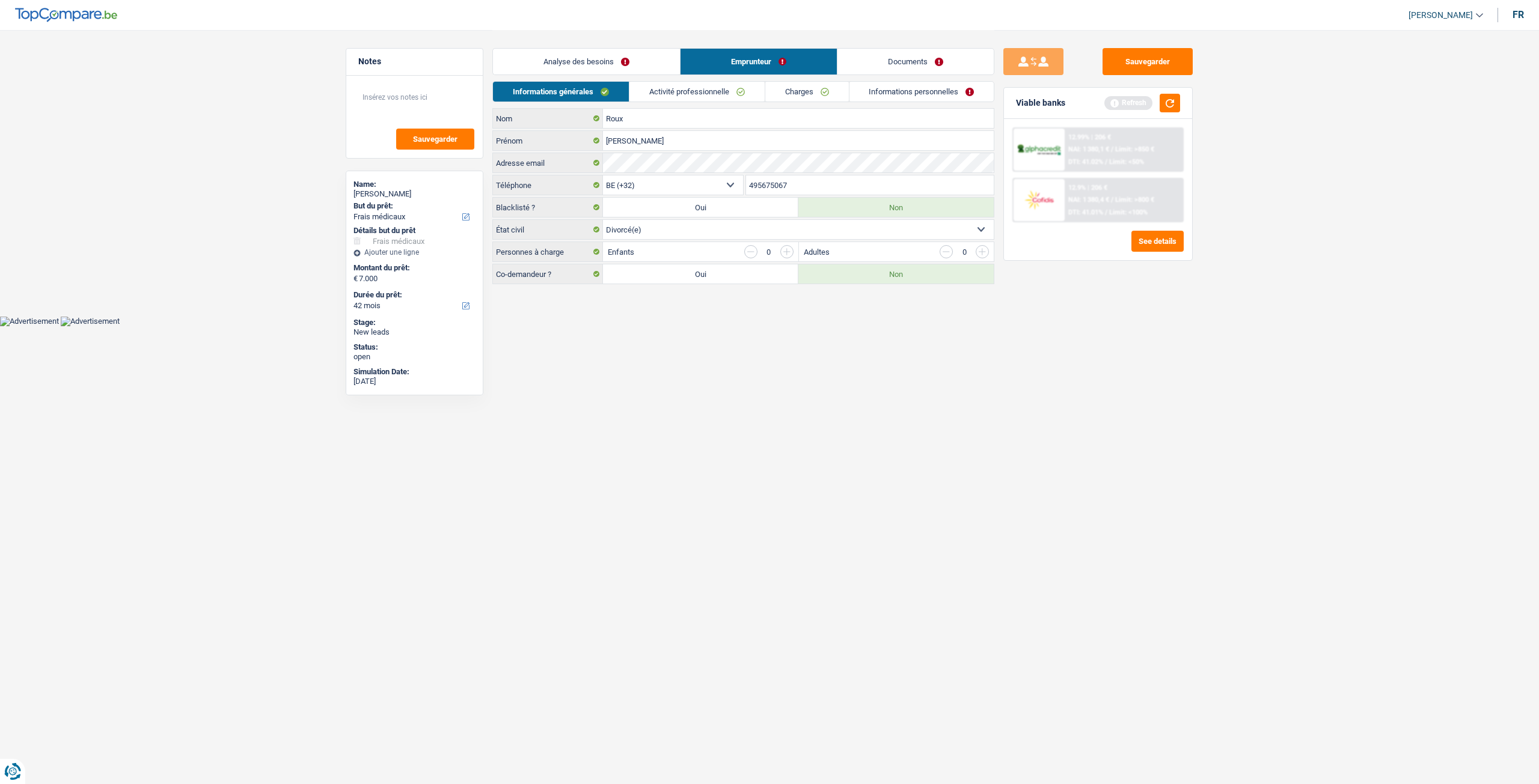
click at [849, 71] on link "Documents" at bounding box center [916, 61] width 157 height 26
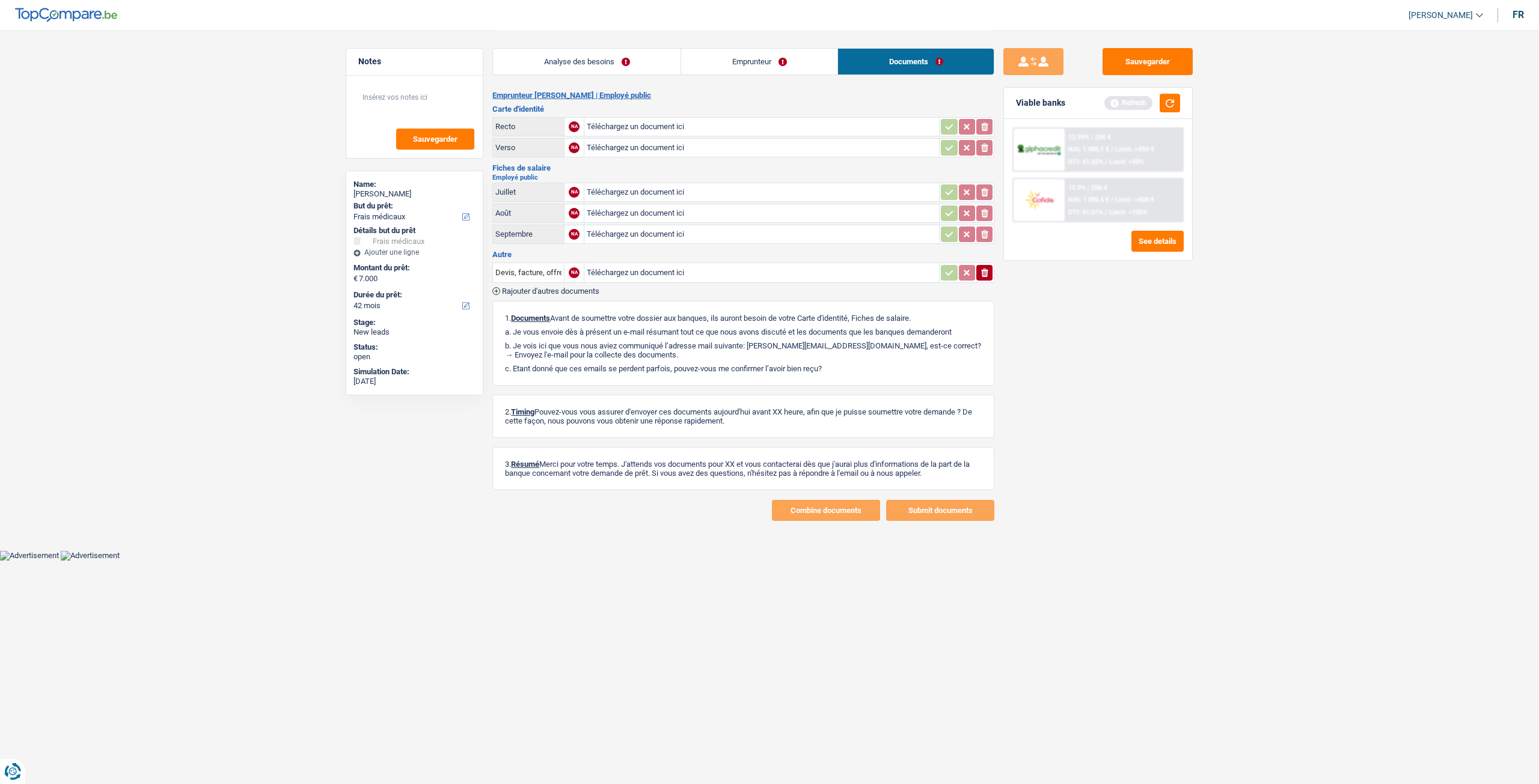
click at [627, 78] on div "Analyse des besoins Emprunteur Documents" at bounding box center [743, 56] width 502 height 51
drag, startPoint x: 575, startPoint y: 80, endPoint x: 573, endPoint y: 74, distance: 6.3
click at [575, 79] on div "Analyse des besoins Emprunteur Documents" at bounding box center [743, 56] width 502 height 51
click at [573, 71] on link "Analyse des besoins" at bounding box center [587, 61] width 188 height 26
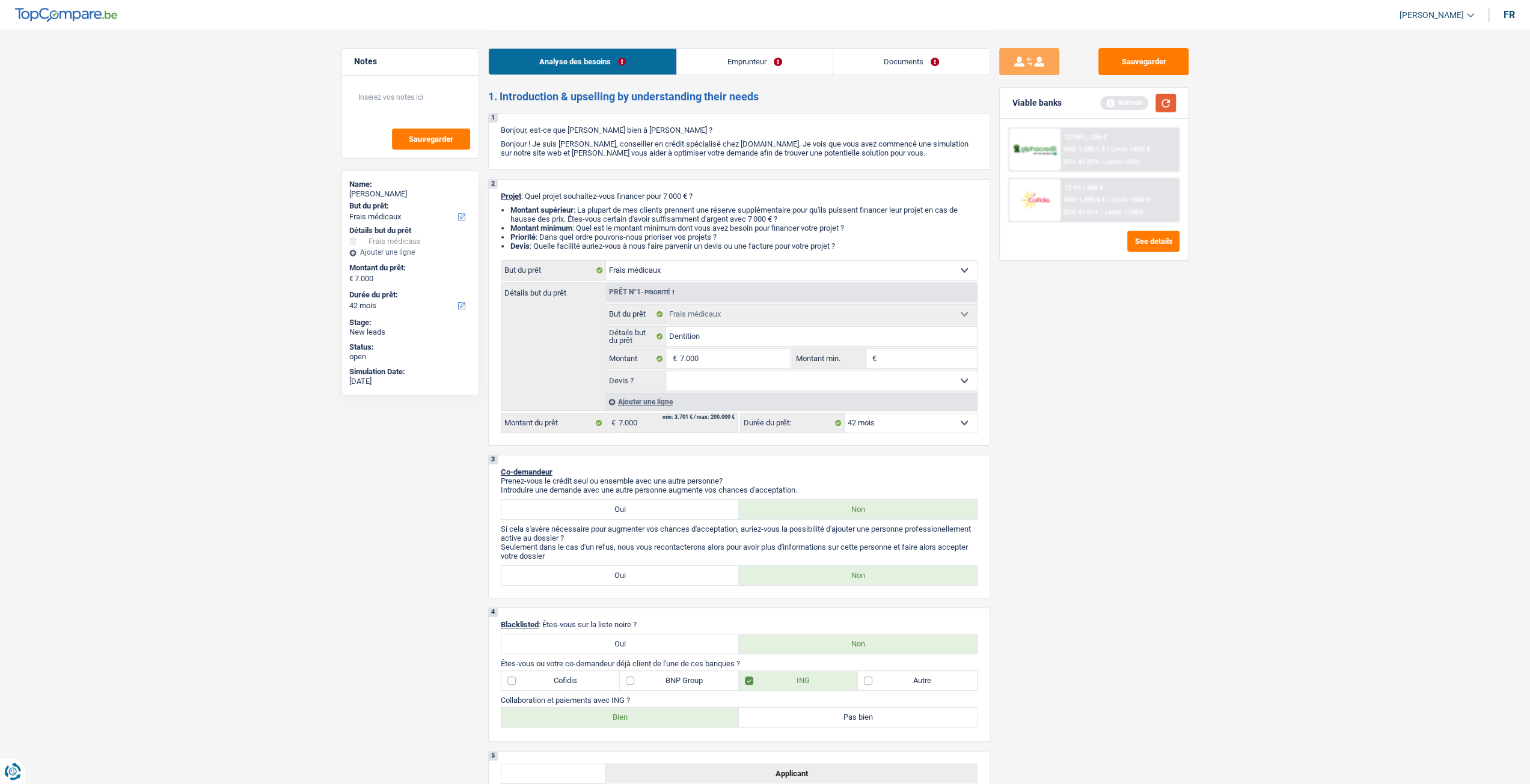
click at [1162, 103] on button "button" at bounding box center [1165, 103] width 20 height 18
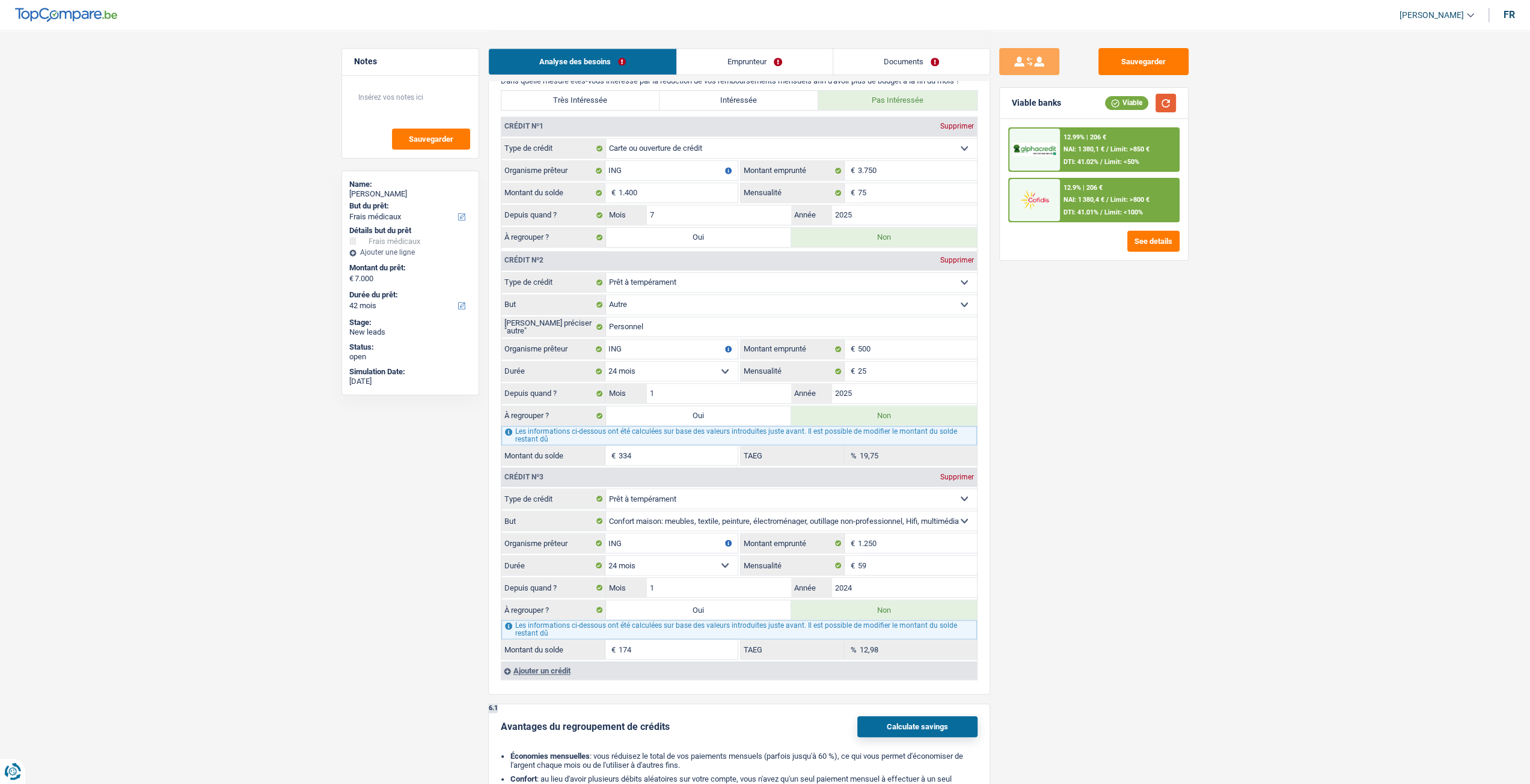
scroll to position [961, 0]
click at [901, 371] on input "25" at bounding box center [917, 373] width 119 height 19
click at [686, 377] on select "12 mois 18 mois 24 mois Sélectionner une option" at bounding box center [671, 373] width 132 height 19
select select "12"
click at [605, 364] on select "12 mois 18 mois 24 mois Sélectionner une option" at bounding box center [671, 373] width 132 height 19
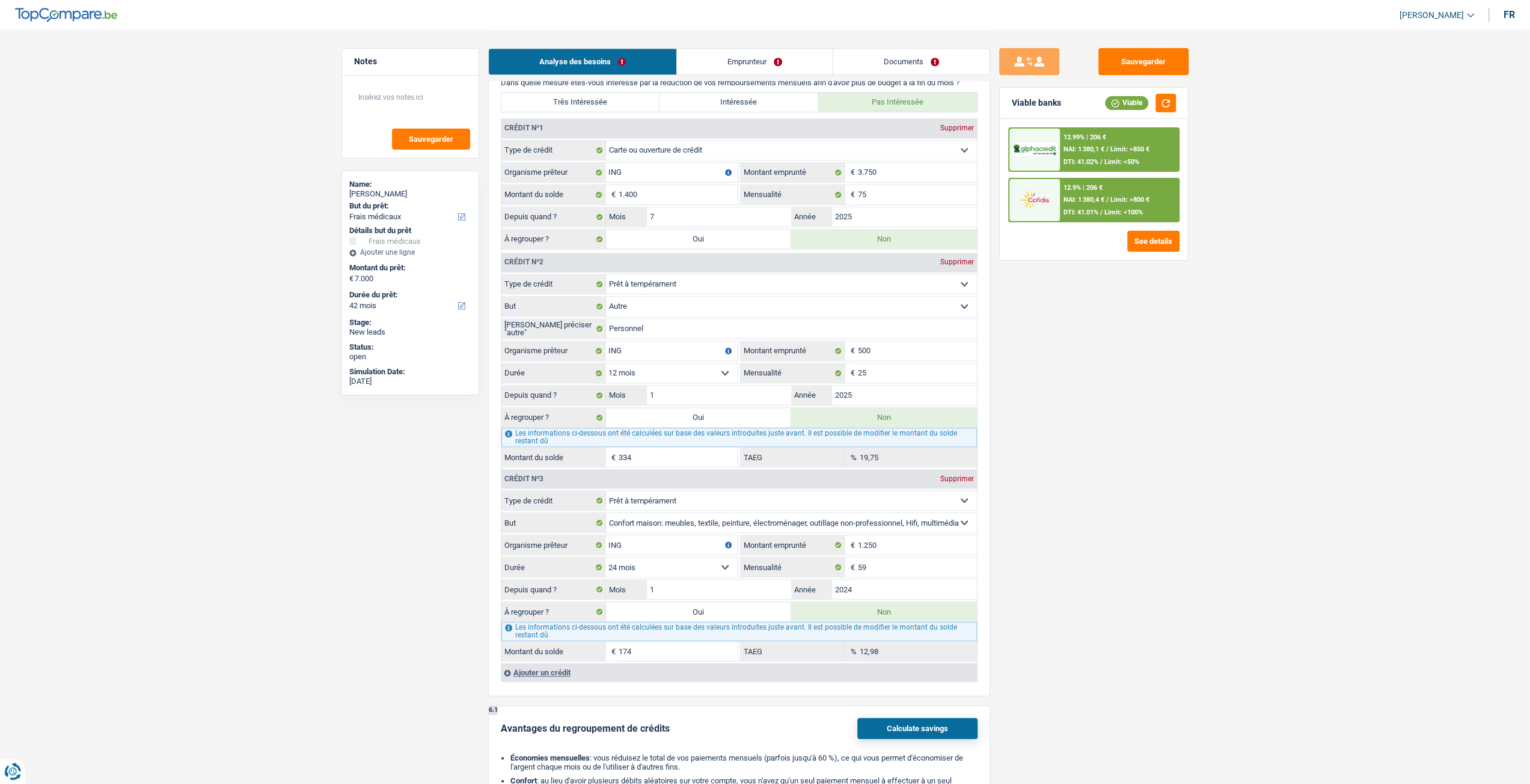
type input "88"
type input "0,00"
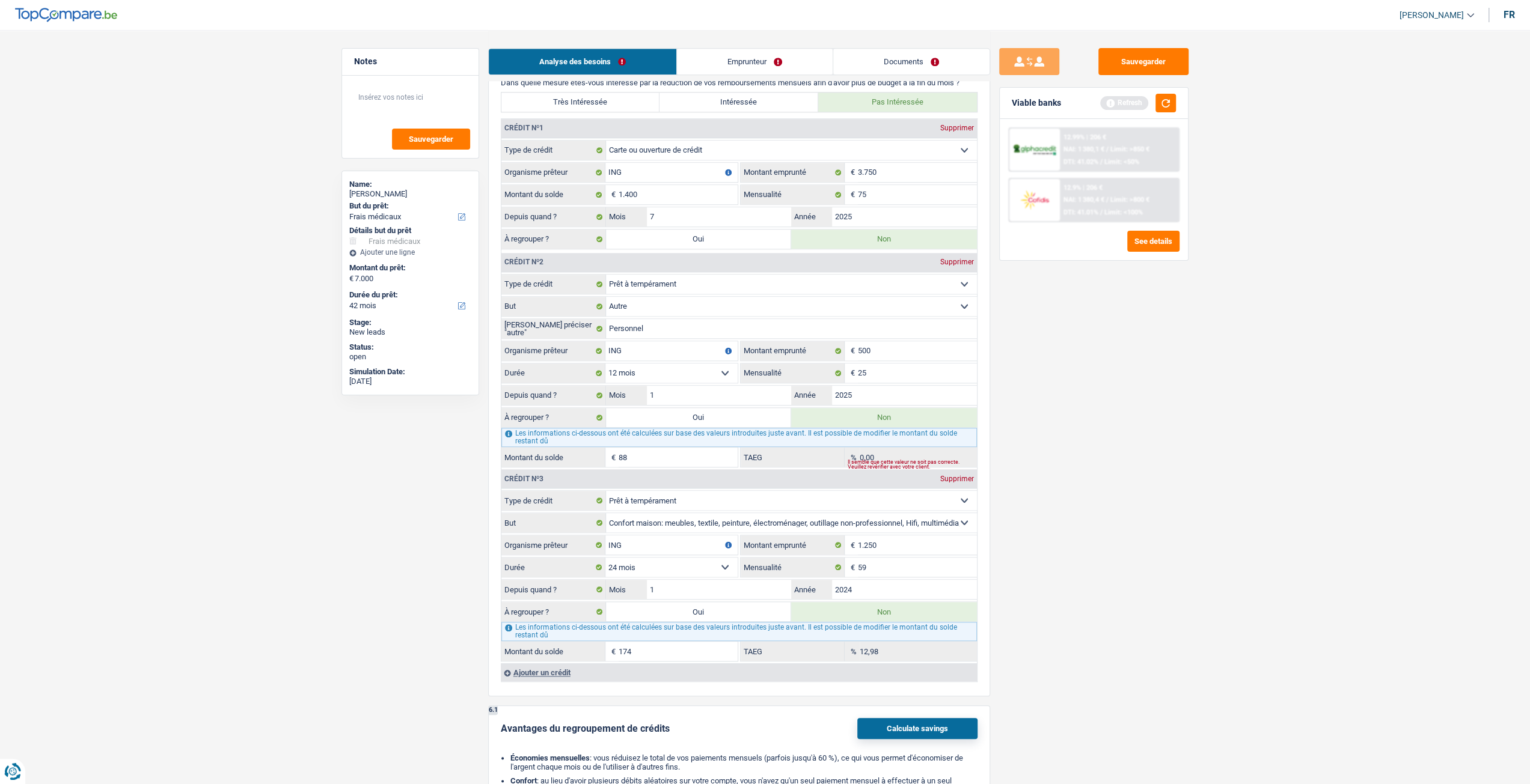
click at [1014, 400] on div "Sauvegarder Viable banks Refresh 12.99% | 206 € NAI: 1 380,1 € / Limit: >850 € …" at bounding box center [1094, 406] width 207 height 717
click at [916, 376] on input "25" at bounding box center [917, 373] width 119 height 19
type input "29"
type input "97"
click at [1186, 441] on div "Sauvegarder Viable banks Refresh 12.99% | 206 € NAI: 1 380,1 € / Limit: >850 € …" at bounding box center [1094, 406] width 207 height 717
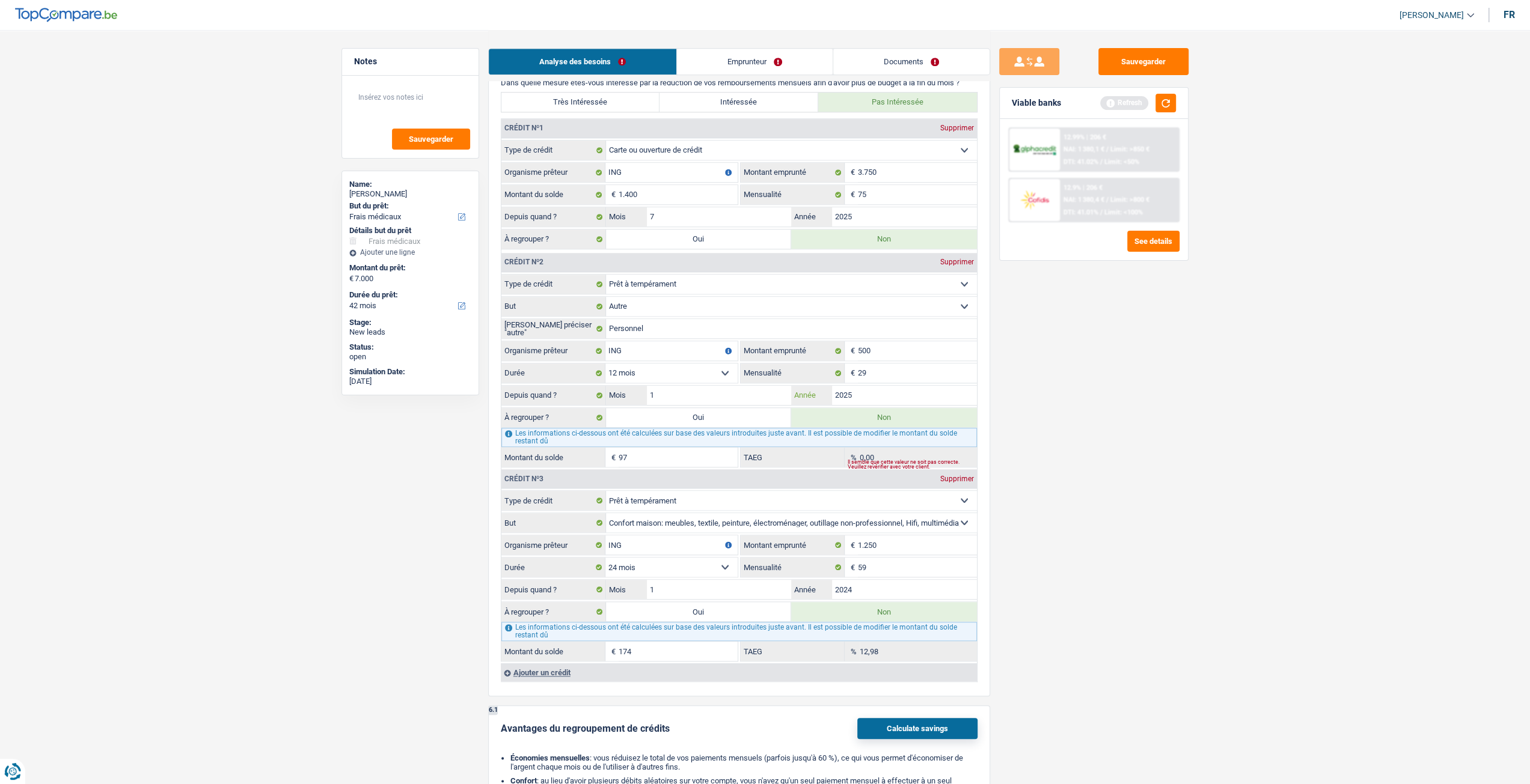
click at [913, 392] on input "2025" at bounding box center [904, 395] width 145 height 19
click at [722, 589] on input "1" at bounding box center [719, 589] width 145 height 19
type input "6"
type input "452"
click at [1261, 618] on main "Notes Sauvegarder Name: Danielle Roux But du prêt: Confort maison: meubles, tex…" at bounding box center [765, 256] width 1530 height 2434
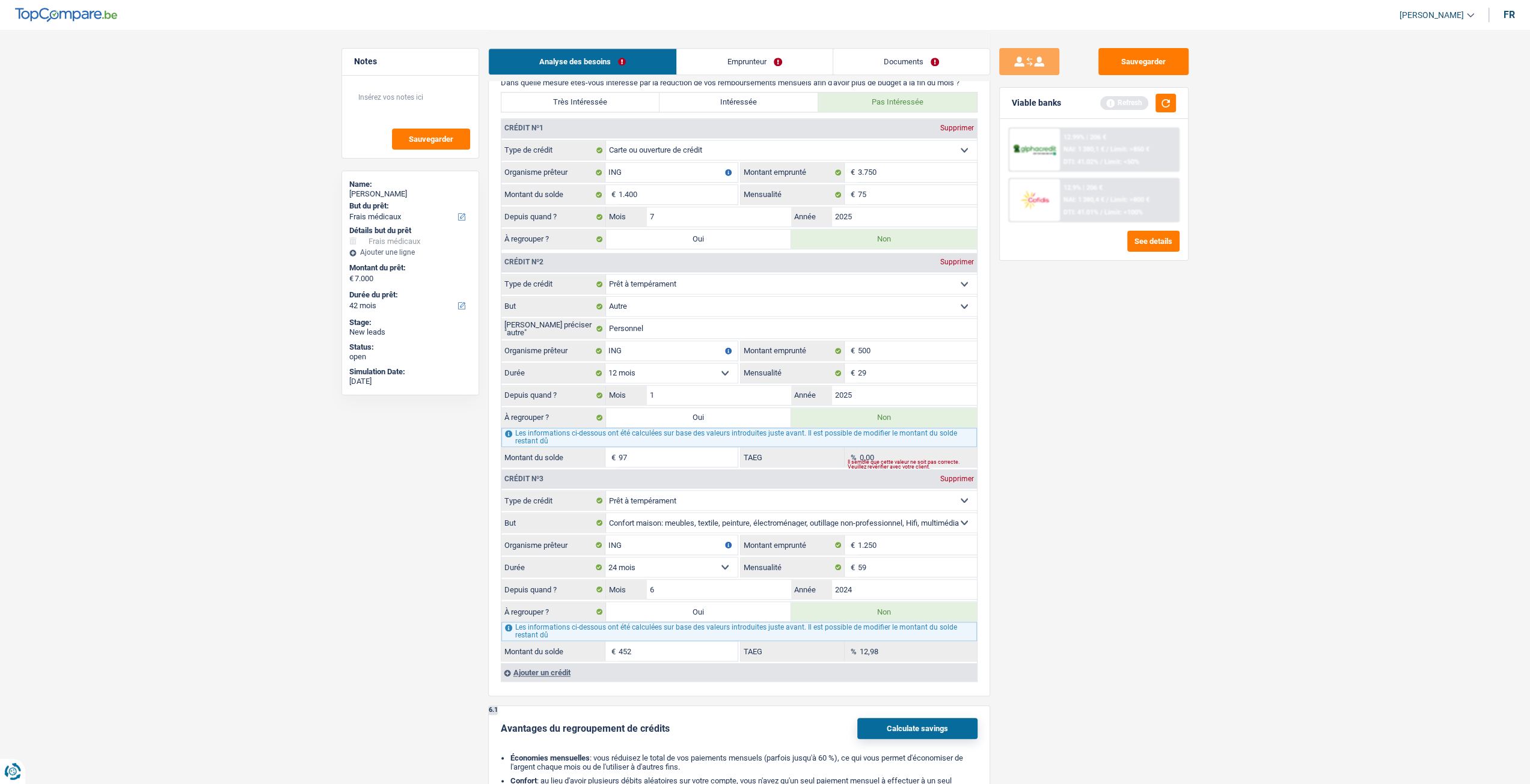
click at [672, 564] on select "12 mois 18 mois 24 mois Sélectionner une option" at bounding box center [671, 567] width 132 height 19
select select "12"
click at [605, 558] on select "12 mois 18 mois 24 mois Sélectionner une option" at bounding box center [671, 567] width 132 height 19
type input "1"
type input "0,00"
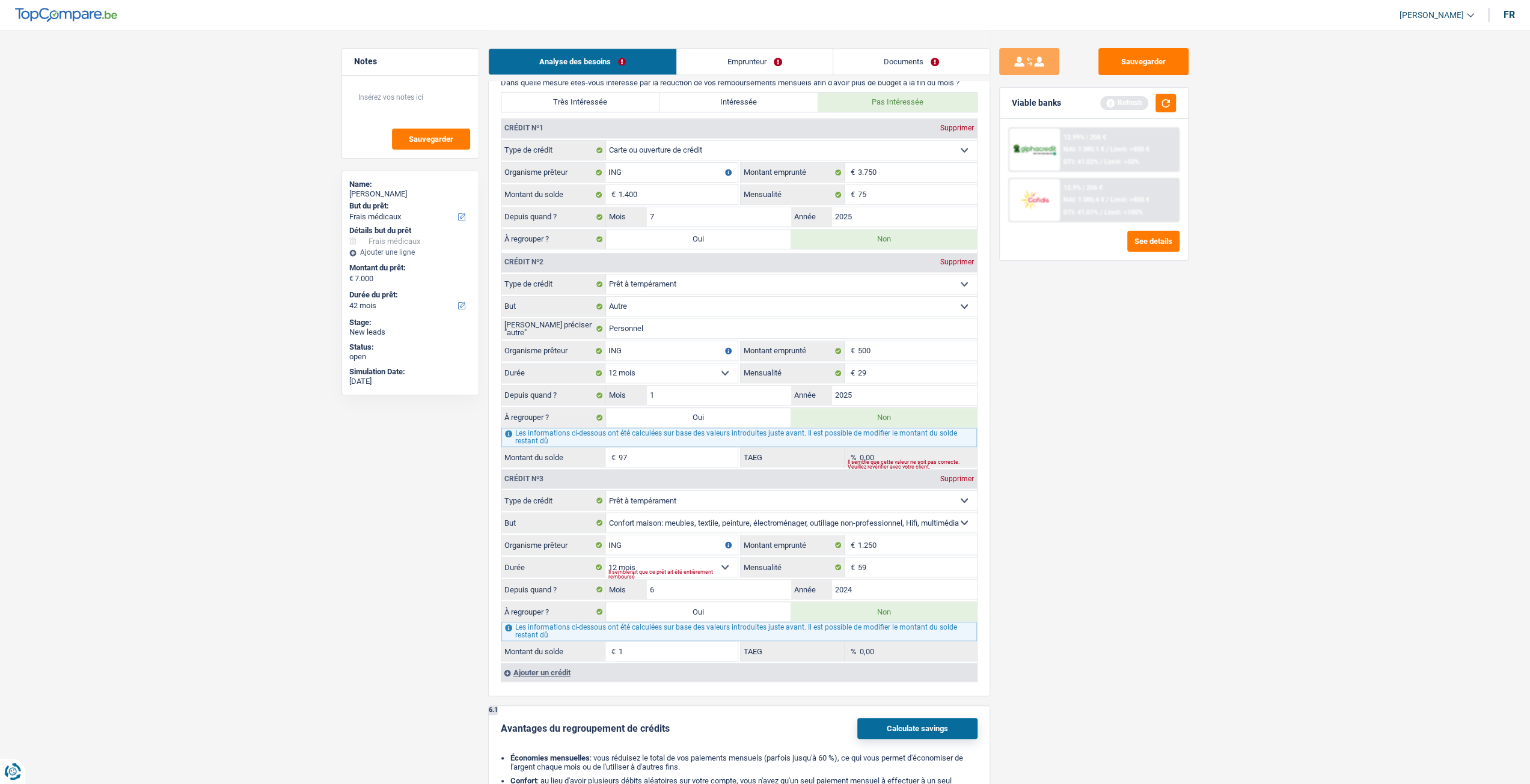
click at [668, 572] on div "Il semblerait que ce prêt ait été entièrement remboursé" at bounding box center [672, 574] width 129 height 5
click at [671, 558] on select "12 mois 18 mois 24 mois Sélectionner une option" at bounding box center [671, 567] width 132 height 19
select select "24"
click at [605, 558] on select "12 mois 18 mois 24 mois Sélectionner une option" at bounding box center [671, 567] width 132 height 19
type input "452"
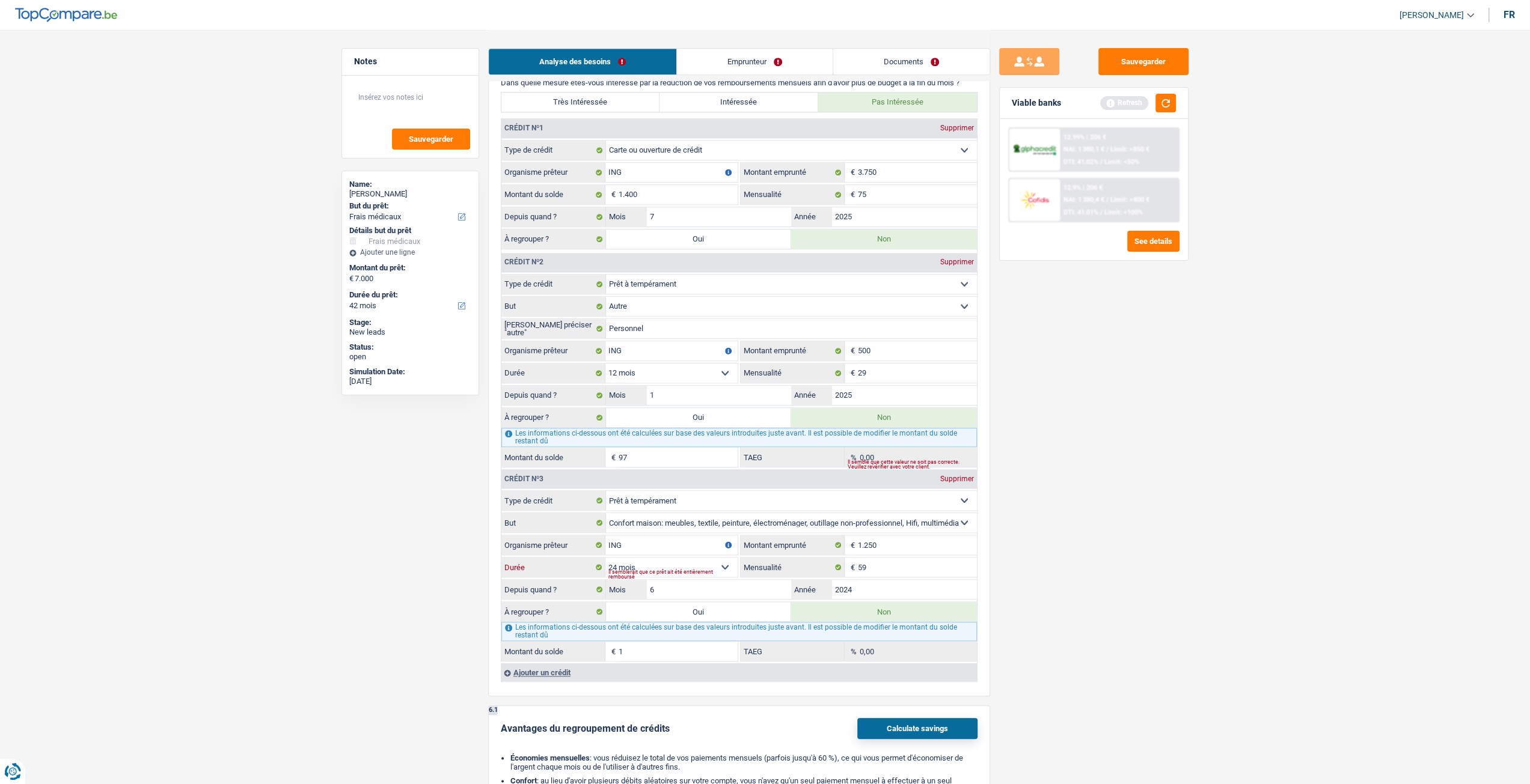
type input "12,98"
click at [923, 54] on link "Documents" at bounding box center [911, 61] width 157 height 26
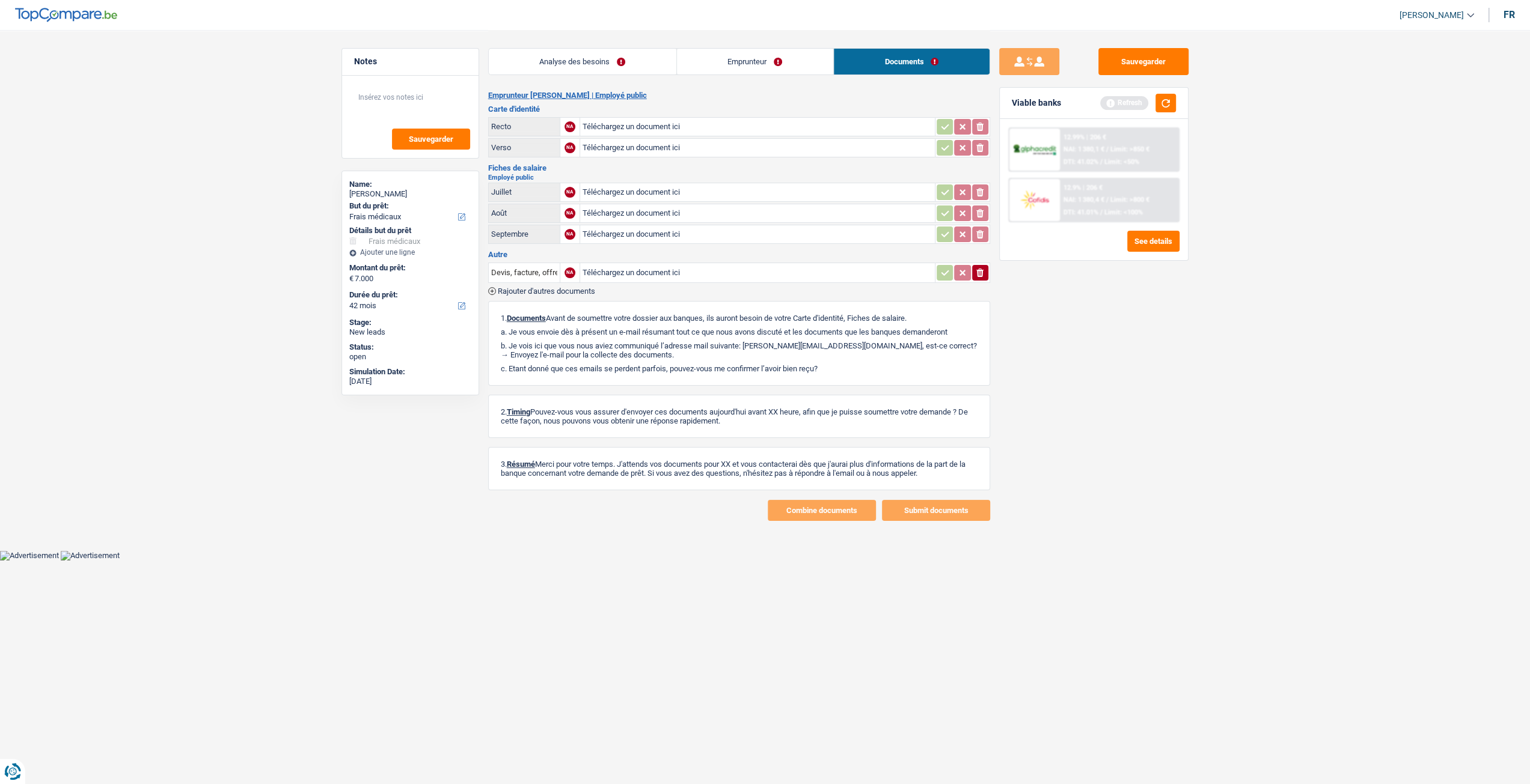
scroll to position [0, 0]
click at [1169, 104] on button "button" at bounding box center [1170, 103] width 20 height 18
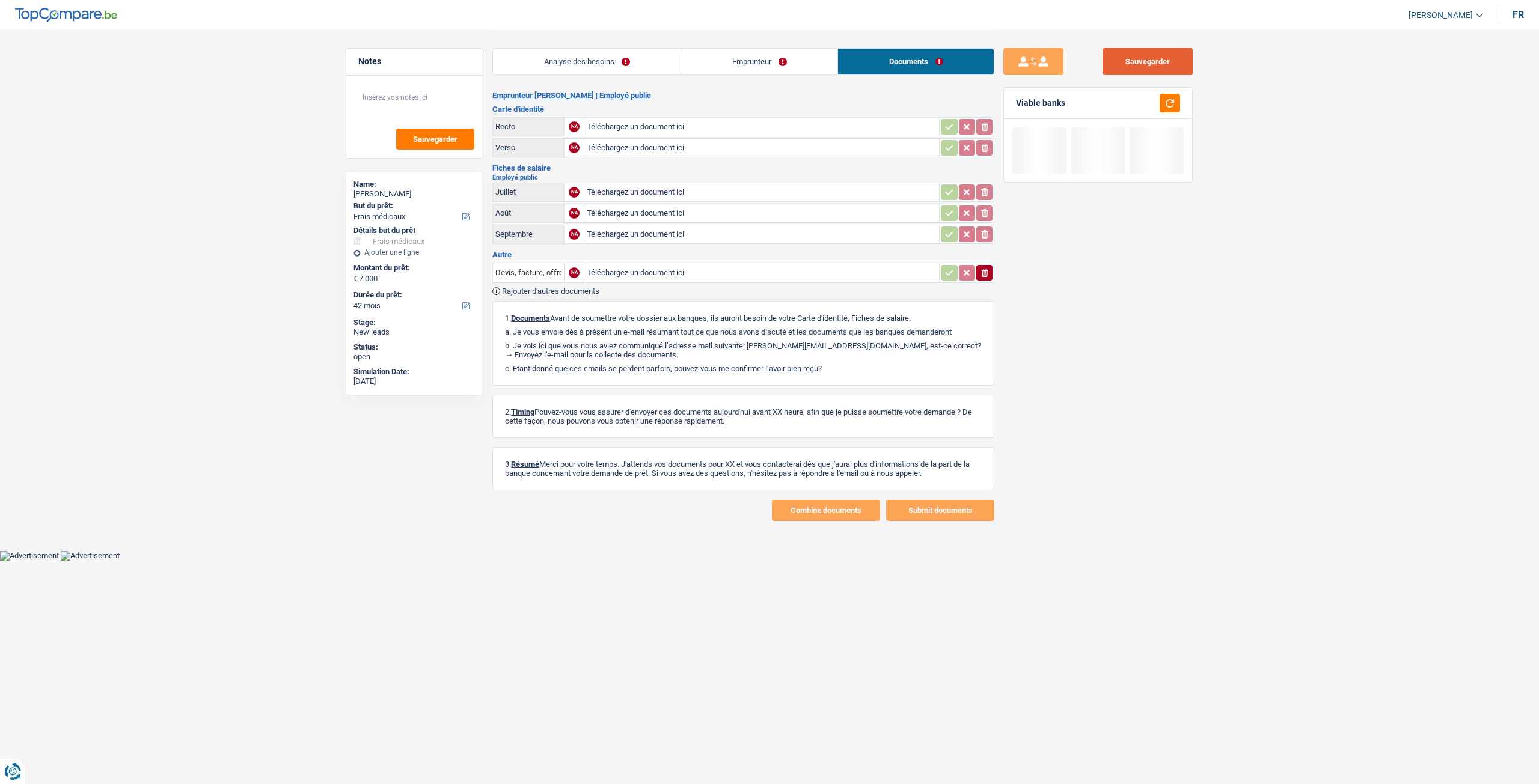
click at [1150, 60] on button "Sauvegarder" at bounding box center [1148, 61] width 90 height 27
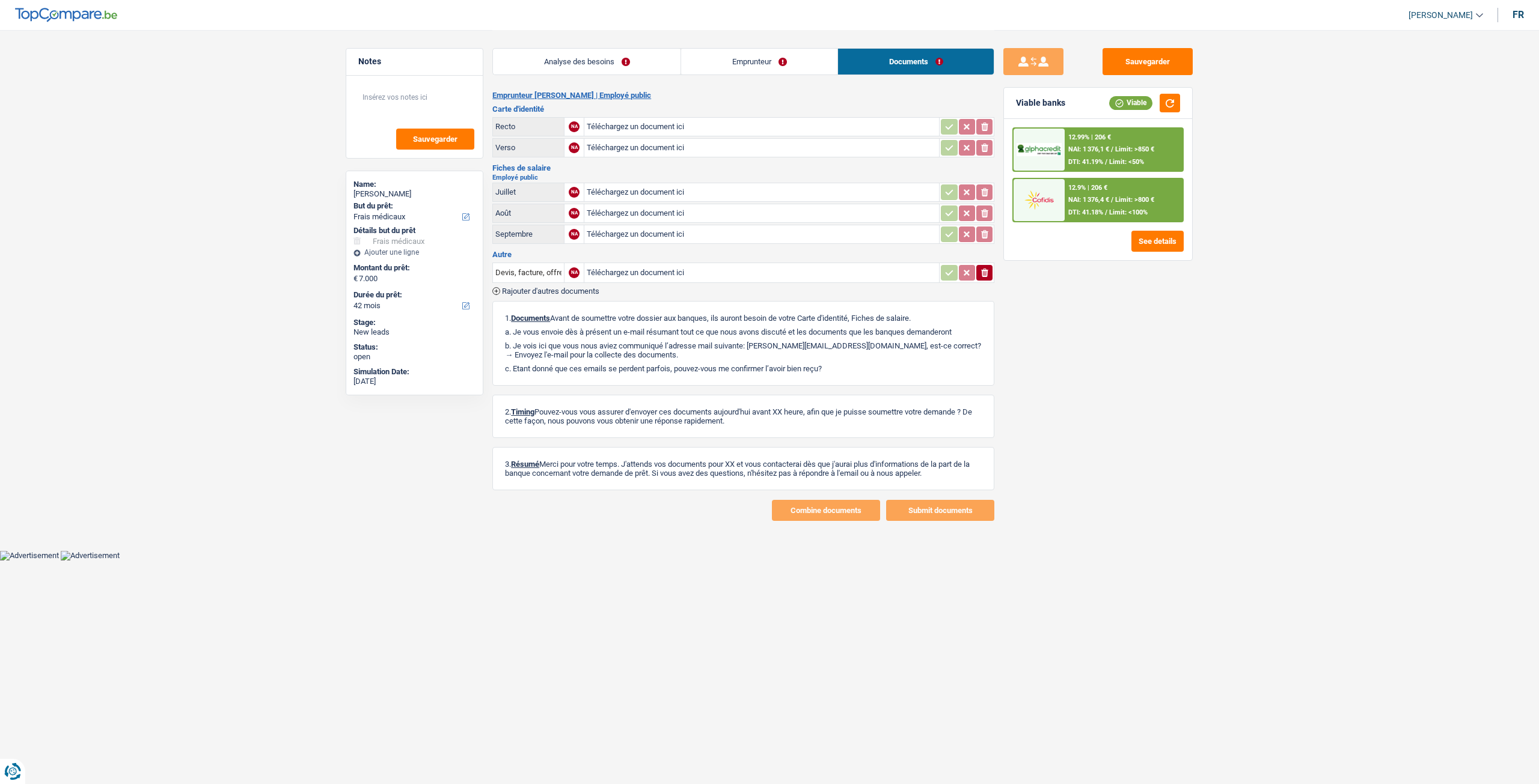
click at [710, 62] on link "Emprunteur" at bounding box center [760, 61] width 157 height 26
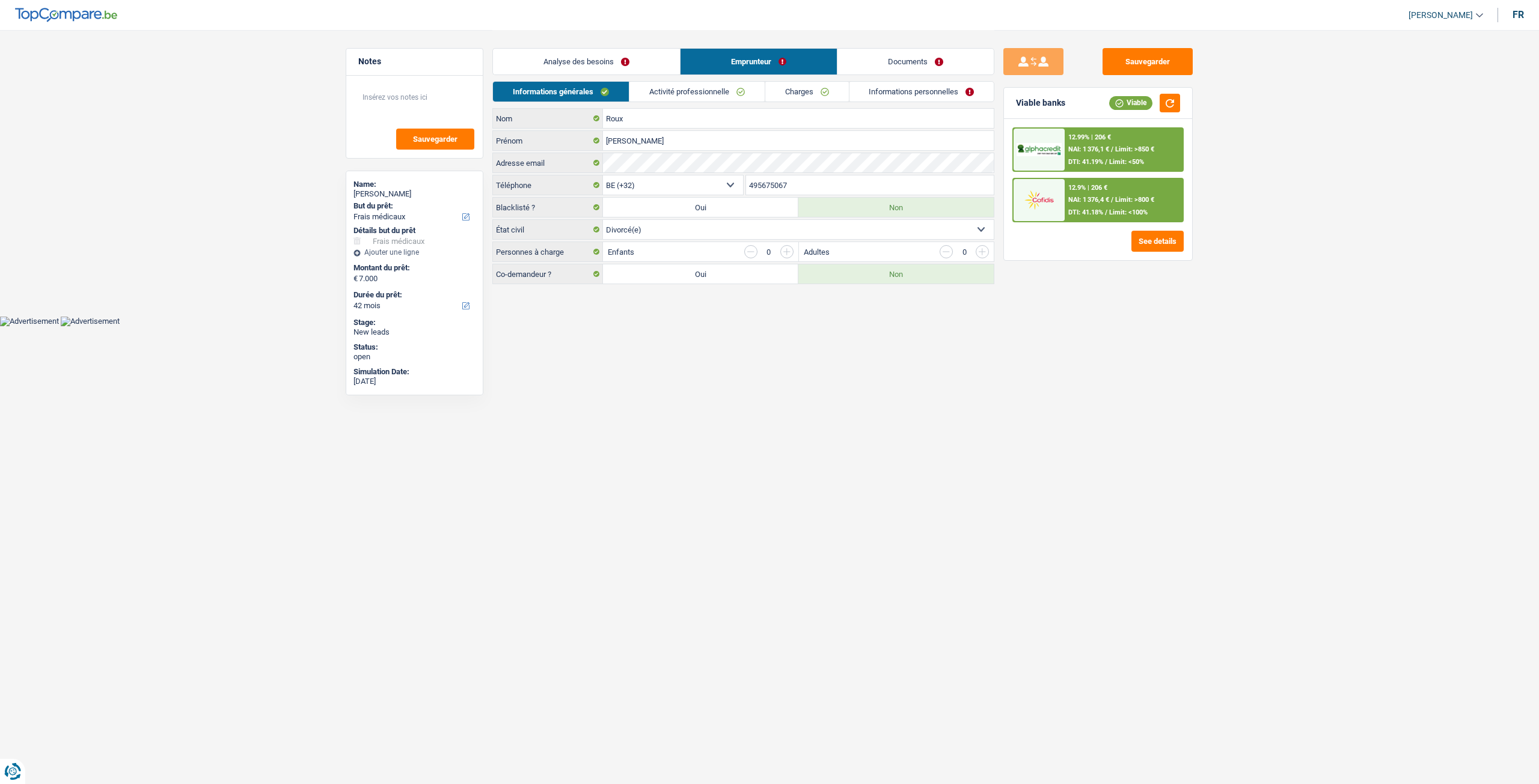
click at [720, 86] on link "Activité professionnelle" at bounding box center [697, 92] width 135 height 20
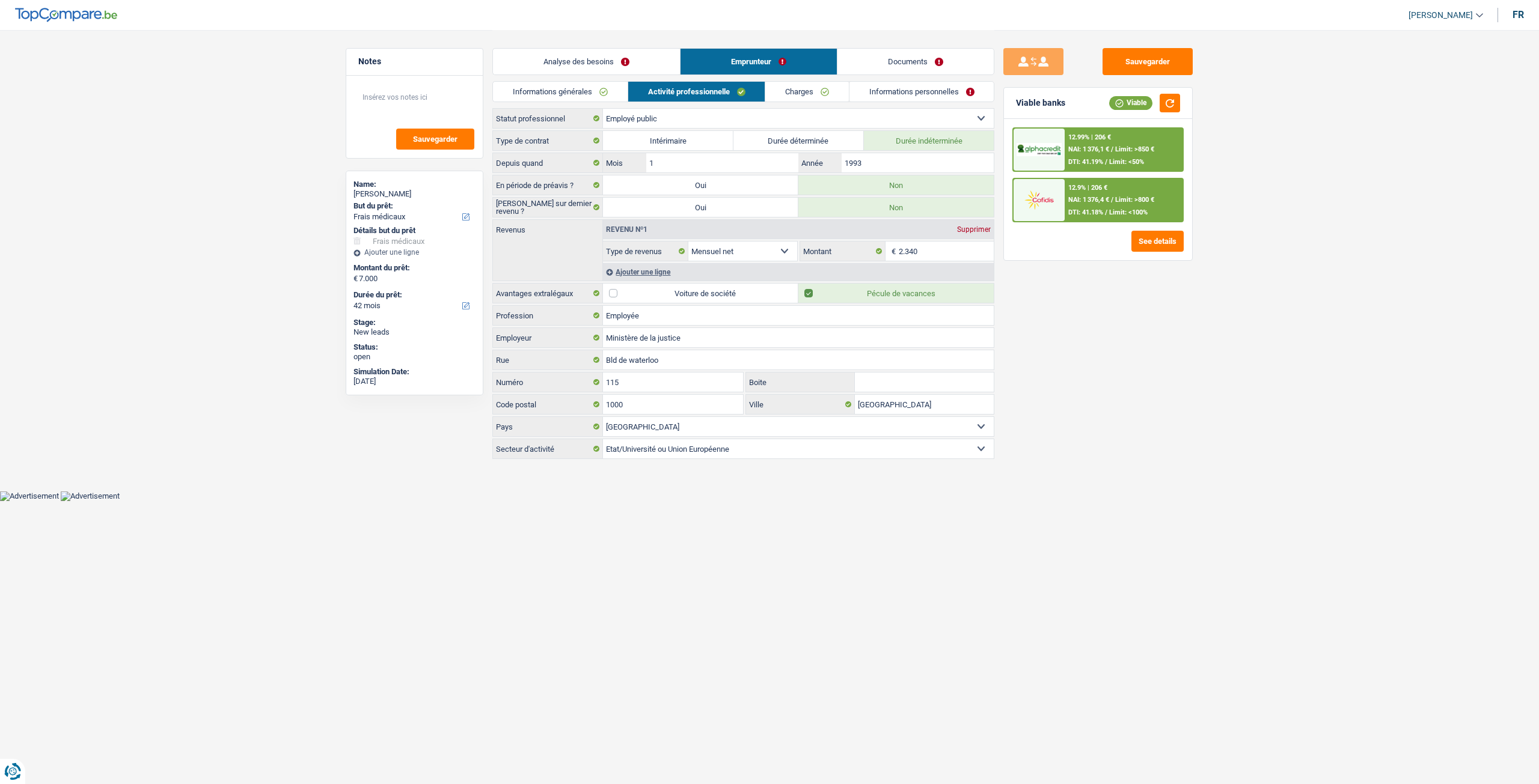
click at [560, 60] on link "Analyse des besoins" at bounding box center [586, 61] width 187 height 26
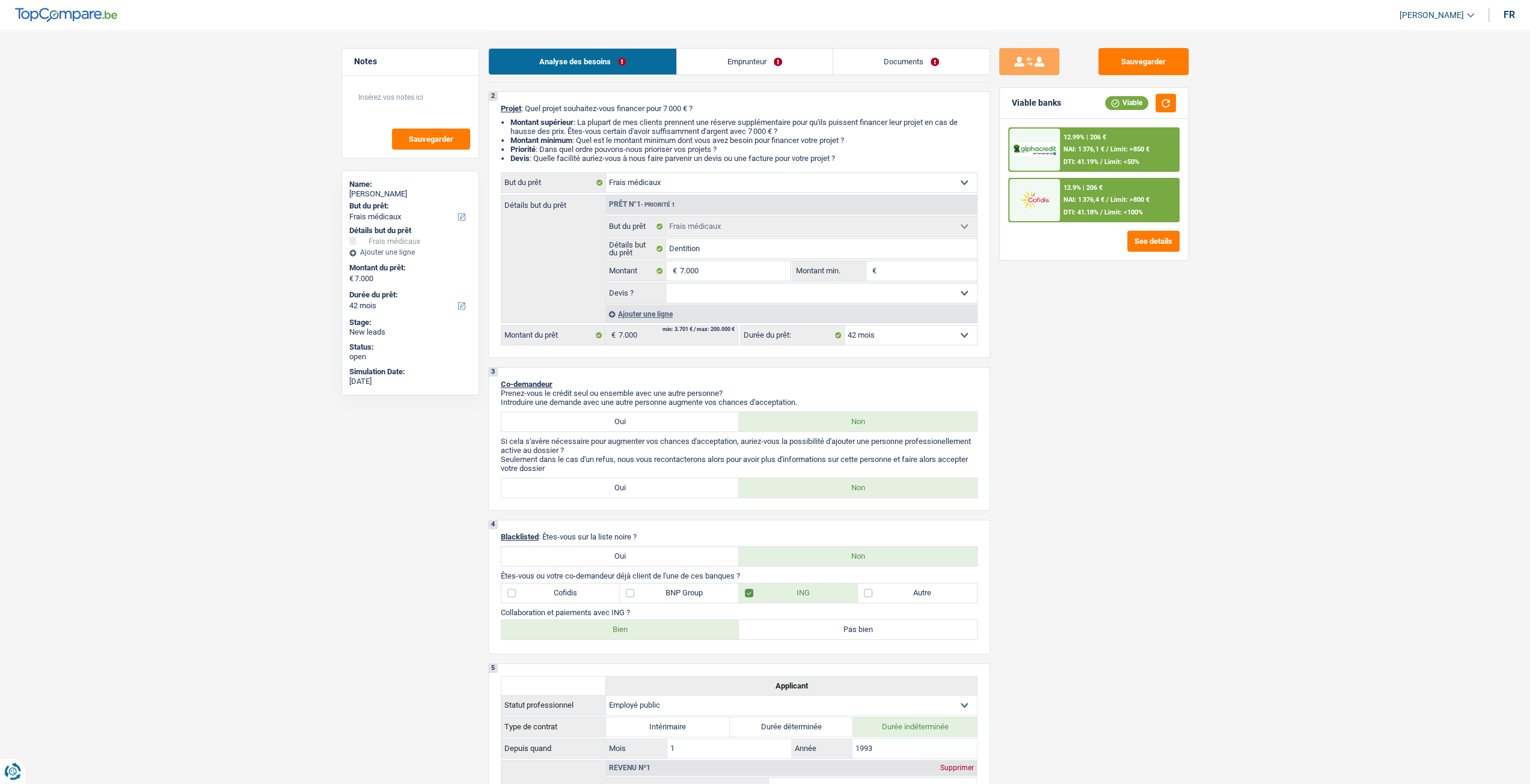
scroll to position [60, 0]
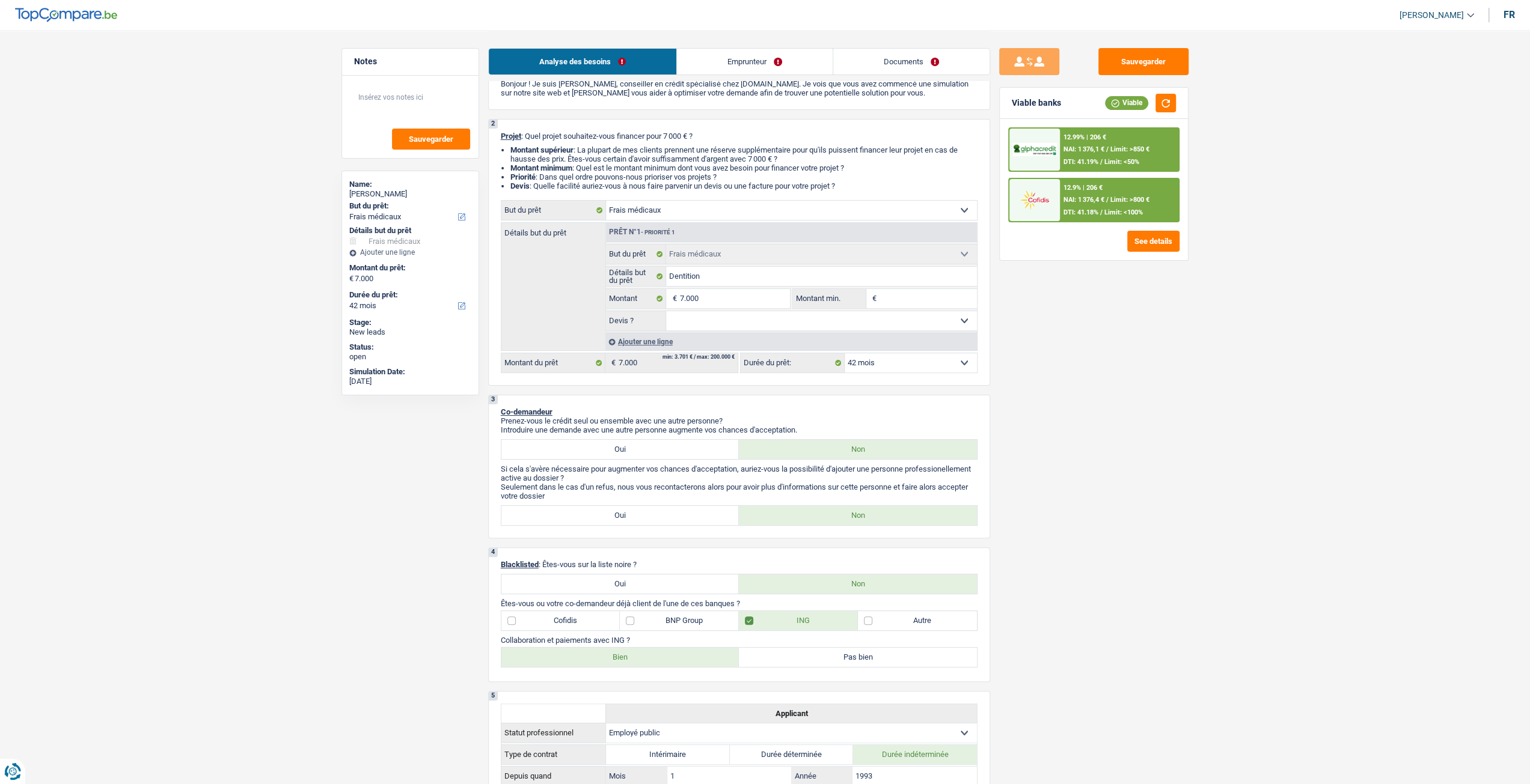
click at [899, 308] on input "Montant min." at bounding box center [928, 298] width 97 height 19
type input "5"
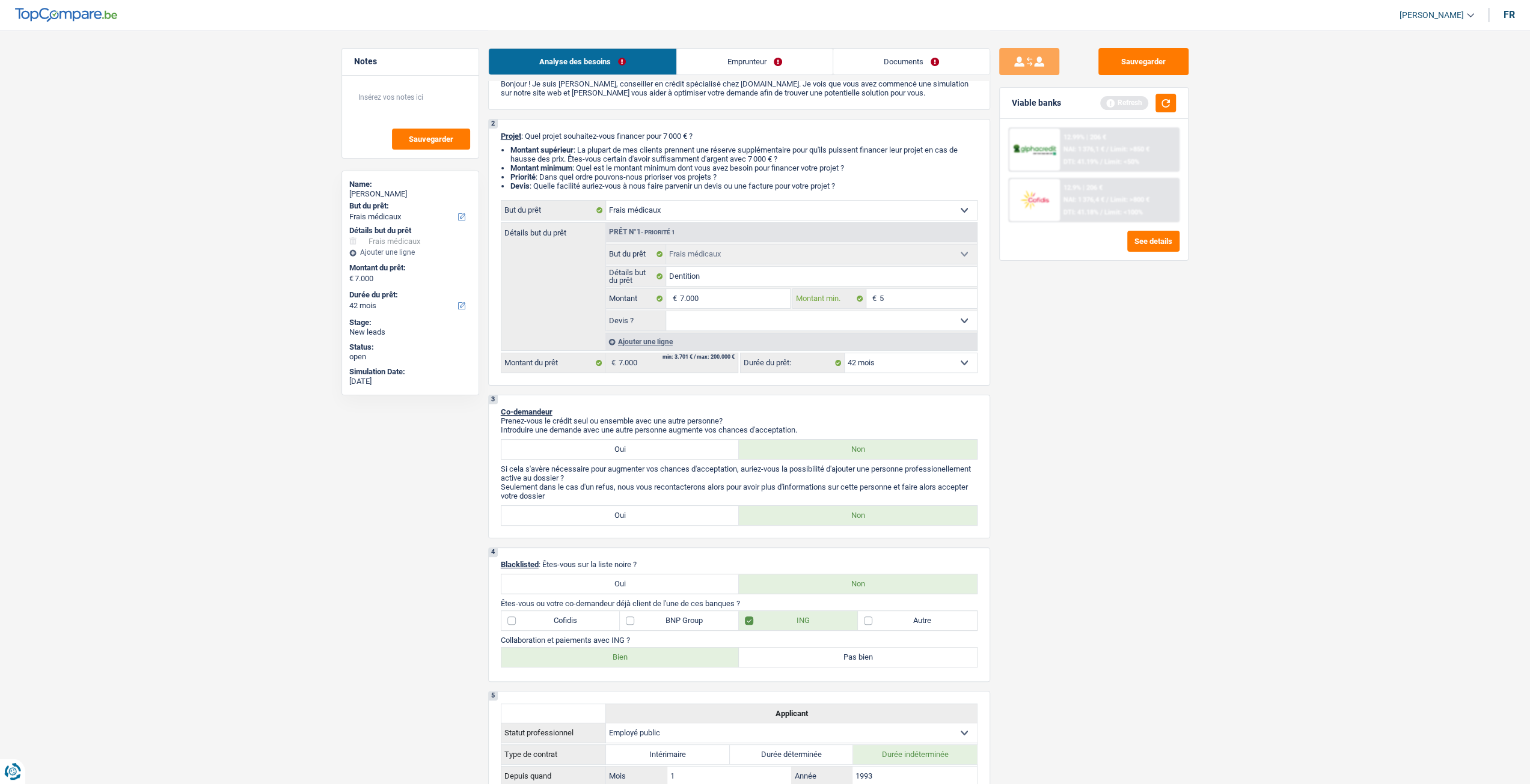
type input "50"
type input "500"
type input "5.001"
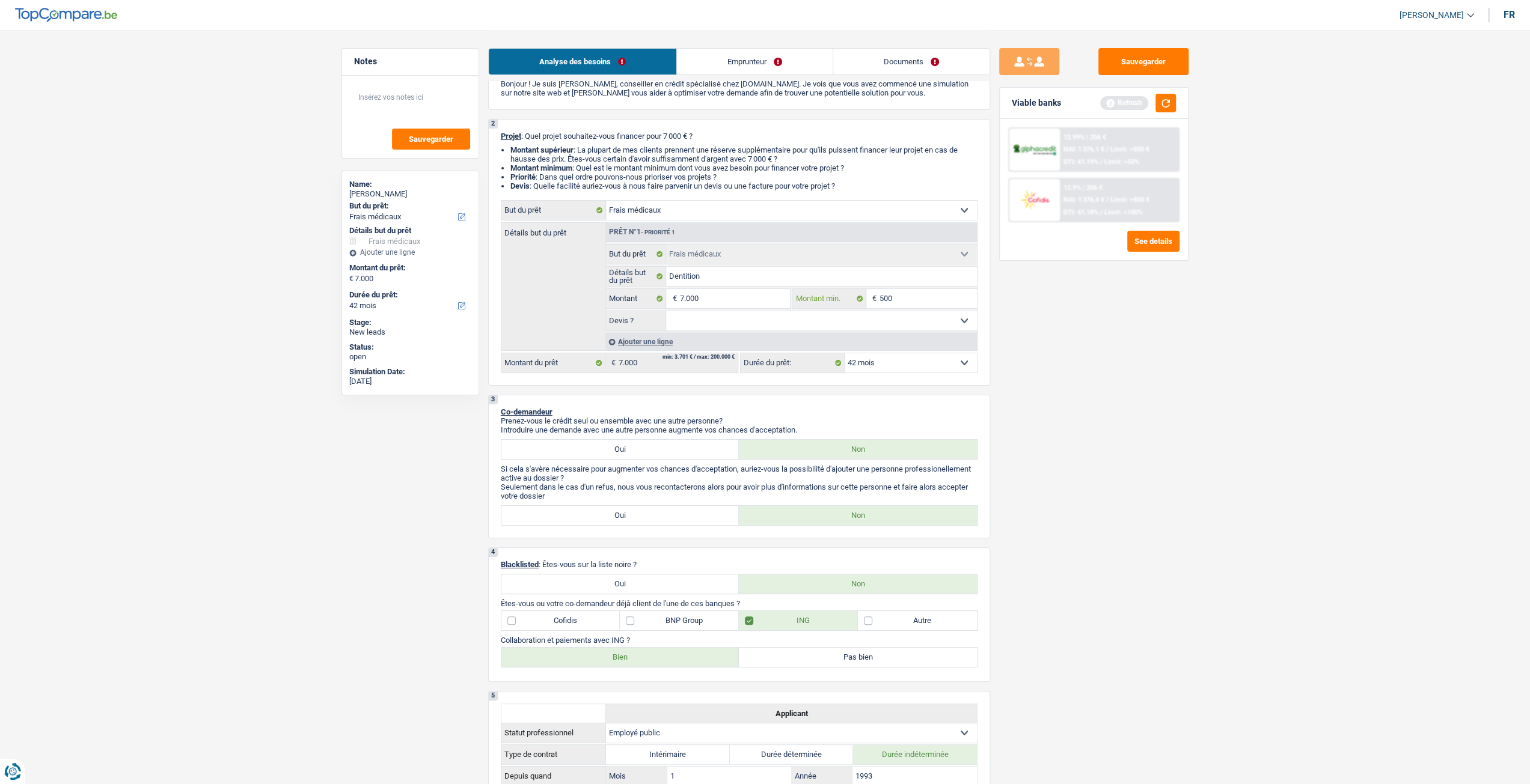
type input "5.001"
click at [1131, 372] on div "Sauvegarder Viable banks Refresh 12.99% | 206 € NAI: 1 376,1 € / Limit: >850 € …" at bounding box center [1094, 406] width 207 height 717
drag, startPoint x: 905, startPoint y: 320, endPoint x: 897, endPoint y: 324, distance: 8.9
click at [905, 320] on select "Oui Non Non répondu Sélectionner une option" at bounding box center [821, 320] width 311 height 19
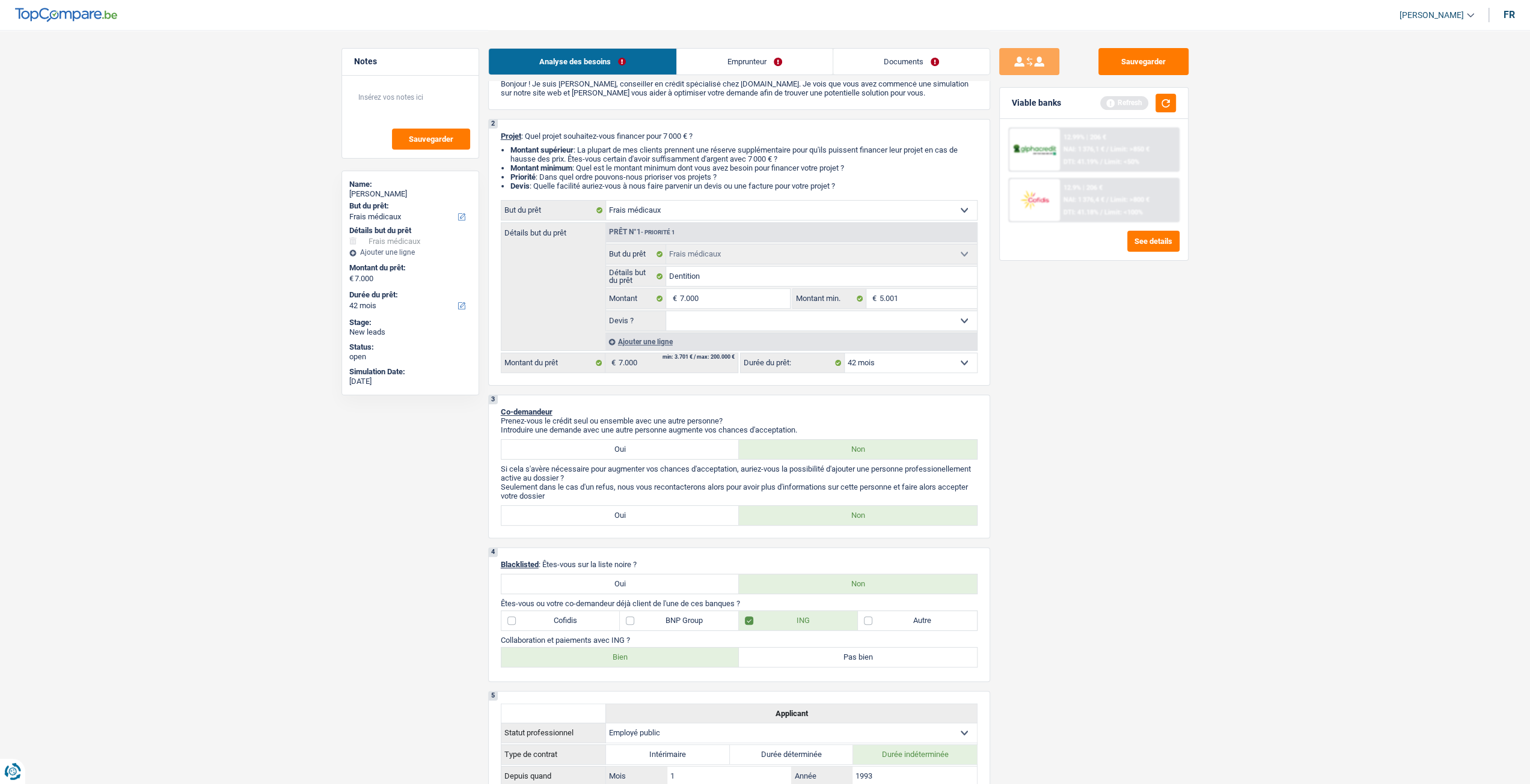
select select "yes"
click at [666, 314] on select "Oui Non Non répondu Sélectionner une option" at bounding box center [821, 320] width 311 height 19
select select "yes"
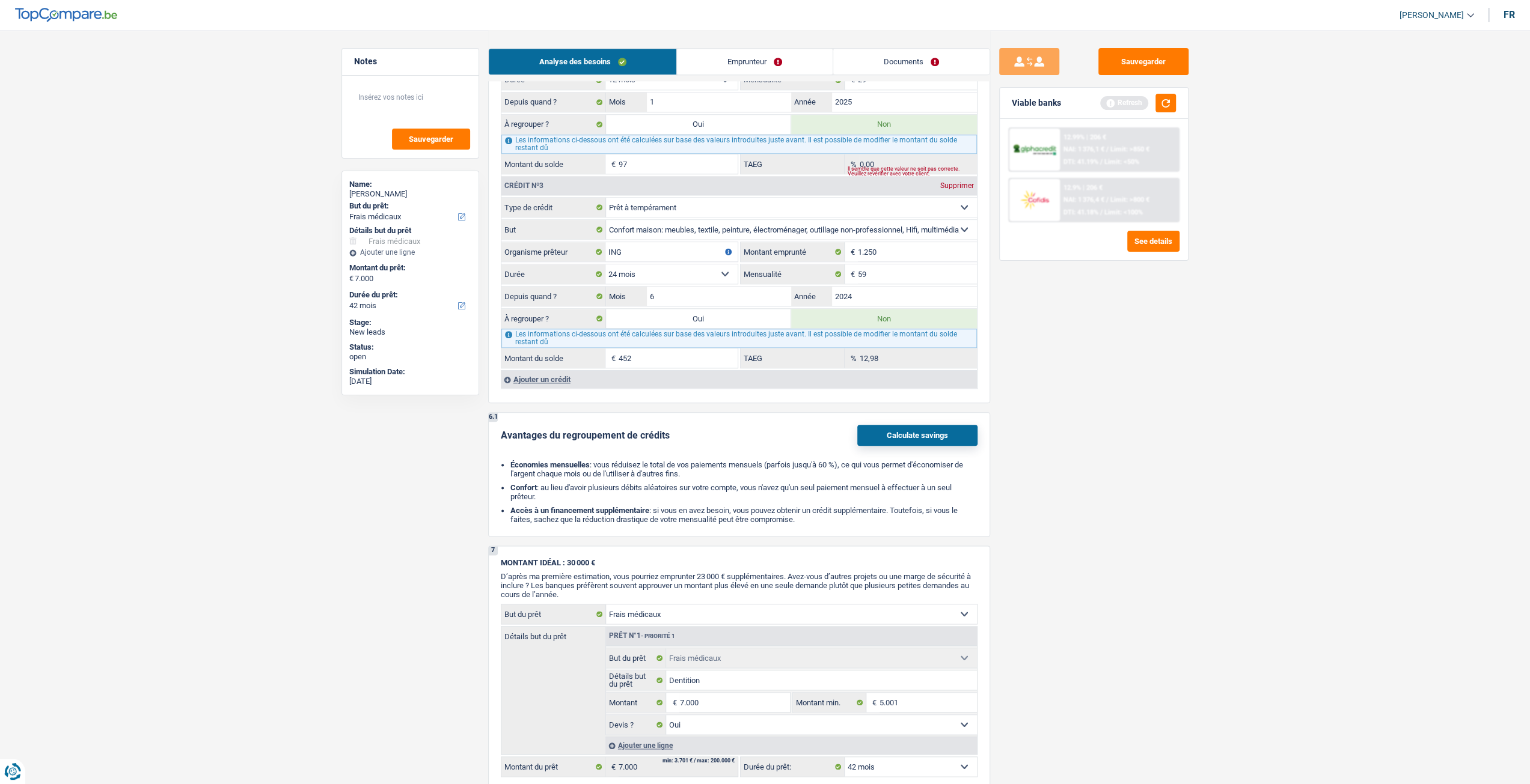
scroll to position [1082, 0]
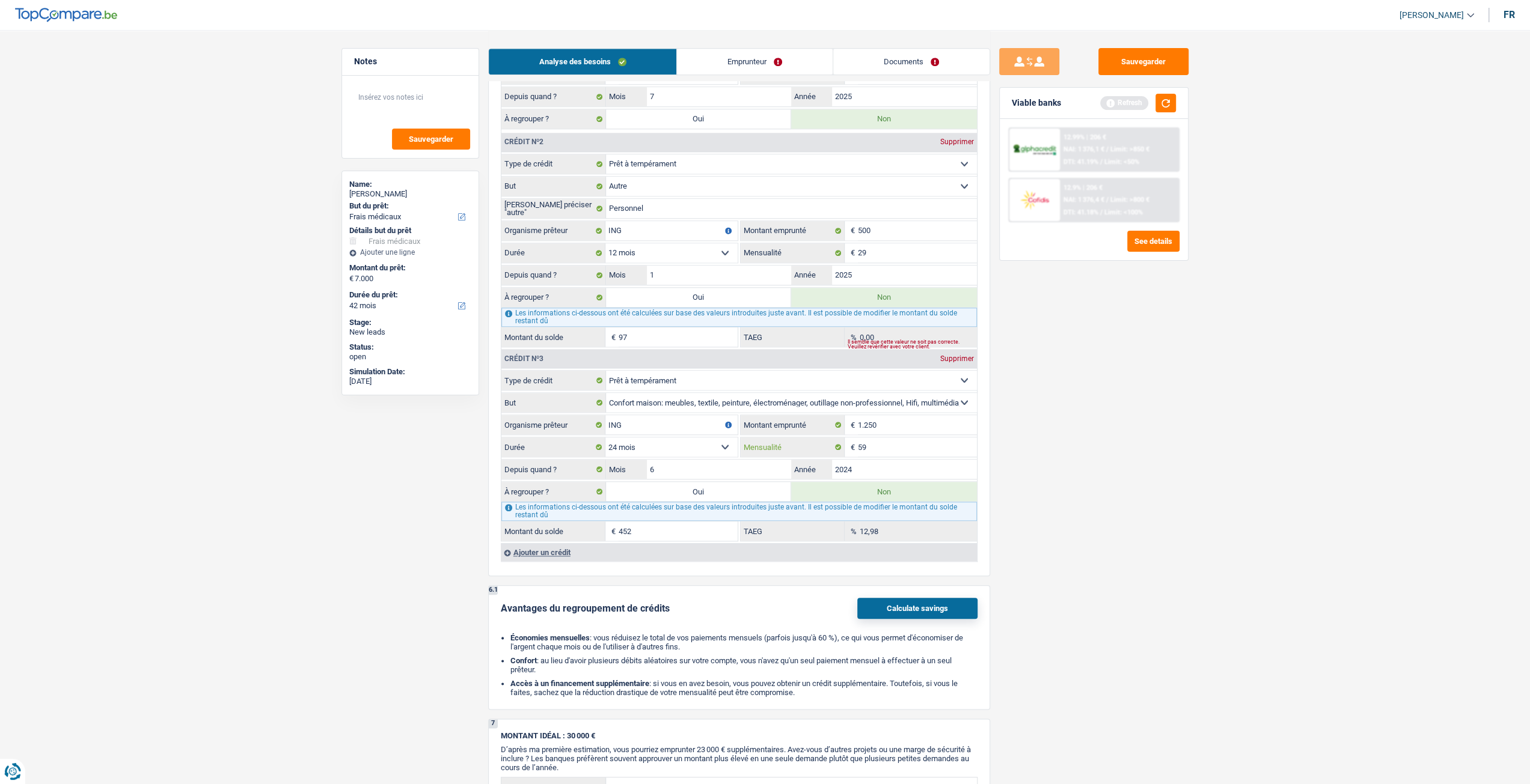
click at [886, 450] on input "59" at bounding box center [917, 446] width 119 height 19
click at [889, 247] on input "29" at bounding box center [917, 252] width 119 height 19
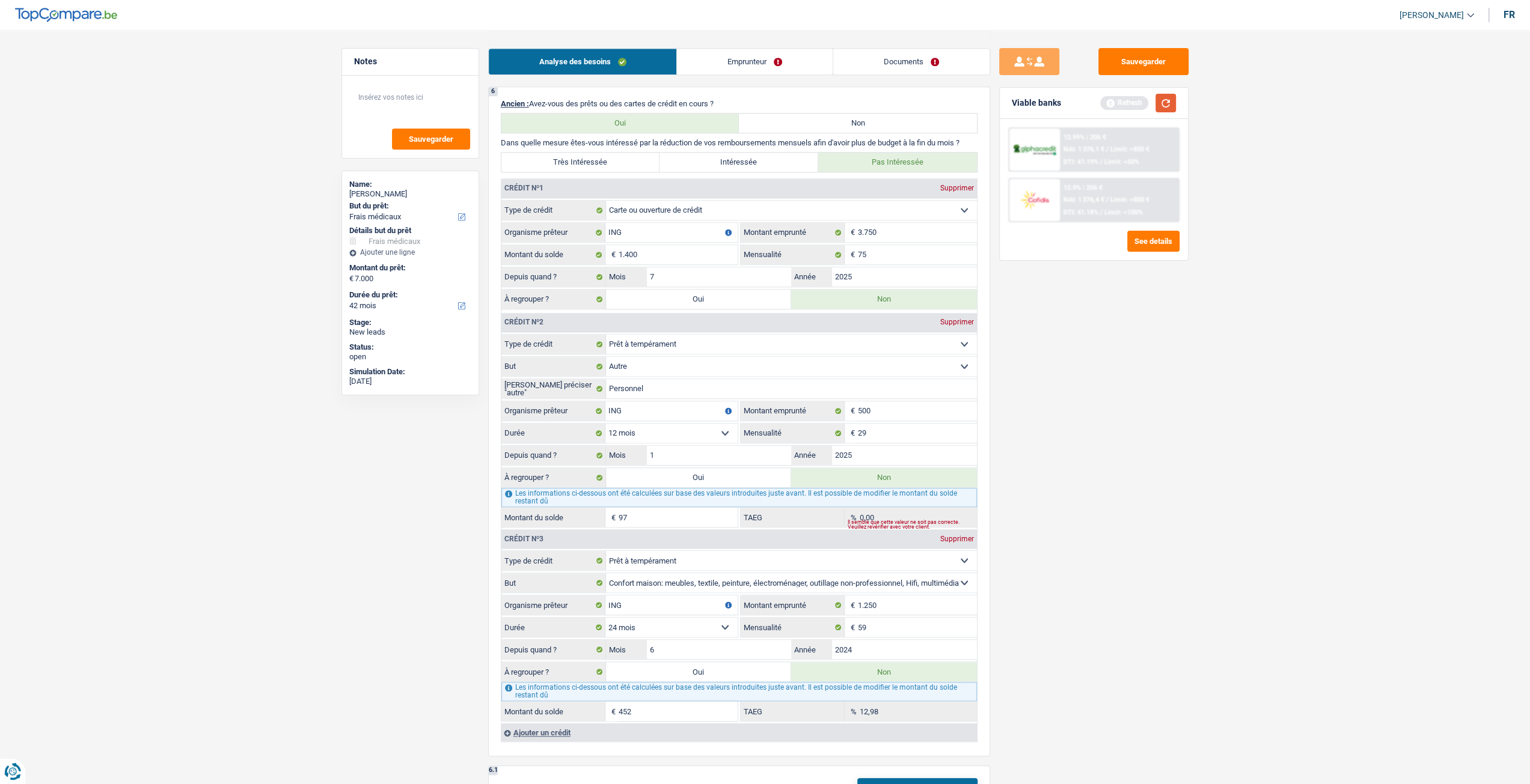
click at [1173, 103] on button "button" at bounding box center [1165, 103] width 20 height 18
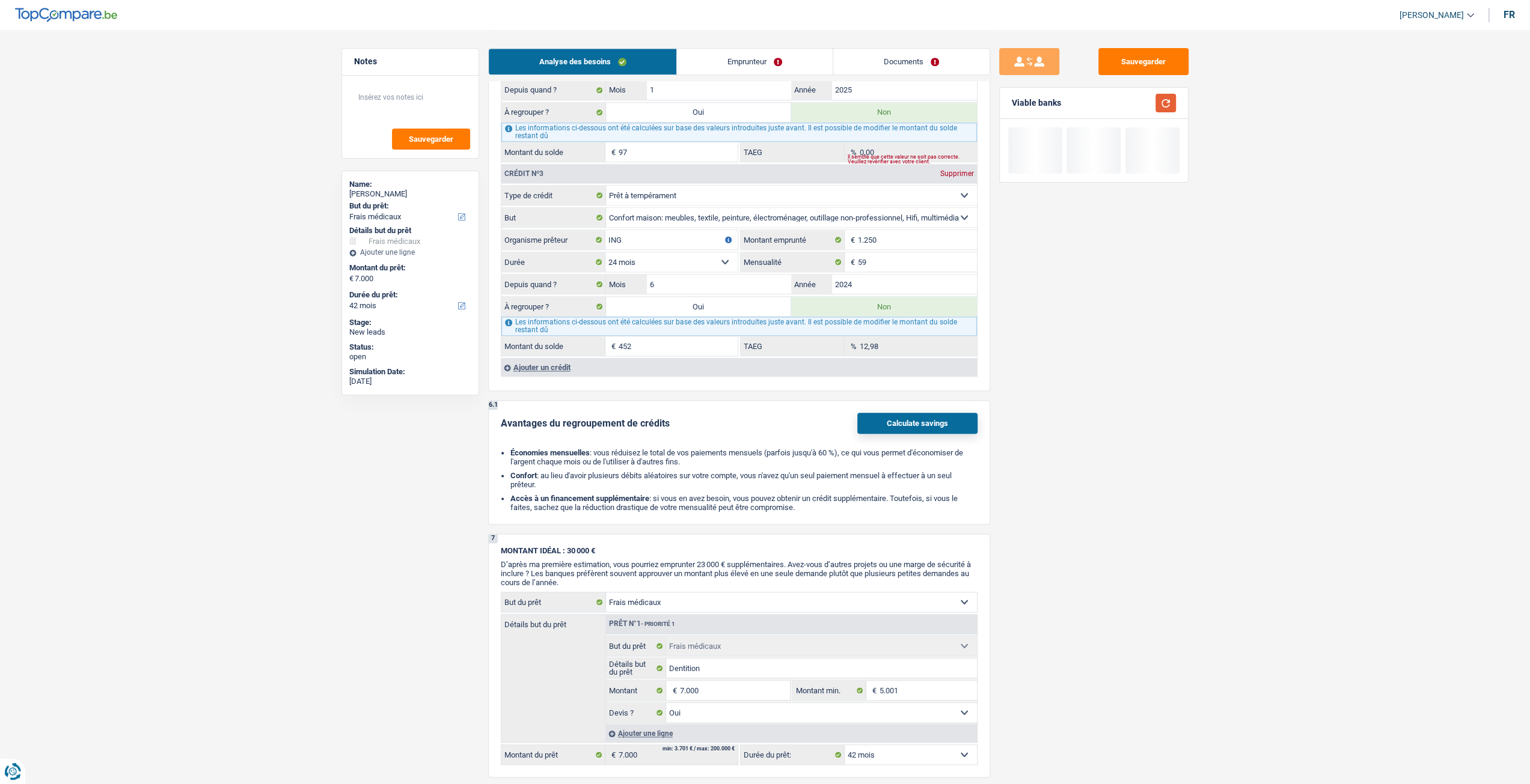
scroll to position [1176, 0]
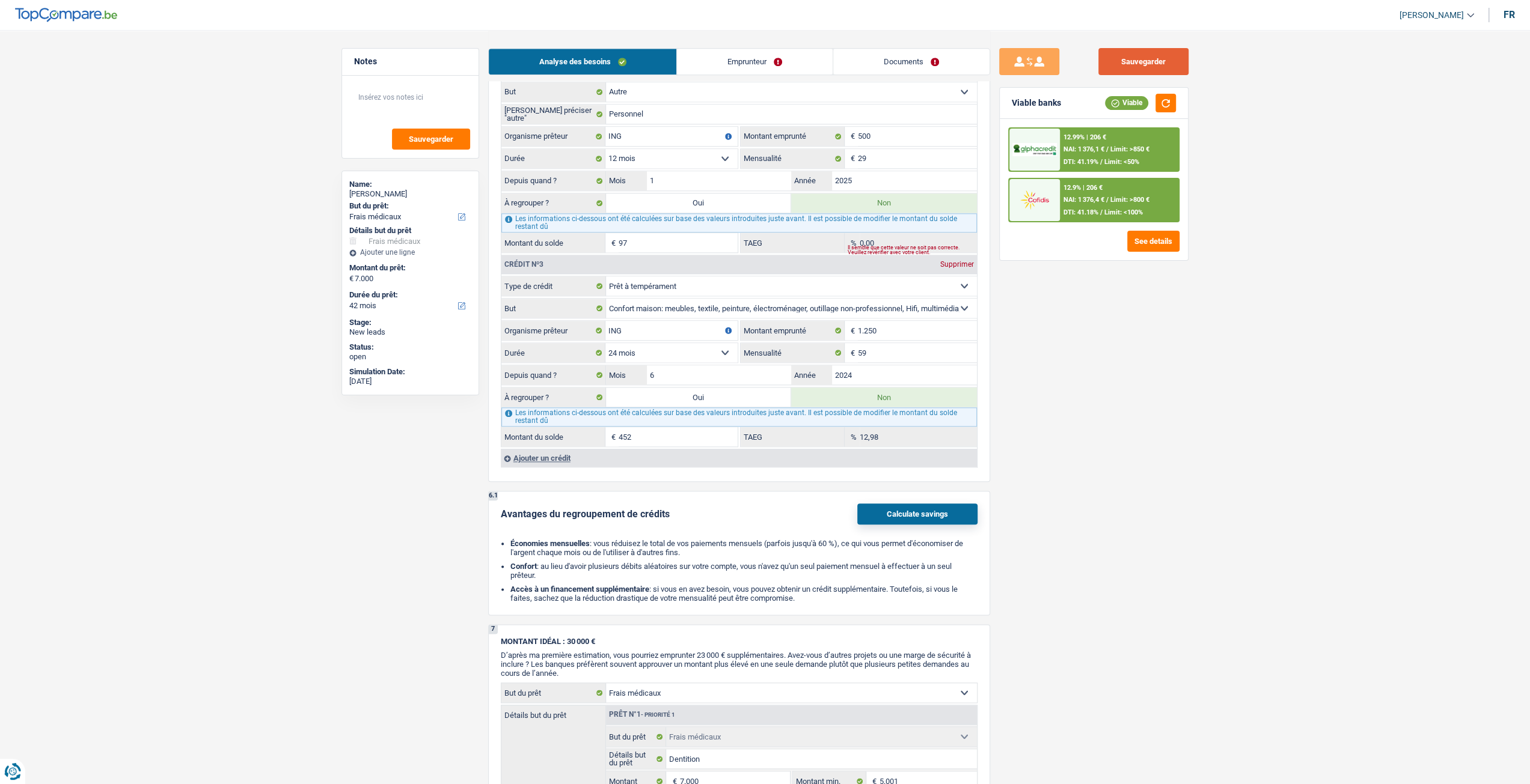
drag, startPoint x: 1162, startPoint y: 57, endPoint x: 1179, endPoint y: 86, distance: 33.6
click at [1162, 57] on button "Sauvegarder" at bounding box center [1143, 61] width 90 height 27
click at [921, 54] on link "Documents" at bounding box center [911, 61] width 157 height 26
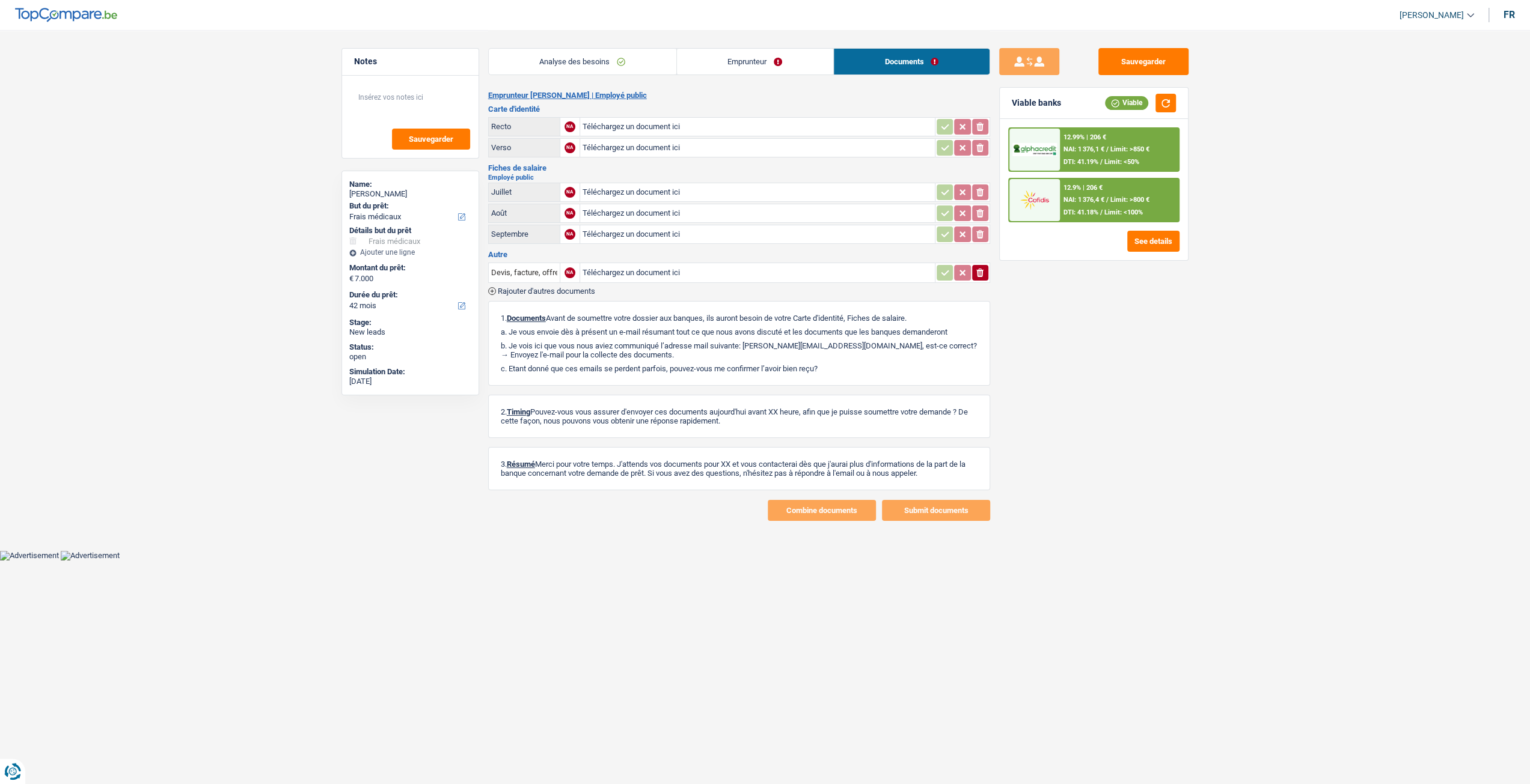
scroll to position [0, 0]
click at [773, 68] on link "Emprunteur" at bounding box center [760, 61] width 157 height 26
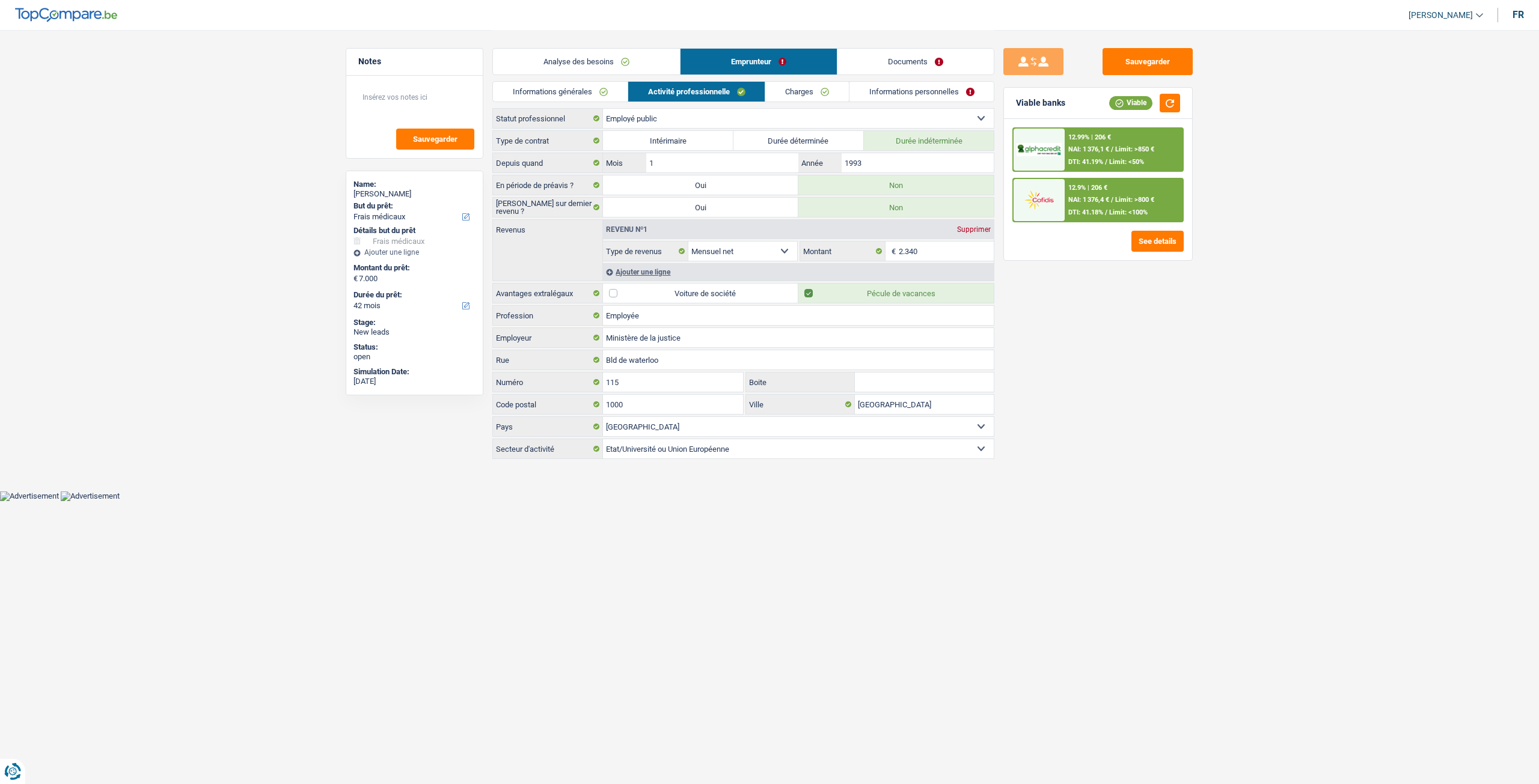
click at [833, 84] on link "Charges" at bounding box center [807, 92] width 83 height 20
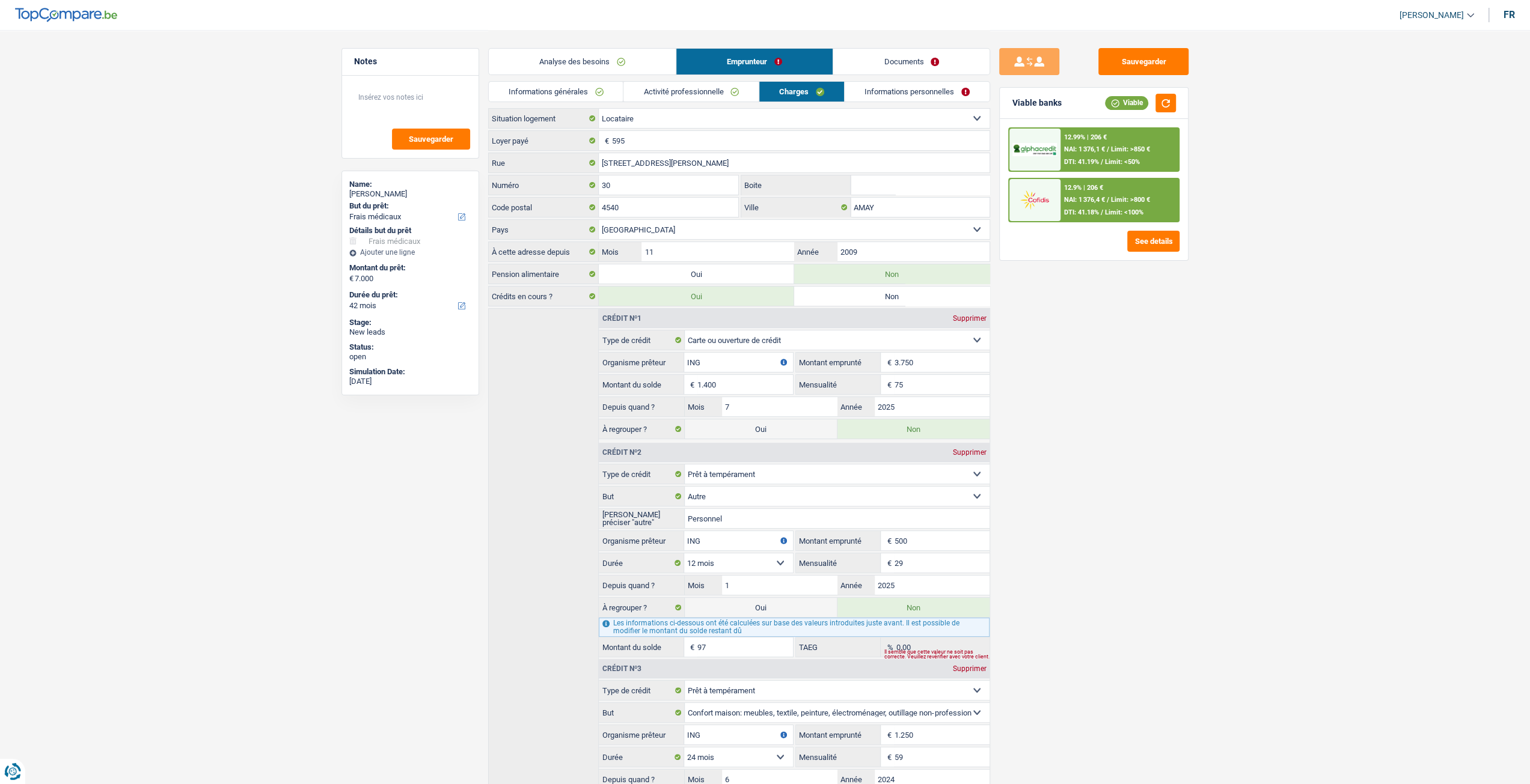
click at [906, 92] on link "Informations personnelles" at bounding box center [916, 92] width 145 height 20
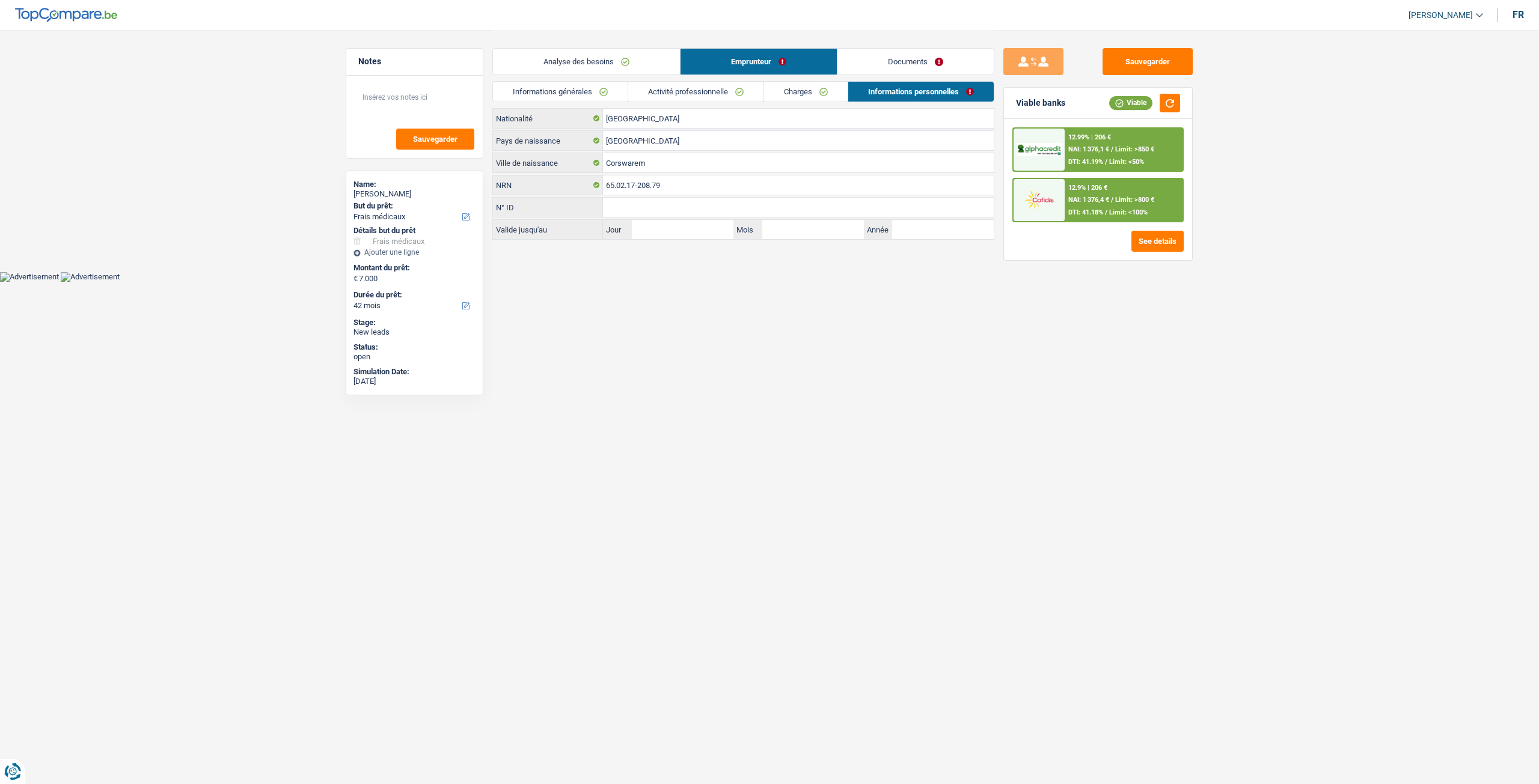
click at [588, 82] on link "Informations générales" at bounding box center [560, 92] width 135 height 20
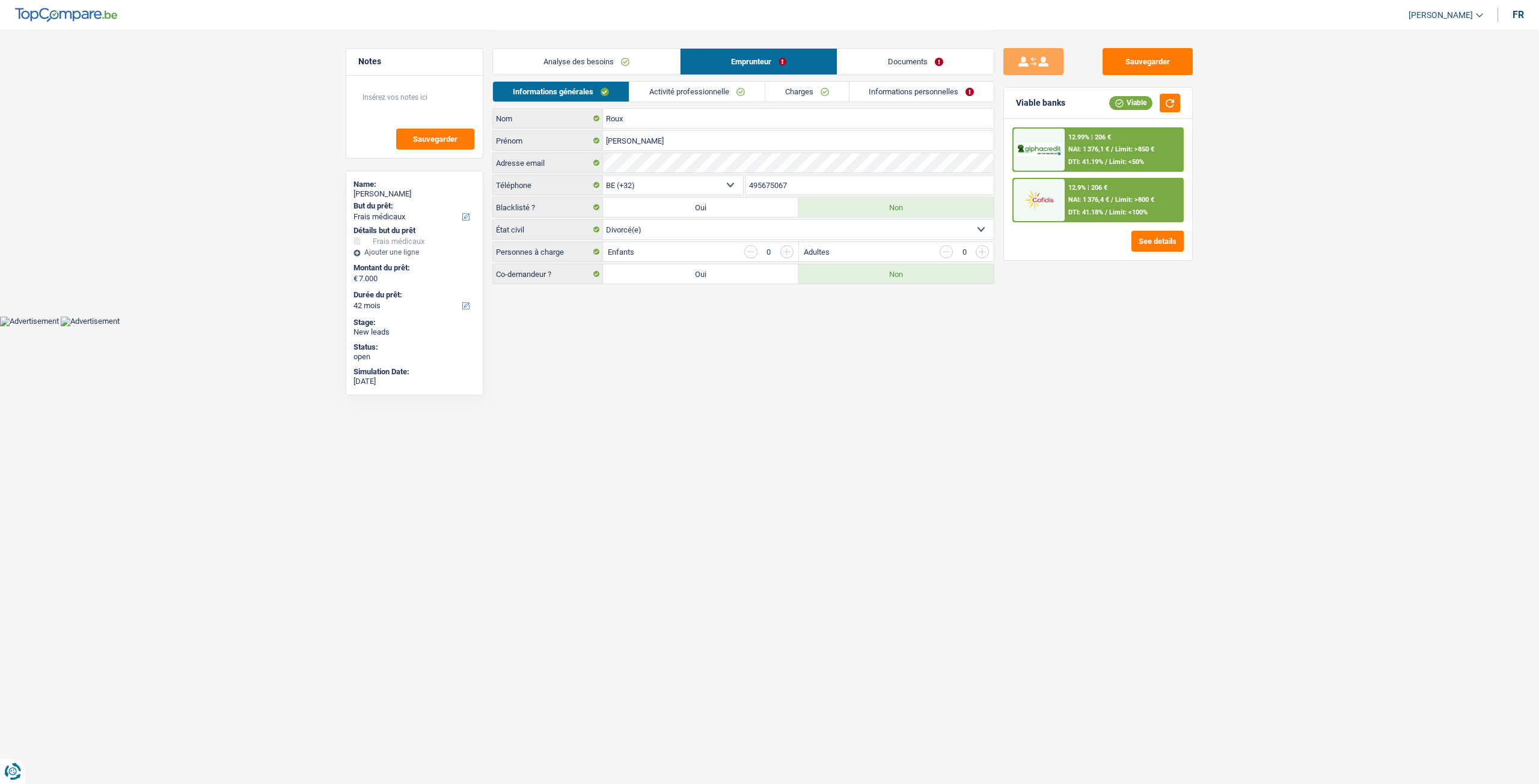
click at [609, 61] on link "Analyse des besoins" at bounding box center [586, 61] width 187 height 26
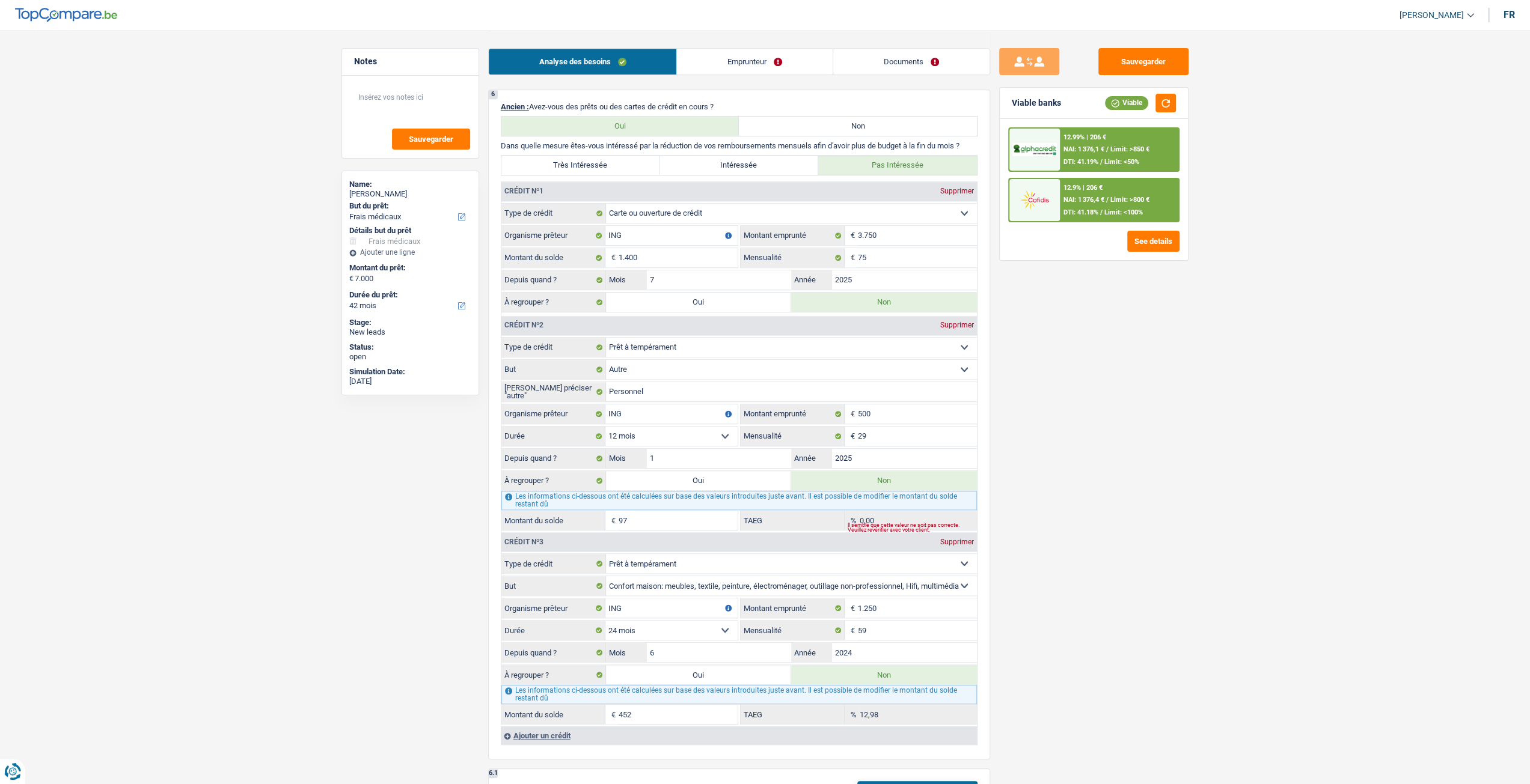
scroll to position [901, 0]
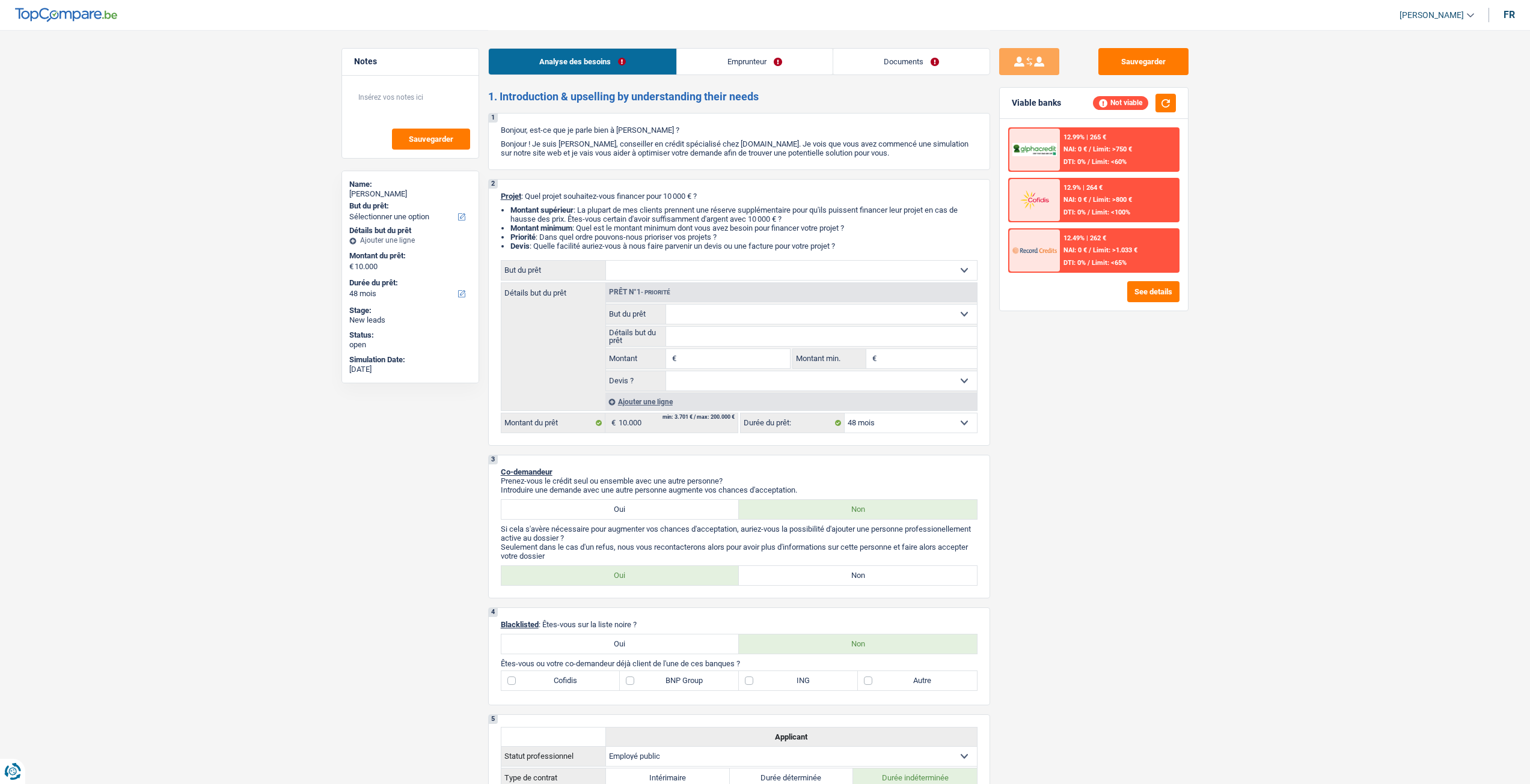
select select "48"
select select "publicEmployee"
select select "netSalary"
select select "mealVouchers"
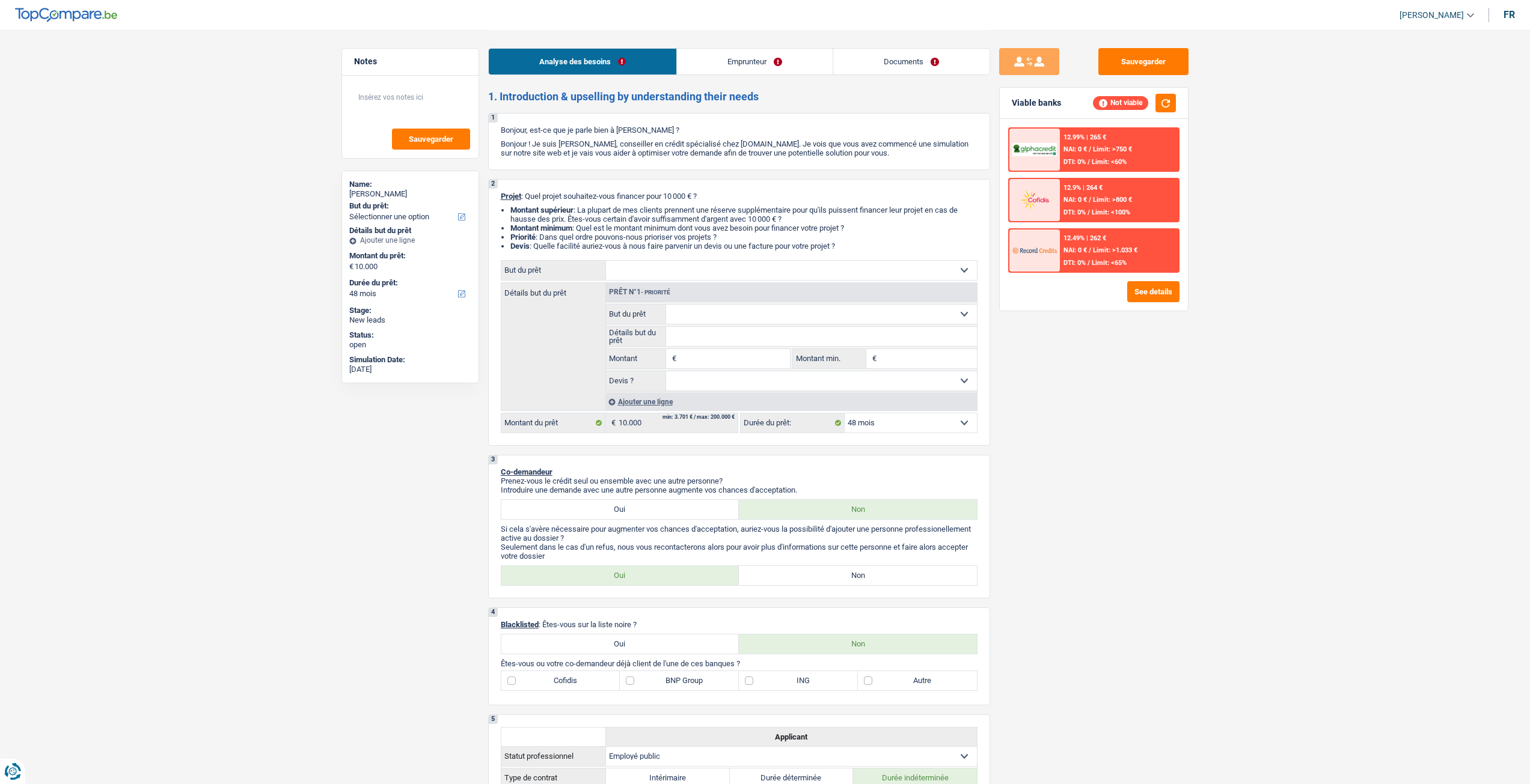
select select "ownerWithMortgage"
select select "mortgage"
select select "48"
click at [921, 52] on link "Documents" at bounding box center [911, 61] width 157 height 26
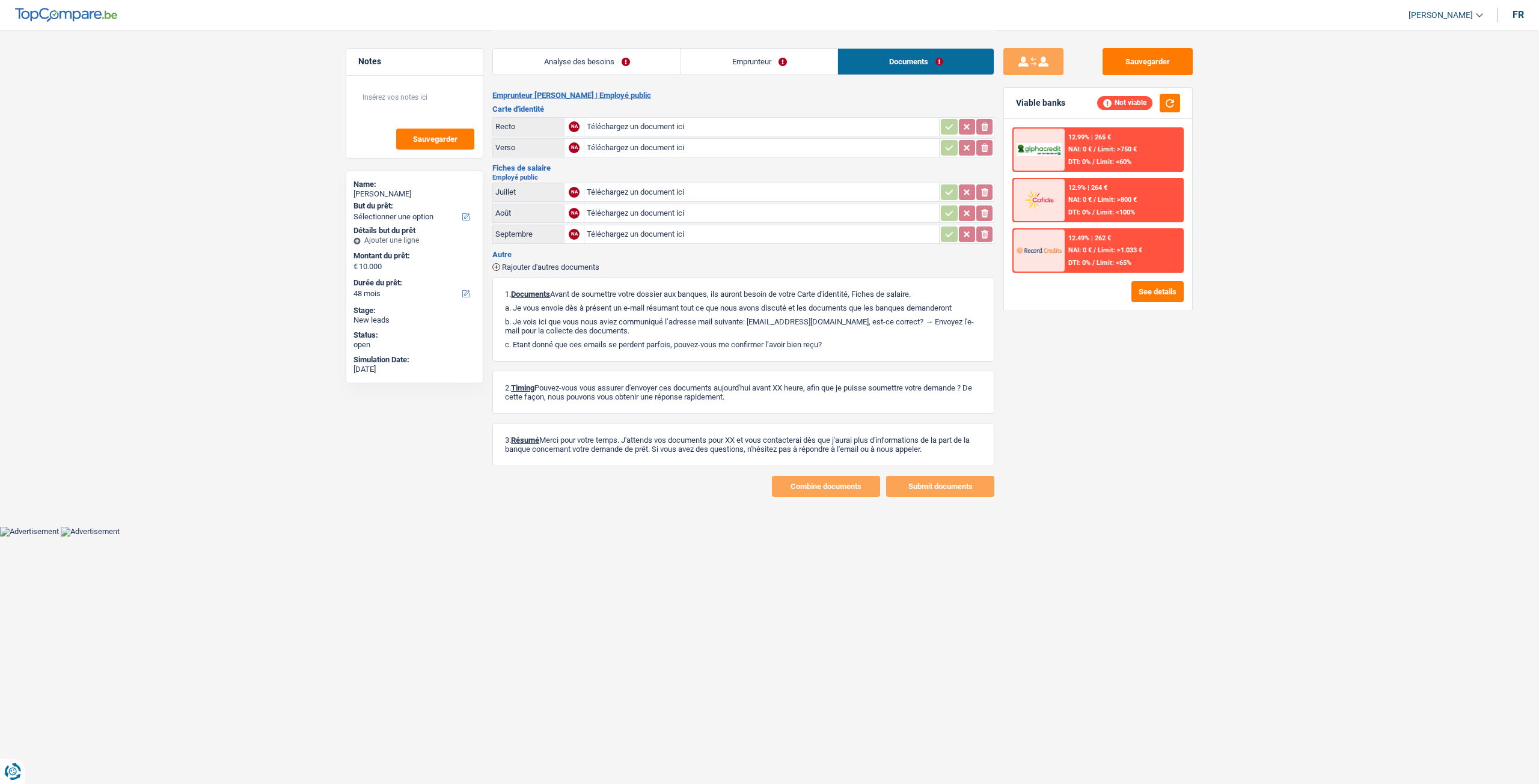
click at [743, 66] on link "Emprunteur" at bounding box center [760, 61] width 157 height 26
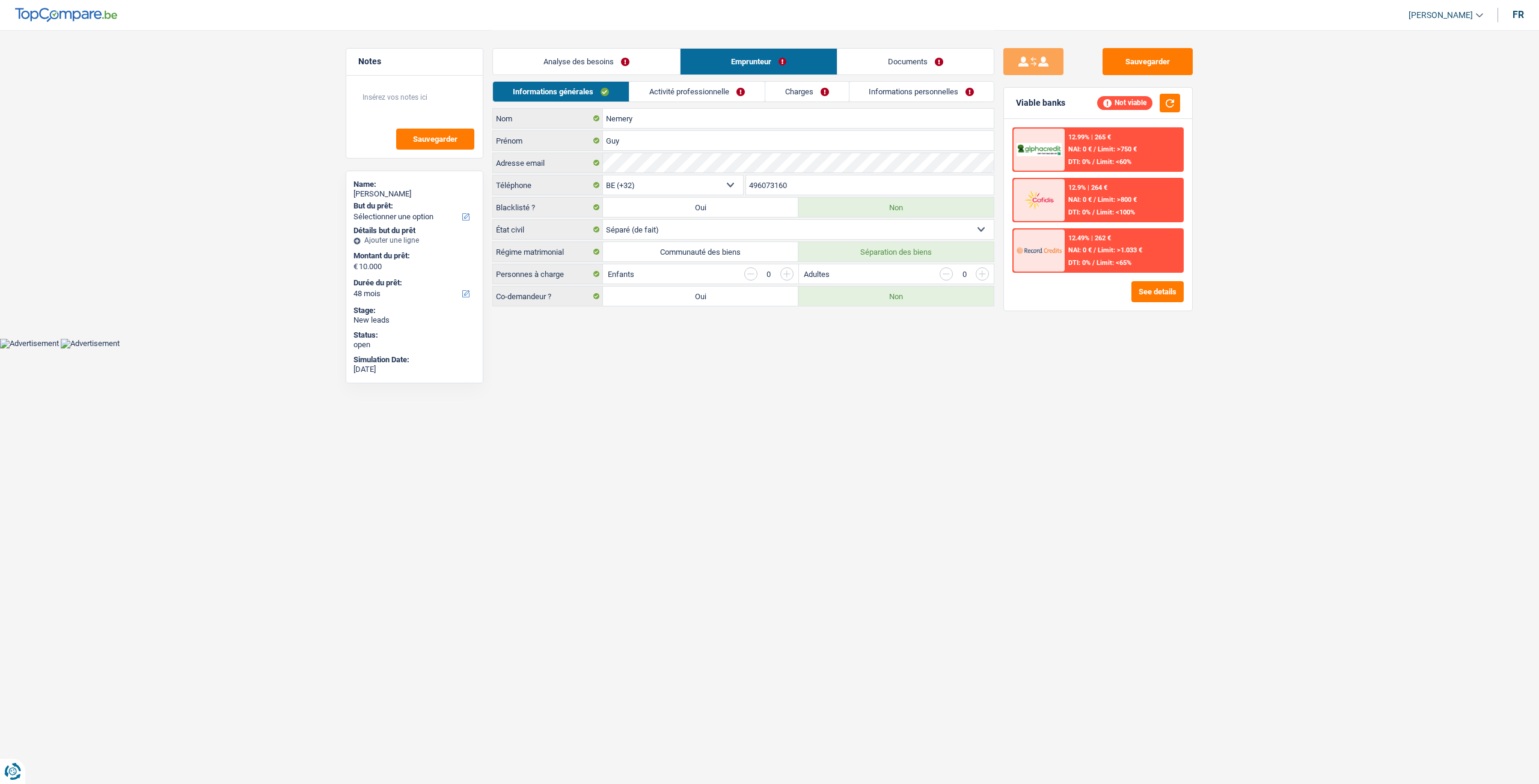
click at [784, 95] on link "Charges" at bounding box center [807, 92] width 83 height 20
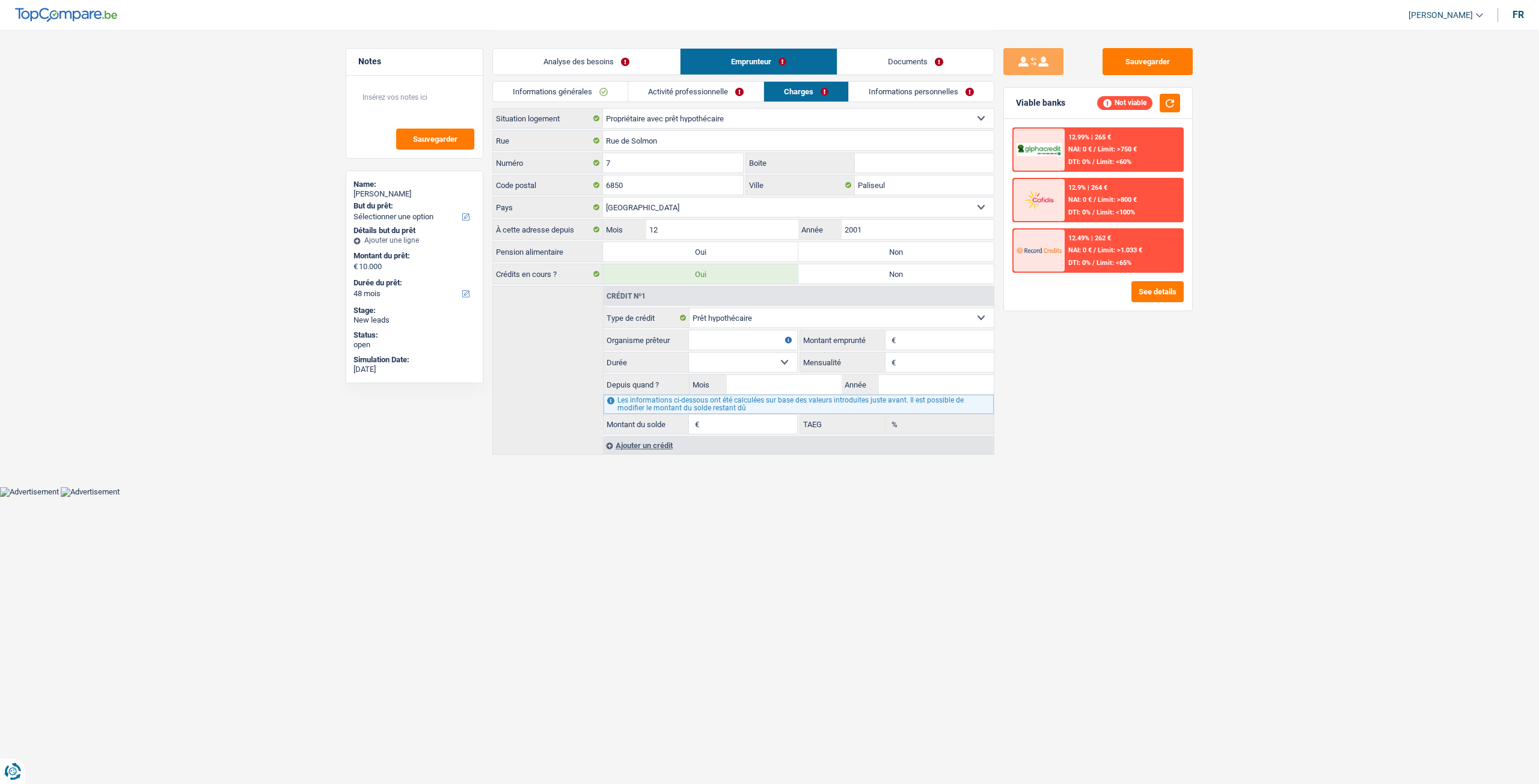
click at [901, 93] on link "Informations personnelles" at bounding box center [920, 92] width 145 height 20
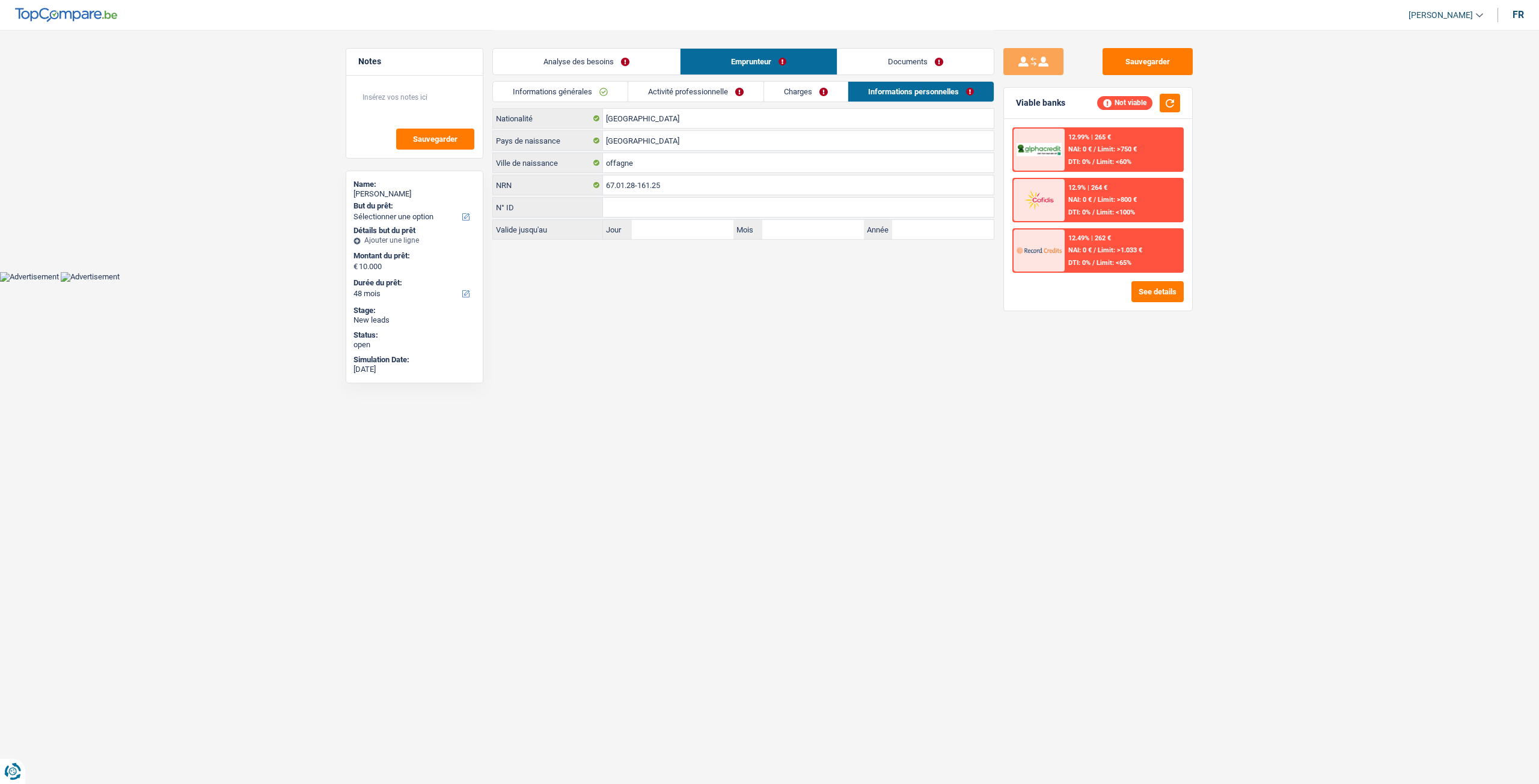
click at [694, 93] on link "Activité professionnelle" at bounding box center [696, 92] width 135 height 20
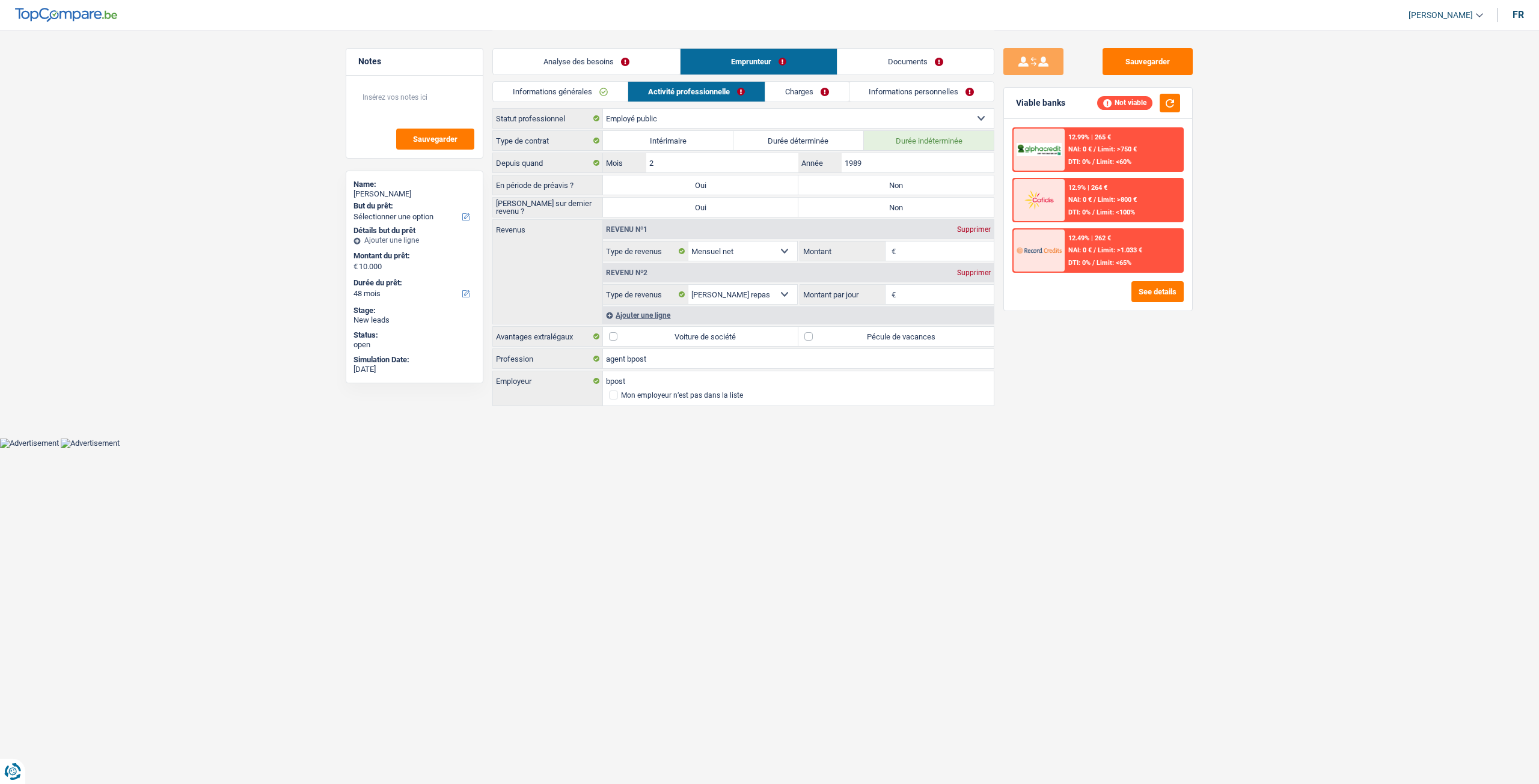
click at [630, 58] on link "Analyse des besoins" at bounding box center [586, 61] width 187 height 26
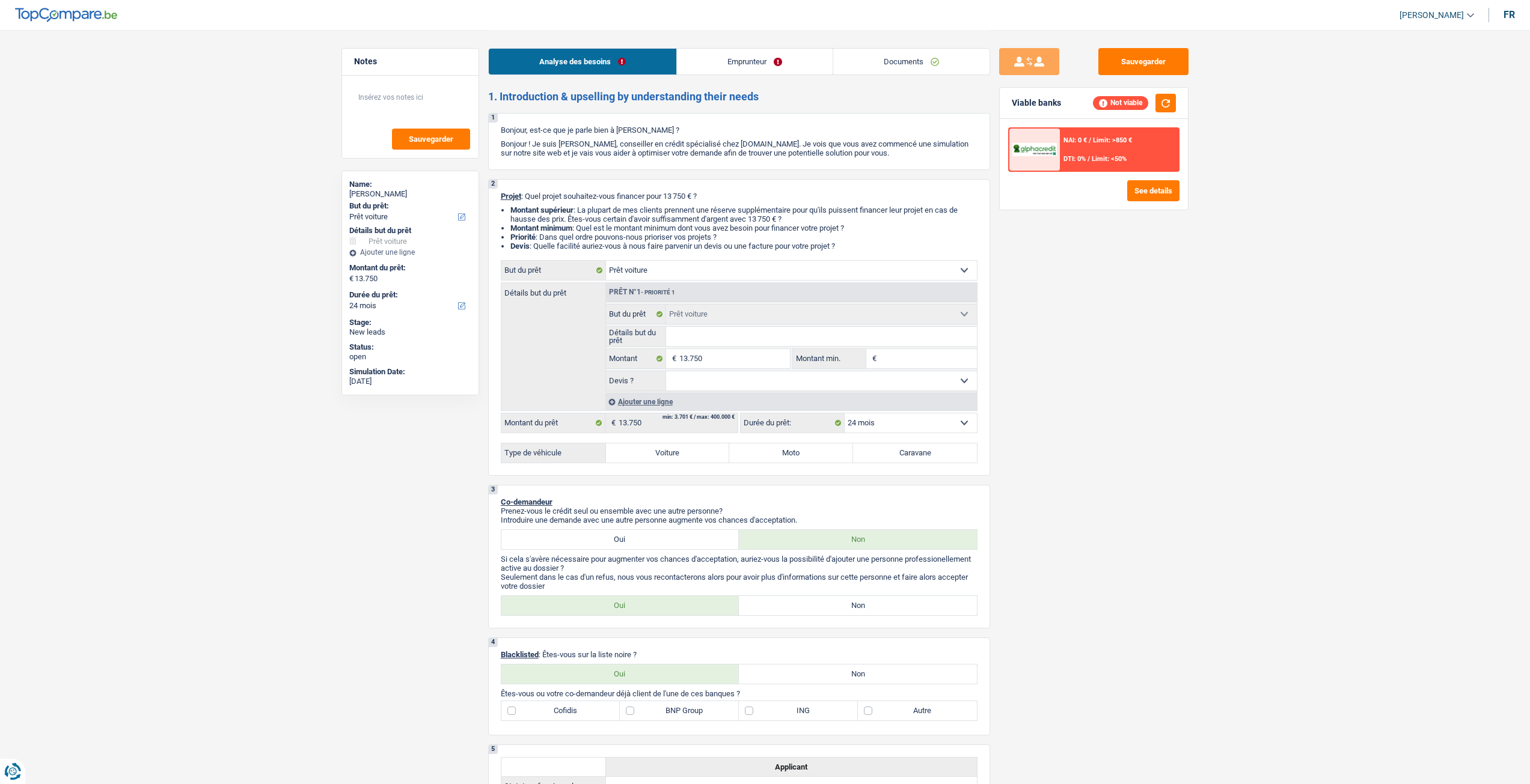
select select "car"
select select "24"
select select "car"
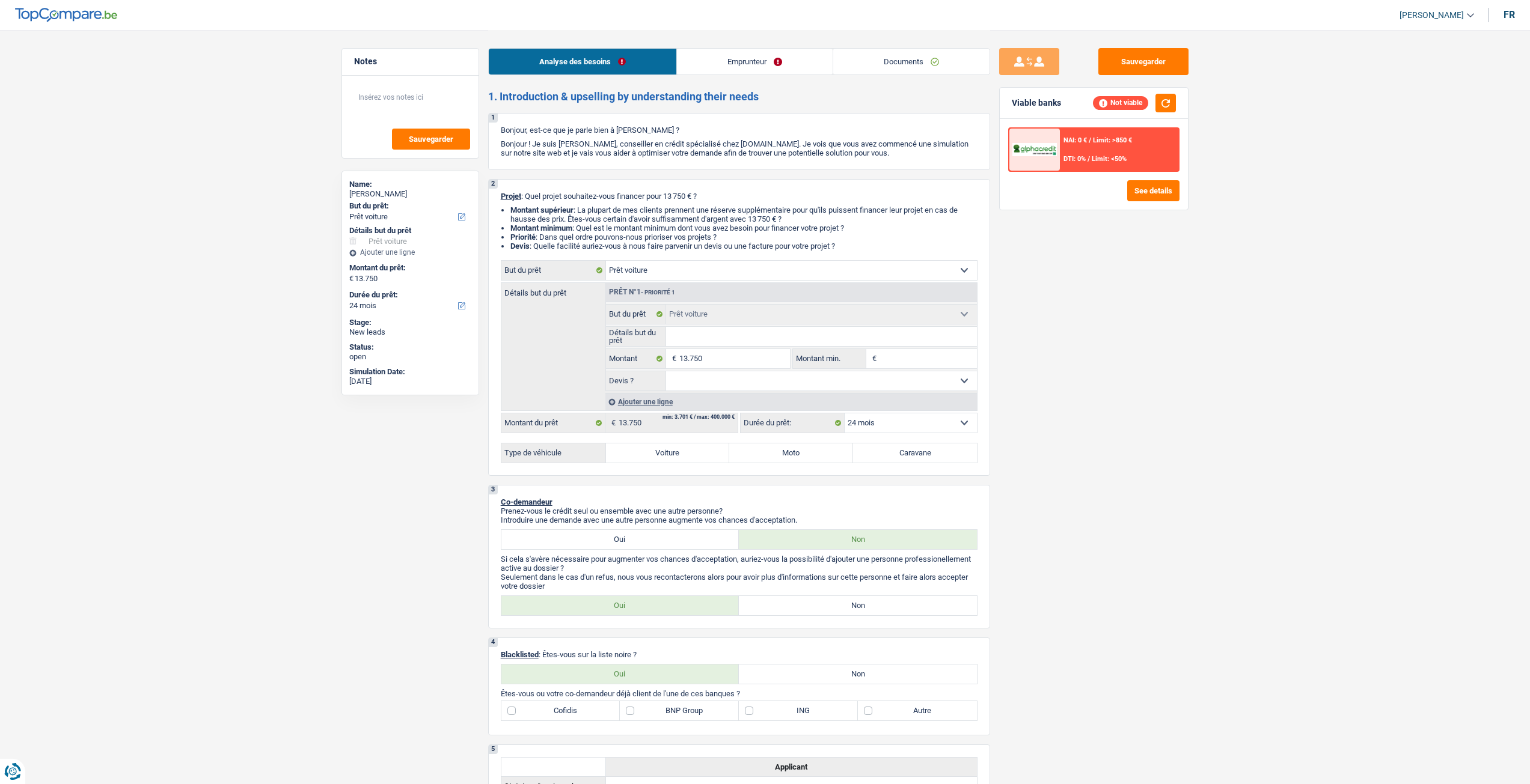
select select "24"
select select "car"
select select "24"
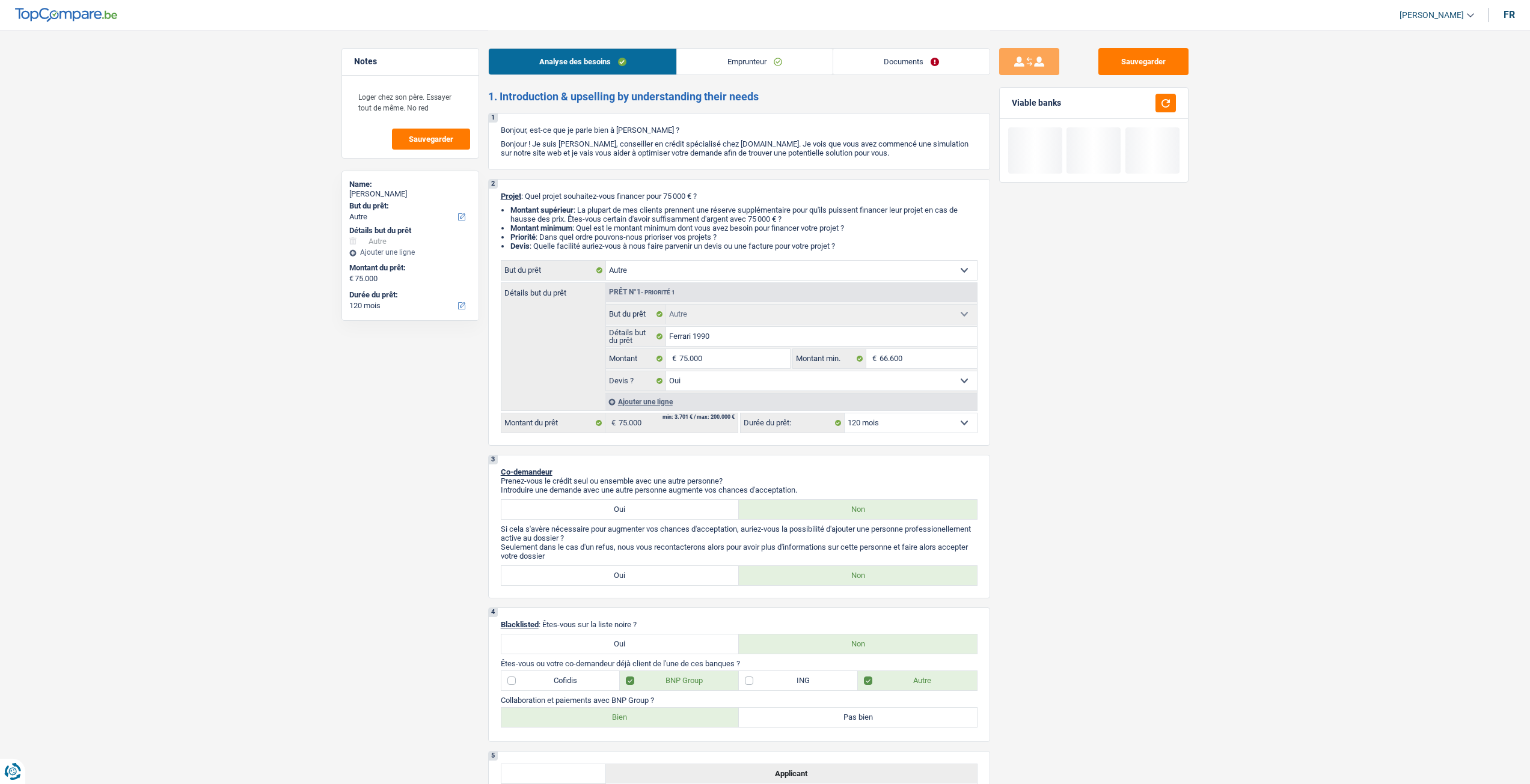
select select "other"
select select "120"
select select "other"
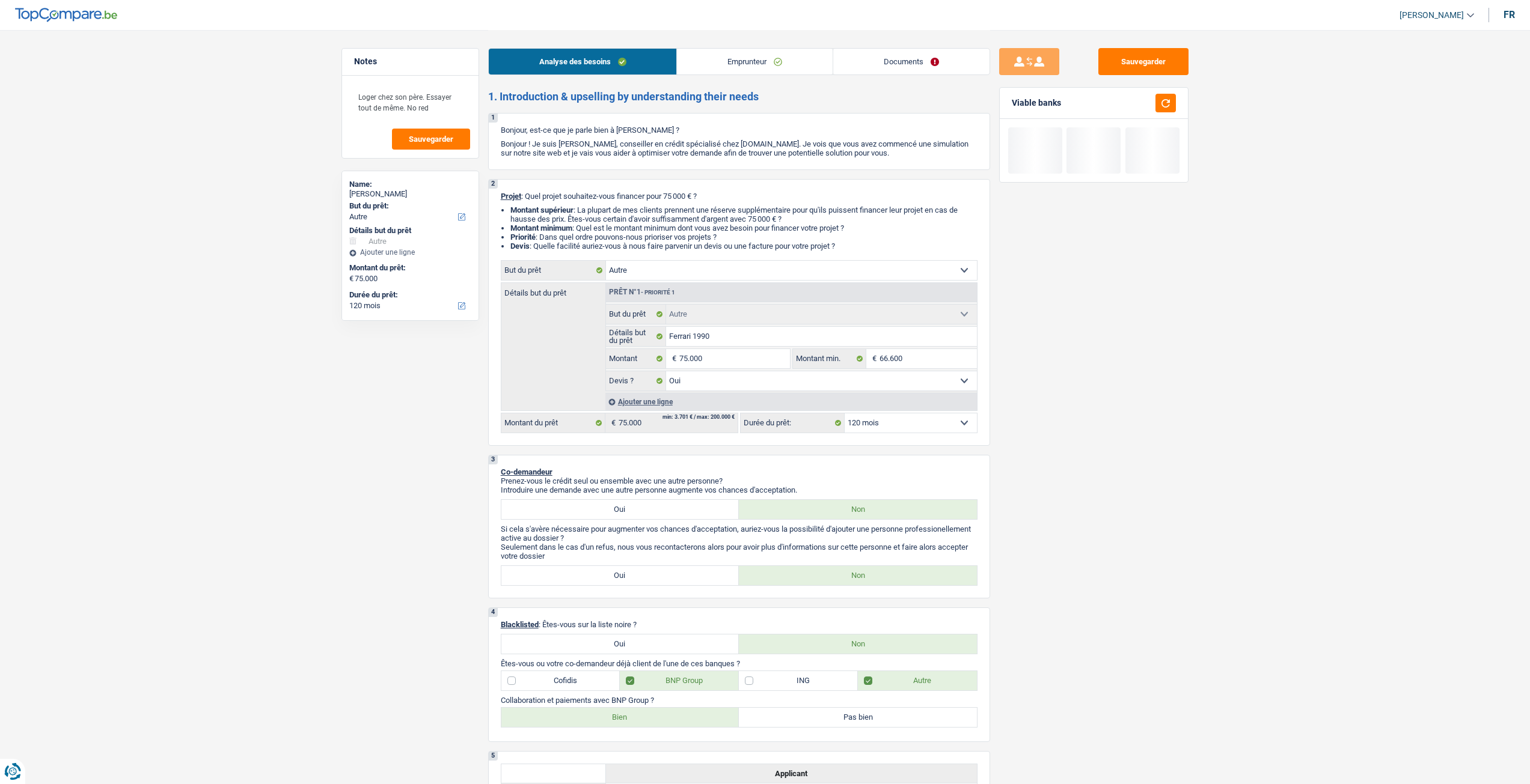
select select "yes"
select select "120"
select select "privateEmployee"
select select "netSalary"
select select "mealVouchers"
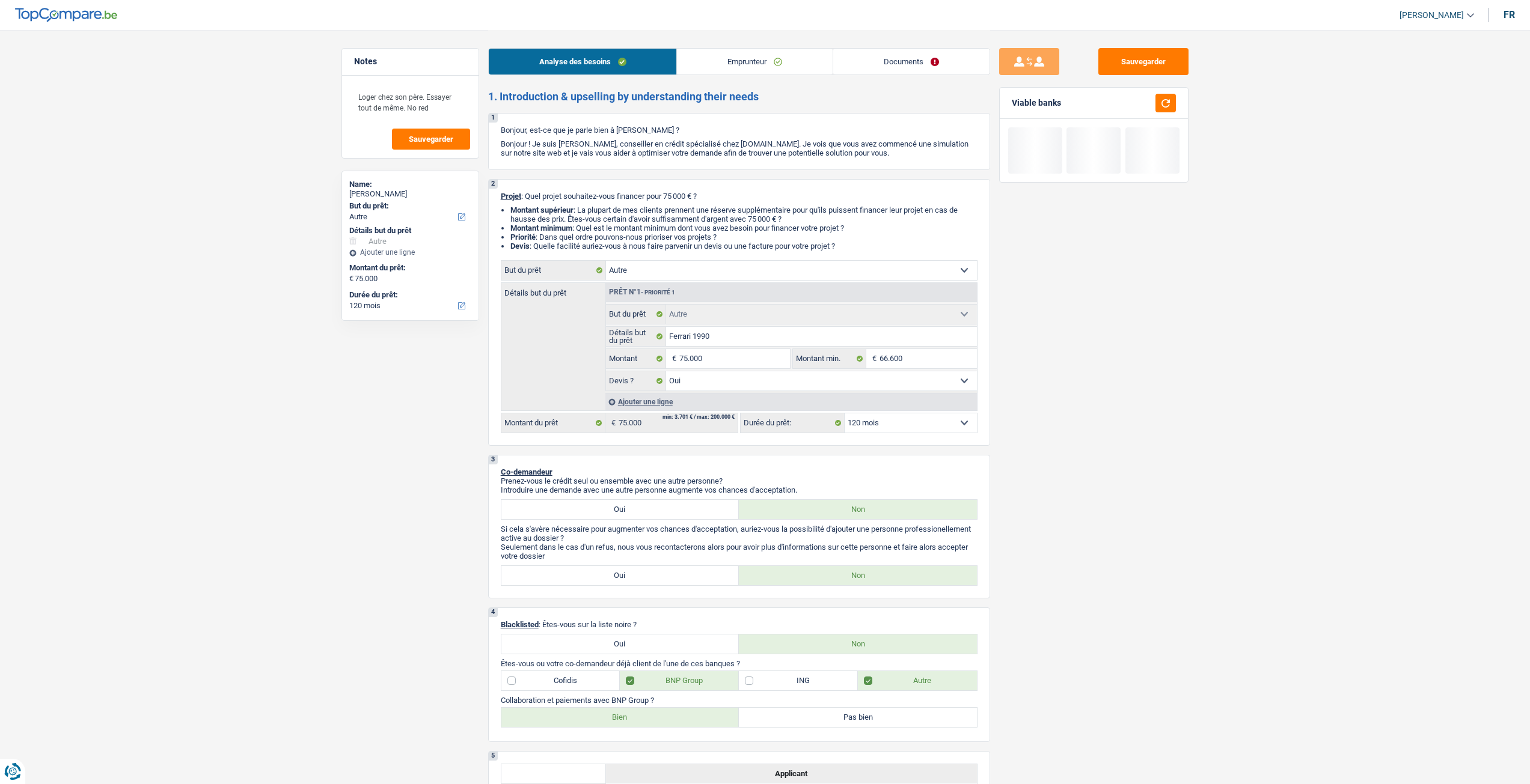
select select "liveWithParents"
select select "carLoan"
select select "60"
select select "other"
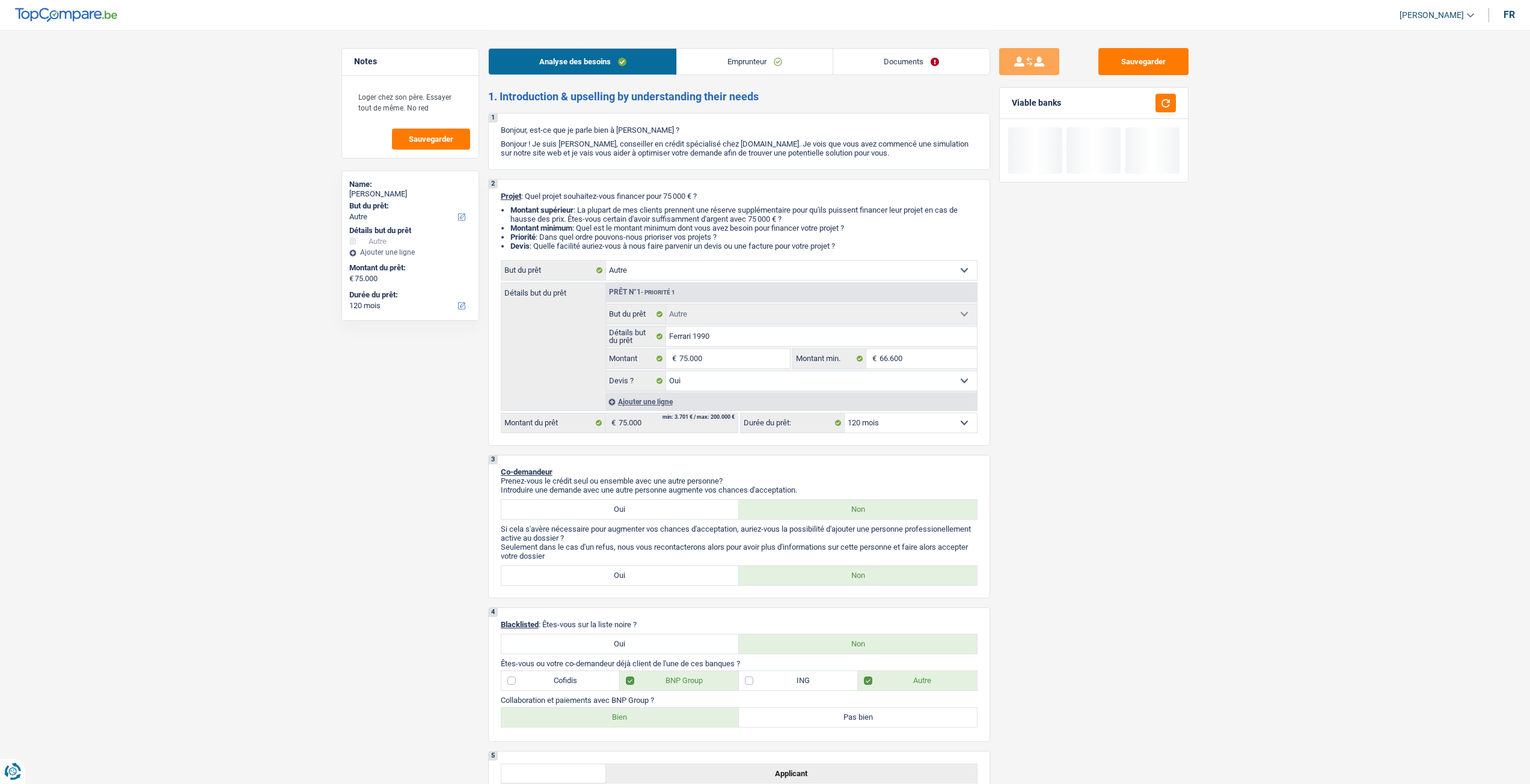
select select "yes"
select select "120"
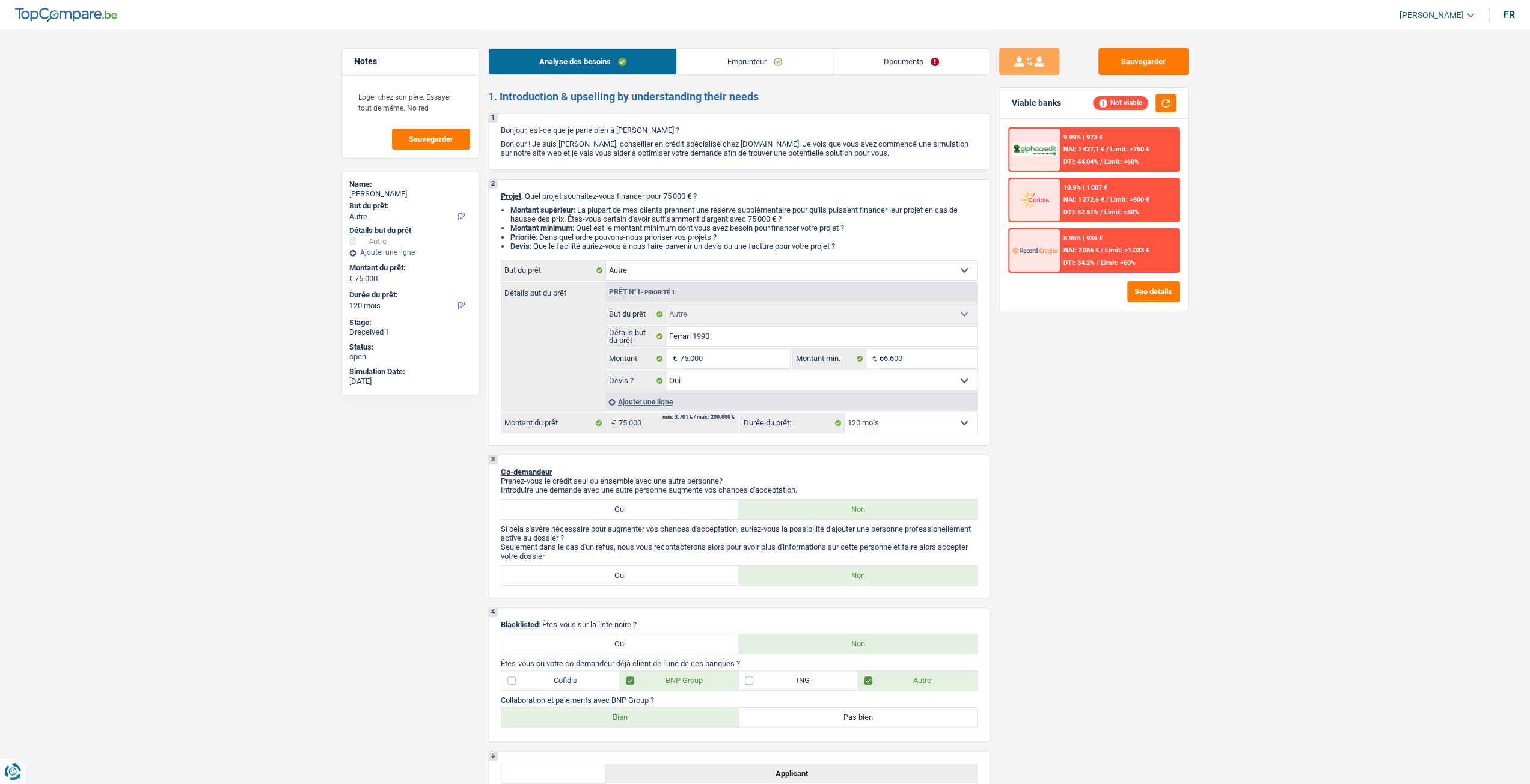
click at [937, 66] on link "Documents" at bounding box center [911, 61] width 157 height 26
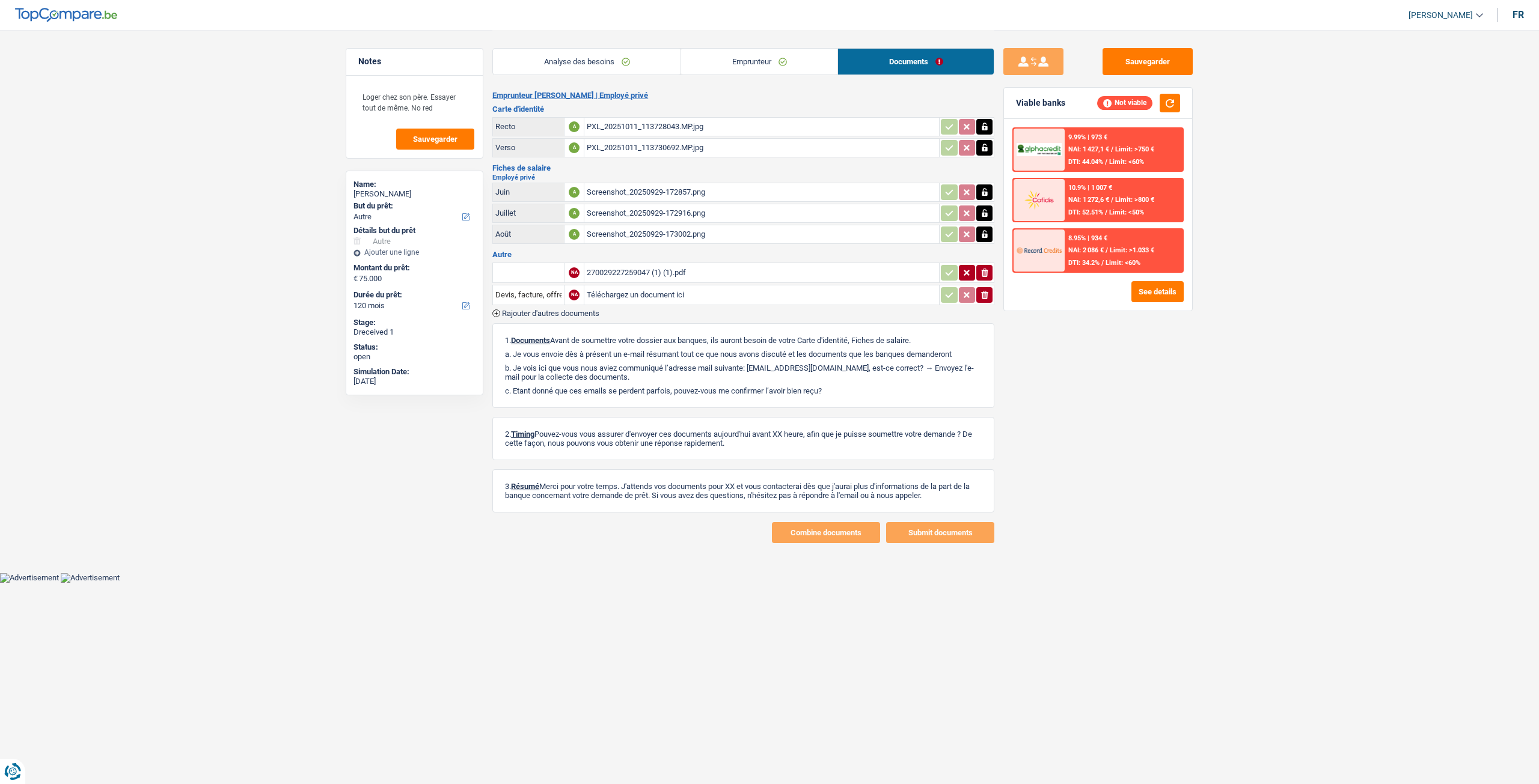
click at [698, 264] on div "270029227259047 (1) (1).pdf" at bounding box center [762, 273] width 350 height 18
click at [762, 54] on link "Emprunteur" at bounding box center [760, 61] width 157 height 26
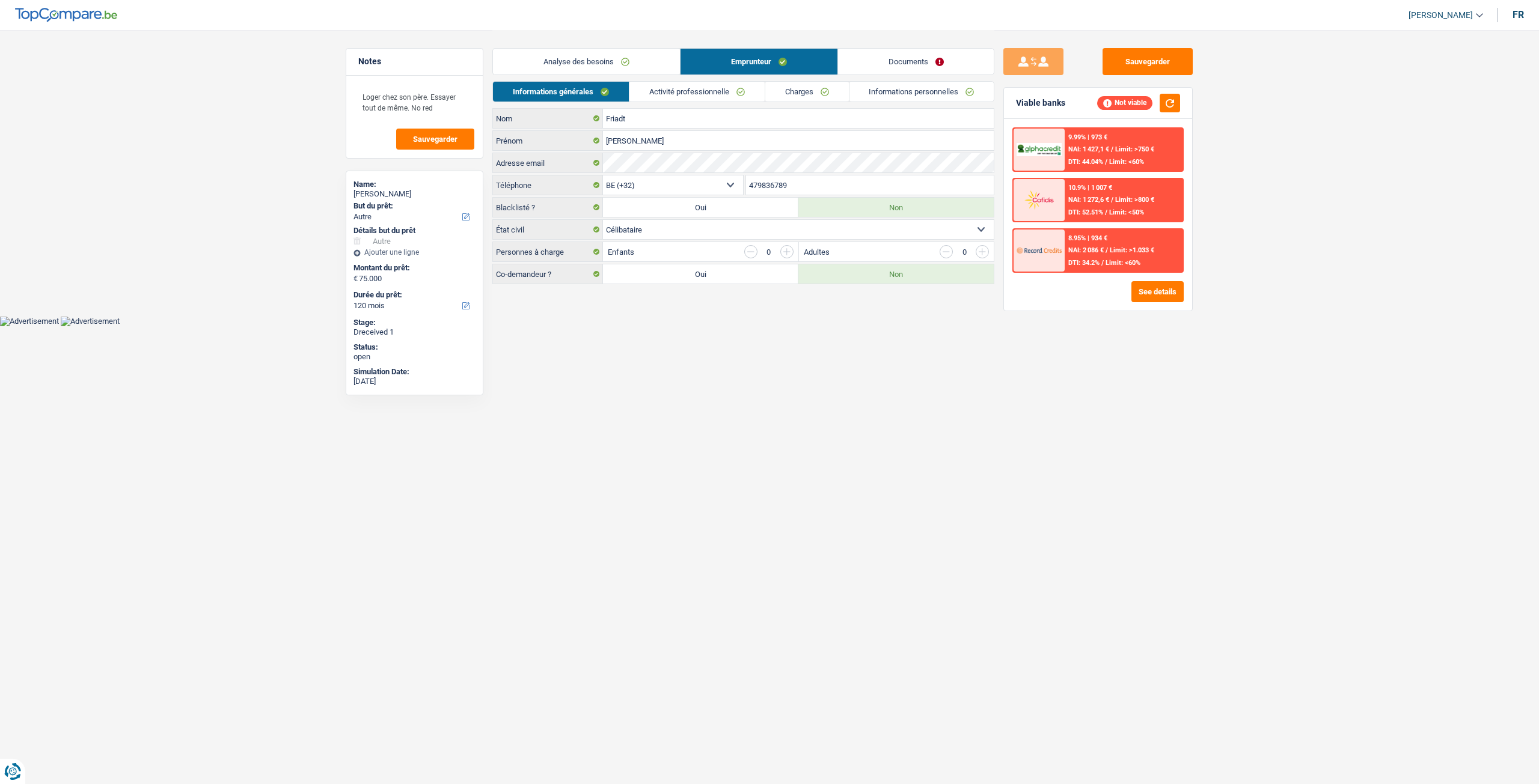
click at [905, 94] on link "Informations personnelles" at bounding box center [921, 92] width 145 height 20
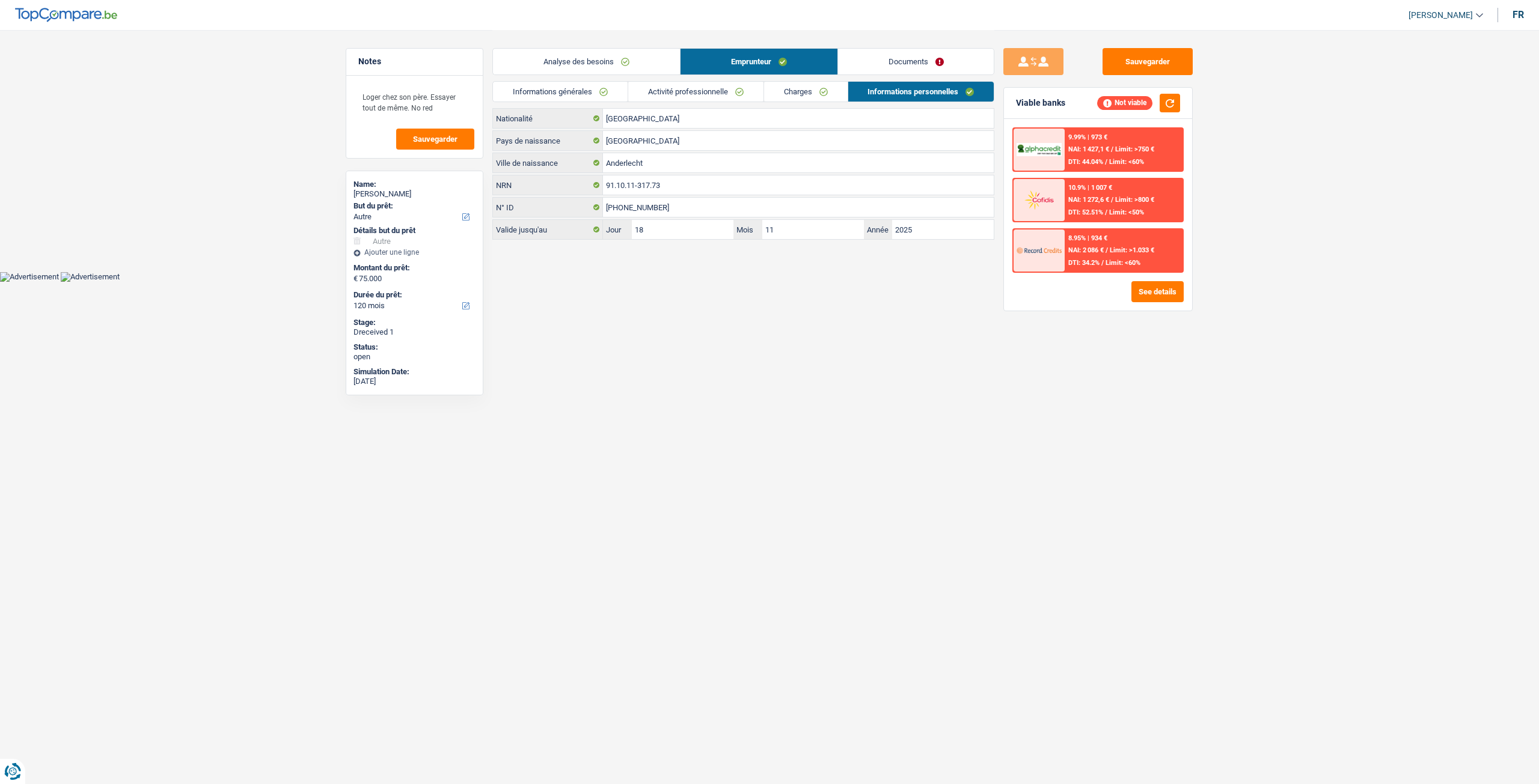
click at [906, 67] on link "Documents" at bounding box center [916, 61] width 157 height 26
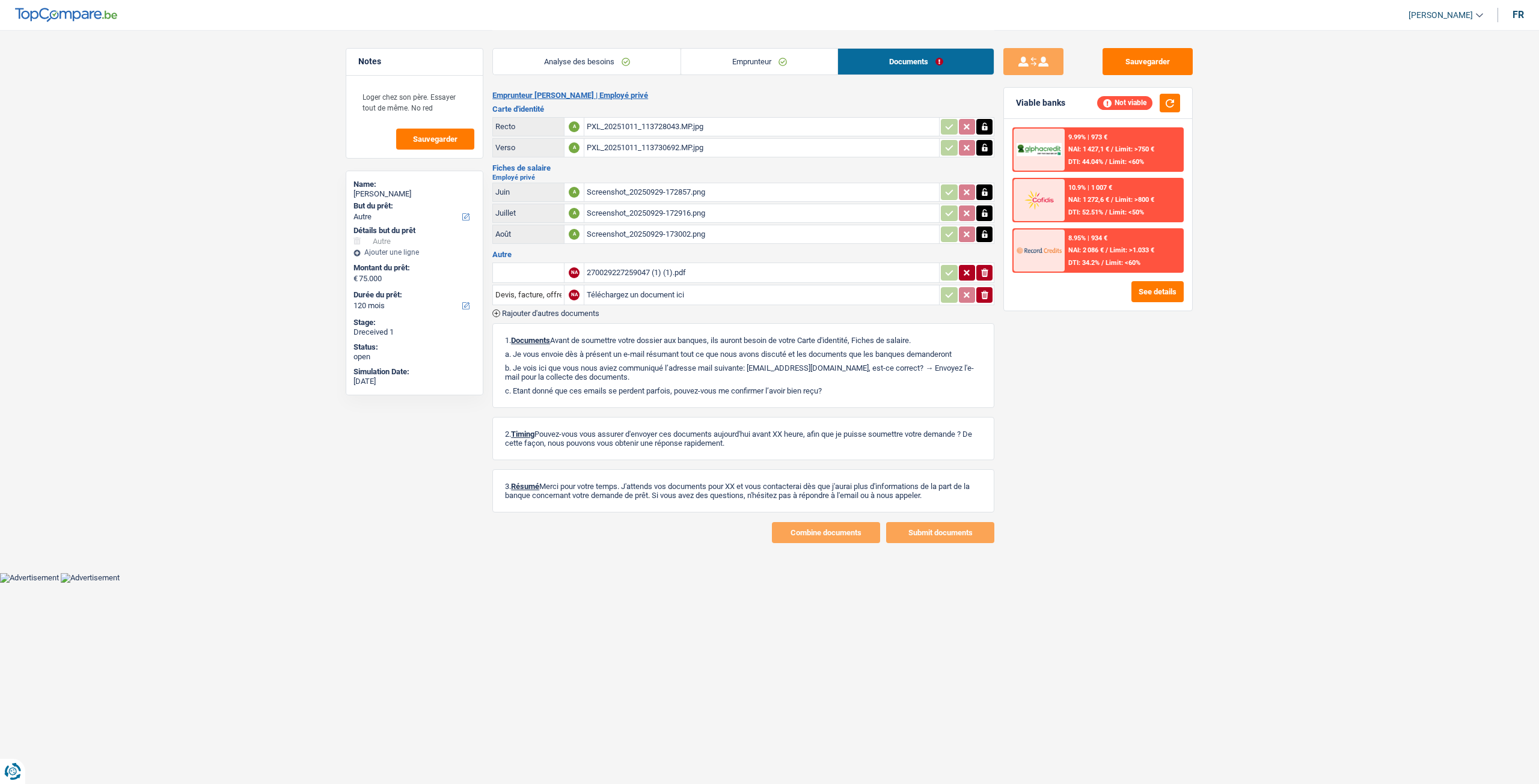
click at [698, 230] on div "Screenshot_20250929-173002.png" at bounding box center [762, 235] width 350 height 18
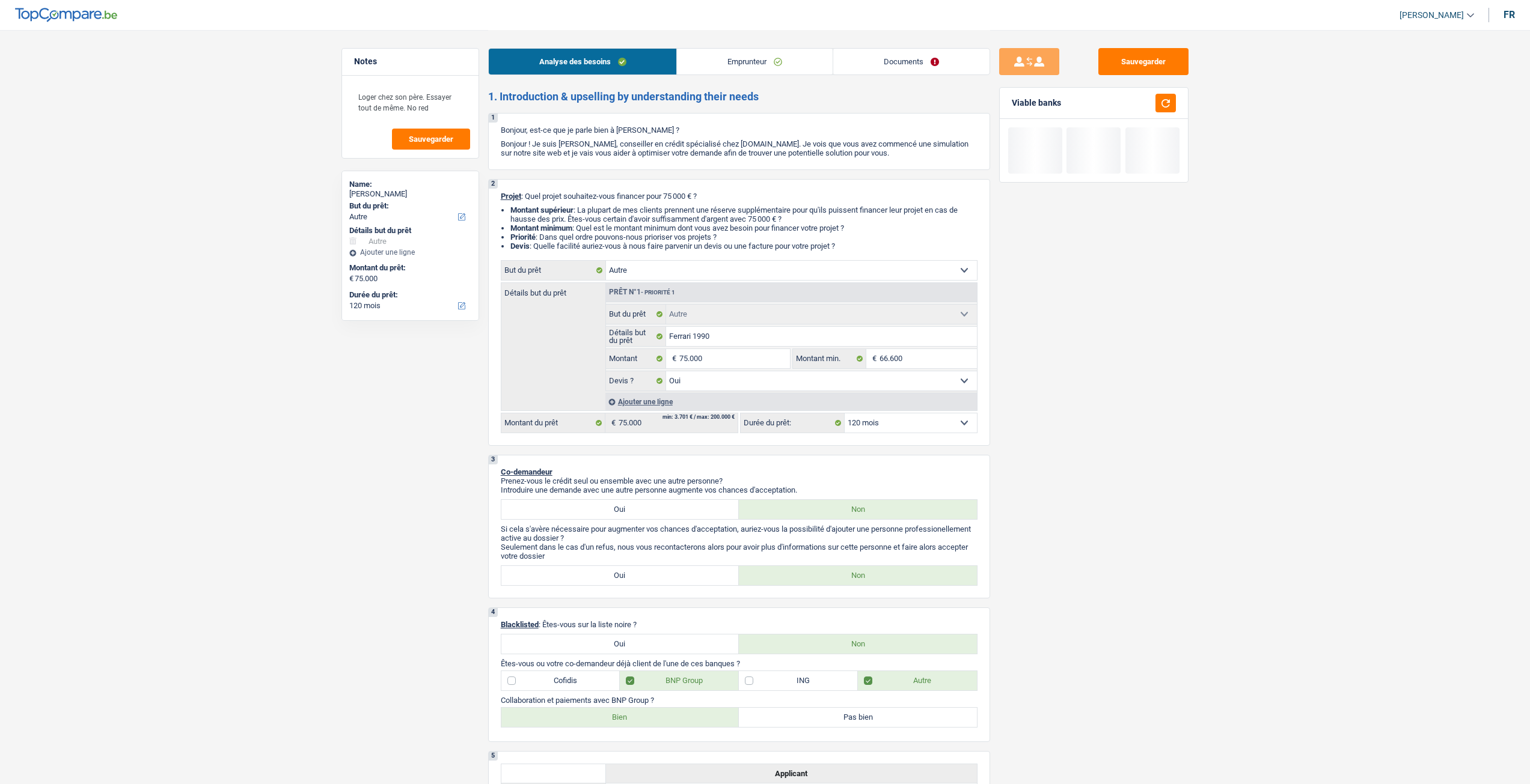
select select "other"
select select "120"
select select "other"
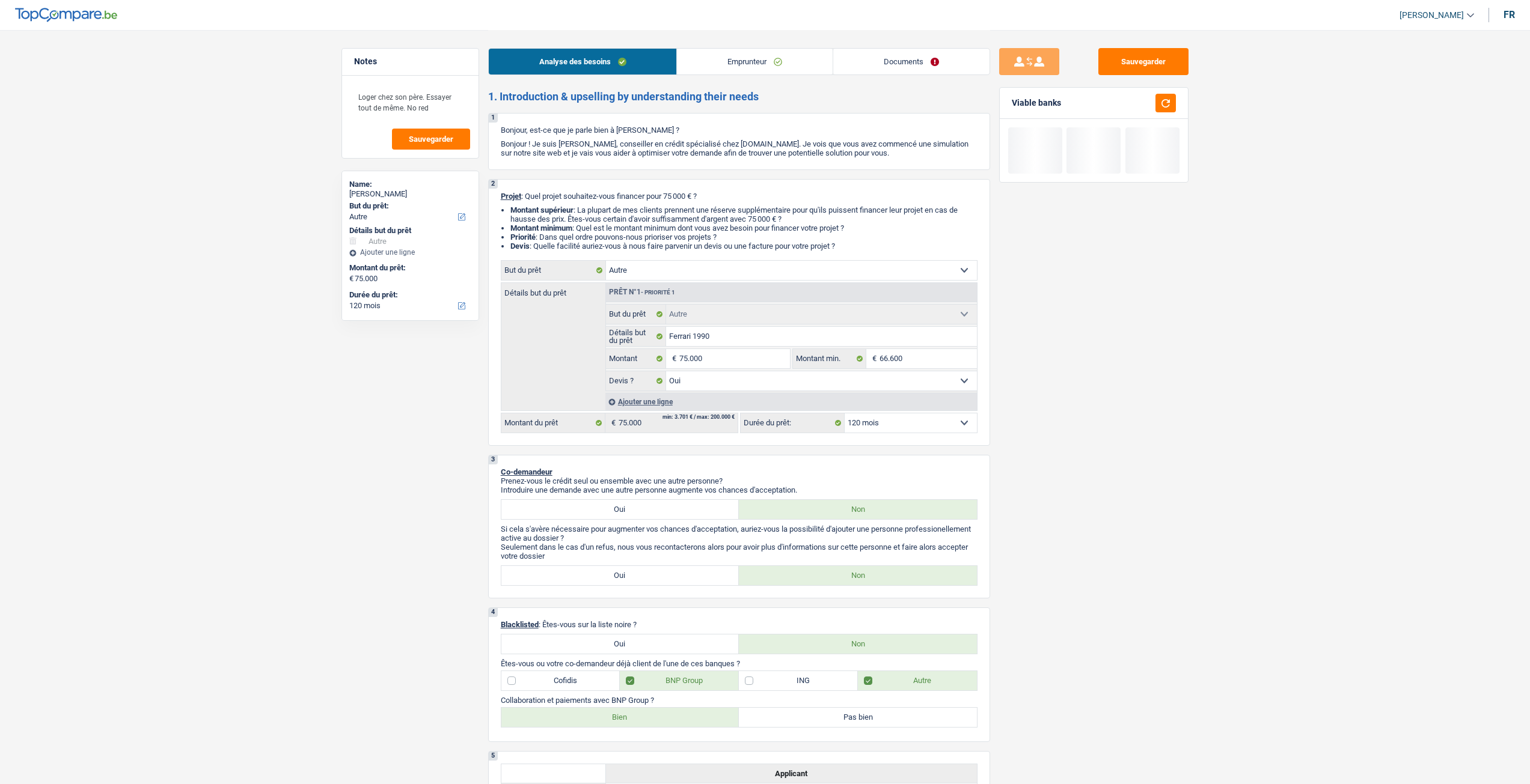
select select "yes"
select select "120"
select select "privateEmployee"
select select "netSalary"
select select "mealVouchers"
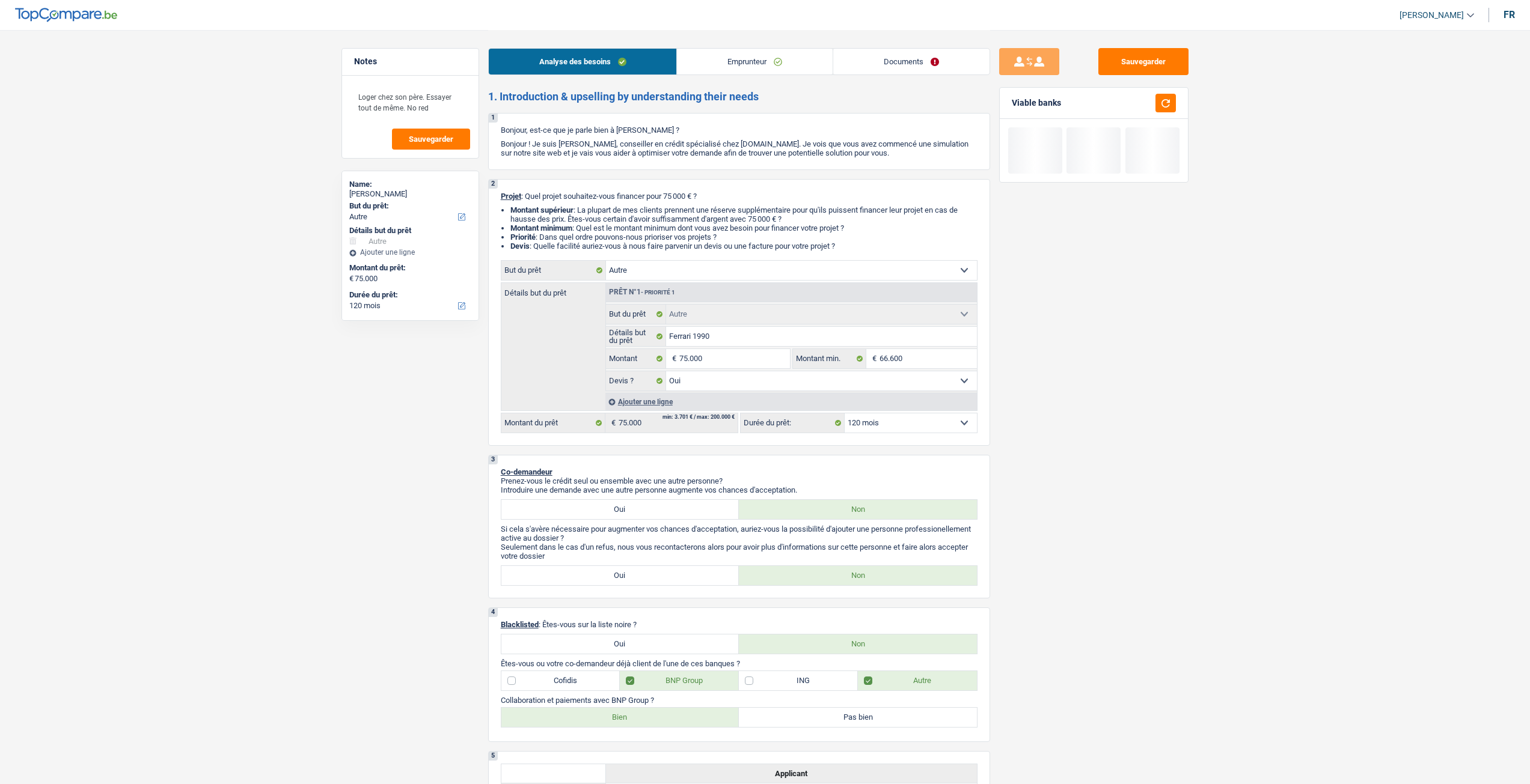
select select "liveWithParents"
select select "carLoan"
select select "60"
select select "other"
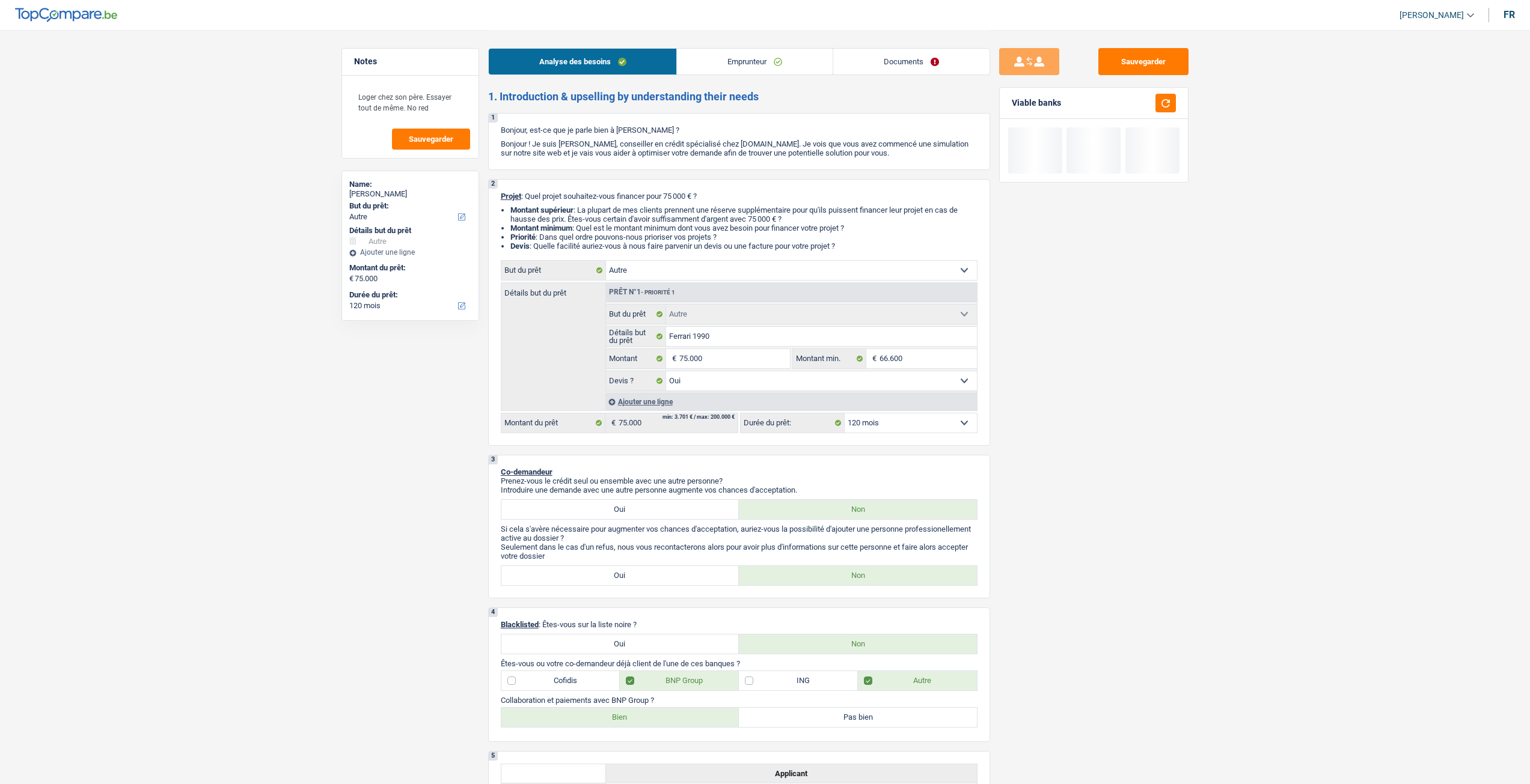
select select "yes"
select select "120"
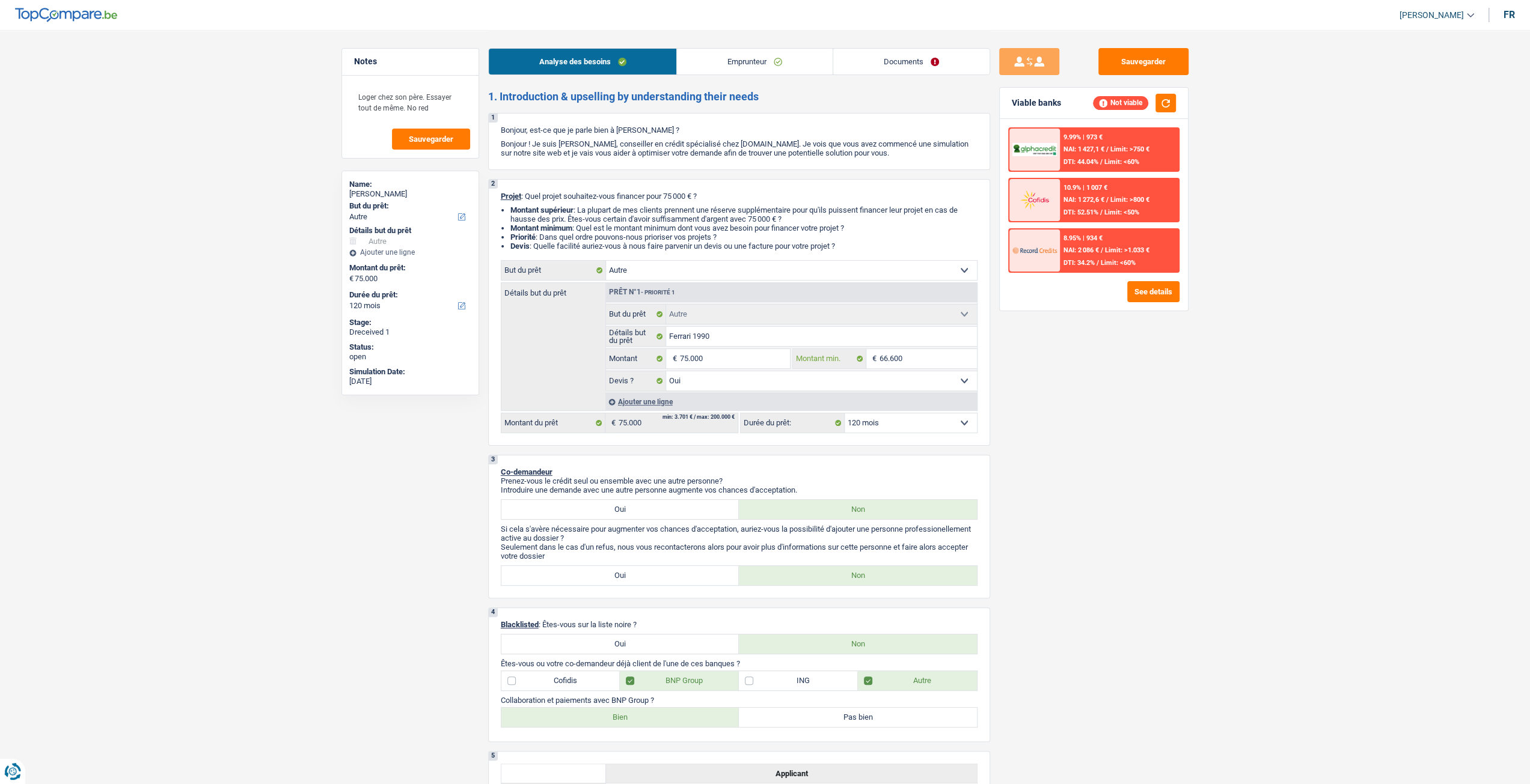
click at [905, 365] on input "66.600" at bounding box center [928, 358] width 97 height 19
click at [921, 66] on link "Documents" at bounding box center [911, 61] width 157 height 26
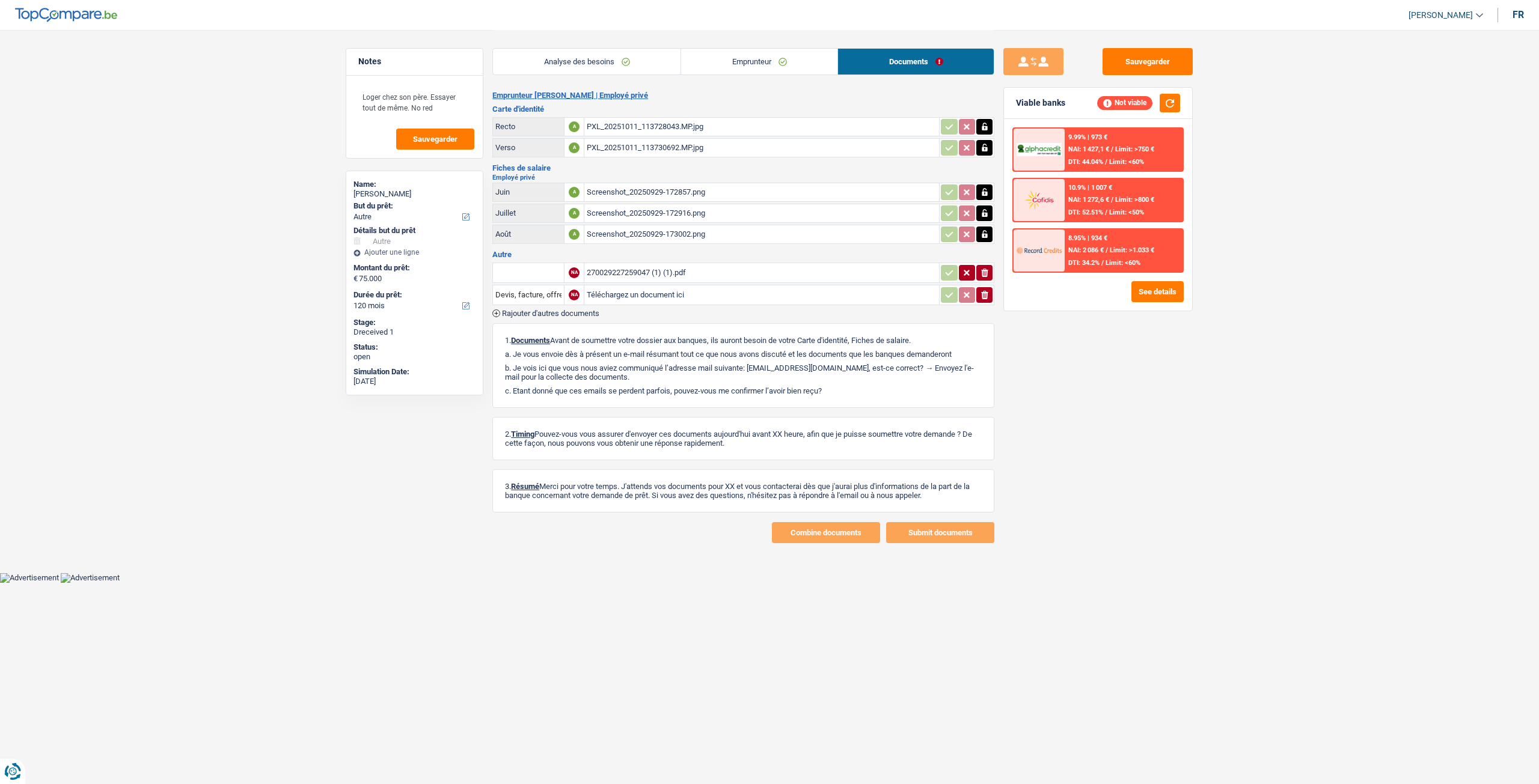
click at [720, 269] on div "270029227259047 (1) (1).pdf" at bounding box center [762, 273] width 350 height 18
click at [608, 57] on link "Analyse des besoins" at bounding box center [587, 61] width 188 height 26
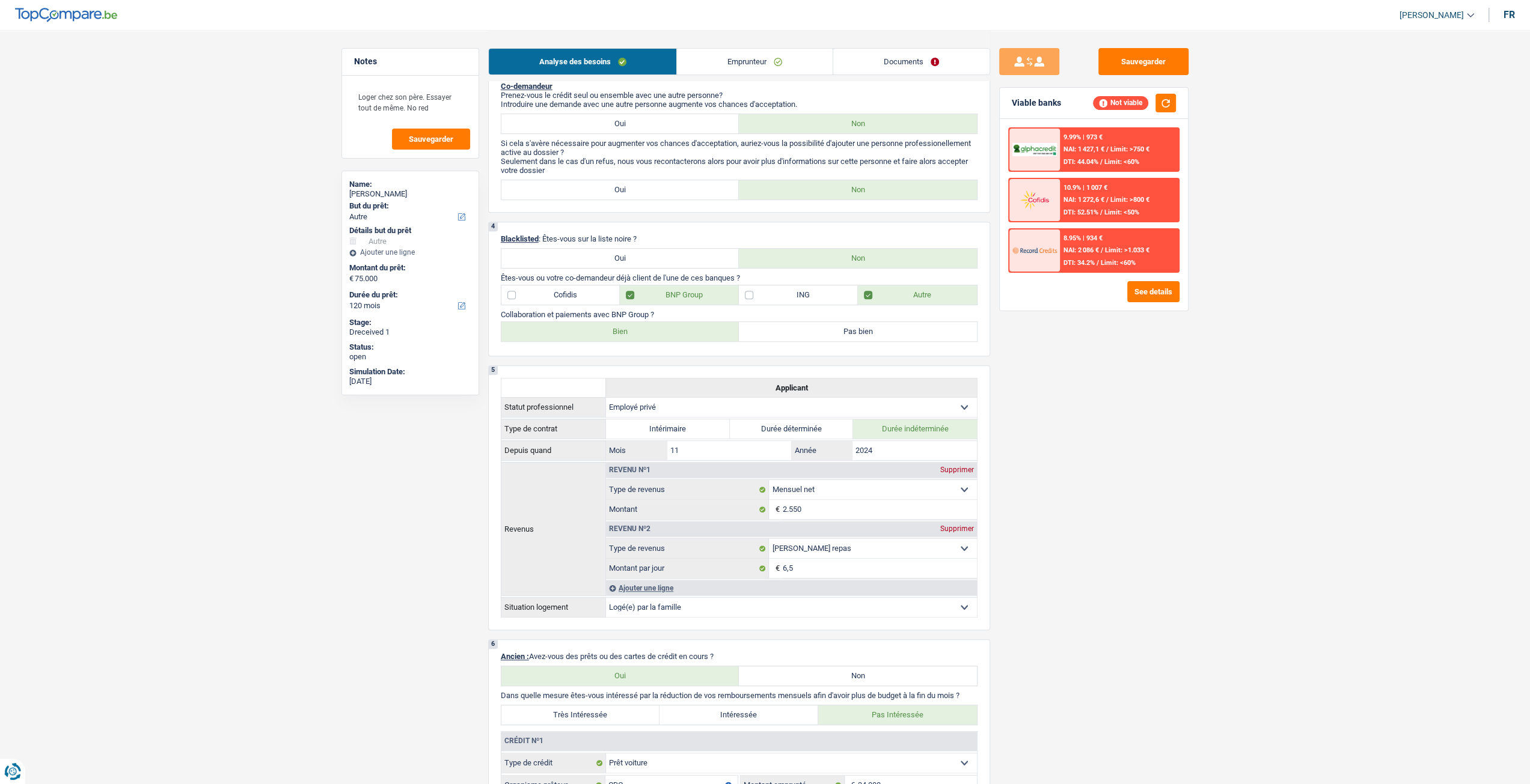
scroll to position [360, 0]
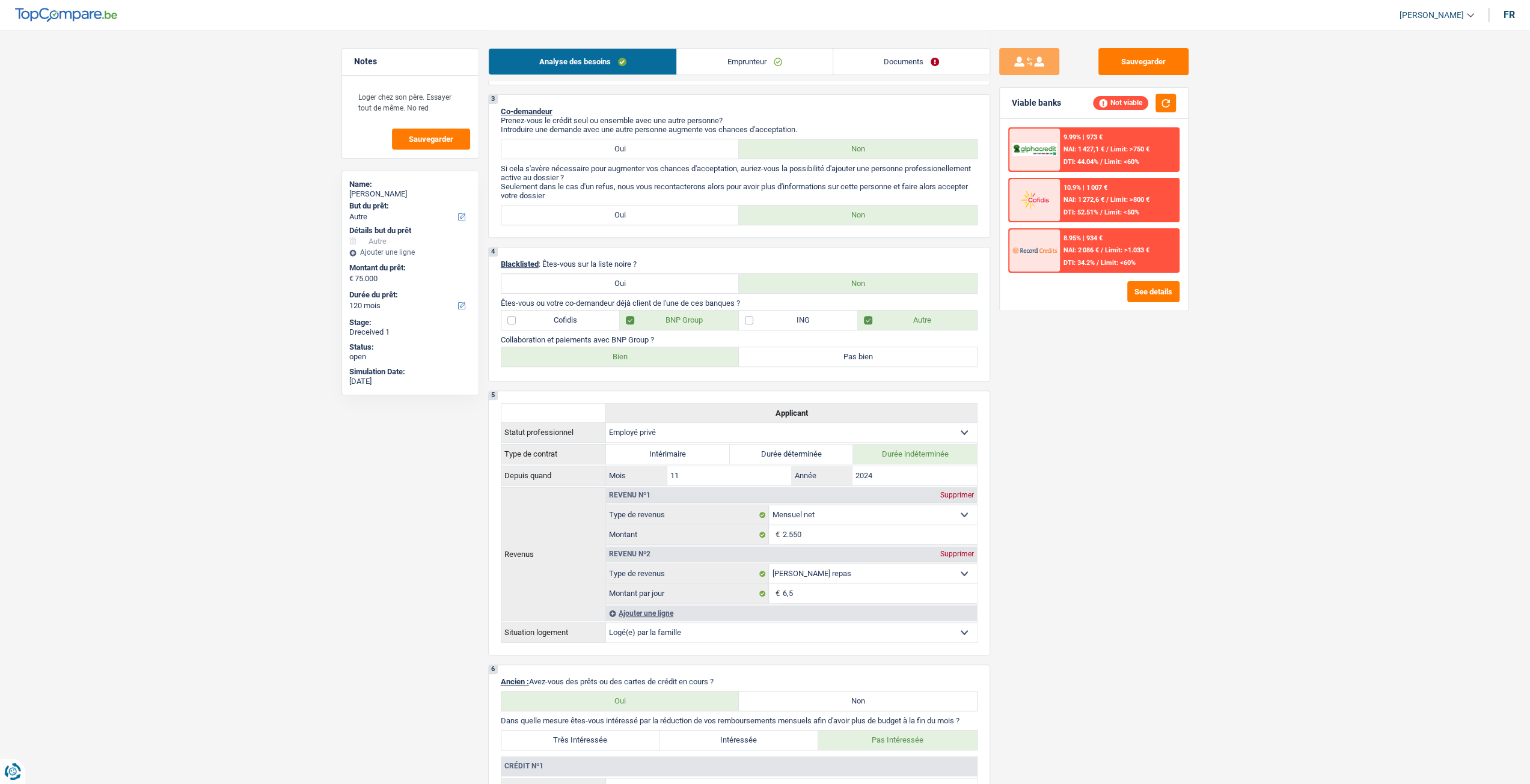
click at [881, 51] on link "Documents" at bounding box center [911, 61] width 157 height 26
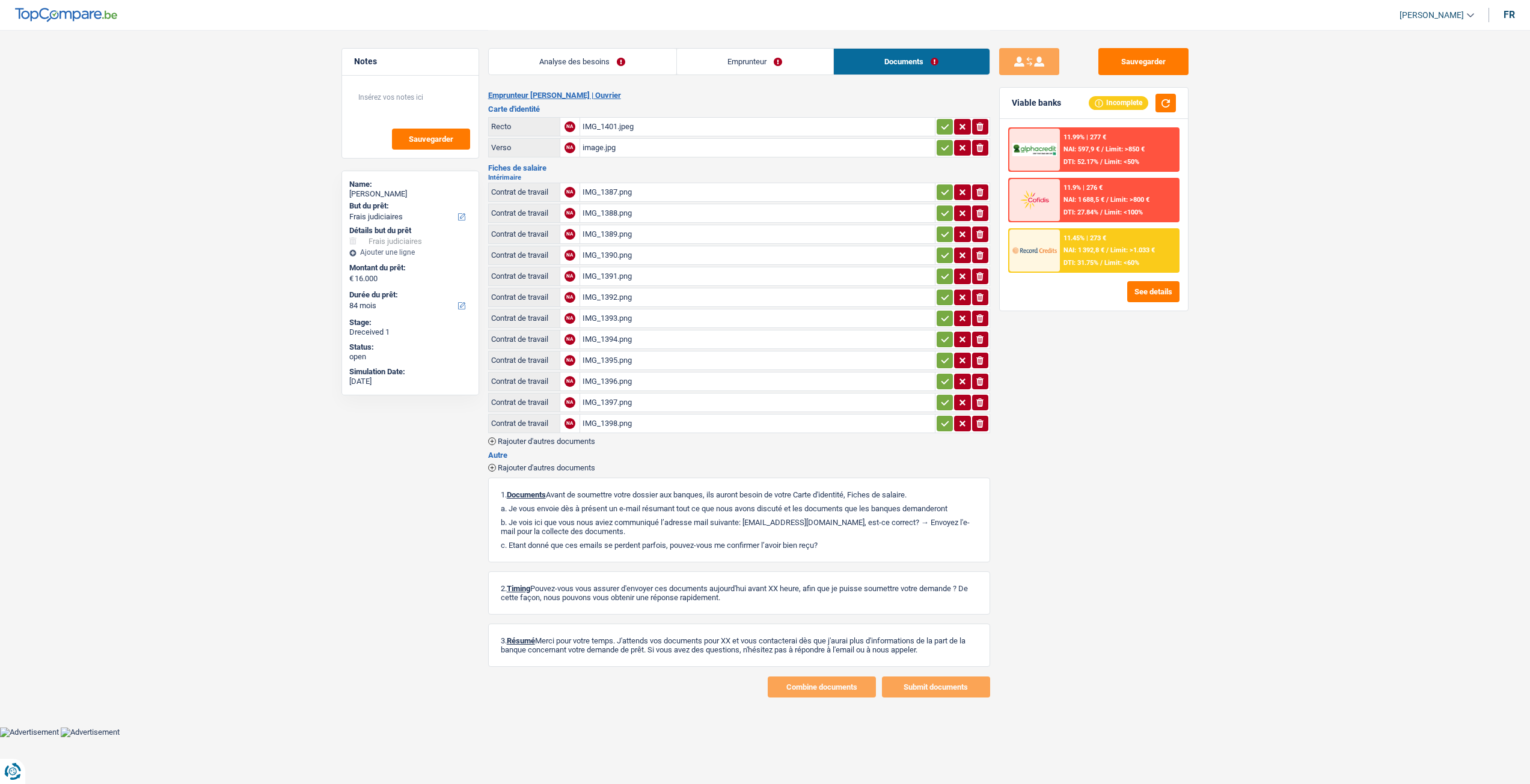
select select "judicial"
select select "84"
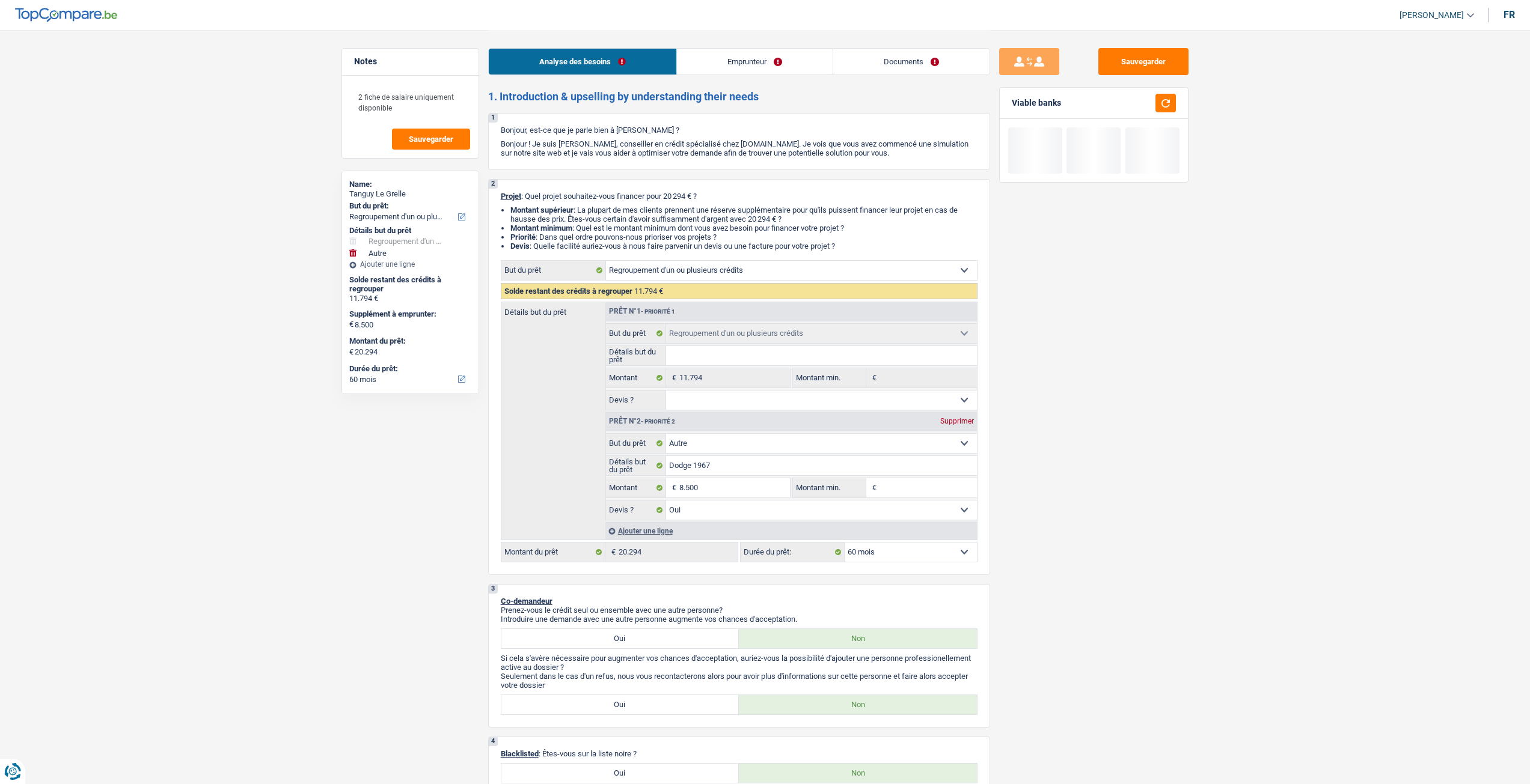
select select "refinancing"
select select "other"
select select "60"
select select "refinancing"
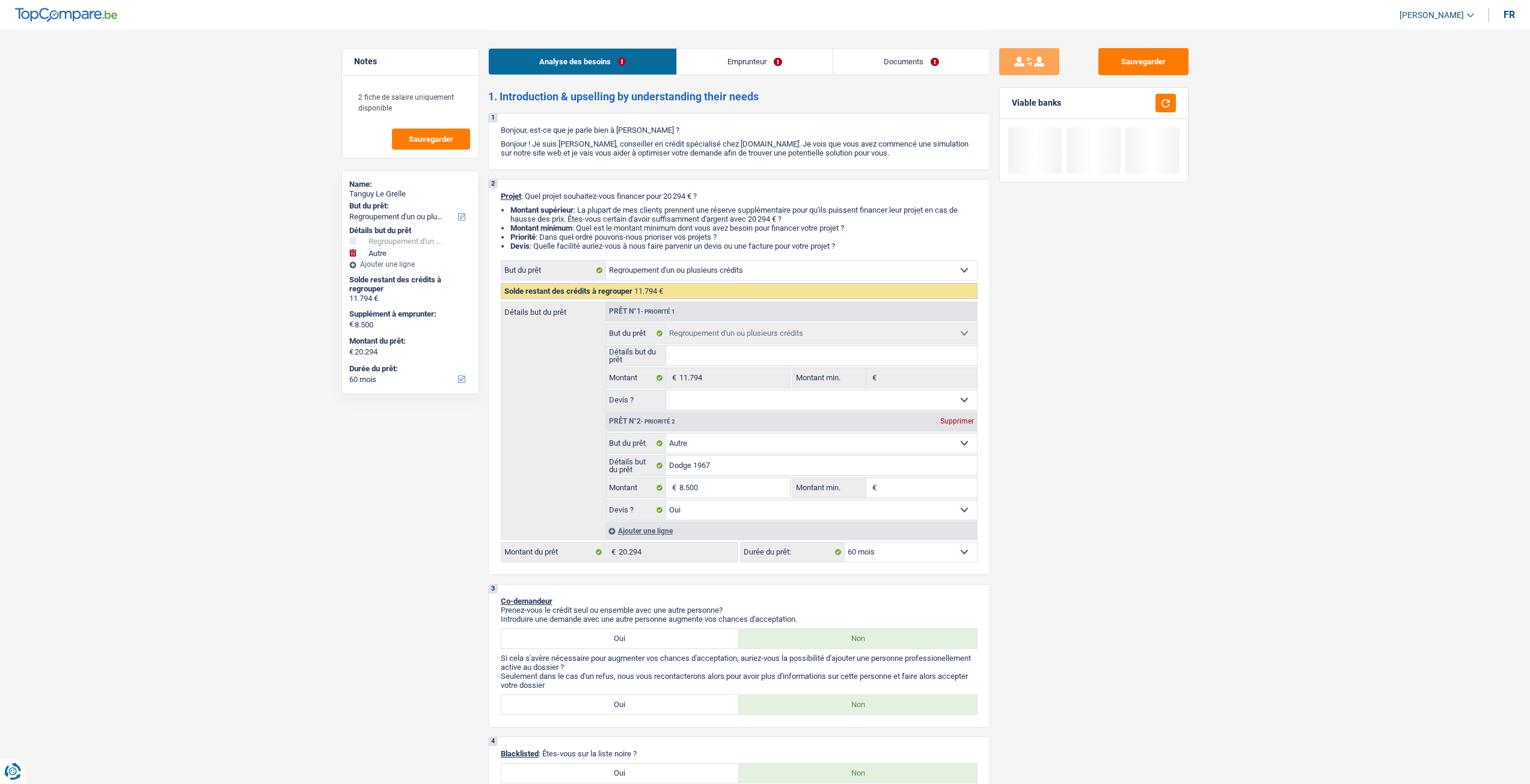
select select "refinancing"
select select "other"
select select "yes"
select select "60"
select select "privateEmployee"
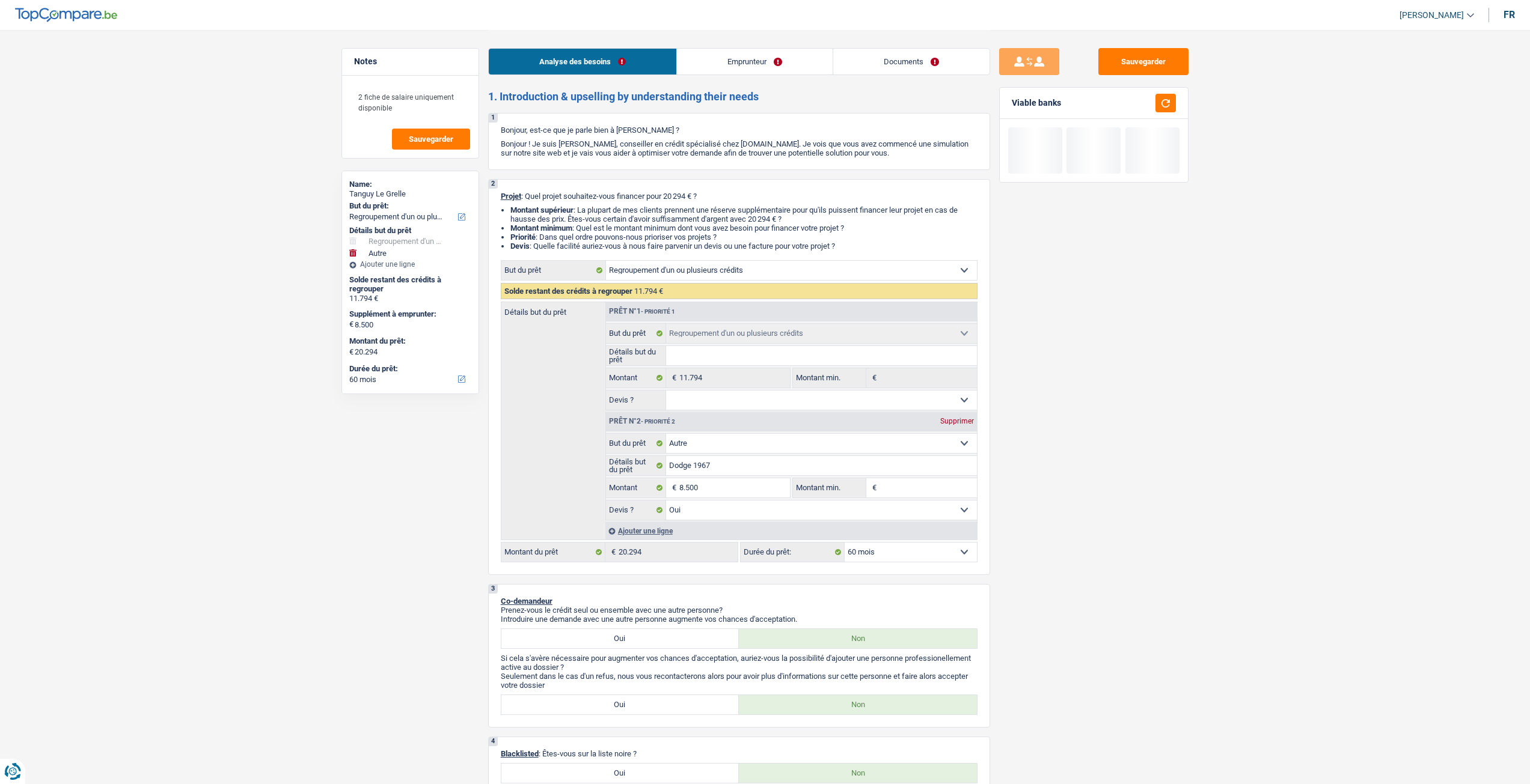
select select "netSalary"
select select "mealVouchers"
select select "familyAllowances"
select select "rents"
select select "carLoan"
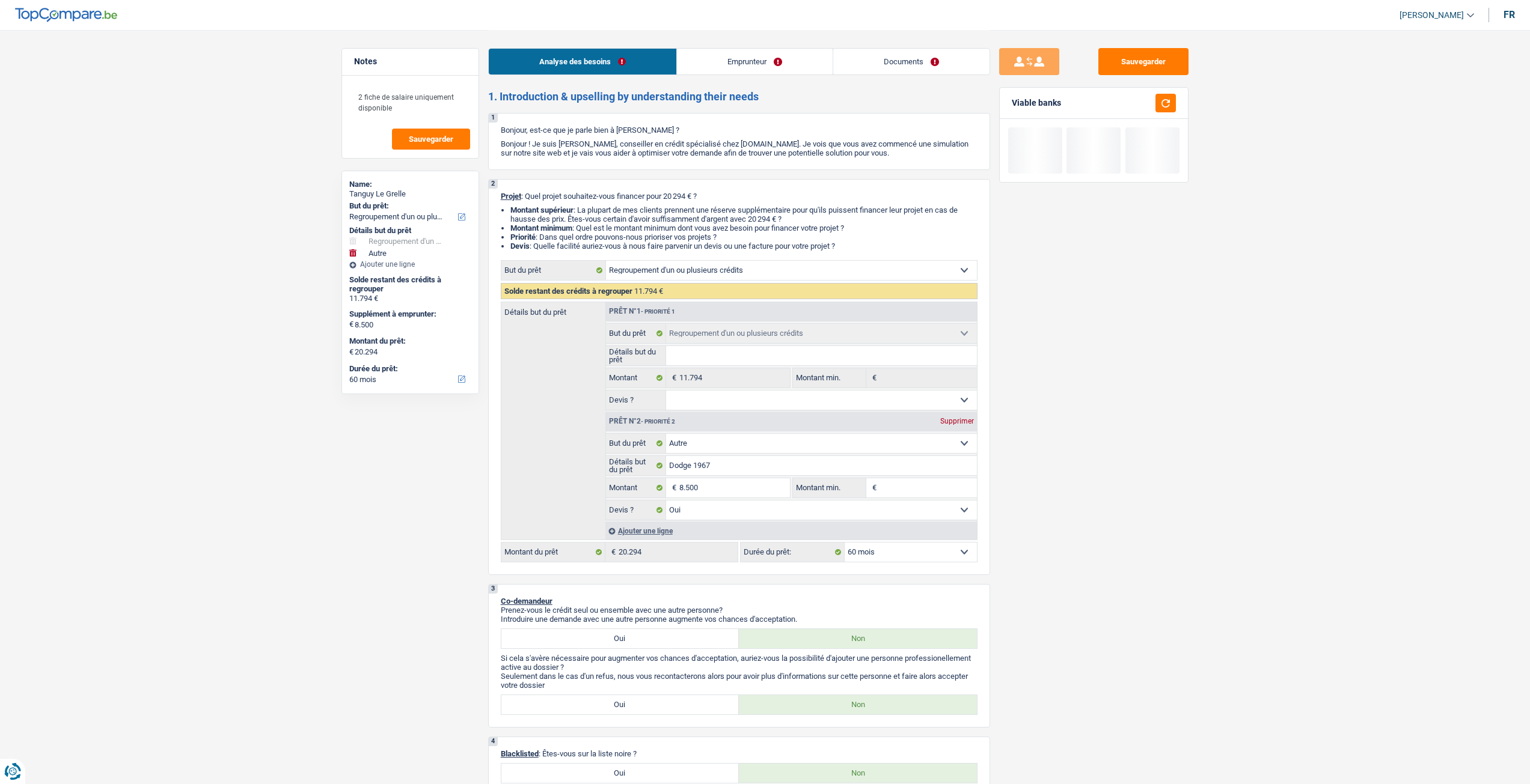
select select "60"
select select "refinancing"
select select "other"
select select "yes"
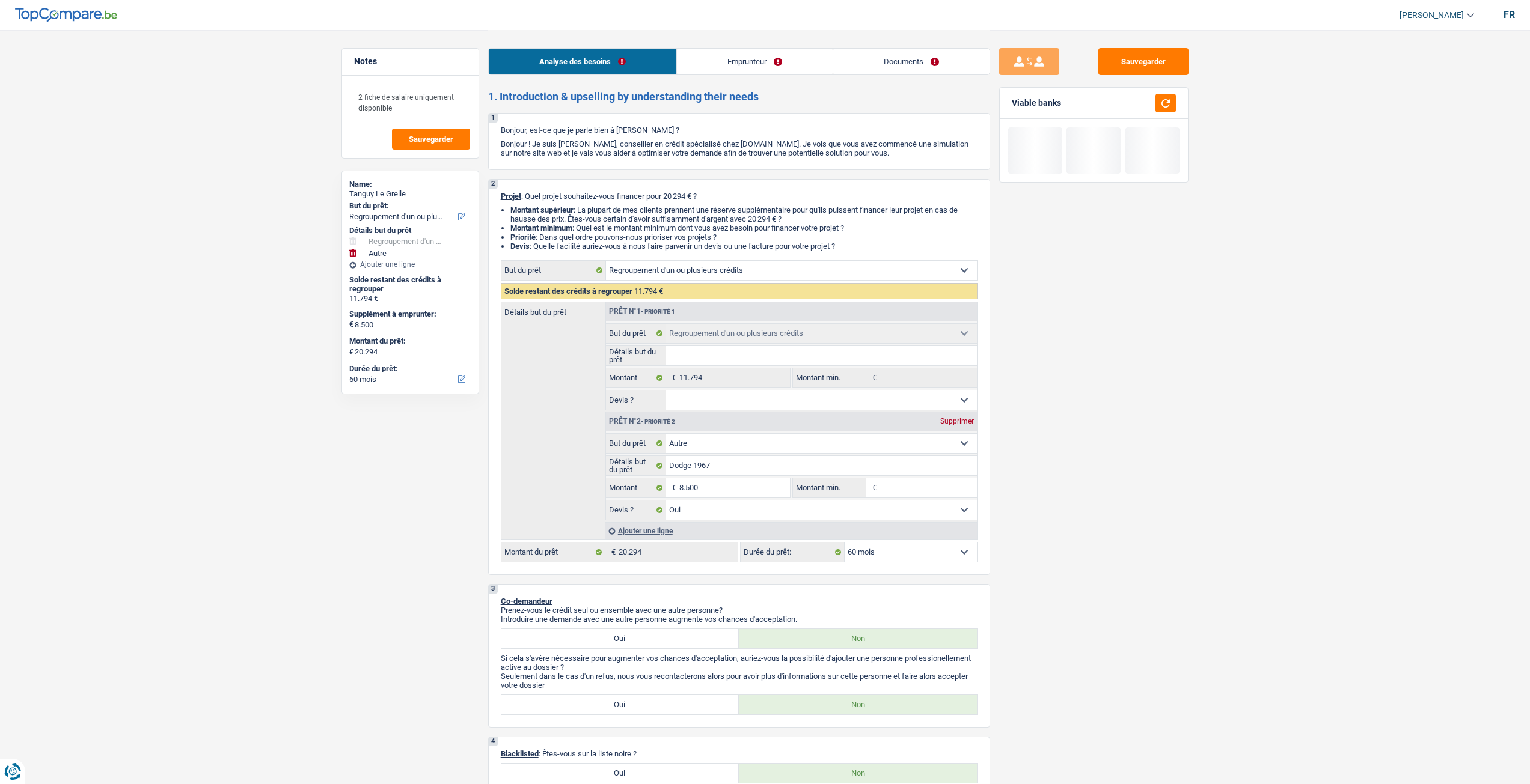
select select "60"
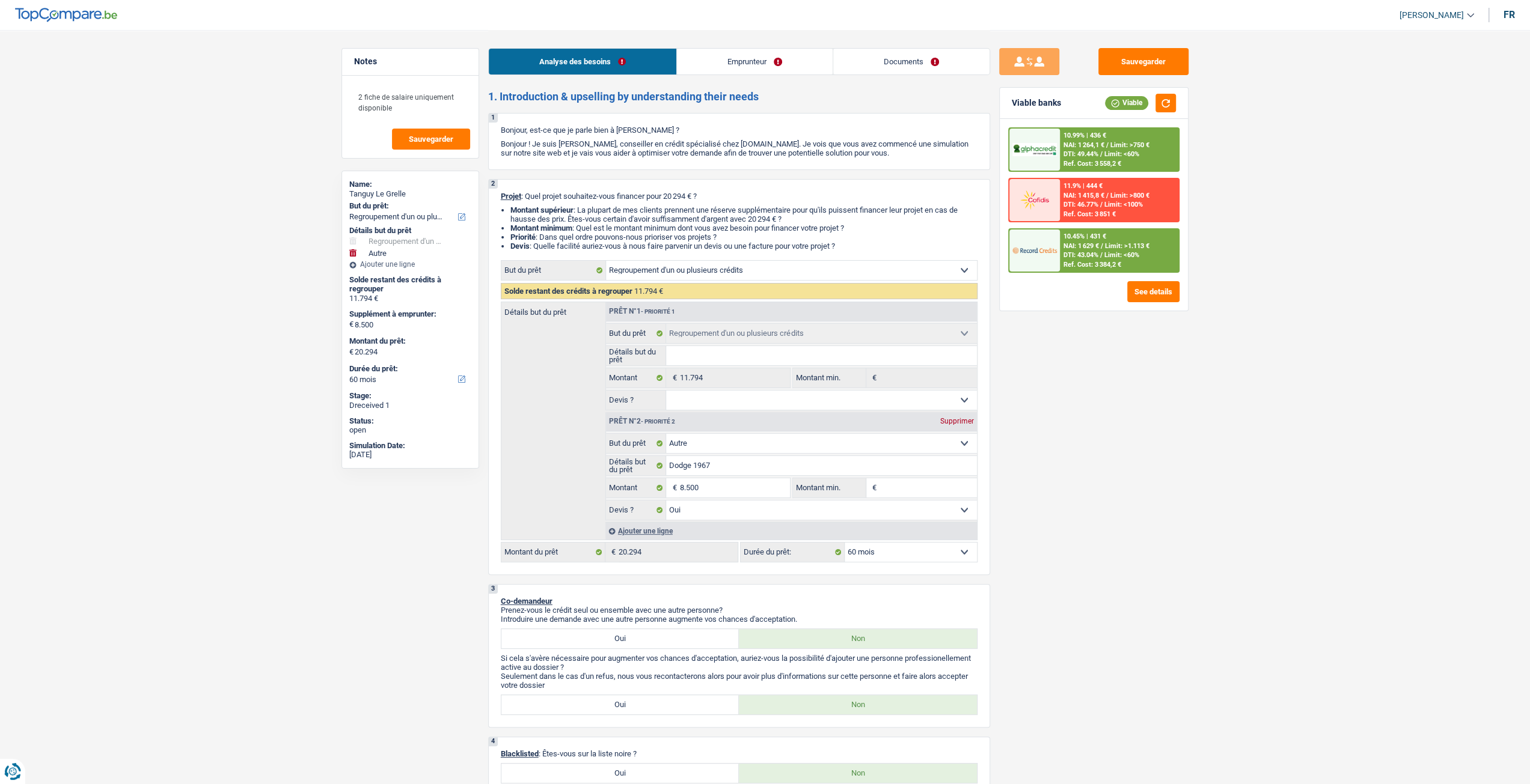
click at [928, 59] on link "Documents" at bounding box center [911, 61] width 157 height 26
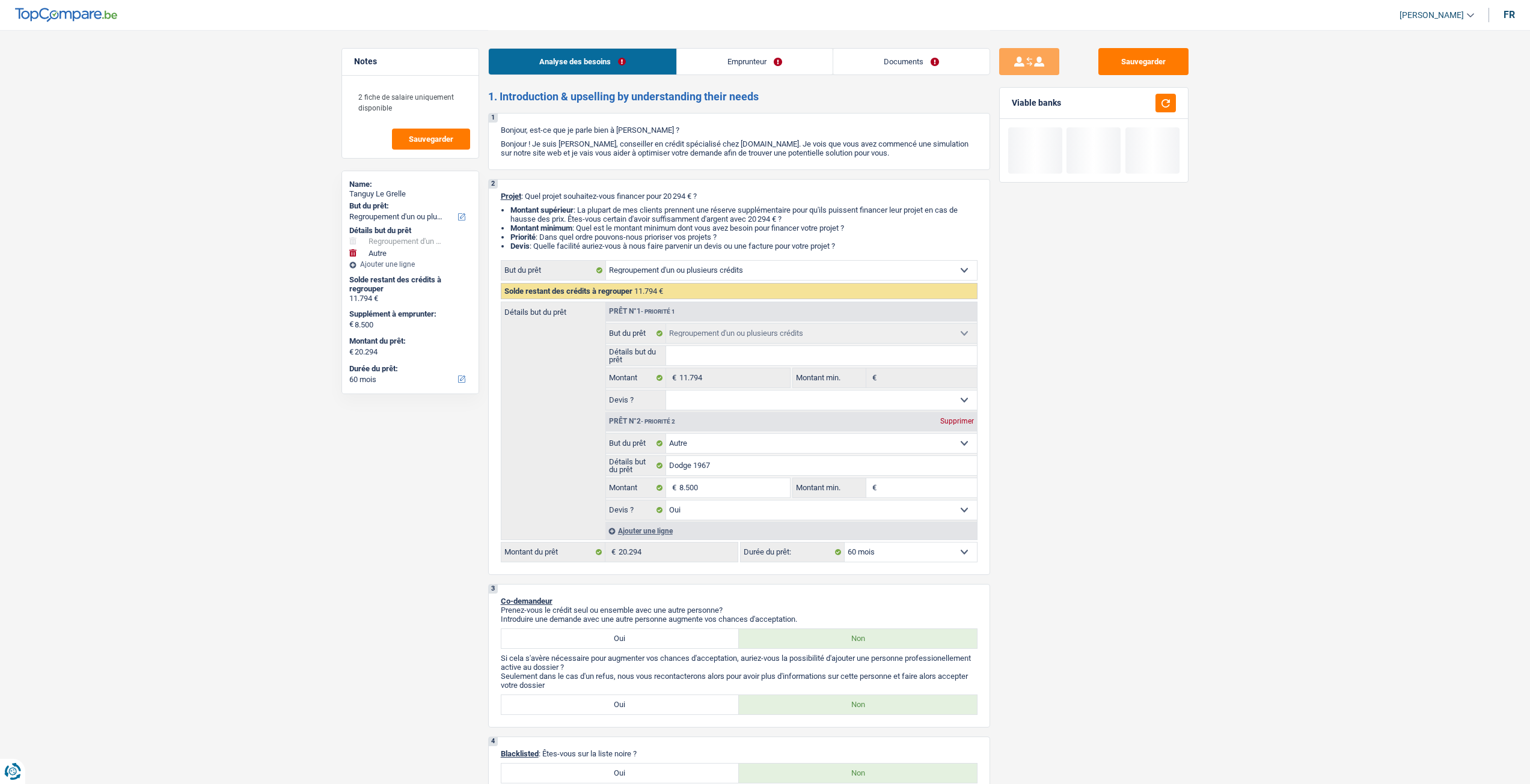
select select "refinancing"
select select "other"
select select "60"
select select "refinancing"
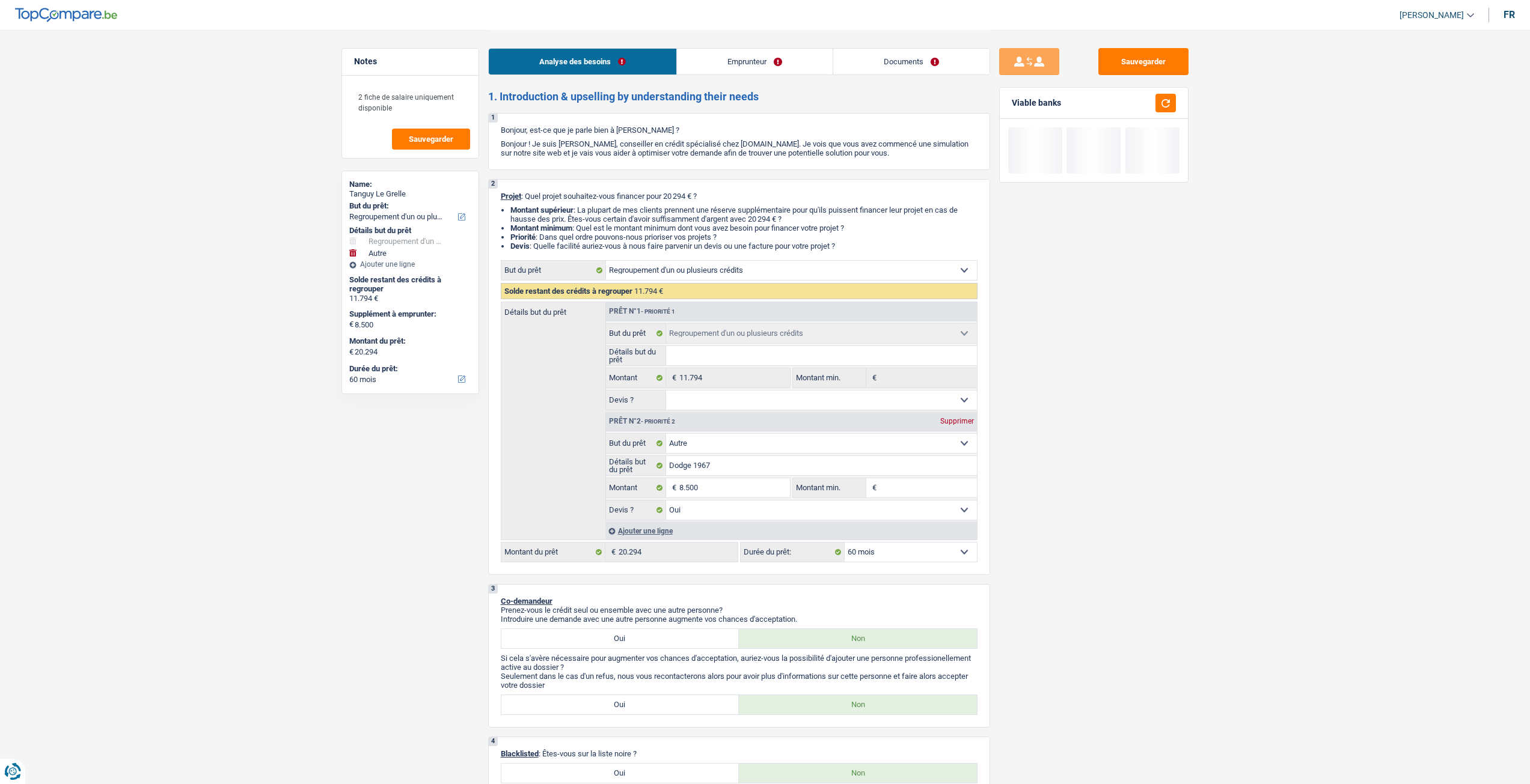
select select "refinancing"
select select "other"
select select "yes"
select select "60"
select select "privateEmployee"
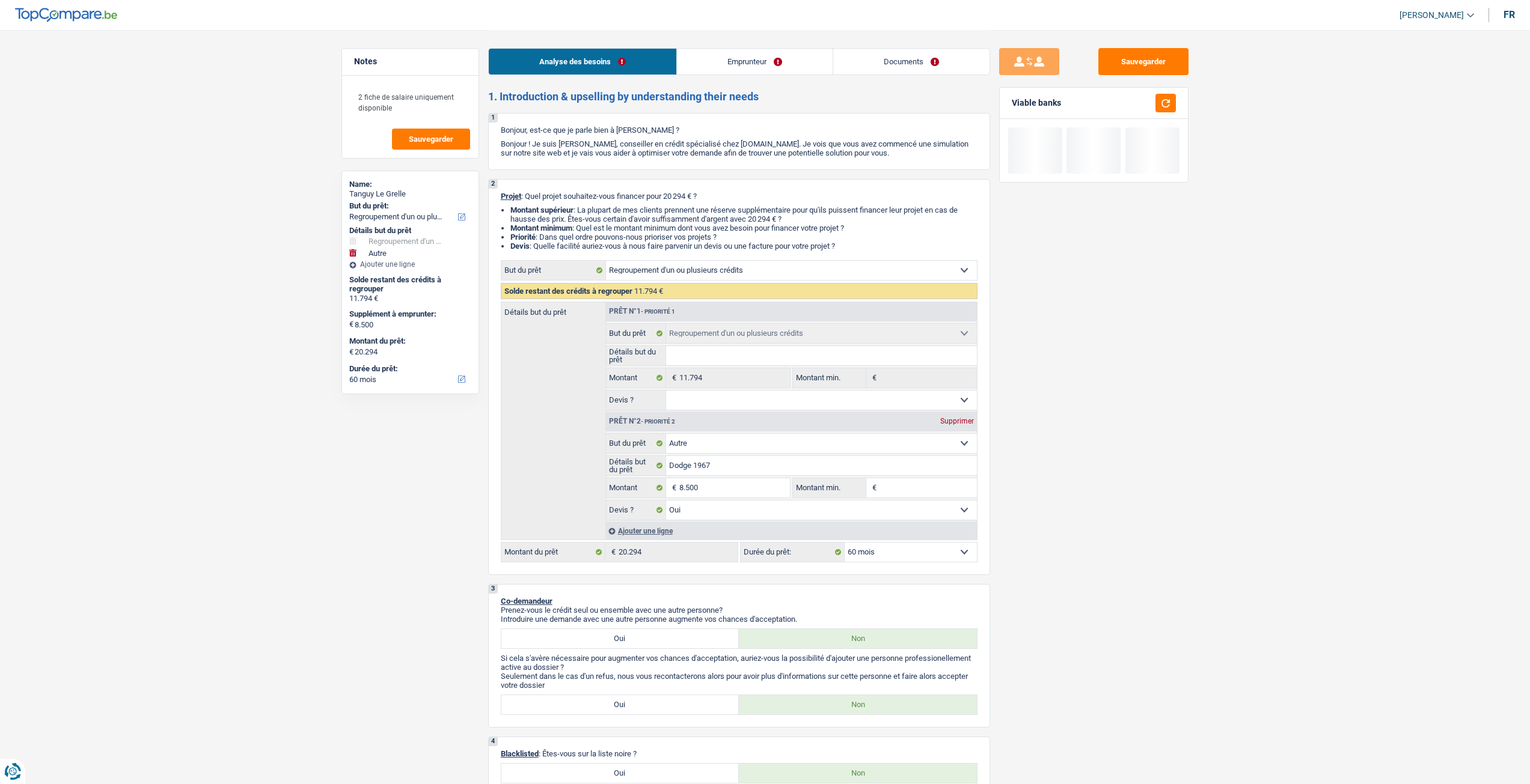
select select "netSalary"
select select "mealVouchers"
select select "familyAllowances"
select select "rents"
select select "carLoan"
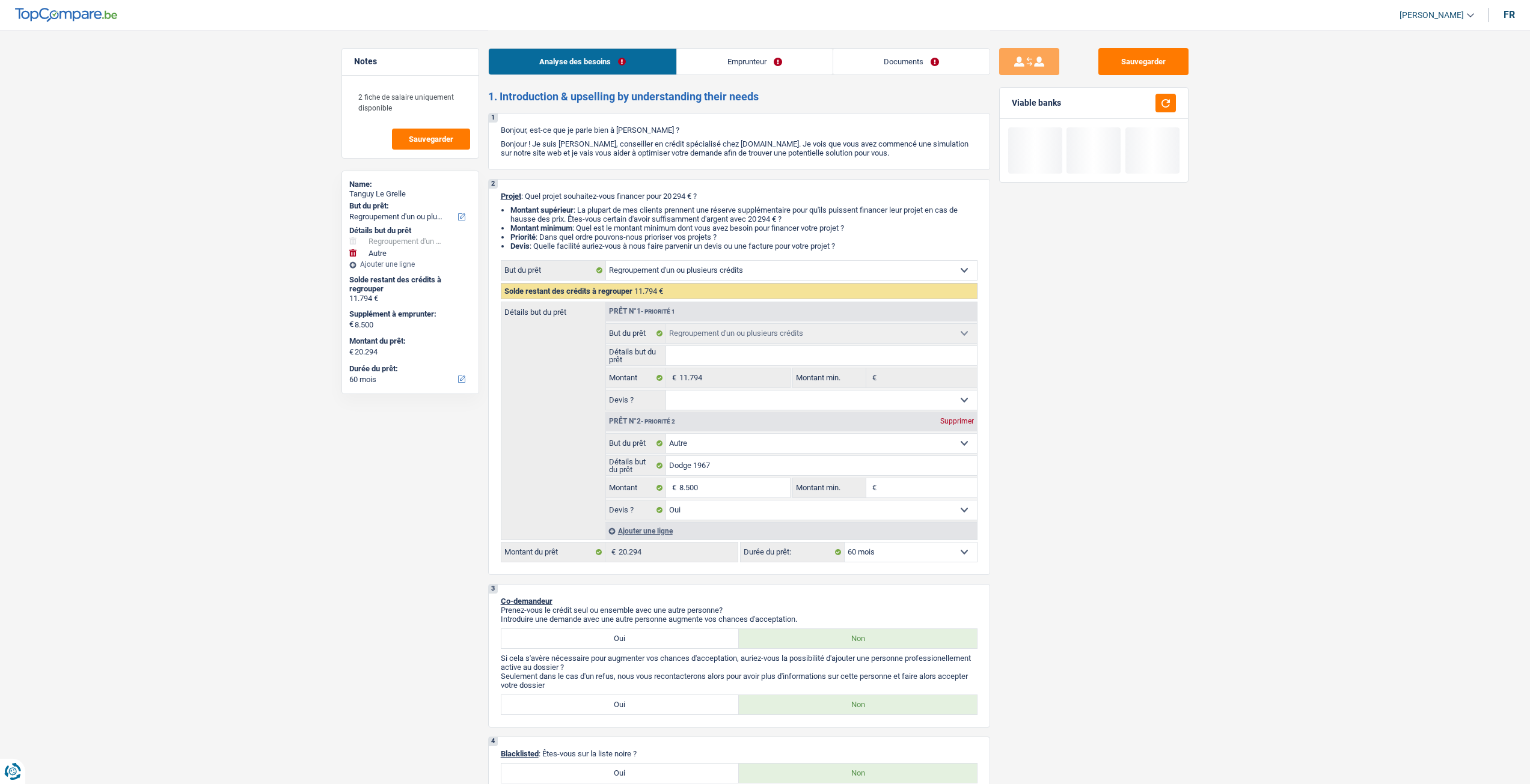
select select "60"
select select "refinancing"
select select "other"
select select "yes"
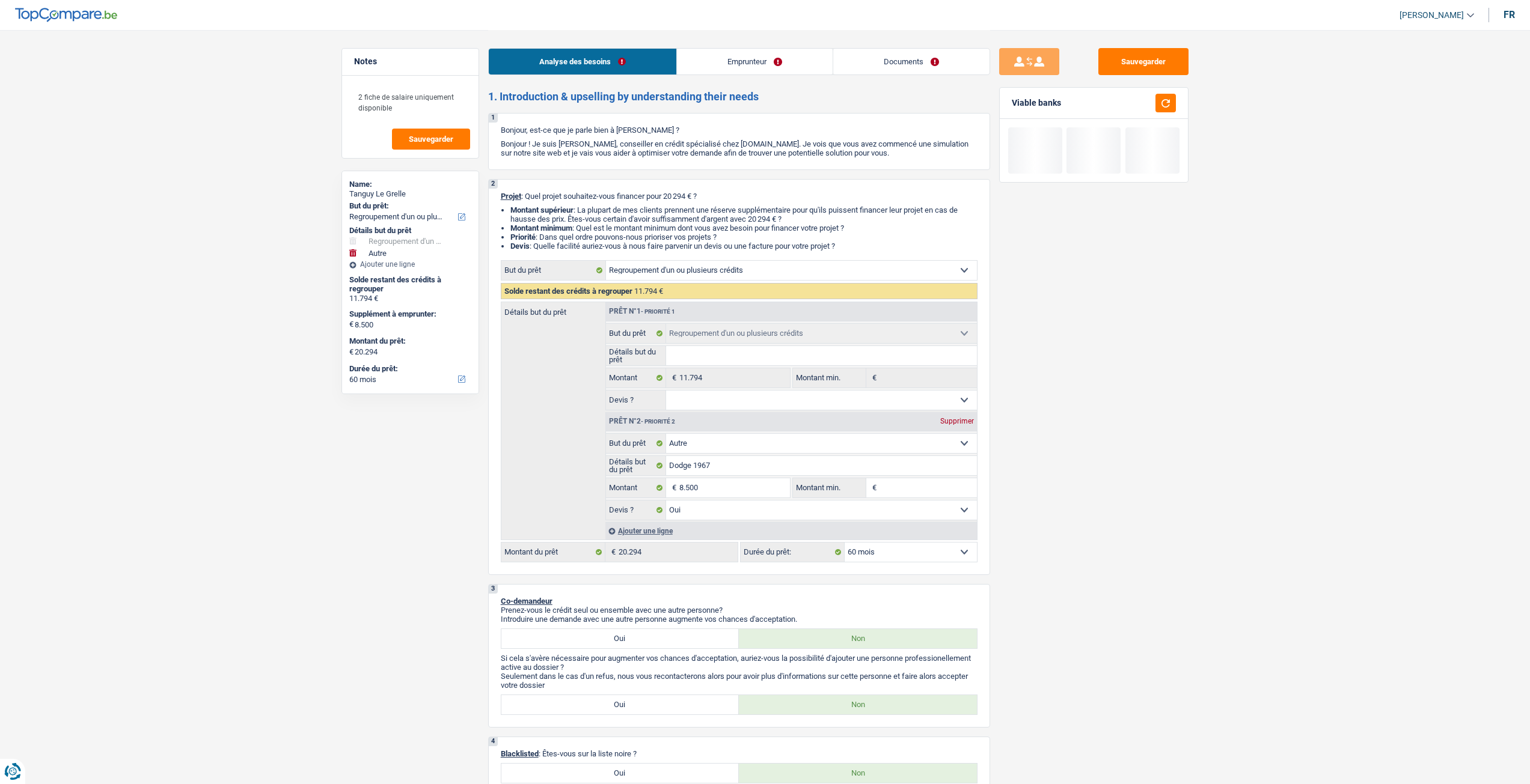
select select "60"
